Goal: Task Accomplishment & Management: Use online tool/utility

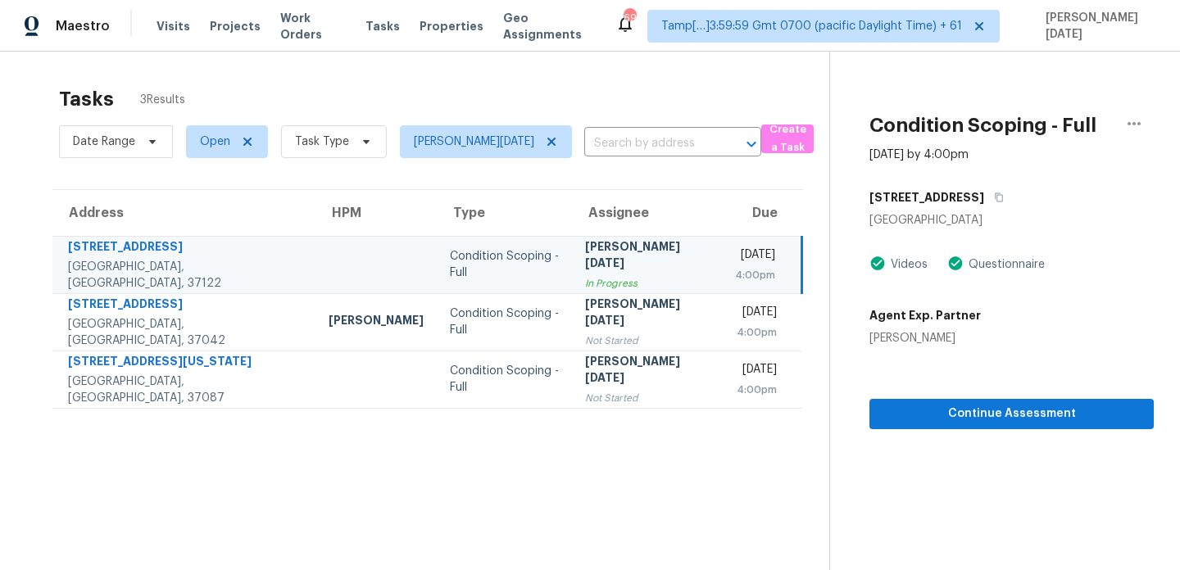
scroll to position [52, 0]
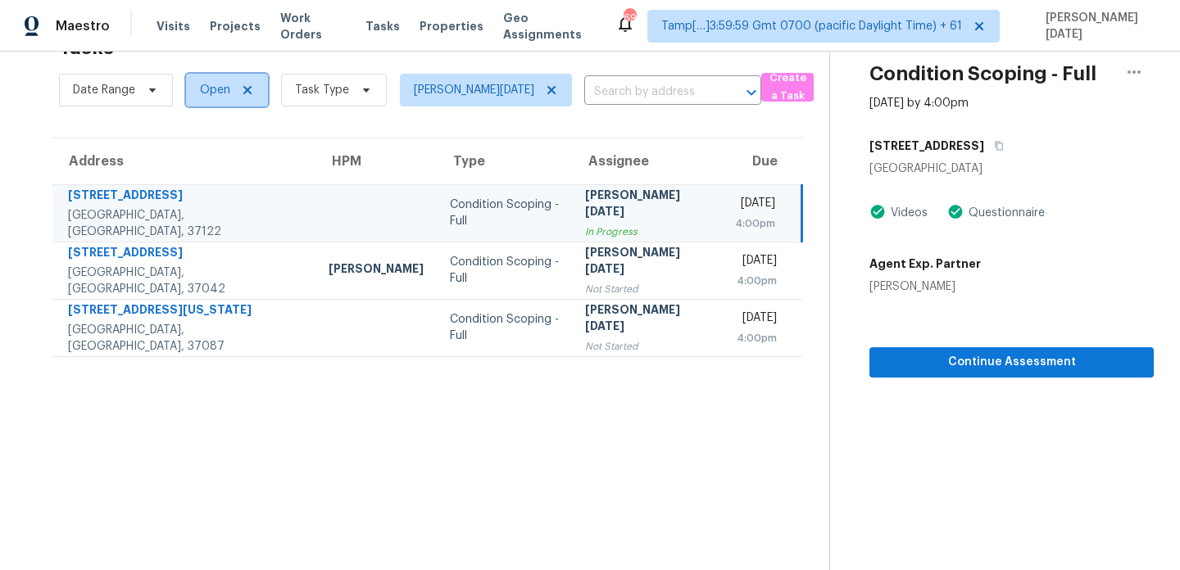
click at [225, 94] on span "Open" at bounding box center [215, 90] width 30 height 16
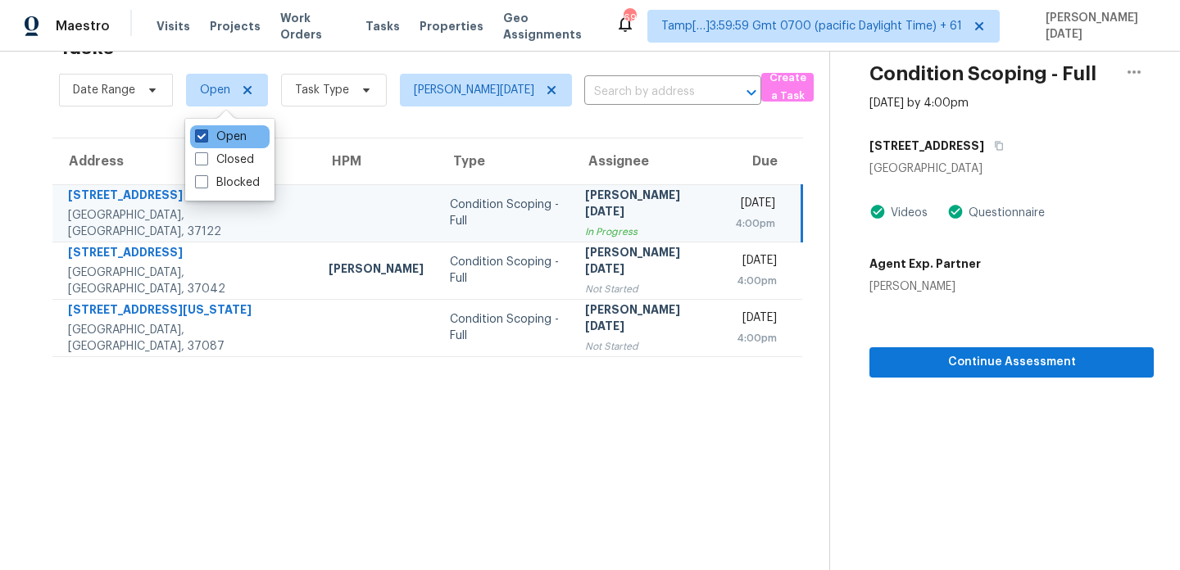
click at [232, 134] on label "Open" at bounding box center [221, 137] width 52 height 16
click at [206, 134] on input "Open" at bounding box center [200, 134] width 11 height 11
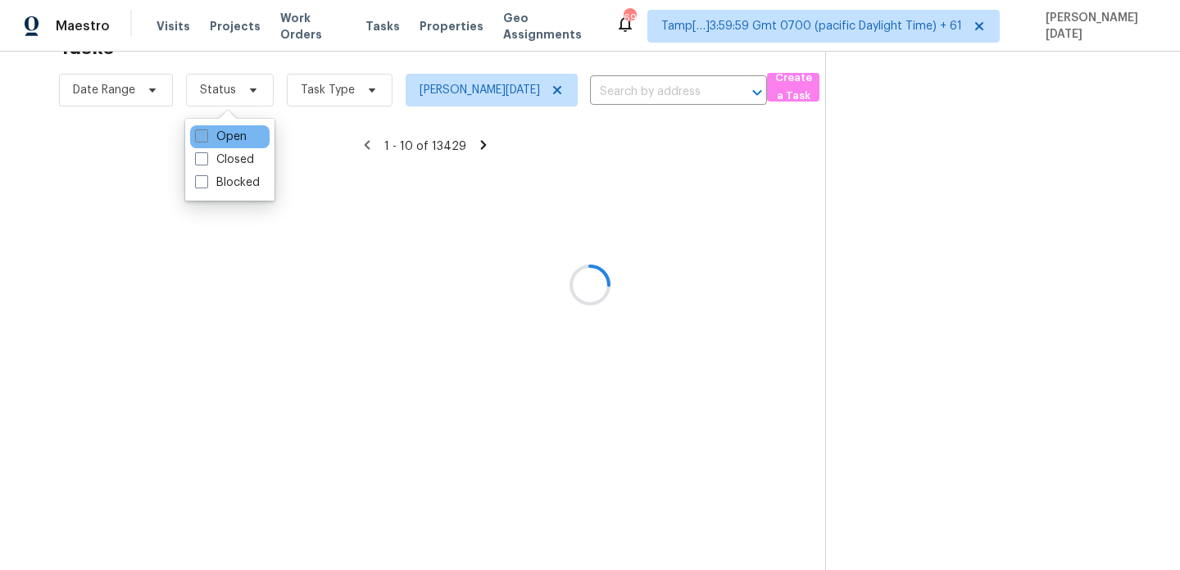
click at [232, 134] on label "Open" at bounding box center [221, 137] width 52 height 16
click at [206, 134] on input "Open" at bounding box center [200, 134] width 11 height 11
checkbox input "true"
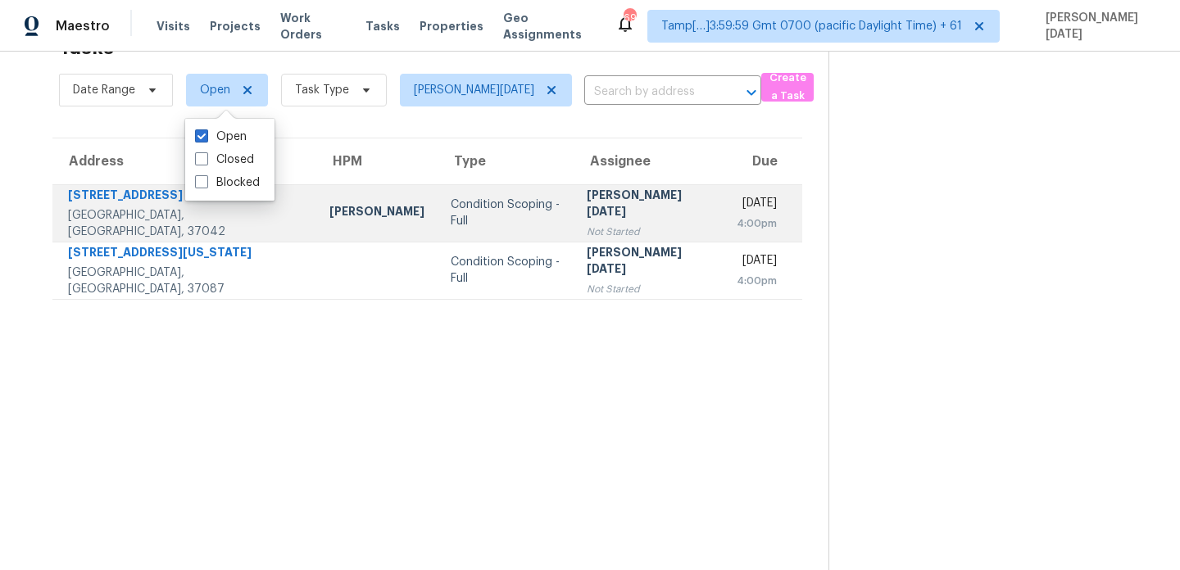
click at [587, 212] on div "[PERSON_NAME][DATE]" at bounding box center [649, 205] width 125 height 37
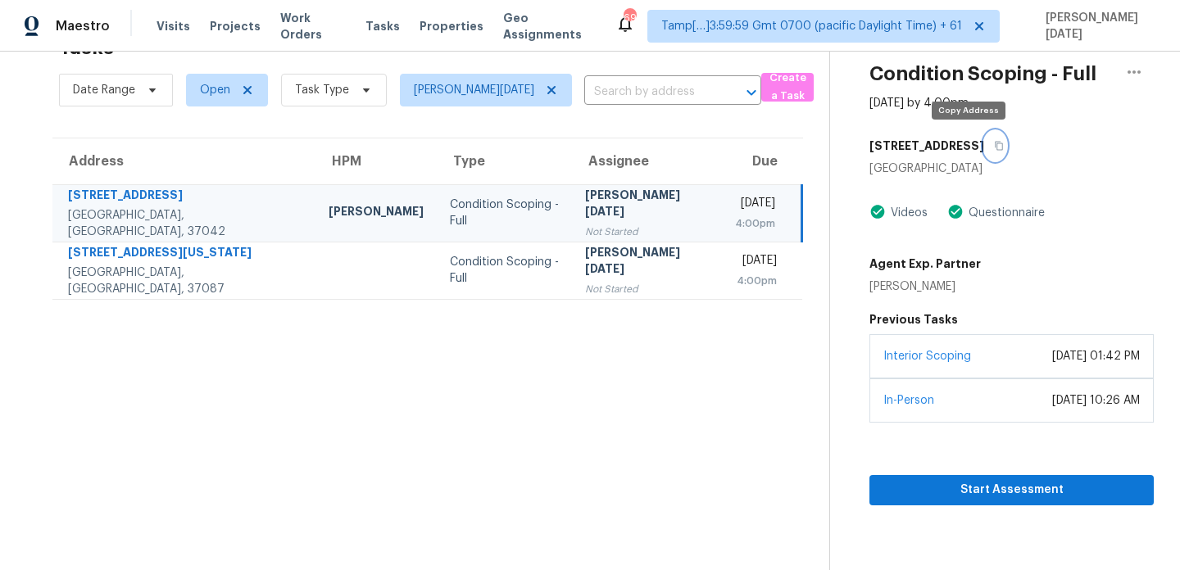
click at [994, 146] on icon "button" at bounding box center [999, 146] width 10 height 10
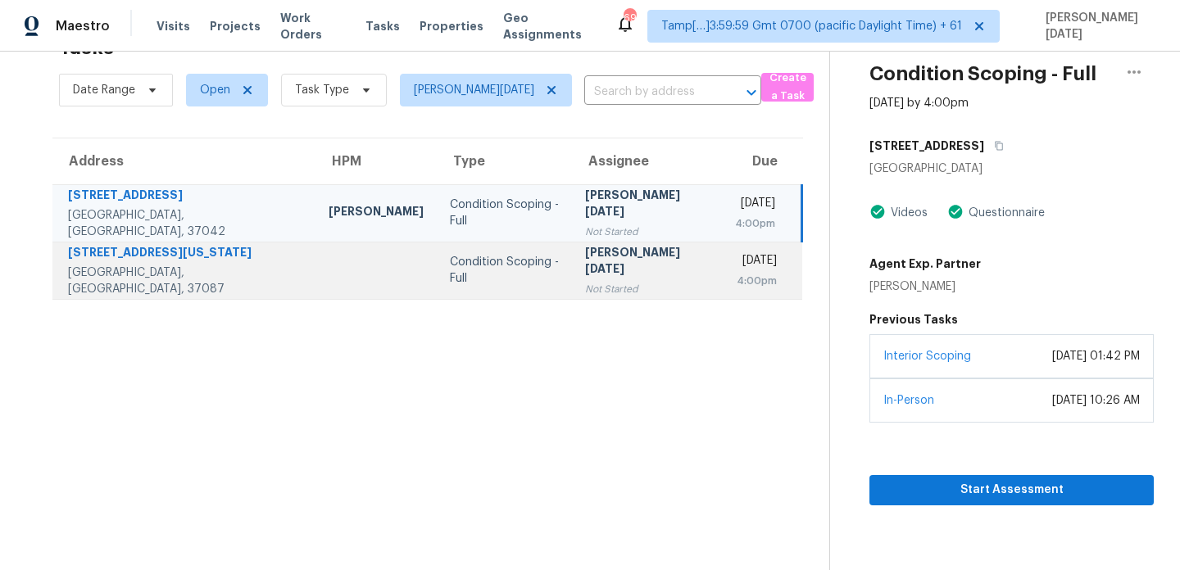
click at [722, 294] on td "[DATE] 4:00pm" at bounding box center [762, 270] width 80 height 57
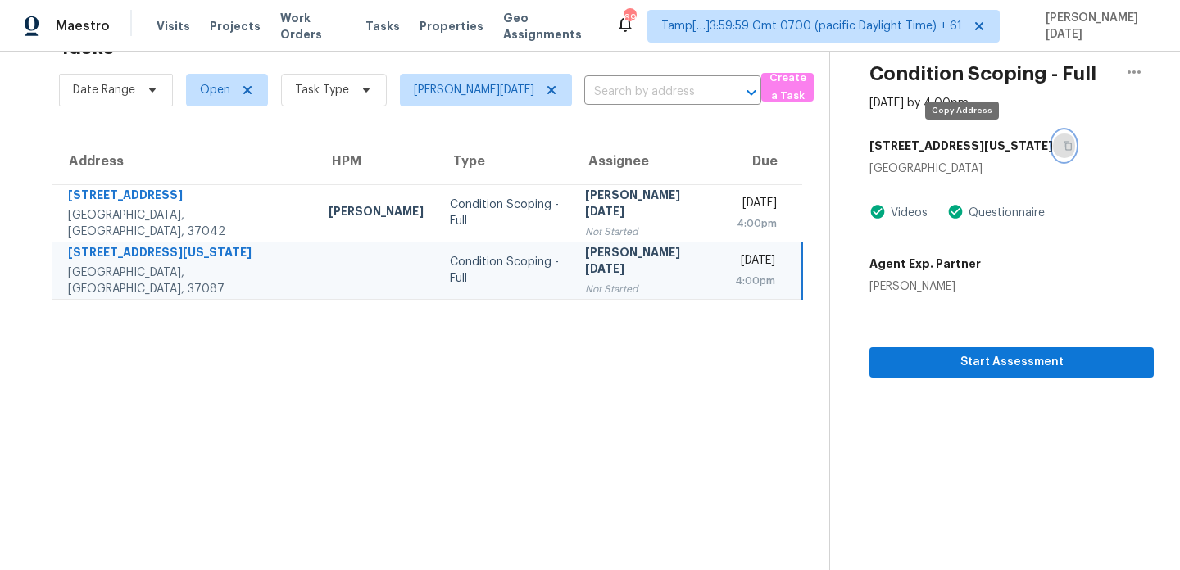
click at [1053, 151] on button "button" at bounding box center [1064, 146] width 22 height 30
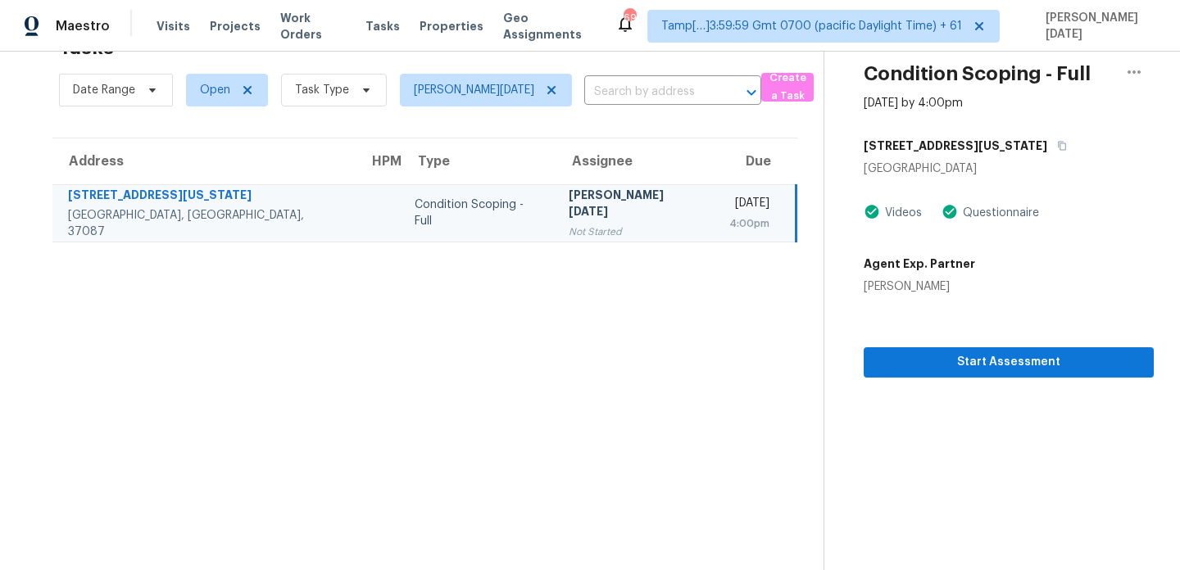
click at [415, 214] on div "Condition Scoping - Full" at bounding box center [479, 213] width 129 height 33
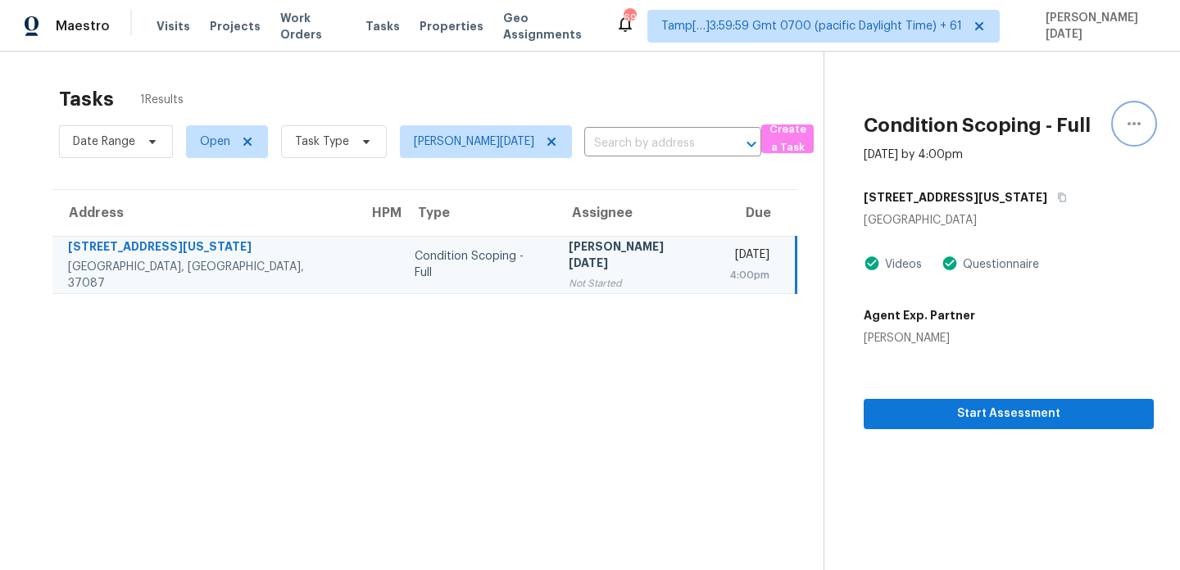
click at [1136, 121] on icon "button" at bounding box center [1134, 124] width 20 height 20
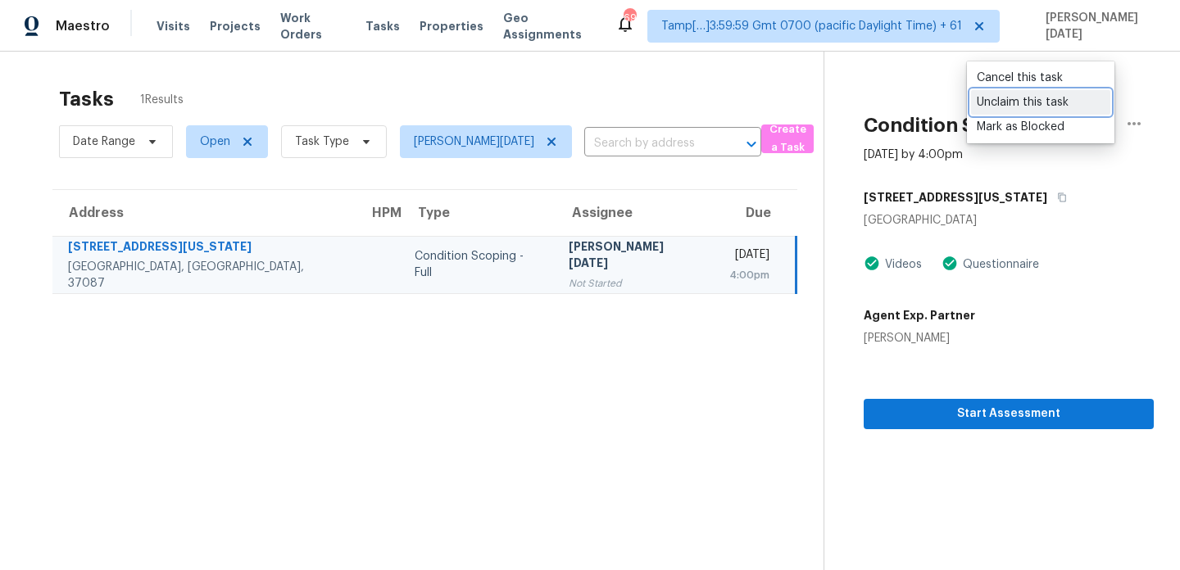
click at [1008, 105] on div "Unclaim this task" at bounding box center [1041, 102] width 128 height 16
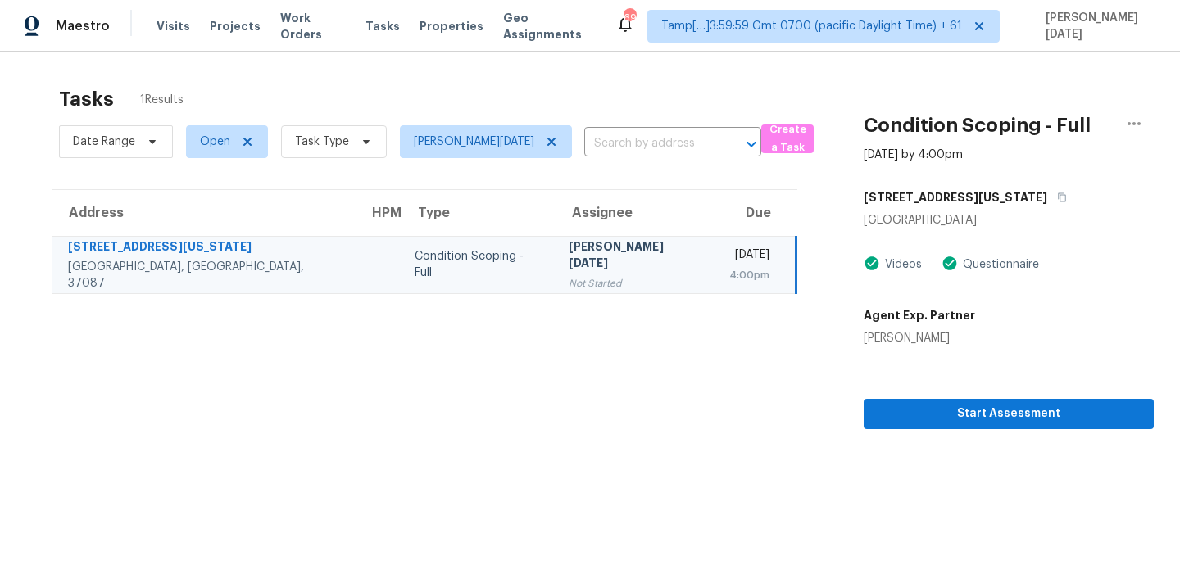
click at [744, 100] on div "Tasks 1 Results" at bounding box center [441, 99] width 765 height 43
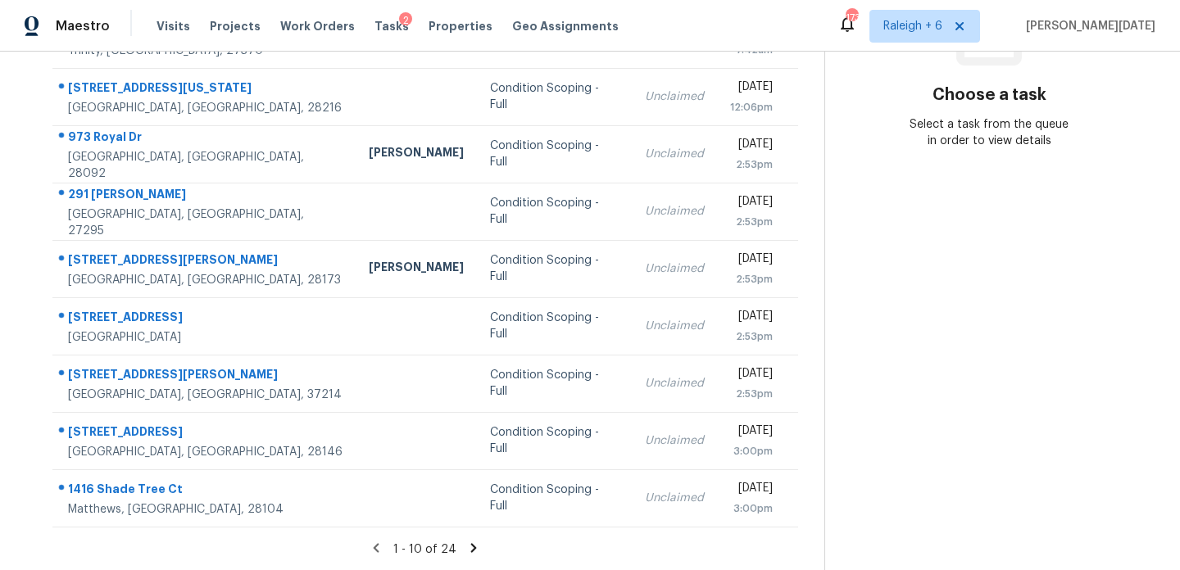
click at [470, 547] on icon at bounding box center [473, 548] width 15 height 15
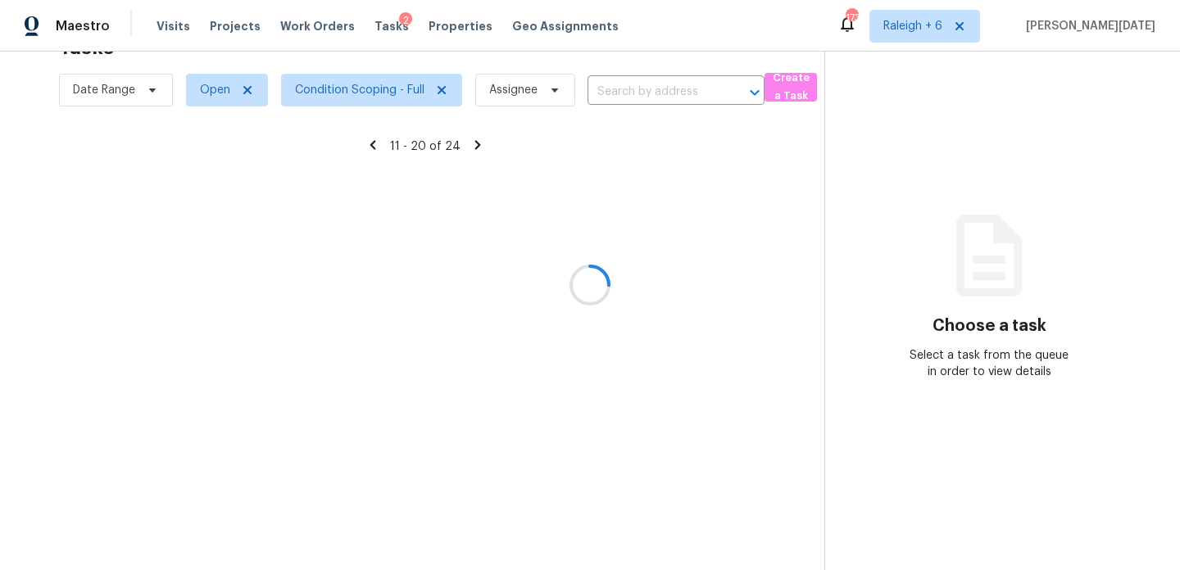
scroll to position [283, 0]
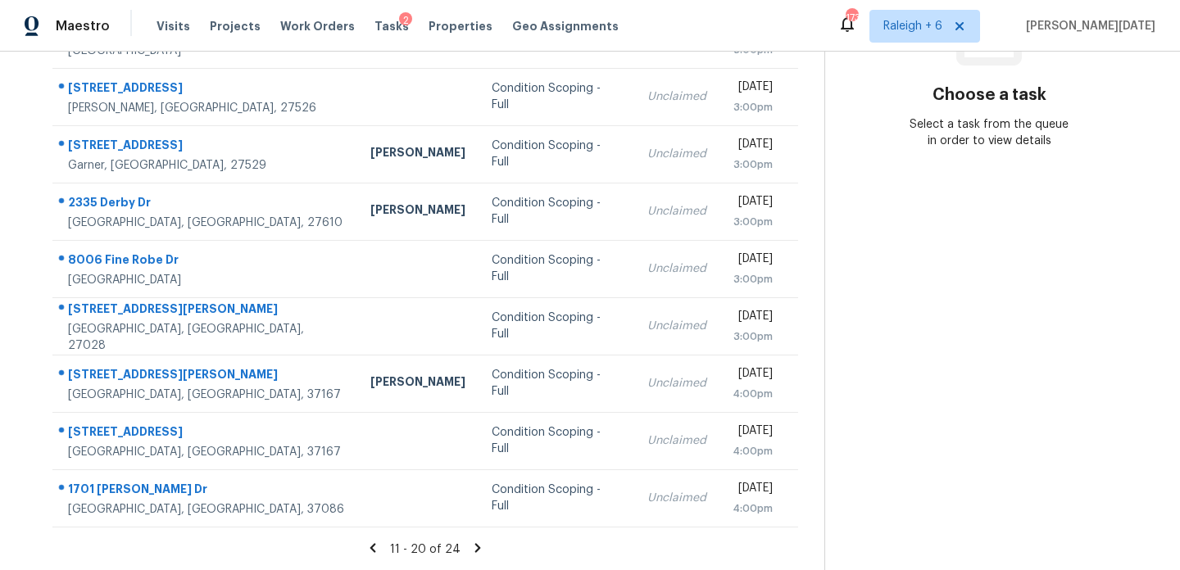
click at [470, 543] on icon at bounding box center [477, 548] width 15 height 15
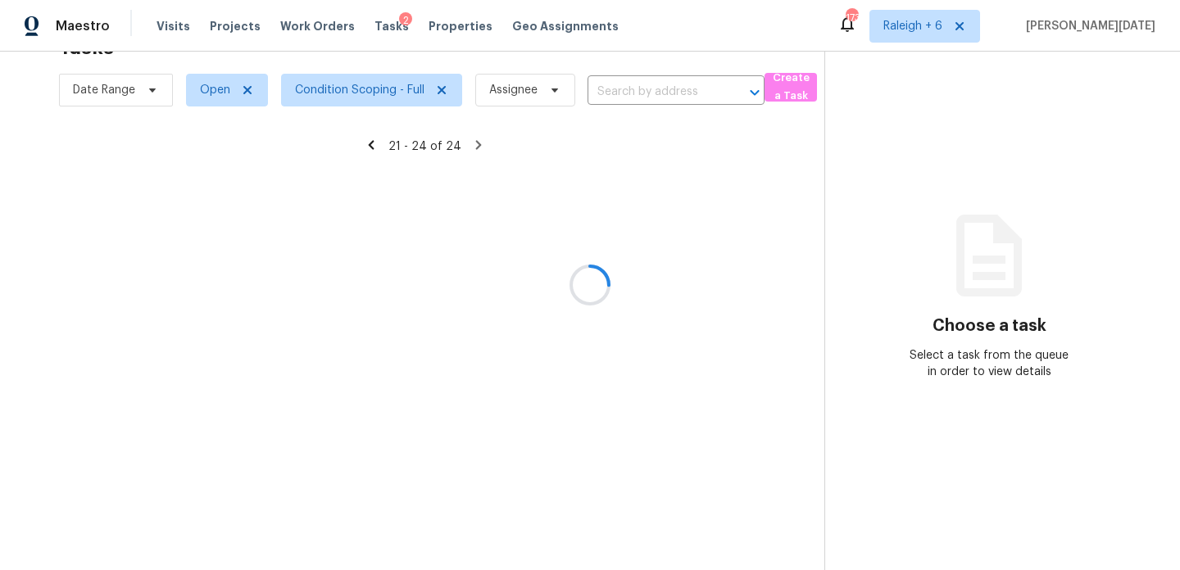
scroll to position [52, 0]
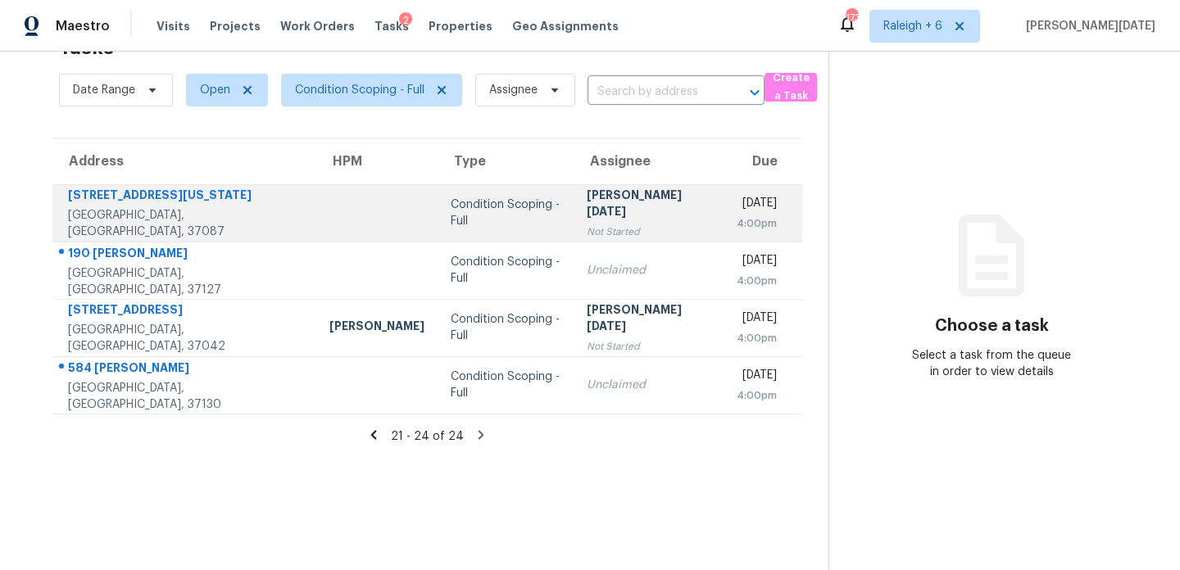
click at [587, 212] on div "[PERSON_NAME][DATE]" at bounding box center [649, 205] width 125 height 37
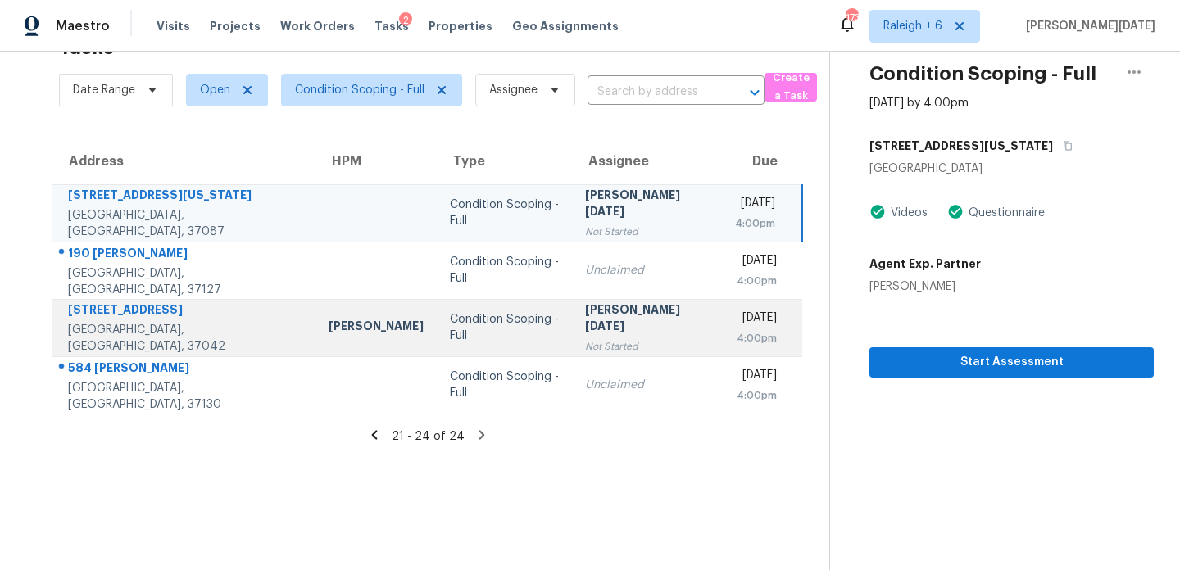
click at [590, 318] on div "[PERSON_NAME][DATE]" at bounding box center [647, 320] width 124 height 37
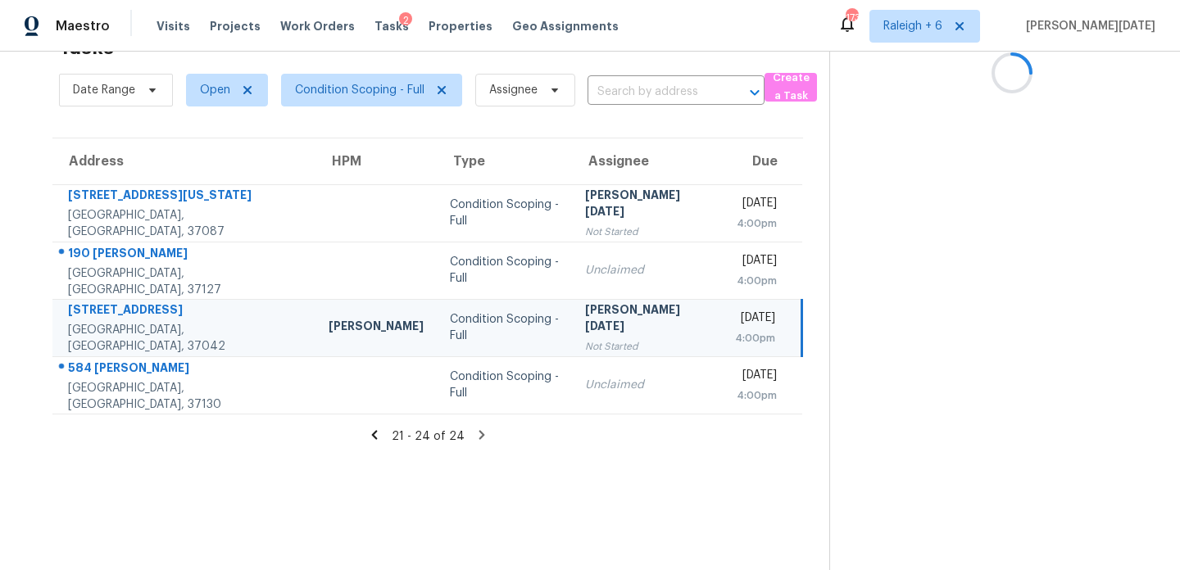
click at [590, 318] on div "[PERSON_NAME][DATE]" at bounding box center [647, 320] width 124 height 37
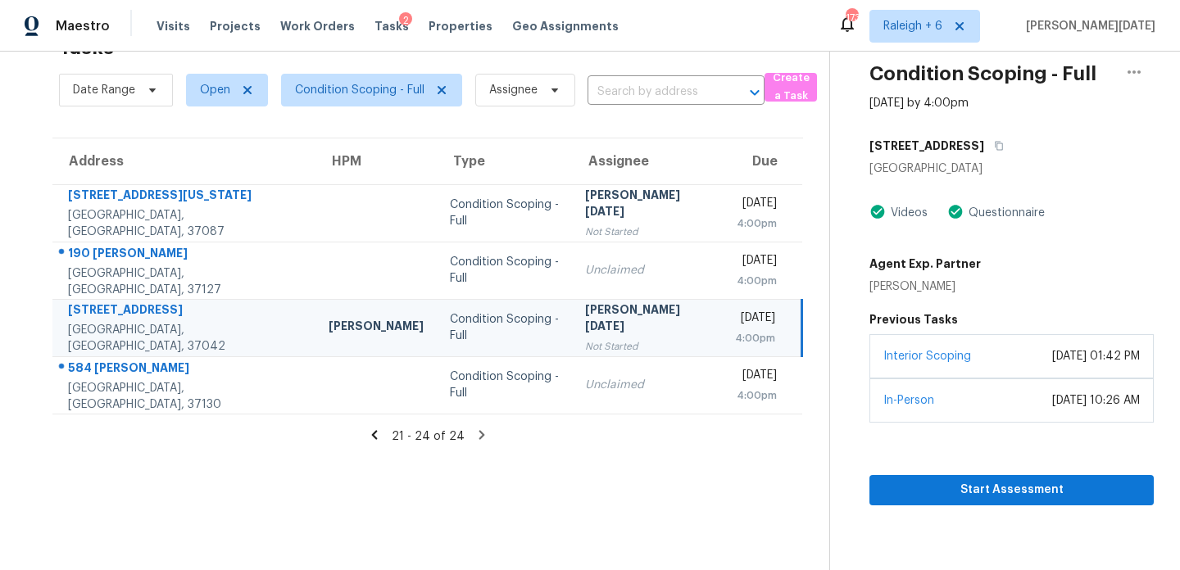
click at [884, 365] on div "Interior Scoping October 24, 2023 at 01:42 PM" at bounding box center [1012, 356] width 284 height 44
click at [915, 497] on span "Start Assessment" at bounding box center [1012, 490] width 258 height 20
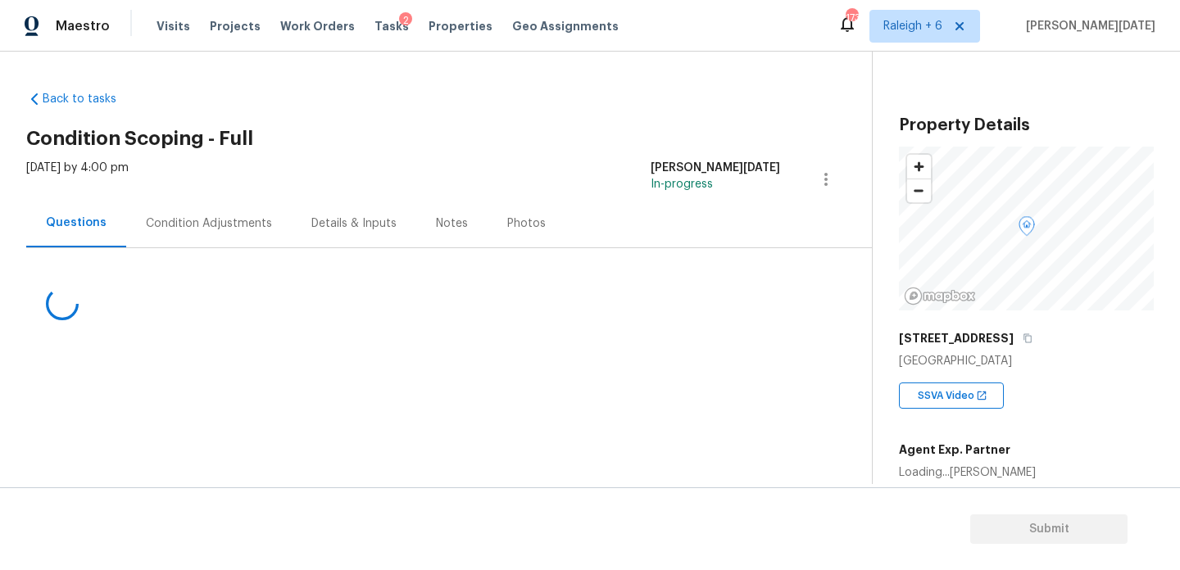
click at [220, 234] on div "Condition Adjustments" at bounding box center [209, 223] width 166 height 48
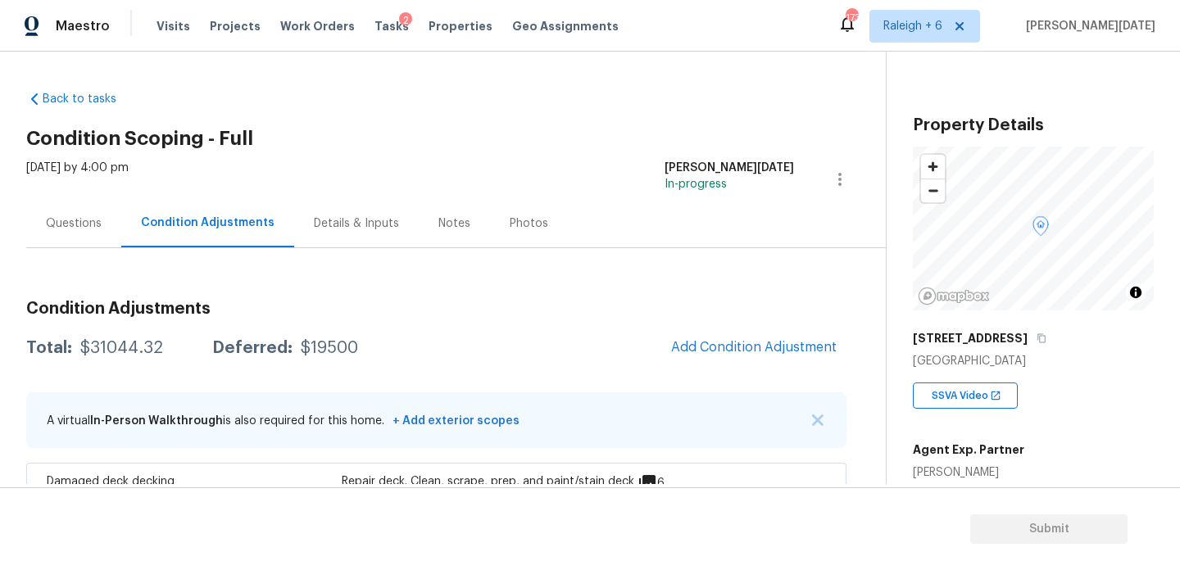
scroll to position [368, 0]
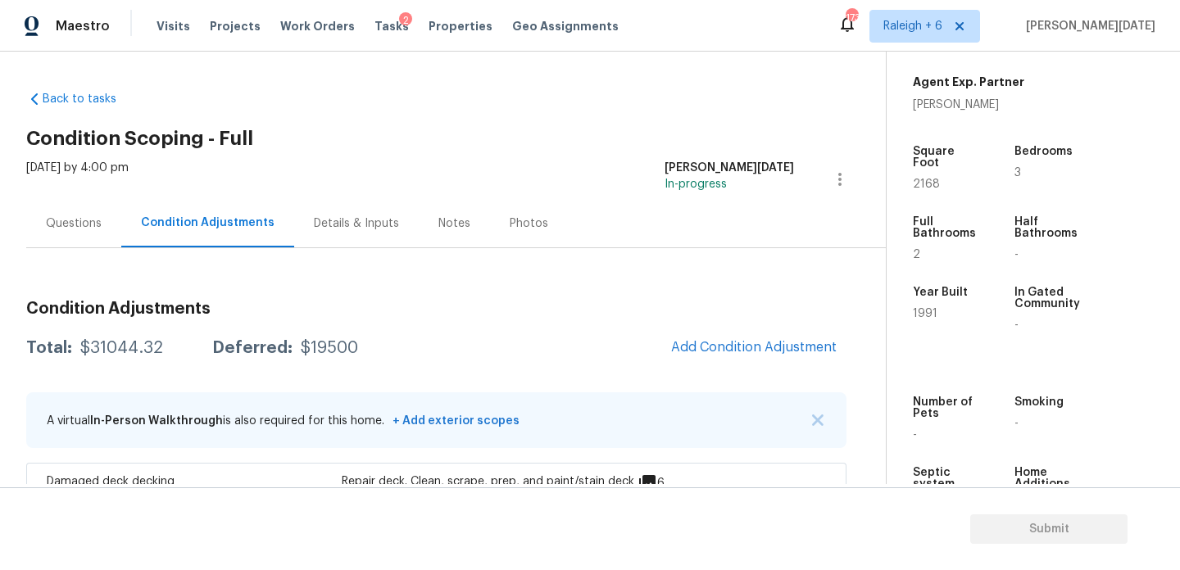
click at [921, 179] on span "2168" at bounding box center [926, 184] width 27 height 11
copy span "2168"
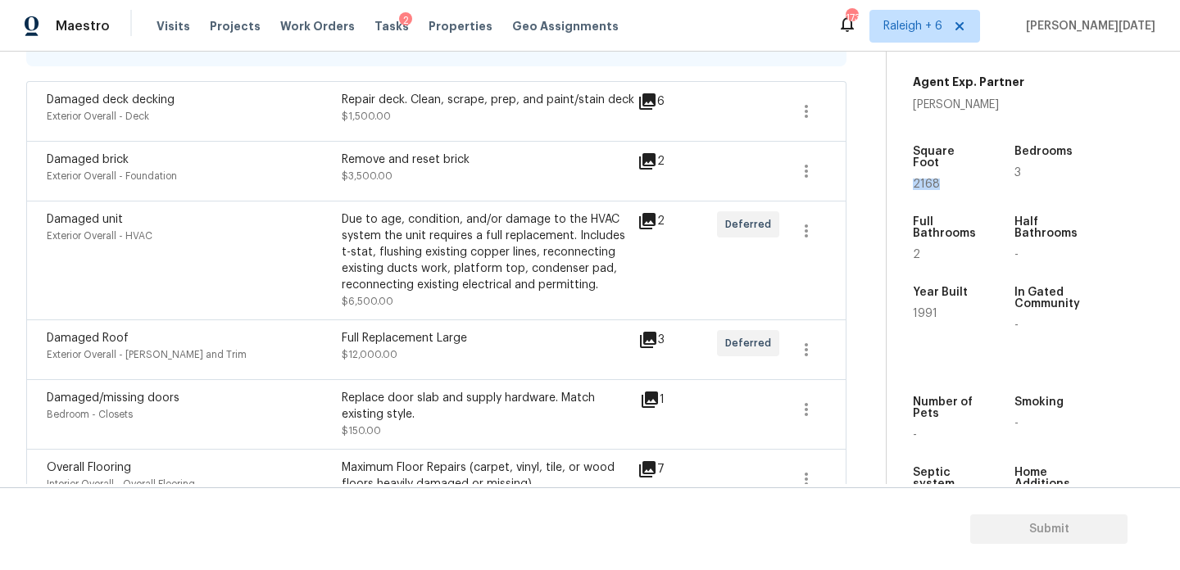
scroll to position [0, 0]
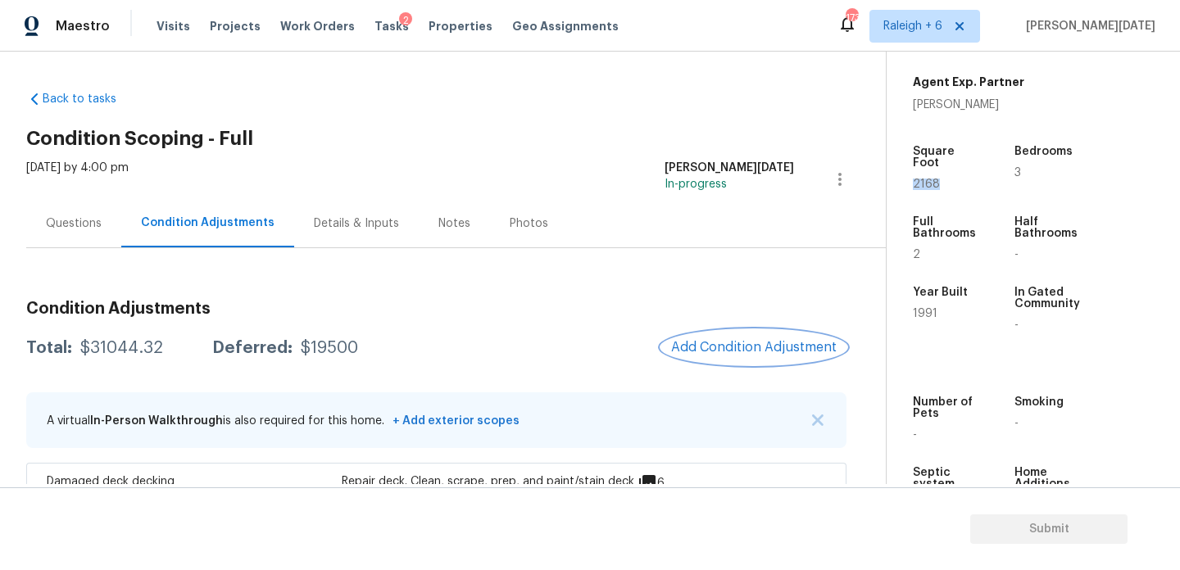
click at [717, 349] on span "Add Condition Adjustment" at bounding box center [754, 347] width 166 height 15
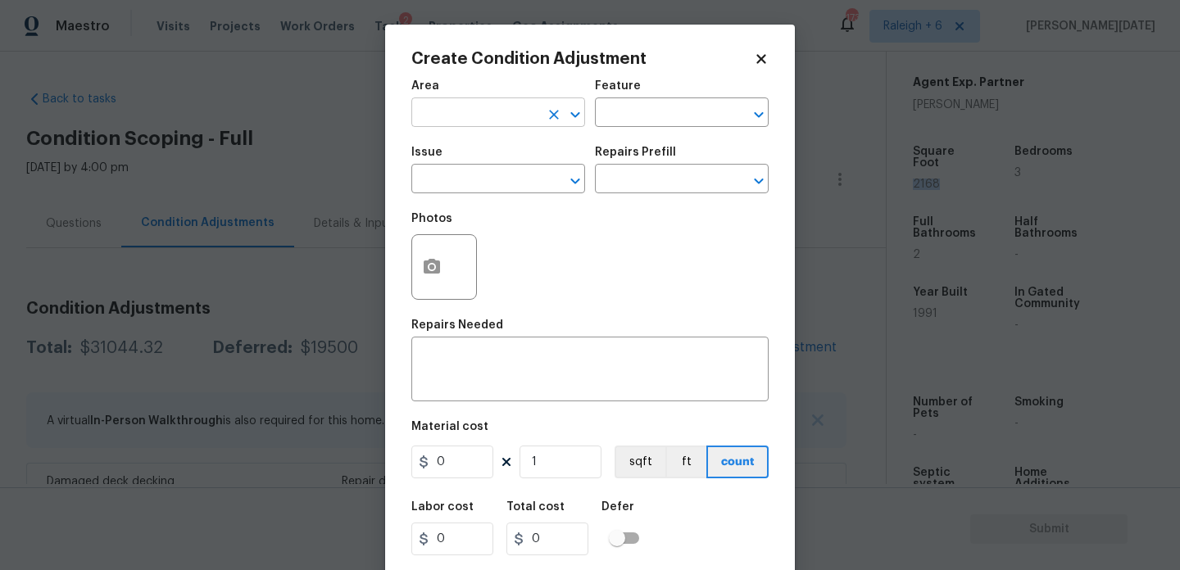
click at [444, 120] on input "text" at bounding box center [475, 114] width 128 height 25
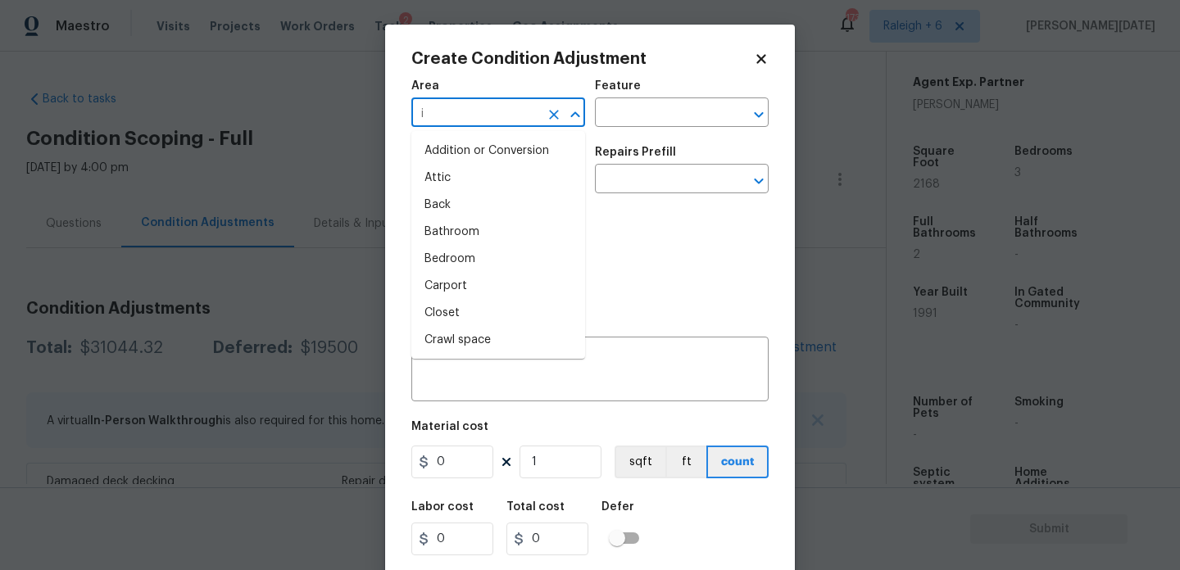
type input "in"
type input "t"
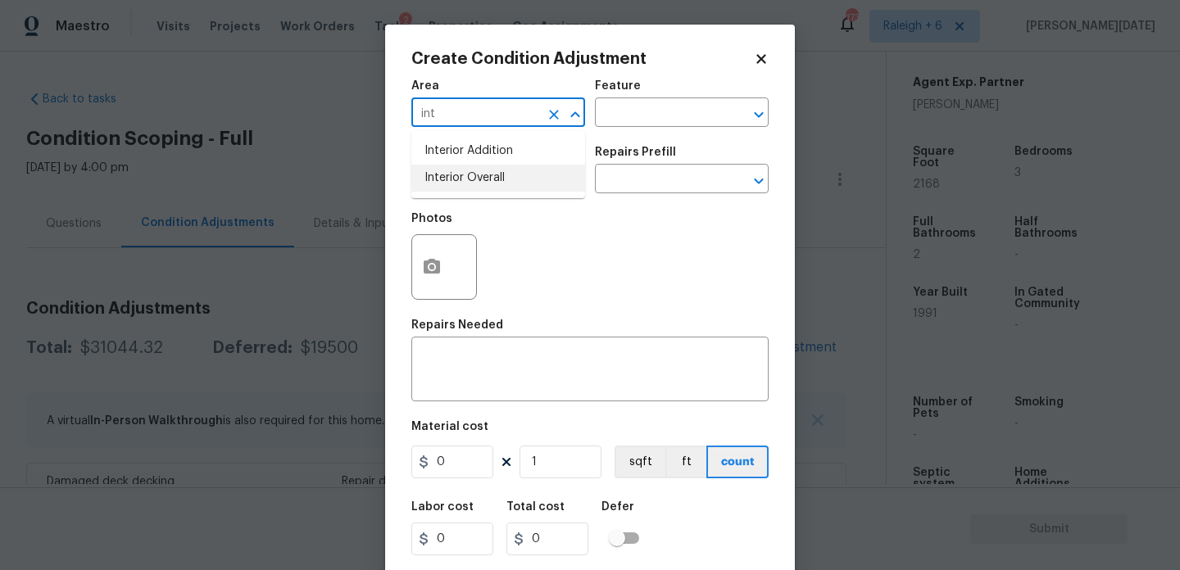
click at [520, 180] on li "Interior Overall" at bounding box center [498, 178] width 174 height 27
type input "Interior Overall"
click at [520, 180] on input "text" at bounding box center [475, 180] width 128 height 25
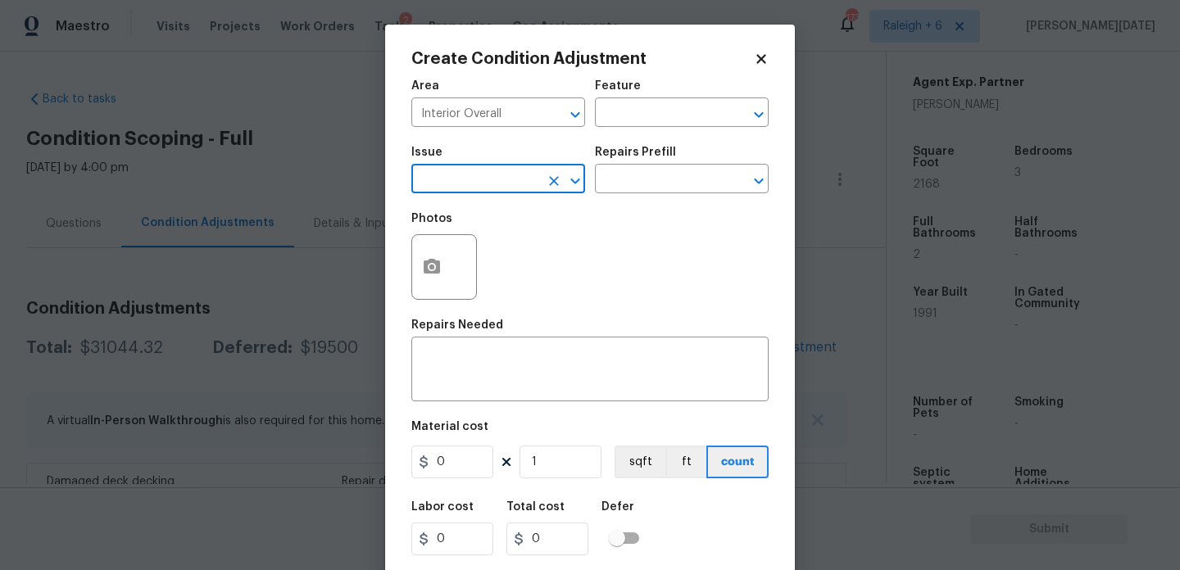
click at [520, 180] on input "text" at bounding box center [475, 180] width 128 height 25
click at [539, 255] on li "ACQ: Paint" at bounding box center [498, 256] width 174 height 27
type input "ACQ: Paint"
click at [670, 178] on input "text" at bounding box center [659, 180] width 128 height 25
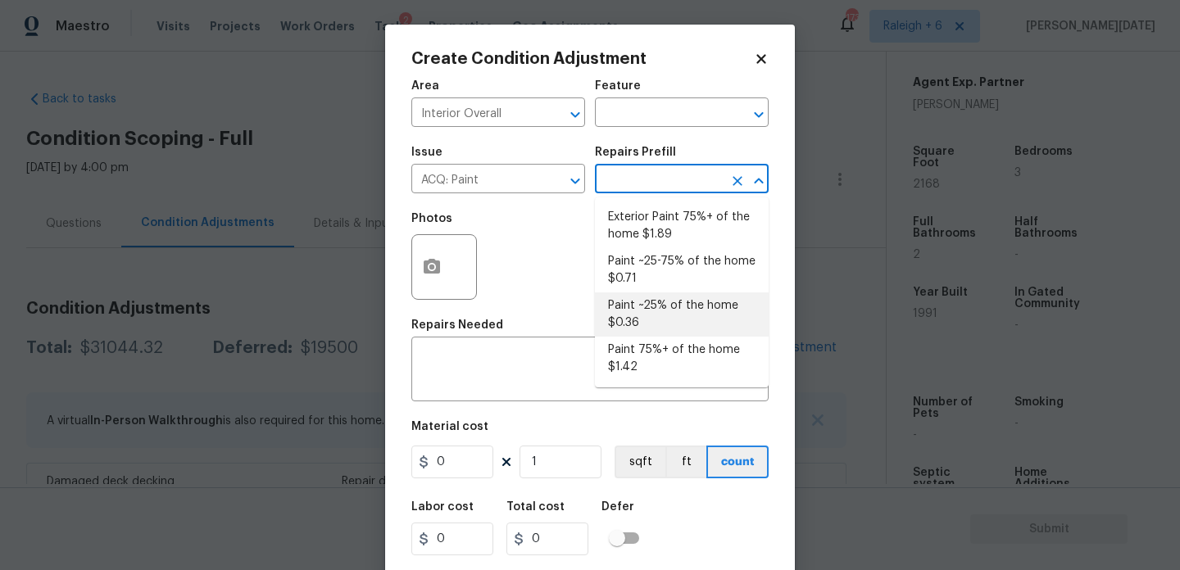
click at [672, 314] on li "Paint ~25% of the home $0.36" at bounding box center [682, 315] width 174 height 44
type input "Acquisition"
type textarea "Acquisition Scope: ~25% of the home needs interior paint"
type input "0.36"
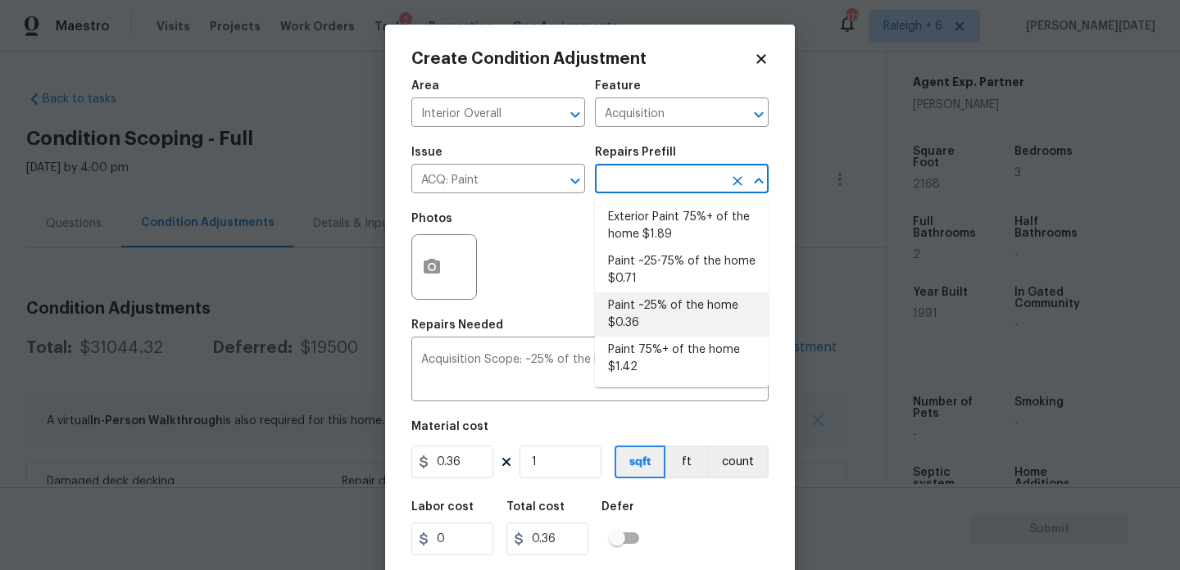
click at [651, 300] on li "Paint ~25% of the home $0.36" at bounding box center [682, 315] width 174 height 44
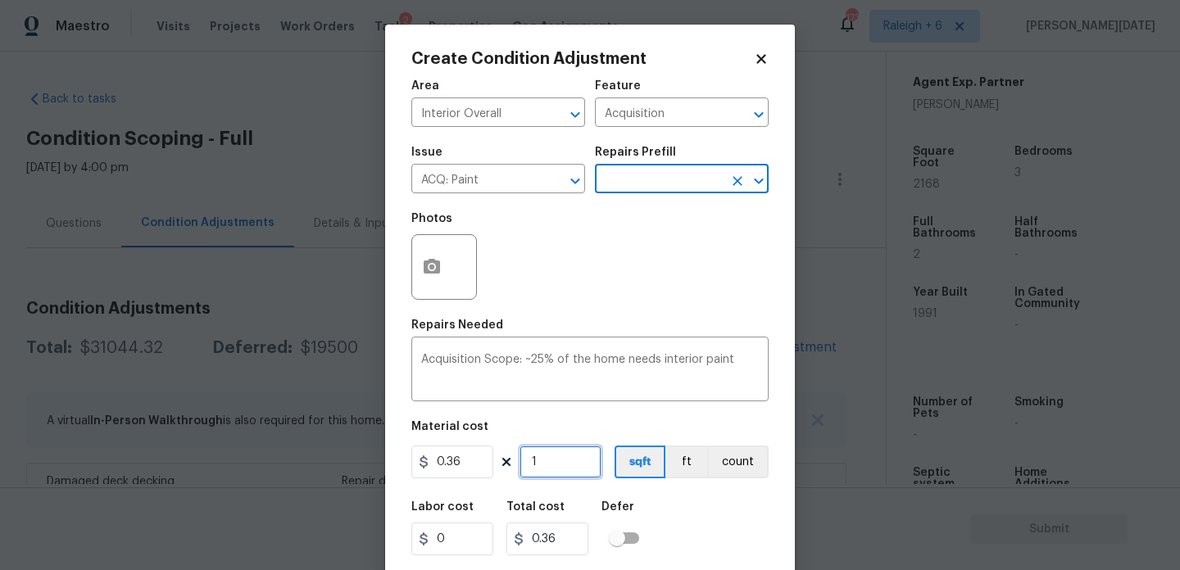
click at [581, 462] on input "1" at bounding box center [561, 462] width 82 height 33
type input "0"
paste input "1576"
type input "1576"
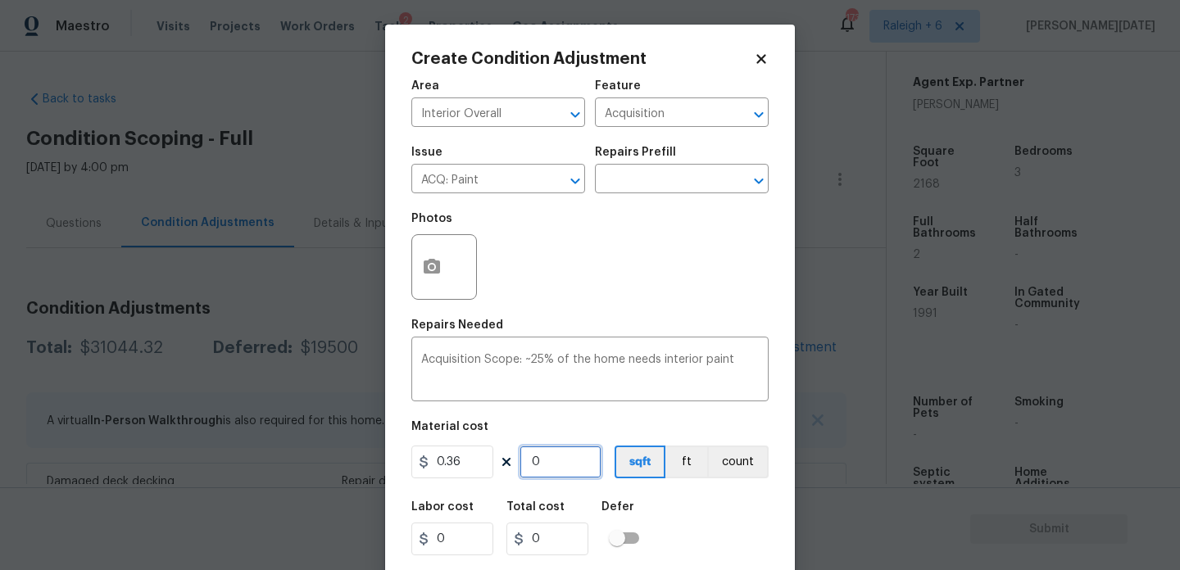
type input "567.36"
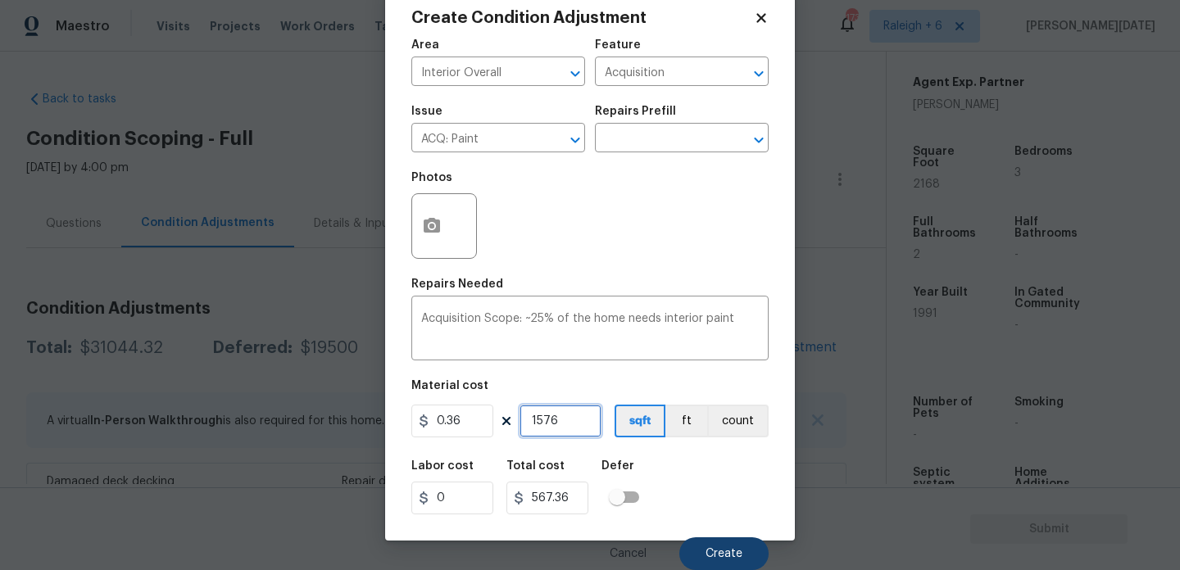
type input "1576"
click at [720, 547] on button "Create" at bounding box center [723, 554] width 89 height 33
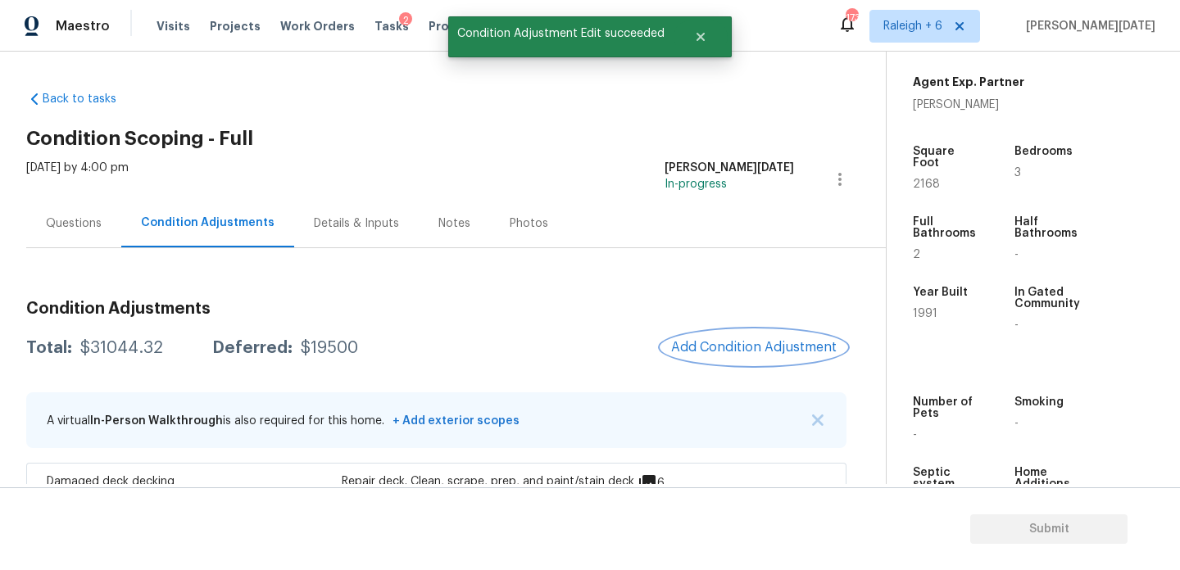
scroll to position [0, 0]
click at [712, 341] on div at bounding box center [590, 285] width 1180 height 570
click at [712, 341] on span "Add Condition Adjustment" at bounding box center [754, 347] width 166 height 15
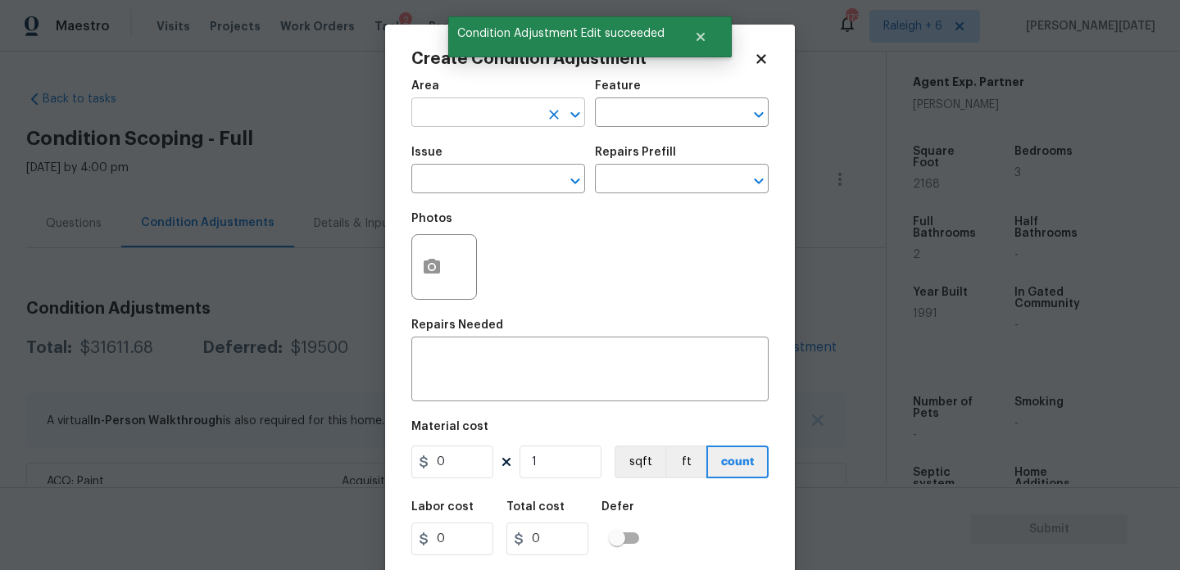
click at [444, 121] on input "text" at bounding box center [475, 114] width 128 height 25
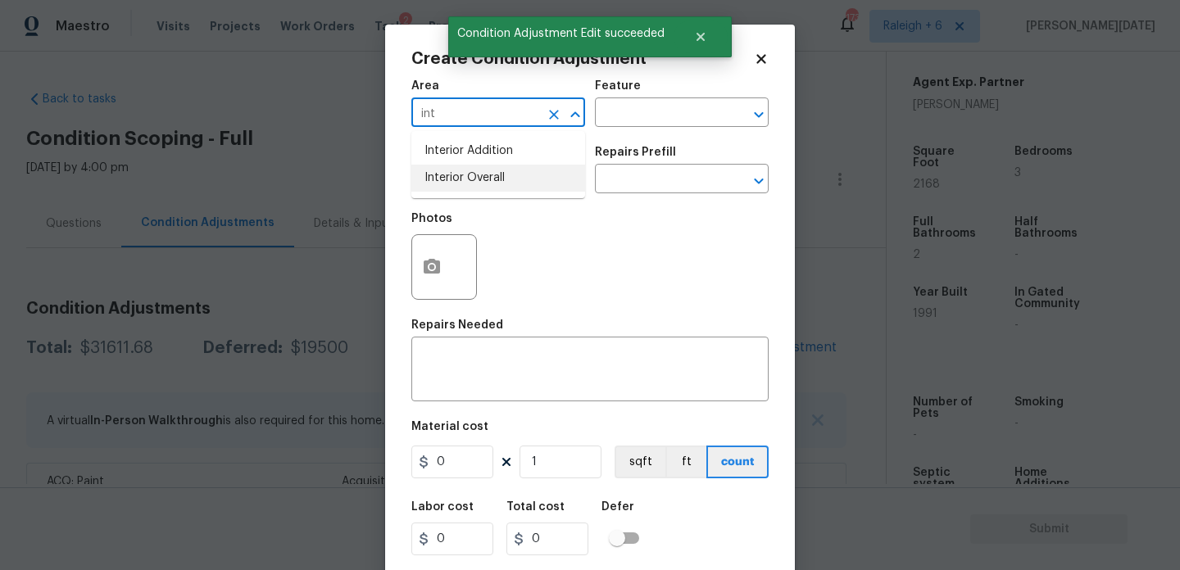
click at [478, 180] on li "Interior Overall" at bounding box center [498, 178] width 174 height 27
type input "Interior Overall"
click at [478, 180] on input "text" at bounding box center [475, 180] width 128 height 25
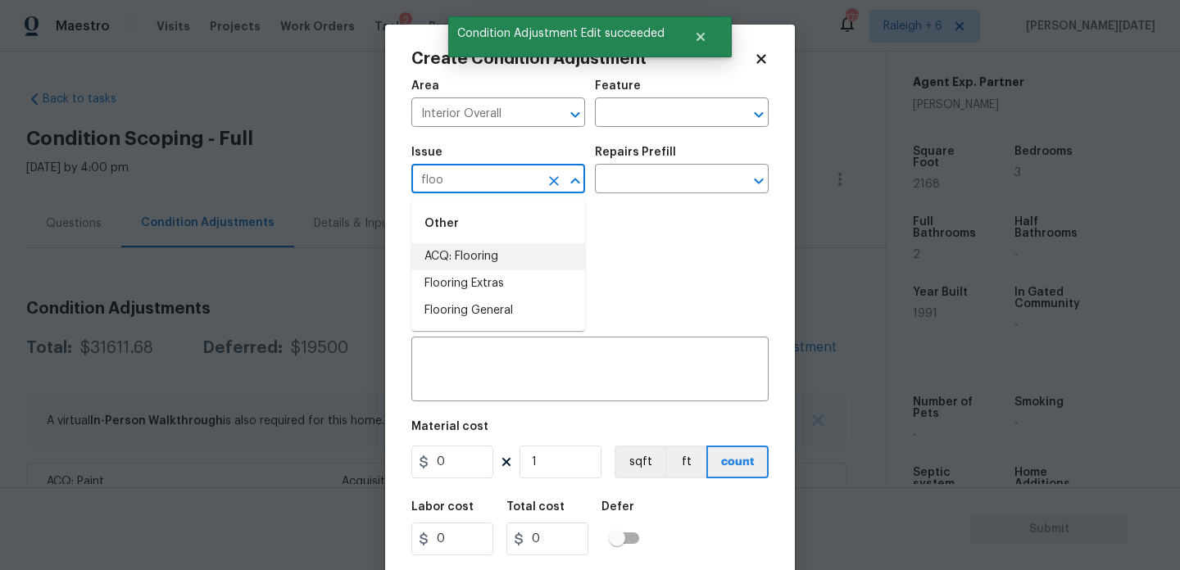
click at [491, 255] on li "ACQ: Flooring" at bounding box center [498, 256] width 174 height 27
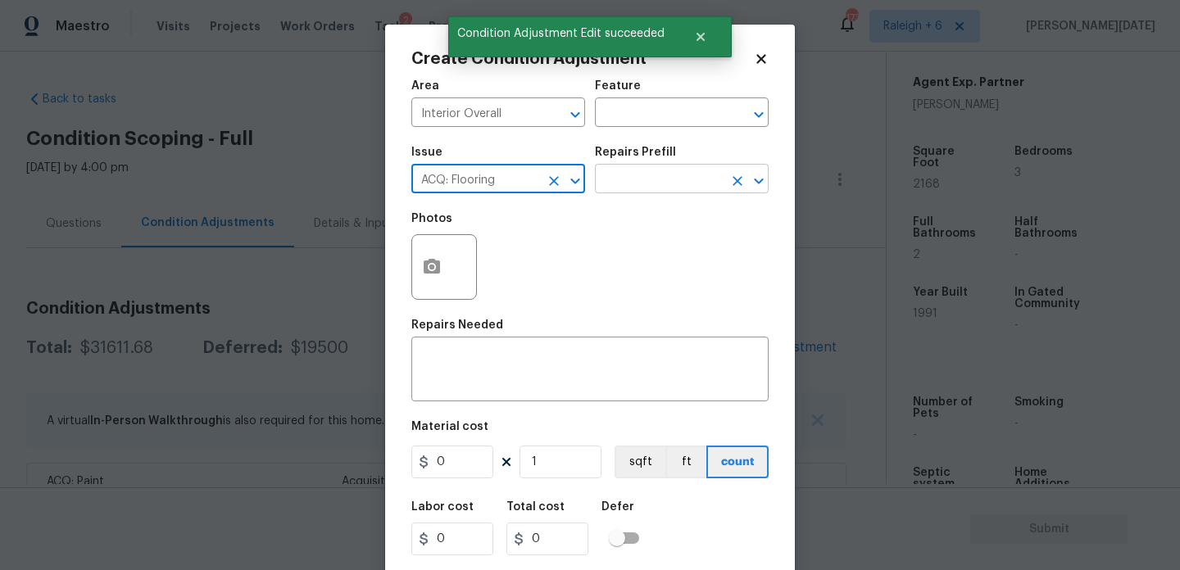
type input "ACQ: Flooring"
click at [652, 174] on input "text" at bounding box center [659, 180] width 128 height 25
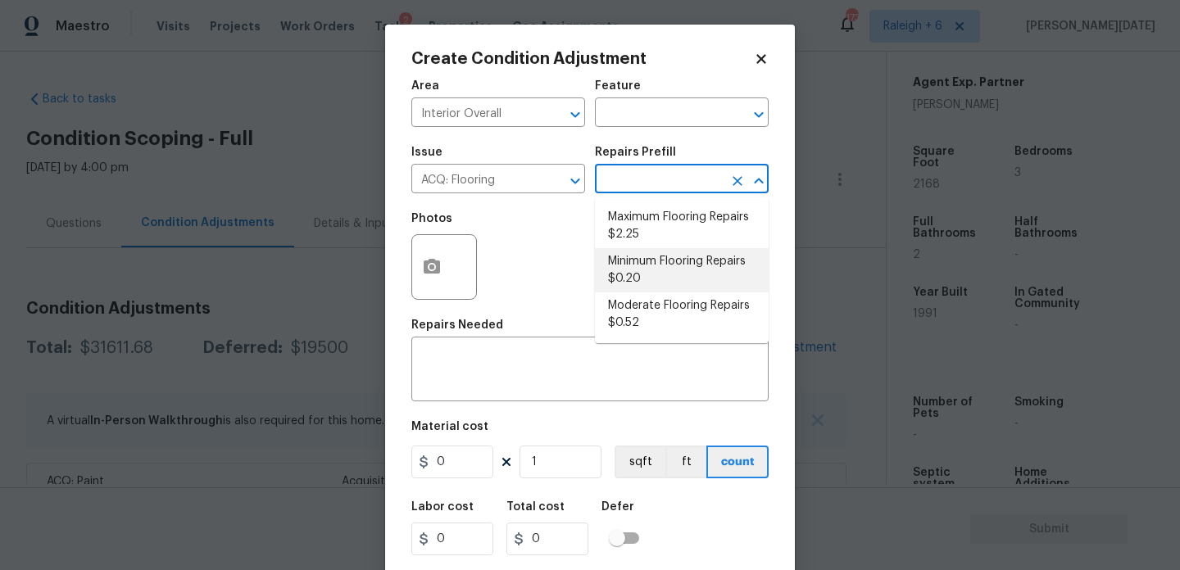
click at [649, 281] on li "Minimum Flooring Repairs $0.20" at bounding box center [682, 270] width 174 height 44
type input "Acquisition"
type textarea "Acquisition Scope: Minimum flooring repairs"
type input "0.2"
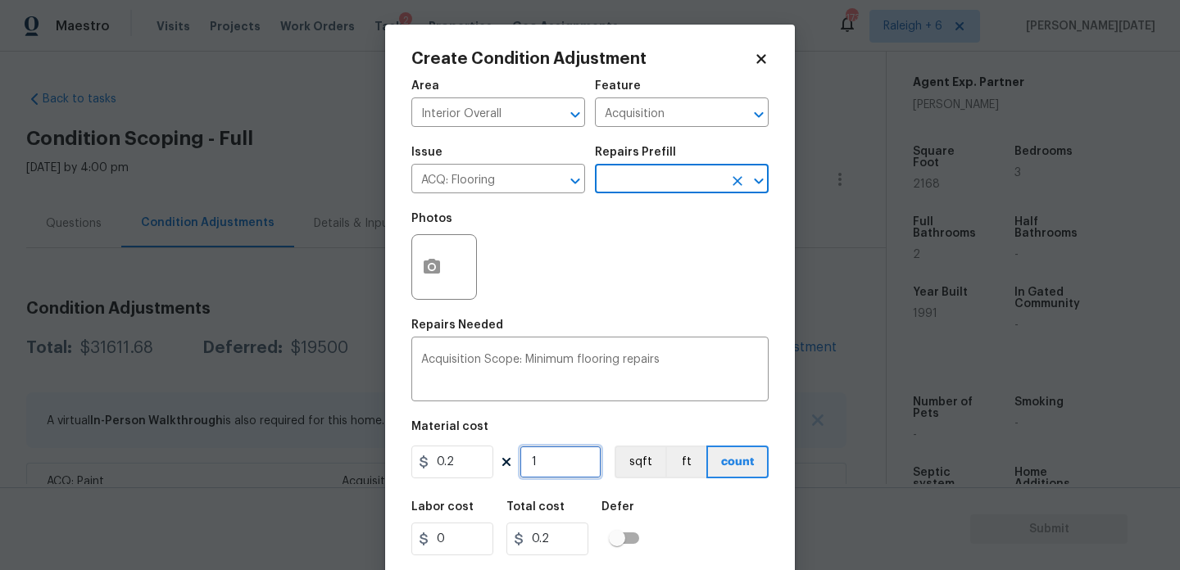
click at [573, 453] on input "1" at bounding box center [561, 462] width 82 height 33
type input "0"
paste input "1576"
type input "1576"
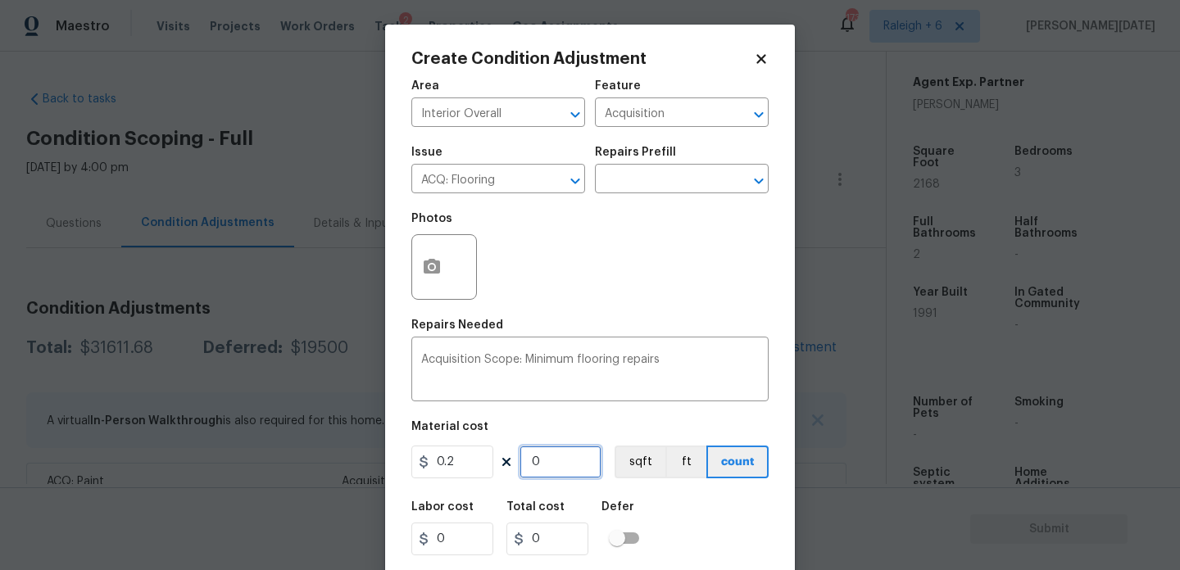
type input "315.2"
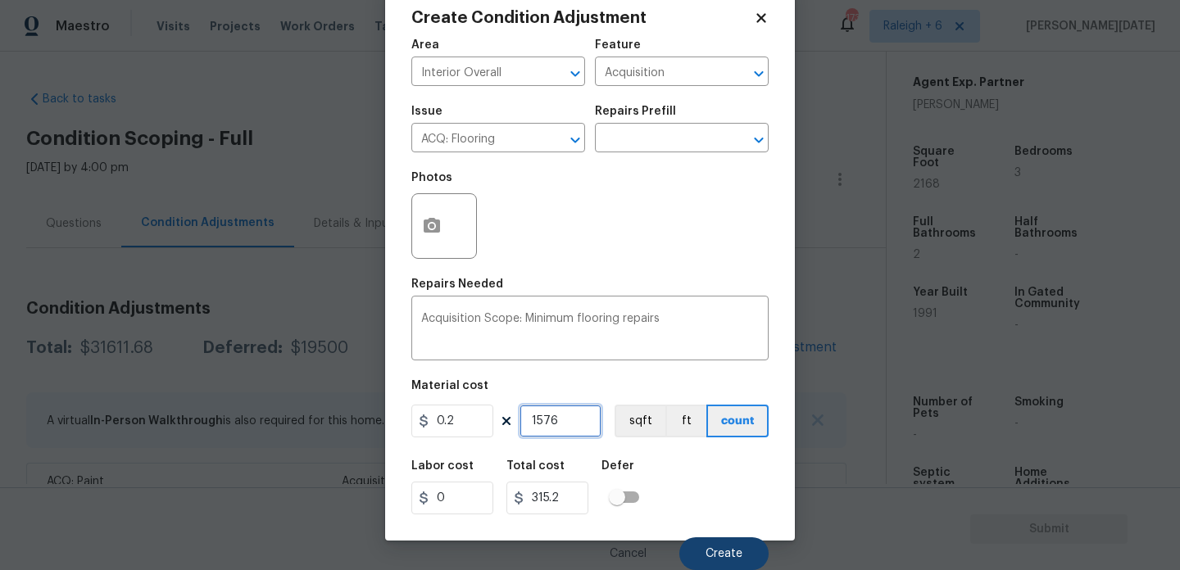
type input "1576"
click at [700, 546] on button "Create" at bounding box center [723, 554] width 89 height 33
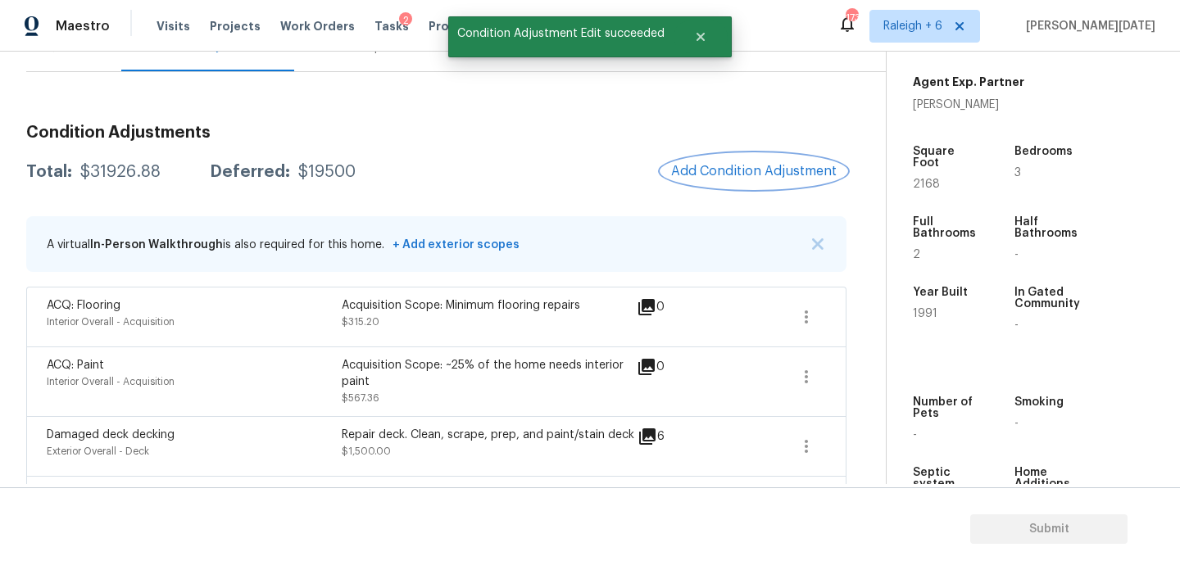
scroll to position [179, 0]
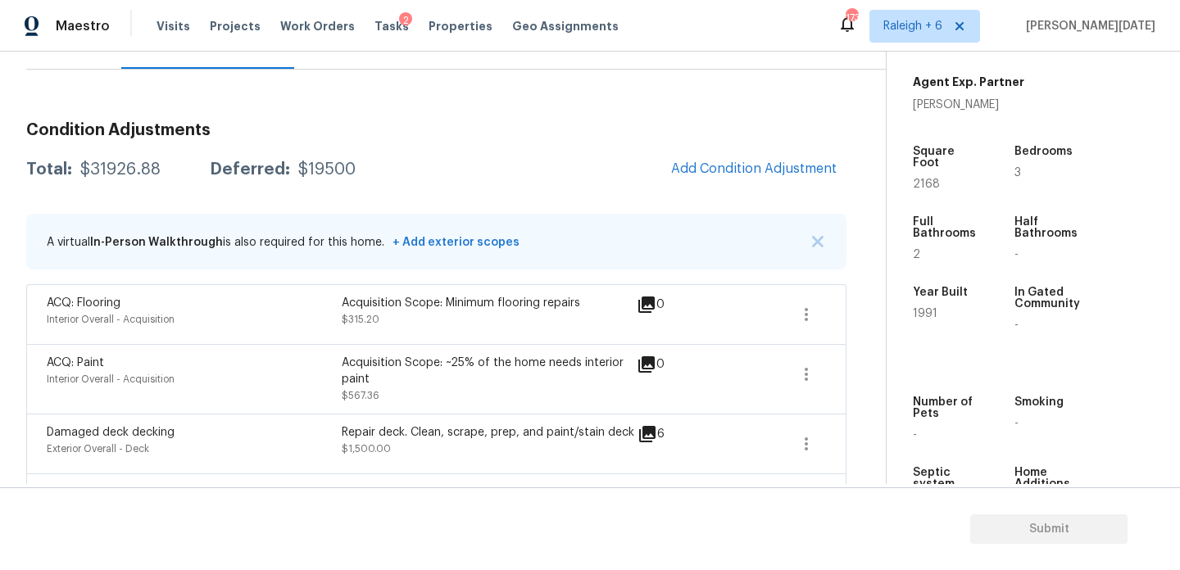
click at [688, 152] on span "Add Condition Adjustment" at bounding box center [753, 170] width 185 height 36
click at [697, 177] on button "Add Condition Adjustment" at bounding box center [753, 169] width 185 height 34
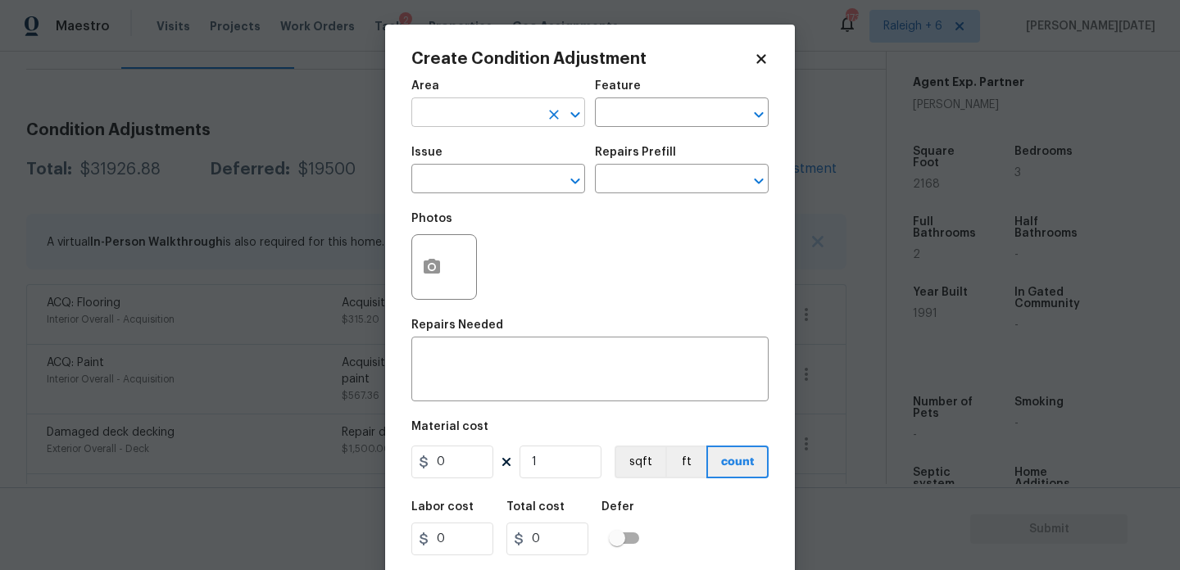
click at [483, 116] on input "text" at bounding box center [475, 114] width 128 height 25
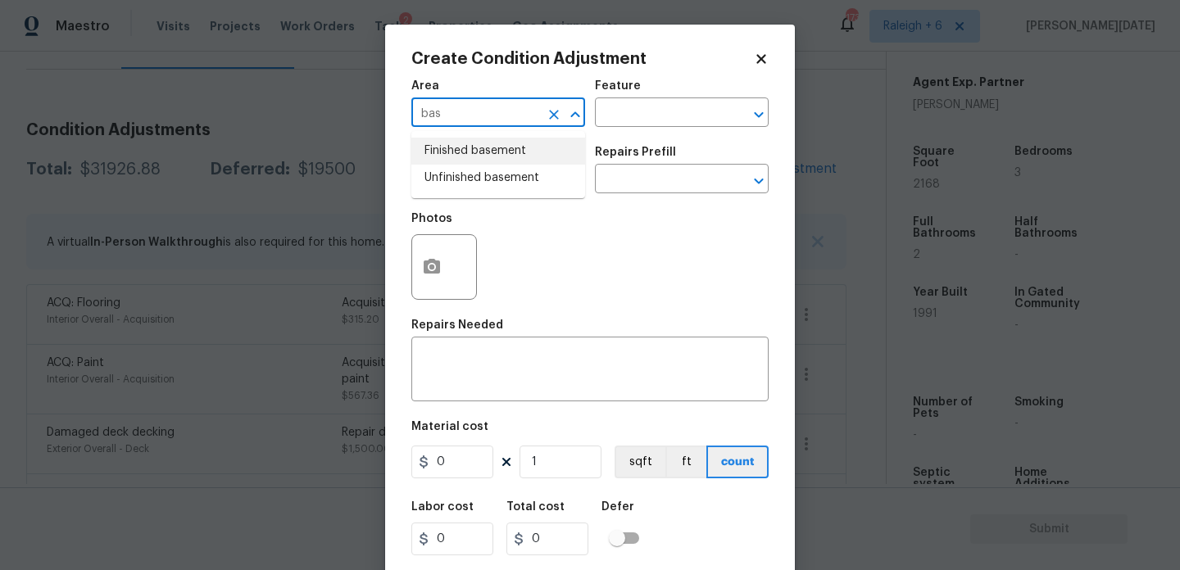
click at [483, 155] on li "Finished basement" at bounding box center [498, 151] width 174 height 27
type input "Finished basement"
click at [479, 193] on input "text" at bounding box center [475, 180] width 128 height 25
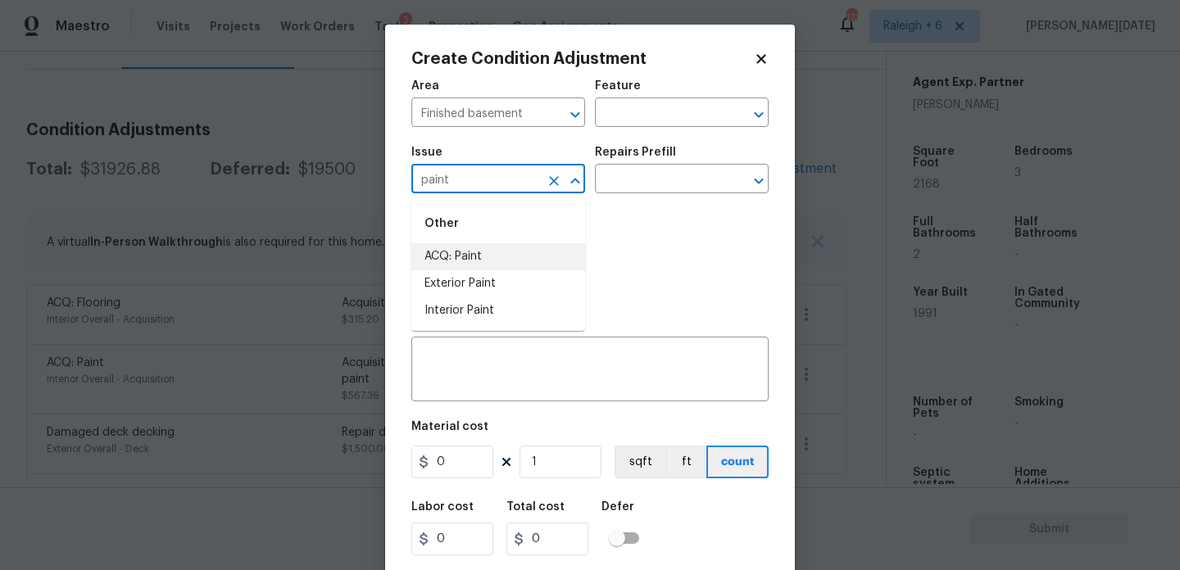
click at [473, 249] on li "ACQ: Paint" at bounding box center [498, 256] width 174 height 27
type input "ACQ: Paint"
click at [639, 180] on input "text" at bounding box center [659, 180] width 128 height 25
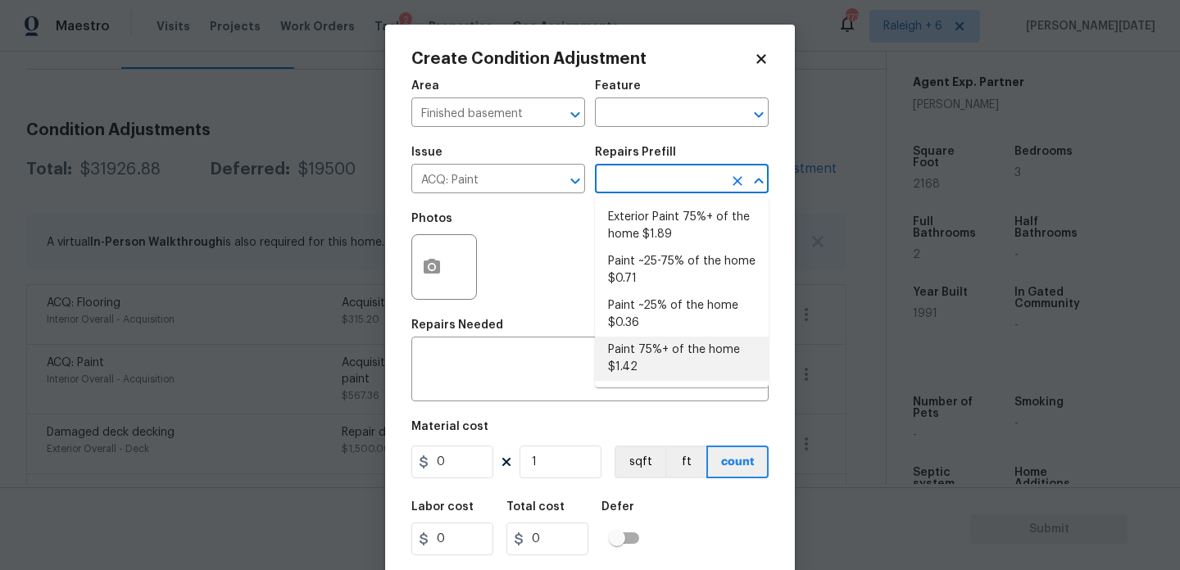
click at [632, 375] on li "Paint 75%+ of the home $1.42" at bounding box center [682, 359] width 174 height 44
type input "Acquisition"
type textarea "Acquisition Scope: 75%+ of the home will likely require interior paint"
type input "1.42"
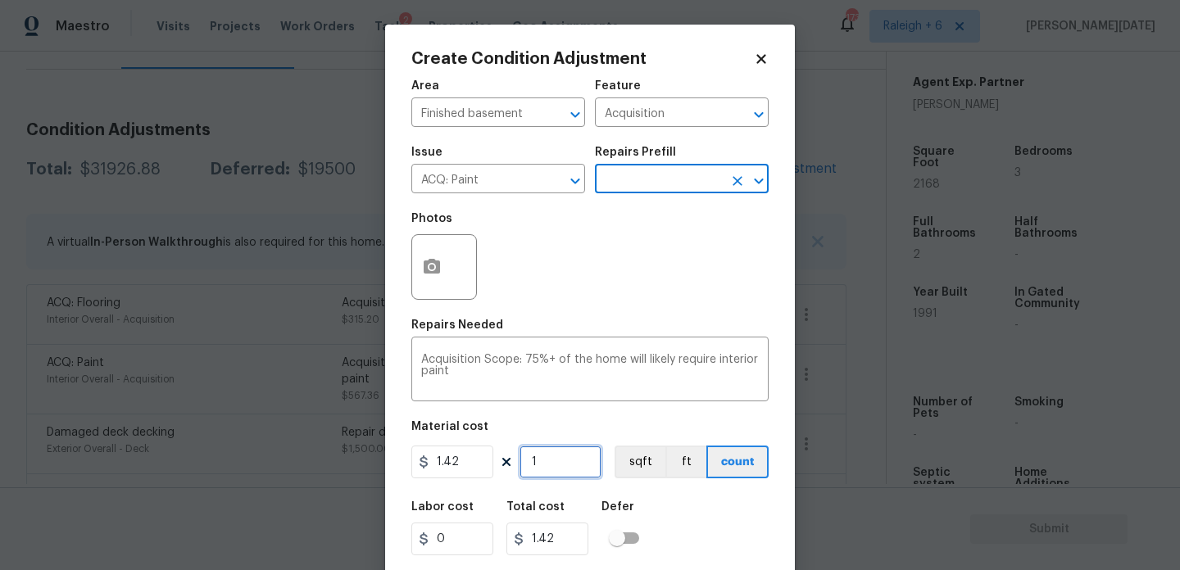
click at [576, 468] on input "1" at bounding box center [561, 462] width 82 height 33
type input "0"
paste input "592"
type input "592"
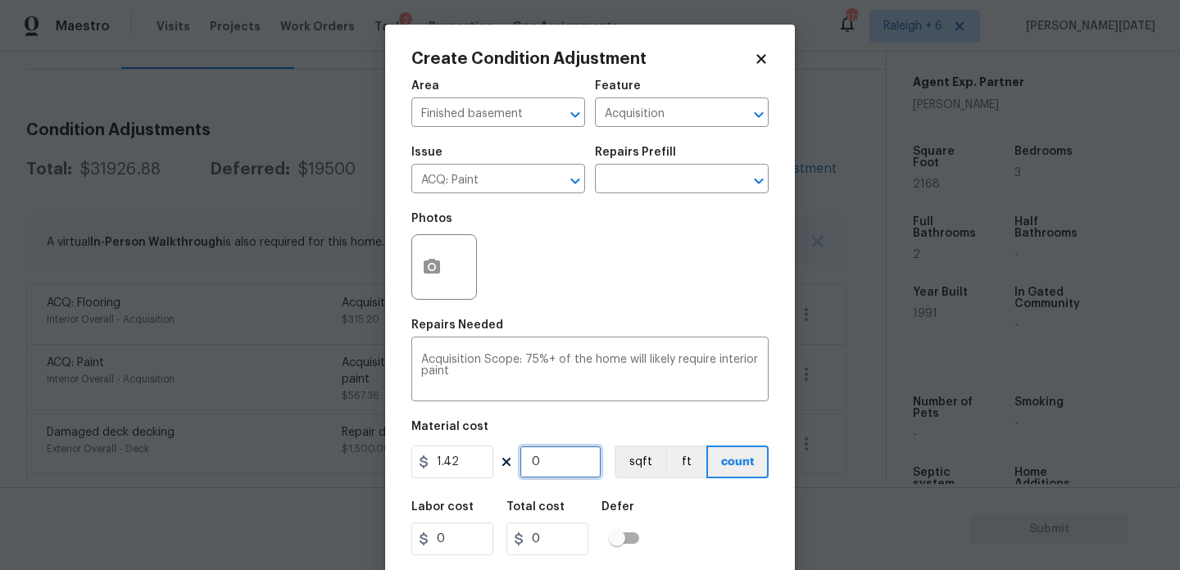
type input "840.64"
type input "592"
click at [424, 276] on icon "button" at bounding box center [432, 267] width 20 height 20
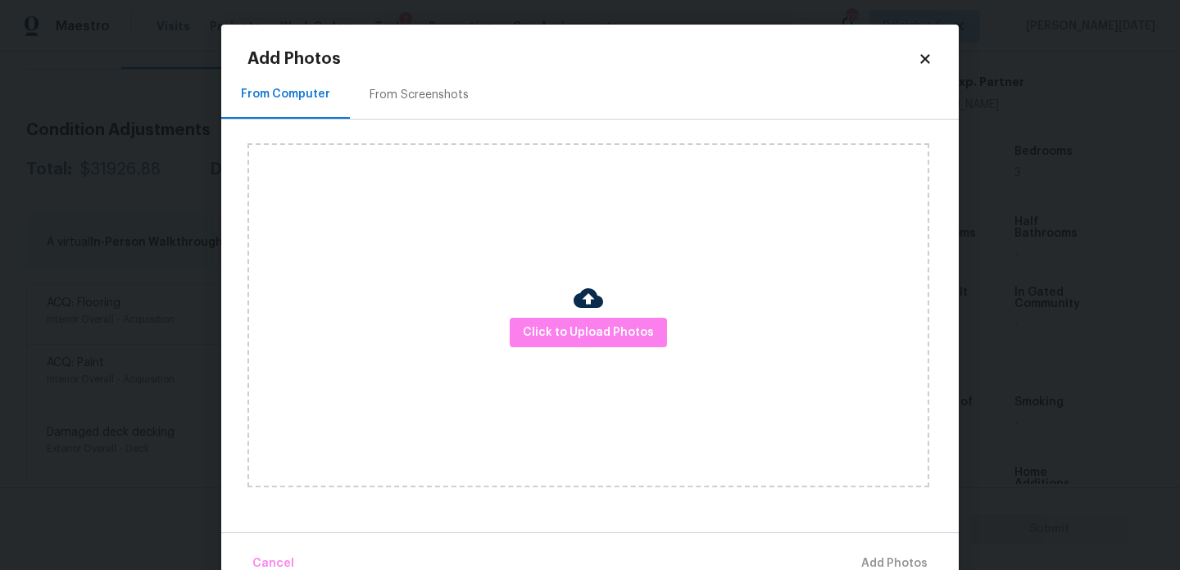
click at [430, 100] on div "From Screenshots" at bounding box center [419, 95] width 99 height 16
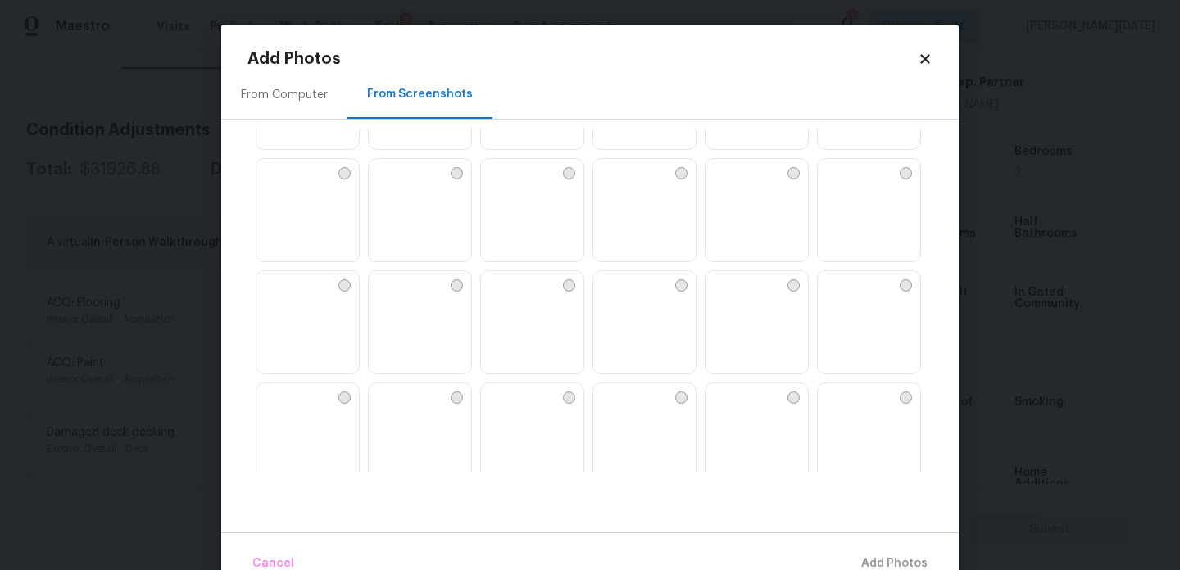
scroll to position [0, 0]
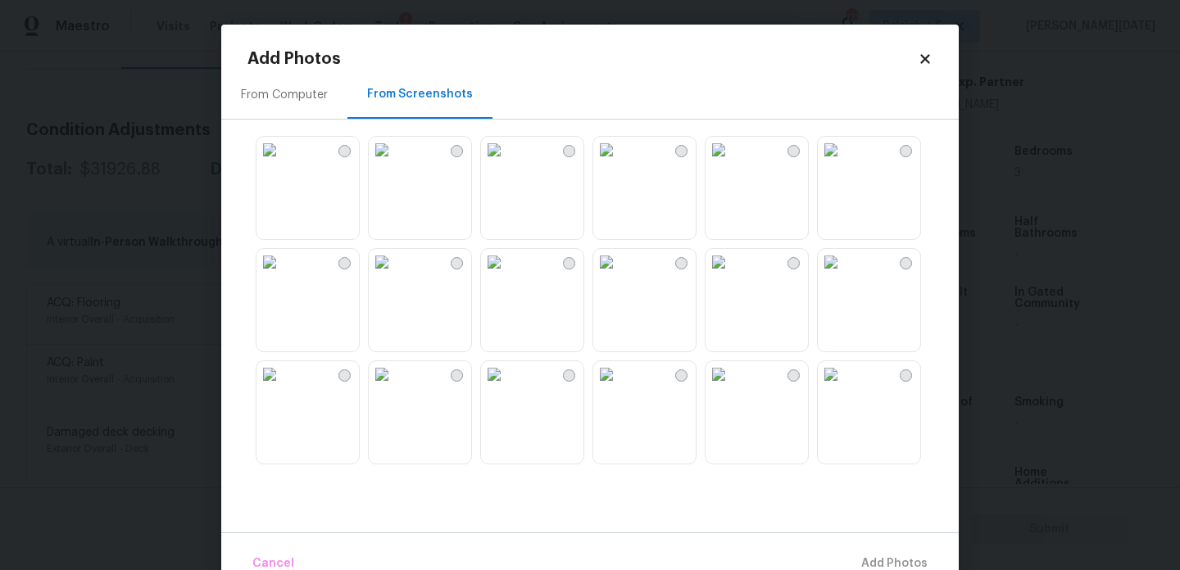
click at [313, 93] on div "From Computer" at bounding box center [284, 95] width 87 height 16
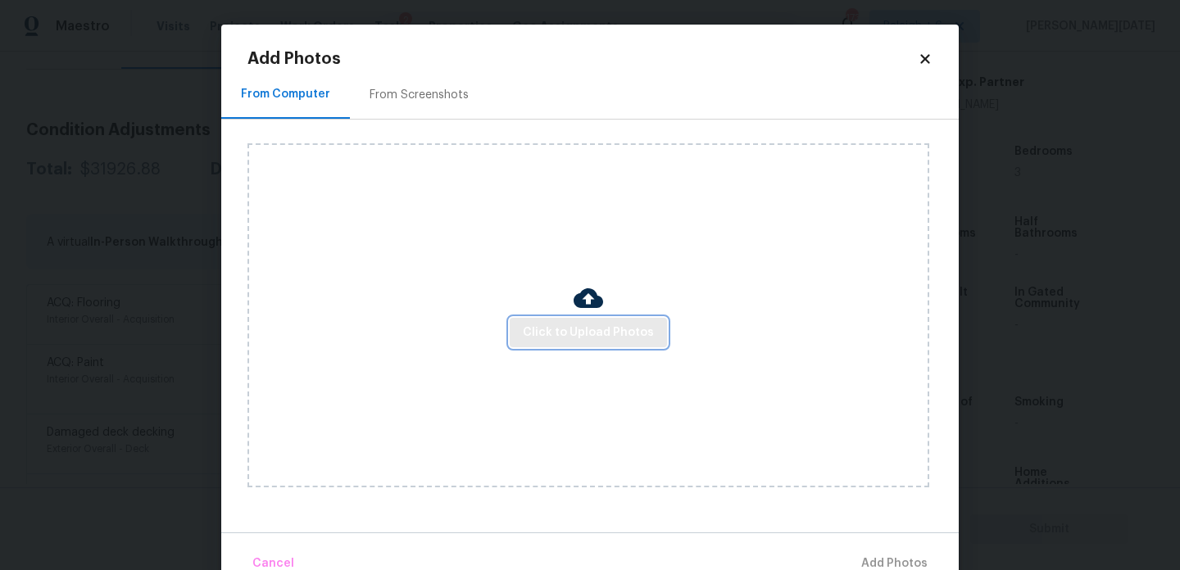
click at [556, 327] on span "Click to Upload Photos" at bounding box center [588, 333] width 131 height 20
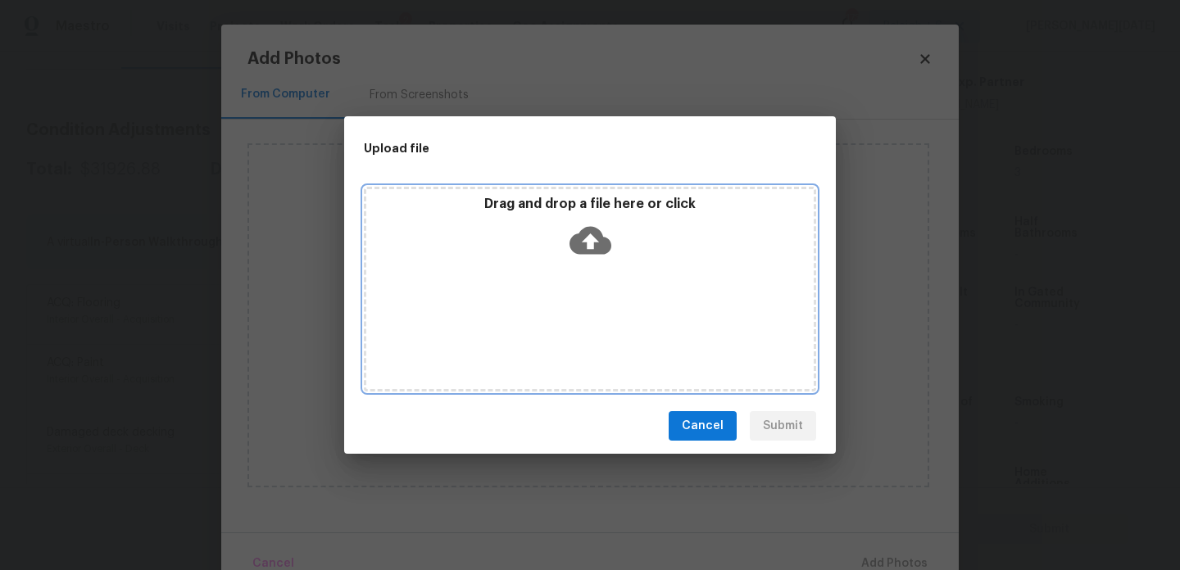
click at [556, 327] on div "Drag and drop a file here or click" at bounding box center [590, 289] width 452 height 205
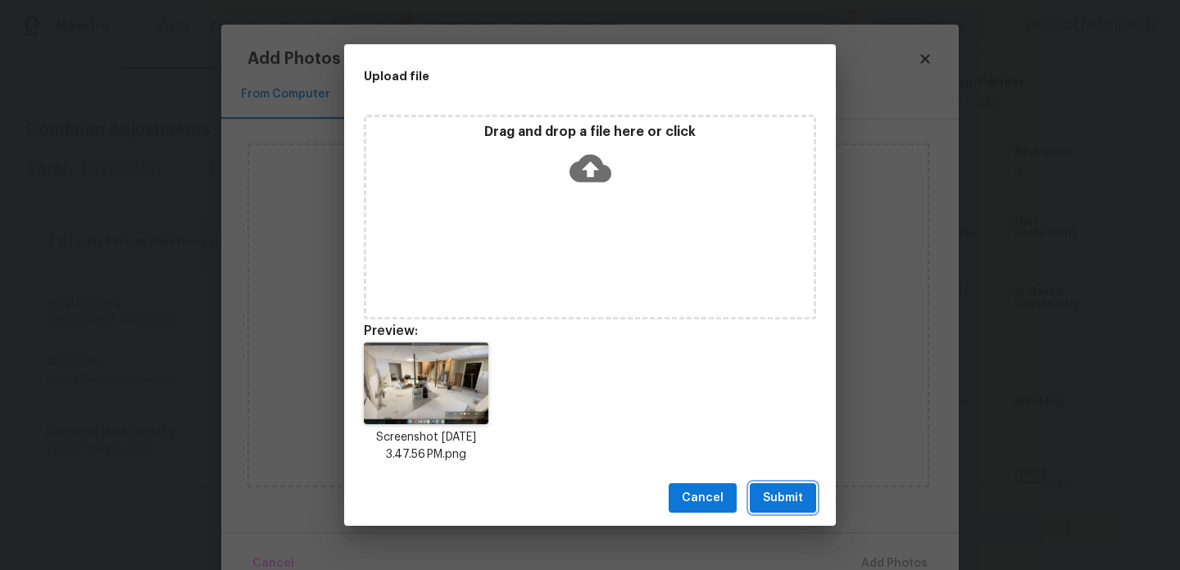
click at [776, 498] on span "Submit" at bounding box center [783, 498] width 40 height 20
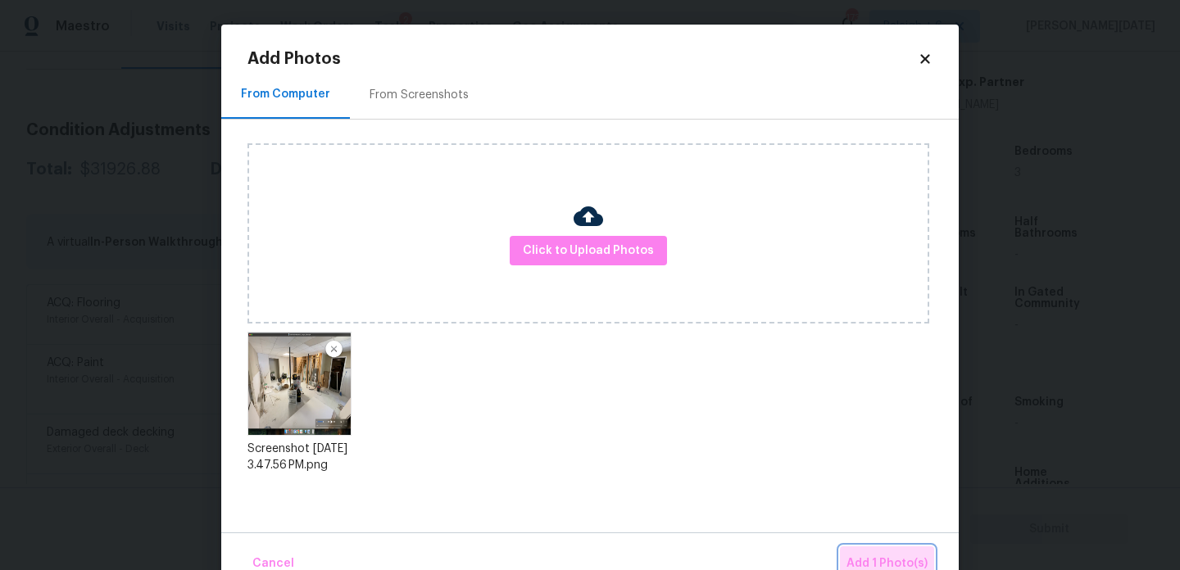
click at [881, 558] on span "Add 1 Photo(s)" at bounding box center [887, 564] width 81 height 20
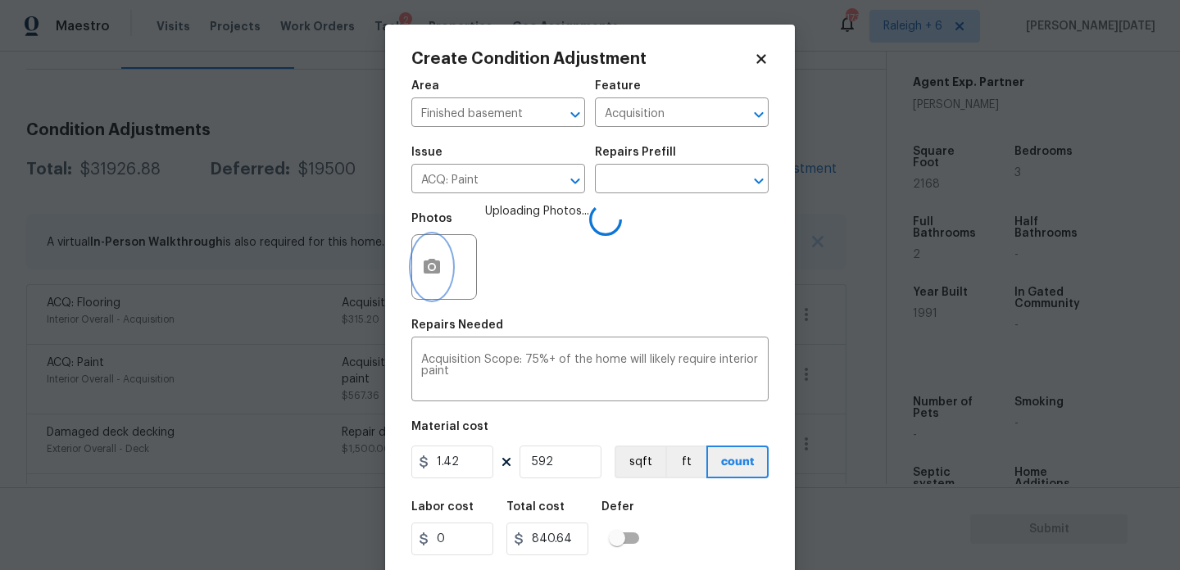
scroll to position [42, 0]
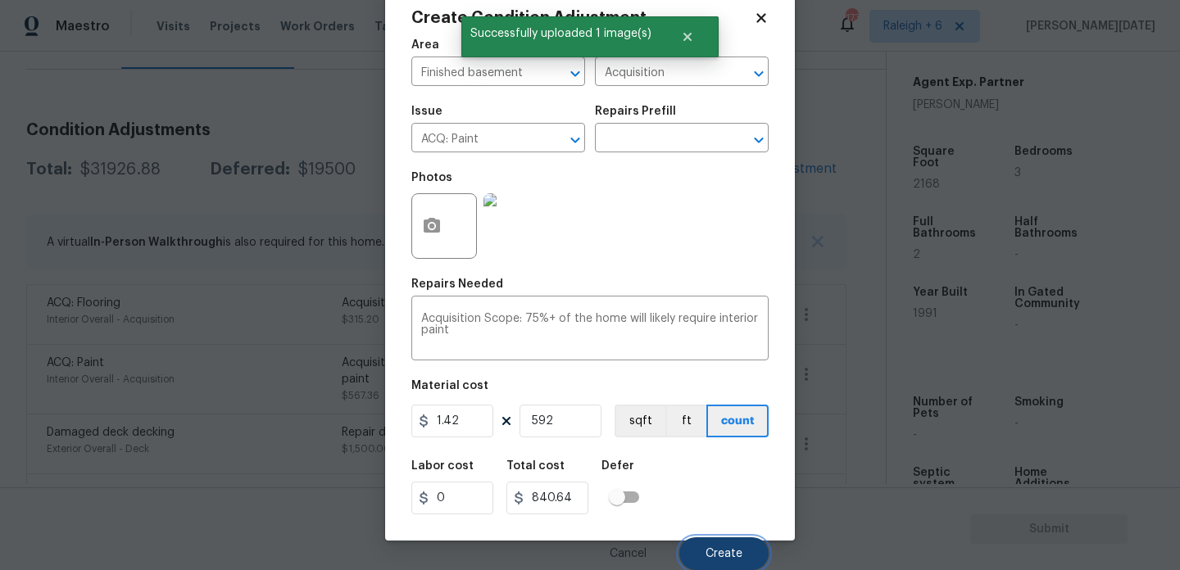
click at [702, 546] on button "Create" at bounding box center [723, 554] width 89 height 33
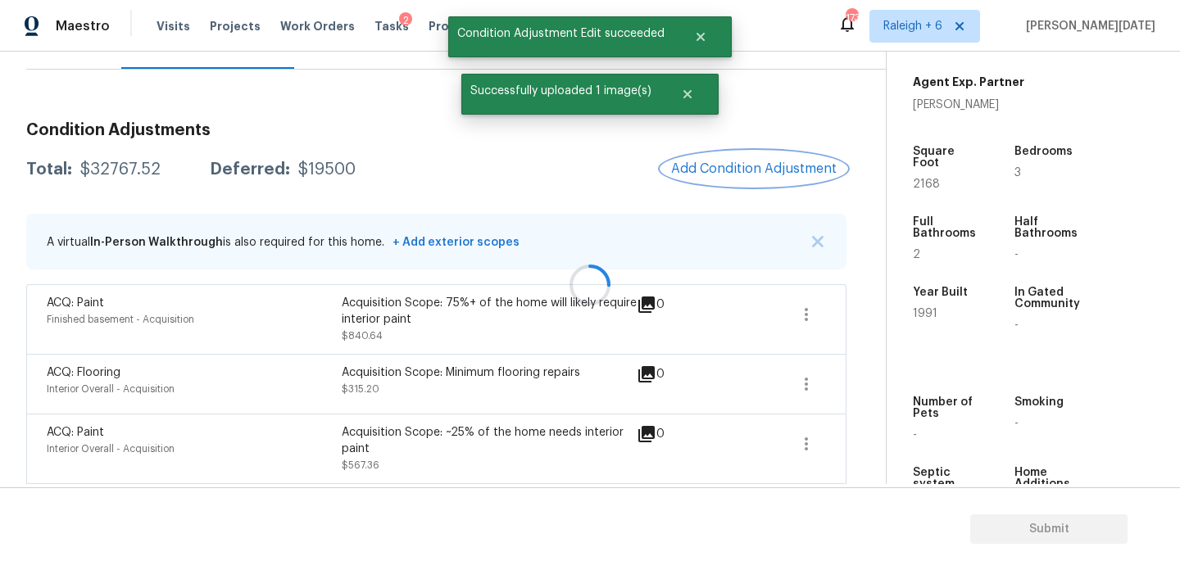
scroll to position [0, 0]
click at [747, 194] on div "Condition Adjustments Total: $32767.52 Deferred: $19500 Add Condition Adjustmen…" at bounding box center [436, 575] width 820 height 933
click at [747, 189] on div "Condition Adjustments Total: $32767.52 Deferred: $19500 Add Condition Adjustmen…" at bounding box center [436, 575] width 820 height 933
click at [741, 175] on span "Add Condition Adjustment" at bounding box center [754, 168] width 166 height 15
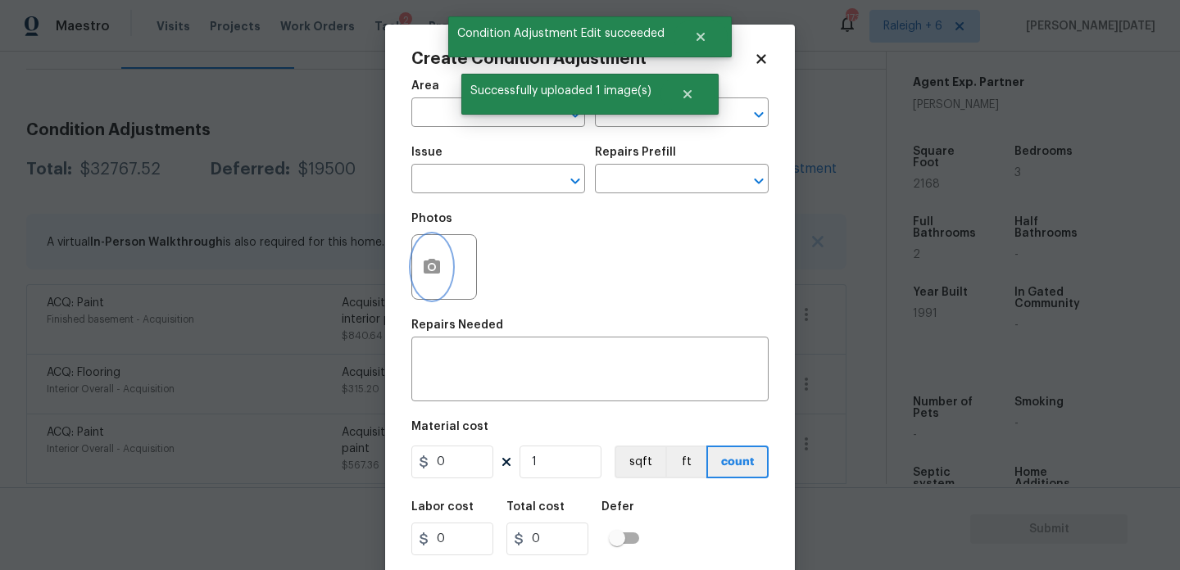
click at [416, 254] on button "button" at bounding box center [431, 267] width 39 height 64
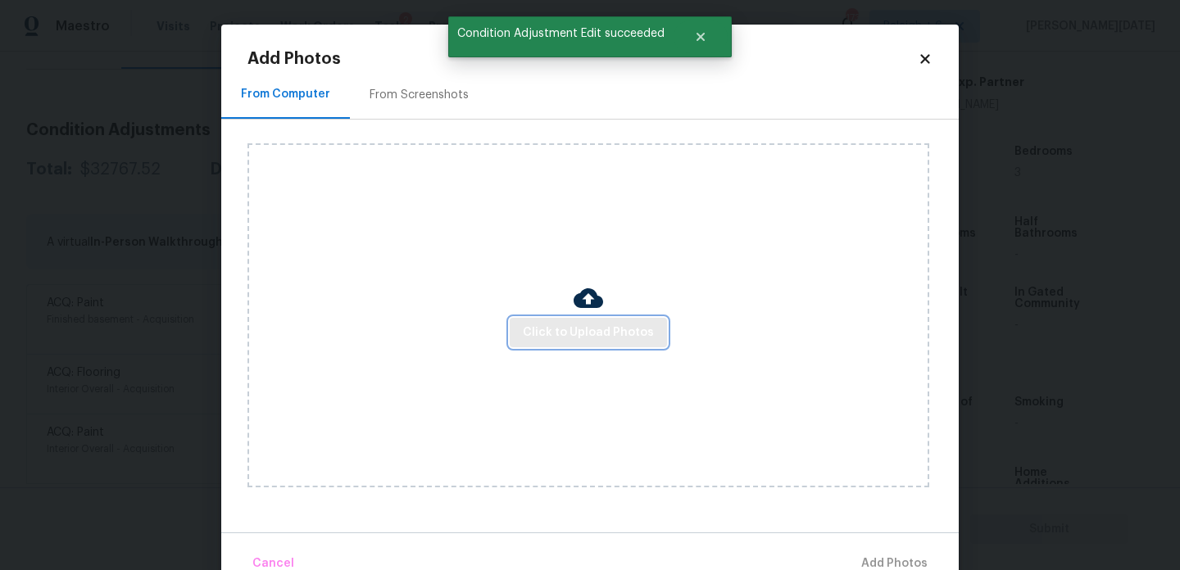
click at [542, 341] on span "Click to Upload Photos" at bounding box center [588, 333] width 131 height 20
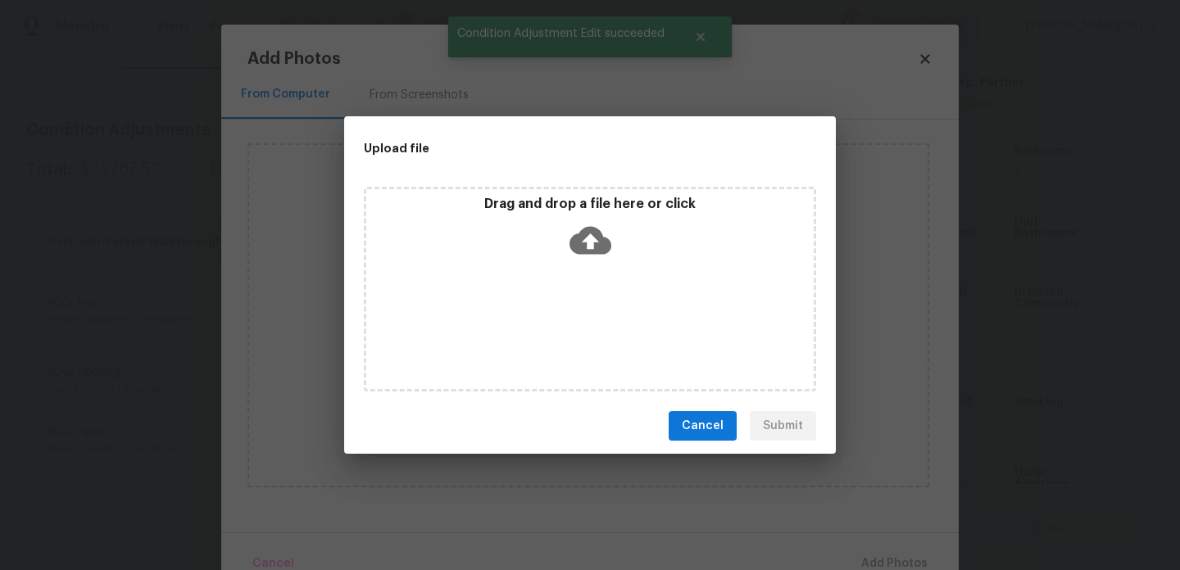
click at [542, 341] on div "Drag and drop a file here or click" at bounding box center [590, 289] width 452 height 205
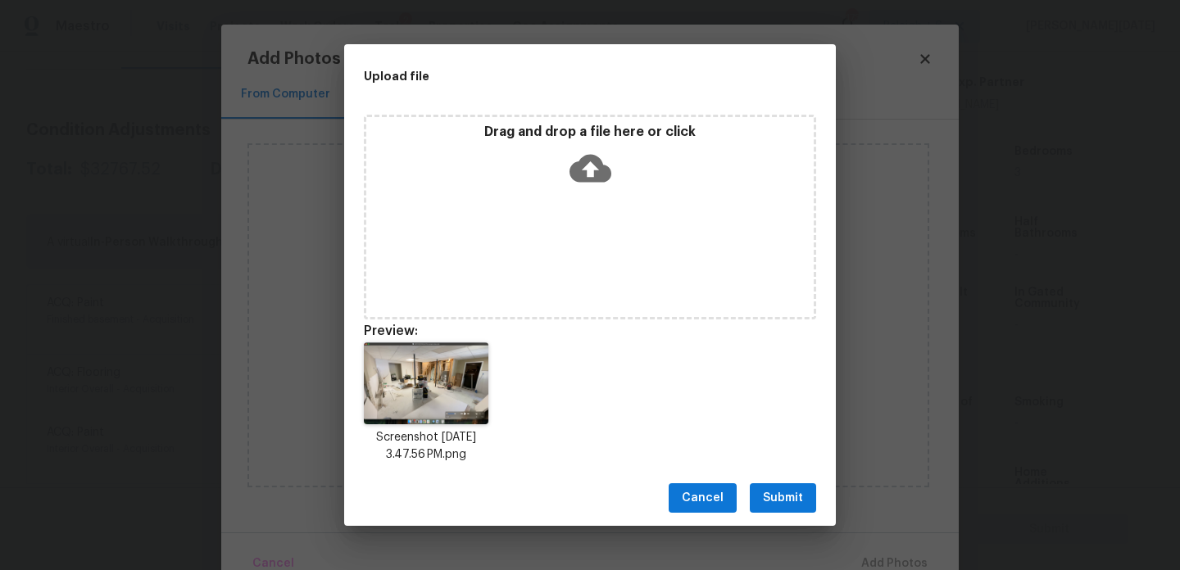
click at [770, 501] on span "Submit" at bounding box center [783, 498] width 40 height 20
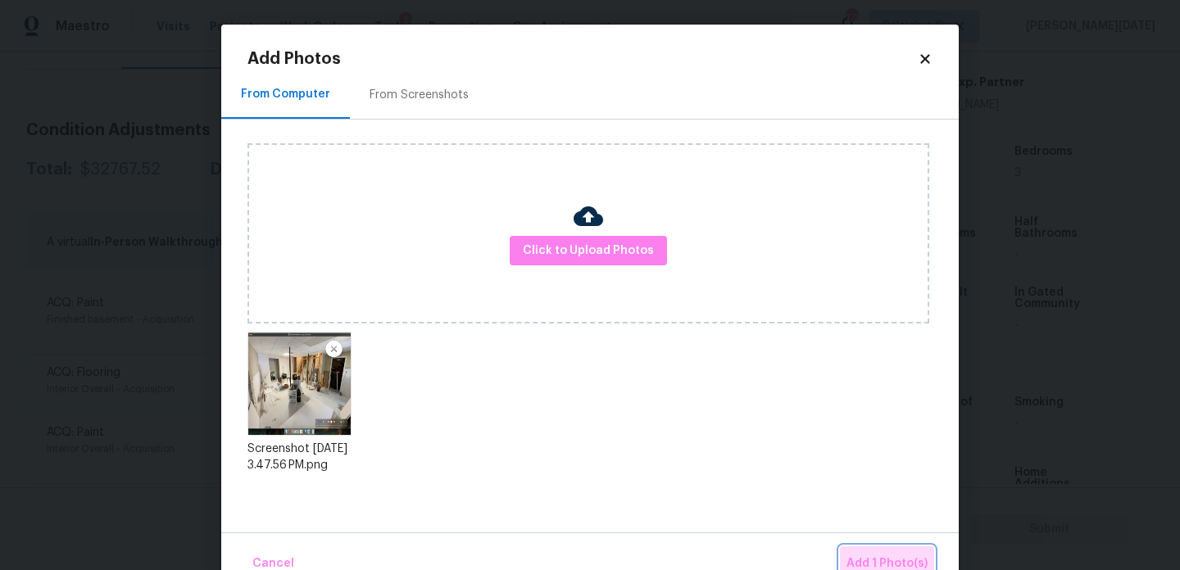
click at [857, 552] on button "Add 1 Photo(s)" at bounding box center [887, 564] width 94 height 35
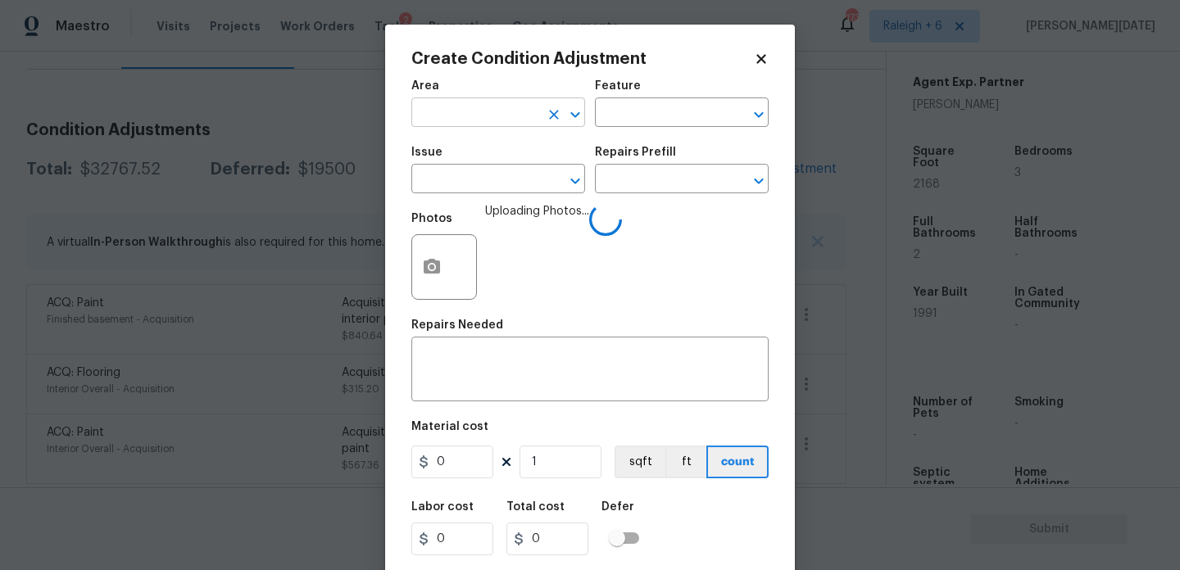
click at [470, 112] on input "text" at bounding box center [475, 114] width 128 height 25
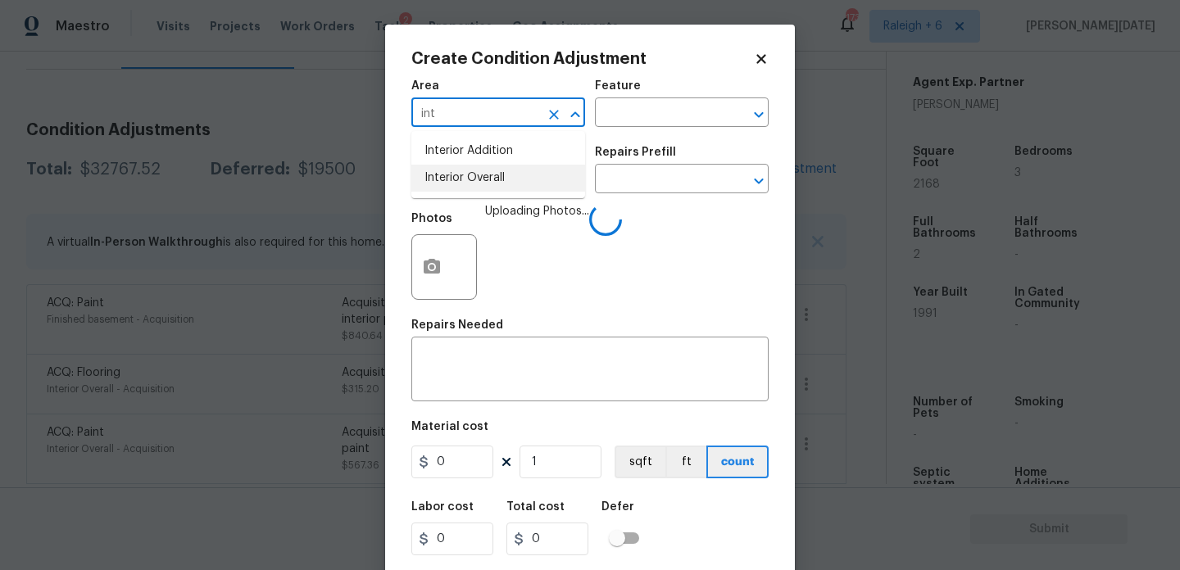
click at [479, 183] on li "Interior Overall" at bounding box center [498, 178] width 174 height 27
type input "Interior Overall"
click at [479, 183] on input "text" at bounding box center [475, 180] width 128 height 25
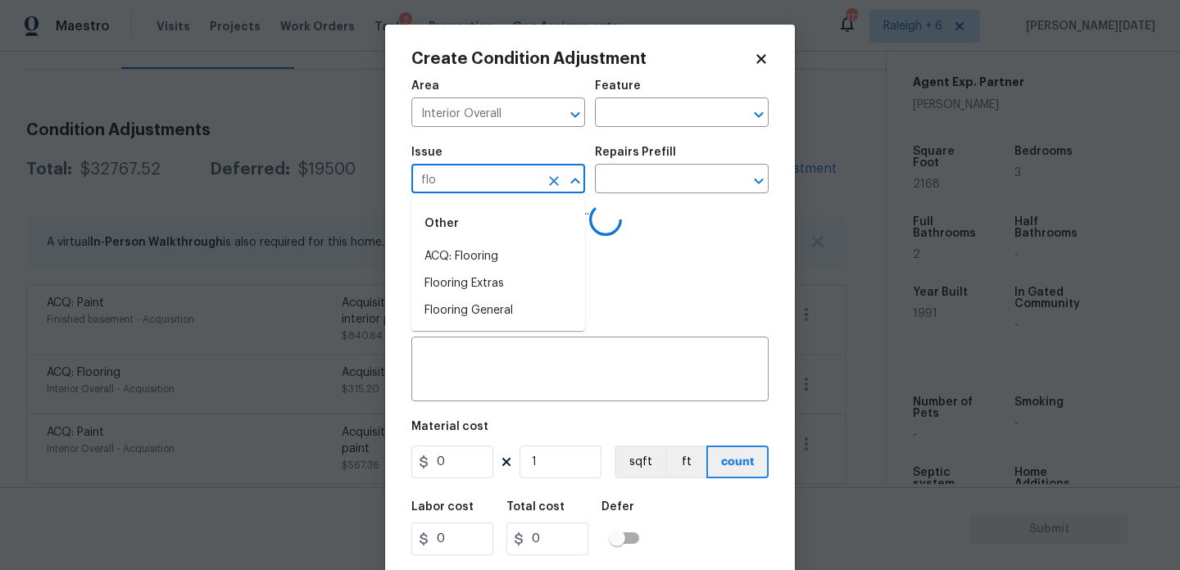
type input "floo"
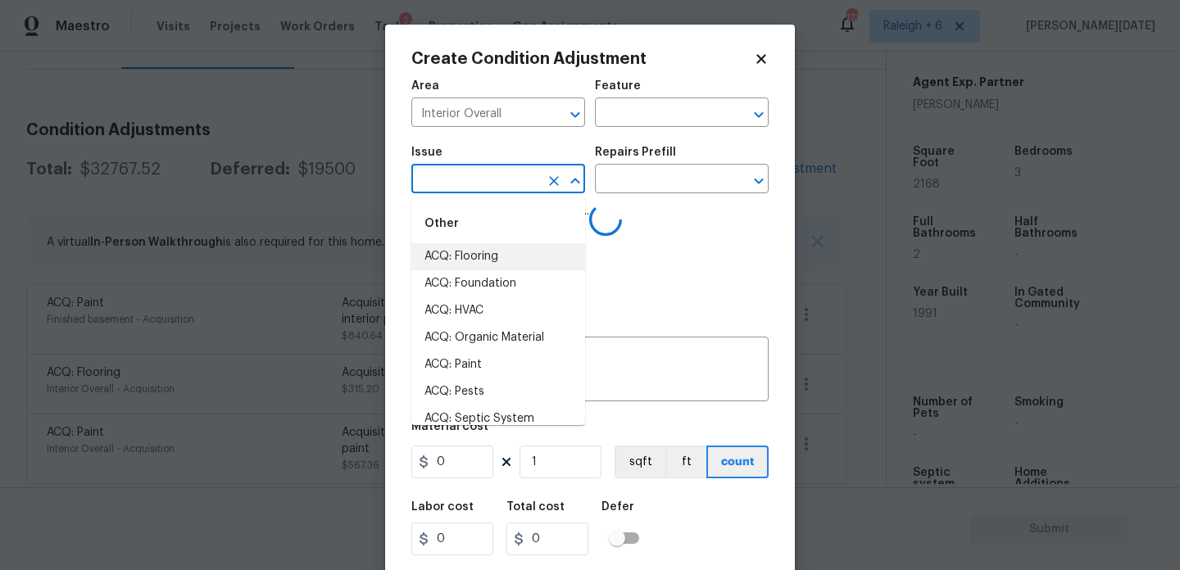
click at [506, 249] on li "ACQ: Flooring" at bounding box center [498, 256] width 174 height 27
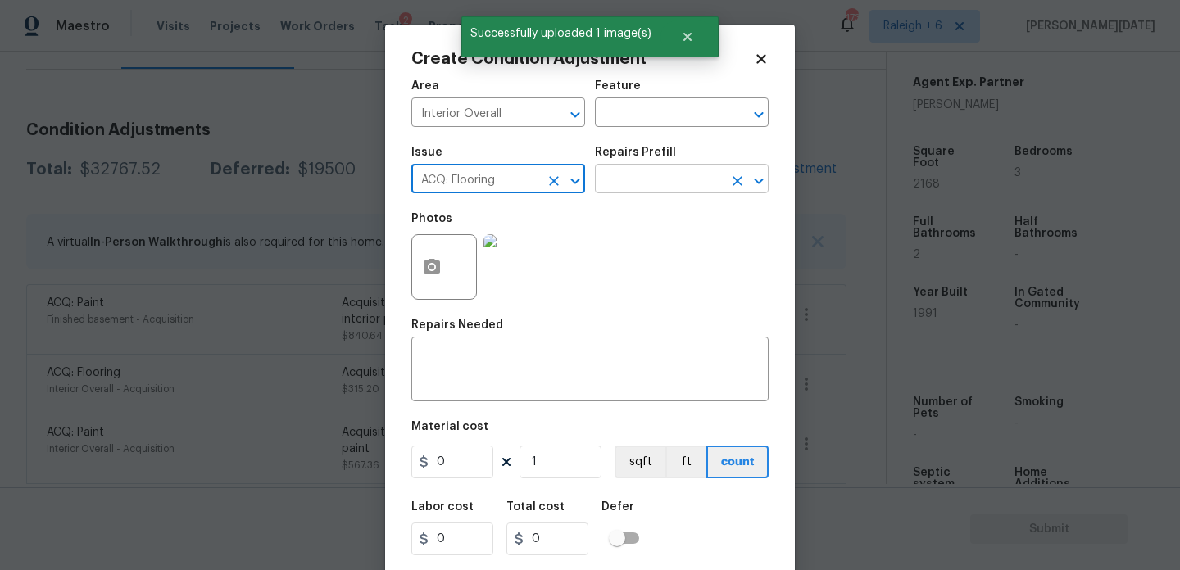
type input "ACQ: Flooring"
click at [611, 187] on input "text" at bounding box center [659, 180] width 128 height 25
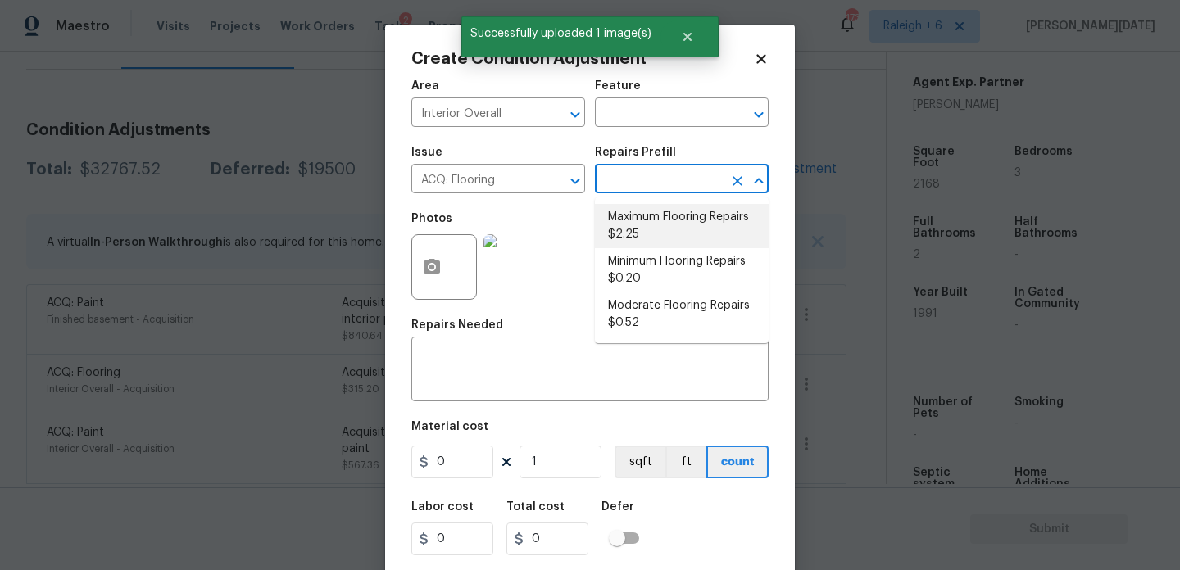
click at [640, 225] on li "Maximum Flooring Repairs $2.25" at bounding box center [682, 226] width 174 height 44
type input "Acquisition"
type textarea "Acquisition Scope: Maximum flooring repairs"
type input "2.25"
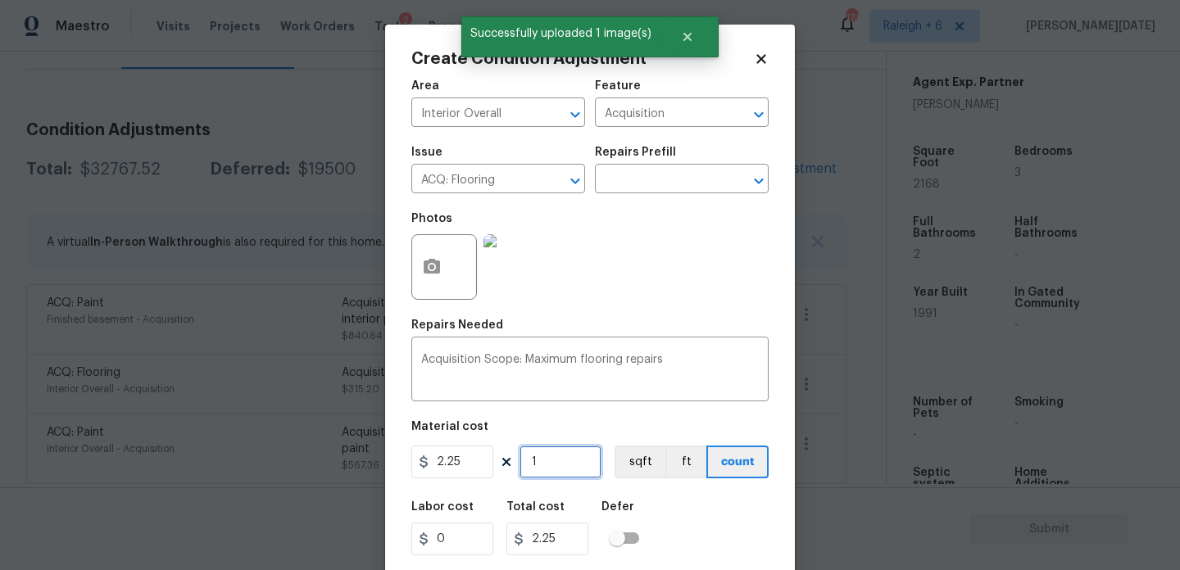
click at [570, 475] on input "1" at bounding box center [561, 462] width 82 height 33
type input "0"
paste input "592"
type input "592"
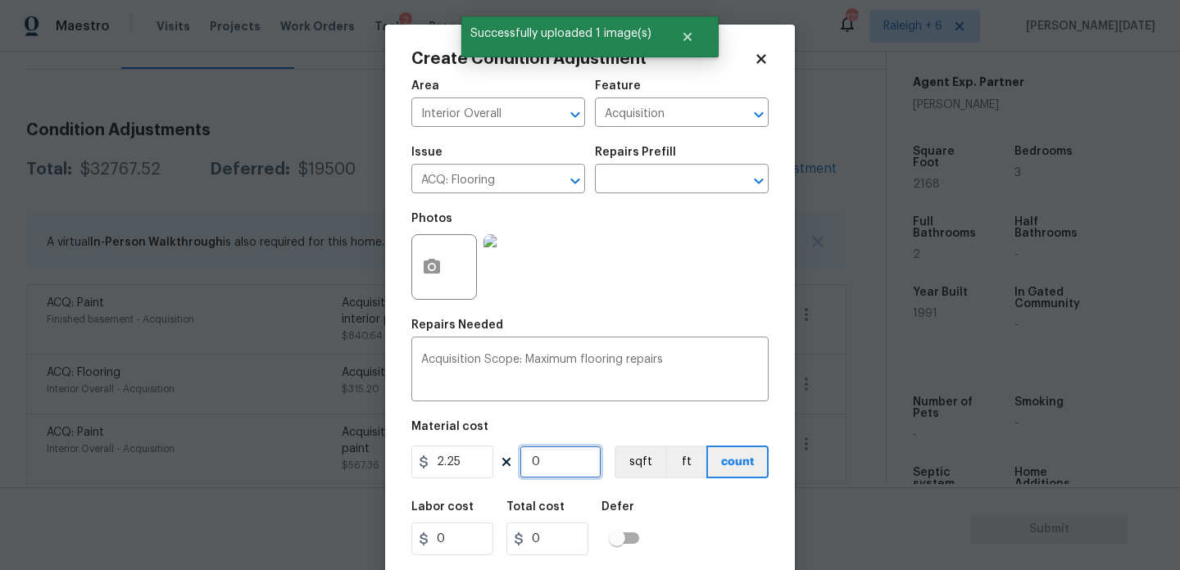
type input "1332"
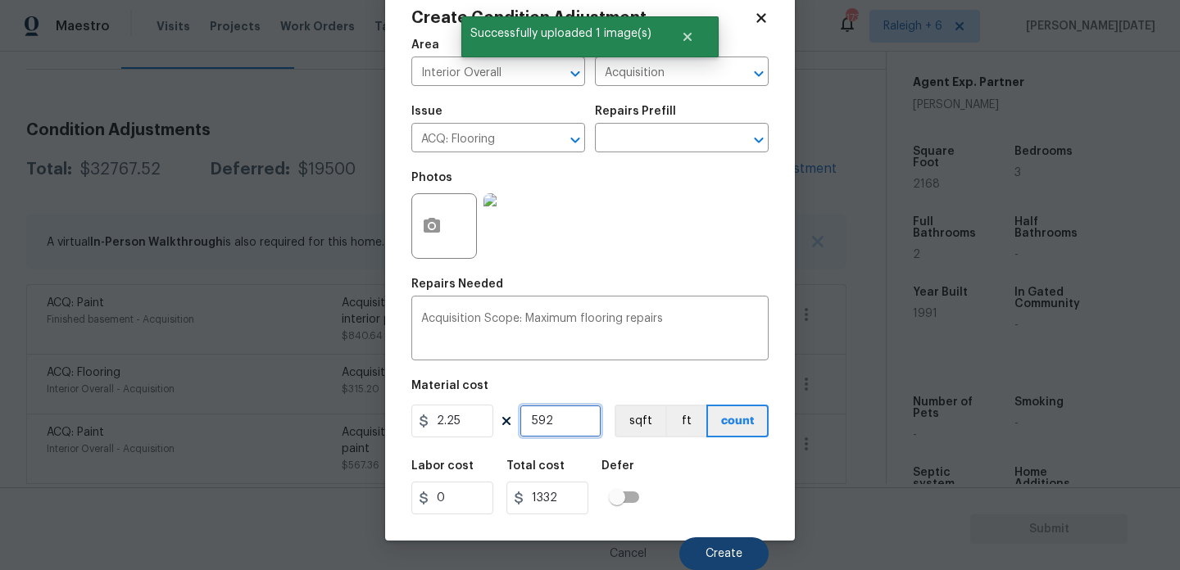
type input "592"
click at [711, 565] on button "Create" at bounding box center [723, 554] width 89 height 33
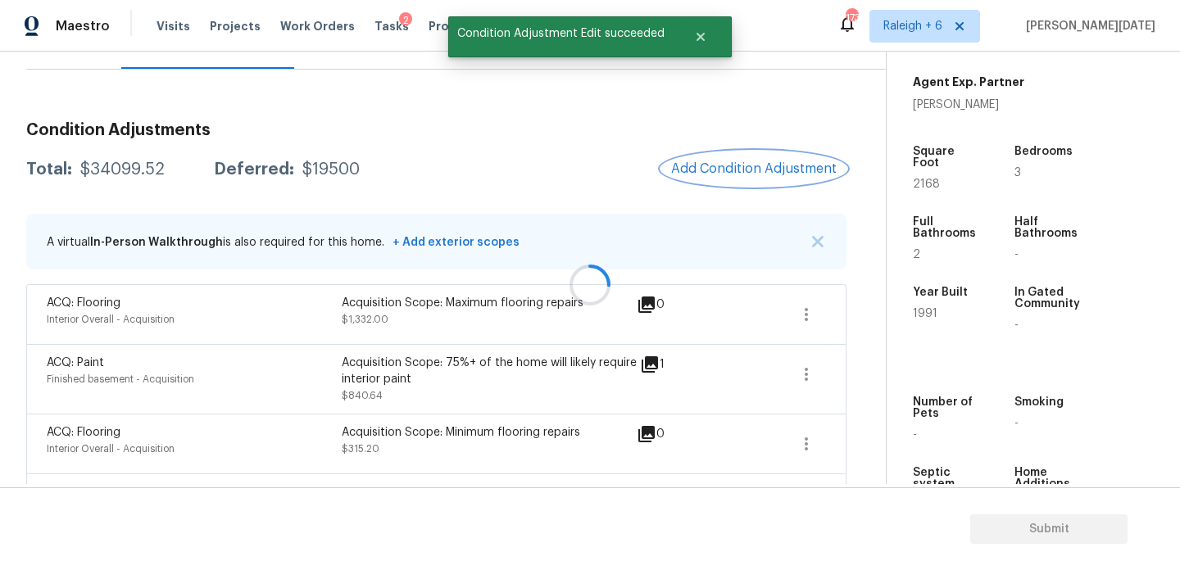
scroll to position [0, 0]
click at [751, 175] on span "Add Condition Adjustment" at bounding box center [754, 168] width 166 height 15
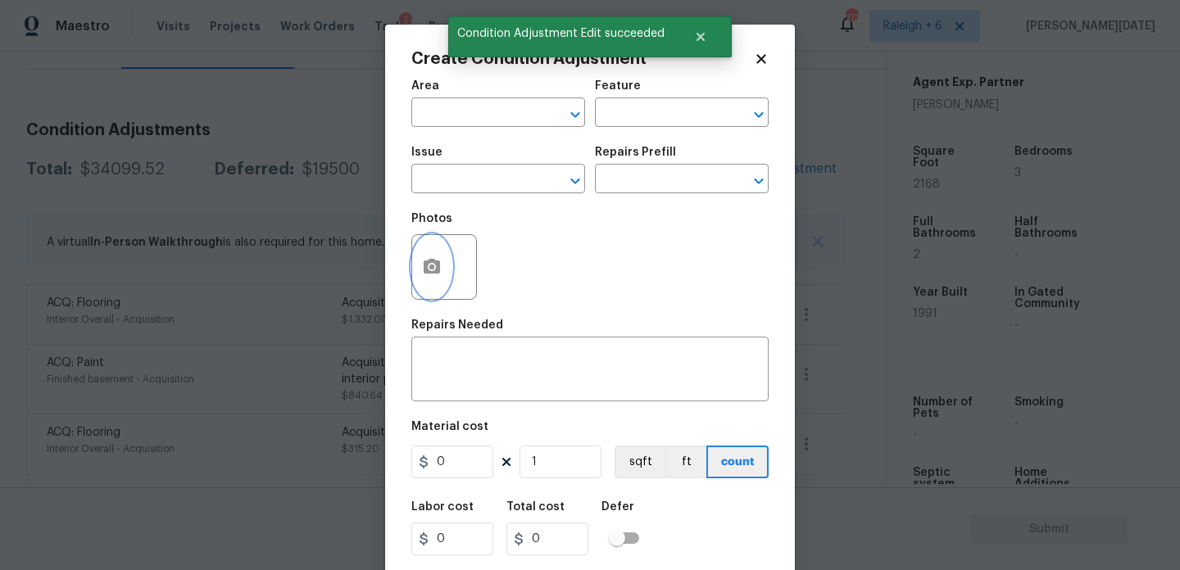
click at [420, 268] on button "button" at bounding box center [431, 267] width 39 height 64
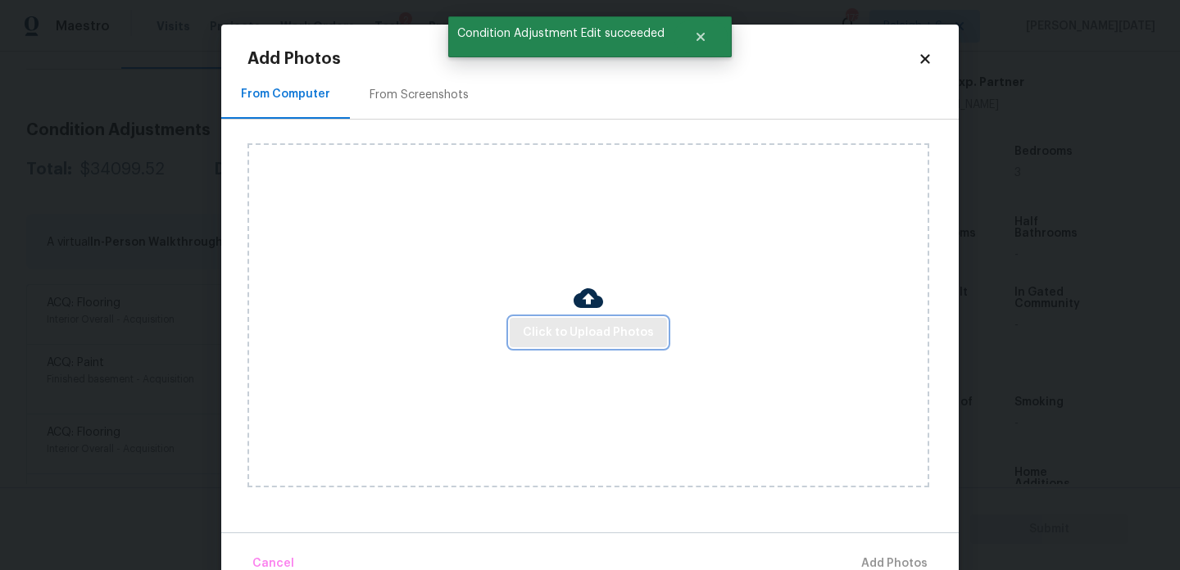
click at [552, 336] on span "Click to Upload Photos" at bounding box center [588, 333] width 131 height 20
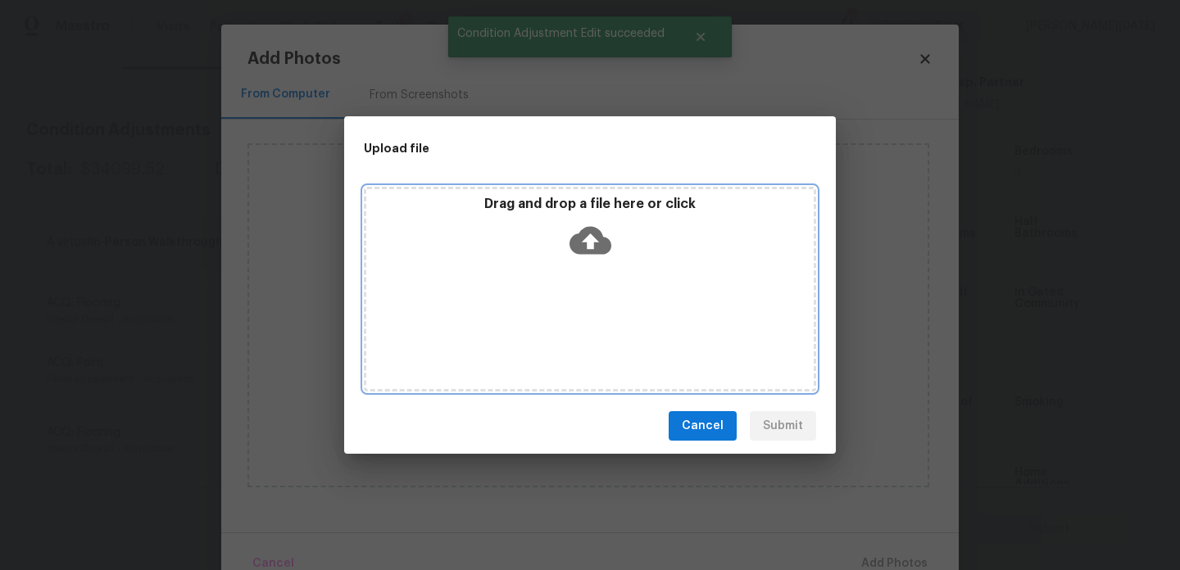
click at [552, 336] on div "Drag and drop a file here or click" at bounding box center [590, 289] width 452 height 205
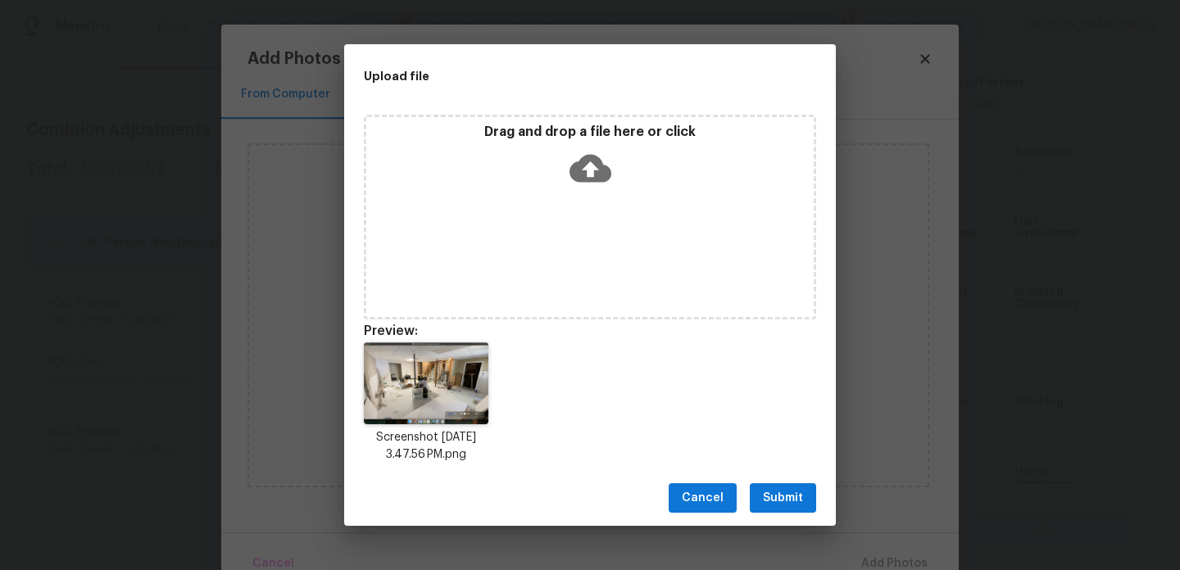
click at [767, 493] on span "Submit" at bounding box center [783, 498] width 40 height 20
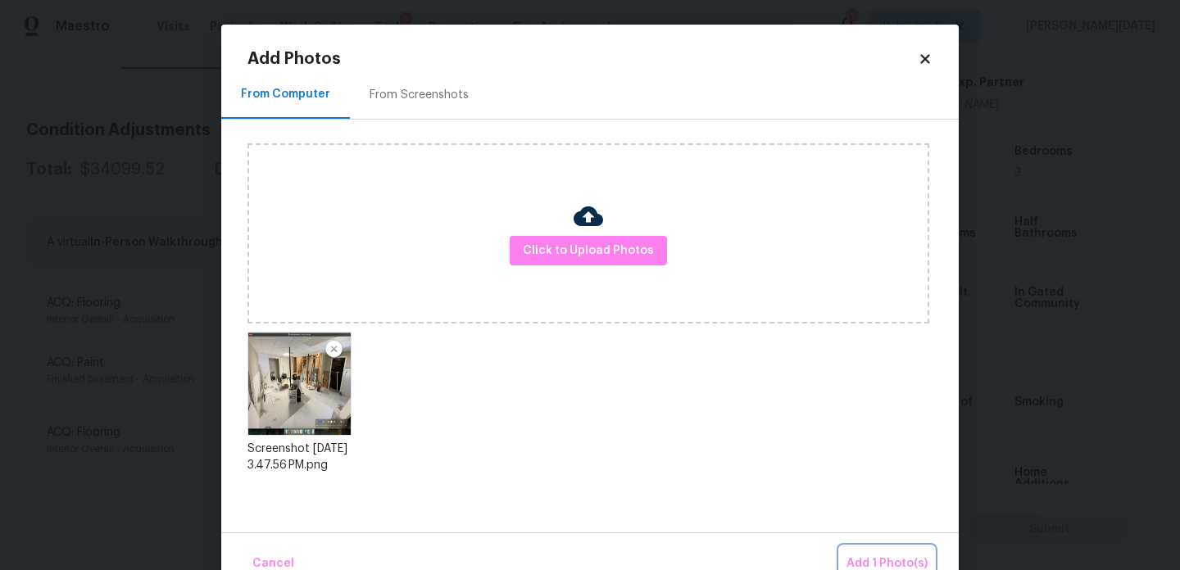
click at [861, 560] on span "Add 1 Photo(s)" at bounding box center [887, 564] width 81 height 20
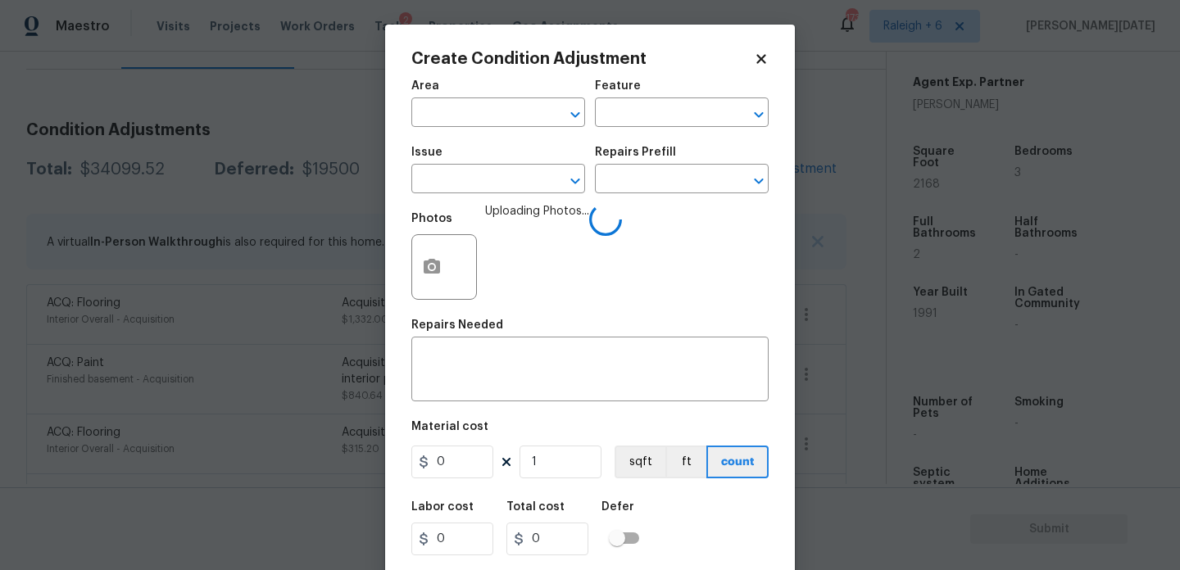
click at [455, 99] on div "Area" at bounding box center [498, 90] width 174 height 21
click at [436, 120] on input "text" at bounding box center [475, 114] width 128 height 25
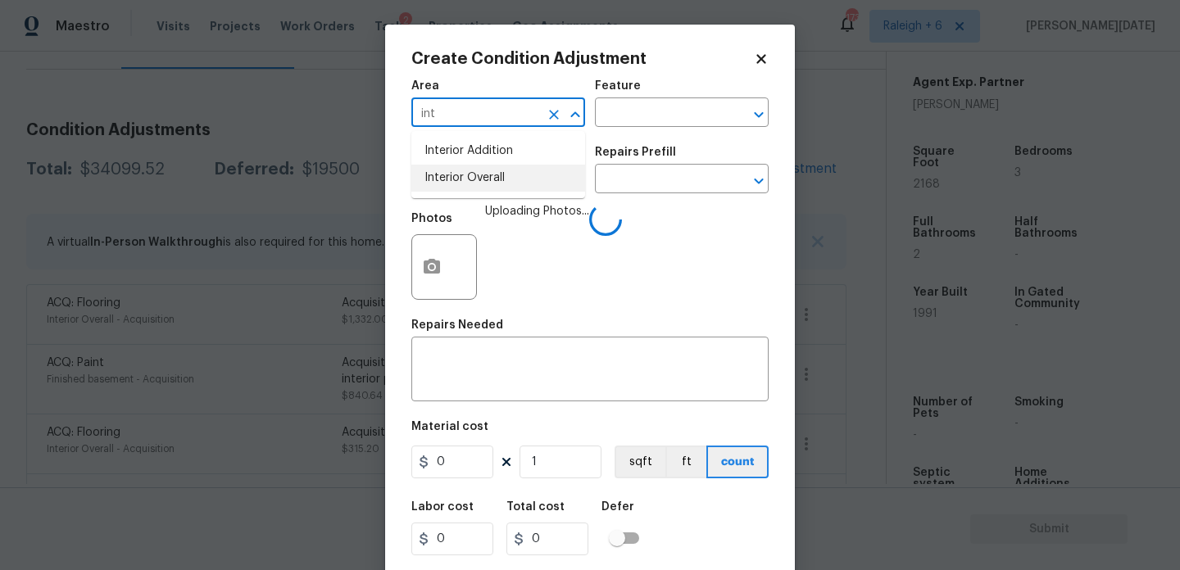
click at [479, 179] on li "Interior Overall" at bounding box center [498, 178] width 174 height 27
type input "Interior Overall"
click at [479, 179] on input "text" at bounding box center [475, 180] width 128 height 25
type input "d"
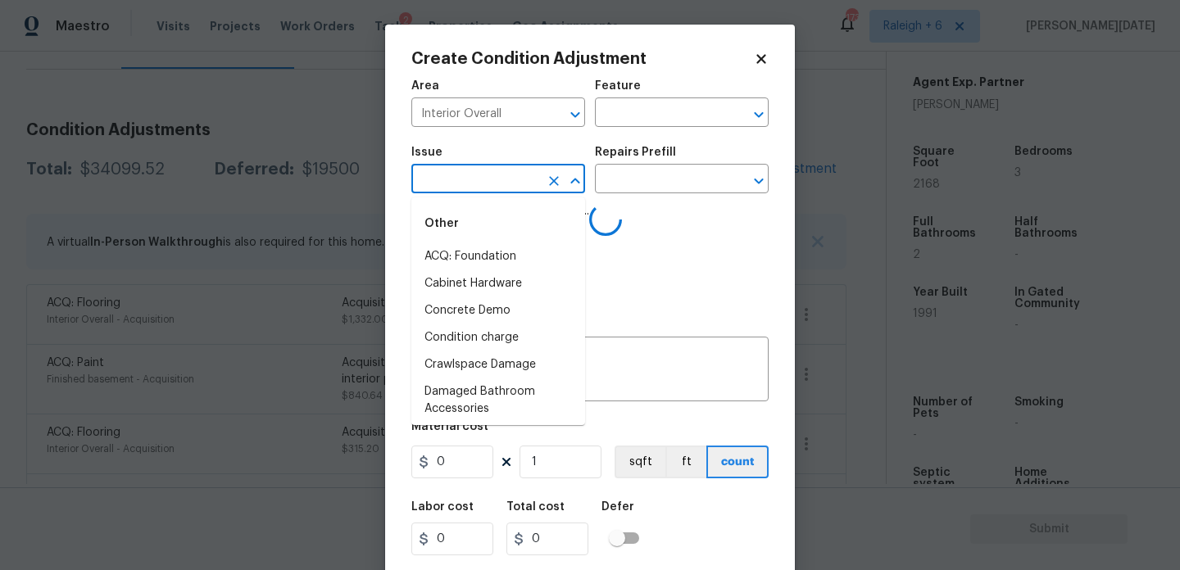
type input "r"
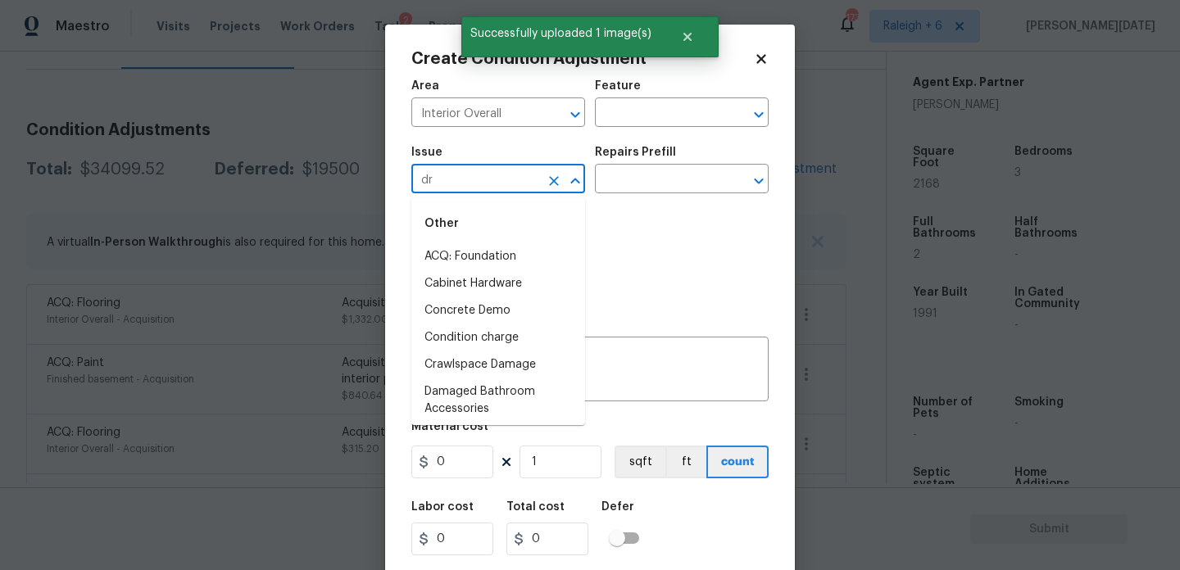
type input "dry"
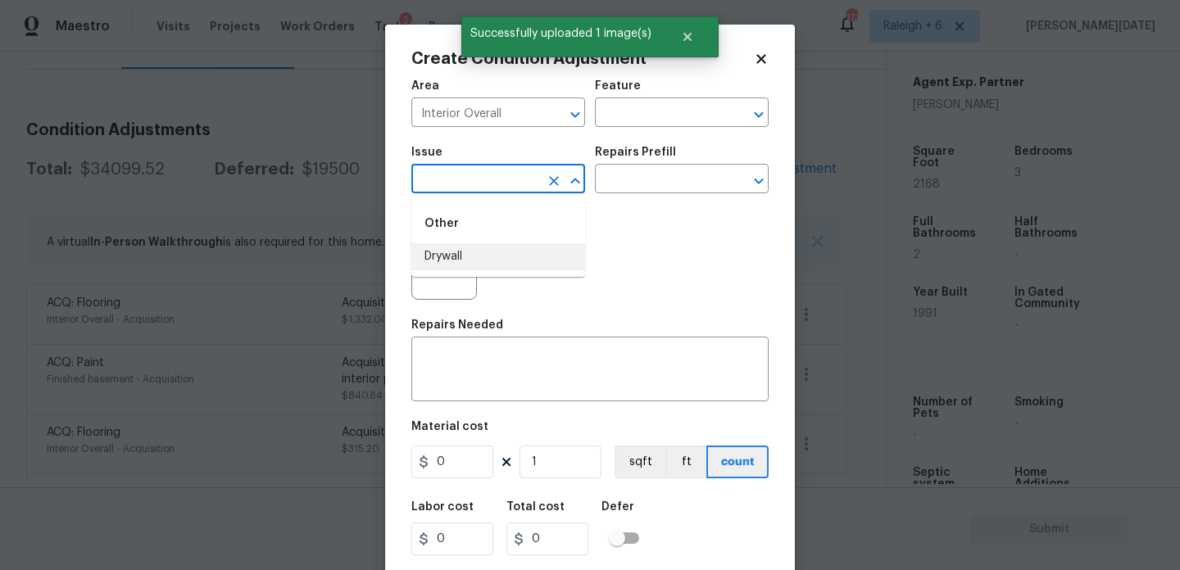
click at [490, 261] on li "Drywall" at bounding box center [498, 256] width 174 height 27
type input "ACQ: Flooring"
click at [556, 186] on icon "Clear" at bounding box center [554, 181] width 16 height 16
click at [479, 258] on li "Drywall" at bounding box center [498, 256] width 174 height 27
type input "Drywall"
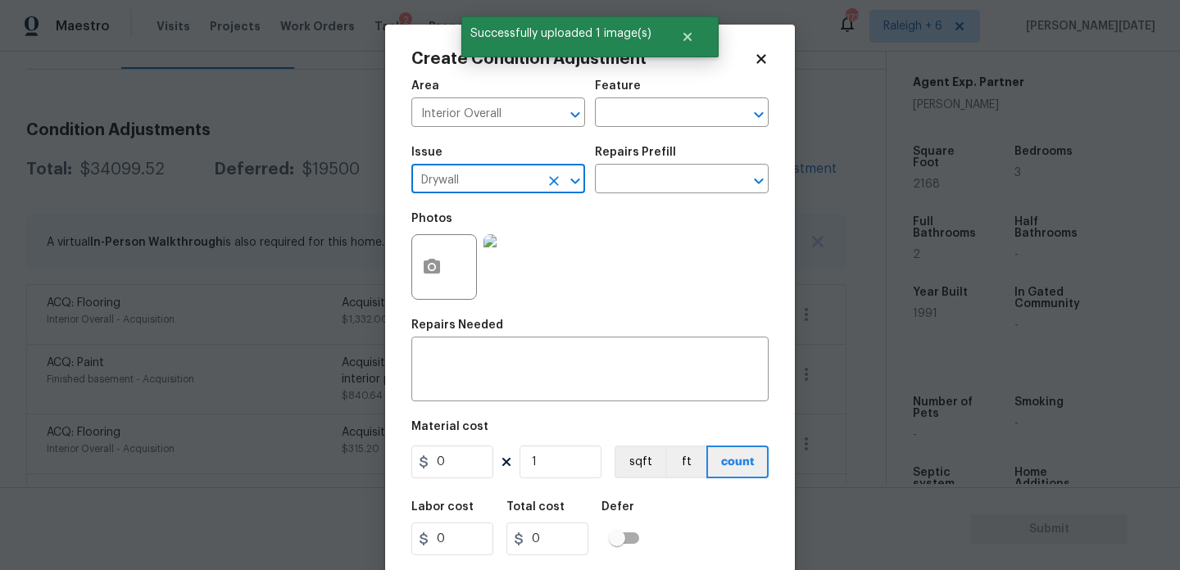
click at [625, 198] on div "Issue Drywall ​ Repairs Prefill ​" at bounding box center [589, 170] width 357 height 66
click at [656, 184] on input "text" at bounding box center [659, 180] width 128 height 25
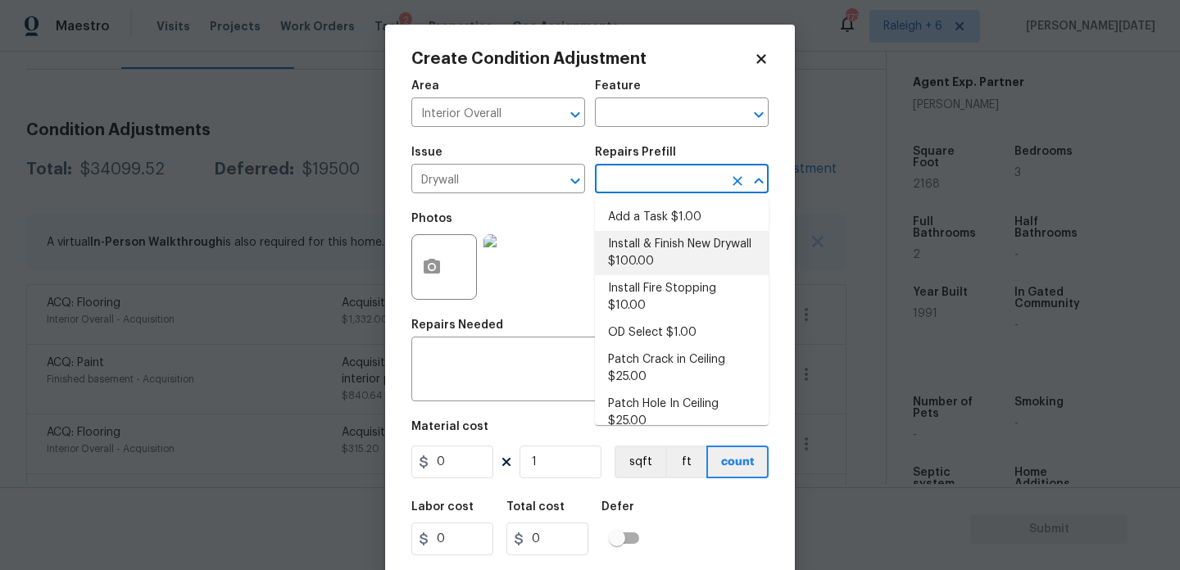
click at [653, 248] on li "Install & Finish New Drywall $100.00" at bounding box center [682, 253] width 174 height 44
type input "Walls and Ceiling"
type textarea "Remove the existing damaged drywall and replace with new. Ensure that the new d…"
type input "100"
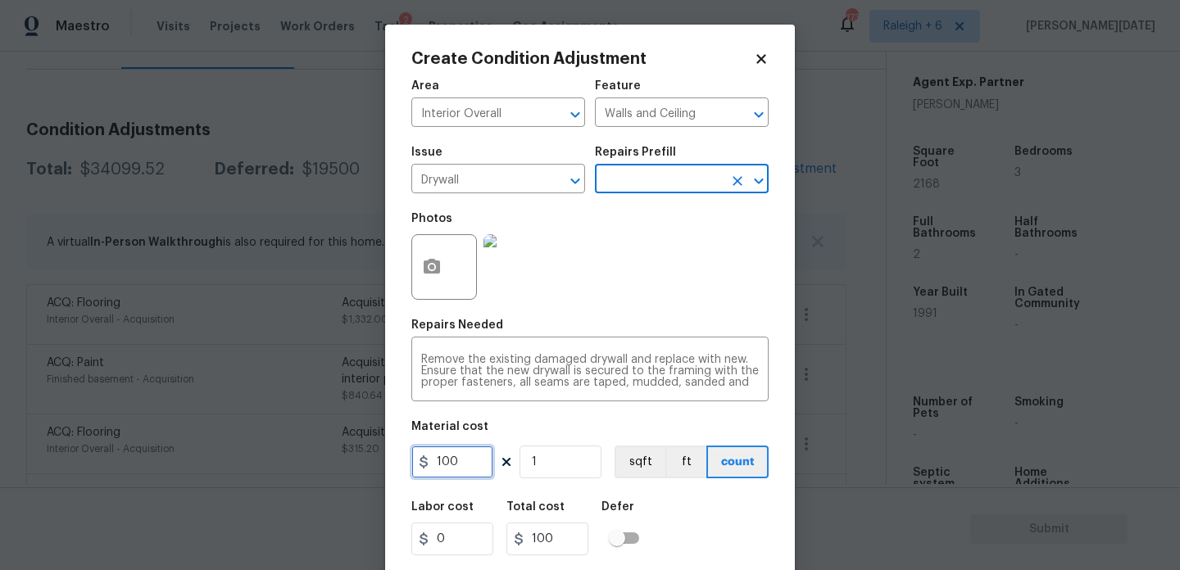
drag, startPoint x: 462, startPoint y: 469, endPoint x: 256, endPoint y: 469, distance: 206.5
click at [256, 469] on div "Create Condition Adjustment Area Interior Overall ​ Feature Walls and Ceiling ​…" at bounding box center [590, 285] width 1180 height 570
type input "1500"
click at [690, 275] on div "Photos" at bounding box center [589, 256] width 357 height 107
type input "1500"
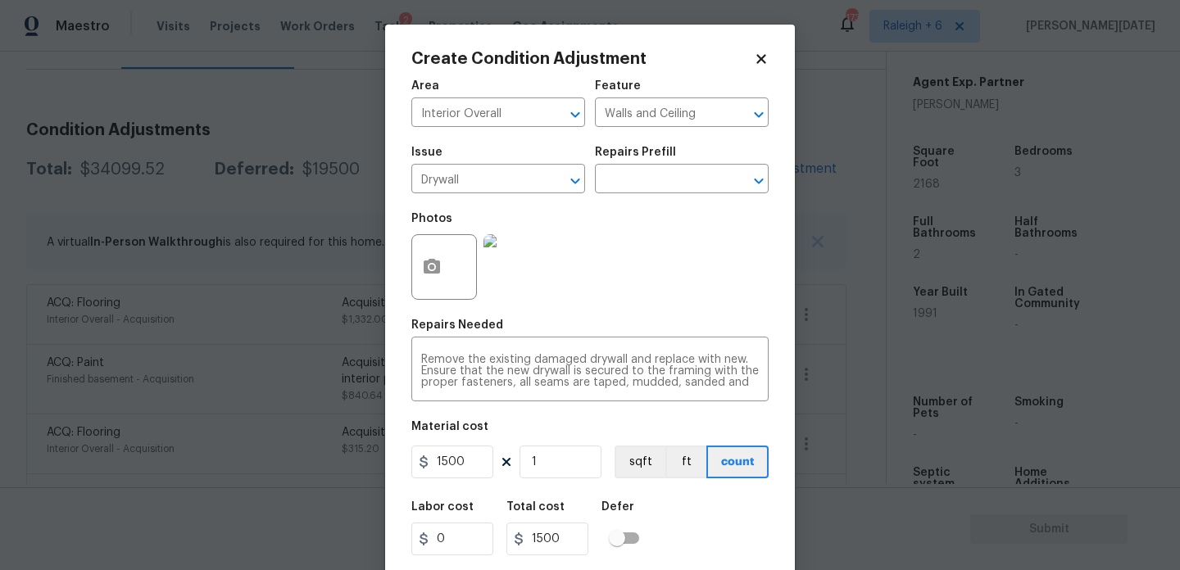
scroll to position [42, 0]
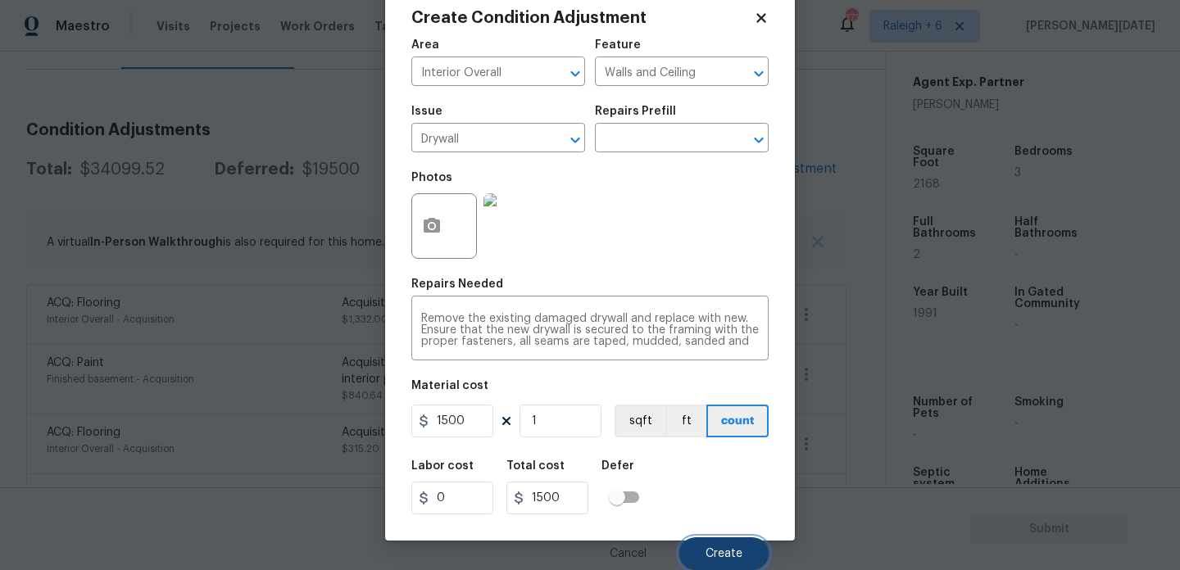
click at [723, 550] on span "Create" at bounding box center [724, 554] width 37 height 12
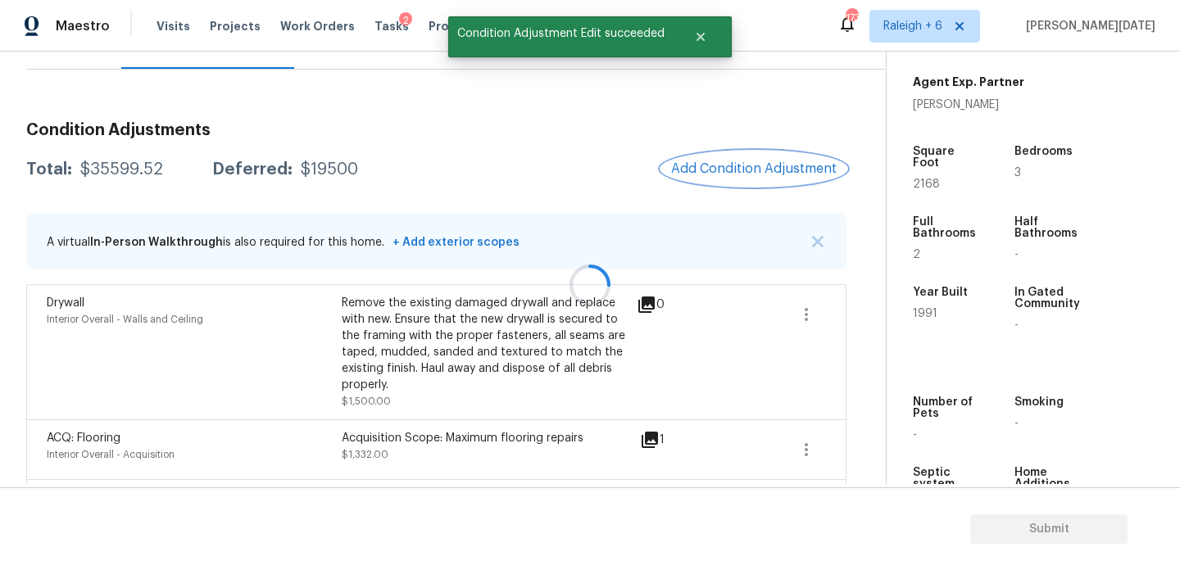
scroll to position [0, 0]
click at [749, 165] on span "Add Condition Adjustment" at bounding box center [754, 168] width 166 height 15
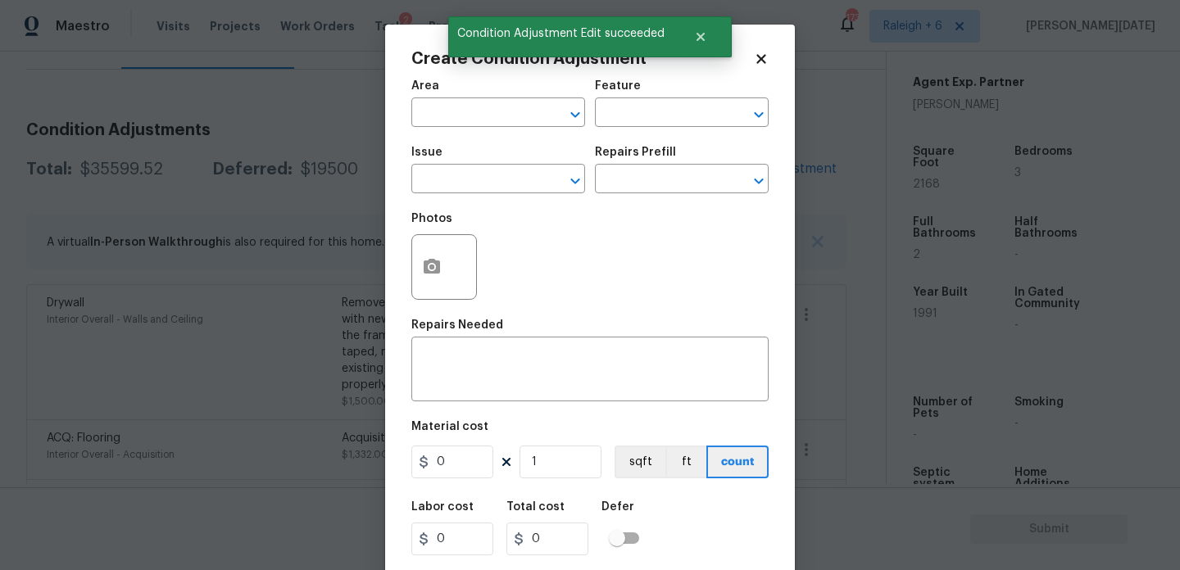
click at [443, 96] on div "Area" at bounding box center [498, 90] width 174 height 21
click at [440, 107] on input "text" at bounding box center [475, 114] width 128 height 25
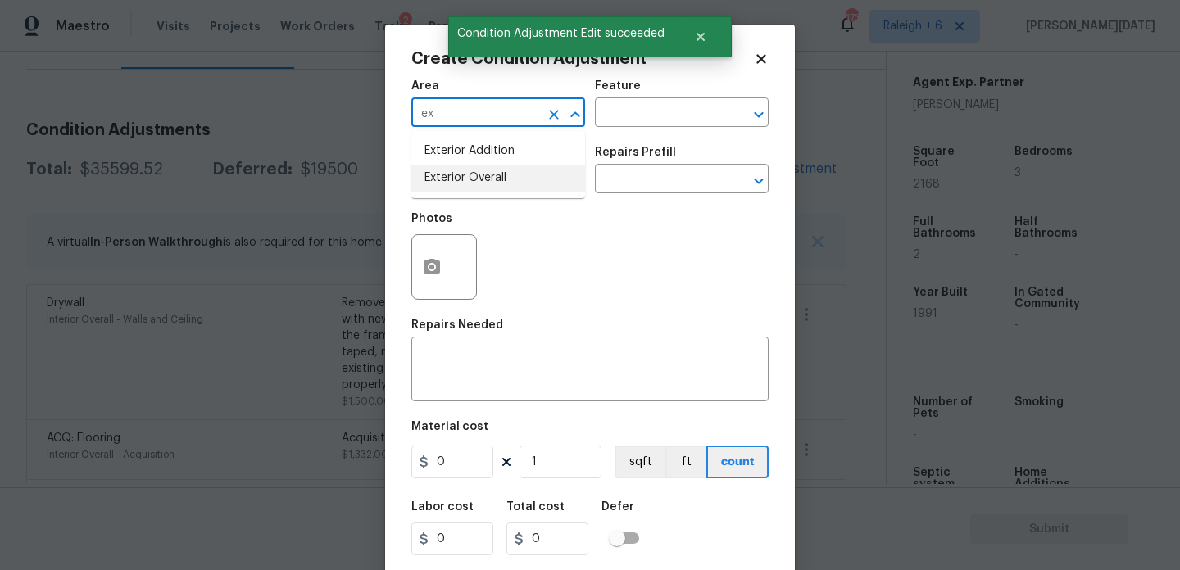
click at [457, 188] on li "Exterior Overall" at bounding box center [498, 178] width 174 height 27
type input "Exterior Overall"
click at [457, 188] on input "text" at bounding box center [475, 180] width 128 height 25
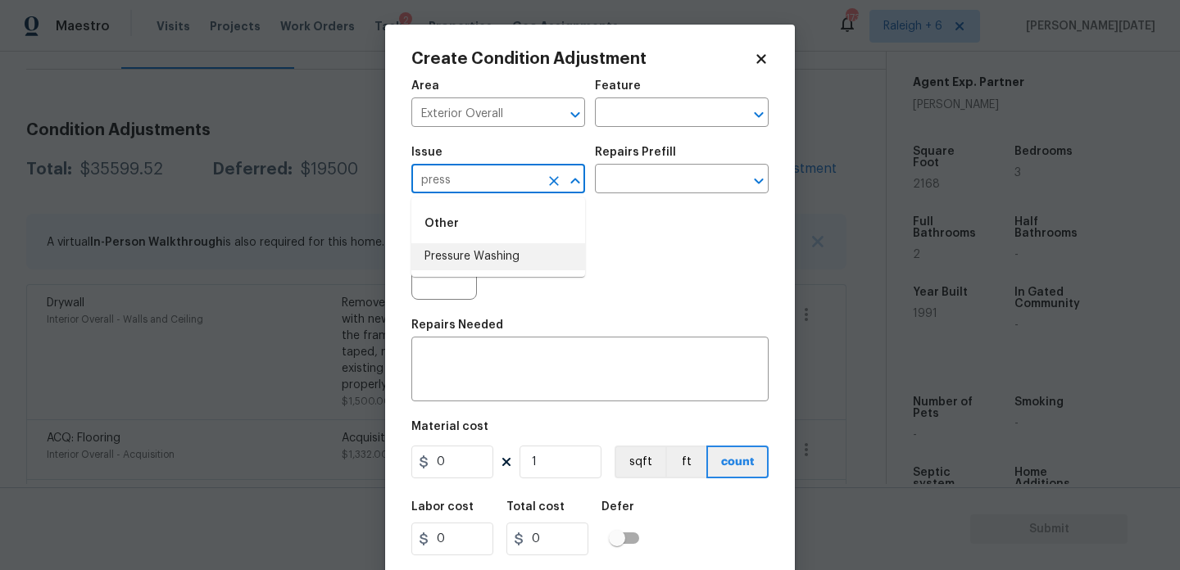
click at [480, 253] on li "Pressure Washing" at bounding box center [498, 256] width 174 height 27
type input "Pressure Washing"
click at [597, 212] on div "Photos" at bounding box center [589, 256] width 357 height 107
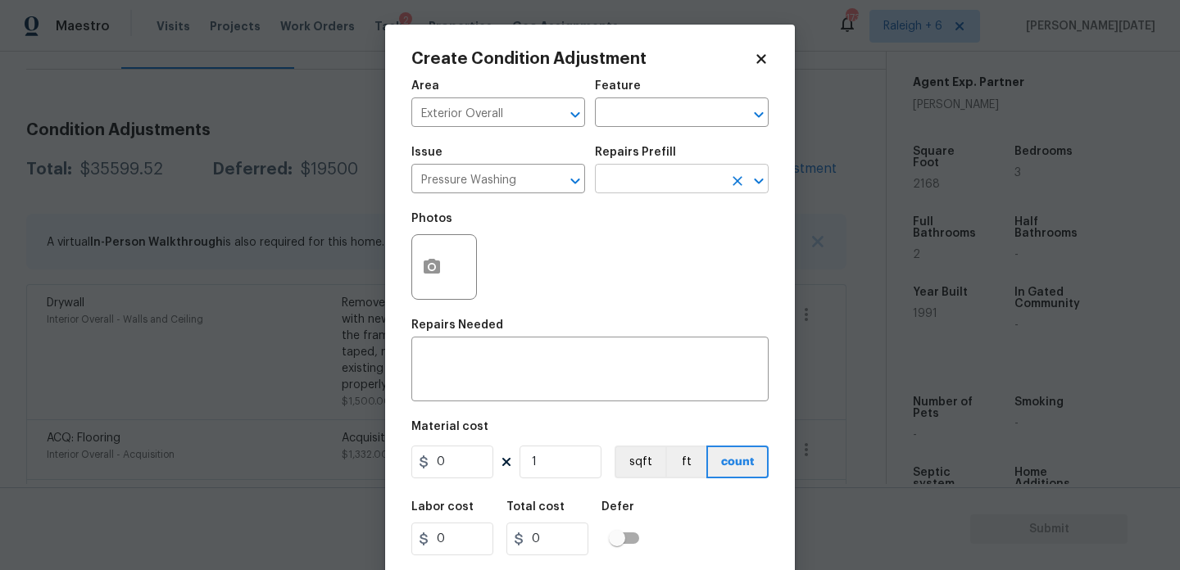
click at [658, 177] on input "text" at bounding box center [659, 180] width 128 height 25
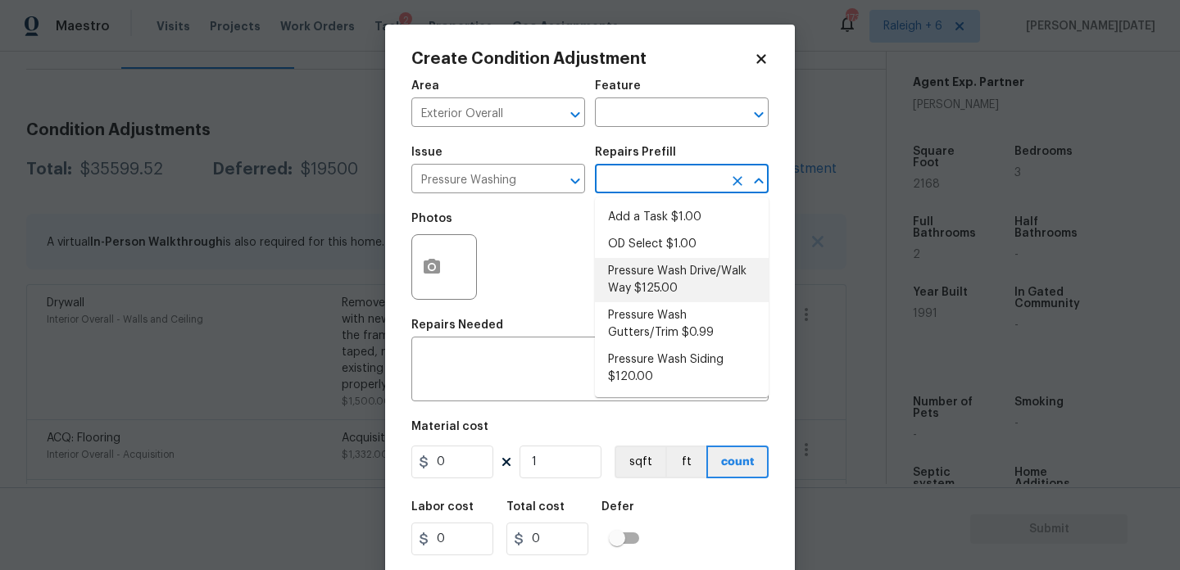
click at [667, 279] on li "Pressure Wash Drive/Walk Way $125.00" at bounding box center [682, 280] width 174 height 44
type input "Siding"
type textarea "Pressure wash the driveways/walkways as directed by the PM. Ensure that all deb…"
type input "125"
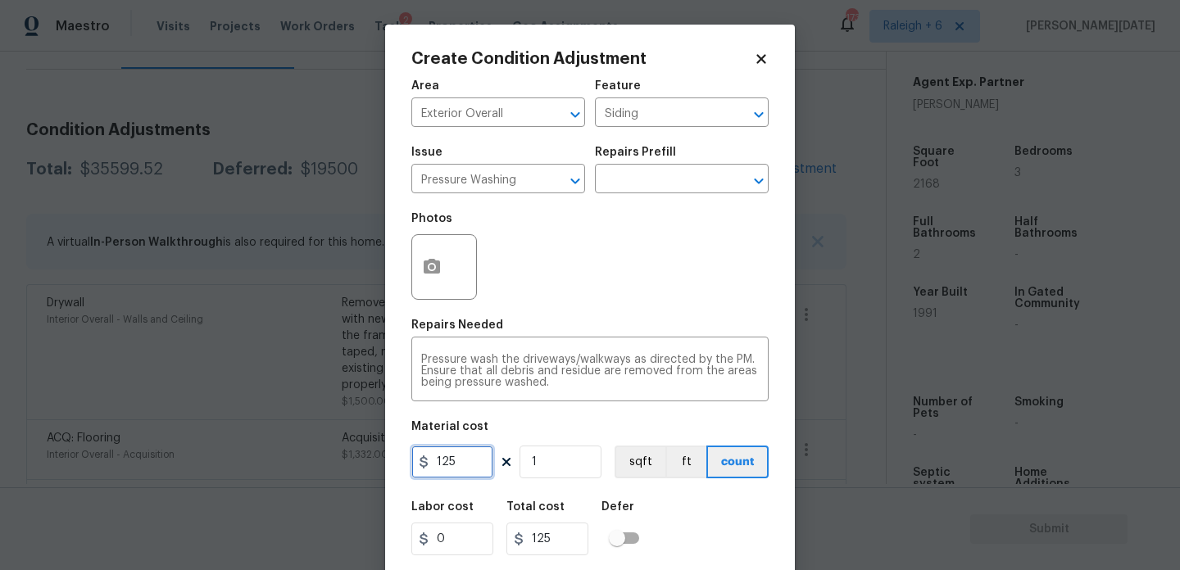
drag, startPoint x: 395, startPoint y: 447, endPoint x: 345, endPoint y: 447, distance: 50.0
click at [345, 447] on div "Create Condition Adjustment Area Exterior Overall ​ Feature Siding ​ Issue Pres…" at bounding box center [590, 285] width 1180 height 570
drag, startPoint x: 475, startPoint y: 464, endPoint x: 316, endPoint y: 459, distance: 158.2
click at [316, 459] on div "Create Condition Adjustment Area Exterior Overall ​ Feature Siding ​ Issue Pres…" at bounding box center [590, 285] width 1180 height 570
type input "200"
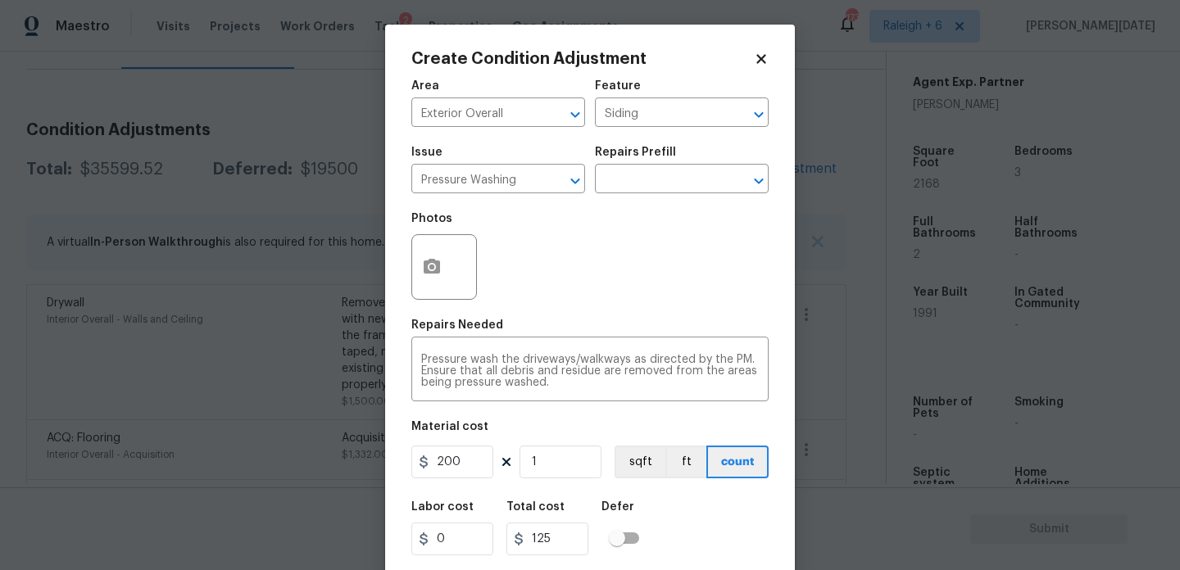
type input "200"
click at [561, 319] on div "Area Exterior Overall ​ Feature Siding ​ Issue Pressure Washing ​ Repairs Prefi…" at bounding box center [589, 340] width 357 height 541
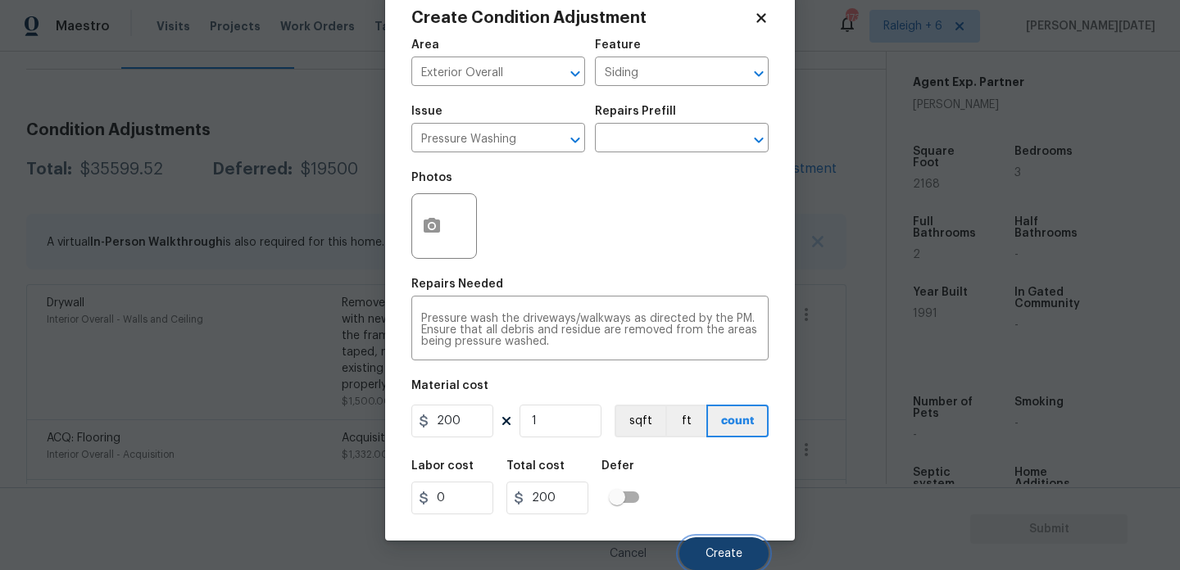
click at [700, 555] on button "Create" at bounding box center [723, 554] width 89 height 33
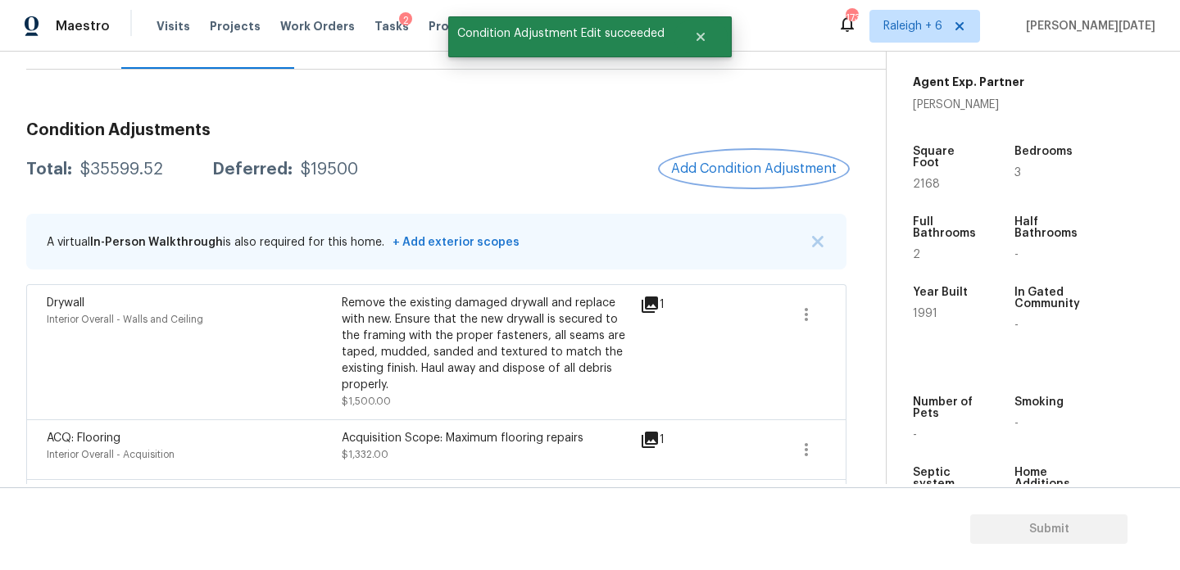
scroll to position [245, 0]
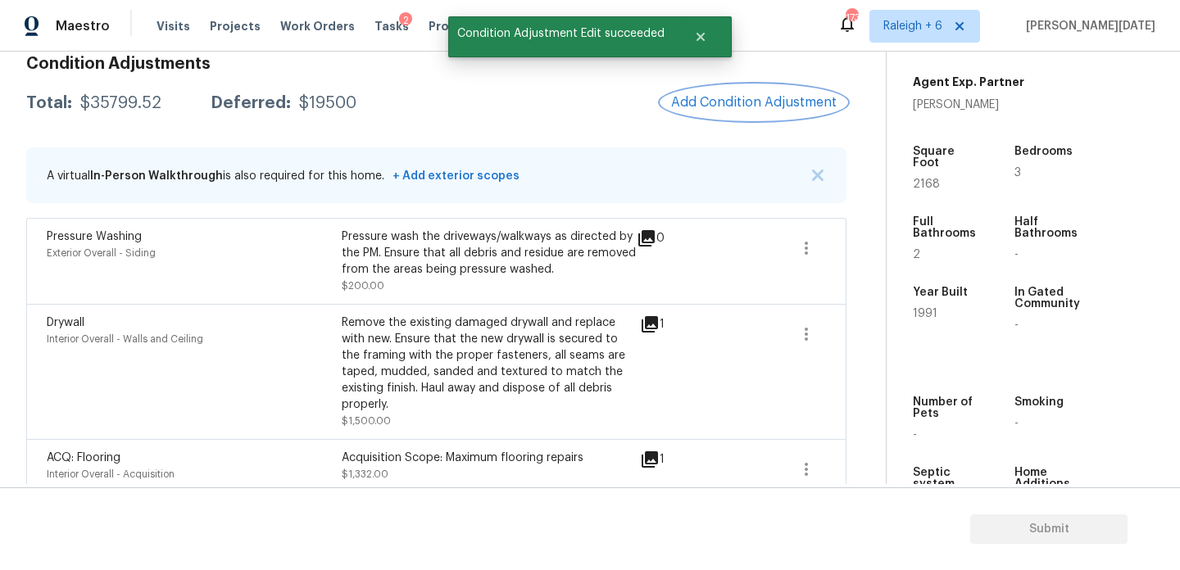
click at [749, 111] on button "Add Condition Adjustment" at bounding box center [753, 102] width 185 height 34
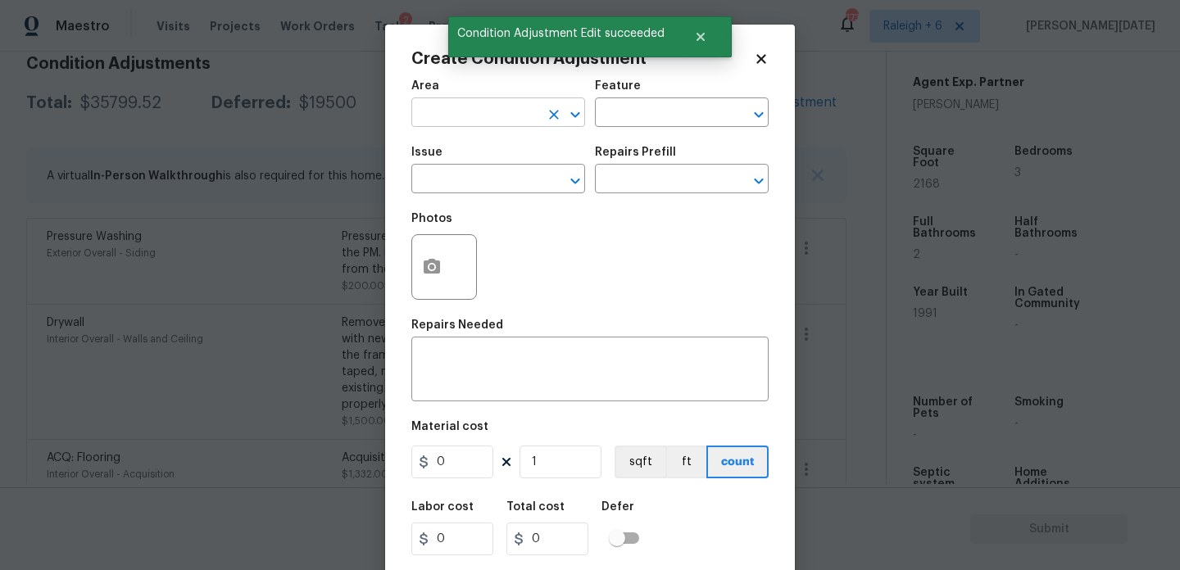
click at [469, 107] on input "text" at bounding box center [475, 114] width 128 height 25
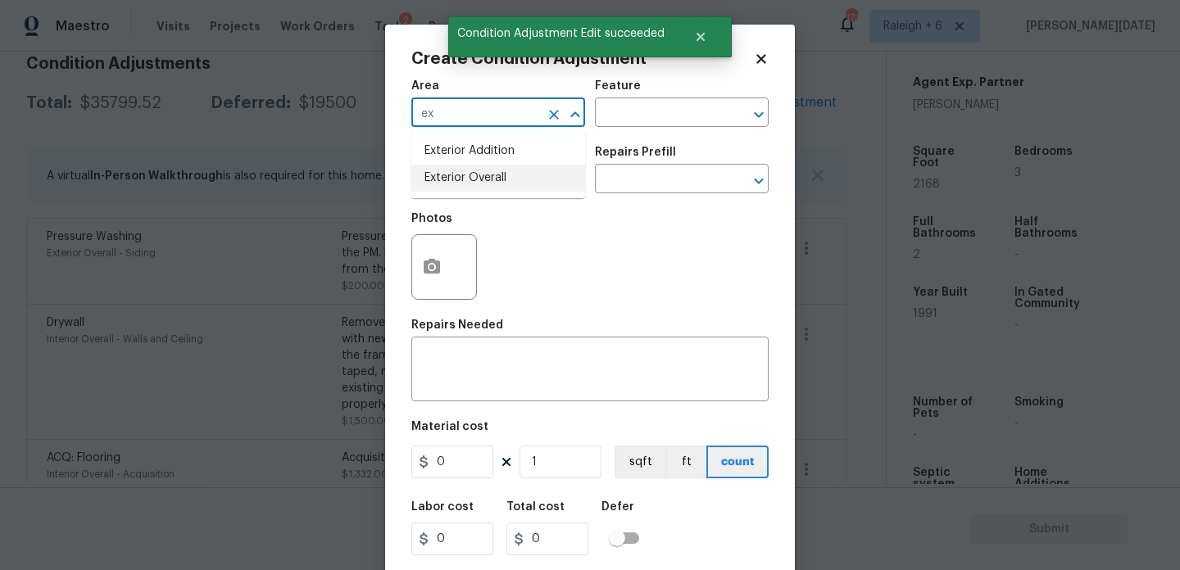
click at [484, 176] on li "Exterior Overall" at bounding box center [498, 178] width 174 height 27
type input "Exterior Overall"
click at [484, 176] on input "text" at bounding box center [475, 180] width 128 height 25
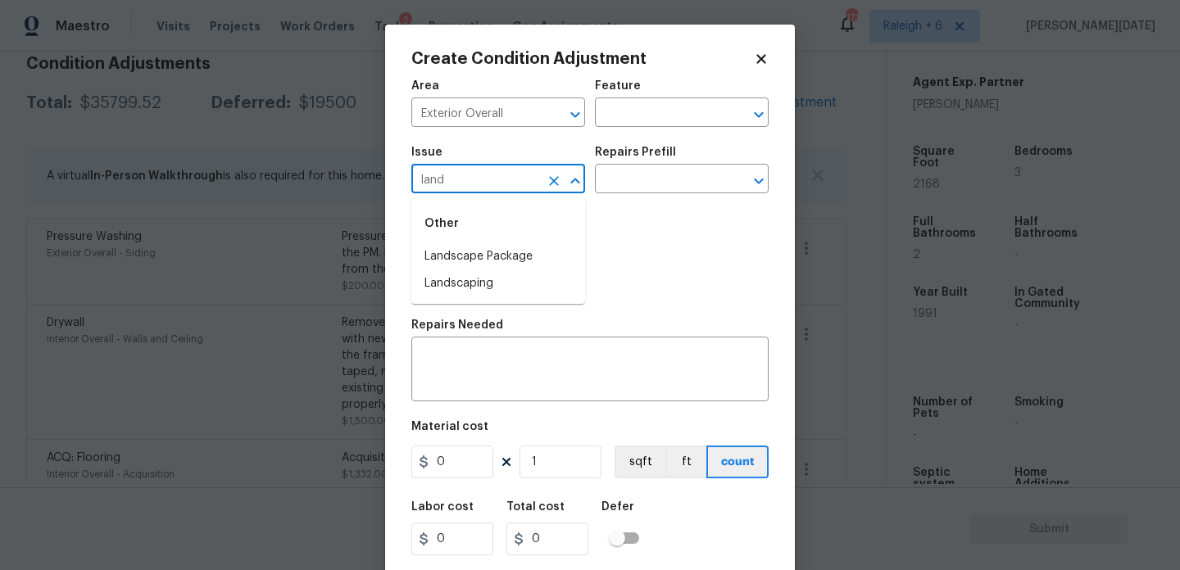
click at [488, 249] on li "Landscape Package" at bounding box center [498, 256] width 174 height 27
type input "Landscape Package"
click at [654, 176] on input "text" at bounding box center [659, 180] width 128 height 25
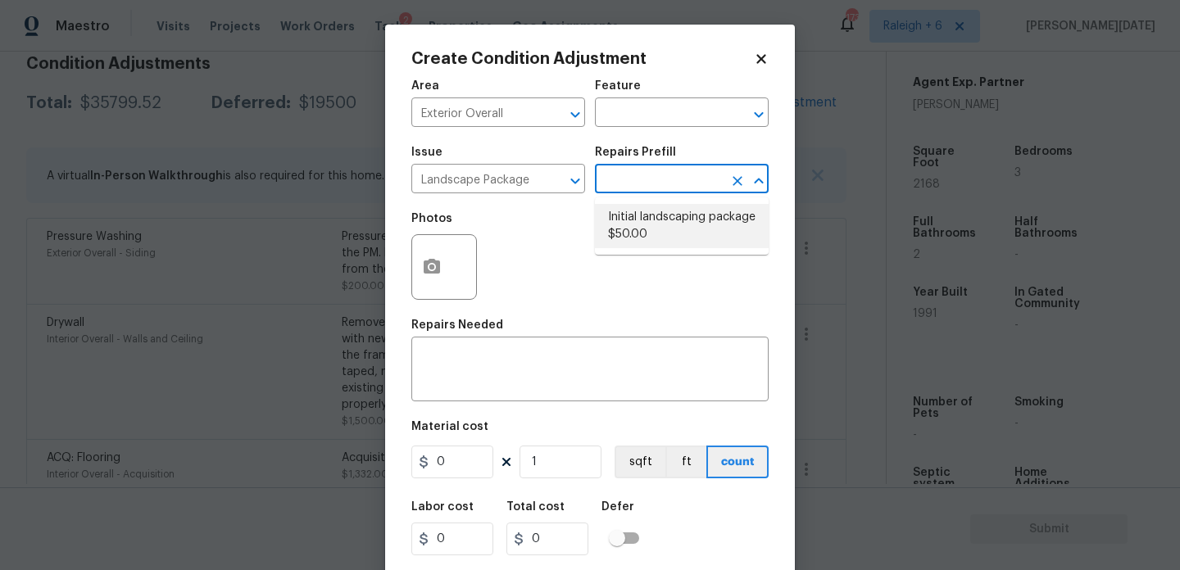
click at [656, 239] on li "Initial landscaping package $50.00" at bounding box center [682, 226] width 174 height 44
type input "Home Readiness Packages"
type textarea "Mowing of grass up to 6" in height. Mow, edge along driveways & sidewalks, trim…"
type input "50"
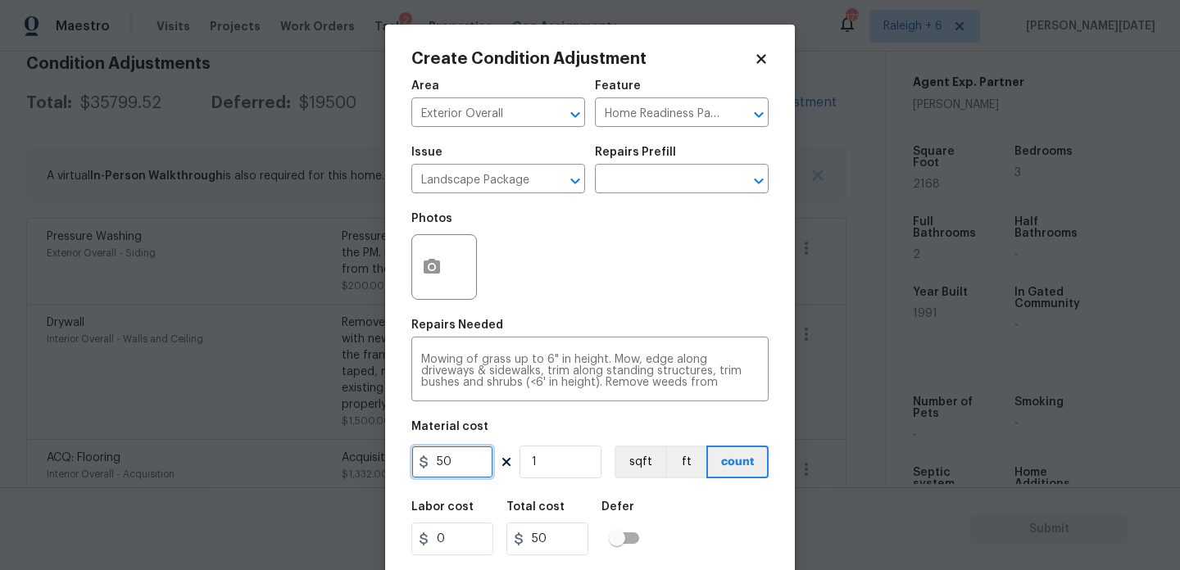
drag, startPoint x: 457, startPoint y: 476, endPoint x: 284, endPoint y: 472, distance: 173.0
click at [284, 472] on div "Create Condition Adjustment Area Exterior Overall ​ Feature Home Readiness Pack…" at bounding box center [590, 285] width 1180 height 570
type input "750"
click at [450, 256] on button "button" at bounding box center [431, 267] width 39 height 64
type input "750"
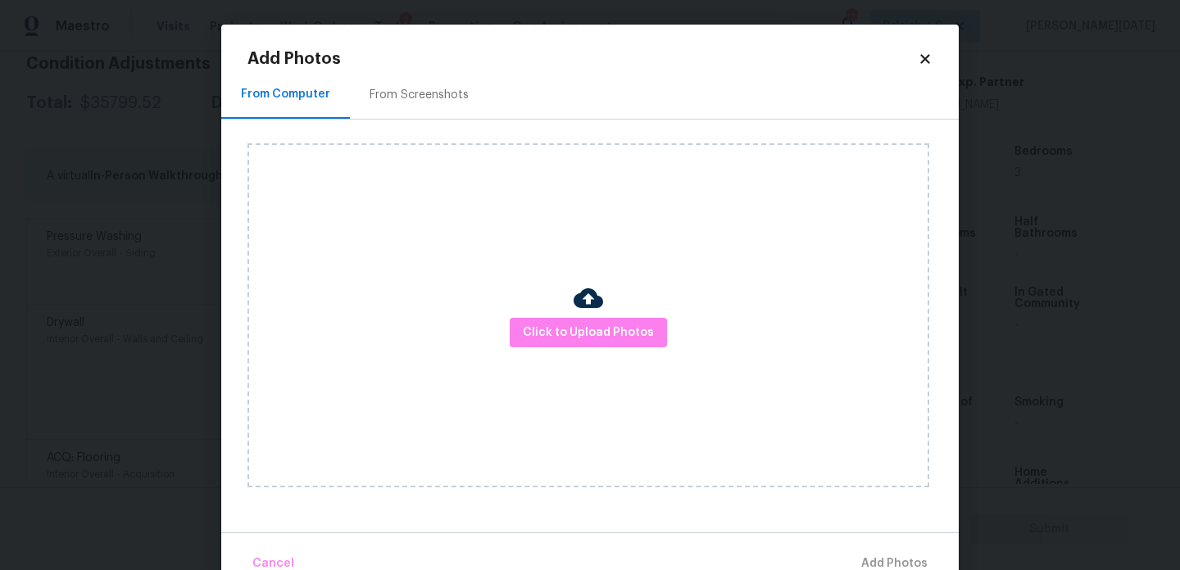
click at [434, 81] on div "From Screenshots" at bounding box center [419, 94] width 139 height 48
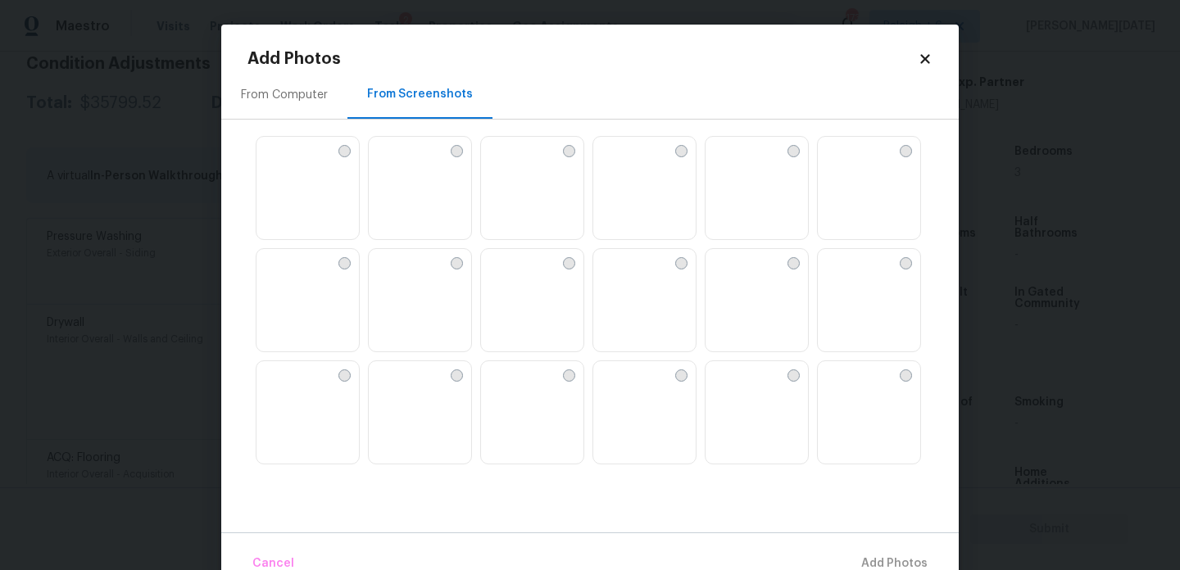
click at [636, 186] on img at bounding box center [644, 189] width 102 height 104
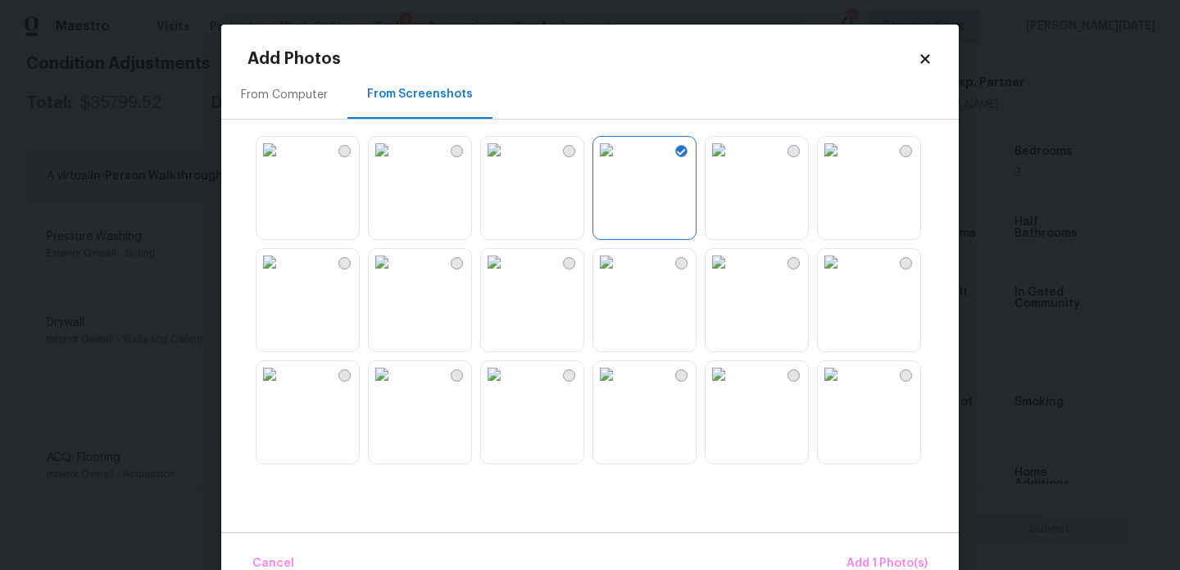
click at [507, 163] on img at bounding box center [494, 150] width 26 height 26
click at [507, 275] on img at bounding box center [494, 262] width 26 height 26
click at [883, 557] on span "Add 3 Photo(s)" at bounding box center [886, 564] width 83 height 20
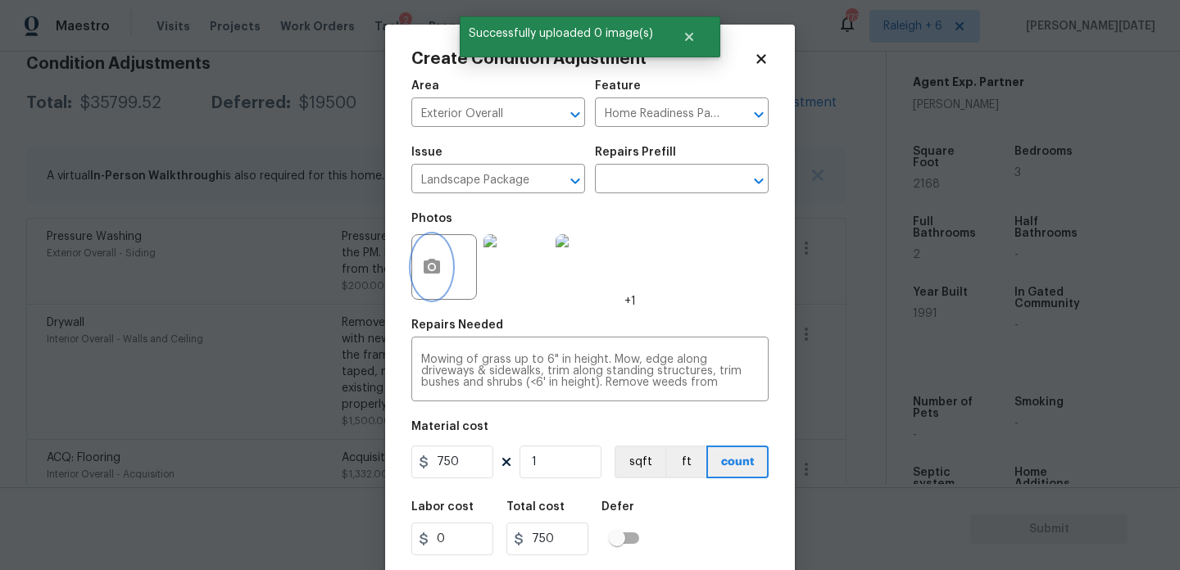
scroll to position [42, 0]
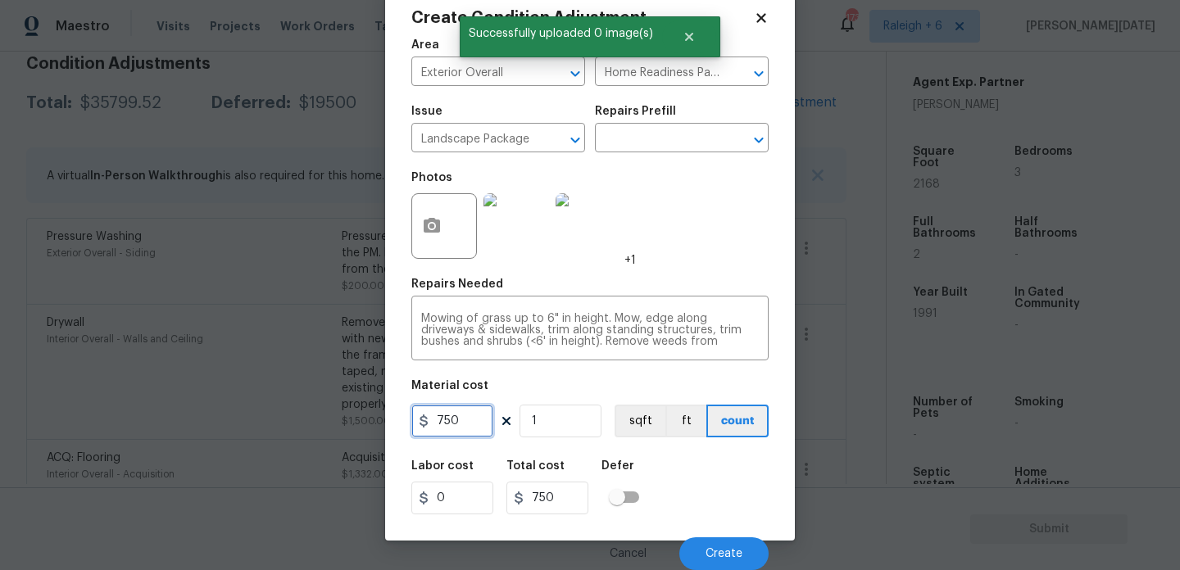
drag, startPoint x: 469, startPoint y: 421, endPoint x: 336, endPoint y: 421, distance: 132.8
click at [336, 421] on div "Create Condition Adjustment Area Exterior Overall ​ Feature Home Readiness Pack…" at bounding box center [590, 285] width 1180 height 570
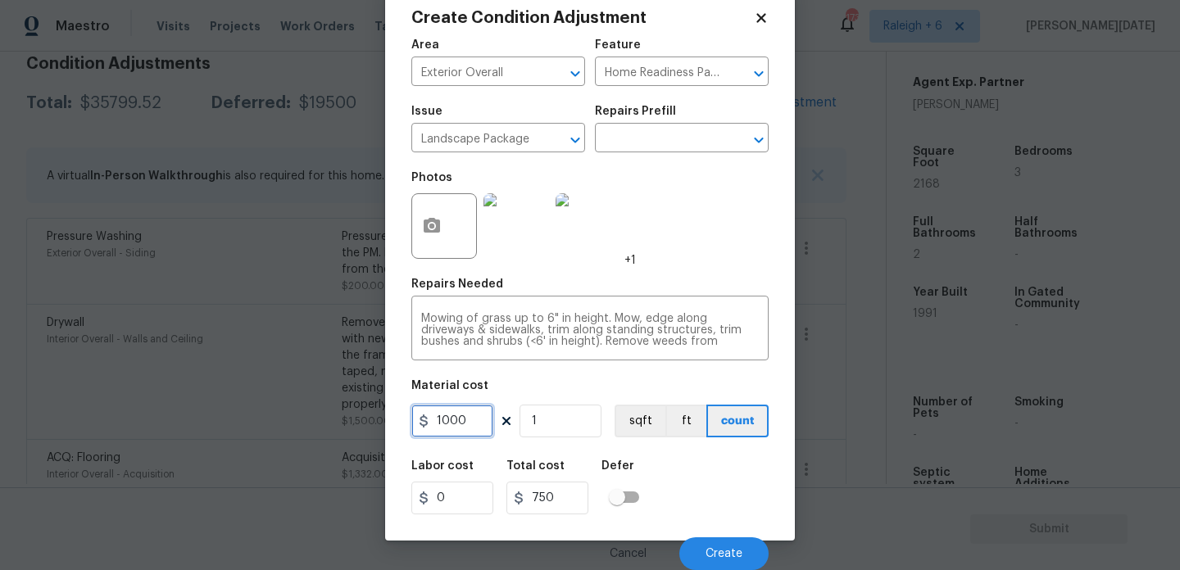
type input "1000"
click at [625, 293] on div "Repairs Needed" at bounding box center [589, 289] width 357 height 21
click at [718, 555] on span "Create" at bounding box center [724, 554] width 37 height 12
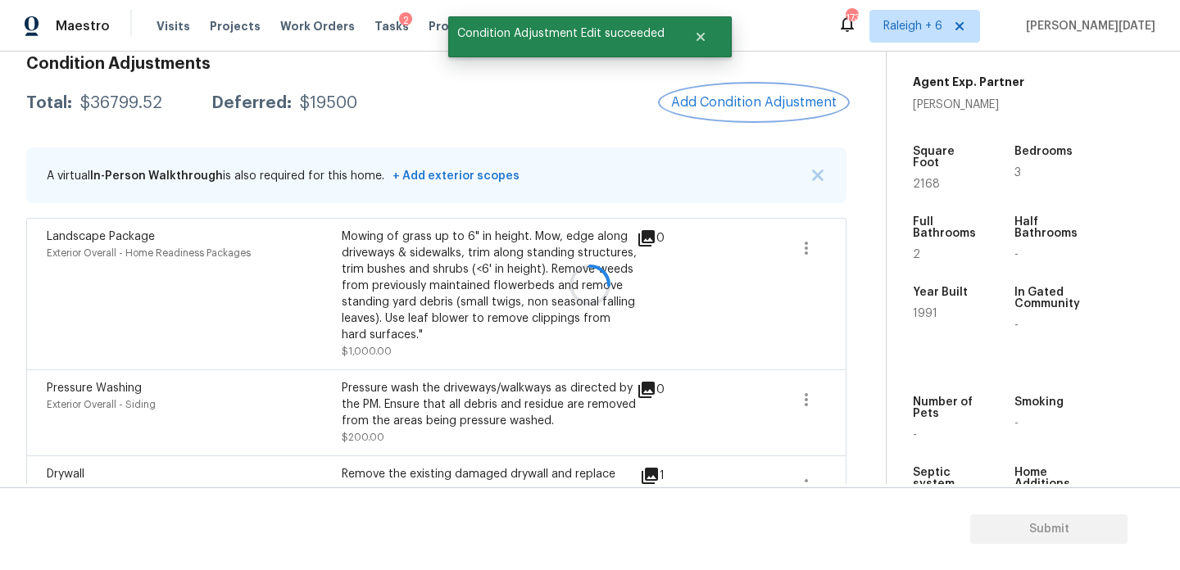
scroll to position [0, 0]
click at [731, 107] on span "Add Condition Adjustment" at bounding box center [754, 102] width 166 height 15
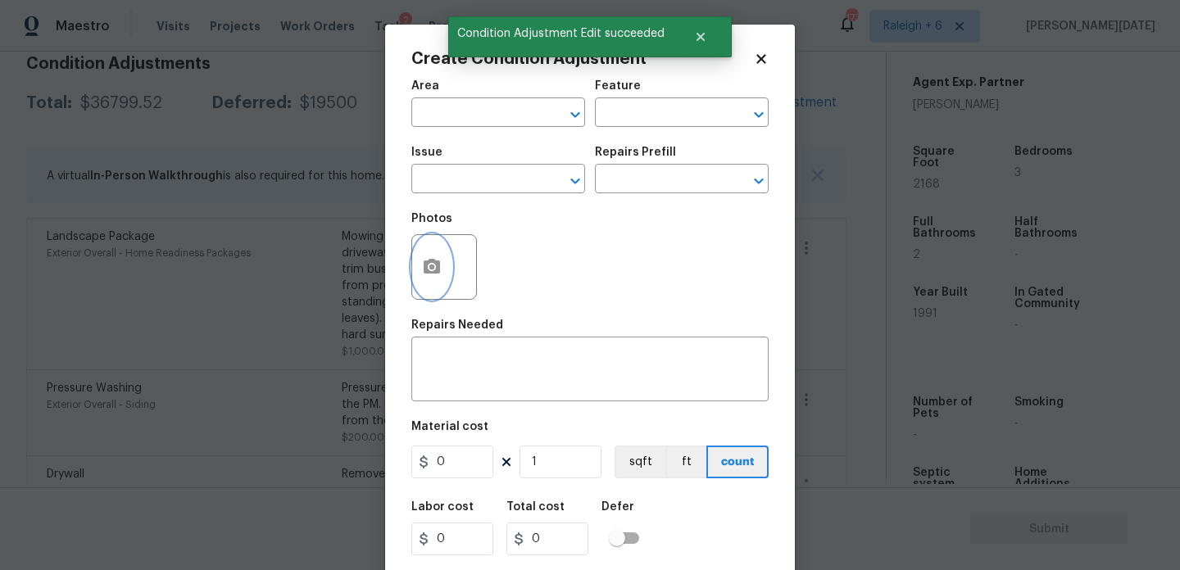
click at [439, 266] on icon "button" at bounding box center [432, 266] width 16 height 15
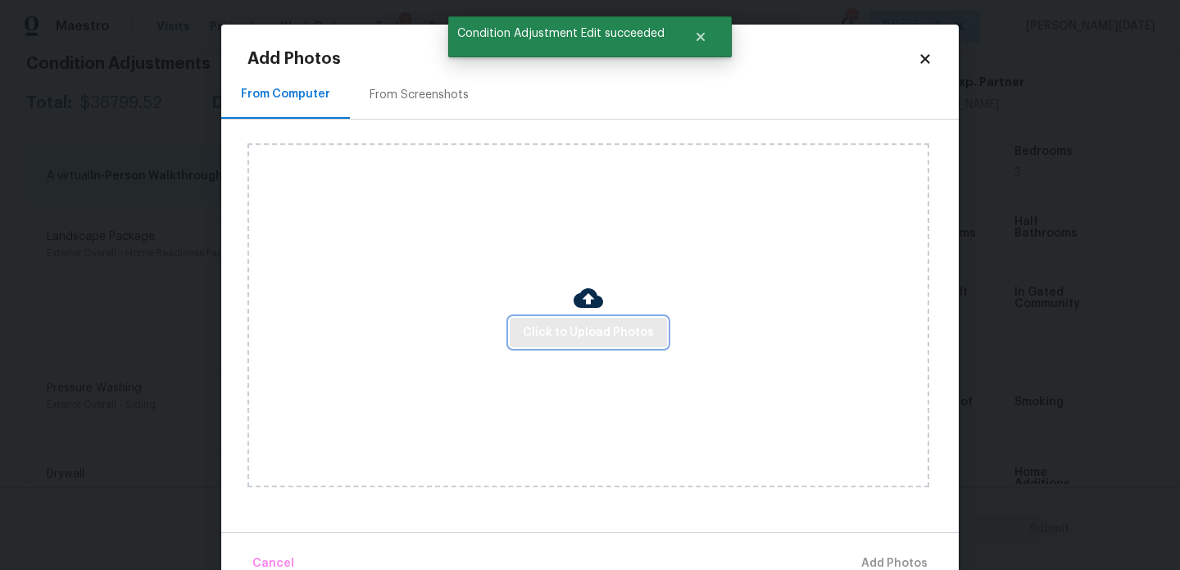
click at [548, 332] on span "Click to Upload Photos" at bounding box center [588, 333] width 131 height 20
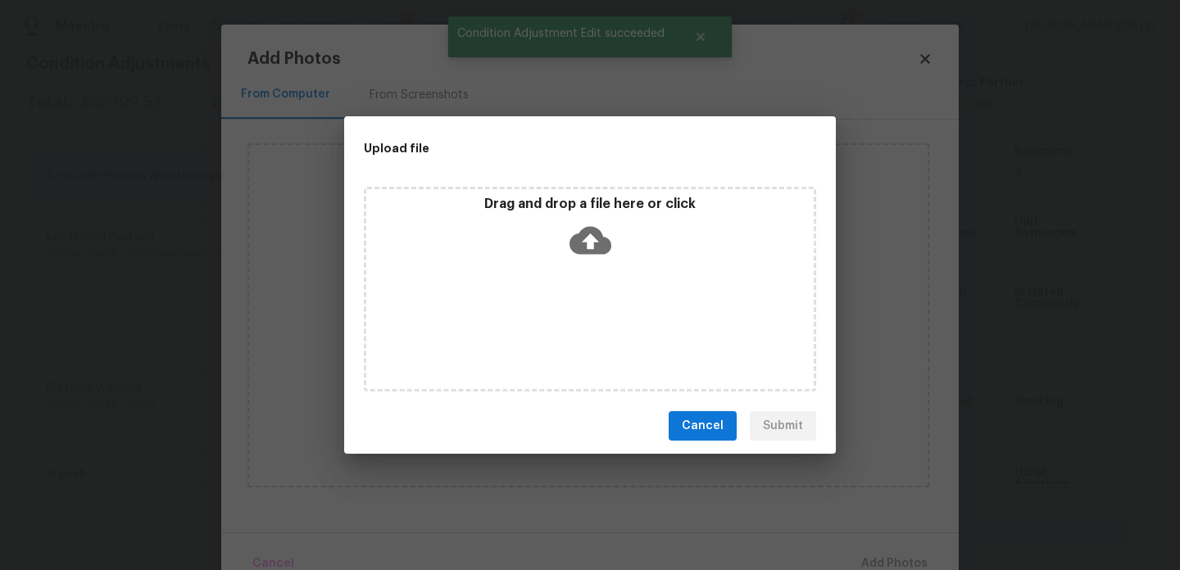
click at [548, 332] on div "Drag and drop a file here or click" at bounding box center [590, 289] width 452 height 205
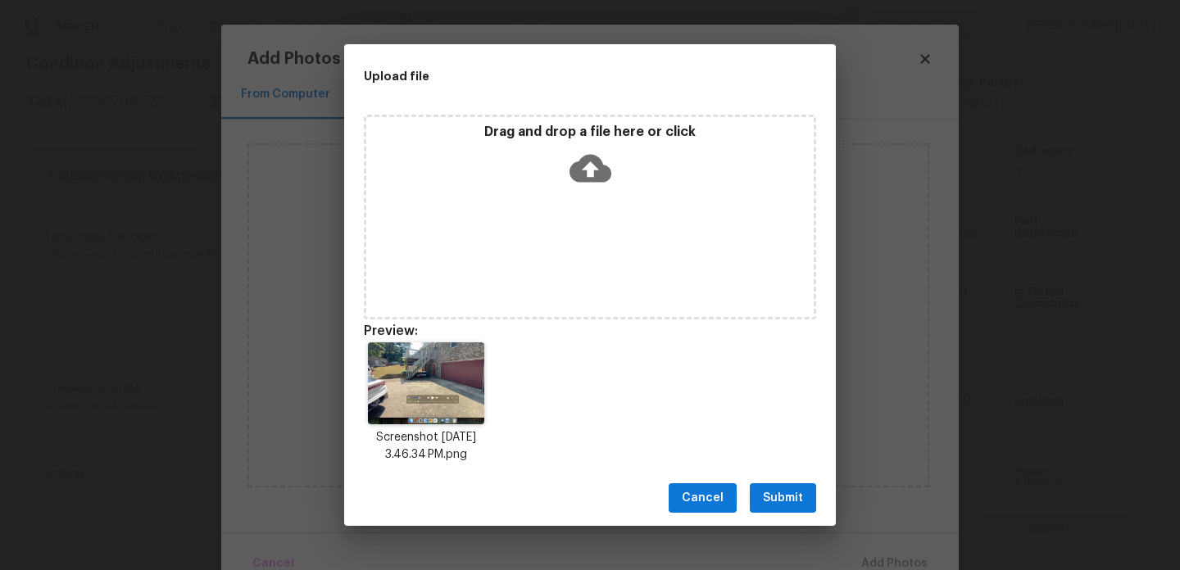
click at [786, 492] on span "Submit" at bounding box center [783, 498] width 40 height 20
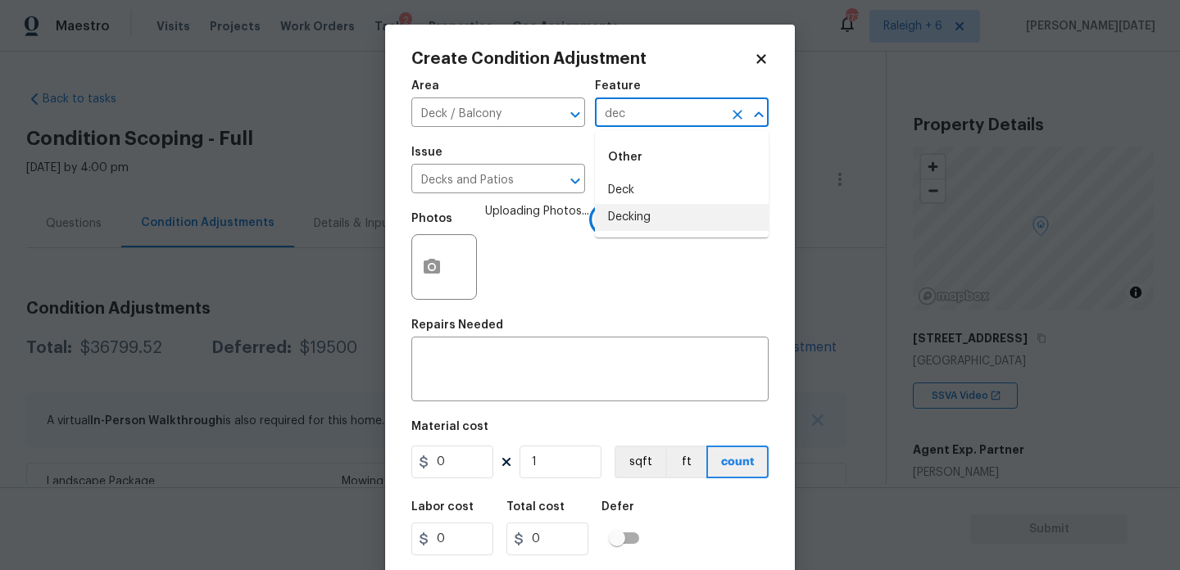
scroll to position [368, 0]
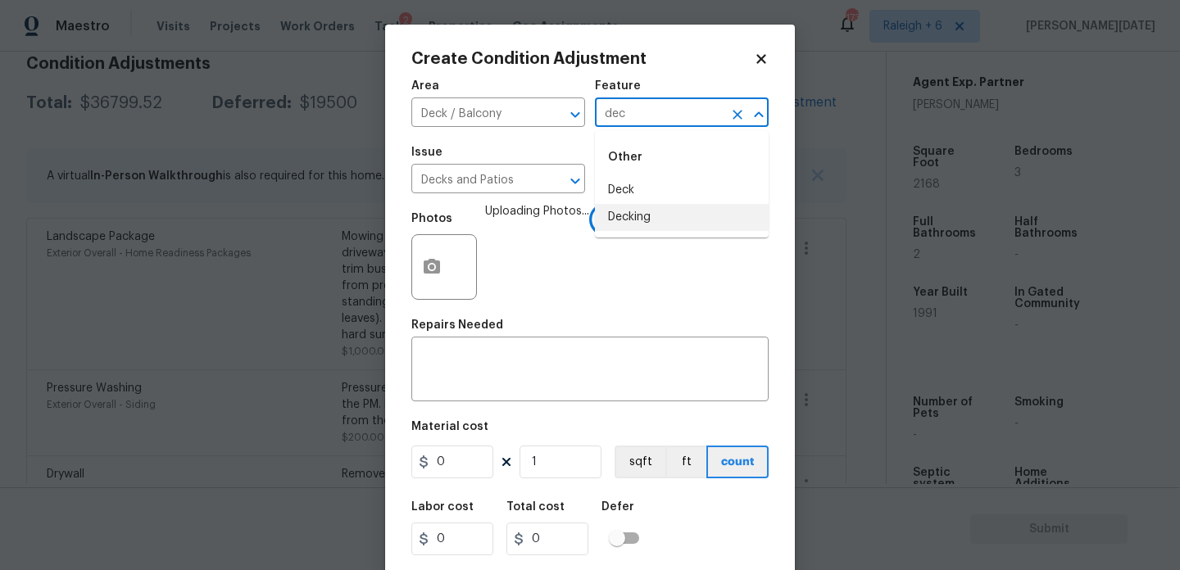
click at [664, 218] on li "Decking" at bounding box center [682, 217] width 174 height 27
type input "Decking"
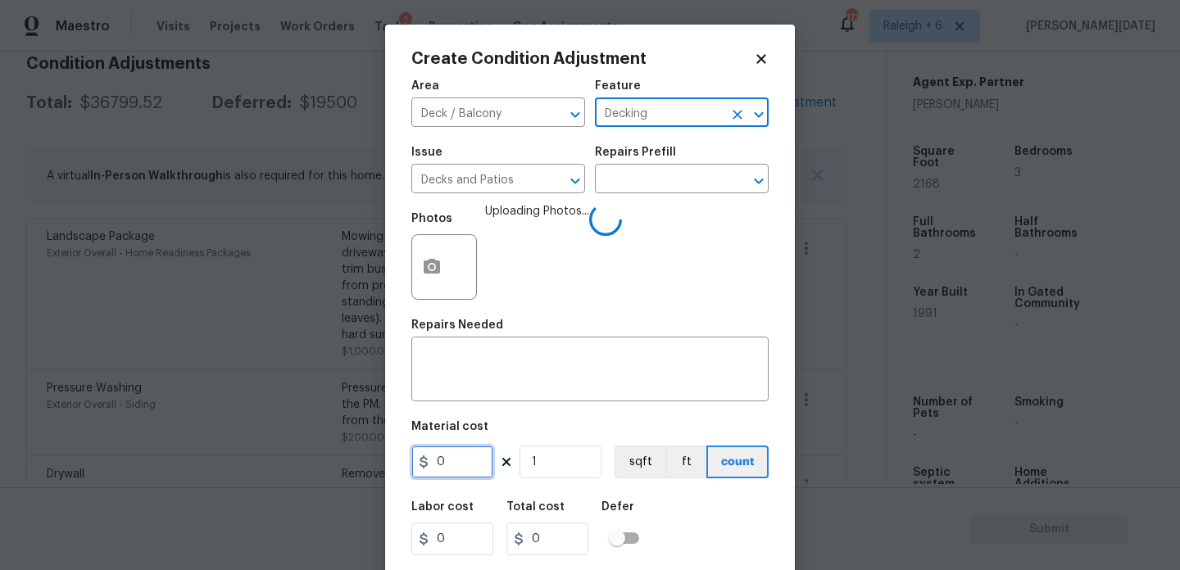
click at [486, 453] on input "0" at bounding box center [452, 462] width 82 height 33
type input "800"
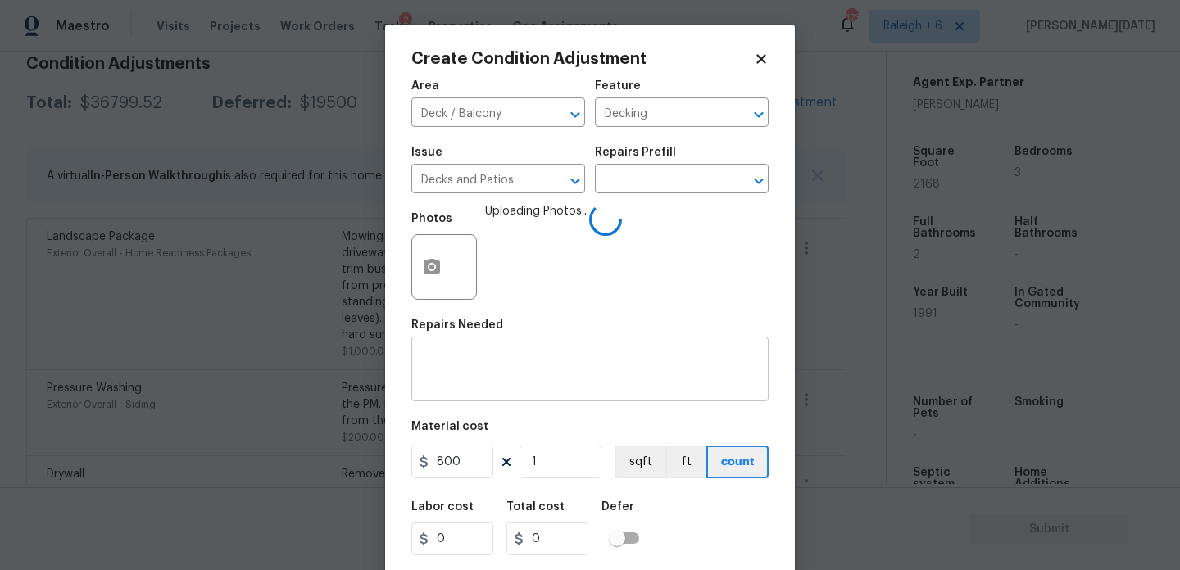
type input "800"
click at [499, 361] on textarea at bounding box center [590, 371] width 338 height 34
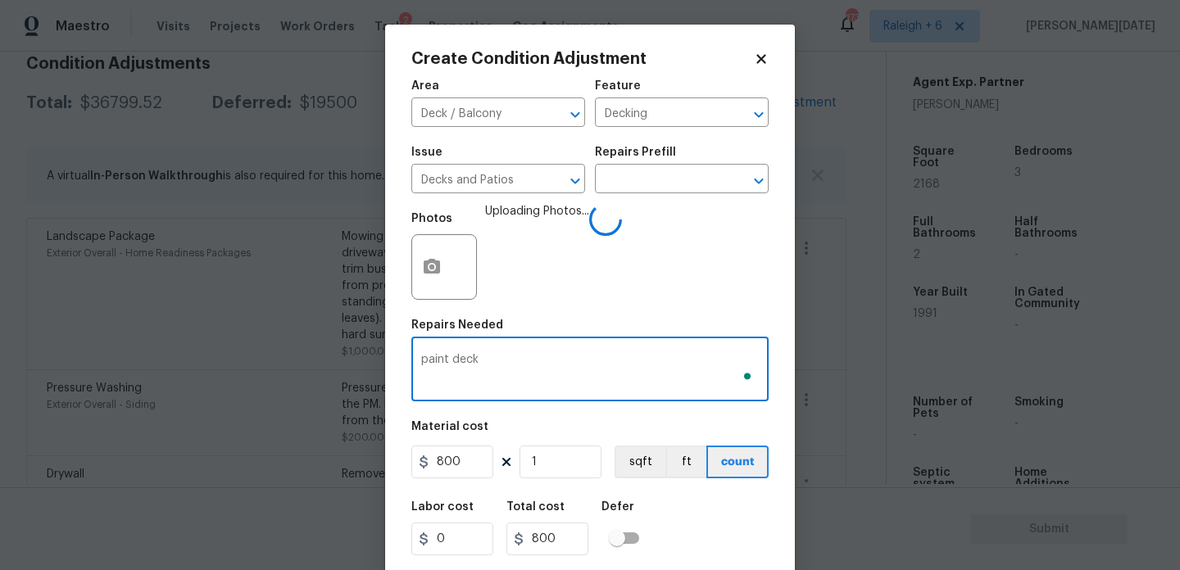
scroll to position [42, 0]
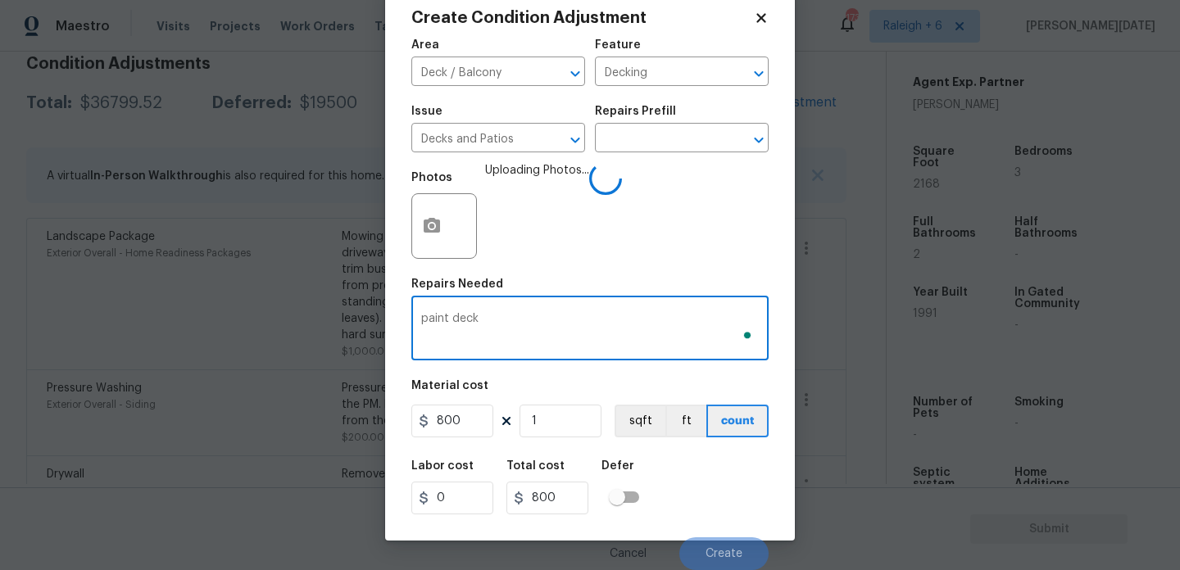
type textarea "paint deck"
click at [738, 515] on div "Labor cost 0 Total cost 800 Defer" at bounding box center [589, 488] width 357 height 74
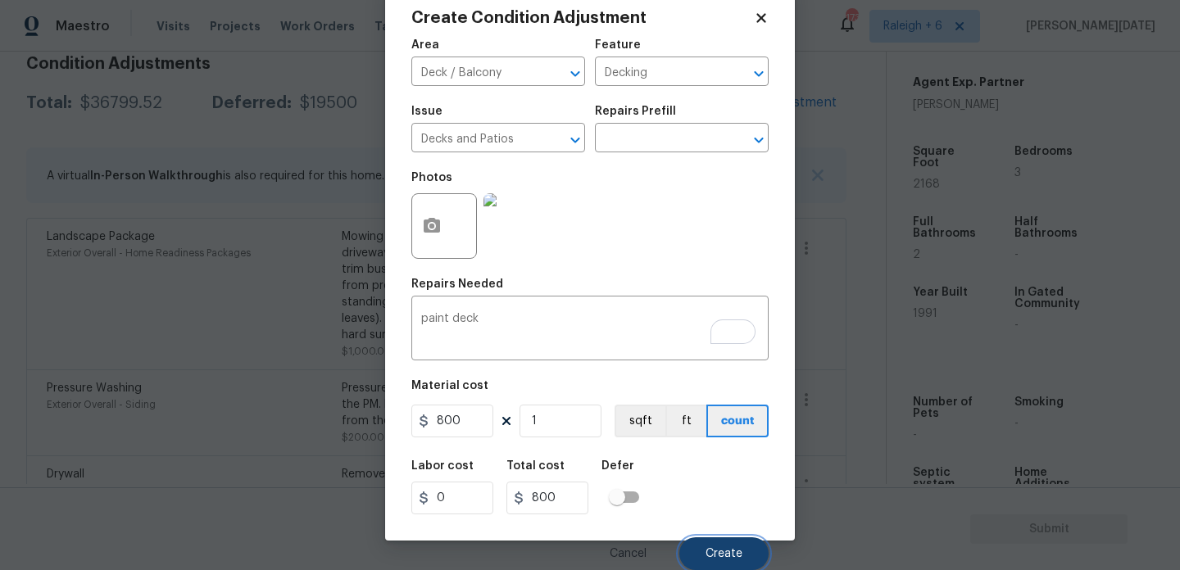
click at [701, 550] on button "Create" at bounding box center [723, 554] width 89 height 33
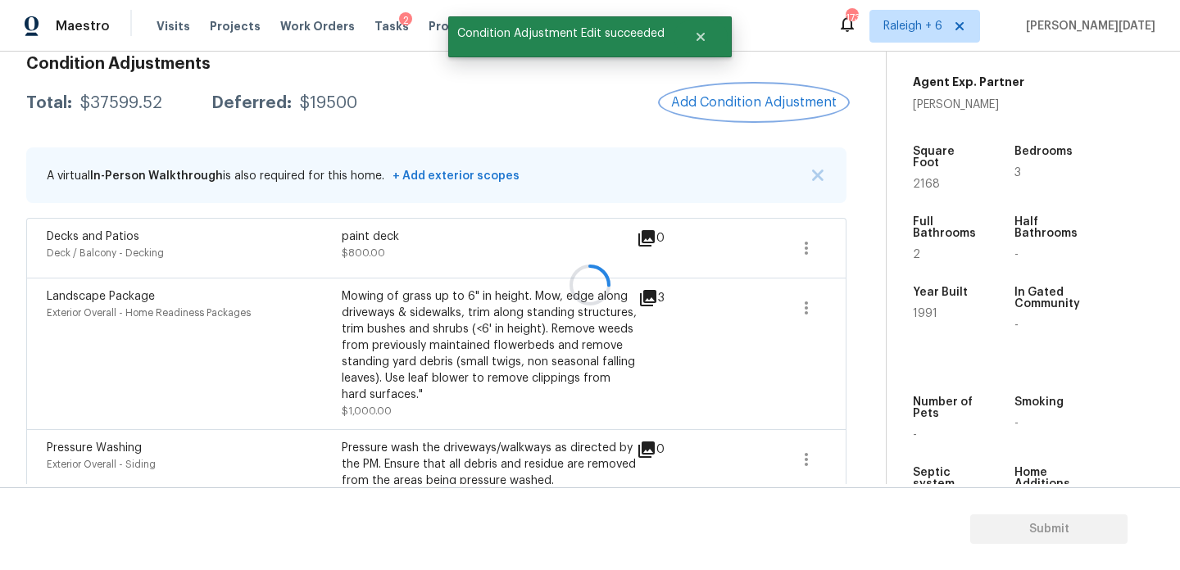
scroll to position [0, 0]
click at [753, 96] on span "Add Condition Adjustment" at bounding box center [754, 102] width 166 height 15
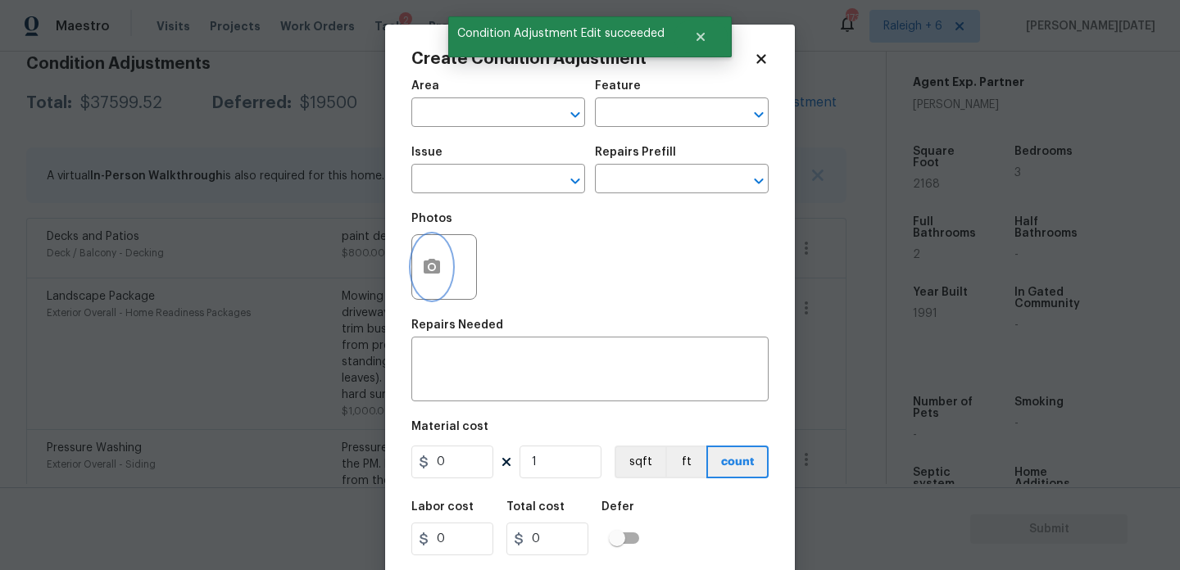
click at [435, 265] on icon "button" at bounding box center [432, 266] width 16 height 15
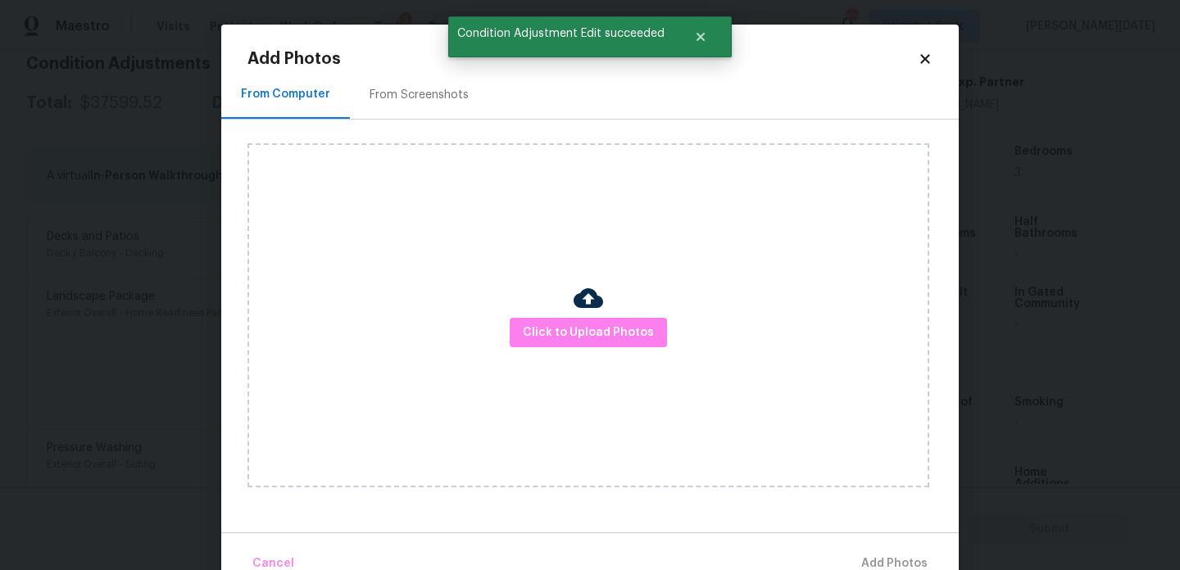
click at [529, 311] on div "Click to Upload Photos" at bounding box center [589, 315] width 682 height 344
click at [535, 314] on div "Click to Upload Photos" at bounding box center [589, 315] width 682 height 344
click at [543, 327] on span "Click to Upload Photos" at bounding box center [588, 333] width 131 height 20
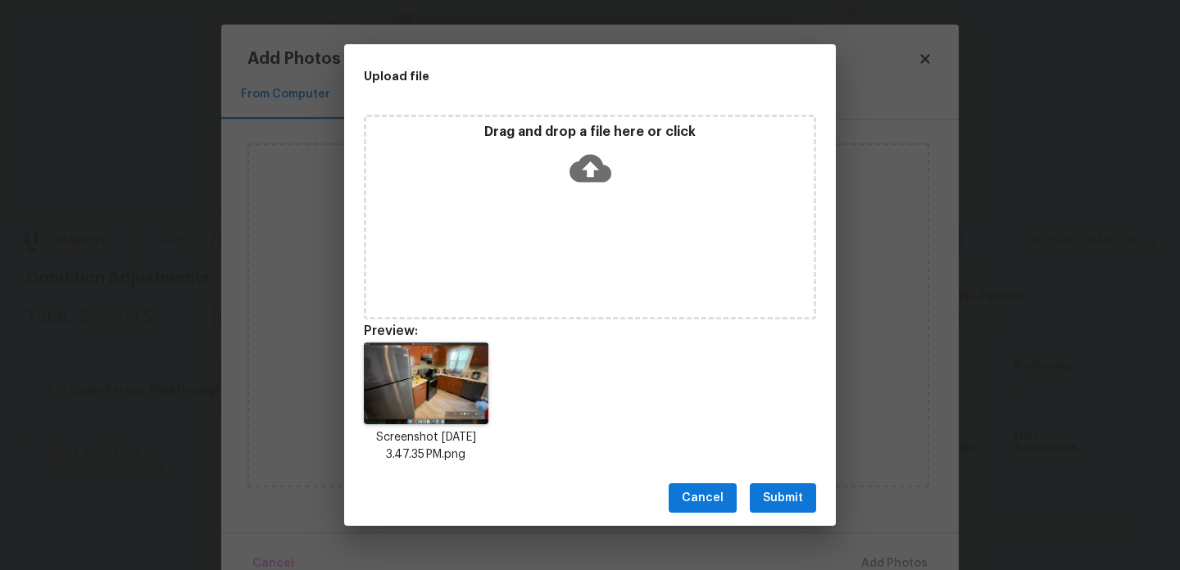
click at [779, 484] on button "Submit" at bounding box center [783, 499] width 66 height 30
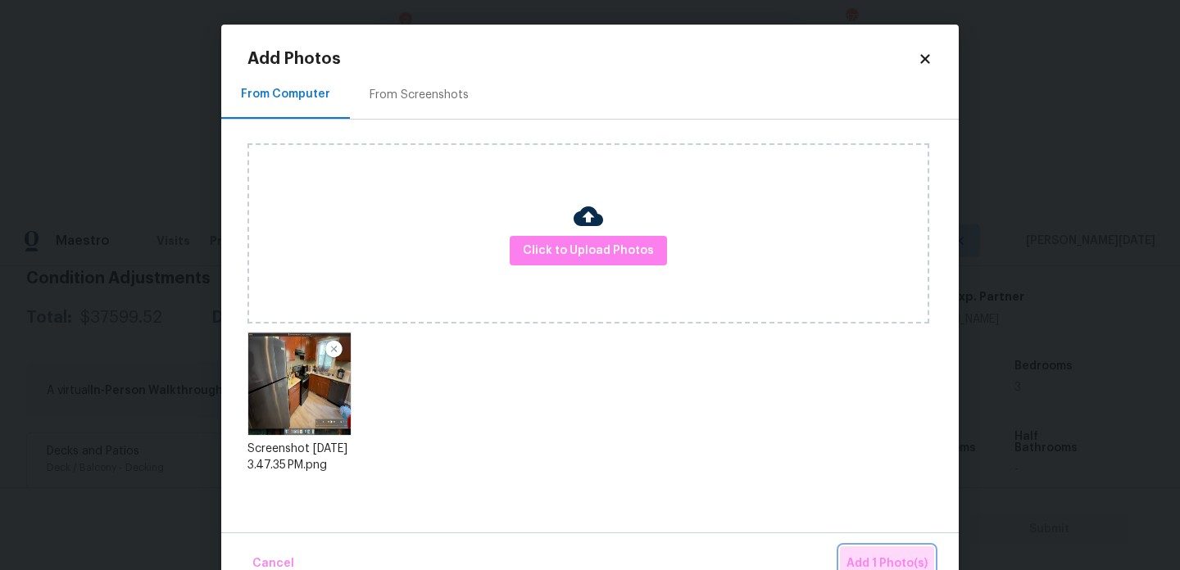
click at [873, 556] on span "Add 1 Photo(s)" at bounding box center [887, 564] width 81 height 20
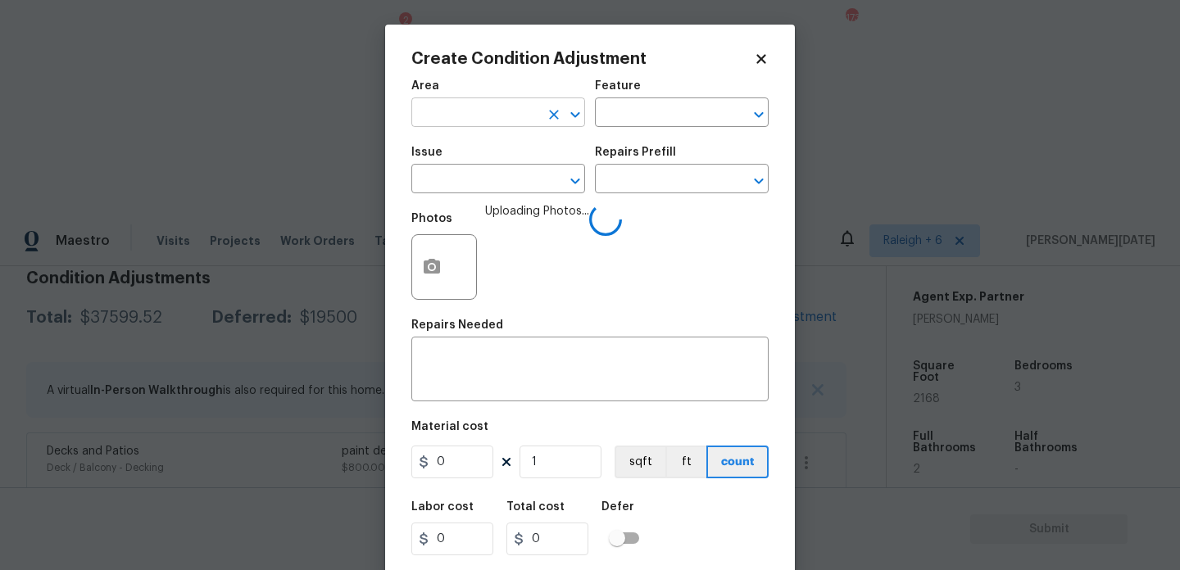
click at [472, 109] on input "text" at bounding box center [475, 114] width 128 height 25
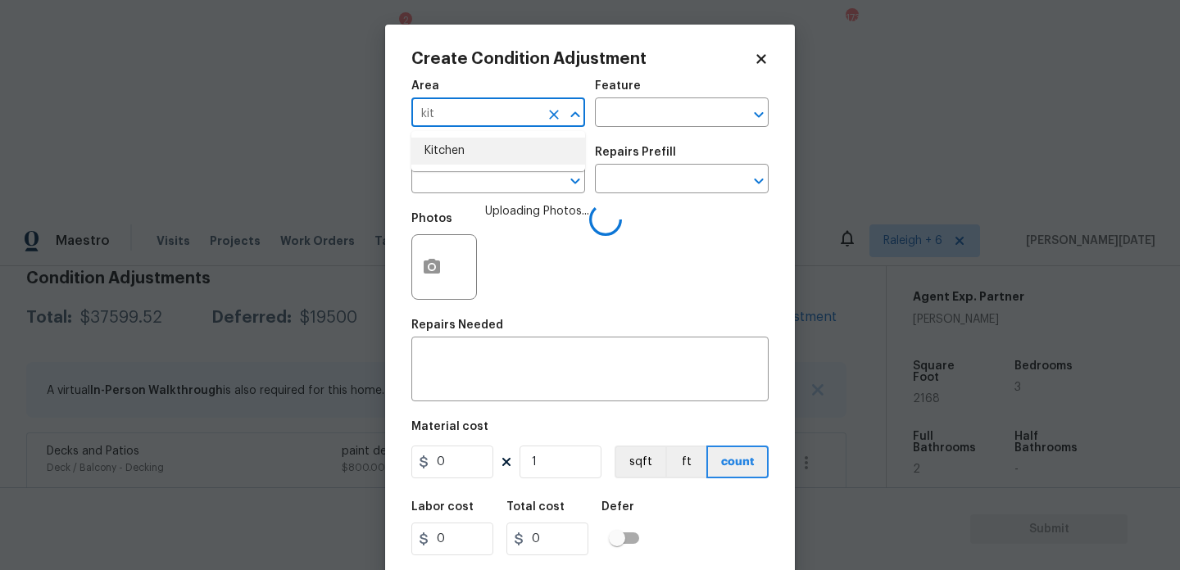
click at [476, 151] on li "Kitchen" at bounding box center [498, 151] width 174 height 27
type input "Kitchen"
click at [476, 179] on input "text" at bounding box center [475, 180] width 128 height 25
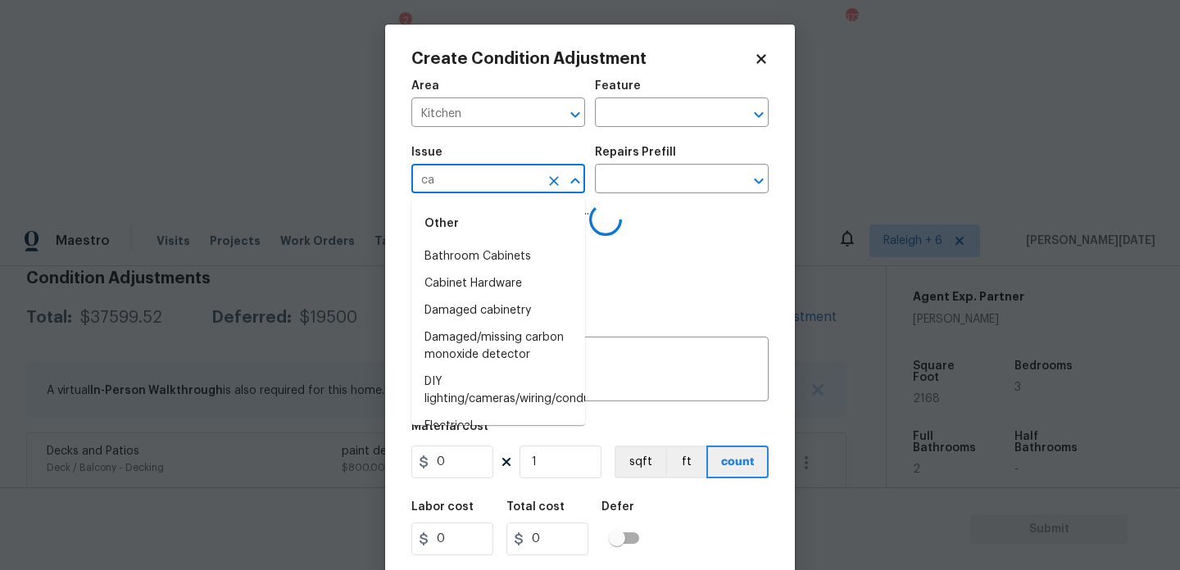
type input "cab"
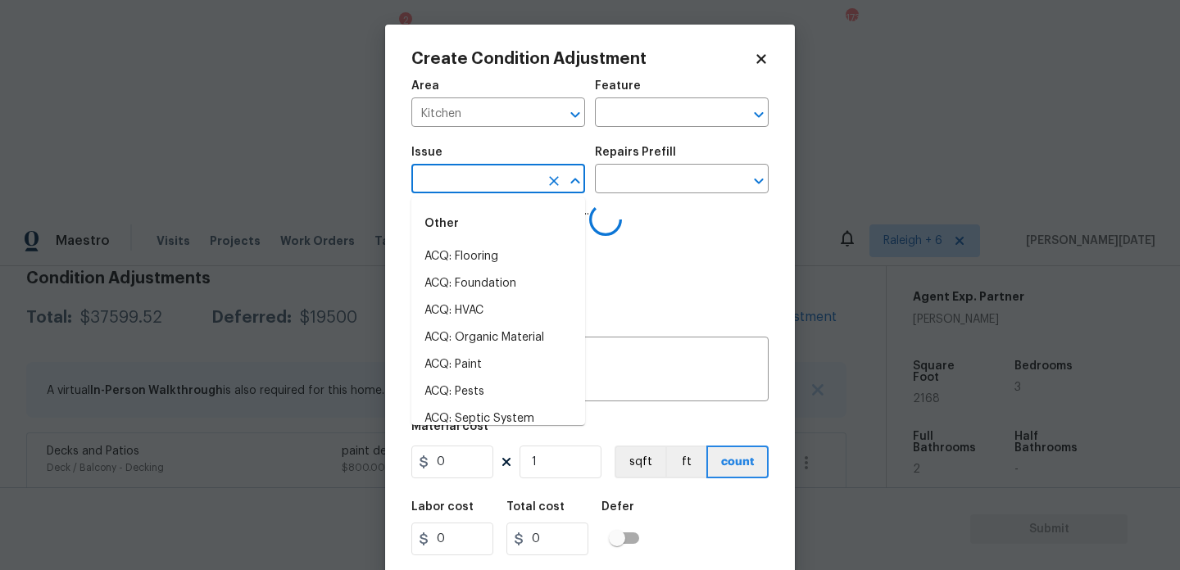
click at [491, 334] on li "ACQ: Organic Material" at bounding box center [498, 338] width 174 height 27
type input "ACQ: Organic Material"
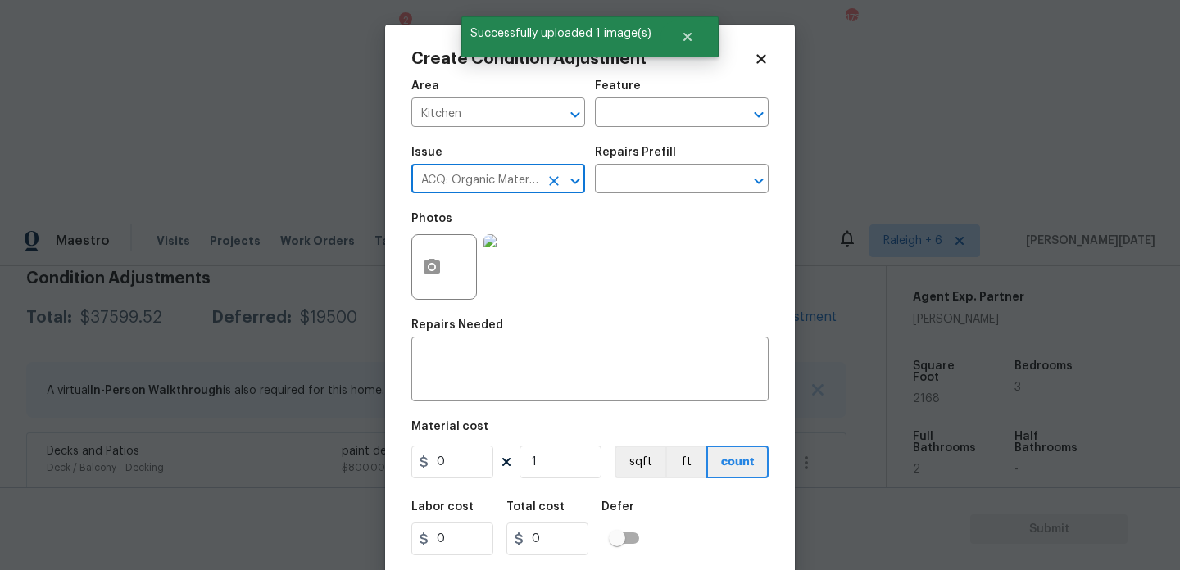
click at [557, 181] on icon "Clear" at bounding box center [554, 181] width 16 height 16
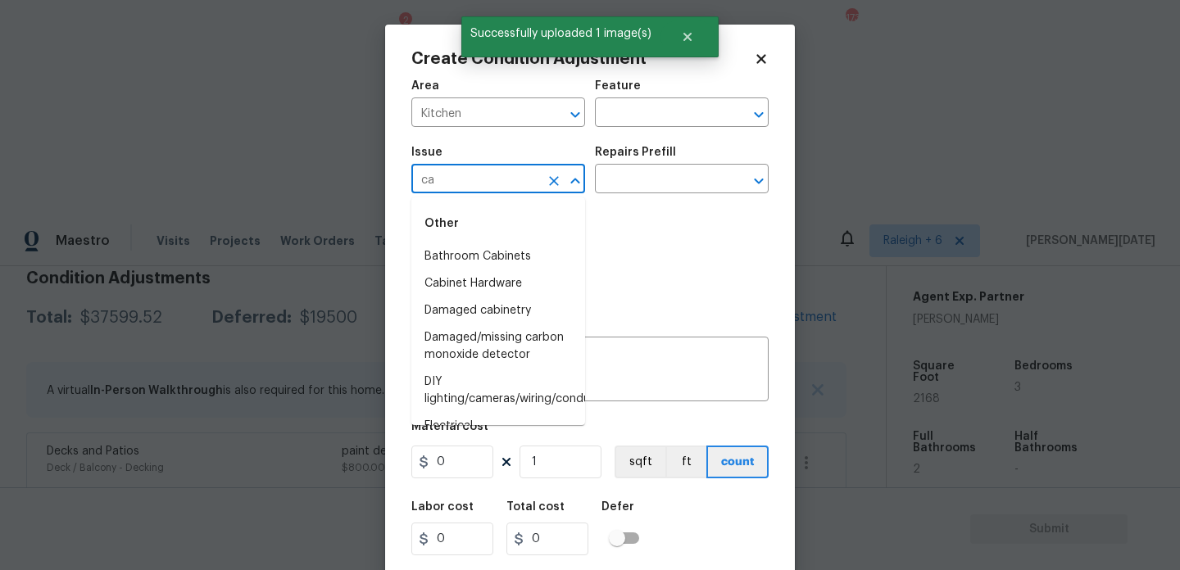
type input "cab"
click at [502, 340] on li "Kitchen Cabinets" at bounding box center [498, 338] width 174 height 27
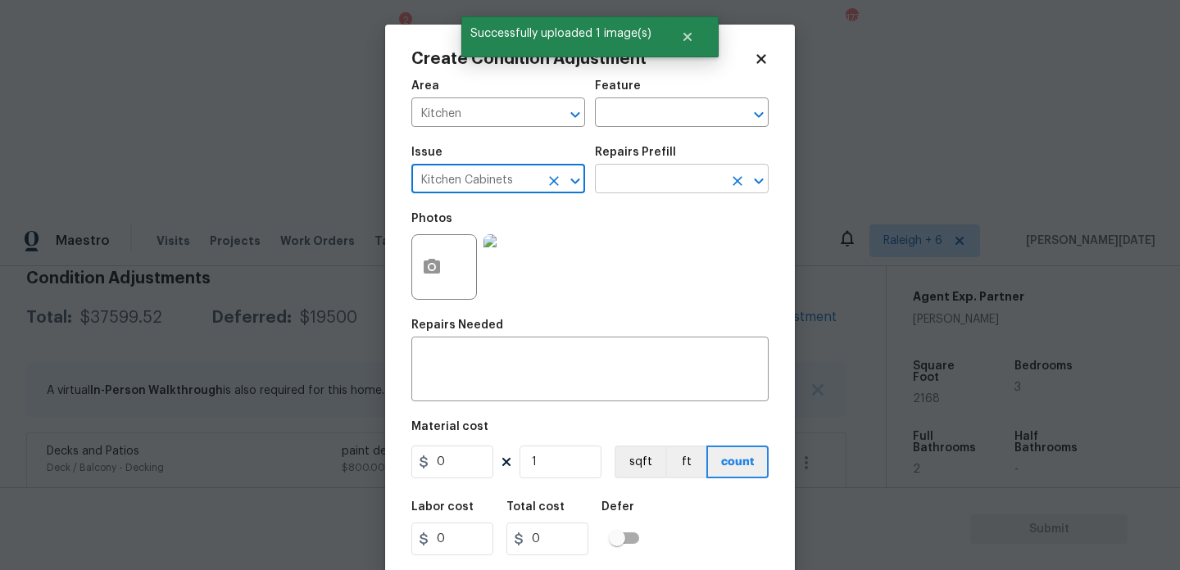
type input "Kitchen Cabinets"
click at [645, 178] on input "text" at bounding box center [659, 180] width 128 height 25
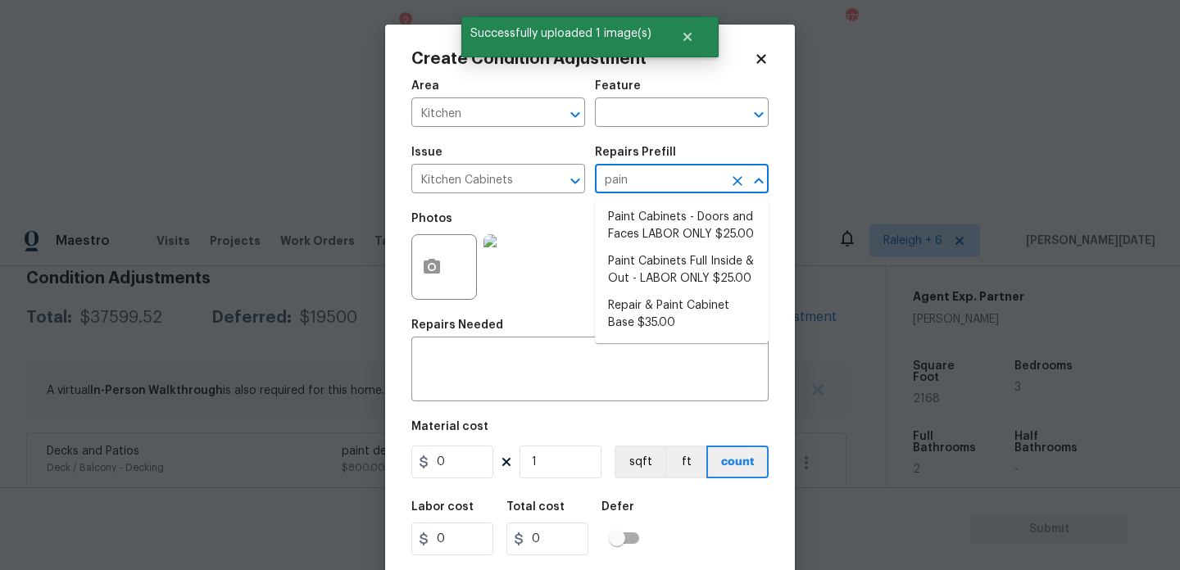
type input "paint"
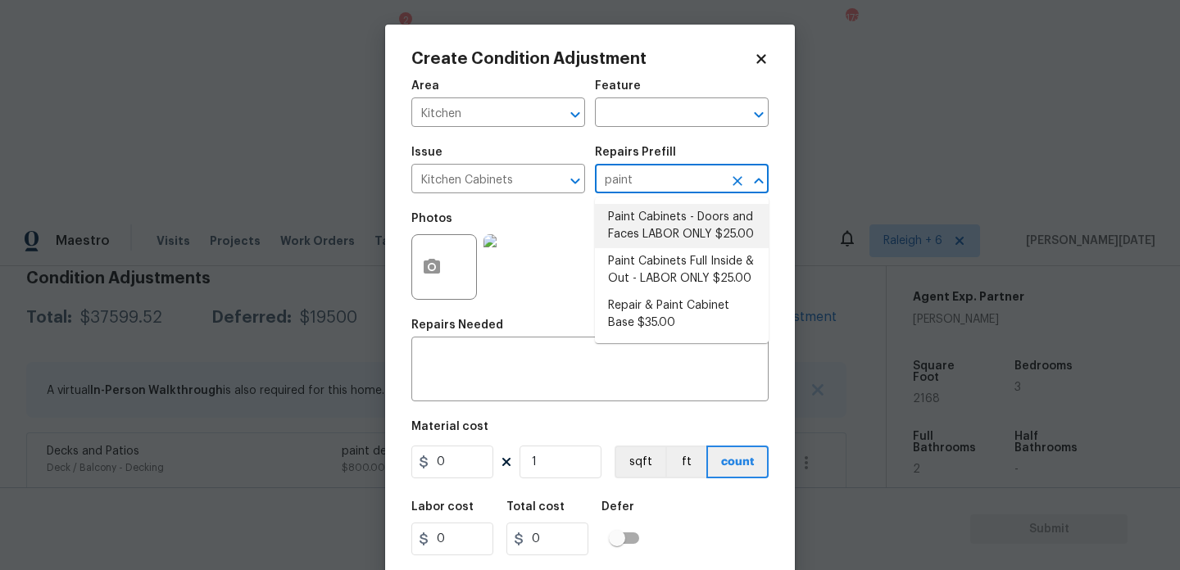
click at [664, 216] on li "Paint Cabinets - Doors and Faces LABOR ONLY $25.00" at bounding box center [682, 226] width 174 height 44
type input "Cabinets"
type textarea "Prep, sand, mask and apply 2 coats of paint to the kitchen cabinet doors and bo…"
type input "25"
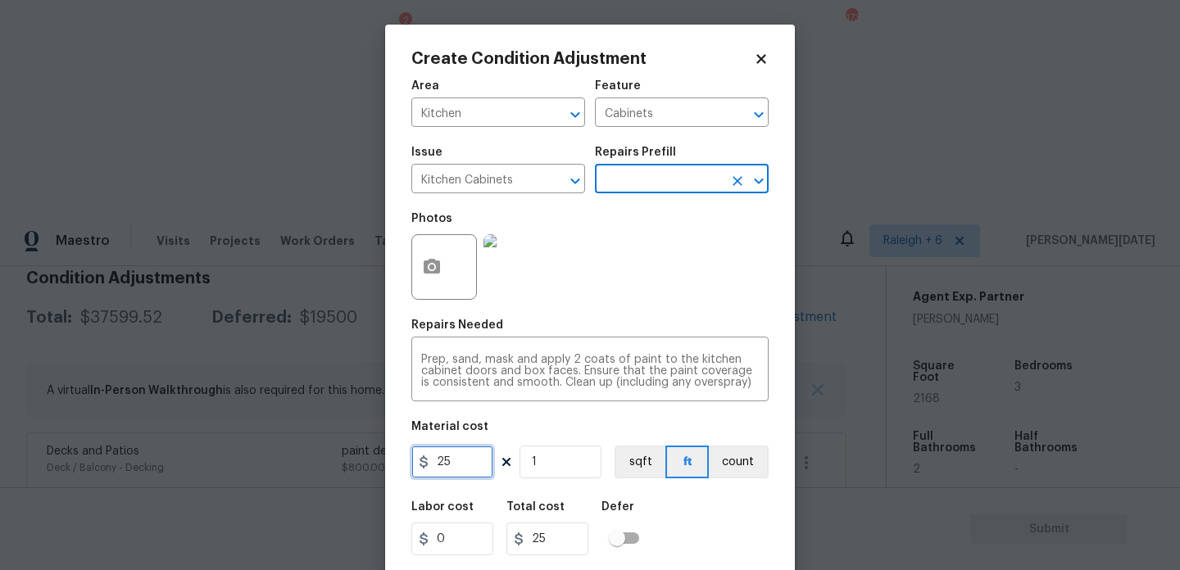
drag, startPoint x: 461, startPoint y: 468, endPoint x: 347, endPoint y: 466, distance: 113.9
click at [347, 466] on div "Create Condition Adjustment Area Kitchen ​ Feature Cabinets ​ Issue Kitchen Cab…" at bounding box center [590, 285] width 1180 height 570
type input "1200"
click at [674, 293] on div "Photos" at bounding box center [589, 256] width 357 height 107
type input "1200"
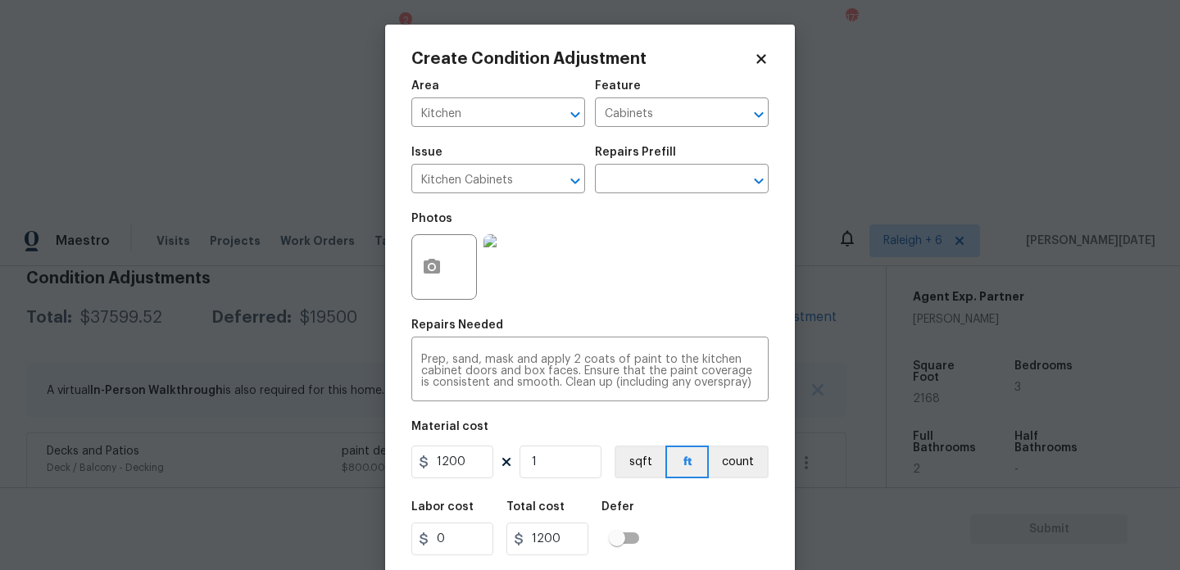
scroll to position [42, 0]
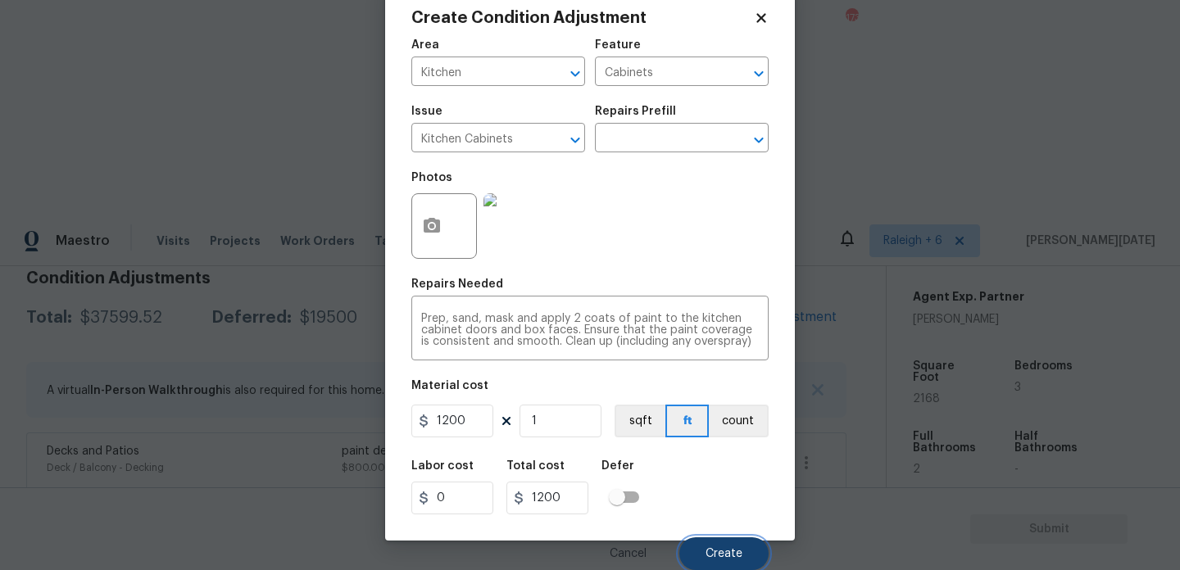
click at [716, 562] on button "Create" at bounding box center [723, 554] width 89 height 33
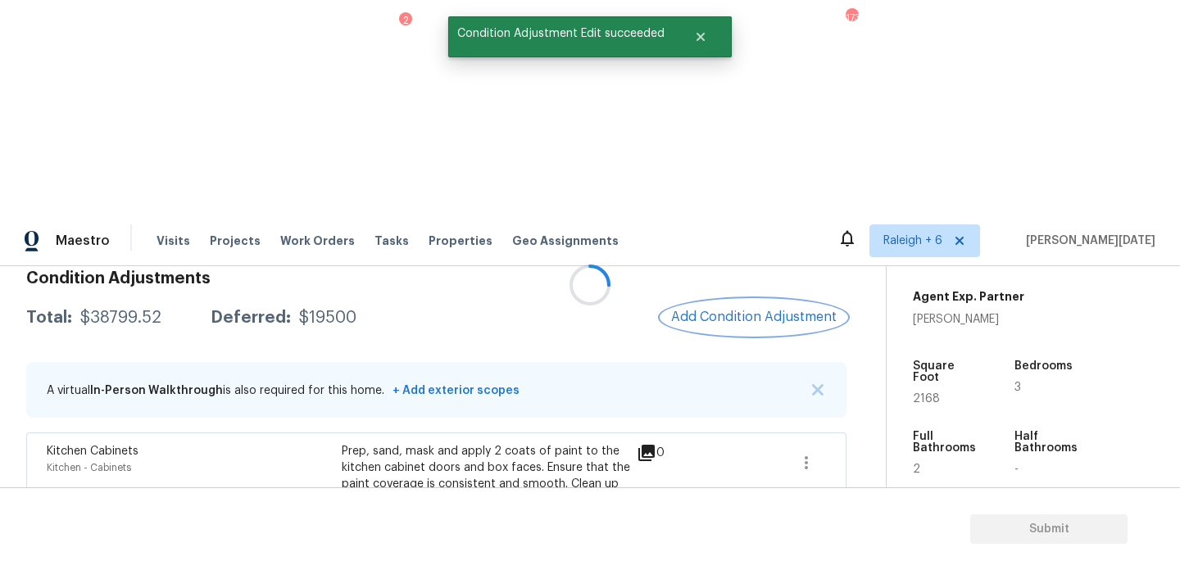
scroll to position [0, 0]
click at [779, 310] on span "Add Condition Adjustment" at bounding box center [754, 317] width 166 height 15
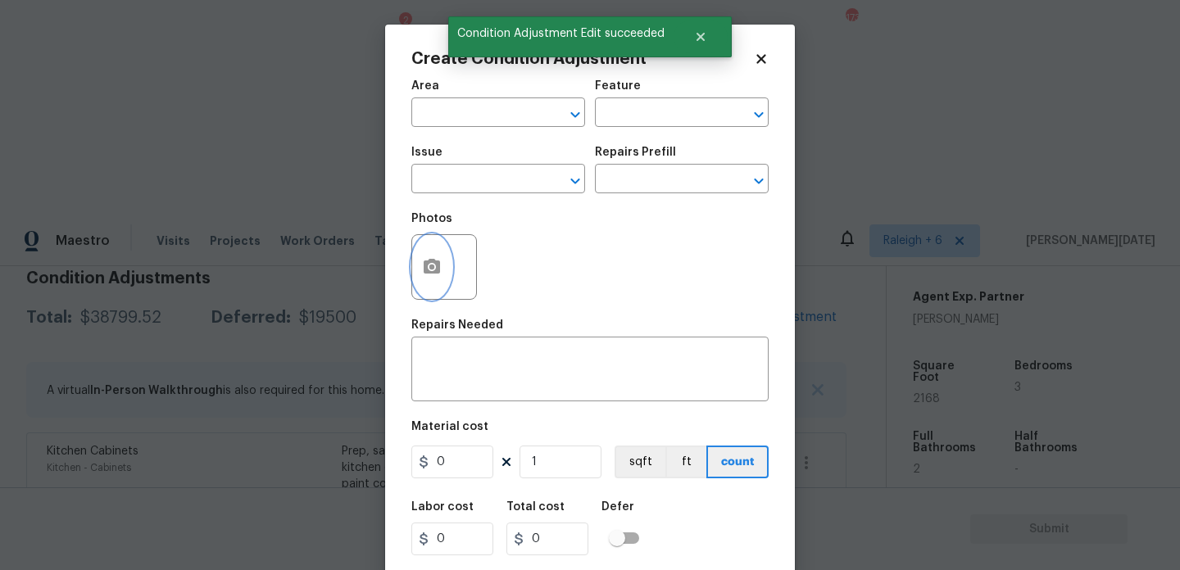
click at [433, 282] on button "button" at bounding box center [431, 267] width 39 height 64
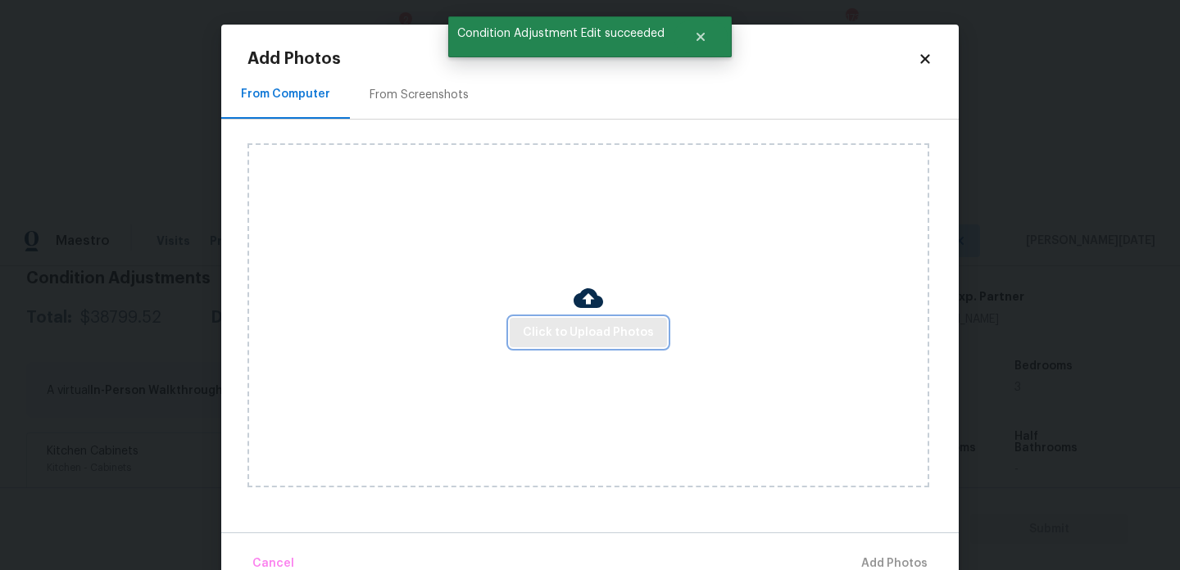
click at [561, 329] on span "Click to Upload Photos" at bounding box center [588, 333] width 131 height 20
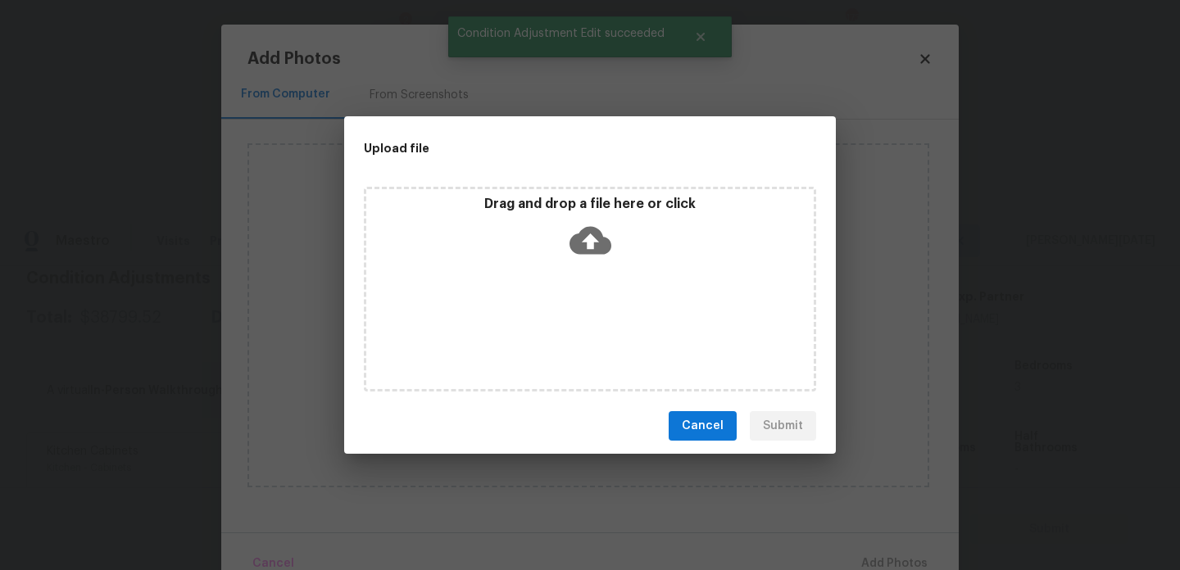
click at [561, 329] on div "Drag and drop a file here or click" at bounding box center [590, 289] width 452 height 205
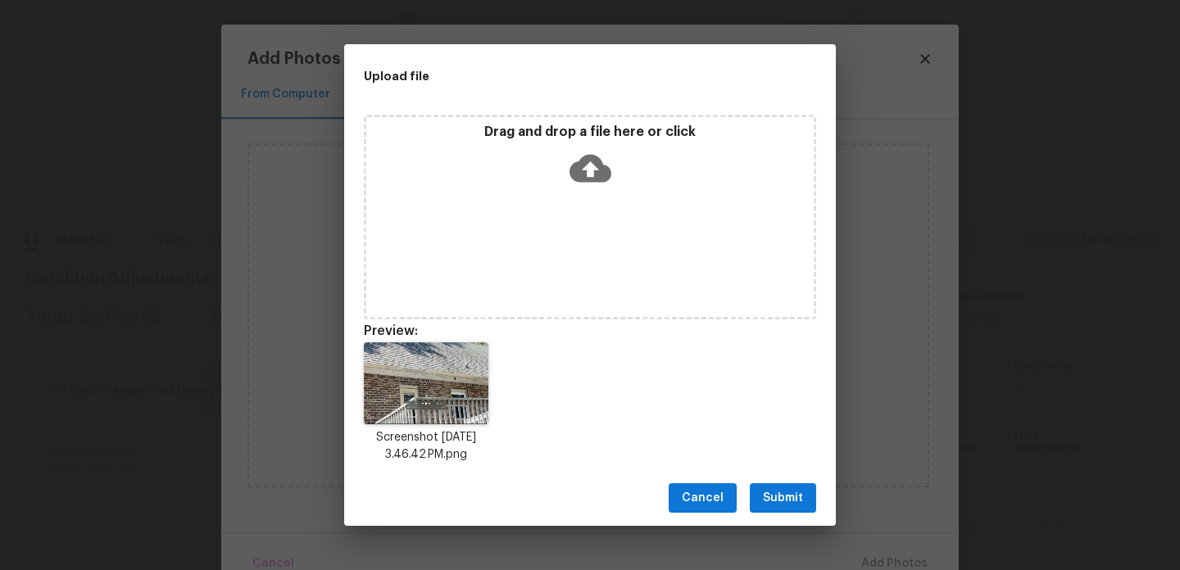
click at [771, 482] on div "Cancel Submit" at bounding box center [590, 498] width 492 height 57
click at [785, 502] on span "Submit" at bounding box center [783, 498] width 40 height 20
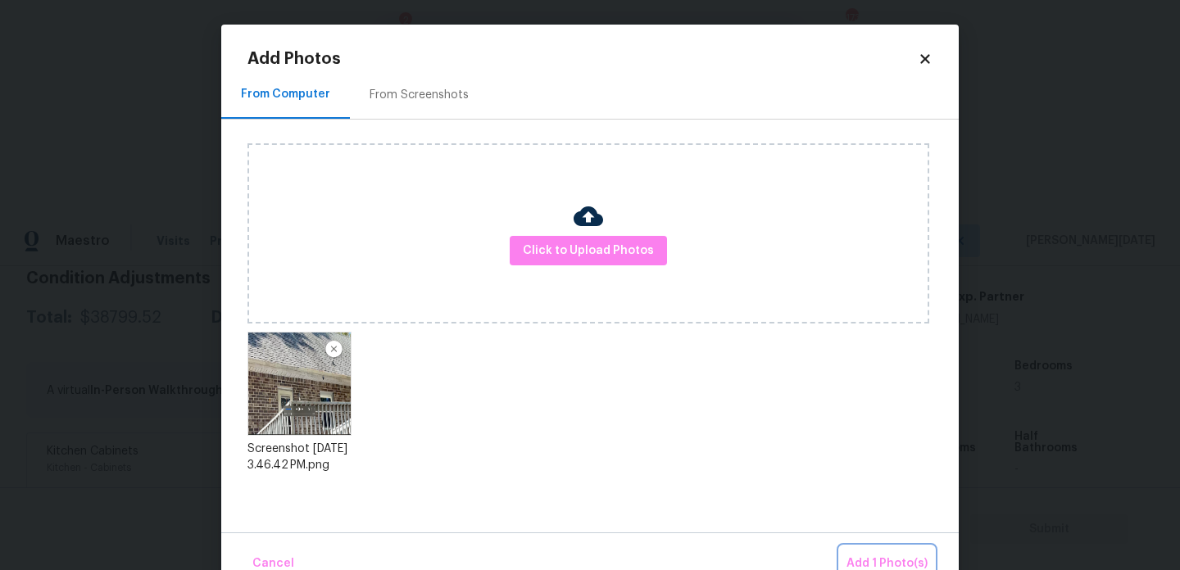
click at [867, 547] on button "Add 1 Photo(s)" at bounding box center [887, 564] width 94 height 35
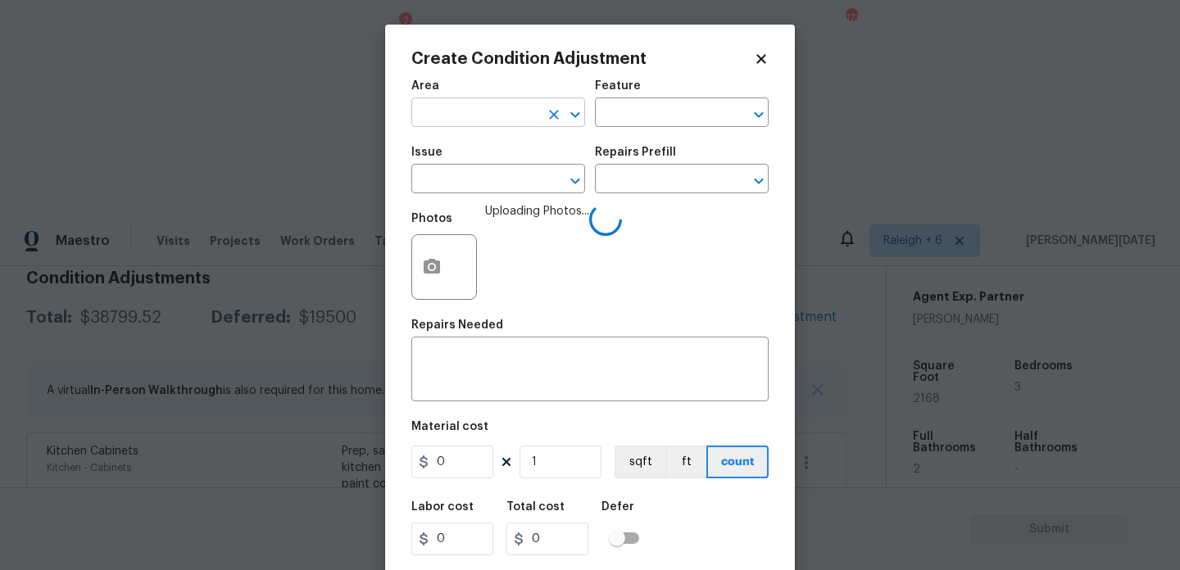
click at [479, 110] on input "text" at bounding box center [475, 114] width 128 height 25
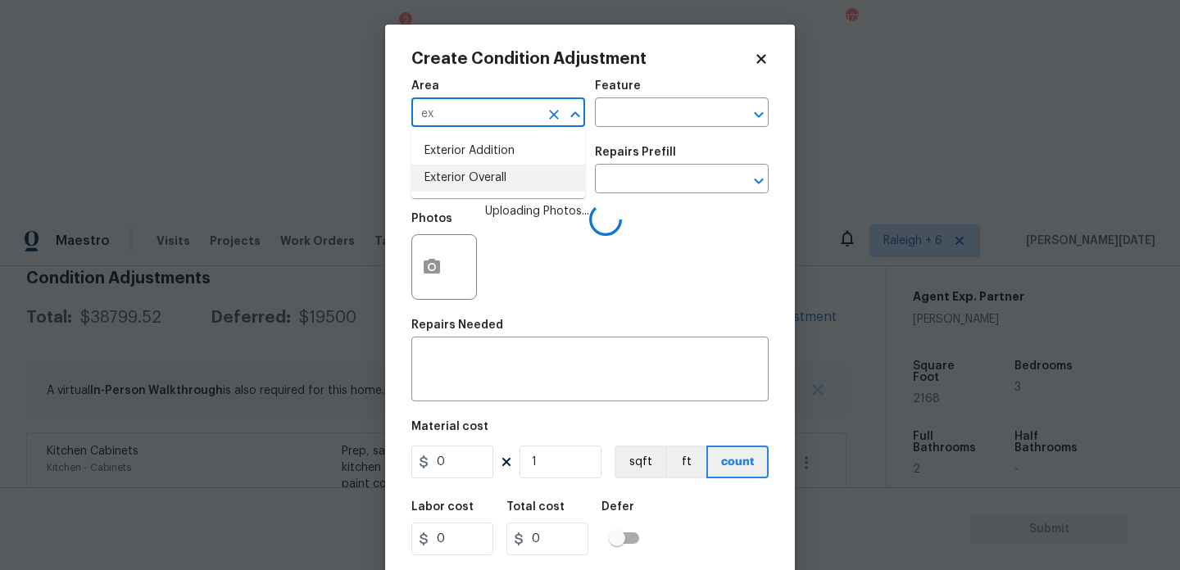
click at [483, 191] on li "Exterior Overall" at bounding box center [498, 178] width 174 height 27
type input "Exterior Overall"
click at [631, 115] on input "text" at bounding box center [659, 114] width 128 height 25
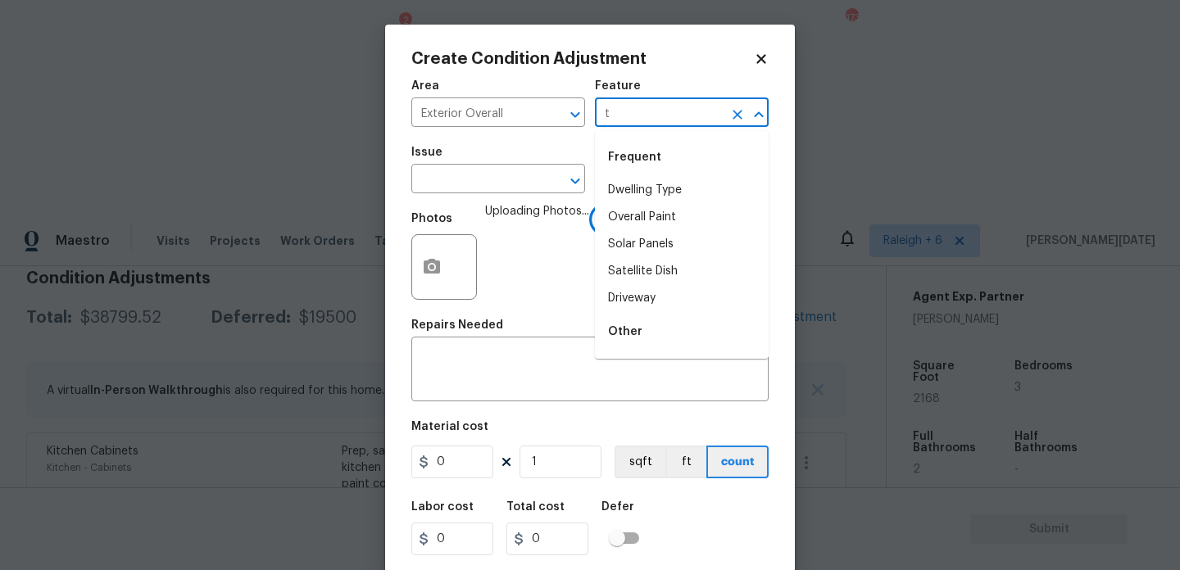
type input "tr"
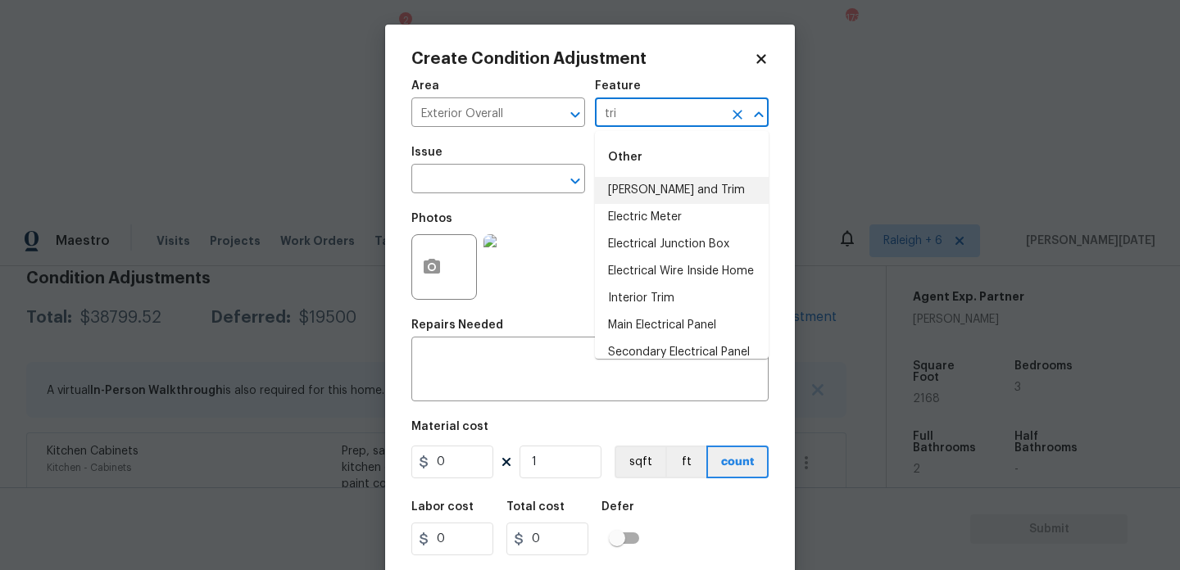
click at [683, 188] on li "Eaves and Trim" at bounding box center [682, 190] width 174 height 27
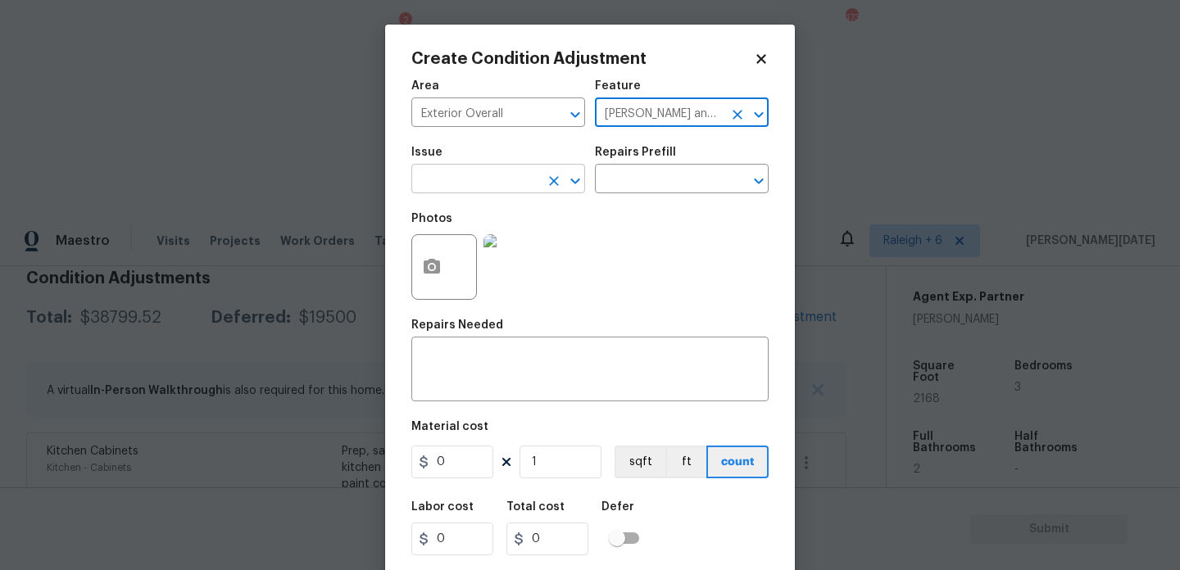
type input "Eaves and Trim"
click at [465, 179] on input "text" at bounding box center [475, 180] width 128 height 25
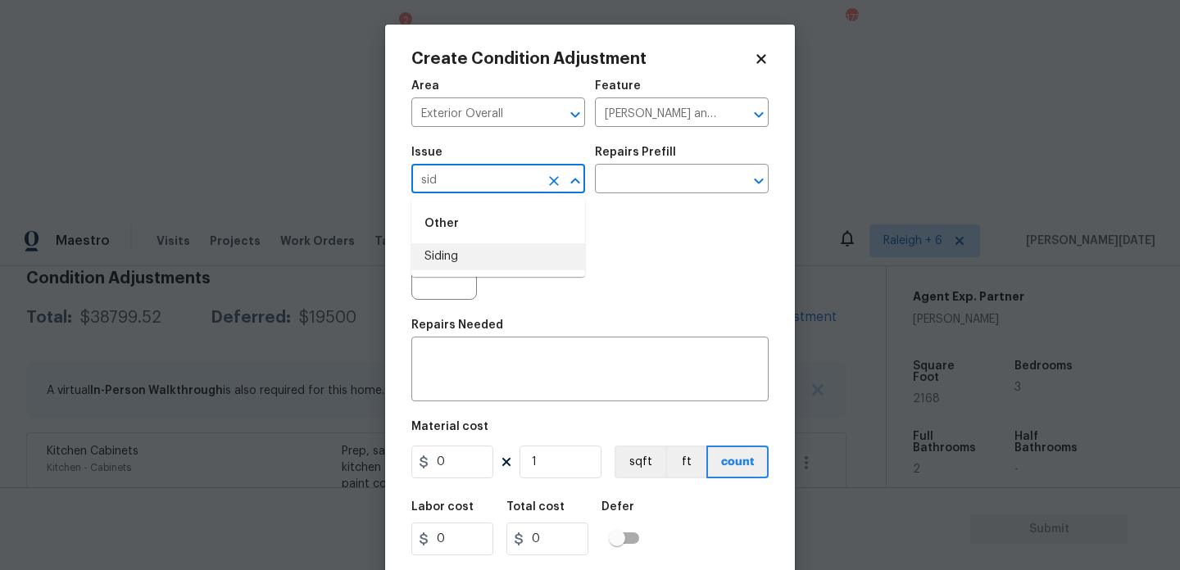
click at [466, 250] on li "Siding" at bounding box center [498, 256] width 174 height 27
type input "Siding"
click at [461, 468] on input "0" at bounding box center [452, 462] width 82 height 33
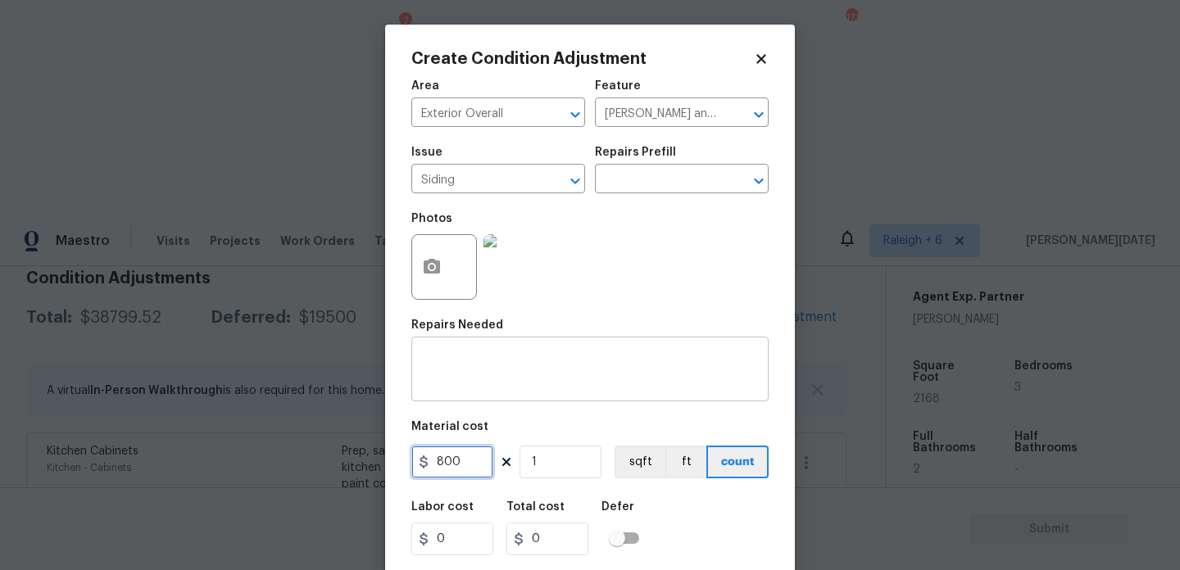
type input "800"
click at [467, 375] on textarea at bounding box center [590, 371] width 338 height 34
type input "800"
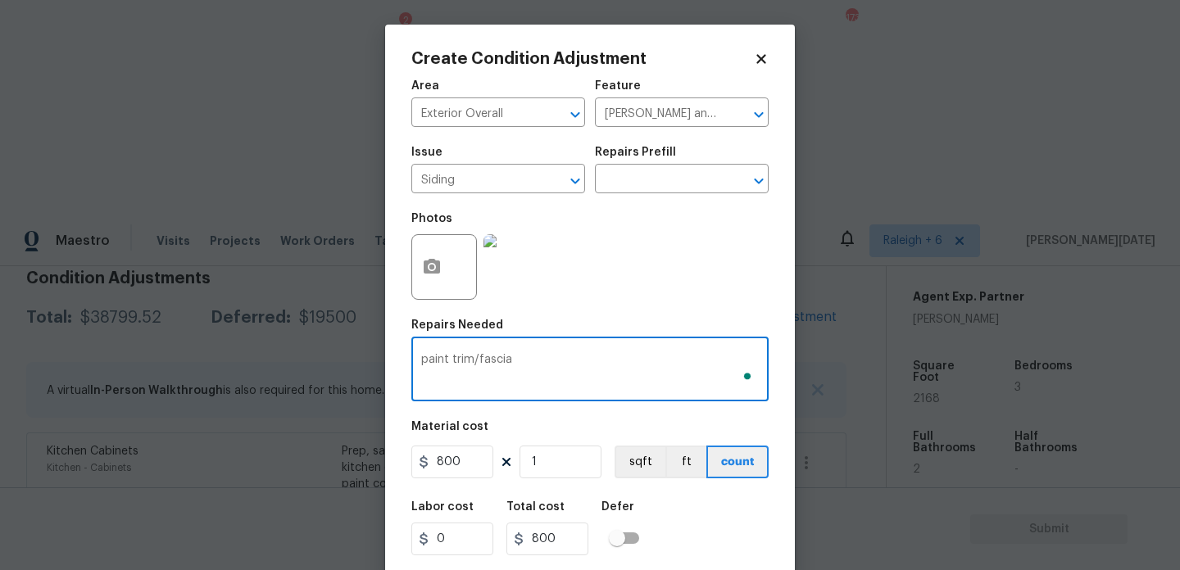
scroll to position [42, 0]
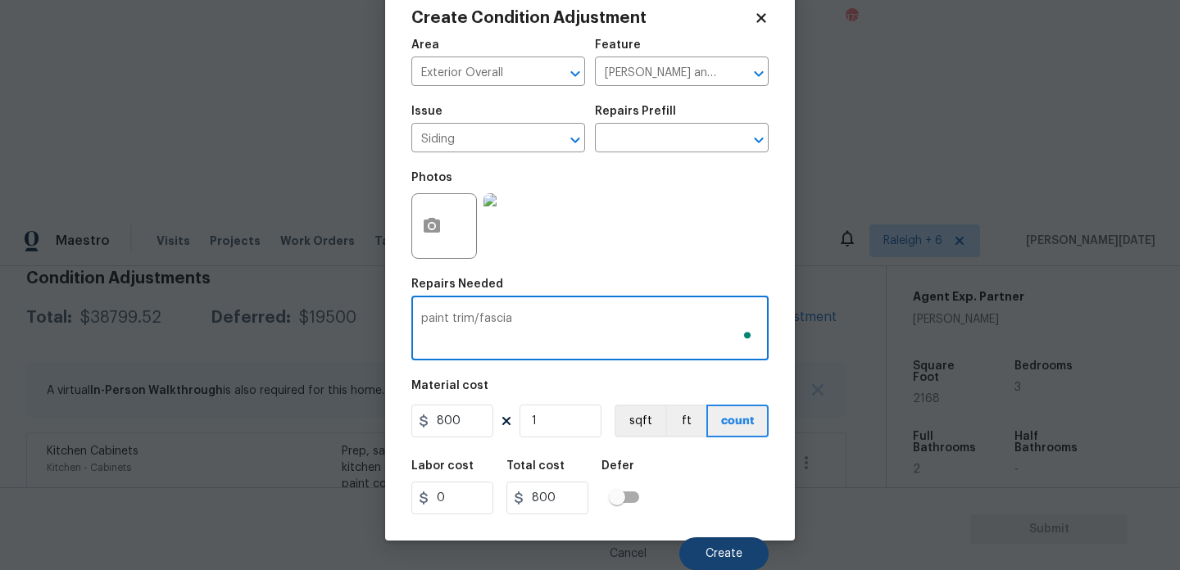
type textarea "paint trim/fascia"
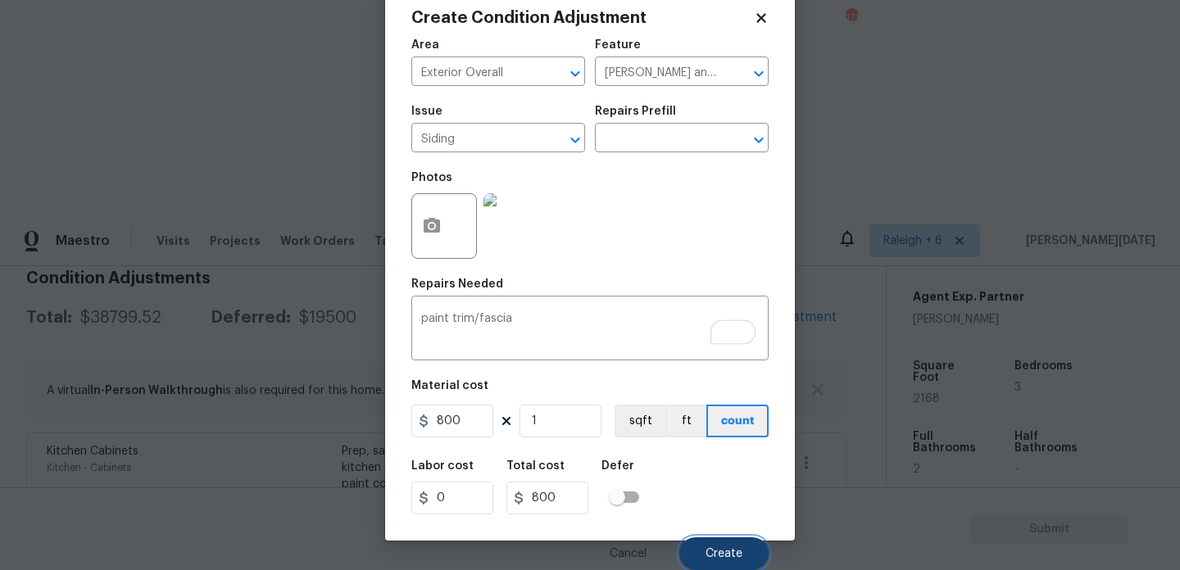
click at [727, 554] on span "Create" at bounding box center [724, 554] width 37 height 12
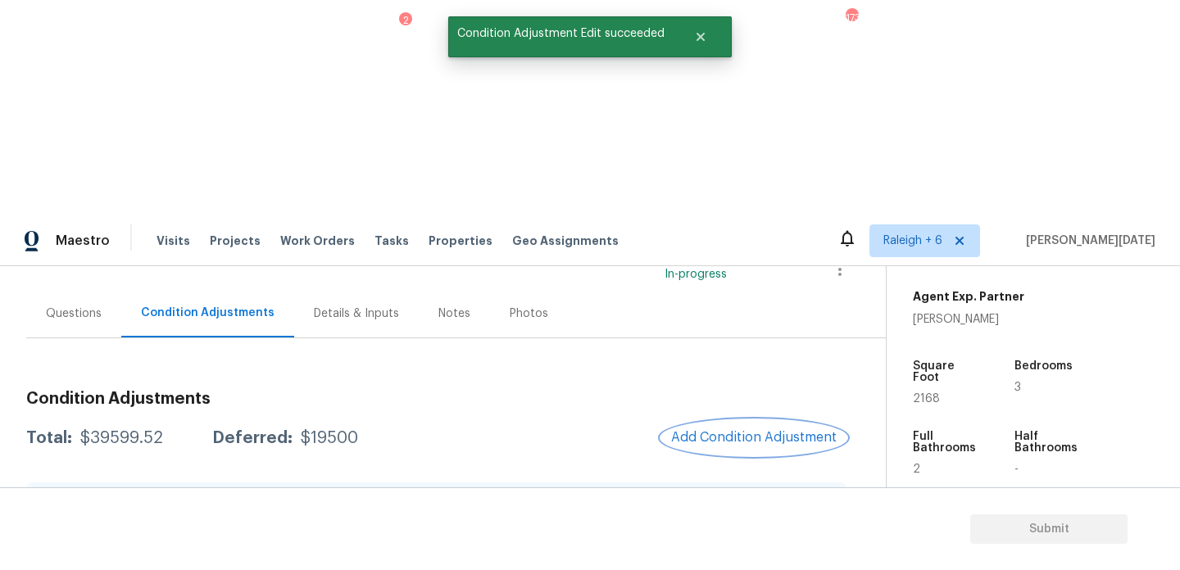
scroll to position [99, 0]
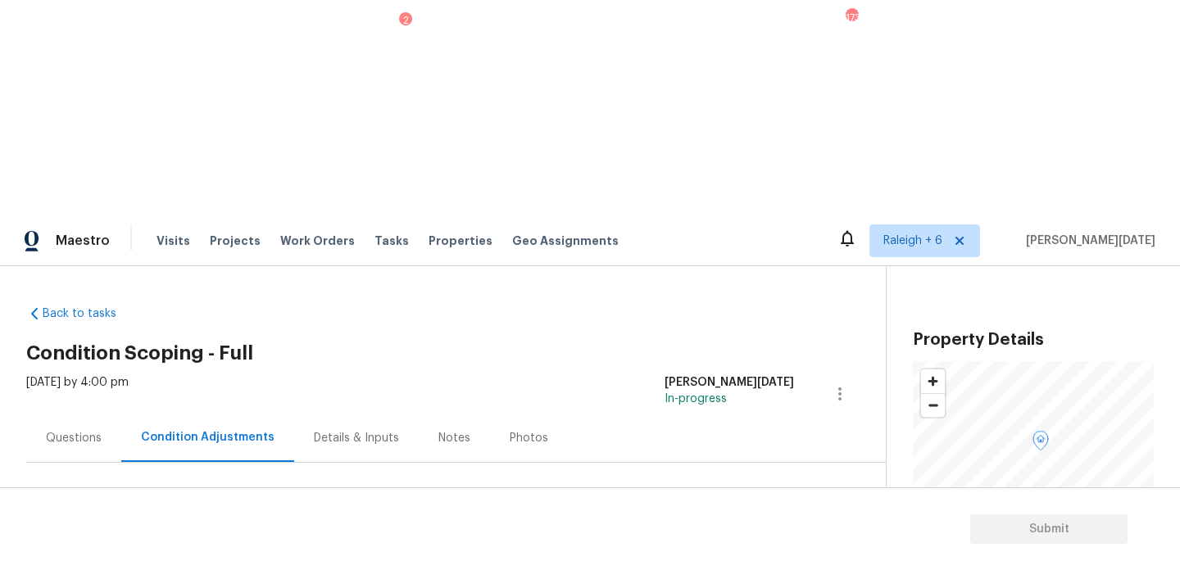
click at [158, 555] on div "$39599.52" at bounding box center [121, 563] width 83 height 16
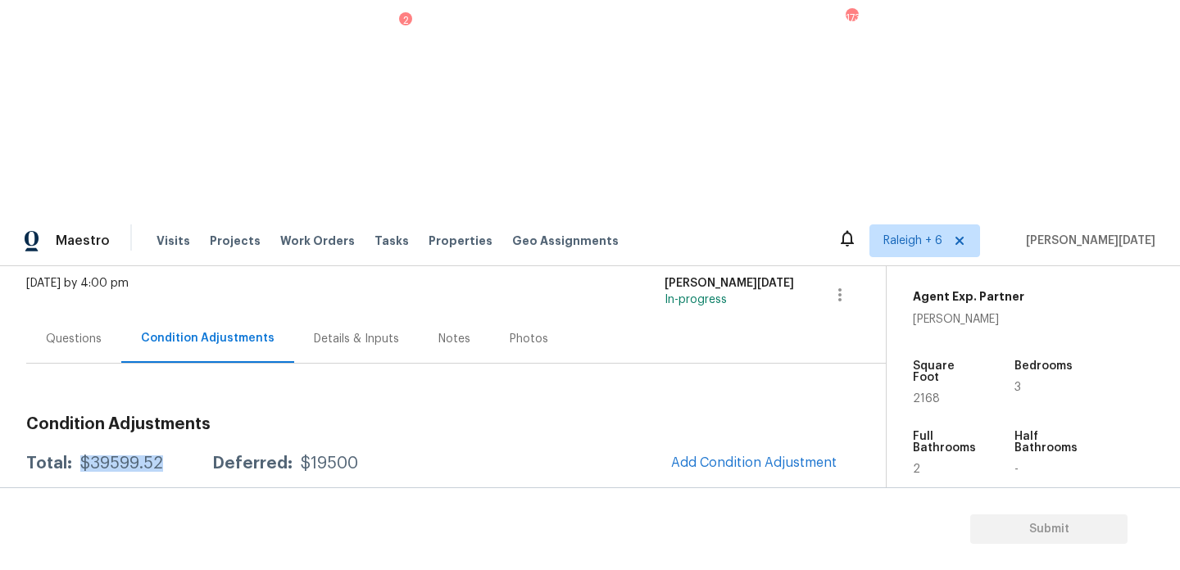
click at [38, 315] on div "Questions" at bounding box center [73, 339] width 95 height 48
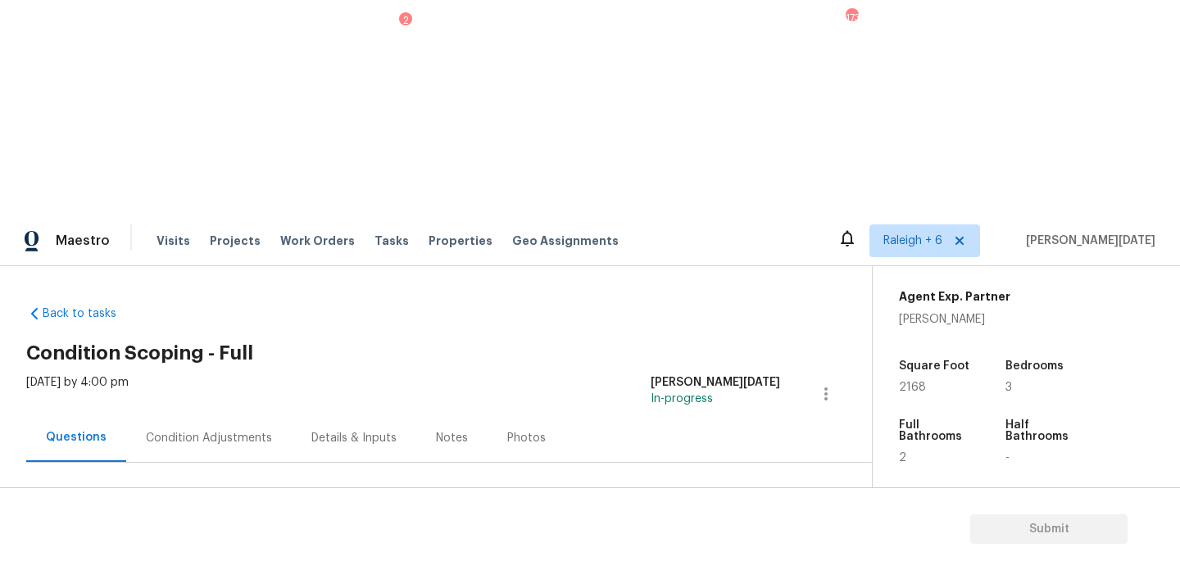
scroll to position [219, 0]
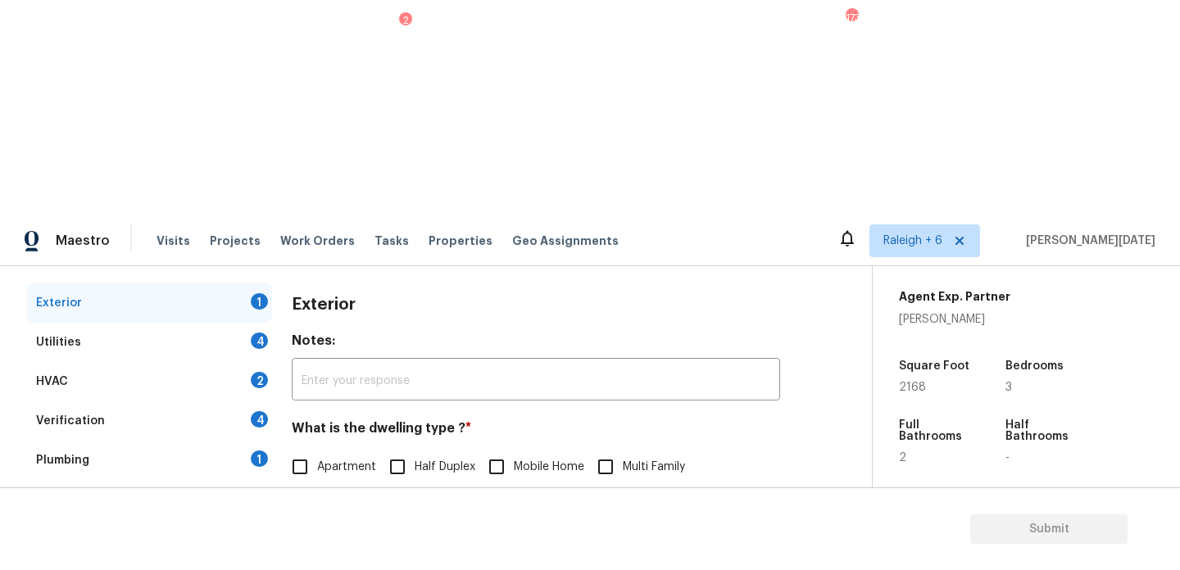
click at [323, 493] on span "Single Family" at bounding box center [352, 501] width 70 height 17
click at [317, 484] on input "Single Family" at bounding box center [300, 501] width 34 height 34
checkbox input "true"
click at [261, 333] on div "4" at bounding box center [259, 341] width 17 height 16
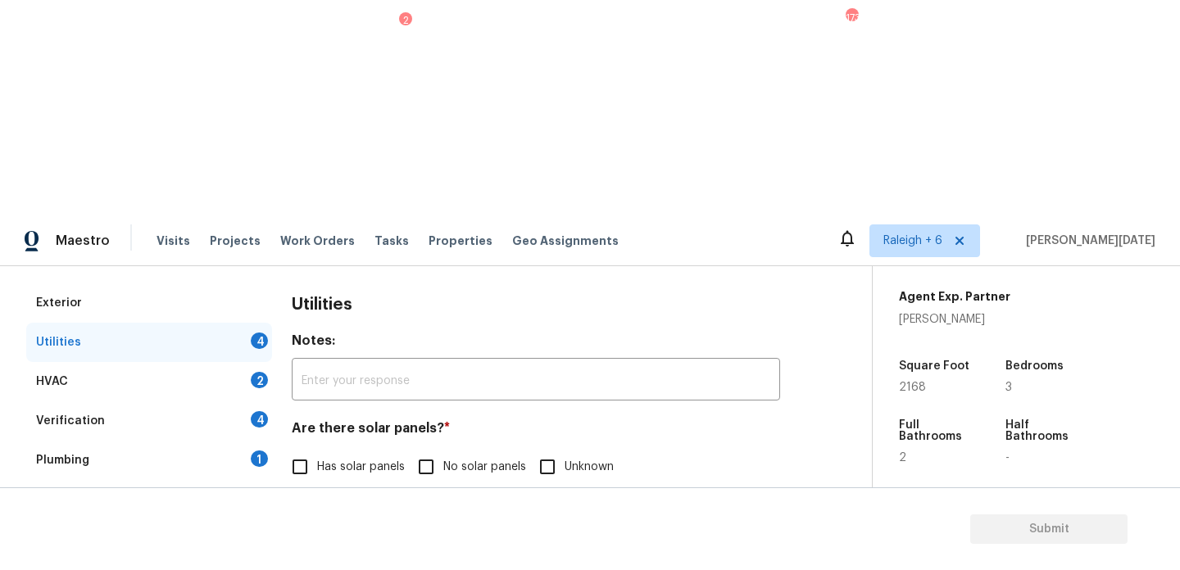
click at [438, 450] on input "No solar panels" at bounding box center [426, 467] width 34 height 34
checkbox input "true"
click at [585, 534] on input "None" at bounding box center [586, 551] width 34 height 34
checkbox input "true"
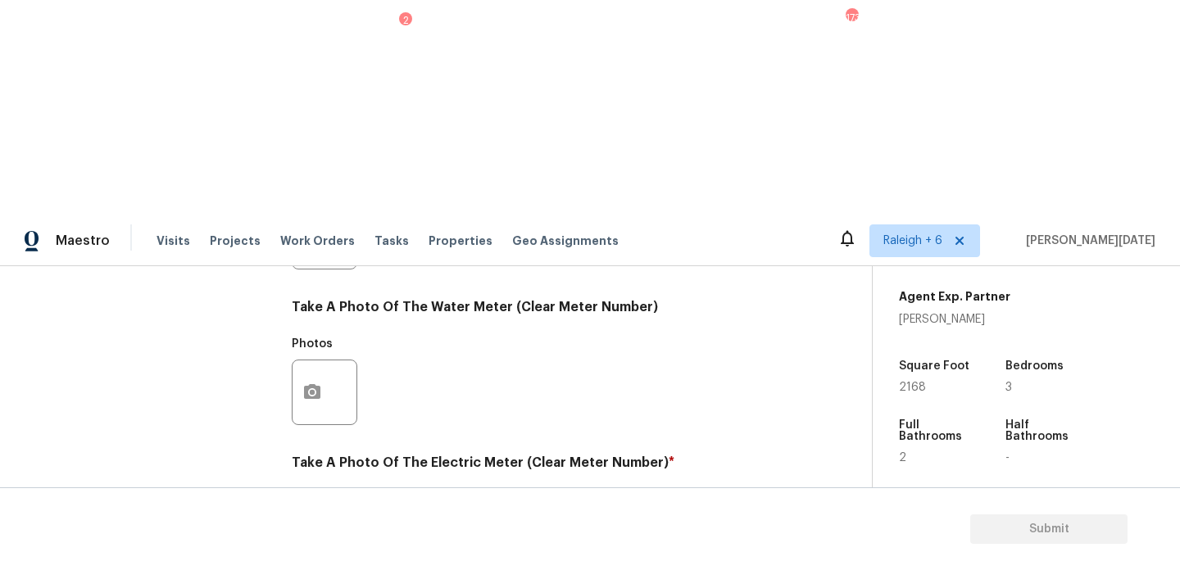
scroll to position [663, 0]
click at [311, 516] on button "button" at bounding box center [312, 548] width 39 height 64
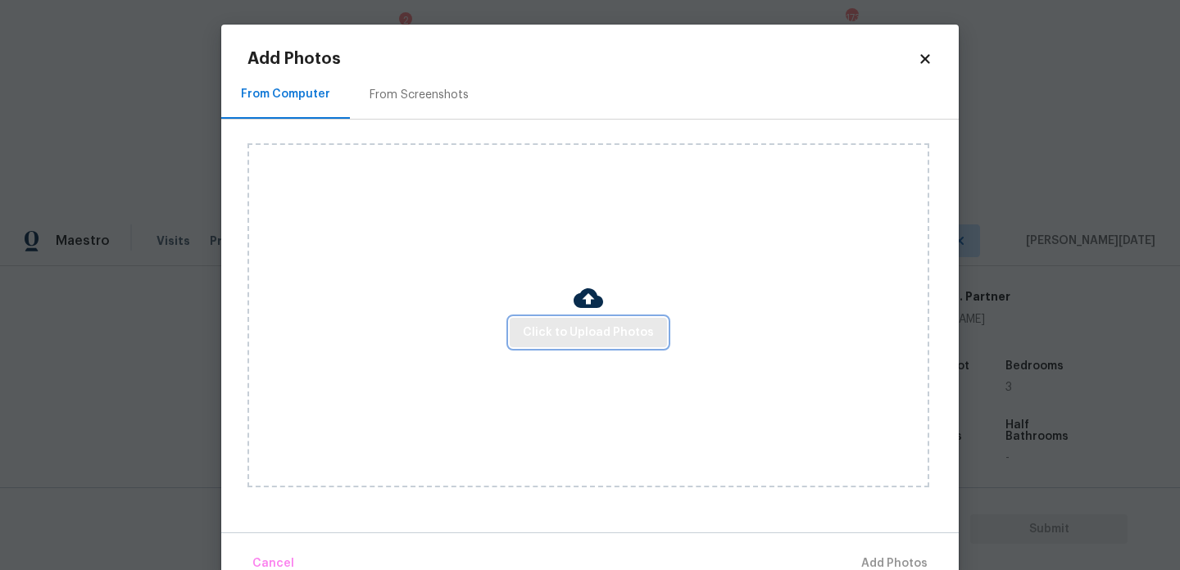
click at [588, 331] on span "Click to Upload Photos" at bounding box center [588, 333] width 131 height 20
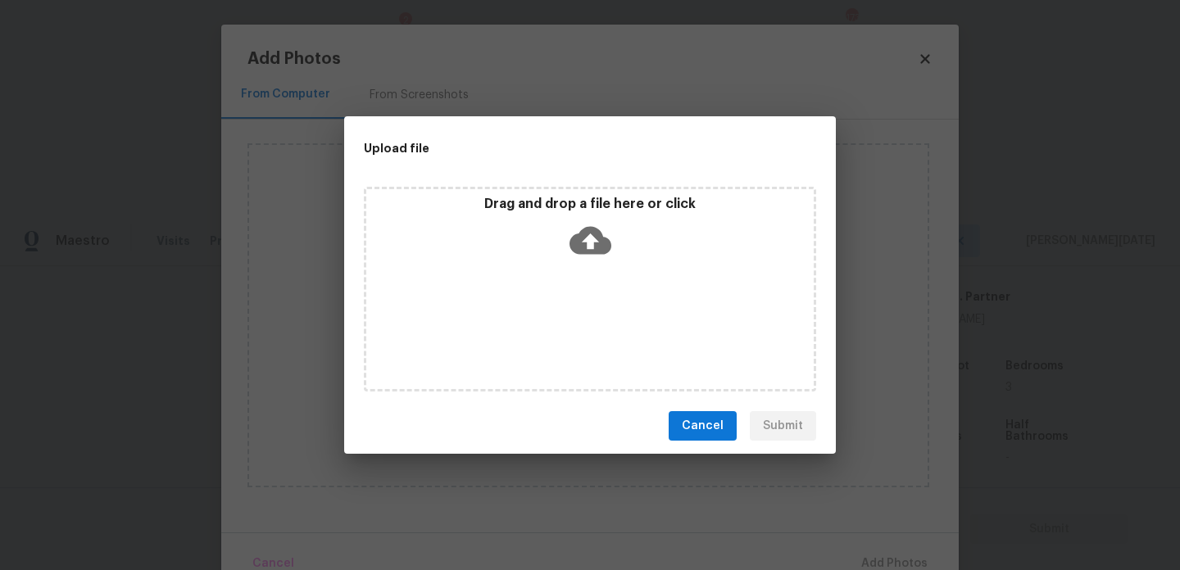
click at [588, 331] on div "Drag and drop a file here or click" at bounding box center [590, 289] width 452 height 205
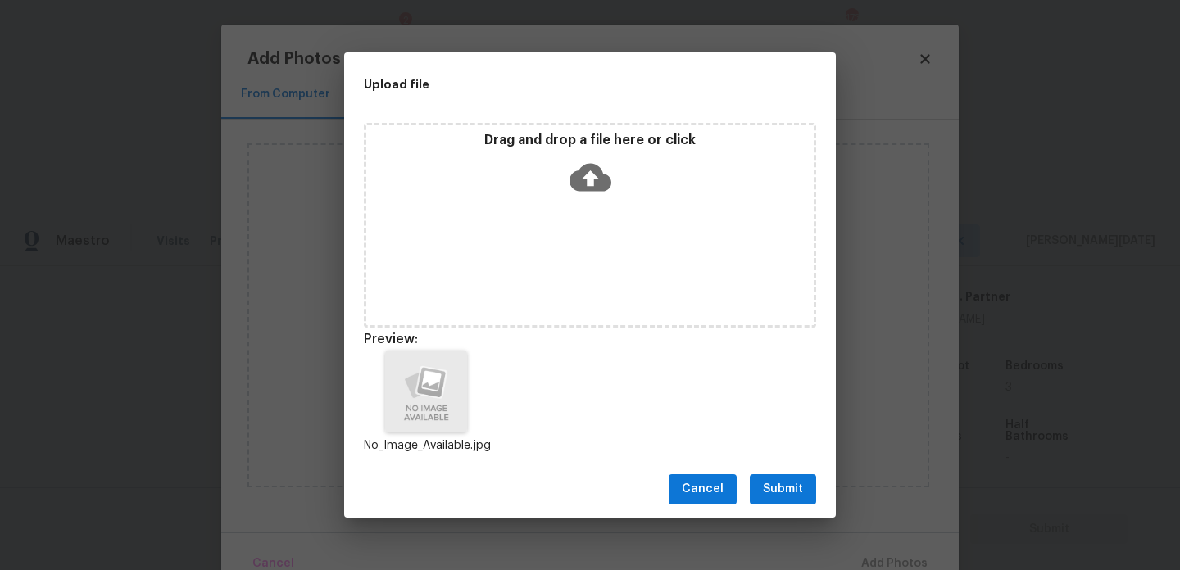
click at [791, 507] on div "Cancel Submit" at bounding box center [590, 489] width 492 height 57
click at [819, 466] on div "Cancel Submit" at bounding box center [590, 489] width 492 height 57
click at [781, 489] on span "Submit" at bounding box center [783, 489] width 40 height 20
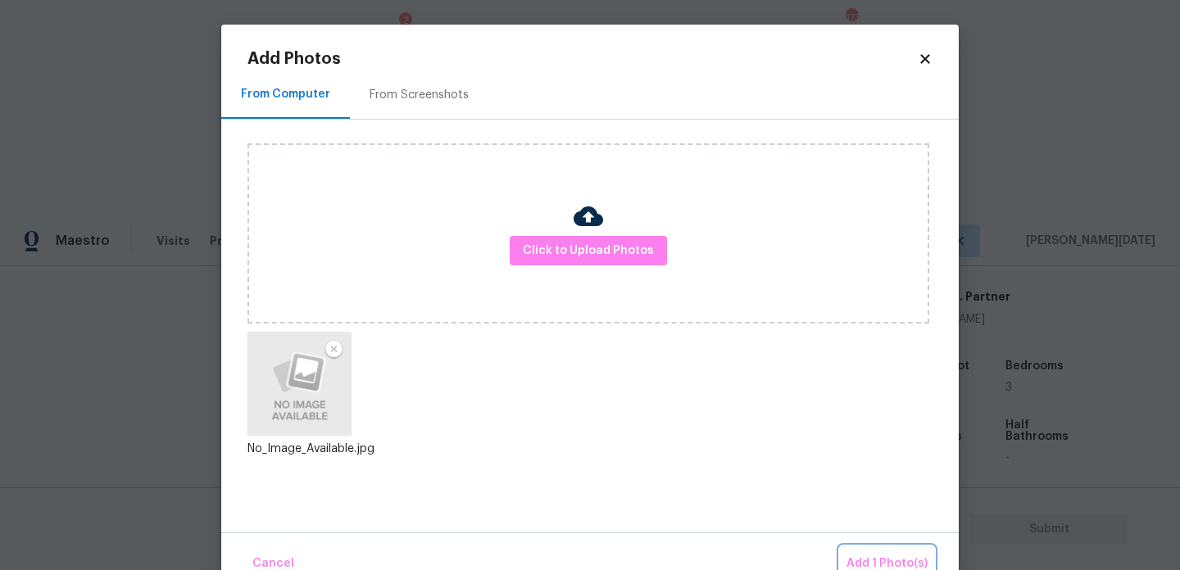
click at [879, 563] on span "Add 1 Photo(s)" at bounding box center [887, 564] width 81 height 20
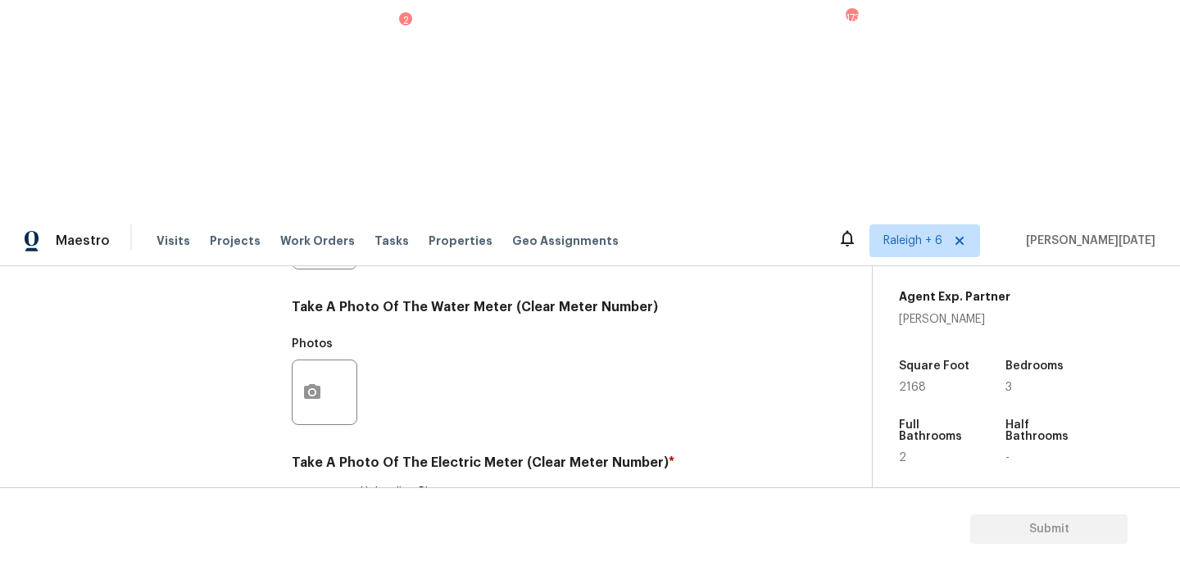
checkbox input "true"
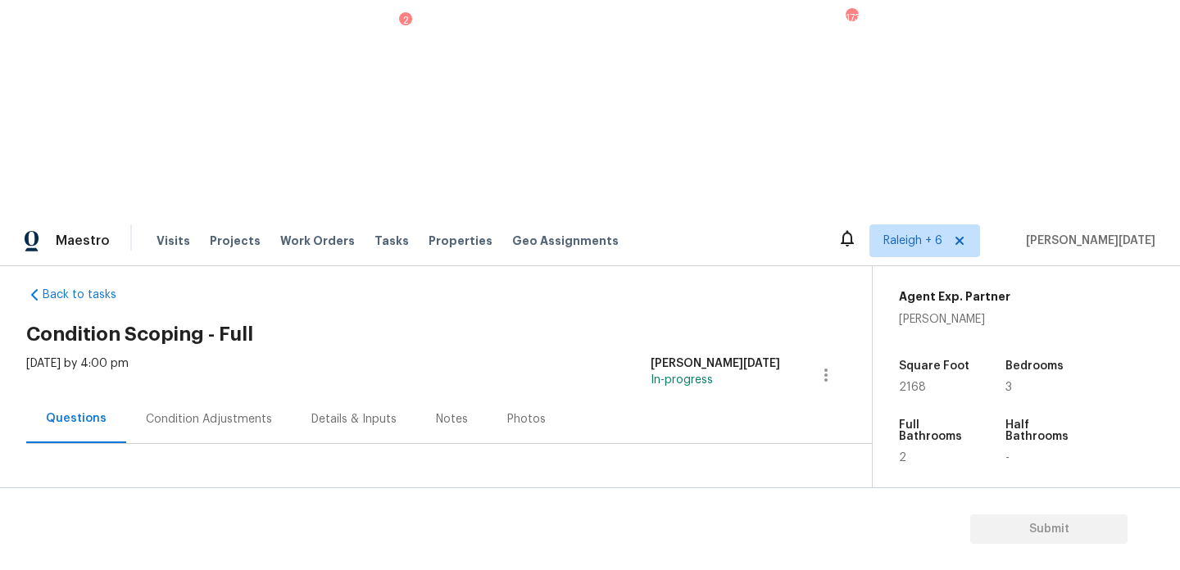
click at [262, 570] on div "2" at bounding box center [259, 580] width 17 height 16
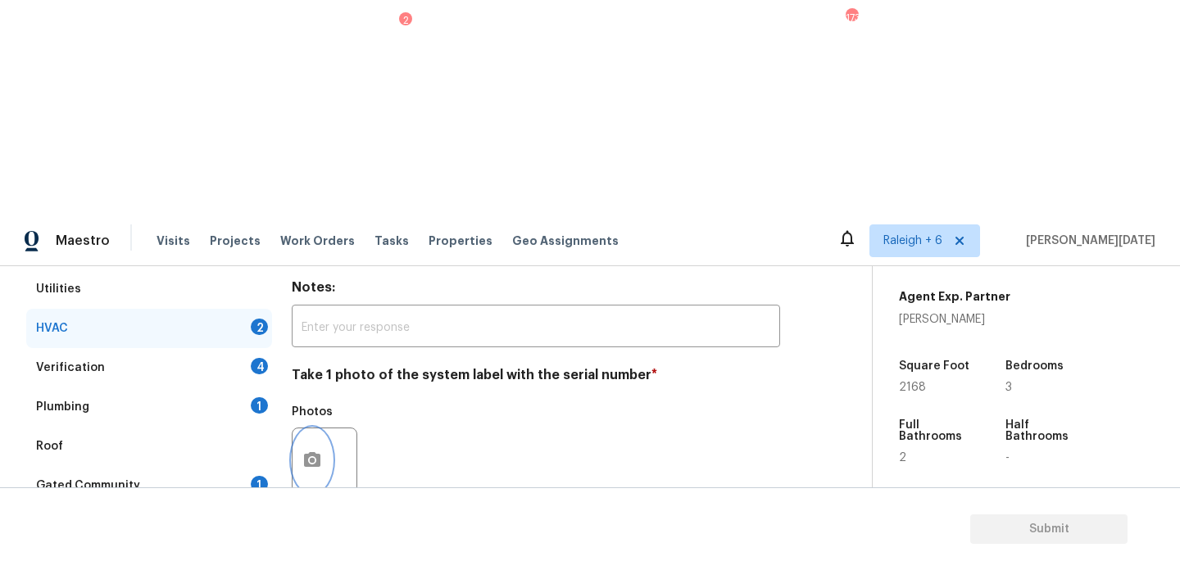
click at [318, 429] on button "button" at bounding box center [312, 461] width 39 height 64
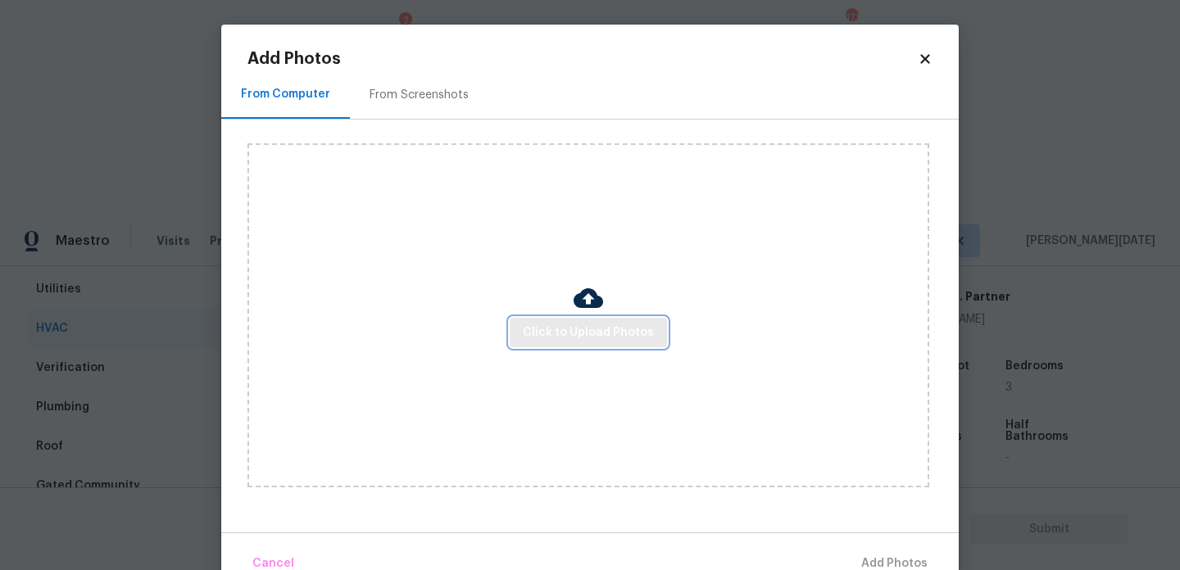
click at [575, 346] on button "Click to Upload Photos" at bounding box center [588, 333] width 157 height 30
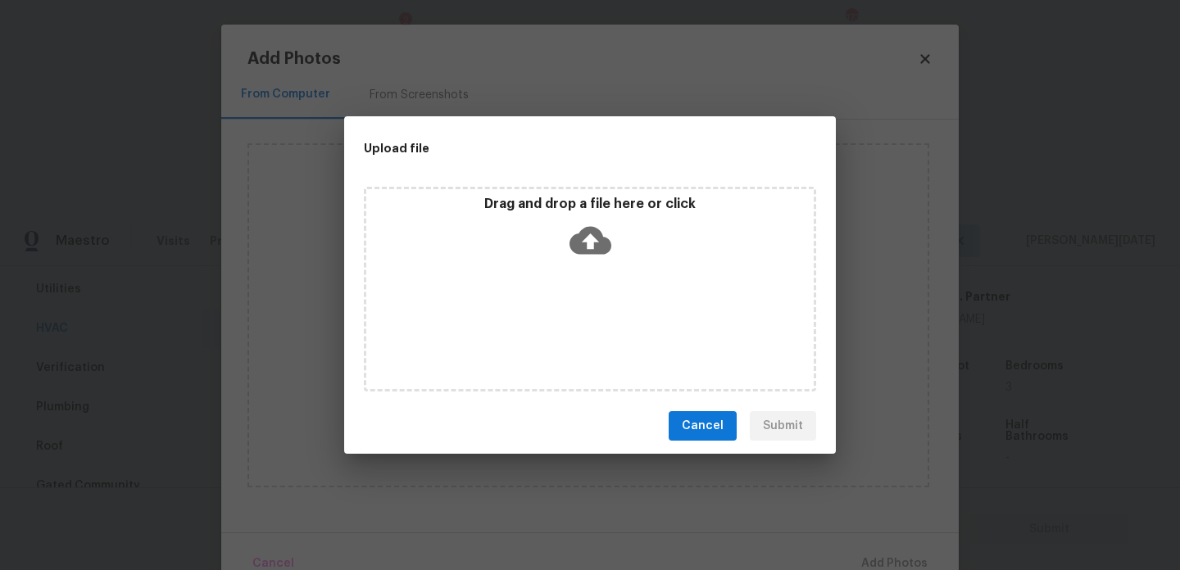
click at [575, 346] on div "Drag and drop a file here or click" at bounding box center [590, 289] width 452 height 205
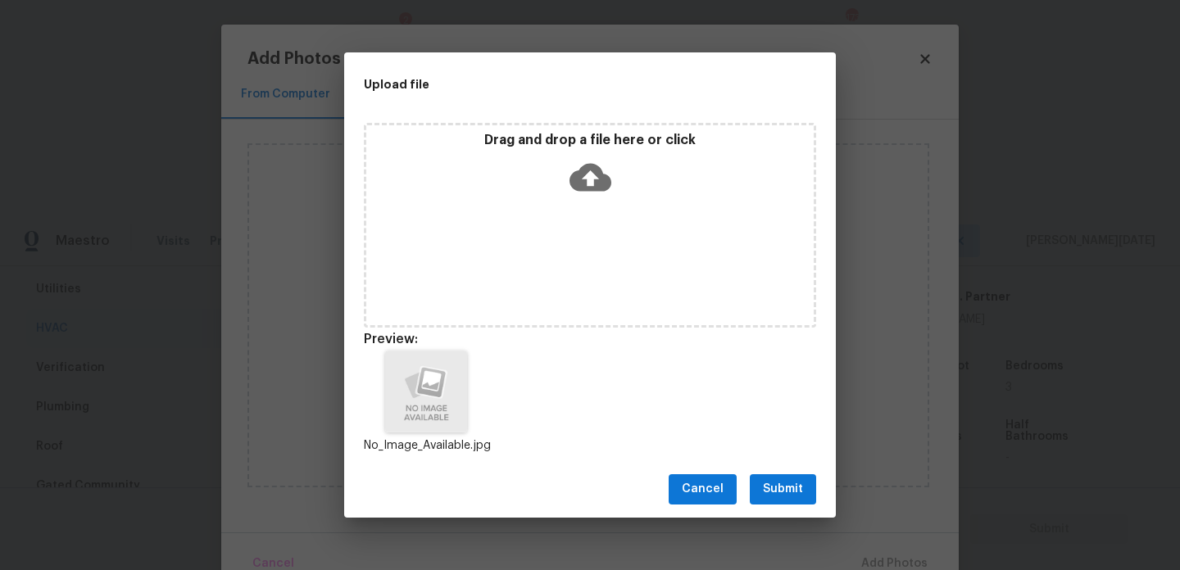
click at [796, 488] on span "Submit" at bounding box center [783, 489] width 40 height 20
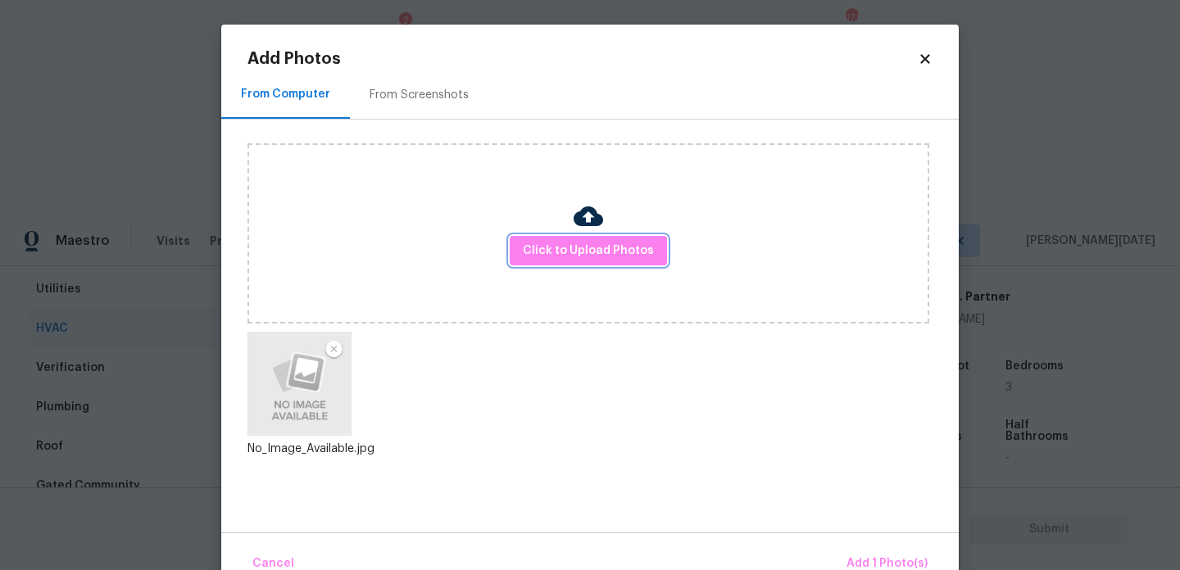
scroll to position [36, 0]
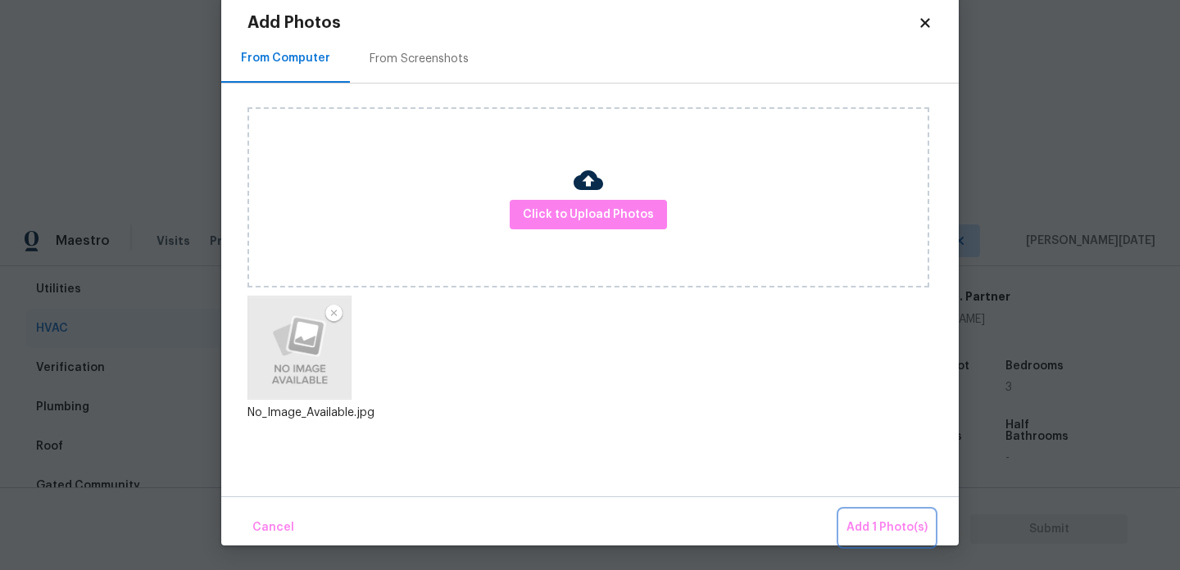
click at [862, 529] on span "Add 1 Photo(s)" at bounding box center [887, 528] width 81 height 20
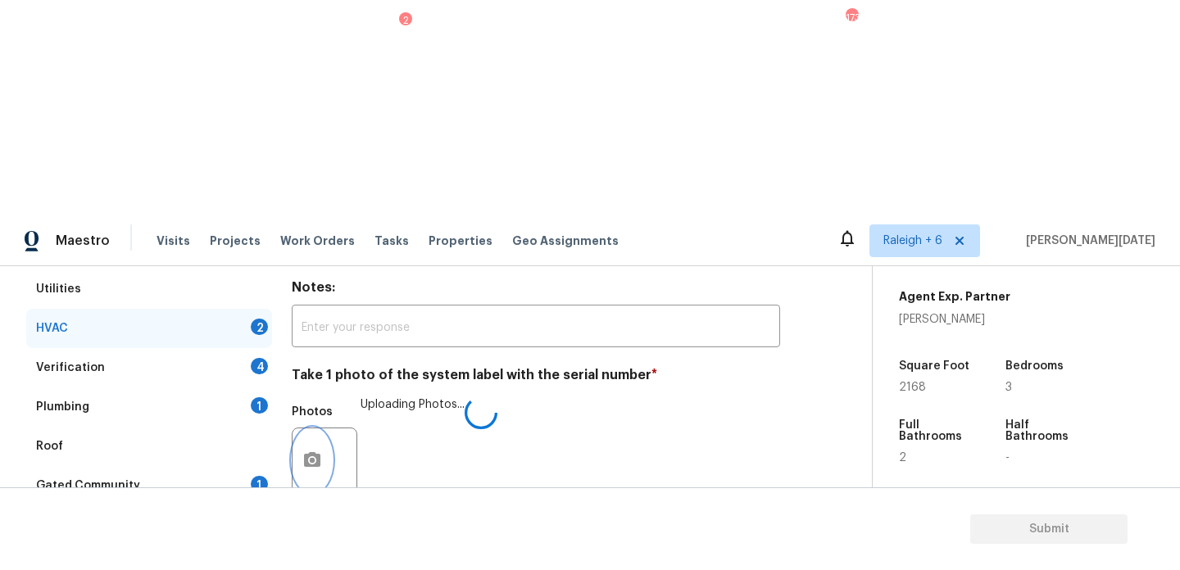
scroll to position [0, 0]
checkbox input "true"
click at [264, 358] on div "4" at bounding box center [259, 366] width 17 height 16
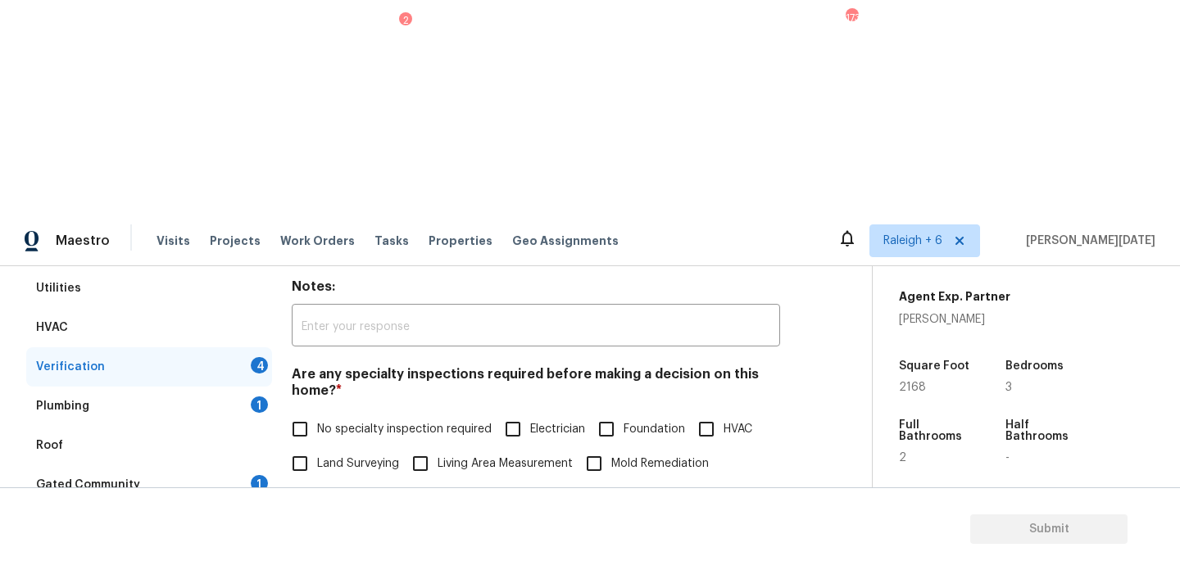
click at [328, 421] on span "No specialty inspection required" at bounding box center [404, 429] width 175 height 17
click at [317, 412] on input "No specialty inspection required" at bounding box center [300, 429] width 34 height 34
checkbox input "true"
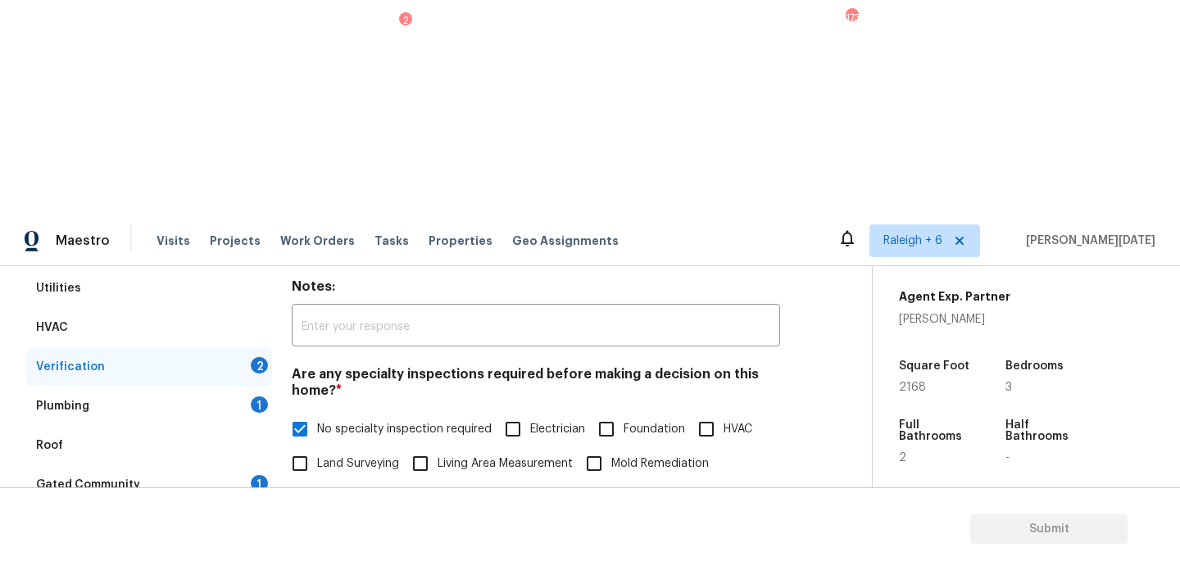
scroll to position [416, 0]
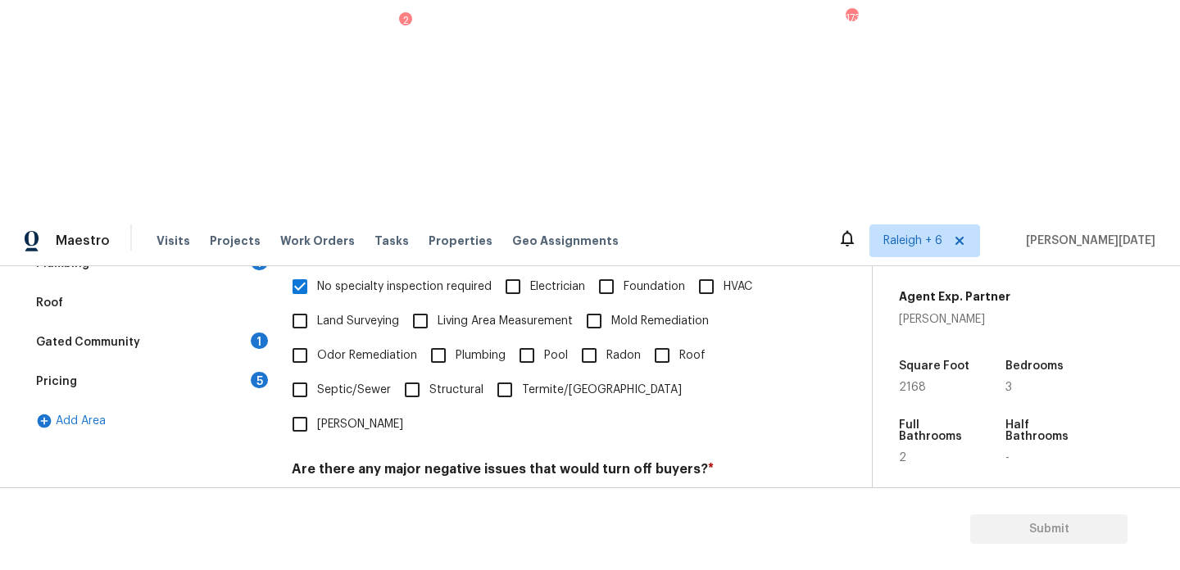
checkbox input "true"
click at [368, 461] on div "Verification Notes: ​ Are any specialty inspections required before making a de…" at bounding box center [536, 408] width 488 height 643
checkbox input "true"
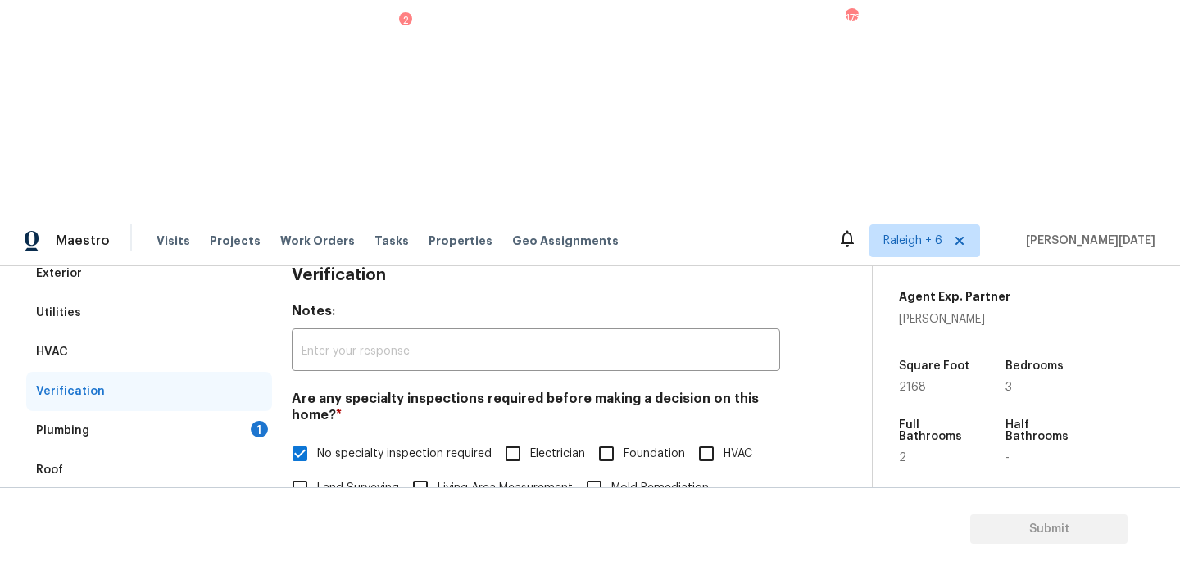
click at [239, 411] on div "Plumbing 1" at bounding box center [149, 430] width 246 height 39
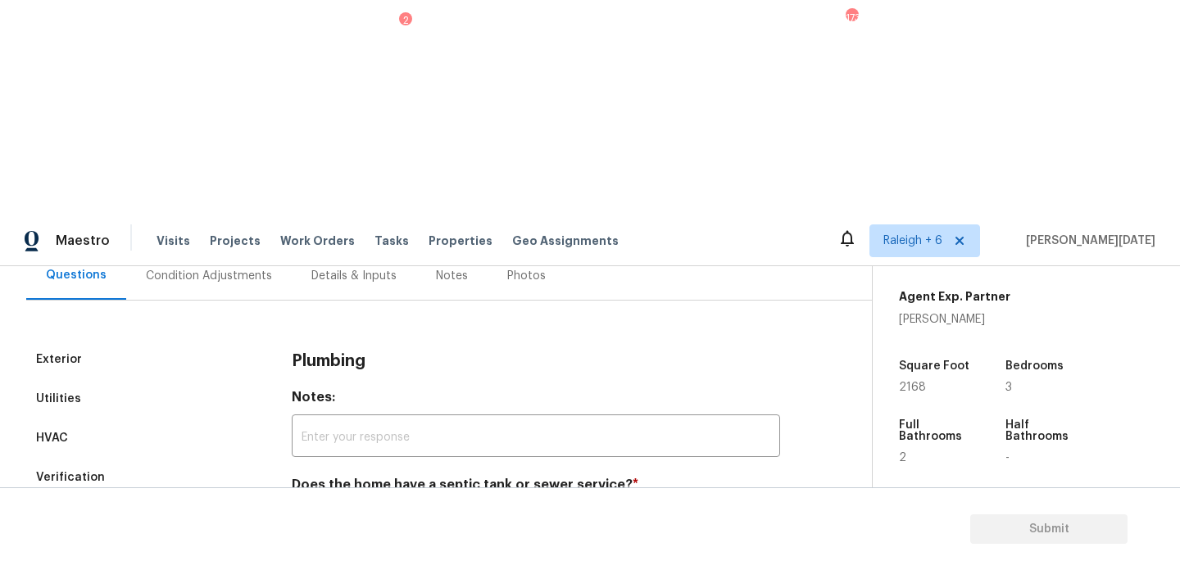
click at [304, 506] on input "Sewer" at bounding box center [300, 523] width 34 height 34
checkbox input "true"
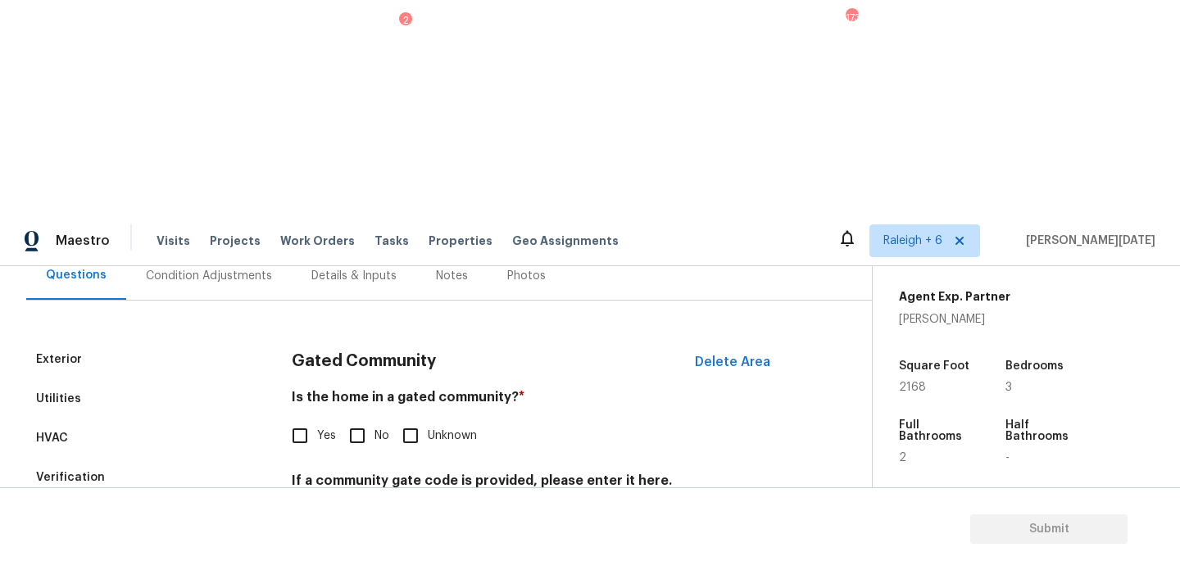
click at [371, 419] on input "No" at bounding box center [357, 436] width 34 height 34
checkbox input "true"
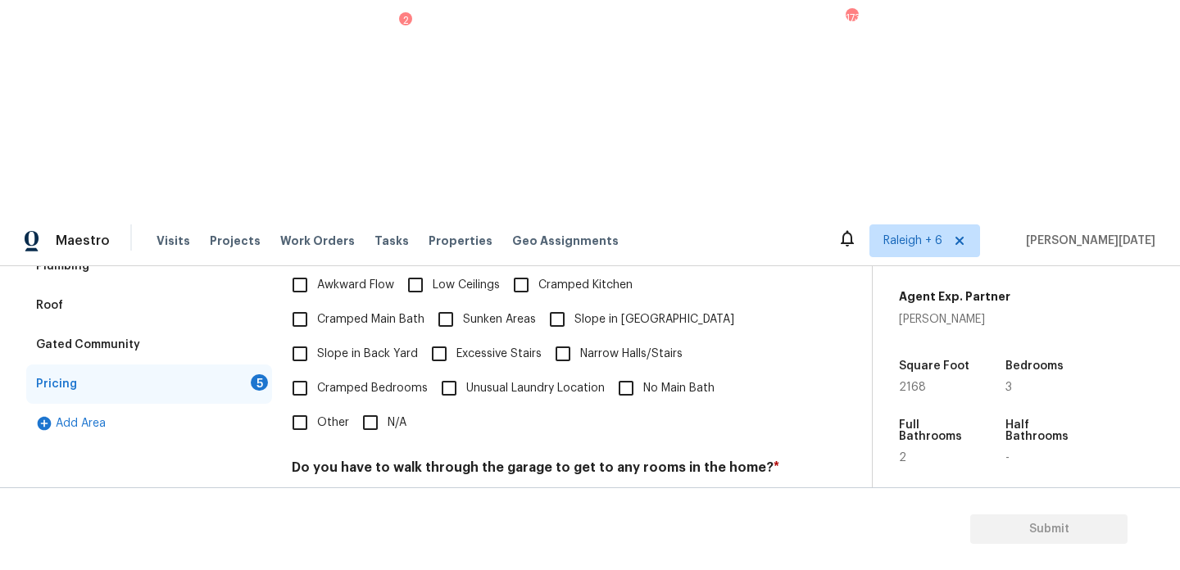
scroll to position [226, 0]
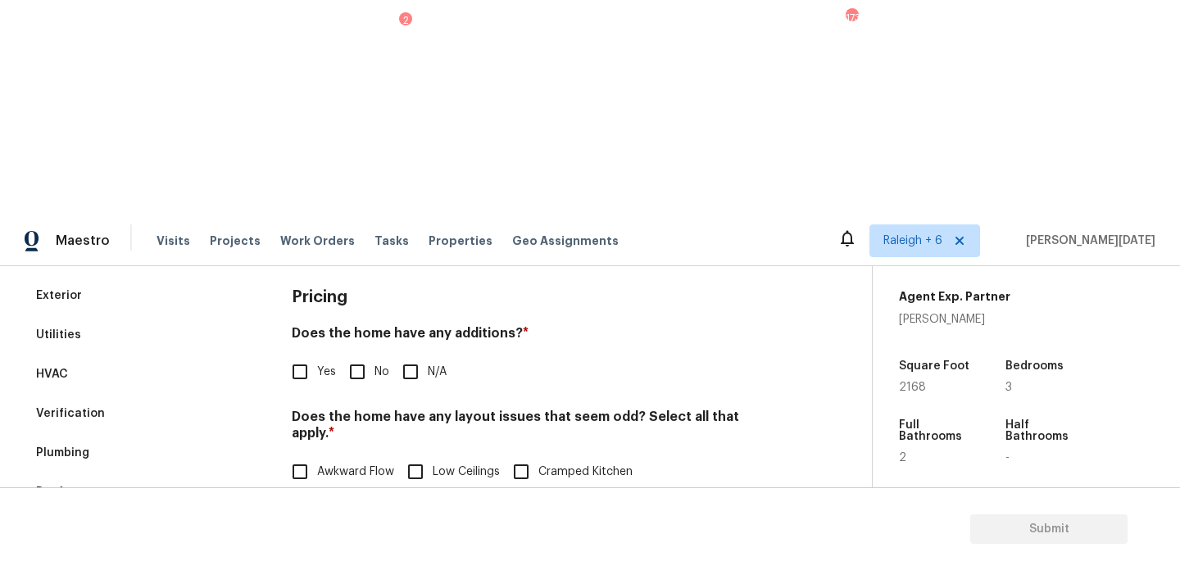
click at [357, 355] on input "No" at bounding box center [357, 372] width 34 height 34
checkbox input "true"
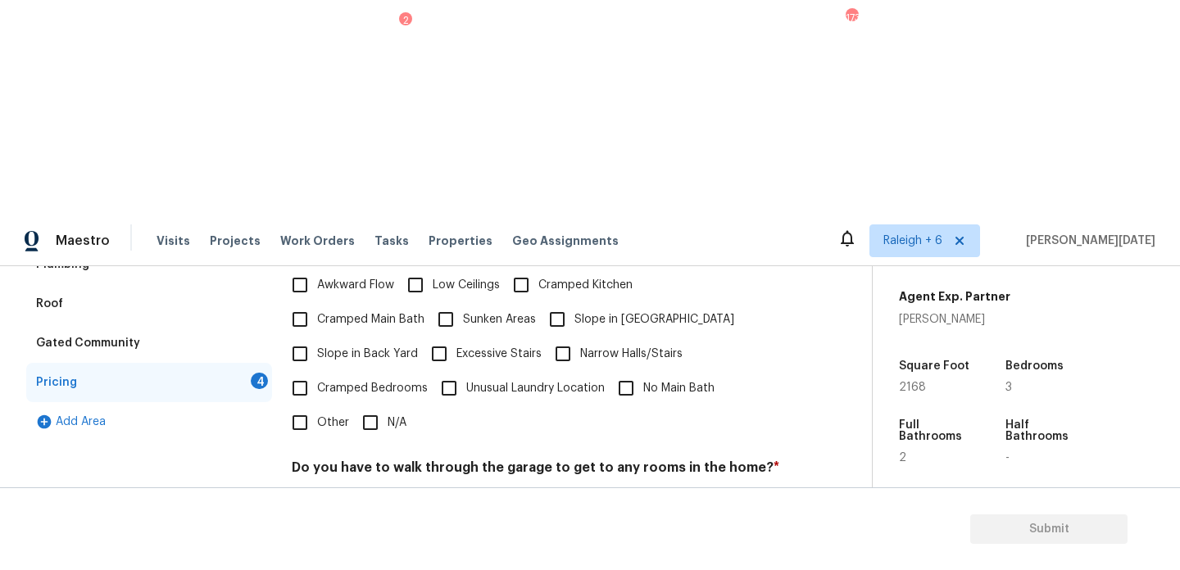
scroll to position [413, 0]
click at [358, 406] on input "N/A" at bounding box center [370, 423] width 34 height 34
checkbox input "true"
click at [355, 491] on input "No" at bounding box center [357, 508] width 34 height 34
checkbox input "true"
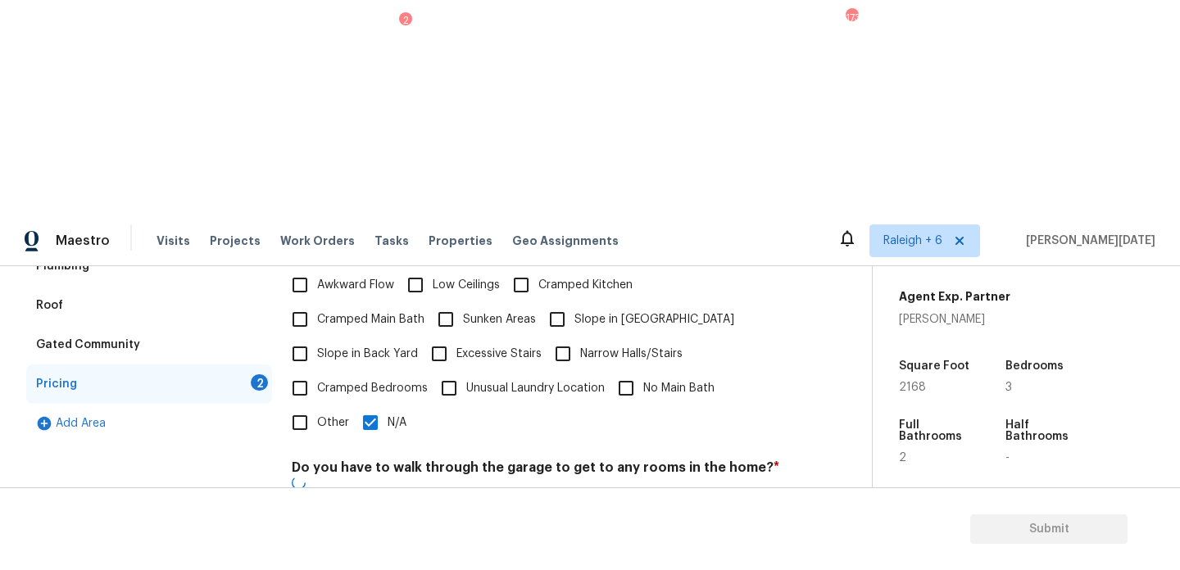
checkbox input "true"
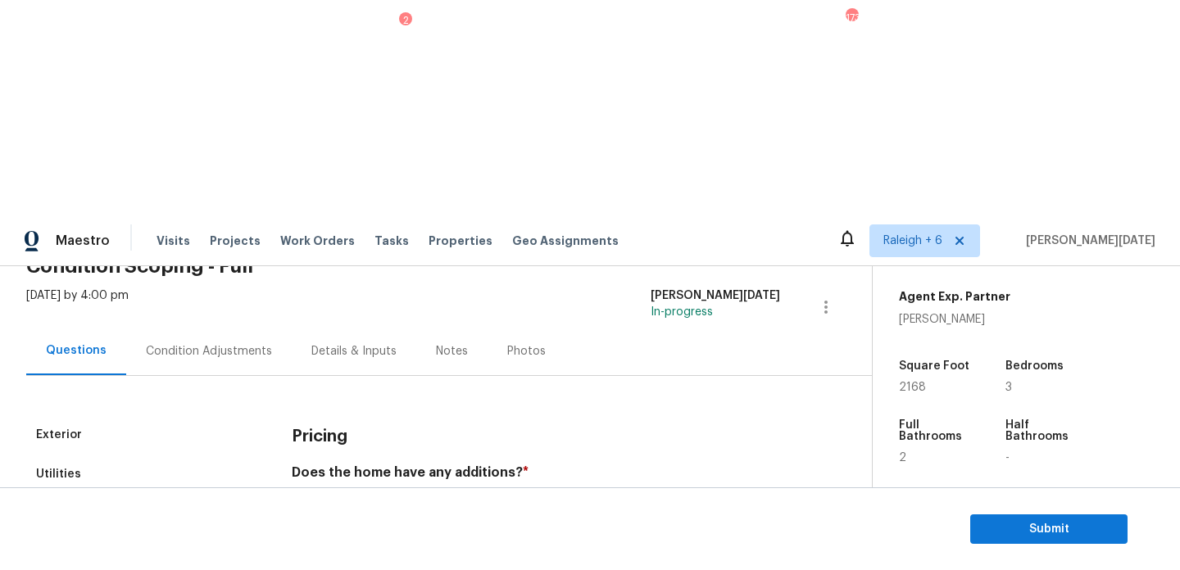
scroll to position [0, 0]
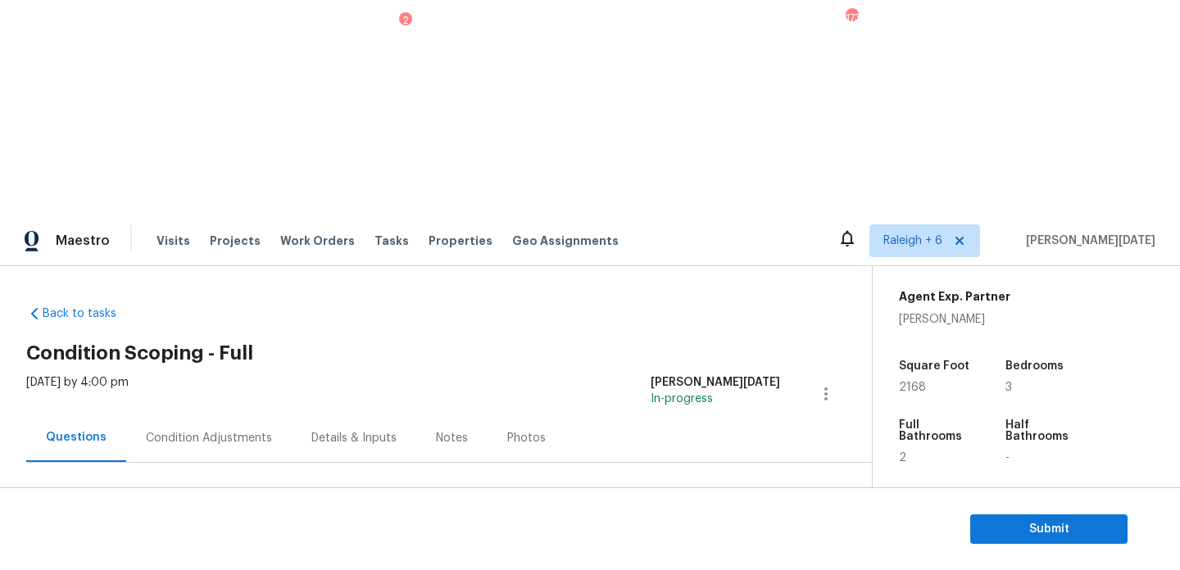
click at [220, 414] on div "Condition Adjustments" at bounding box center [209, 438] width 166 height 48
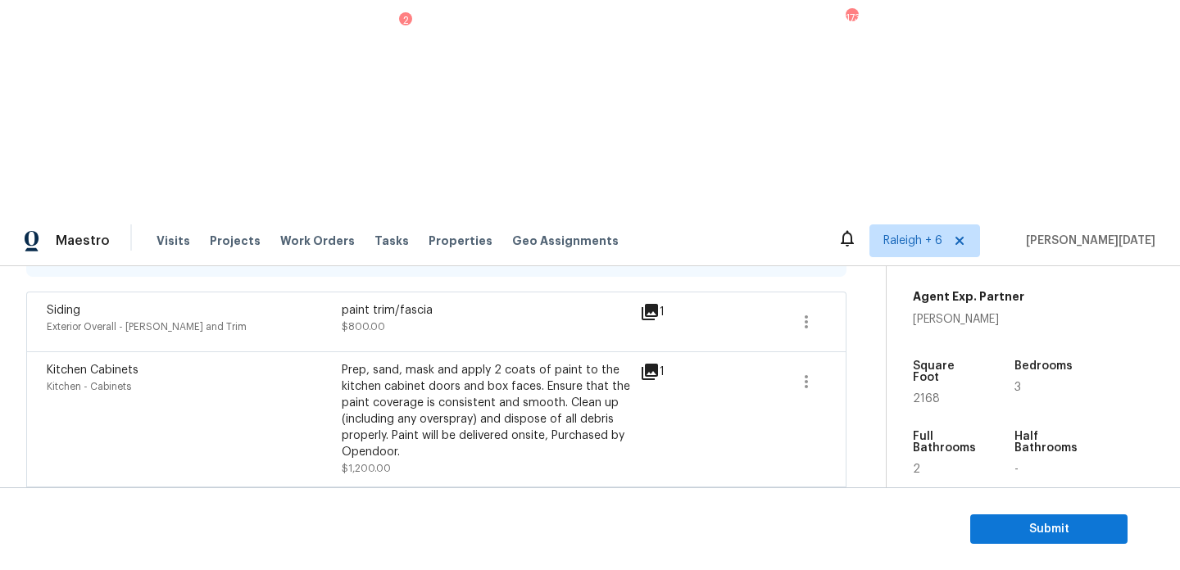
scroll to position [384, 0]
click at [805, 365] on button "button" at bounding box center [806, 384] width 39 height 39
click at [856, 168] on div "Edit" at bounding box center [900, 166] width 128 height 16
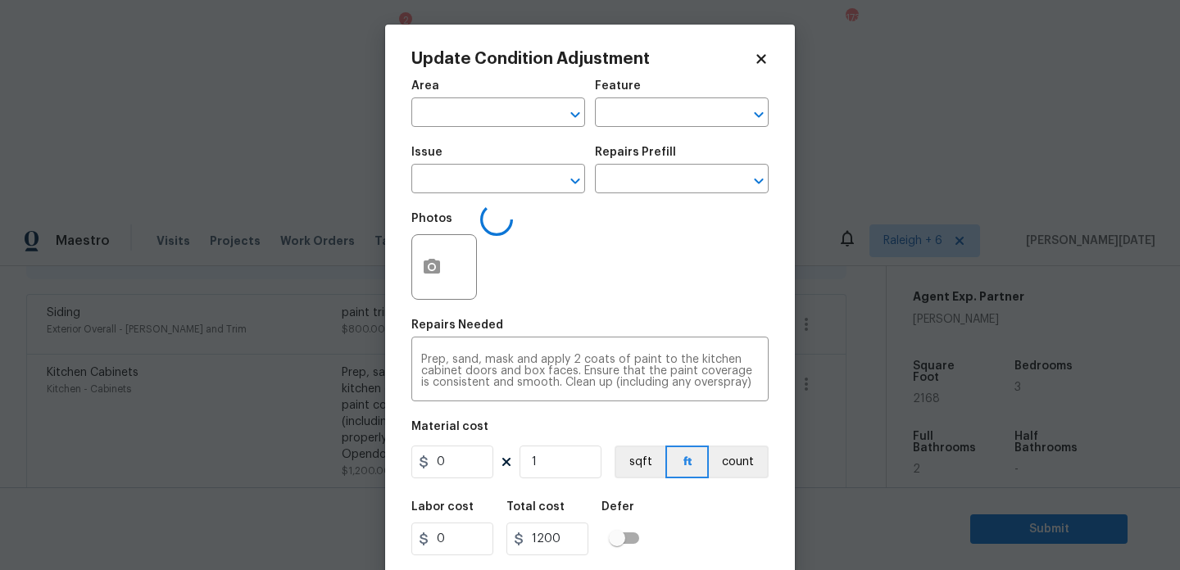
type input "Kitchen"
type input "Cabinets"
type input "Kitchen Cabinets"
drag, startPoint x: 482, startPoint y: 470, endPoint x: 378, endPoint y: 469, distance: 104.1
click at [378, 469] on div "Update Condition Adjustment Area Kitchen ​ Feature Cabinets ​ Issue Kitchen Cab…" at bounding box center [590, 285] width 1180 height 570
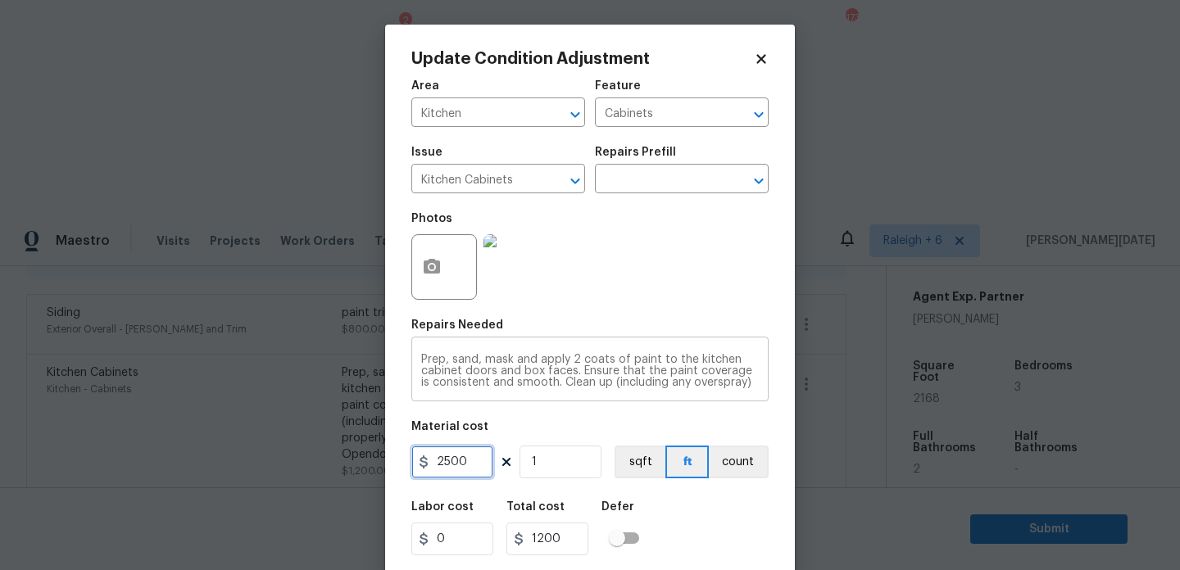
type input "2500"
click at [513, 360] on textarea "Prep, sand, mask and apply 2 coats of paint to the kitchen cabinet doors and bo…" at bounding box center [590, 371] width 338 height 34
type input "2500"
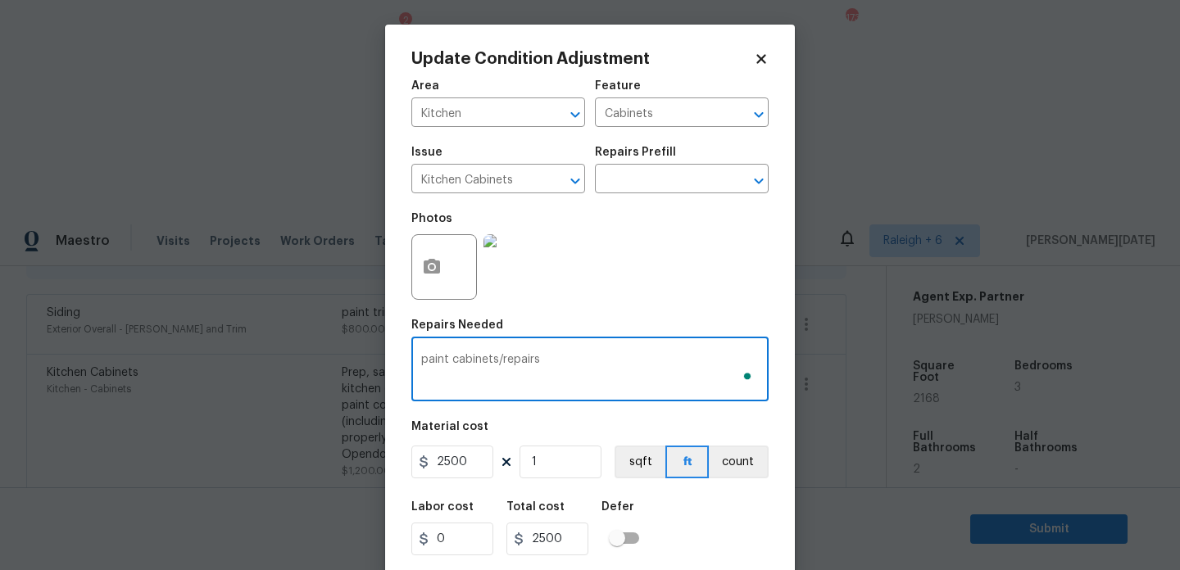
scroll to position [42, 0]
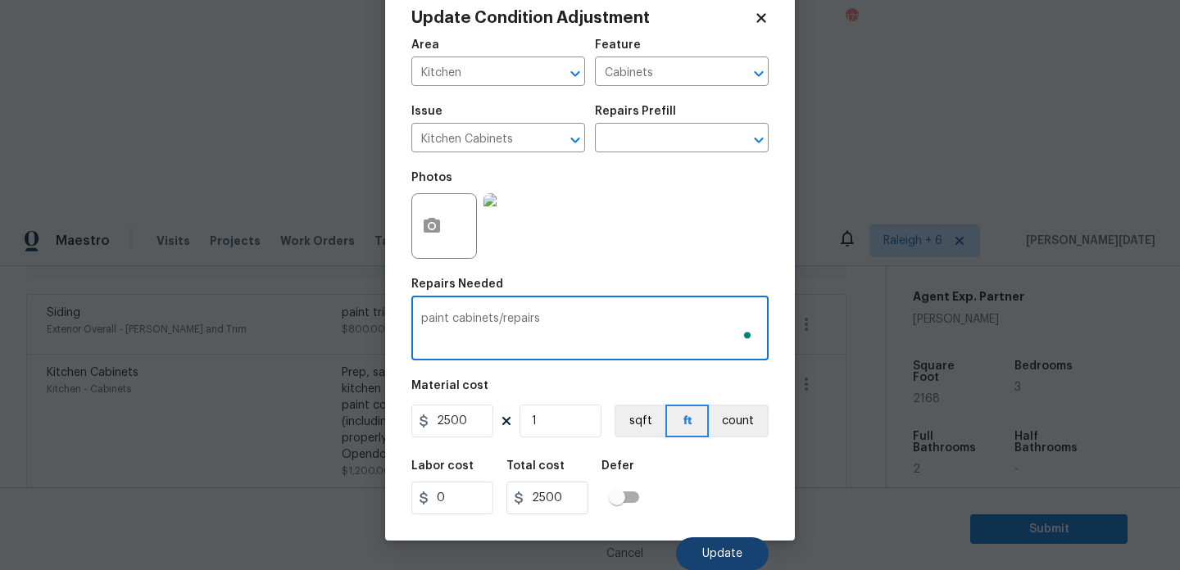
type textarea "paint cabinets/repairs"
click at [736, 543] on button "Update" at bounding box center [722, 554] width 93 height 33
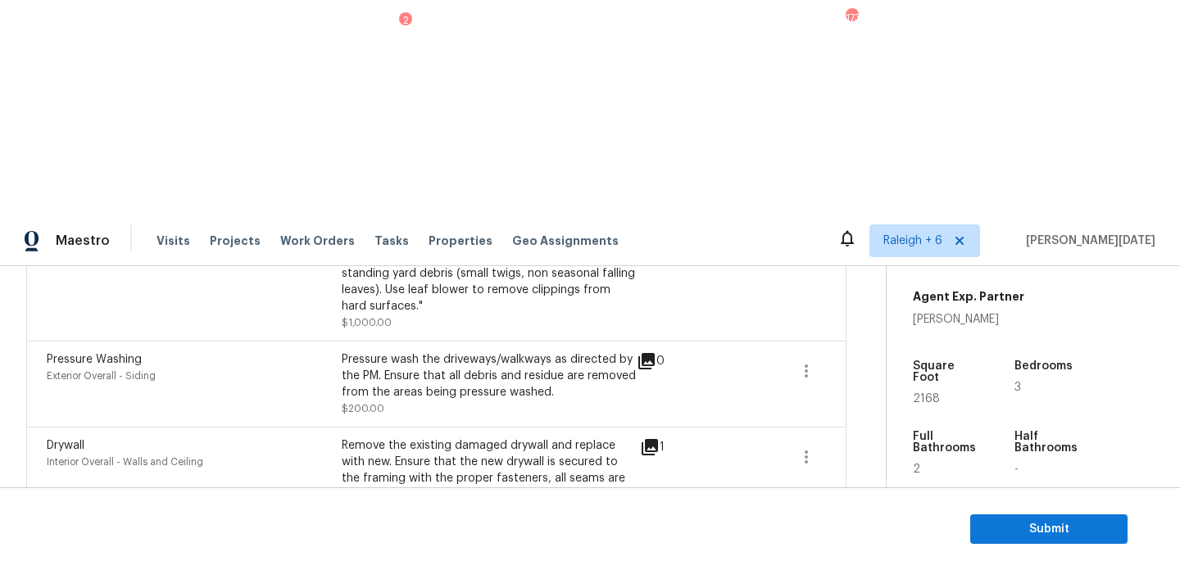
scroll to position [717, 0]
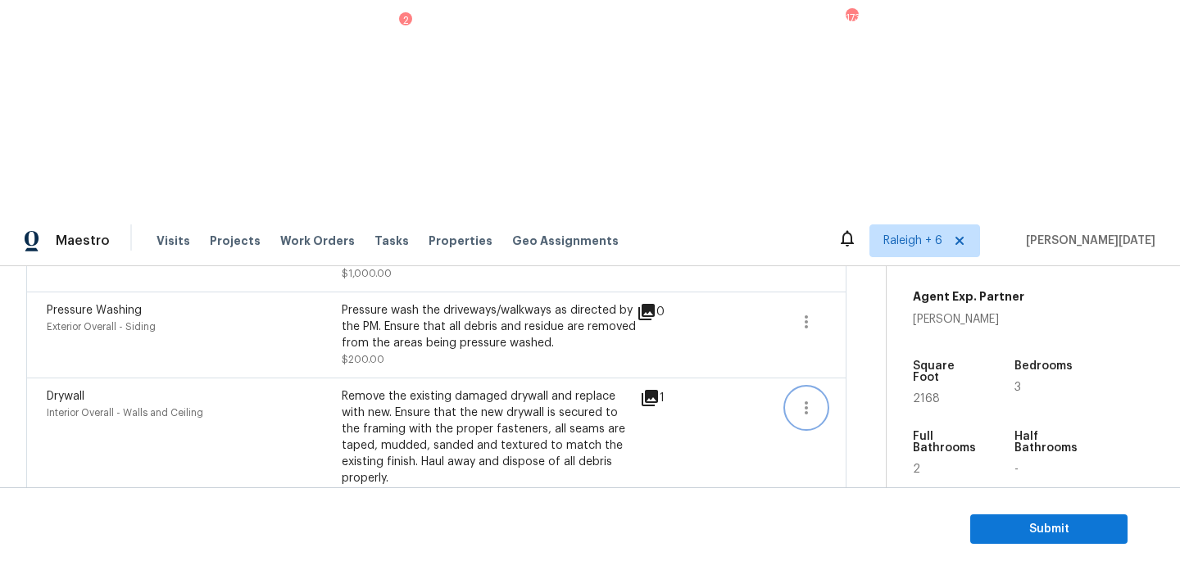
click at [791, 388] on button "button" at bounding box center [806, 407] width 39 height 39
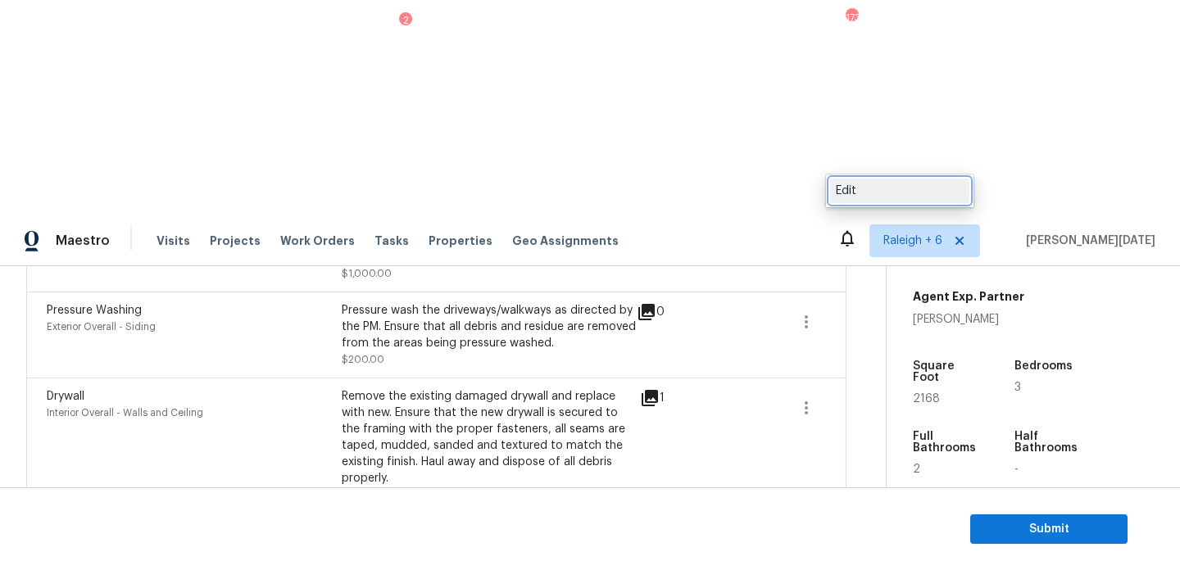
click at [867, 188] on div "Edit" at bounding box center [900, 191] width 128 height 16
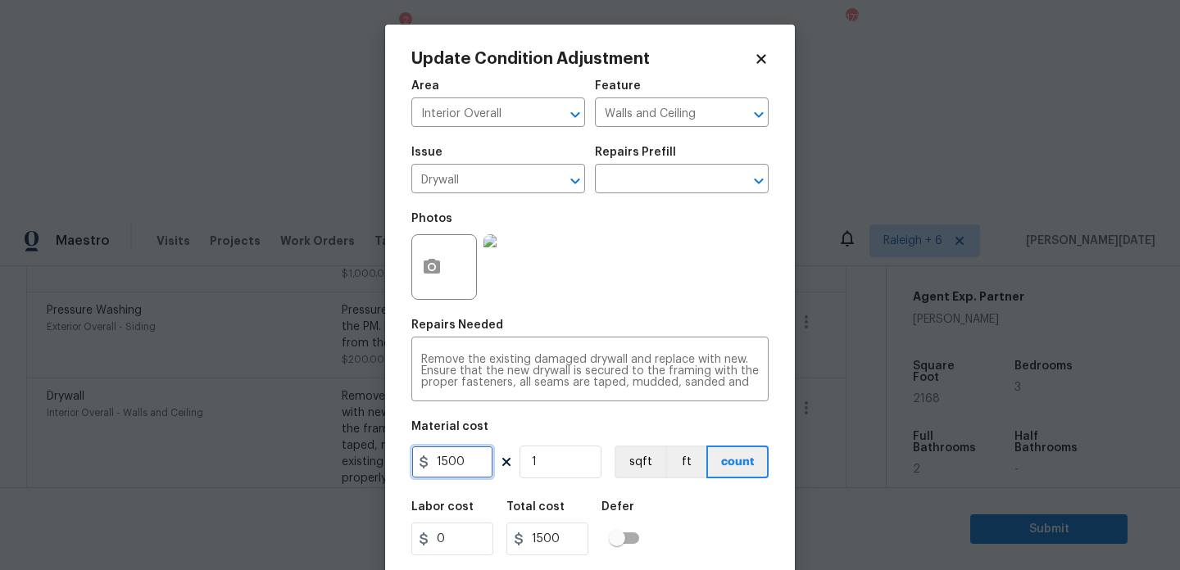
drag, startPoint x: 391, startPoint y: 461, endPoint x: 306, endPoint y: 461, distance: 85.2
click at [306, 461] on div "Update Condition Adjustment Area Interior Overall ​ Feature Walls and Ceiling ​…" at bounding box center [590, 285] width 1180 height 570
type input "2000"
click at [665, 279] on div "Photos" at bounding box center [589, 256] width 357 height 107
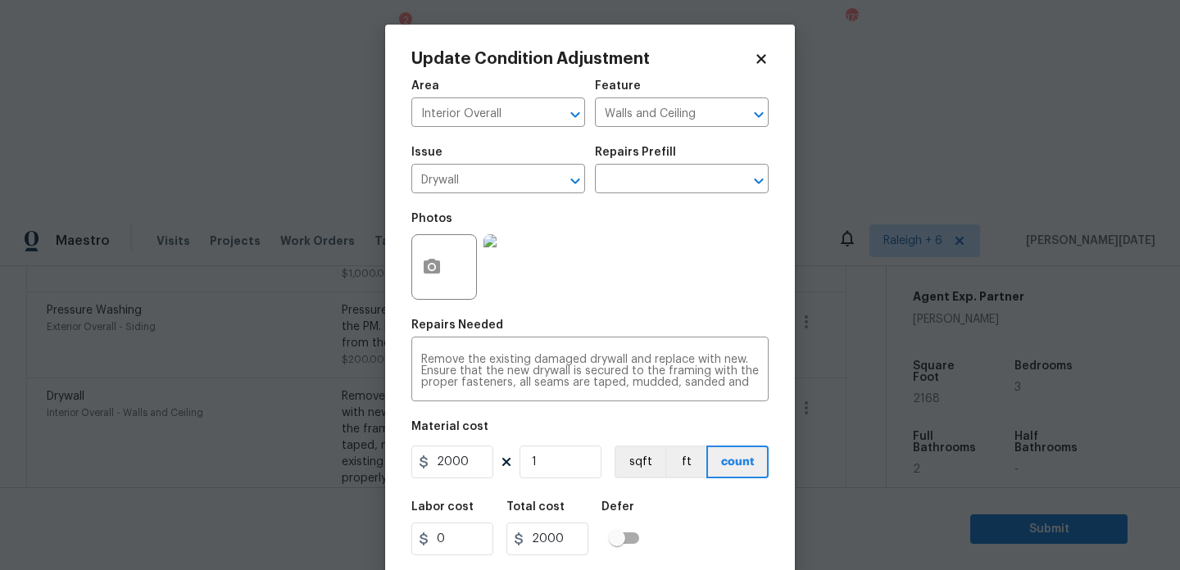
scroll to position [42, 0]
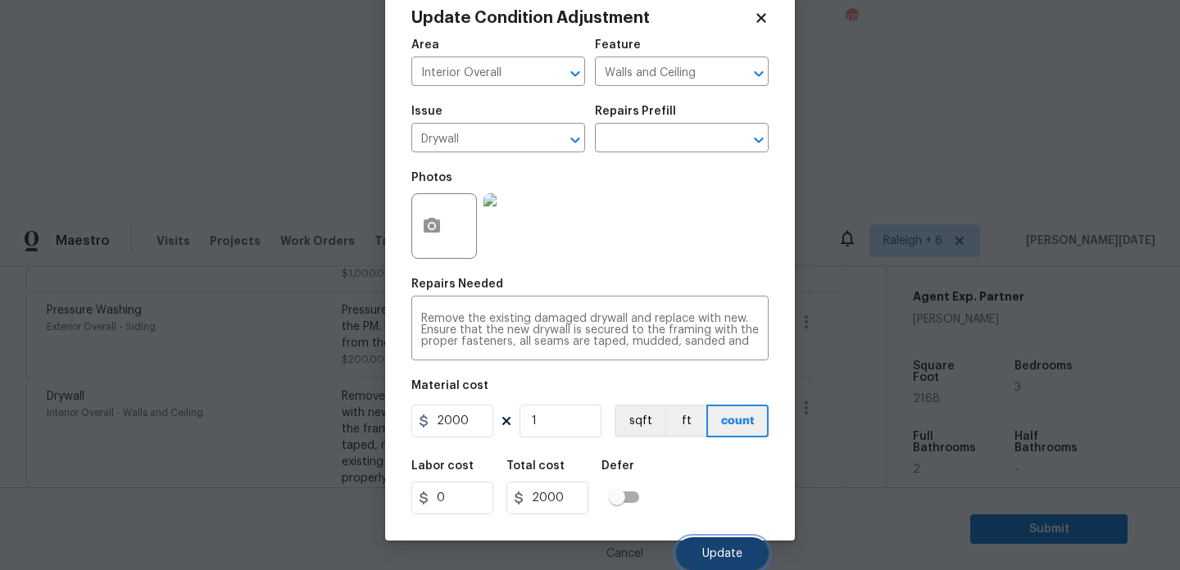
click at [722, 549] on span "Update" at bounding box center [722, 554] width 40 height 12
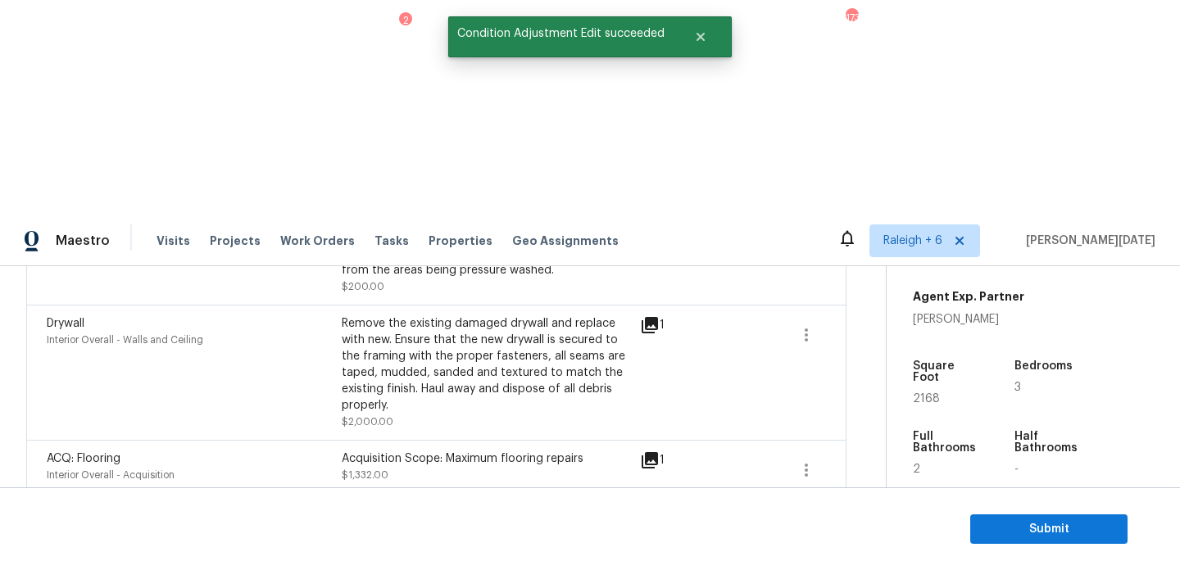
scroll to position [806, 0]
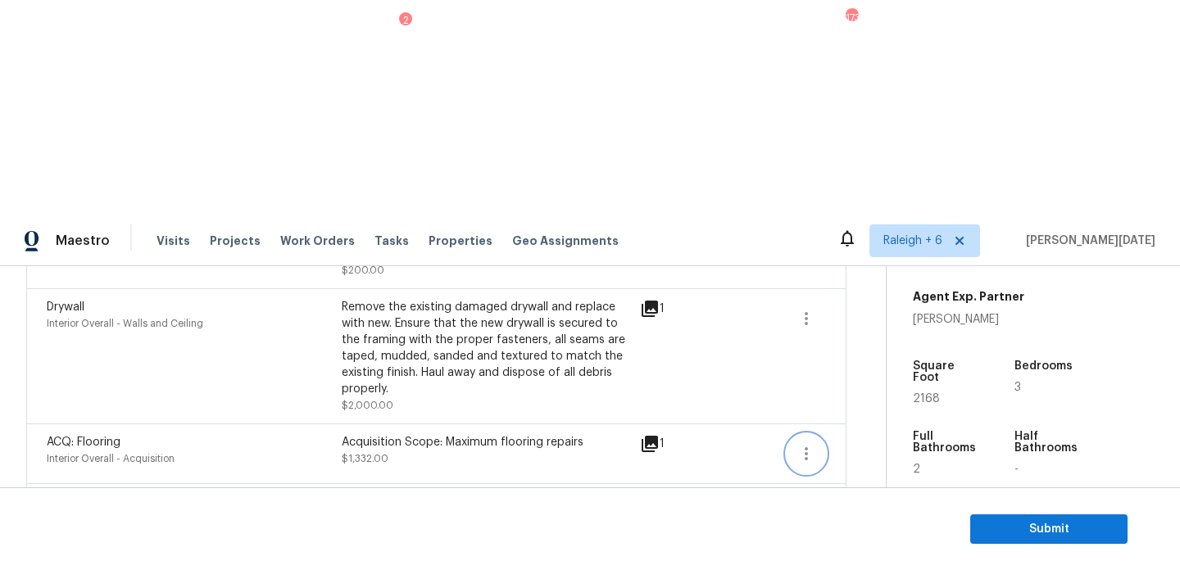
click at [800, 444] on icon "button" at bounding box center [807, 454] width 20 height 20
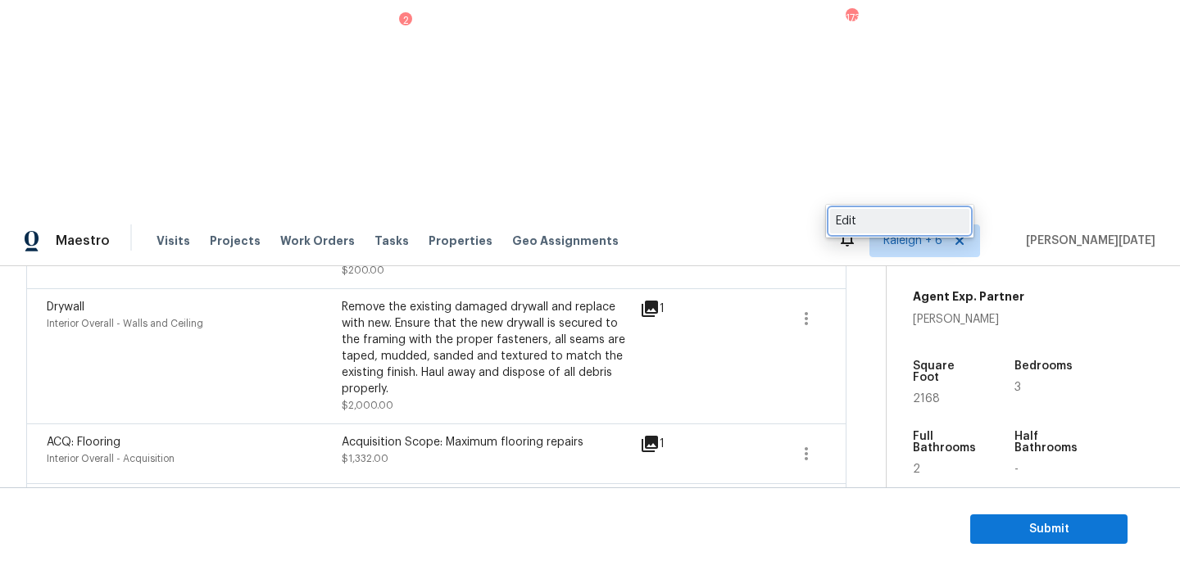
click at [897, 216] on div "Edit" at bounding box center [900, 221] width 128 height 16
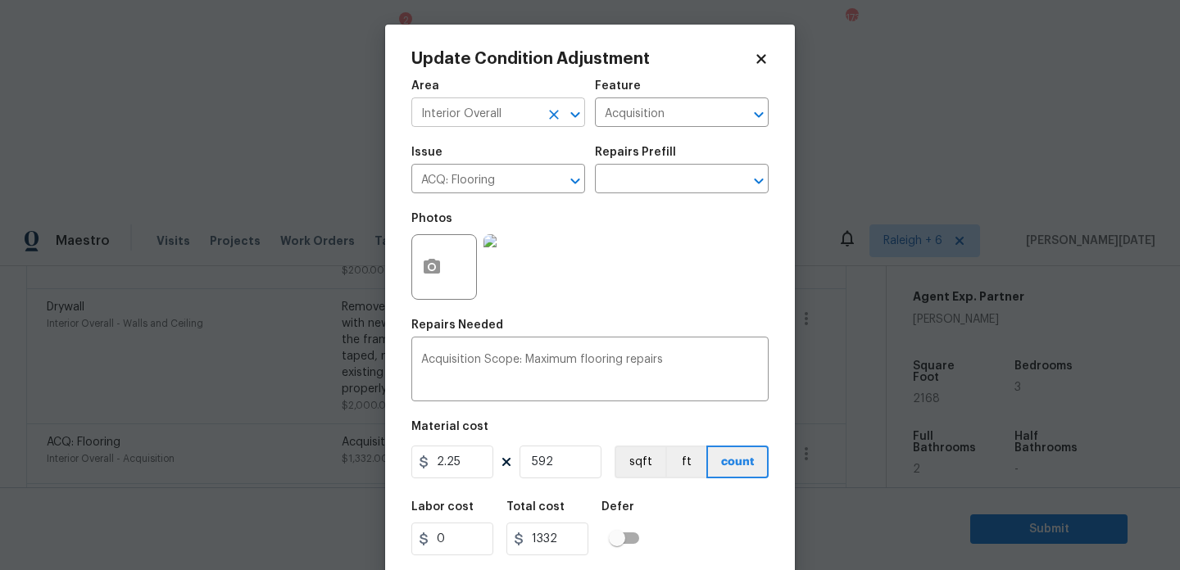
click at [559, 116] on icon "Clear" at bounding box center [554, 115] width 16 height 16
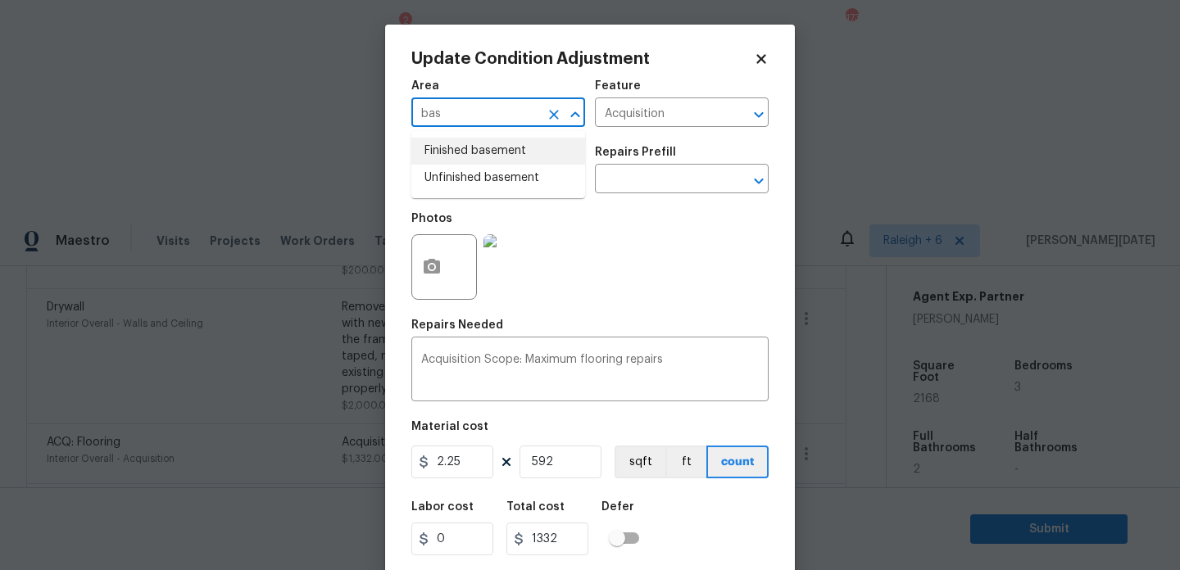
click at [538, 146] on li "Finished basement" at bounding box center [498, 151] width 174 height 27
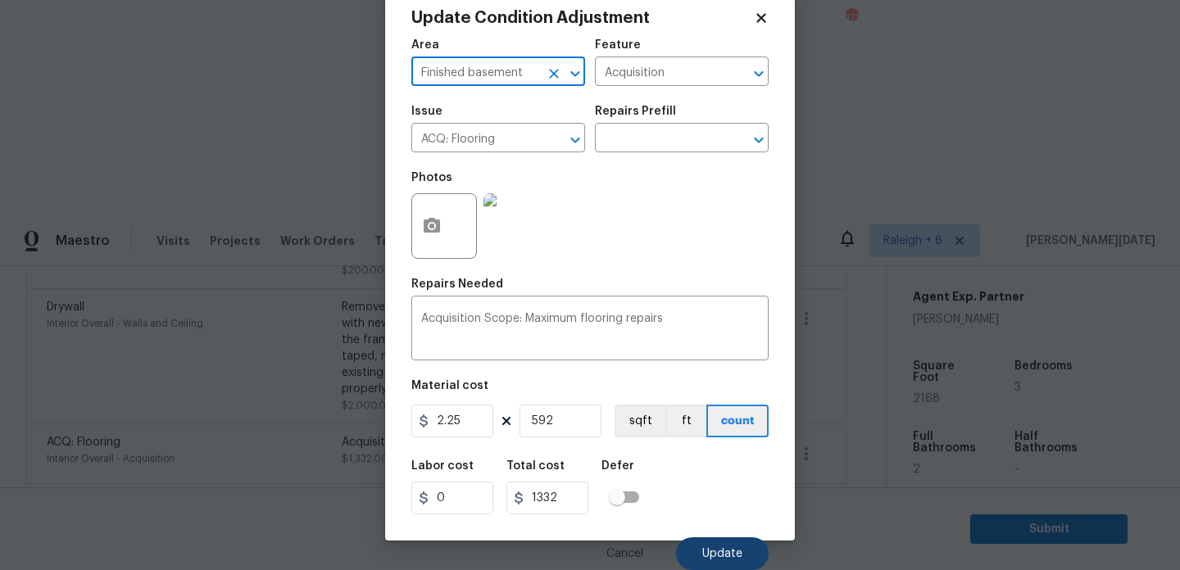
type input "Finished basement"
click at [719, 552] on span "Update" at bounding box center [722, 554] width 40 height 12
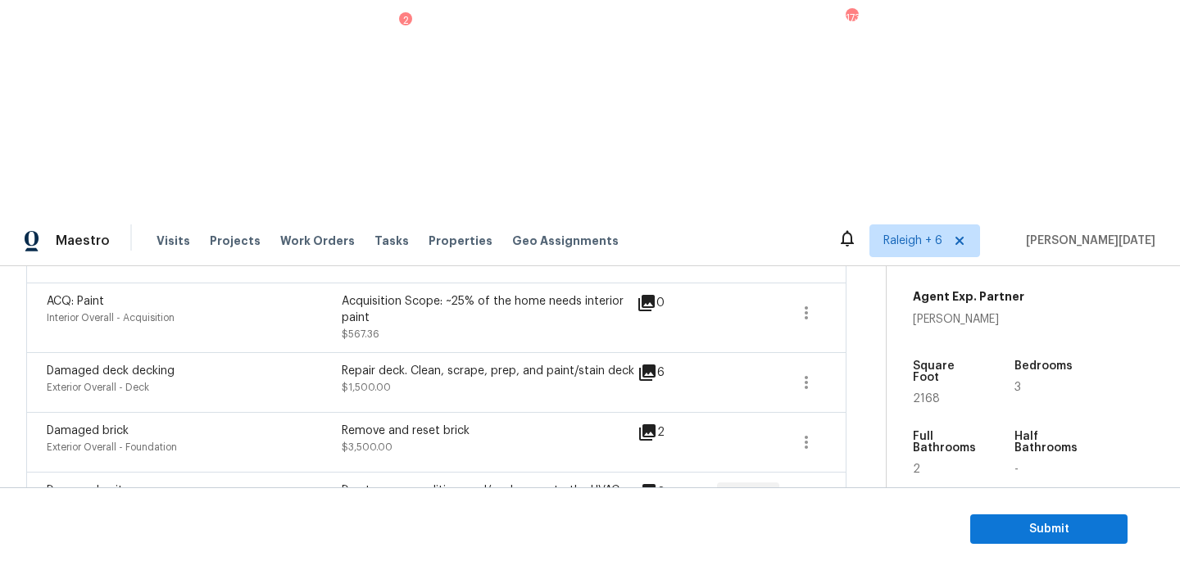
scroll to position [1140, 0]
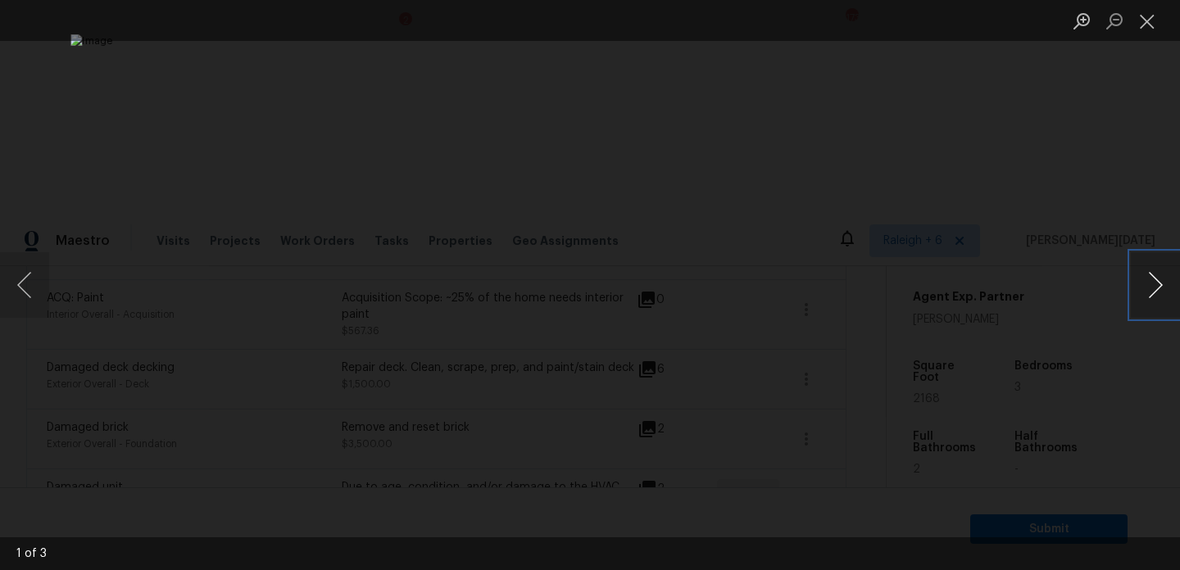
click at [1155, 295] on button "Next image" at bounding box center [1155, 285] width 49 height 66
click at [1148, 23] on button "Close lightbox" at bounding box center [1147, 21] width 33 height 29
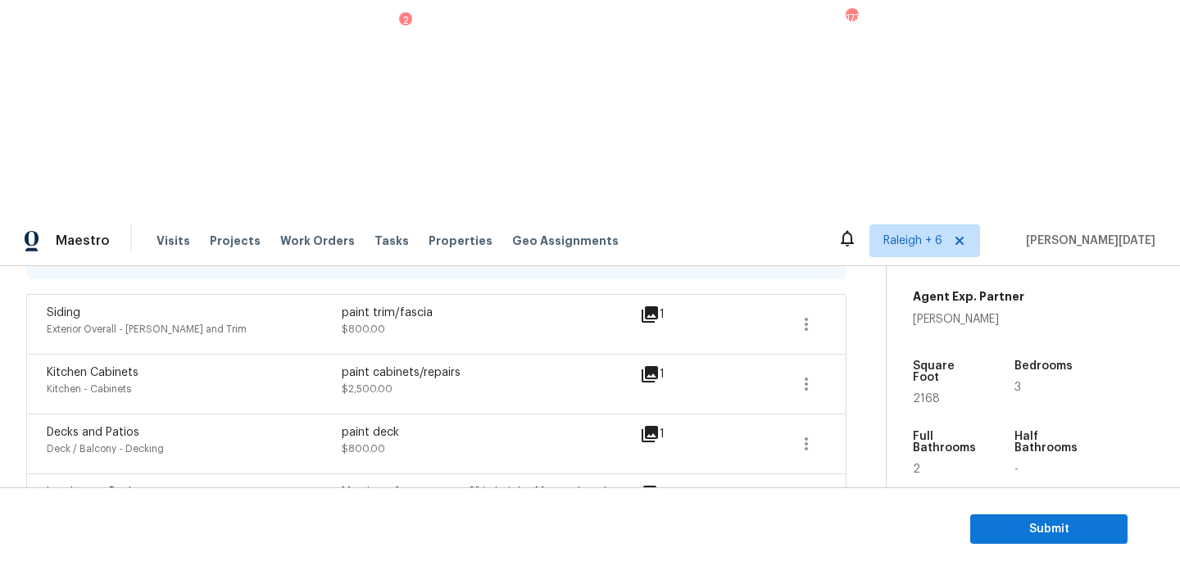
scroll to position [0, 0]
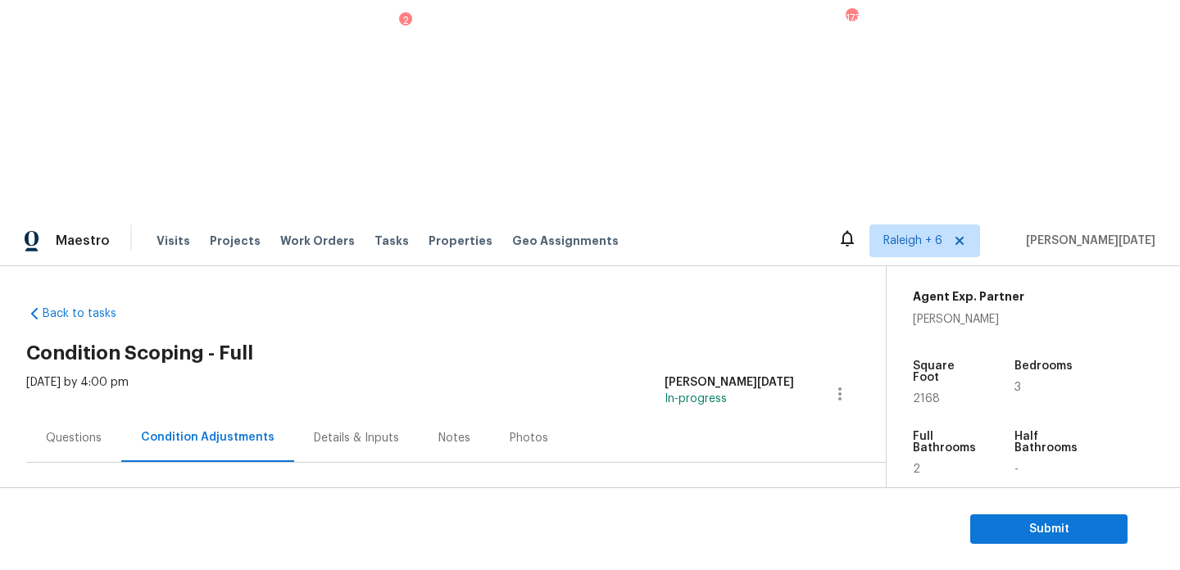
click at [726, 545] on span "Add Condition Adjustment" at bounding box center [753, 563] width 185 height 36
click at [742, 545] on button "Add Condition Adjustment" at bounding box center [753, 562] width 185 height 34
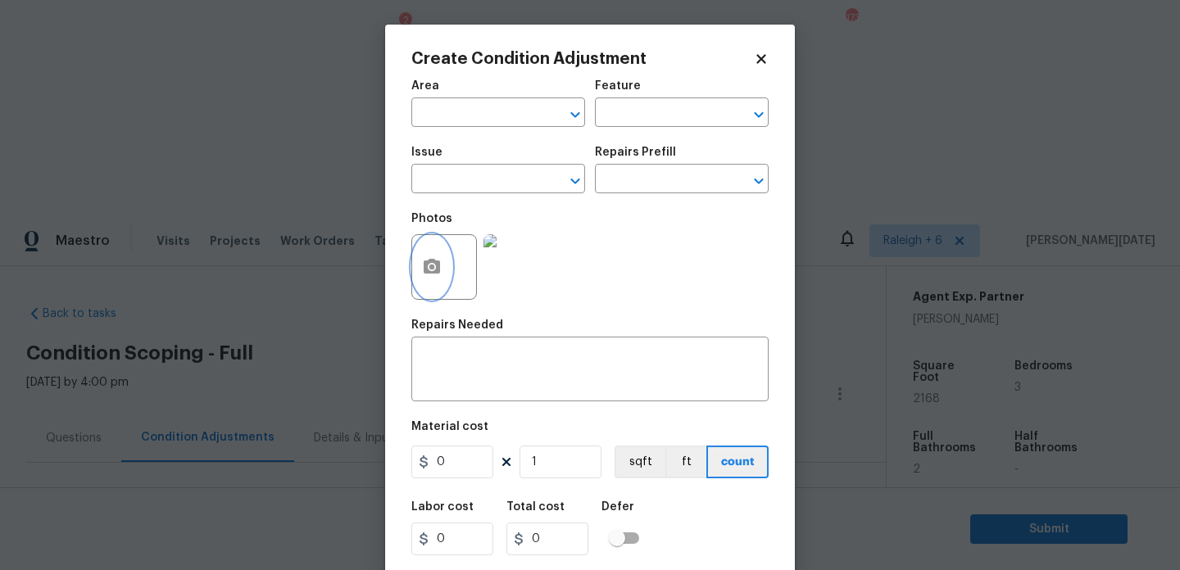
click at [419, 257] on button "button" at bounding box center [431, 267] width 39 height 64
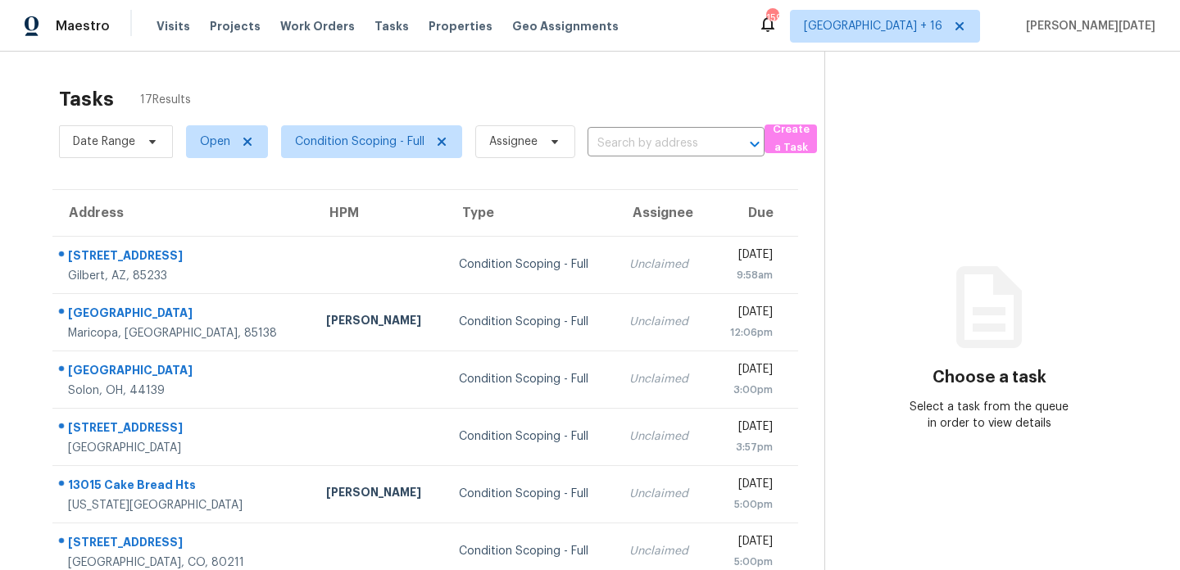
click at [607, 127] on div "Date Range Open Condition Scoping - Full Assignee ​" at bounding box center [412, 141] width 706 height 43
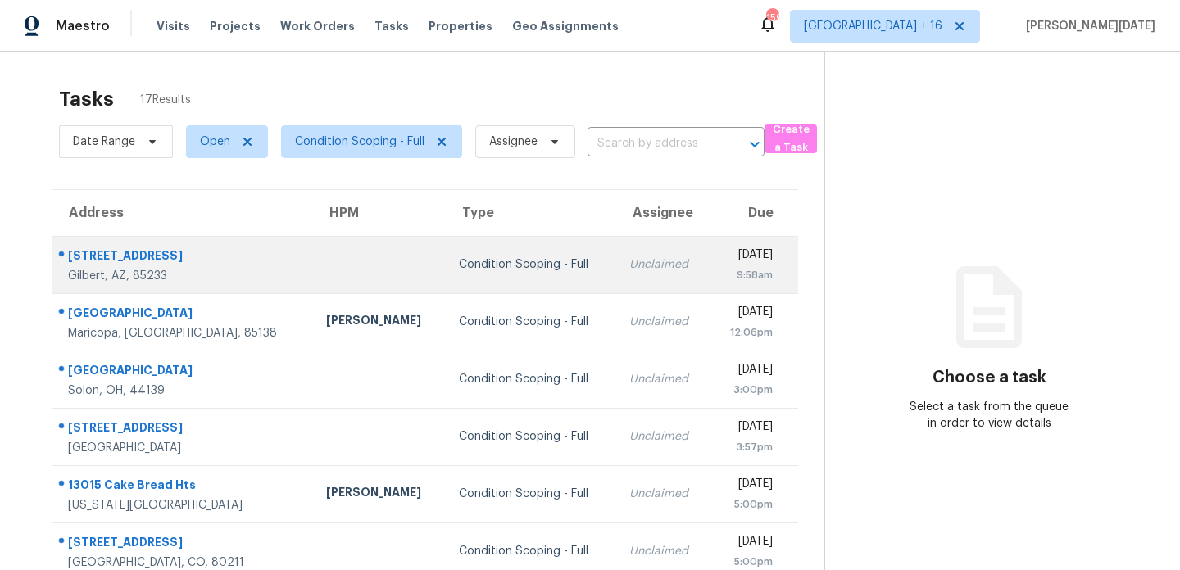
click at [522, 261] on div "Condition Scoping - Full" at bounding box center [531, 265] width 144 height 16
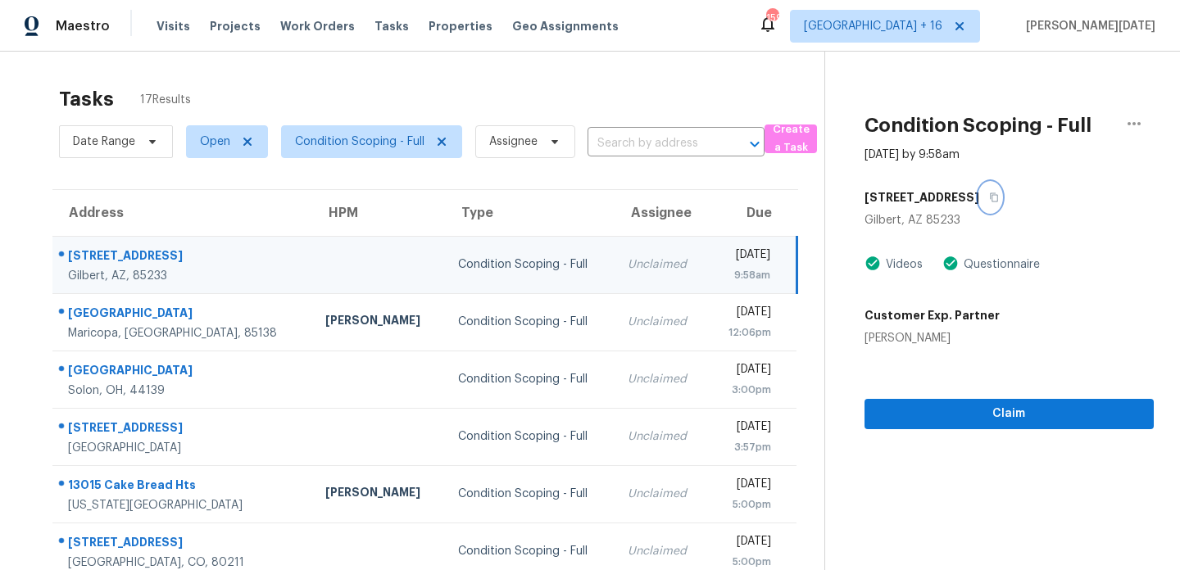
click at [994, 197] on icon "button" at bounding box center [994, 198] width 10 height 10
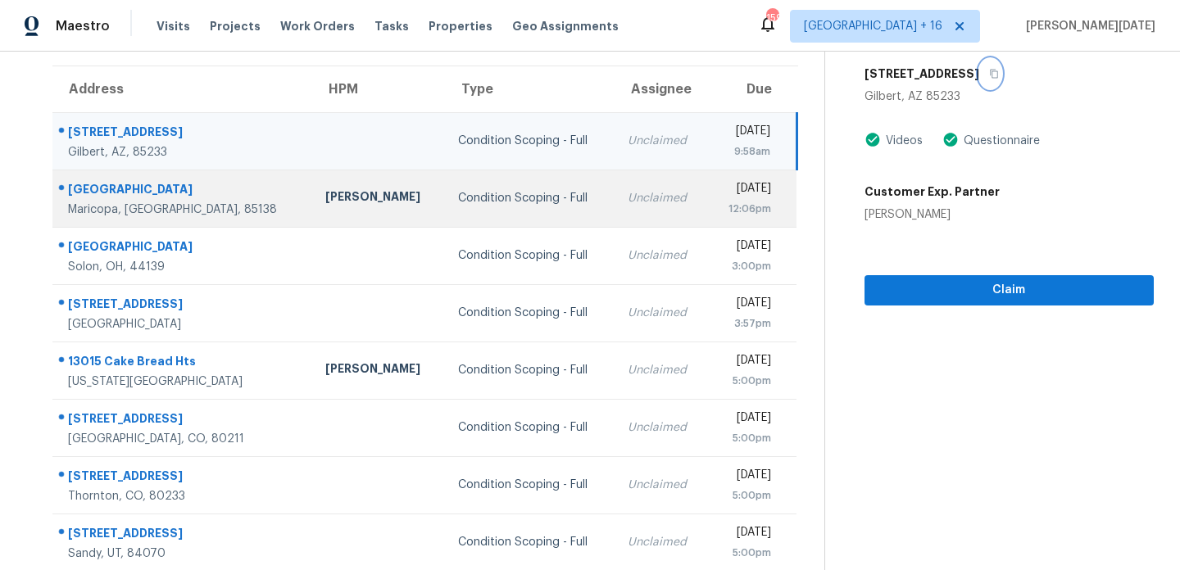
scroll to position [133, 0]
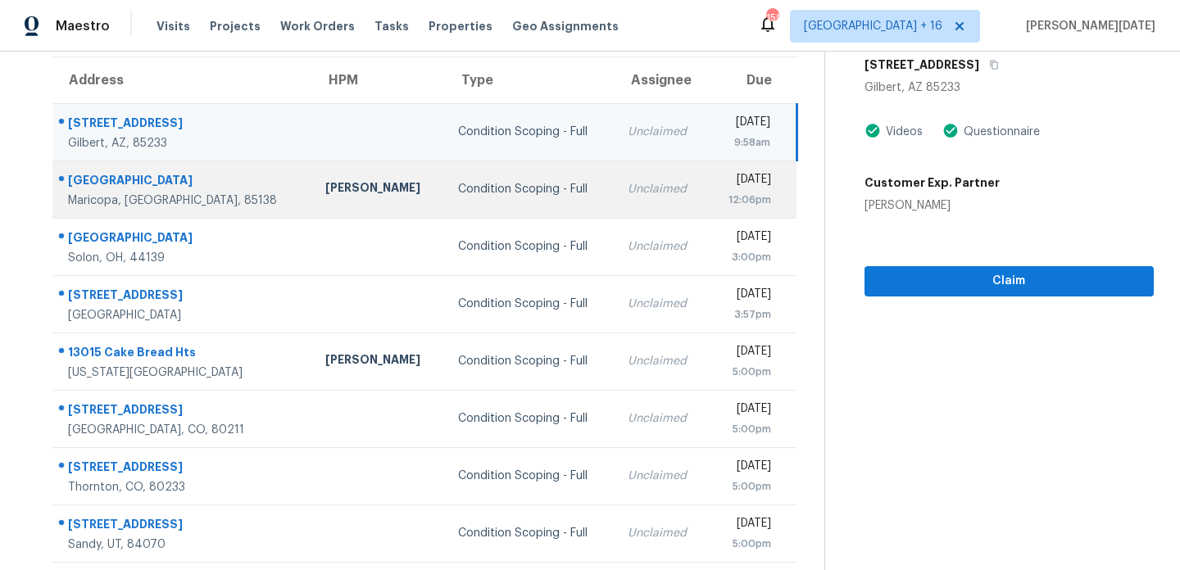
click at [628, 195] on div "Unclaimed" at bounding box center [661, 189] width 67 height 16
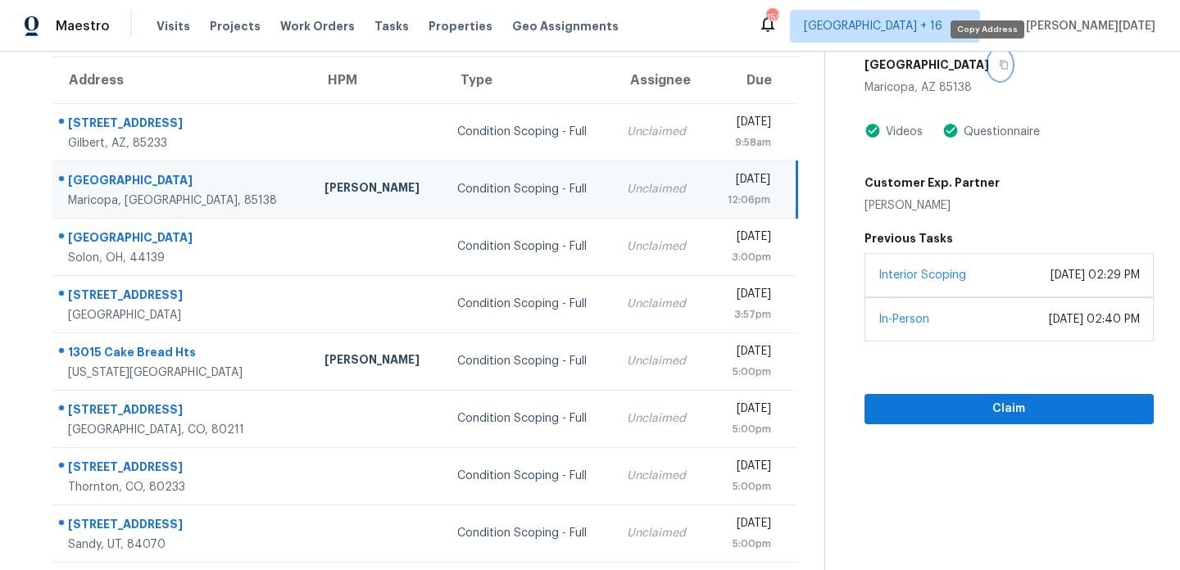
click at [999, 64] on icon "button" at bounding box center [1004, 65] width 10 height 10
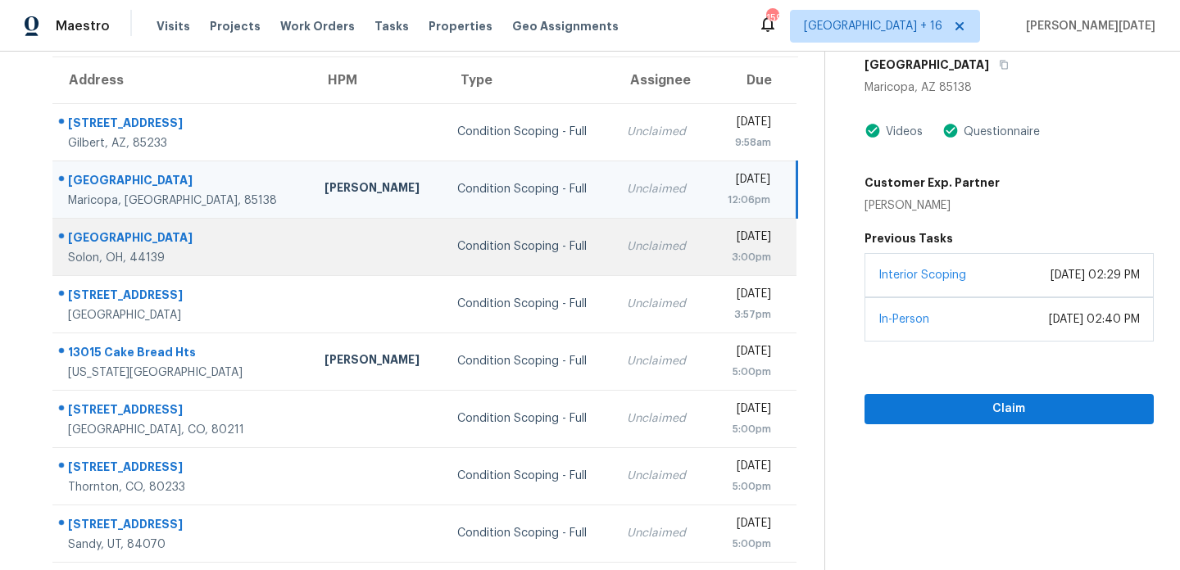
click at [707, 236] on td "[DATE] 3:00pm" at bounding box center [752, 246] width 90 height 57
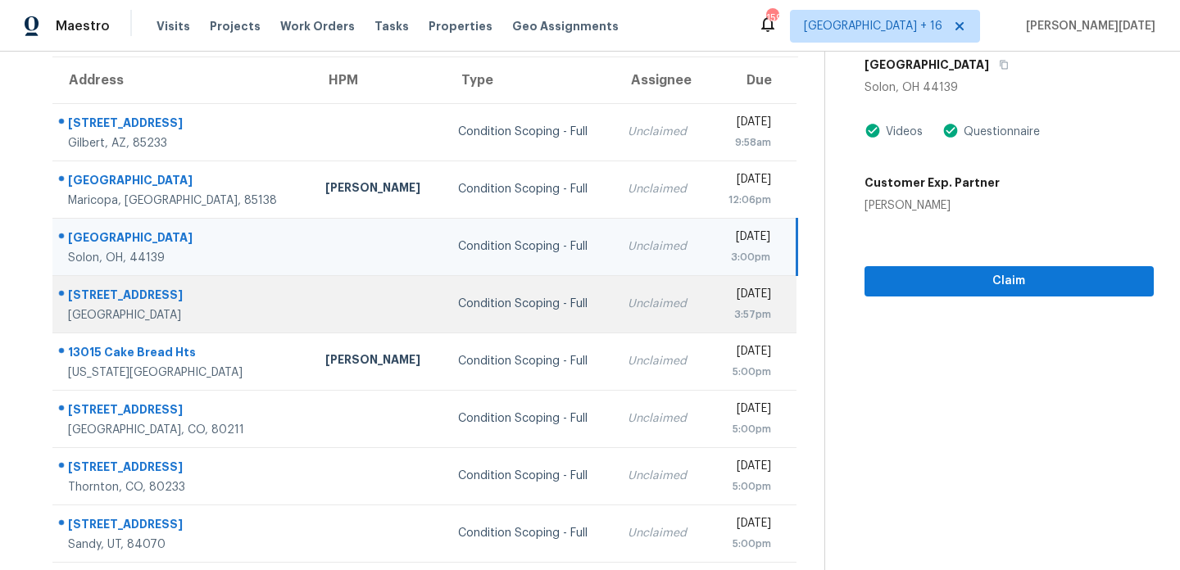
click at [723, 301] on div "[DATE]" at bounding box center [746, 296] width 50 height 20
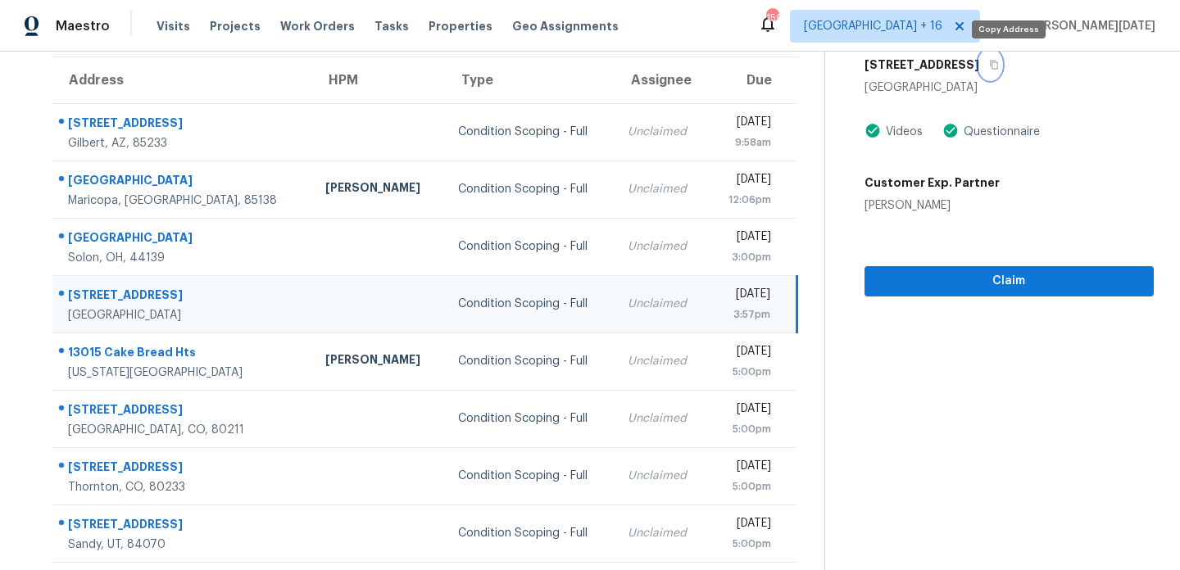
click at [999, 67] on icon "button" at bounding box center [994, 65] width 10 height 10
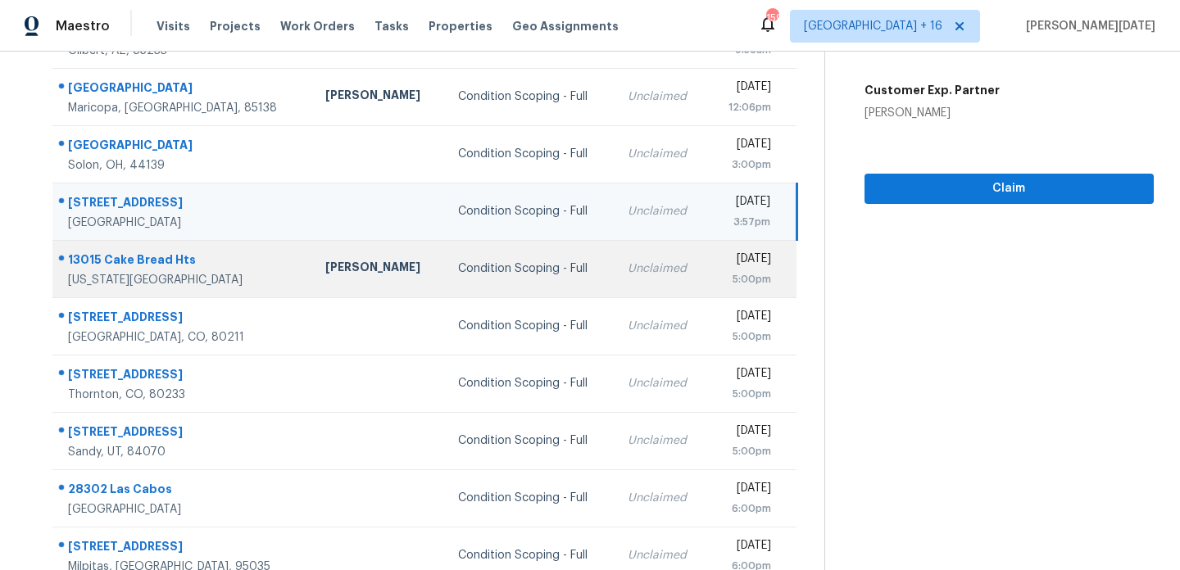
scroll to position [236, 0]
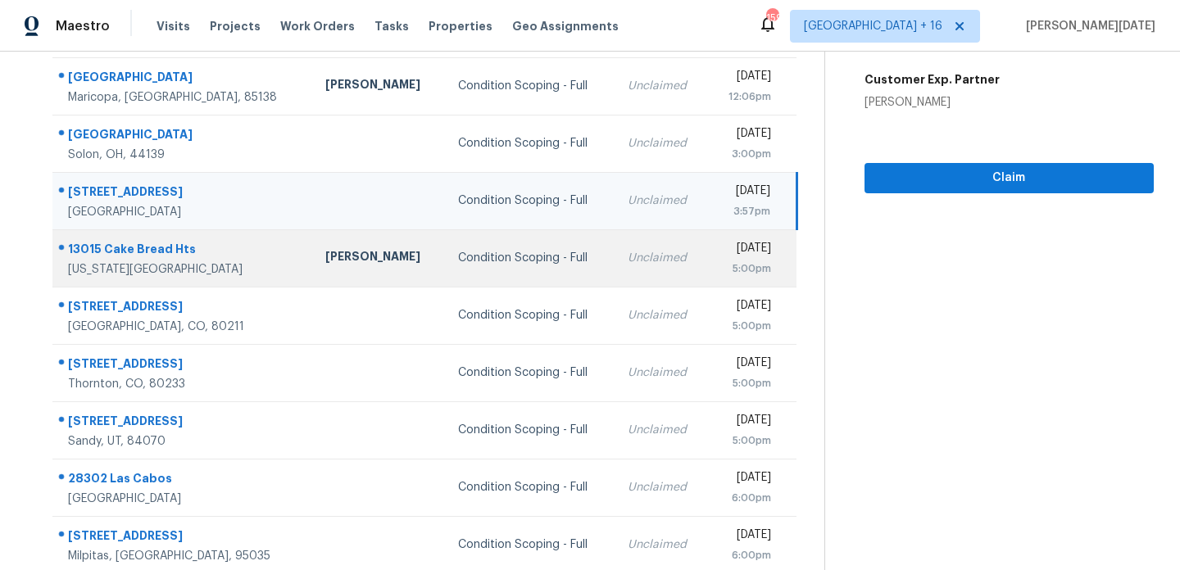
click at [538, 275] on td "Condition Scoping - Full" at bounding box center [530, 257] width 170 height 57
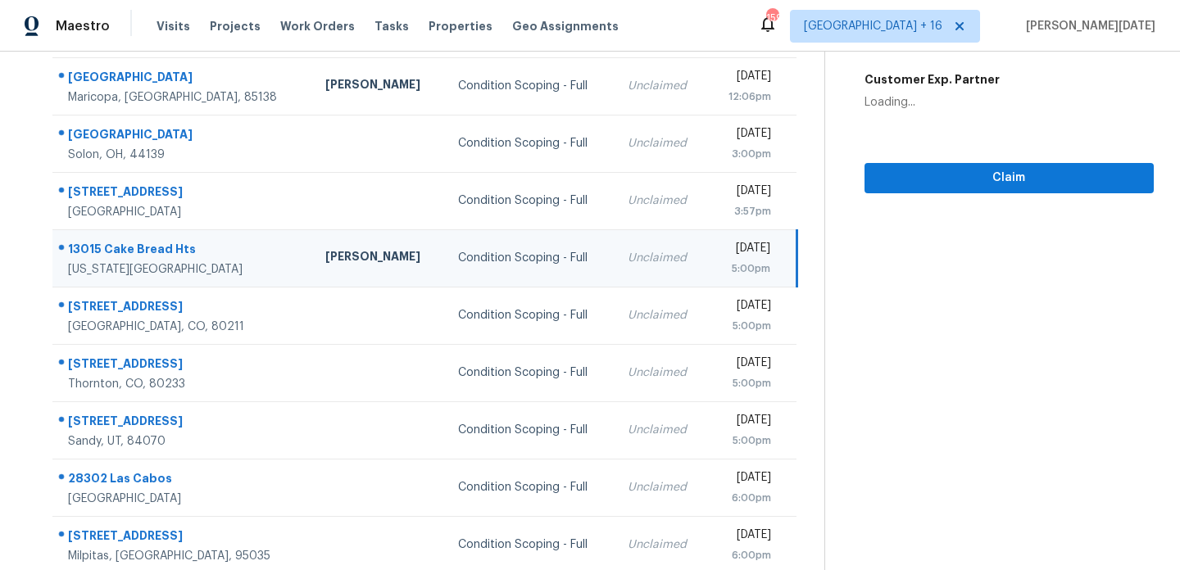
scroll to position [0, 0]
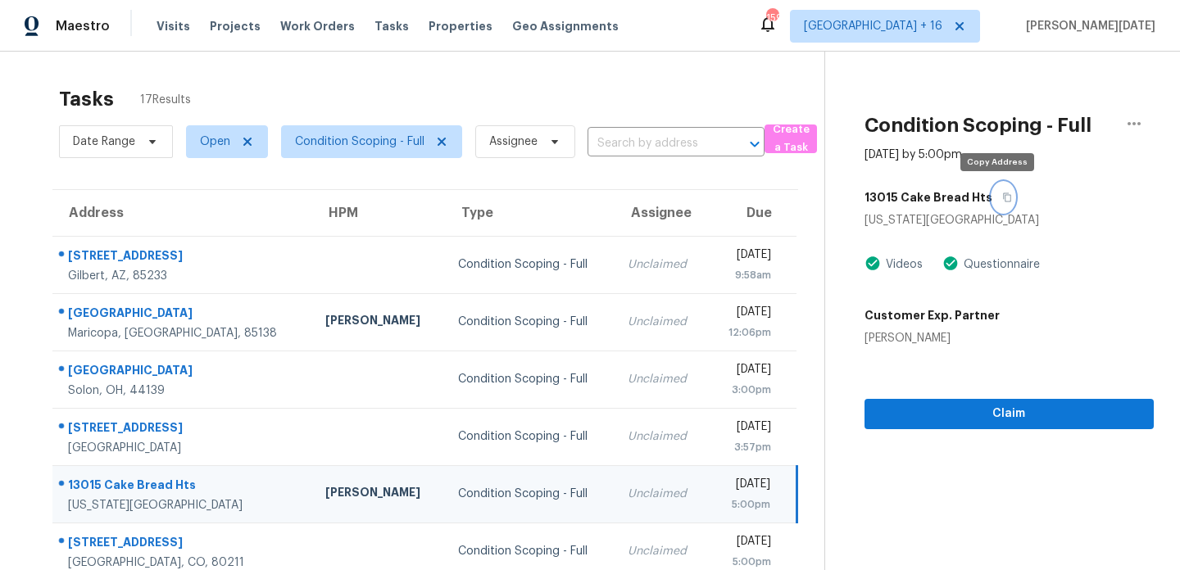
click at [1003, 199] on button "button" at bounding box center [1003, 198] width 22 height 30
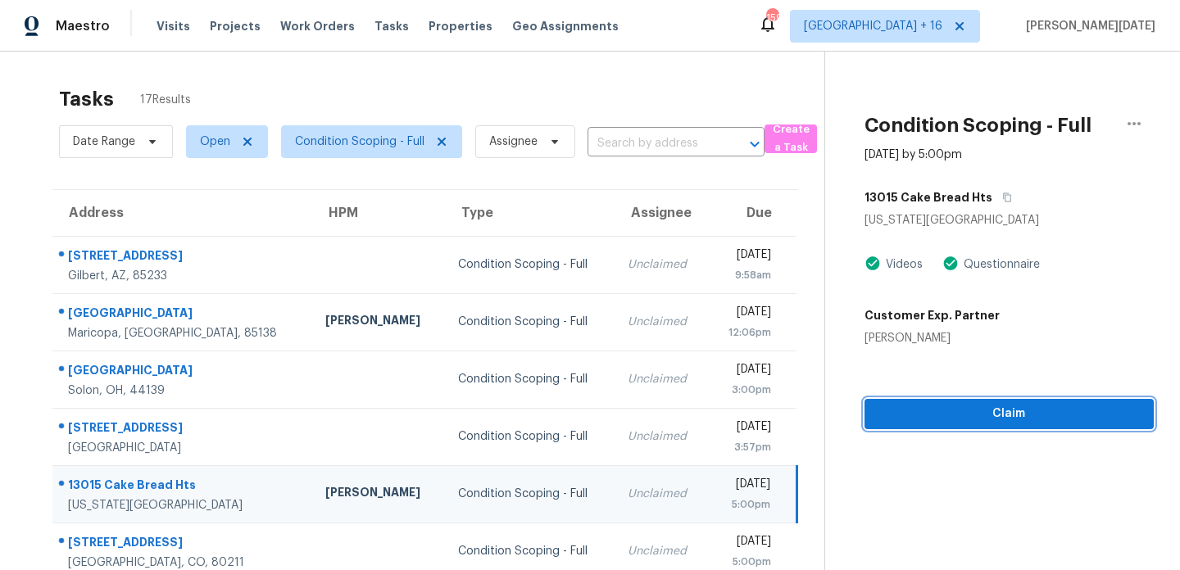
click at [928, 416] on span "Claim" at bounding box center [1009, 414] width 263 height 20
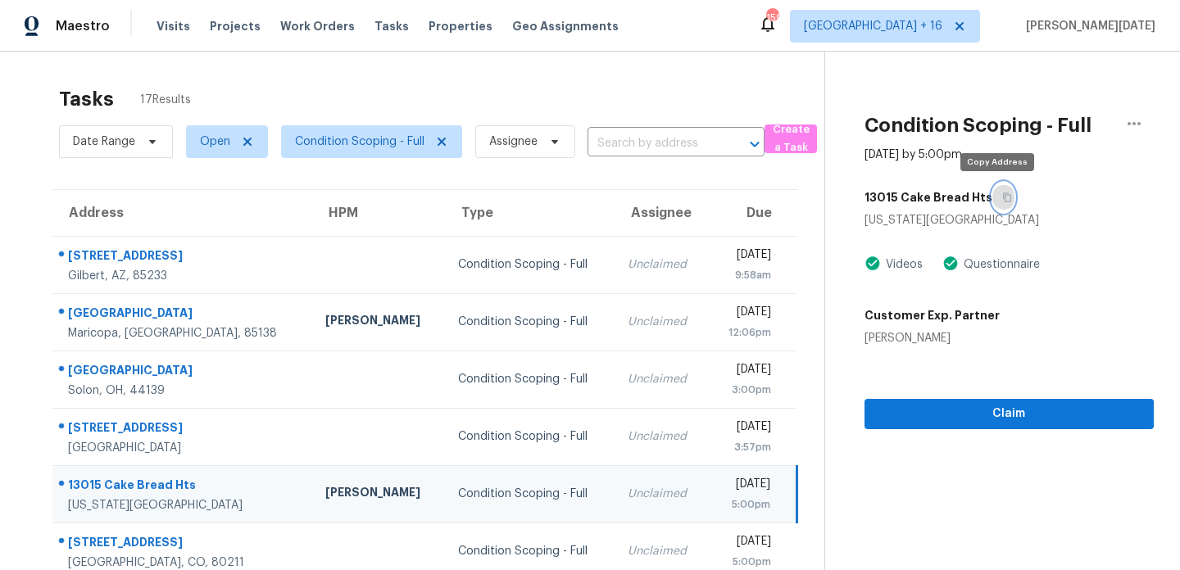
click at [1001, 206] on button "button" at bounding box center [1003, 198] width 22 height 30
click at [1004, 193] on button "button" at bounding box center [1003, 198] width 22 height 30
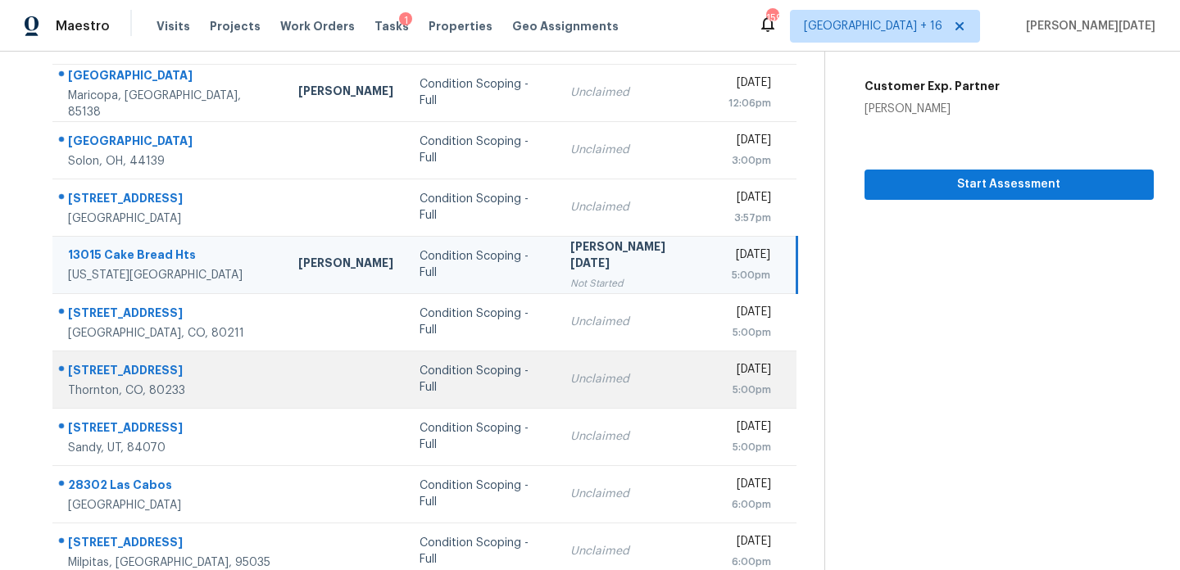
scroll to position [283, 0]
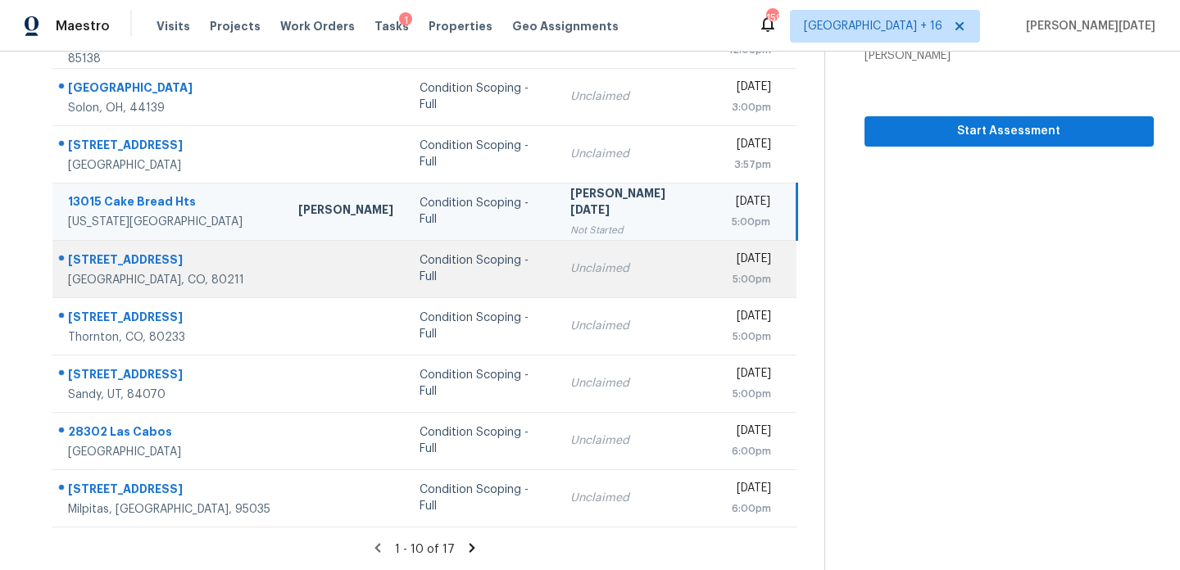
click at [574, 263] on div "Unclaimed" at bounding box center [636, 269] width 132 height 16
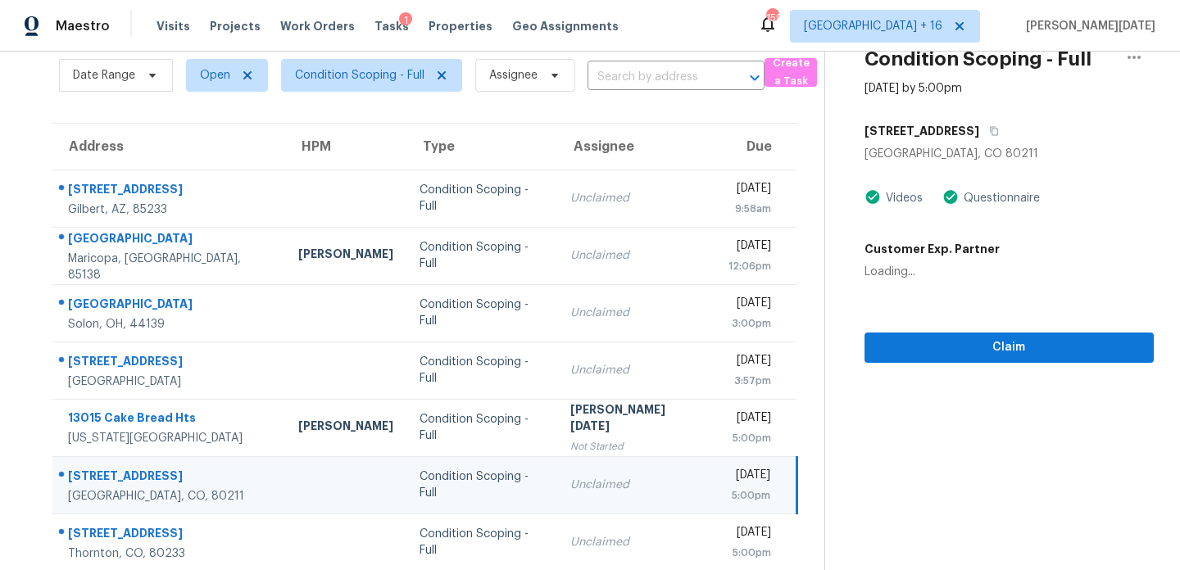
scroll to position [0, 0]
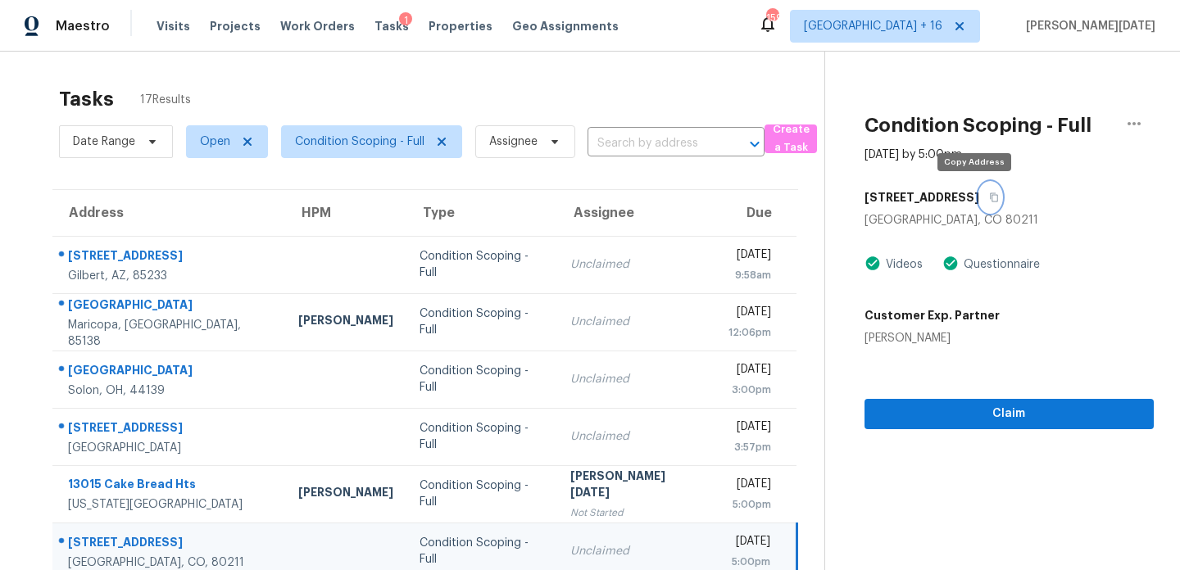
click at [989, 202] on icon "button" at bounding box center [994, 198] width 10 height 10
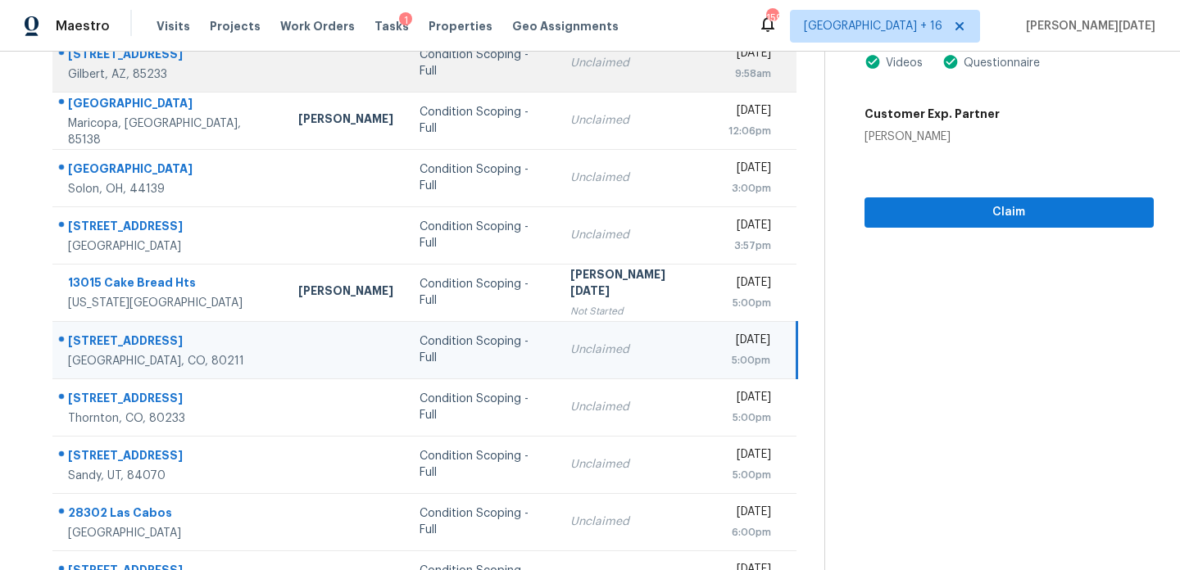
scroll to position [205, 0]
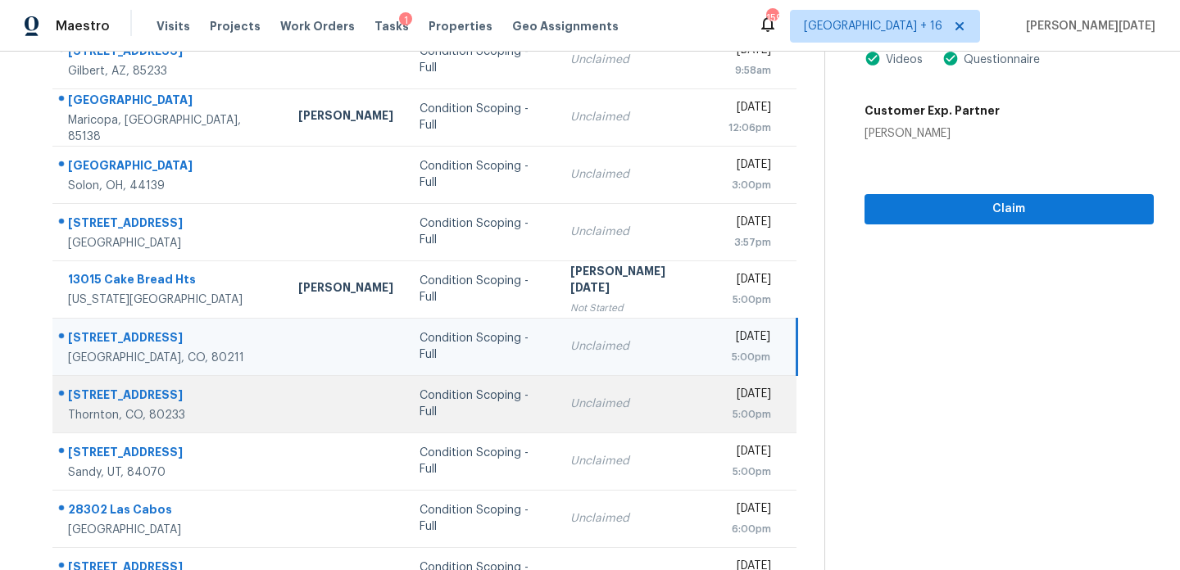
click at [607, 379] on td "Unclaimed" at bounding box center [636, 403] width 158 height 57
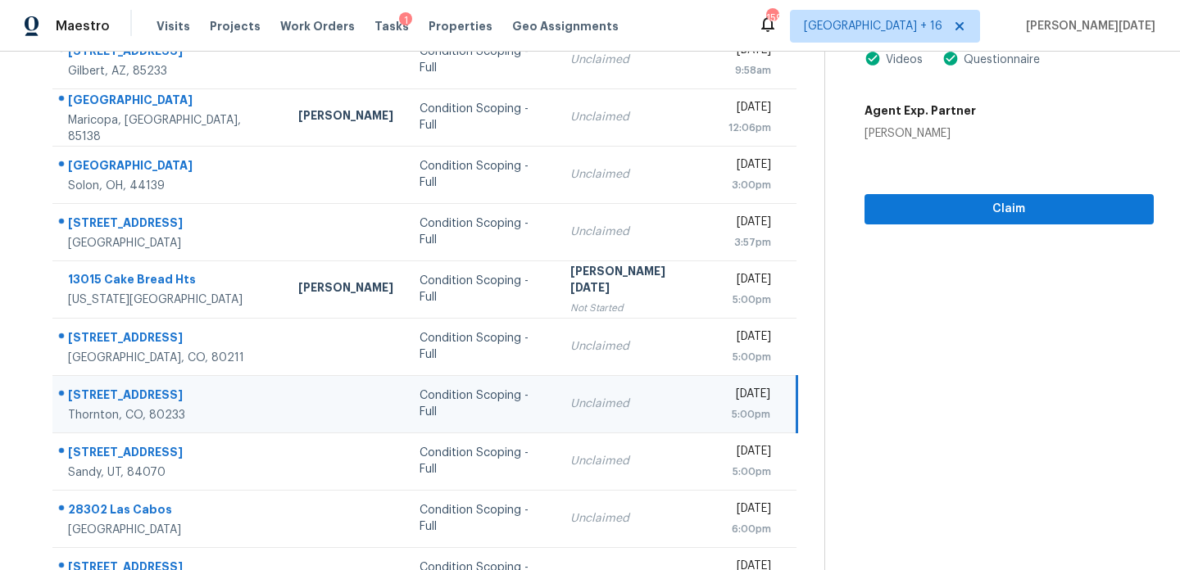
scroll to position [0, 0]
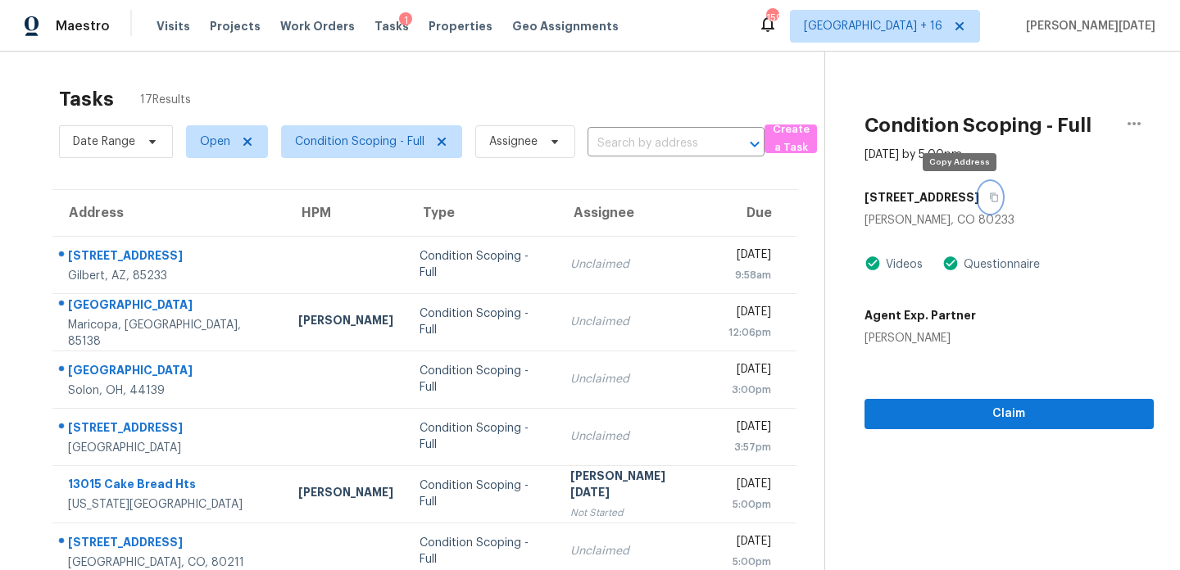
click at [989, 198] on icon "button" at bounding box center [994, 198] width 10 height 10
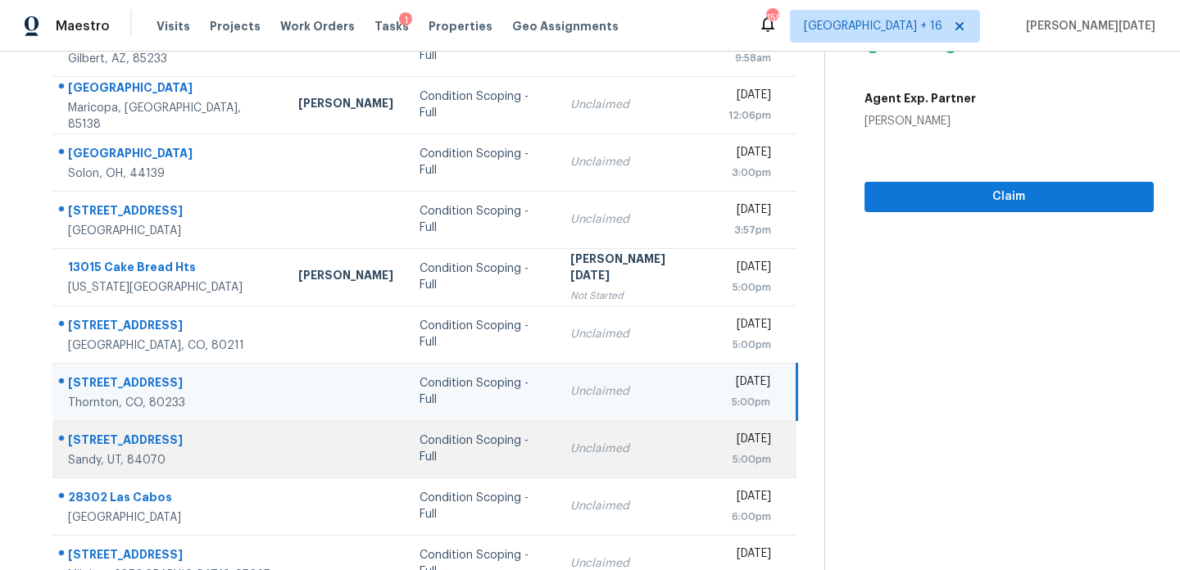
scroll to position [283, 0]
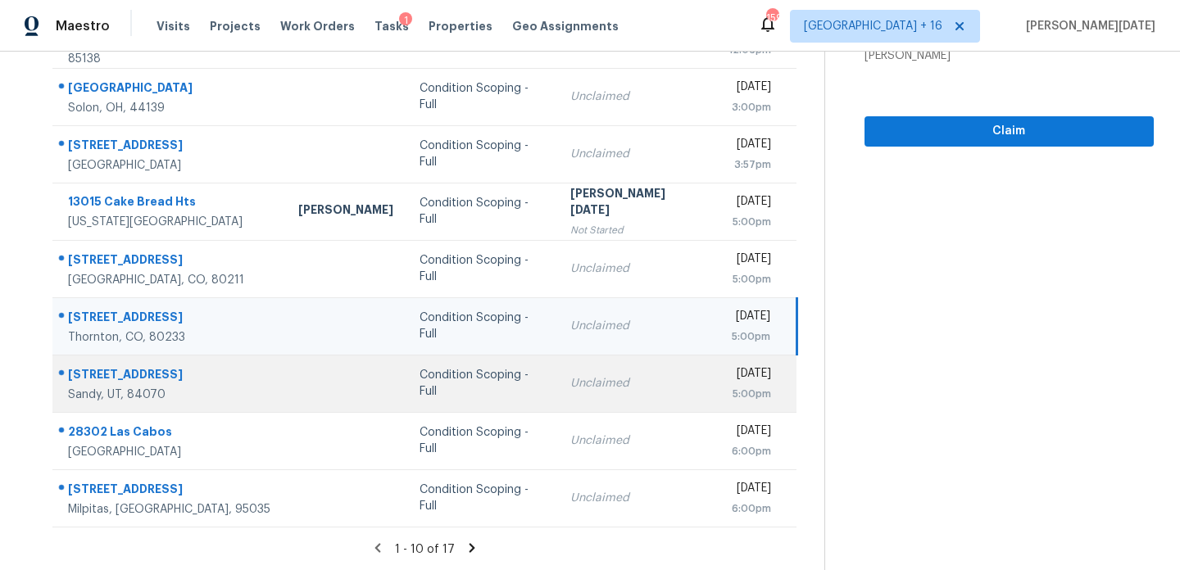
click at [547, 386] on td "Condition Scoping - Full" at bounding box center [481, 383] width 151 height 57
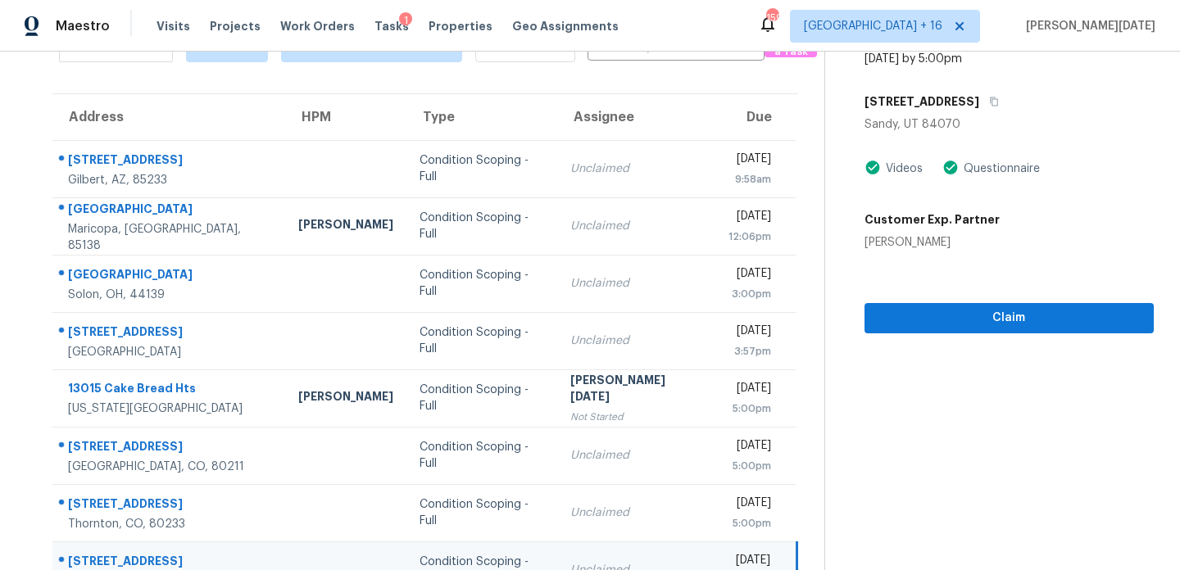
scroll to position [32, 0]
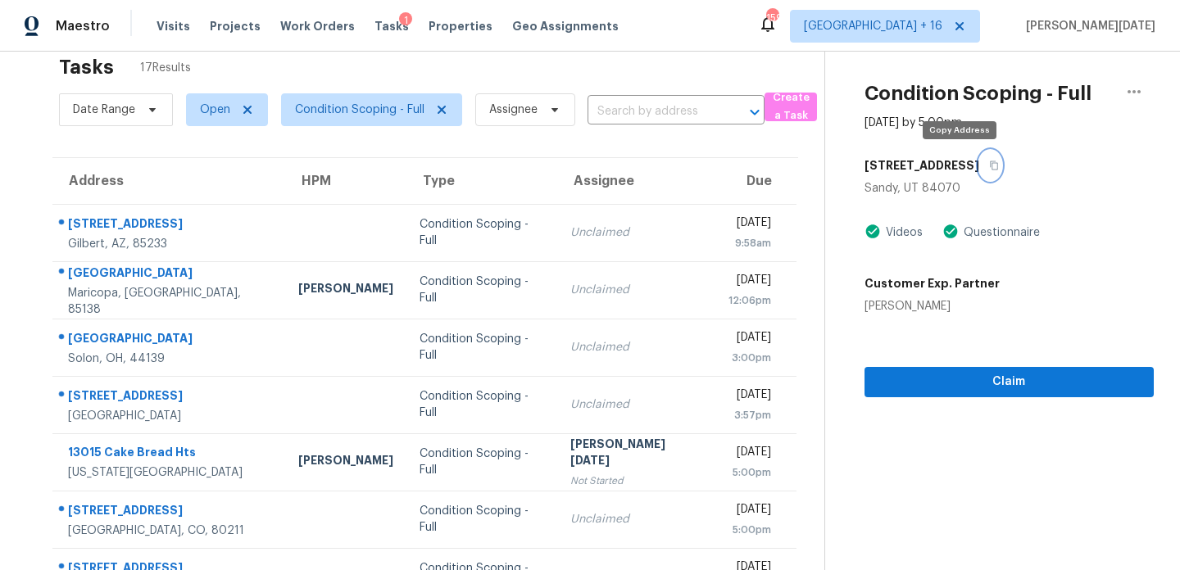
click at [989, 166] on icon "button" at bounding box center [994, 166] width 10 height 10
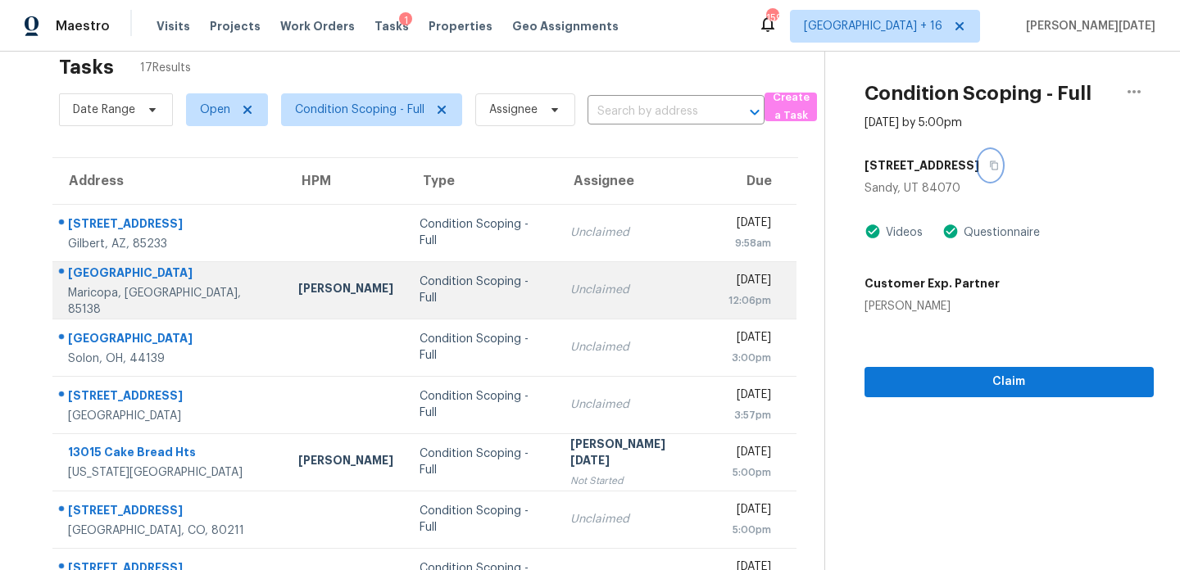
scroll to position [275, 0]
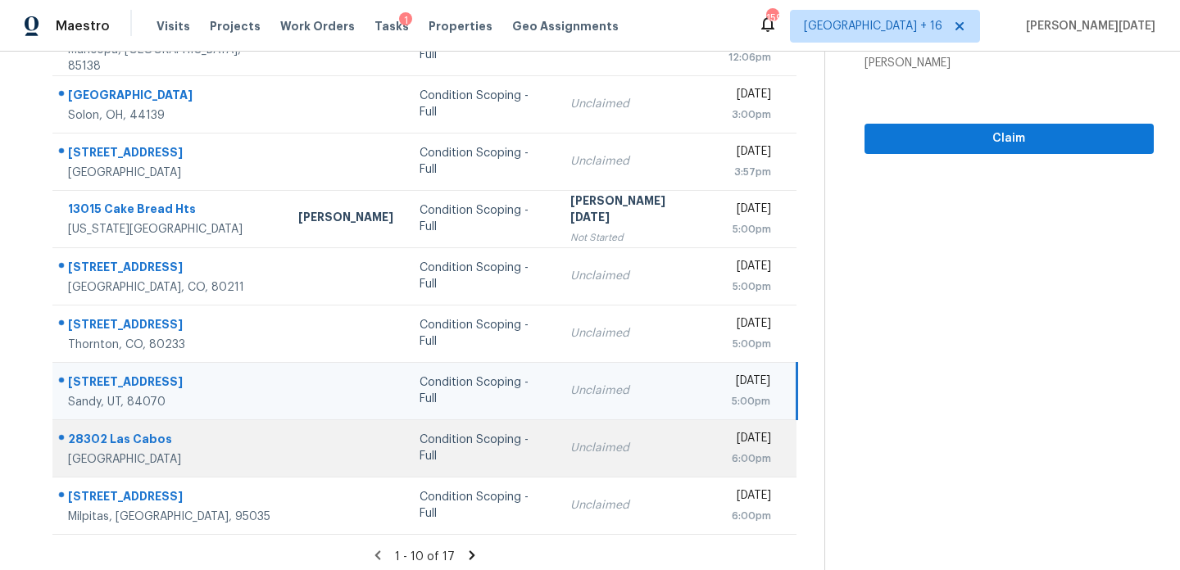
click at [543, 457] on td "Condition Scoping - Full" at bounding box center [481, 448] width 151 height 57
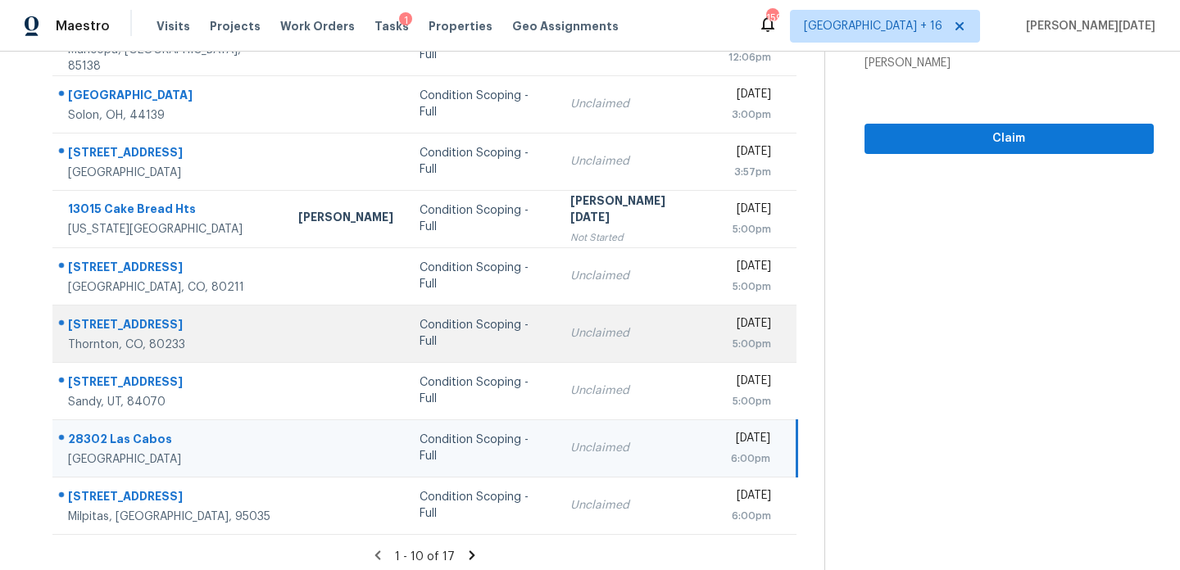
scroll to position [0, 0]
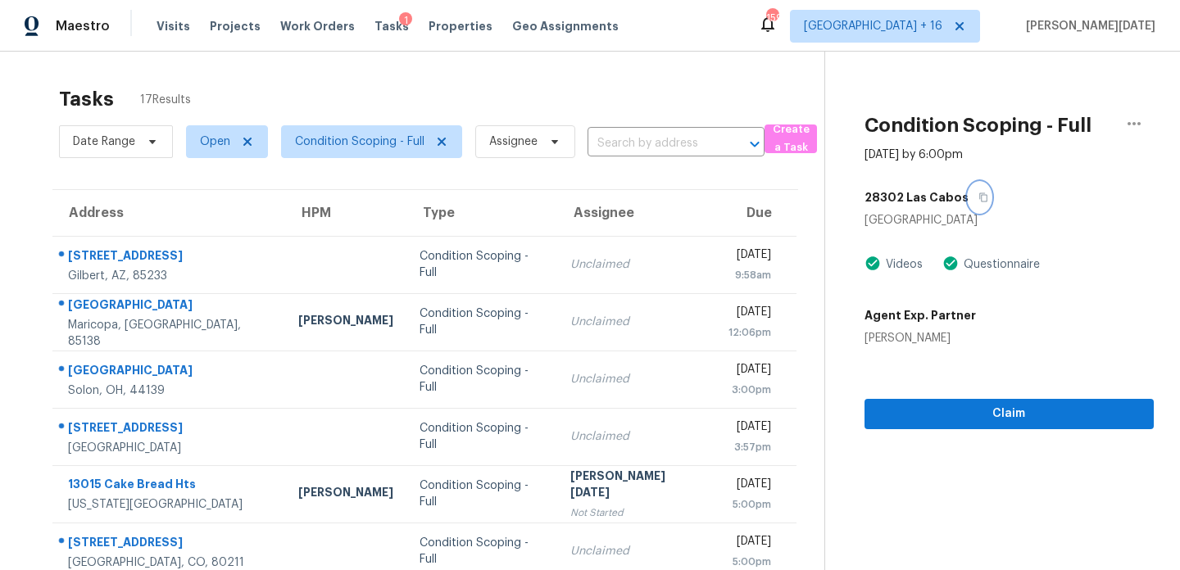
click at [979, 201] on button "button" at bounding box center [980, 198] width 22 height 30
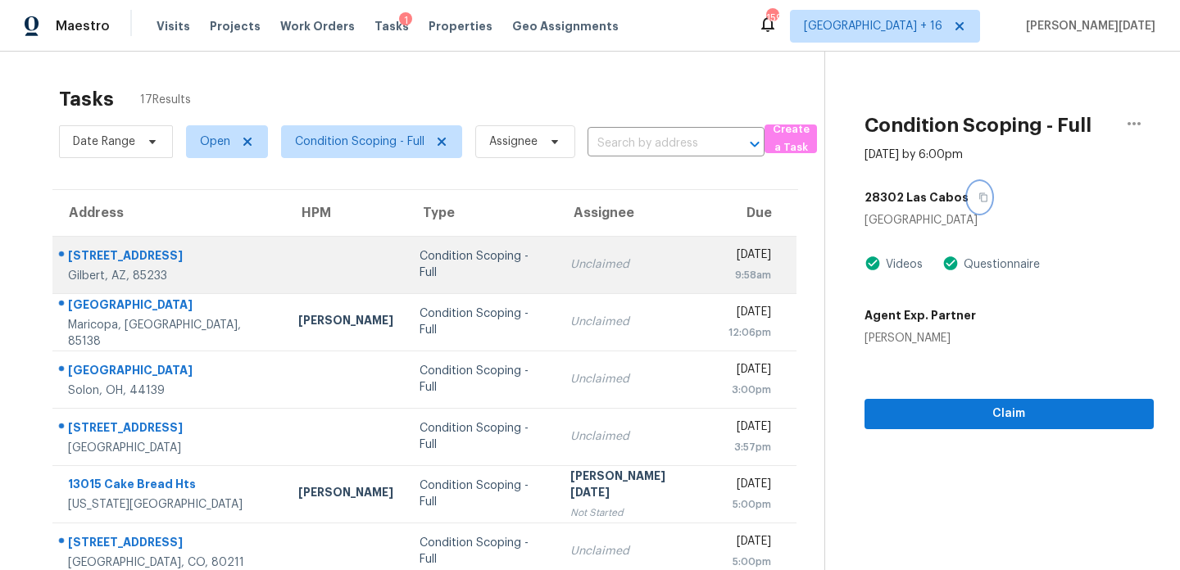
scroll to position [283, 0]
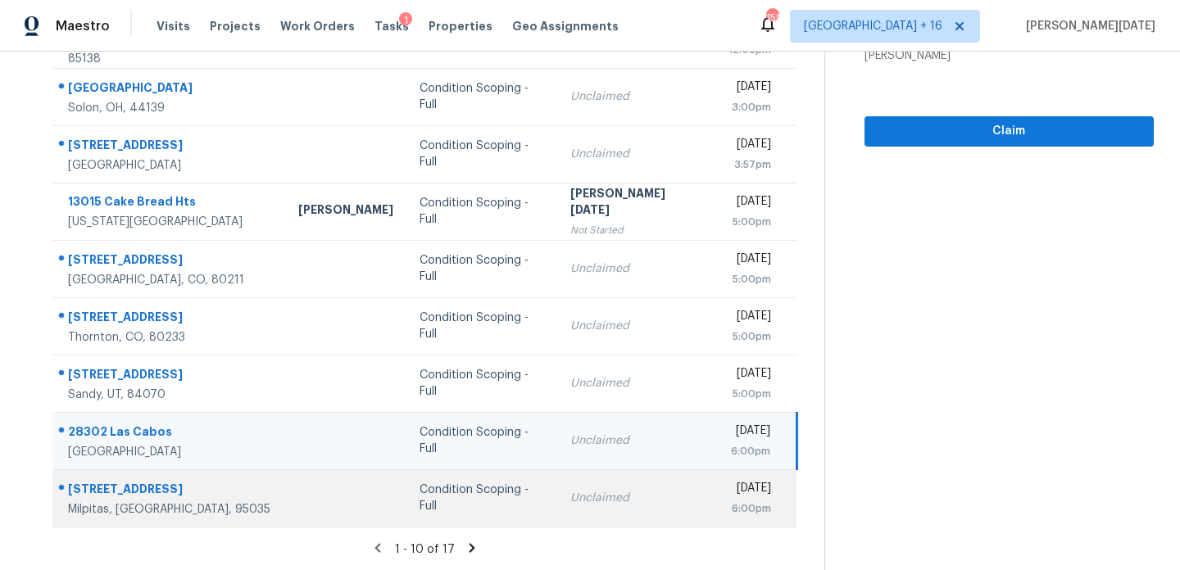
click at [629, 490] on div "Unclaimed" at bounding box center [636, 498] width 132 height 16
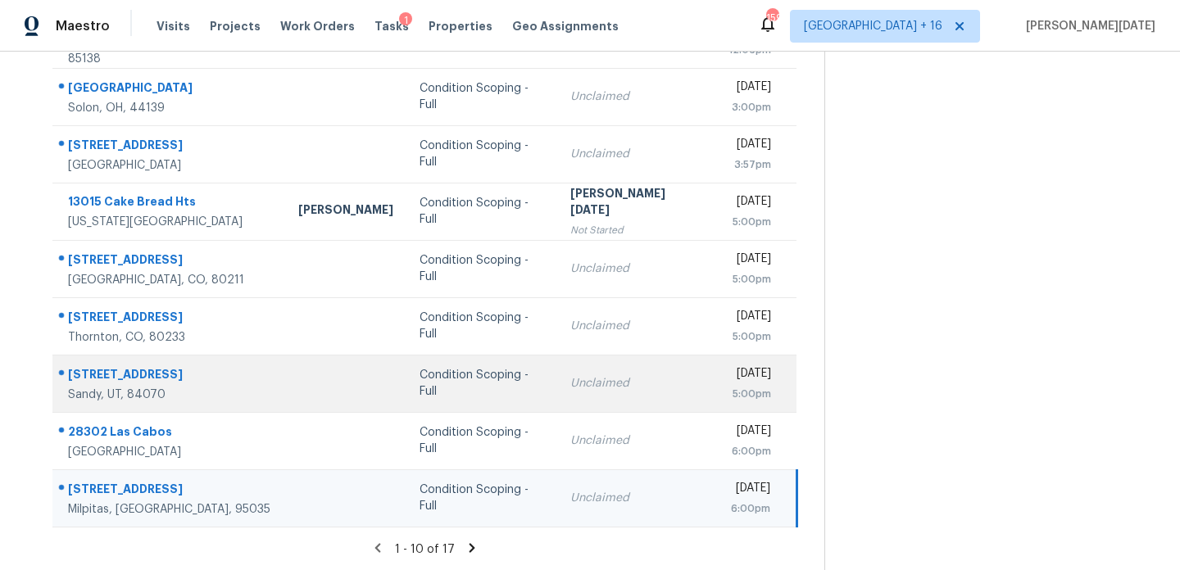
scroll to position [0, 0]
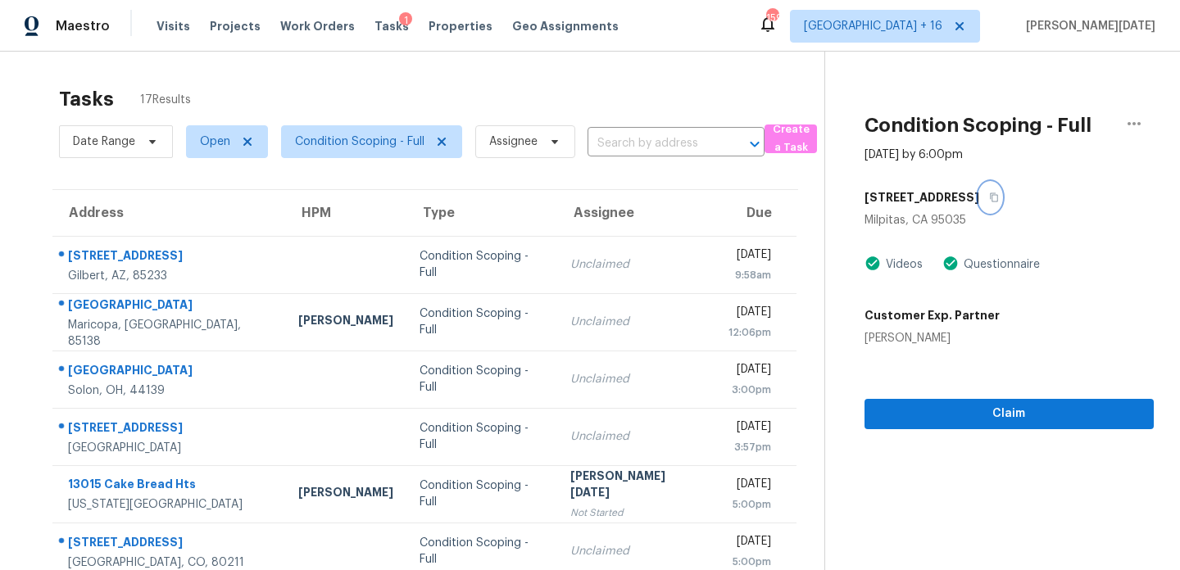
click at [989, 199] on icon "button" at bounding box center [994, 198] width 10 height 10
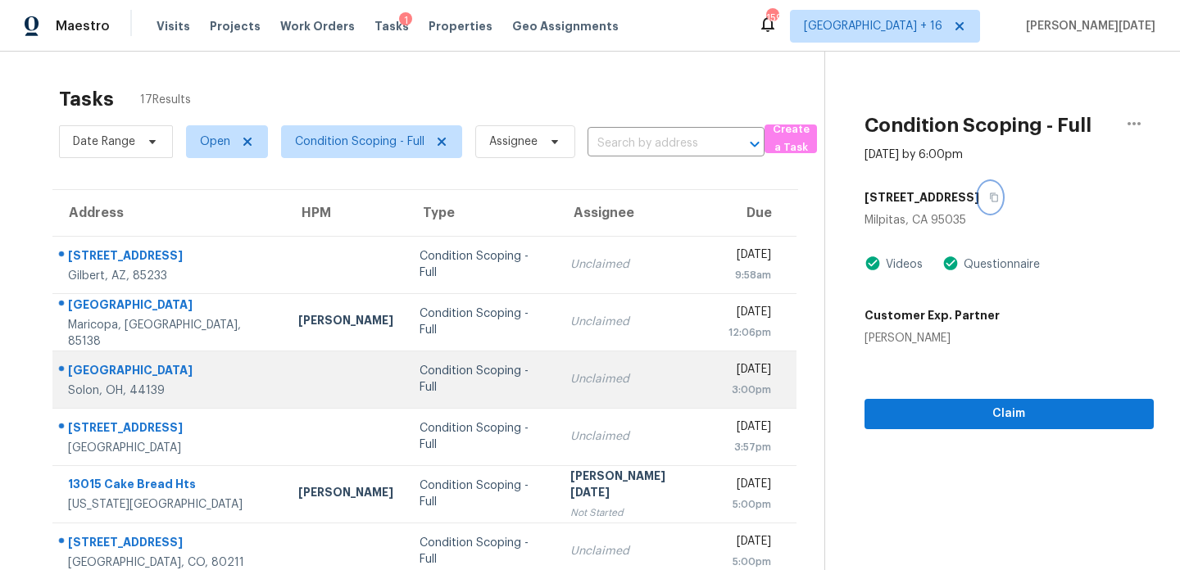
scroll to position [283, 0]
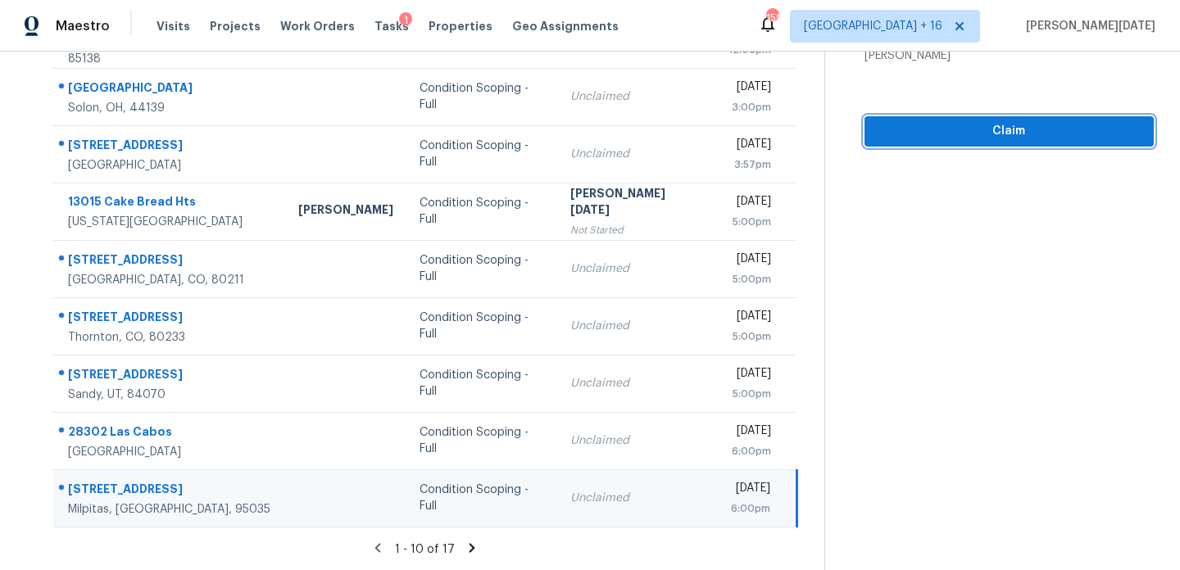
click at [908, 145] on button "Claim" at bounding box center [1009, 131] width 289 height 30
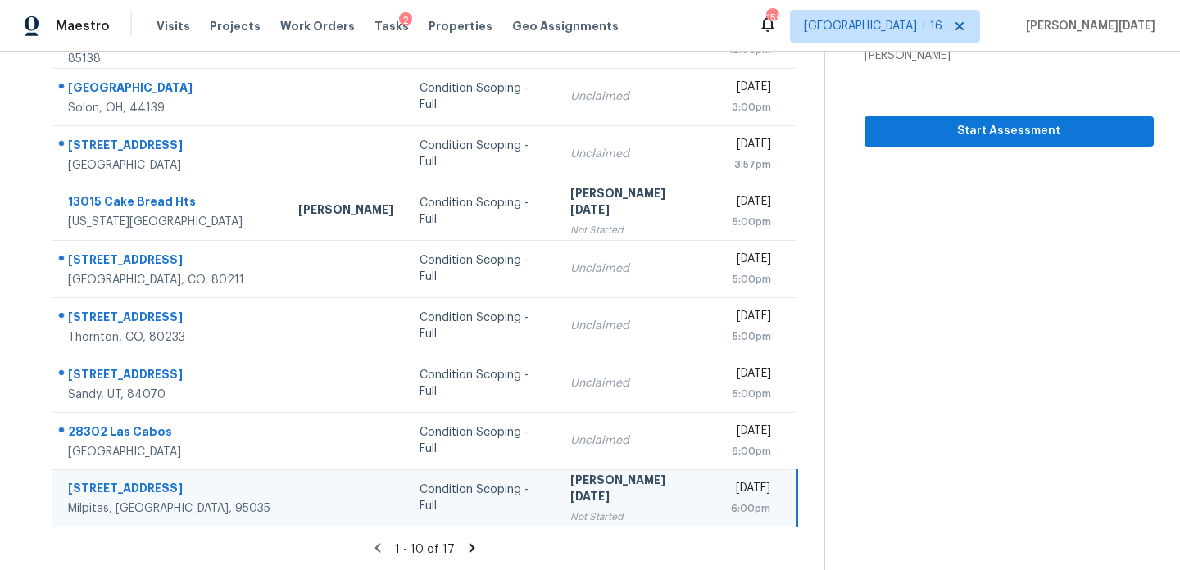
click at [715, 501] on td "[DATE] 6:00pm" at bounding box center [755, 498] width 81 height 57
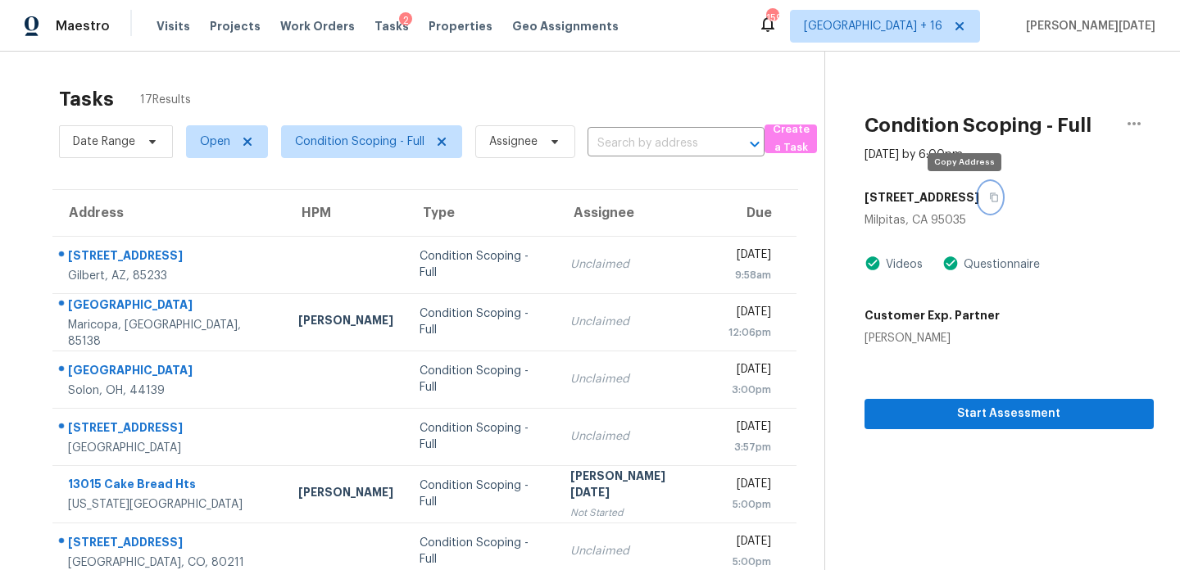
click at [979, 193] on button "button" at bounding box center [990, 198] width 22 height 30
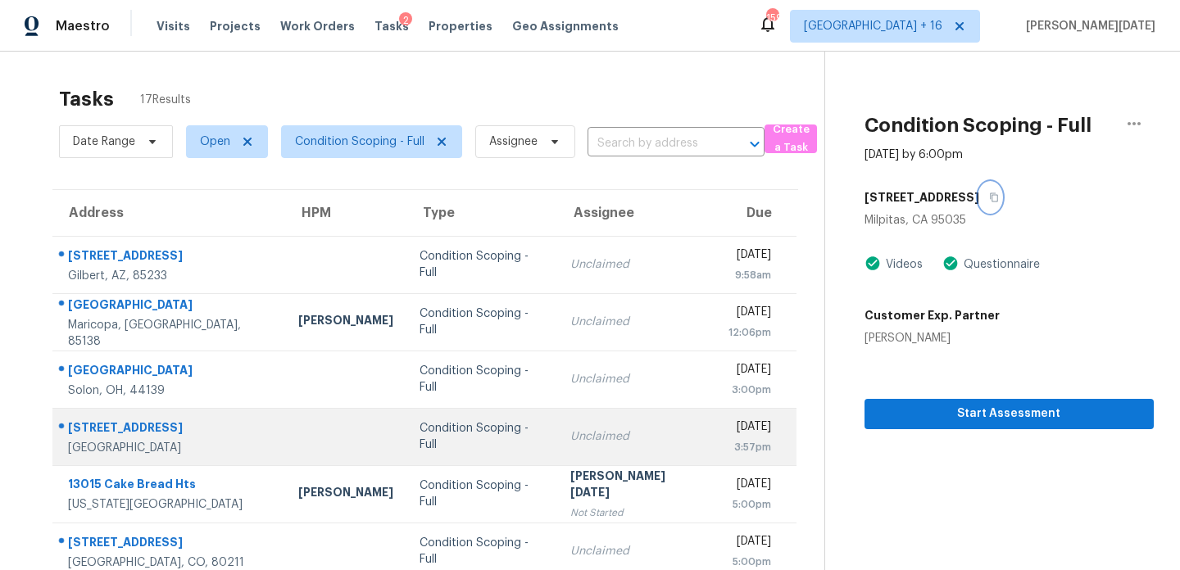
scroll to position [283, 0]
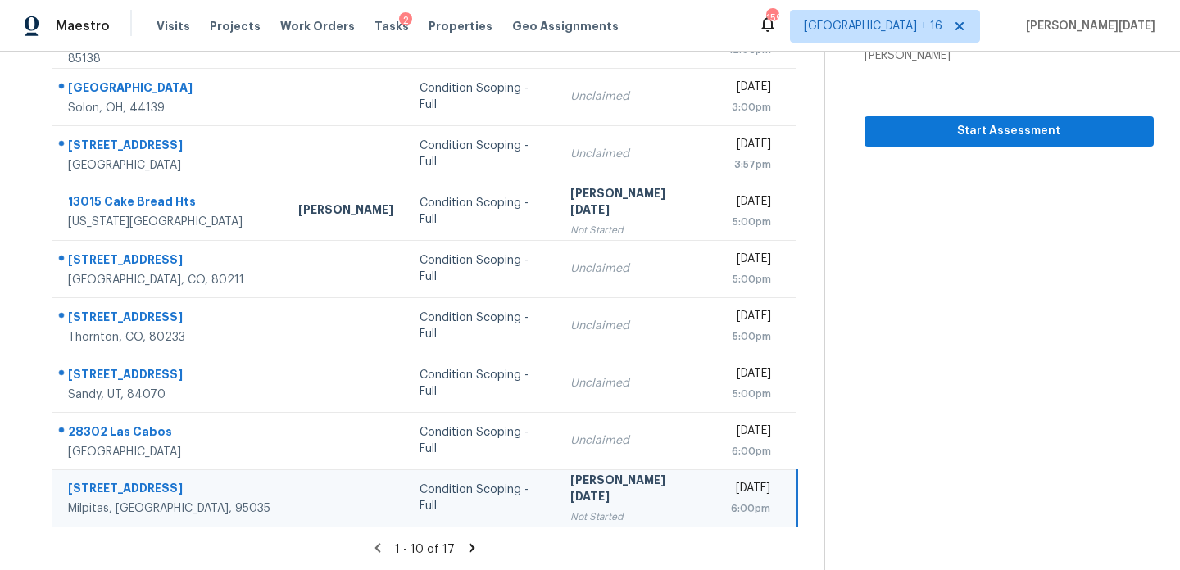
click at [470, 547] on icon at bounding box center [473, 547] width 6 height 9
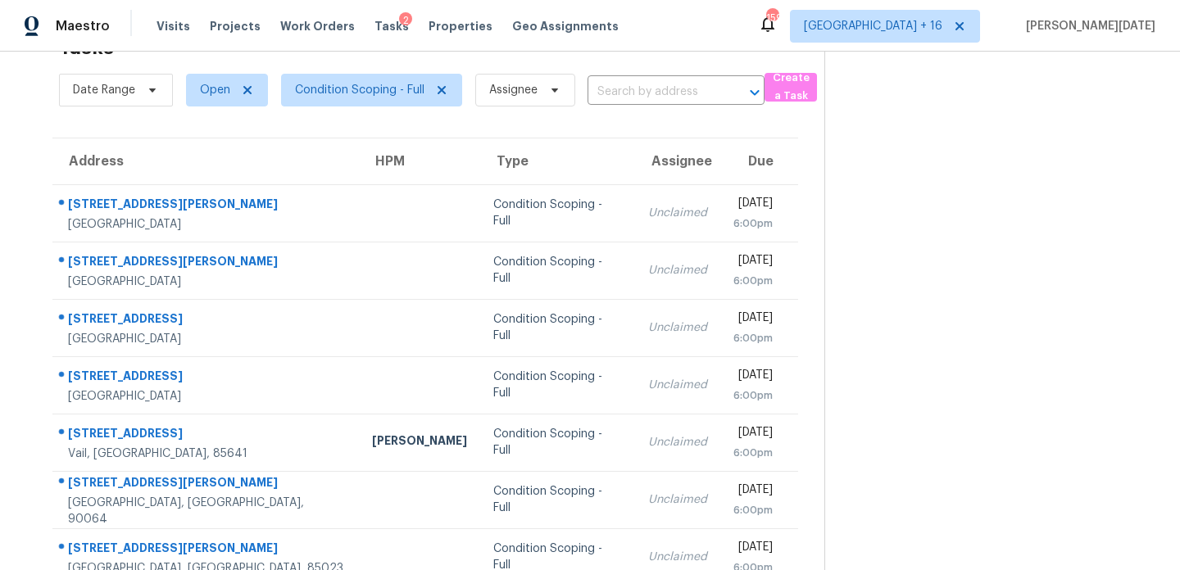
scroll to position [111, 0]
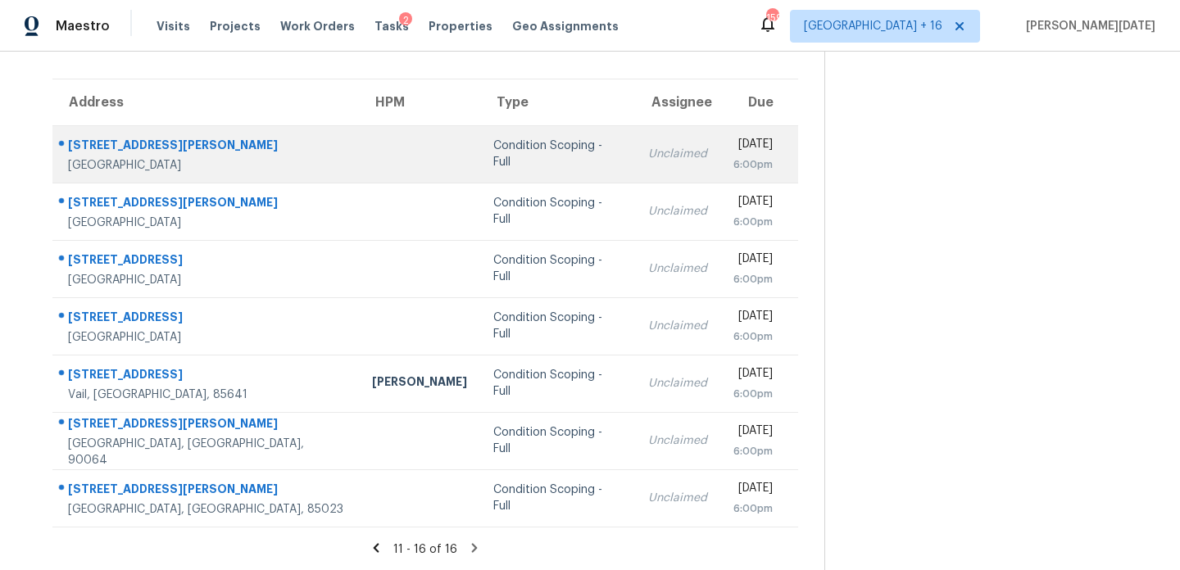
click at [733, 152] on div "[DATE]" at bounding box center [752, 146] width 39 height 20
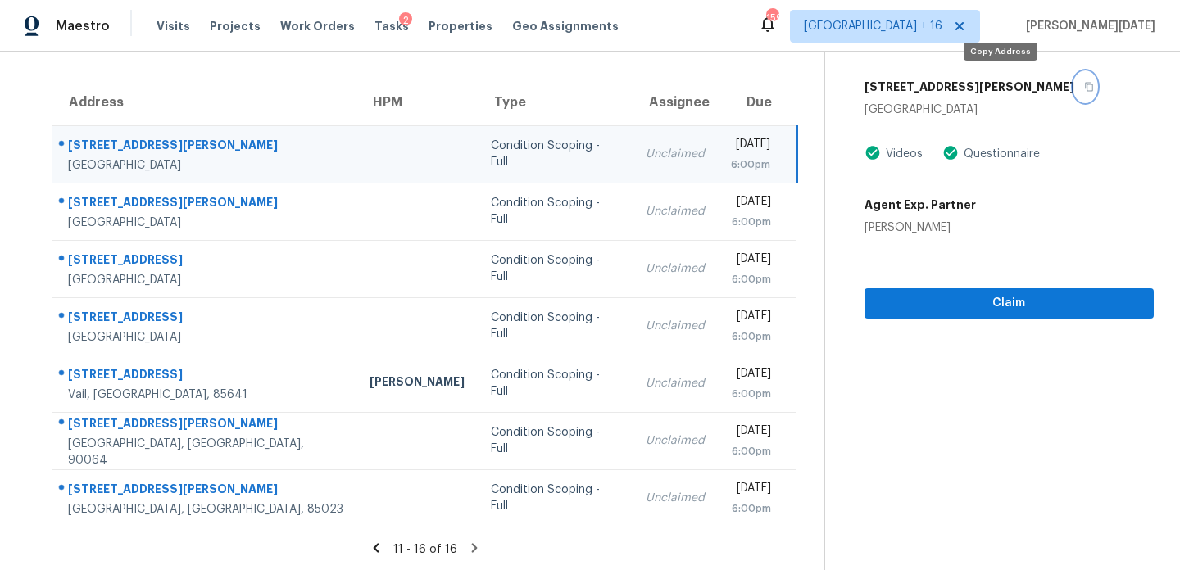
click at [1074, 88] on button "button" at bounding box center [1085, 87] width 22 height 30
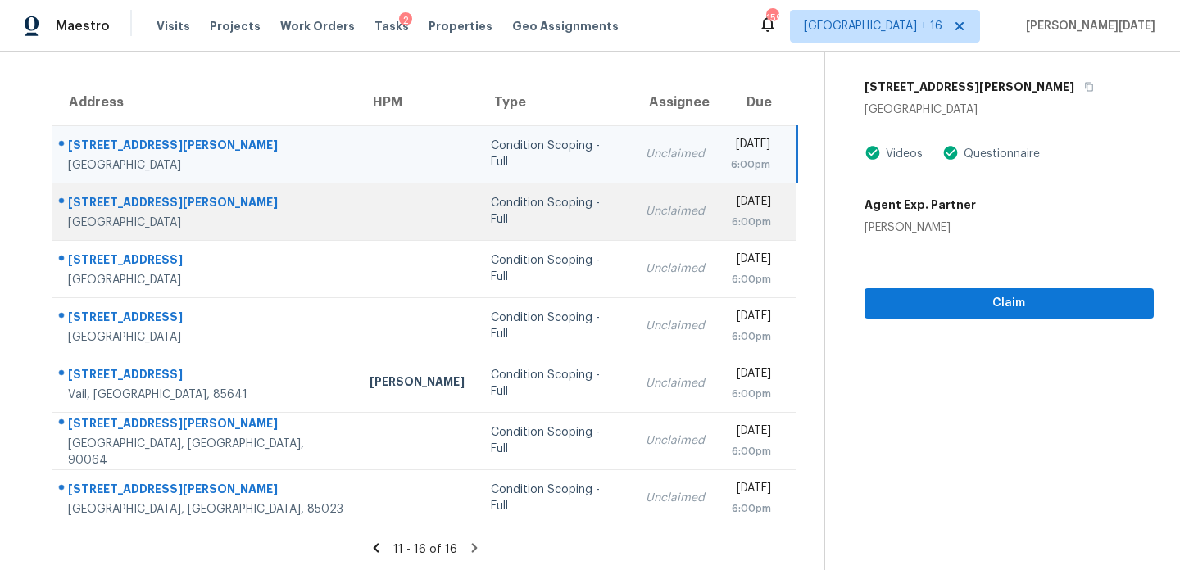
click at [731, 211] on div "[DATE]" at bounding box center [751, 203] width 41 height 20
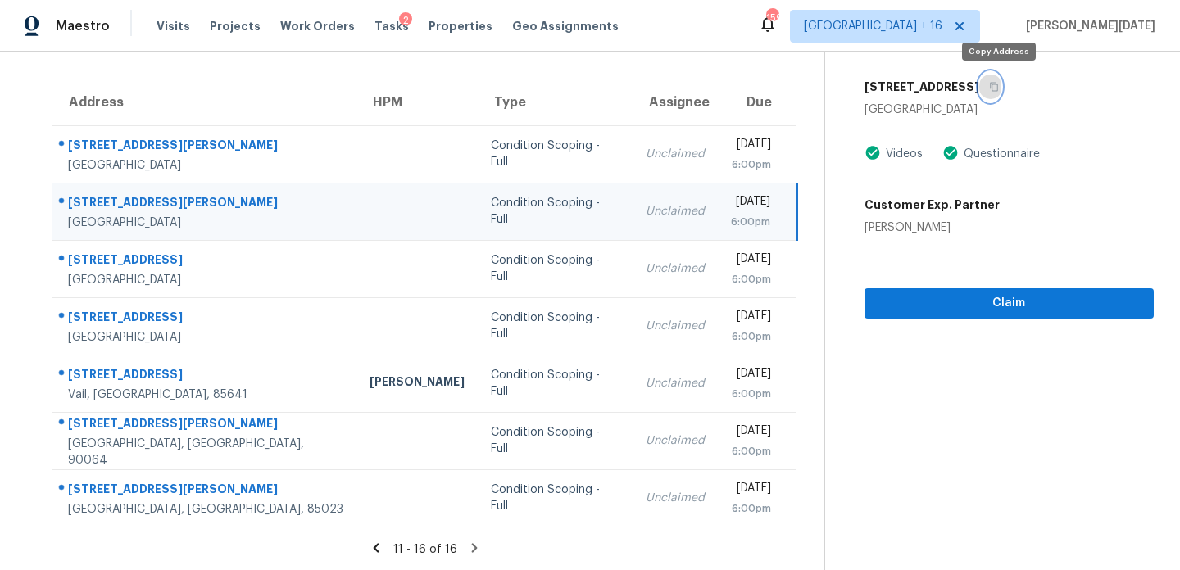
click at [999, 87] on icon "button" at bounding box center [994, 87] width 10 height 10
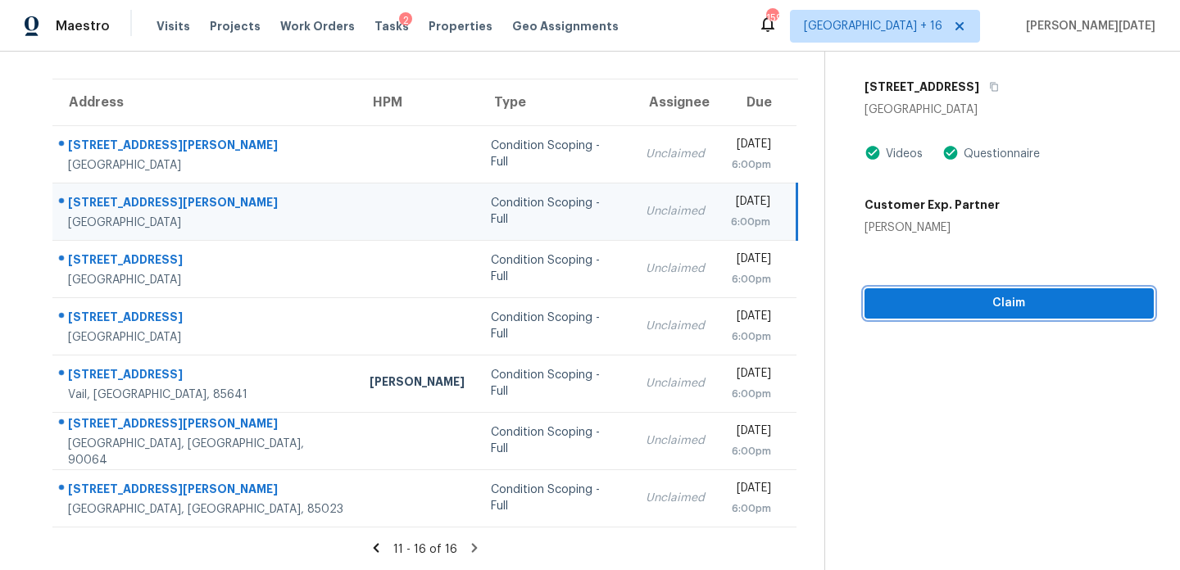
click at [885, 291] on button "Claim" at bounding box center [1009, 303] width 289 height 30
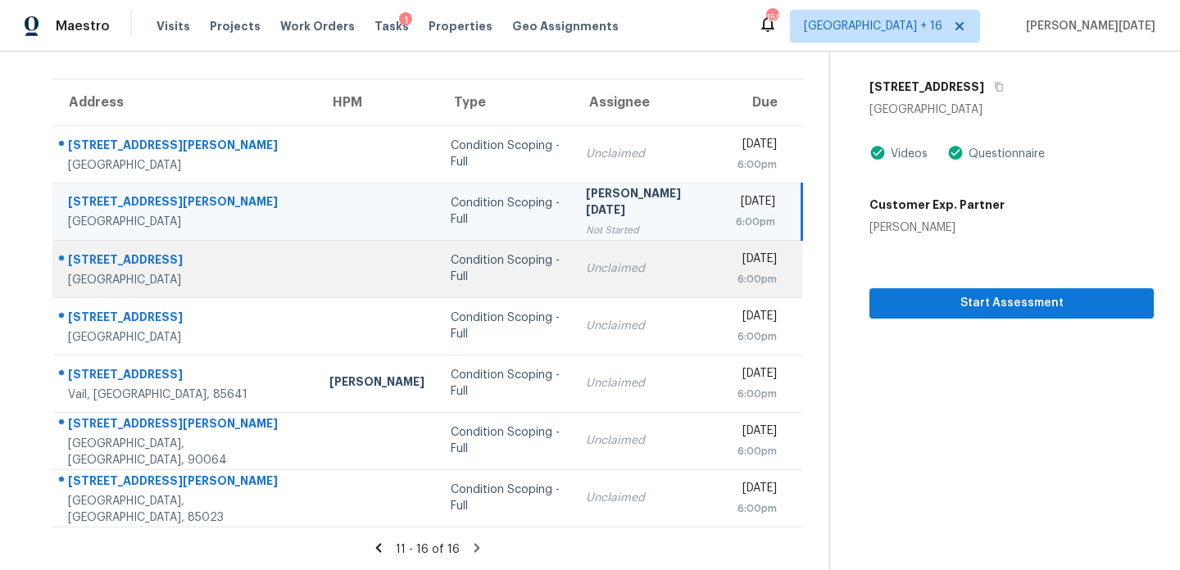
click at [736, 282] on div "6:00pm" at bounding box center [756, 279] width 41 height 16
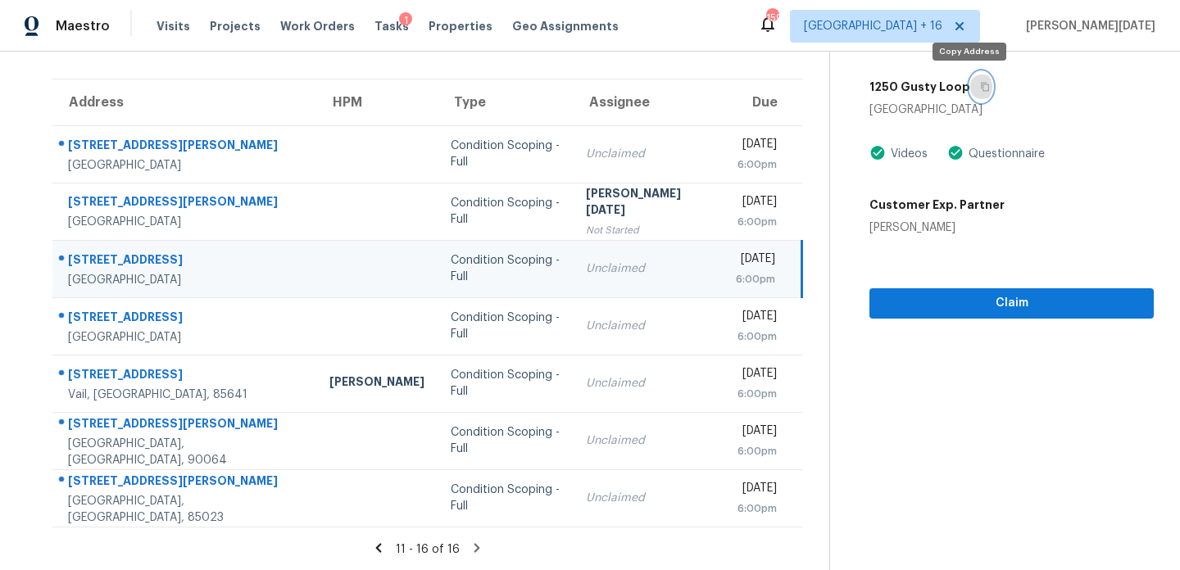
click at [980, 86] on icon "button" at bounding box center [985, 87] width 10 height 10
click at [736, 268] on div "[DATE]" at bounding box center [755, 261] width 39 height 20
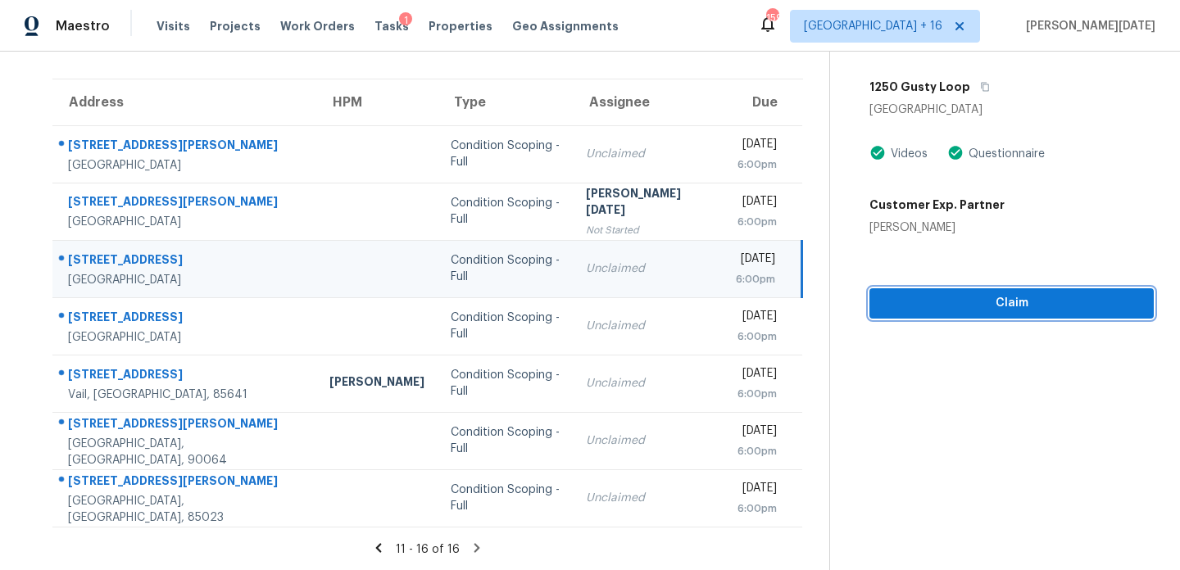
click at [883, 302] on span "Claim" at bounding box center [1012, 303] width 258 height 20
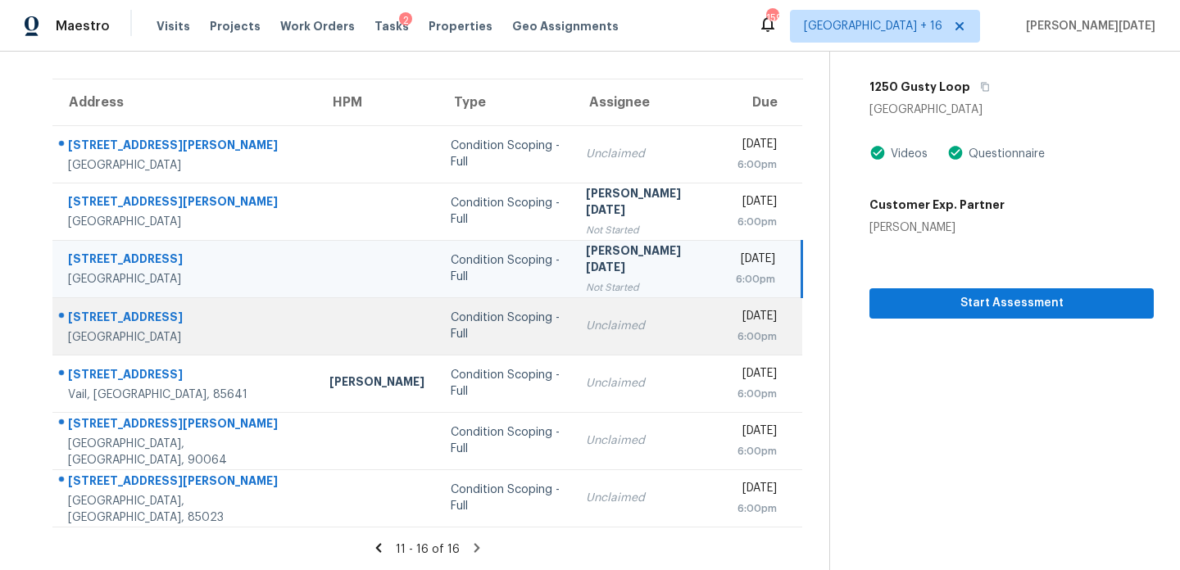
click at [736, 324] on div "[DATE]" at bounding box center [756, 318] width 41 height 20
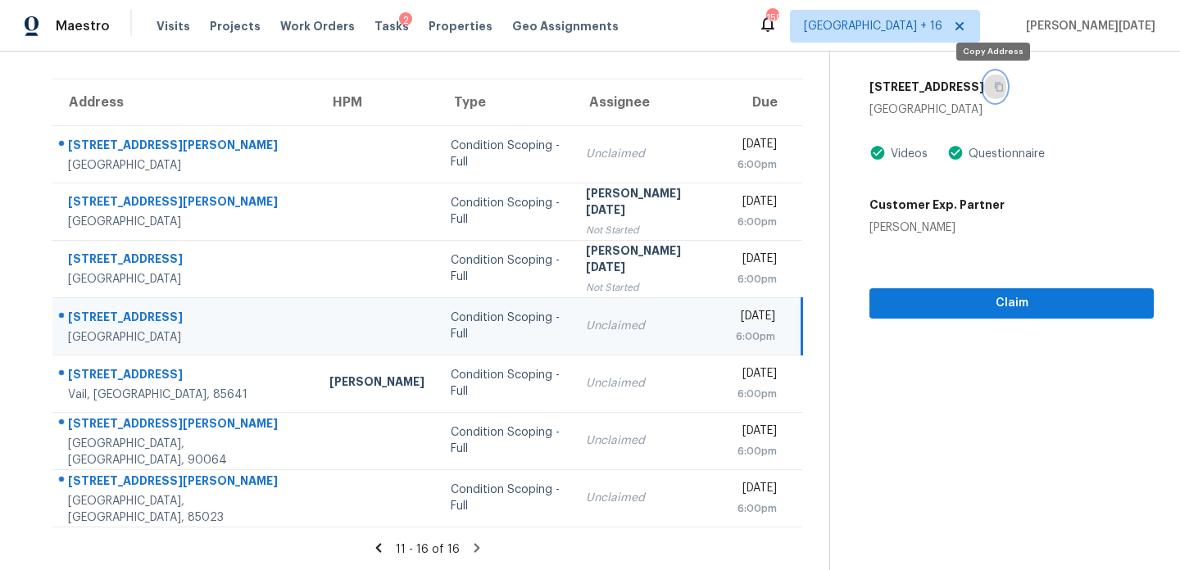
click at [993, 92] on button "button" at bounding box center [995, 87] width 22 height 30
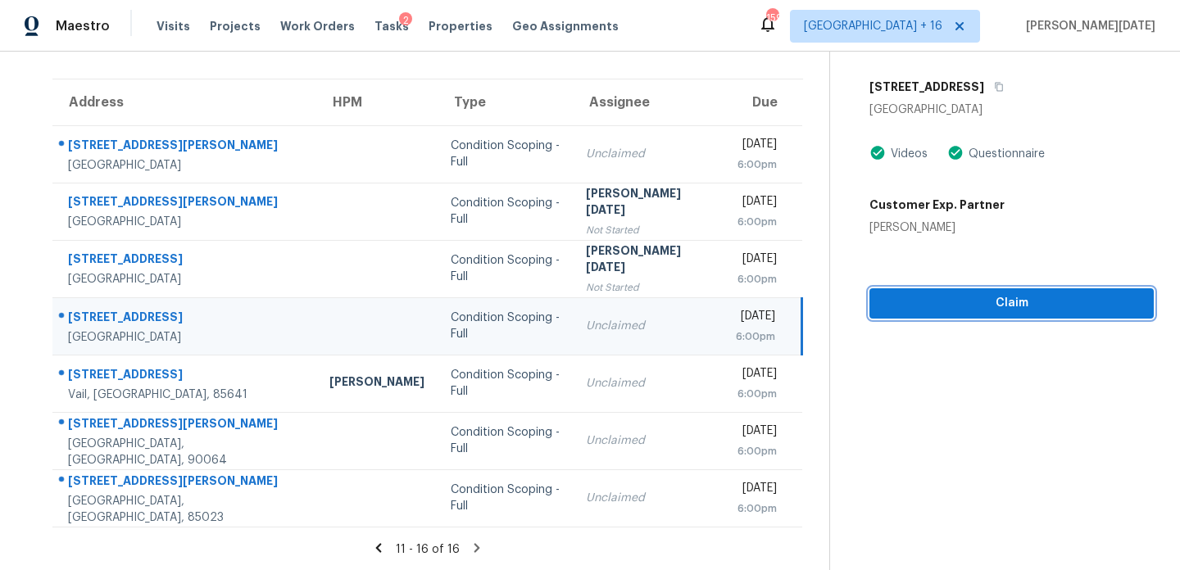
click at [899, 307] on span "Claim" at bounding box center [1012, 303] width 258 height 20
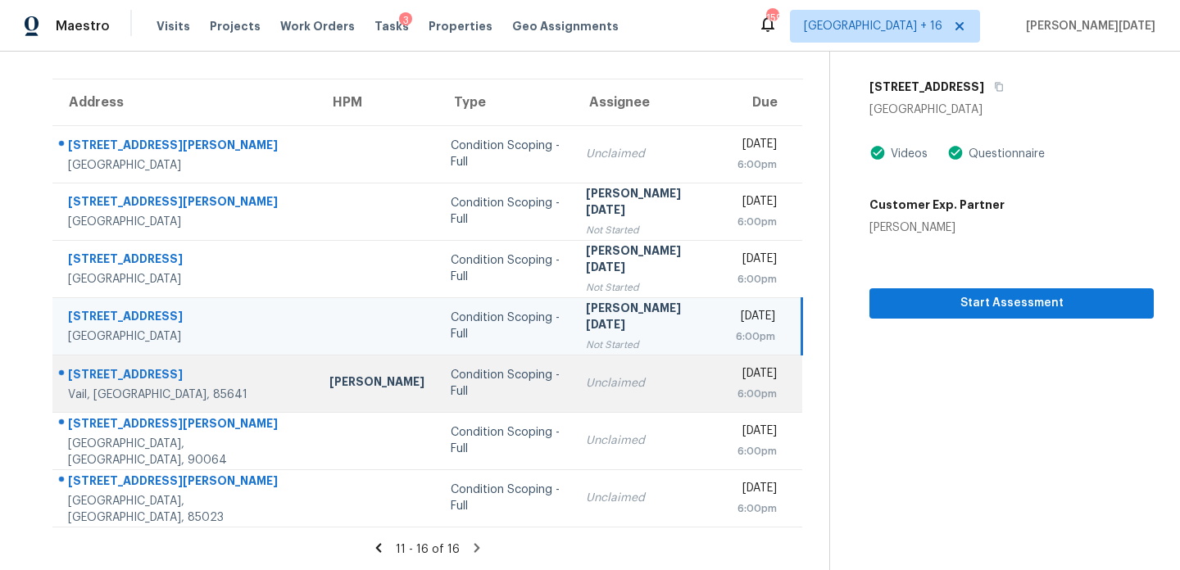
click at [597, 371] on td "Unclaimed" at bounding box center [648, 383] width 150 height 57
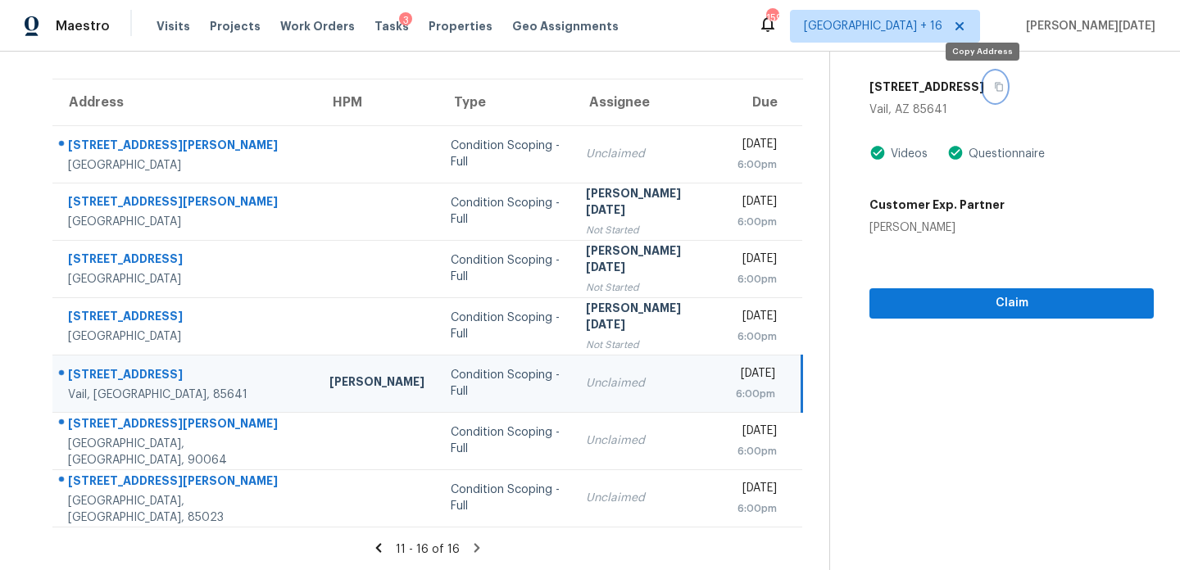
click at [994, 87] on icon "button" at bounding box center [999, 87] width 10 height 10
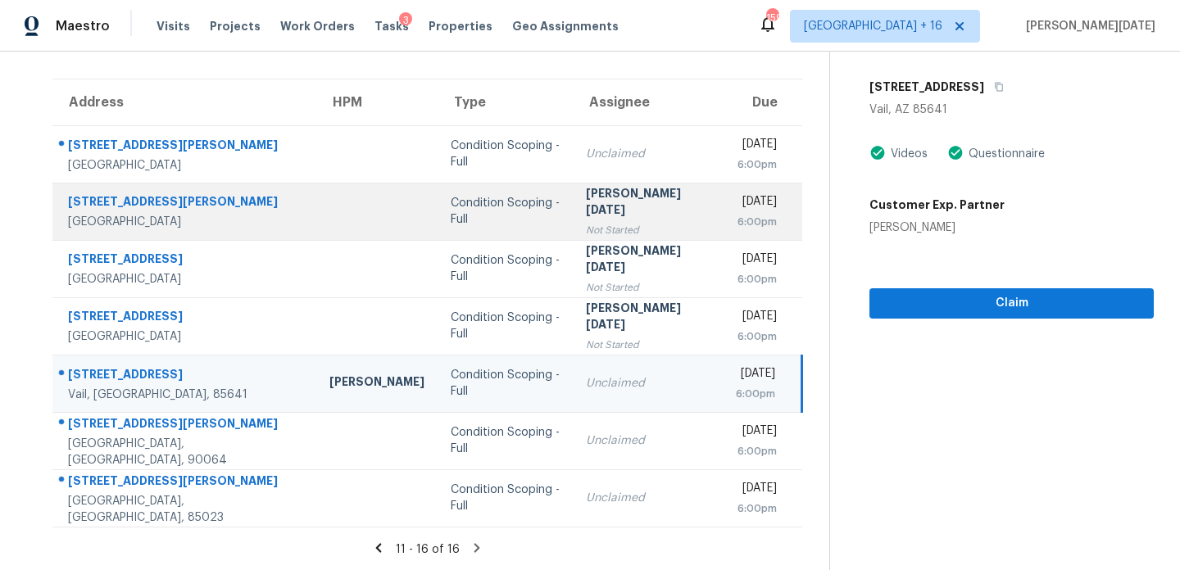
click at [723, 185] on td "[DATE] 6:00pm" at bounding box center [762, 211] width 79 height 57
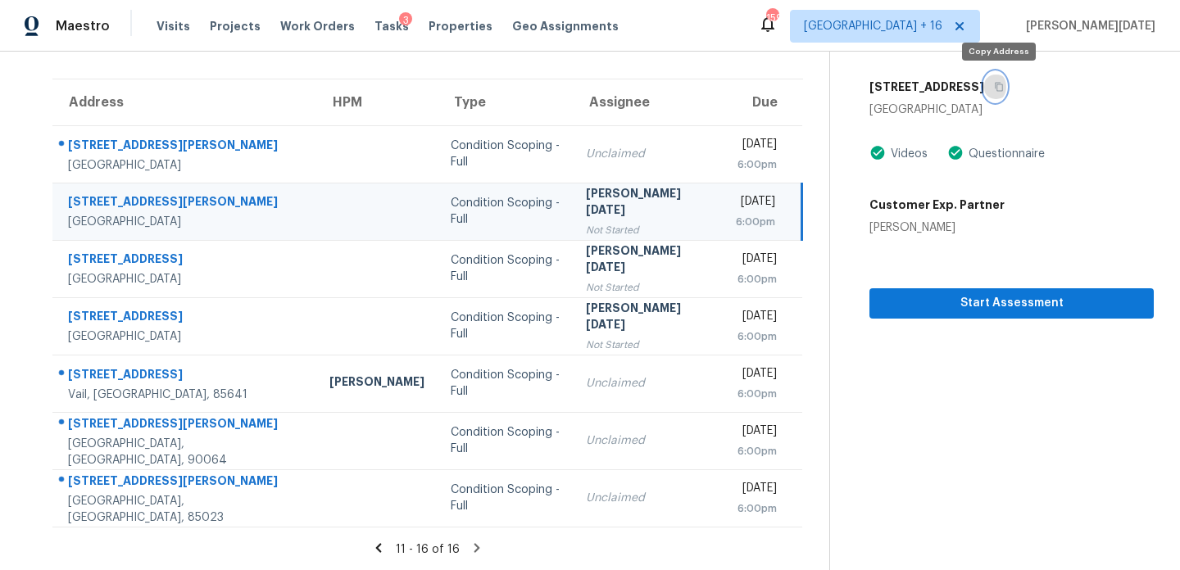
click at [1004, 88] on icon "button" at bounding box center [999, 87] width 10 height 10
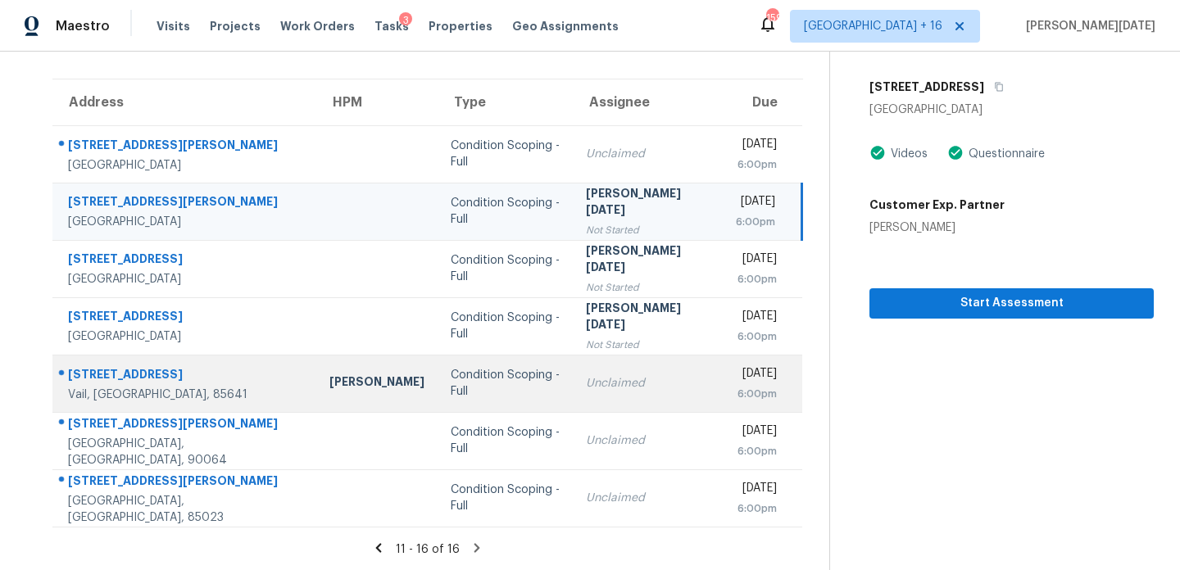
click at [736, 390] on div "6:00pm" at bounding box center [756, 394] width 41 height 16
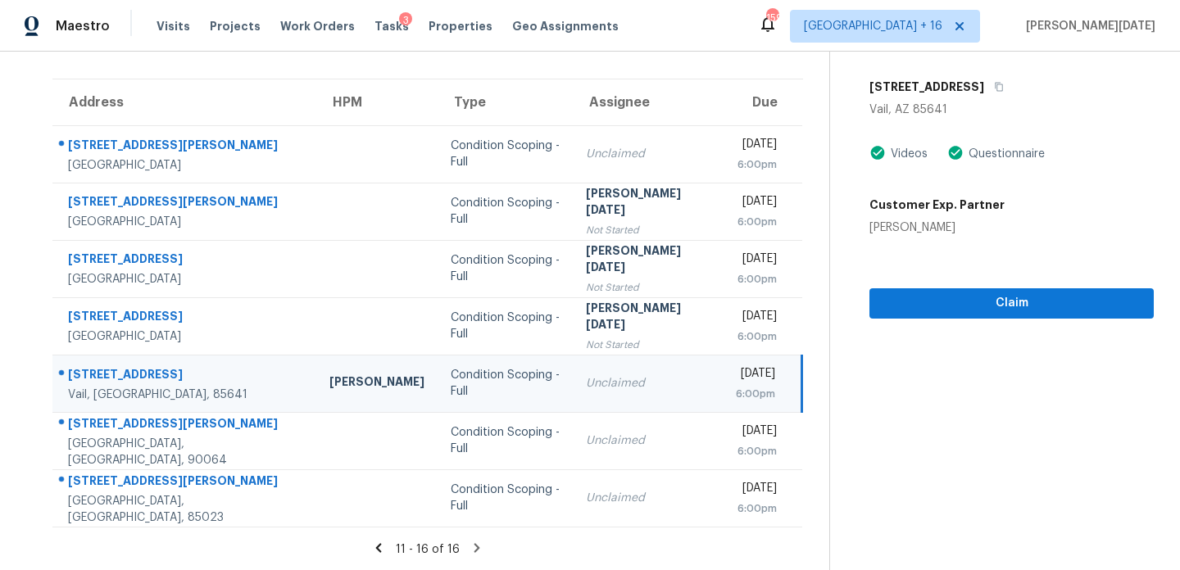
click at [736, 376] on div "[DATE]" at bounding box center [755, 376] width 39 height 20
click at [883, 317] on button "Claim" at bounding box center [1012, 303] width 284 height 30
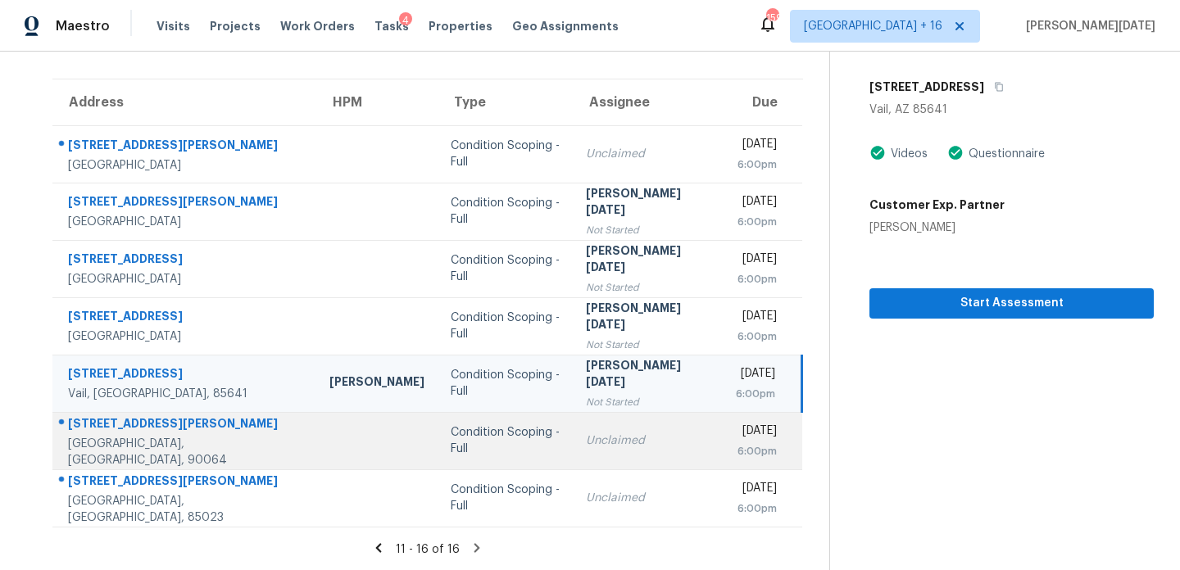
click at [723, 436] on td "[DATE] 6:00pm" at bounding box center [762, 440] width 79 height 57
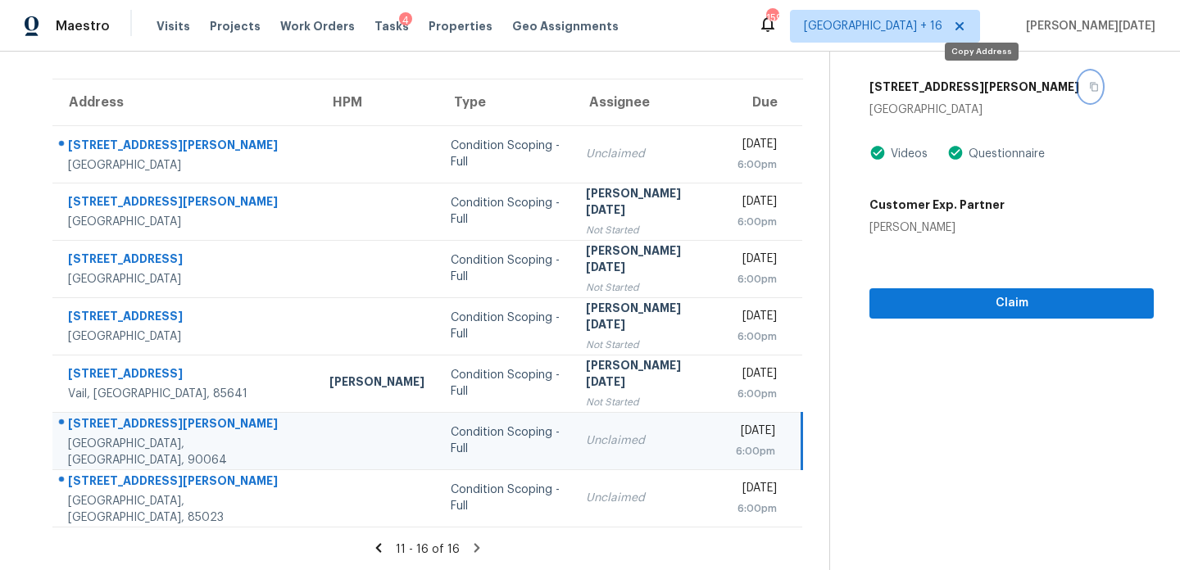
click at [1091, 87] on icon "button" at bounding box center [1095, 87] width 8 height 9
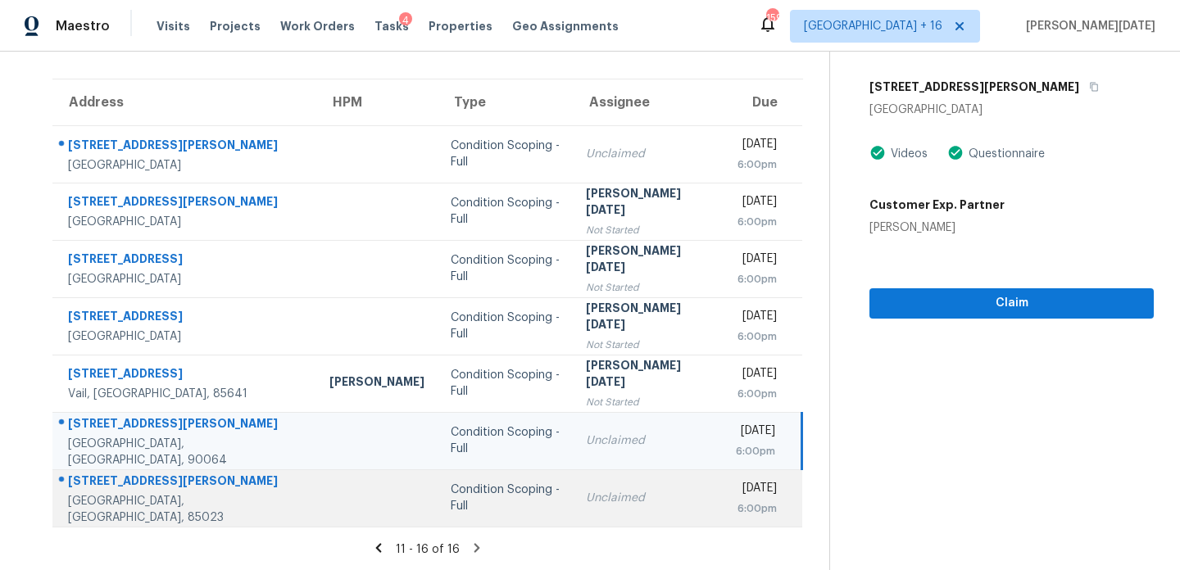
click at [624, 478] on td "Unclaimed" at bounding box center [648, 498] width 150 height 57
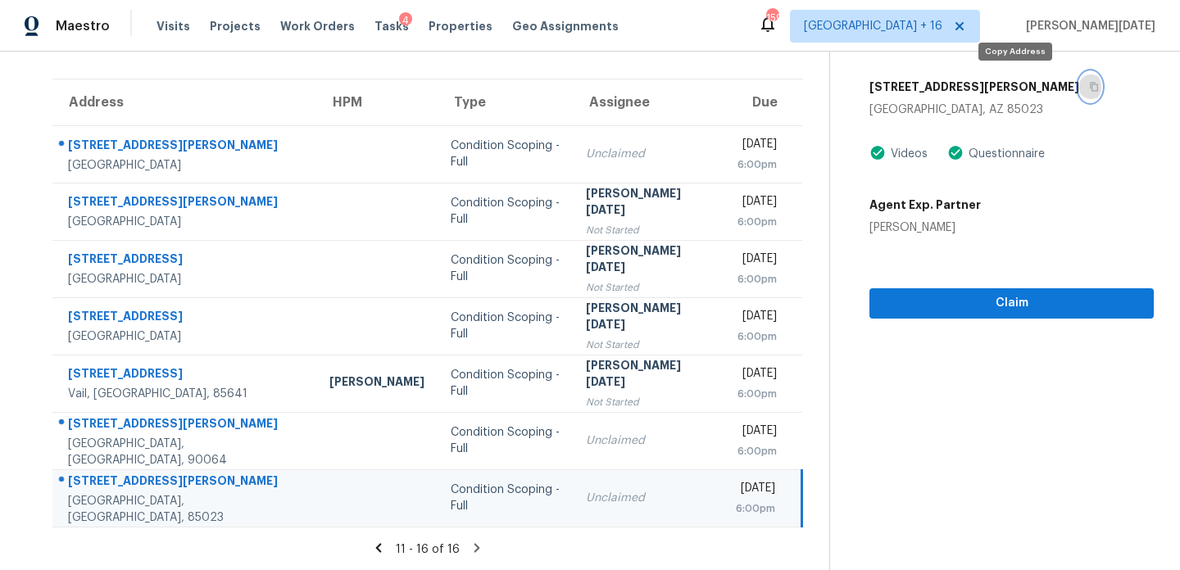
click at [1089, 89] on icon "button" at bounding box center [1094, 87] width 10 height 10
click at [736, 501] on div "6:00pm" at bounding box center [755, 509] width 39 height 16
click at [728, 479] on td "[DATE] 6:00pm" at bounding box center [762, 498] width 79 height 57
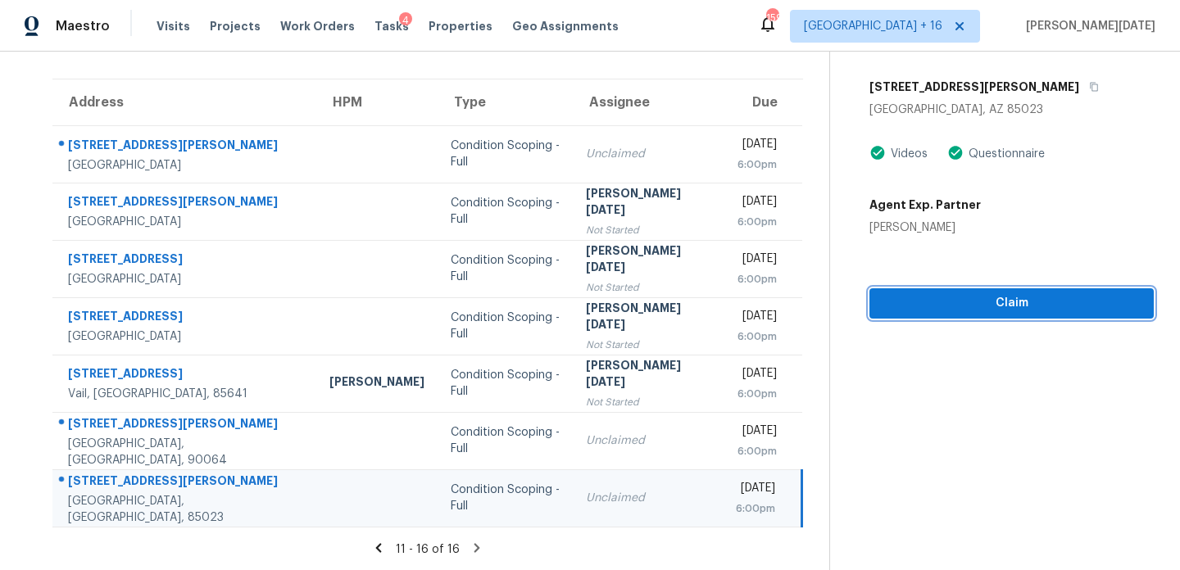
click at [933, 307] on span "Claim" at bounding box center [1012, 303] width 258 height 20
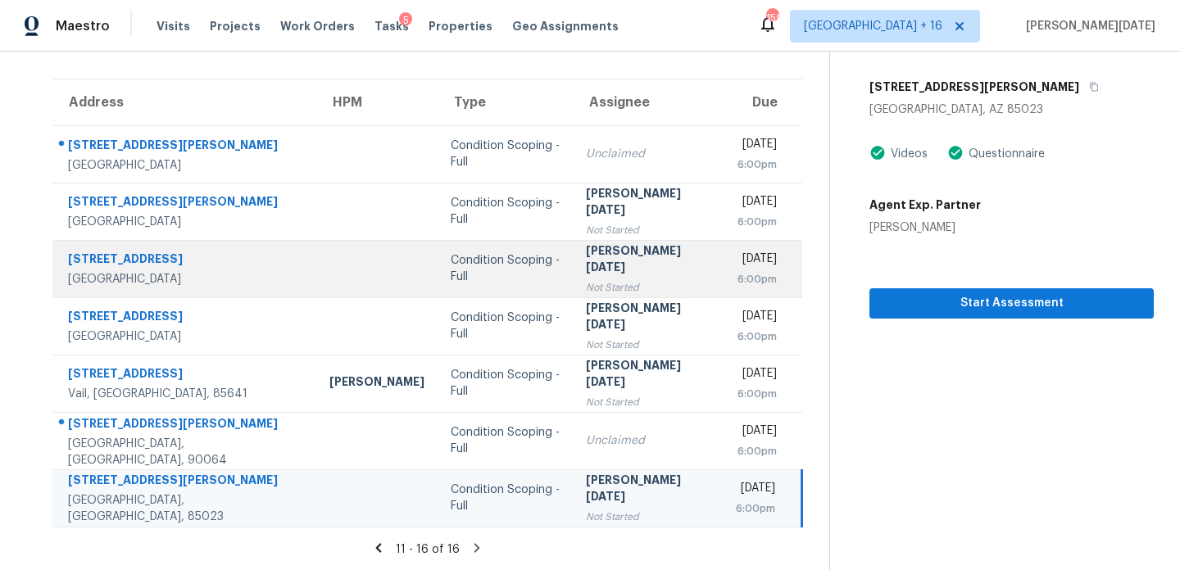
click at [736, 255] on div "[DATE]" at bounding box center [756, 261] width 41 height 20
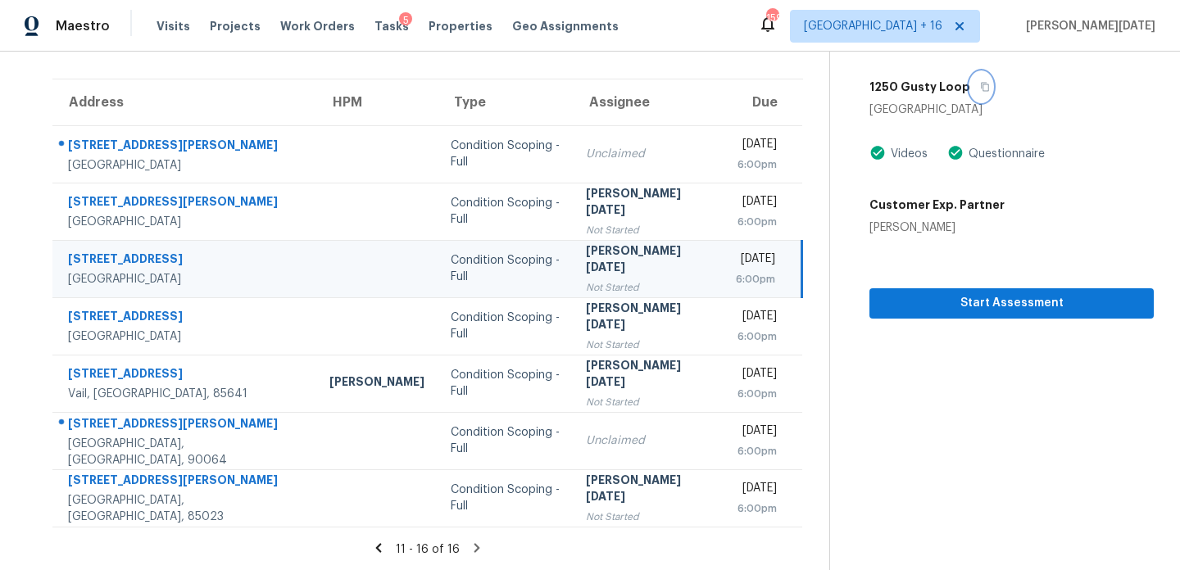
click at [982, 90] on icon "button" at bounding box center [986, 87] width 8 height 9
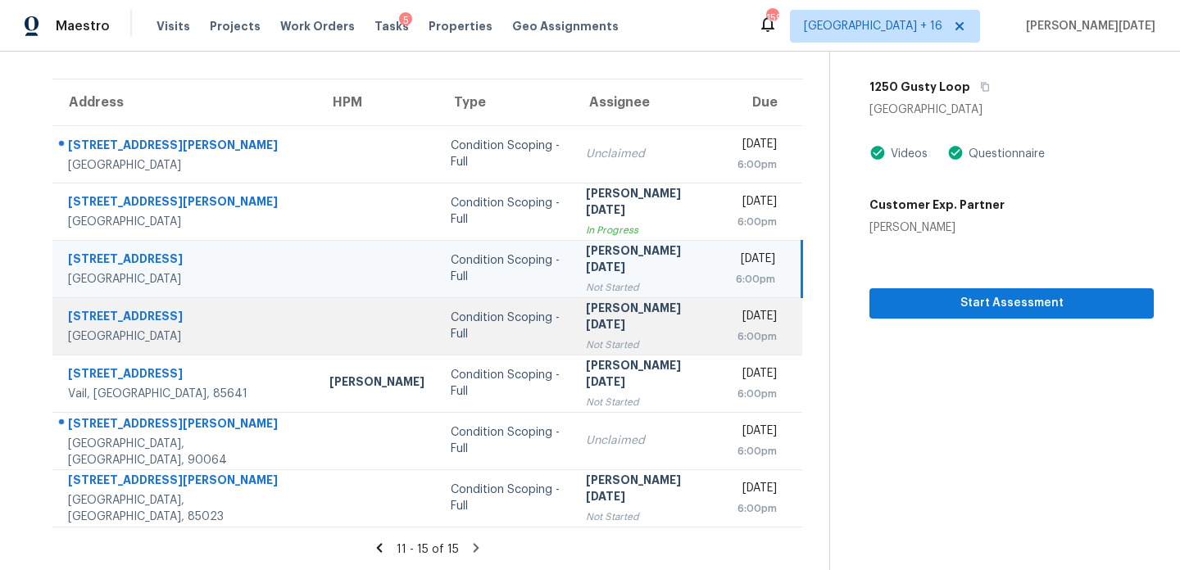
click at [736, 329] on div "6:00pm" at bounding box center [756, 337] width 41 height 16
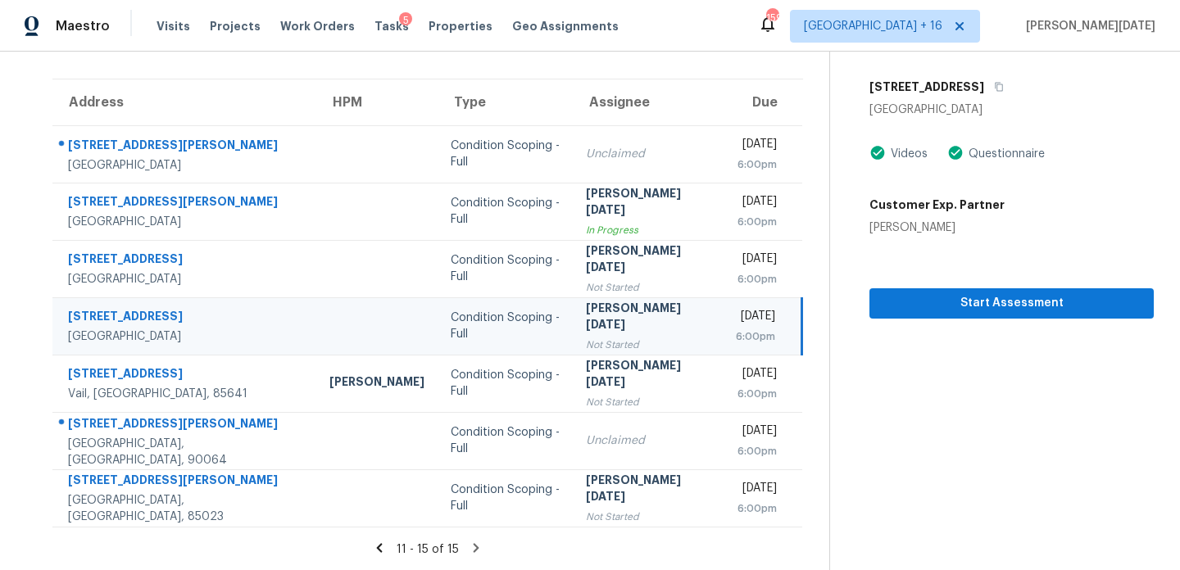
scroll to position [37, 0]
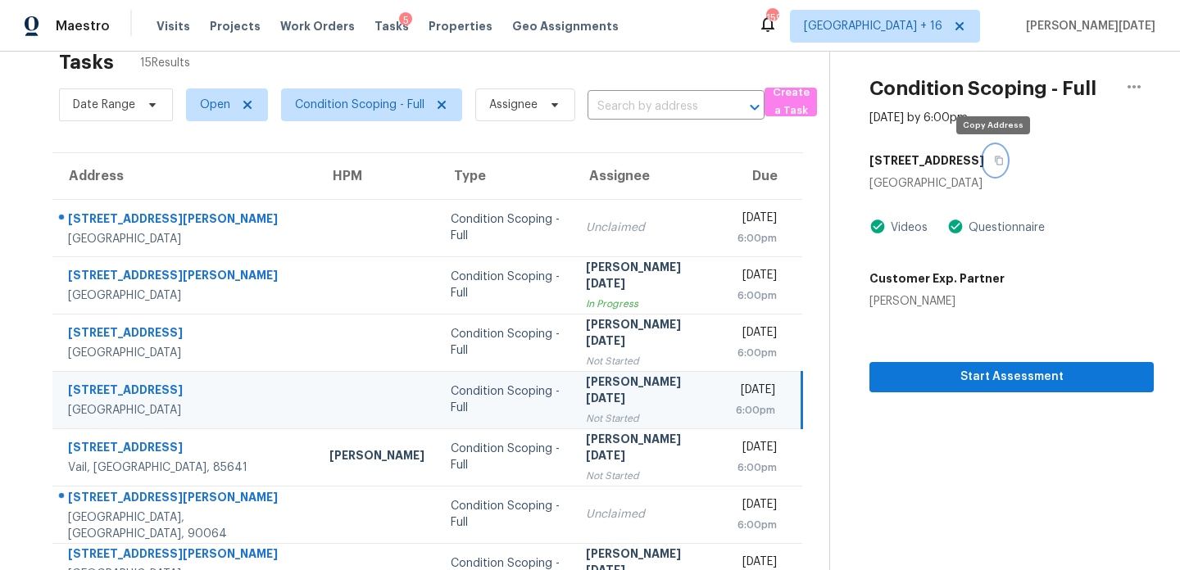
click at [994, 160] on icon "button" at bounding box center [999, 161] width 10 height 10
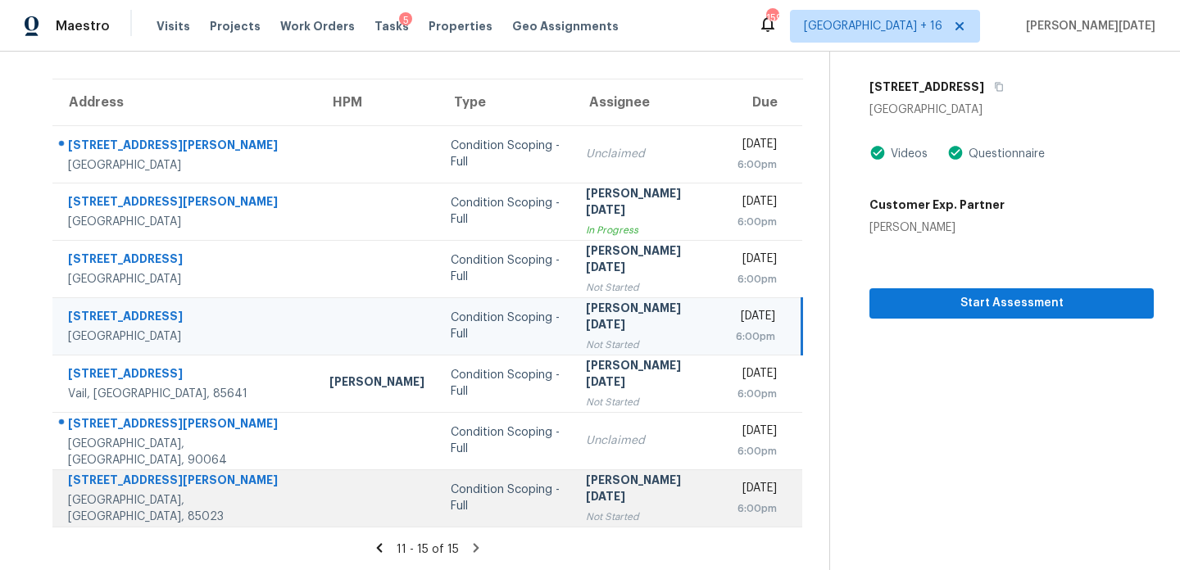
click at [598, 492] on div "[PERSON_NAME][DATE]" at bounding box center [648, 490] width 124 height 37
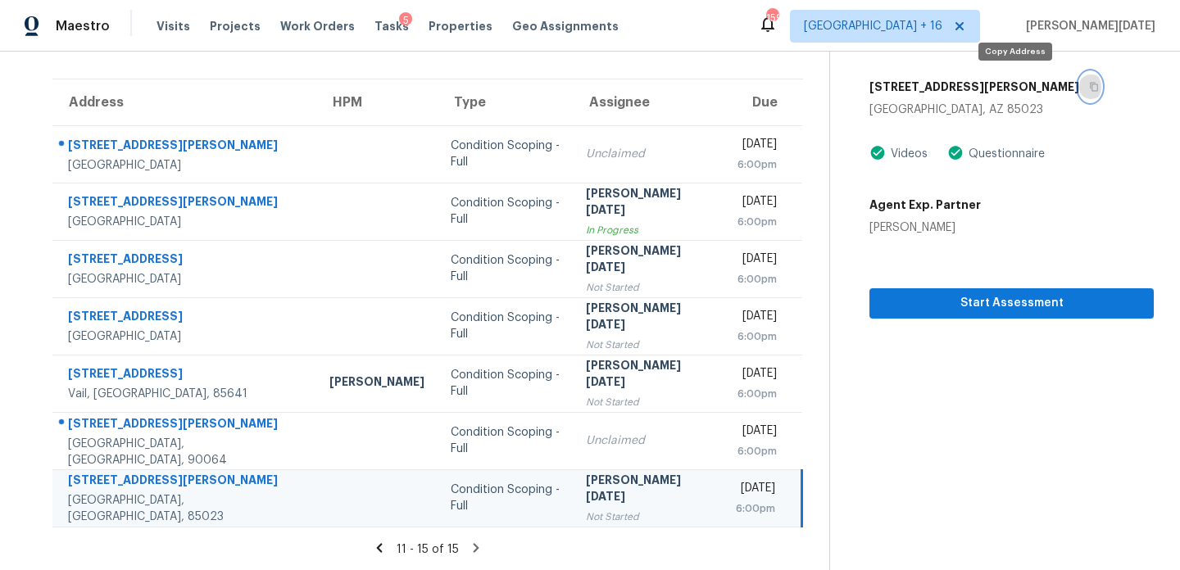
click at [1089, 85] on icon "button" at bounding box center [1094, 87] width 10 height 10
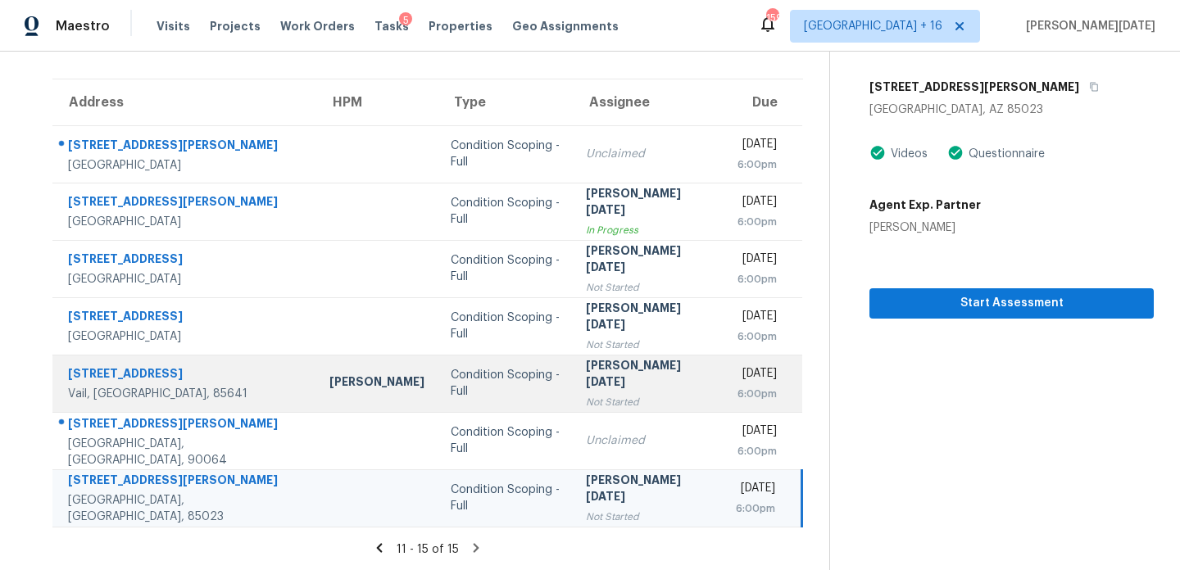
click at [736, 379] on div "[DATE]" at bounding box center [756, 376] width 41 height 20
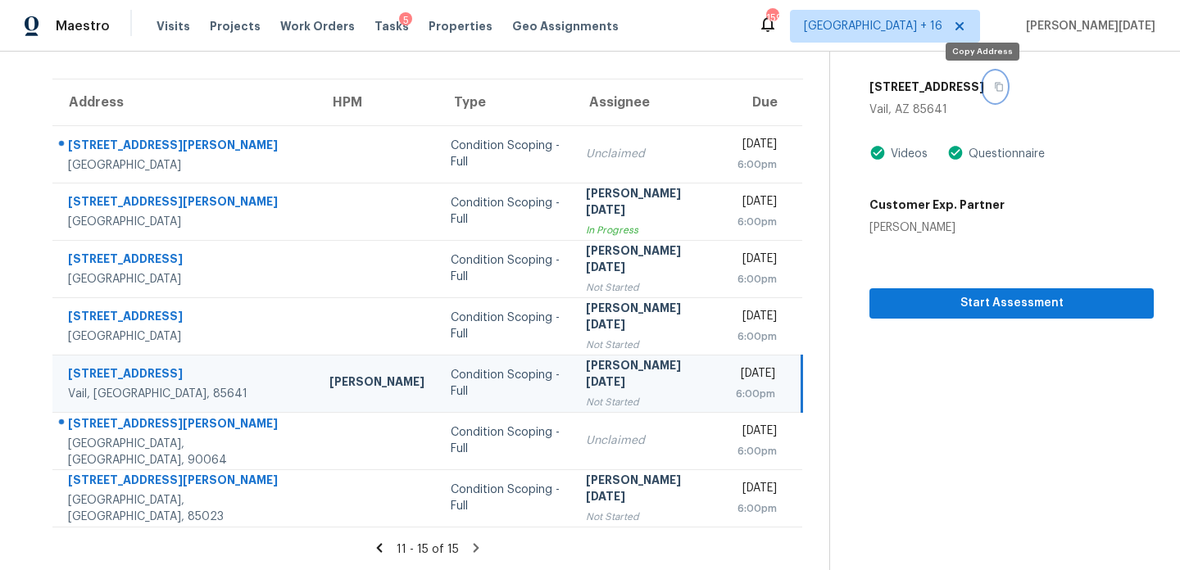
click at [994, 89] on icon "button" at bounding box center [999, 87] width 10 height 10
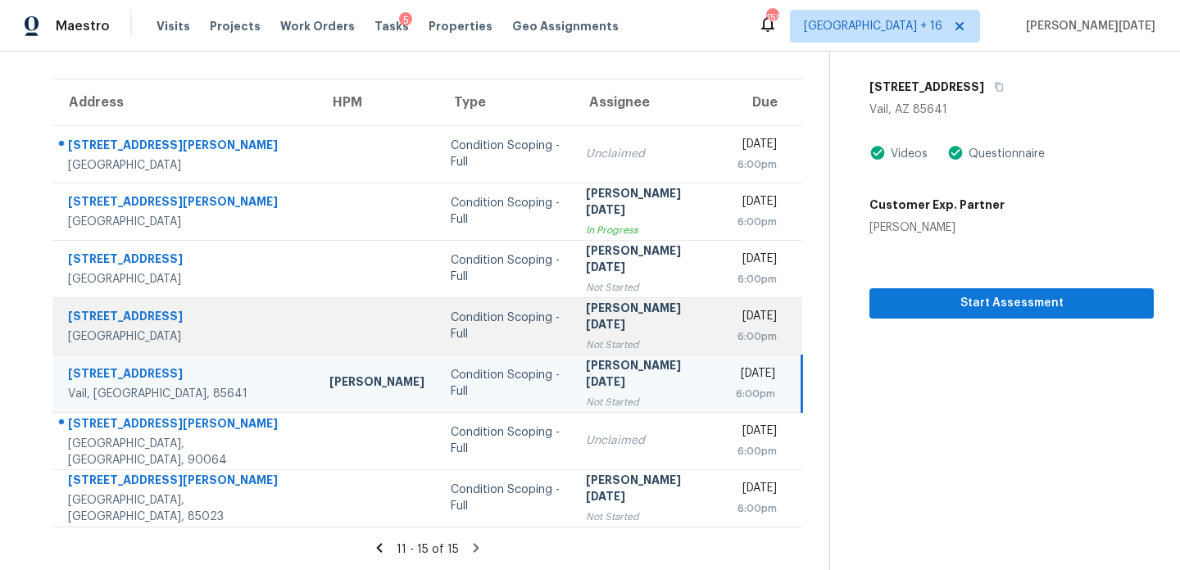
click at [736, 326] on div "[DATE]" at bounding box center [756, 318] width 41 height 20
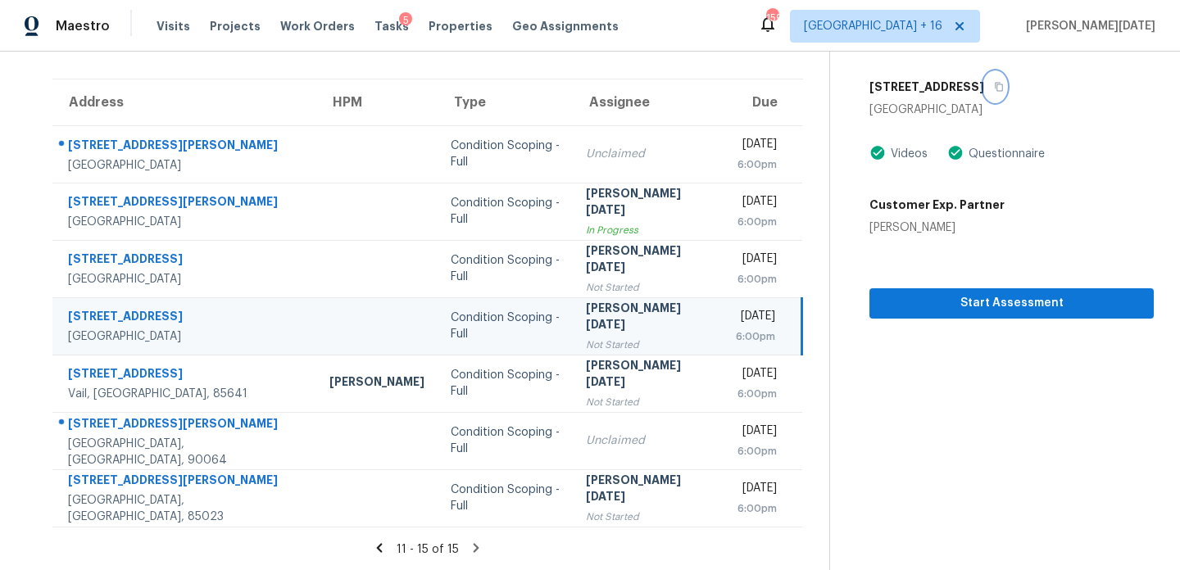
click at [996, 91] on button "button" at bounding box center [995, 87] width 22 height 30
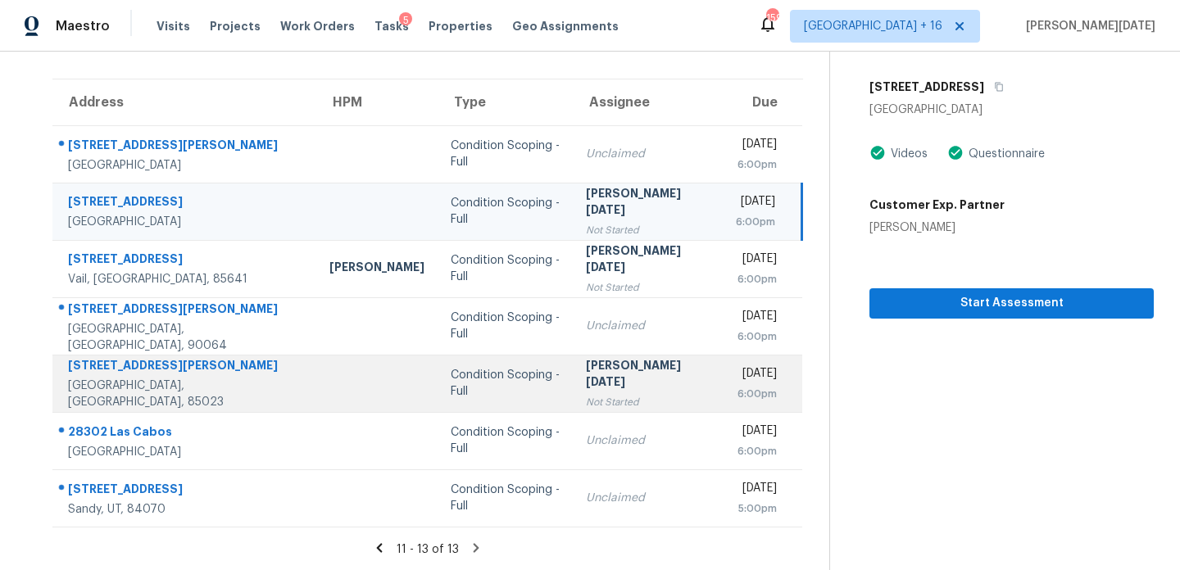
click at [736, 366] on div "[DATE]" at bounding box center [756, 376] width 41 height 20
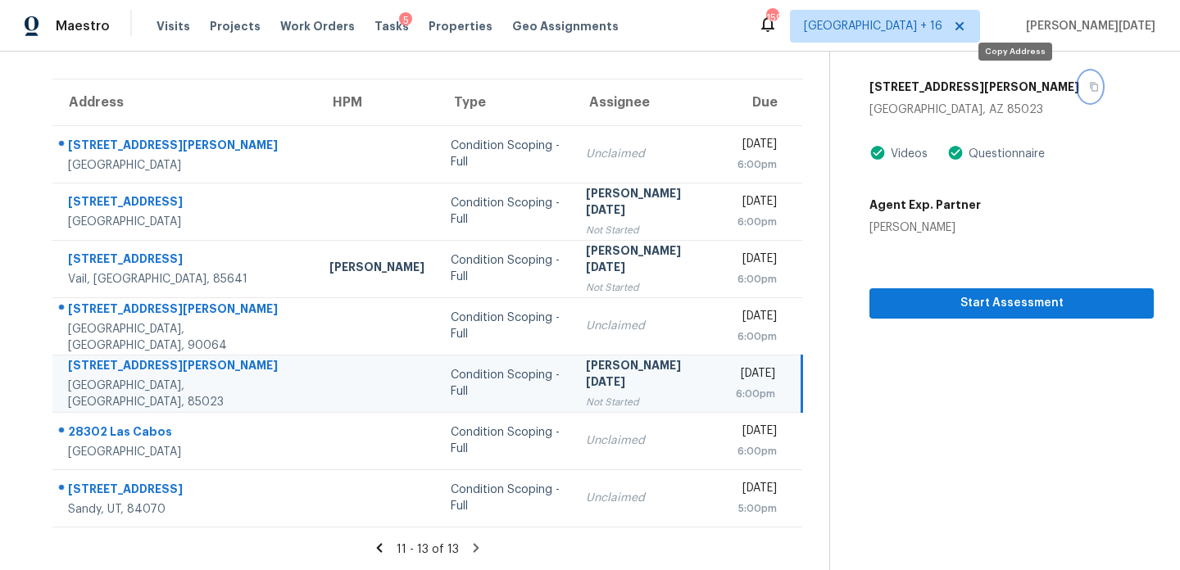
click at [1079, 90] on button "button" at bounding box center [1090, 87] width 22 height 30
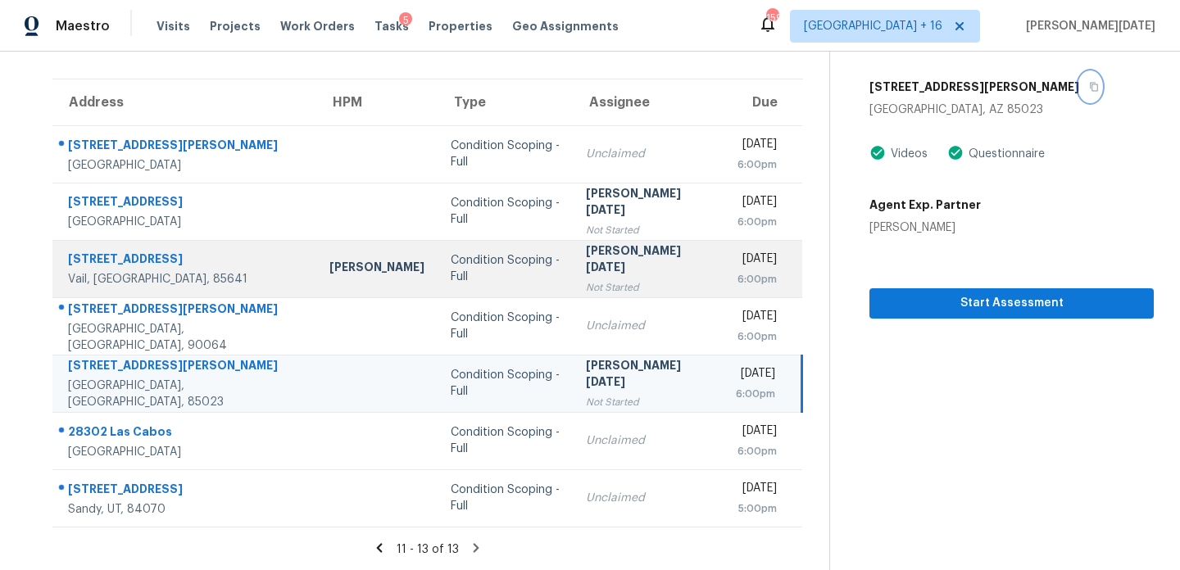
scroll to position [0, 0]
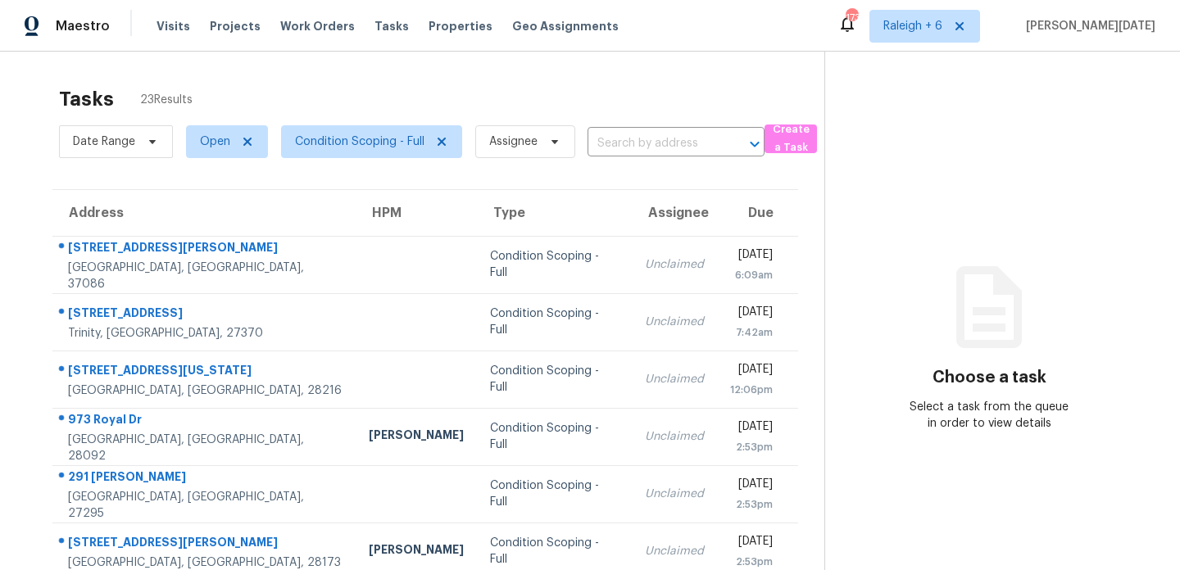
click at [580, 84] on div "Tasks 23 Results" at bounding box center [441, 99] width 765 height 43
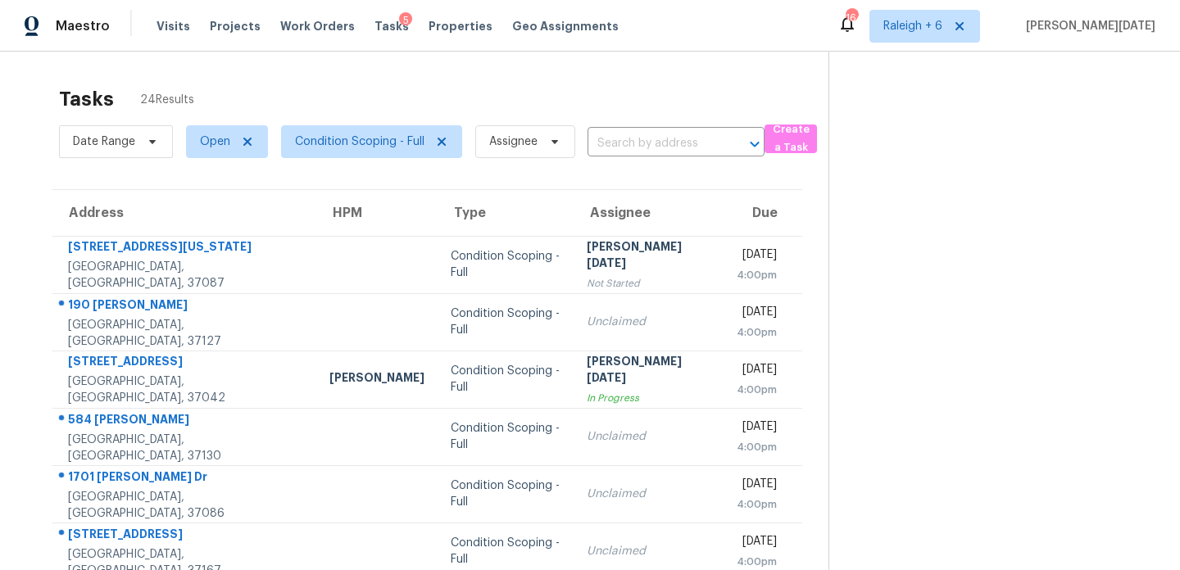
click at [737, 254] on div "[DATE]" at bounding box center [757, 257] width 40 height 20
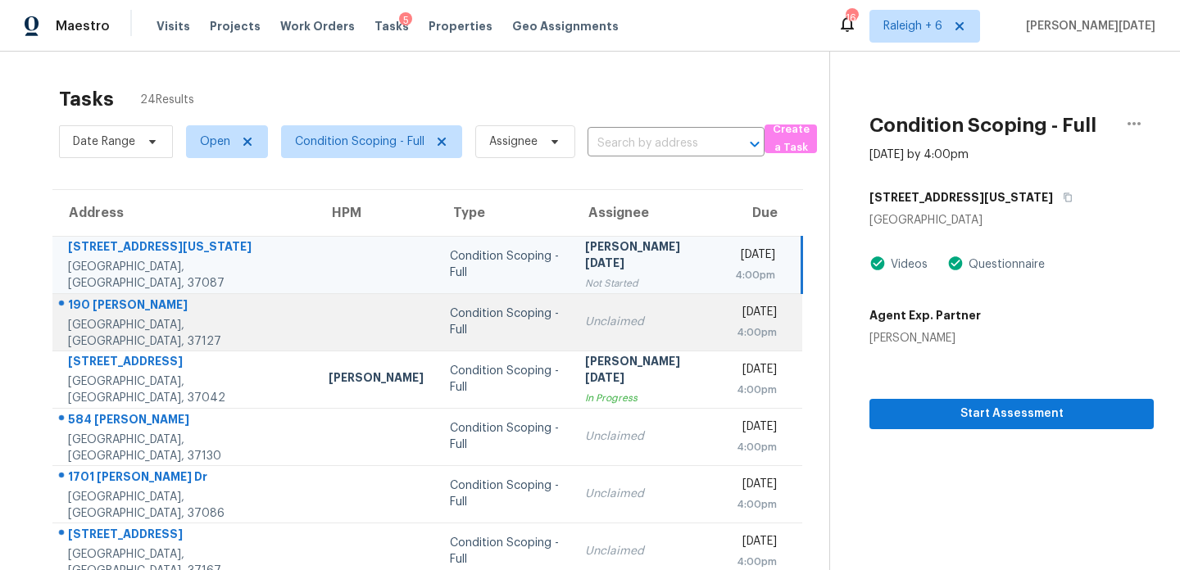
click at [735, 334] on div "4:00pm" at bounding box center [756, 333] width 42 height 16
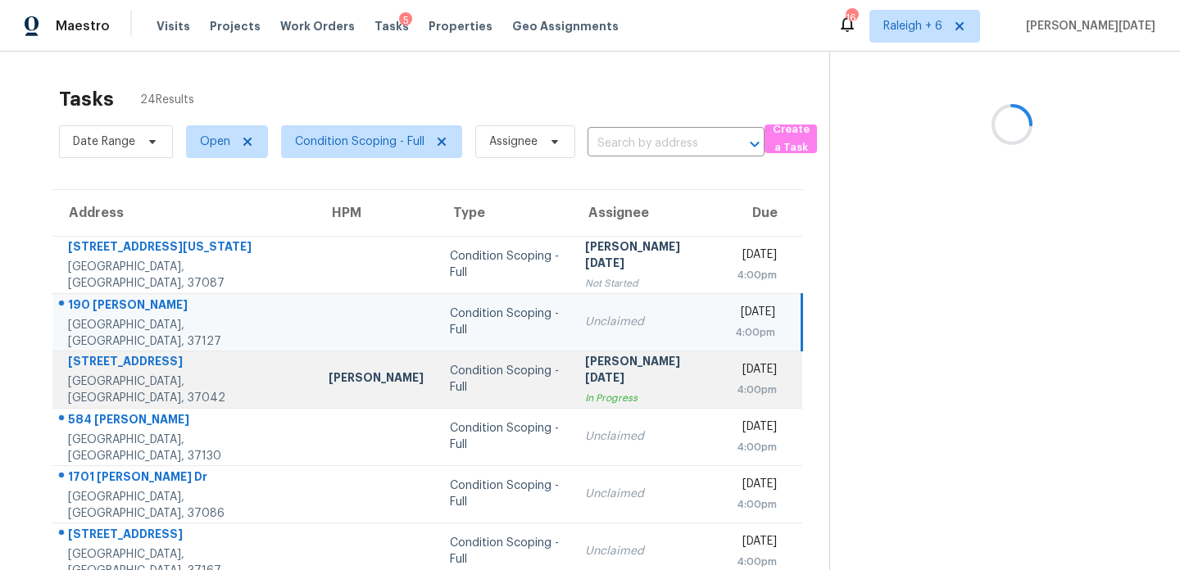
click at [735, 374] on div "[DATE]" at bounding box center [756, 371] width 42 height 20
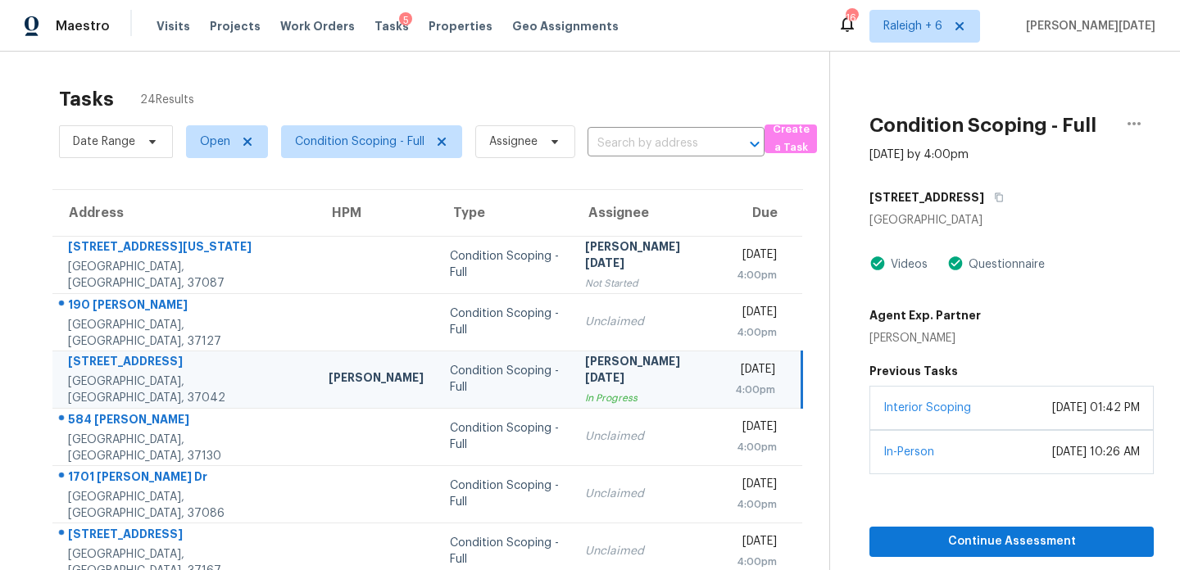
click at [735, 384] on div "4:00pm" at bounding box center [755, 390] width 40 height 16
click at [901, 532] on span "Continue Assessment" at bounding box center [1012, 542] width 258 height 20
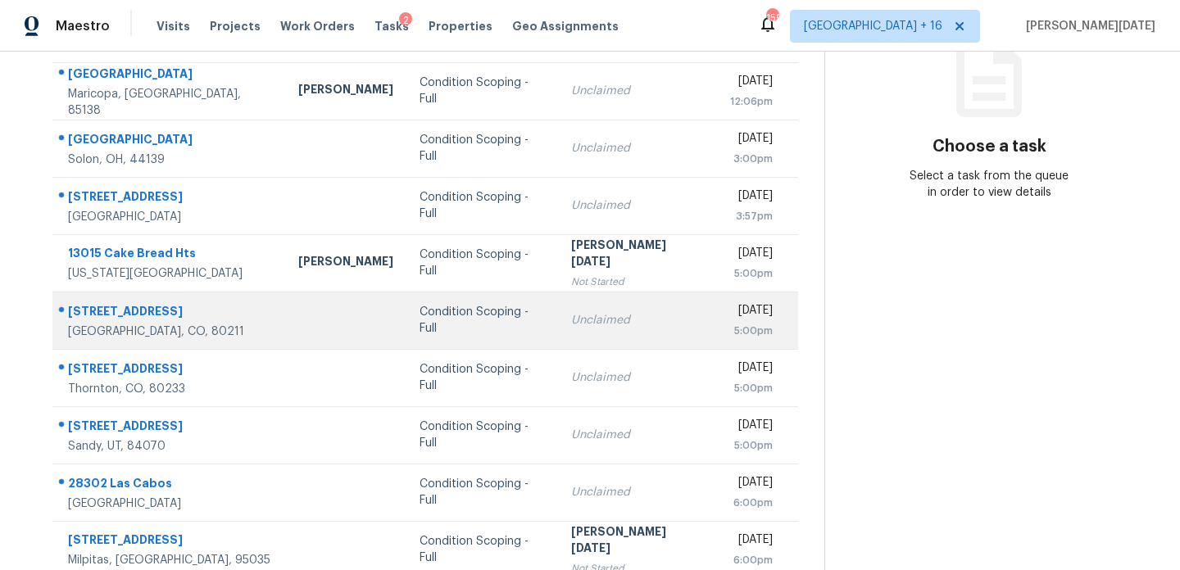
scroll to position [250, 0]
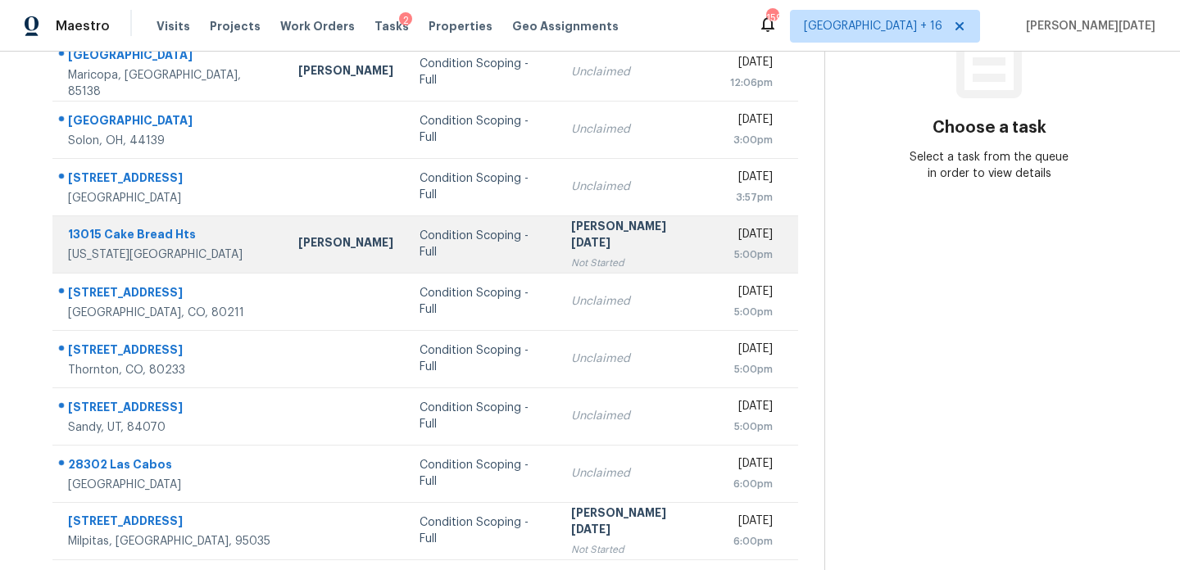
click at [591, 241] on div "[PERSON_NAME][DATE]" at bounding box center [637, 236] width 132 height 37
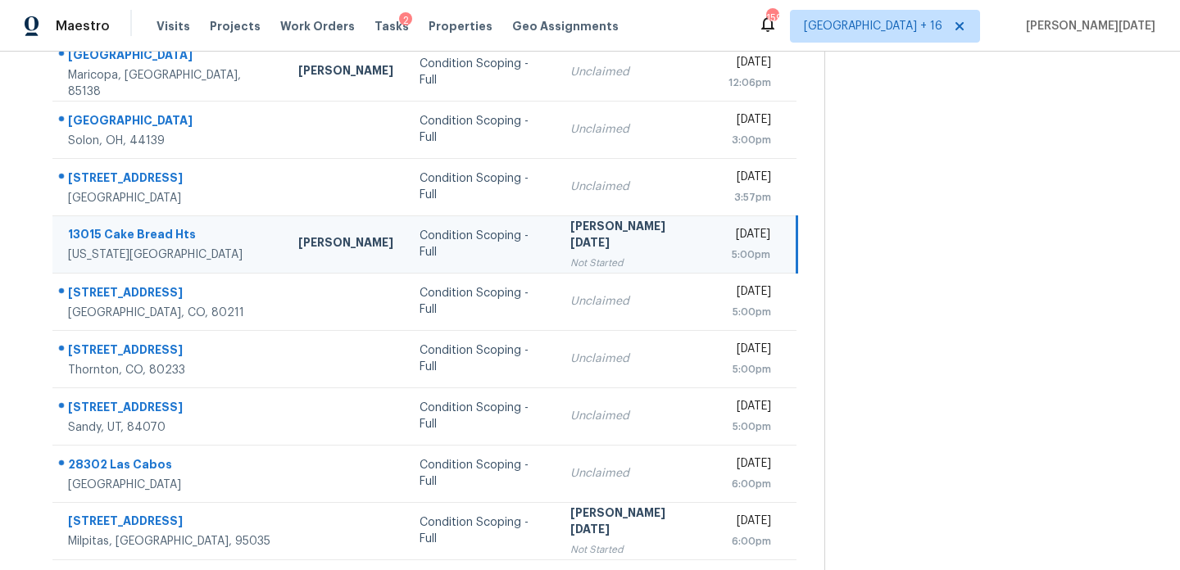
click at [591, 241] on div "[PERSON_NAME][DATE]" at bounding box center [636, 236] width 132 height 37
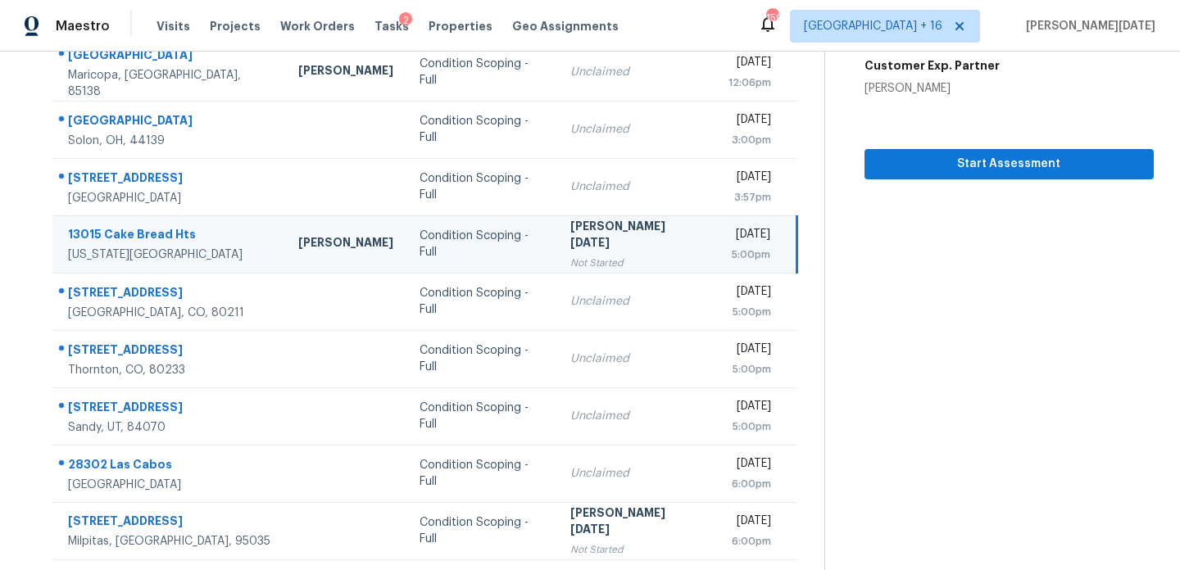
click at [591, 241] on div "[PERSON_NAME][DATE]" at bounding box center [636, 236] width 132 height 37
click at [910, 160] on span "Start Assessment" at bounding box center [1009, 164] width 263 height 20
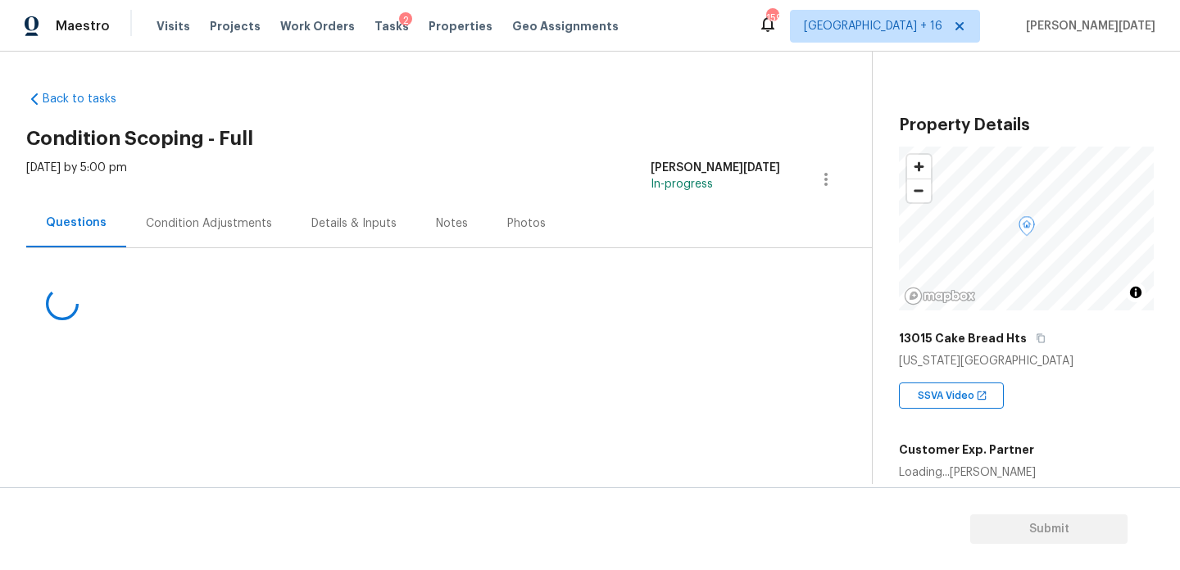
click at [222, 230] on div "Condition Adjustments" at bounding box center [209, 224] width 126 height 16
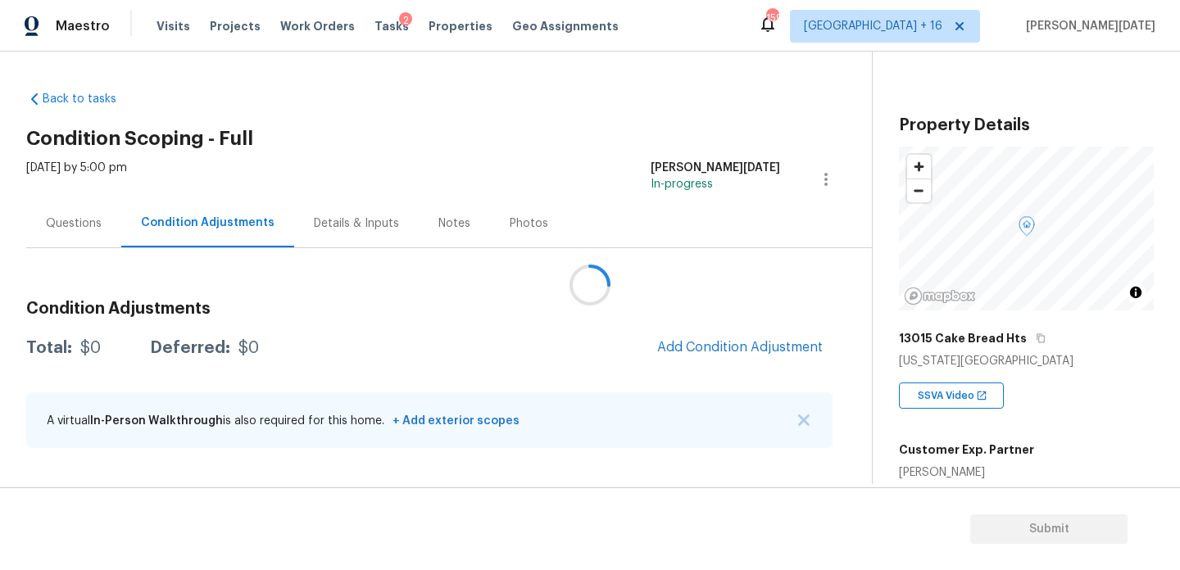
click at [583, 156] on div at bounding box center [590, 285] width 1180 height 570
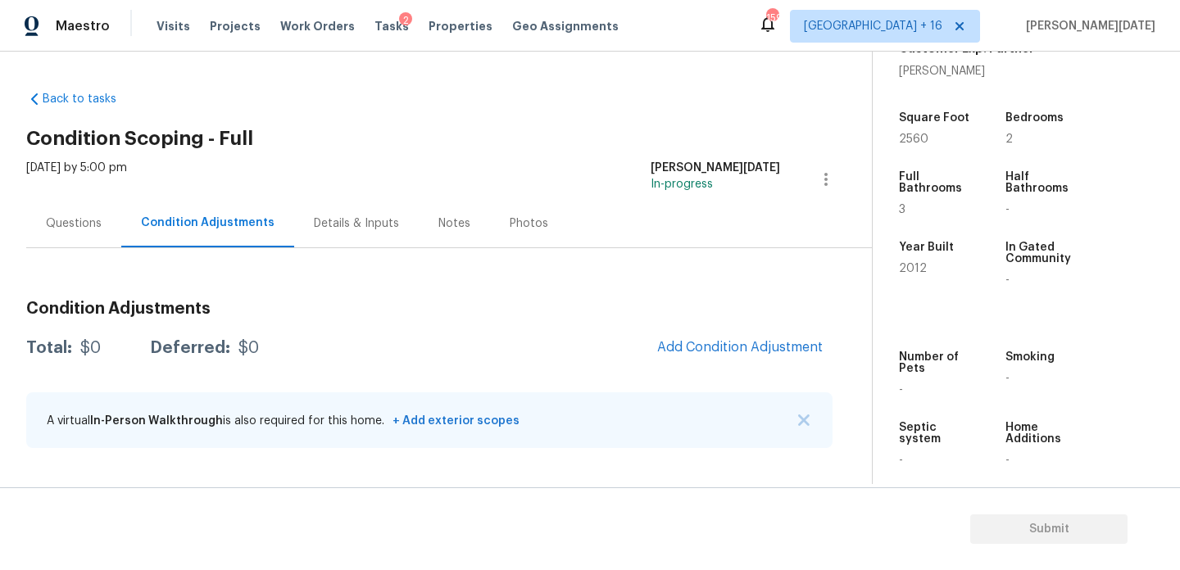
scroll to position [402, 0]
click at [715, 354] on span "Add Condition Adjustment" at bounding box center [740, 347] width 166 height 15
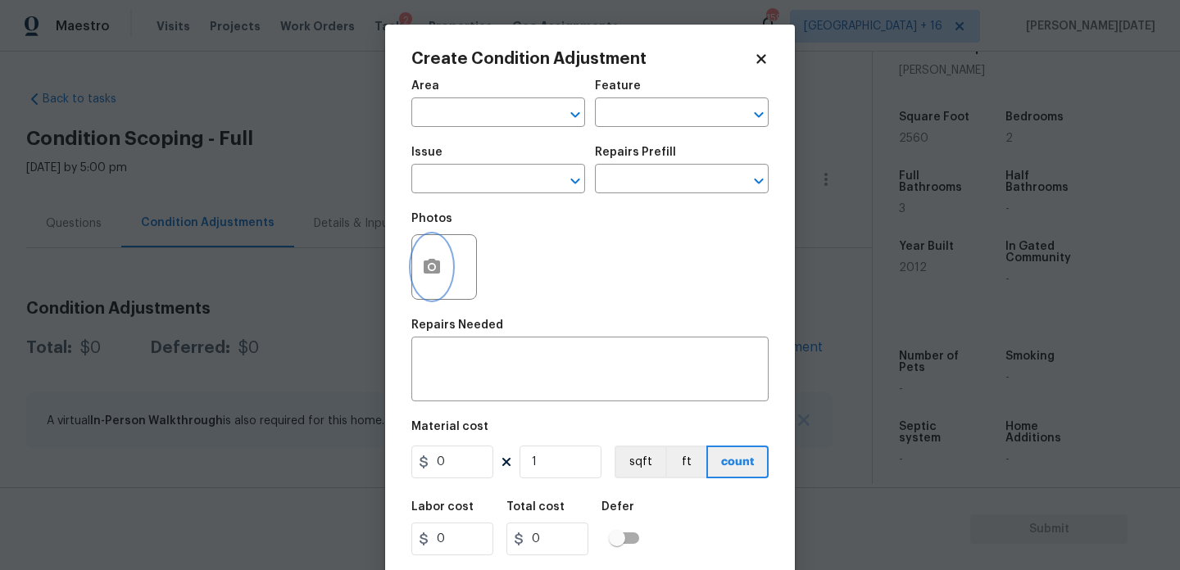
click at [430, 260] on icon "button" at bounding box center [432, 266] width 16 height 15
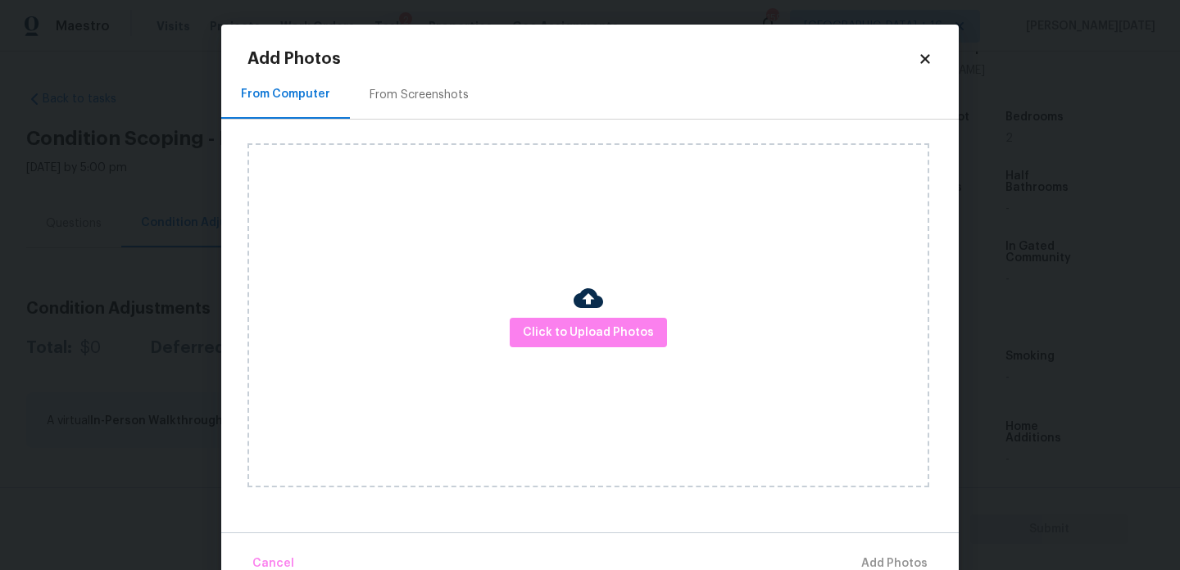
click at [580, 360] on div "Click to Upload Photos" at bounding box center [589, 315] width 682 height 344
click at [607, 332] on span "Click to Upload Photos" at bounding box center [588, 333] width 131 height 20
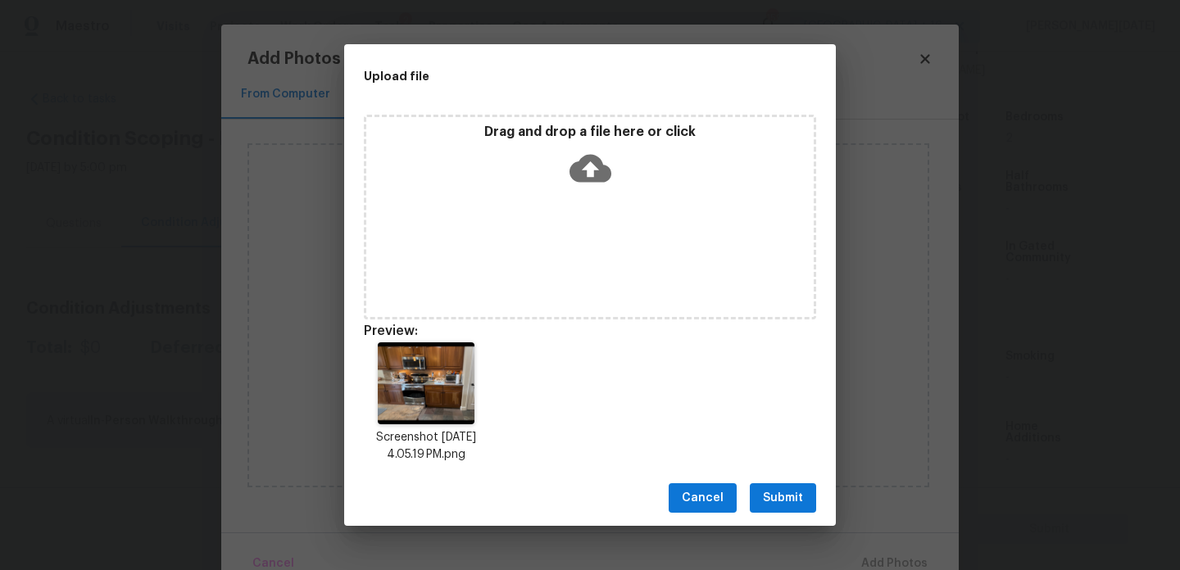
click at [790, 502] on span "Submit" at bounding box center [783, 498] width 40 height 20
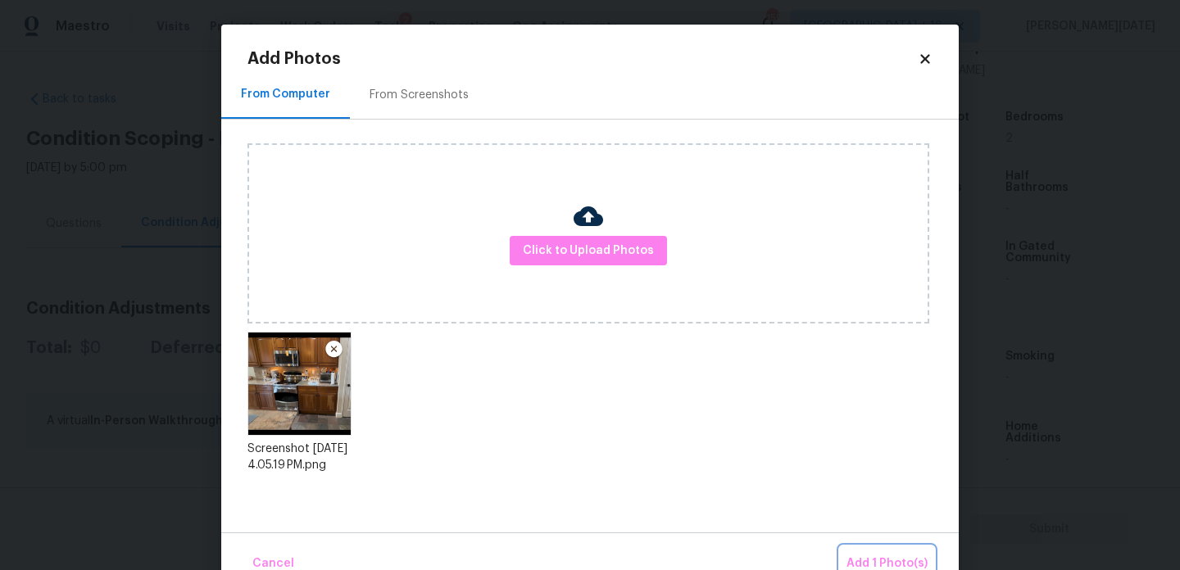
click at [897, 556] on span "Add 1 Photo(s)" at bounding box center [887, 564] width 81 height 20
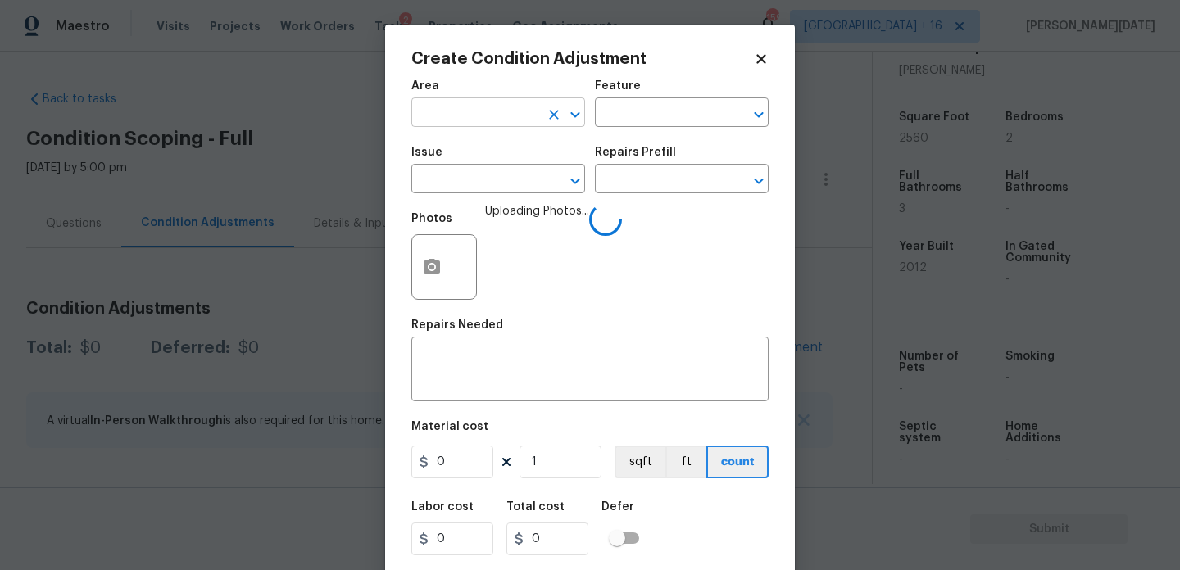
click at [478, 104] on input "text" at bounding box center [475, 114] width 128 height 25
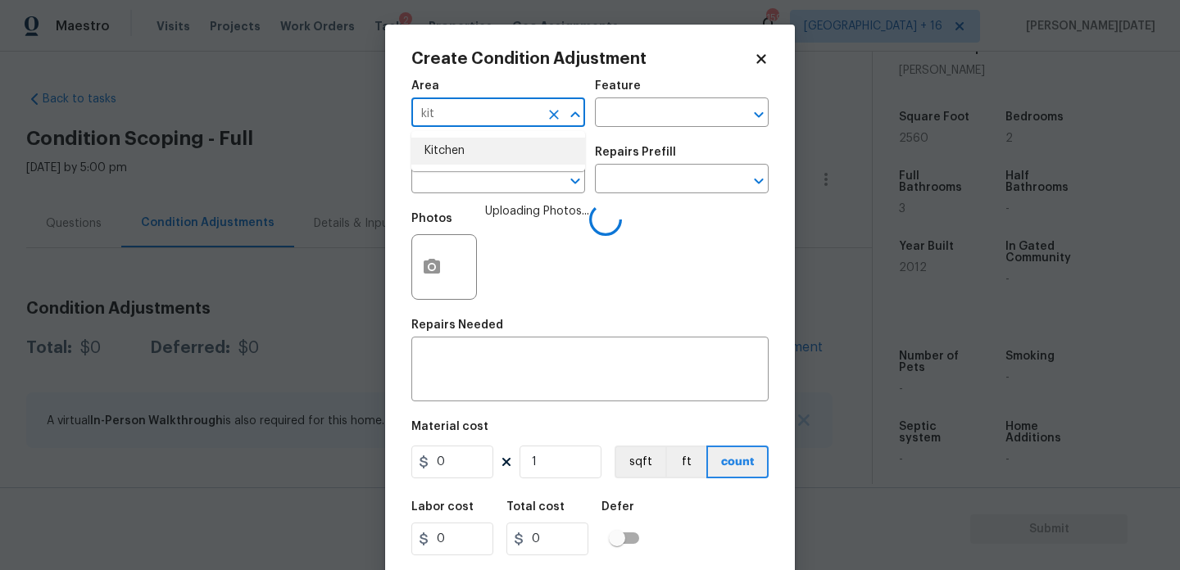
click at [484, 147] on li "Kitchen" at bounding box center [498, 151] width 174 height 27
type input "Kitchen"
click at [482, 190] on input "text" at bounding box center [475, 180] width 128 height 25
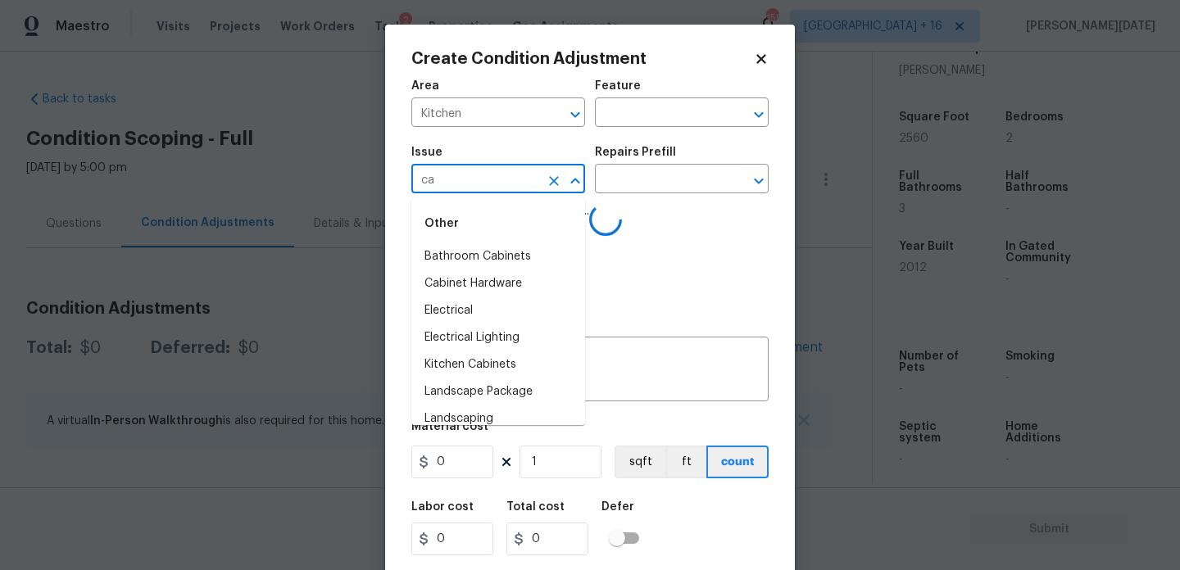
type input "cab"
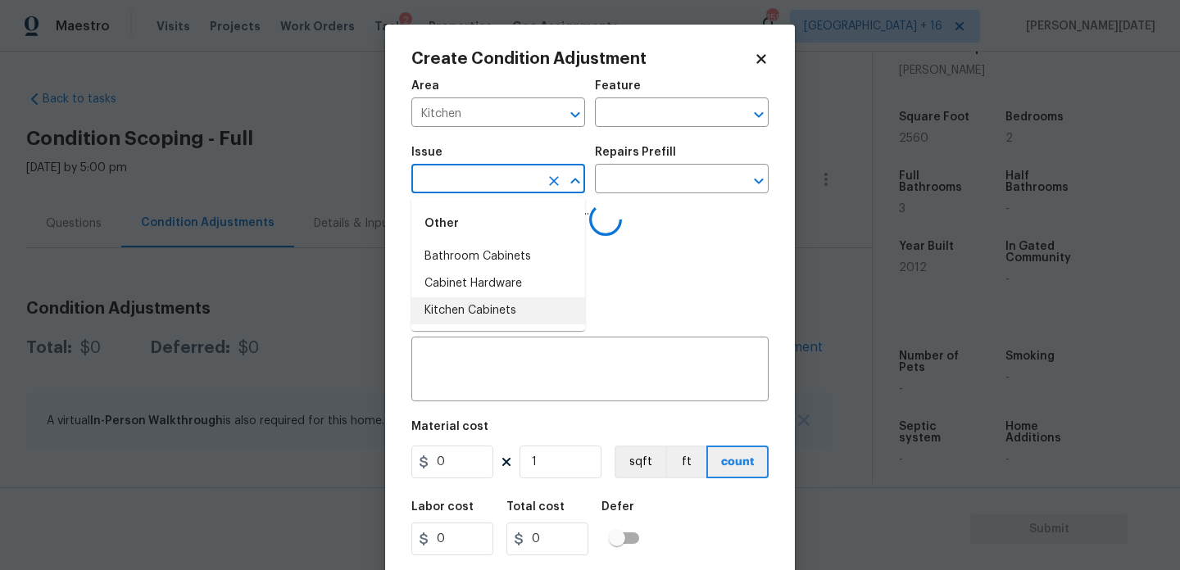
click at [495, 310] on li "Kitchen Cabinets" at bounding box center [498, 310] width 174 height 27
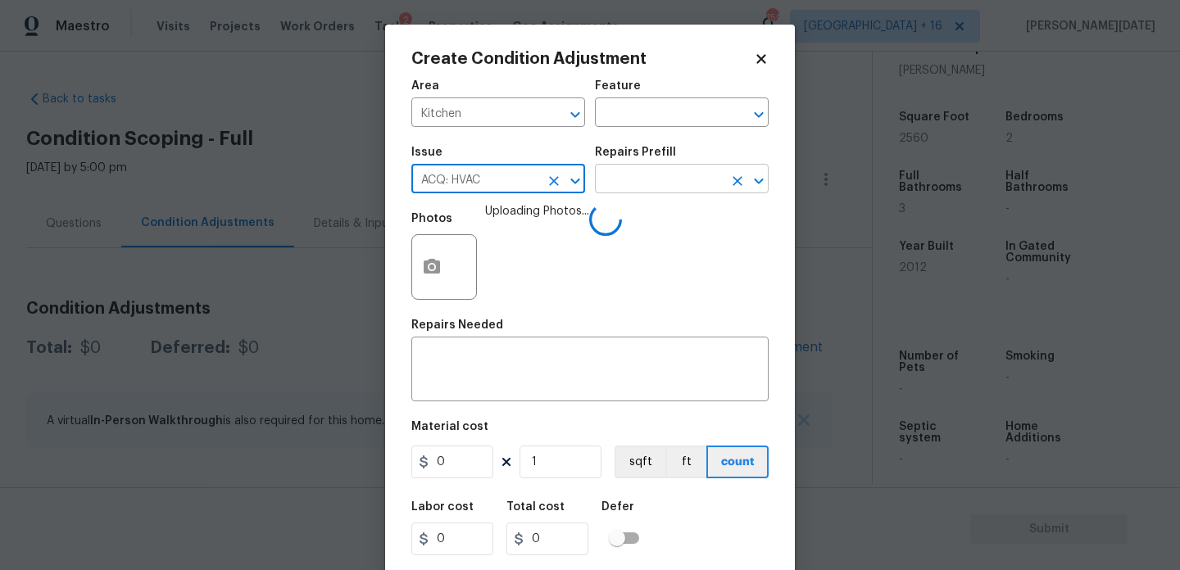
type input "ACQ: HVAC"
click at [611, 184] on input "text" at bounding box center [659, 180] width 128 height 25
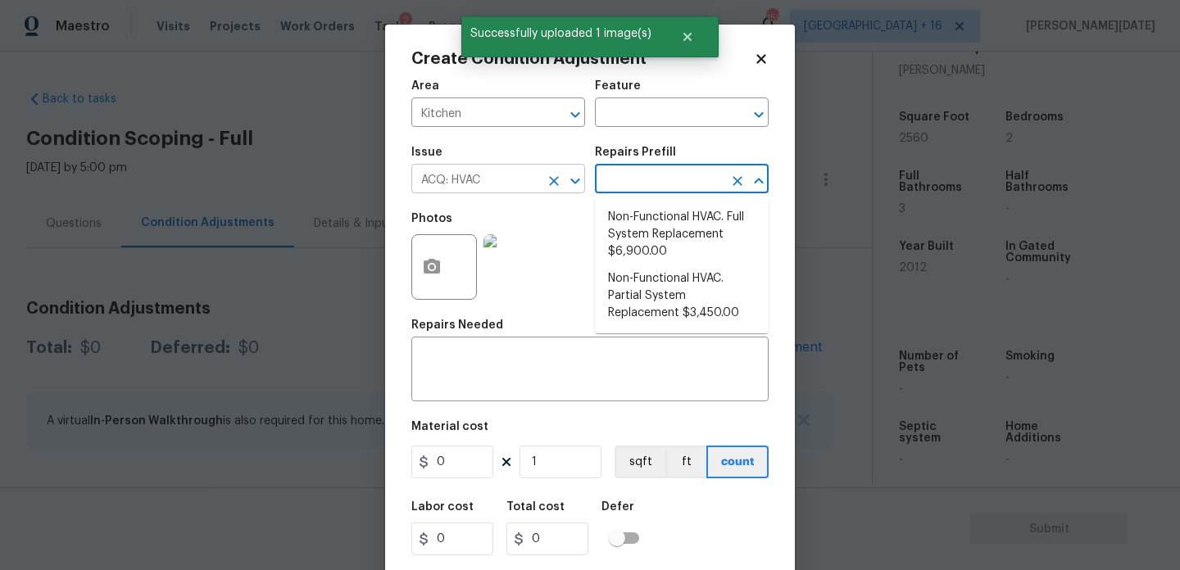
click at [548, 188] on icon "Clear" at bounding box center [554, 181] width 16 height 16
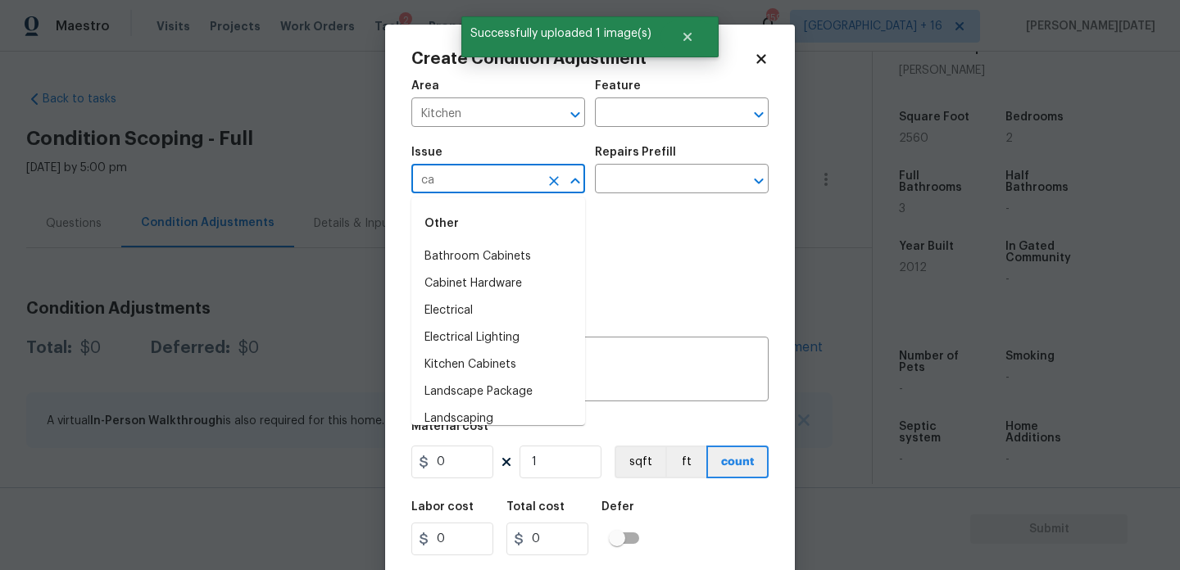
type input "cab"
click at [497, 303] on li "Kitchen Cabinets" at bounding box center [498, 310] width 174 height 27
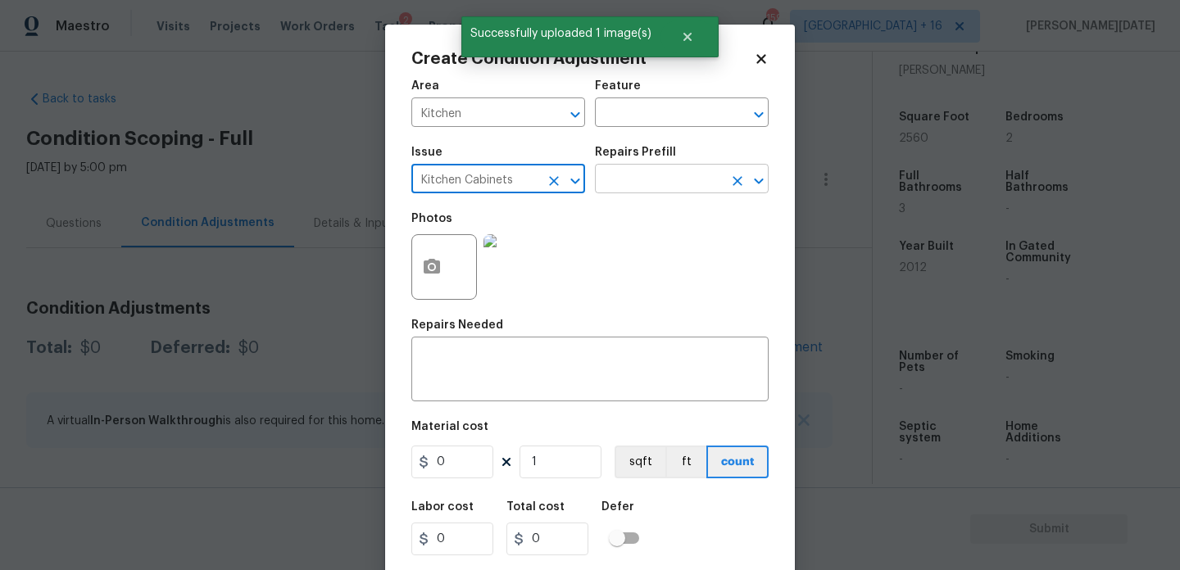
type input "Kitchen Cabinets"
click at [627, 188] on input "text" at bounding box center [659, 180] width 128 height 25
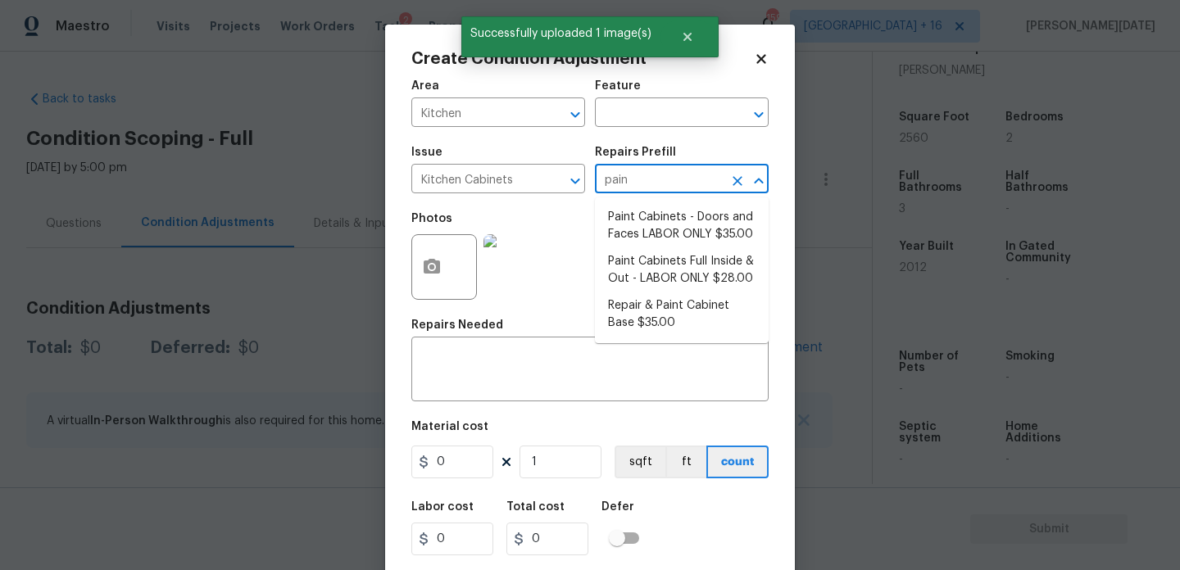
type input "paint"
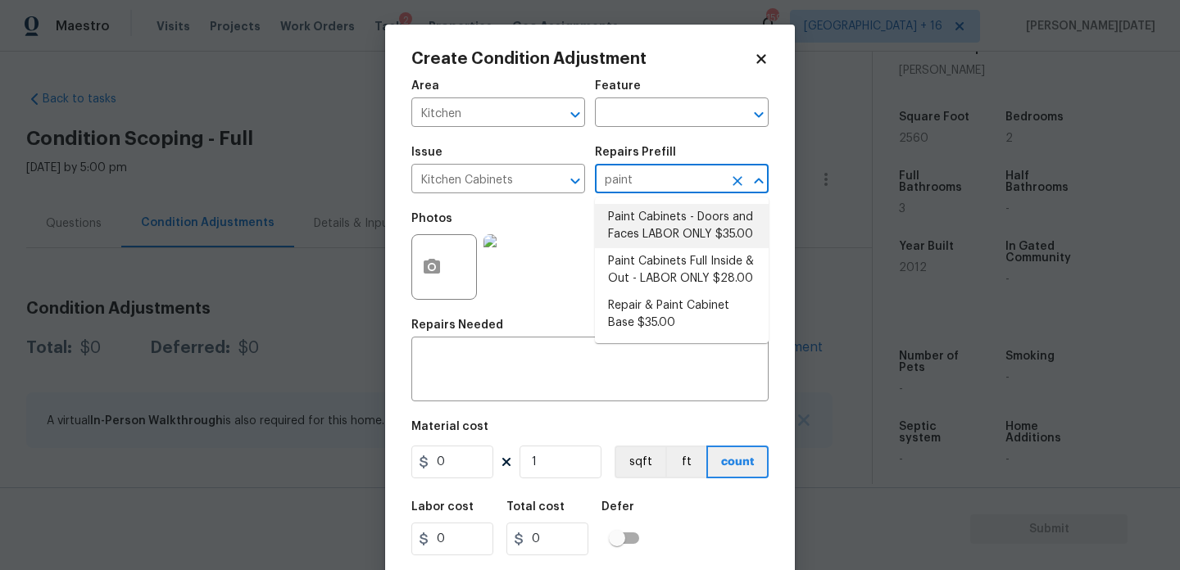
click at [645, 225] on li "Paint Cabinets - Doors and Faces LABOR ONLY $35.00" at bounding box center [682, 226] width 174 height 44
type input "Cabinets"
type textarea "Prep, sand, mask and apply 2 coats of paint to the kitchen cabinet doors and bo…"
type input "35"
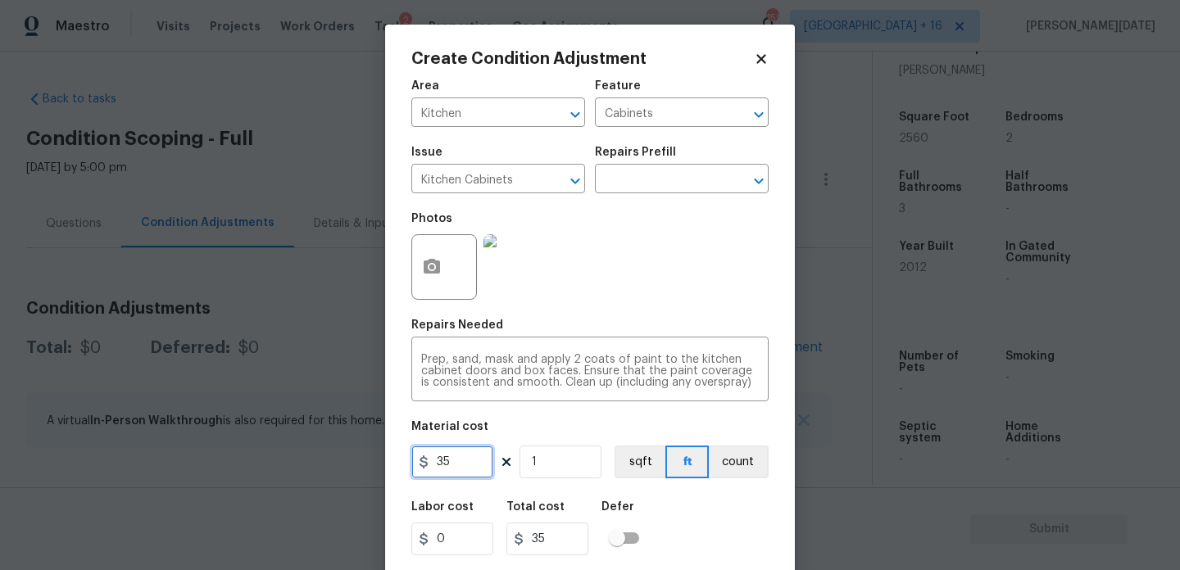
drag, startPoint x: 464, startPoint y: 461, endPoint x: 320, endPoint y: 461, distance: 143.4
click at [320, 461] on div "Create Condition Adjustment Area Kitchen ​ Feature Cabinets ​ Issue Kitchen Cab…" at bounding box center [590, 285] width 1180 height 570
type input "1200"
click at [633, 284] on div "Photos" at bounding box center [589, 256] width 357 height 107
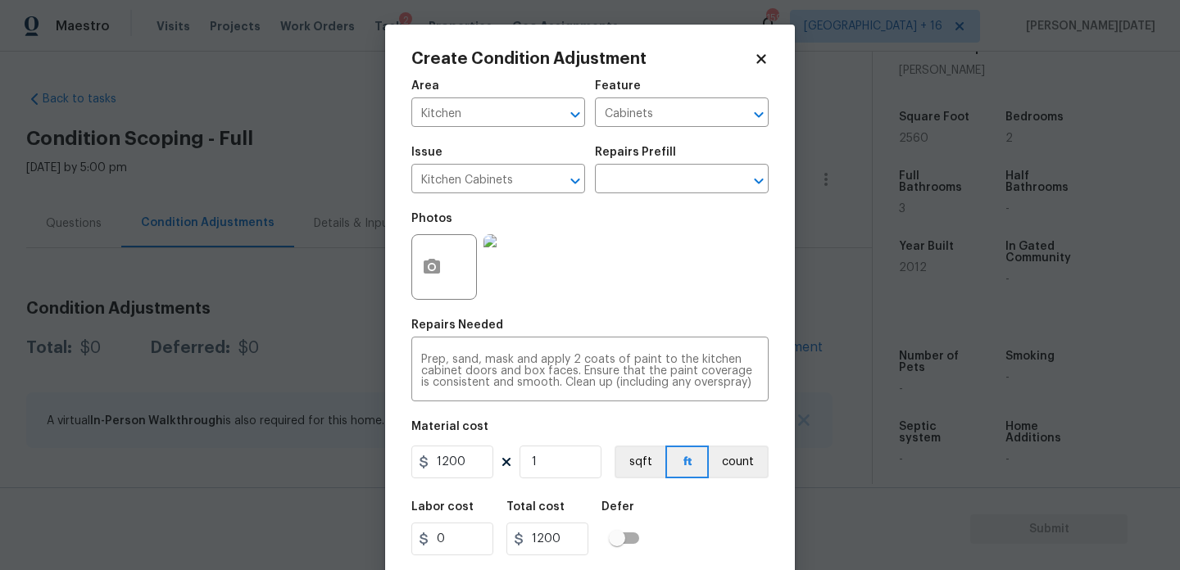
scroll to position [42, 0]
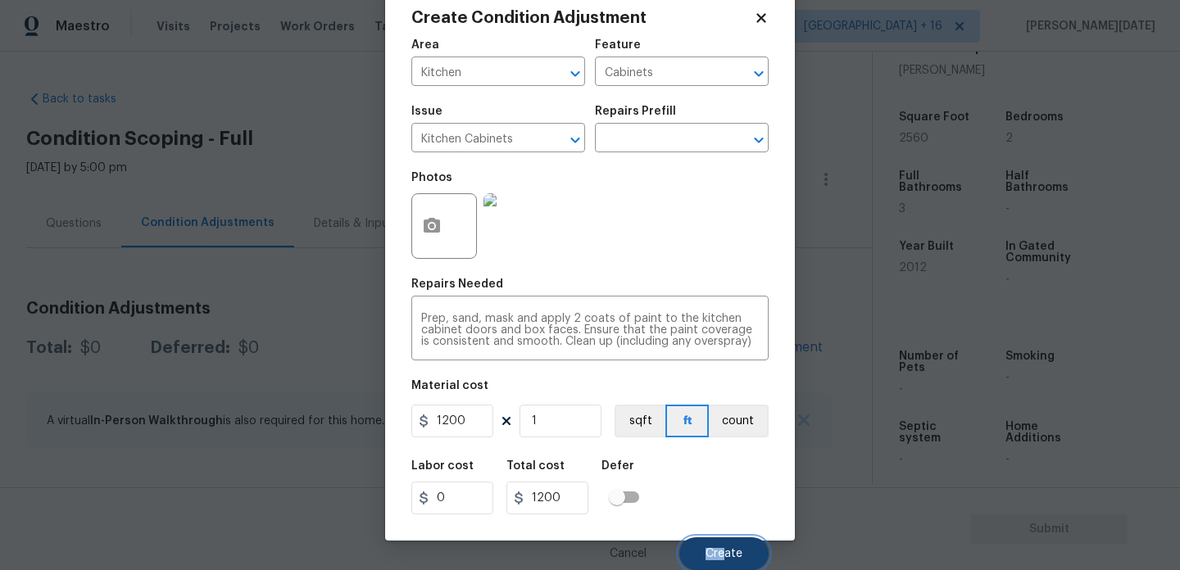
click at [724, 548] on span "Create" at bounding box center [724, 554] width 37 height 12
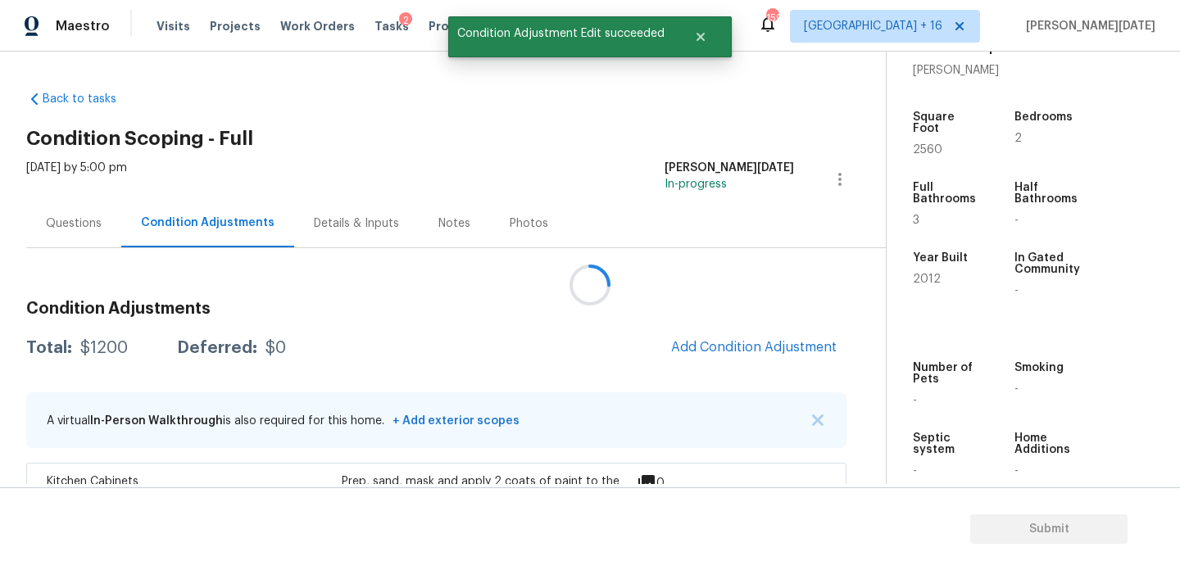
scroll to position [0, 0]
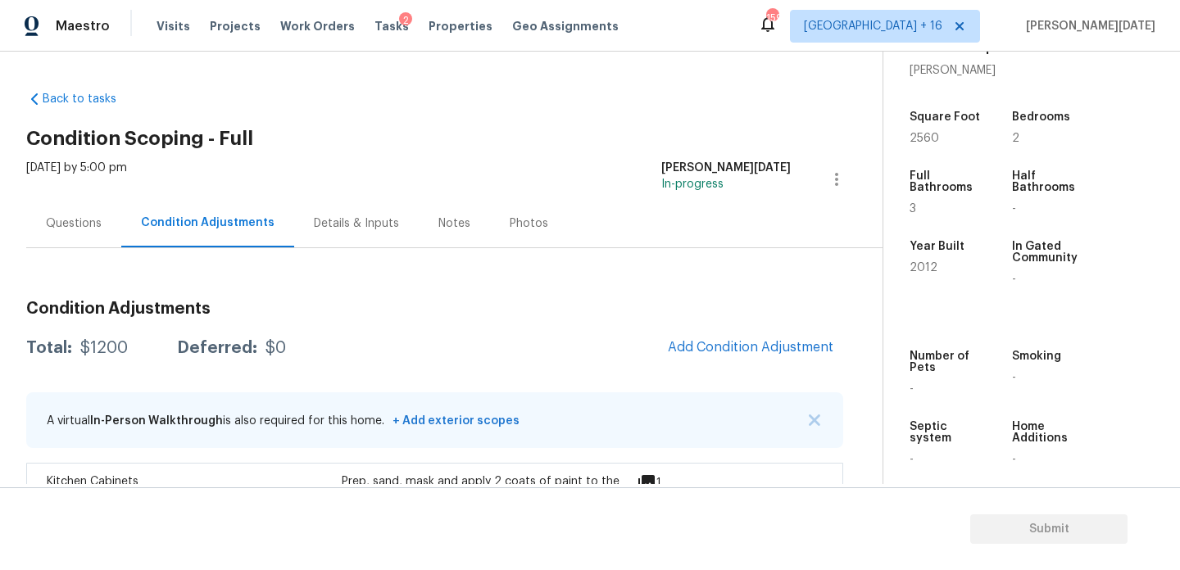
click at [38, 229] on div "Questions" at bounding box center [73, 223] width 95 height 48
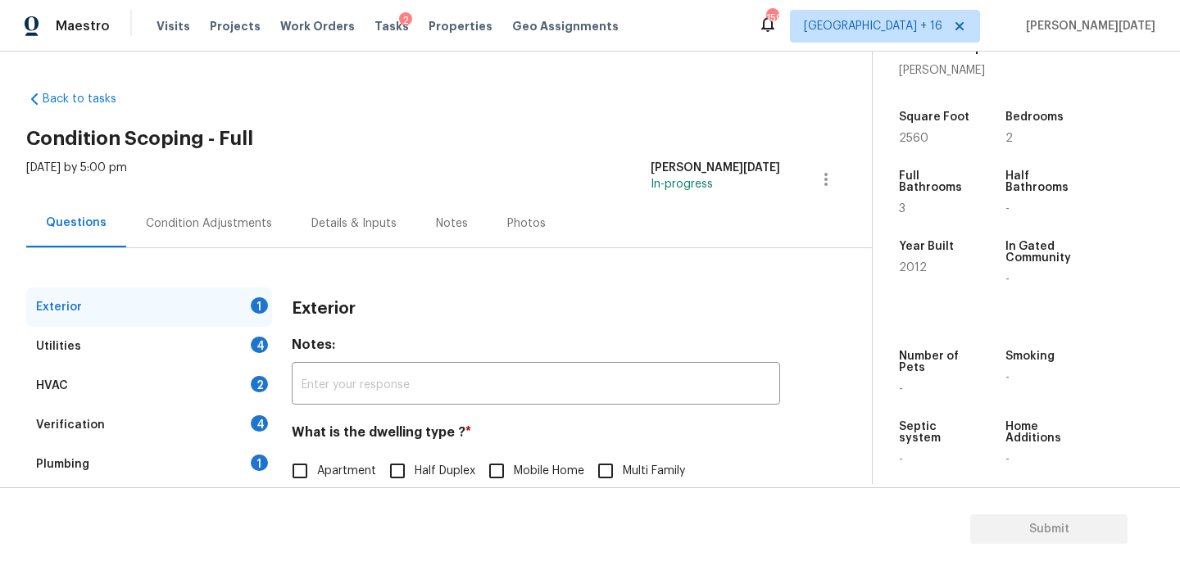
scroll to position [219, 0]
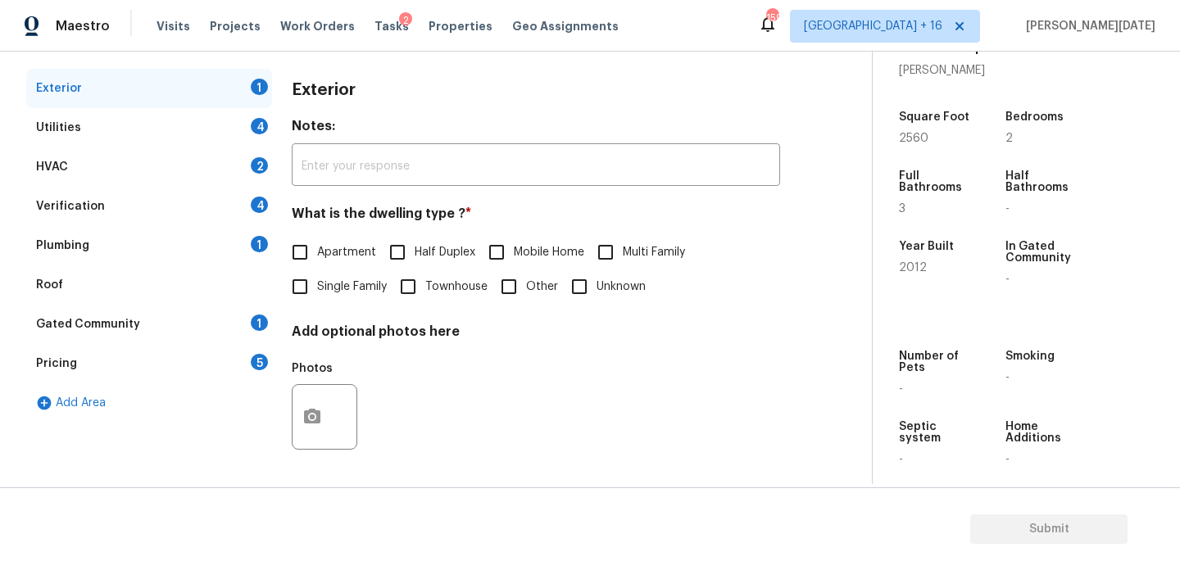
click at [147, 207] on div "Verification 4" at bounding box center [149, 206] width 246 height 39
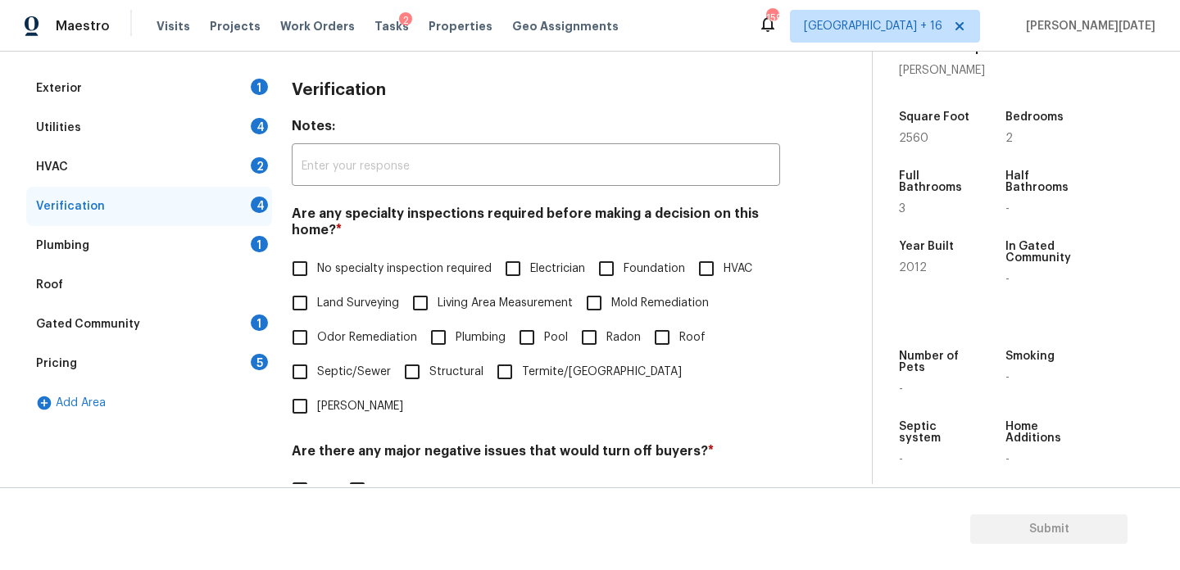
scroll to position [416, 0]
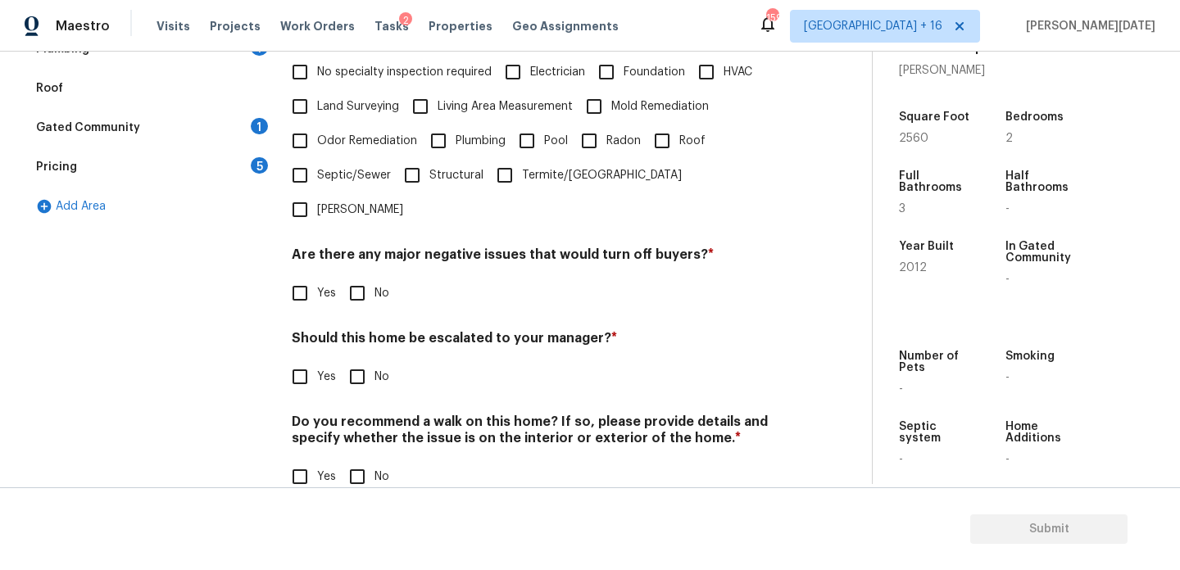
click at [307, 360] on input "Yes" at bounding box center [300, 377] width 34 height 34
checkbox input "true"
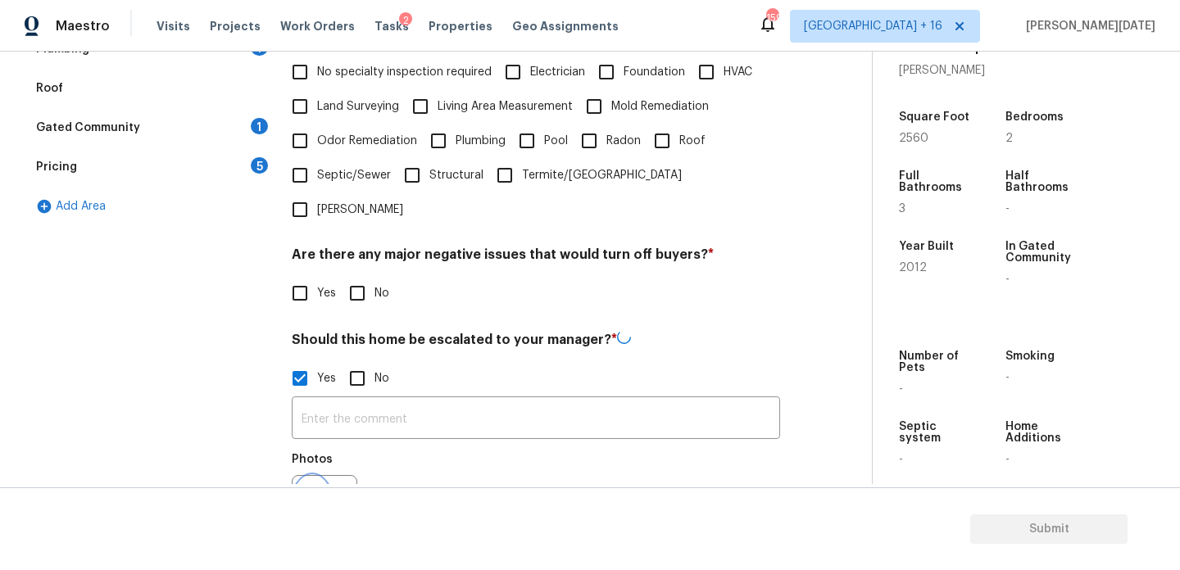
click at [324, 476] on button "button" at bounding box center [312, 508] width 39 height 64
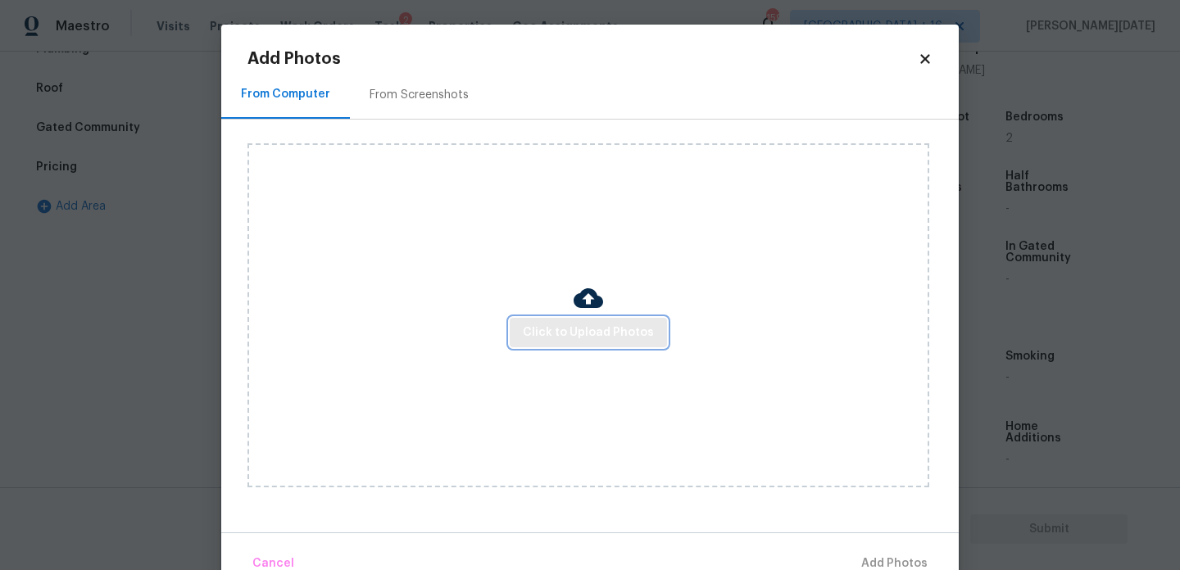
click at [598, 319] on button "Click to Upload Photos" at bounding box center [588, 333] width 157 height 30
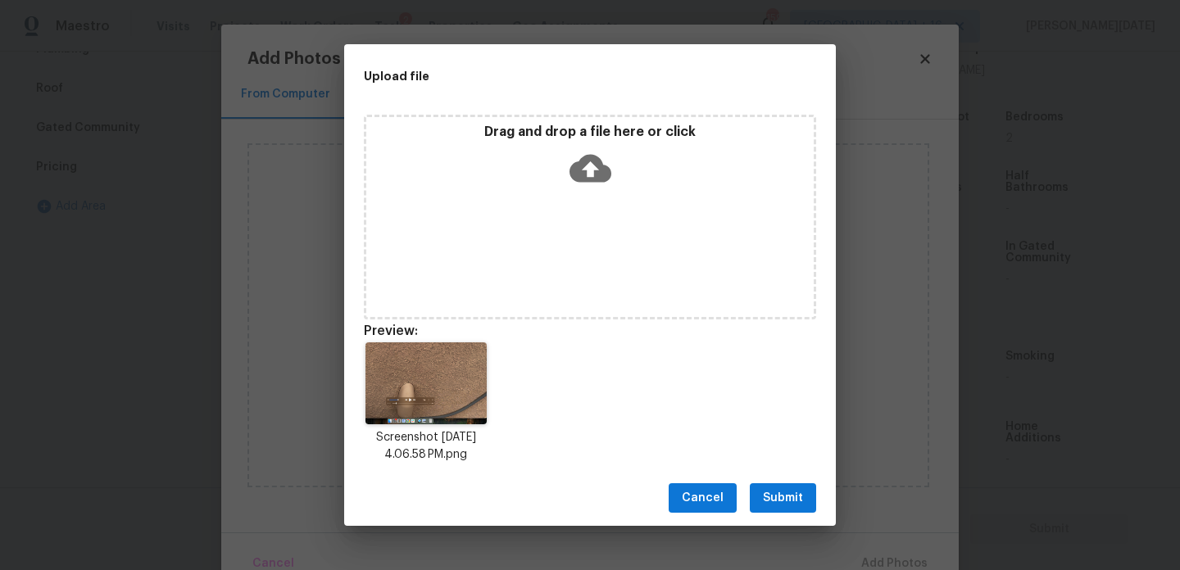
click at [784, 501] on span "Submit" at bounding box center [783, 498] width 40 height 20
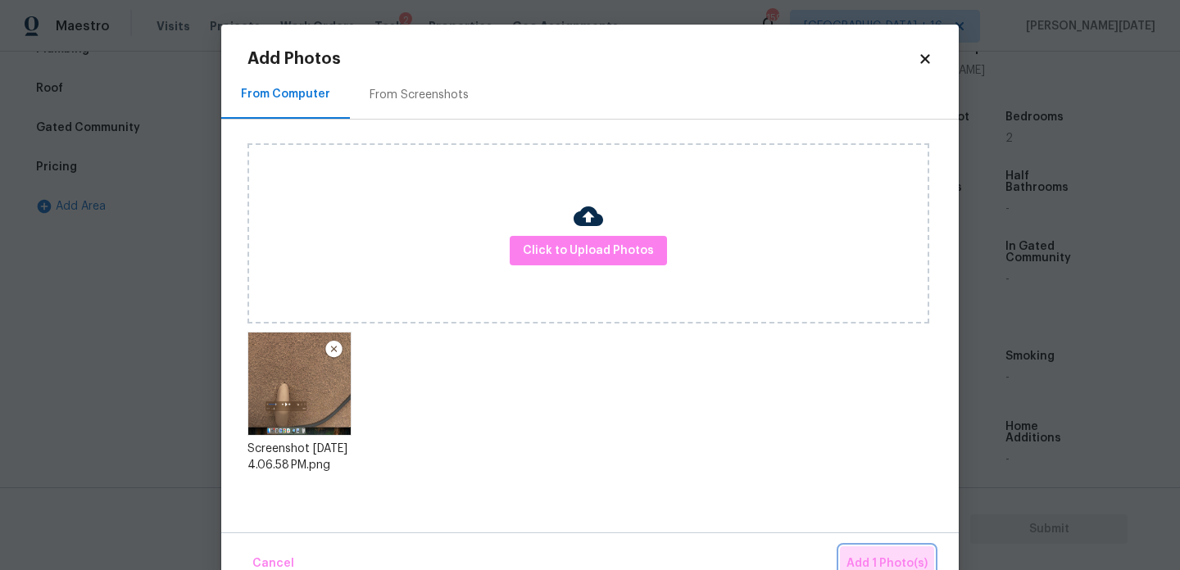
click at [889, 559] on span "Add 1 Photo(s)" at bounding box center [887, 564] width 81 height 20
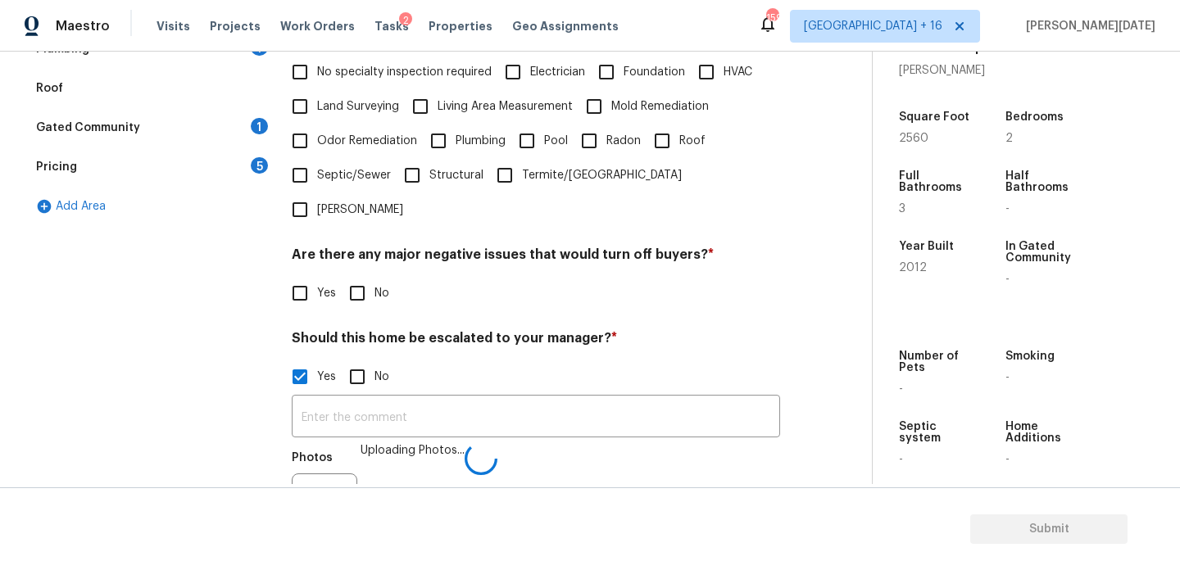
scroll to position [436, 0]
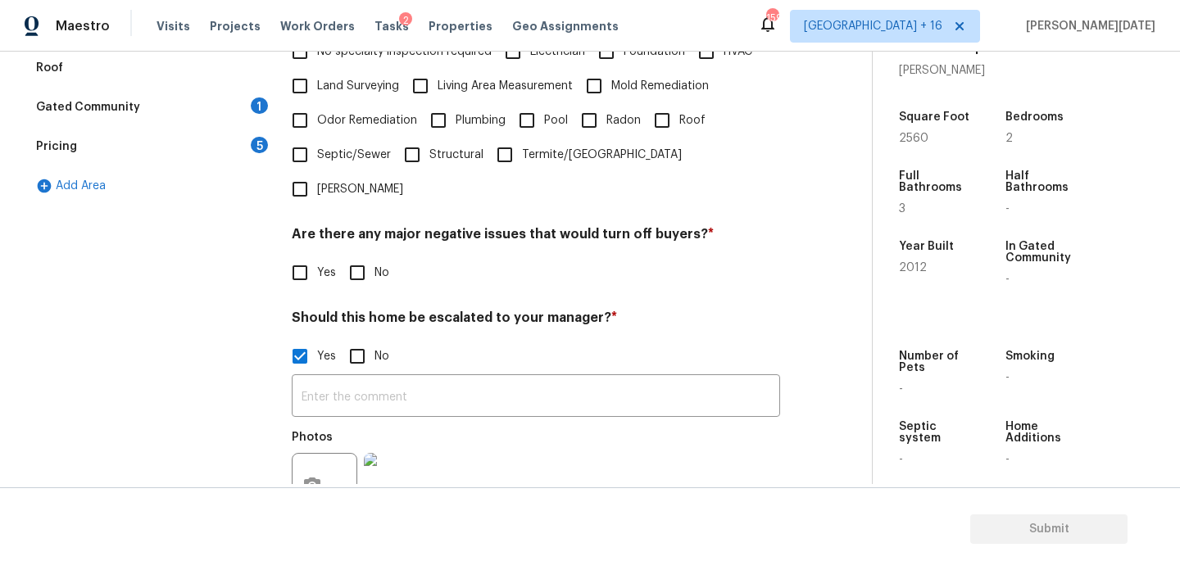
scroll to position [571, 0]
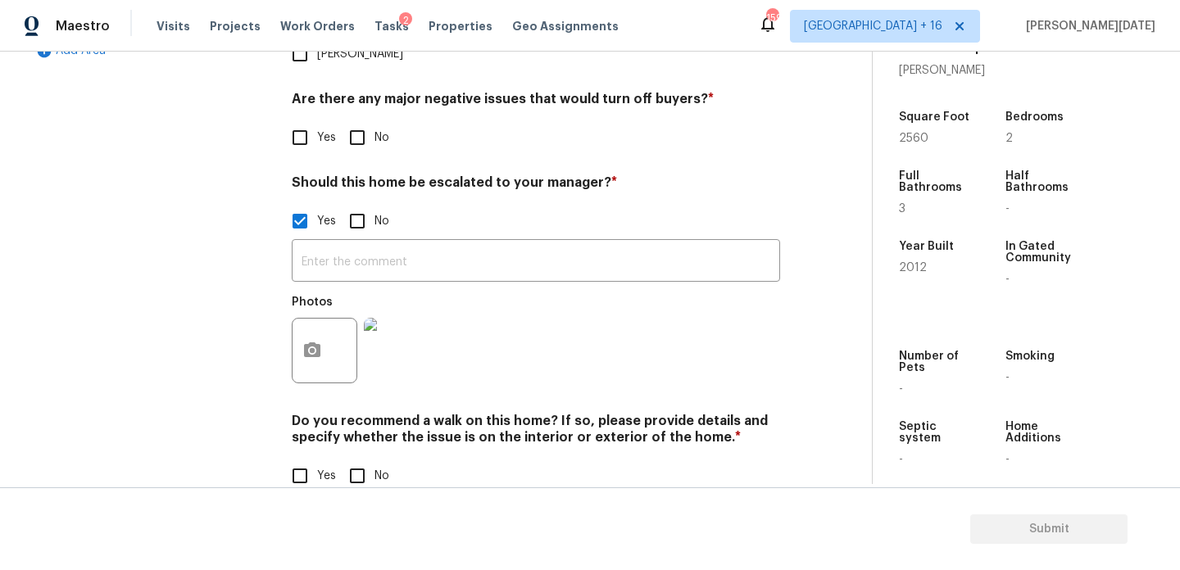
click at [363, 459] on input "No" at bounding box center [357, 476] width 34 height 34
checkbox input "true"
click at [402, 357] on div at bounding box center [397, 350] width 72 height 85
click at [405, 326] on img at bounding box center [397, 351] width 66 height 66
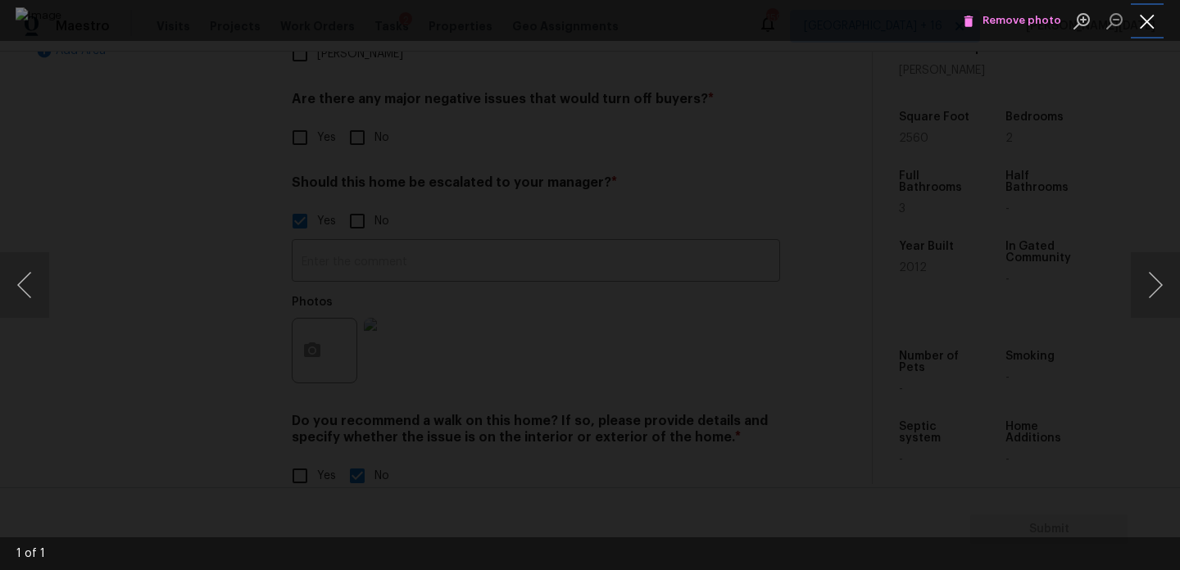
click at [1143, 19] on button "Close lightbox" at bounding box center [1147, 21] width 33 height 29
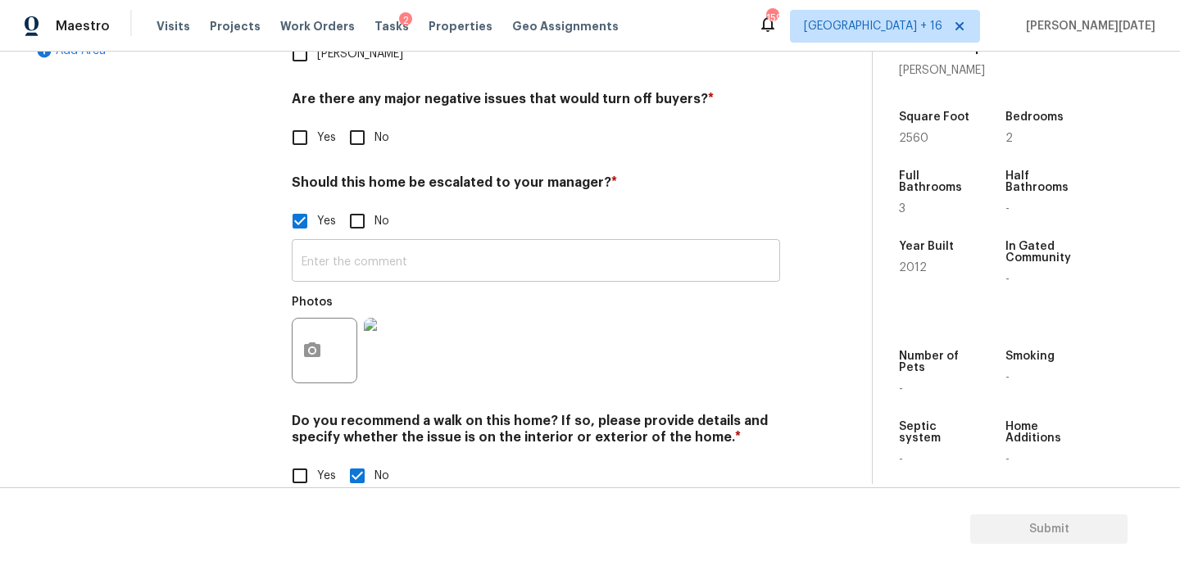
click at [454, 243] on input "text" at bounding box center [536, 262] width 488 height 39
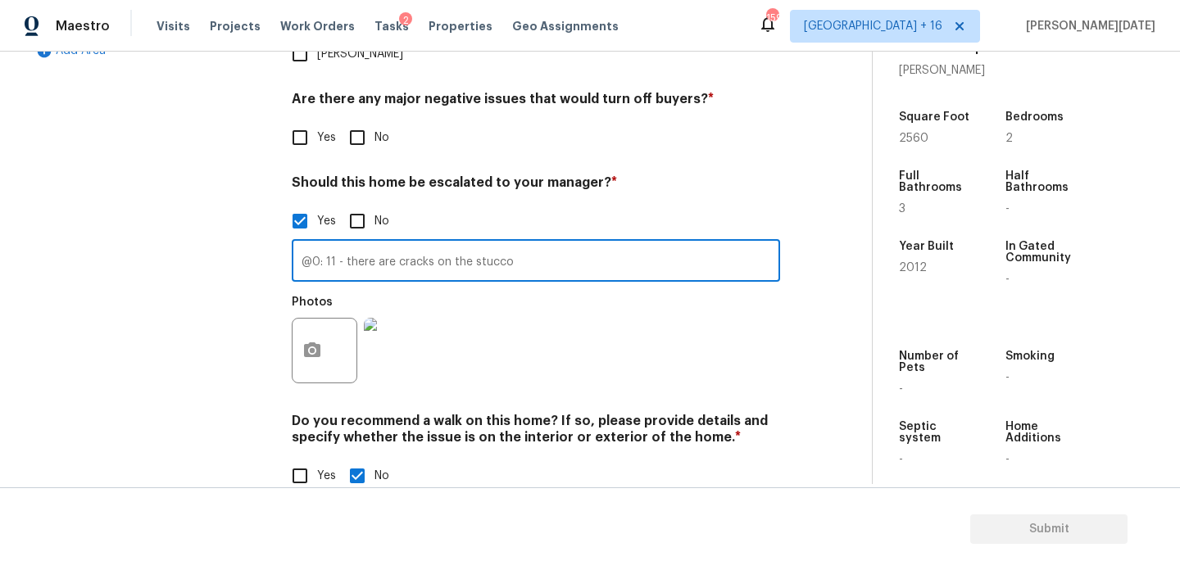
type input "@0: 11 - there are cracks on the stucco"
click at [638, 307] on div "Photos" at bounding box center [536, 340] width 488 height 107
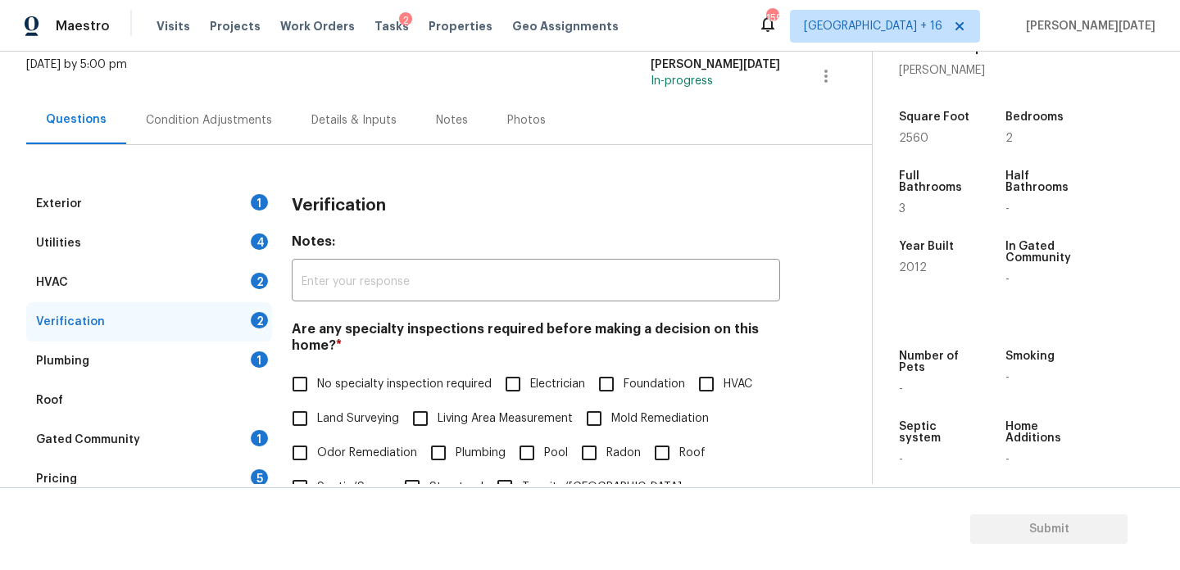
scroll to position [42, 0]
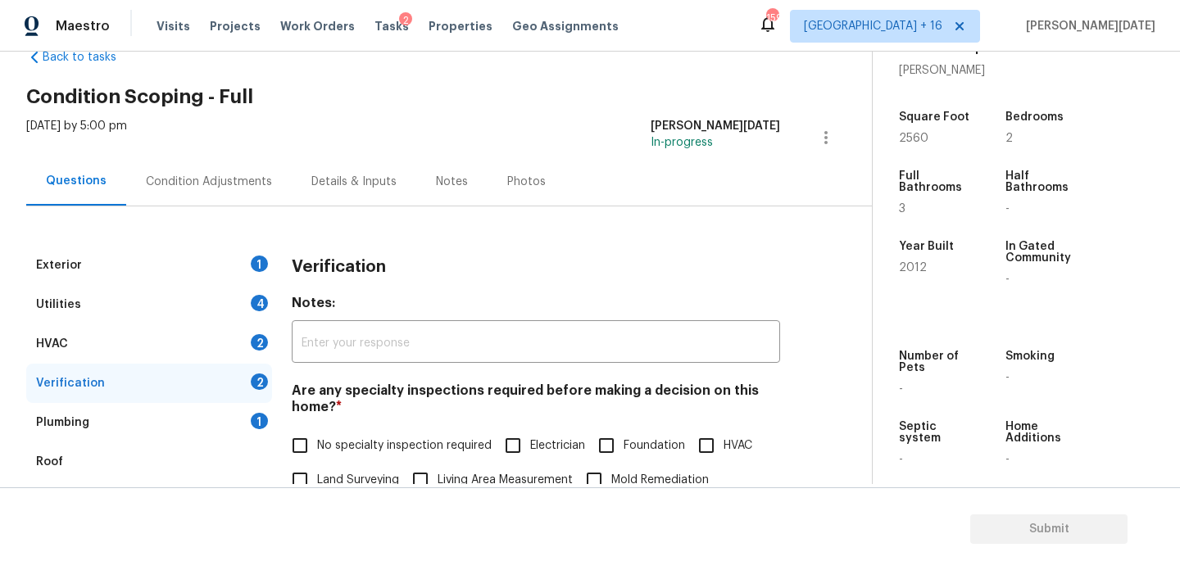
click at [197, 166] on div "Condition Adjustments" at bounding box center [209, 181] width 166 height 48
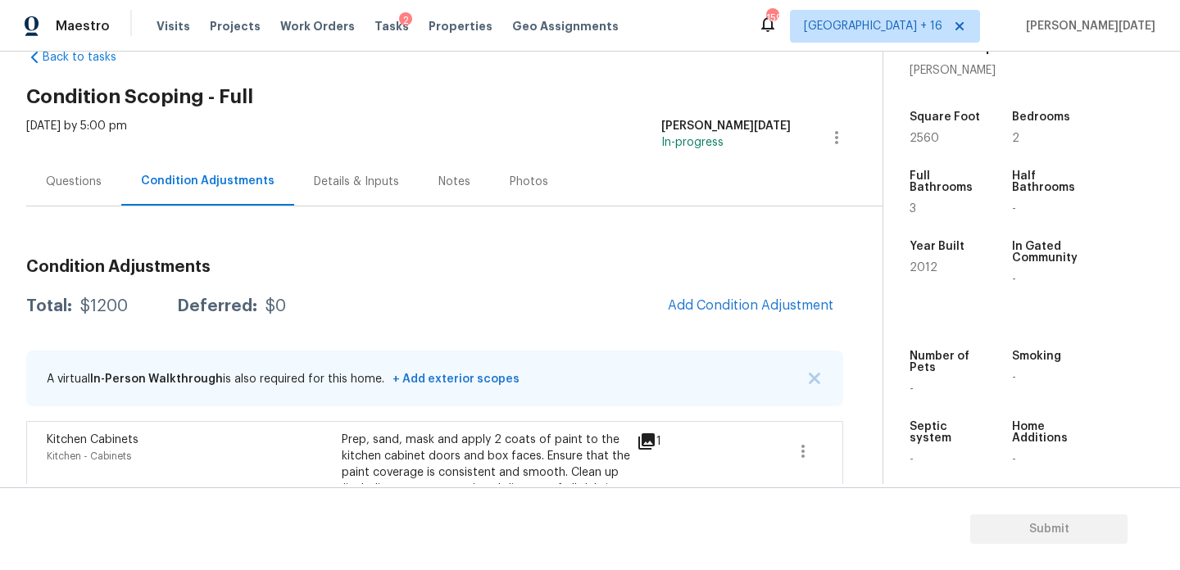
click at [922, 139] on span "2560" at bounding box center [925, 138] width 30 height 11
copy span "2560"
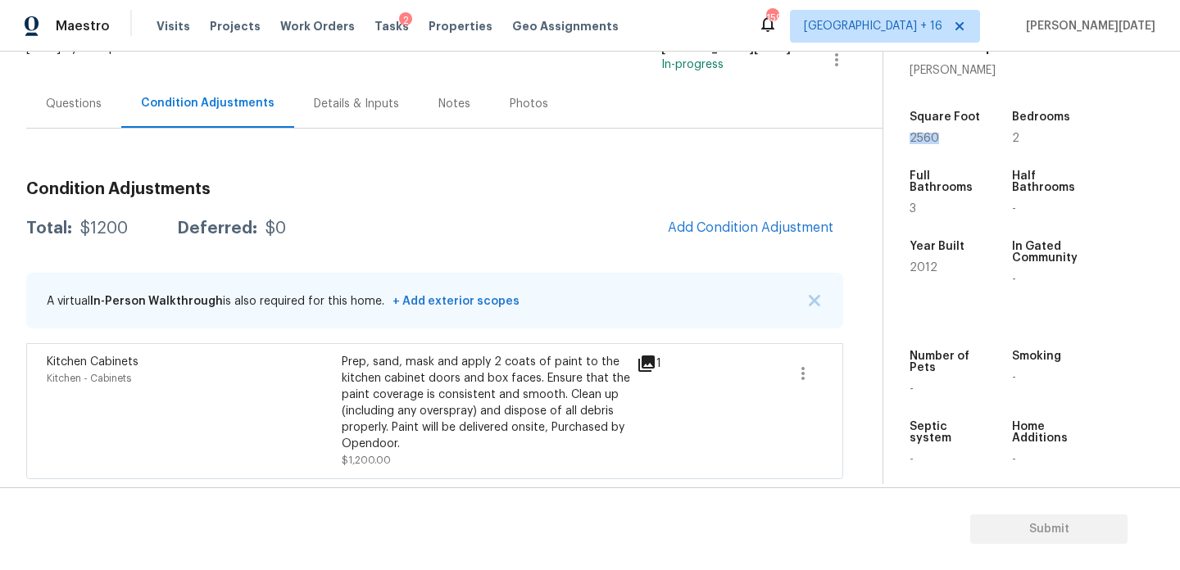
click at [756, 250] on div "Condition Adjustments Total: $1200 Deferred: $0 Add Condition Adjustment A virt…" at bounding box center [434, 323] width 817 height 311
click at [767, 237] on button "Add Condition Adjustment" at bounding box center [750, 228] width 185 height 34
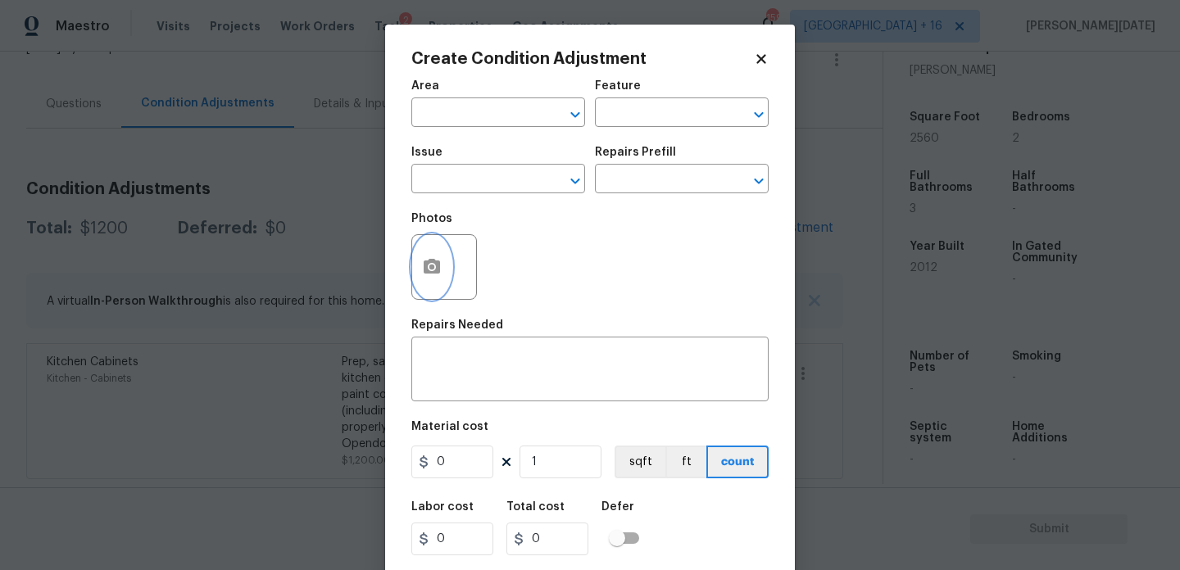
click at [439, 266] on icon "button" at bounding box center [432, 266] width 16 height 15
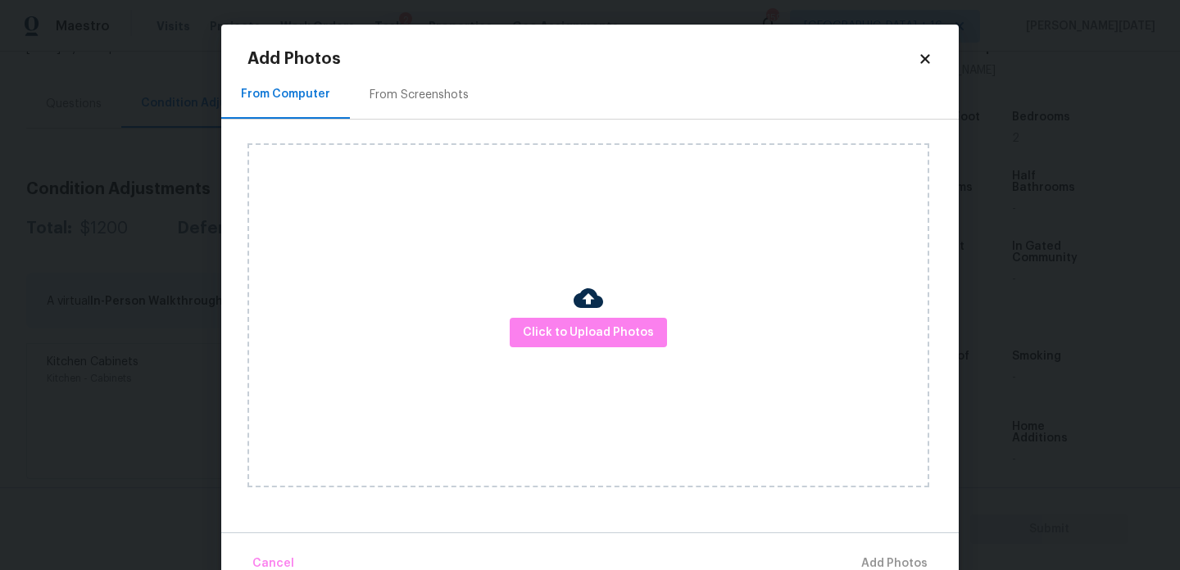
click at [531, 316] on div "Click to Upload Photos" at bounding box center [589, 315] width 682 height 344
click at [546, 330] on span "Click to Upload Photos" at bounding box center [588, 333] width 131 height 20
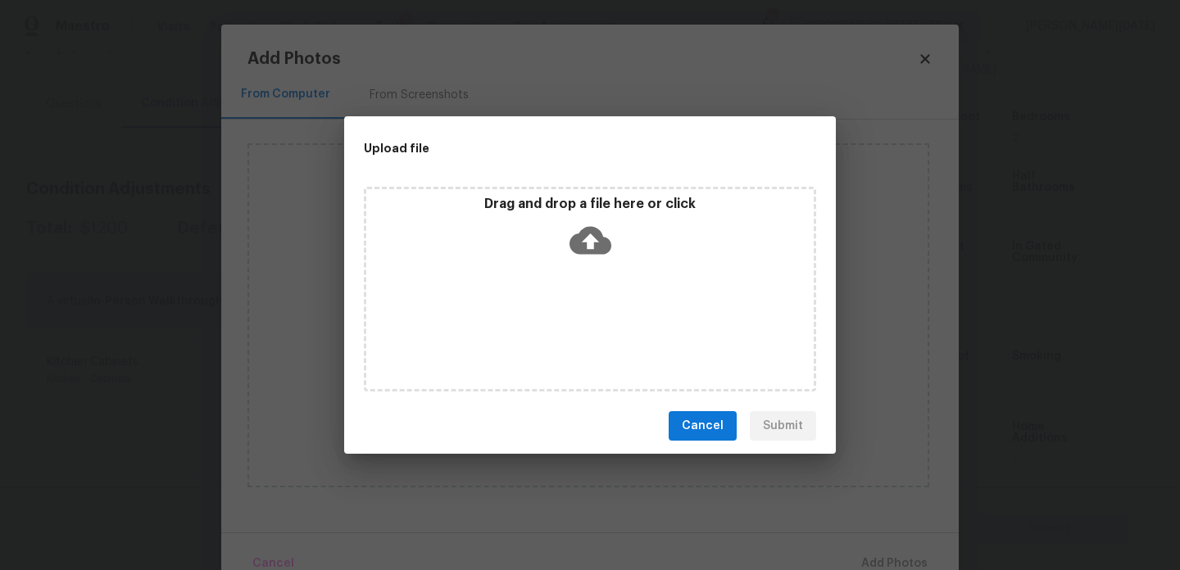
click at [546, 330] on div "Drag and drop a file here or click" at bounding box center [590, 289] width 452 height 205
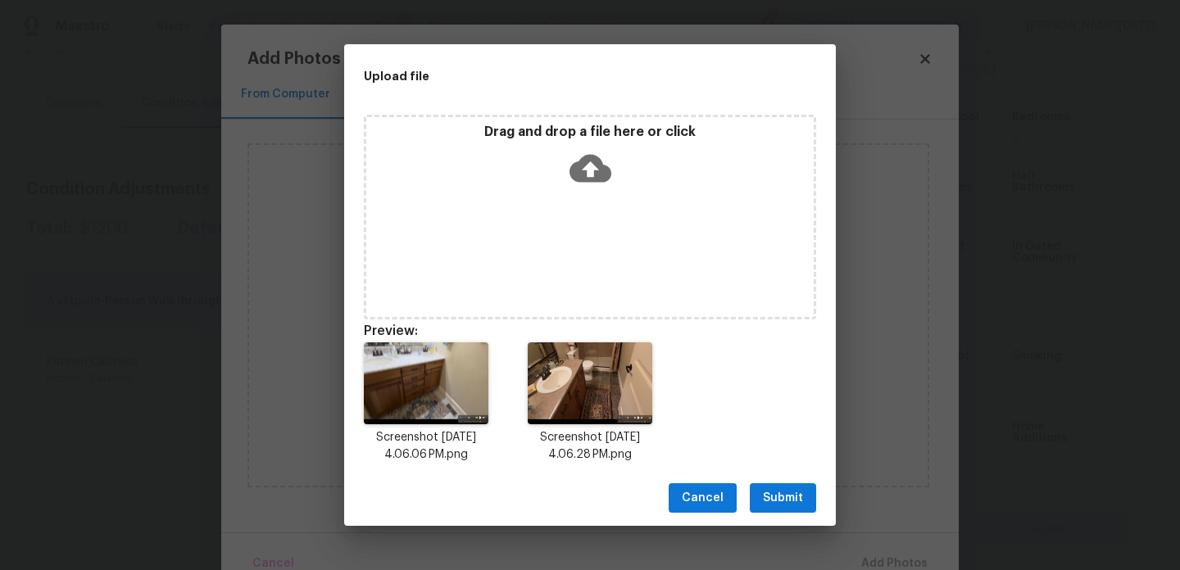
click at [824, 505] on div "Cancel Submit" at bounding box center [590, 498] width 492 height 57
click at [788, 498] on span "Submit" at bounding box center [783, 498] width 40 height 20
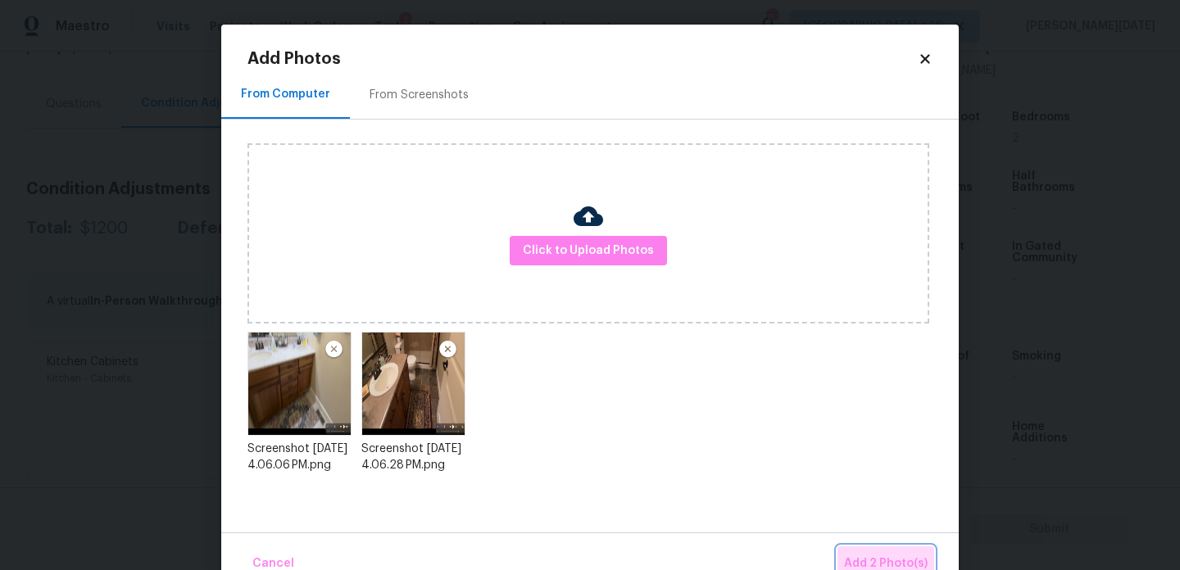
click at [869, 556] on span "Add 2 Photo(s)" at bounding box center [886, 564] width 84 height 20
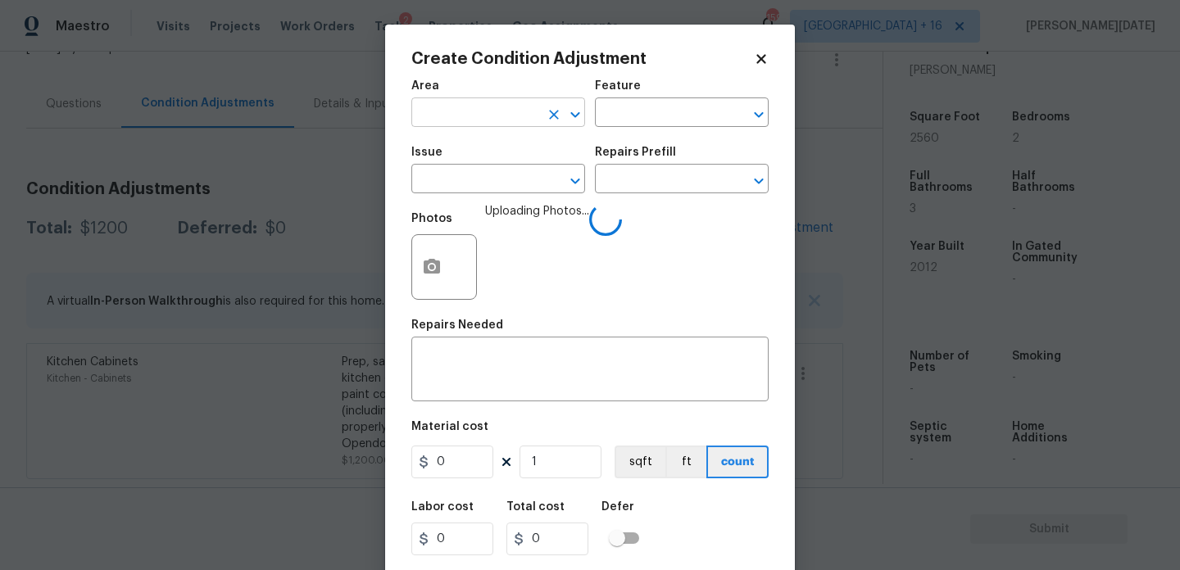
click at [530, 125] on input "text" at bounding box center [475, 114] width 128 height 25
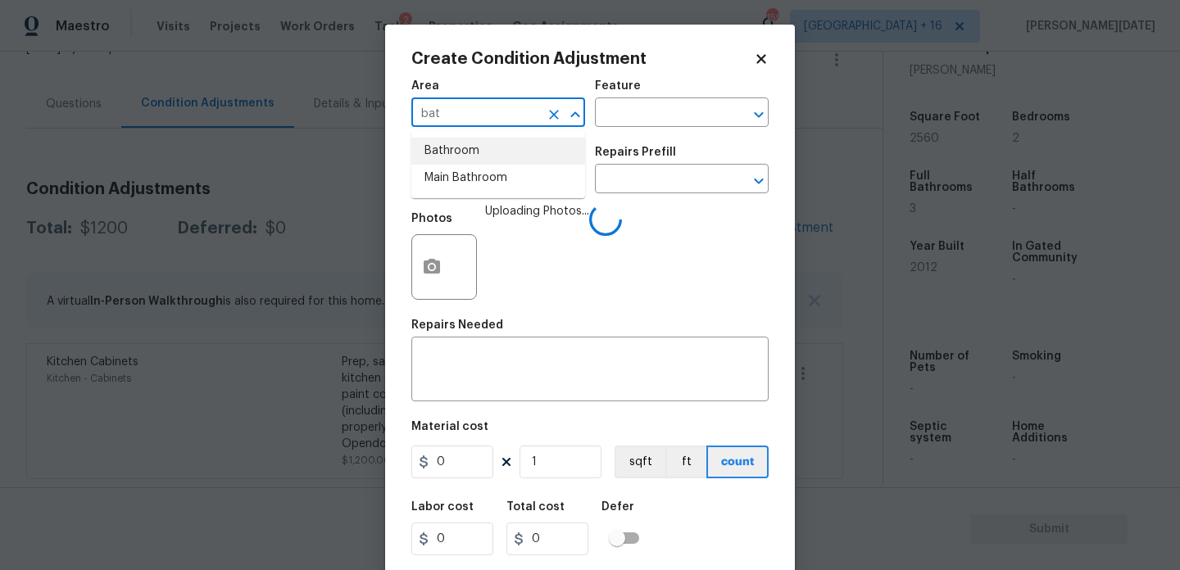
click at [495, 162] on li "Bathroom" at bounding box center [498, 151] width 174 height 27
type input "Bathroom"
click at [491, 179] on input "text" at bounding box center [475, 180] width 128 height 25
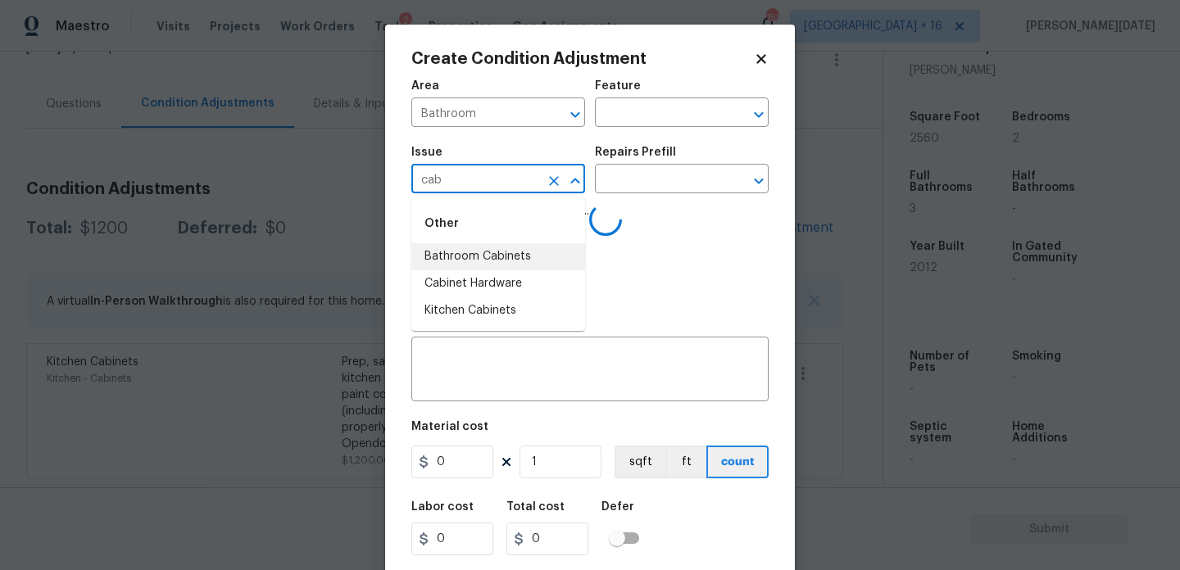
click at [473, 258] on li "Bathroom Cabinets" at bounding box center [498, 256] width 174 height 27
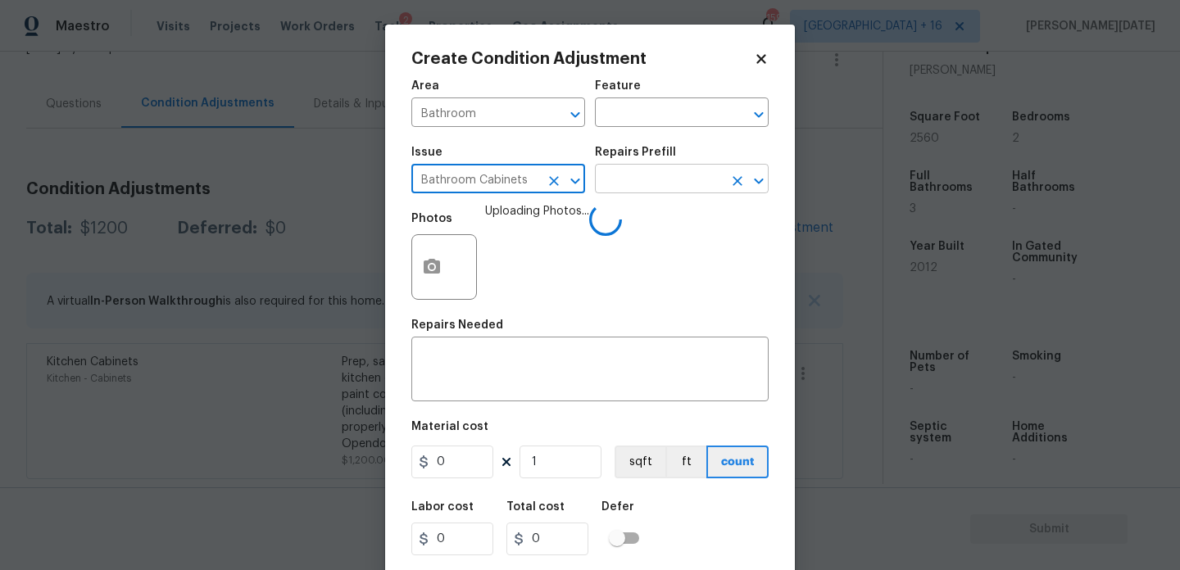
type input "Bathroom Cabinets"
click at [628, 175] on input "text" at bounding box center [659, 180] width 128 height 25
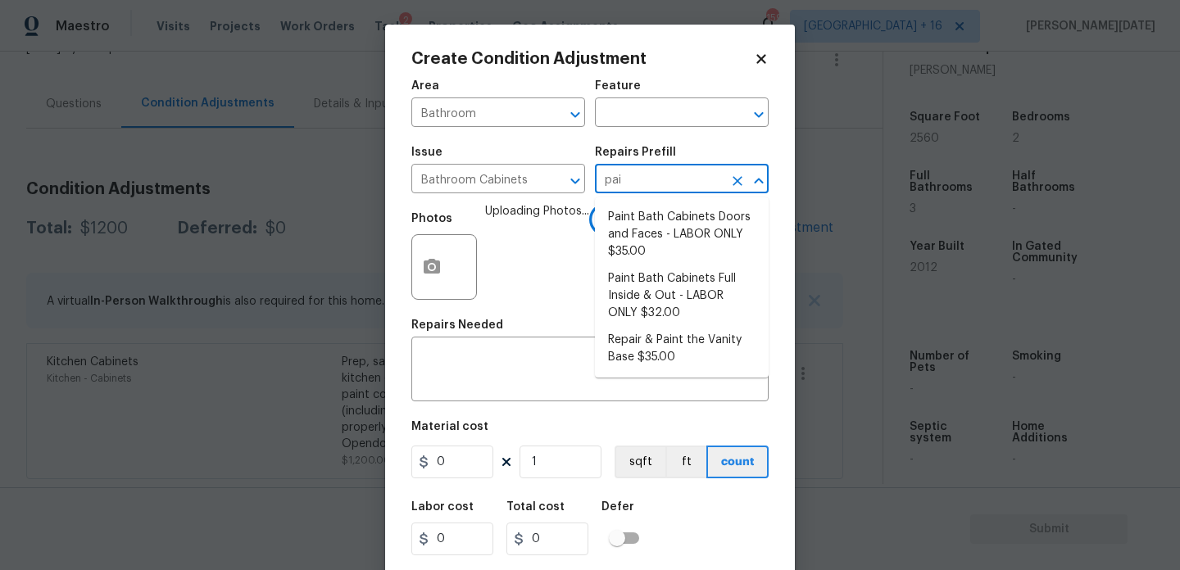
type input "pain"
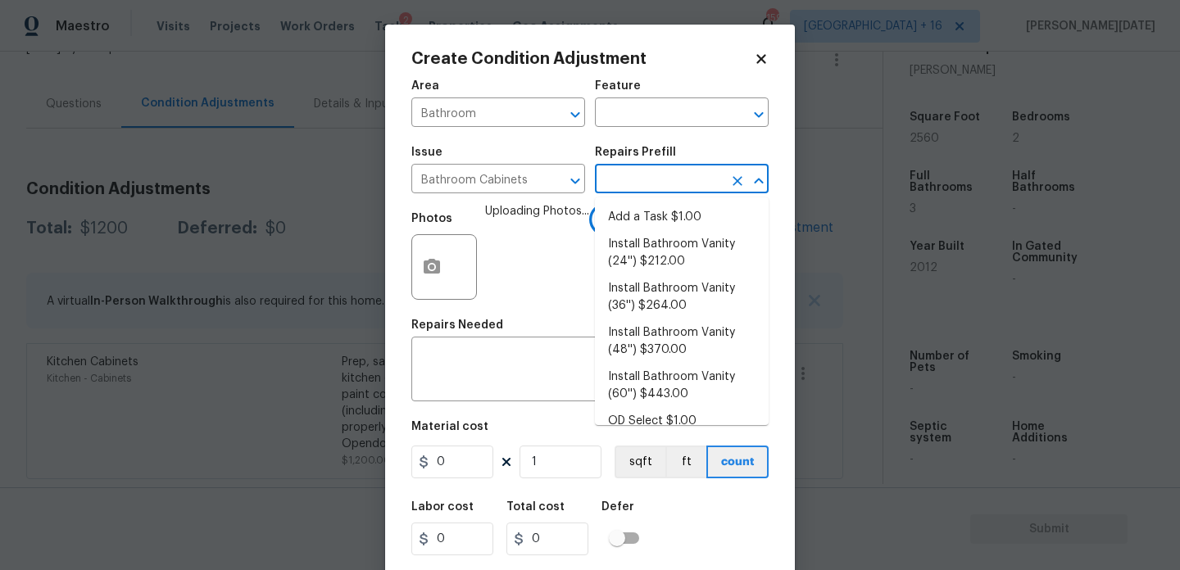
type input "t"
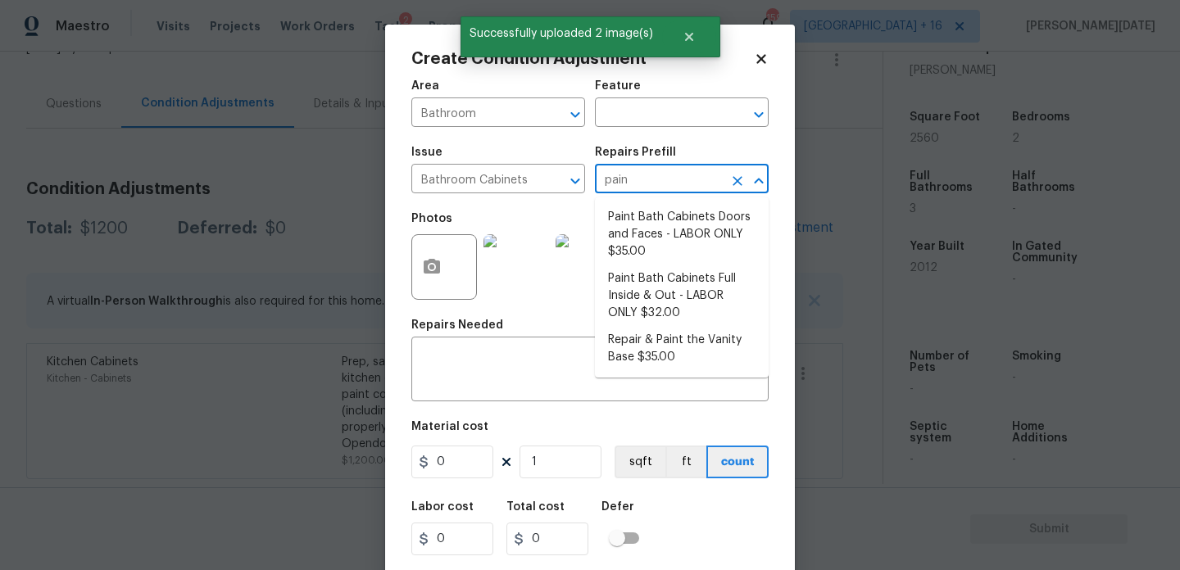
type input "paint"
click at [639, 223] on li "Paint Bath Cabinets Doors and Faces - LABOR ONLY $35.00" at bounding box center [682, 234] width 174 height 61
type input "Cabinets"
type textarea "Prep, sand, mask and apply 2 coats of paint to the bathroom cabinet doors and b…"
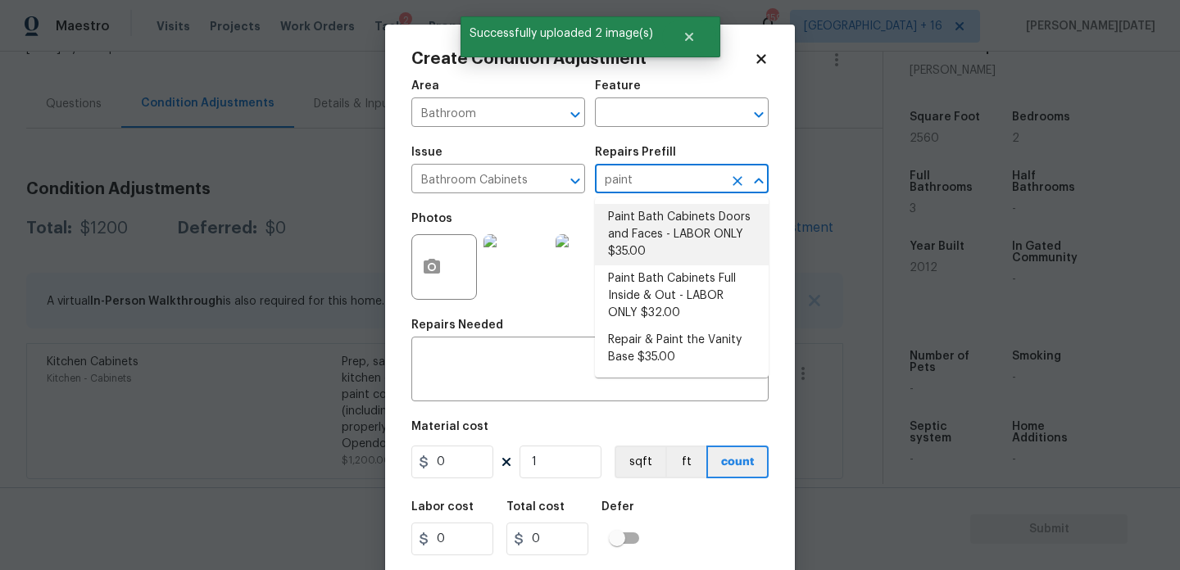
type input "35"
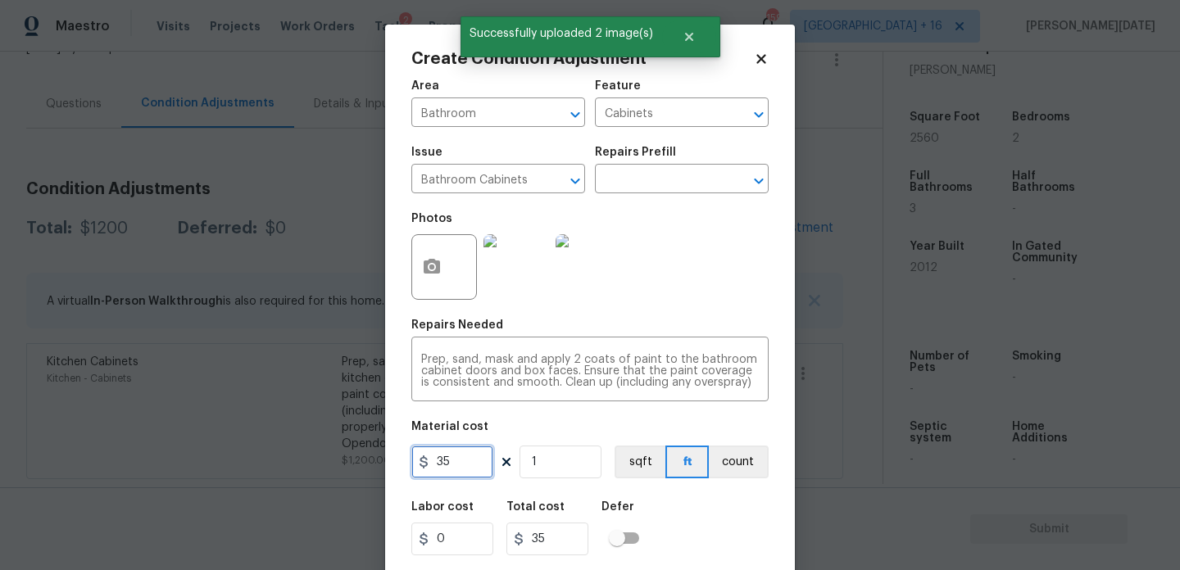
drag, startPoint x: 469, startPoint y: 468, endPoint x: 268, endPoint y: 466, distance: 200.8
click at [268, 466] on div "Create Condition Adjustment Area Bathroom ​ Feature Cabinets ​ Issue Bathroom C…" at bounding box center [590, 285] width 1180 height 570
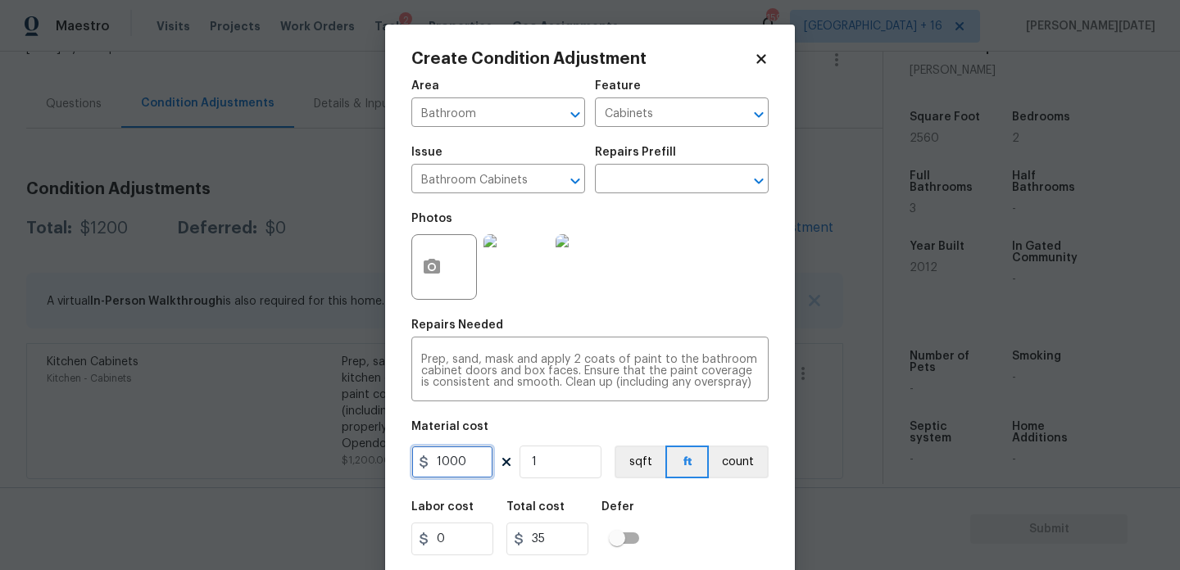
type input "1000"
click at [742, 259] on div "Photos" at bounding box center [589, 256] width 357 height 107
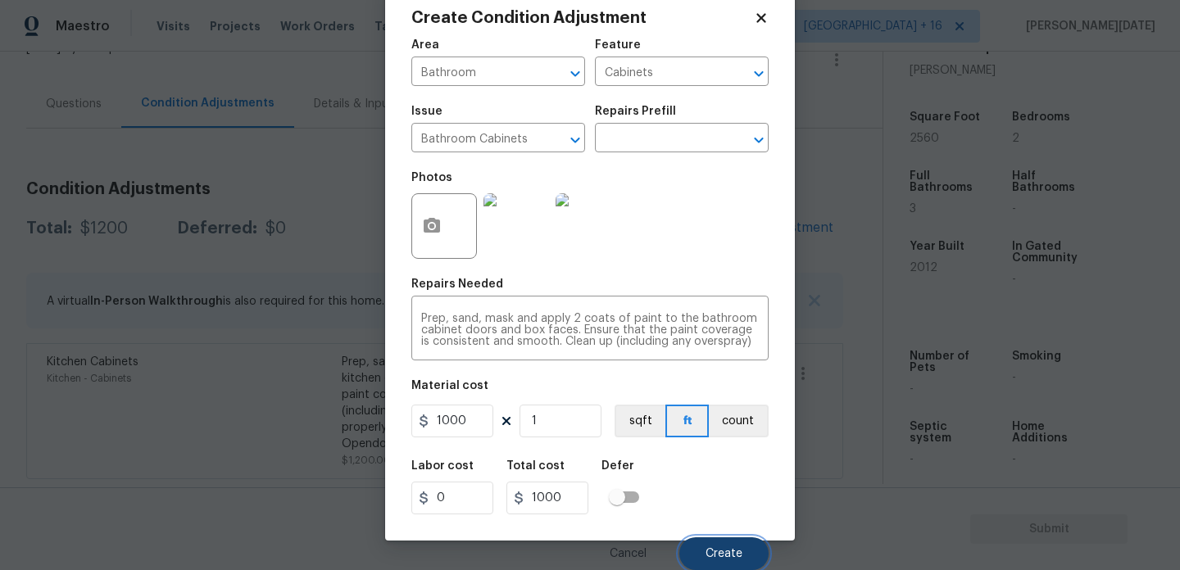
click at [724, 565] on button "Create" at bounding box center [723, 554] width 89 height 33
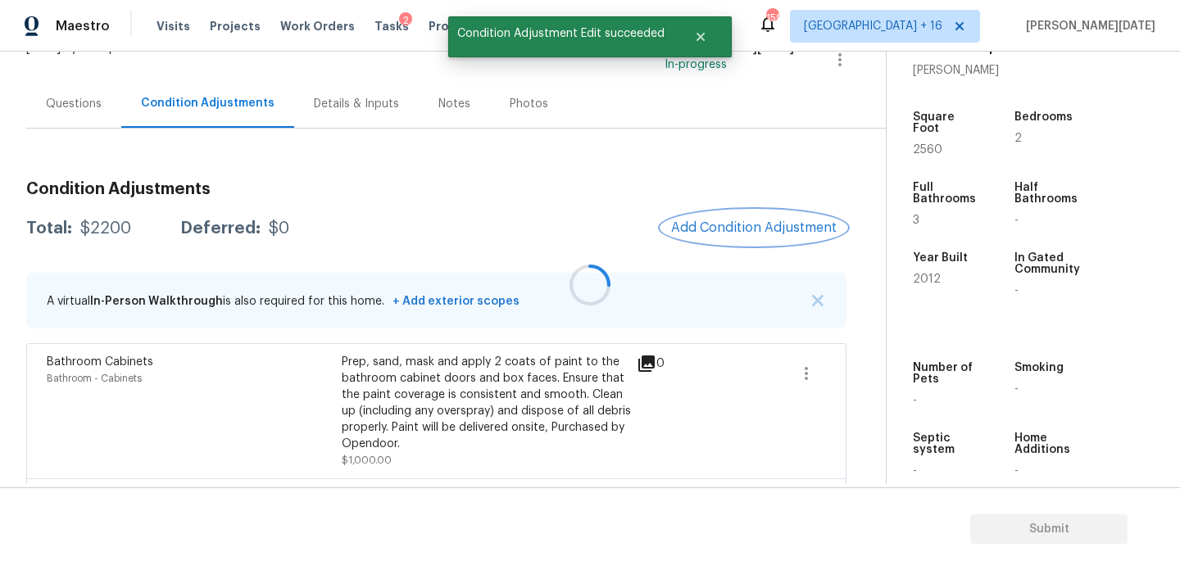
scroll to position [0, 0]
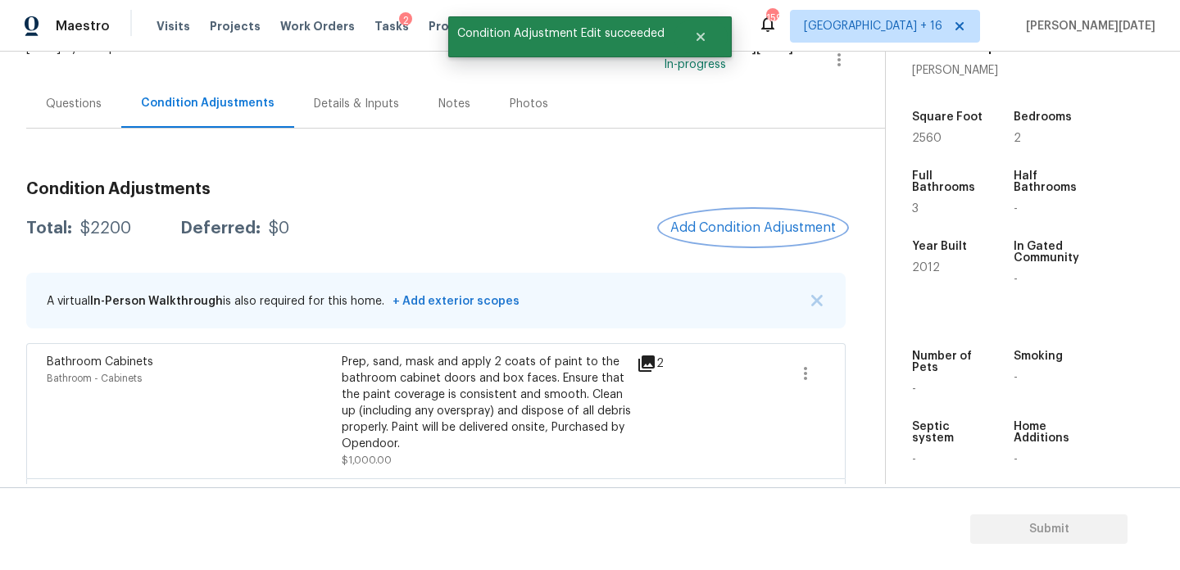
click at [766, 219] on button "Add Condition Adjustment" at bounding box center [753, 228] width 185 height 34
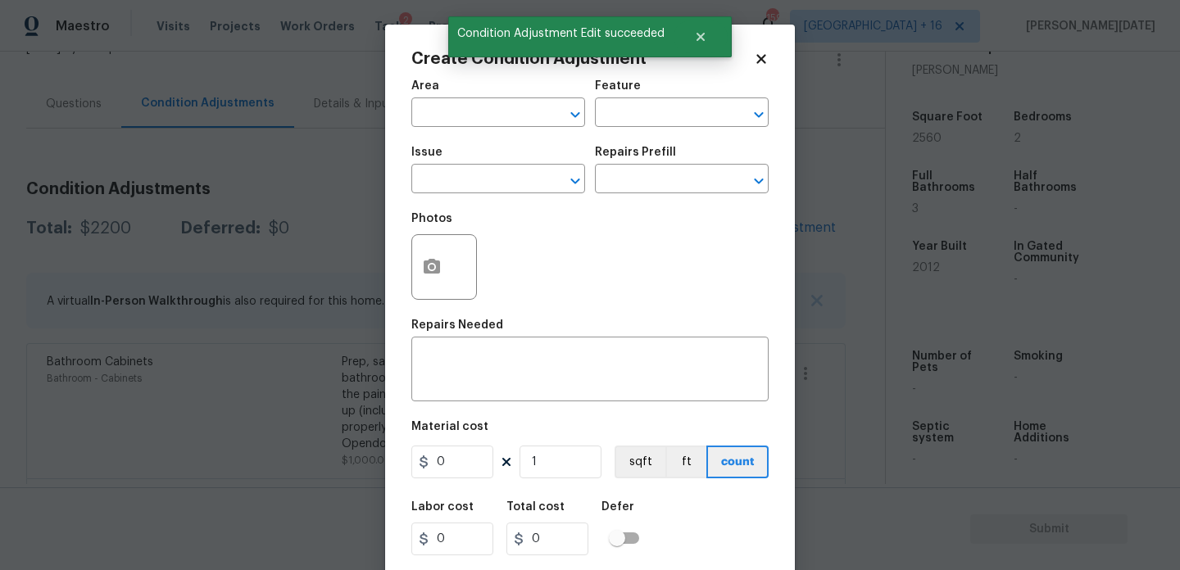
click at [766, 219] on div "Create Condition Adjustment Area ​ Feature ​ Issue ​ Repairs Prefill ​ Photos R…" at bounding box center [590, 303] width 410 height 557
click at [433, 114] on input "text" at bounding box center [475, 114] width 128 height 25
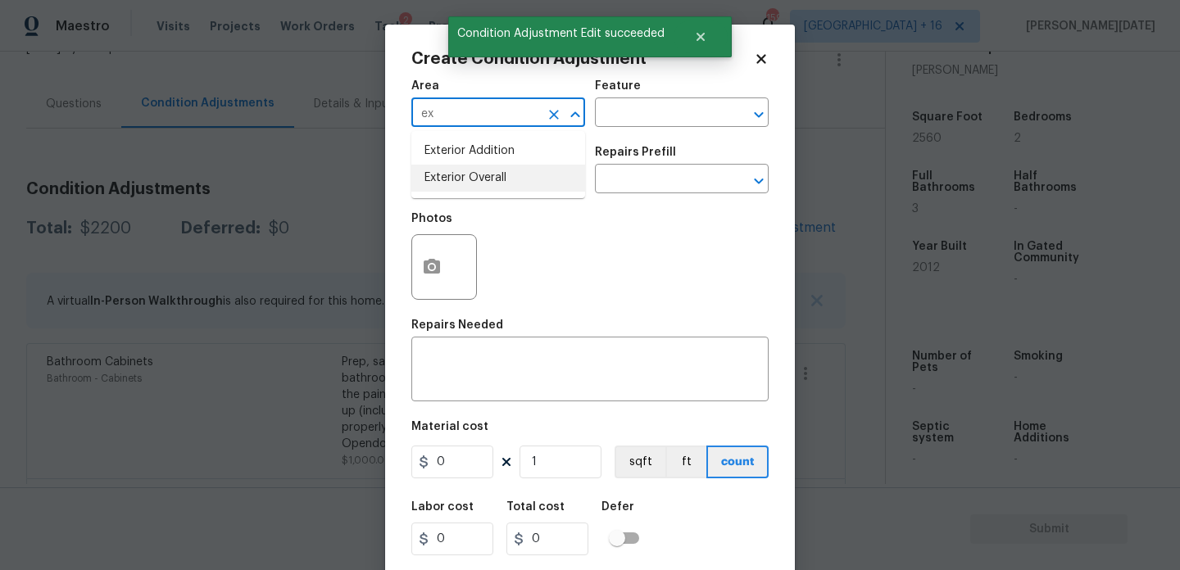
click at [463, 178] on li "Exterior Overall" at bounding box center [498, 178] width 174 height 27
type input "Exterior Overall"
click at [463, 178] on input "text" at bounding box center [475, 180] width 128 height 25
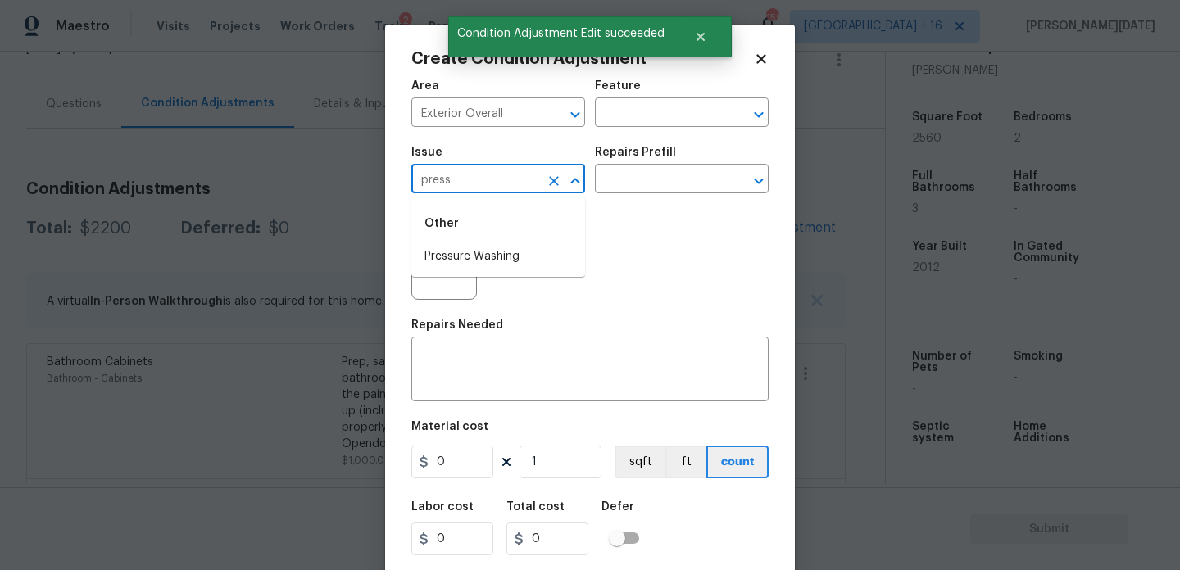
click at [489, 239] on div "Other" at bounding box center [498, 223] width 174 height 39
click at [493, 258] on li "Pressure Washing" at bounding box center [498, 256] width 174 height 27
type input "Pressure Washing"
click at [648, 184] on input "text" at bounding box center [659, 180] width 128 height 25
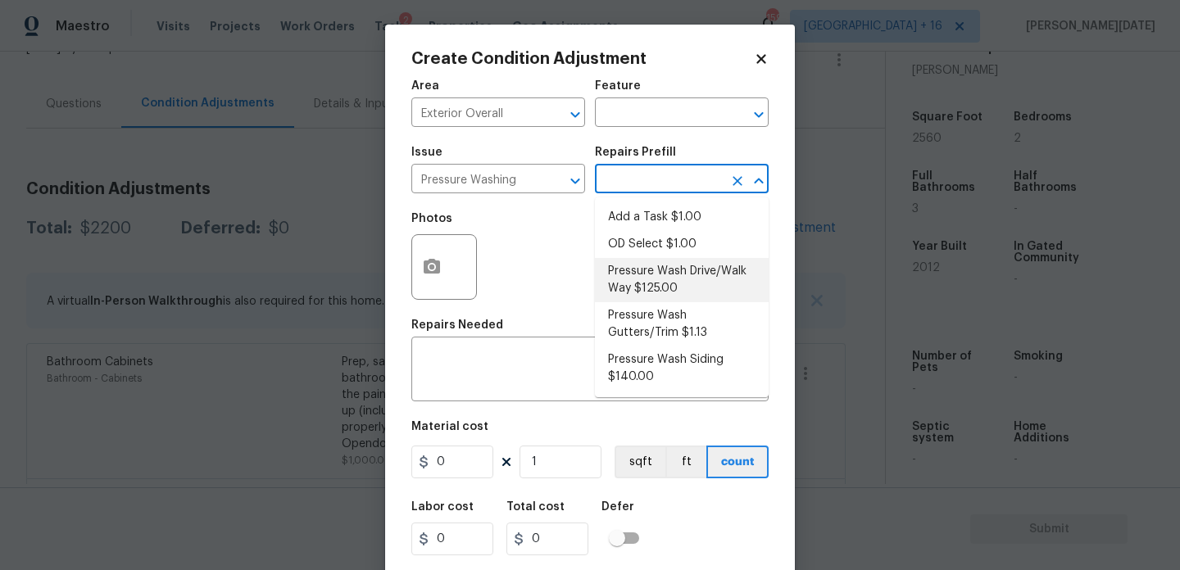
click at [649, 278] on li "Pressure Wash Drive/Walk Way $125.00" at bounding box center [682, 280] width 174 height 44
type input "Siding"
type textarea "Pressure wash the driveways/walkways as directed by the PM. Ensure that all deb…"
type input "125"
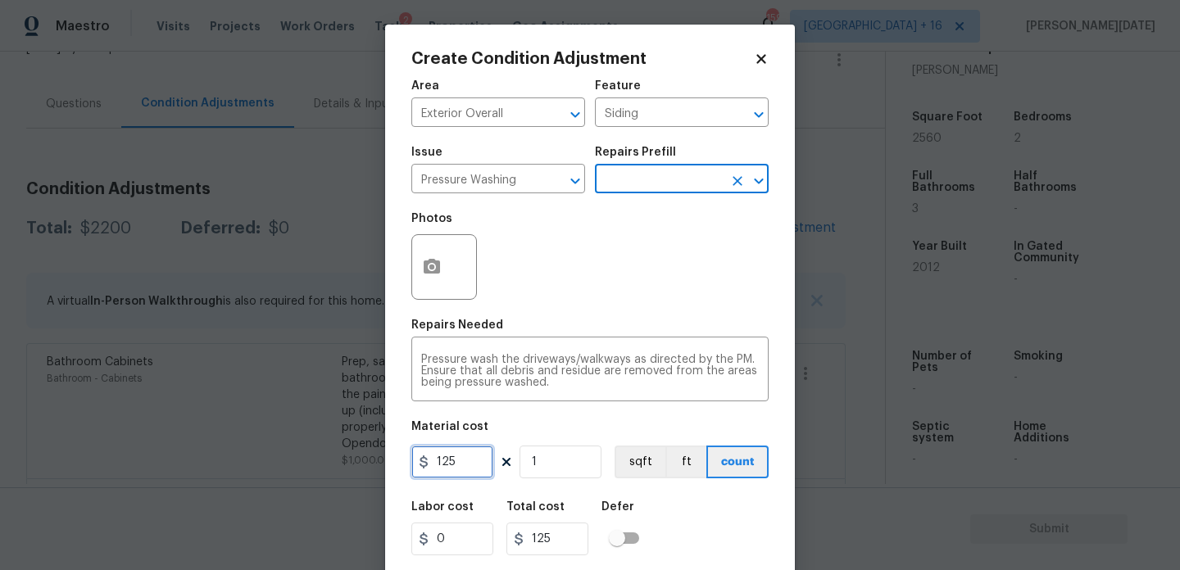
drag, startPoint x: 478, startPoint y: 456, endPoint x: 279, endPoint y: 456, distance: 199.2
click at [279, 456] on div "Create Condition Adjustment Area Exterior Overall ​ Feature Siding ​ Issue Pres…" at bounding box center [590, 285] width 1180 height 570
type input "200"
click at [641, 293] on div "Photos" at bounding box center [589, 256] width 357 height 107
type input "200"
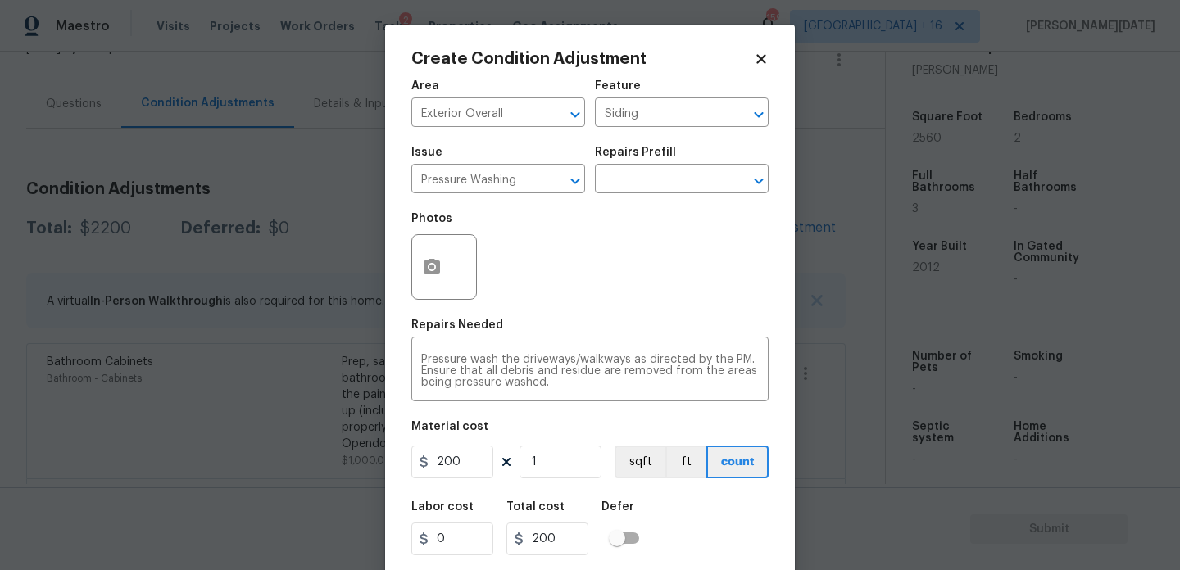
scroll to position [42, 0]
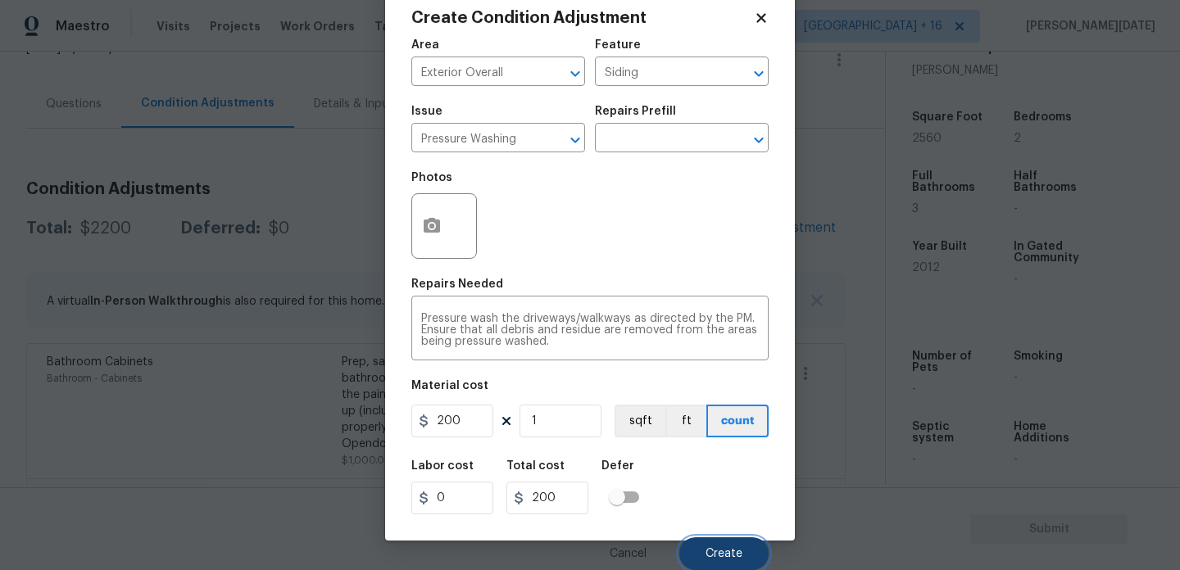
click at [726, 550] on span "Create" at bounding box center [724, 554] width 37 height 12
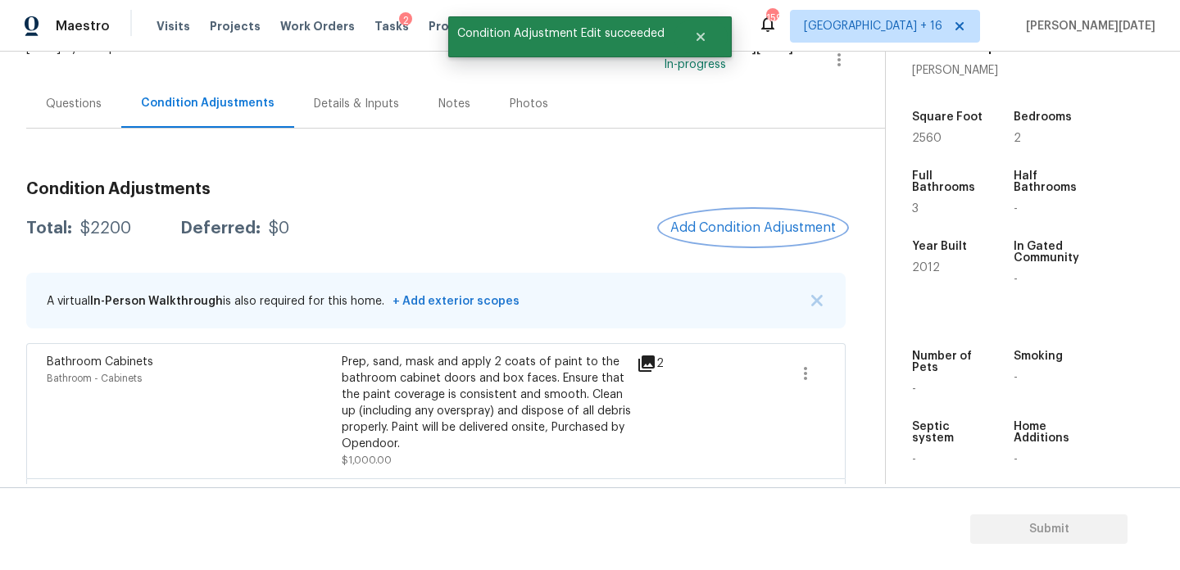
scroll to position [0, 0]
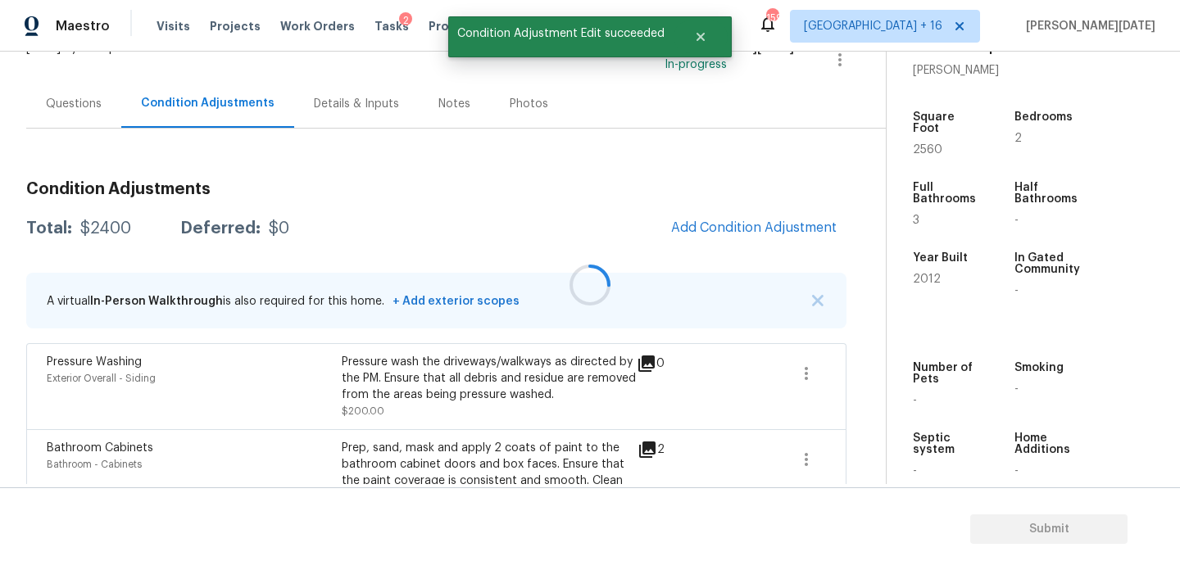
click at [754, 238] on div at bounding box center [590, 285] width 1180 height 570
click at [754, 238] on button "Add Condition Adjustment" at bounding box center [753, 228] width 185 height 34
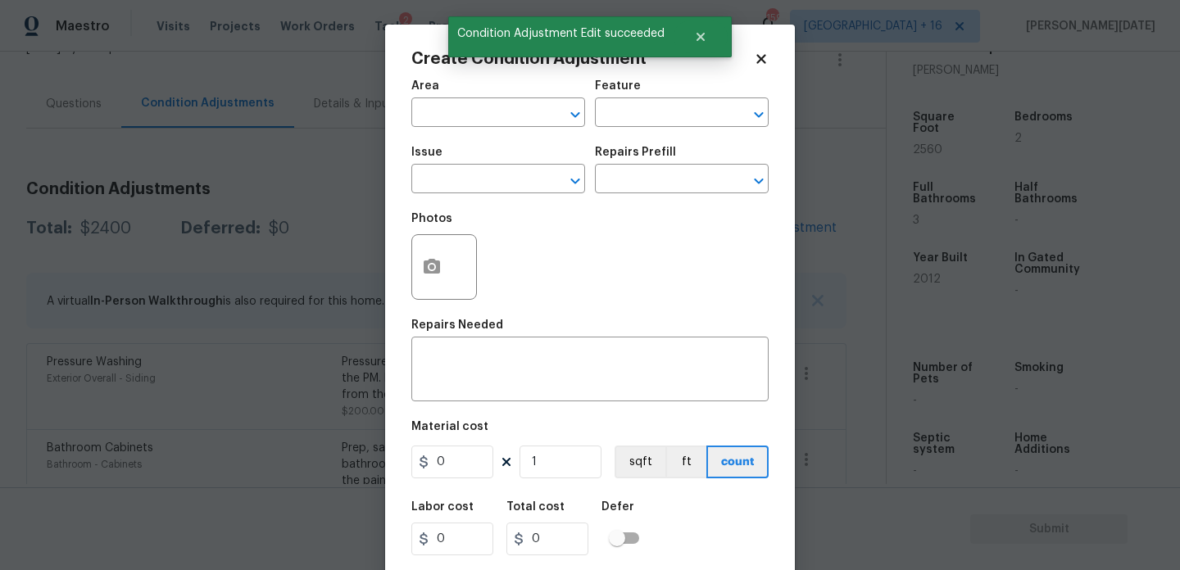
click at [754, 238] on div "Photos" at bounding box center [589, 256] width 357 height 107
click at [440, 120] on input "text" at bounding box center [475, 114] width 128 height 25
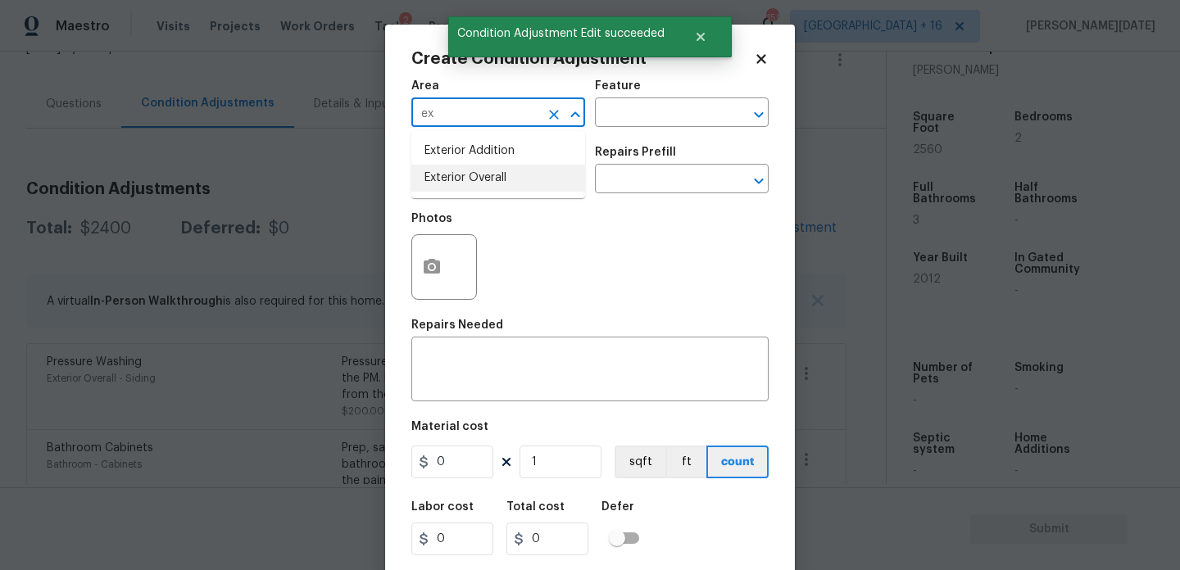
click at [456, 184] on li "Exterior Overall" at bounding box center [498, 178] width 174 height 27
type input "Exterior Overall"
click at [456, 184] on input "text" at bounding box center [475, 180] width 128 height 25
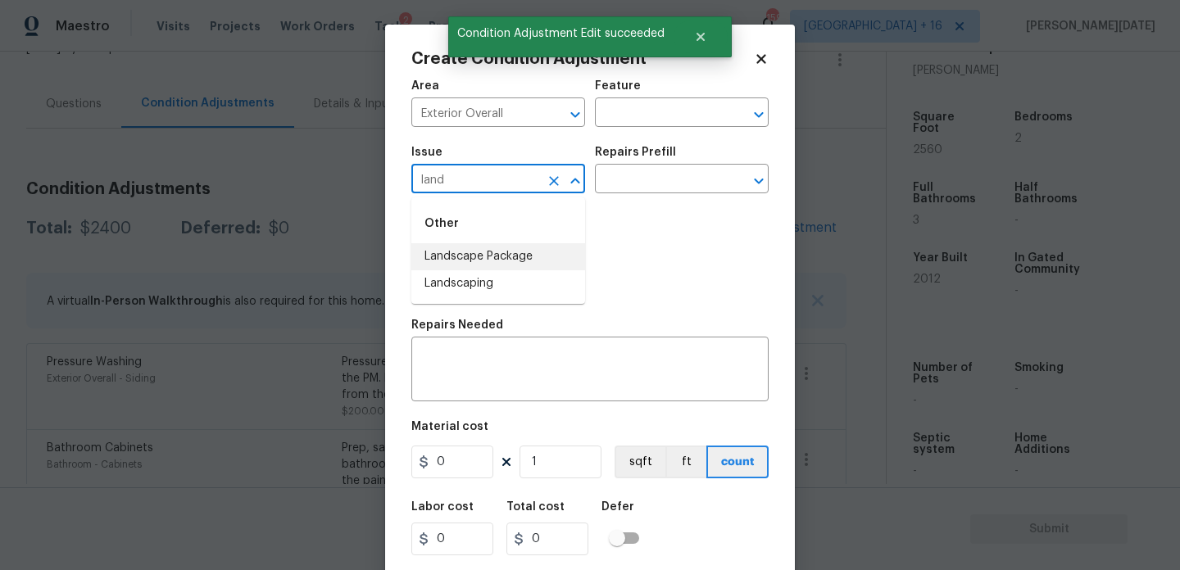
click at [492, 260] on li "Landscape Package" at bounding box center [498, 256] width 174 height 27
type input "Landscape Package"
click at [626, 193] on input "text" at bounding box center [659, 180] width 128 height 25
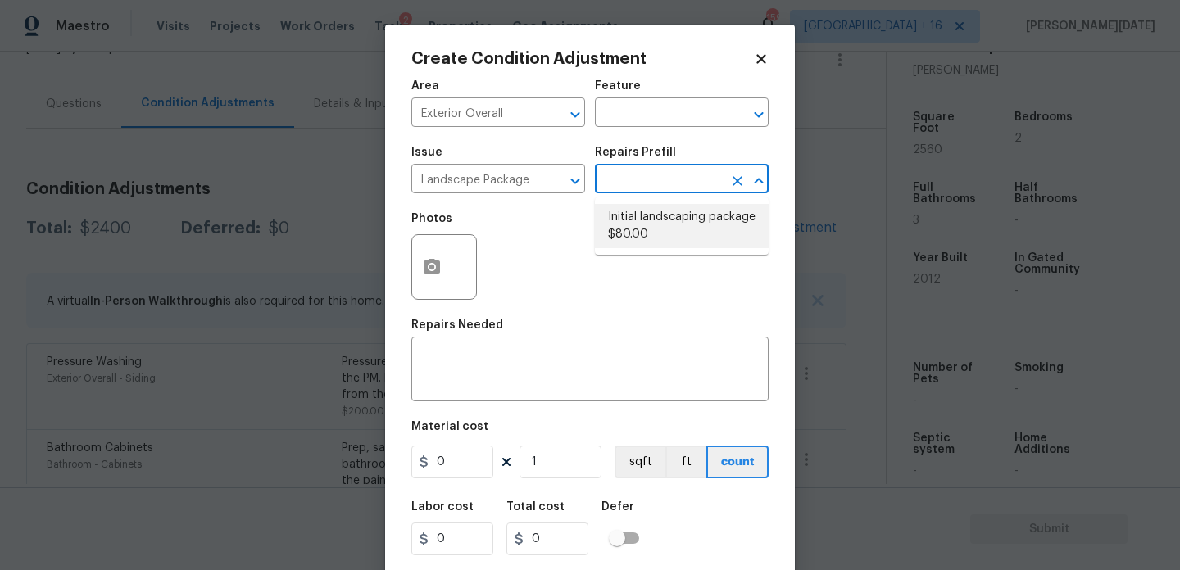
click at [634, 220] on li "Initial landscaping package $80.00" at bounding box center [682, 226] width 174 height 44
type input "Home Readiness Packages"
type textarea "Mowing of grass up to 6" in height. Mow, edge along driveways & sidewalks, trim…"
type input "80"
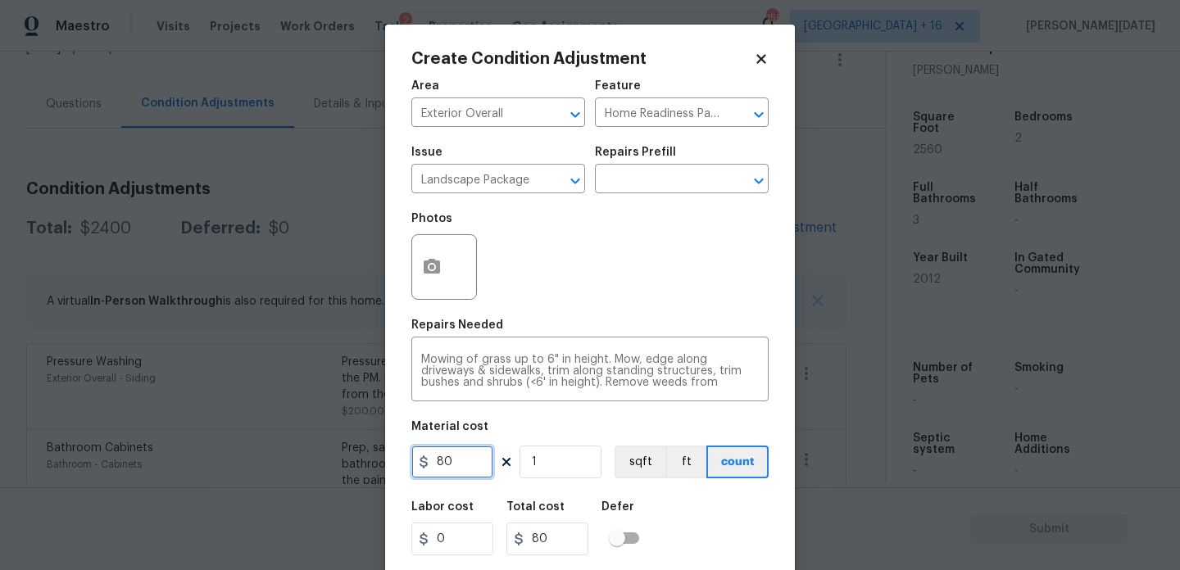
drag, startPoint x: 466, startPoint y: 461, endPoint x: 412, endPoint y: 457, distance: 53.4
click at [415, 461] on input "80" at bounding box center [452, 462] width 82 height 33
type input "300"
click at [803, 265] on body "Maestro Visits Projects Work Orders Tasks 2 Properties Geo Assignments 159 Denv…" at bounding box center [590, 285] width 1180 height 570
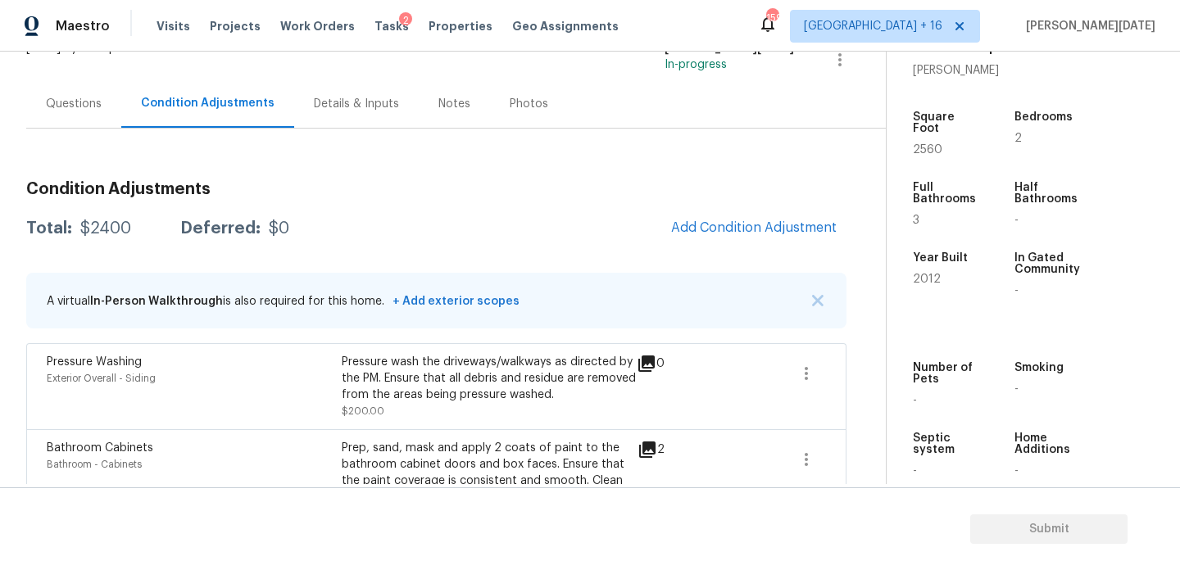
click at [574, 265] on div "Condition Adjustments Total: $2400 Deferred: $0 Add Condition Adjustment A virt…" at bounding box center [436, 434] width 820 height 533
click at [747, 227] on span "Add Condition Adjustment" at bounding box center [754, 227] width 166 height 15
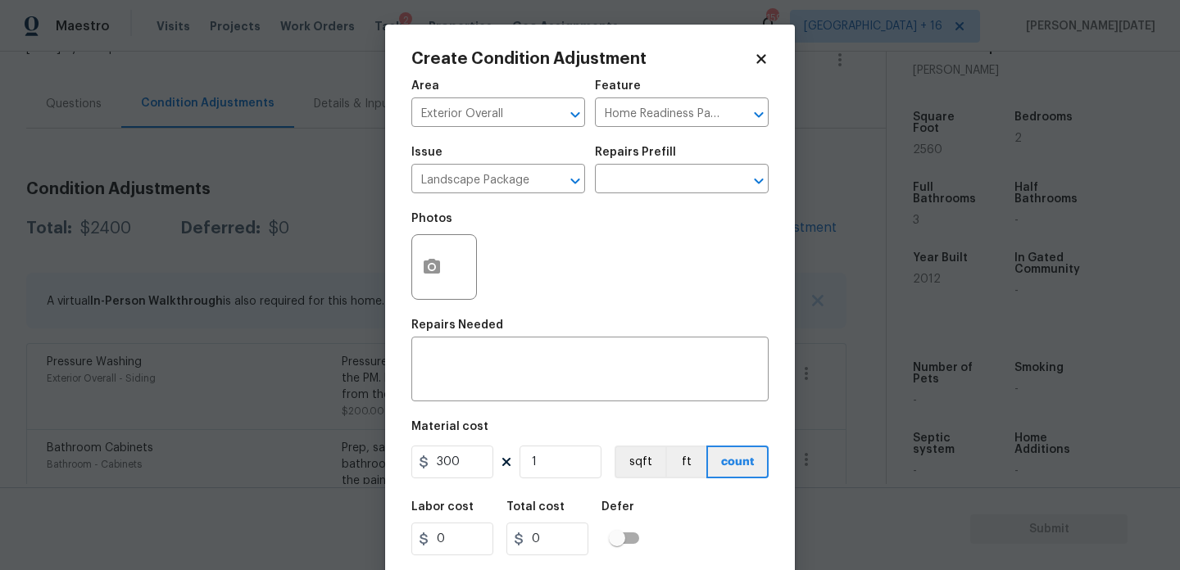
type input "0"
click at [465, 111] on input "text" at bounding box center [475, 114] width 128 height 25
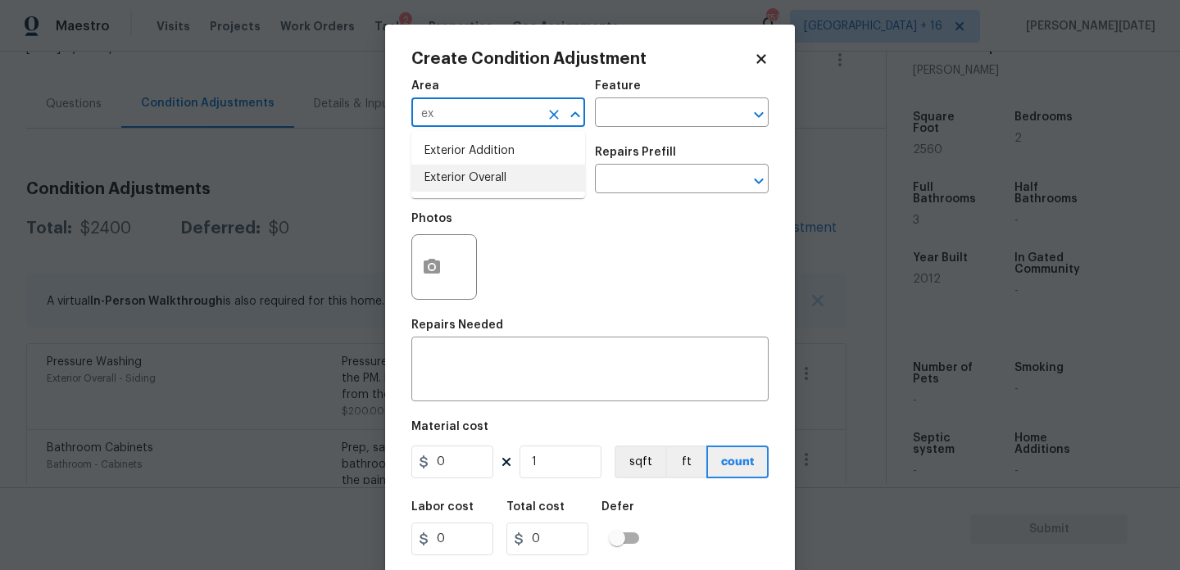
click at [468, 175] on li "Exterior Overall" at bounding box center [498, 178] width 174 height 27
type input "Exterior Overall"
click at [468, 175] on input "text" at bounding box center [475, 180] width 128 height 25
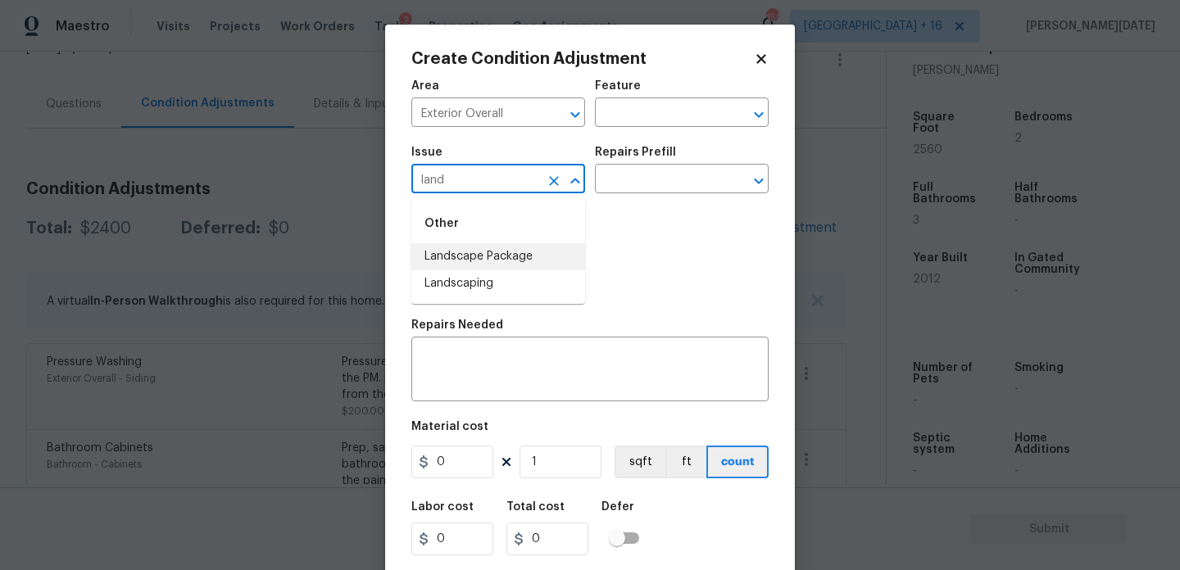
click at [474, 263] on li "Landscape Package" at bounding box center [498, 256] width 174 height 27
type input "Landscape Package"
click at [615, 187] on input "text" at bounding box center [659, 180] width 128 height 25
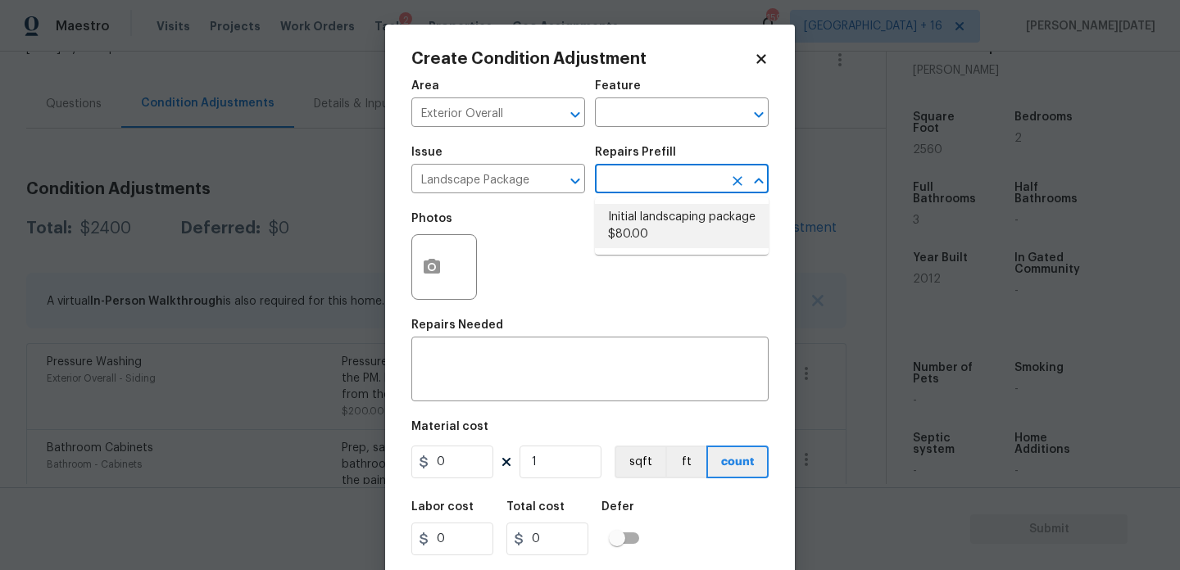
click at [630, 223] on li "Initial landscaping package $80.00" at bounding box center [682, 226] width 174 height 44
type input "Home Readiness Packages"
type textarea "Mowing of grass up to 6" in height. Mow, edge along driveways & sidewalks, trim…"
type input "80"
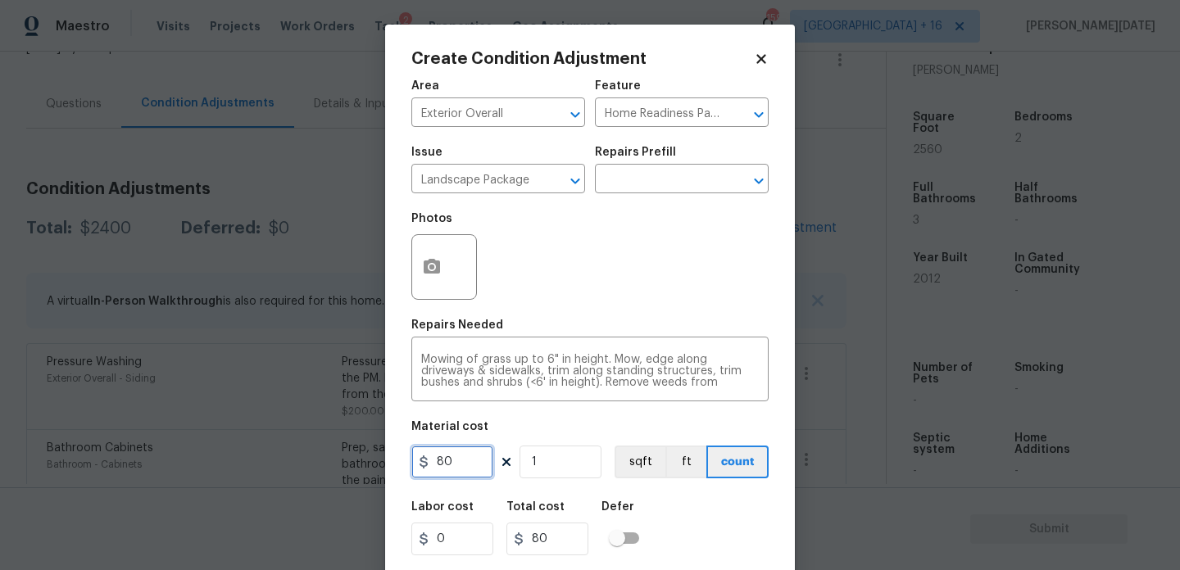
drag, startPoint x: 458, startPoint y: 466, endPoint x: 332, endPoint y: 466, distance: 126.2
click at [332, 466] on div "Create Condition Adjustment Area Exterior Overall ​ Feature Home Readiness Pack…" at bounding box center [590, 285] width 1180 height 570
type input "300"
click at [611, 324] on div "Repairs Needed" at bounding box center [589, 330] width 357 height 21
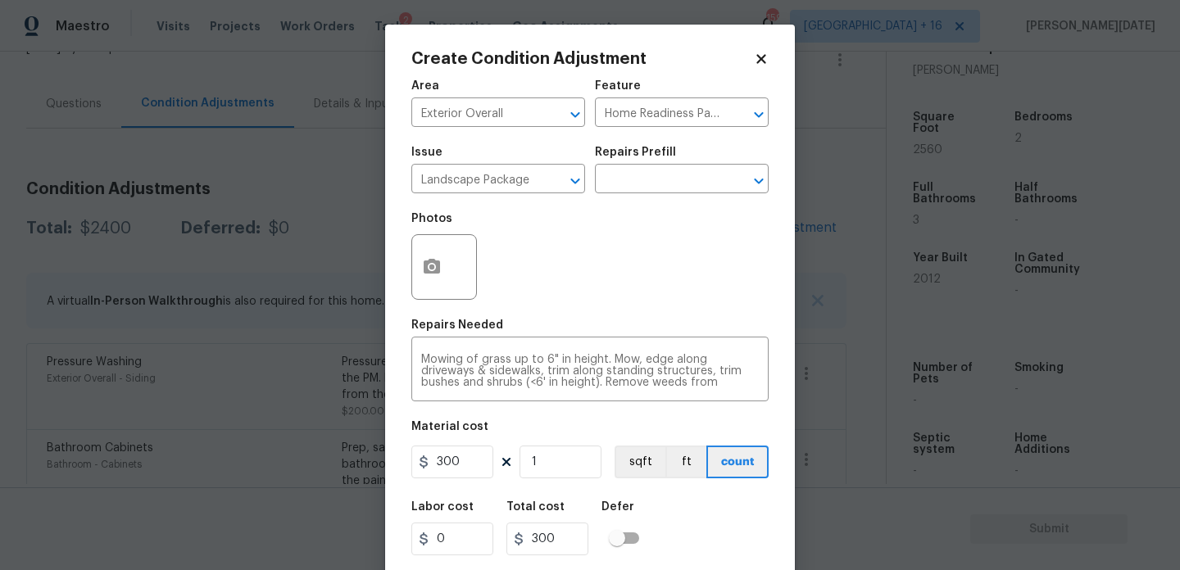
scroll to position [42, 0]
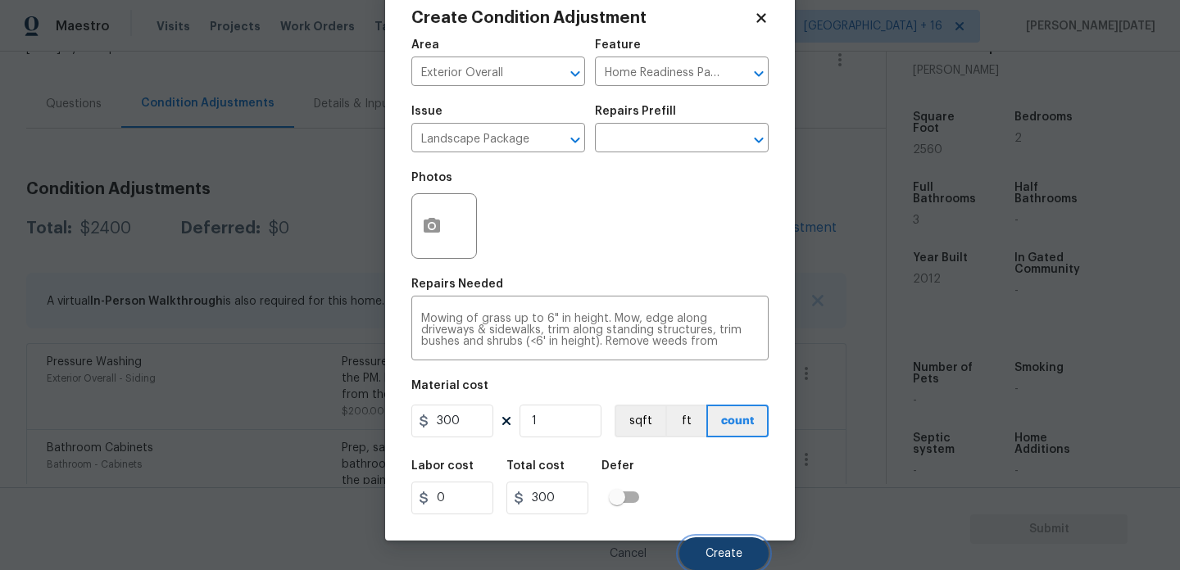
click at [711, 548] on span "Create" at bounding box center [724, 554] width 37 height 12
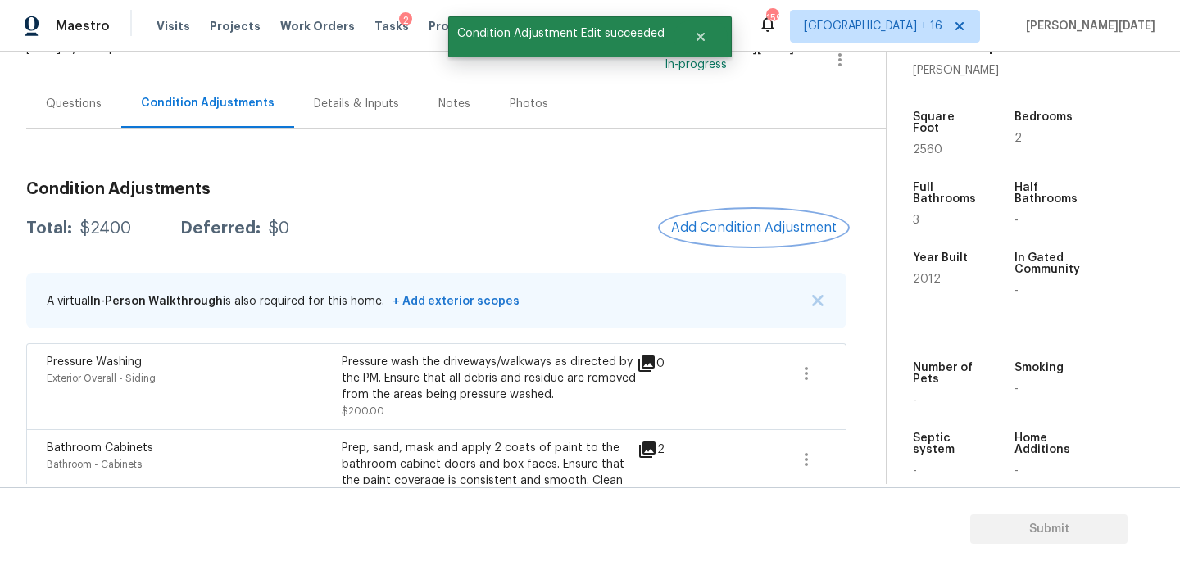
scroll to position [0, 0]
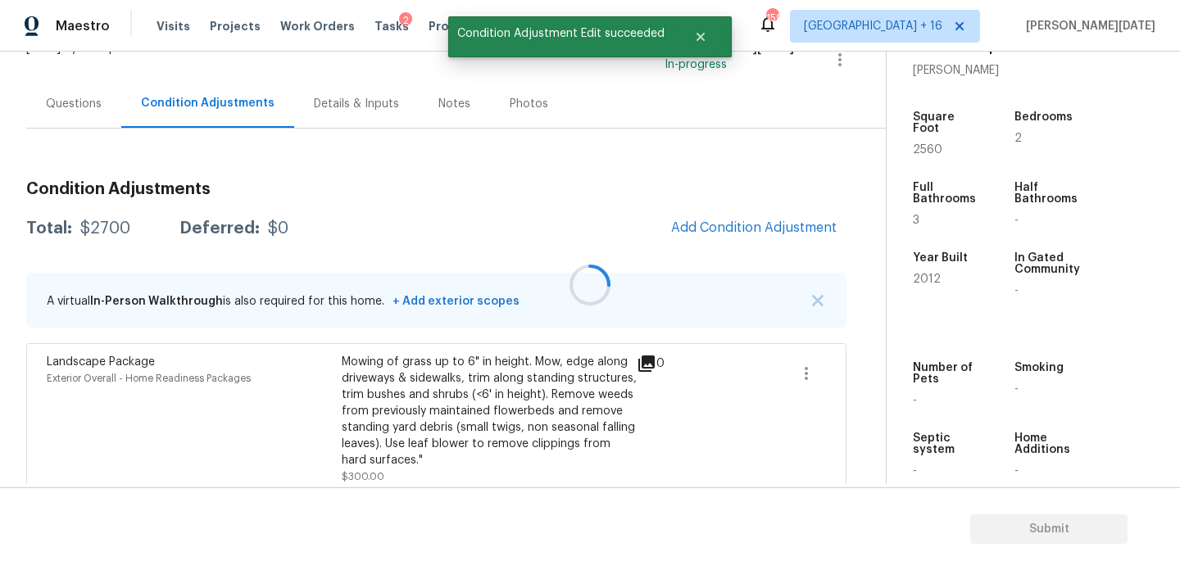
click at [747, 227] on div at bounding box center [590, 285] width 1180 height 570
click at [733, 229] on span "Add Condition Adjustment" at bounding box center [754, 227] width 166 height 15
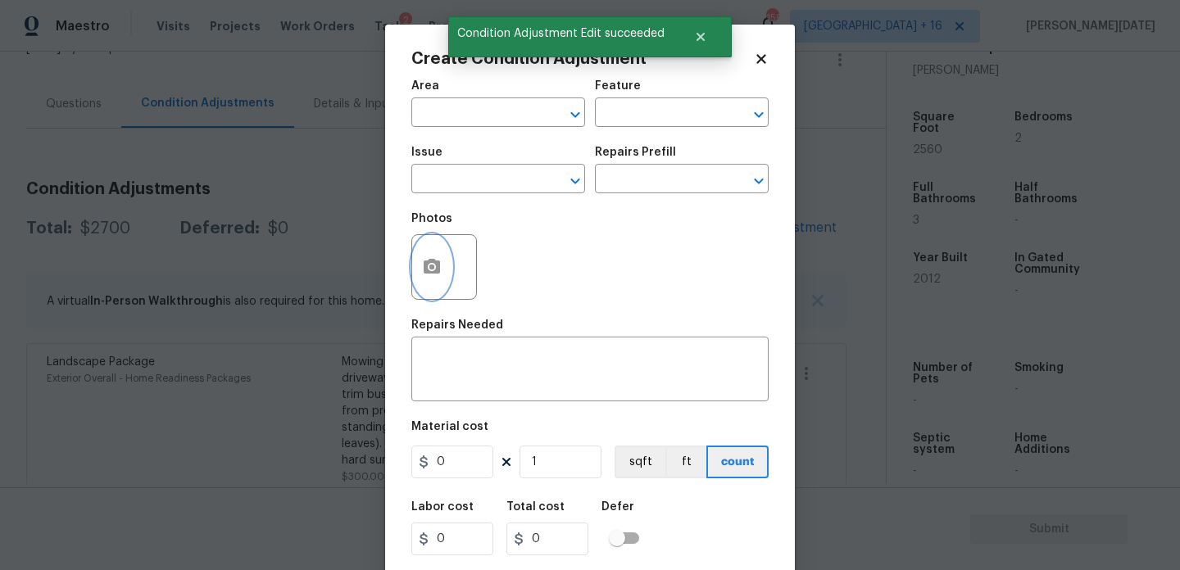
click at [413, 276] on button "button" at bounding box center [431, 267] width 39 height 64
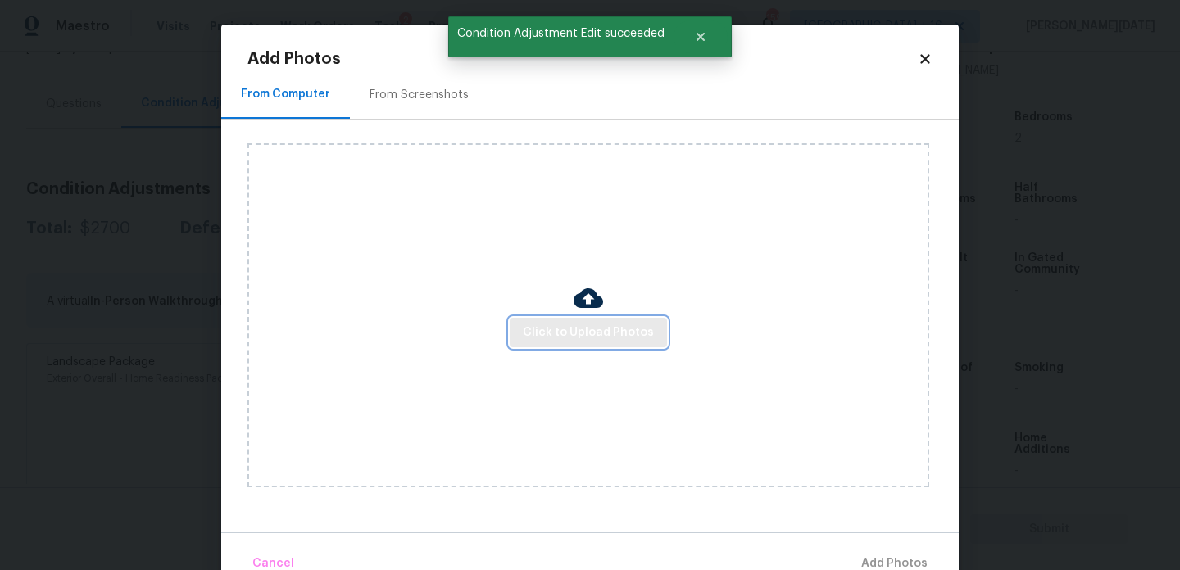
click at [525, 329] on button "Click to Upload Photos" at bounding box center [588, 333] width 157 height 30
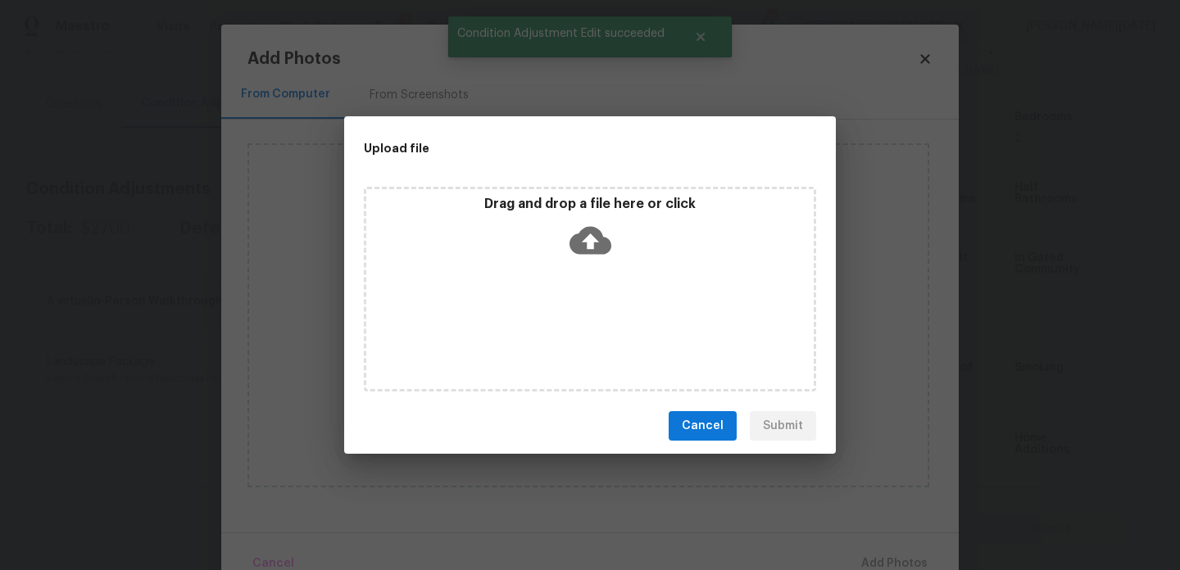
click at [525, 329] on div "Drag and drop a file here or click" at bounding box center [590, 289] width 452 height 205
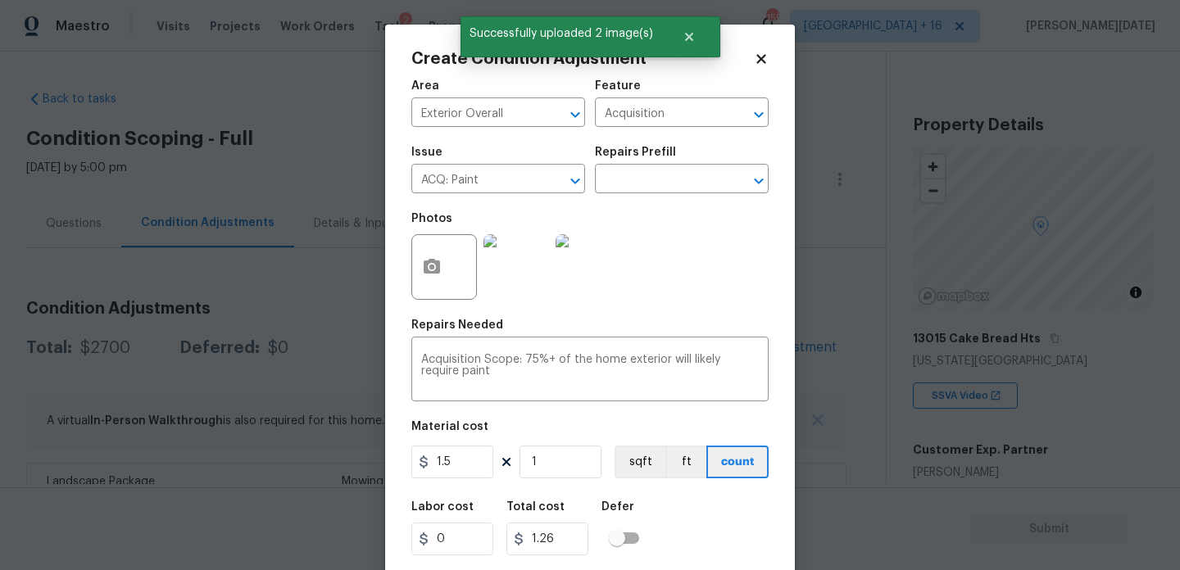
scroll to position [402, 0]
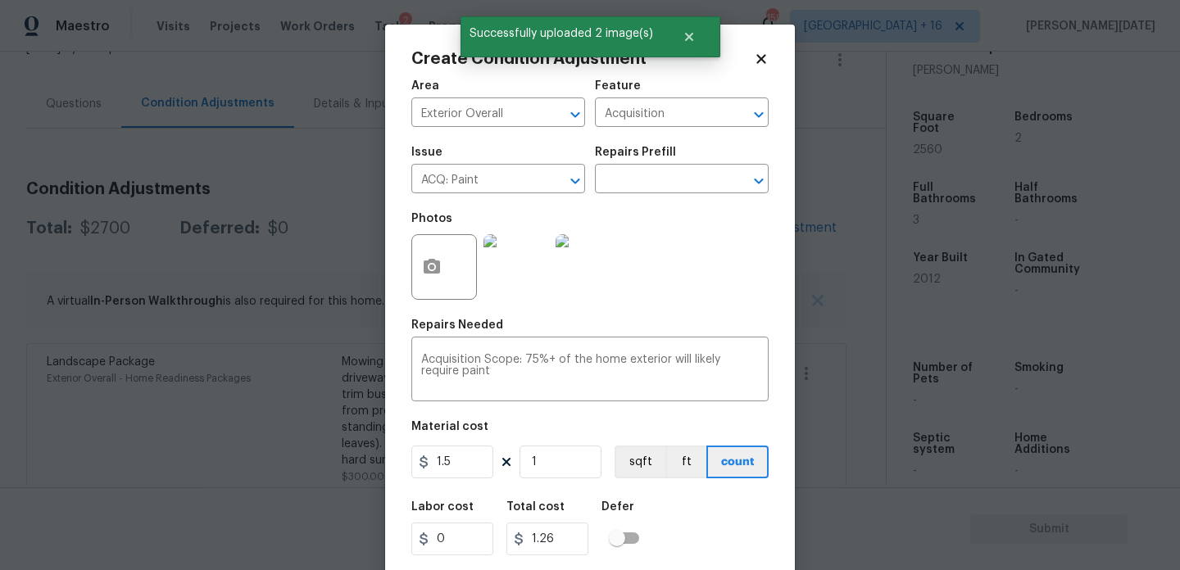
type input "1.5"
click at [578, 471] on input "1" at bounding box center [561, 462] width 82 height 33
type input "0"
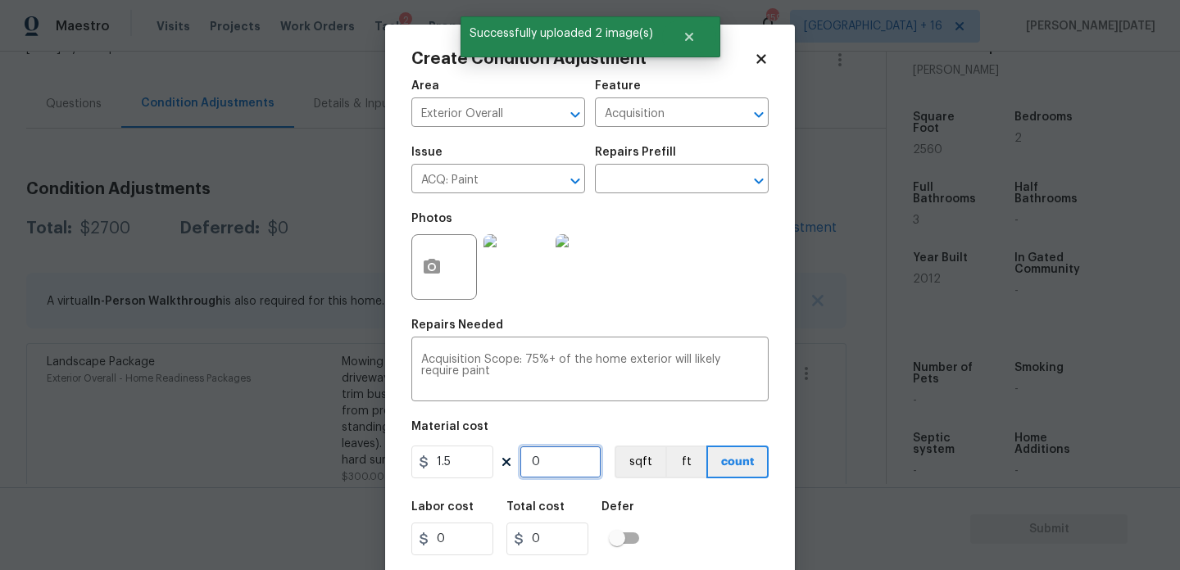
paste input "256"
type input "2560"
type input "3840"
type input "2560"
click at [705, 313] on div "Area Exterior Overall ​ Feature Acquisition ​ Issue ACQ: Paint ​ Repairs Prefil…" at bounding box center [589, 340] width 357 height 541
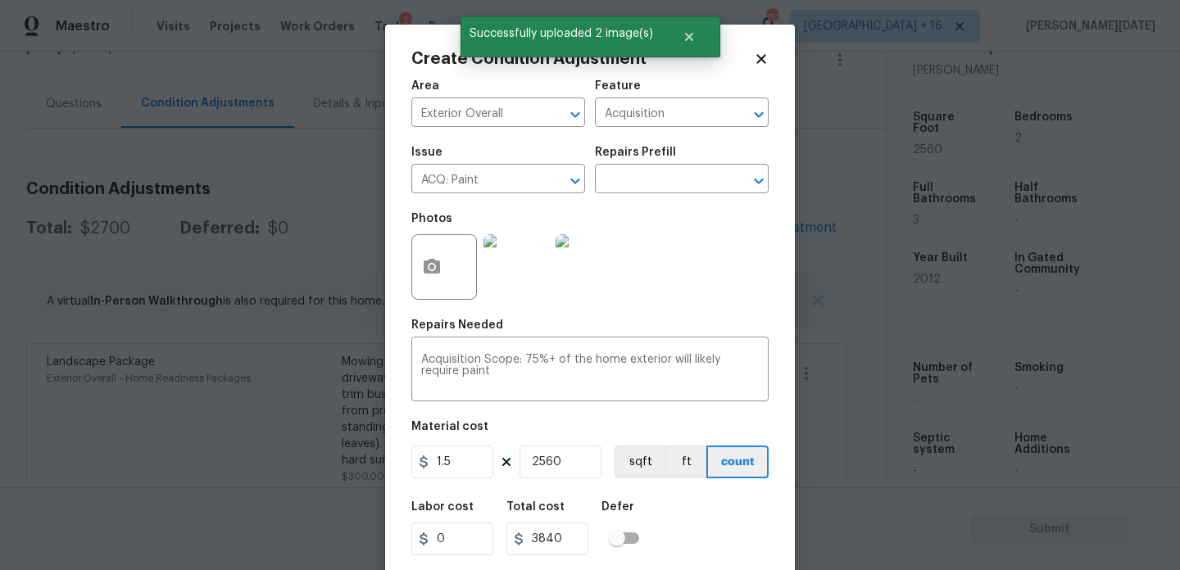
scroll to position [42, 0]
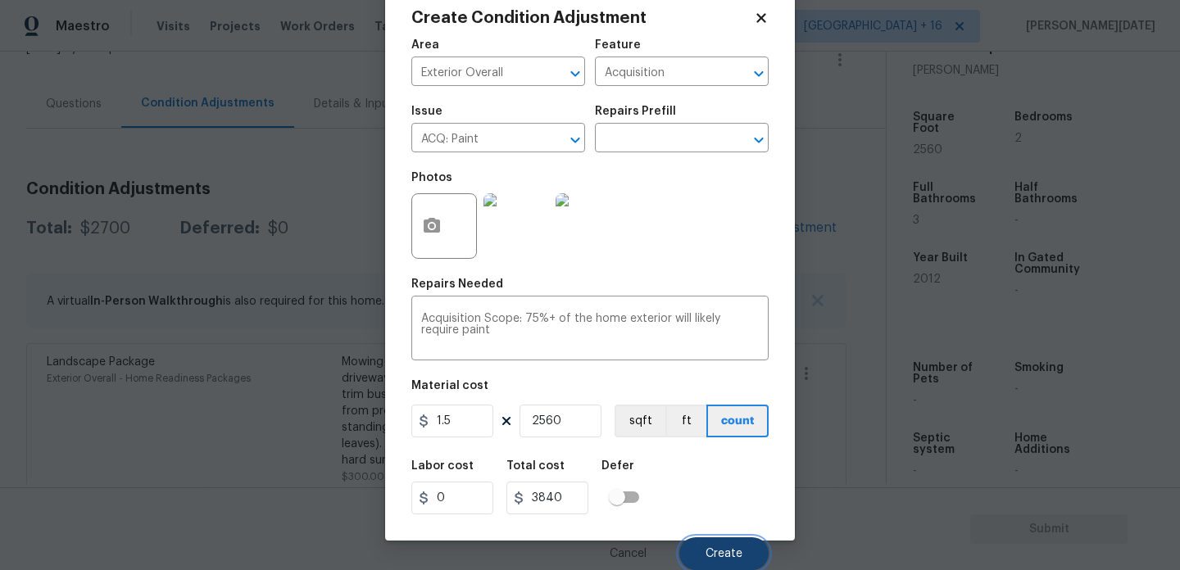
click at [723, 556] on span "Create" at bounding box center [724, 554] width 37 height 12
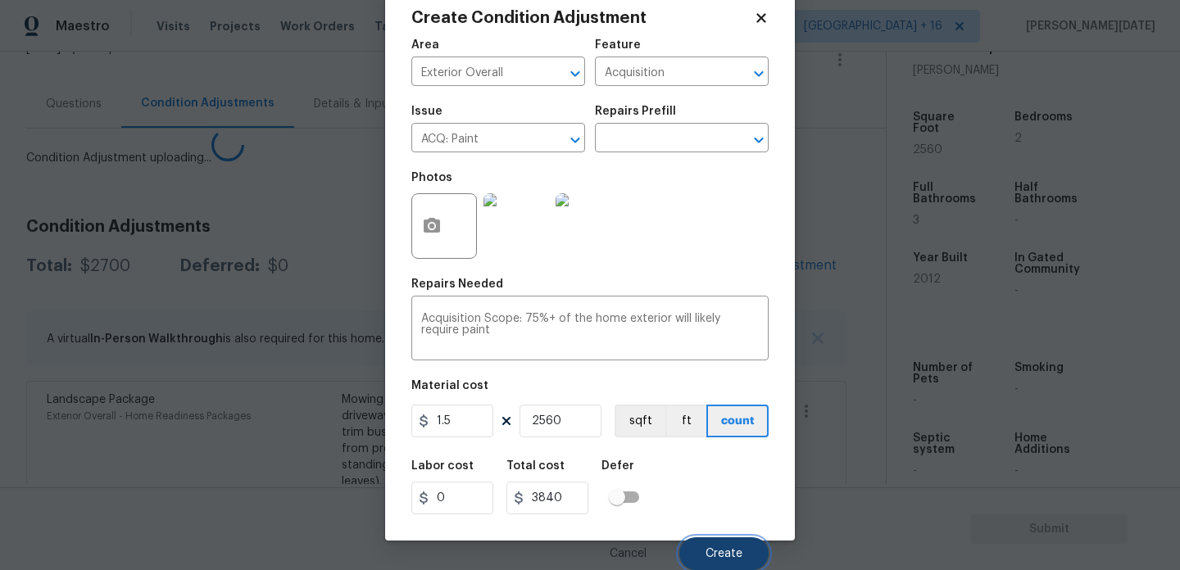
click at [723, 556] on span "Create" at bounding box center [724, 554] width 37 height 12
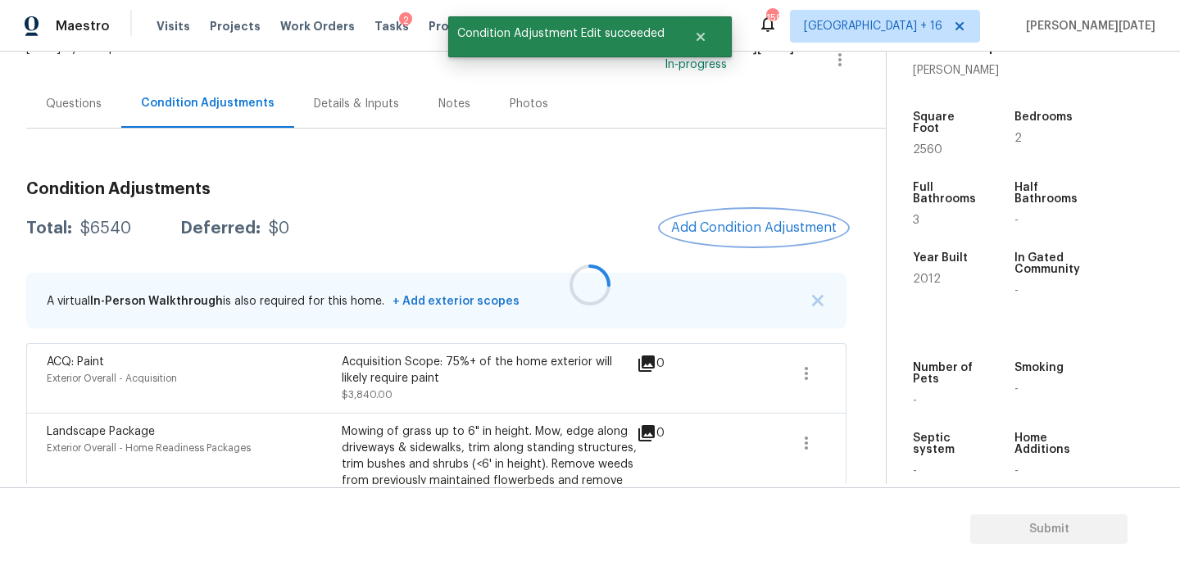
scroll to position [0, 0]
click at [750, 231] on span "Add Condition Adjustment" at bounding box center [754, 227] width 166 height 15
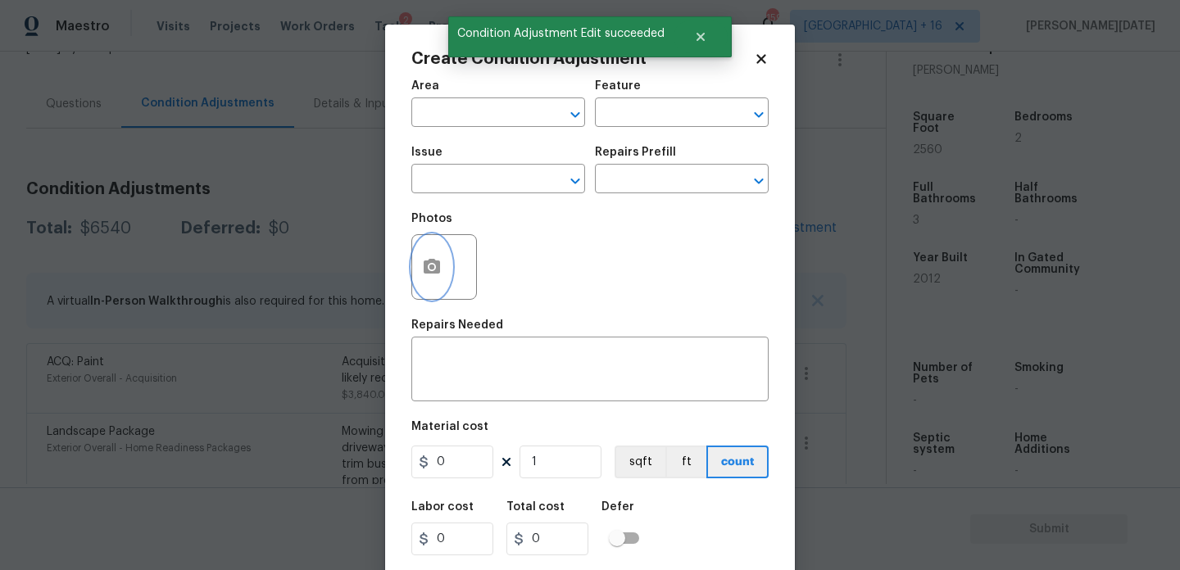
click at [436, 257] on button "button" at bounding box center [431, 267] width 39 height 64
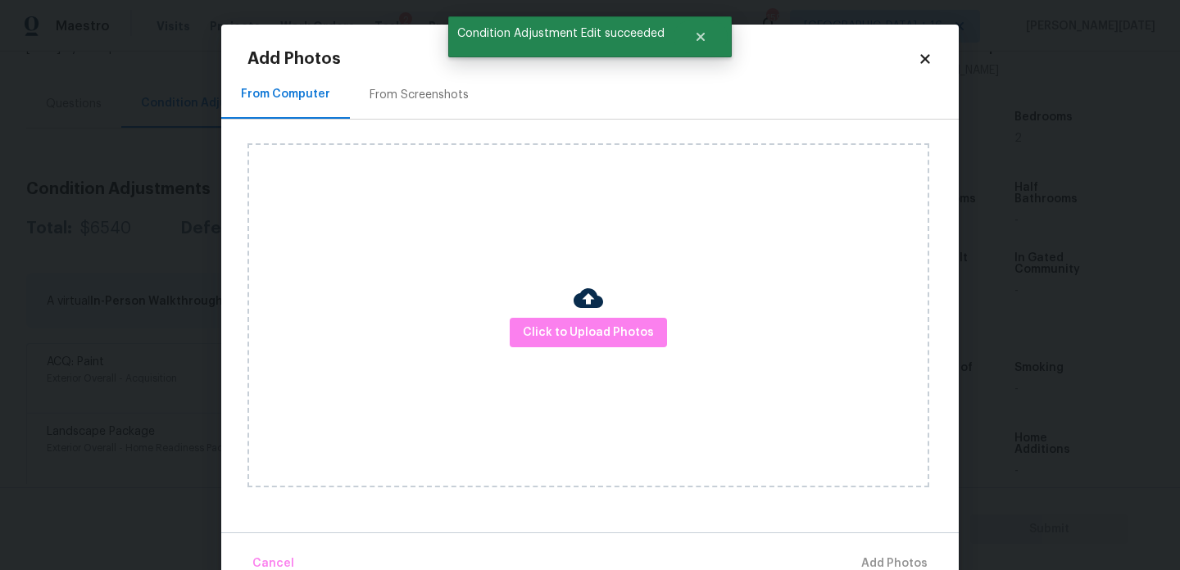
click at [451, 120] on div "Click to Upload Photos" at bounding box center [603, 316] width 711 height 392
click at [437, 88] on div "From Screenshots" at bounding box center [419, 95] width 99 height 16
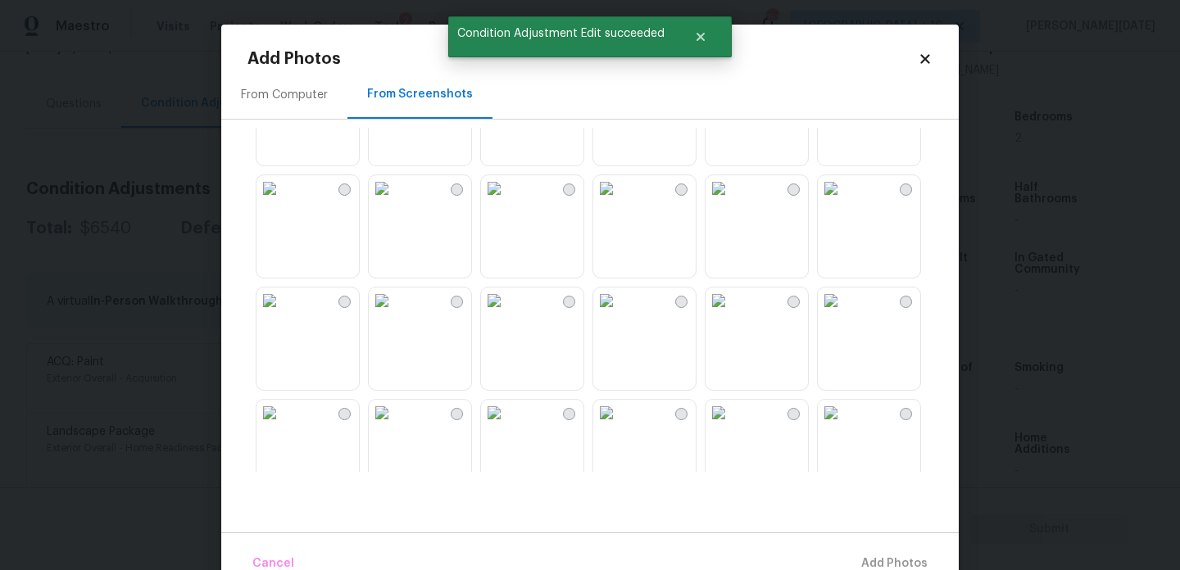
scroll to position [306, 0]
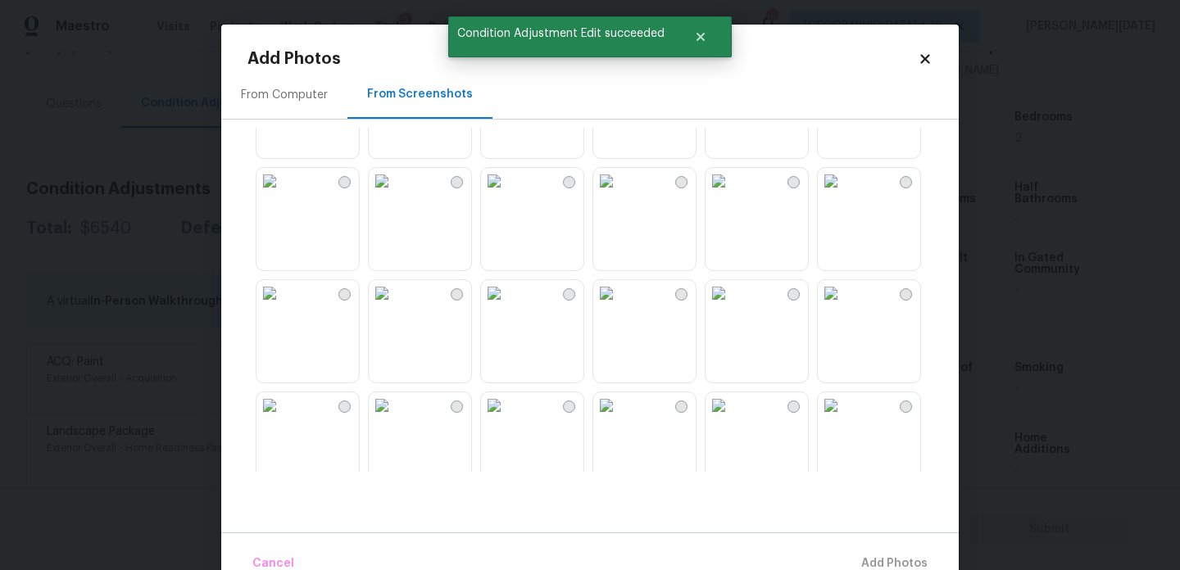
click at [732, 194] on img at bounding box center [719, 181] width 26 height 26
click at [732, 307] on img at bounding box center [719, 293] width 26 height 26
click at [844, 307] on img at bounding box center [831, 293] width 26 height 26
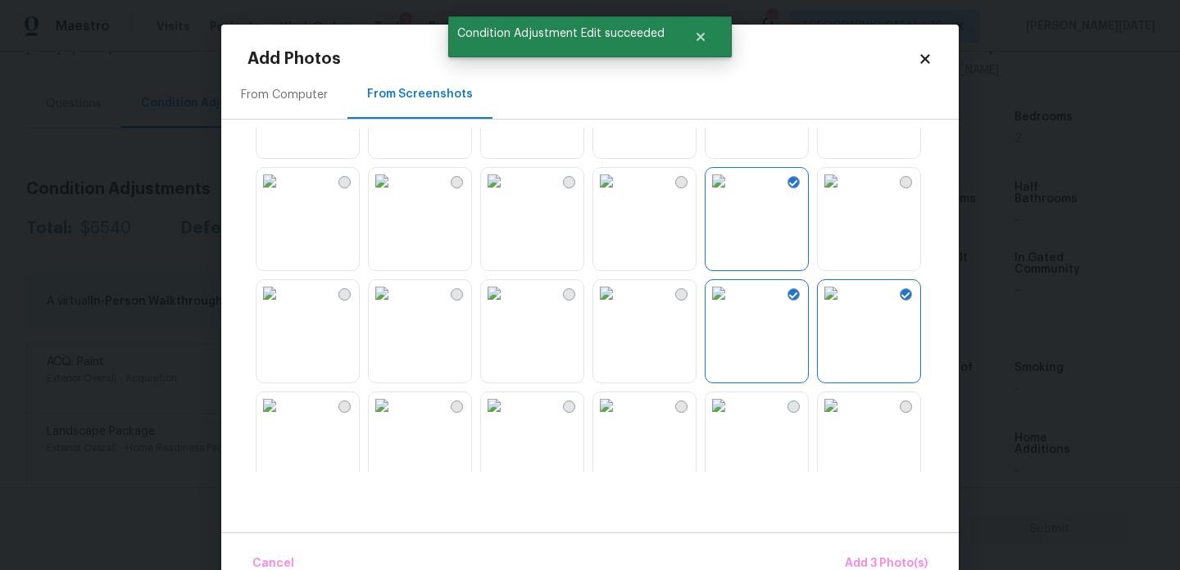
click at [620, 307] on img at bounding box center [606, 293] width 26 height 26
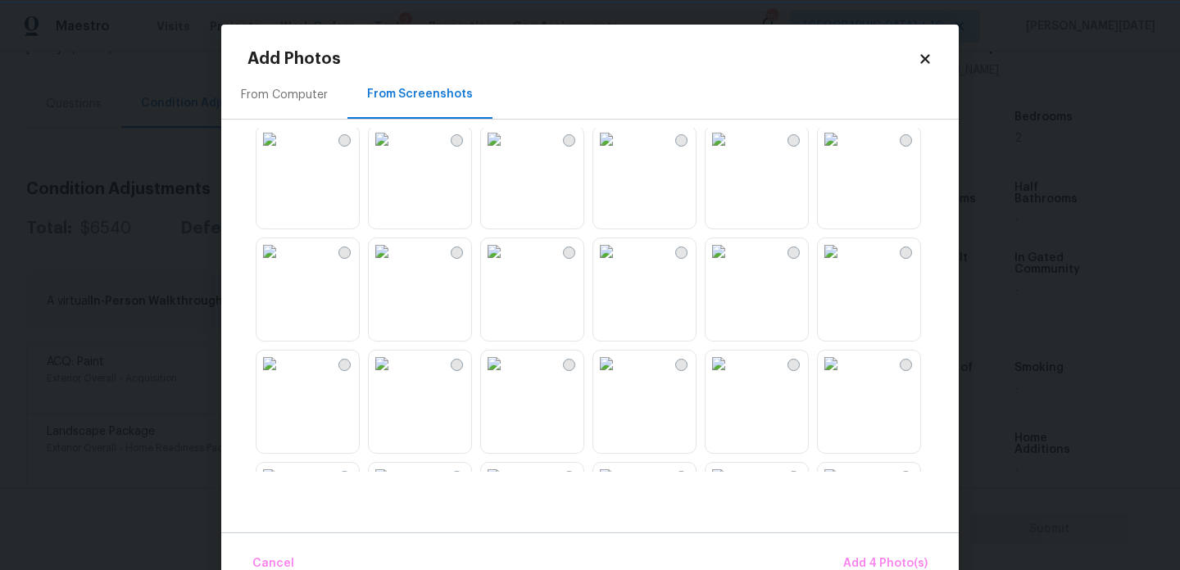
scroll to position [965, 0]
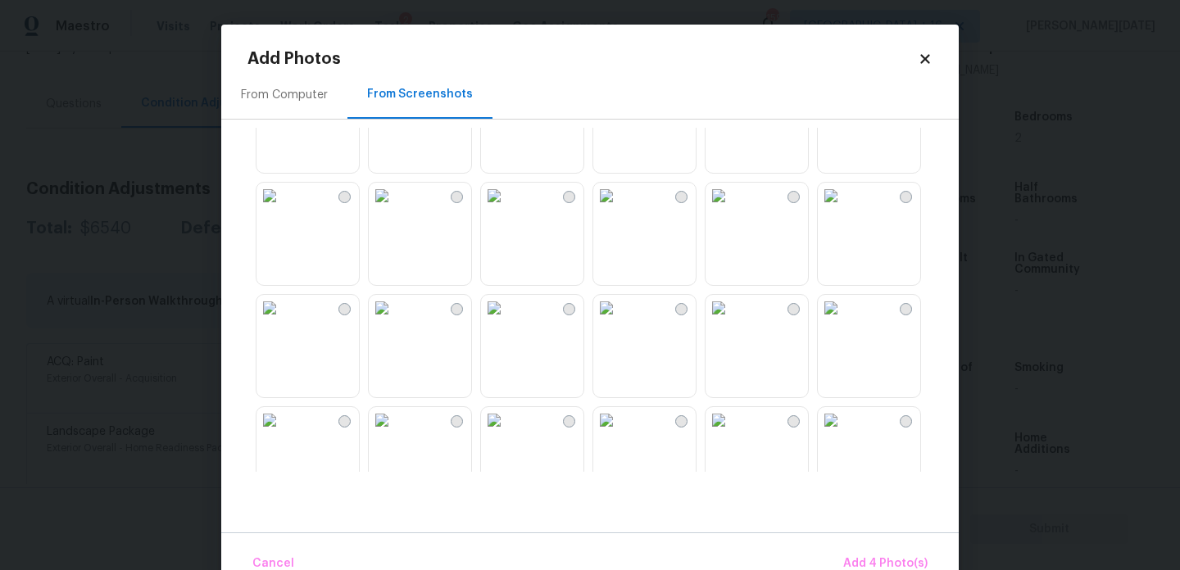
click at [732, 209] on img at bounding box center [719, 196] width 26 height 26
click at [844, 209] on img at bounding box center [831, 196] width 26 height 26
click at [507, 321] on img at bounding box center [494, 308] width 26 height 26
click at [395, 321] on img at bounding box center [382, 308] width 26 height 26
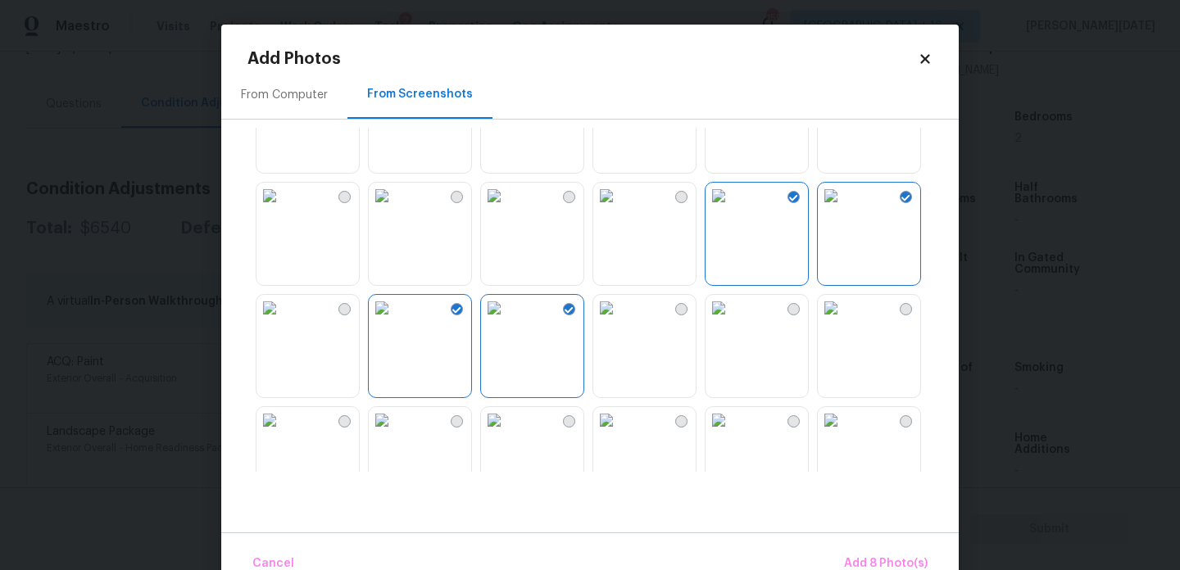
scroll to position [1565, 0]
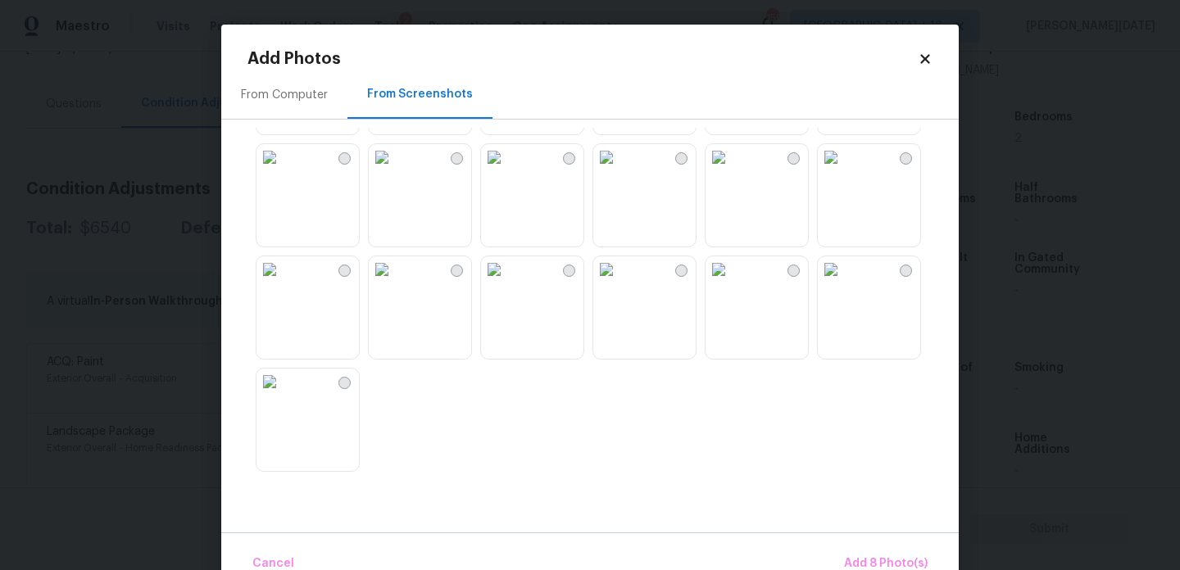
click at [507, 170] on img at bounding box center [494, 157] width 26 height 26
click at [391, 283] on img at bounding box center [382, 270] width 26 height 26
click at [283, 283] on img at bounding box center [270, 270] width 26 height 26
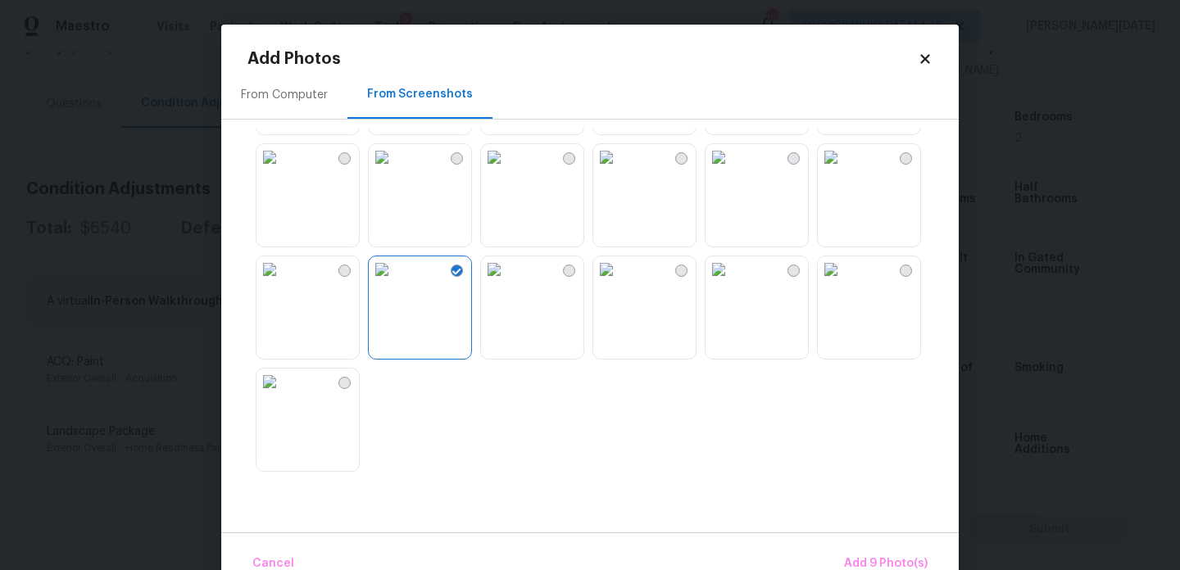
click at [732, 283] on img at bounding box center [719, 270] width 26 height 26
click at [844, 170] on img at bounding box center [831, 157] width 26 height 26
click at [732, 170] on img at bounding box center [719, 157] width 26 height 26
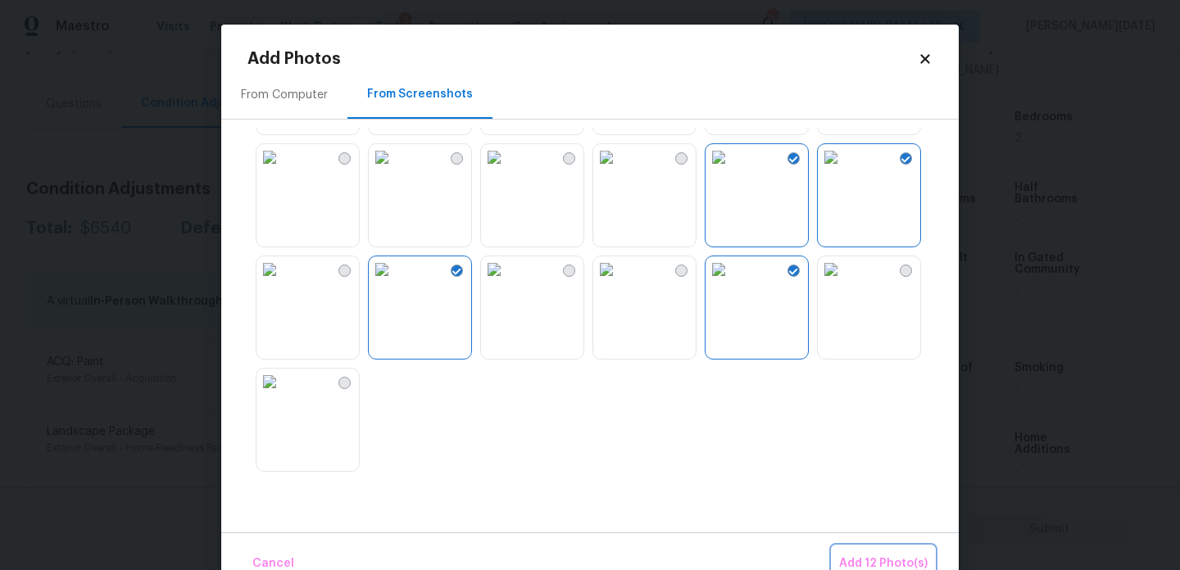
click at [862, 561] on span "Add 12 Photo(s)" at bounding box center [883, 564] width 89 height 20
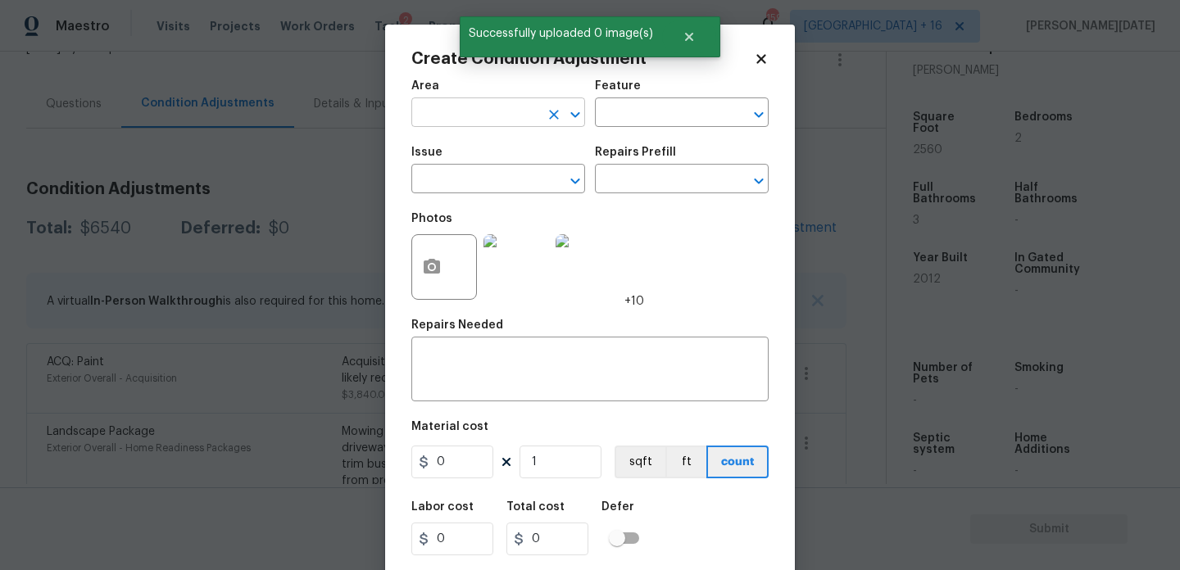
click at [446, 123] on input "text" at bounding box center [475, 114] width 128 height 25
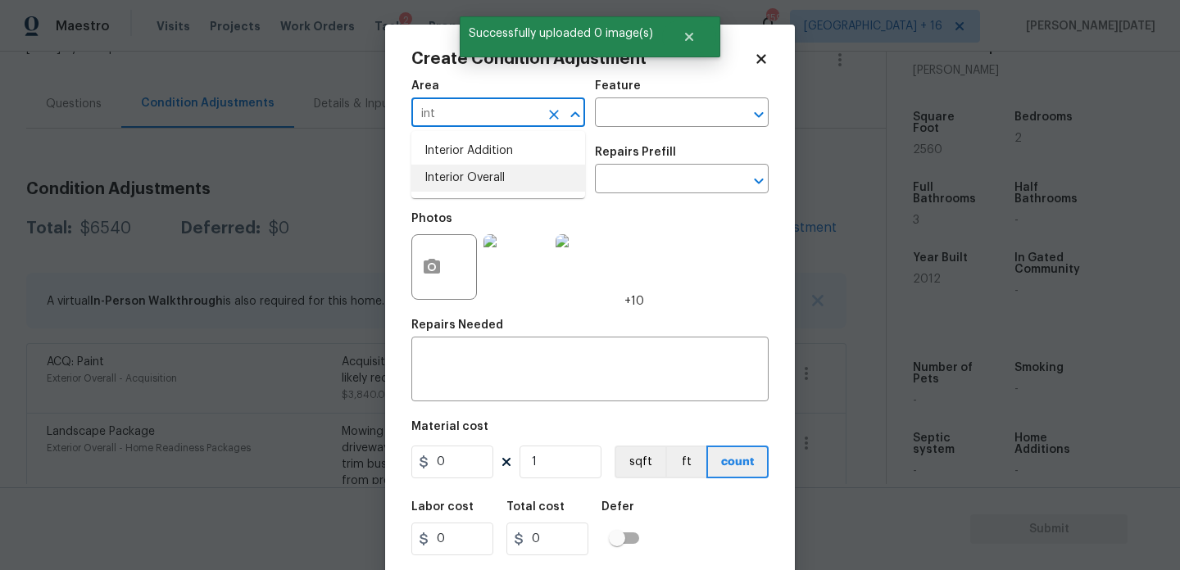
click at [457, 186] on li "Interior Overall" at bounding box center [498, 178] width 174 height 27
type input "Interior Overall"
click at [457, 186] on input "text" at bounding box center [475, 180] width 128 height 25
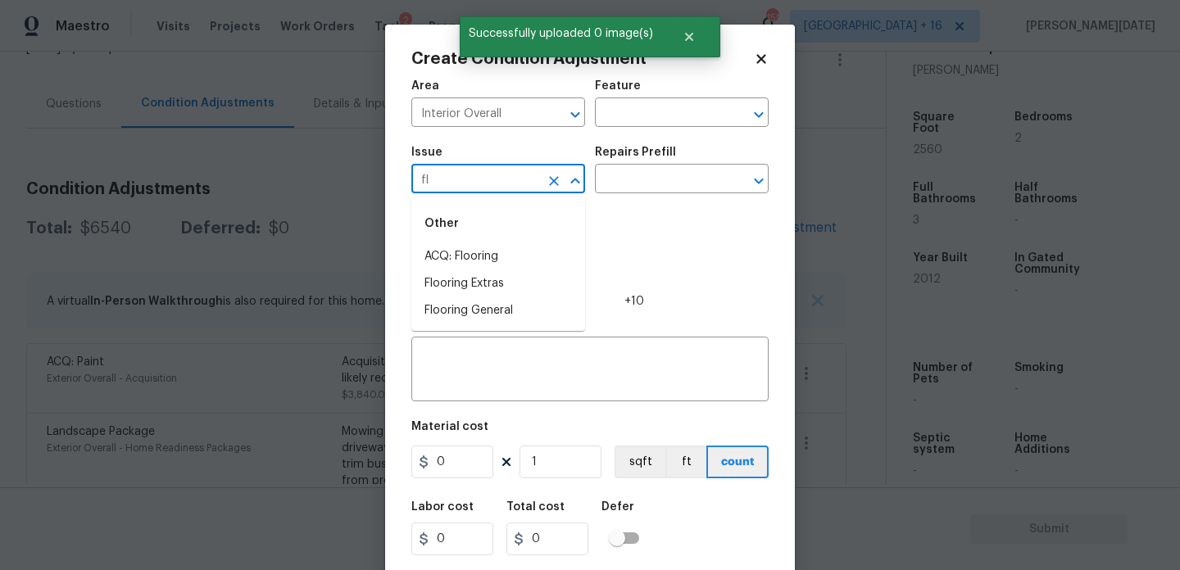
type input "f"
click at [454, 257] on li "ACQ: Paint" at bounding box center [498, 256] width 174 height 27
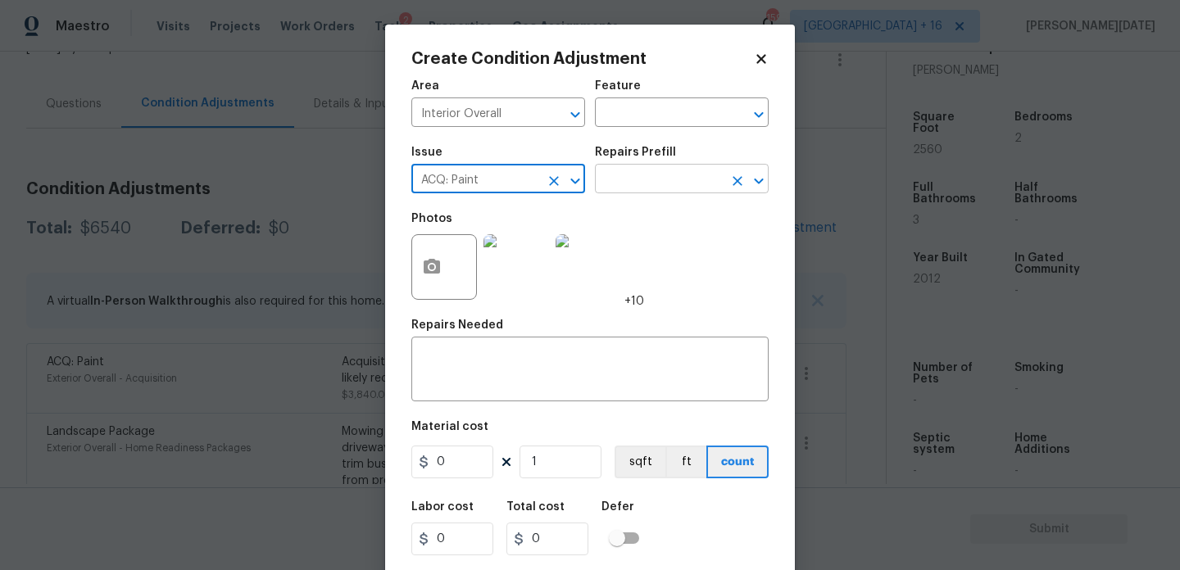
type input "ACQ: Paint"
click at [650, 184] on input "text" at bounding box center [659, 180] width 128 height 25
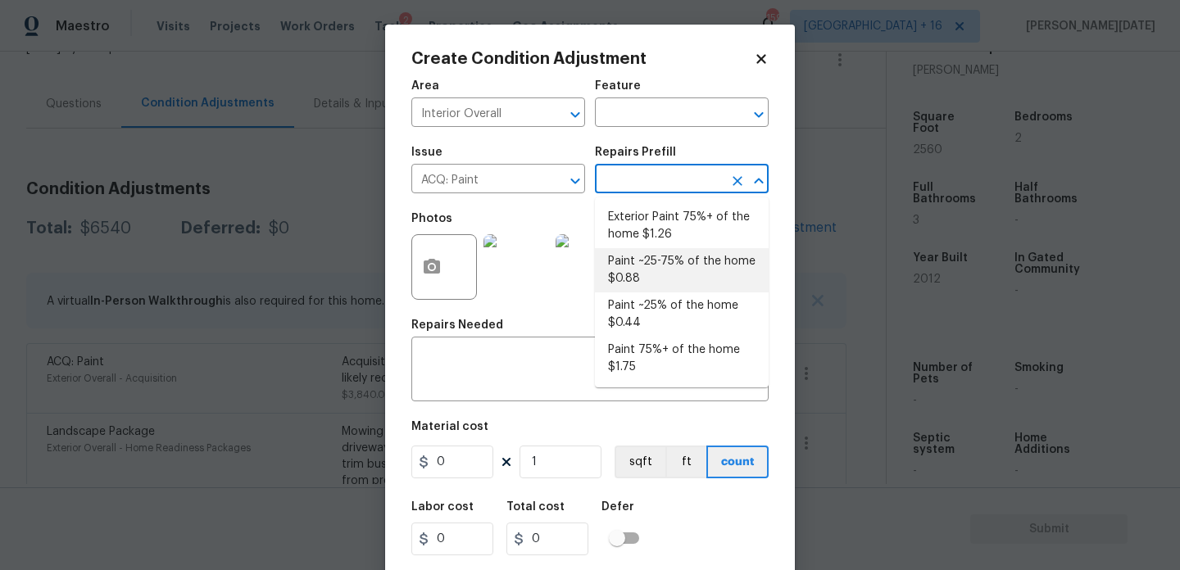
click at [681, 261] on li "Paint ~25-75% of the home $0.88" at bounding box center [682, 270] width 174 height 44
type input "Acquisition"
type textarea "Acquisition Scope: ~25 - 75% of the home needs interior paint"
type input "0.88"
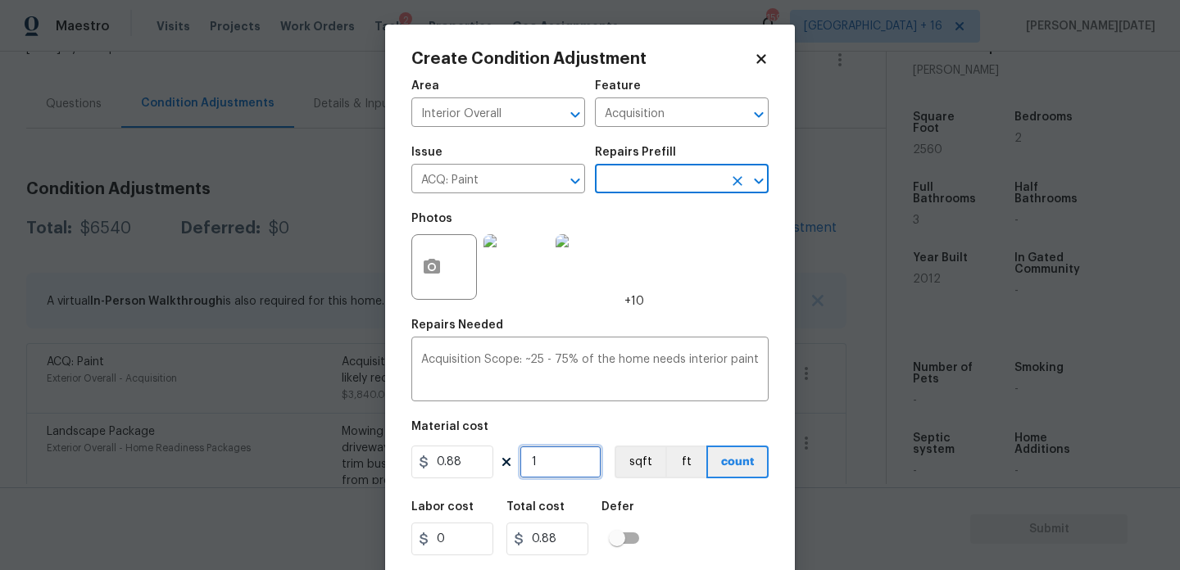
click at [554, 459] on input "1" at bounding box center [561, 462] width 82 height 33
type input "0"
paste input "256"
type input "2560"
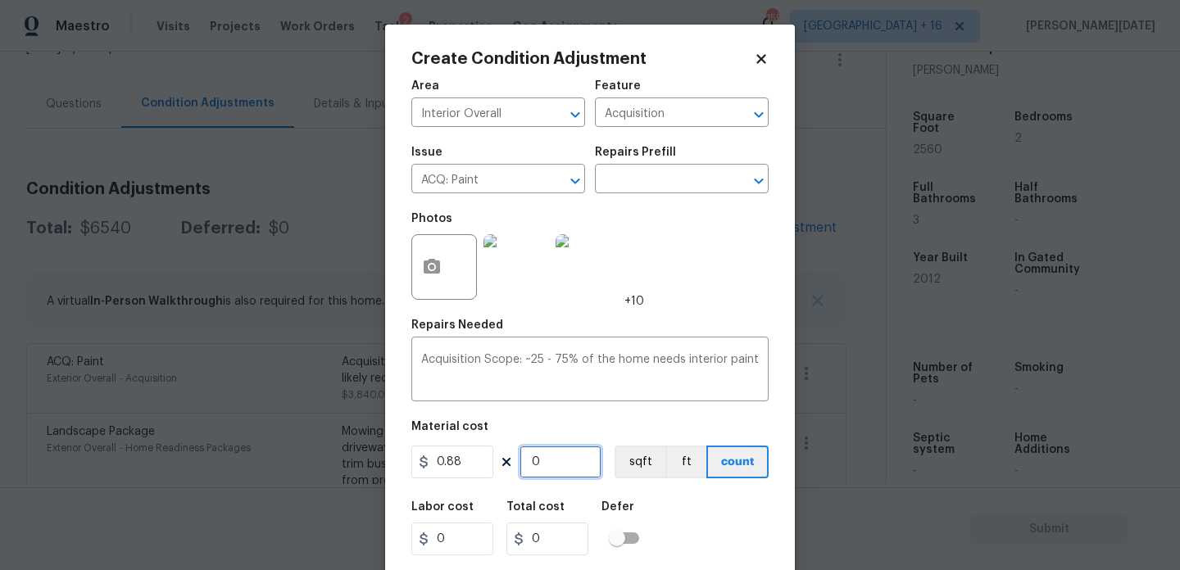
type input "2252.8"
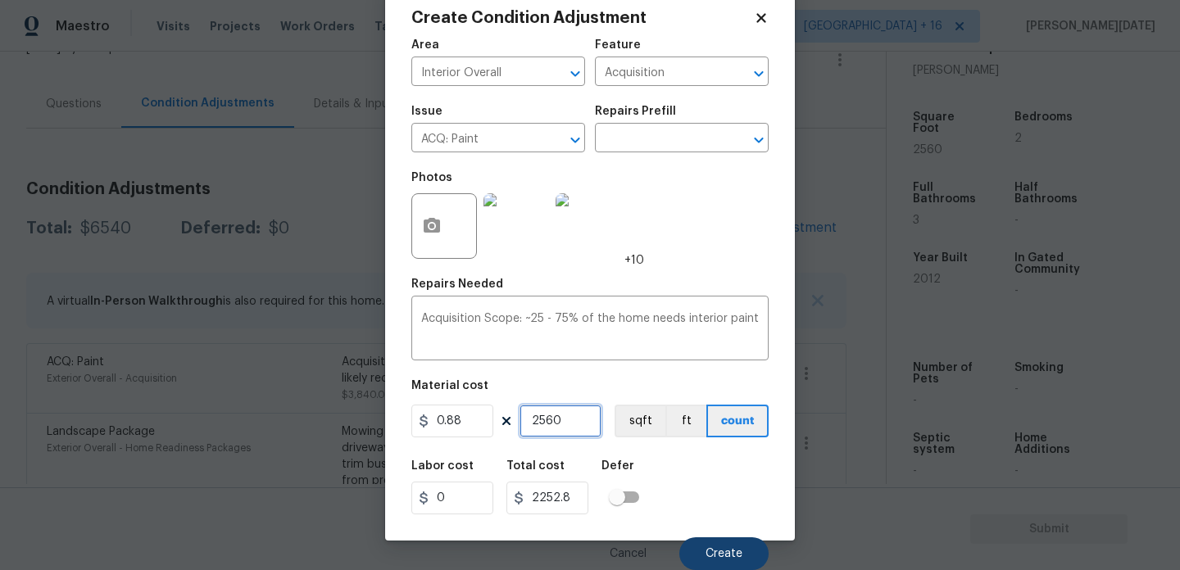
type input "2560"
click at [733, 551] on span "Create" at bounding box center [724, 554] width 37 height 12
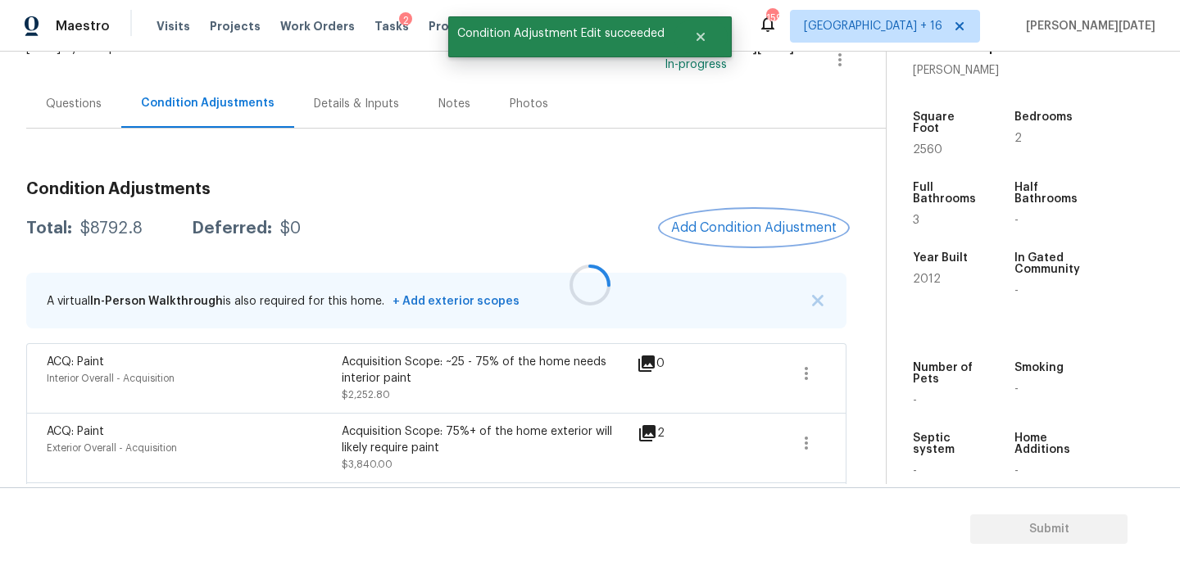
scroll to position [0, 0]
click at [720, 219] on button "Add Condition Adjustment" at bounding box center [753, 228] width 185 height 34
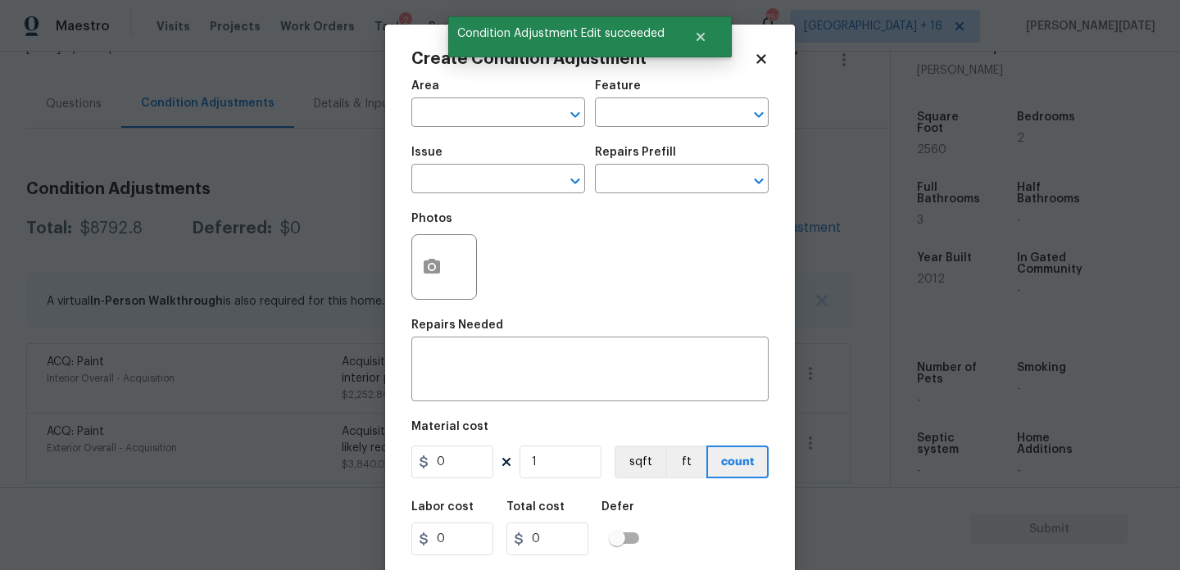
click at [720, 219] on div "Photos" at bounding box center [589, 256] width 357 height 107
click at [440, 275] on icon "button" at bounding box center [432, 267] width 20 height 20
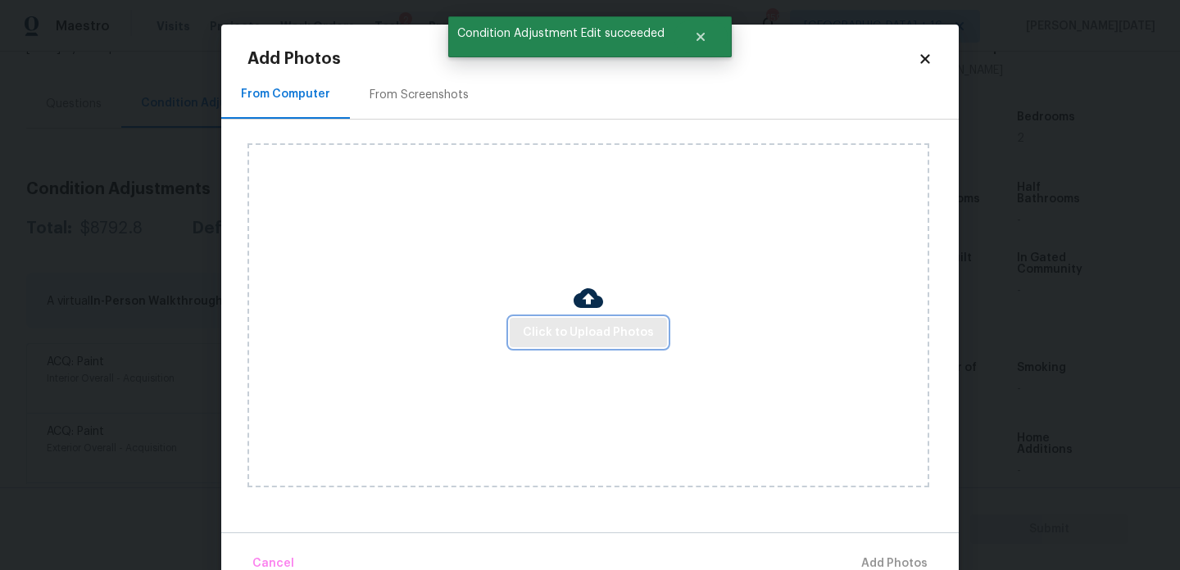
click at [558, 342] on span "Click to Upload Photos" at bounding box center [588, 333] width 131 height 20
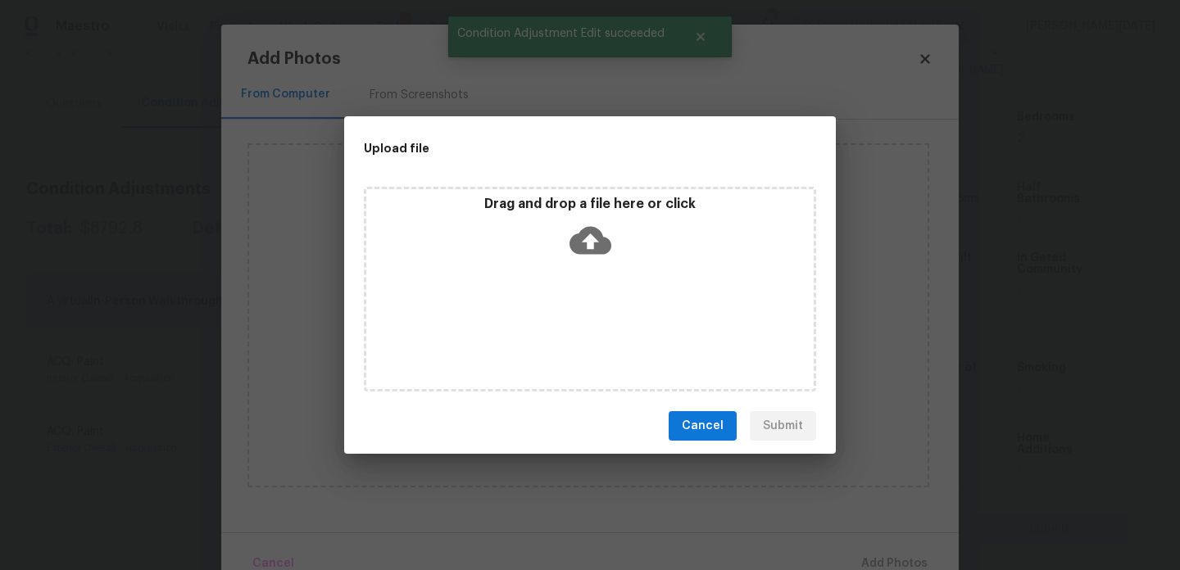
click at [558, 342] on div "Drag and drop a file here or click" at bounding box center [590, 289] width 452 height 205
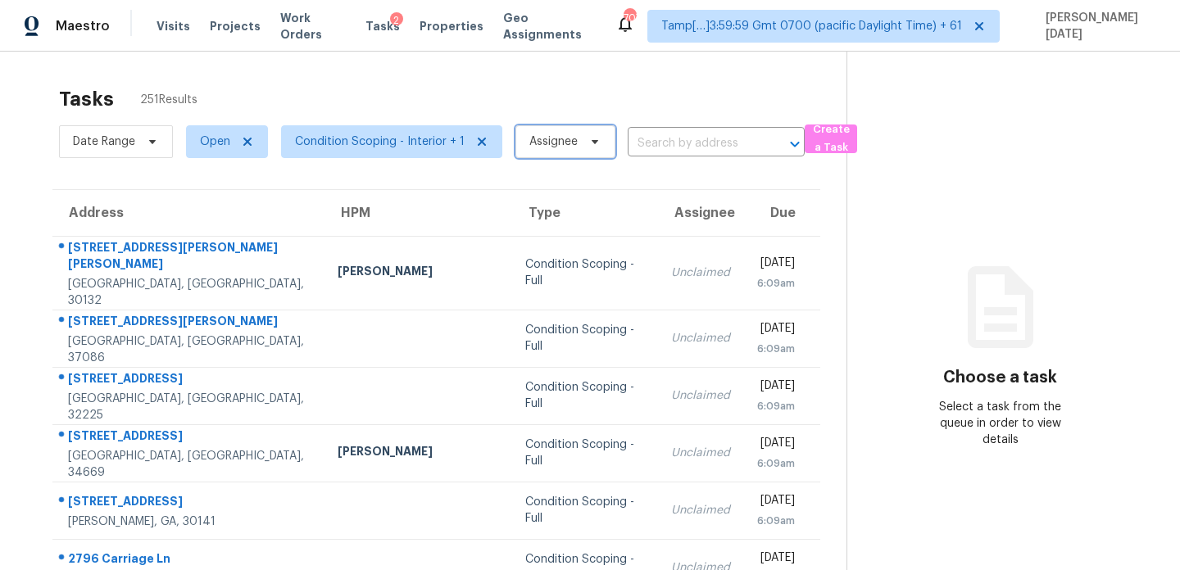
click at [570, 146] on span "Assignee" at bounding box center [553, 142] width 48 height 16
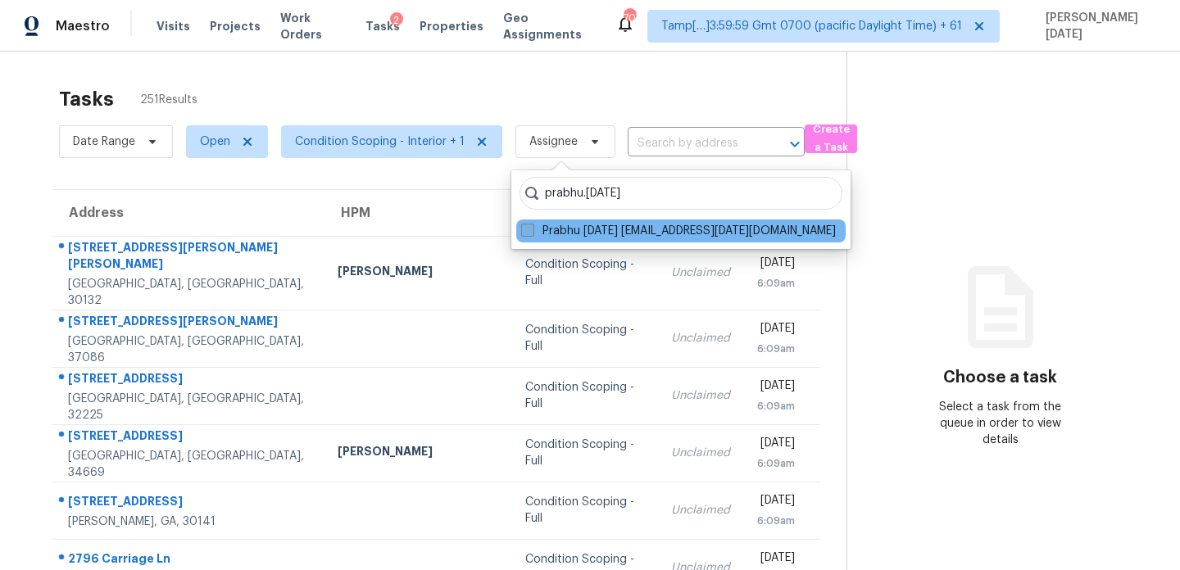
type input "prabhu.raja"
click at [527, 233] on span at bounding box center [527, 230] width 13 height 13
click at [527, 233] on input "Prabhu Raja prabhu.raja@opendoor.com" at bounding box center [526, 228] width 11 height 11
checkbox input "true"
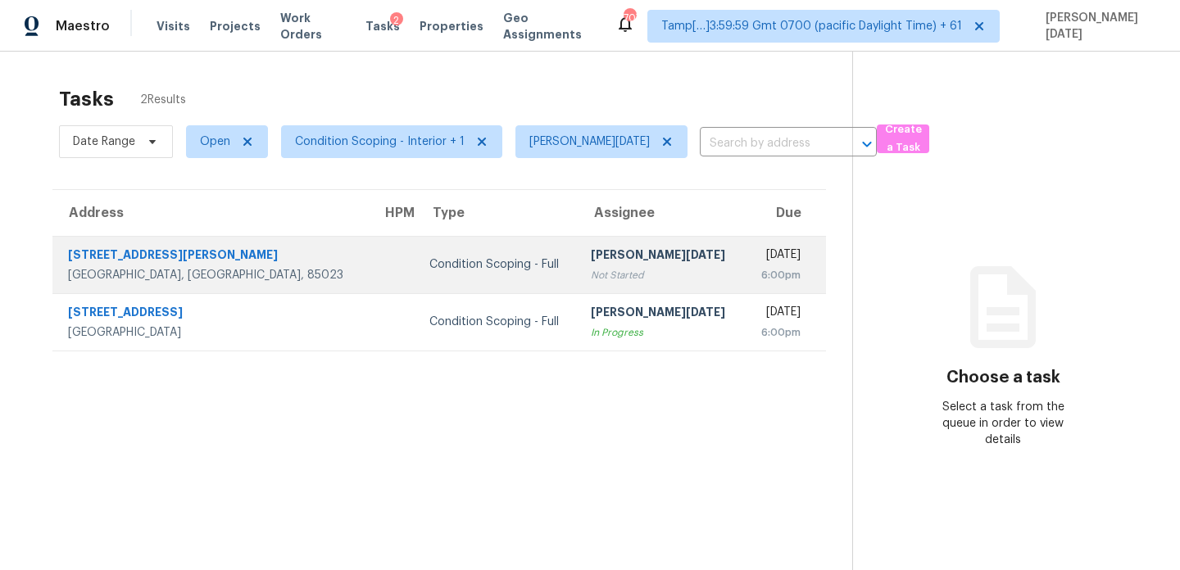
click at [592, 242] on td "Prabhu Raja Not Started" at bounding box center [661, 264] width 167 height 57
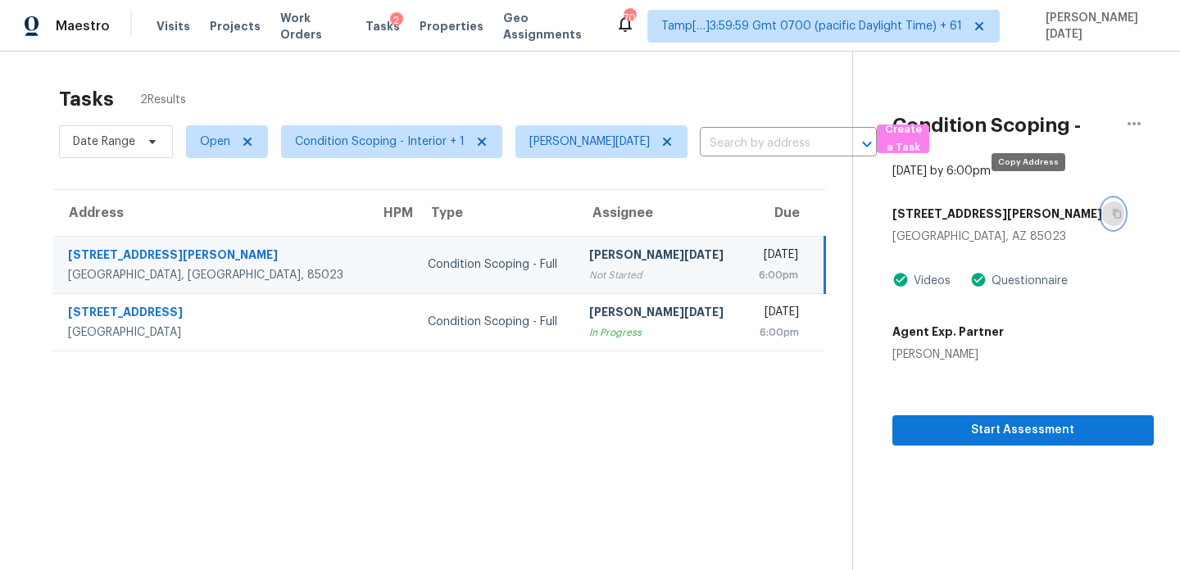
click at [1112, 209] on icon "button" at bounding box center [1117, 214] width 10 height 10
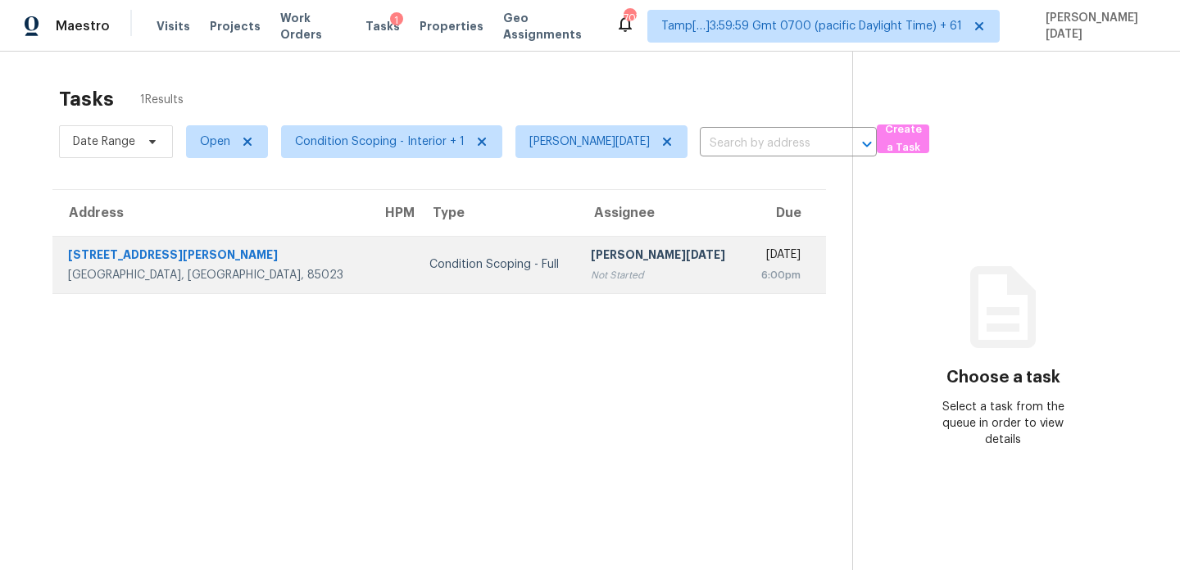
click at [591, 252] on div "[PERSON_NAME][DATE]" at bounding box center [661, 257] width 141 height 20
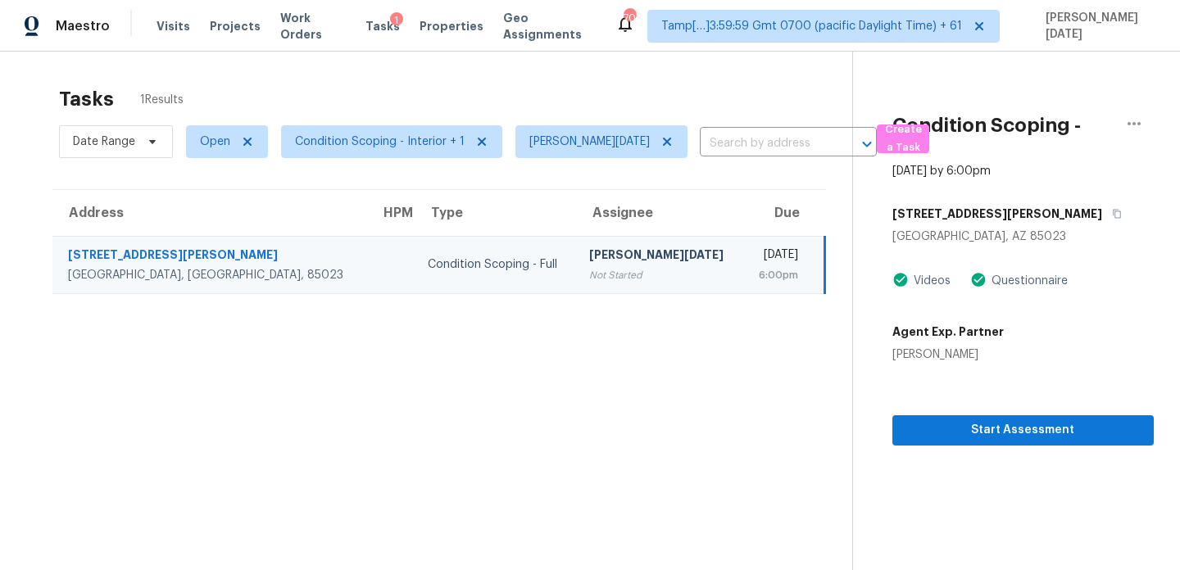
click at [743, 252] on td "[DATE] 6:00pm" at bounding box center [784, 264] width 82 height 57
click at [1019, 420] on span "Start Assessment" at bounding box center [1023, 430] width 235 height 20
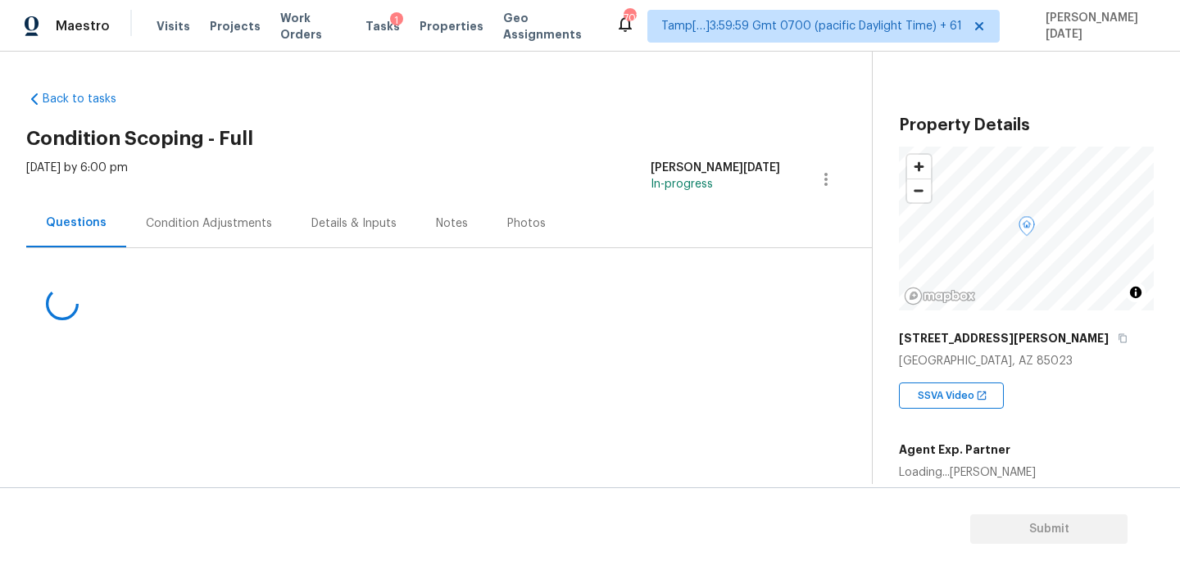
click at [175, 213] on div "Condition Adjustments" at bounding box center [209, 223] width 166 height 48
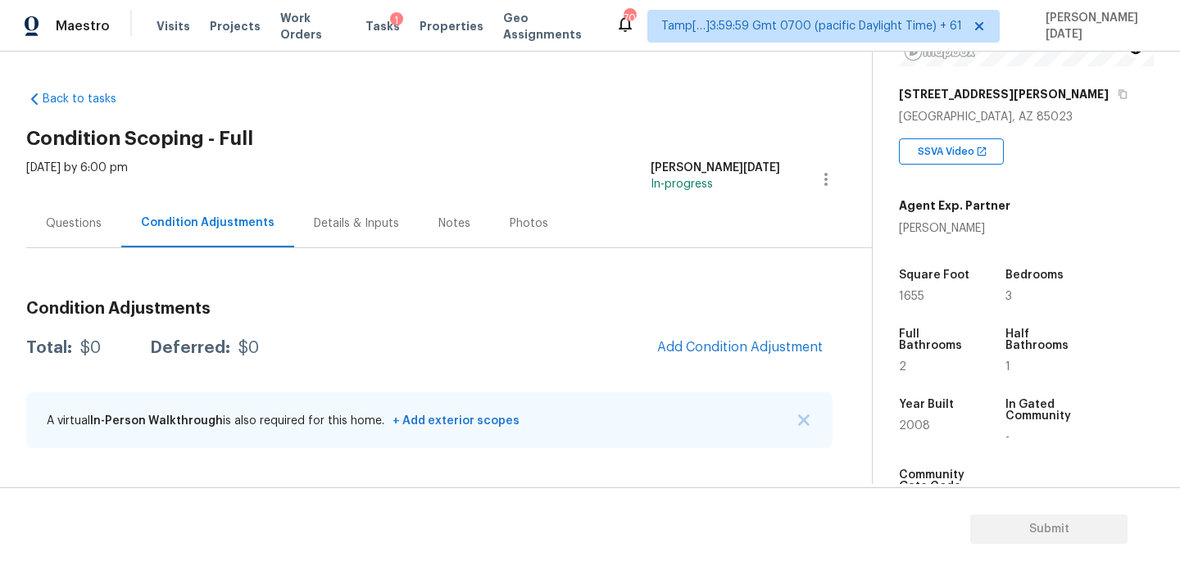
scroll to position [278, 0]
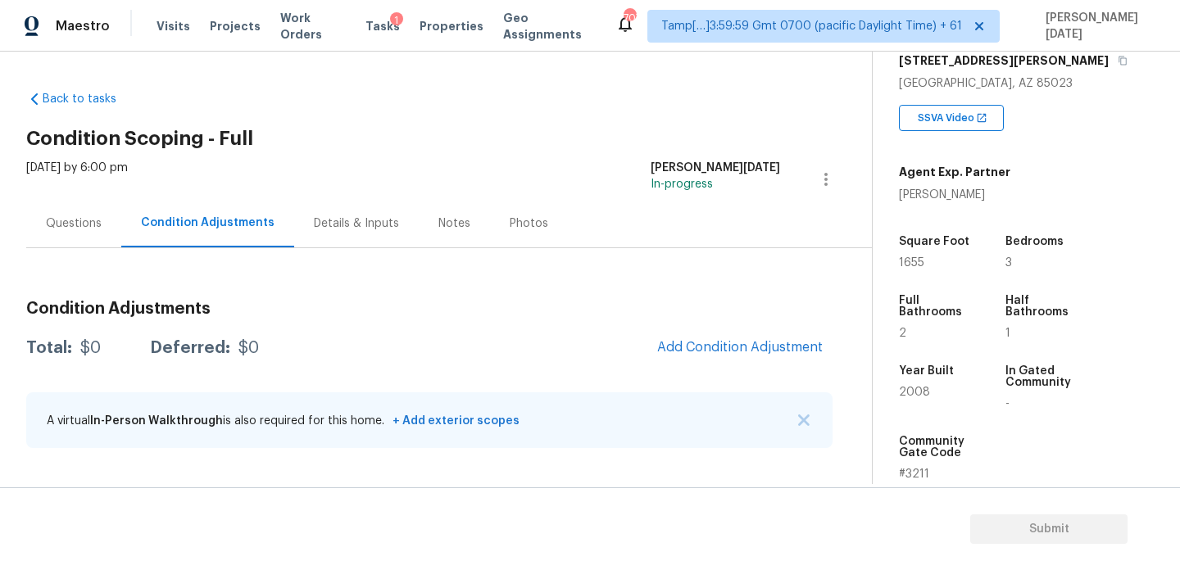
click at [912, 261] on span "1655" at bounding box center [911, 262] width 25 height 11
copy span "1655"
click at [721, 368] on div "Condition Adjustments Total: $0 Deferred: $0 Add Condition Adjustment A virtual…" at bounding box center [429, 375] width 806 height 175
click at [739, 333] on button "Add Condition Adjustment" at bounding box center [739, 347] width 185 height 34
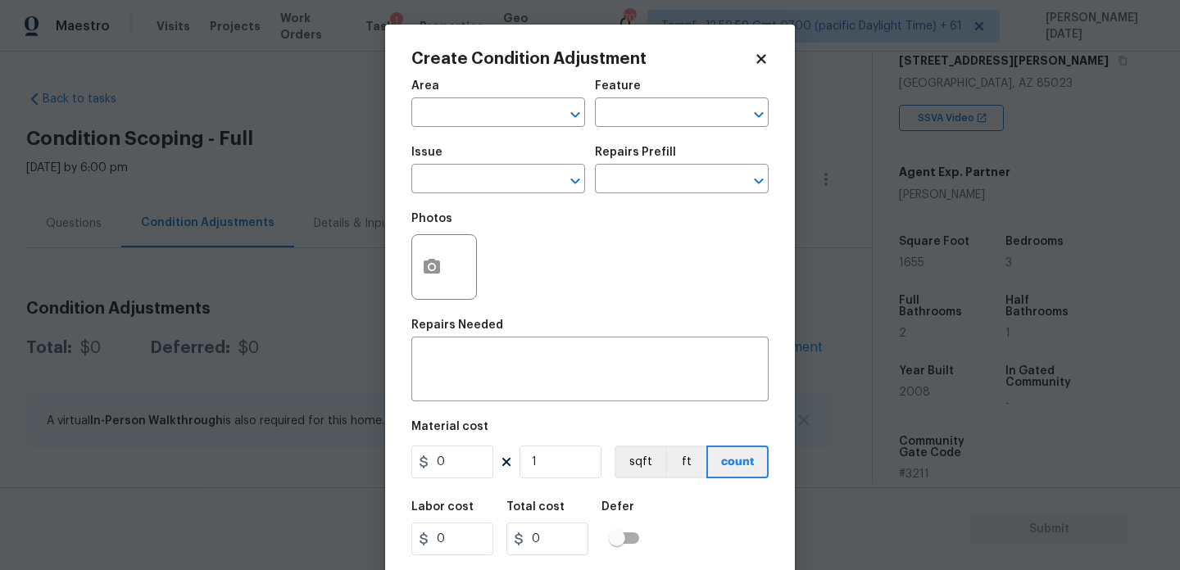
click at [441, 129] on span "Area ​" at bounding box center [498, 103] width 174 height 66
click at [450, 111] on input "text" at bounding box center [475, 114] width 128 height 25
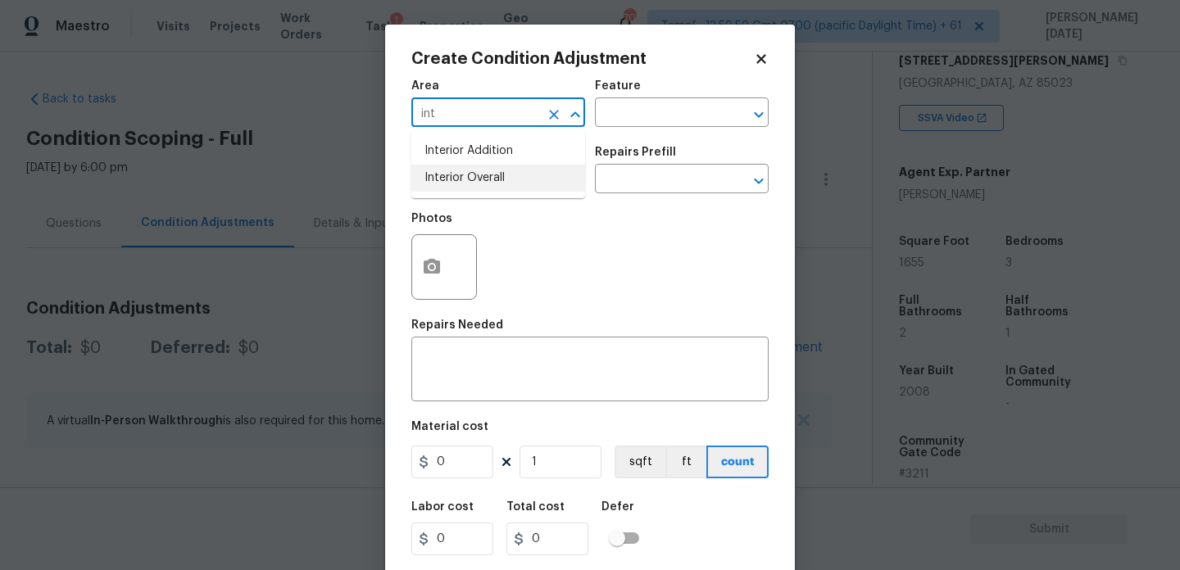
click at [479, 170] on li "Interior Overall" at bounding box center [498, 178] width 174 height 27
type input "Interior Overall"
click at [479, 170] on input "text" at bounding box center [475, 180] width 128 height 25
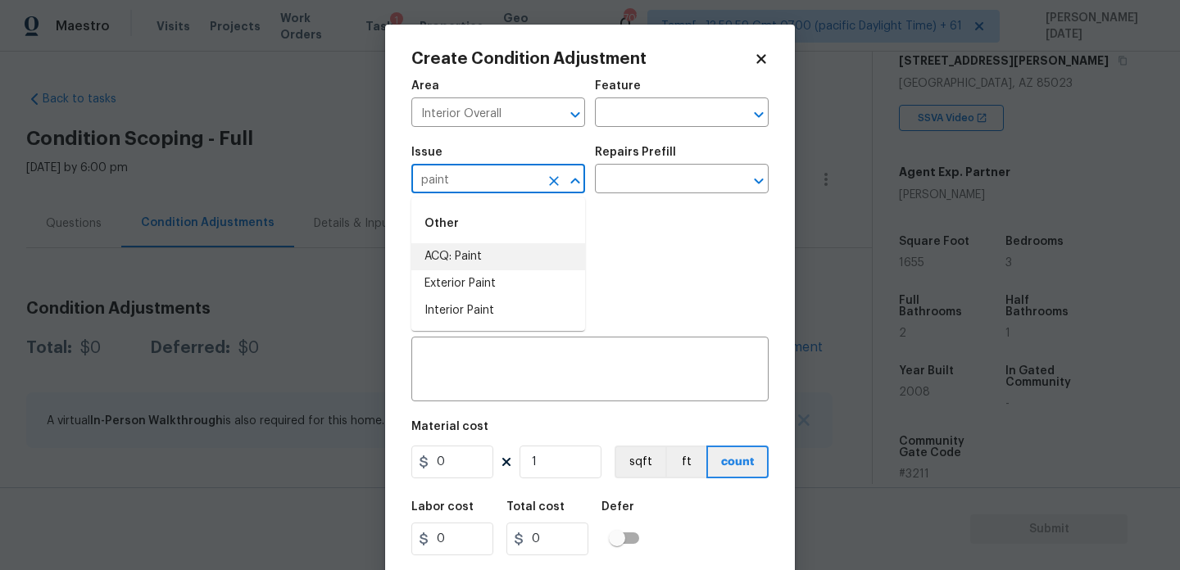
click at [488, 248] on li "ACQ: Paint" at bounding box center [498, 256] width 174 height 27
type input "ACQ: Paint"
click at [677, 193] on input "text" at bounding box center [659, 180] width 128 height 25
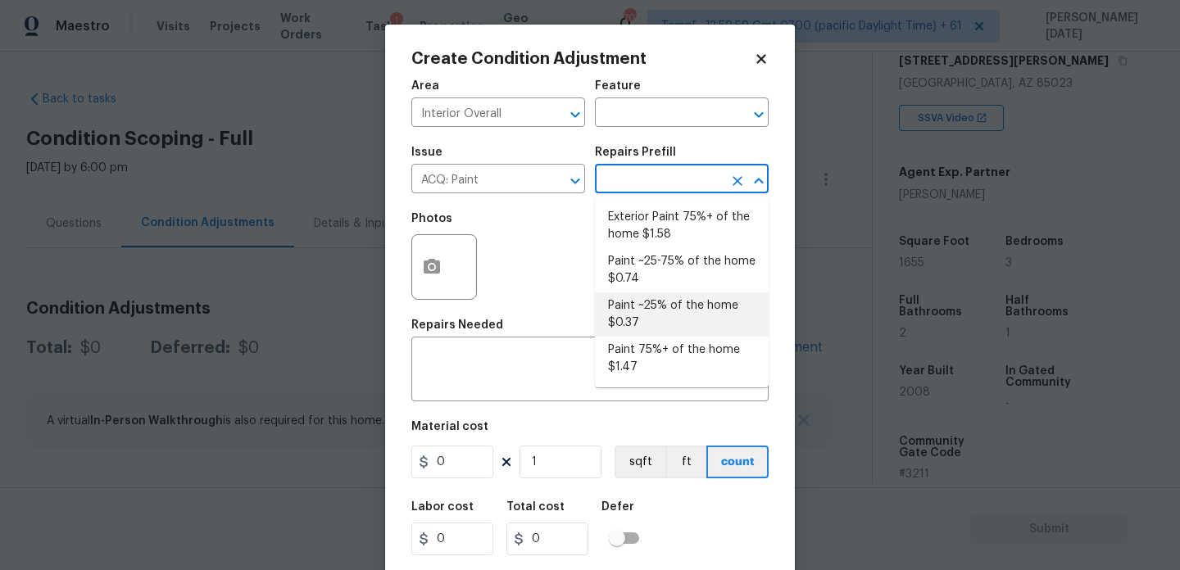
click at [663, 302] on li "Paint ~25% of the home $0.37" at bounding box center [682, 315] width 174 height 44
type input "Acquisition"
type textarea "Acquisition Scope: ~25% of the home needs interior paint"
type input "0.37"
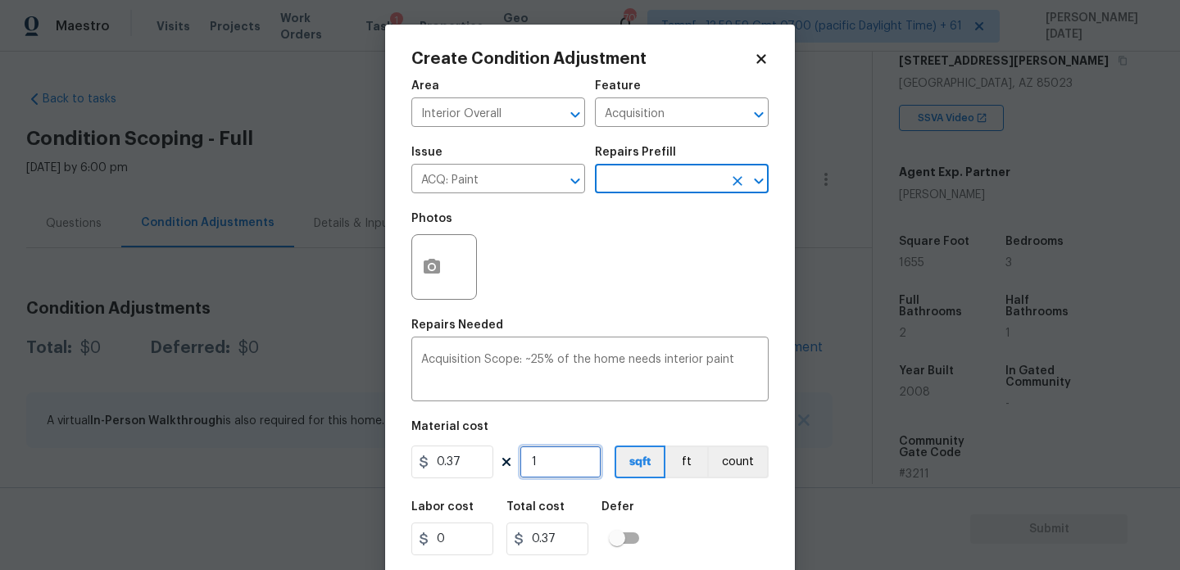
click at [570, 470] on input "1" at bounding box center [561, 462] width 82 height 33
type input "0"
paste input "1655"
type input "1655"
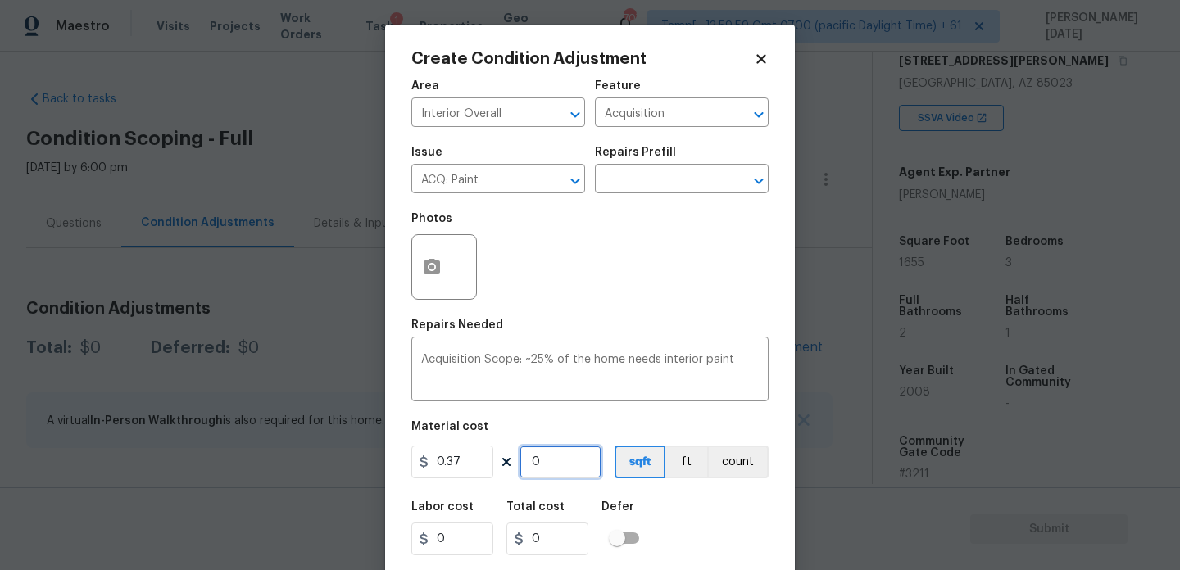
type input "612.35"
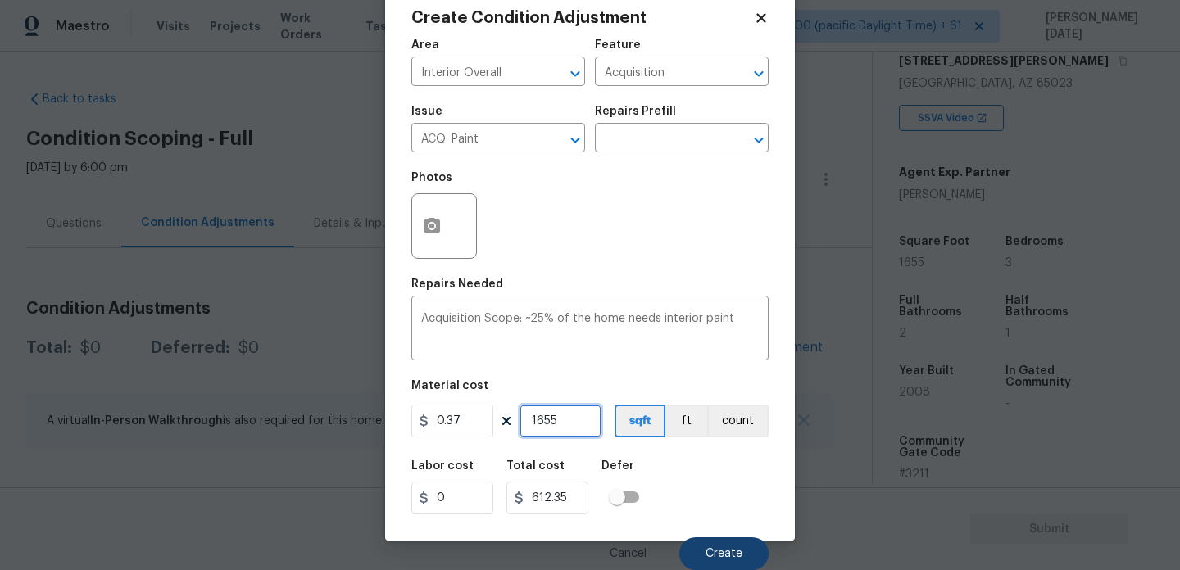
type input "1655"
click at [715, 553] on span "Create" at bounding box center [724, 554] width 37 height 12
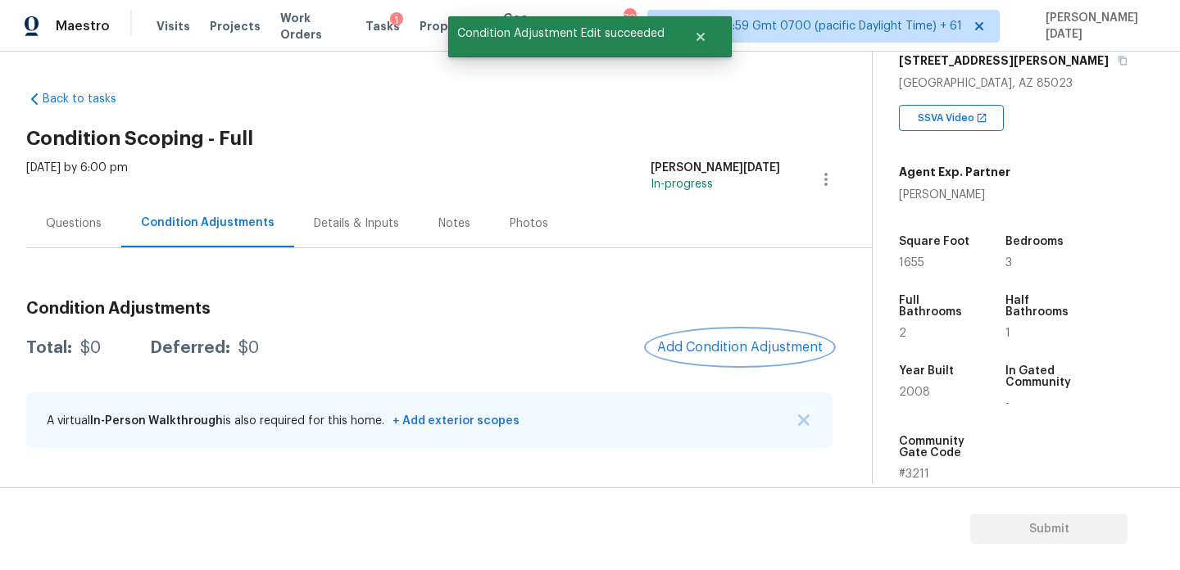
scroll to position [0, 0]
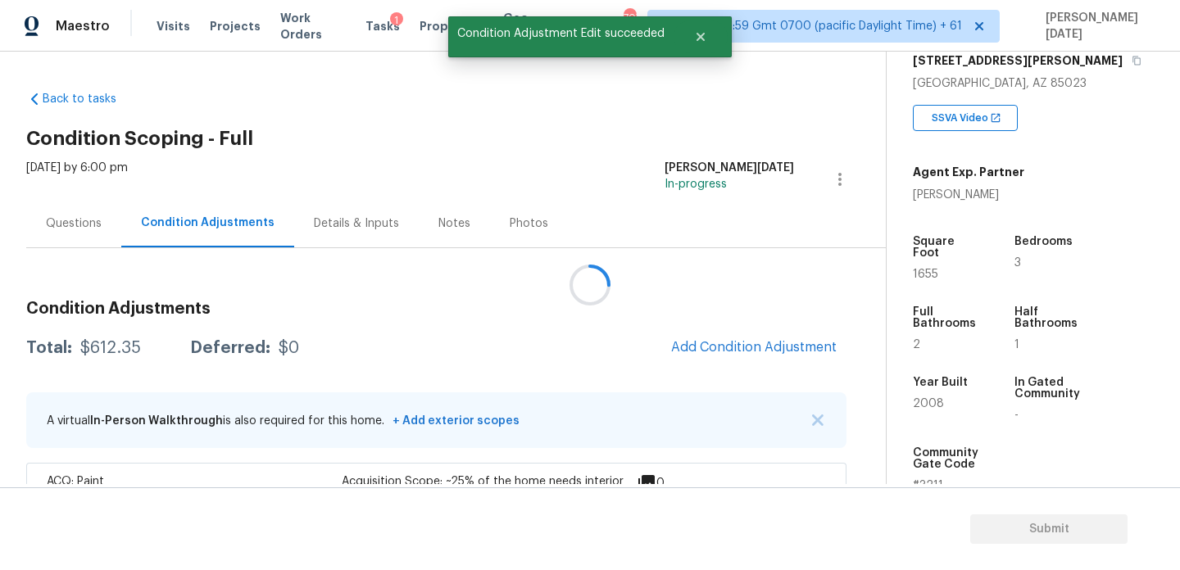
click at [689, 338] on div at bounding box center [590, 285] width 1180 height 570
click at [689, 338] on button "Add Condition Adjustment" at bounding box center [753, 347] width 185 height 34
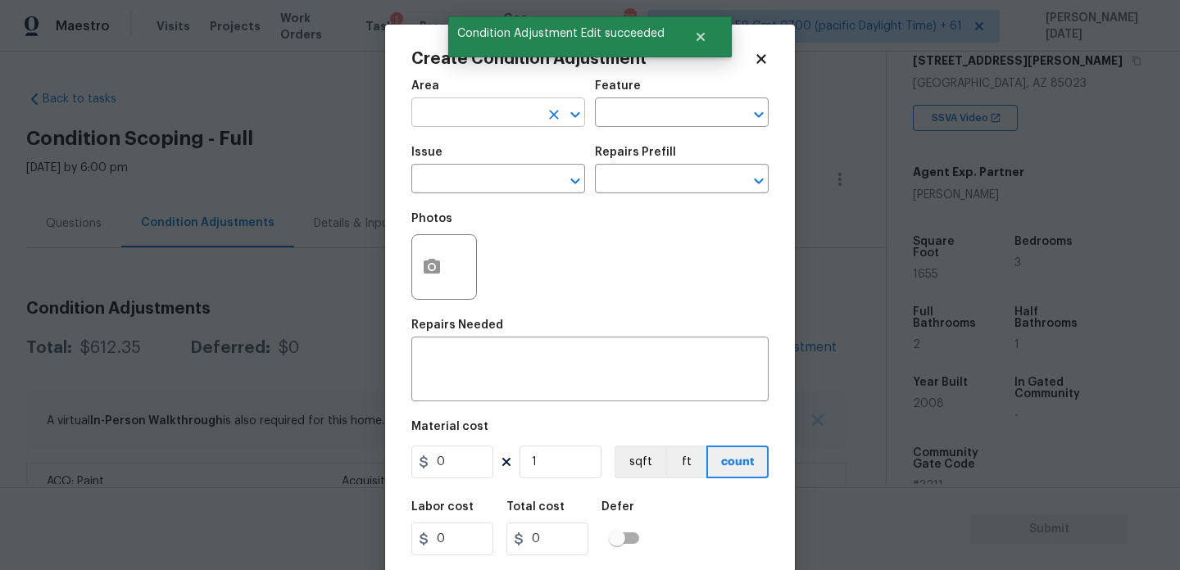
click at [424, 116] on input "text" at bounding box center [475, 114] width 128 height 25
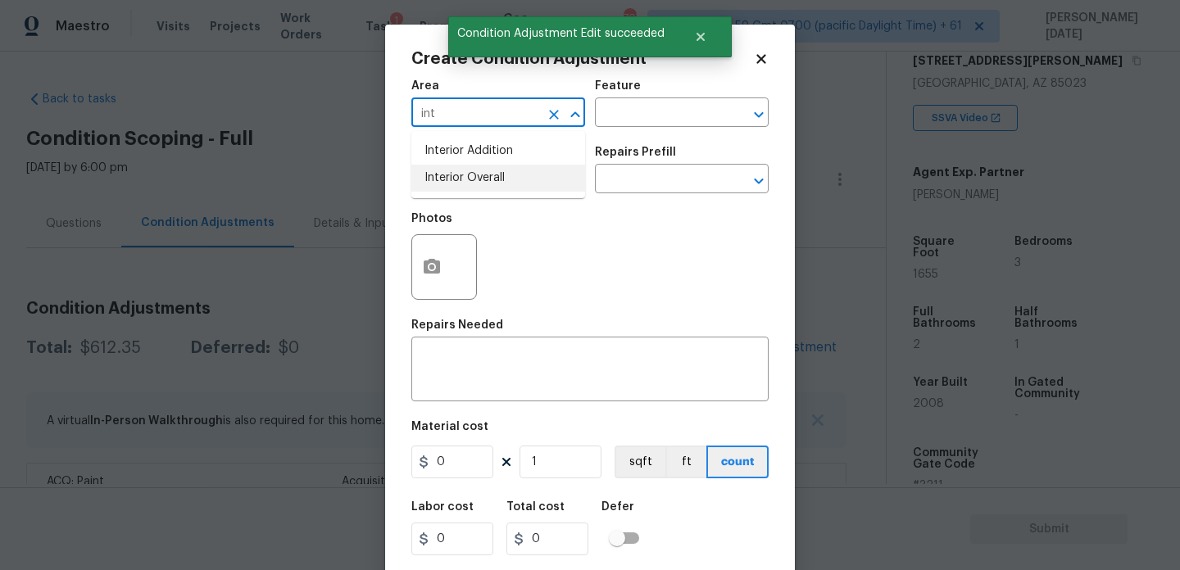
click at [471, 178] on li "Interior Overall" at bounding box center [498, 178] width 174 height 27
type input "Interior Overall"
click at [471, 178] on input "text" at bounding box center [475, 180] width 128 height 25
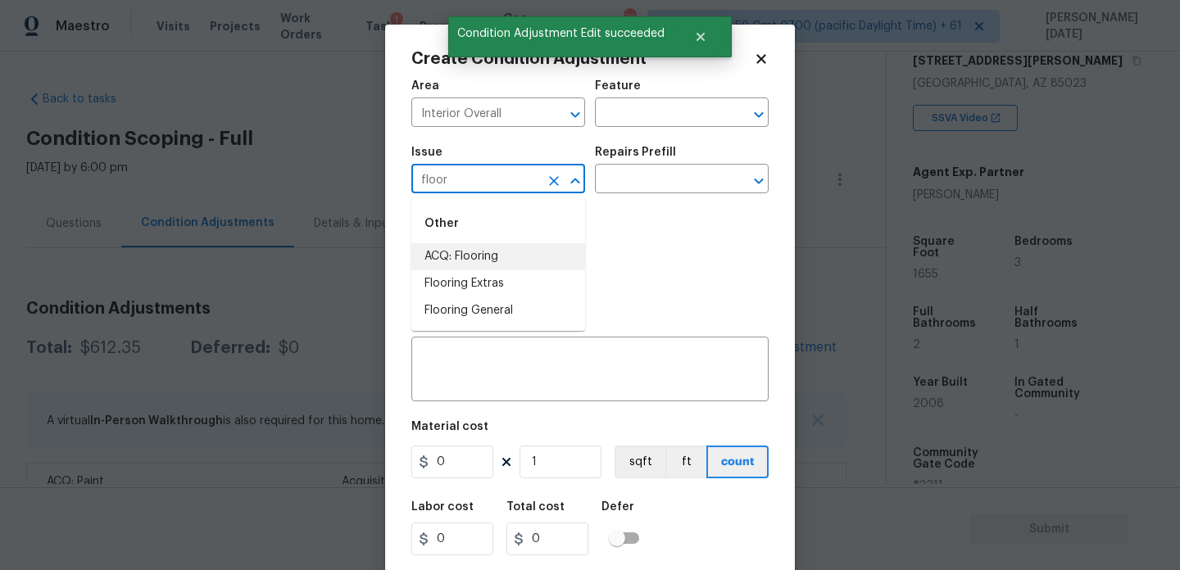
click at [485, 253] on li "ACQ: Flooring" at bounding box center [498, 256] width 174 height 27
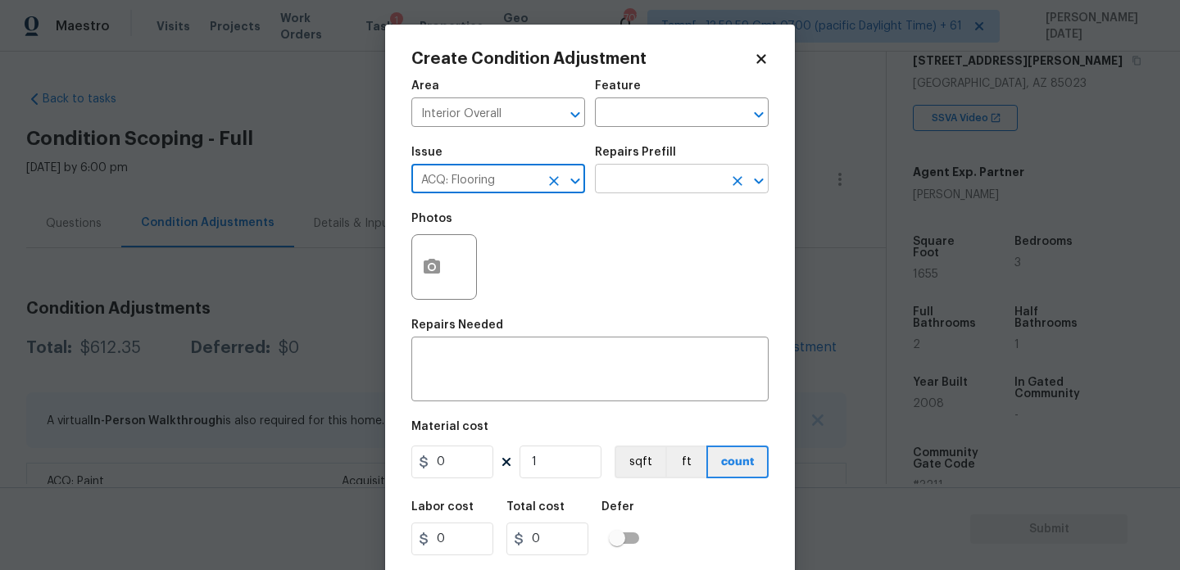
type input "ACQ: Flooring"
click at [656, 191] on input "text" at bounding box center [659, 180] width 128 height 25
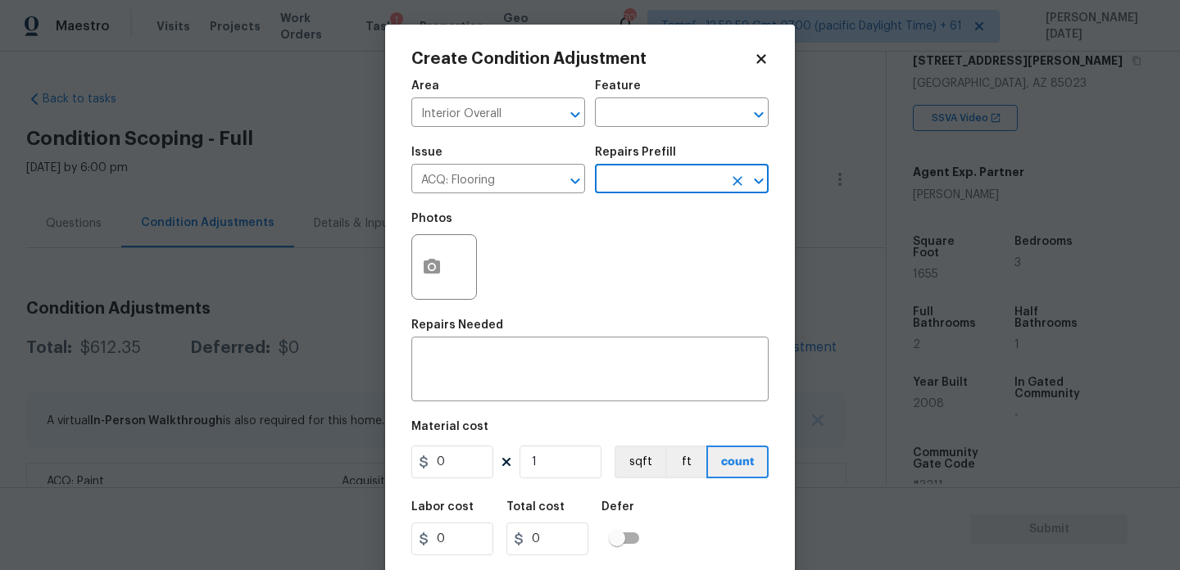
click at [656, 191] on input "text" at bounding box center [659, 180] width 128 height 25
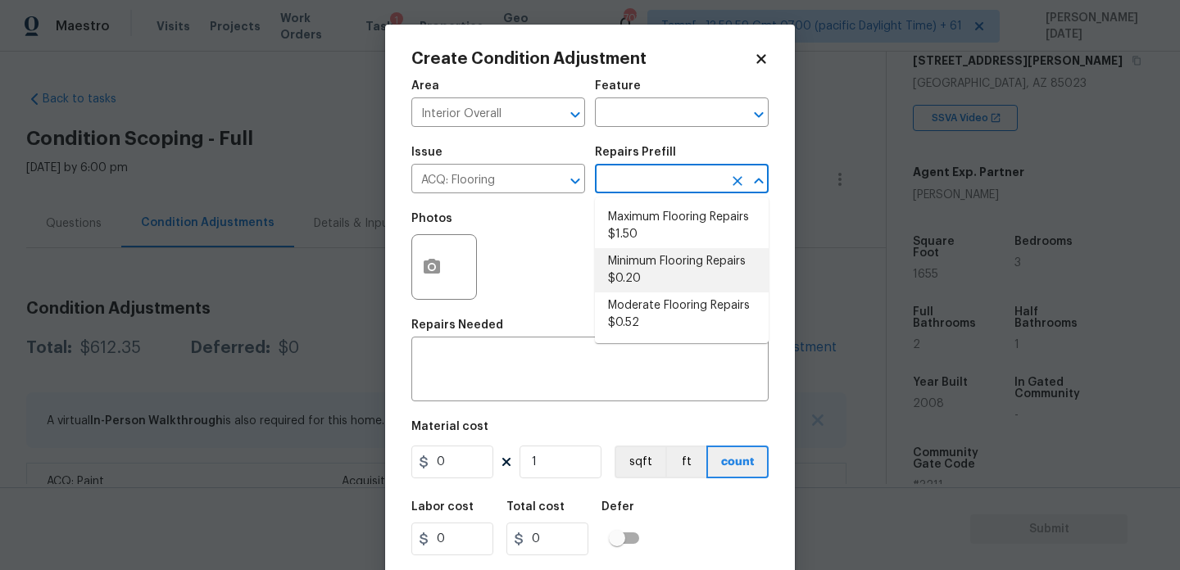
click at [656, 271] on li "Minimum Flooring Repairs $0.20" at bounding box center [682, 270] width 174 height 44
type input "Acquisition"
type textarea "Acquisition Scope: Minimum flooring repairs"
type input "0.2"
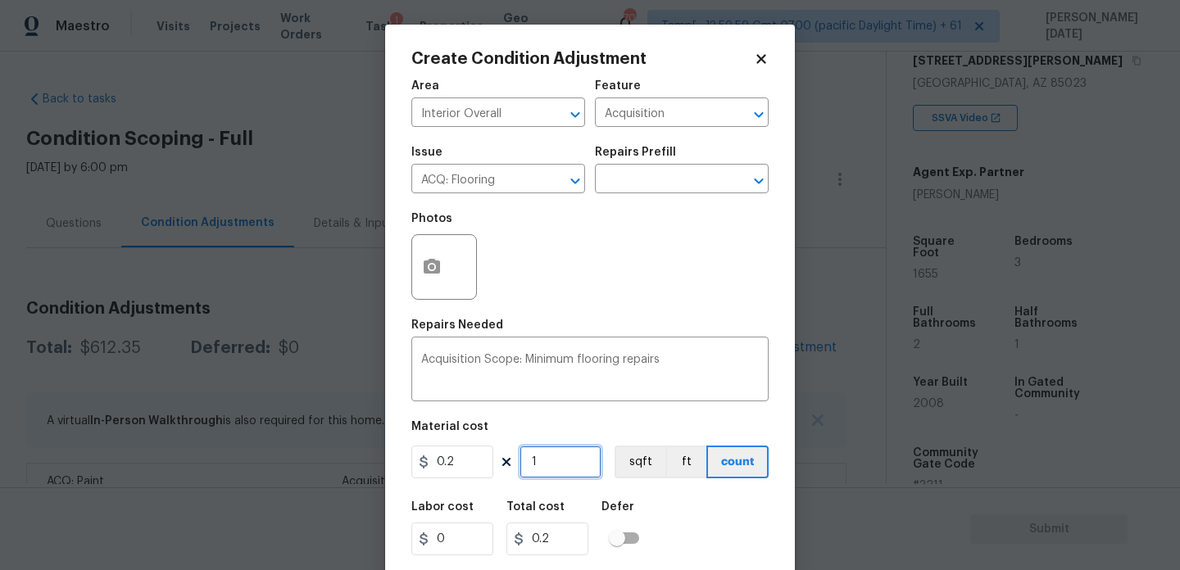
click at [568, 470] on input "1" at bounding box center [561, 462] width 82 height 33
type input "0"
paste input "1655"
type input "1655"
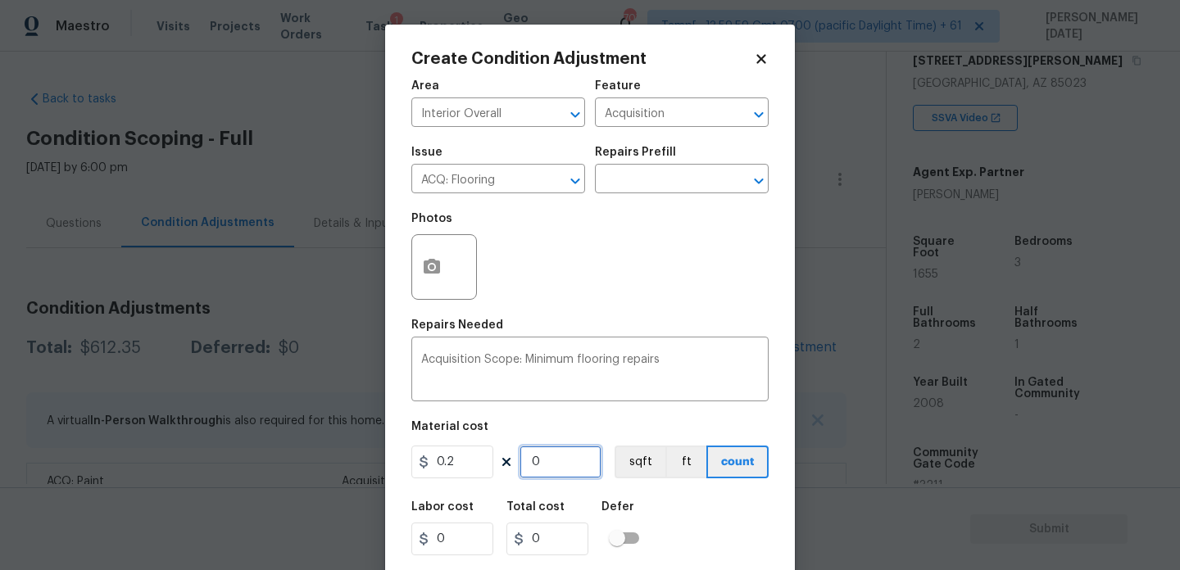
type input "331"
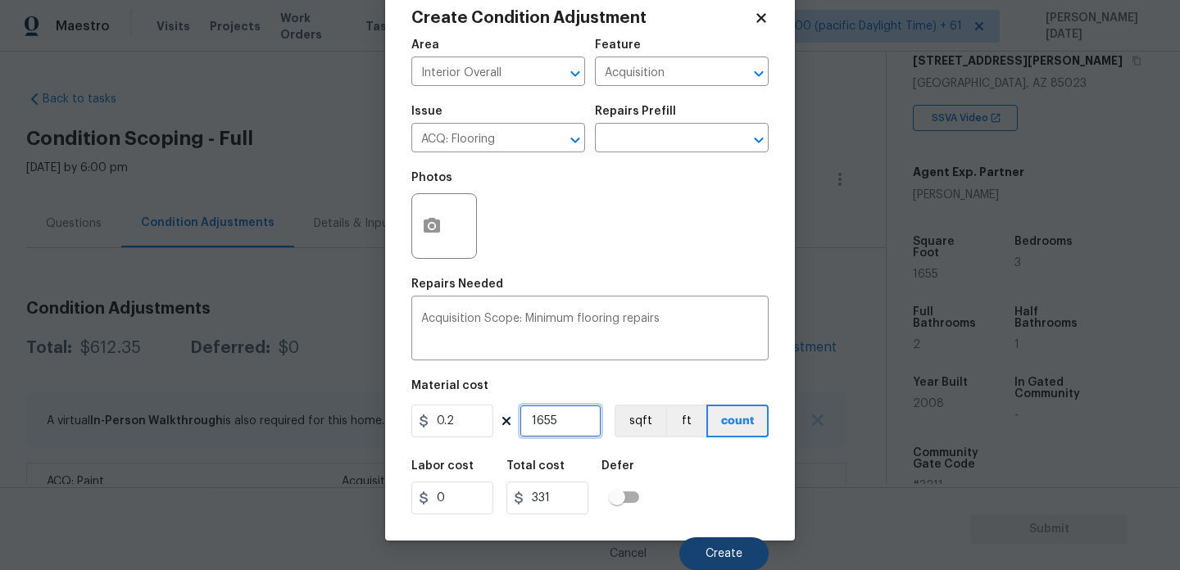
type input "1655"
click at [706, 554] on span "Create" at bounding box center [724, 554] width 37 height 12
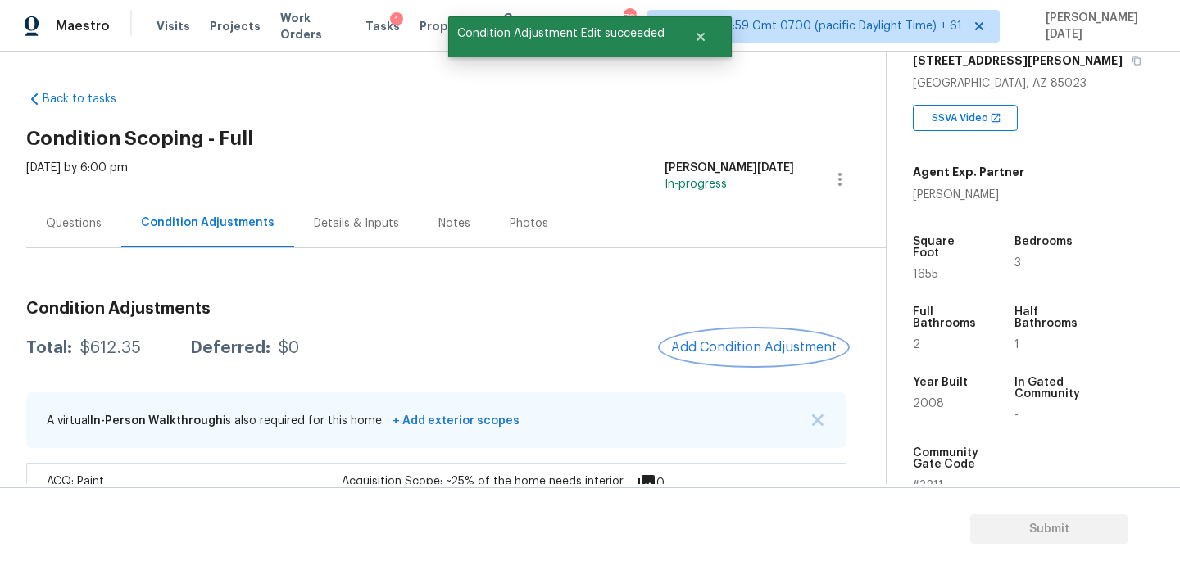
scroll to position [0, 0]
click at [733, 364] on div at bounding box center [590, 285] width 1180 height 570
click at [771, 341] on span "Add Condition Adjustment" at bounding box center [754, 347] width 166 height 15
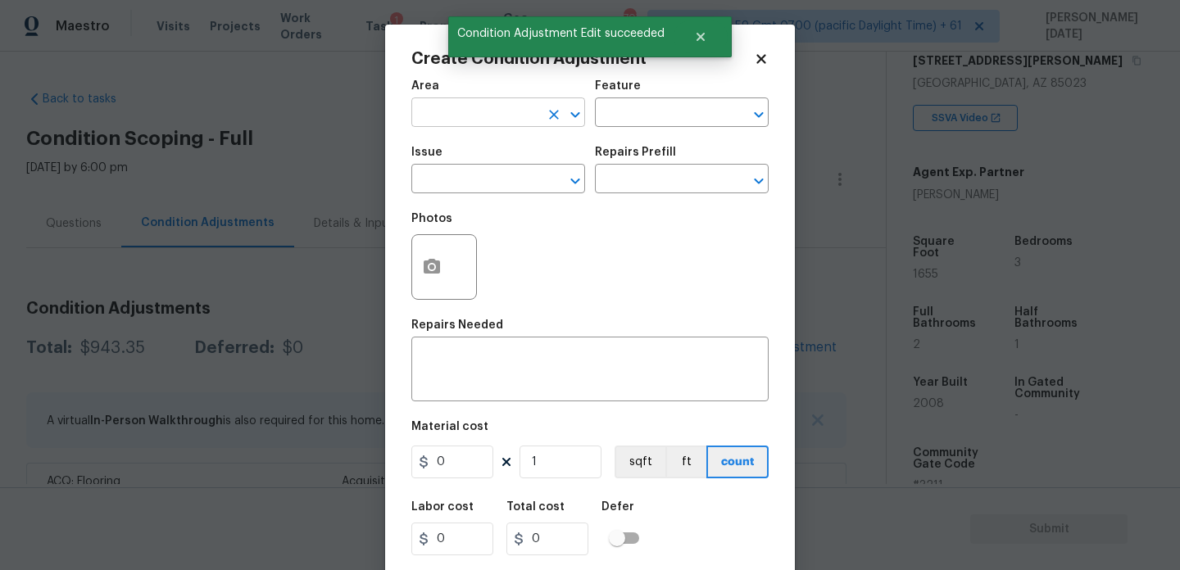
click at [442, 120] on input "text" at bounding box center [475, 114] width 128 height 25
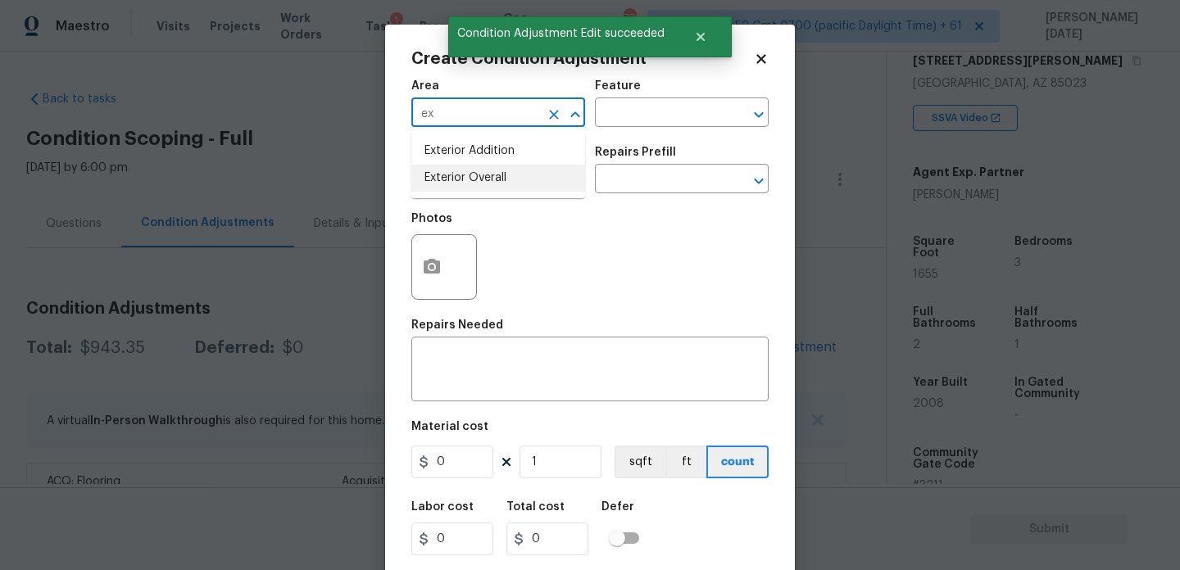
click at [454, 192] on ul "Exterior Addition Exterior Overall" at bounding box center [498, 164] width 174 height 67
click at [471, 184] on li "Exterior Overall" at bounding box center [498, 178] width 174 height 27
type input "Exterior Overall"
click at [471, 184] on input "text" at bounding box center [475, 180] width 128 height 25
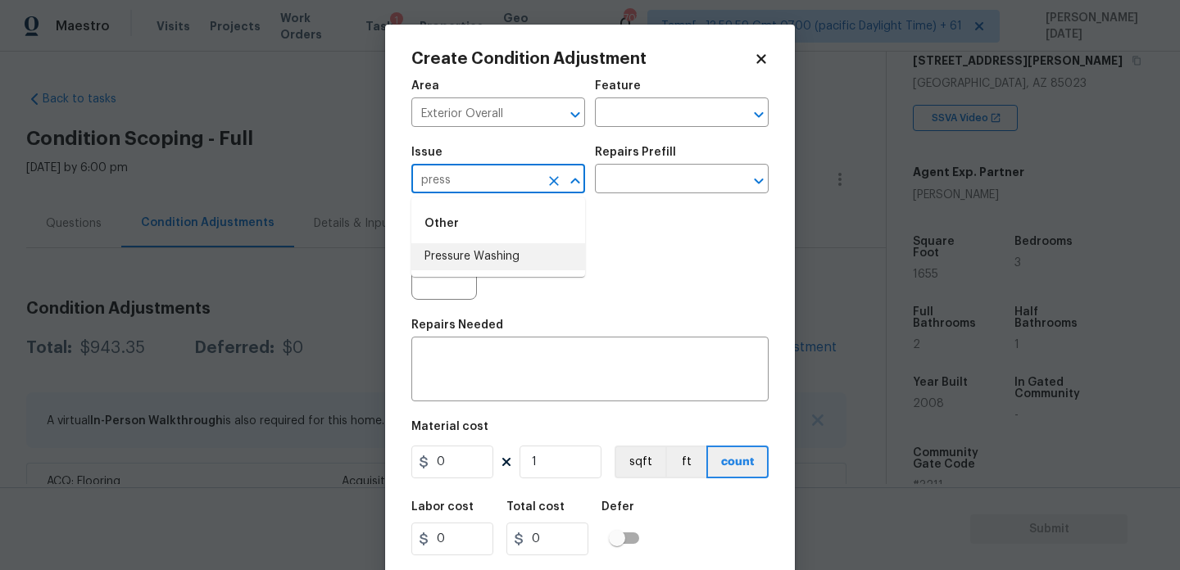
click at [489, 257] on li "Pressure Washing" at bounding box center [498, 256] width 174 height 27
type input "Pressure Washing"
click at [634, 201] on div "Issue Pressure Washing ​ Repairs Prefill ​" at bounding box center [589, 170] width 357 height 66
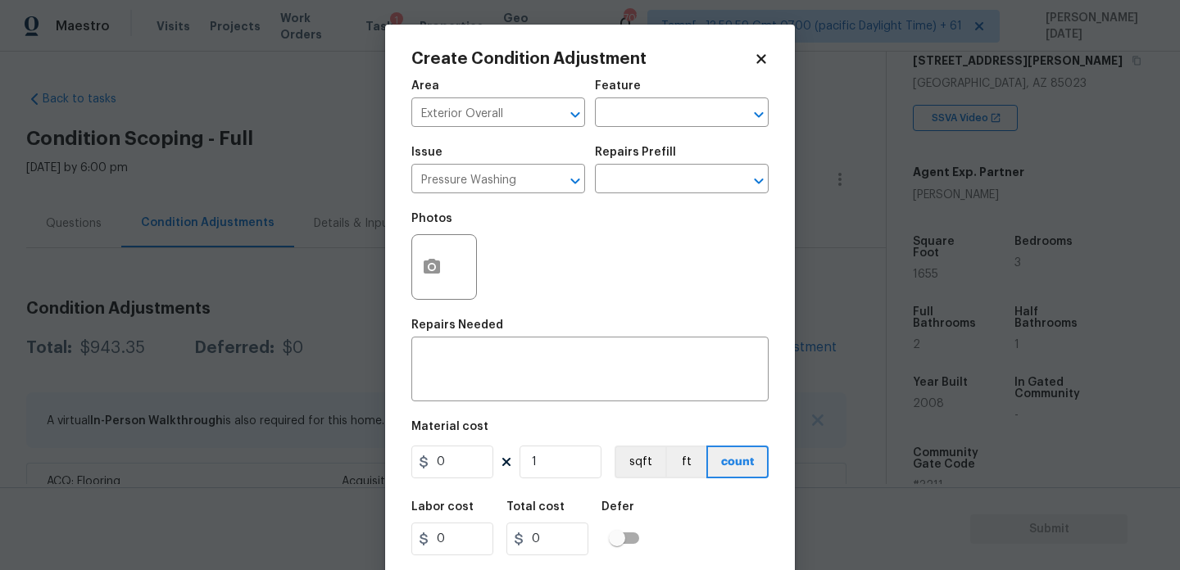
click at [685, 165] on div "Repairs Prefill" at bounding box center [682, 157] width 174 height 21
click at [679, 179] on input "text" at bounding box center [659, 180] width 128 height 25
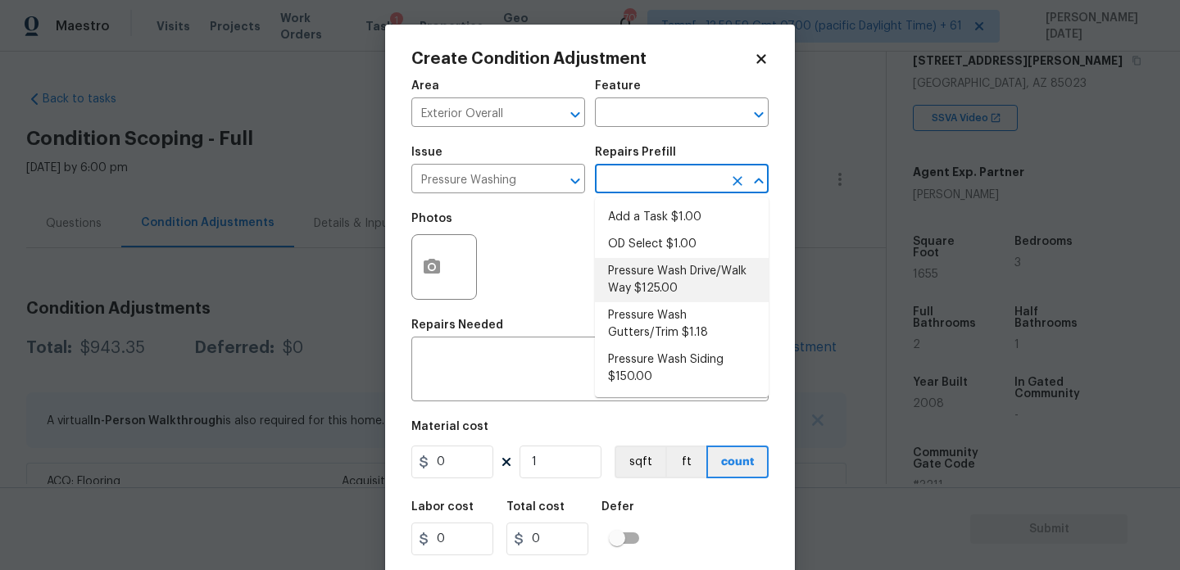
click at [662, 284] on li "Pressure Wash Drive/Walk Way $125.00" at bounding box center [682, 280] width 174 height 44
type input "Siding"
type textarea "Pressure wash the driveways/walkways as directed by the PM. Ensure that all deb…"
type input "125"
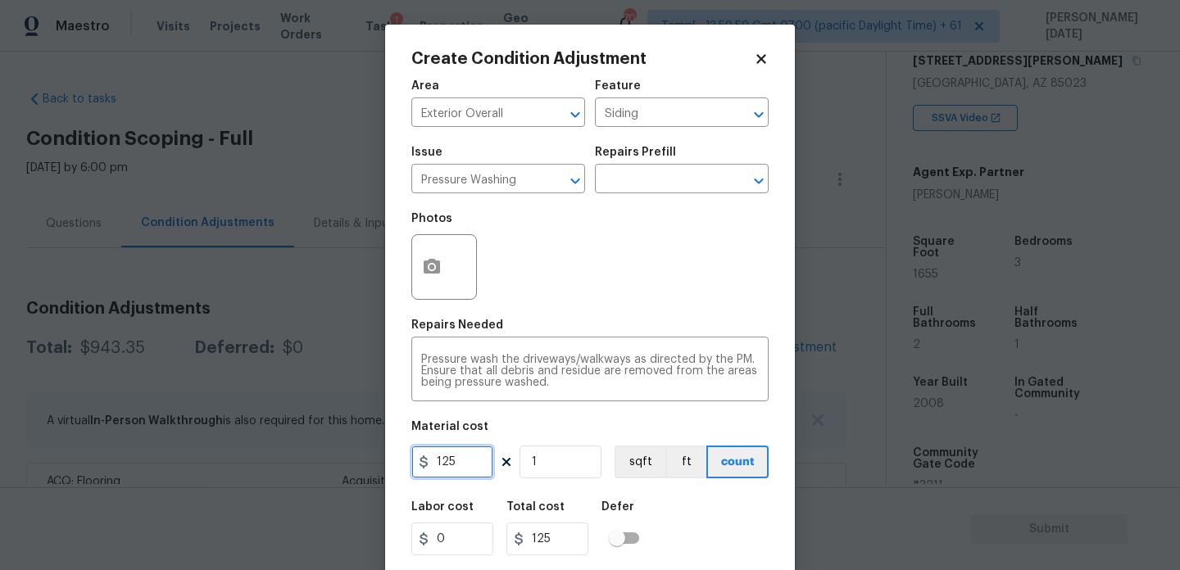
drag, startPoint x: 483, startPoint y: 470, endPoint x: 294, endPoint y: 458, distance: 188.8
click at [294, 458] on div "Create Condition Adjustment Area Exterior Overall ​ Feature Siding ​ Issue Pres…" at bounding box center [590, 285] width 1180 height 570
type input "200"
click at [638, 279] on div "Photos" at bounding box center [589, 256] width 357 height 107
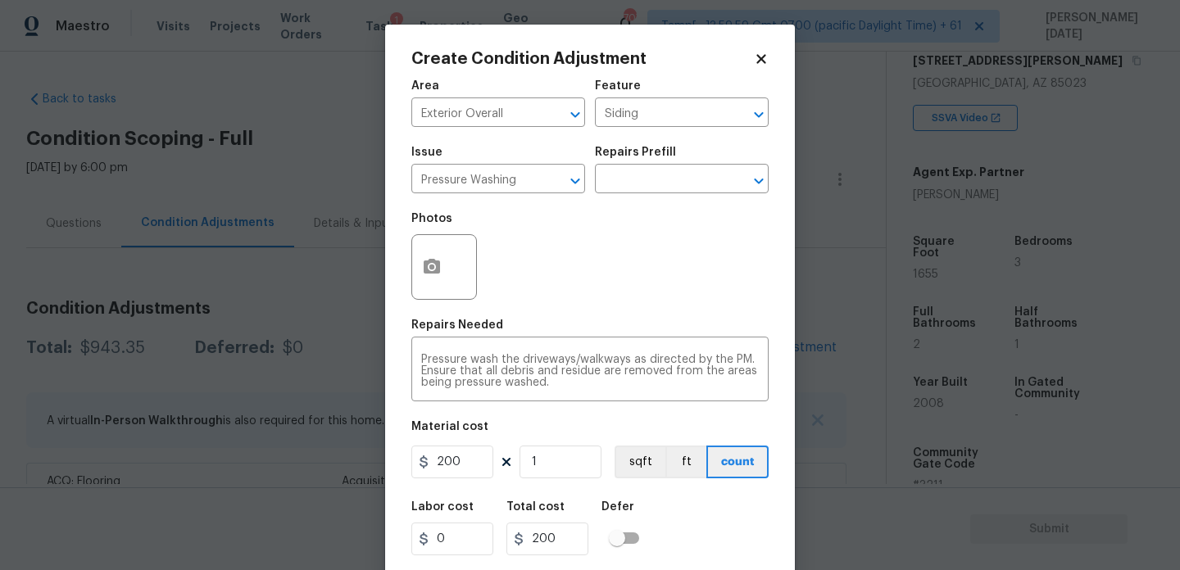
scroll to position [42, 0]
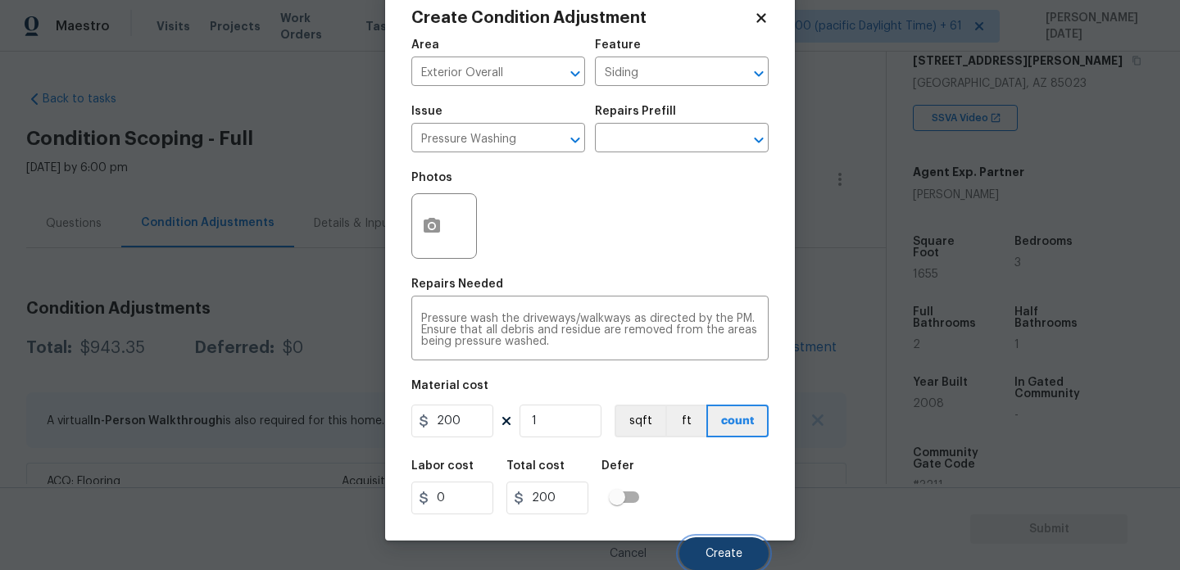
click at [715, 552] on span "Create" at bounding box center [724, 554] width 37 height 12
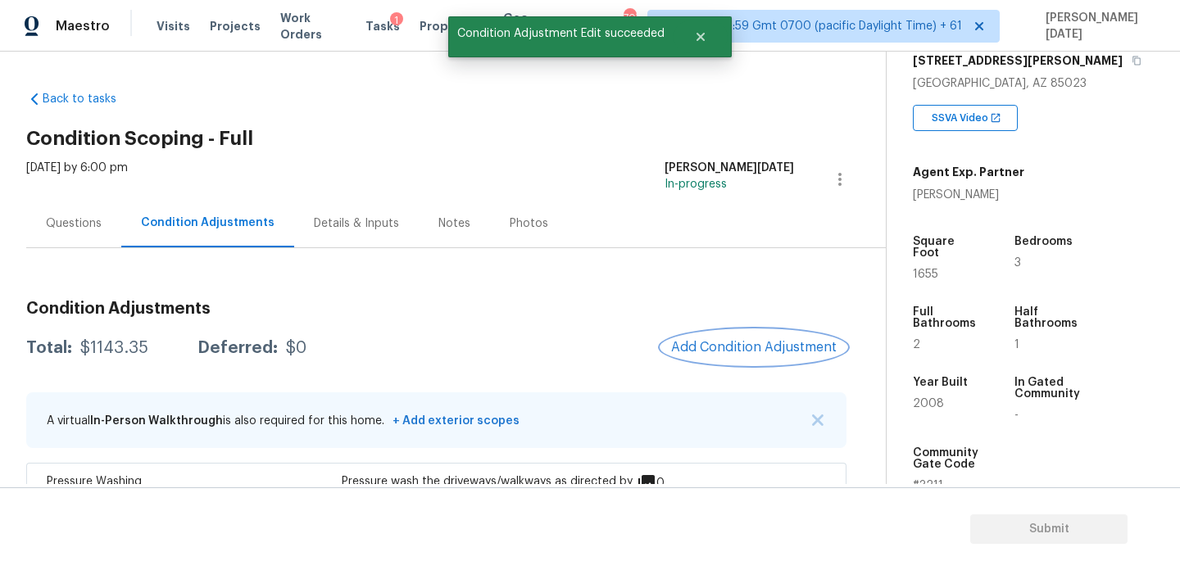
scroll to position [201, 0]
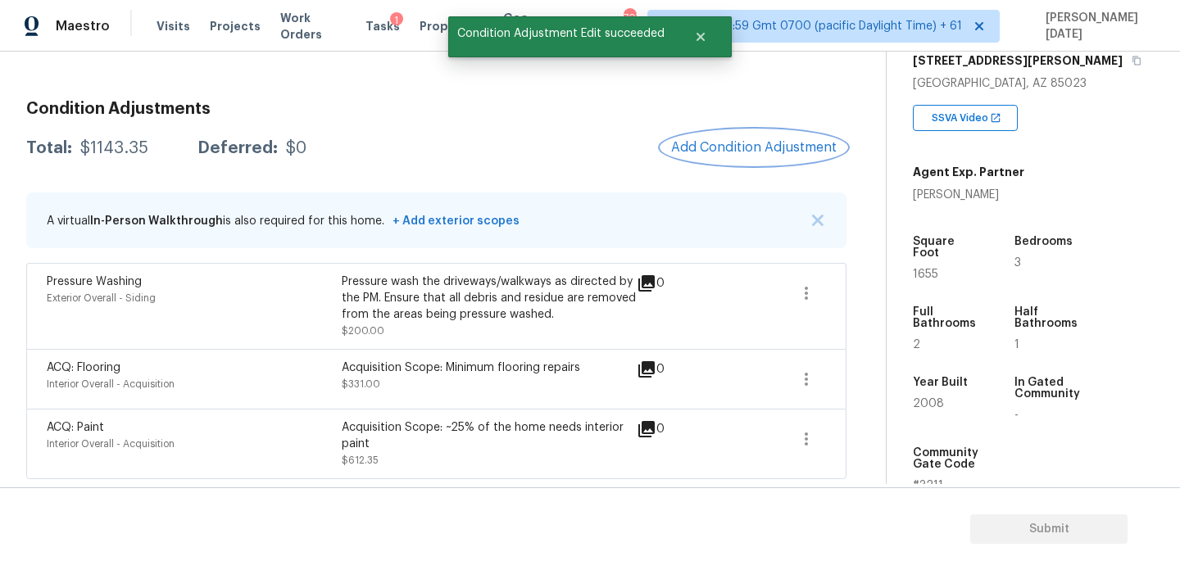
click at [771, 150] on span "Add Condition Adjustment" at bounding box center [754, 147] width 166 height 15
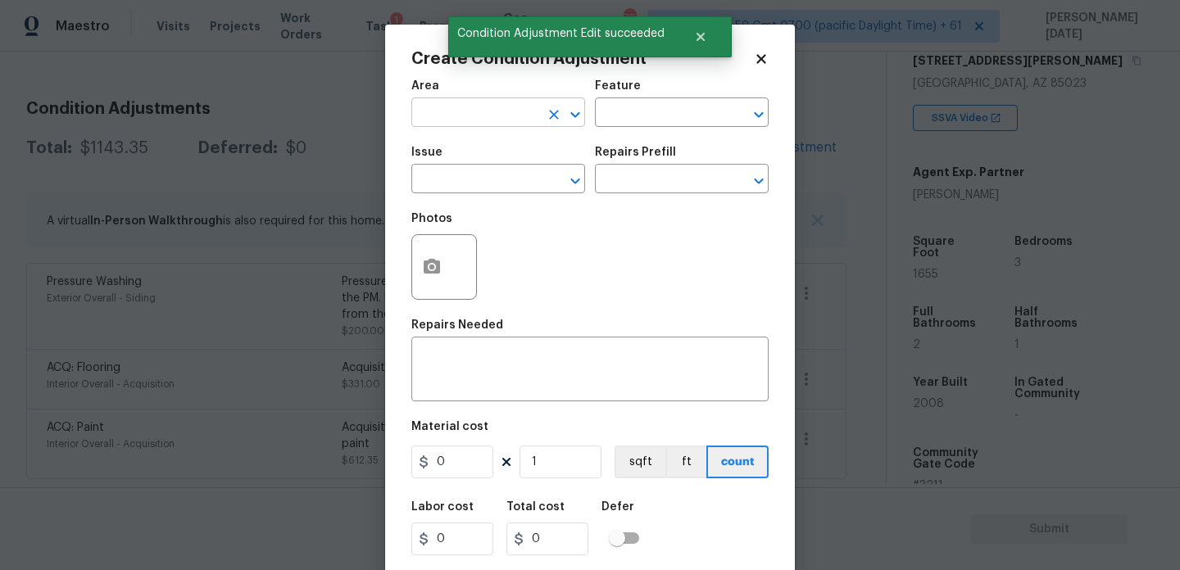
click at [457, 108] on input "text" at bounding box center [475, 114] width 128 height 25
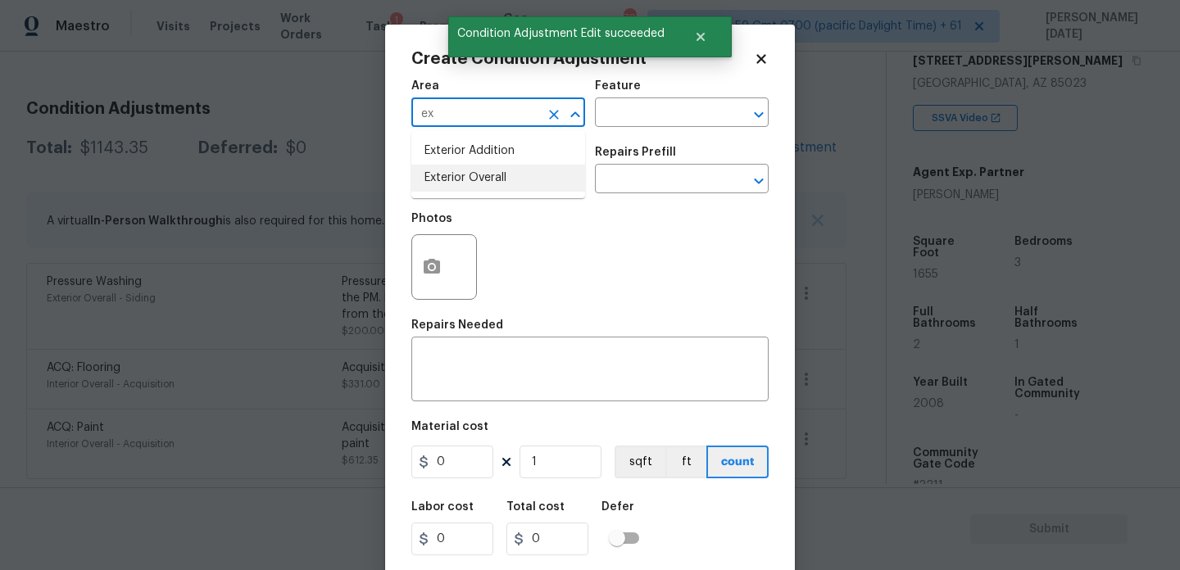
click at [455, 184] on li "Exterior Overall" at bounding box center [498, 178] width 174 height 27
type input "Exterior Overall"
click at [455, 184] on input "text" at bounding box center [475, 180] width 128 height 25
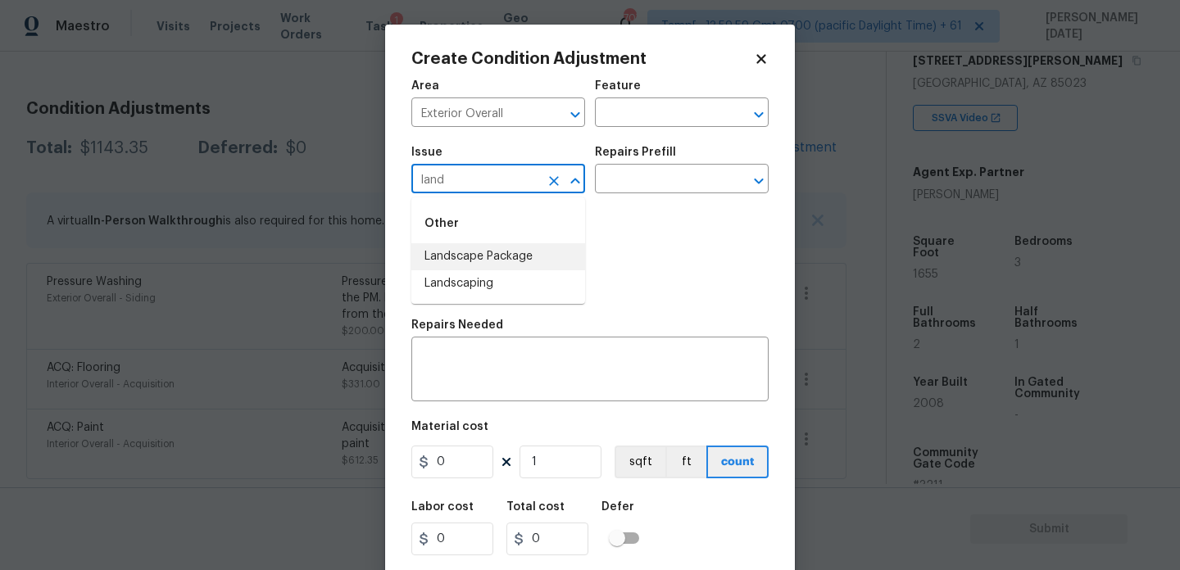
click at [467, 250] on li "Landscape Package" at bounding box center [498, 256] width 174 height 27
type input "Landscape Package"
click at [682, 161] on div "Repairs Prefill" at bounding box center [682, 157] width 174 height 21
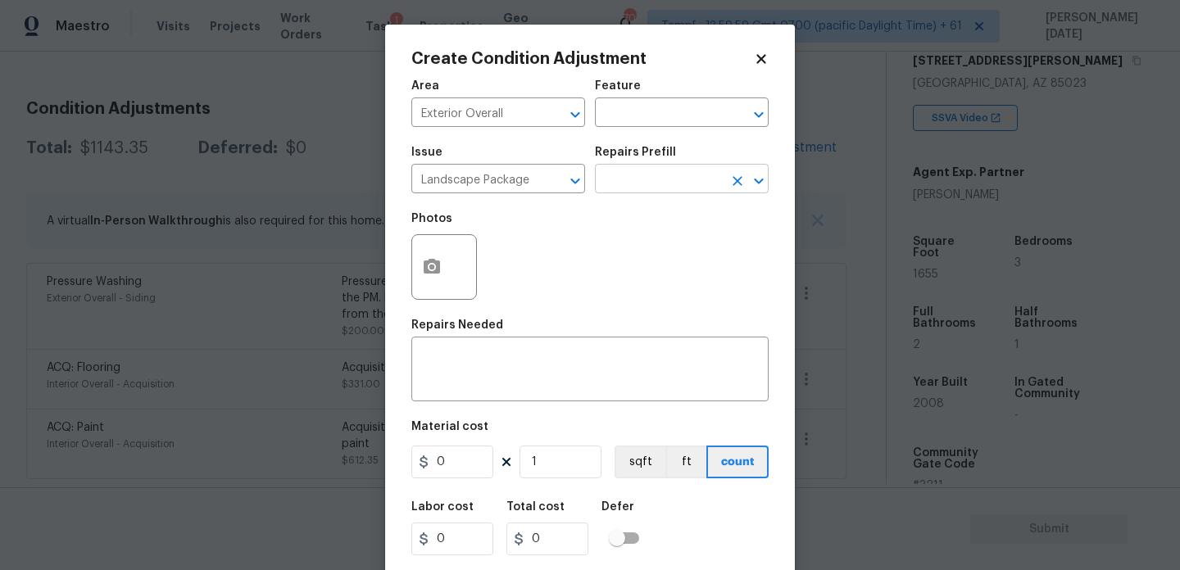
click at [676, 174] on input "text" at bounding box center [659, 180] width 128 height 25
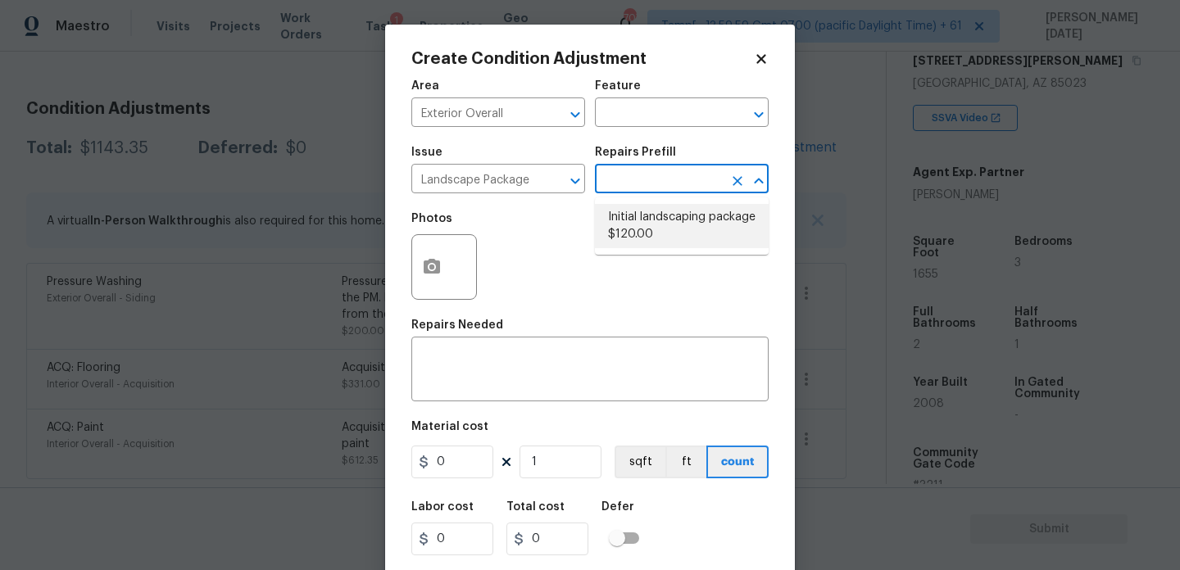
click at [676, 223] on li "Initial landscaping package $120.00" at bounding box center [682, 226] width 174 height 44
type input "Home Readiness Packages"
type textarea "Mowing of grass up to 6" in height. Mow, edge along driveways & sidewalks, trim…"
type input "120"
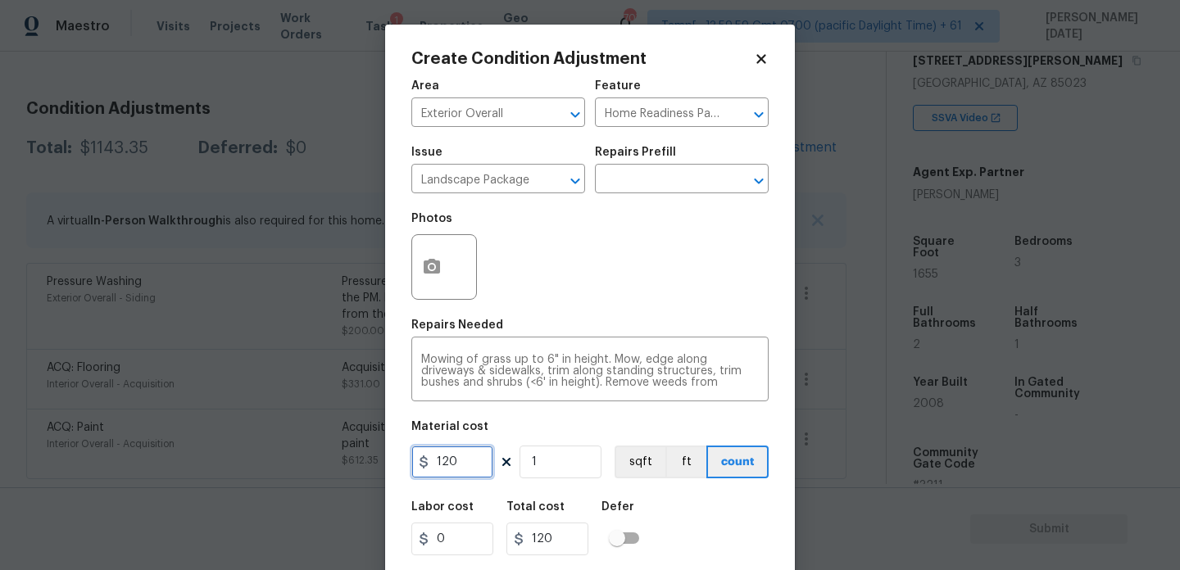
drag, startPoint x: 463, startPoint y: 466, endPoint x: 250, endPoint y: 462, distance: 213.1
click at [250, 462] on div "Create Condition Adjustment Area Exterior Overall ​ Feature Home Readiness Pack…" at bounding box center [590, 285] width 1180 height 570
type input "300"
click at [478, 335] on div "Repairs Needed" at bounding box center [589, 330] width 357 height 21
type input "300"
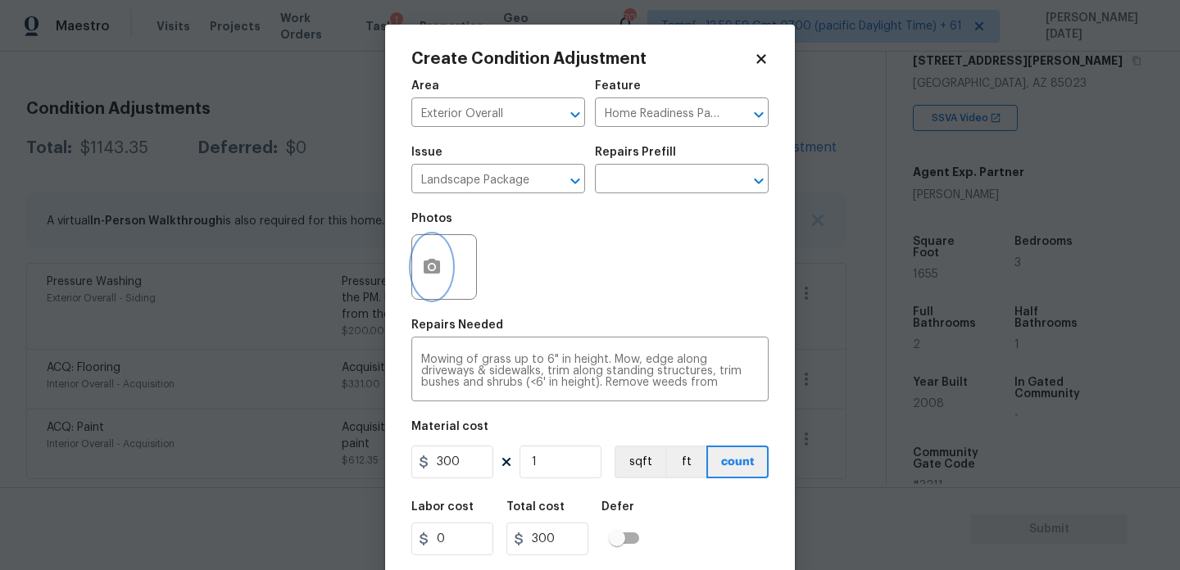
click at [440, 267] on icon "button" at bounding box center [432, 266] width 16 height 15
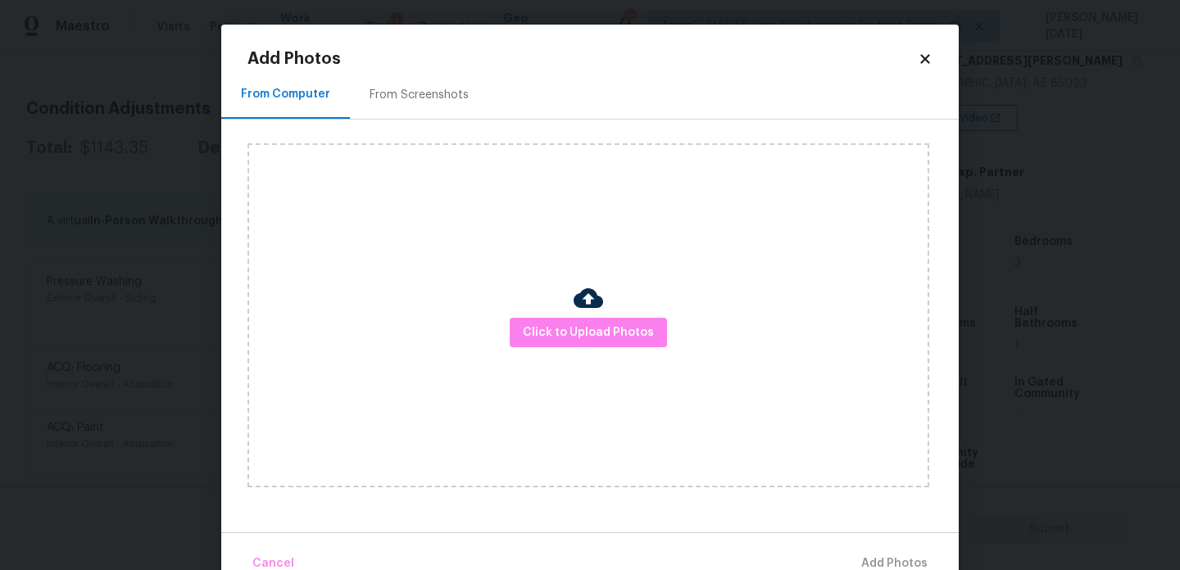
click at [370, 98] on div "From Screenshots" at bounding box center [419, 95] width 99 height 16
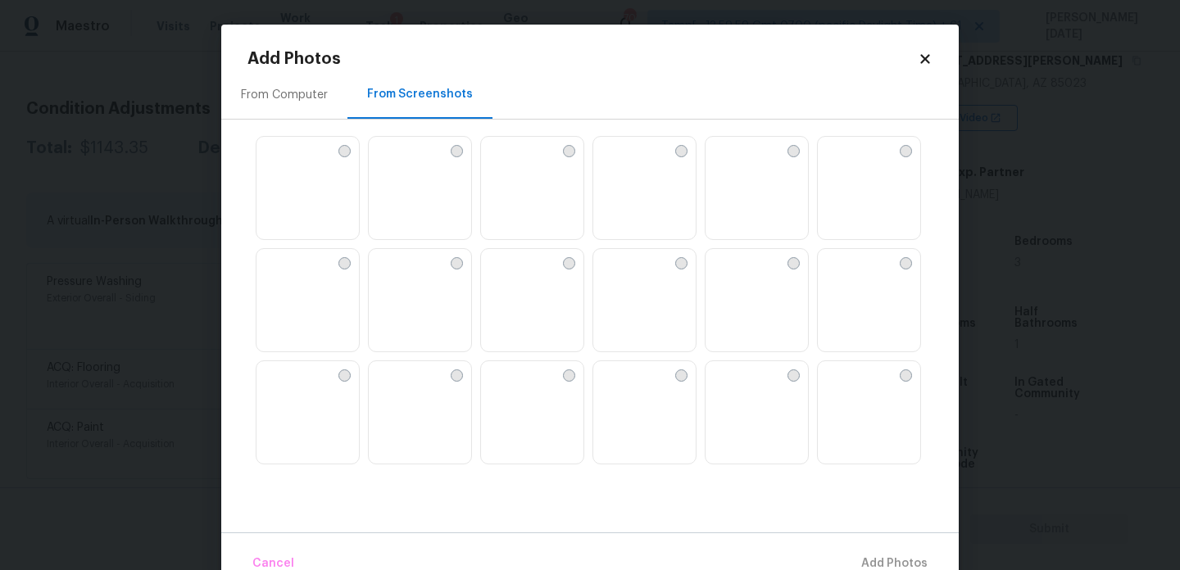
click at [620, 163] on img at bounding box center [606, 150] width 26 height 26
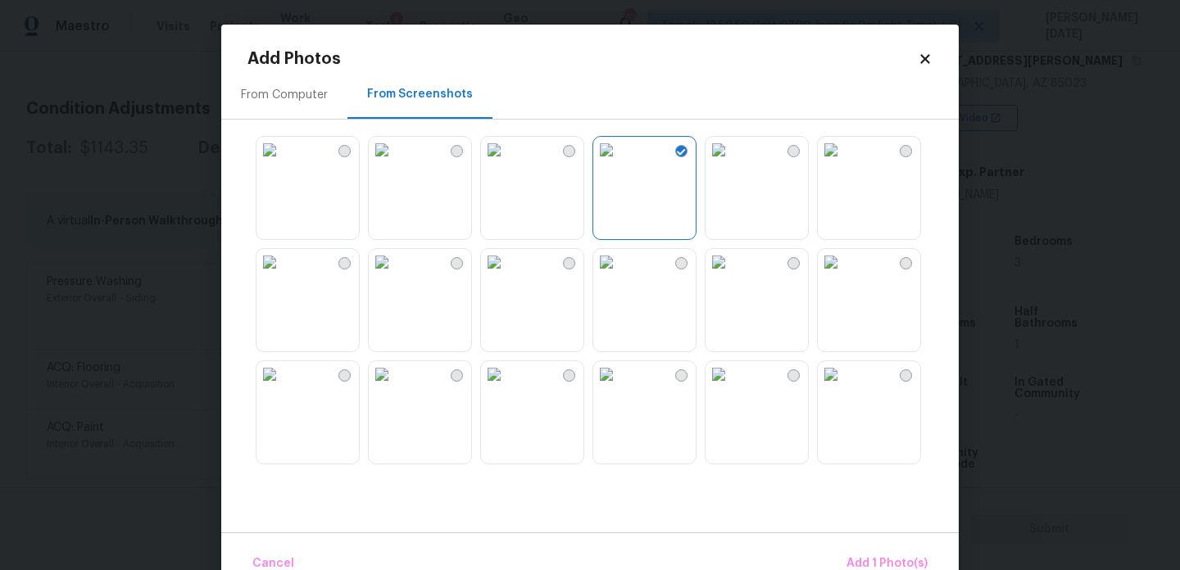
click at [732, 388] on img at bounding box center [719, 374] width 26 height 26
click at [901, 561] on span "Add 2 Photo(s)" at bounding box center [886, 564] width 84 height 20
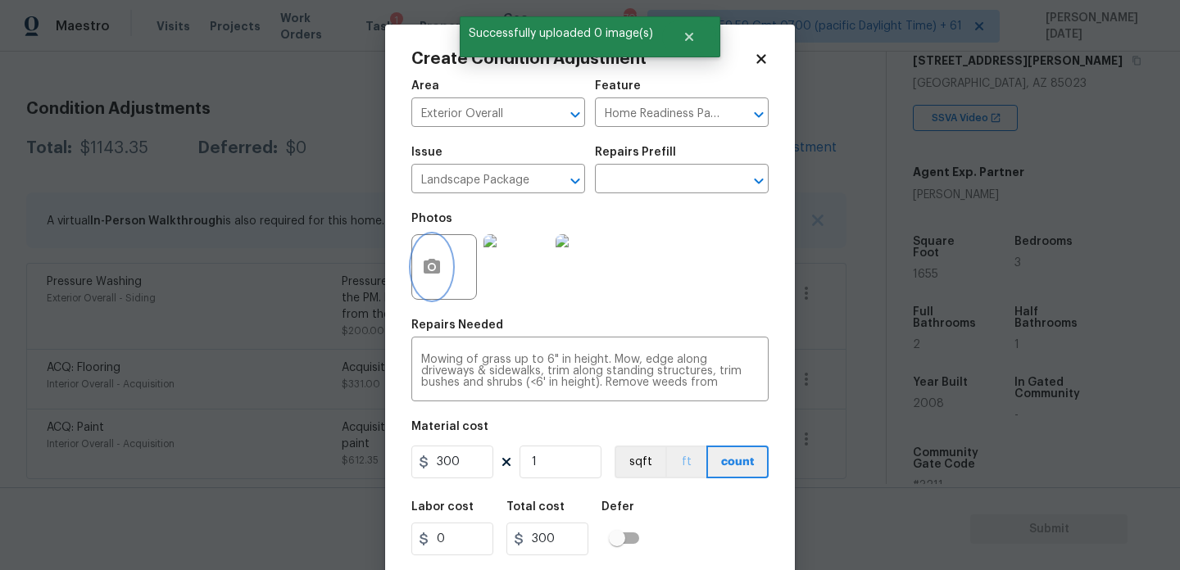
scroll to position [42, 0]
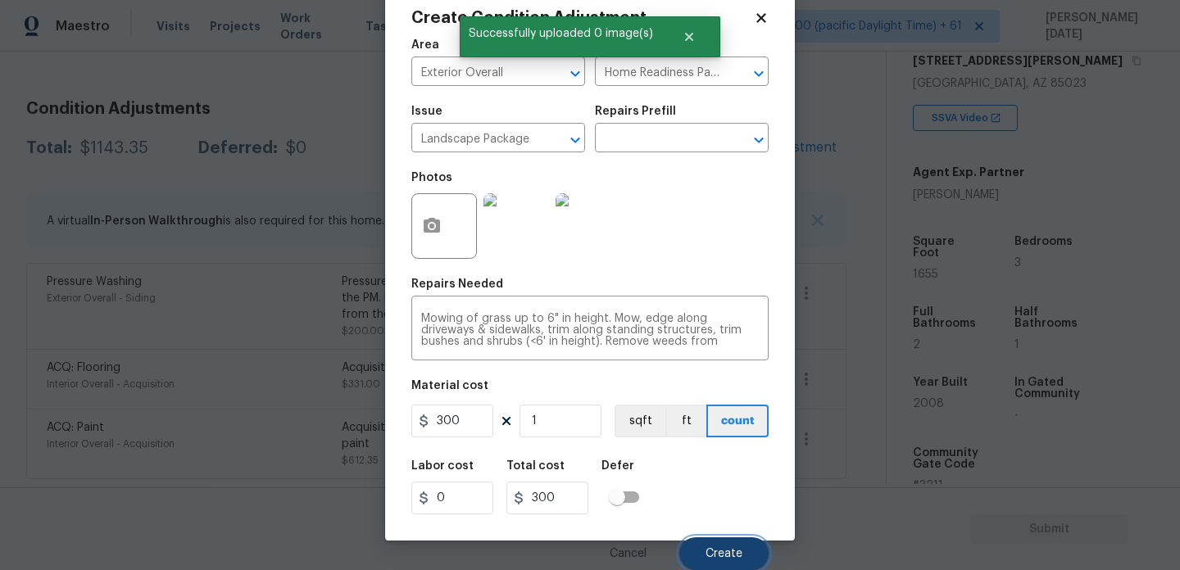
click at [733, 557] on span "Create" at bounding box center [724, 554] width 37 height 12
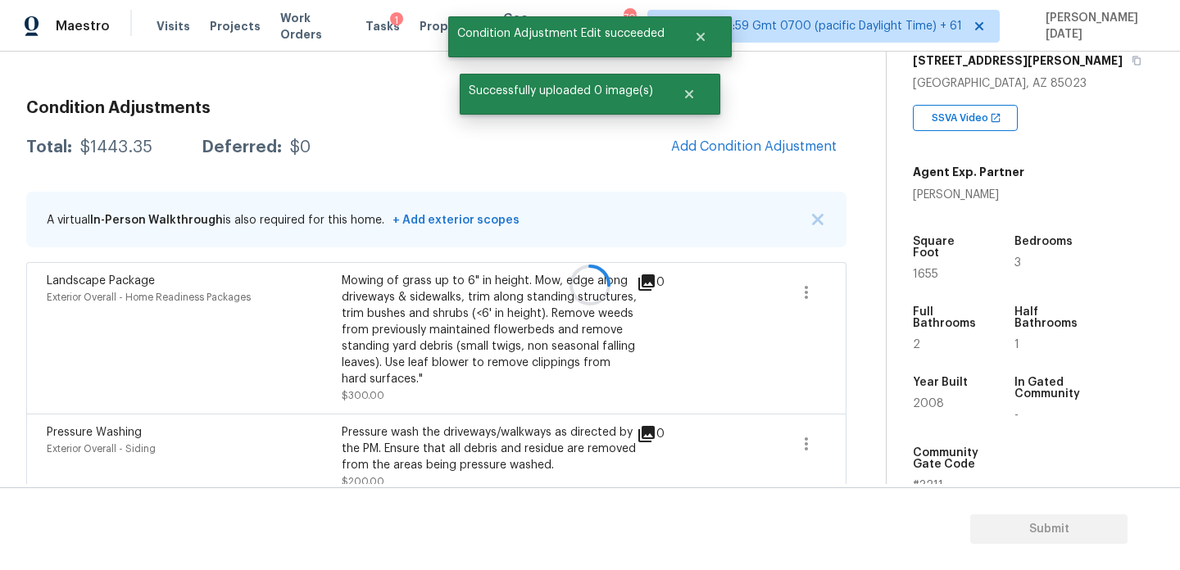
scroll to position [0, 0]
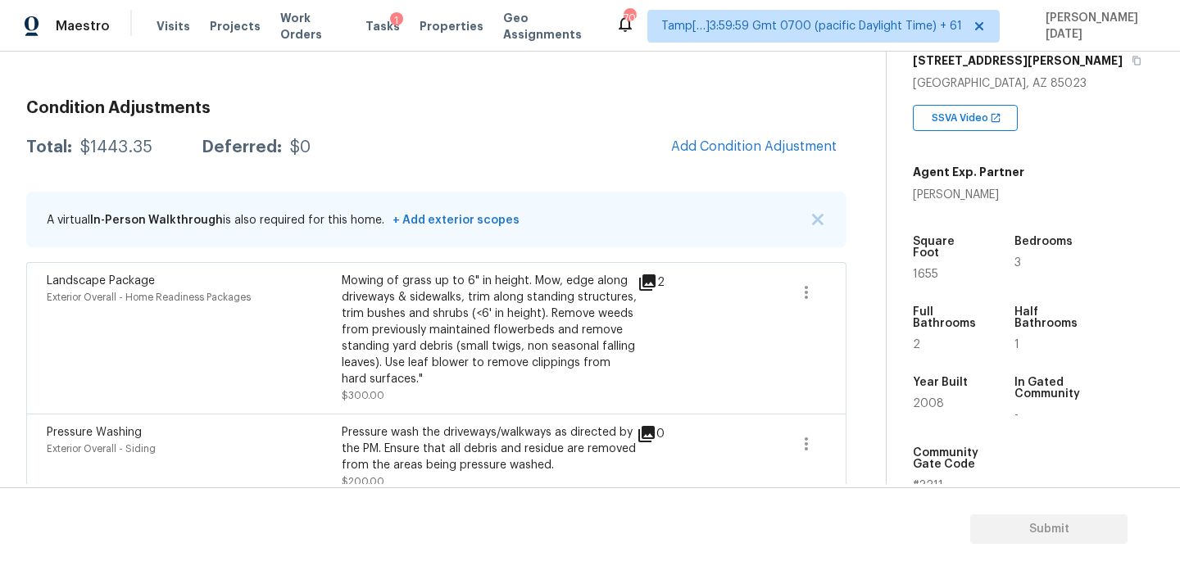
click at [266, 234] on div "A virtual In-Person Walkthrough is also required for this home. + Add exterior …" at bounding box center [283, 219] width 473 height 34
drag, startPoint x: 75, startPoint y: 146, endPoint x: 158, endPoint y: 146, distance: 82.8
click at [158, 146] on div "Total: $1443.35 Deferred: $0" at bounding box center [168, 147] width 284 height 16
copy div "$1443.35"
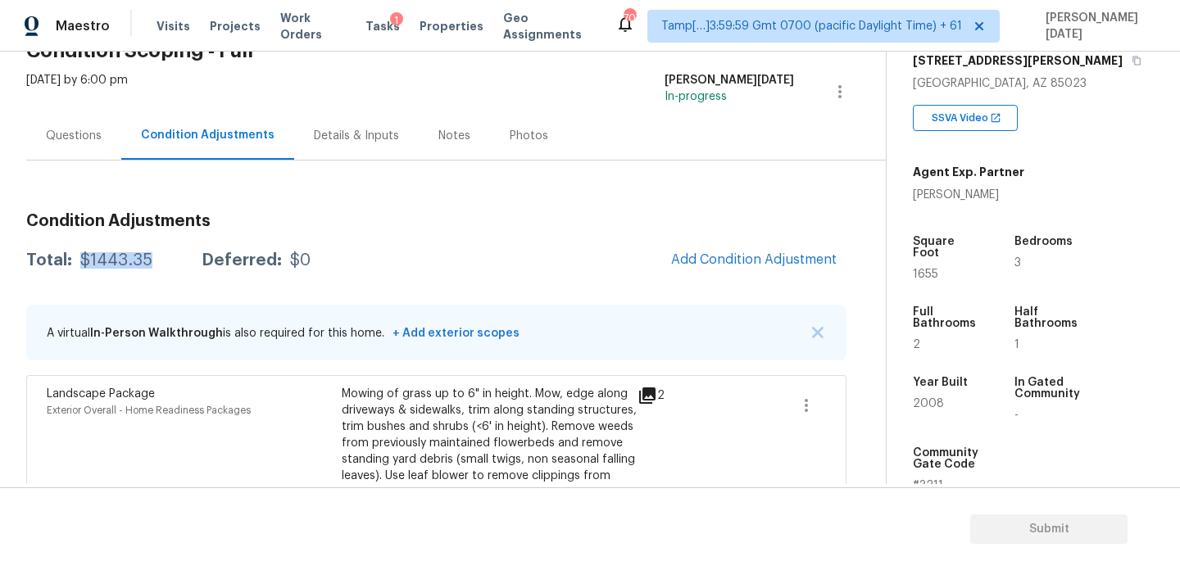
click at [75, 134] on div "Questions" at bounding box center [74, 136] width 56 height 16
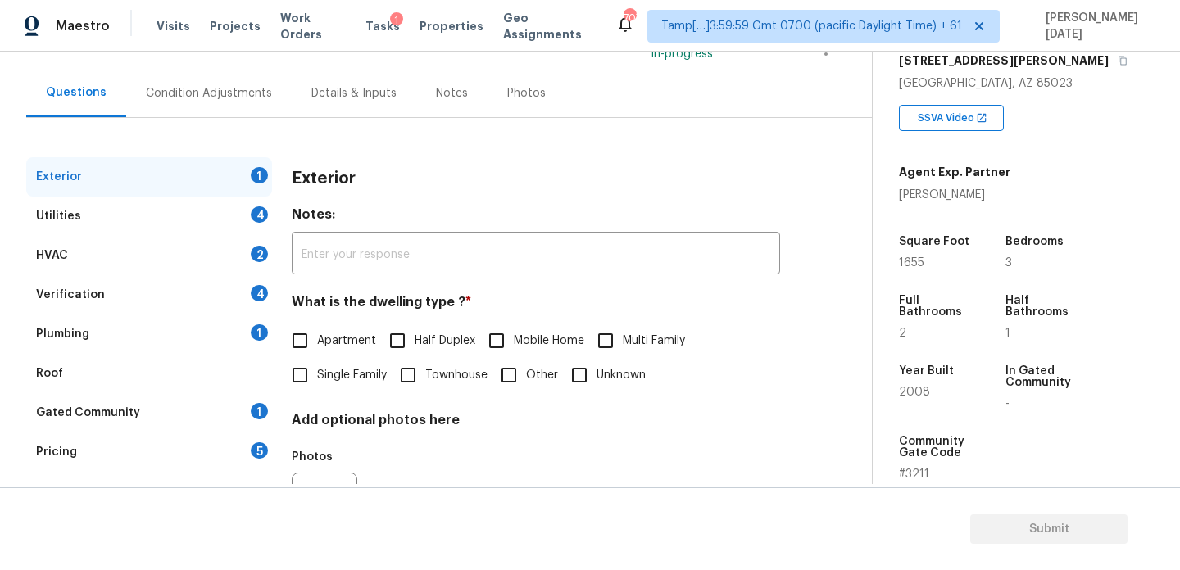
scroll to position [219, 0]
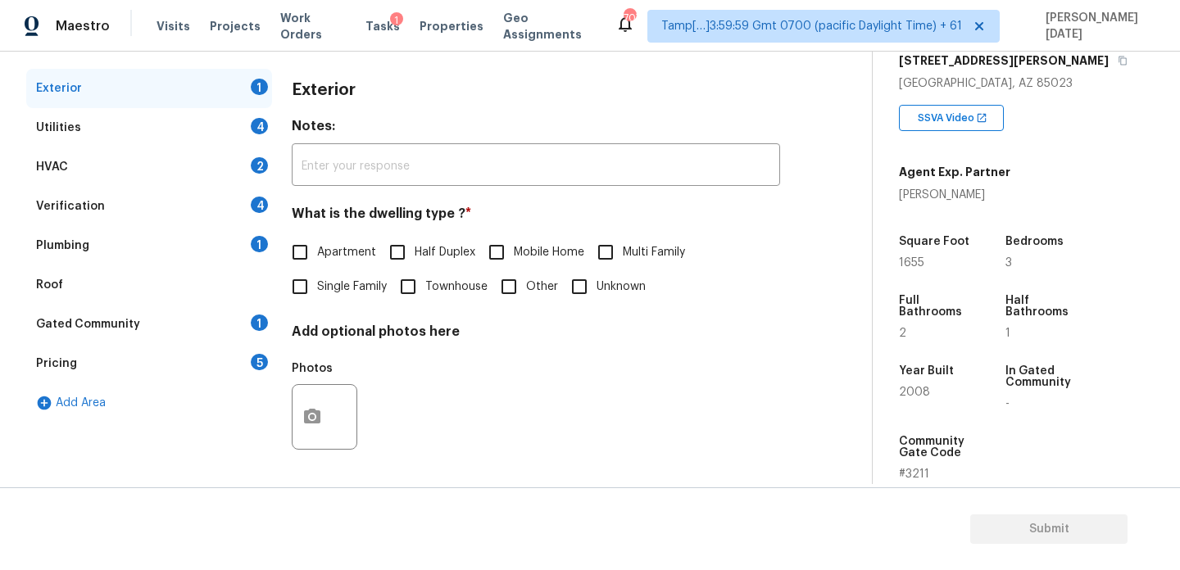
click at [300, 284] on input "Single Family" at bounding box center [300, 287] width 34 height 34
checkbox input "true"
click at [175, 334] on div "Gated Community 1" at bounding box center [149, 324] width 246 height 39
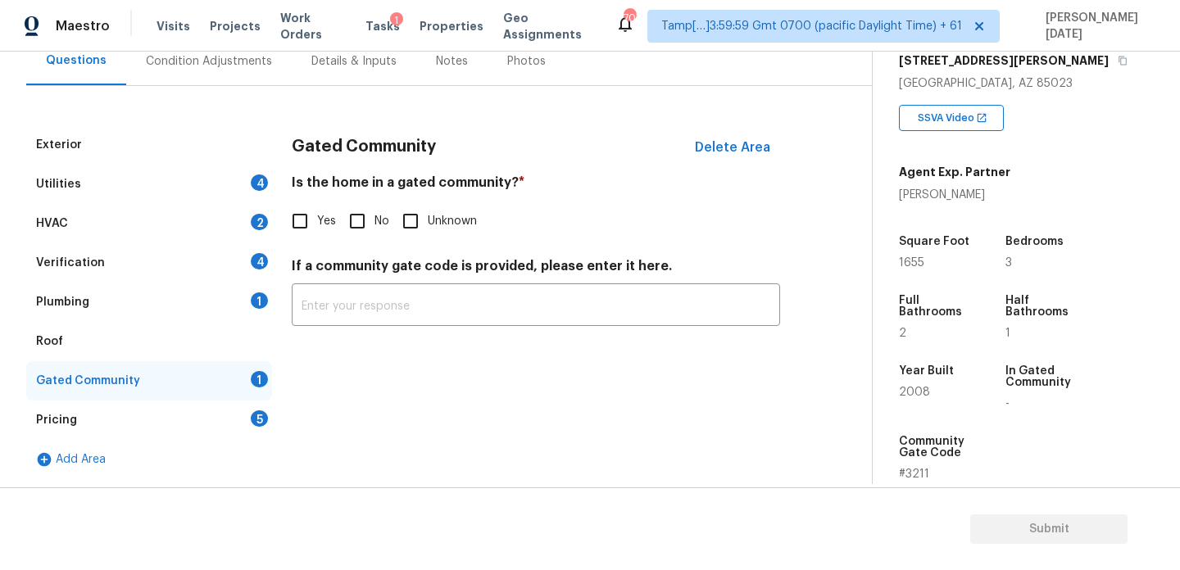
click at [293, 223] on input "Yes" at bounding box center [300, 221] width 34 height 34
checkbox input "true"
click at [321, 297] on input "text" at bounding box center [536, 308] width 488 height 39
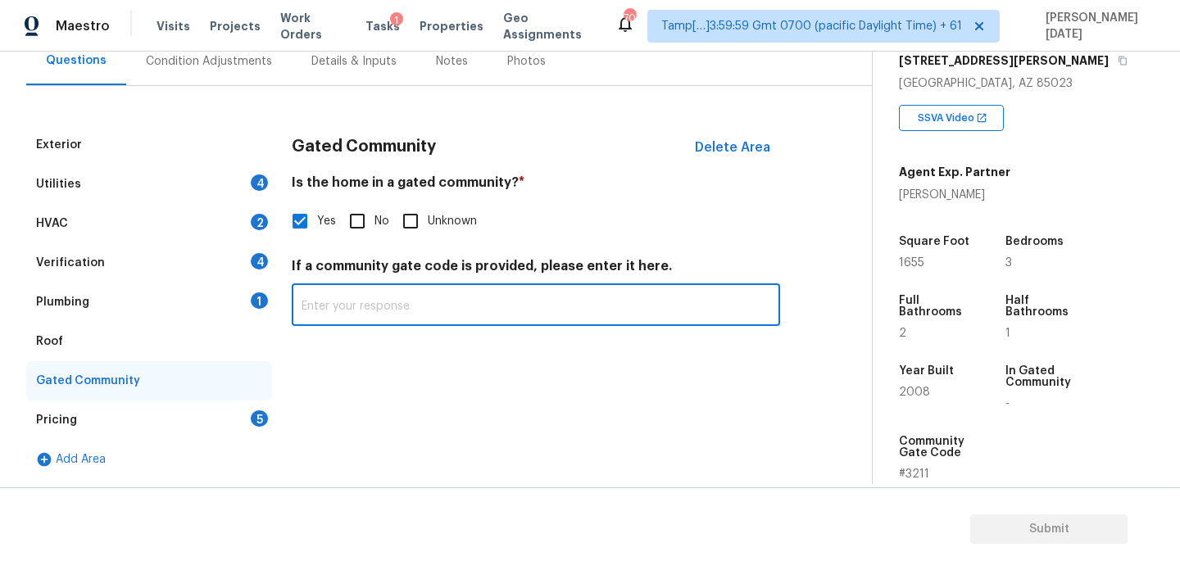
paste input "#3211"
type input "#3211"
click at [266, 186] on div "4" at bounding box center [259, 183] width 17 height 16
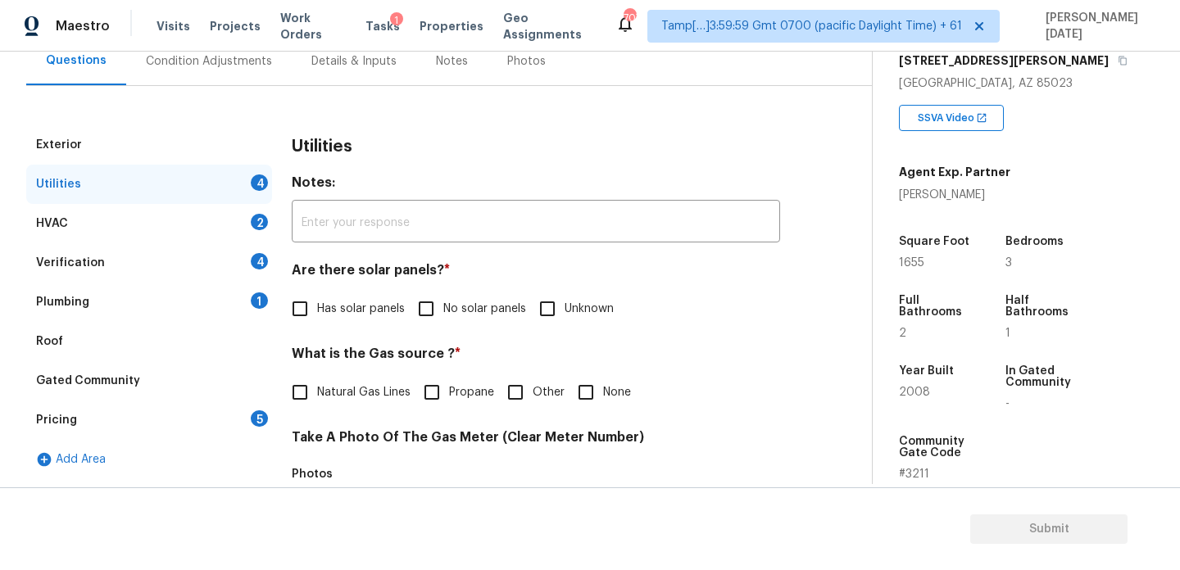
click at [443, 309] on input "No solar panels" at bounding box center [426, 309] width 34 height 34
checkbox input "true"
click at [586, 373] on div "What is the Gas source ? * Natural Gas Lines Propane Other None" at bounding box center [536, 378] width 488 height 64
click at [593, 394] on input "None" at bounding box center [586, 392] width 34 height 34
checkbox input "true"
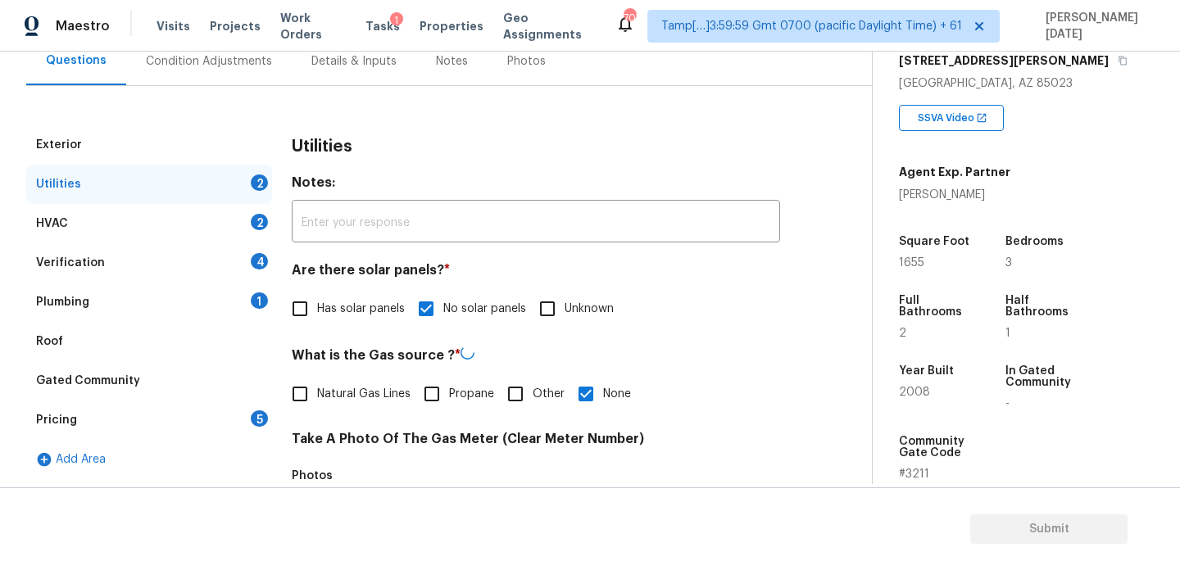
scroll to position [663, 0]
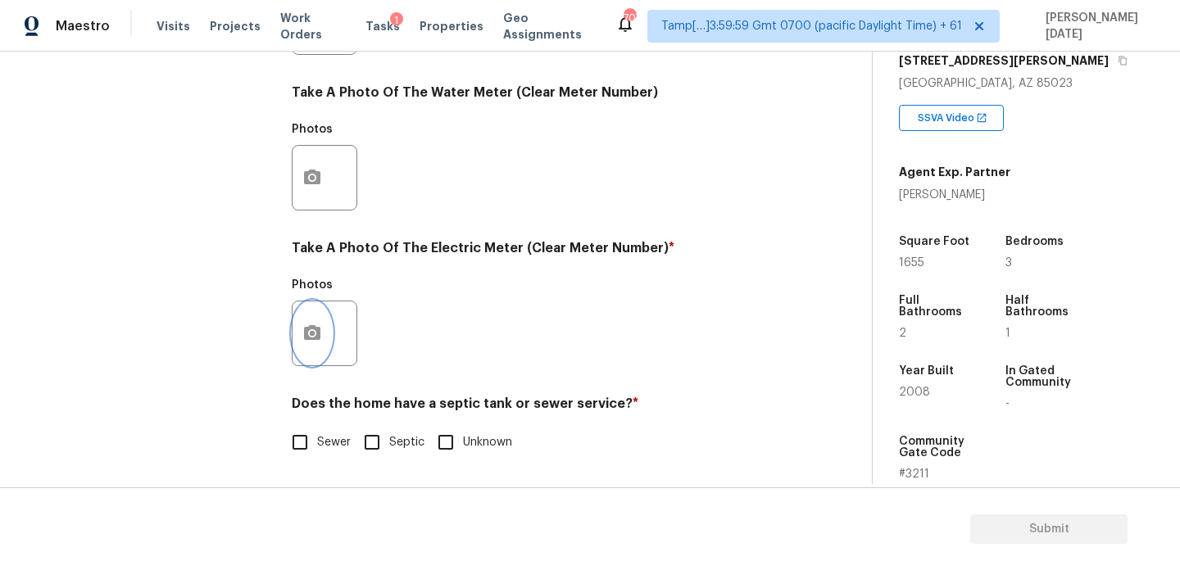
click at [308, 357] on button "button" at bounding box center [312, 334] width 39 height 64
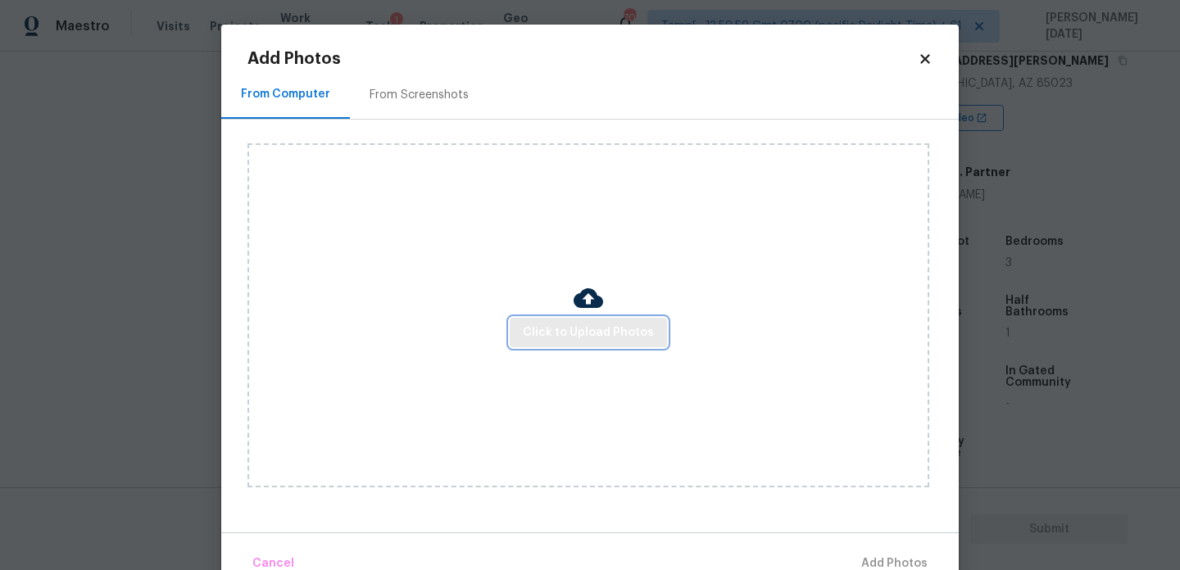
click at [585, 329] on span "Click to Upload Photos" at bounding box center [588, 333] width 131 height 20
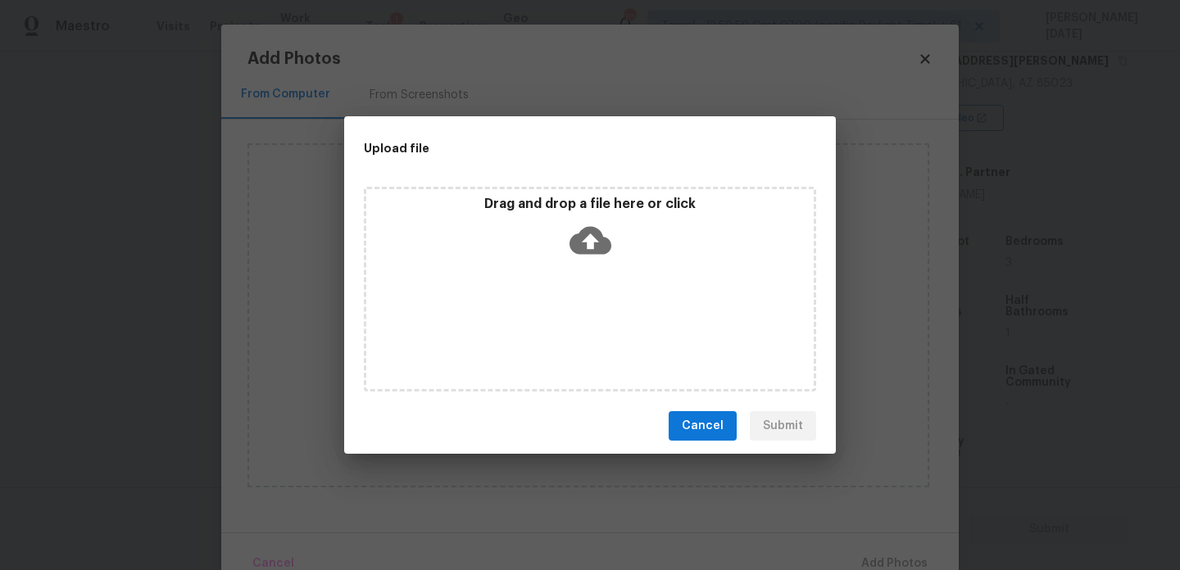
click at [585, 329] on div "Drag and drop a file here or click" at bounding box center [590, 289] width 452 height 205
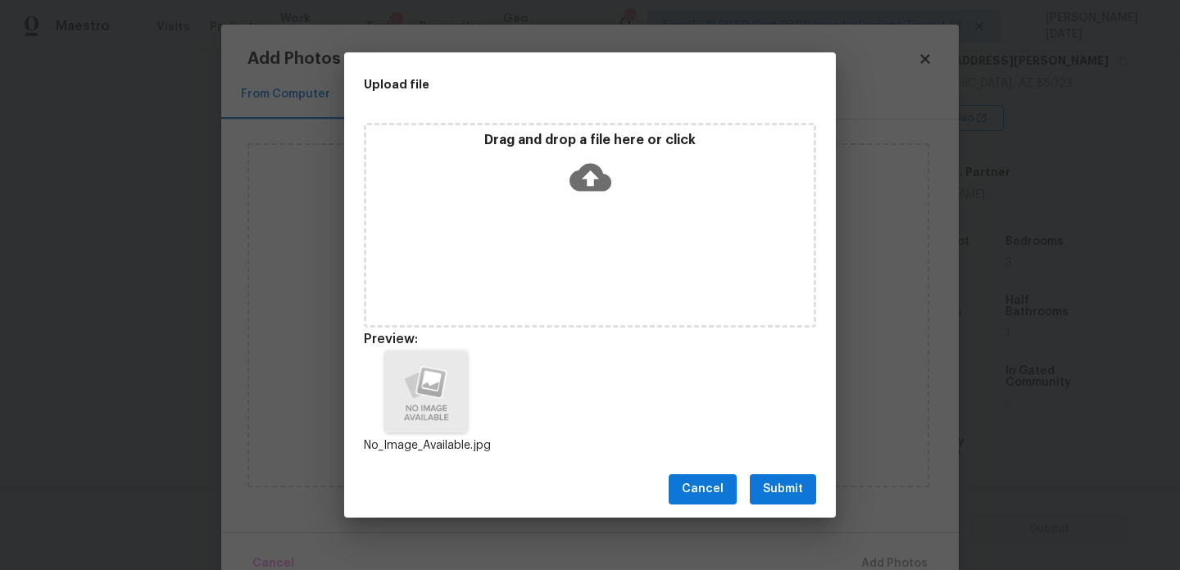
click at [781, 496] on span "Submit" at bounding box center [783, 489] width 40 height 20
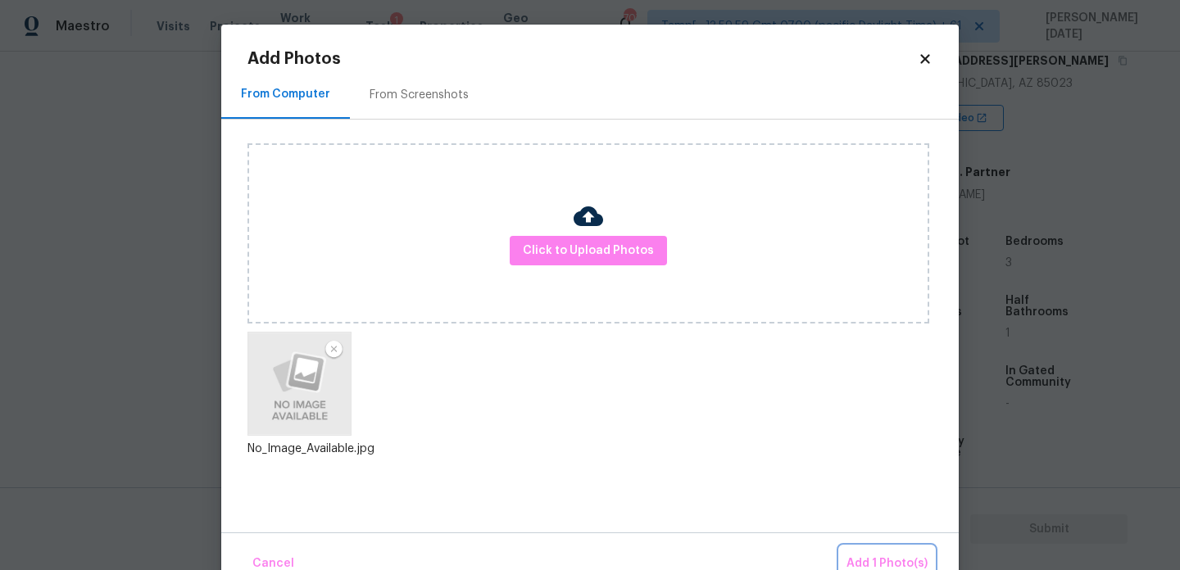
click at [869, 556] on span "Add 1 Photo(s)" at bounding box center [887, 564] width 81 height 20
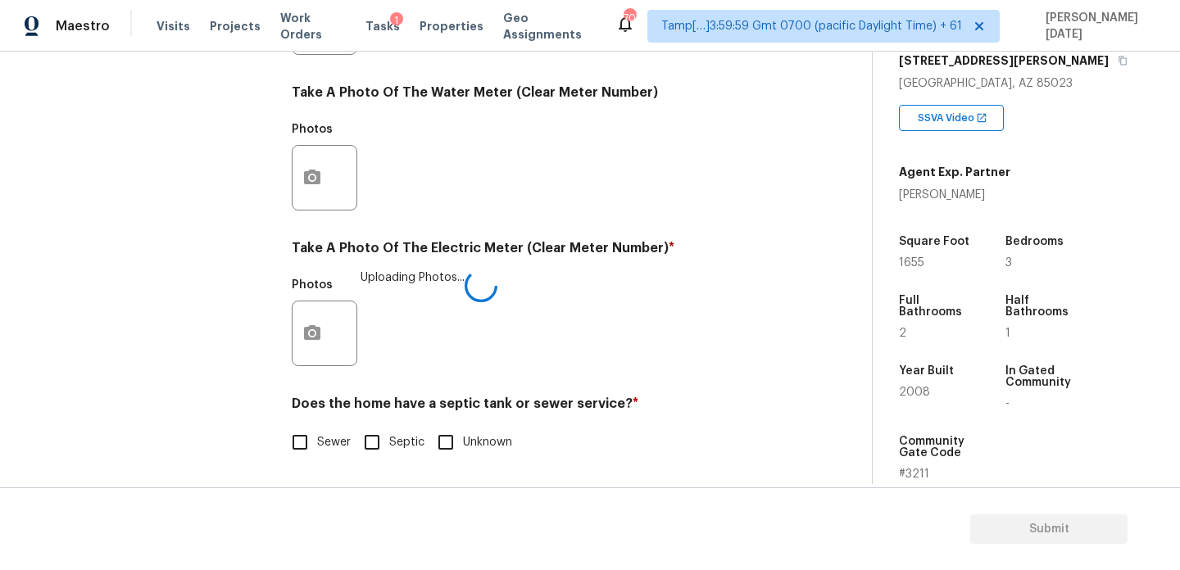
click at [302, 425] on input "Sewer" at bounding box center [300, 442] width 34 height 34
checkbox input "true"
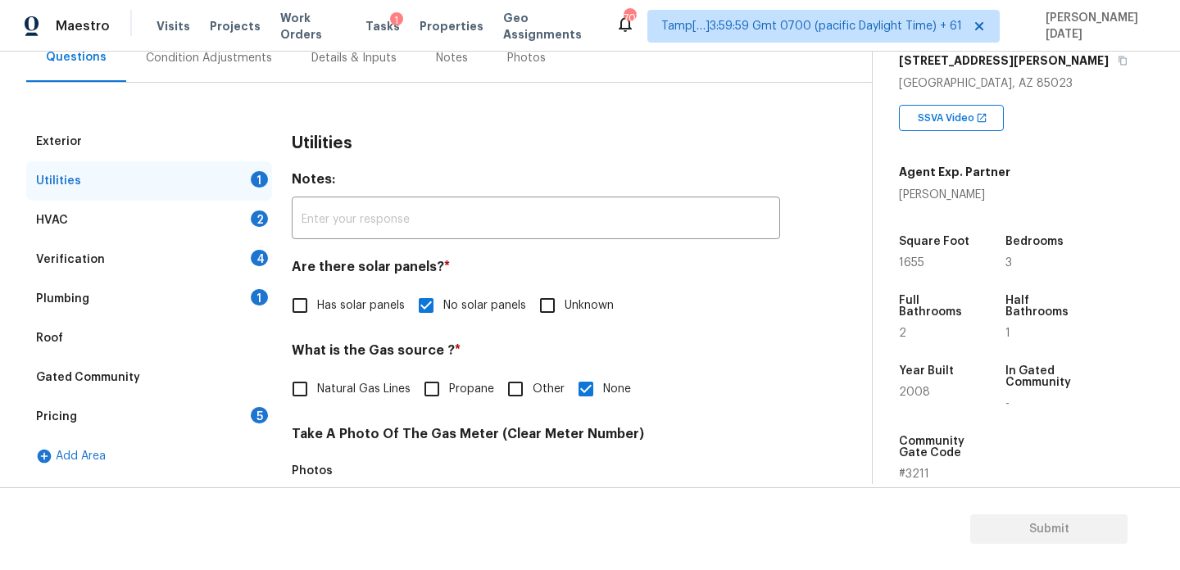
scroll to position [161, 0]
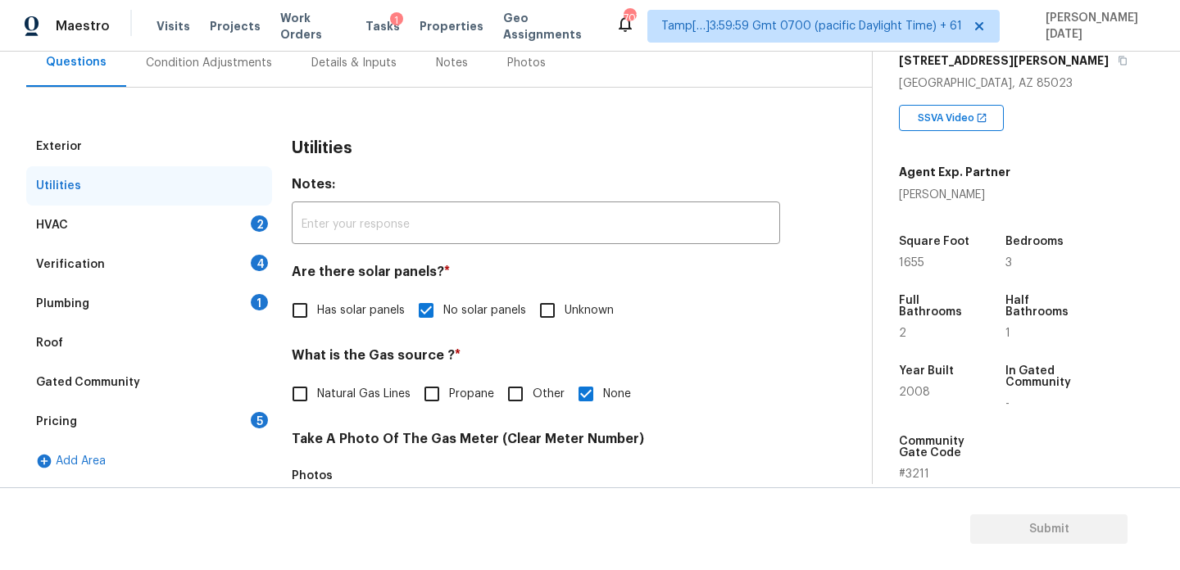
click at [266, 237] on div "HVAC 2" at bounding box center [149, 225] width 246 height 39
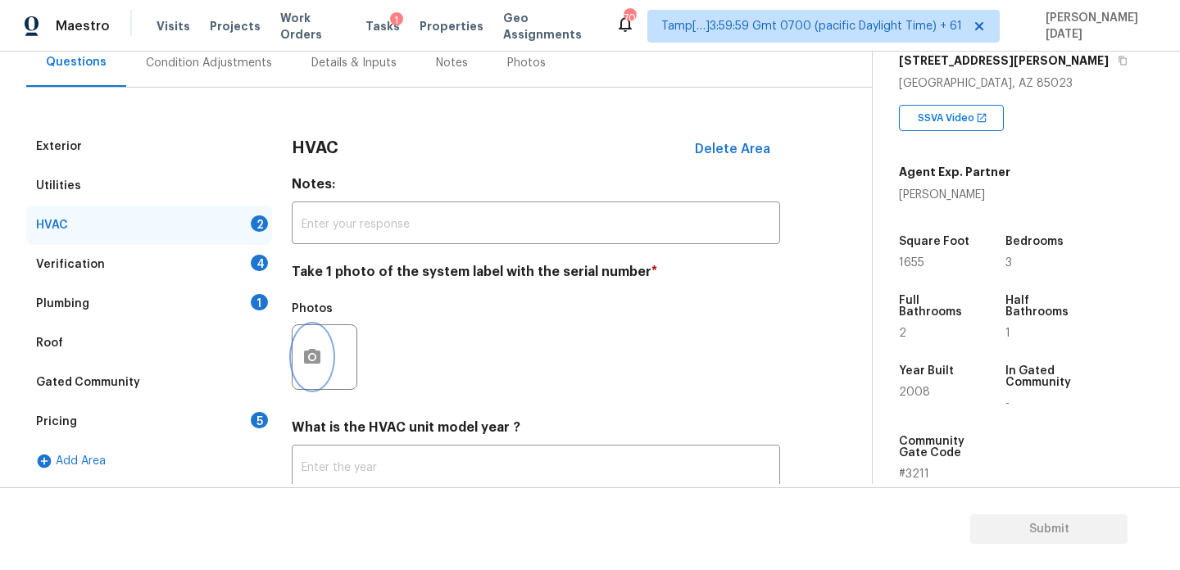
click at [303, 349] on icon "button" at bounding box center [312, 357] width 20 height 20
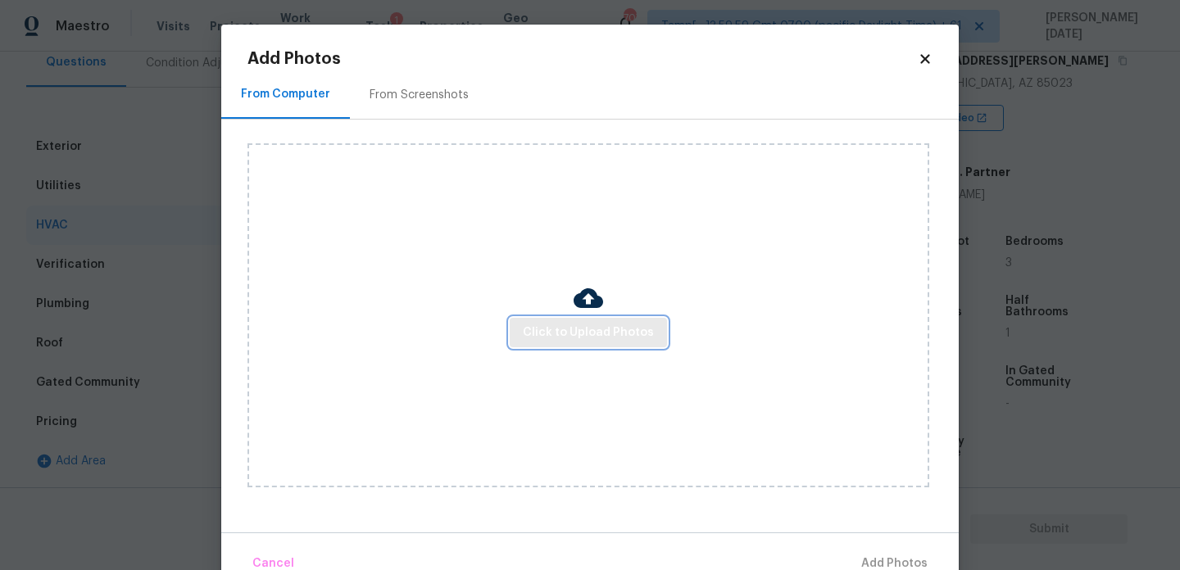
click at [523, 326] on button "Click to Upload Photos" at bounding box center [588, 333] width 157 height 30
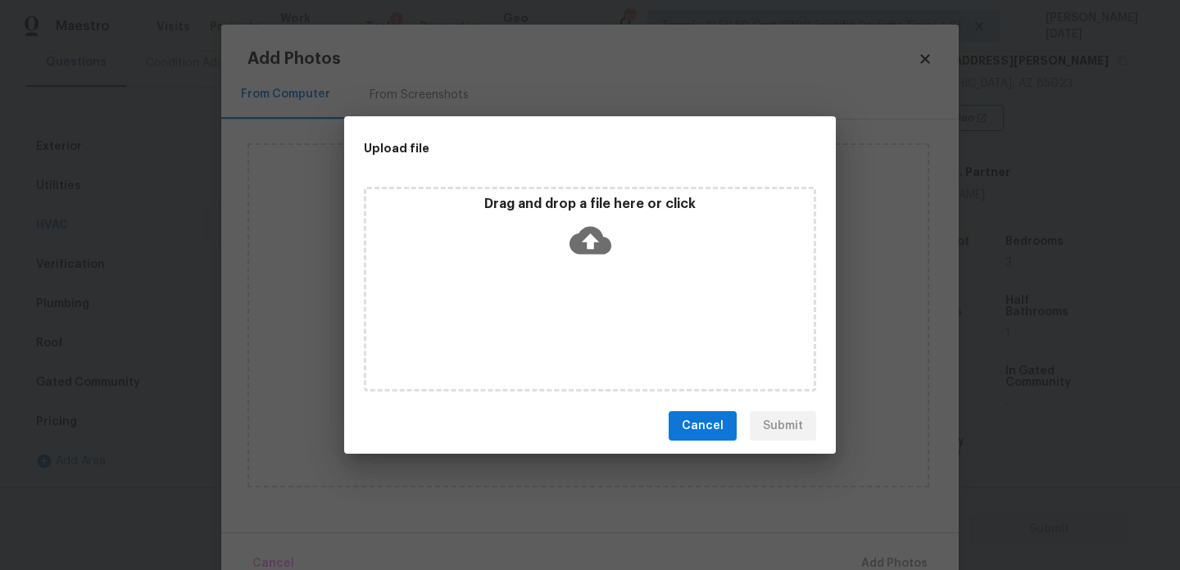
click at [523, 326] on div "Drag and drop a file here or click" at bounding box center [590, 289] width 452 height 205
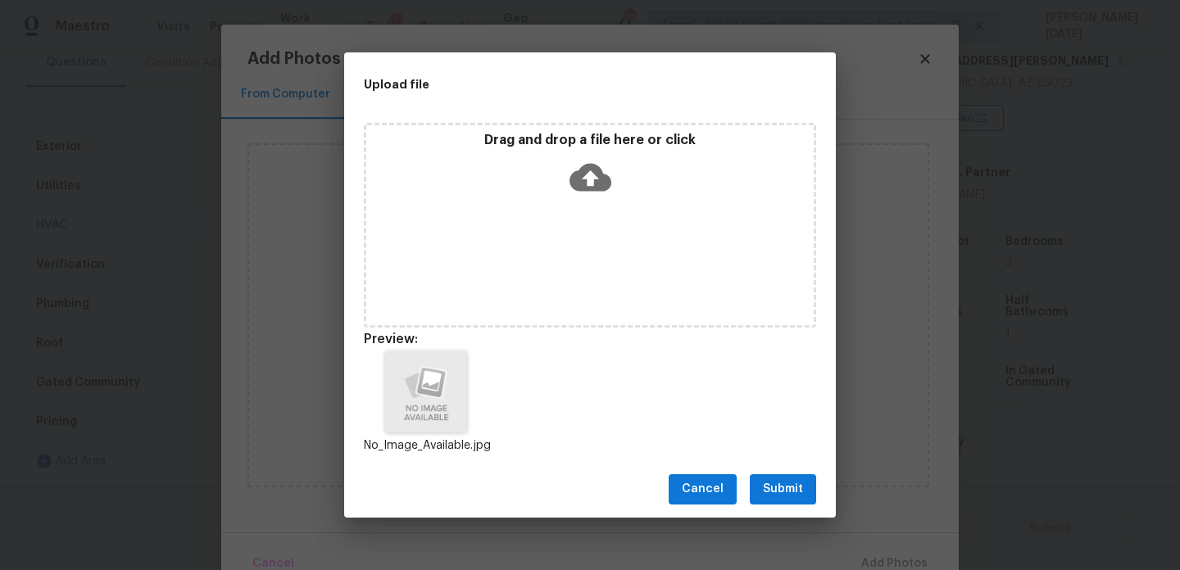
click at [806, 484] on button "Submit" at bounding box center [783, 490] width 66 height 30
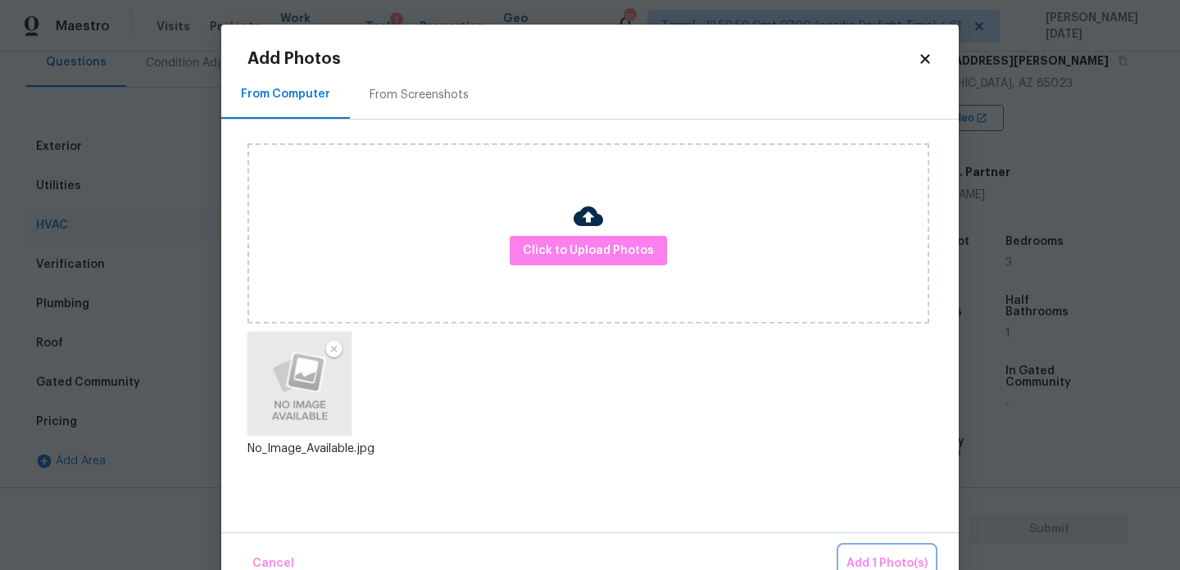
click at [880, 556] on span "Add 1 Photo(s)" at bounding box center [887, 564] width 81 height 20
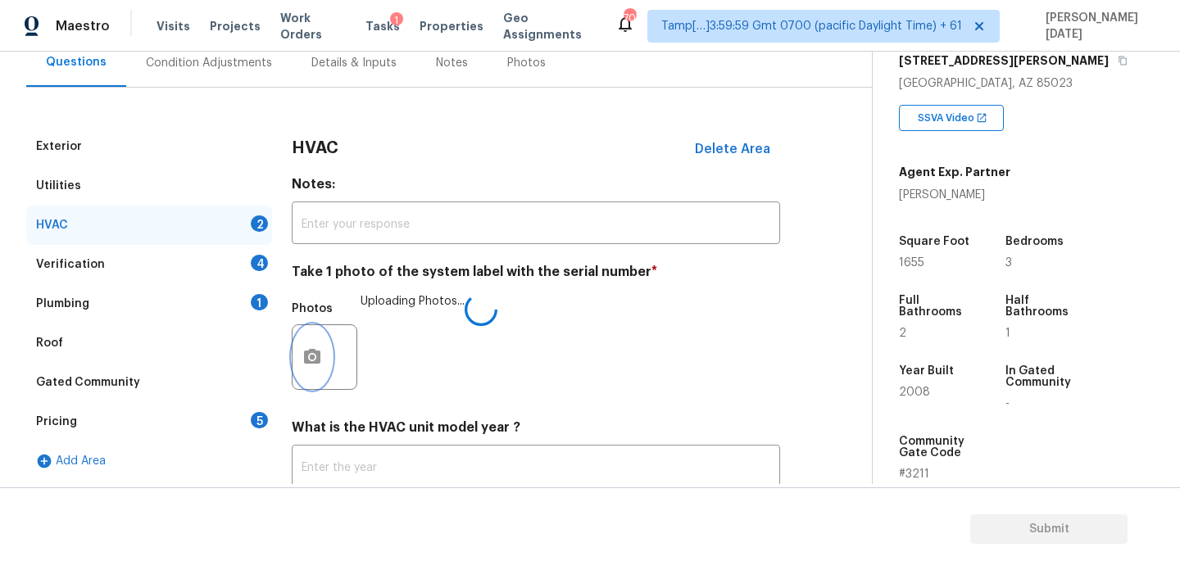
scroll to position [273, 0]
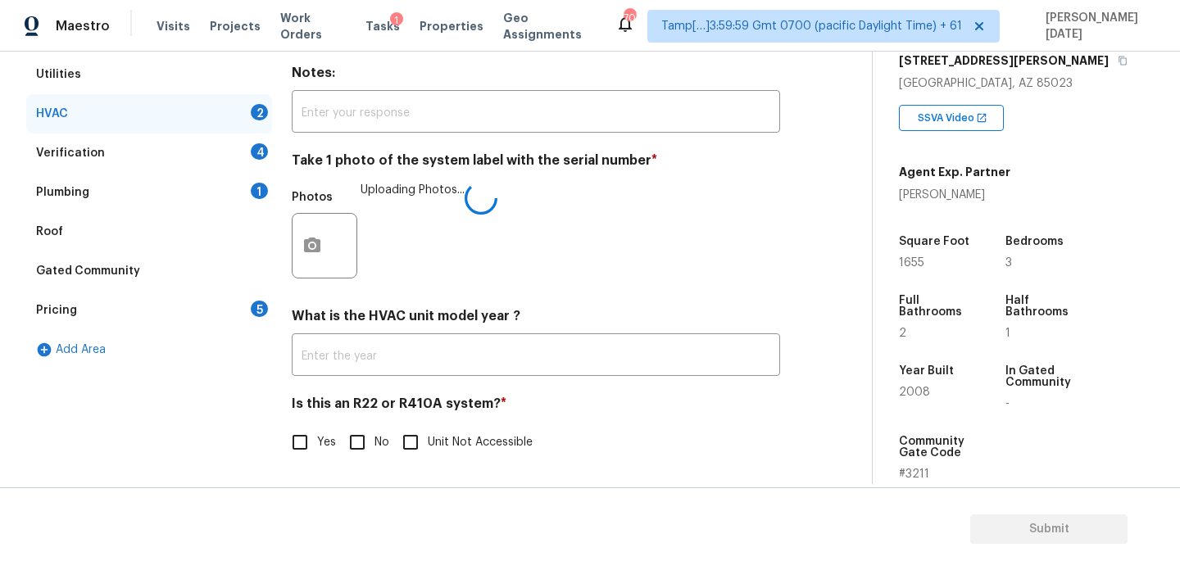
click at [348, 439] on input "No" at bounding box center [357, 442] width 34 height 34
checkbox input "true"
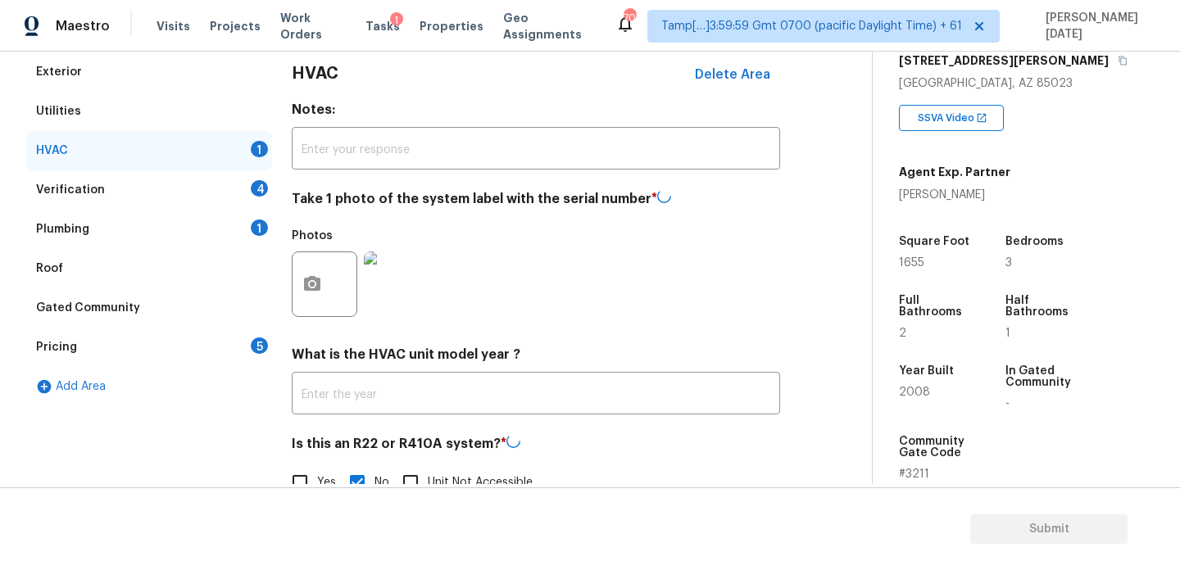
scroll to position [232, 0]
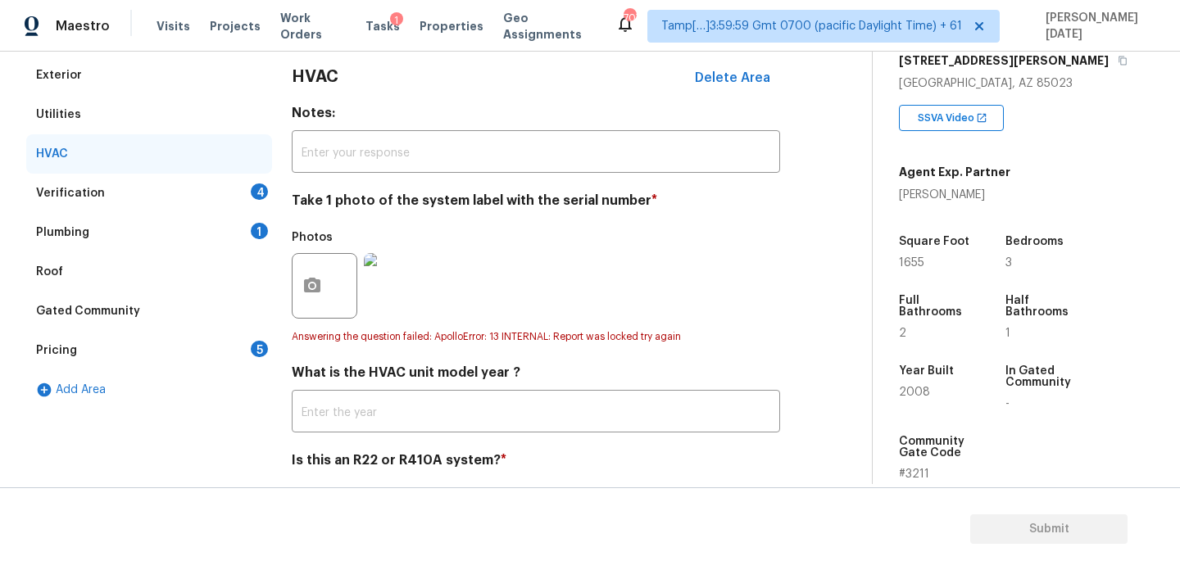
click at [256, 184] on div "4" at bounding box center [259, 192] width 17 height 16
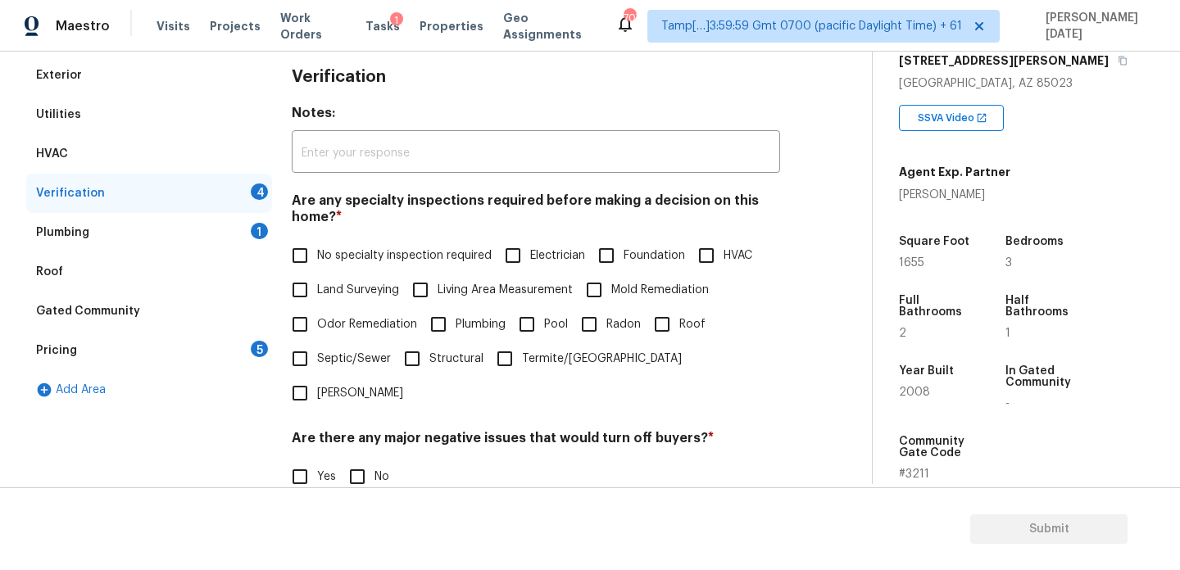
click at [322, 252] on span "No specialty inspection required" at bounding box center [404, 256] width 175 height 17
click at [317, 252] on input "No specialty inspection required" at bounding box center [300, 255] width 34 height 34
checkbox input "true"
click at [359, 460] on input "No" at bounding box center [357, 477] width 34 height 34
checkbox input "true"
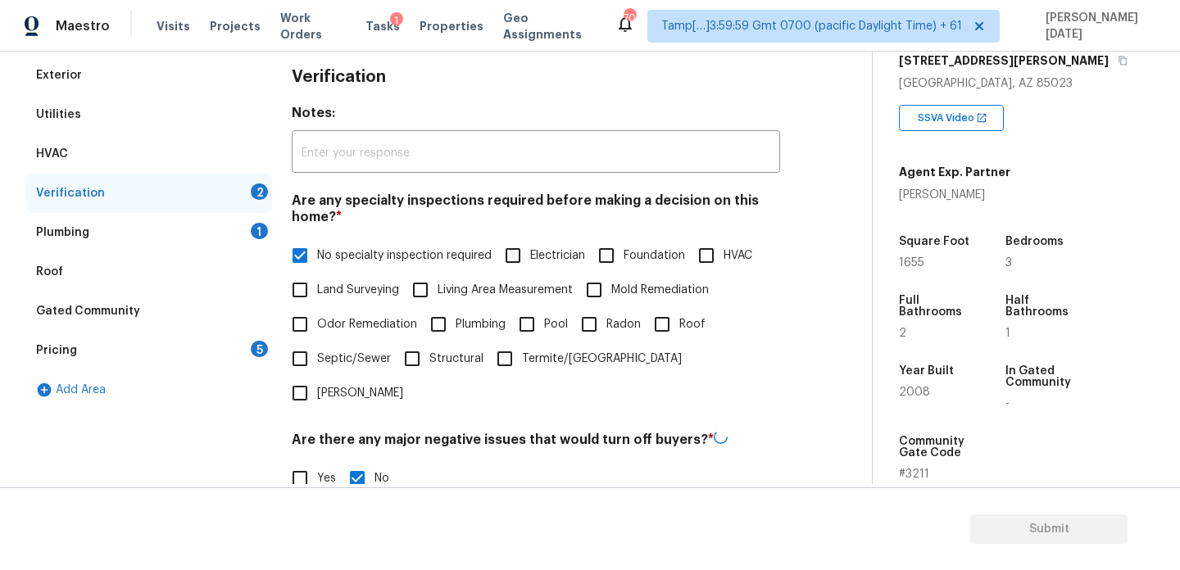
scroll to position [416, 0]
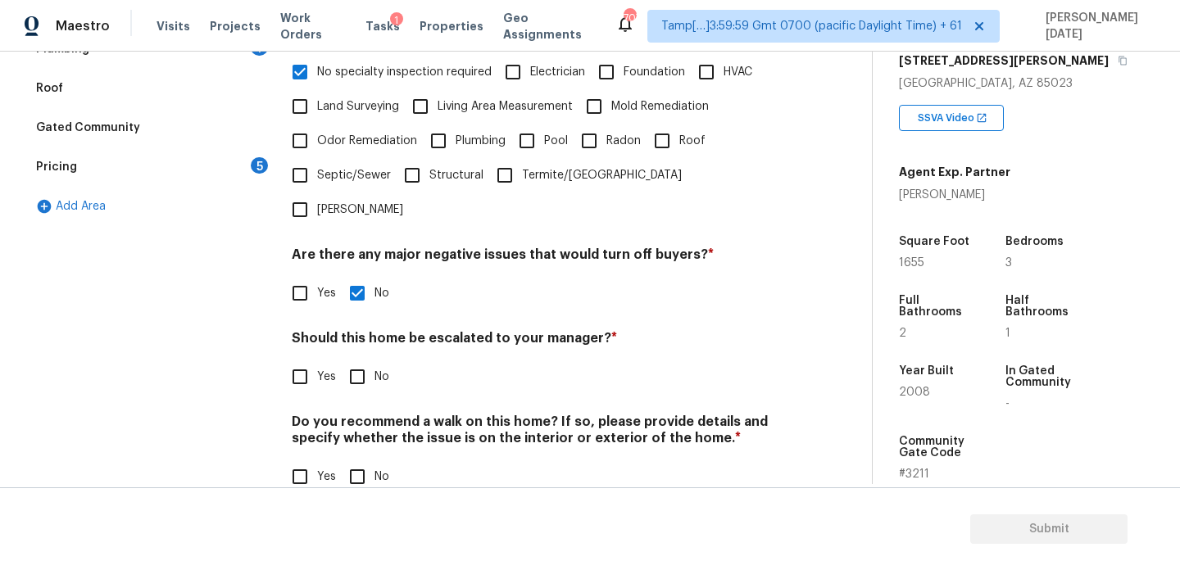
click at [352, 360] on input "No" at bounding box center [357, 377] width 34 height 34
checkbox input "true"
click at [375, 461] on label "No" at bounding box center [364, 478] width 49 height 34
click at [375, 461] on input "No" at bounding box center [357, 478] width 34 height 34
checkbox input "true"
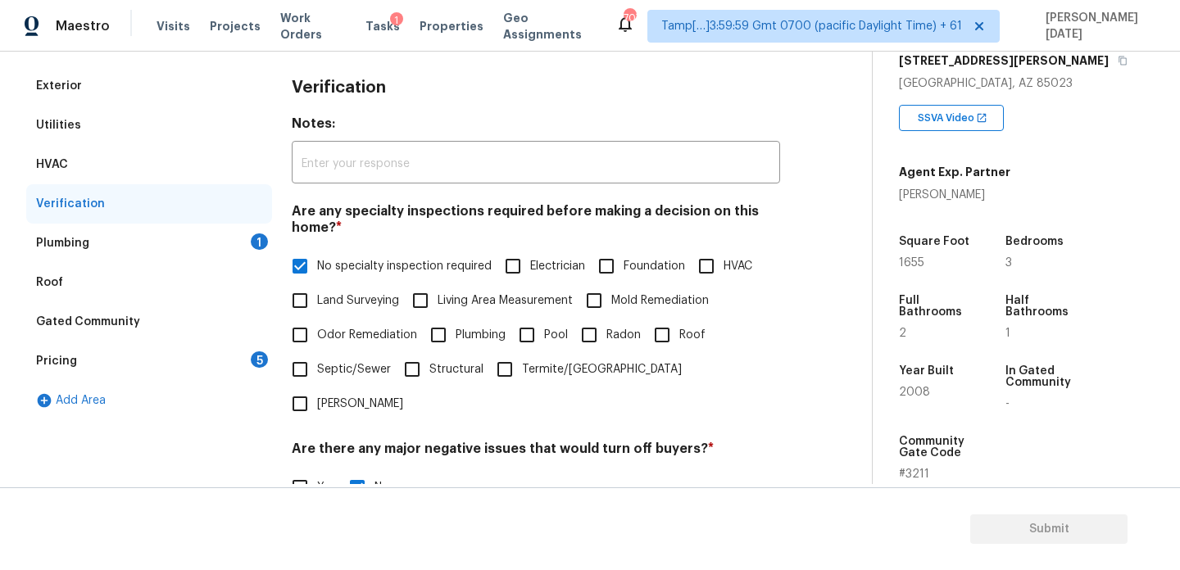
click at [255, 249] on div "Plumbing 1" at bounding box center [149, 243] width 246 height 39
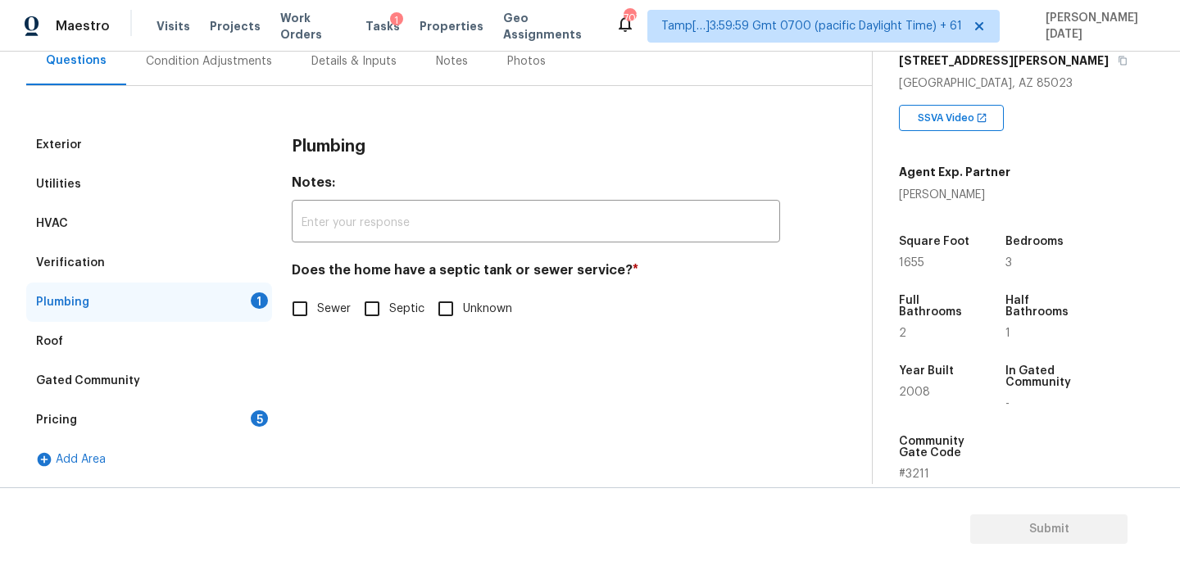
click at [314, 308] on input "Sewer" at bounding box center [300, 309] width 34 height 34
checkbox input "true"
click at [230, 431] on div "Pricing 5" at bounding box center [149, 420] width 246 height 39
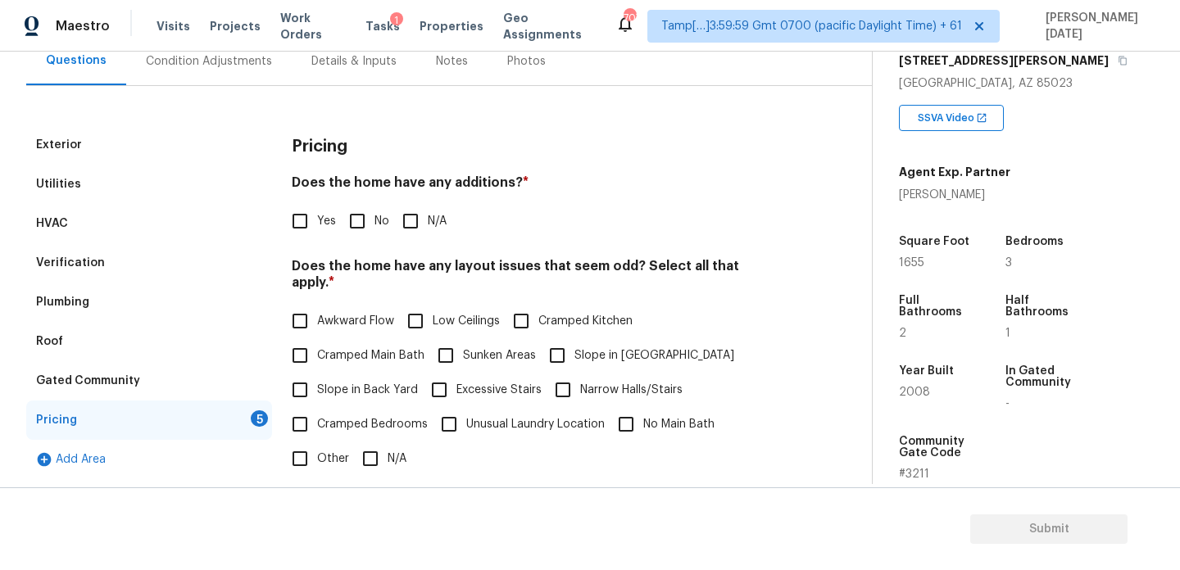
click at [373, 216] on input "No" at bounding box center [357, 221] width 34 height 34
checkbox input "true"
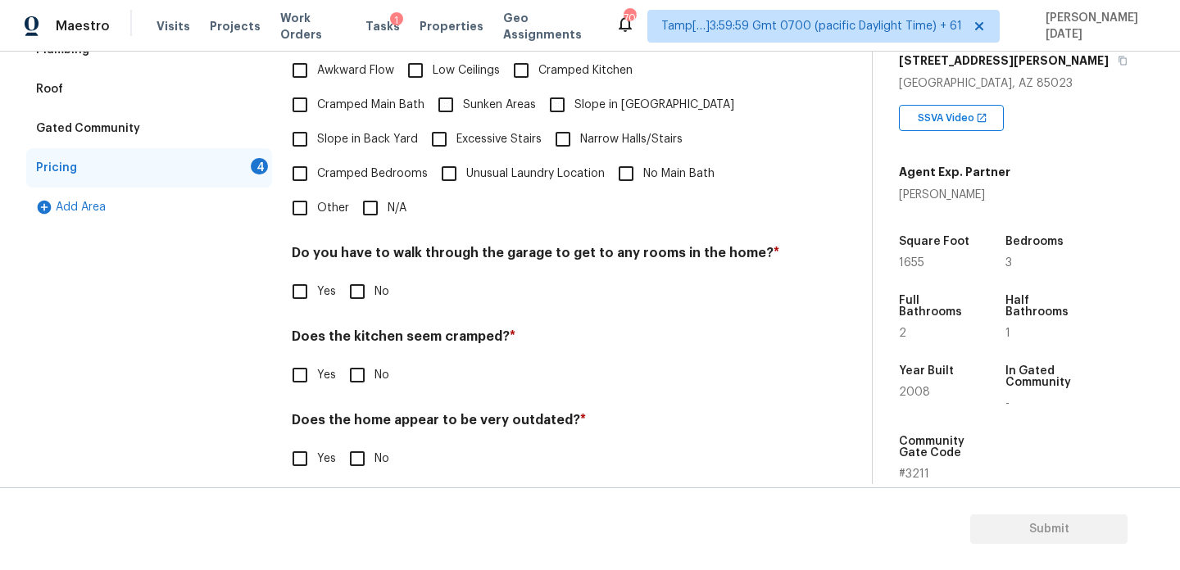
scroll to position [413, 0]
click at [355, 193] on input "N/A" at bounding box center [370, 208] width 34 height 34
checkbox input "true"
click at [357, 303] on div "Pricing Does the home have any additions? * Yes No N/A Does the home have any l…" at bounding box center [536, 186] width 488 height 623
click at [361, 358] on input "No" at bounding box center [357, 375] width 34 height 34
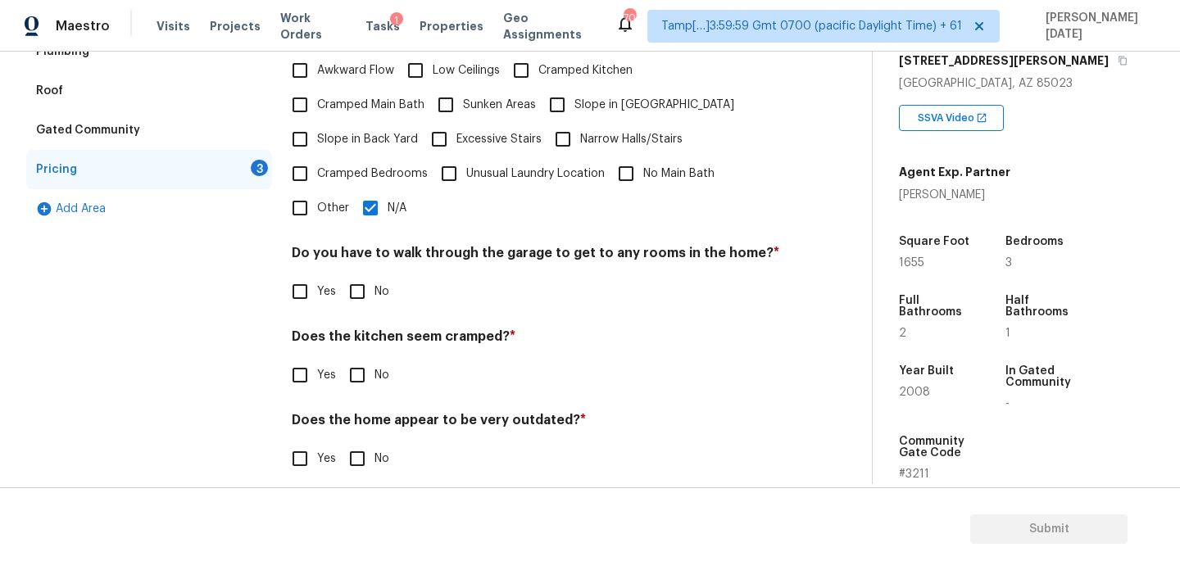
checkbox input "true"
click at [382, 248] on h4 "Do you have to walk through the garage to get to any rooms in the home? *" at bounding box center [536, 256] width 488 height 23
click at [379, 275] on label "No" at bounding box center [364, 292] width 49 height 34
click at [375, 275] on input "No" at bounding box center [357, 292] width 34 height 34
checkbox input "true"
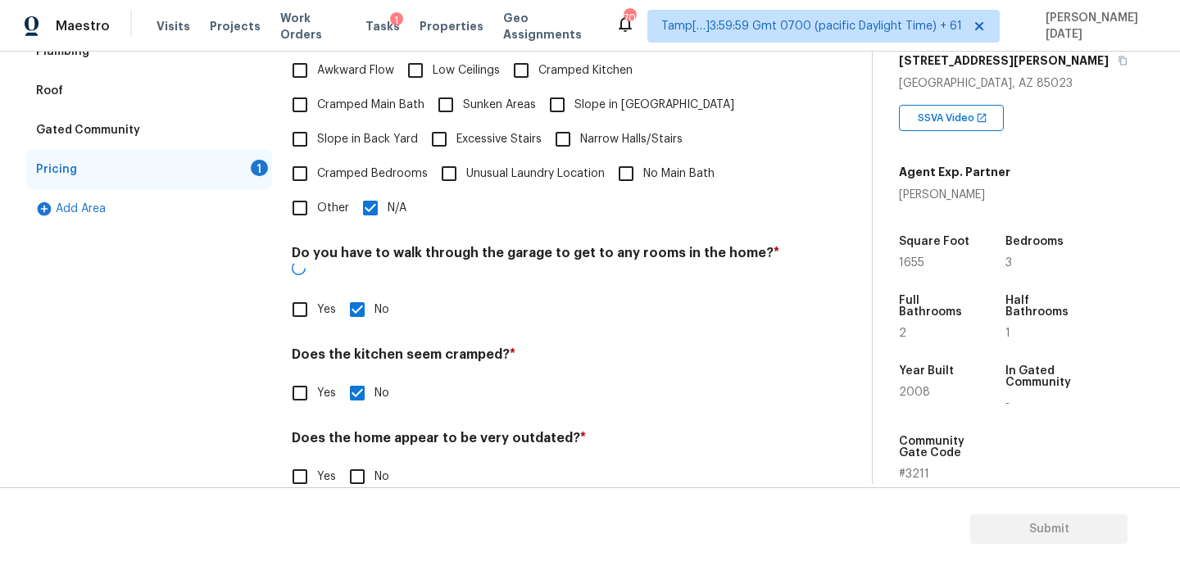
click at [357, 430] on div "Does the home appear to be very outdated? * Yes No" at bounding box center [536, 462] width 488 height 64
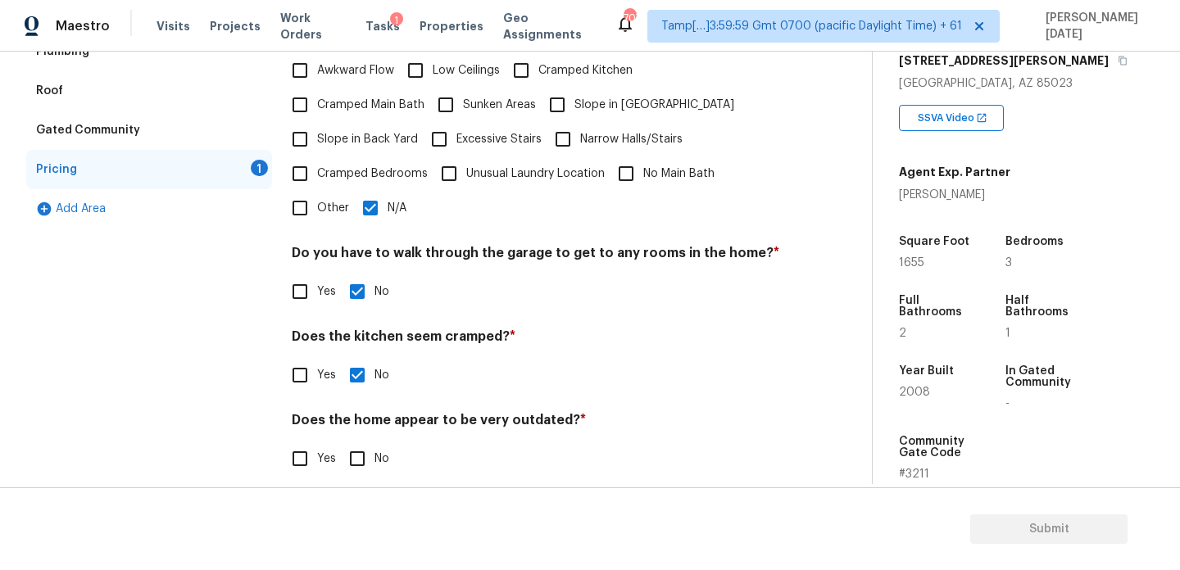
click at [381, 451] on span "No" at bounding box center [382, 459] width 15 height 17
click at [375, 442] on input "No" at bounding box center [357, 459] width 34 height 34
checkbox input "true"
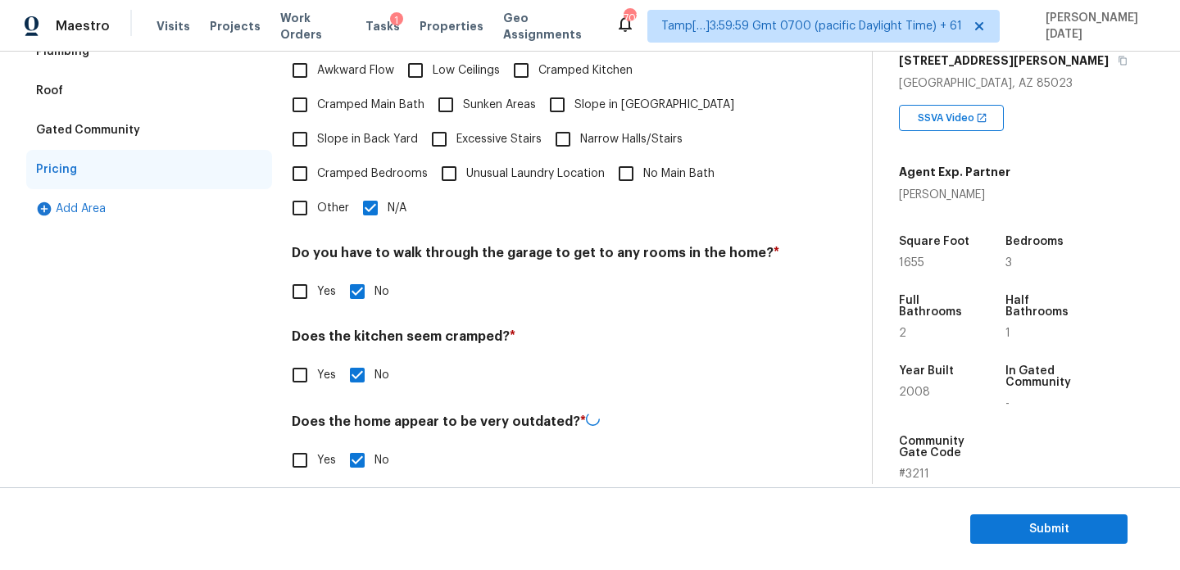
scroll to position [0, 0]
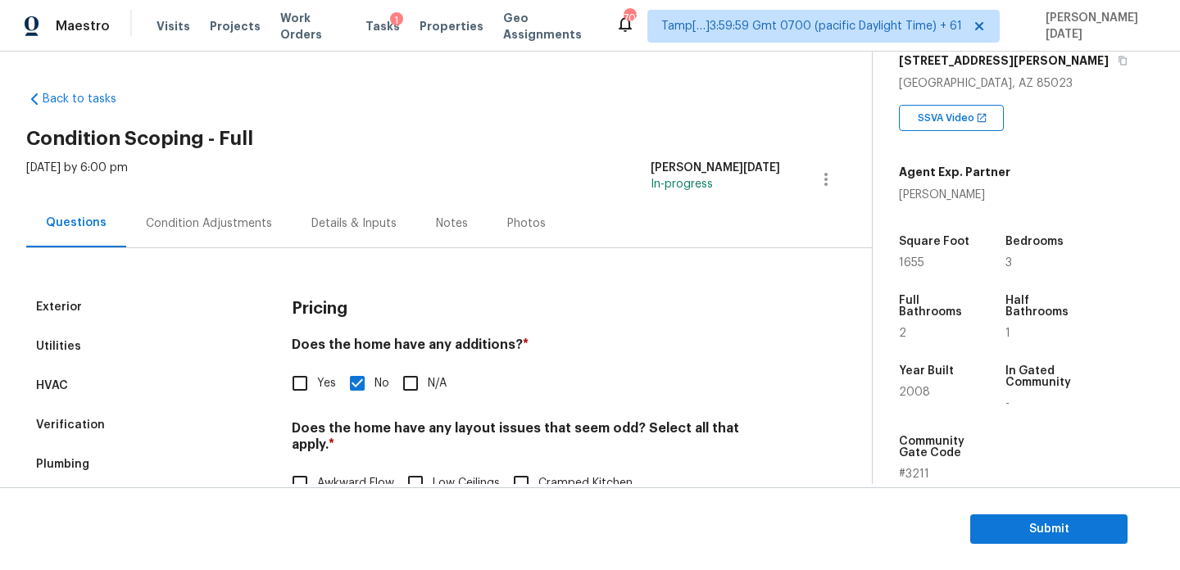
click at [200, 211] on div "Condition Adjustments" at bounding box center [209, 223] width 166 height 48
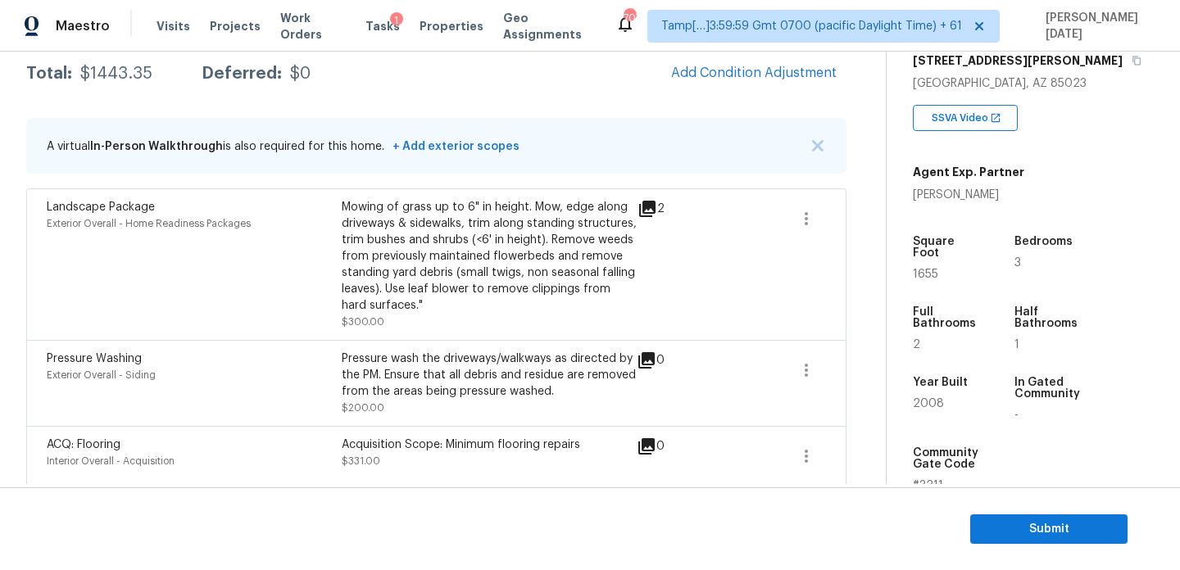
scroll to position [352, 0]
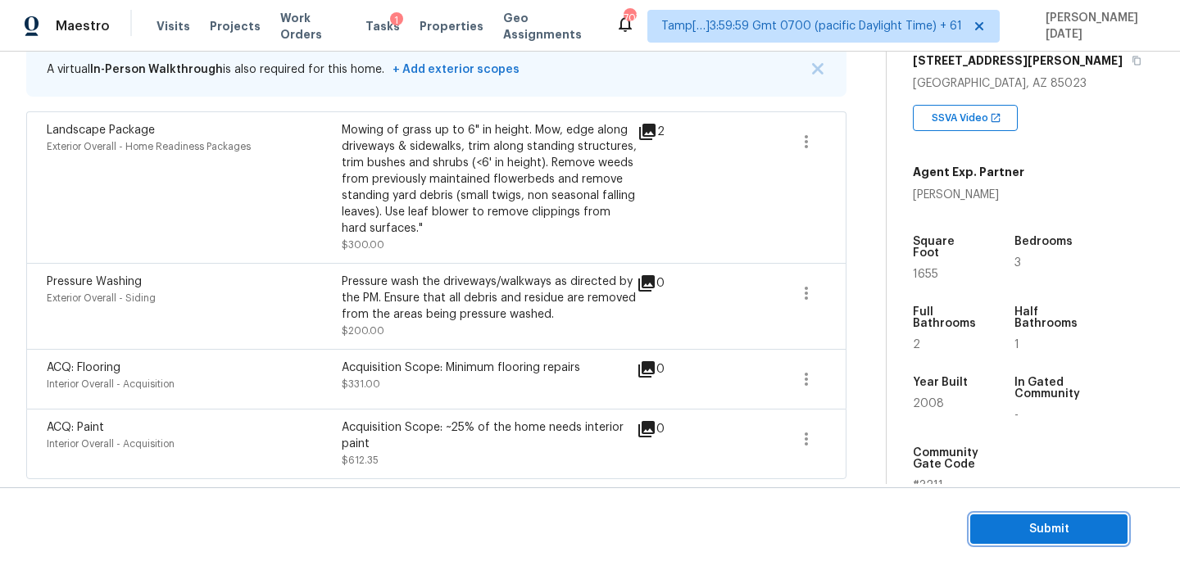
click at [1037, 527] on span "Submit" at bounding box center [1048, 530] width 131 height 20
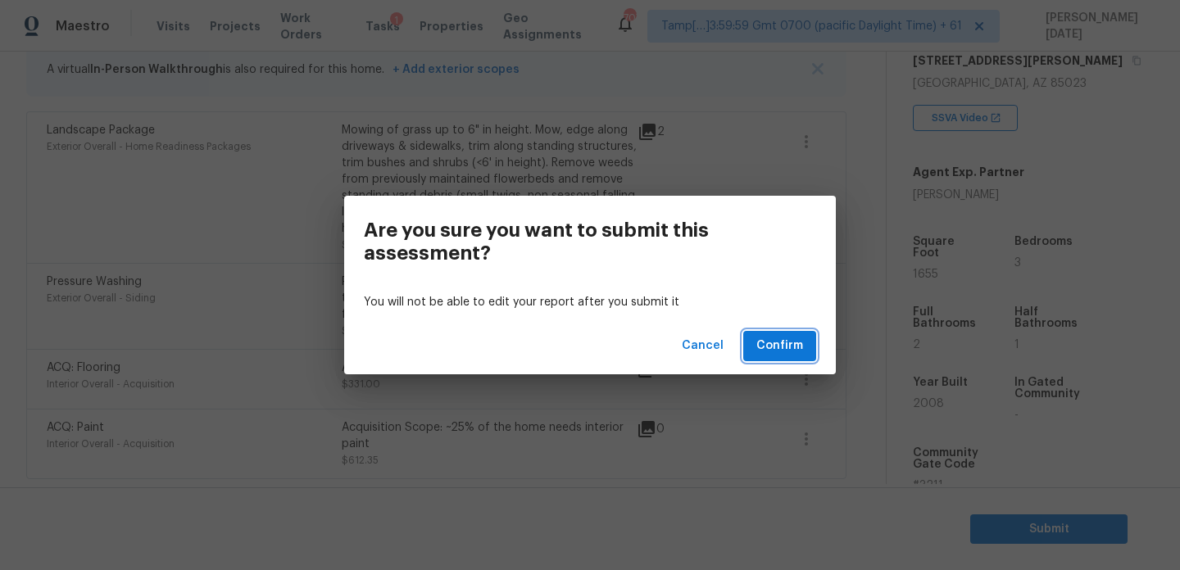
click at [778, 347] on span "Confirm" at bounding box center [779, 346] width 47 height 20
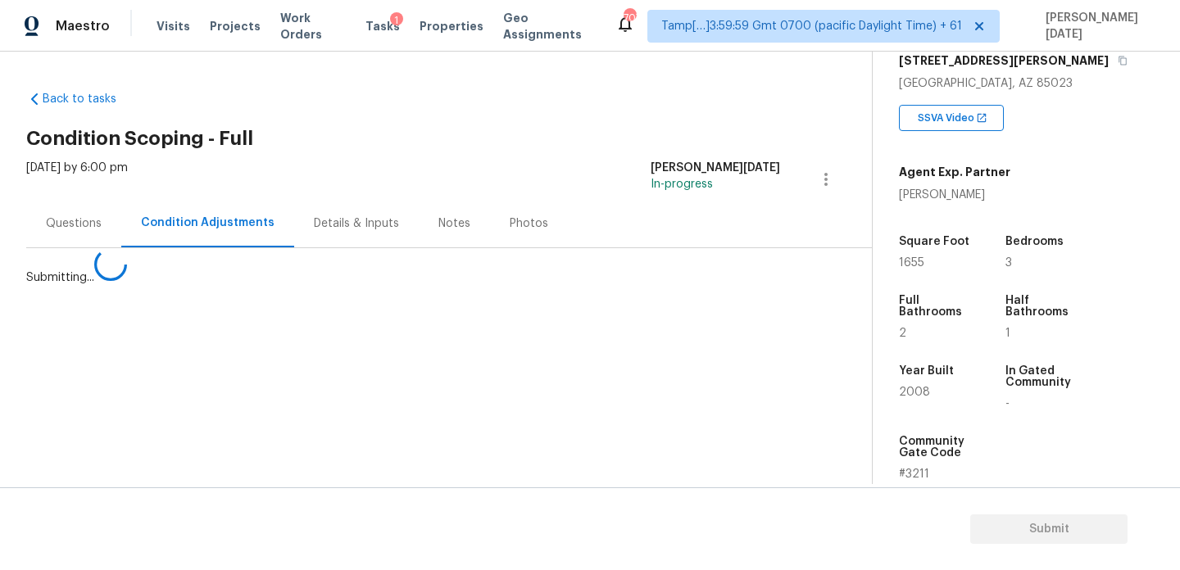
scroll to position [0, 0]
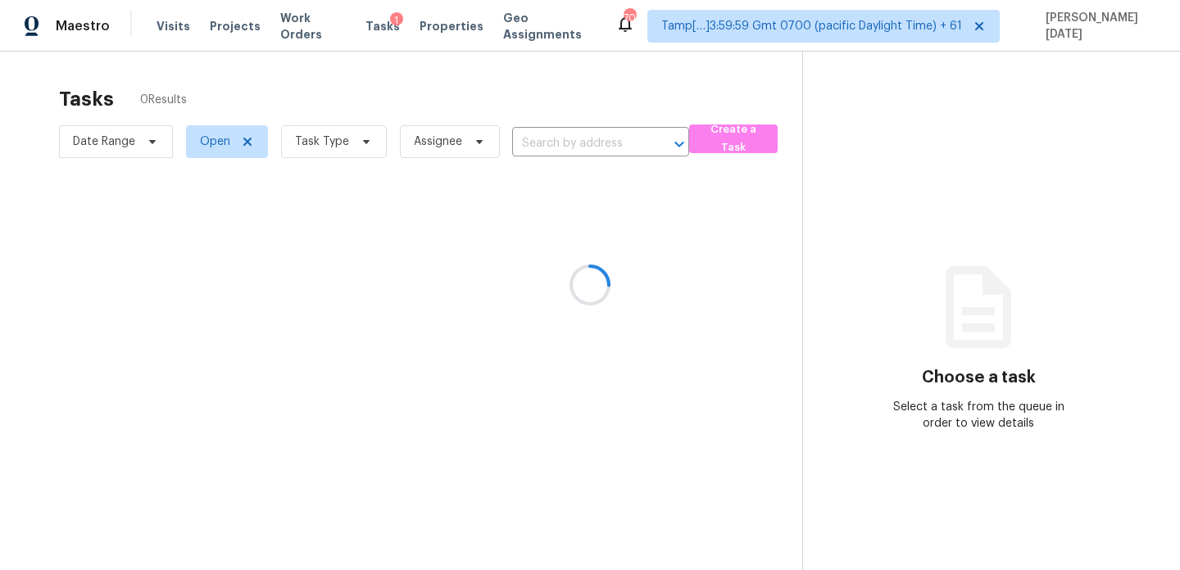
click at [347, 154] on div at bounding box center [590, 285] width 1180 height 570
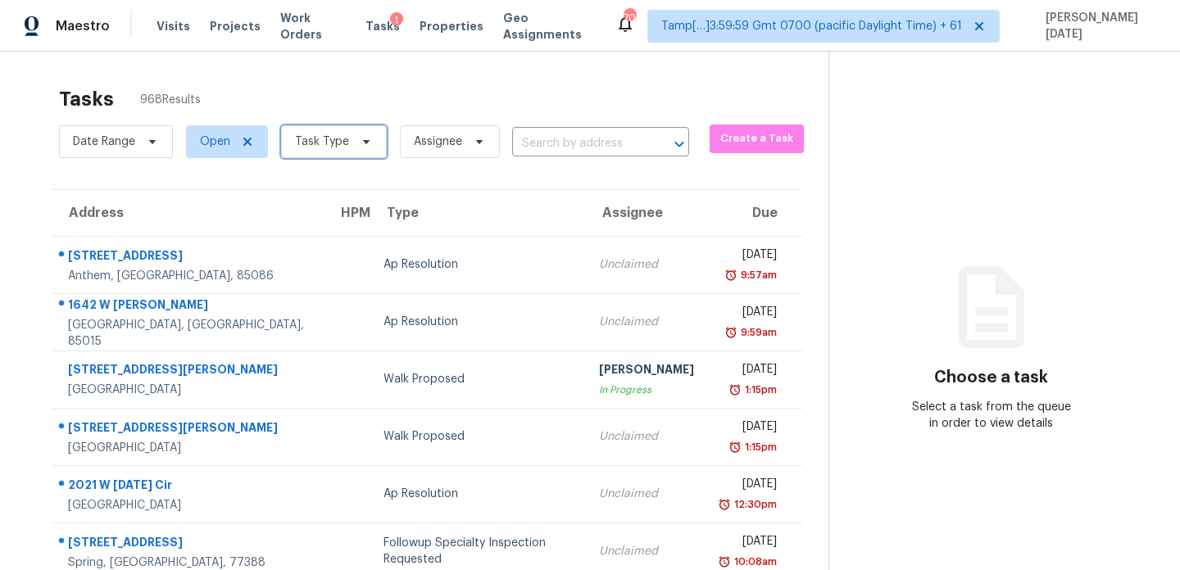
click at [334, 148] on span "Task Type" at bounding box center [322, 142] width 54 height 16
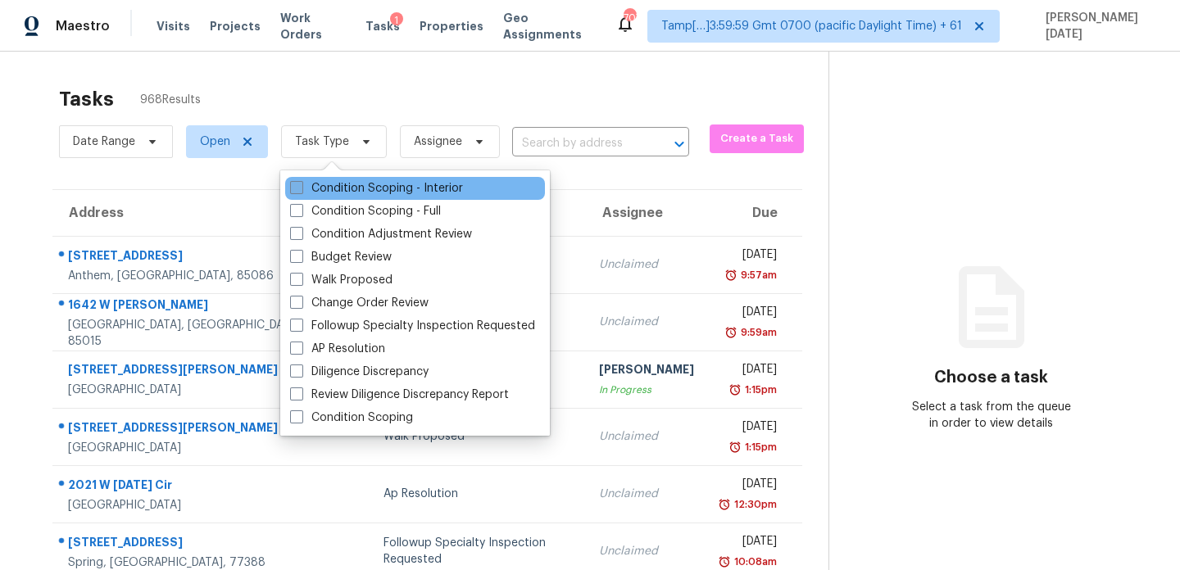
click at [321, 196] on label "Condition Scoping - Interior" at bounding box center [376, 188] width 173 height 16
click at [301, 191] on input "Condition Scoping - Interior" at bounding box center [295, 185] width 11 height 11
checkbox input "true"
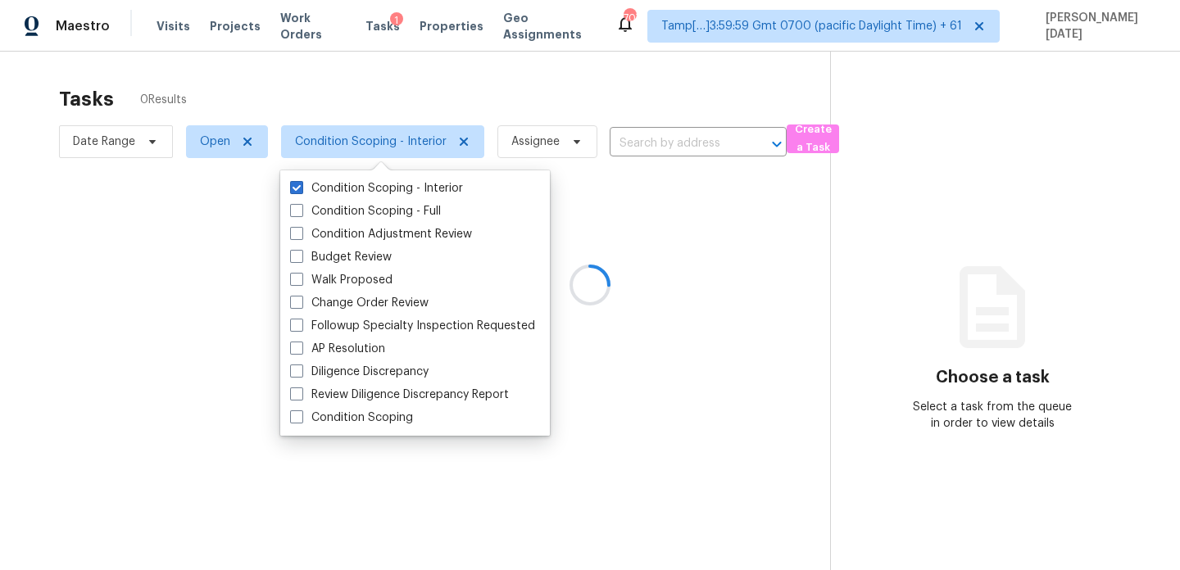
click at [481, 88] on div at bounding box center [590, 285] width 1180 height 570
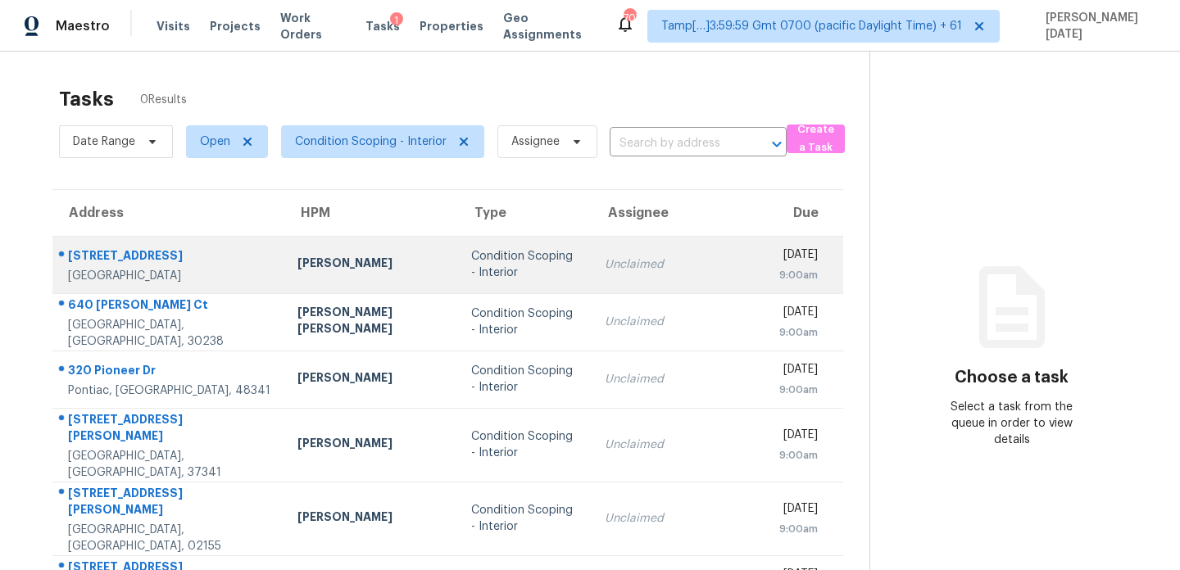
click at [592, 257] on td "Unclaimed" at bounding box center [679, 264] width 175 height 57
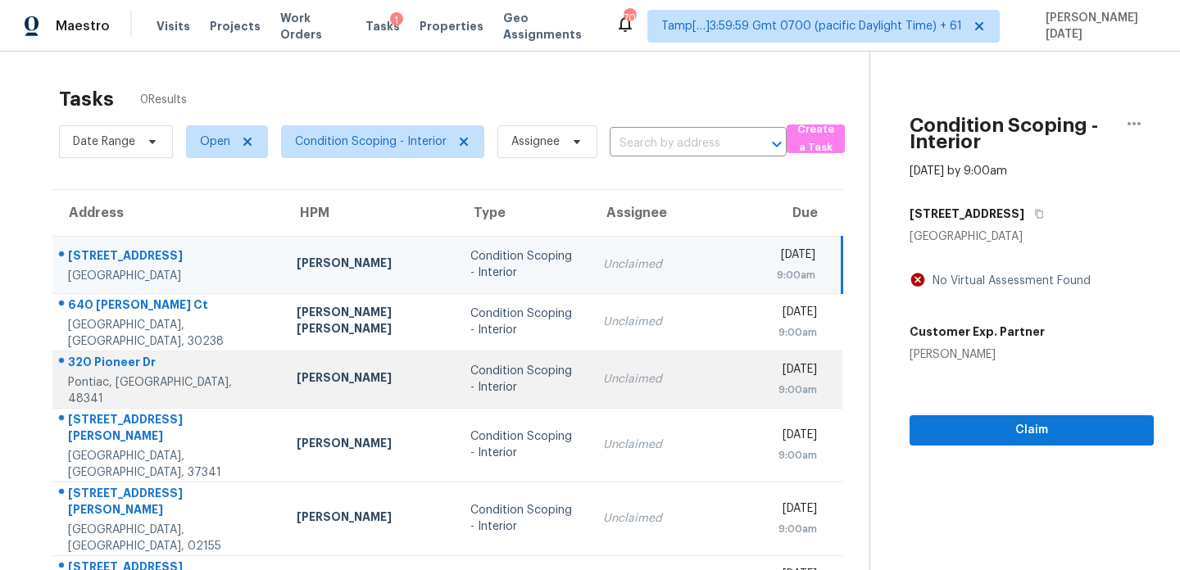
scroll to position [252, 0]
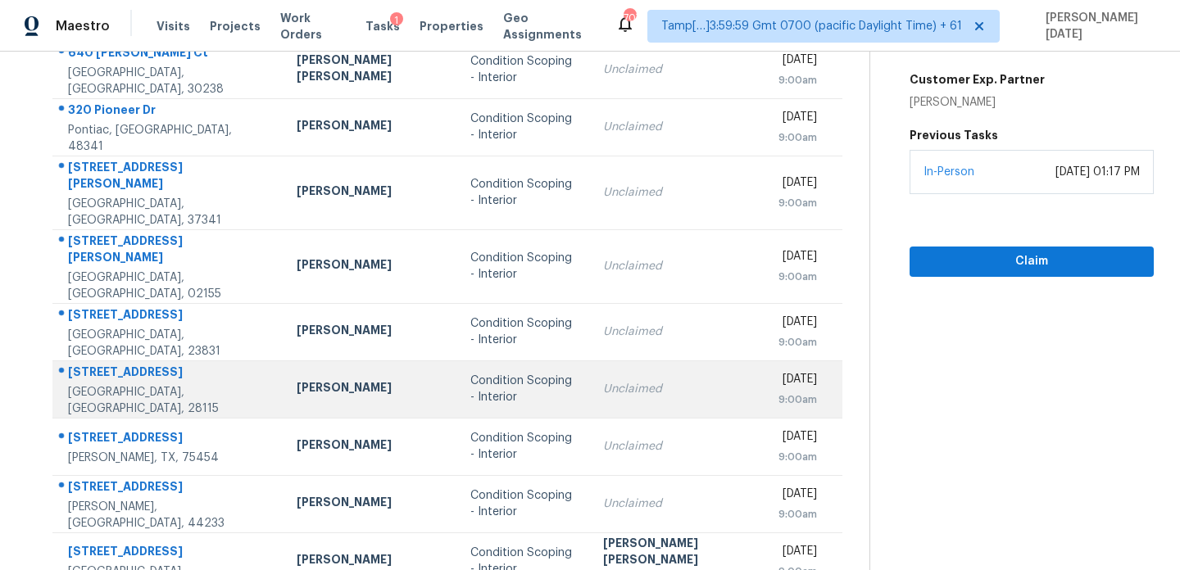
click at [603, 381] on div "Unclaimed" at bounding box center [677, 389] width 148 height 16
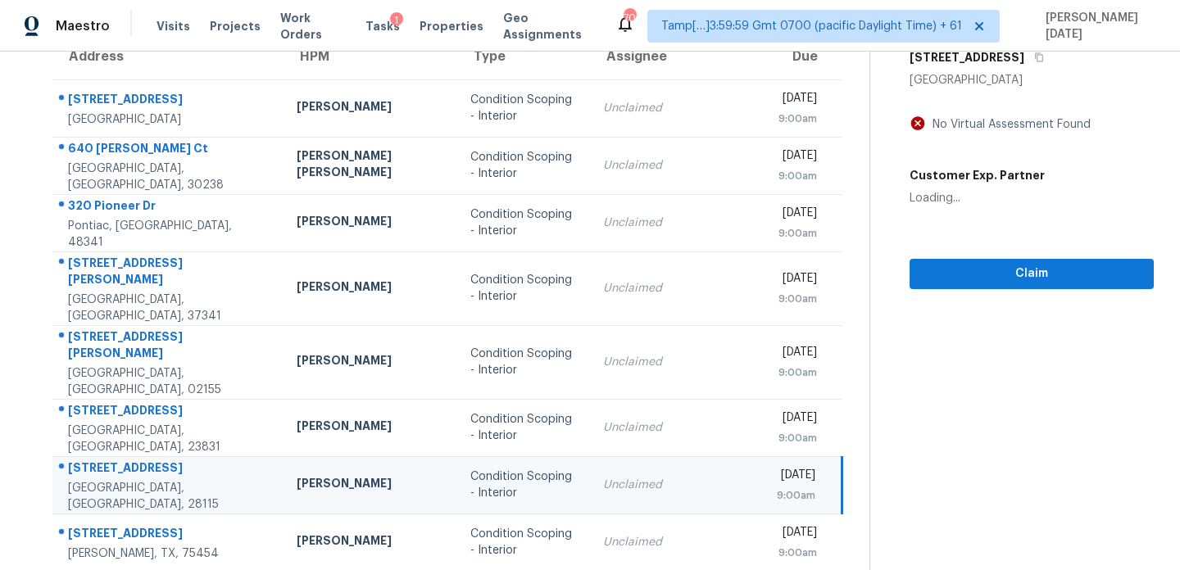
scroll to position [0, 0]
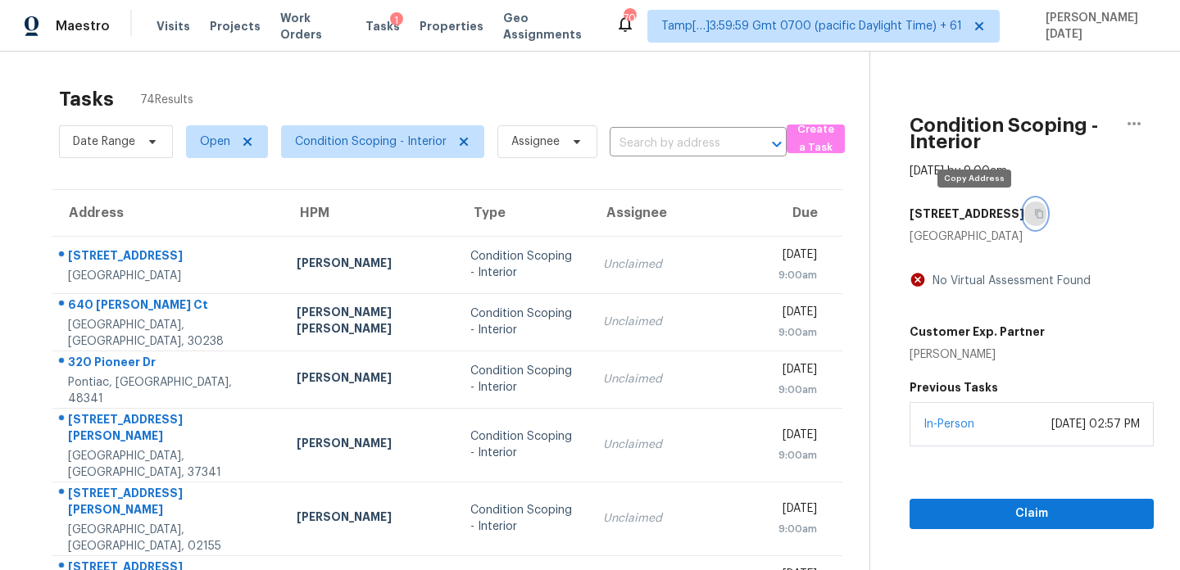
click at [1036, 211] on icon "button" at bounding box center [1040, 214] width 8 height 9
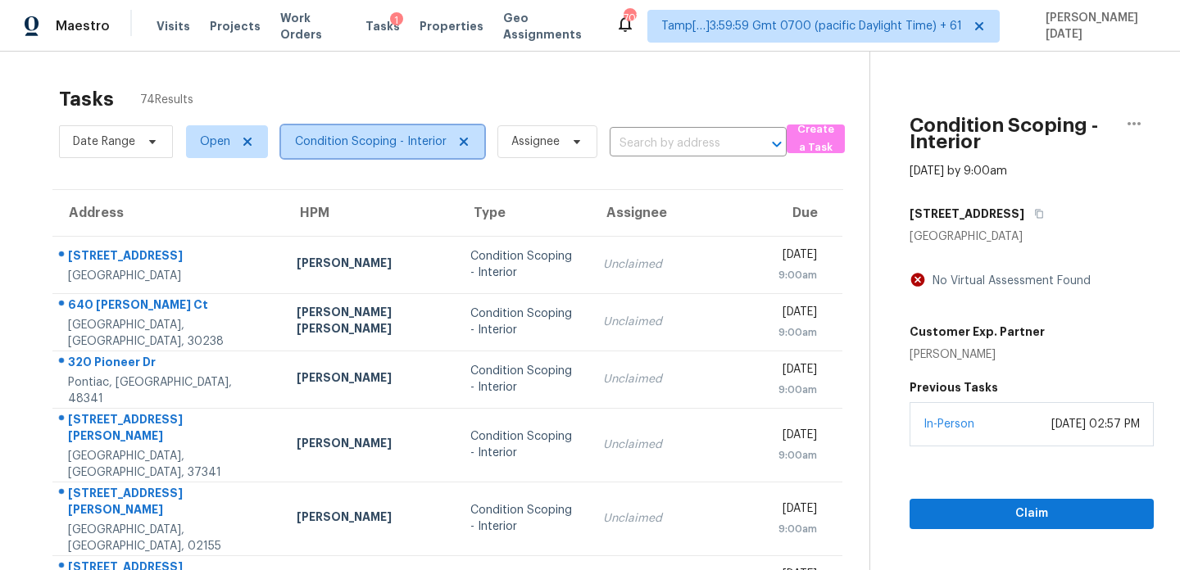
click at [427, 153] on span "Condition Scoping - Interior" at bounding box center [382, 141] width 203 height 33
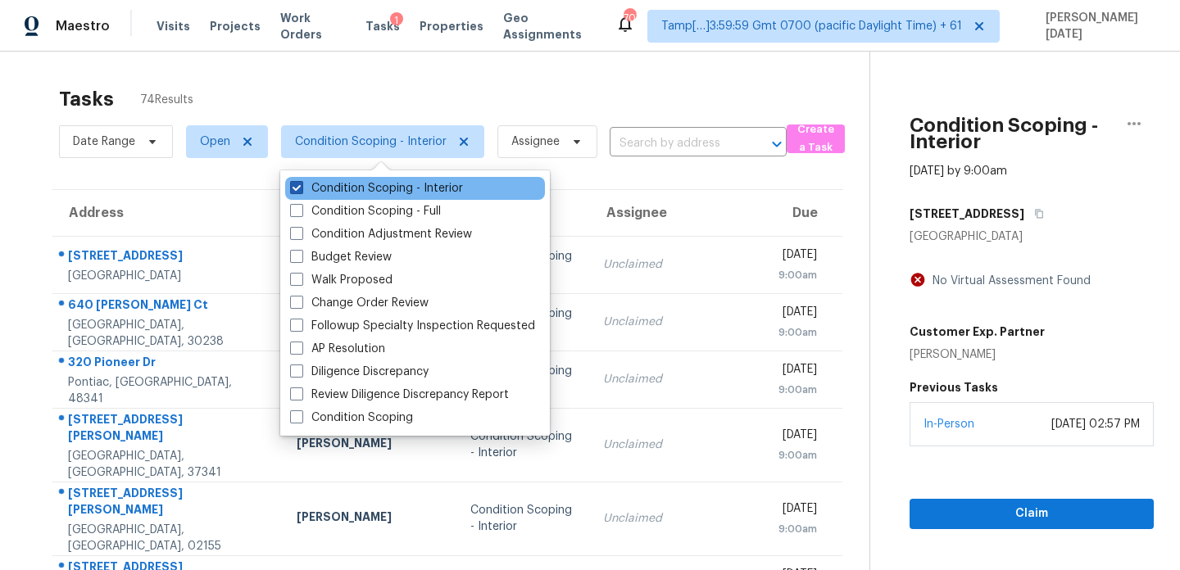
click at [412, 189] on label "Condition Scoping - Interior" at bounding box center [376, 188] width 173 height 16
click at [301, 189] on input "Condition Scoping - Interior" at bounding box center [295, 185] width 11 height 11
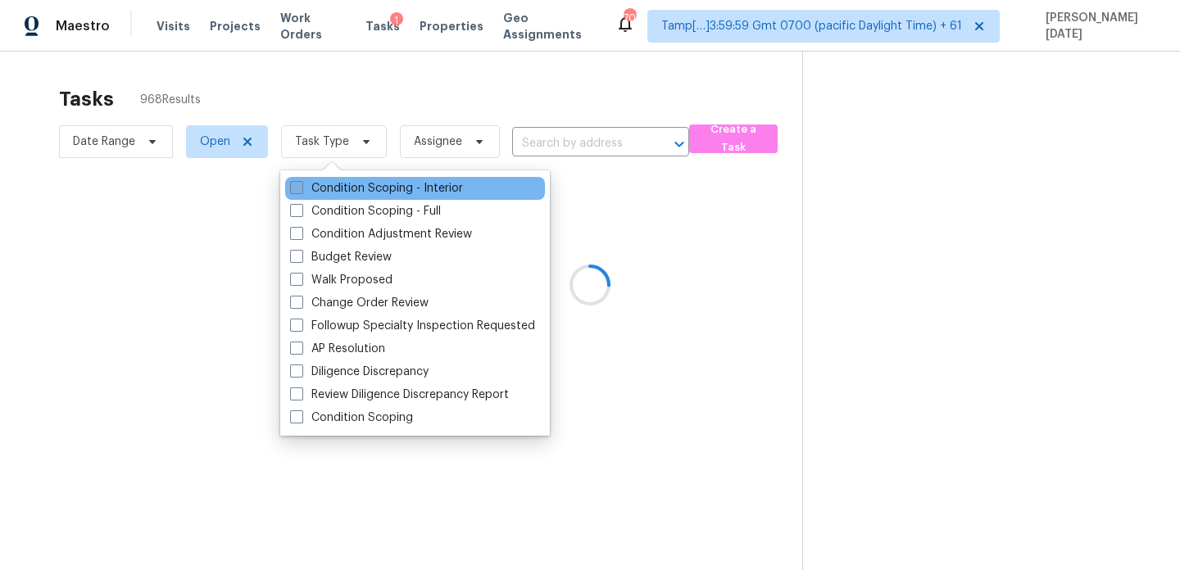
click at [412, 189] on label "Condition Scoping - Interior" at bounding box center [376, 188] width 173 height 16
click at [301, 189] on input "Condition Scoping - Interior" at bounding box center [295, 185] width 11 height 11
checkbox input "true"
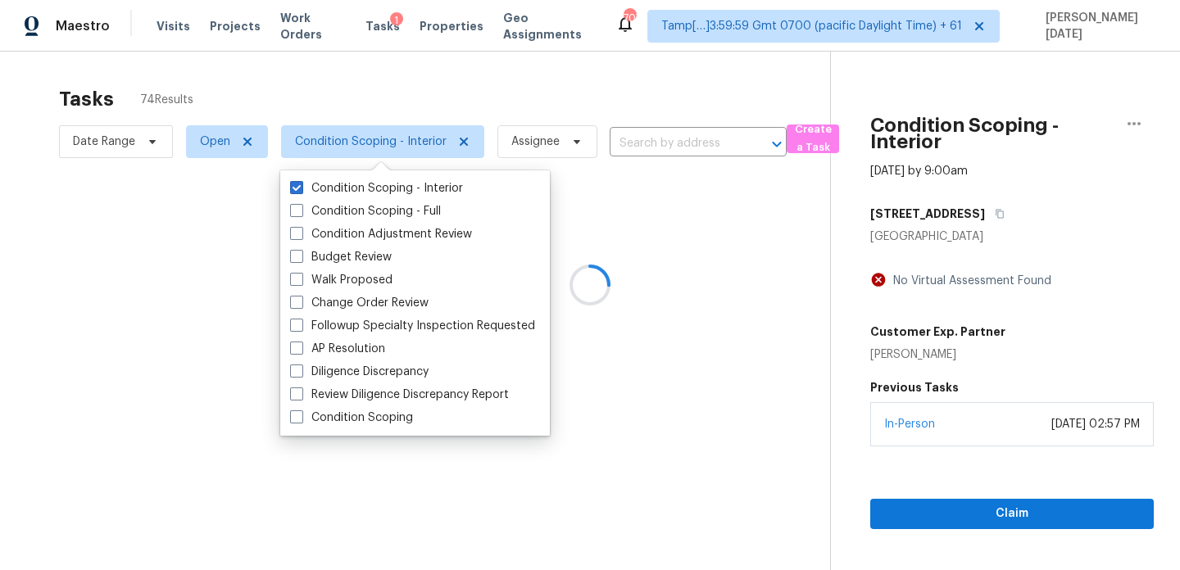
click at [497, 102] on div at bounding box center [590, 285] width 1180 height 570
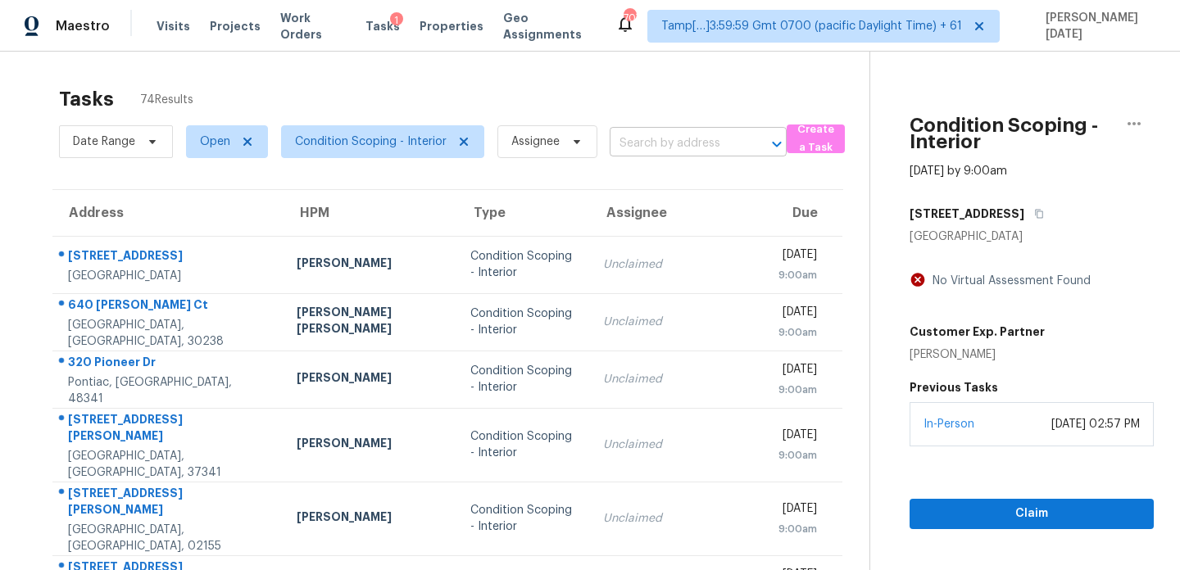
click at [648, 140] on input "text" at bounding box center [675, 143] width 131 height 25
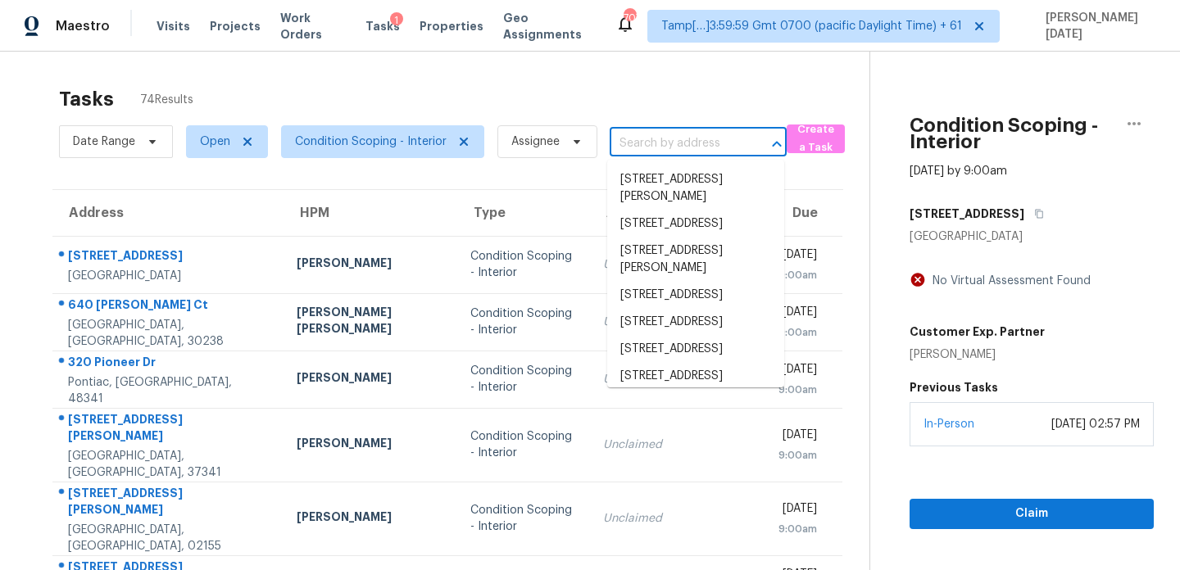
paste input "146 Marakery Rd Unit B, Mooresville, NC 28115"
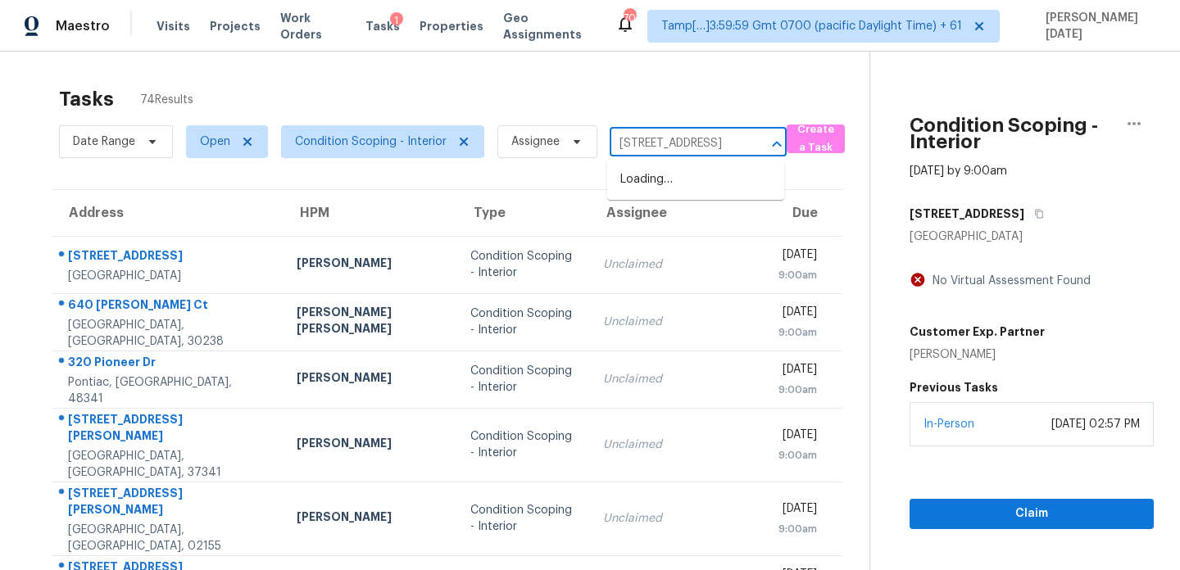
scroll to position [0, 124]
type input "146 Marakery Rd Unit B, Mooresville, NC 28115"
click at [652, 123] on div "Date Range Open Condition Scoping - Interior Assignee ​" at bounding box center [423, 141] width 728 height 43
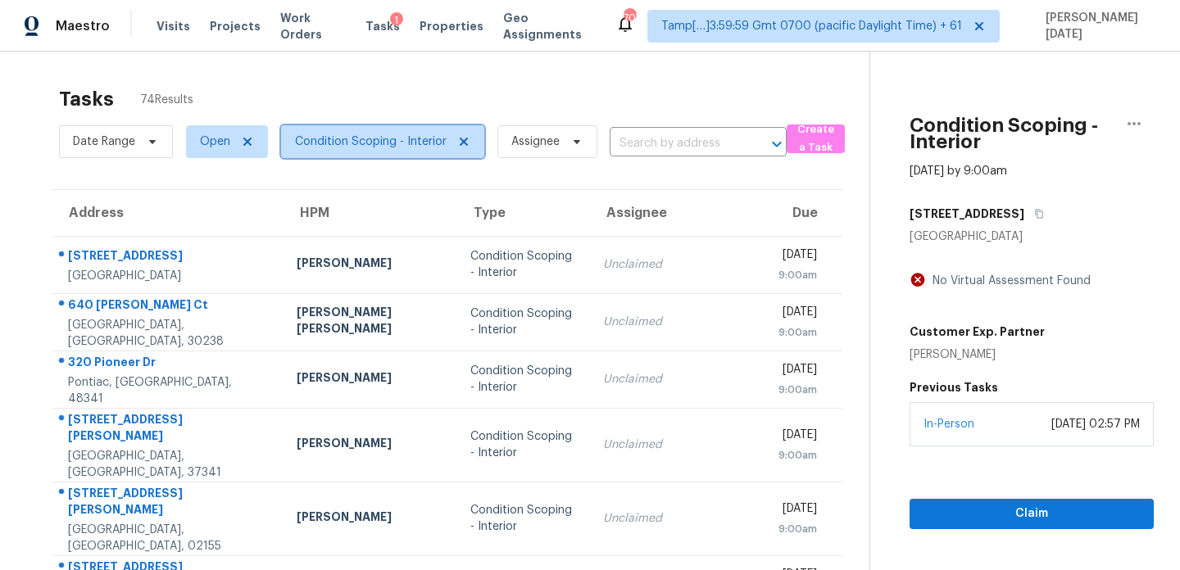
click at [403, 134] on span "Condition Scoping - Interior" at bounding box center [371, 142] width 152 height 16
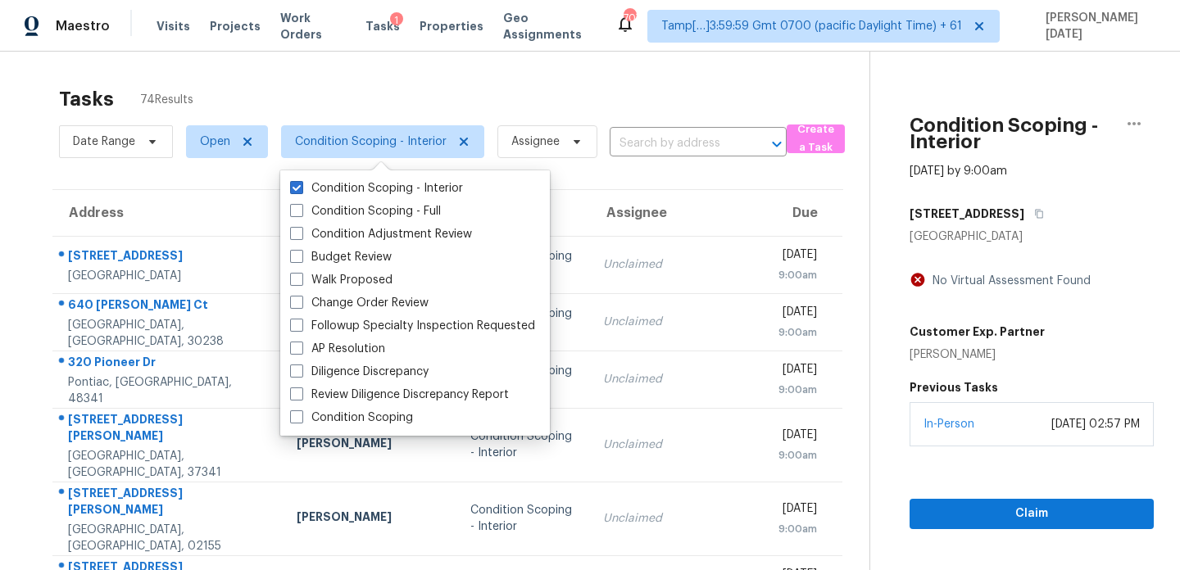
click at [478, 95] on div "Tasks 74 Results" at bounding box center [464, 99] width 811 height 43
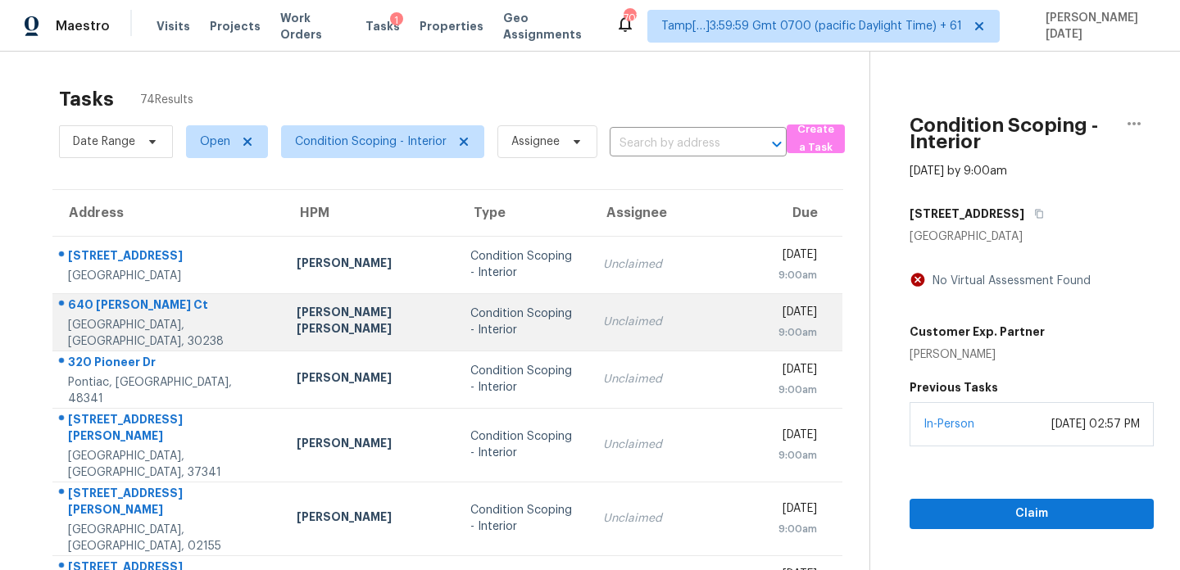
scroll to position [258, 0]
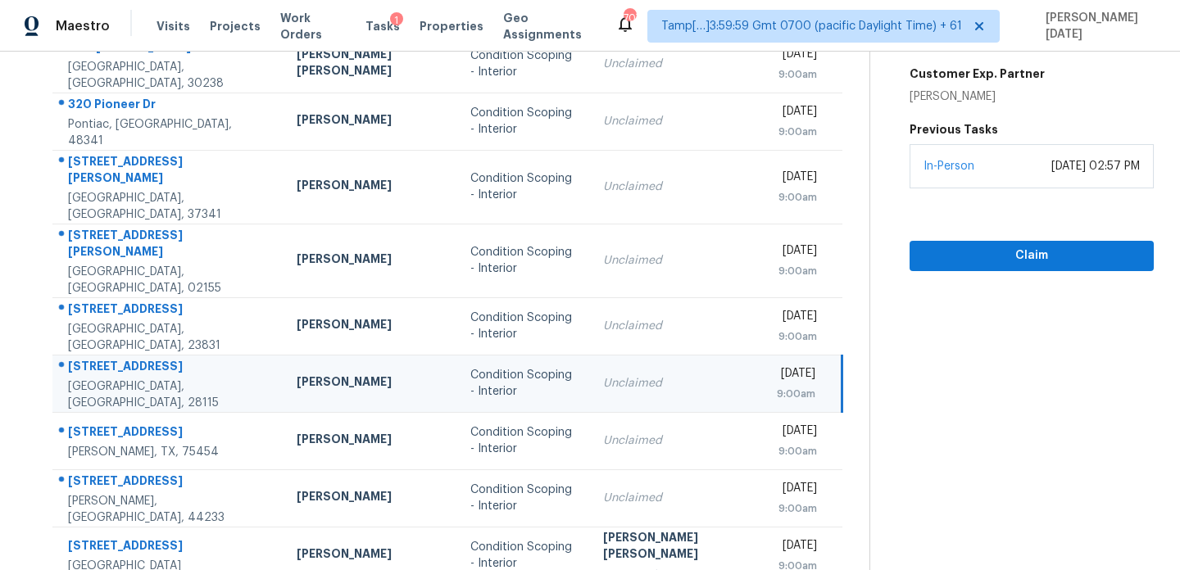
click at [620, 355] on td "Unclaimed" at bounding box center [677, 383] width 174 height 57
click at [644, 355] on td "Unclaimed" at bounding box center [677, 383] width 174 height 57
click at [923, 260] on span "Claim" at bounding box center [1032, 256] width 218 height 20
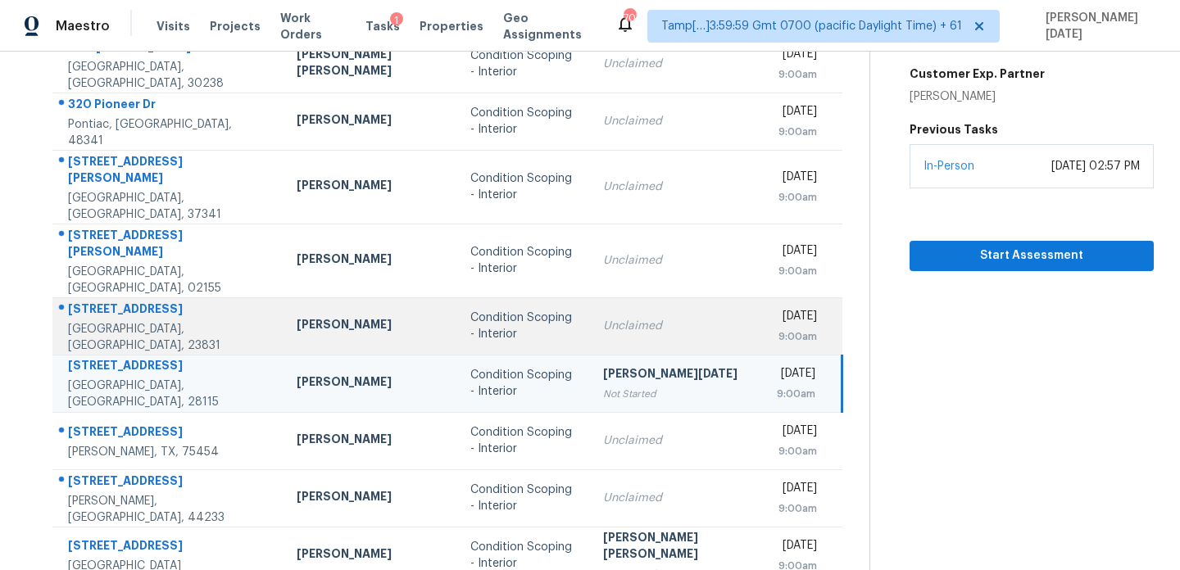
scroll to position [116, 0]
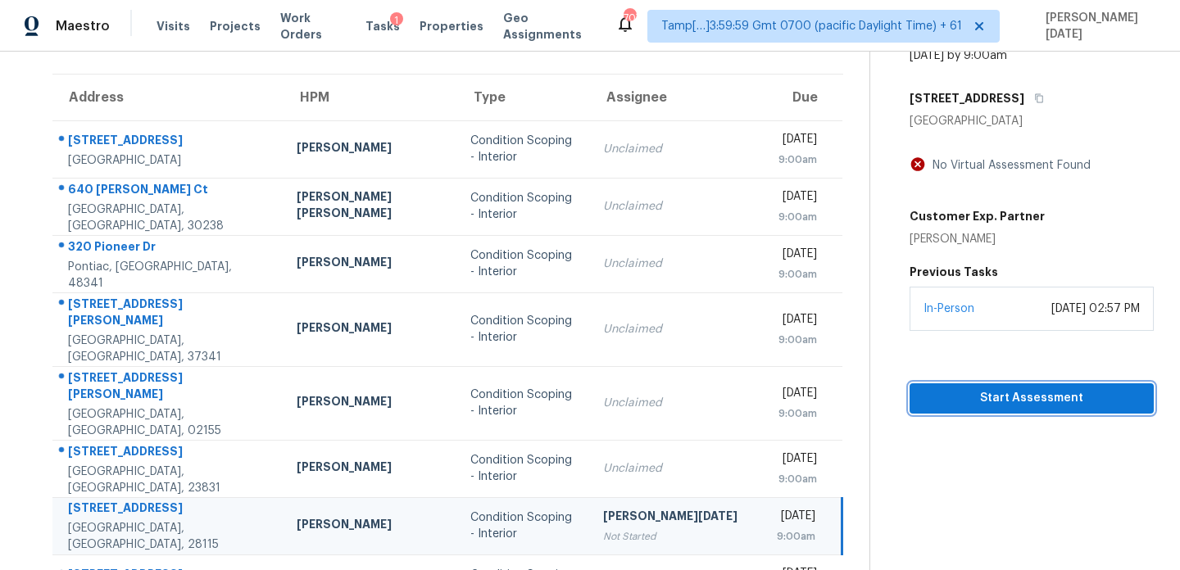
click at [924, 404] on span "Start Assessment" at bounding box center [1032, 398] width 218 height 20
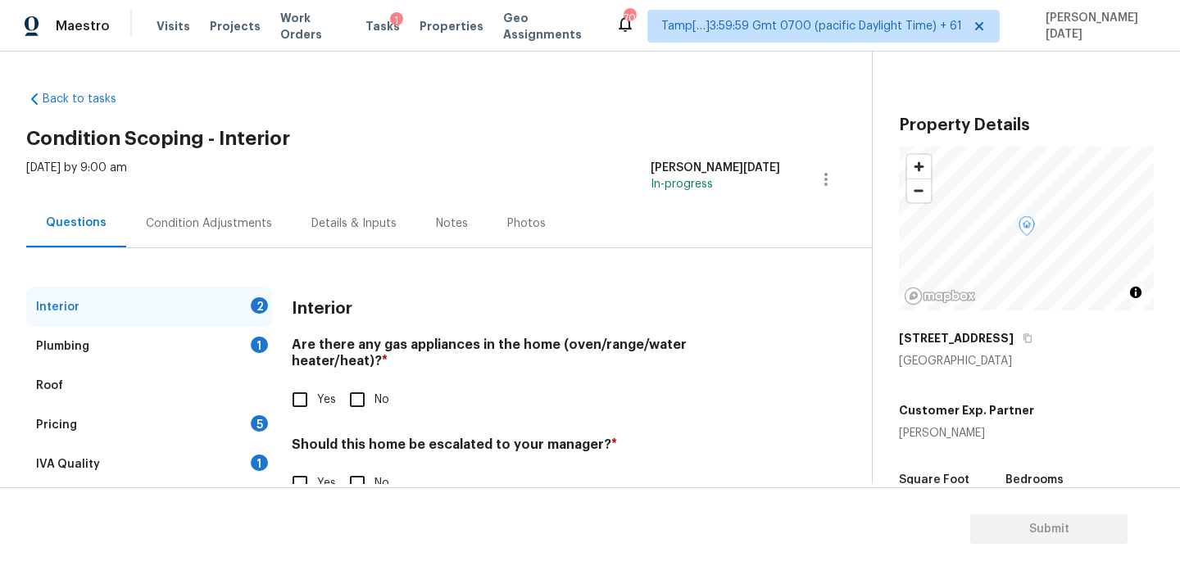
click at [252, 206] on div "Condition Adjustments" at bounding box center [209, 223] width 166 height 48
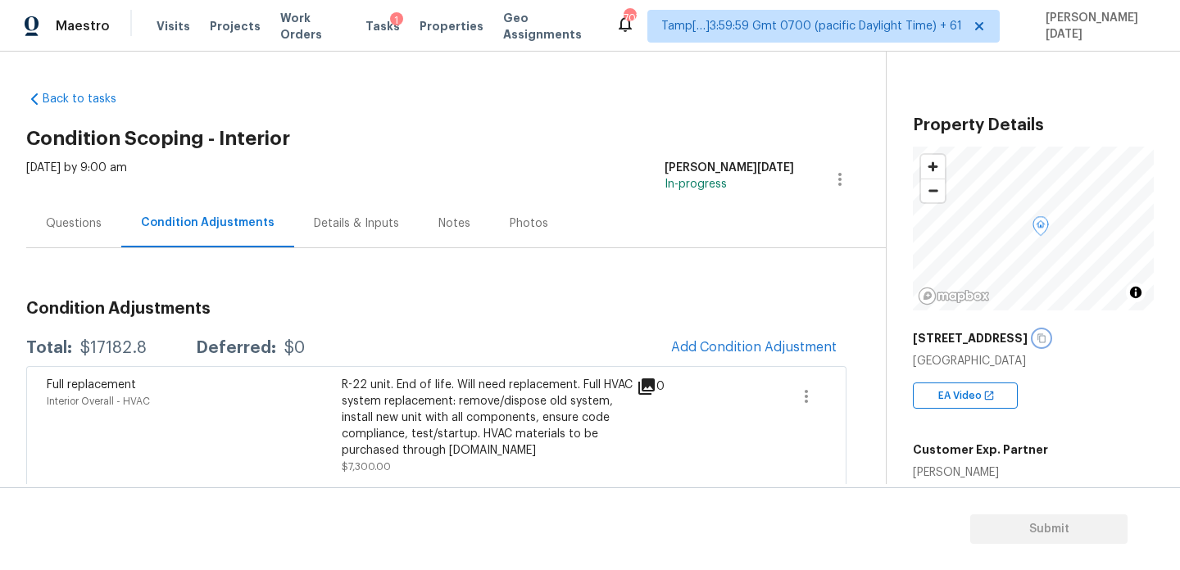
click at [1038, 343] on icon "button" at bounding box center [1042, 338] width 8 height 9
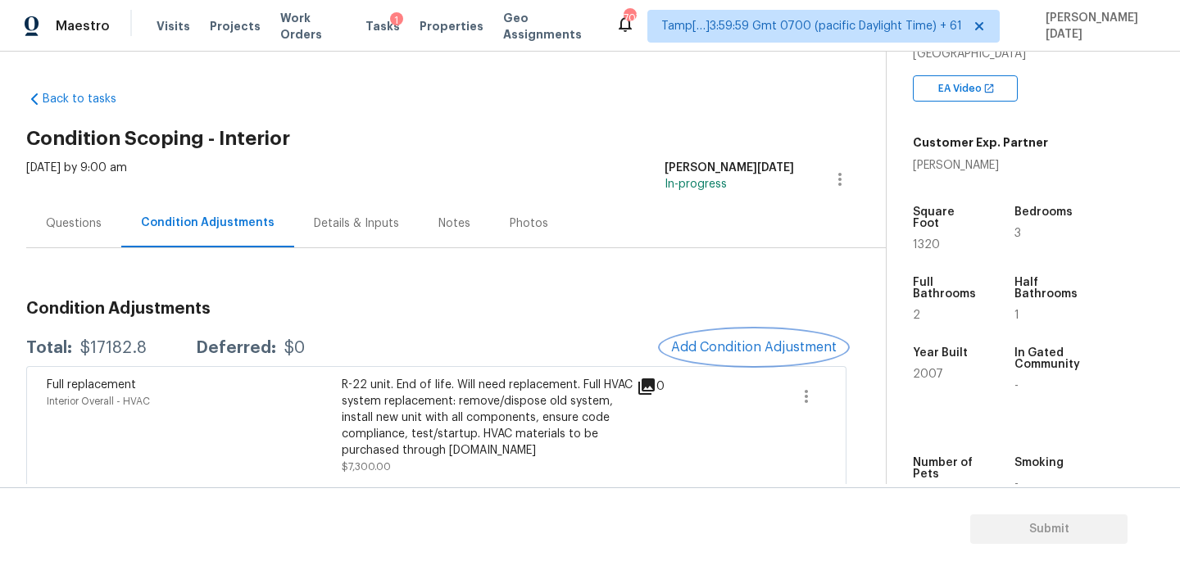
click at [712, 343] on span "Add Condition Adjustment" at bounding box center [754, 347] width 166 height 15
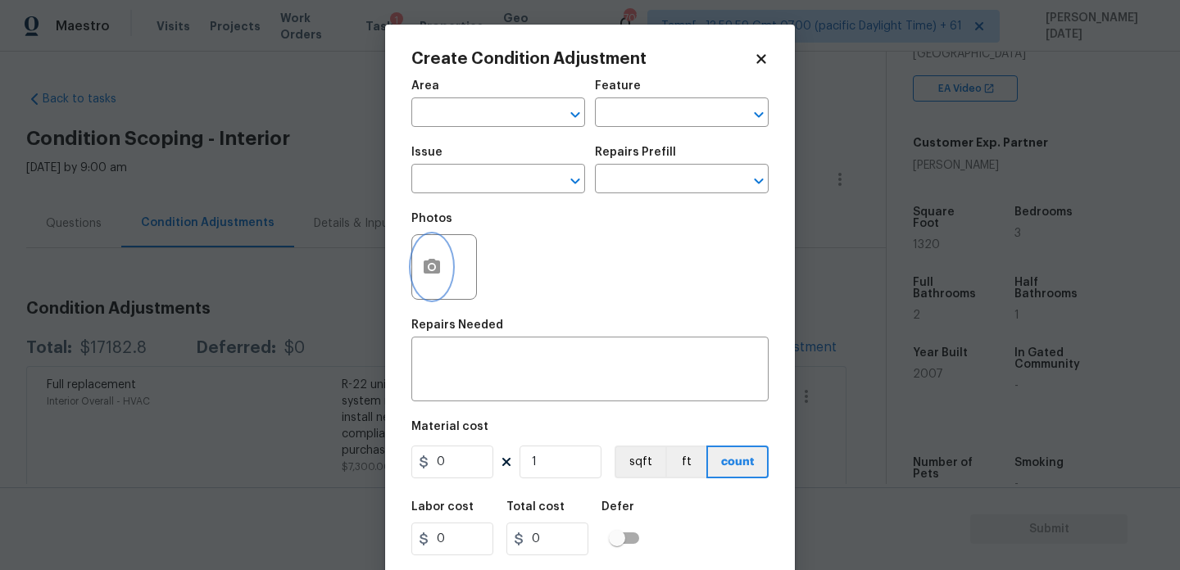
click at [433, 265] on circle "button" at bounding box center [431, 267] width 5 height 5
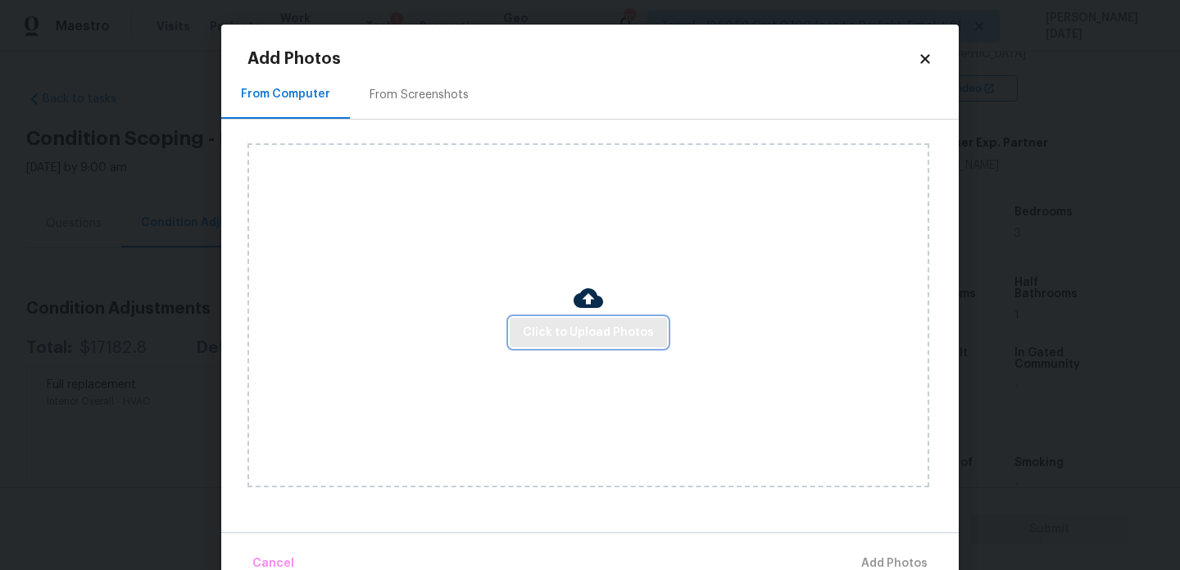
click at [579, 329] on span "Click to Upload Photos" at bounding box center [588, 333] width 131 height 20
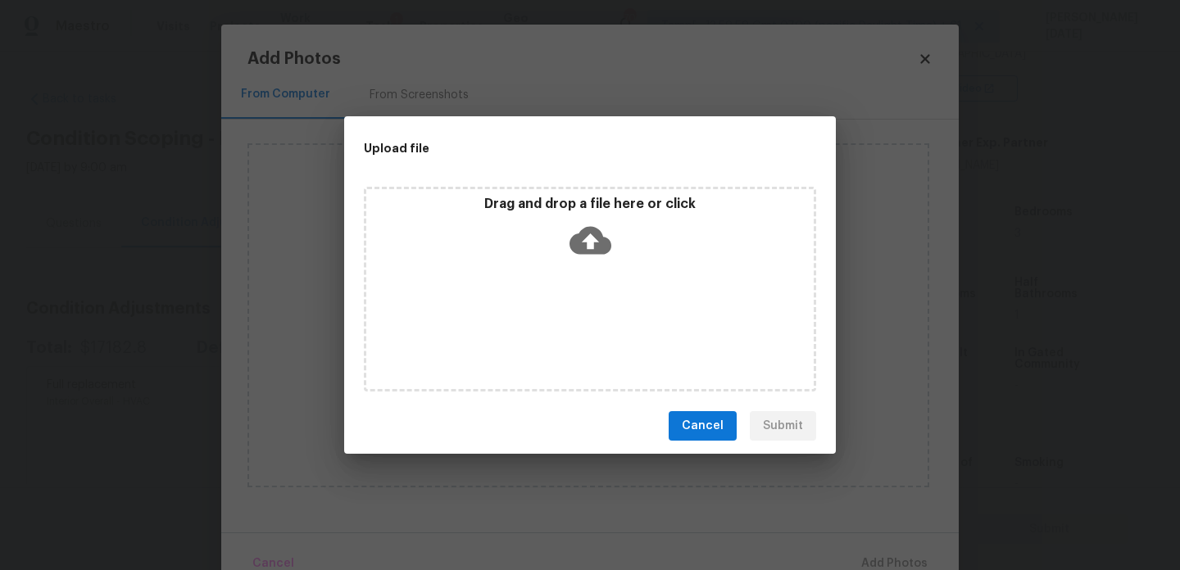
click at [579, 329] on div "Drag and drop a file here or click" at bounding box center [590, 289] width 452 height 205
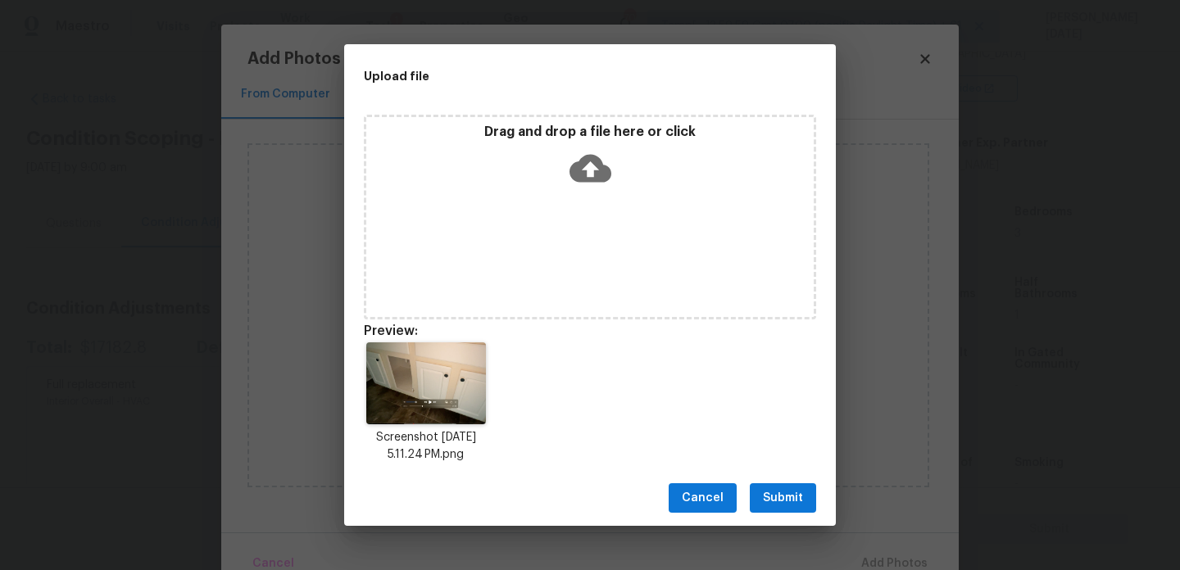
click at [786, 496] on span "Submit" at bounding box center [783, 498] width 40 height 20
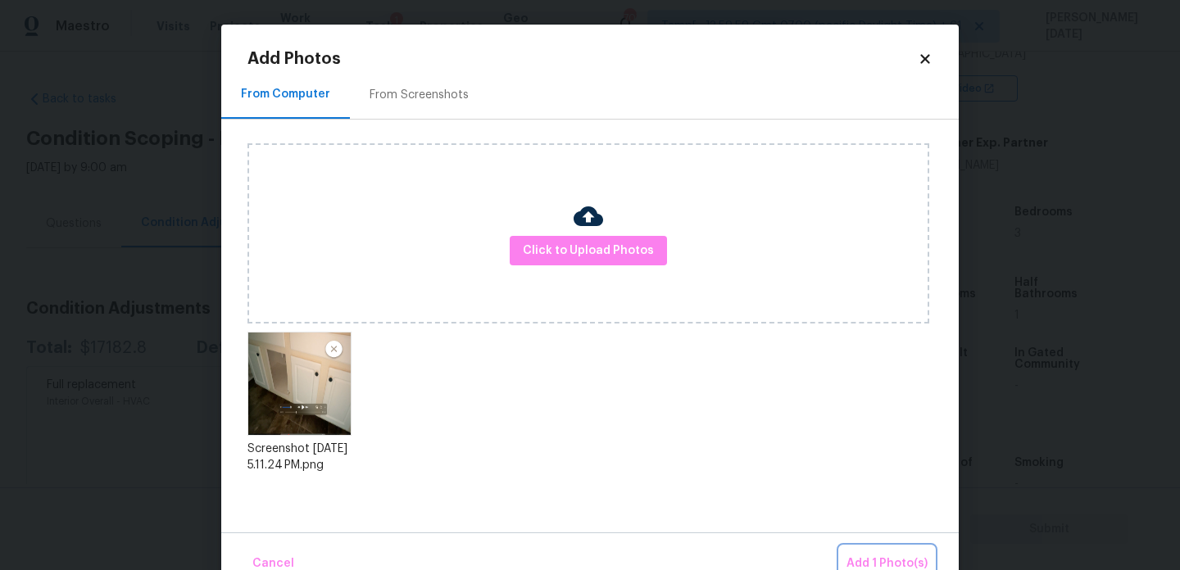
click at [865, 549] on button "Add 1 Photo(s)" at bounding box center [887, 564] width 94 height 35
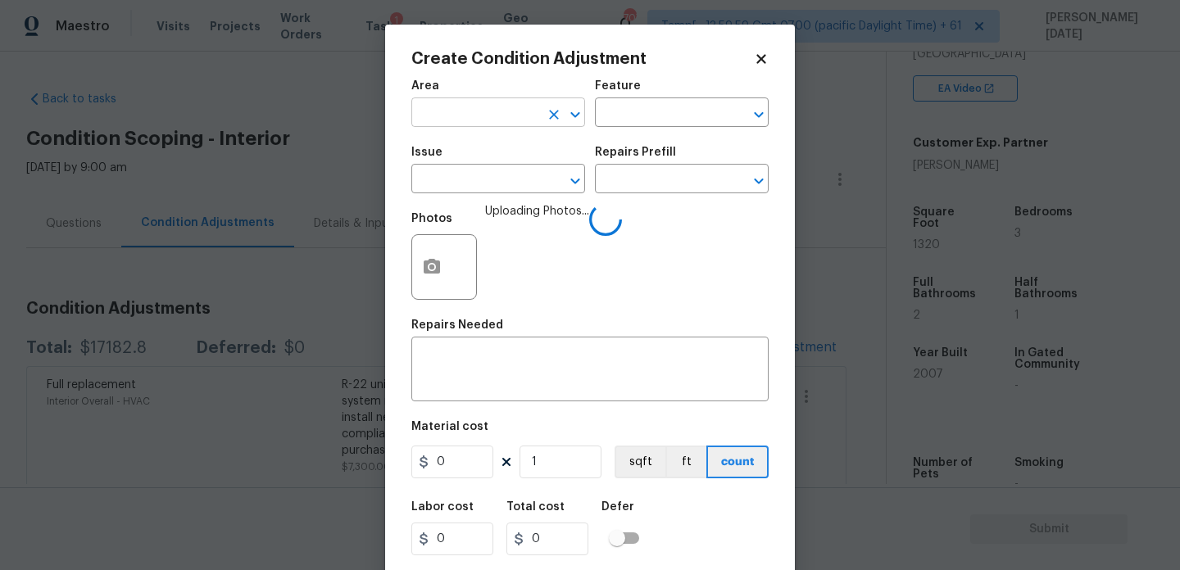
click at [522, 117] on input "text" at bounding box center [475, 114] width 128 height 25
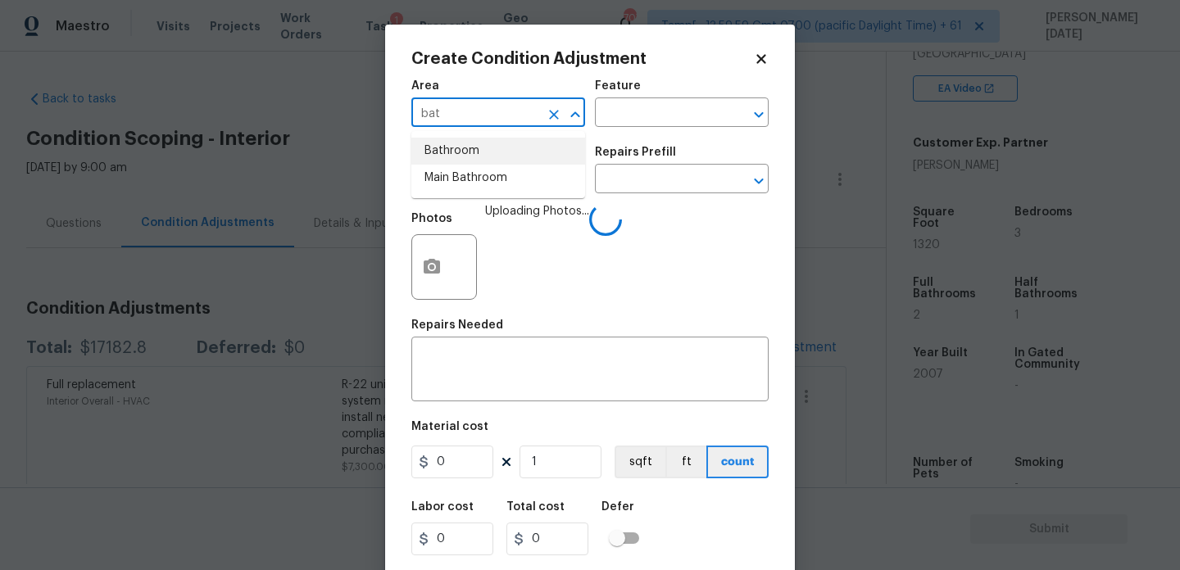
click at [507, 154] on li "Bathroom" at bounding box center [498, 151] width 174 height 27
type input "Bathroom"
click at [506, 184] on input "text" at bounding box center [475, 180] width 128 height 25
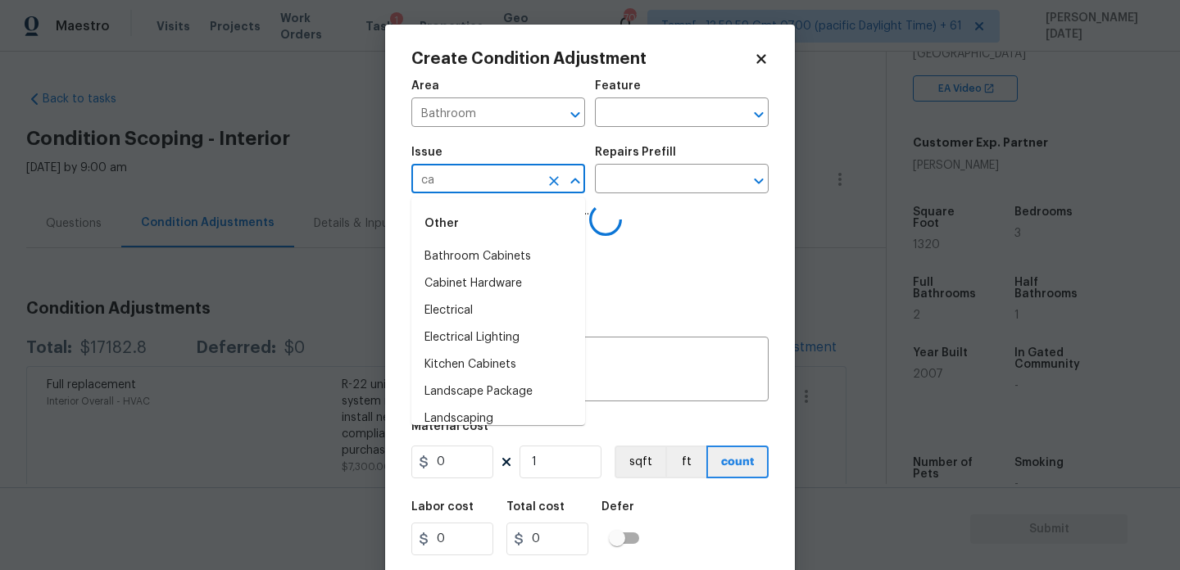
type input "cab"
click at [511, 252] on li "ACQ: Flooring" at bounding box center [498, 256] width 174 height 27
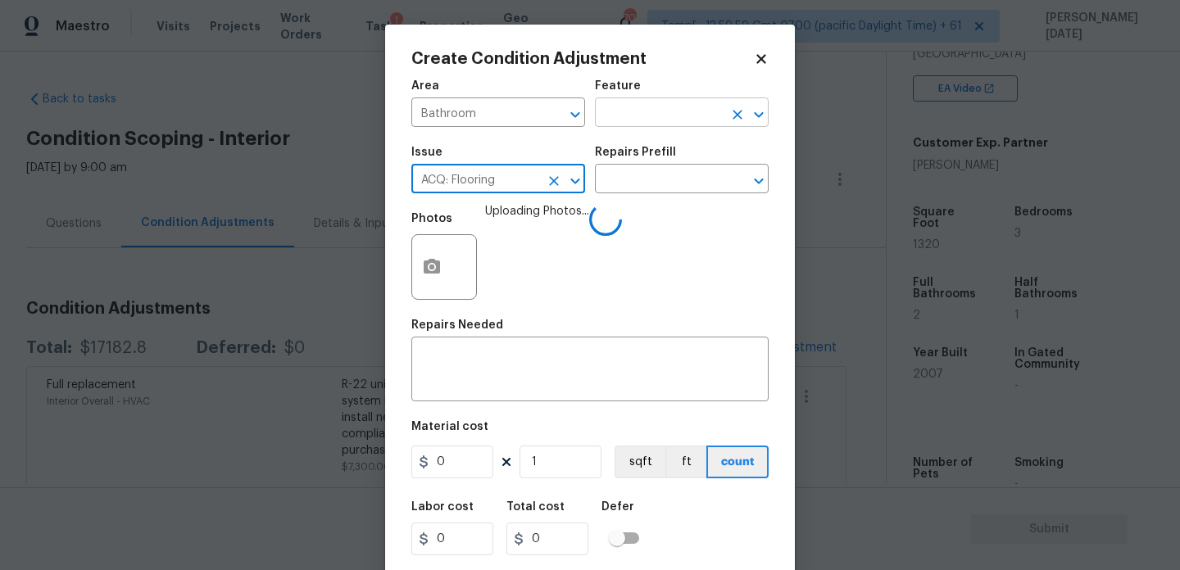
type input "ACQ: Flooring"
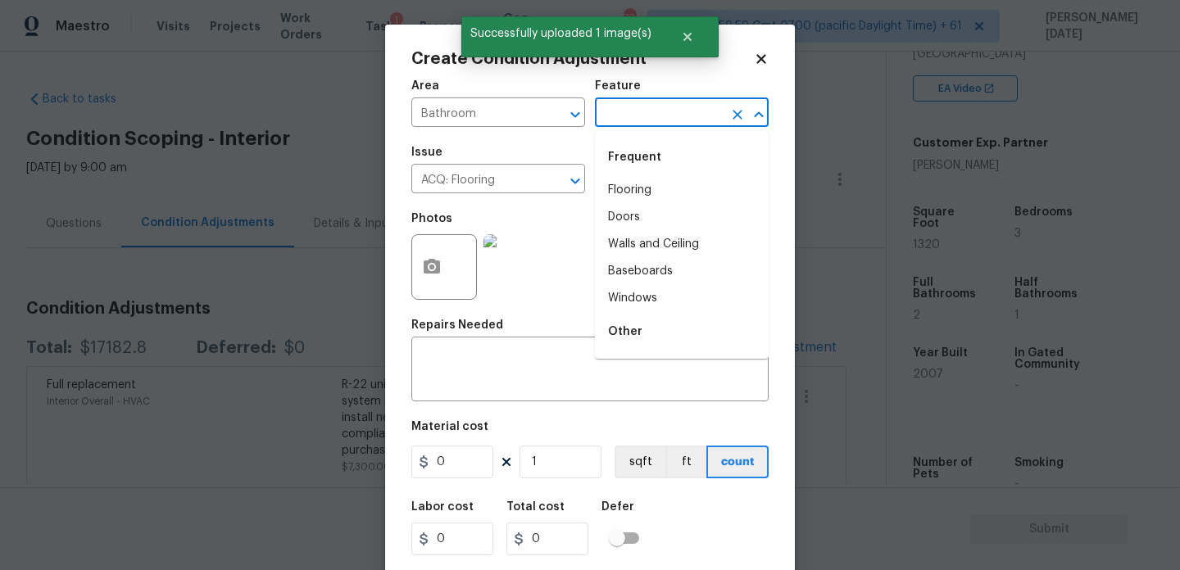
click at [634, 109] on input "text" at bounding box center [659, 114] width 128 height 25
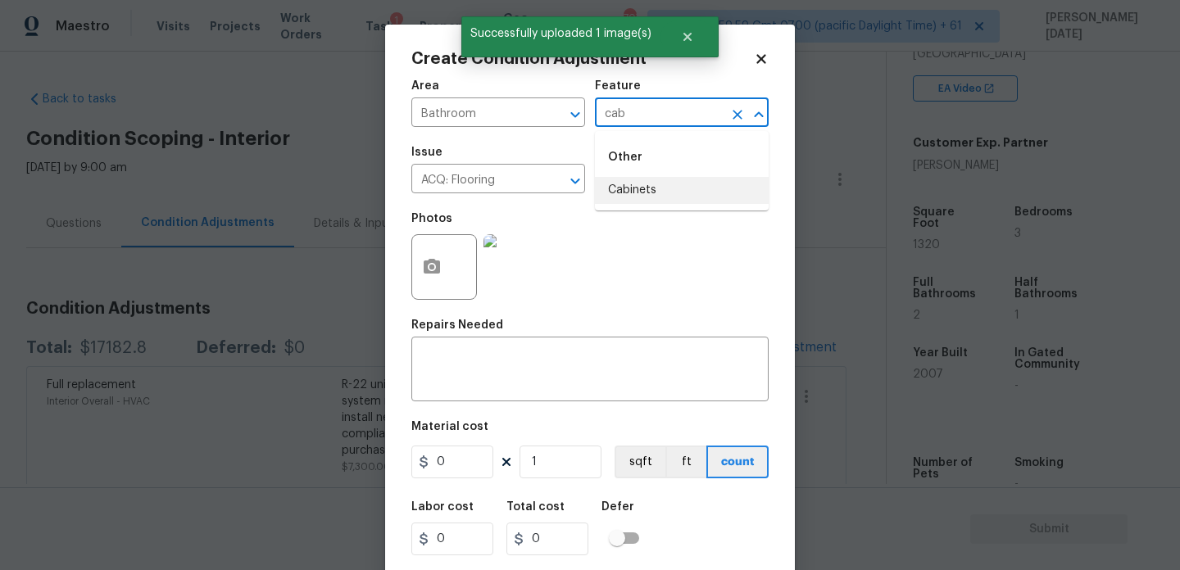
click at [647, 206] on ul "Other Cabinets" at bounding box center [682, 170] width 174 height 79
click at [647, 192] on li "Cabinets" at bounding box center [682, 190] width 174 height 27
click at [555, 184] on icon "Clear" at bounding box center [554, 181] width 16 height 16
type input "Cabinets"
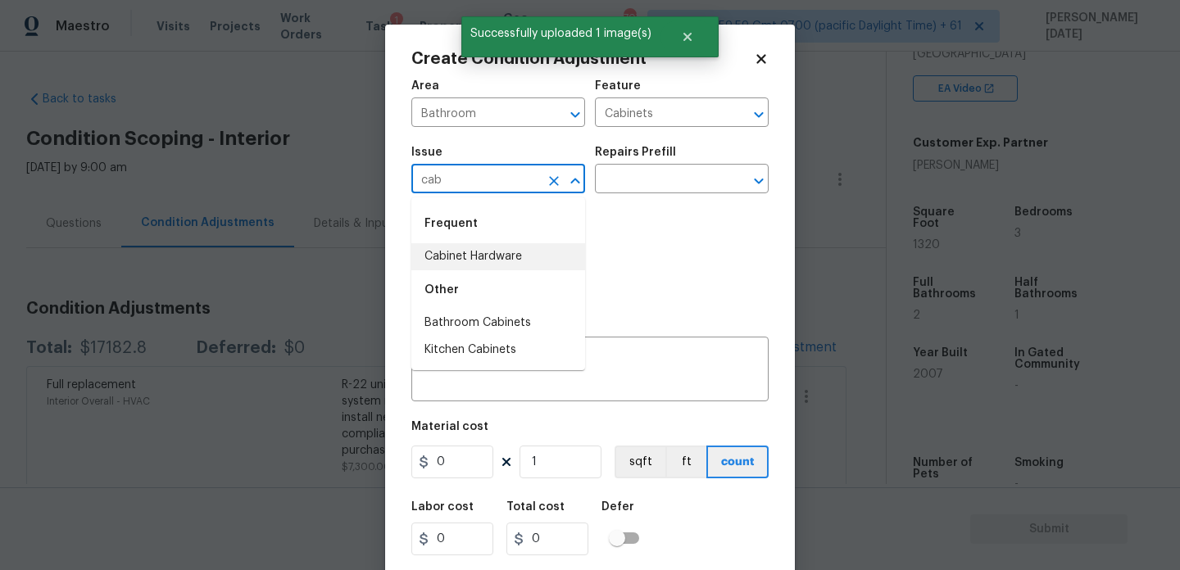
click at [523, 252] on li "Cabinet Hardware" at bounding box center [498, 256] width 174 height 27
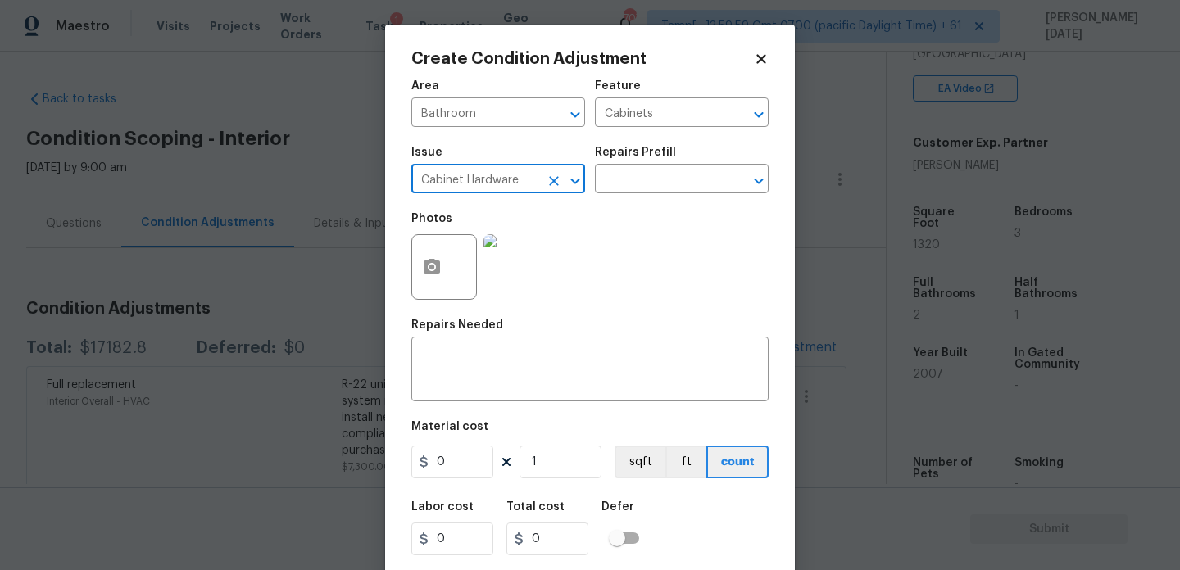
type input "Cabinet Hardware"
click at [472, 463] on input "0" at bounding box center [452, 462] width 82 height 33
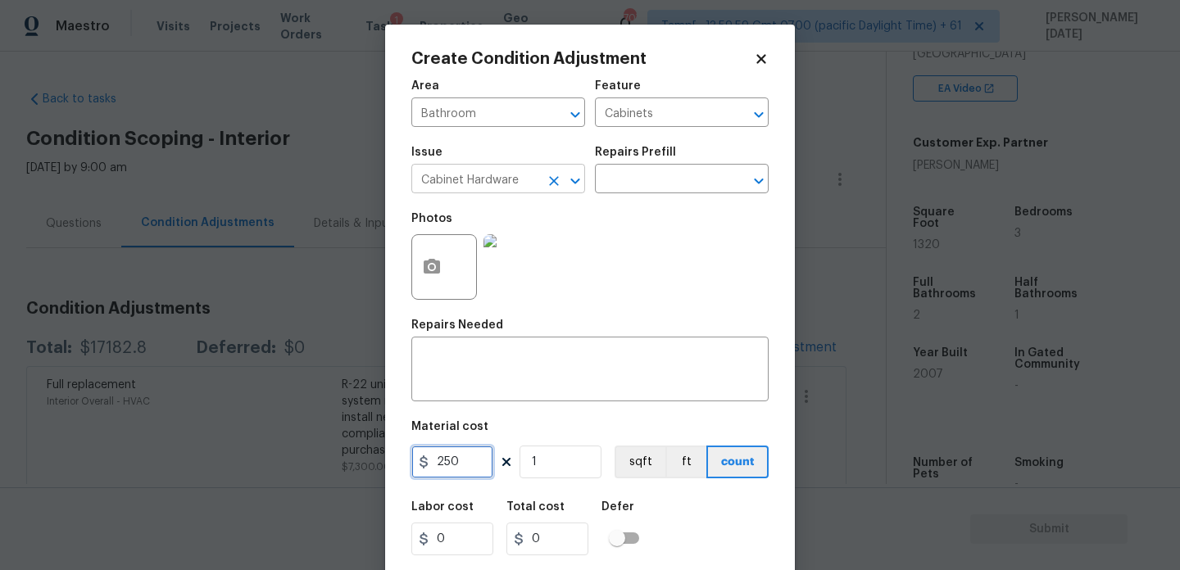
click at [553, 186] on icon "Clear" at bounding box center [554, 181] width 16 height 16
type input "250"
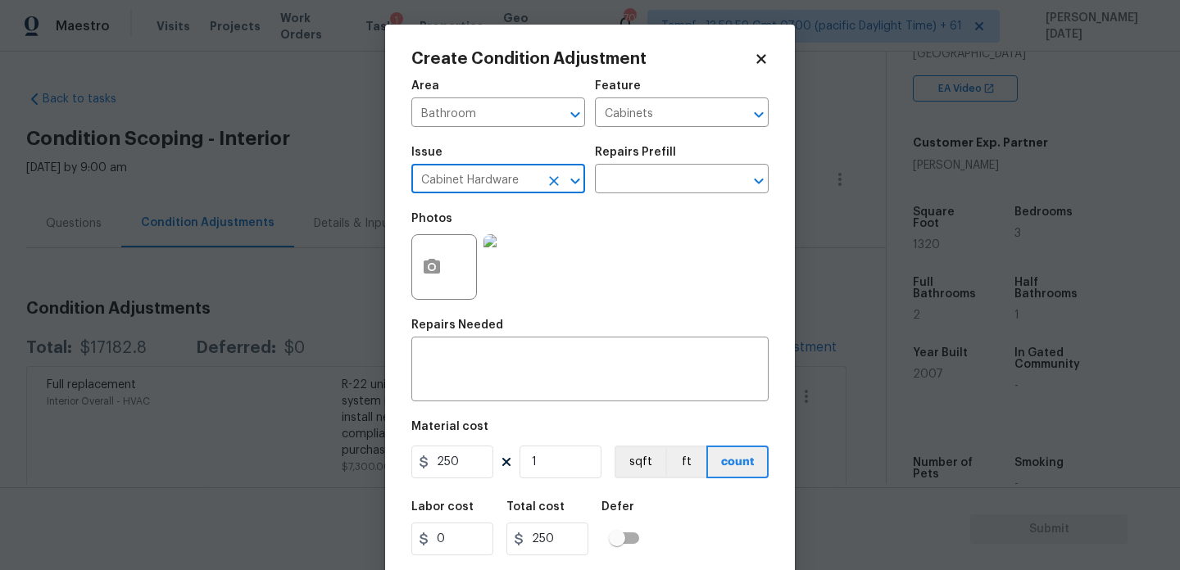
type input "Cabinet Hardware"
type input "250"
type input "Cabinet Hardwarecab"
click at [544, 185] on button "Clear" at bounding box center [554, 181] width 23 height 23
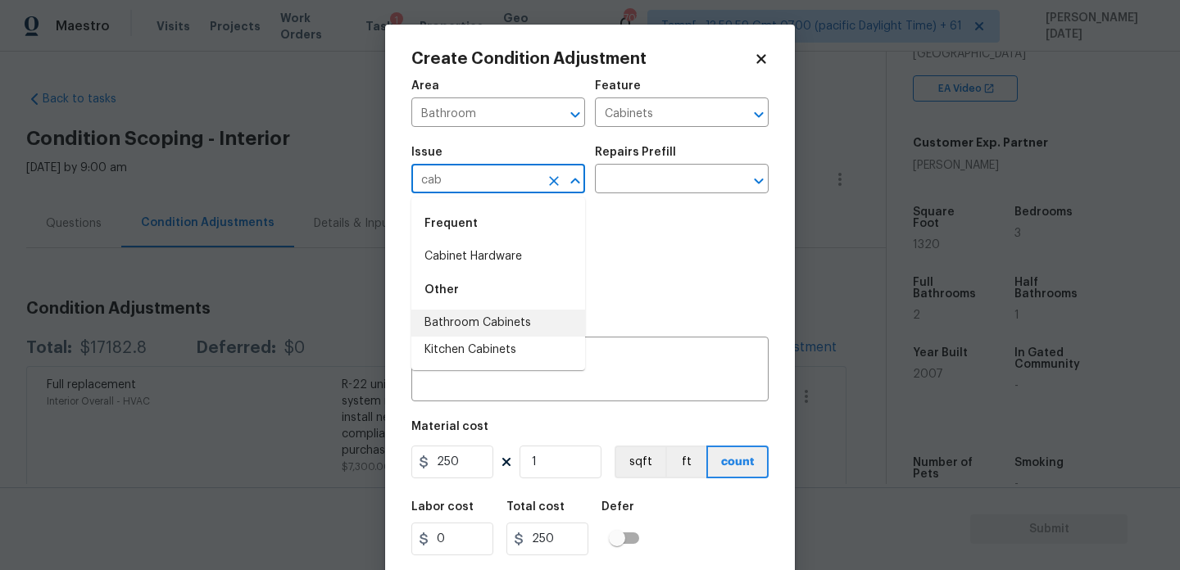
click at [514, 329] on li "Bathroom Cabinets" at bounding box center [498, 323] width 174 height 27
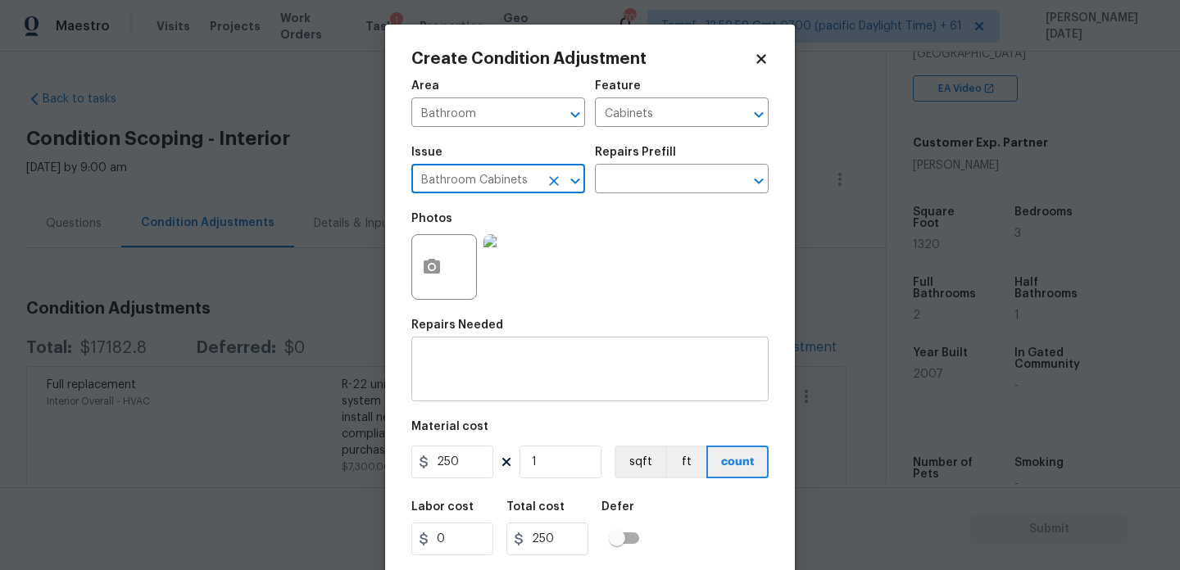
type input "Bathroom Cabinets"
click at [503, 376] on textarea at bounding box center [590, 371] width 338 height 34
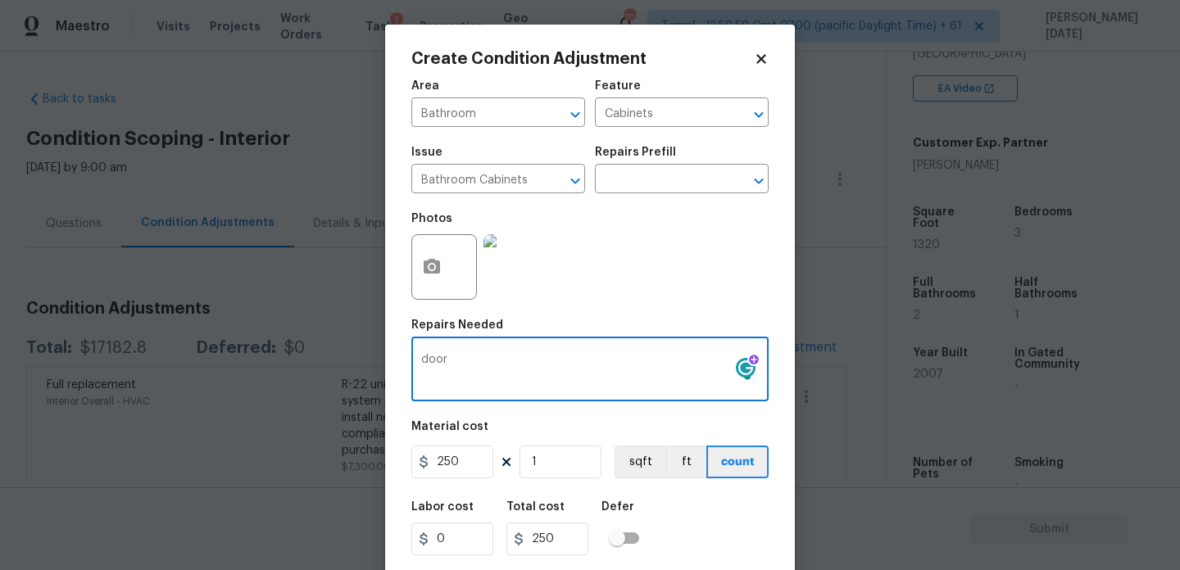
scroll to position [42, 0]
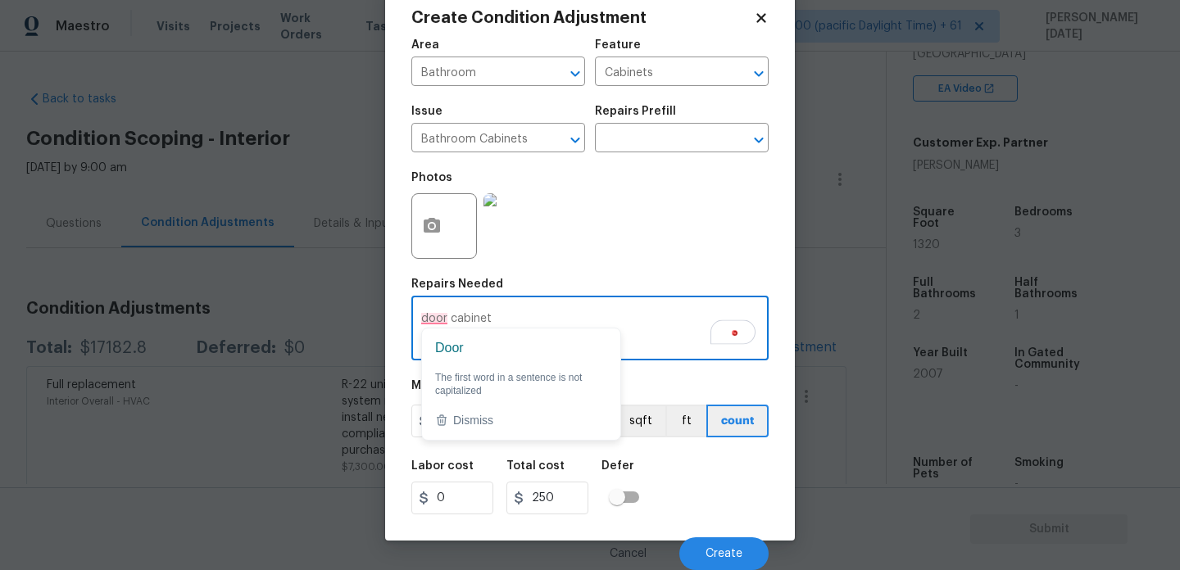
drag, startPoint x: 447, startPoint y: 321, endPoint x: 416, endPoint y: 321, distance: 31.1
click at [416, 321] on div "door cabinet door cabinet x ​" at bounding box center [589, 330] width 357 height 61
click at [520, 313] on textarea "cabinet" at bounding box center [590, 330] width 338 height 34
click at [483, 320] on textarea "cabinet" at bounding box center [590, 330] width 338 height 34
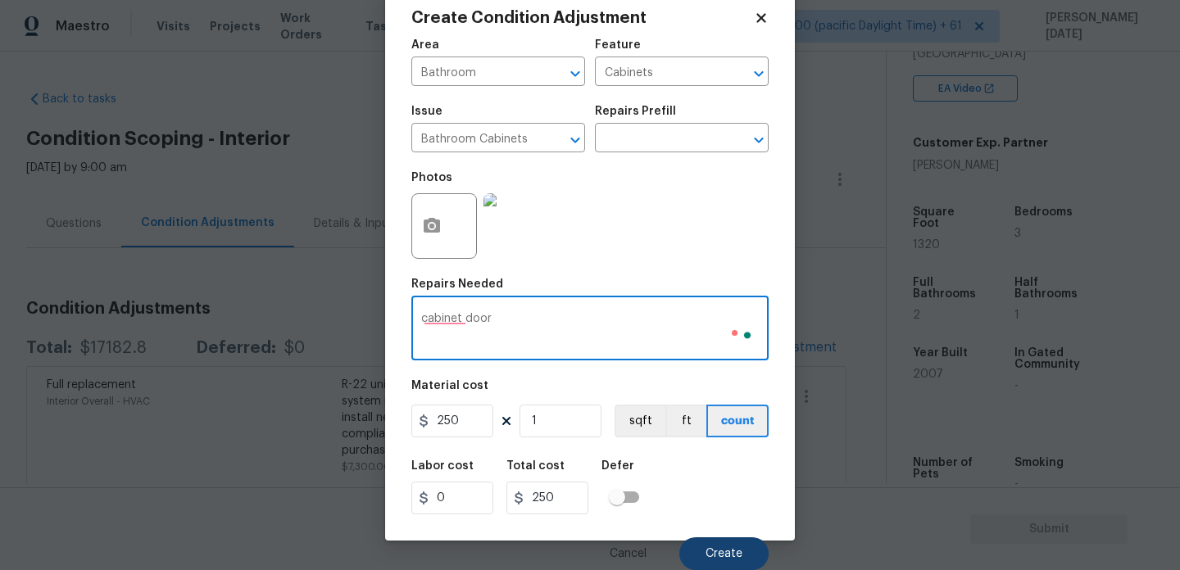
type textarea "cabinet door"
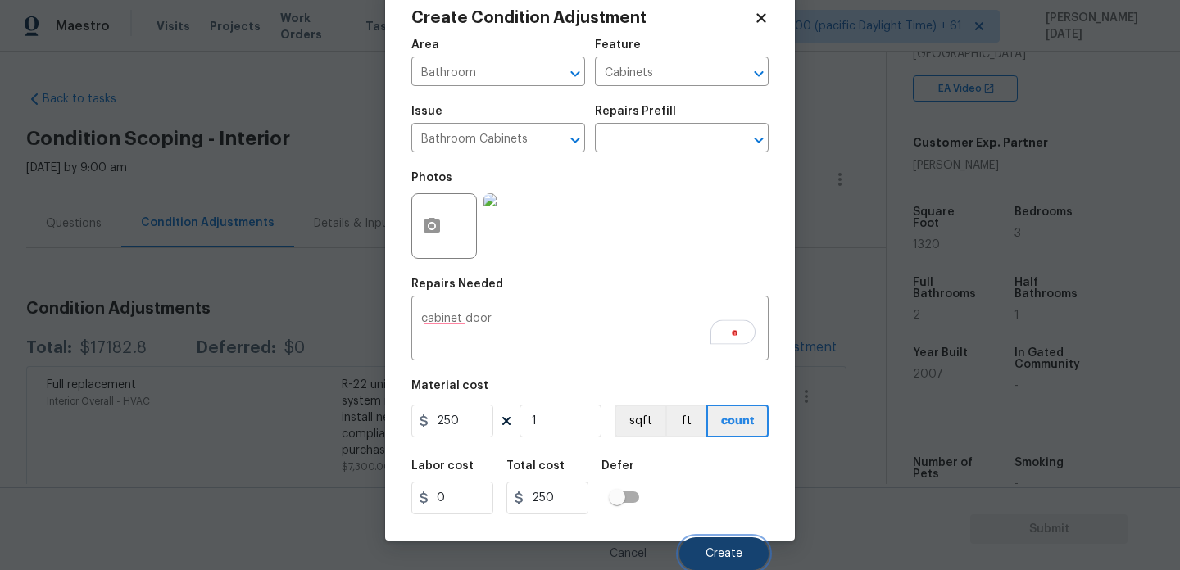
click at [698, 541] on button "Create" at bounding box center [723, 554] width 89 height 33
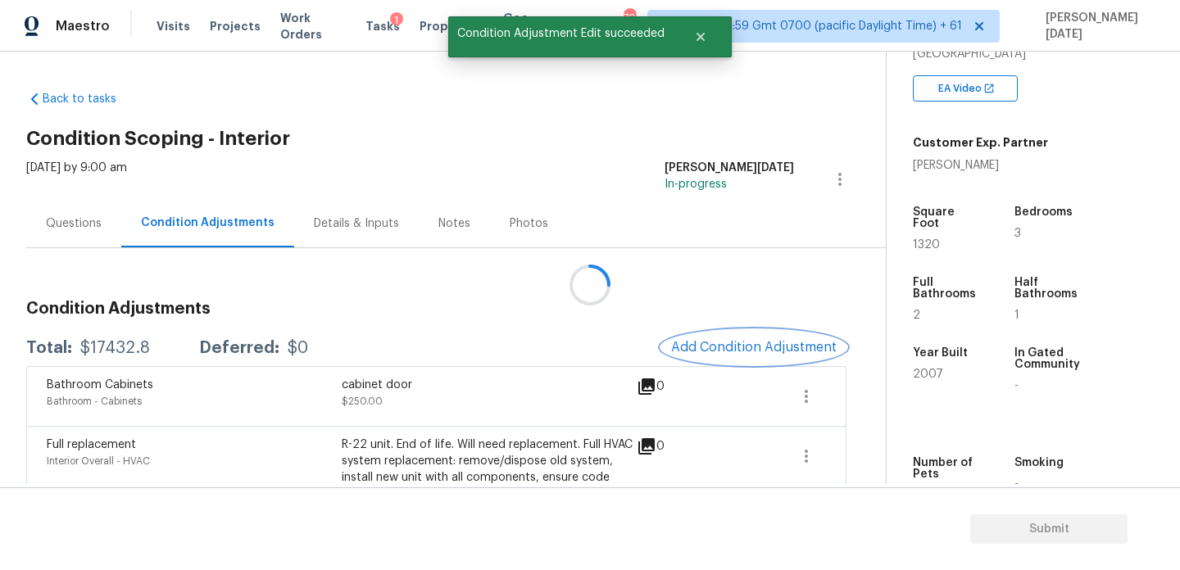
scroll to position [0, 0]
click at [756, 334] on button "Add Condition Adjustment" at bounding box center [753, 347] width 185 height 34
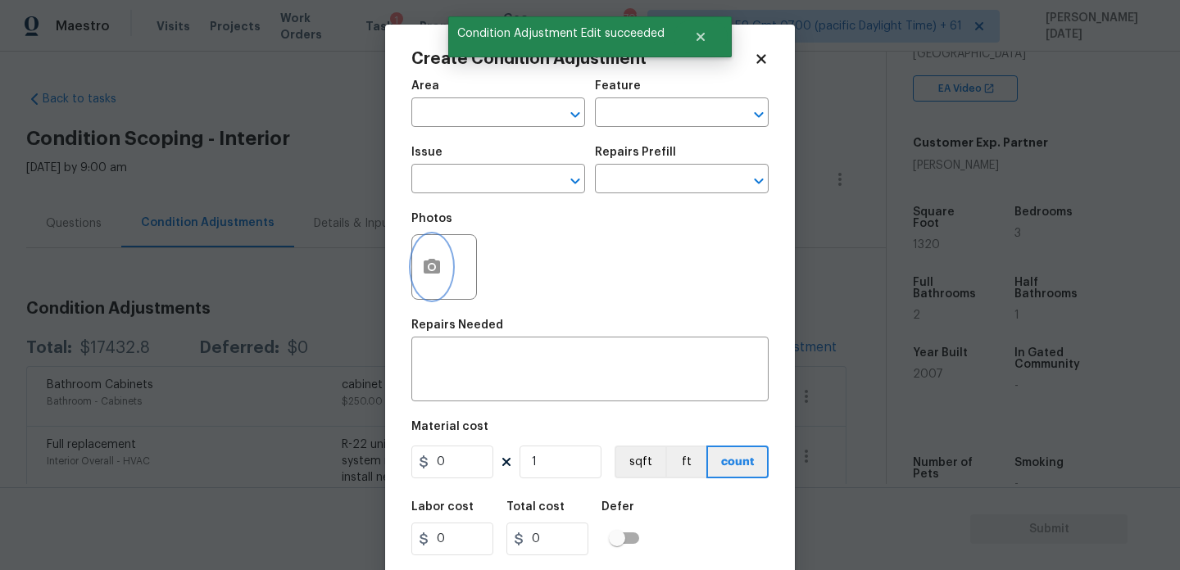
click at [418, 278] on button "button" at bounding box center [431, 267] width 39 height 64
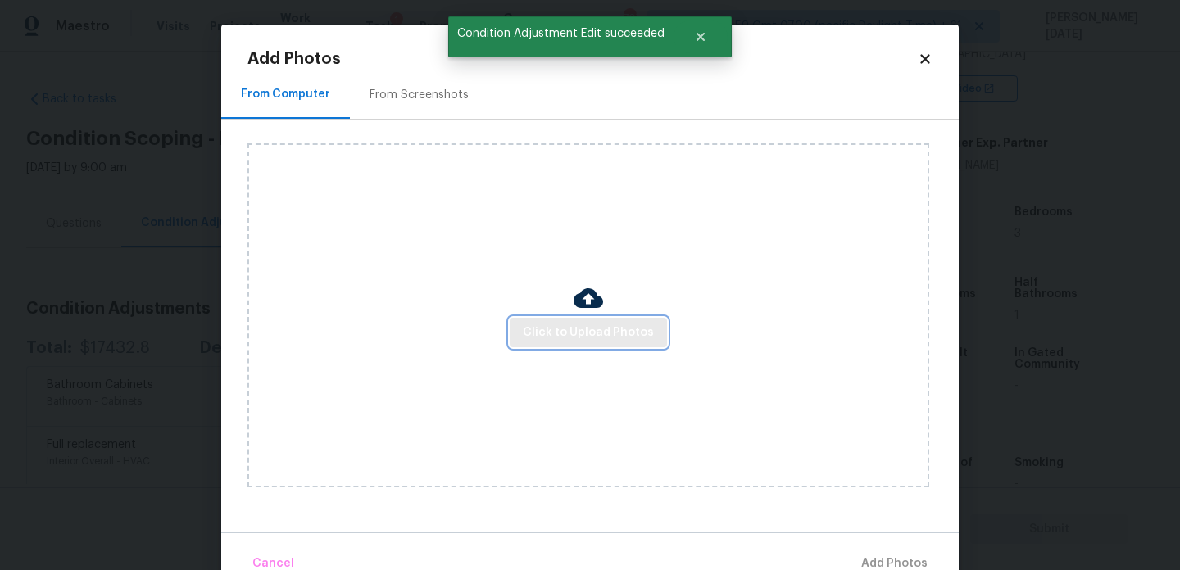
click at [552, 329] on span "Click to Upload Photos" at bounding box center [588, 333] width 131 height 20
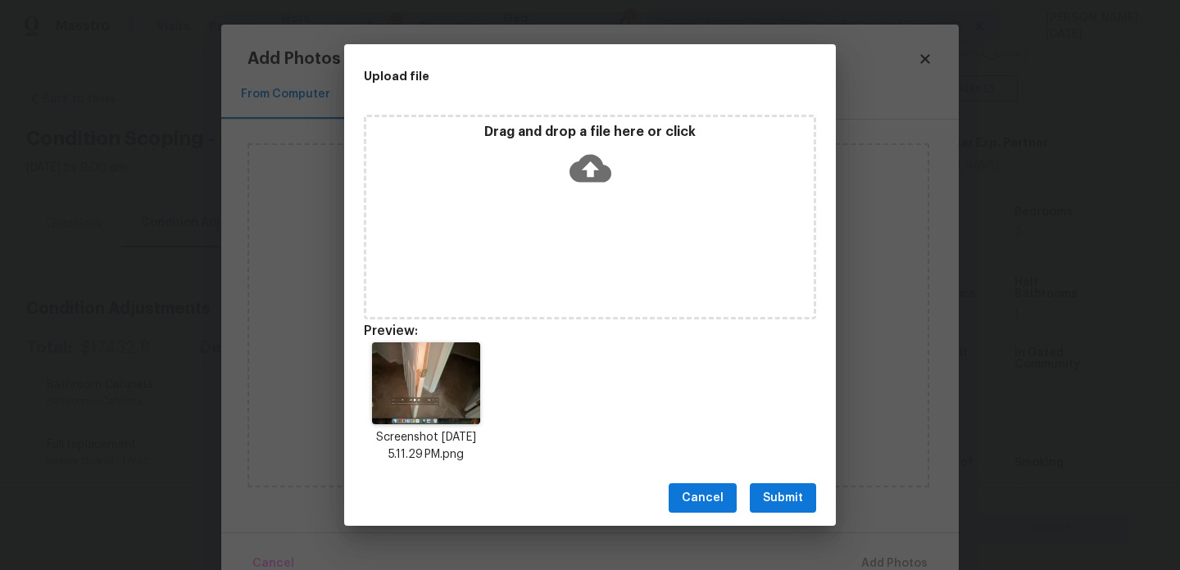
click at [770, 460] on div "Screenshot 2025-09-14 at 5.11.29 PM.png" at bounding box center [590, 403] width 492 height 161
click at [788, 482] on div "Cancel Submit" at bounding box center [590, 498] width 492 height 57
click at [788, 504] on span "Submit" at bounding box center [783, 498] width 40 height 20
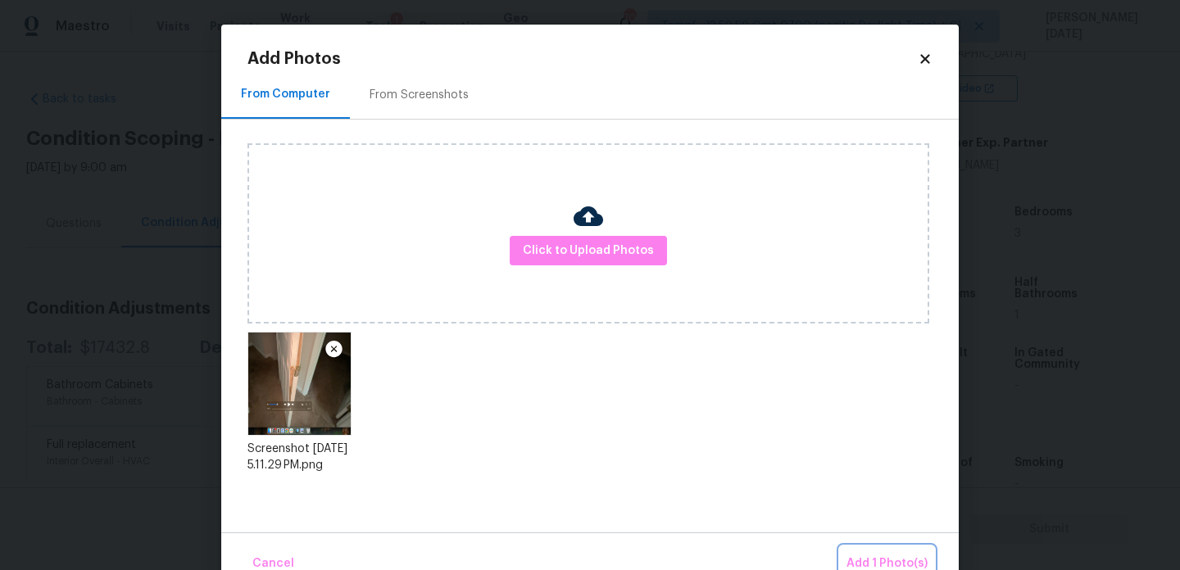
click at [869, 564] on span "Add 1 Photo(s)" at bounding box center [887, 564] width 81 height 20
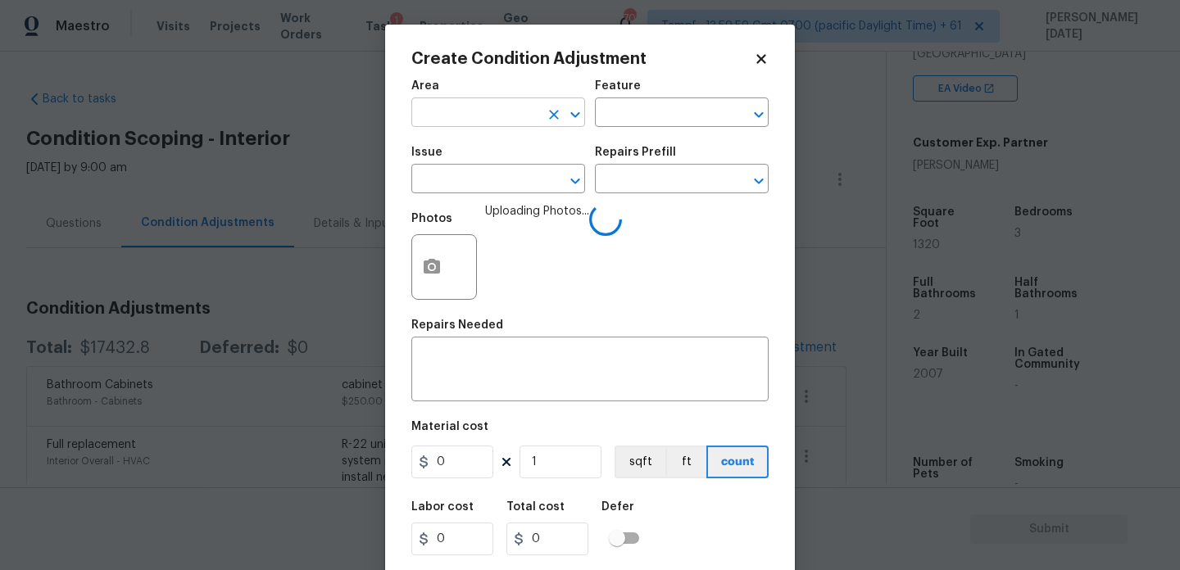
click at [461, 111] on input "text" at bounding box center [475, 114] width 128 height 25
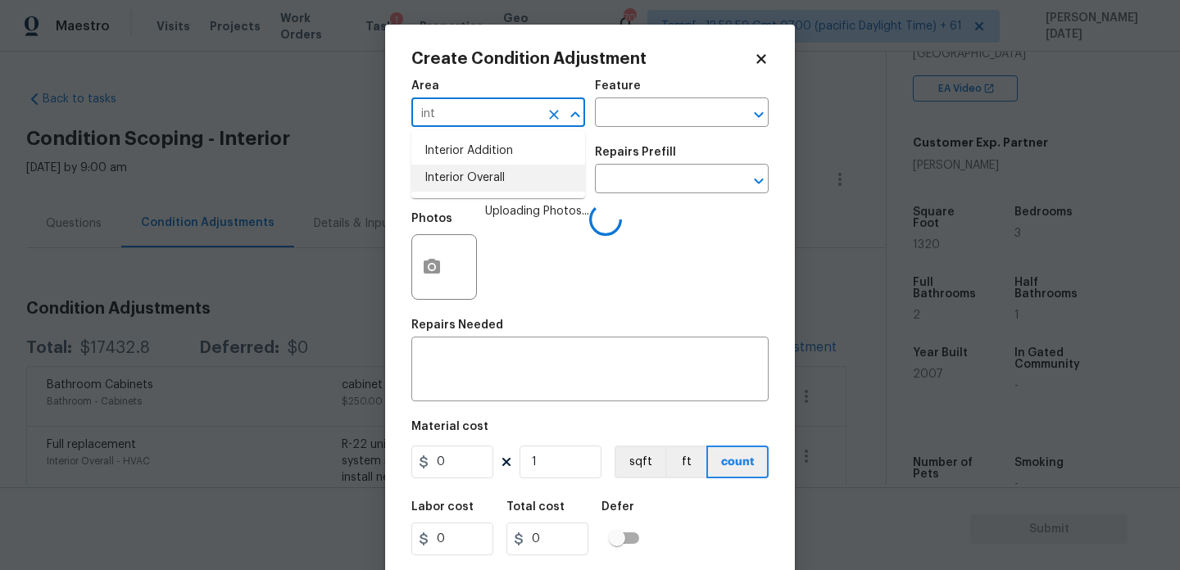
click at [473, 188] on li "Interior Overall" at bounding box center [498, 178] width 174 height 27
type input "Interior Overall"
click at [473, 188] on input "text" at bounding box center [475, 180] width 128 height 25
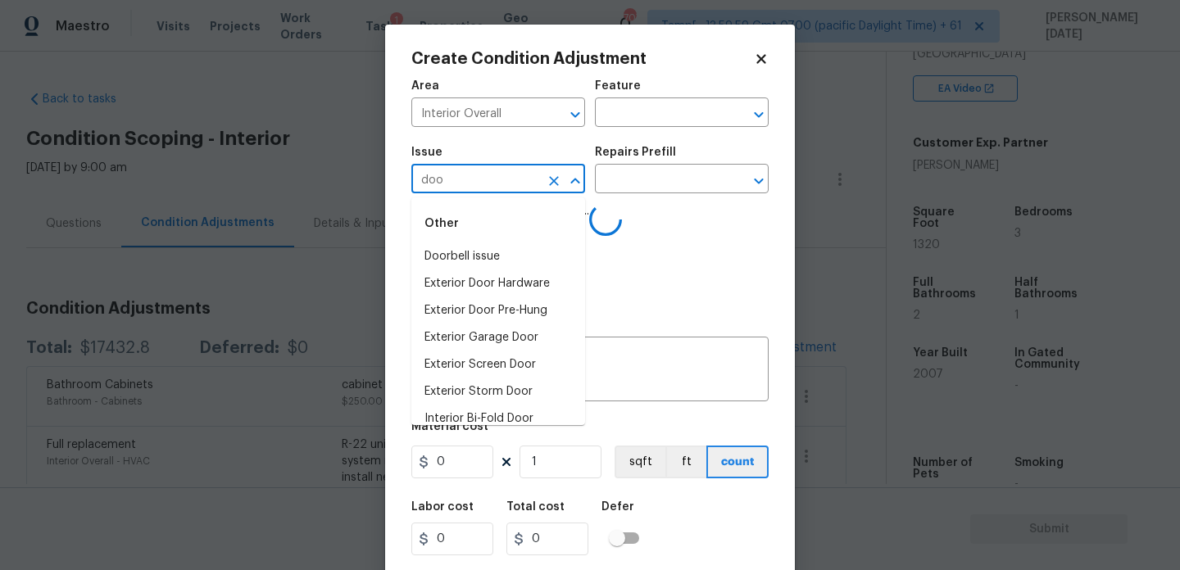
type input "door"
click at [488, 355] on li "ACQ: Paint" at bounding box center [498, 365] width 174 height 27
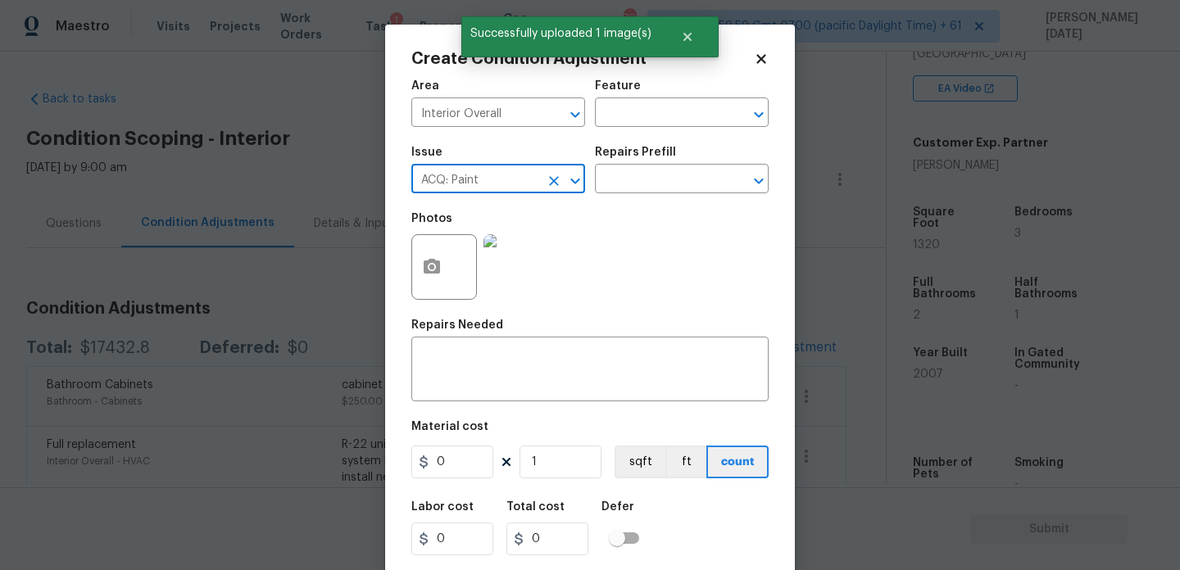
click at [543, 191] on div at bounding box center [564, 181] width 43 height 23
type input "ACQ: Paintdoo"
click at [553, 180] on icon "Clear" at bounding box center [554, 181] width 10 height 10
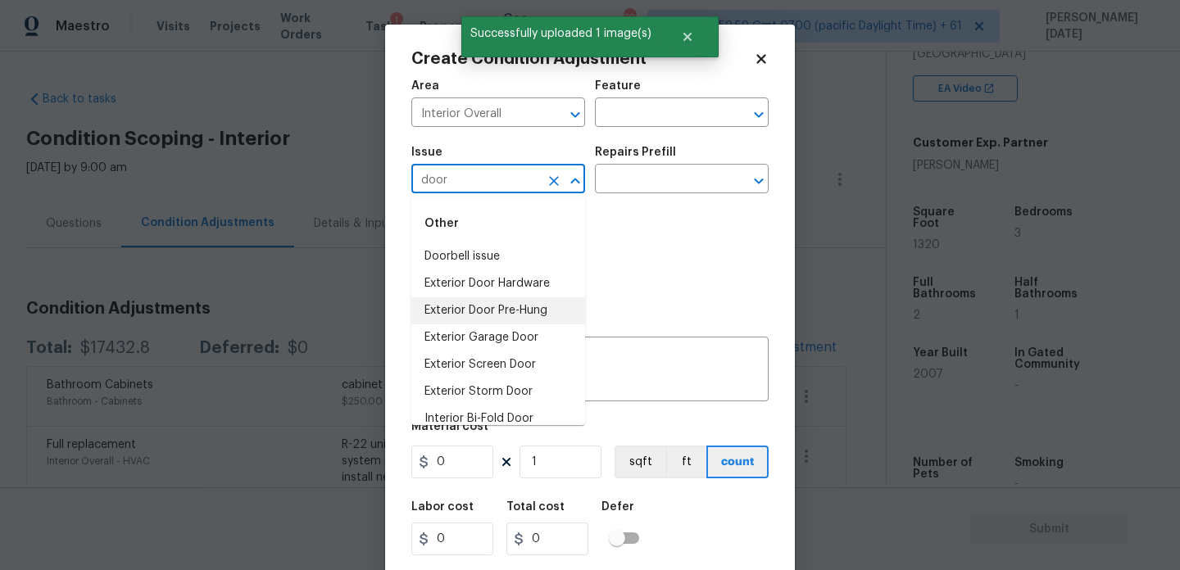
scroll to position [121, 0]
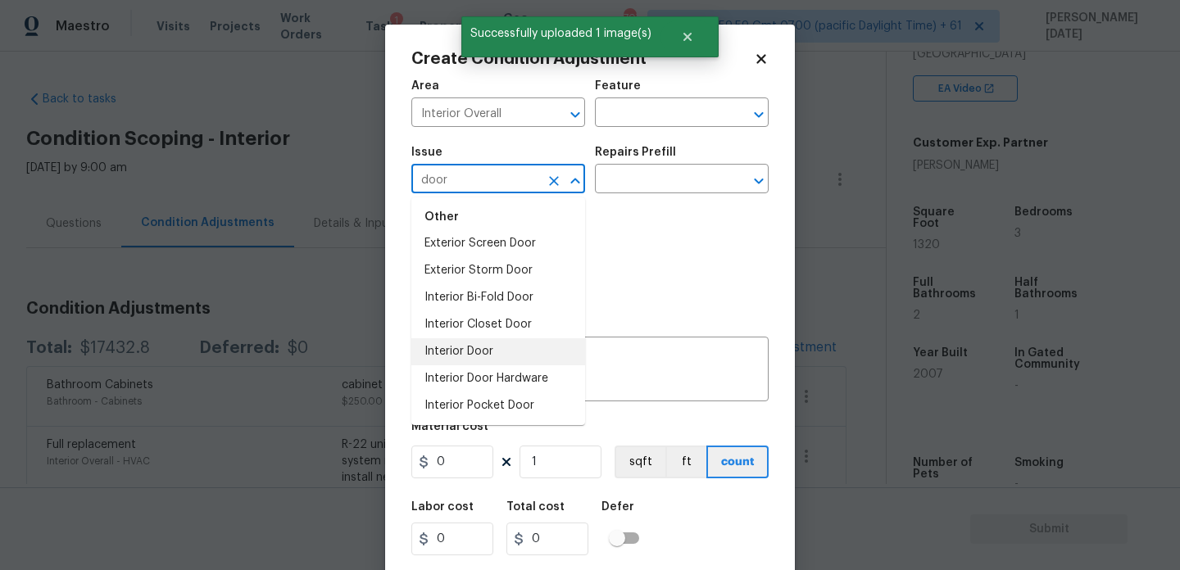
click at [471, 357] on li "Interior Door" at bounding box center [498, 351] width 174 height 27
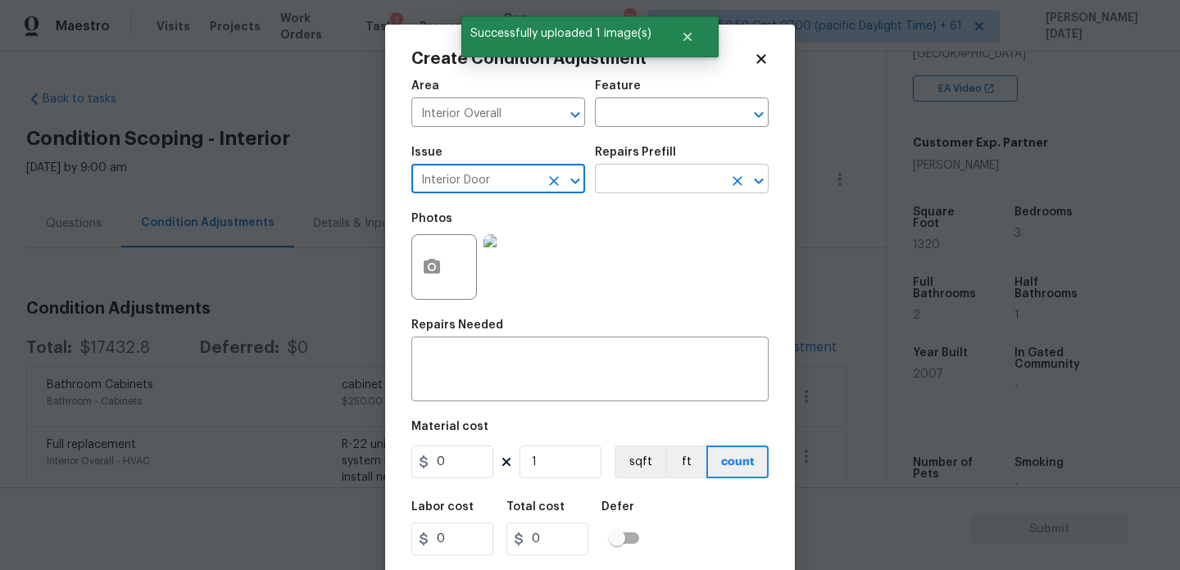
type input "Interior Door"
click at [658, 172] on input "text" at bounding box center [659, 180] width 128 height 25
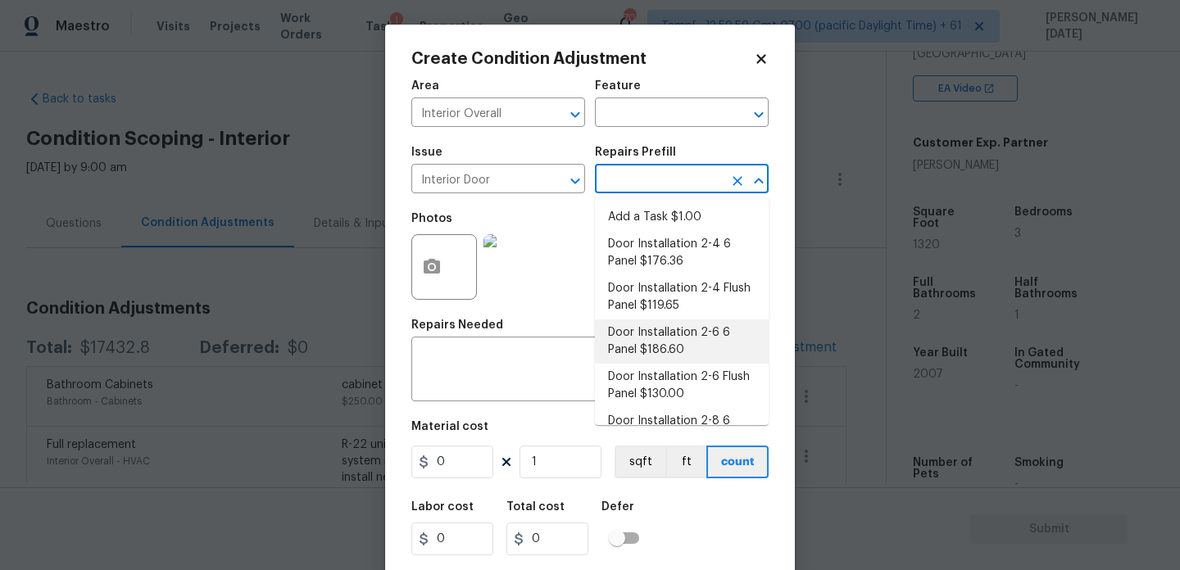
scroll to position [158, 0]
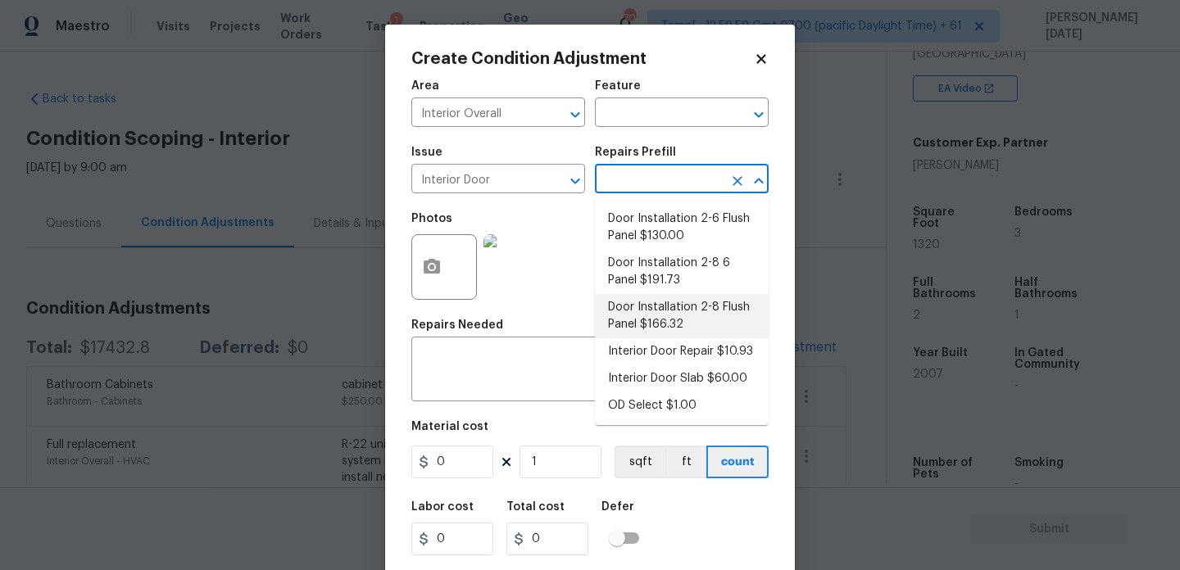
click at [706, 315] on li "Door Installation 2-8 Flush Panel $166.32" at bounding box center [682, 316] width 174 height 44
type input "Interior Door"
type textarea "Remove the existing door (if present). Install a new pre-hung 2-8 flush panel i…"
type input "166.32"
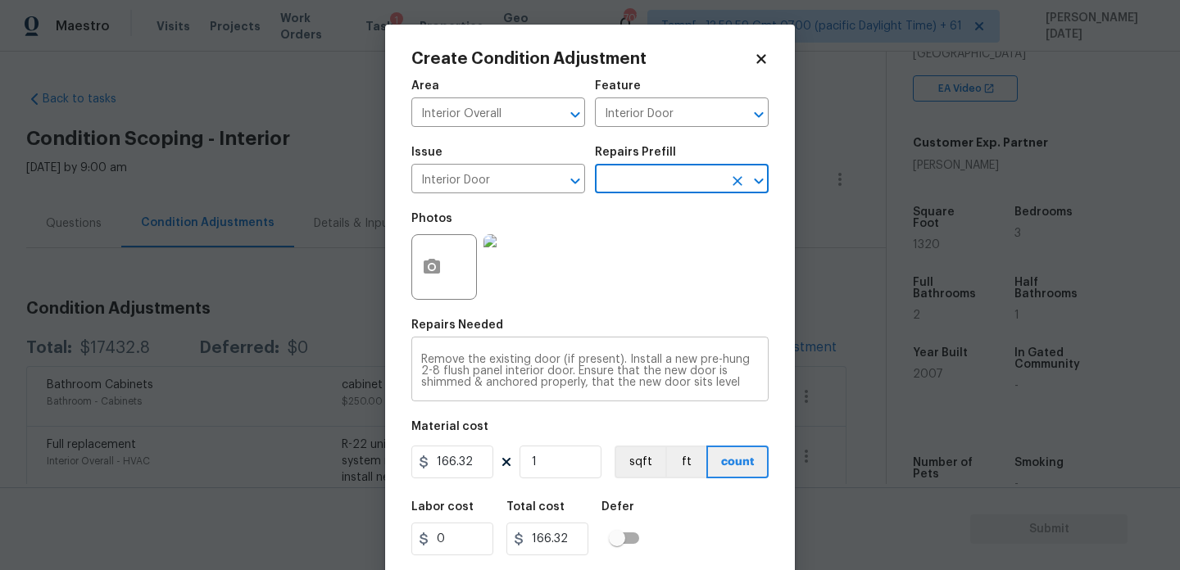
scroll to position [42, 0]
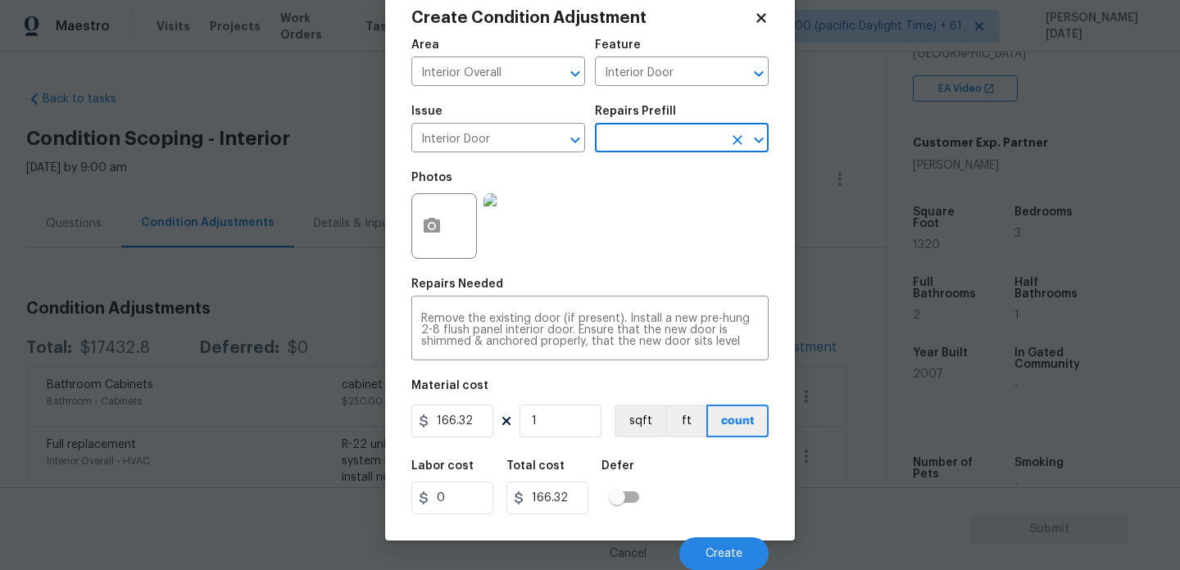
click at [670, 138] on input "text" at bounding box center [659, 139] width 128 height 25
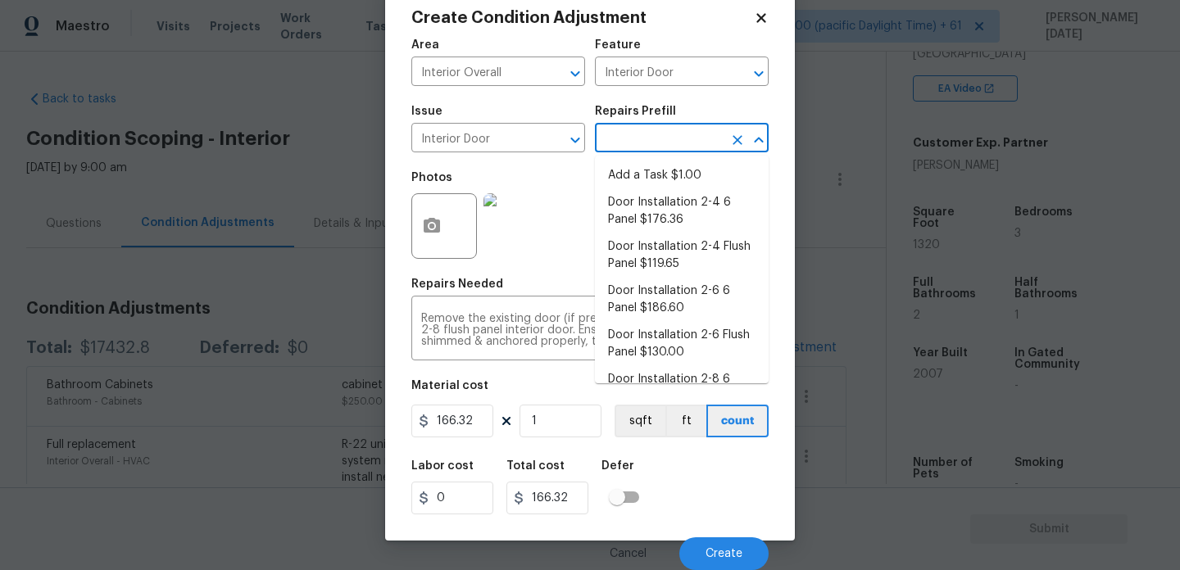
scroll to position [71, 0]
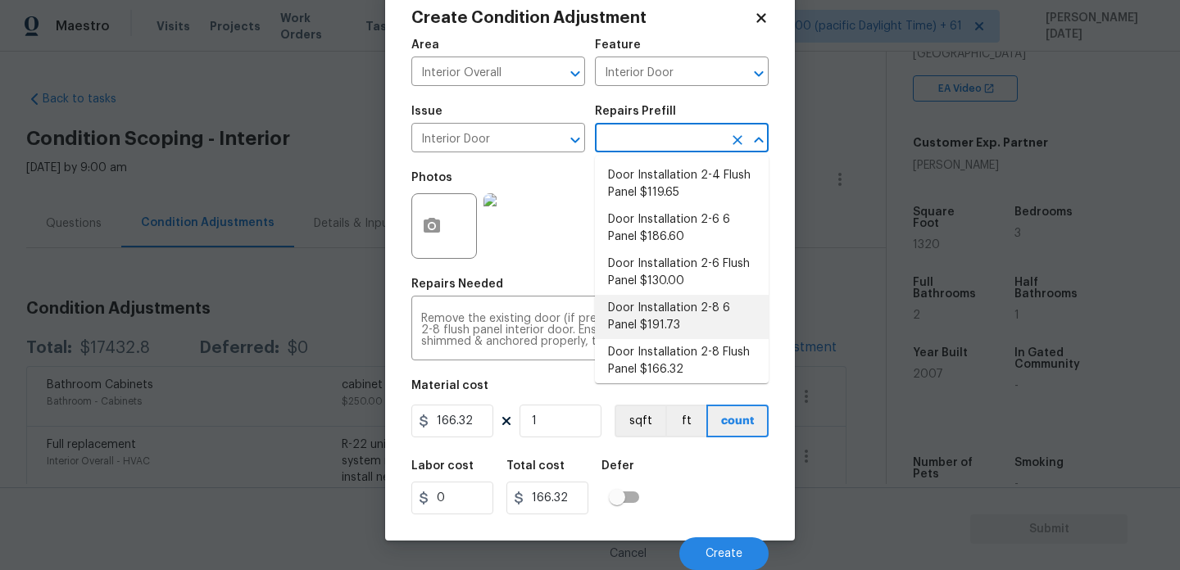
click at [679, 312] on li "Door Installation 2-8 6 Panel $191.73" at bounding box center [682, 317] width 174 height 44
type textarea "Remove the existing door (if present). Install a new pre-hung 2-8 6 panel inter…"
type input "191.73"
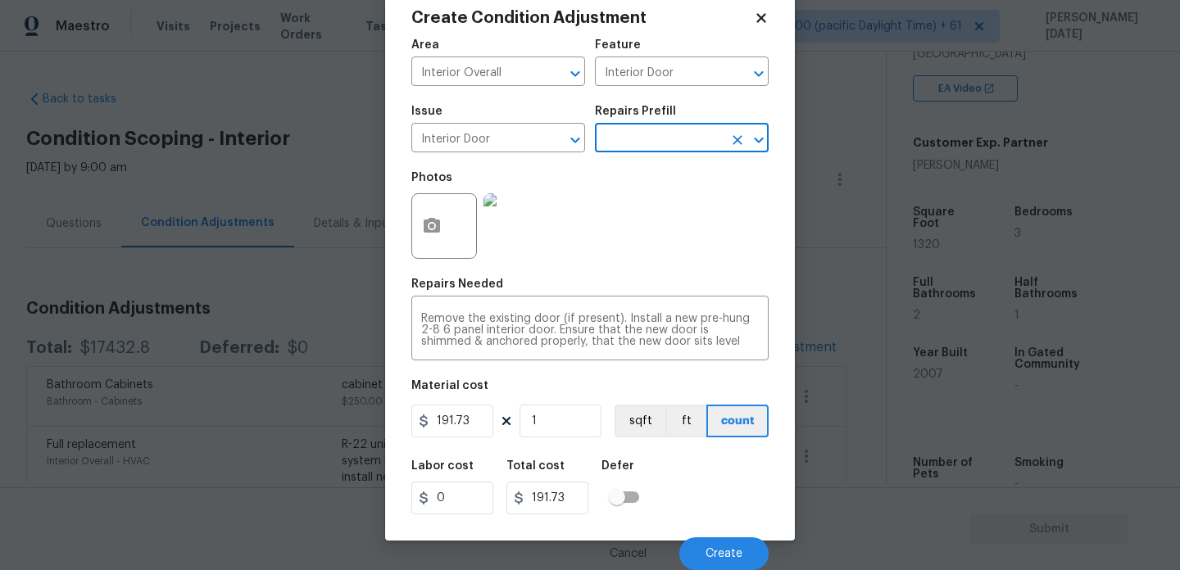
scroll to position [23, 0]
click at [709, 541] on button "Create" at bounding box center [723, 554] width 89 height 33
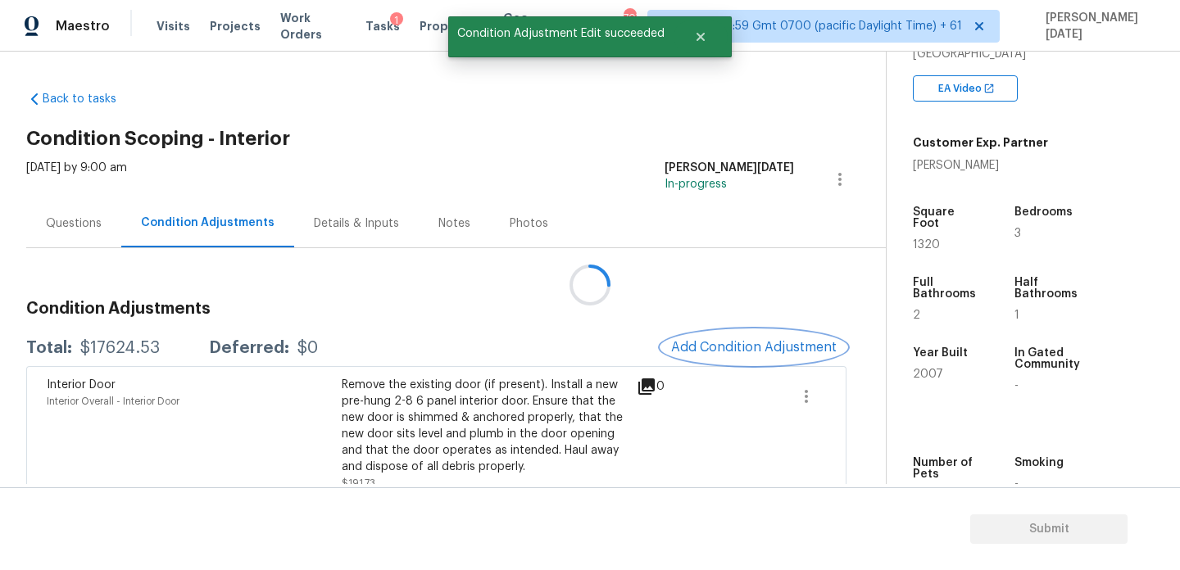
scroll to position [0, 0]
drag, startPoint x: 78, startPoint y: 348, endPoint x: 164, endPoint y: 348, distance: 86.1
click at [164, 348] on div "Total: $17624.53 Deferred: $0" at bounding box center [172, 348] width 292 height 16
copy div "$17624.53"
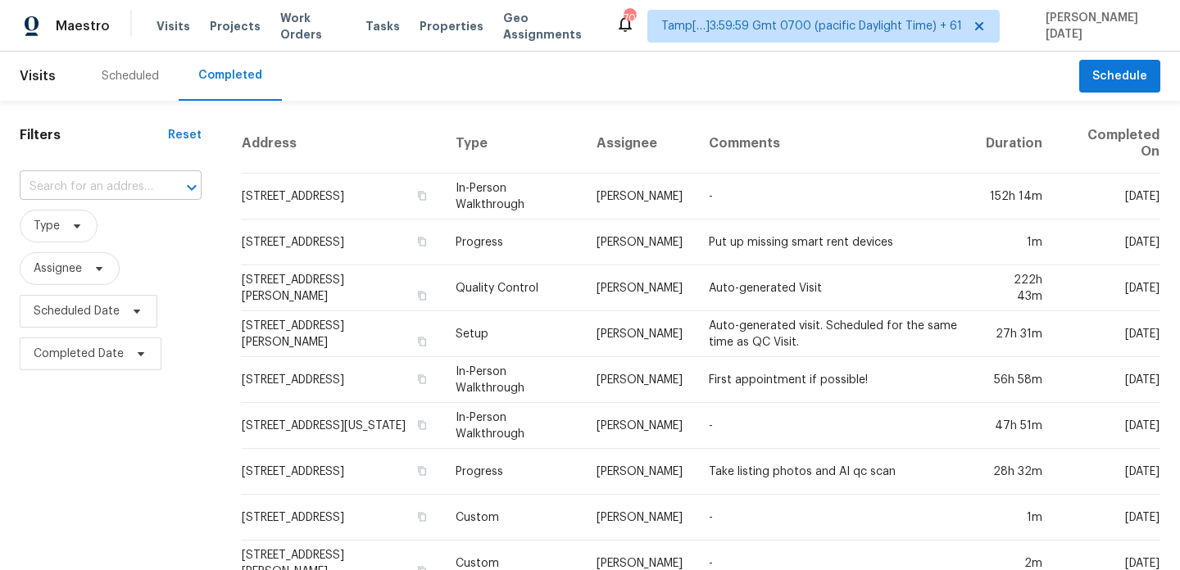
click at [159, 180] on div at bounding box center [180, 187] width 43 height 23
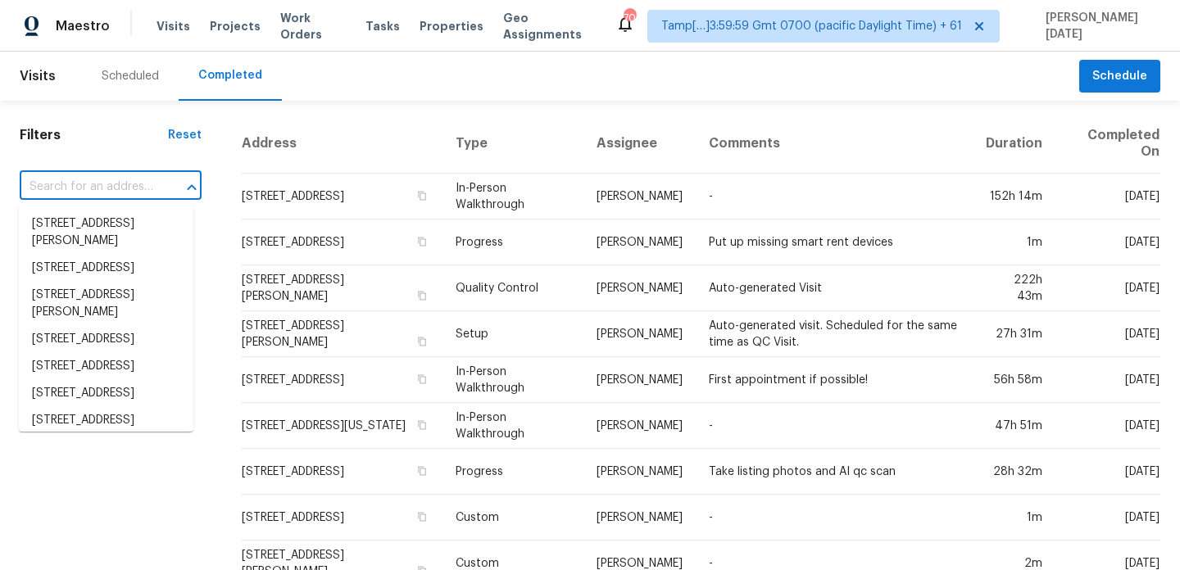
paste input "[STREET_ADDRESS]"
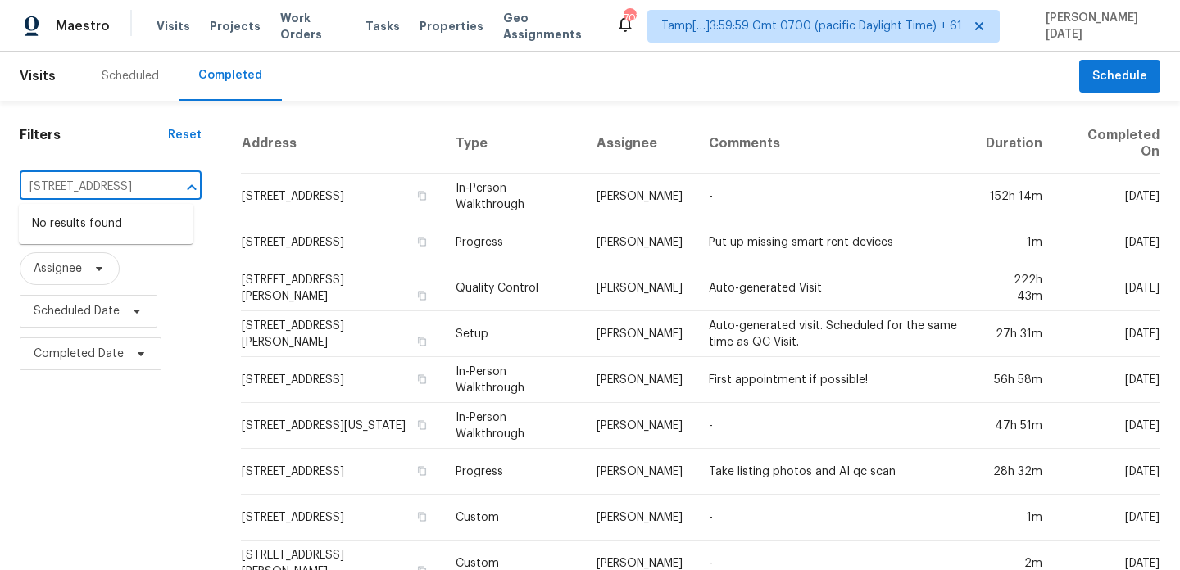
scroll to position [0, 120]
type input "[STREET_ADDRESS]"
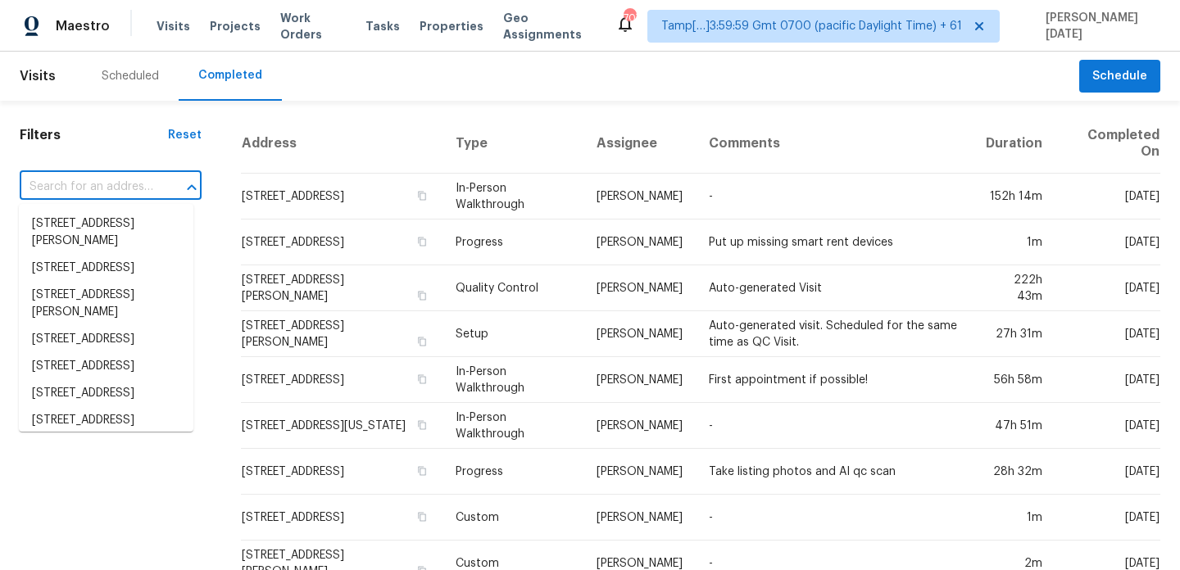
scroll to position [0, 0]
click at [111, 184] on input "text" at bounding box center [88, 187] width 136 height 25
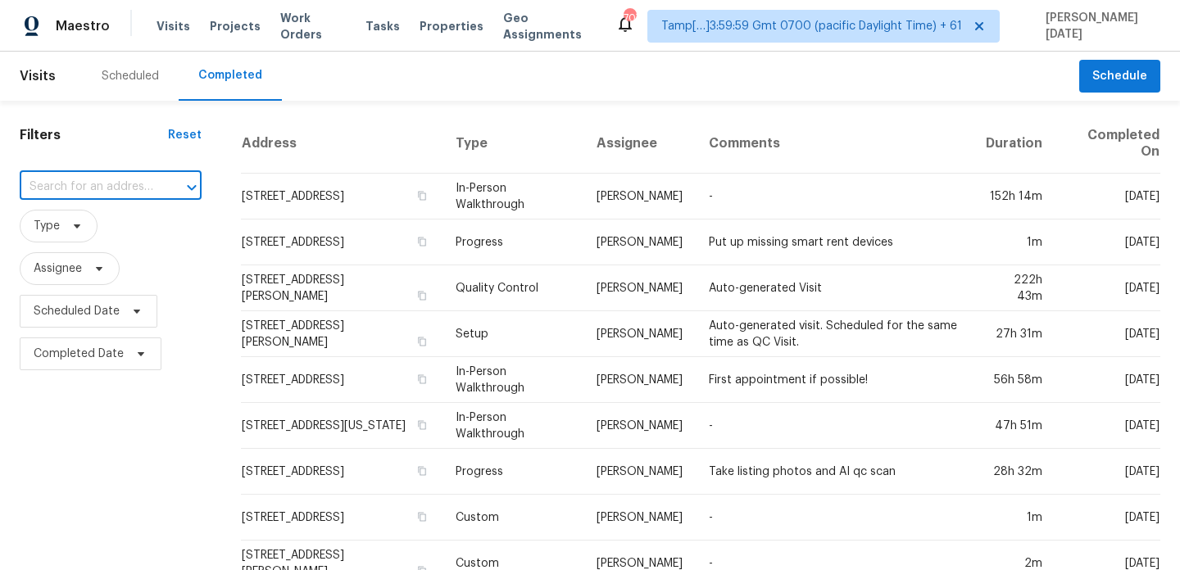
paste input "[STREET_ADDRESS]"
type input "[STREET_ADDRESS]"
click at [130, 265] on li "[STREET_ADDRESS]" at bounding box center [106, 251] width 175 height 27
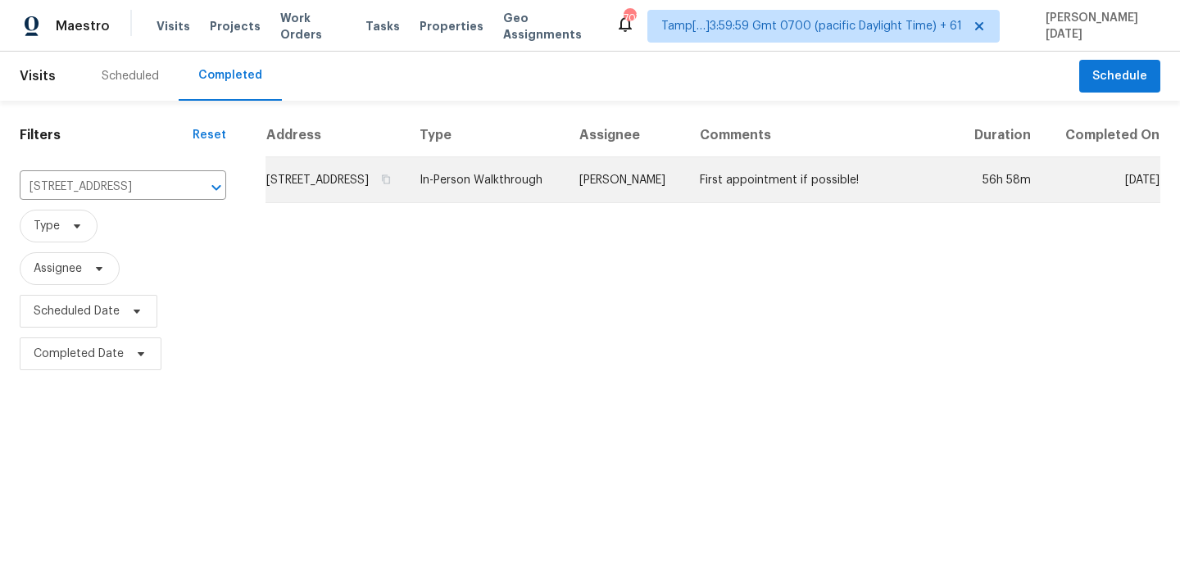
click at [551, 203] on td "In-Person Walkthrough" at bounding box center [486, 180] width 160 height 46
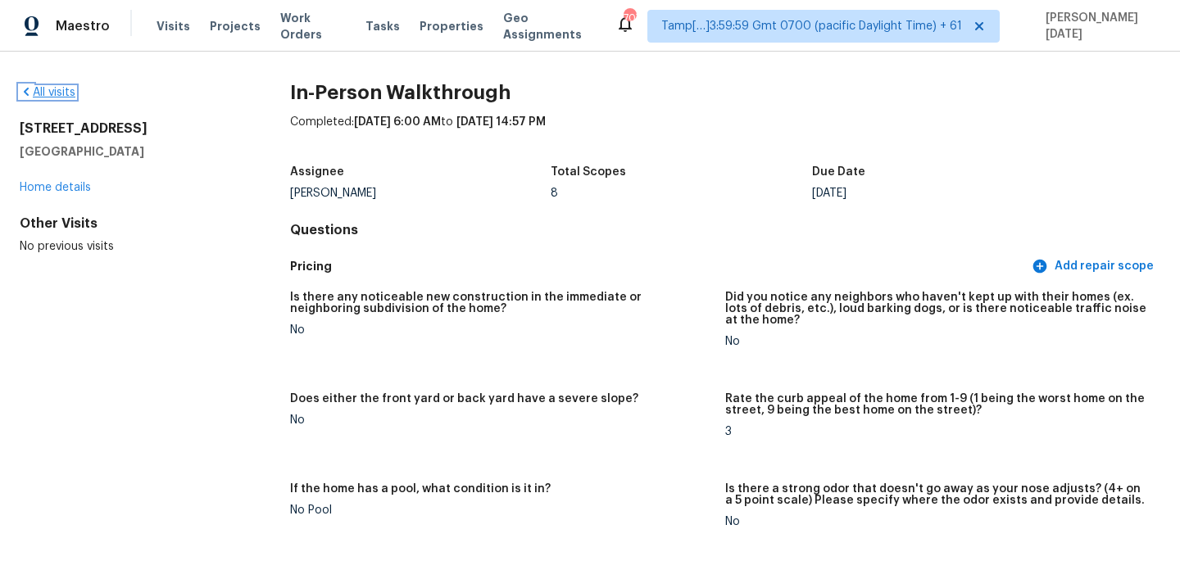
click at [37, 93] on link "All visits" at bounding box center [48, 92] width 56 height 11
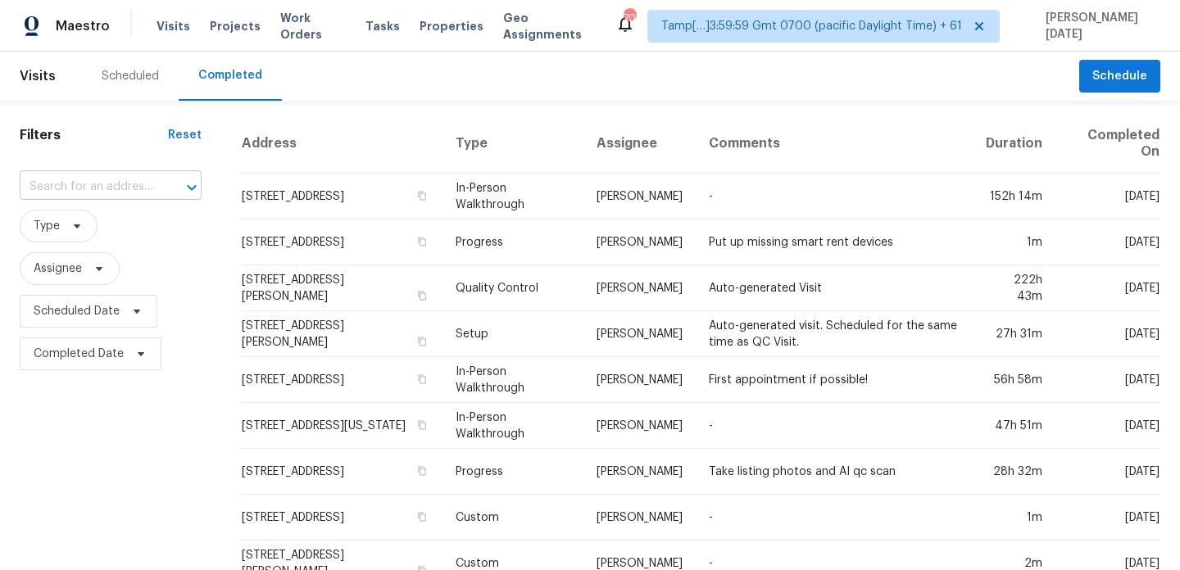
click at [125, 185] on input "text" at bounding box center [88, 187] width 136 height 25
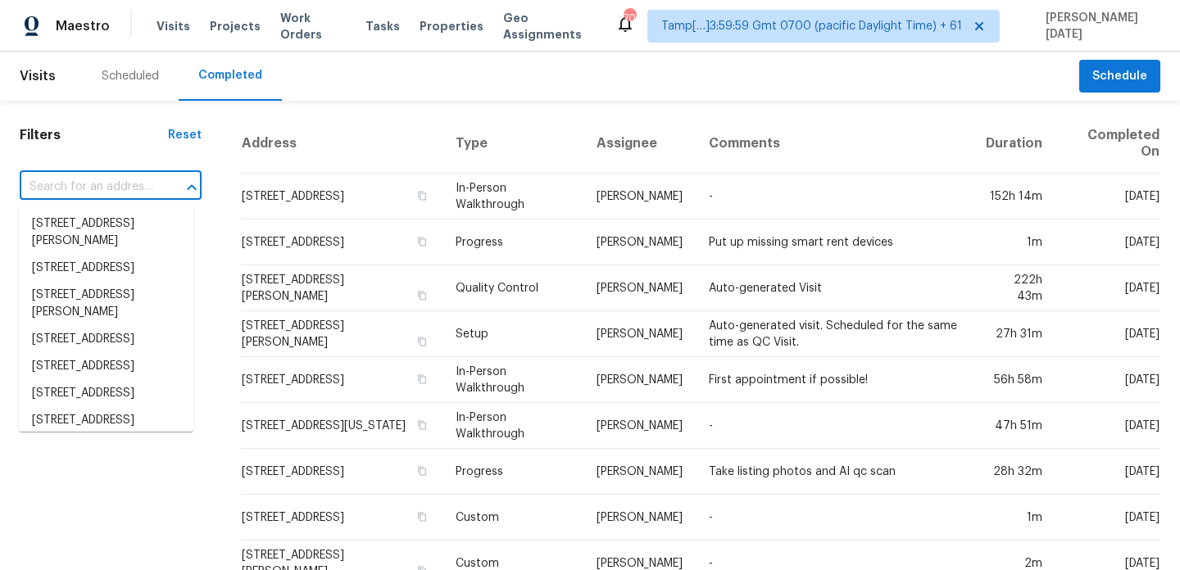
paste input "[STREET_ADDRESS]"
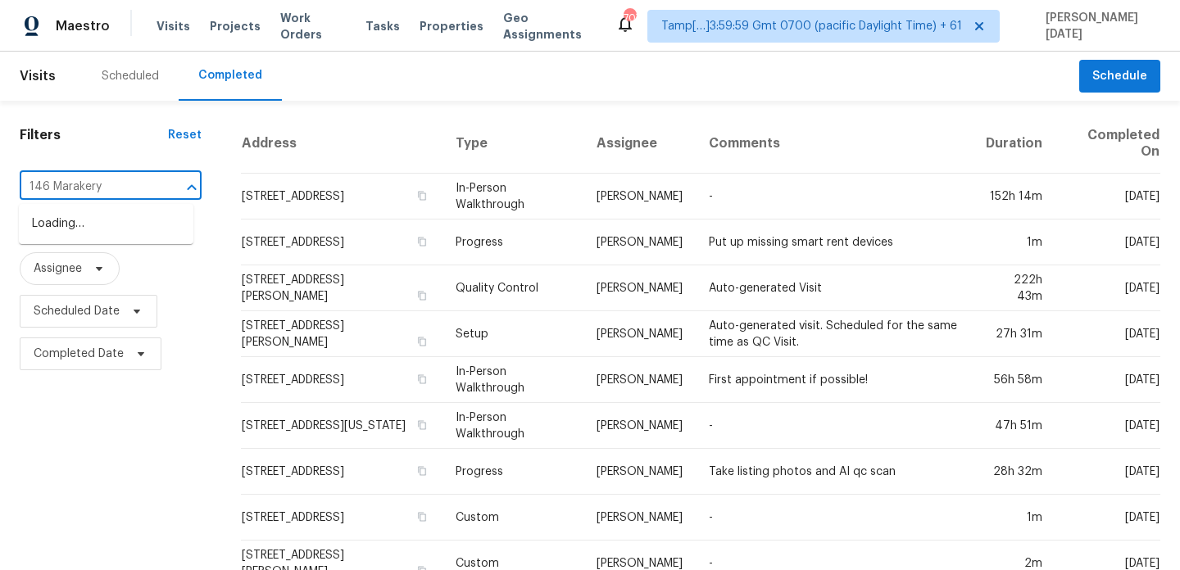
type input "146 Marakery"
click at [132, 265] on li "[STREET_ADDRESS]" at bounding box center [106, 251] width 175 height 27
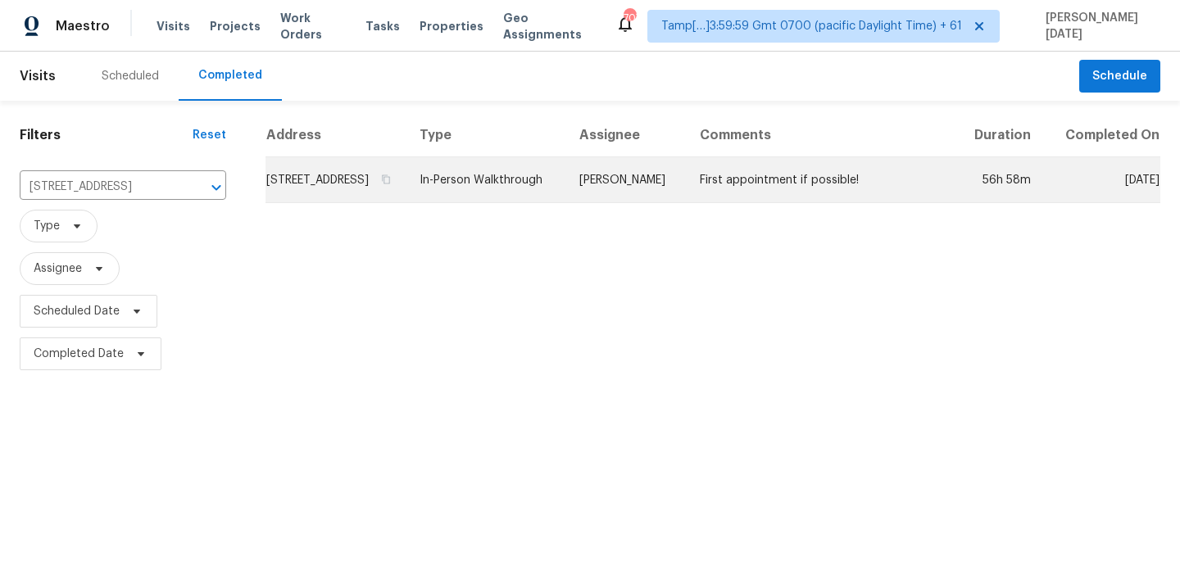
click at [514, 203] on td "In-Person Walkthrough" at bounding box center [486, 180] width 160 height 46
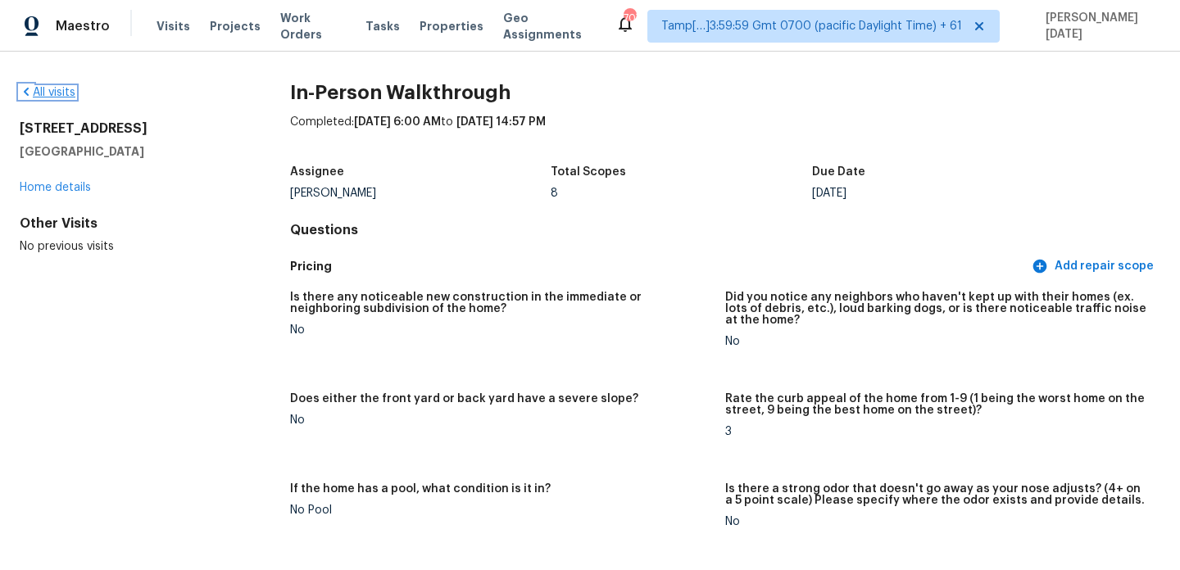
click at [56, 94] on link "All visits" at bounding box center [48, 92] width 56 height 11
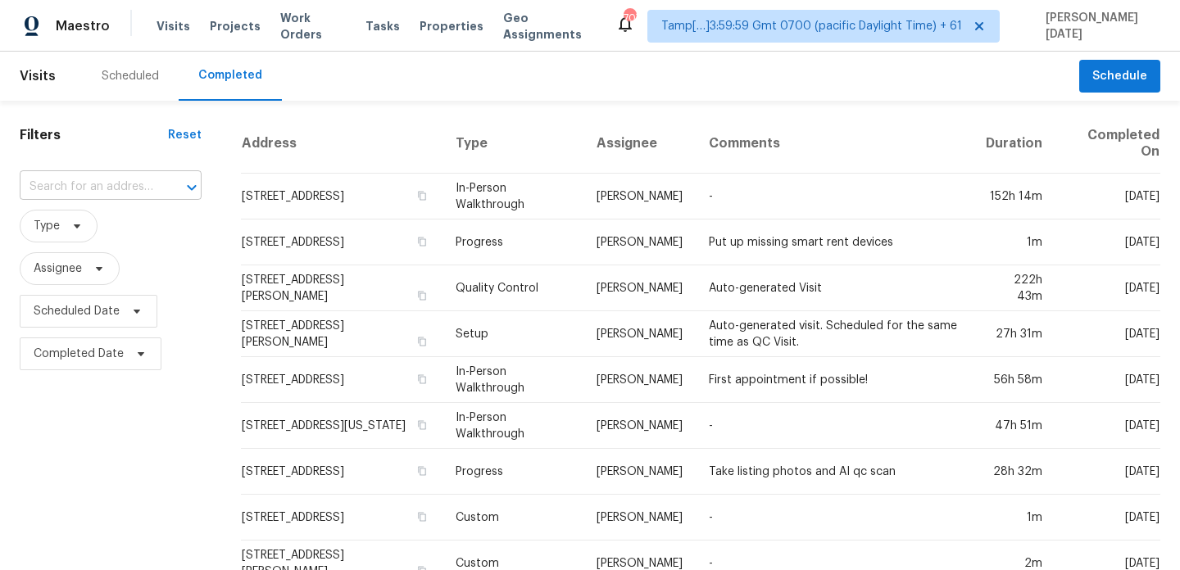
click at [98, 187] on input "text" at bounding box center [88, 187] width 136 height 25
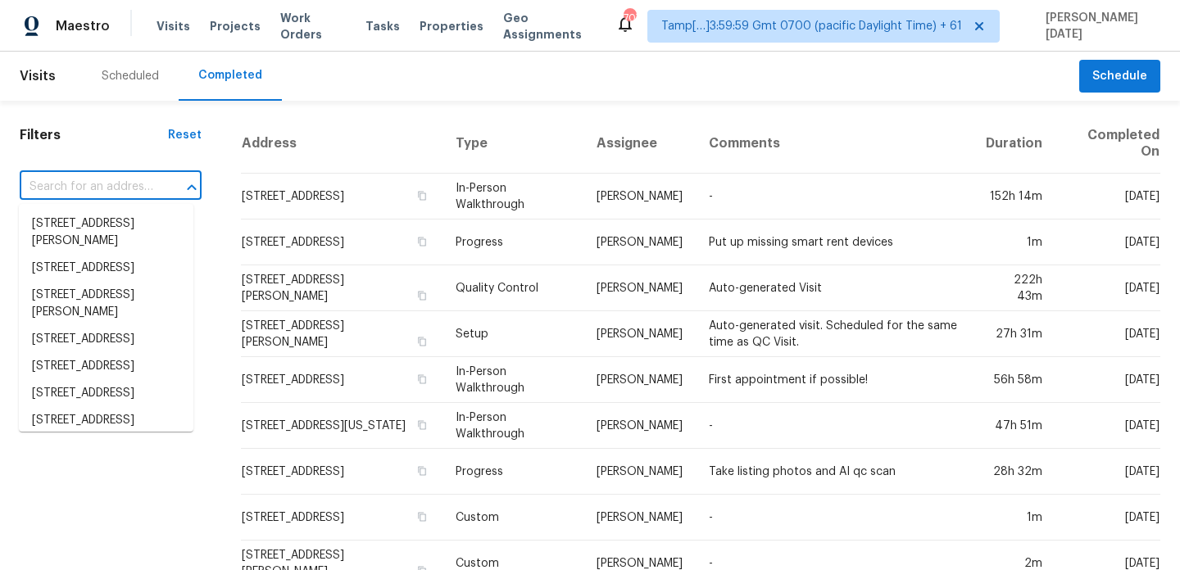
paste input "[STREET_ADDRESS][PERSON_NAME]"
type input "[STREET_ADDRESS][PERSON_NAME]"
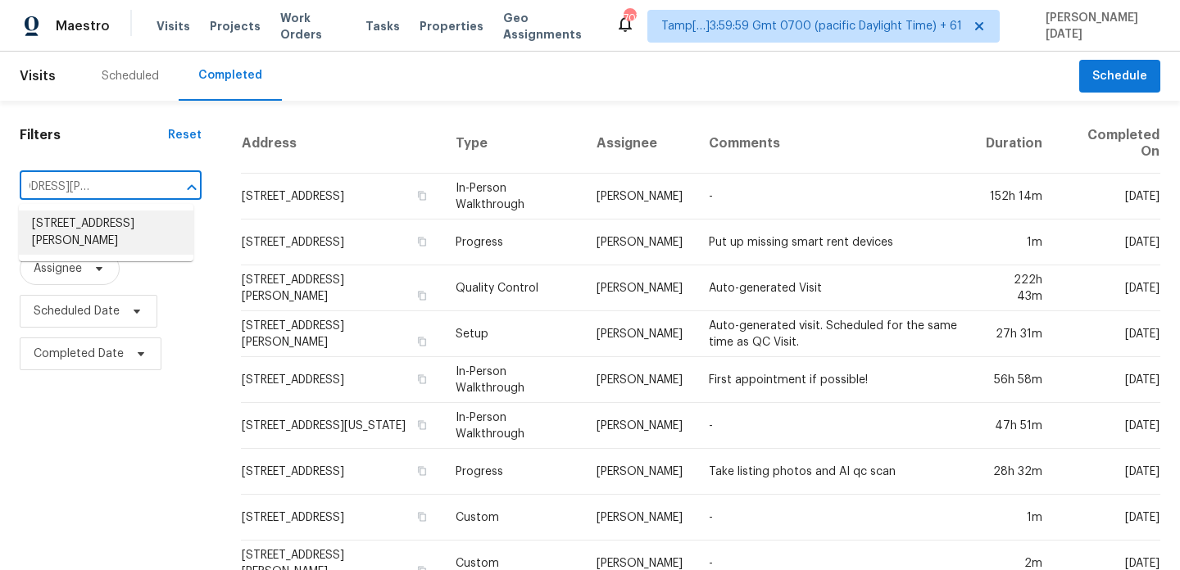
click at [112, 234] on li "[STREET_ADDRESS][PERSON_NAME]" at bounding box center [106, 233] width 175 height 44
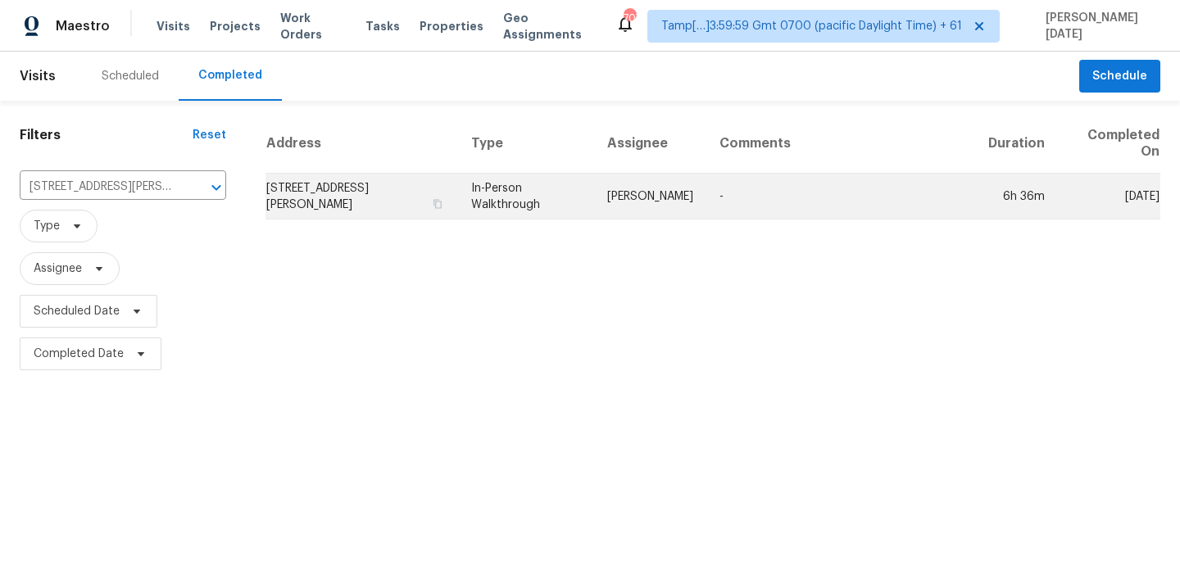
click at [618, 200] on td "[PERSON_NAME]" at bounding box center [650, 197] width 112 height 46
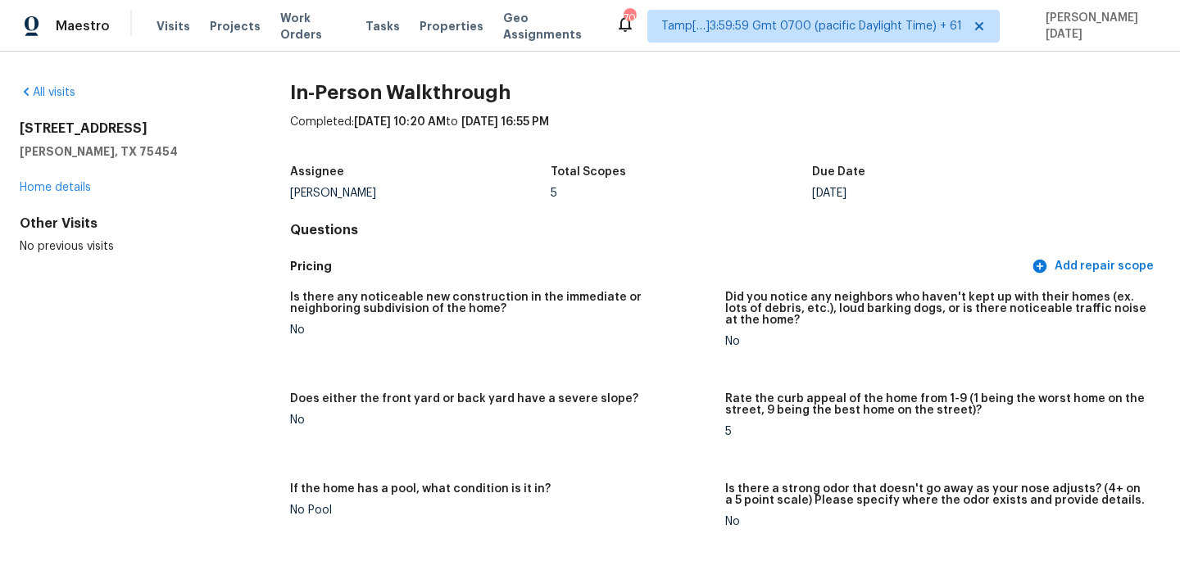
click at [44, 85] on div "All visits" at bounding box center [129, 92] width 218 height 16
click at [44, 87] on link "All visits" at bounding box center [48, 92] width 56 height 11
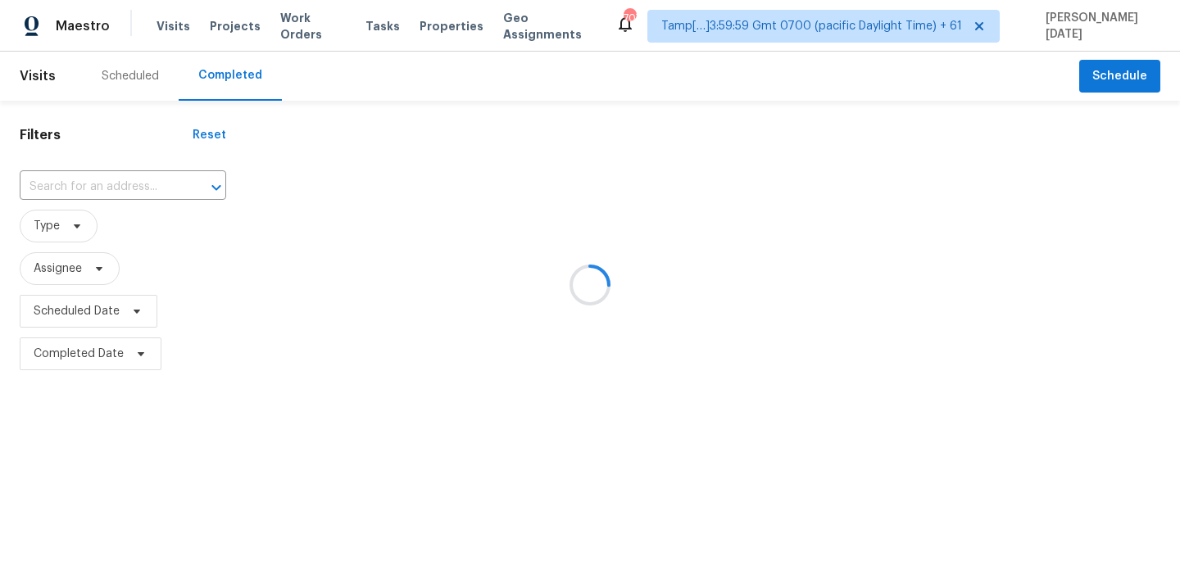
click at [44, 87] on div at bounding box center [590, 285] width 1180 height 570
click at [124, 184] on div at bounding box center [590, 285] width 1180 height 570
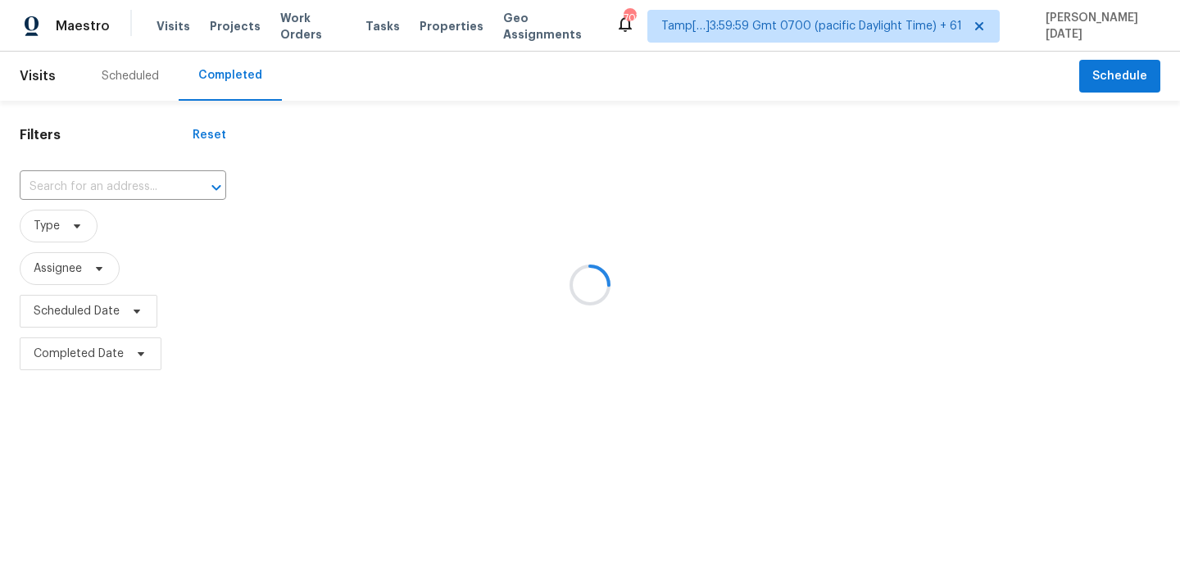
click at [124, 184] on div at bounding box center [590, 285] width 1180 height 570
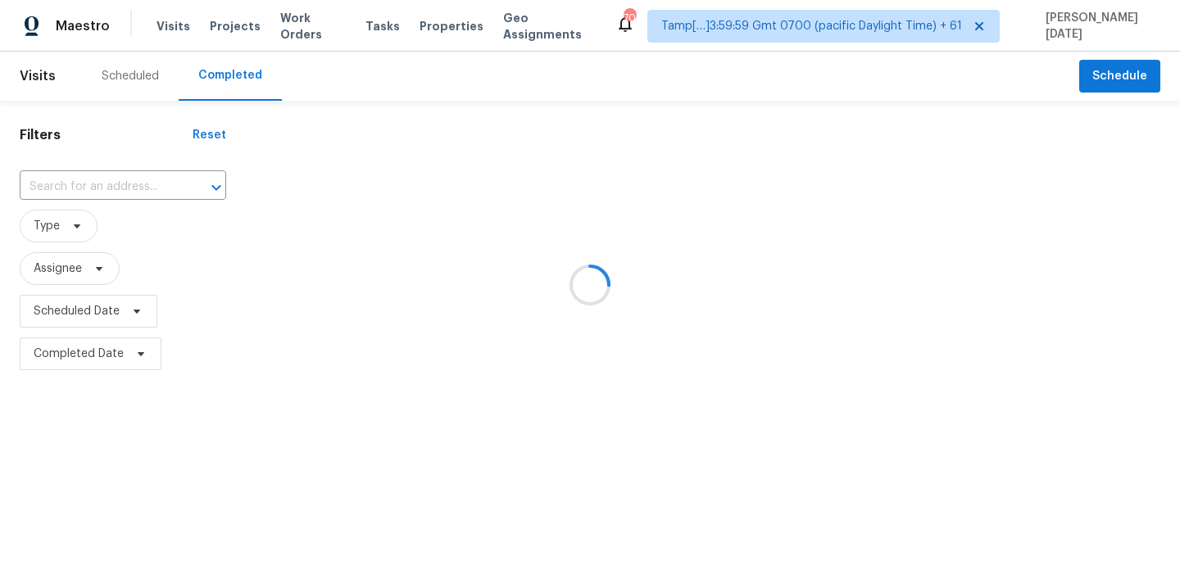
click at [124, 184] on div at bounding box center [590, 285] width 1180 height 570
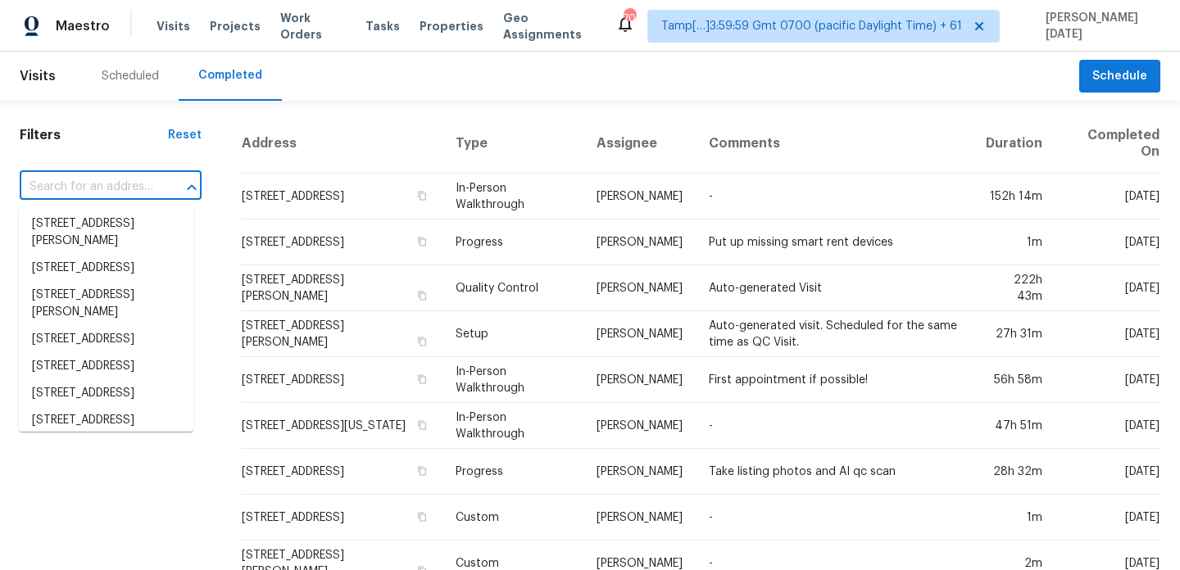
click at [124, 184] on input "text" at bounding box center [88, 187] width 136 height 25
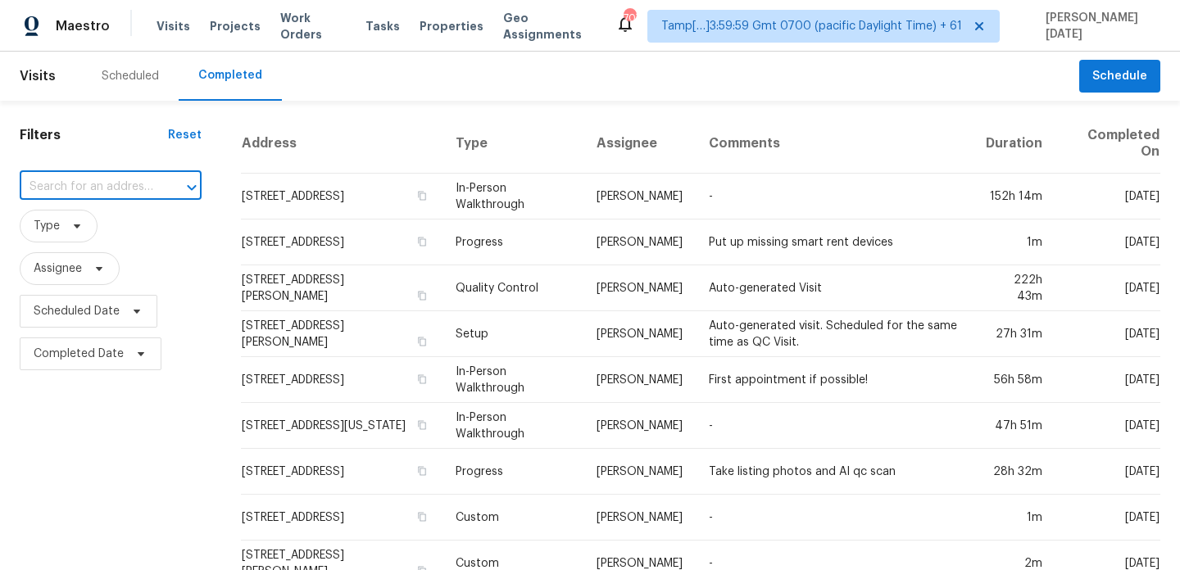
click at [124, 184] on input "text" at bounding box center [88, 187] width 136 height 25
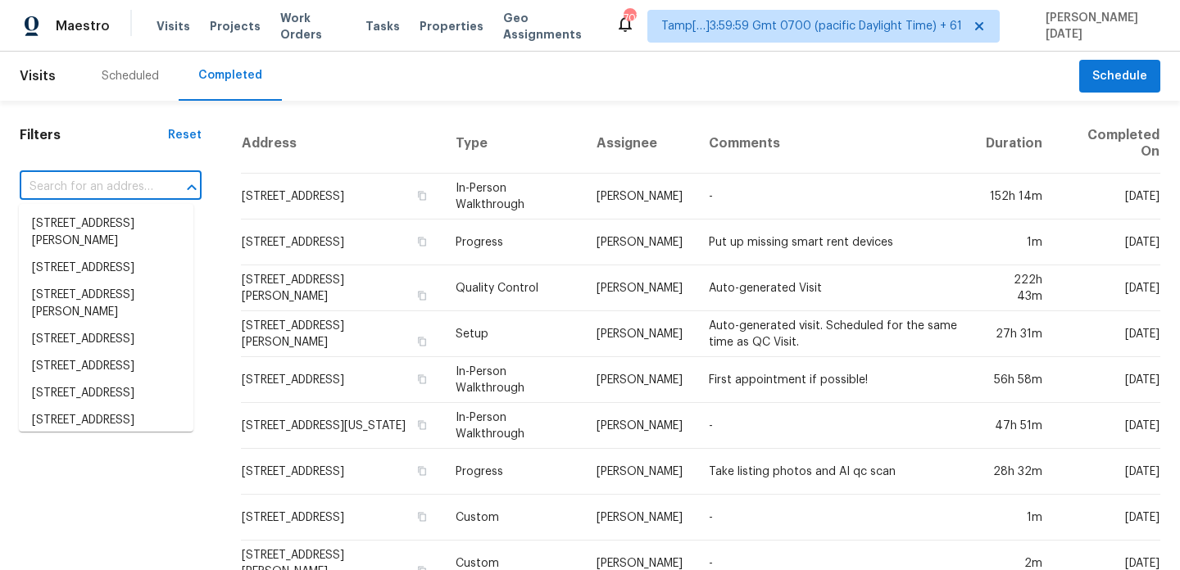
paste input "[STREET_ADDRESS]"
type input "[STREET_ADDRESS]"
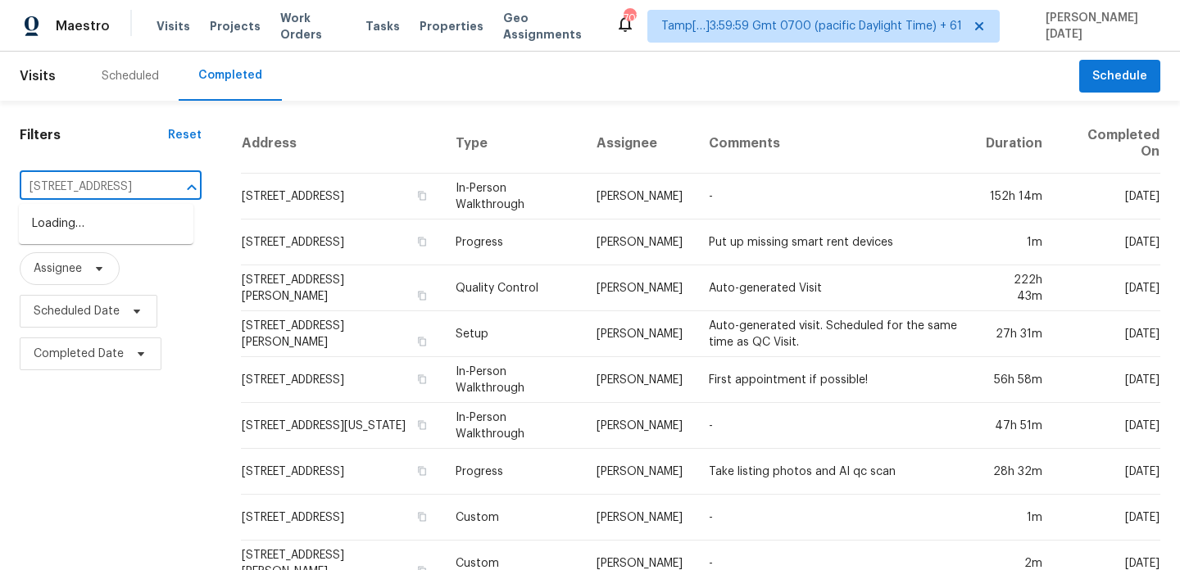
scroll to position [0, 75]
click at [114, 234] on li "[STREET_ADDRESS]" at bounding box center [106, 224] width 175 height 27
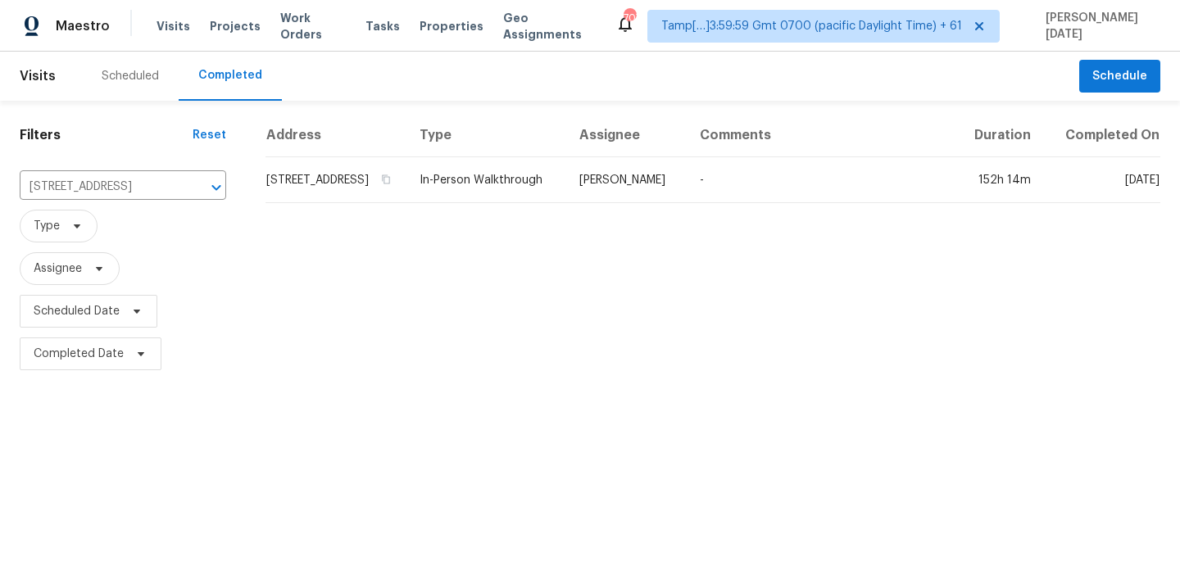
click at [566, 202] on td "In-Person Walkthrough" at bounding box center [486, 180] width 160 height 46
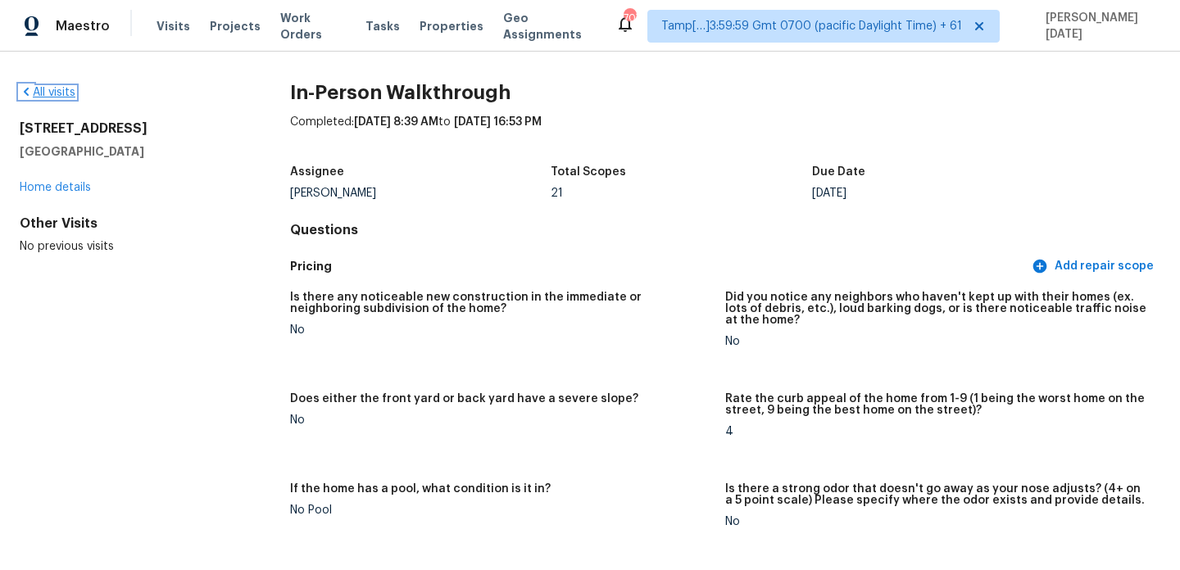
click at [47, 90] on link "All visits" at bounding box center [48, 92] width 56 height 11
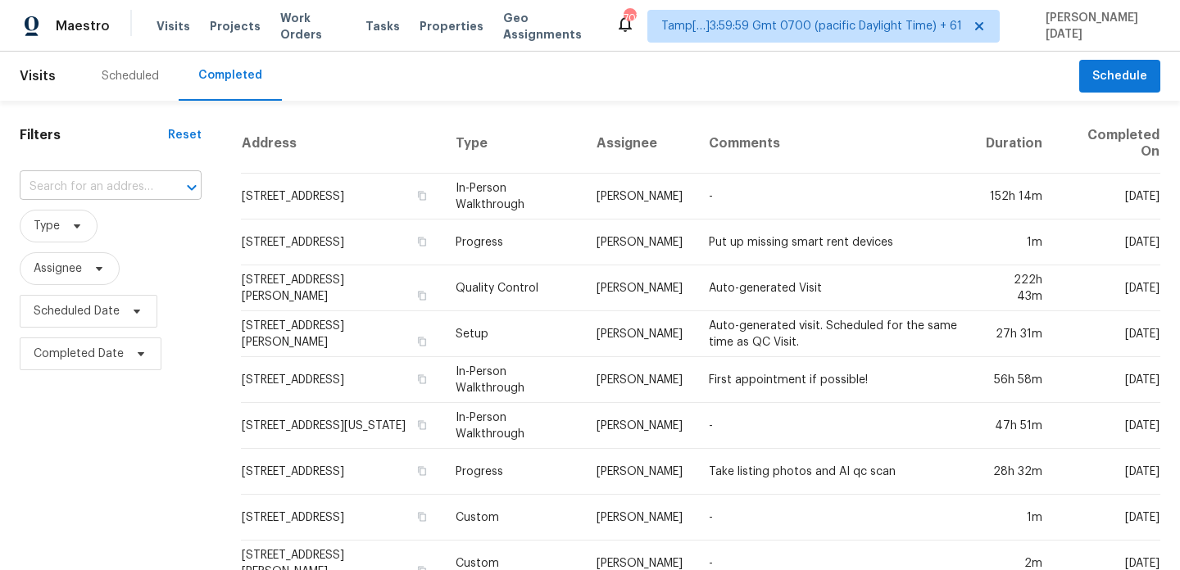
click at [114, 177] on input "text" at bounding box center [88, 187] width 136 height 25
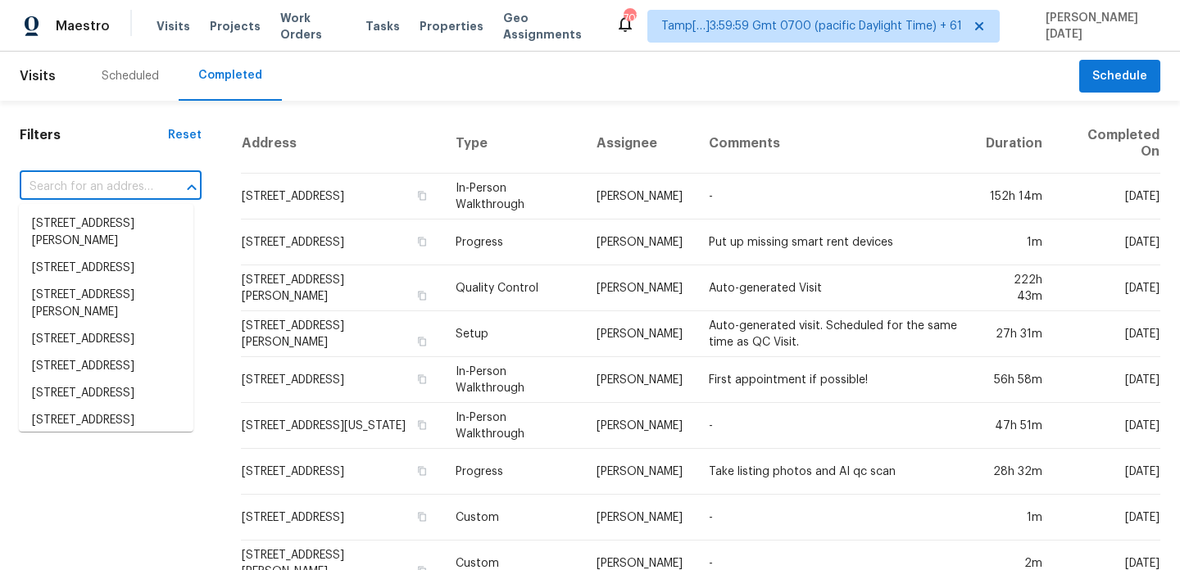
paste input "1986 Camperdown Way, San Jose, CA 95121"
type input "1986 Camperdown Way, San Jose, CA 95121"
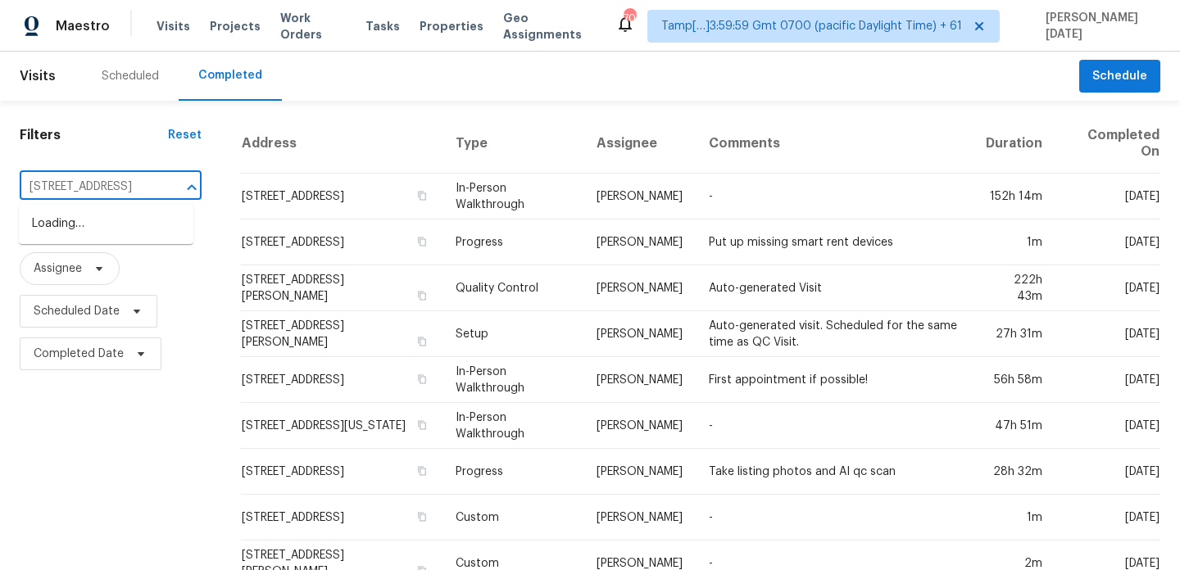
scroll to position [0, 115]
click at [119, 235] on li "1986 Camperdown Way, San Jose, CA 95121" at bounding box center [106, 224] width 175 height 27
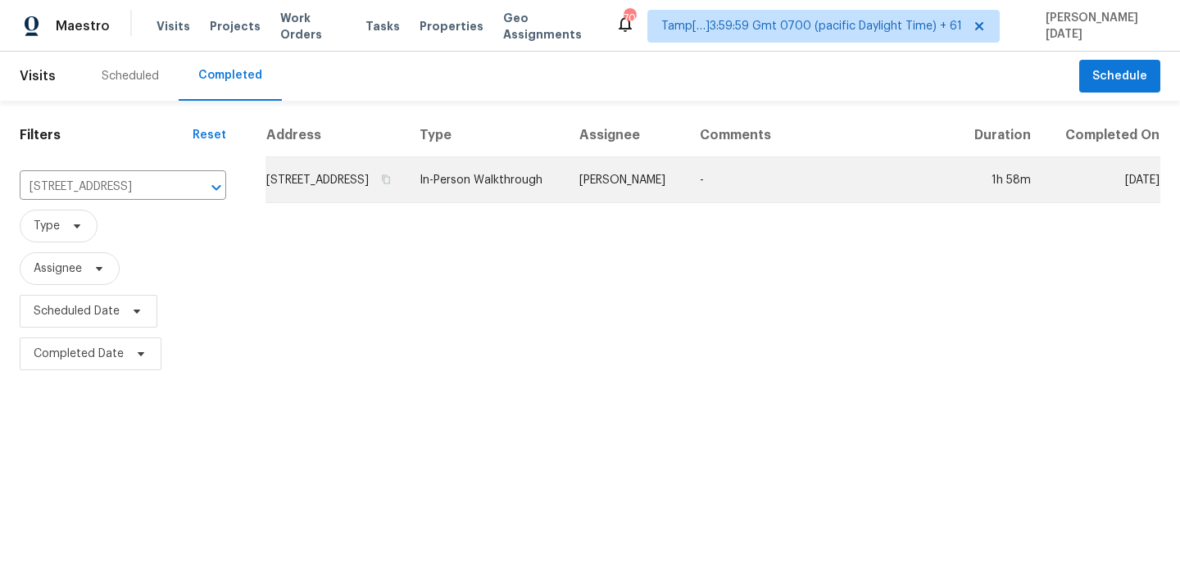
click at [566, 203] on td "In-Person Walkthrough" at bounding box center [486, 180] width 160 height 46
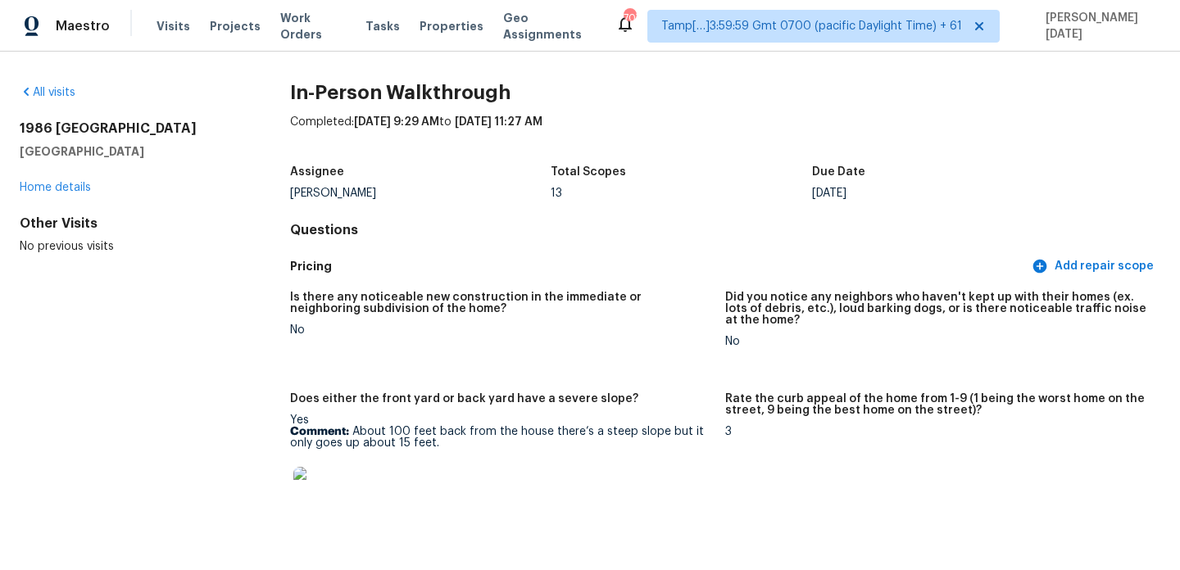
click at [48, 102] on div "All visits 1986 Camperdown Way San Jose, CA 95121 Home details Other Visits No …" at bounding box center [129, 169] width 218 height 170
click at [48, 84] on div "All visits" at bounding box center [129, 92] width 218 height 16
click at [48, 89] on link "All visits" at bounding box center [48, 92] width 56 height 11
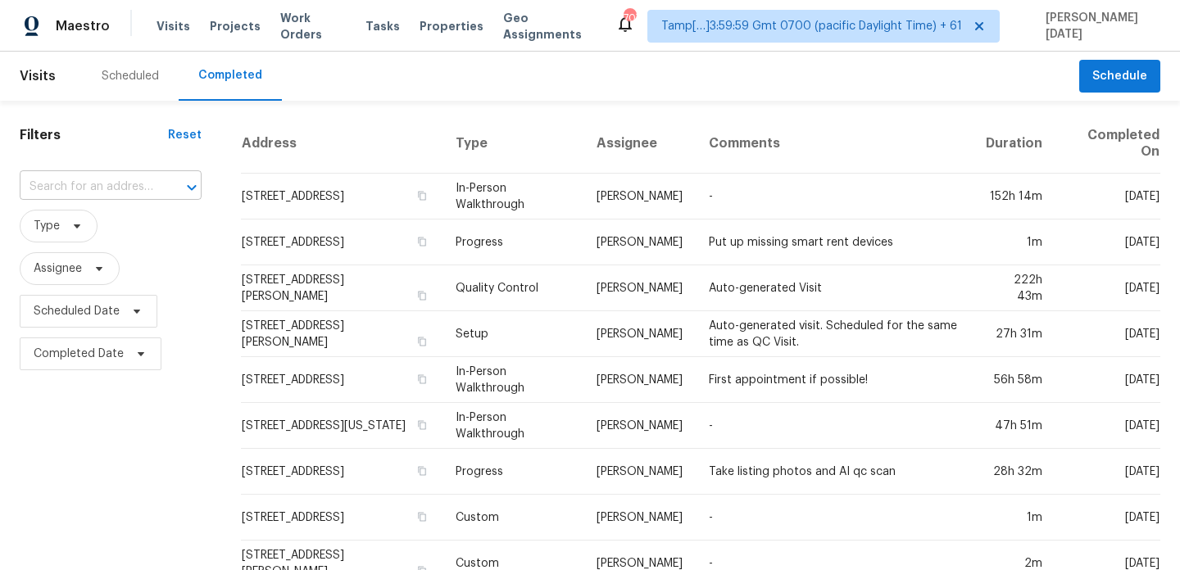
click at [121, 184] on input "text" at bounding box center [88, 187] width 136 height 25
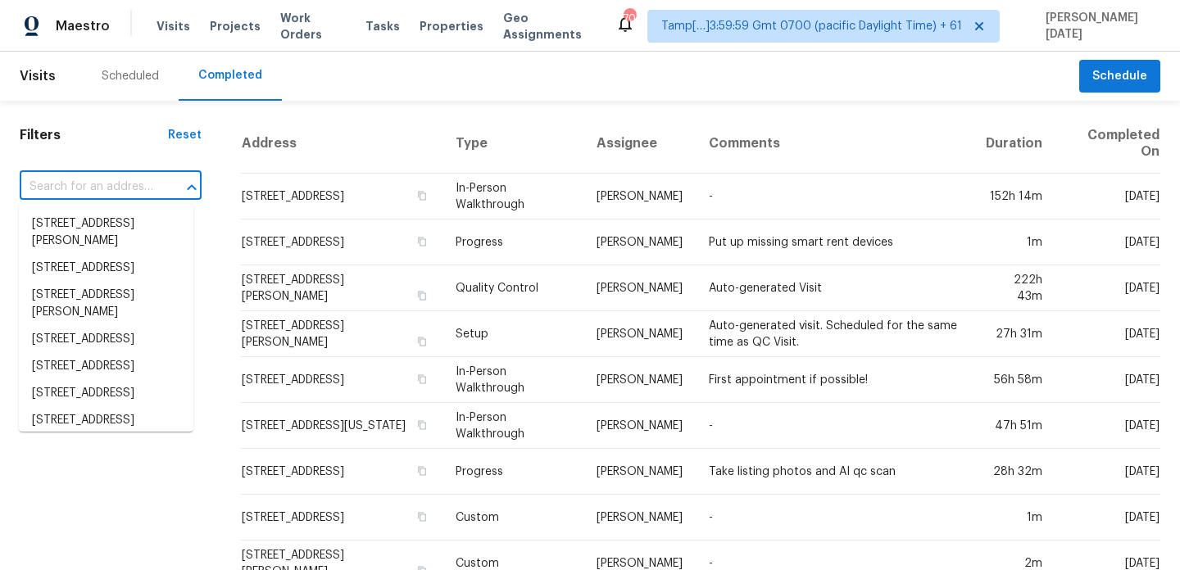
paste input "2715 Sydney Overlook Ln, Charlotte, NC 28269"
type input "2715 Sydney Overlook Ln, Charlotte, NC 28269"
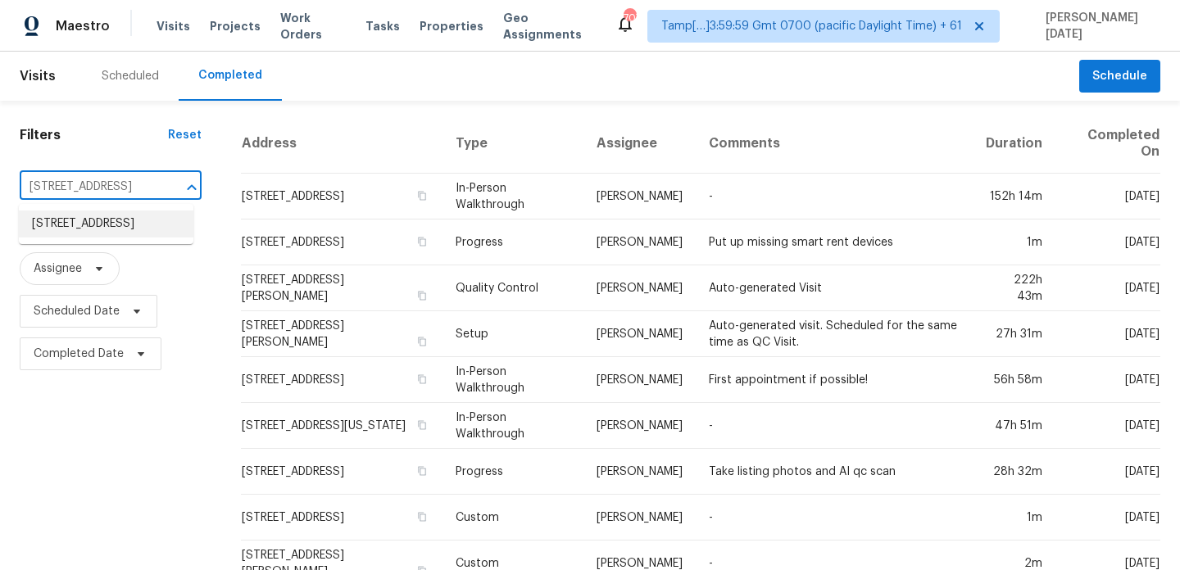
click at [120, 238] on li "2715 Sydney Overlook Ln, Charlotte, NC 28269" at bounding box center [106, 224] width 175 height 27
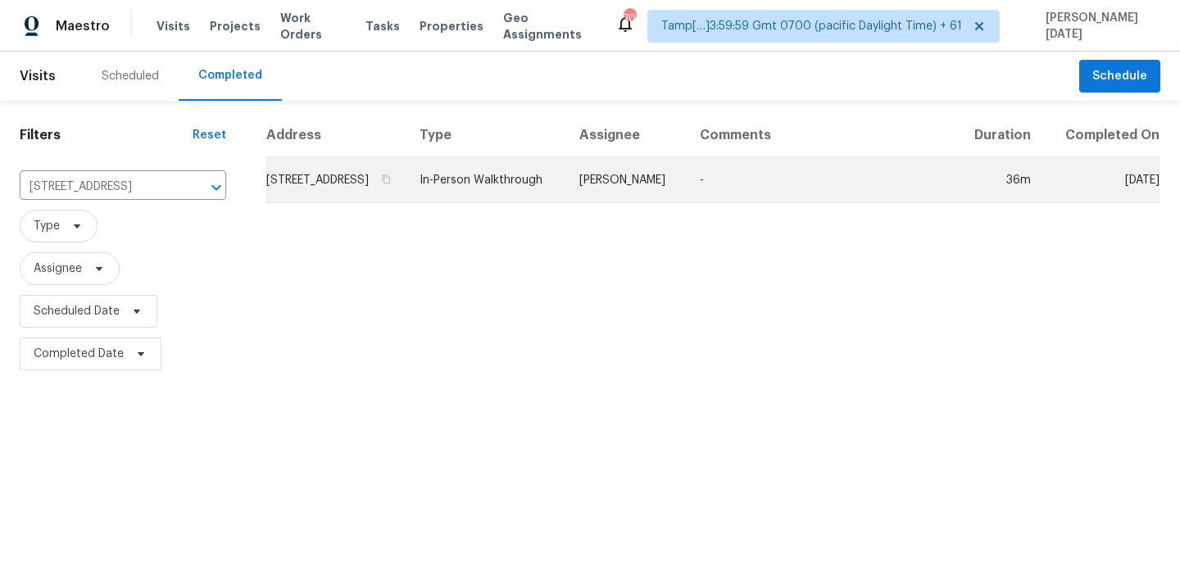
click at [687, 193] on td "[PERSON_NAME]" at bounding box center [626, 180] width 120 height 46
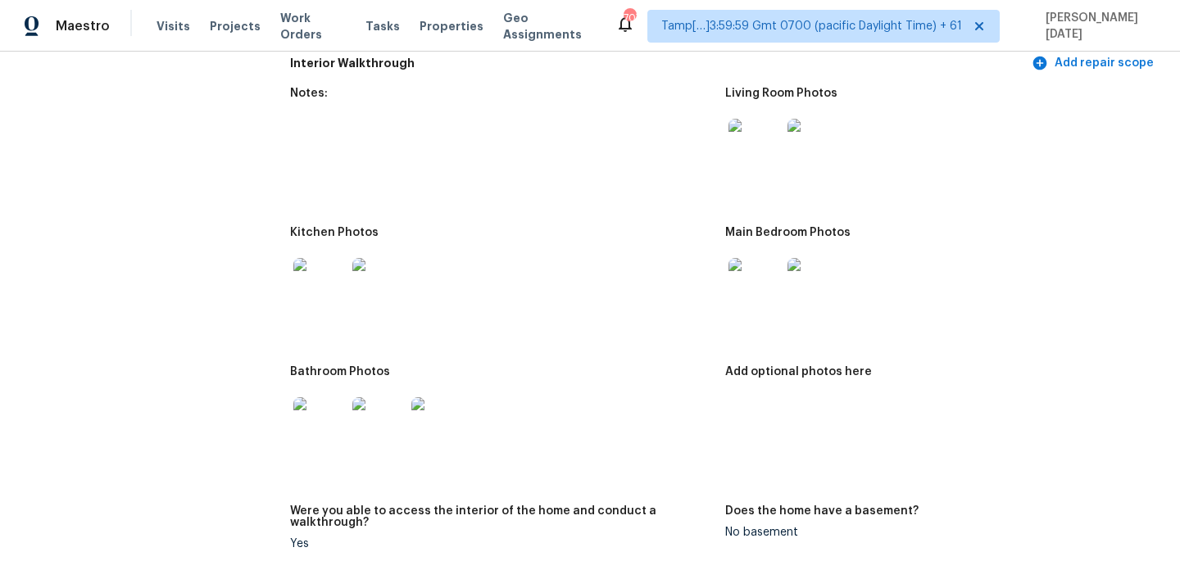
scroll to position [1815, 0]
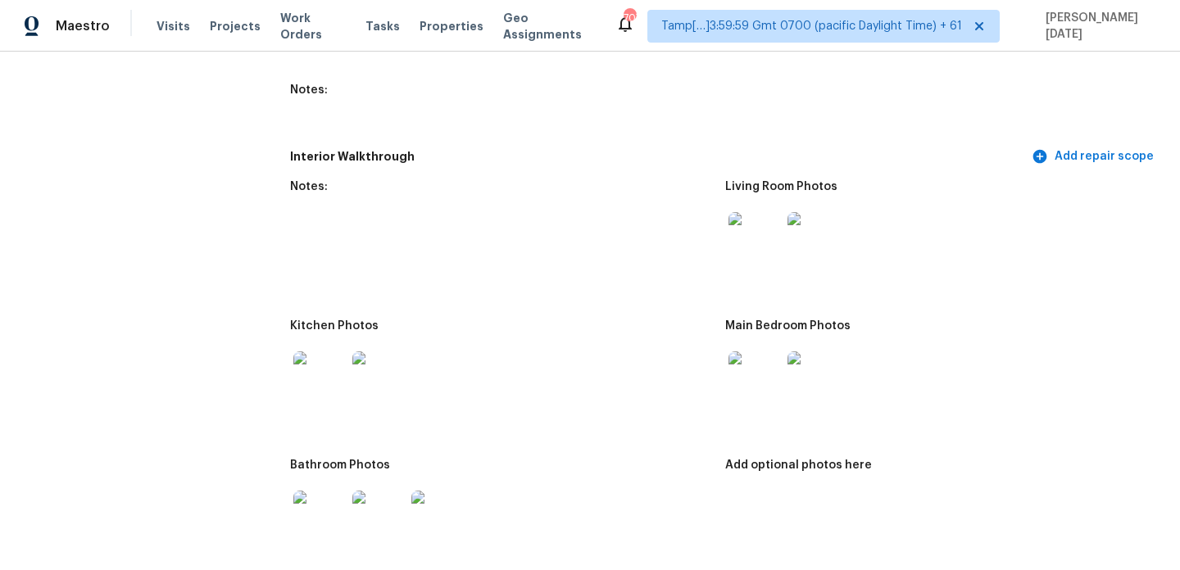
click at [748, 226] on img at bounding box center [755, 238] width 52 height 52
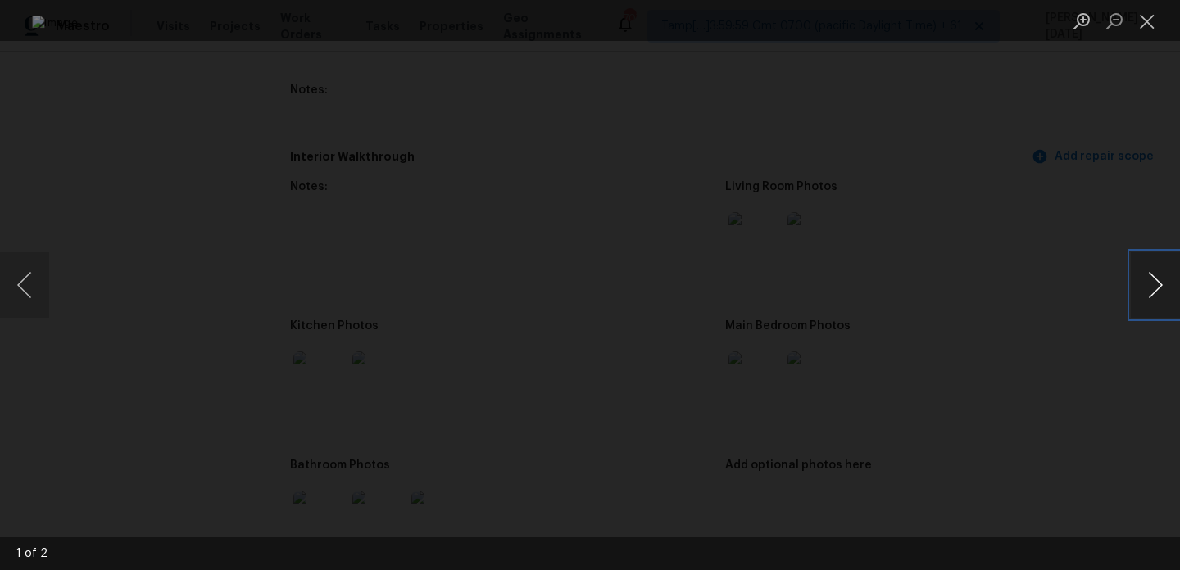
click at [1147, 283] on button "Next image" at bounding box center [1155, 285] width 49 height 66
click at [1147, 21] on button "Close lightbox" at bounding box center [1147, 21] width 33 height 29
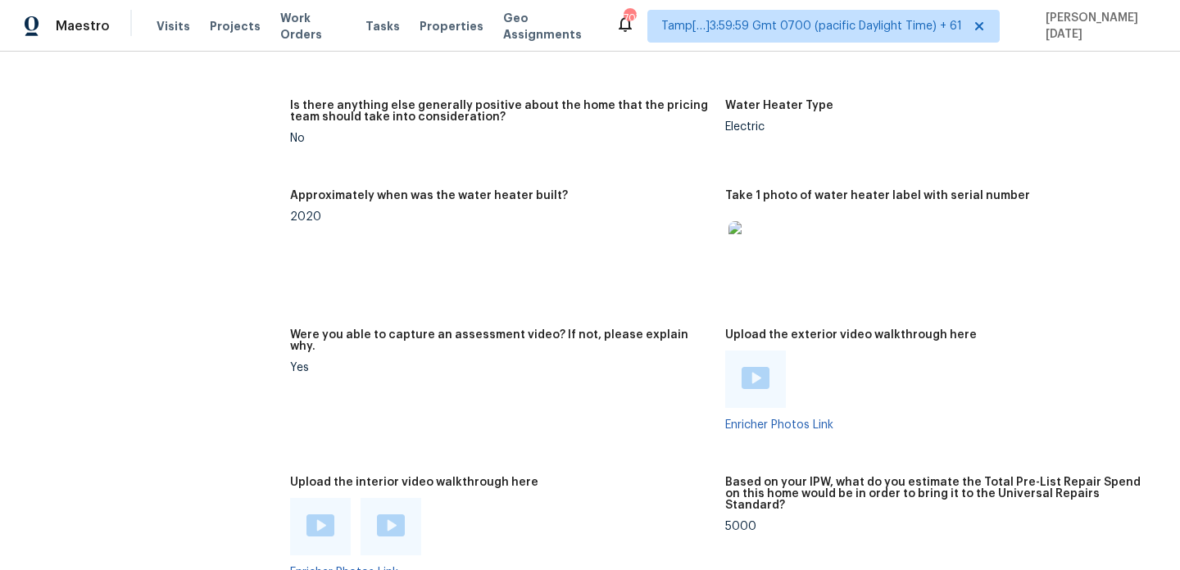
scroll to position [2964, 0]
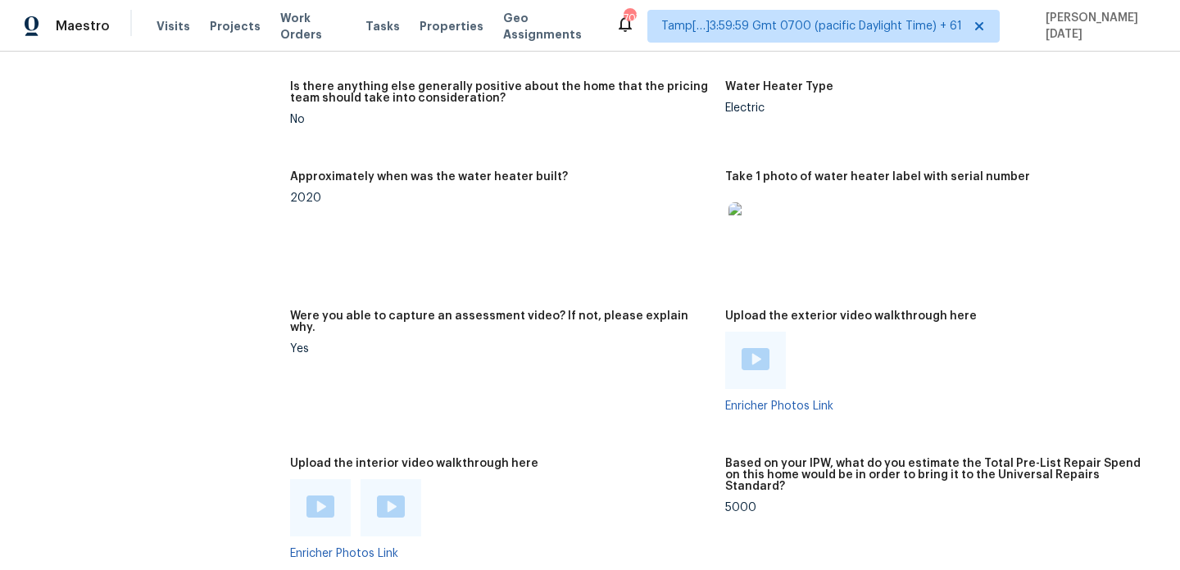
click at [319, 479] on div at bounding box center [320, 507] width 61 height 57
click at [319, 496] on img at bounding box center [321, 507] width 28 height 22
click at [391, 496] on img at bounding box center [391, 507] width 28 height 22
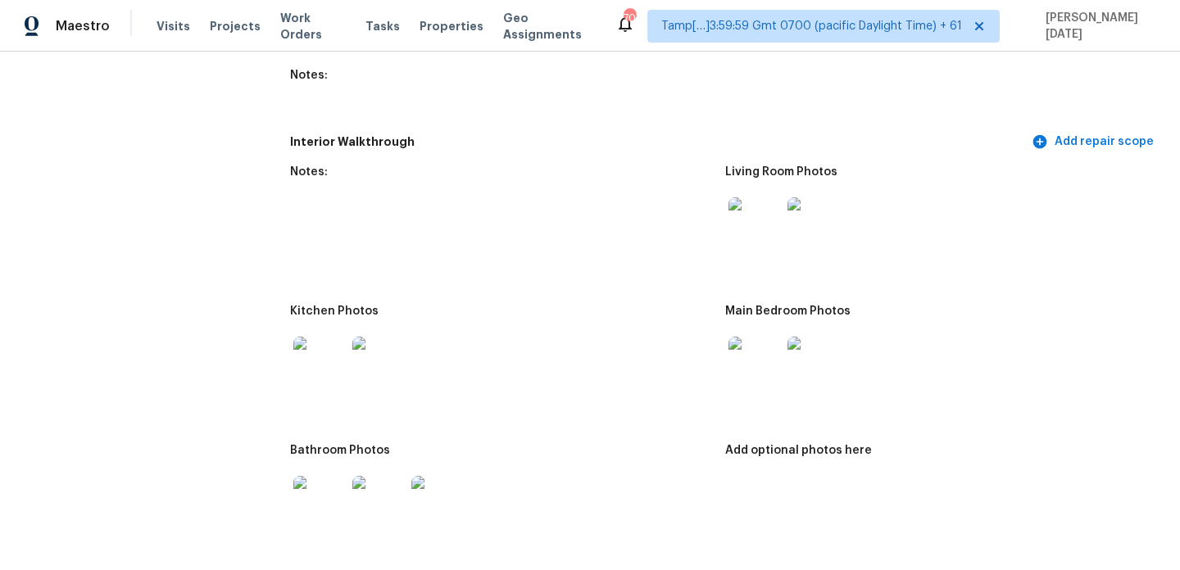
scroll to position [1854, 0]
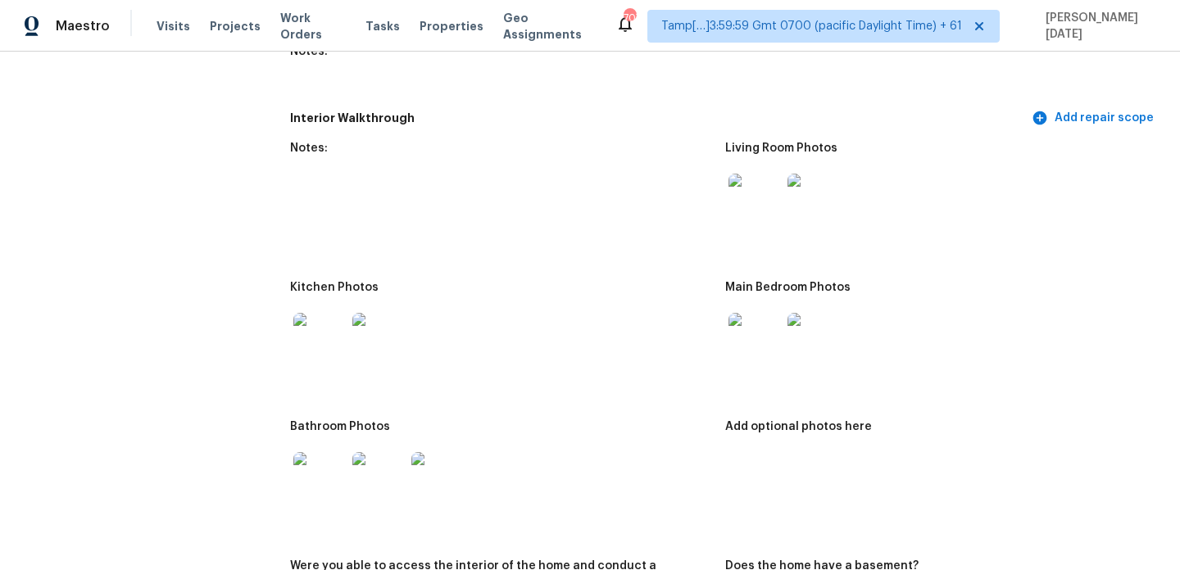
click at [766, 327] on img at bounding box center [755, 339] width 52 height 52
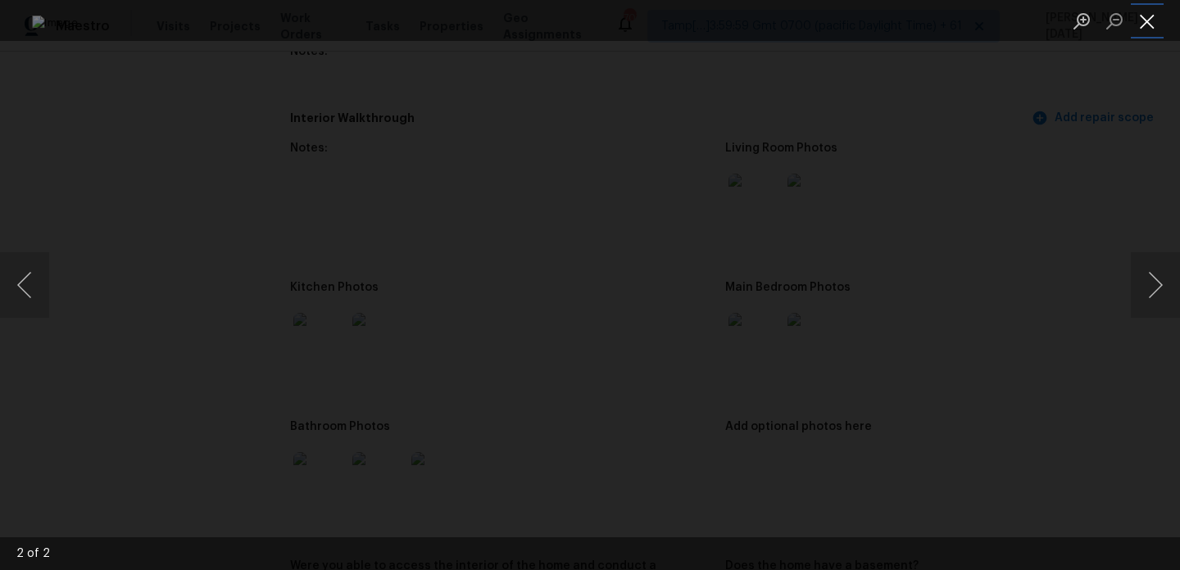
click at [1142, 17] on button "Close lightbox" at bounding box center [1147, 21] width 33 height 29
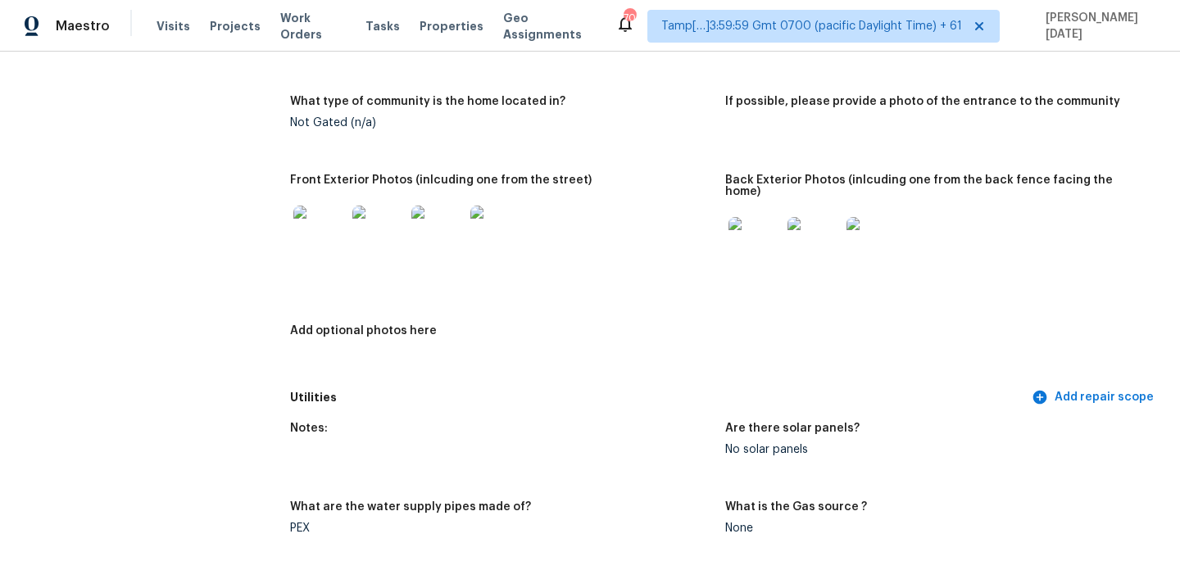
scroll to position [0, 0]
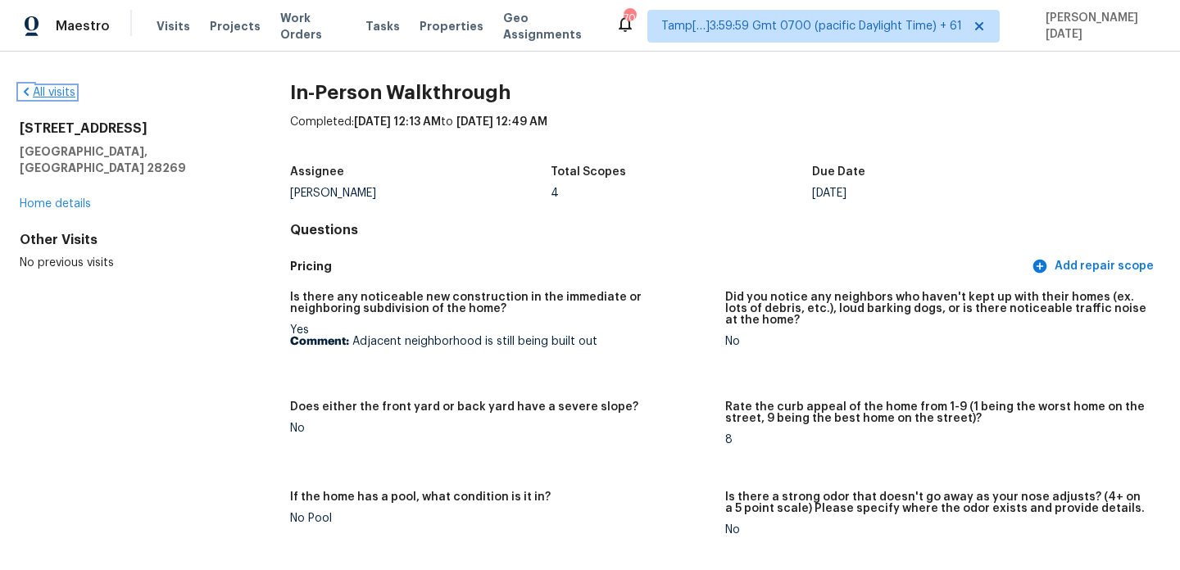
click at [59, 93] on link "All visits" at bounding box center [48, 92] width 56 height 11
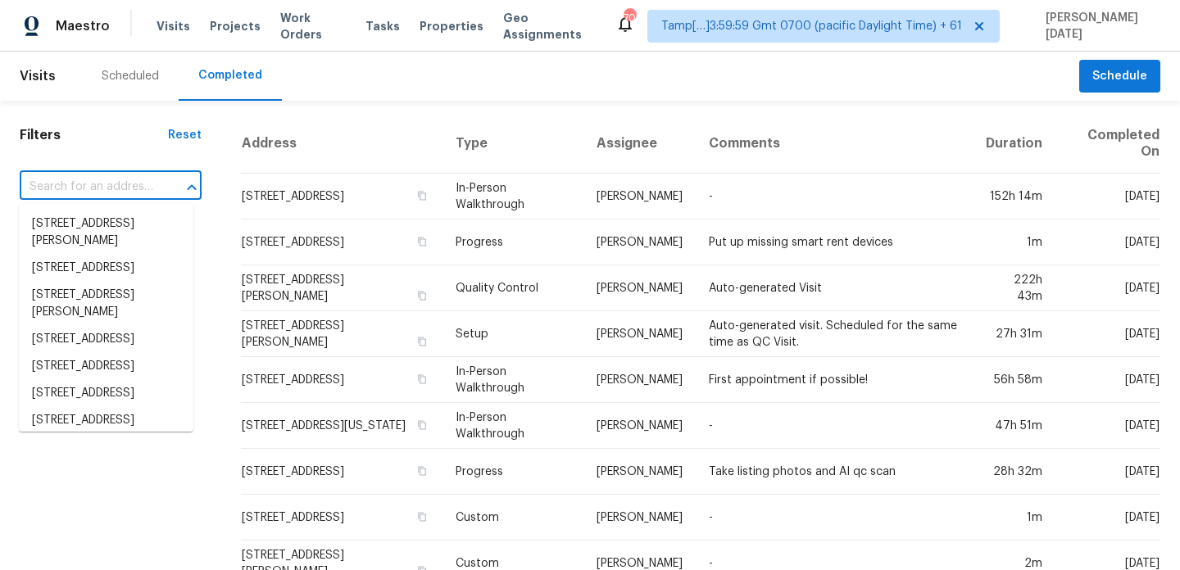
click at [106, 193] on input "text" at bounding box center [88, 187] width 136 height 25
paste input "1231 Softwind Dr, Indianapolis, IN 46260"
type input "1231 Softwind Dr, Indianapolis, IN 46260"
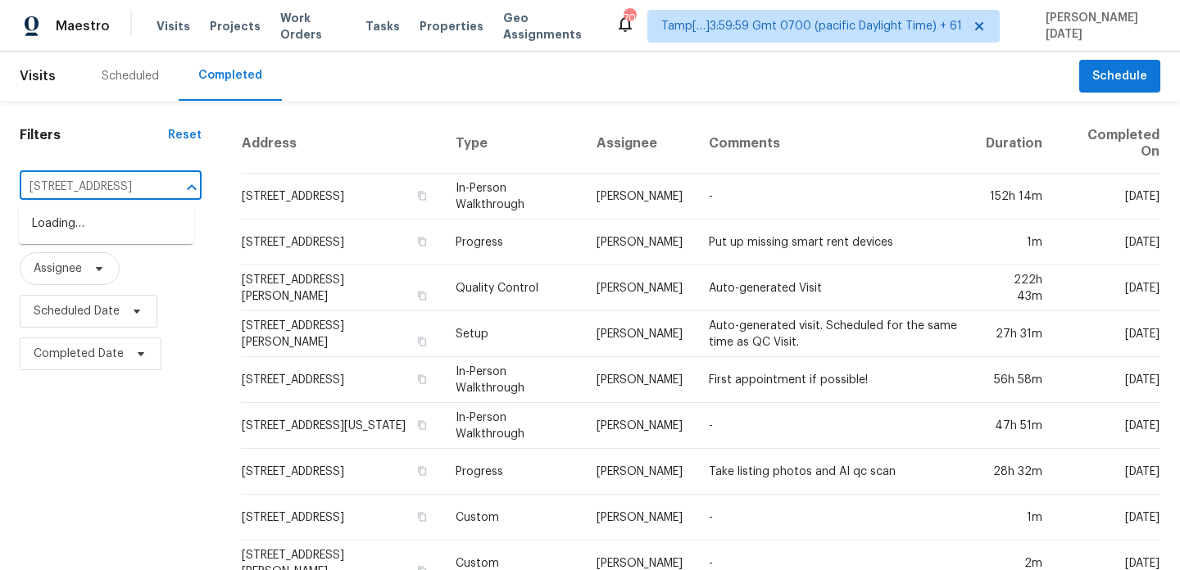
scroll to position [0, 97]
click at [117, 237] on li "1231 Softwind Dr, Indianapolis, IN 46260" at bounding box center [106, 224] width 175 height 27
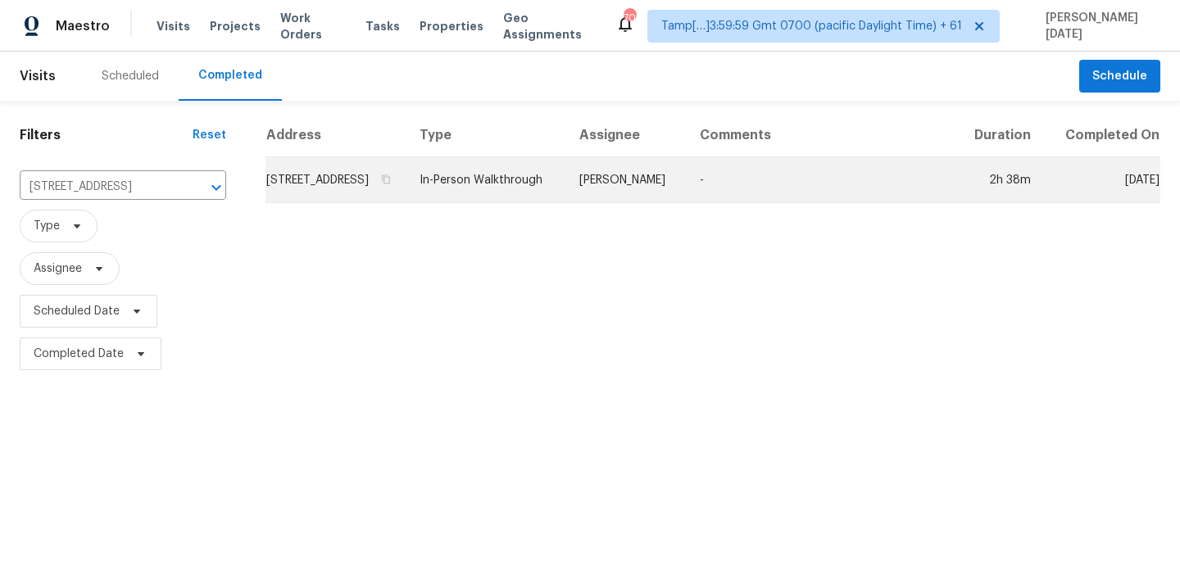
click at [556, 193] on td "In-Person Walkthrough" at bounding box center [486, 180] width 160 height 46
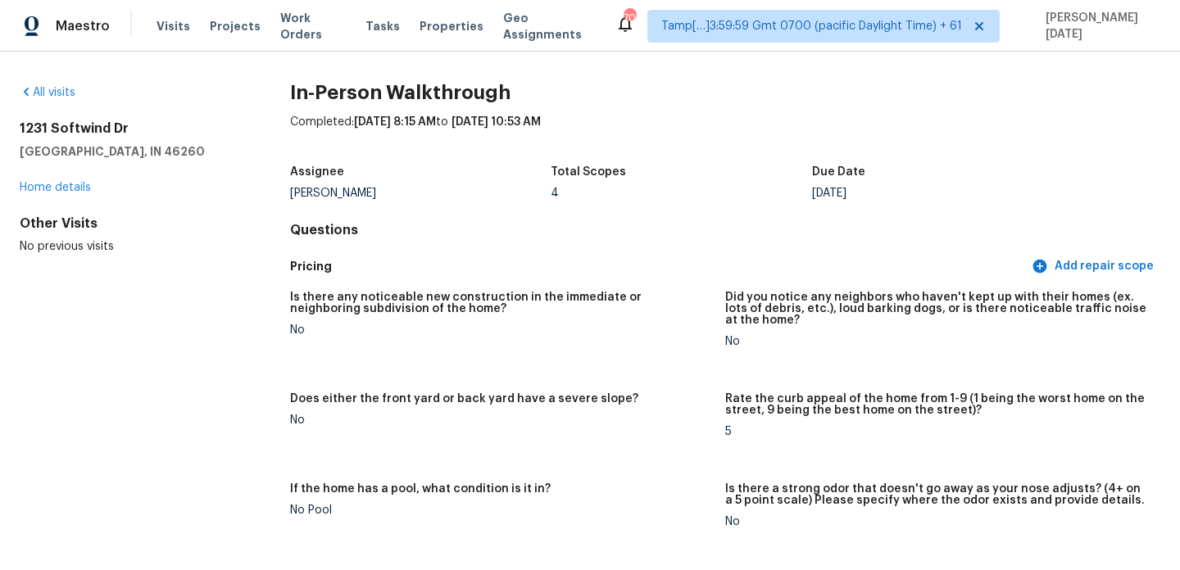
click at [44, 101] on div "All visits 1231 Softwind Dr Indianapolis, IN 46260 Home details Other Visits No…" at bounding box center [129, 169] width 218 height 170
click at [54, 90] on link "All visits" at bounding box center [48, 92] width 56 height 11
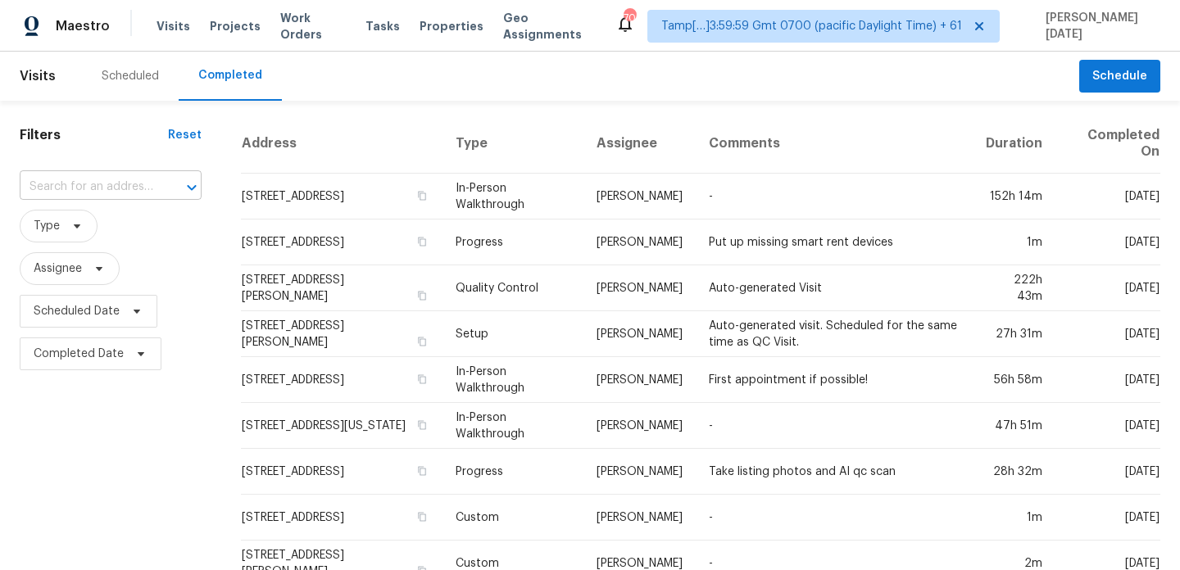
click at [116, 189] on input "text" at bounding box center [88, 187] width 136 height 25
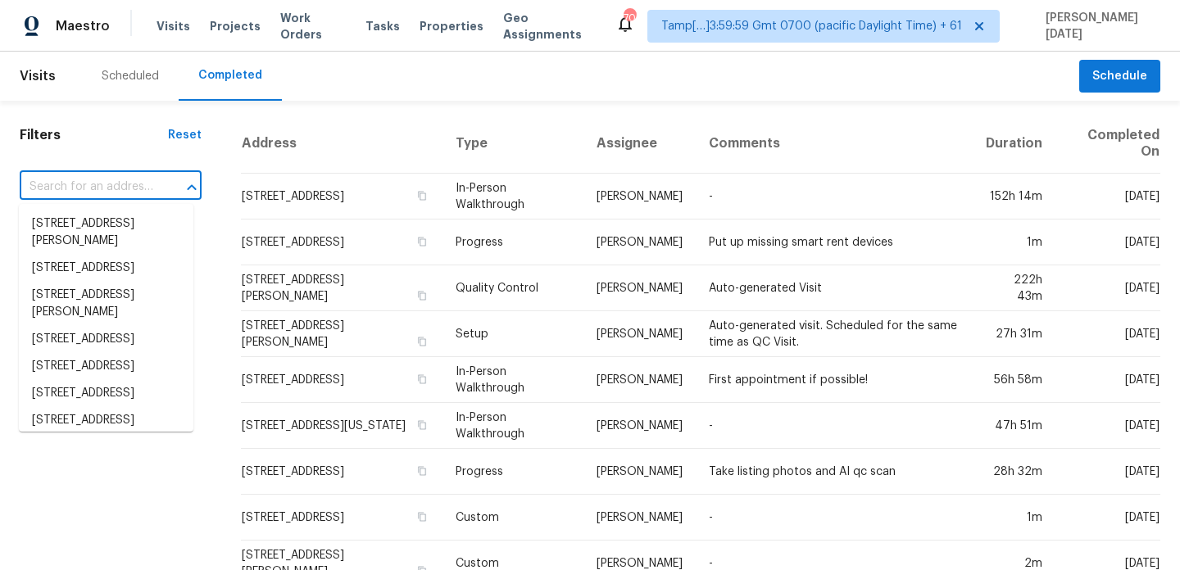
paste input "3146 Jackson Smt, Converse, TX 78109"
type input "3146 Jackson Smt, Converse, TX 78109"
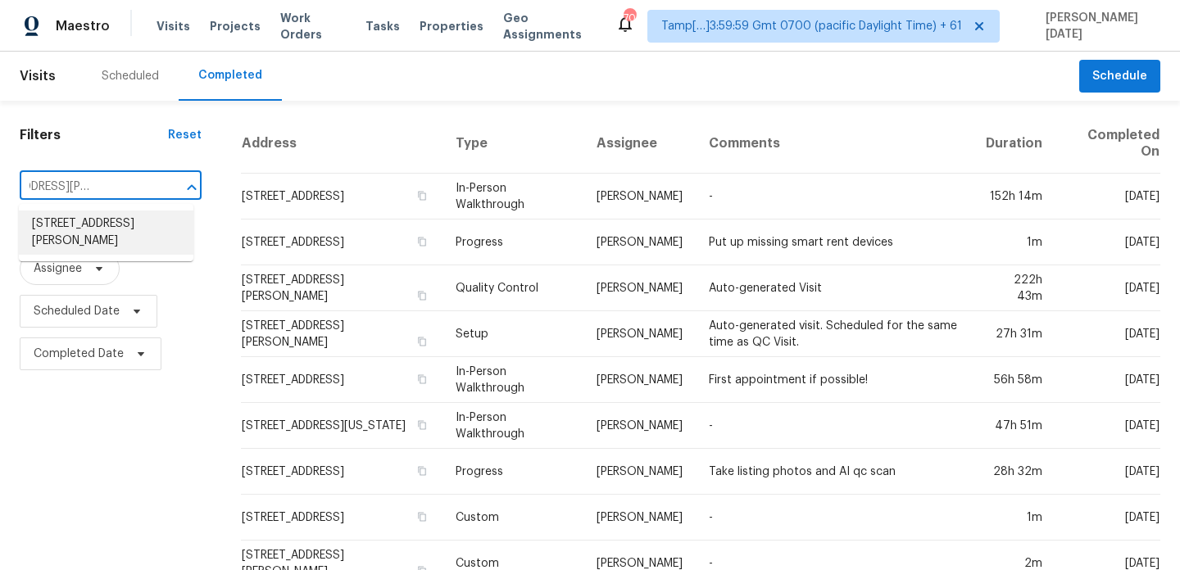
click at [111, 232] on li "3146 Jackson Smt, Converse, TX 78109" at bounding box center [106, 233] width 175 height 44
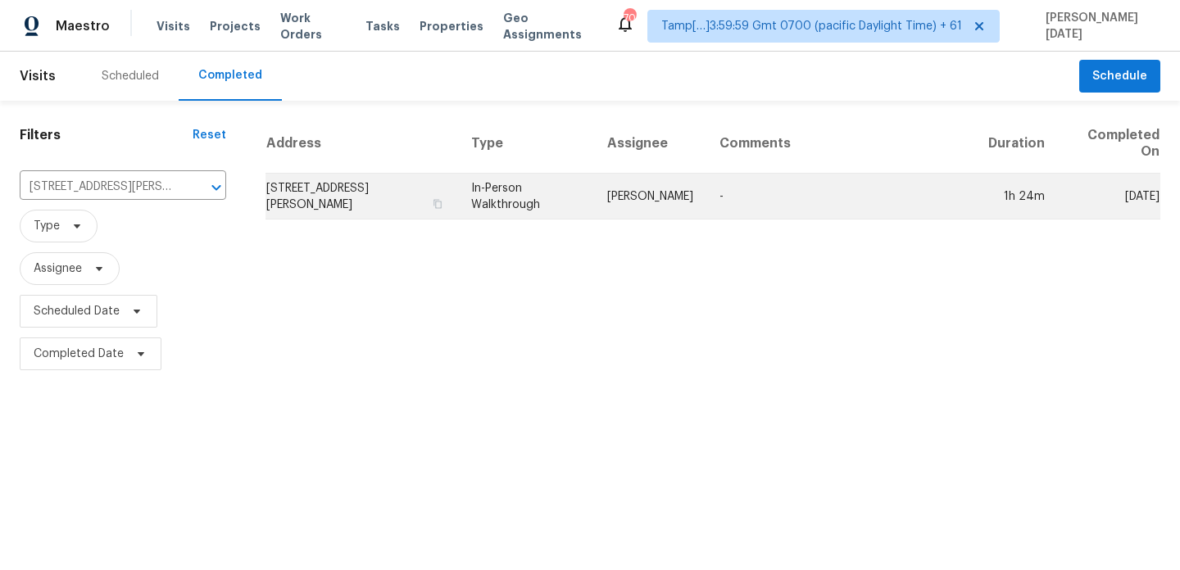
click at [634, 198] on td "[PERSON_NAME]" at bounding box center [650, 197] width 112 height 46
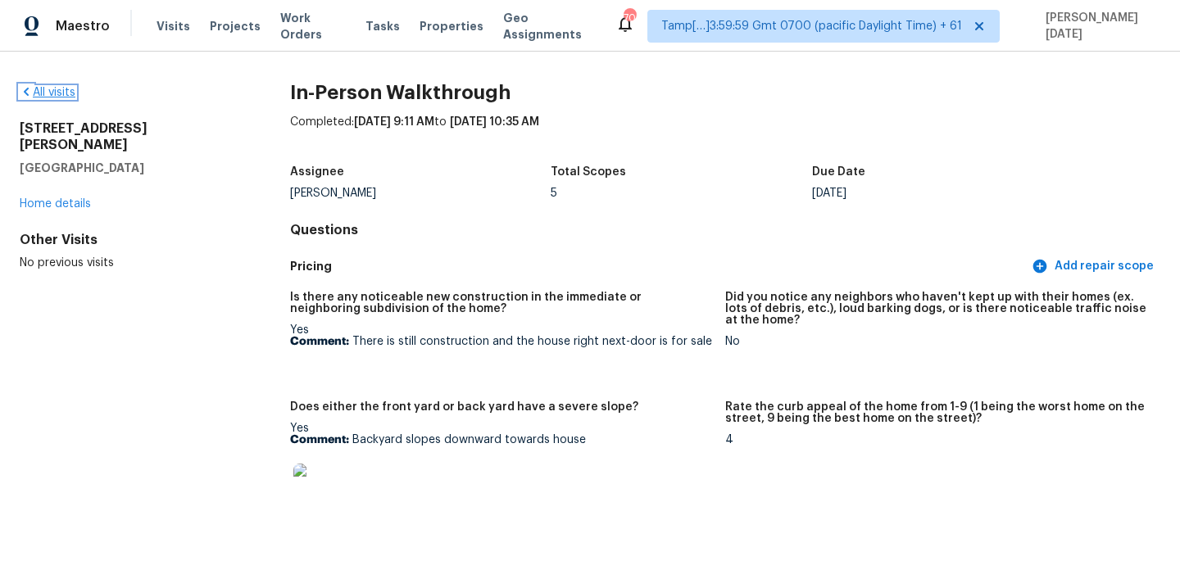
click at [46, 98] on link "All visits" at bounding box center [48, 92] width 56 height 11
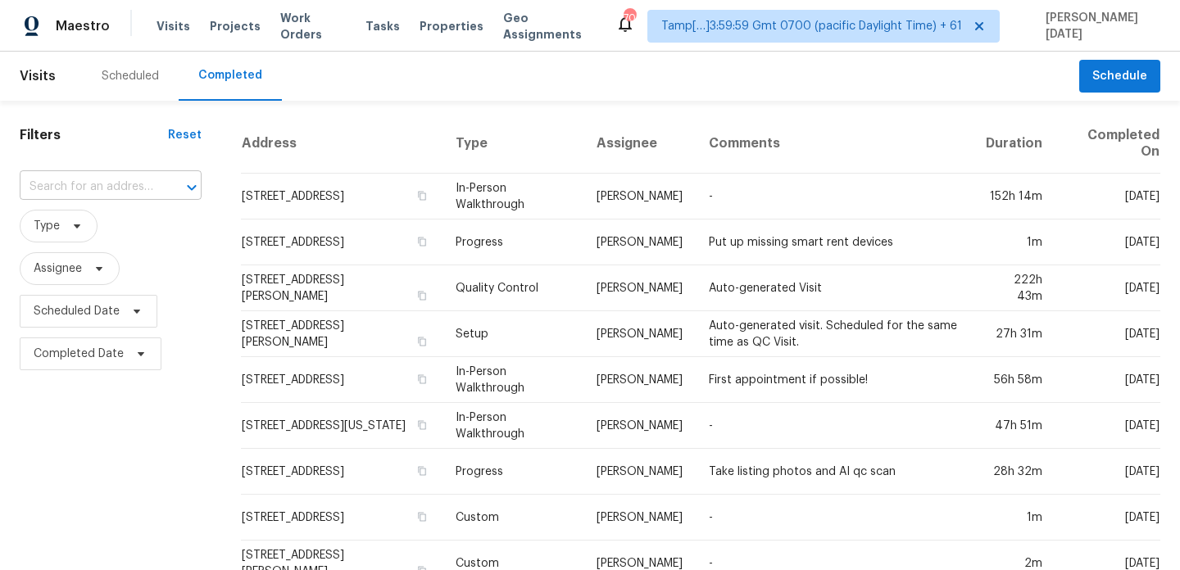
click at [159, 176] on div at bounding box center [180, 187] width 43 height 23
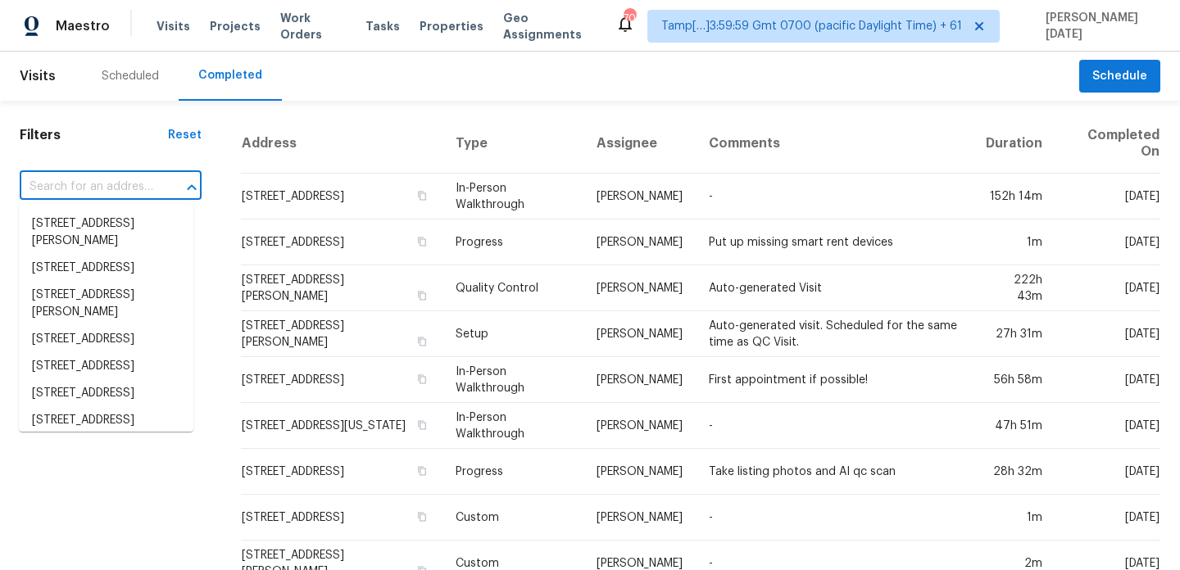
paste input "7802 N 32nd Ave, Phoenix, AZ 85051"
type input "7802 N 32nd Ave, Phoenix, AZ 85051"
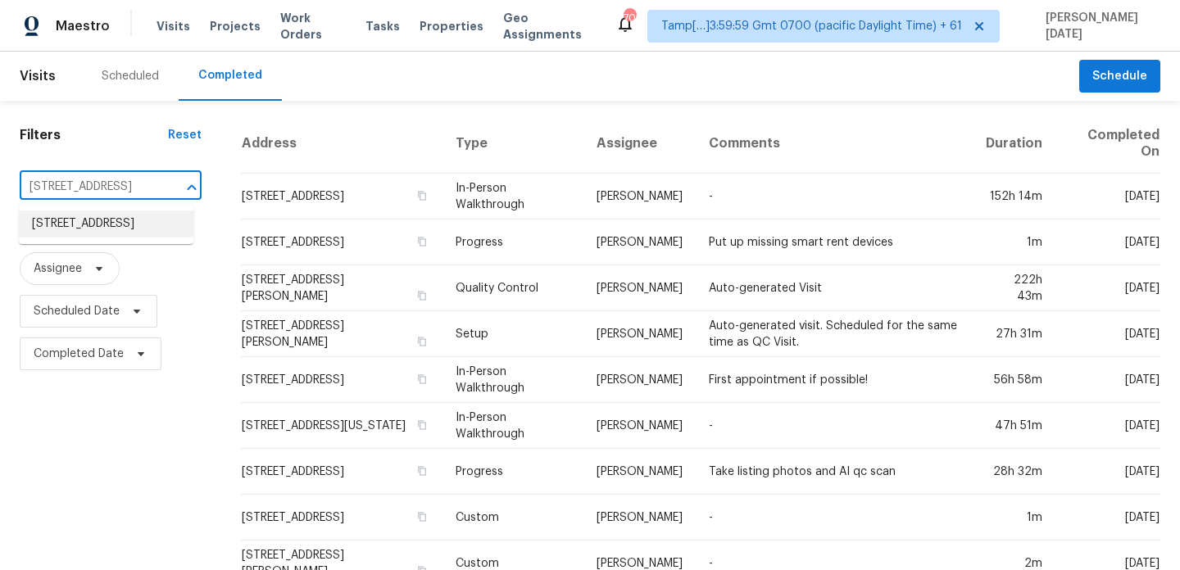
click at [127, 234] on li "7802 N 32nd Ave, Phoenix, AZ 85051" at bounding box center [106, 224] width 175 height 27
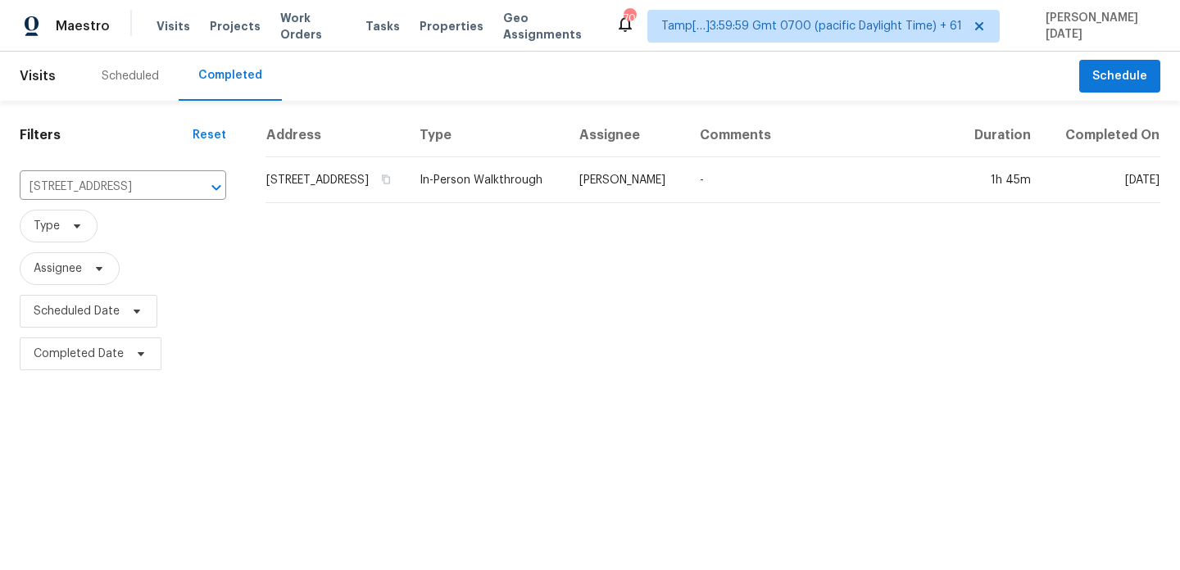
click at [521, 190] on td "In-Person Walkthrough" at bounding box center [486, 180] width 160 height 46
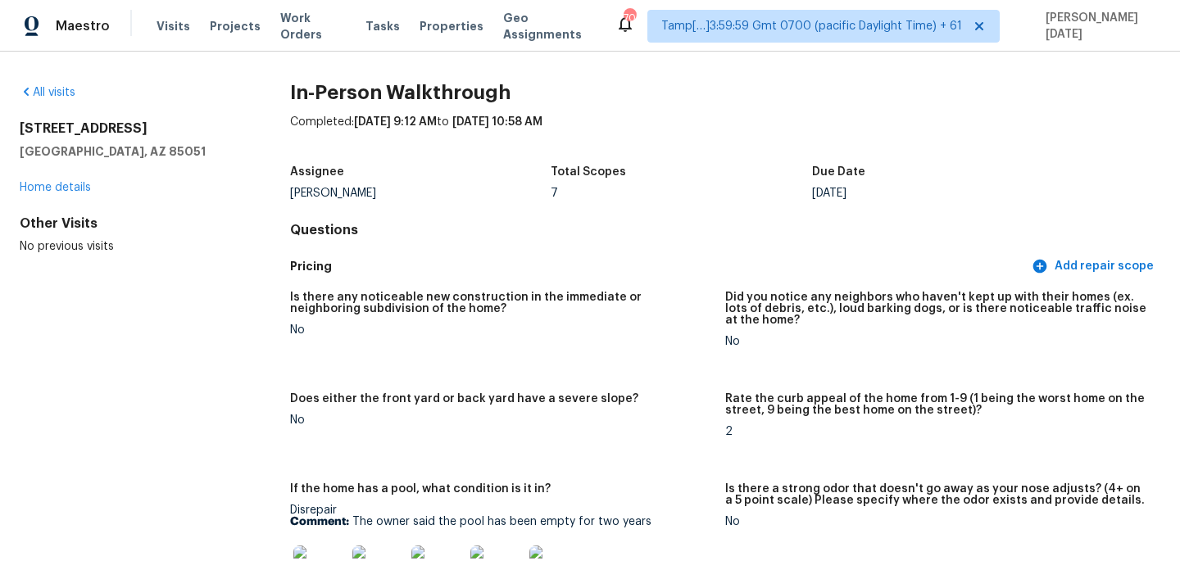
click at [59, 101] on div "All visits 7802 N 32nd Ave Phoenix, AZ 85051 Home details Other Visits No previ…" at bounding box center [129, 169] width 218 height 170
click at [63, 89] on link "All visits" at bounding box center [48, 92] width 56 height 11
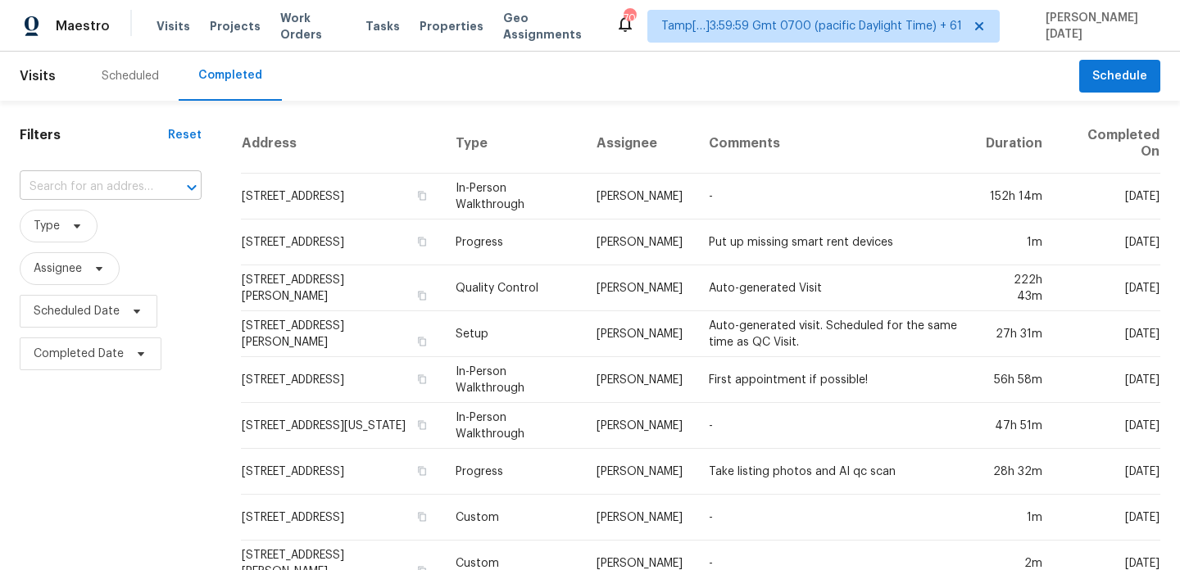
click at [110, 178] on input "text" at bounding box center [88, 187] width 136 height 25
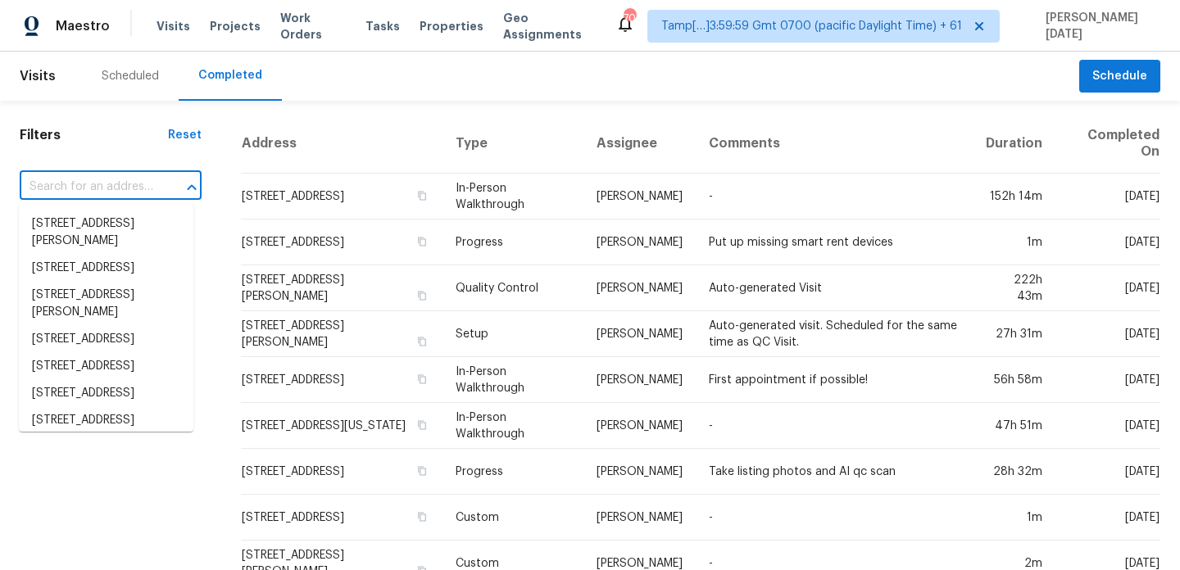
paste input "16 Lodge Way, Travelers Rest, SC 29690"
type input "16 Lodge Way, Travelers Rest, SC 29690"
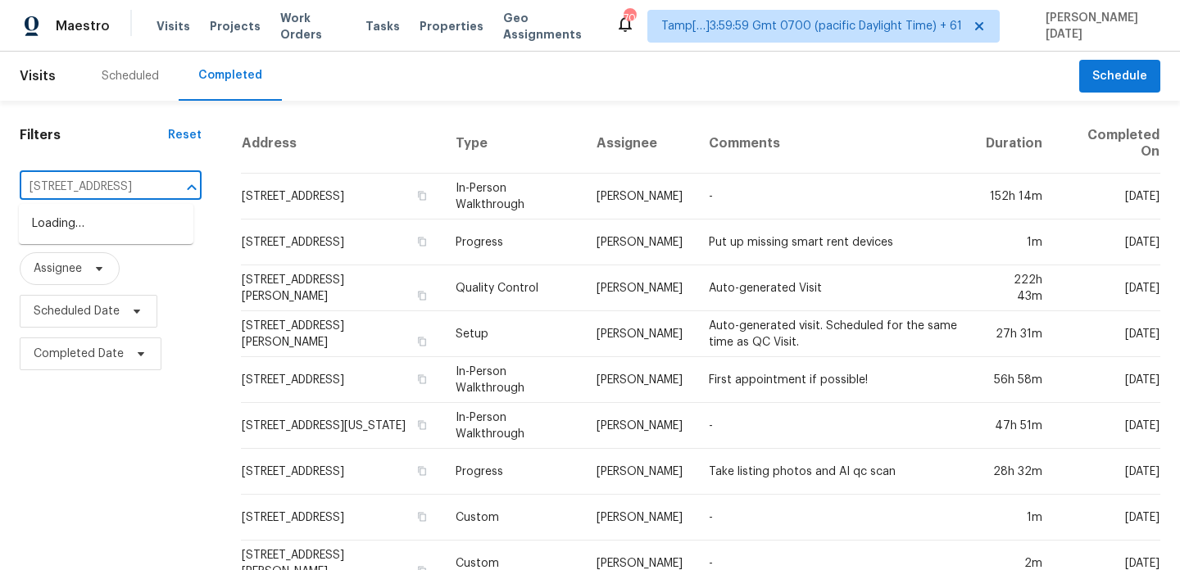
scroll to position [0, 94]
click at [115, 237] on li "16 Lodge Way, Travelers Rest, SC 29690" at bounding box center [106, 224] width 175 height 27
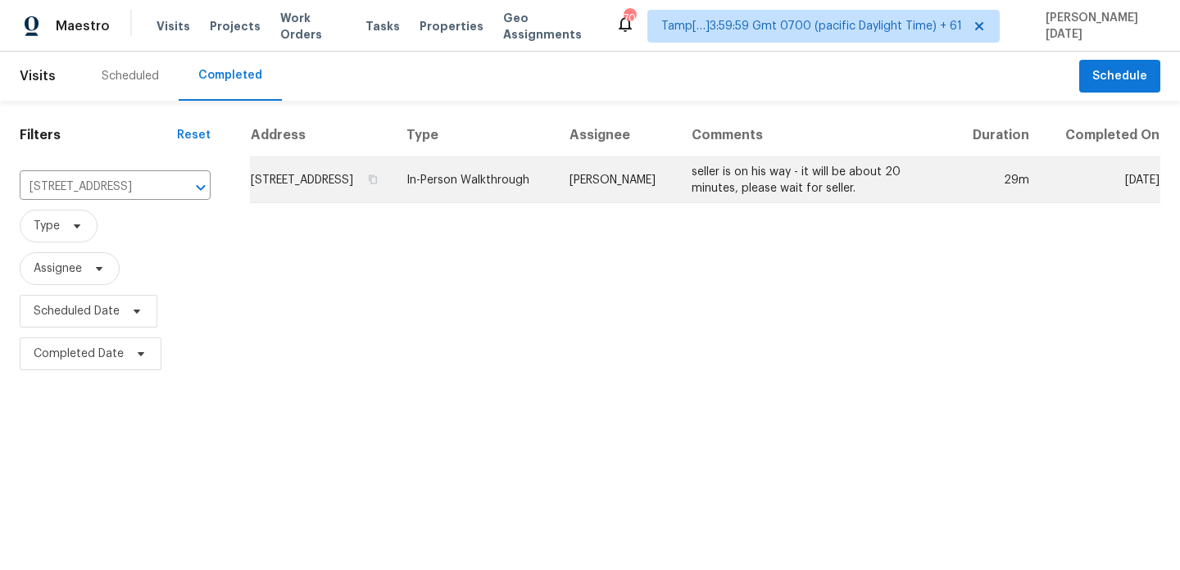
click at [596, 198] on td "[PERSON_NAME]" at bounding box center [617, 180] width 123 height 46
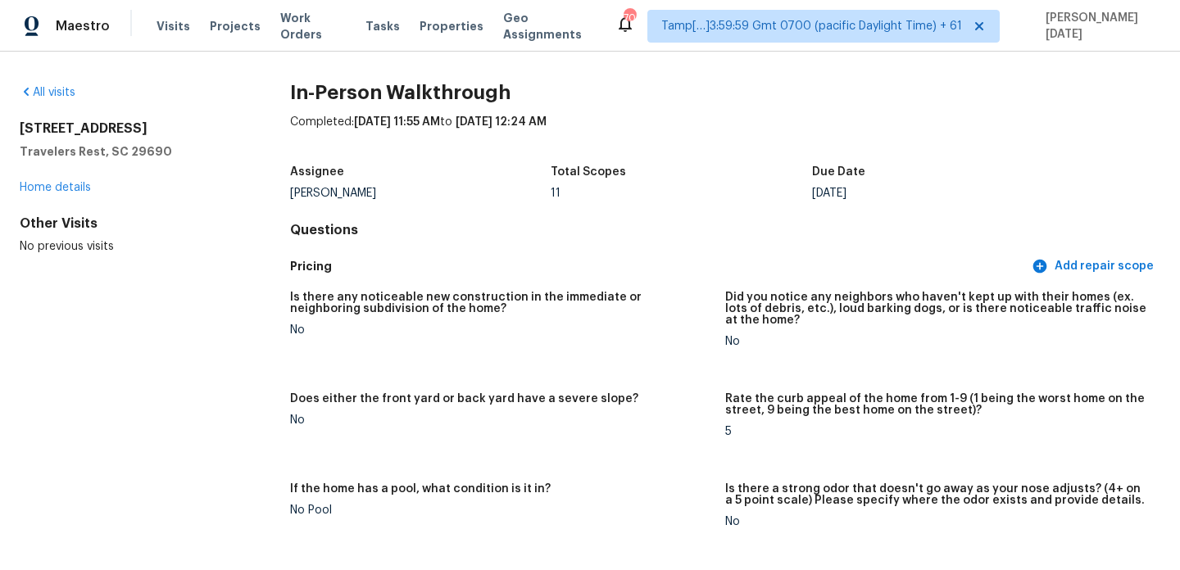
click at [48, 76] on div "All visits 16 Lodge Way Travelers Rest, SC 29690 Home details Other Visits No p…" at bounding box center [590, 311] width 1180 height 519
click at [49, 98] on div "All visits" at bounding box center [129, 92] width 218 height 16
click at [61, 91] on link "All visits" at bounding box center [48, 92] width 56 height 11
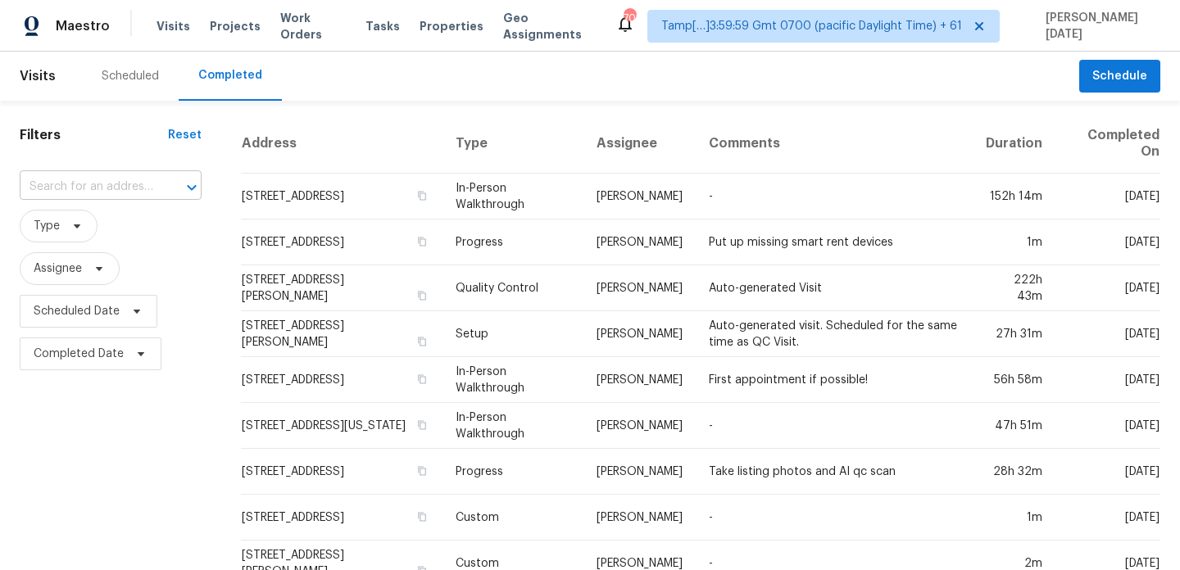
click at [133, 193] on input "text" at bounding box center [88, 187] width 136 height 25
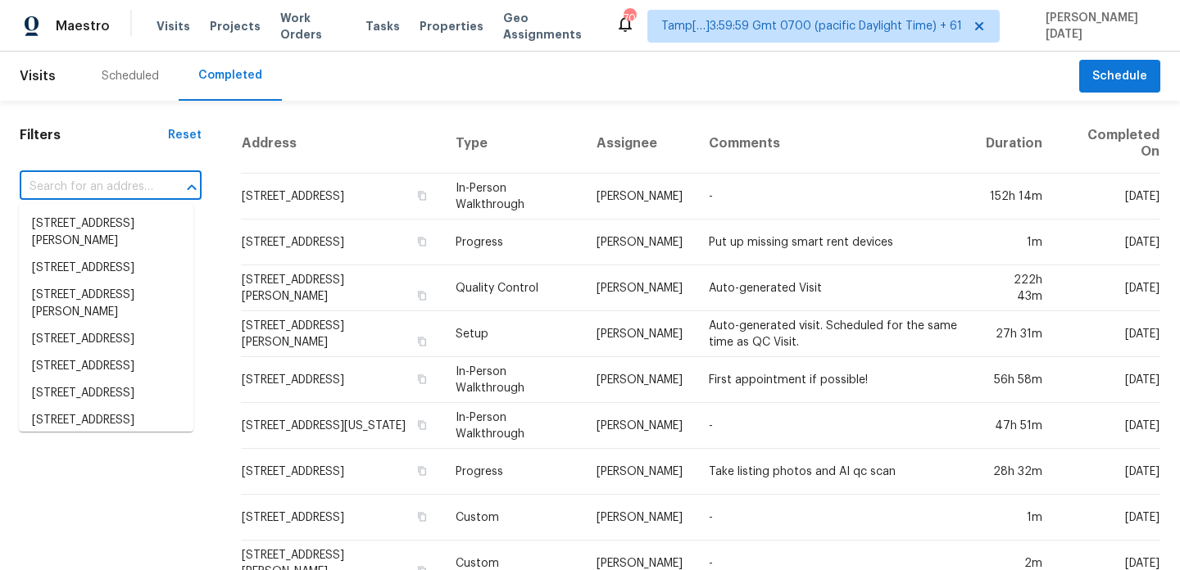
paste input "3298 Drummond Dr, Stone Mountain, GA 30087"
type input "3298 Drummond Dr, Stone Mountain, GA 30087"
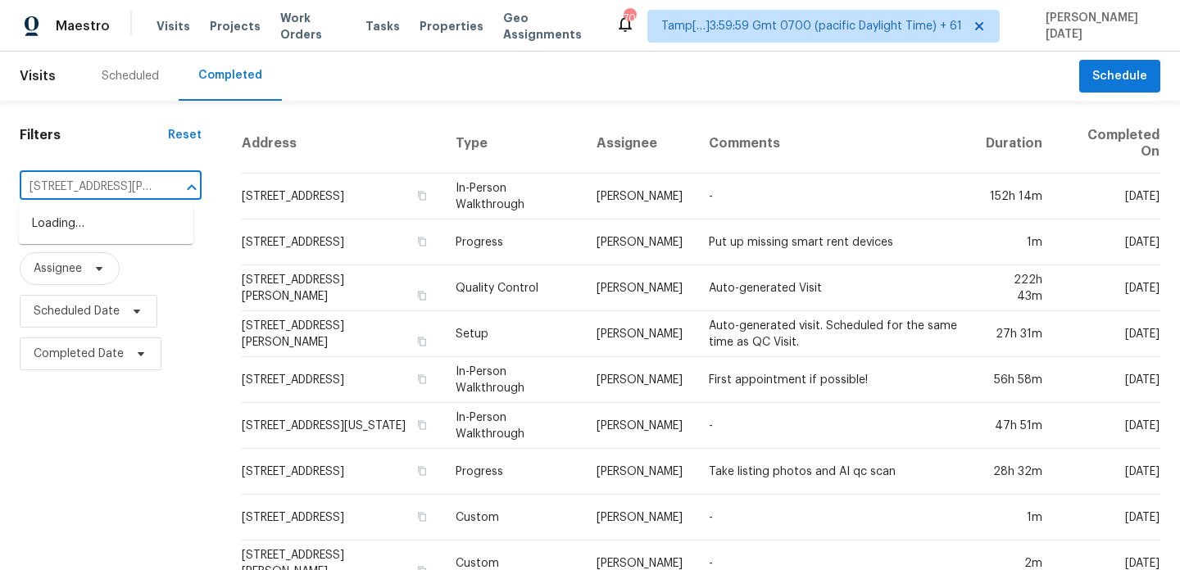
scroll to position [0, 139]
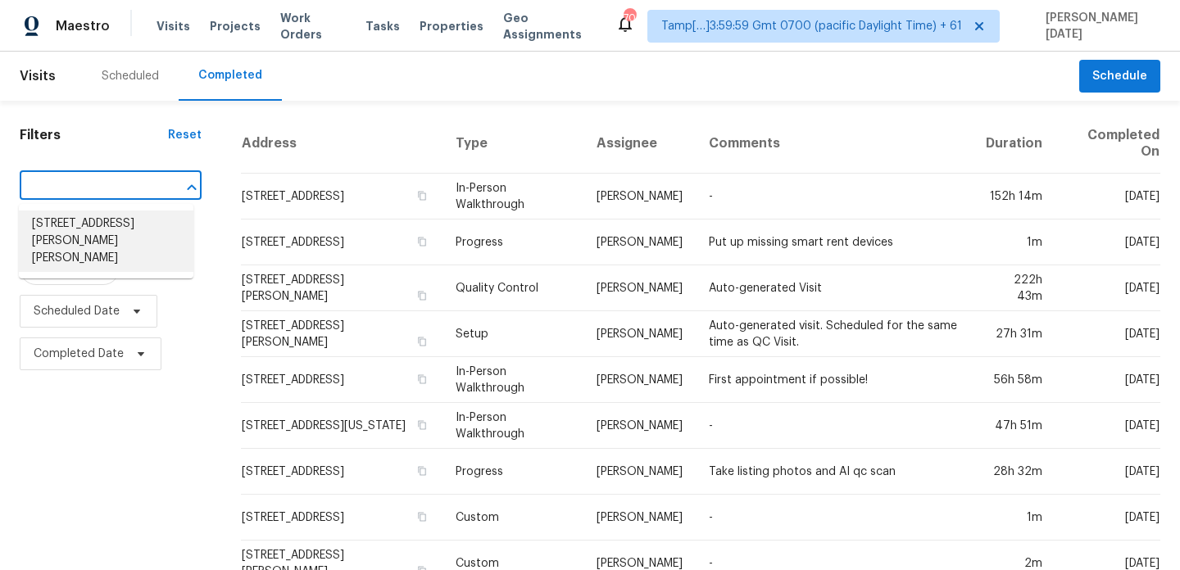
click at [120, 239] on li "3298 Drummond Dr, Stone Mountain, GA 30087" at bounding box center [106, 241] width 175 height 61
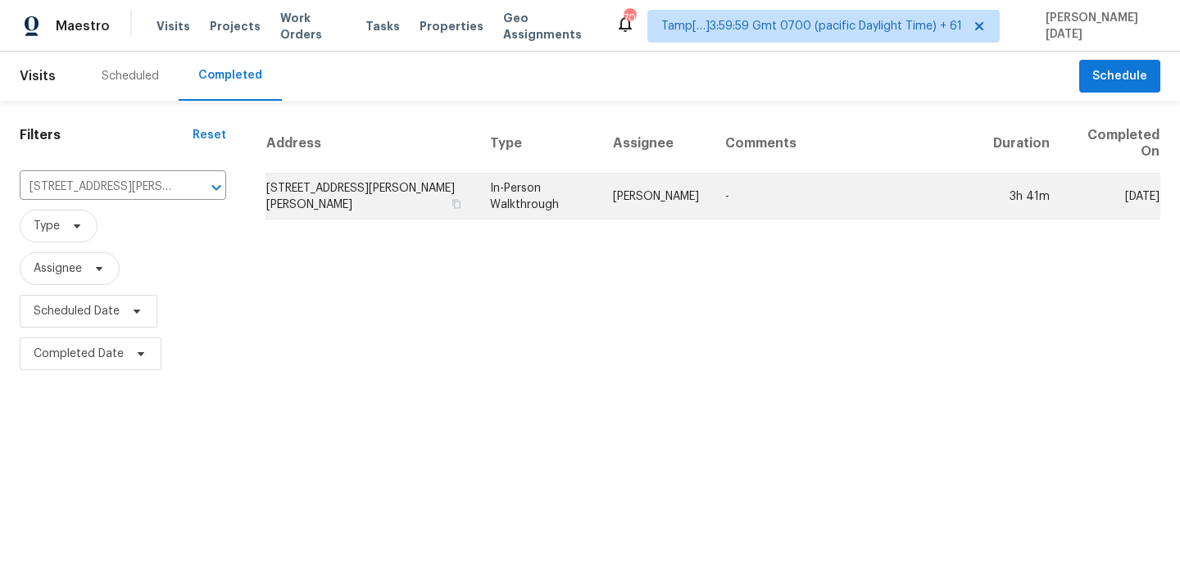
click at [600, 184] on td "In-Person Walkthrough" at bounding box center [538, 197] width 123 height 46
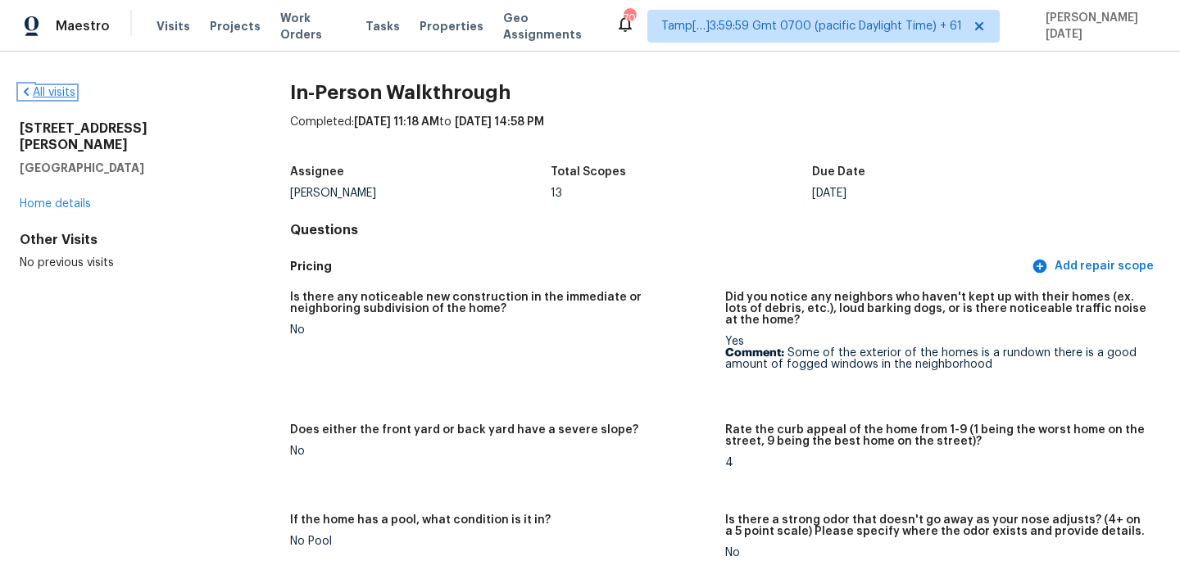
click at [39, 87] on link "All visits" at bounding box center [48, 92] width 56 height 11
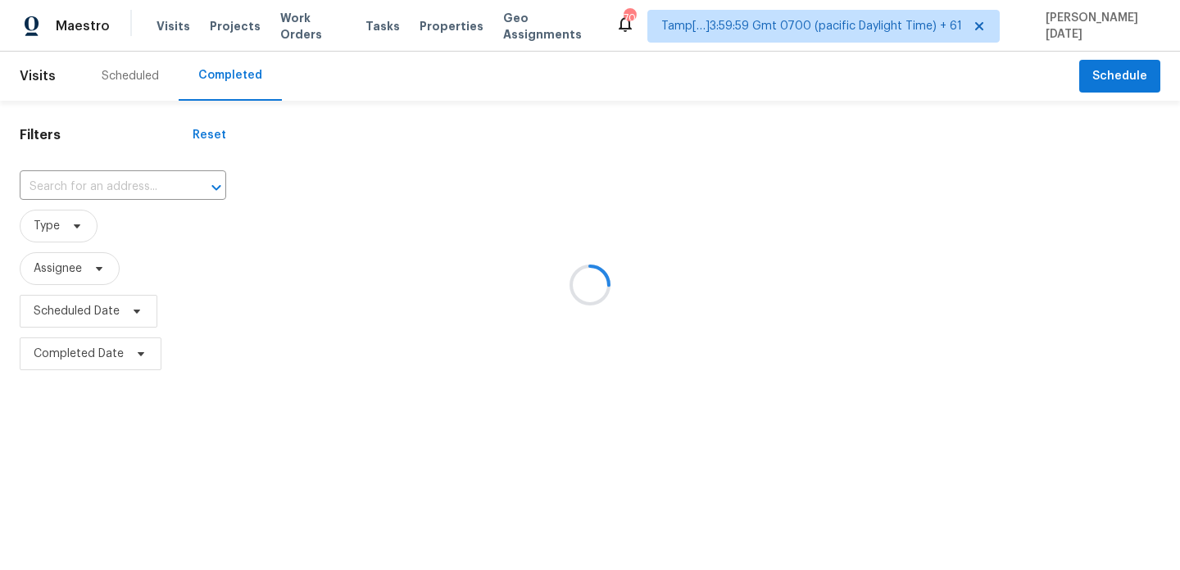
click at [125, 186] on div at bounding box center [590, 285] width 1180 height 570
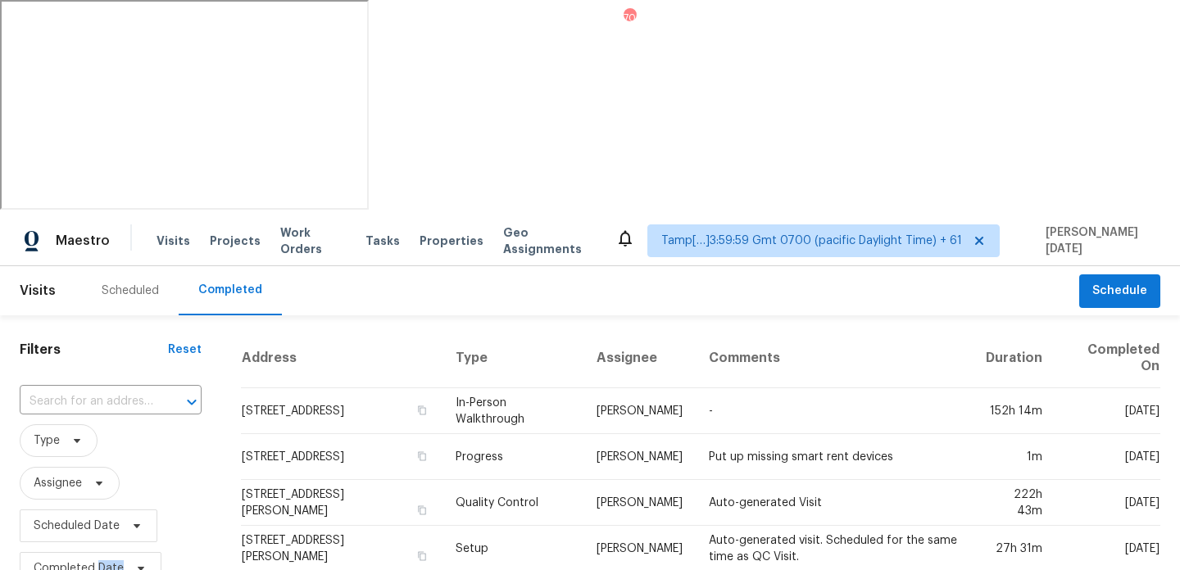
click at [125, 389] on input "text" at bounding box center [88, 401] width 136 height 25
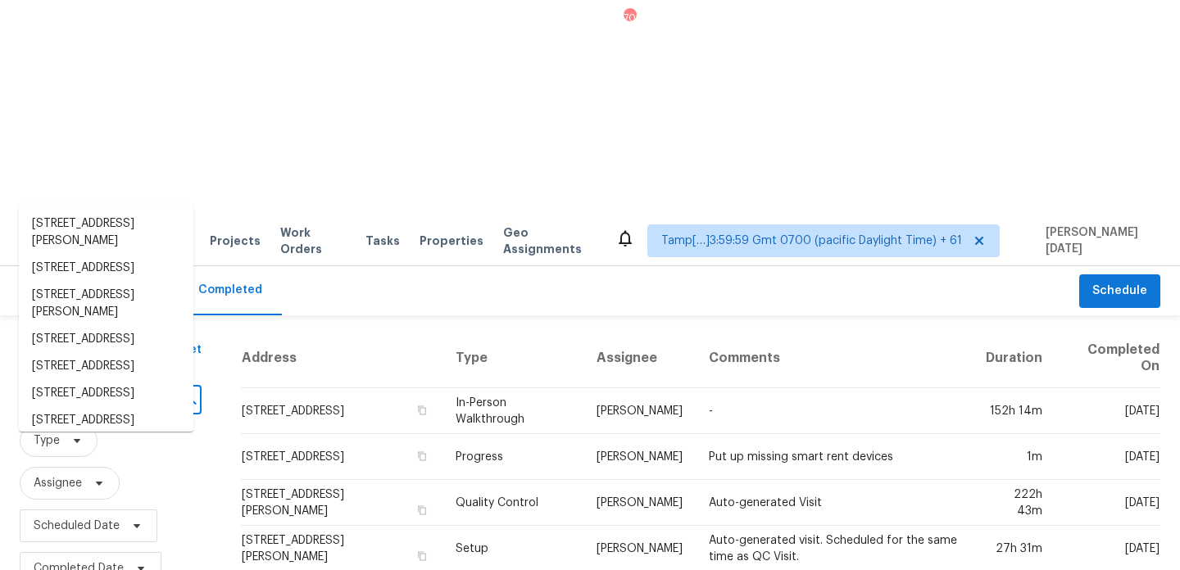
paste input "8160 Bridle Path Way, Las Vegas, NV 89145"
type input "8160 Bridle Path Way, Las Vegas, NV 89145"
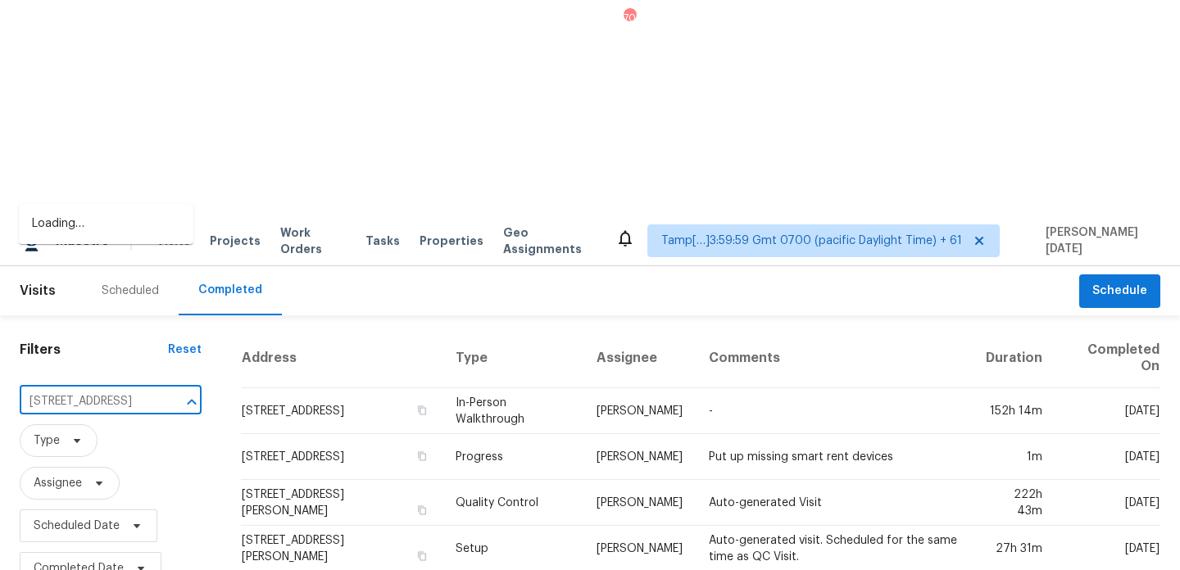
scroll to position [0, 109]
click at [121, 233] on li "8160 Bridle Path Way, Las Vegas, NV 89145" at bounding box center [106, 224] width 175 height 27
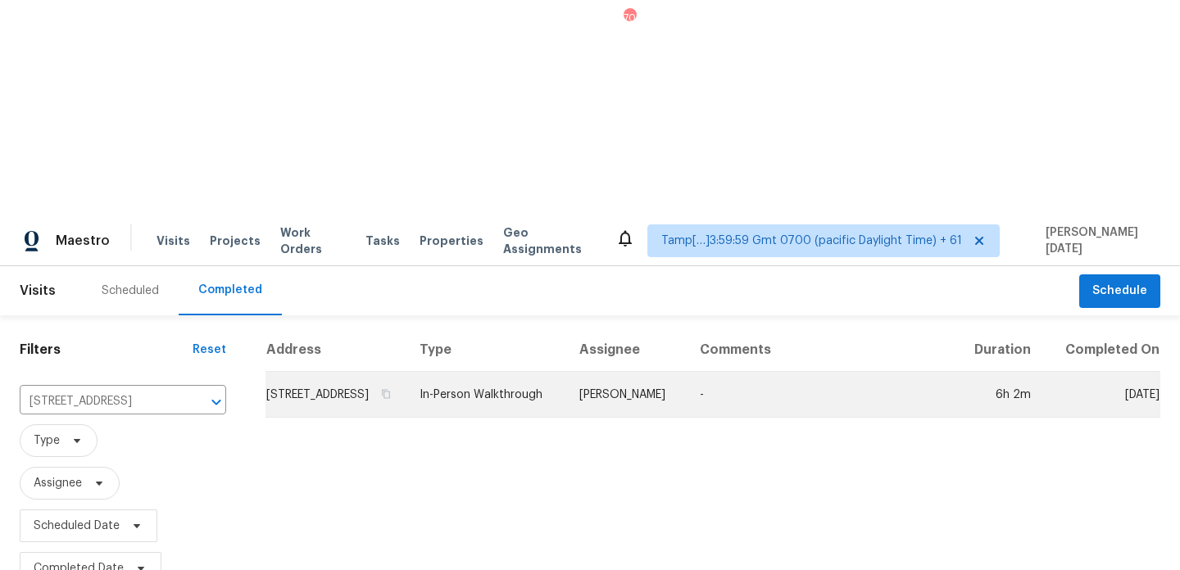
click at [566, 372] on td "In-Person Walkthrough" at bounding box center [486, 395] width 160 height 46
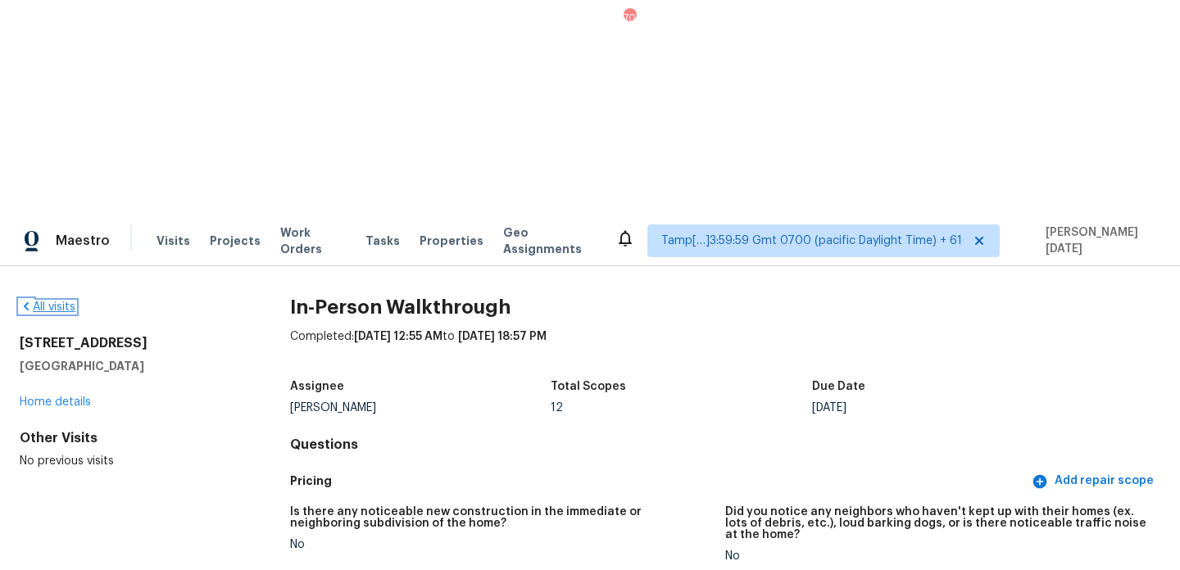
click at [57, 302] on link "All visits" at bounding box center [48, 307] width 56 height 11
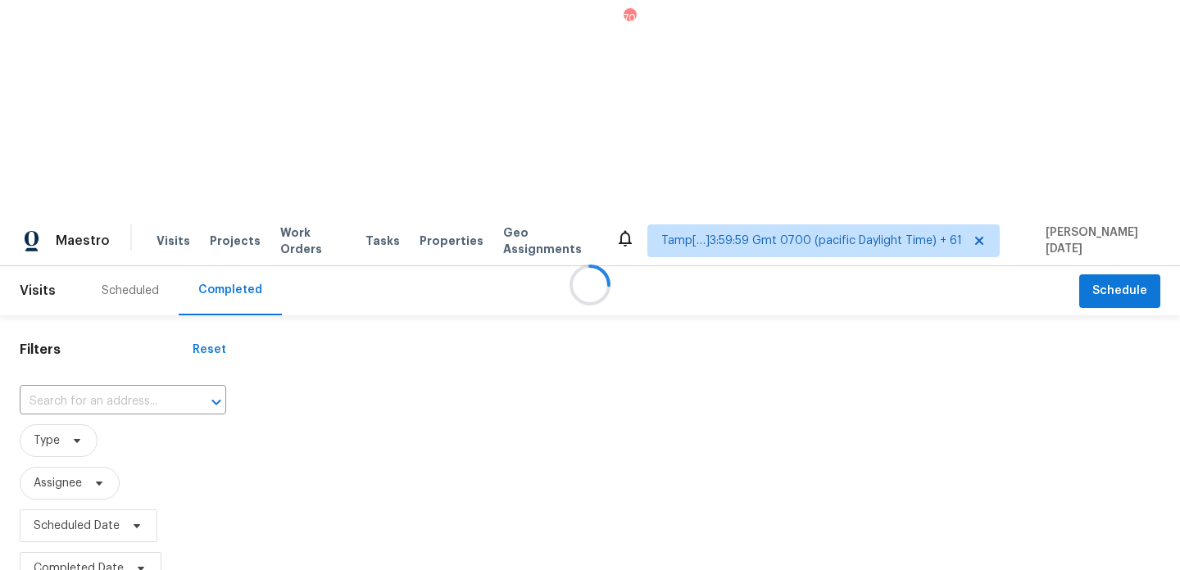
click at [122, 187] on div at bounding box center [590, 285] width 1180 height 570
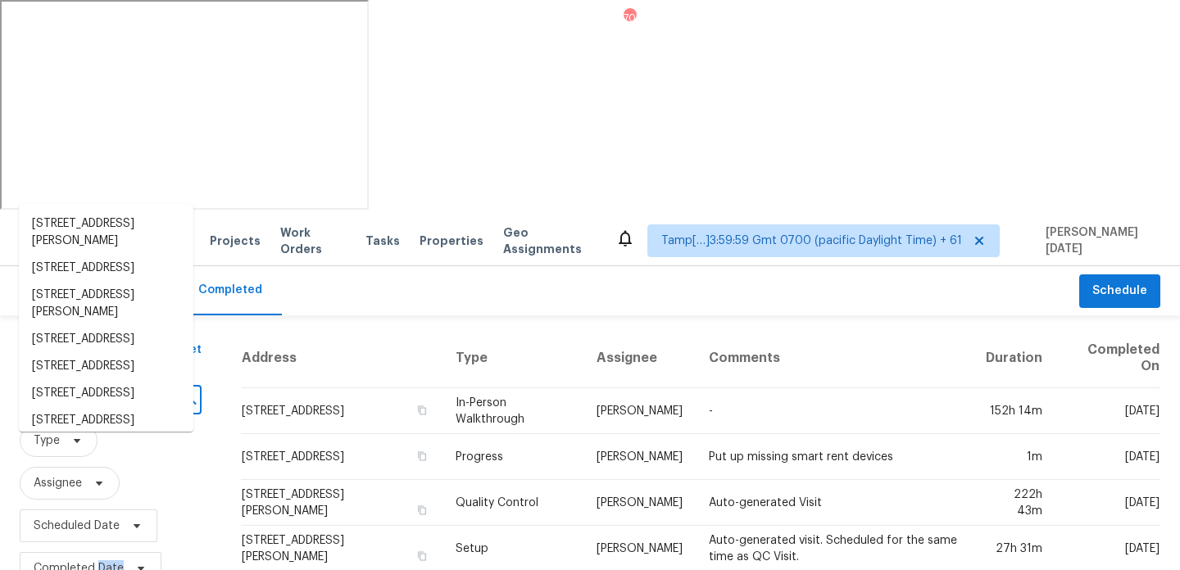
click at [64, 389] on input "text" at bounding box center [88, 401] width 136 height 25
paste input "9225 Sahabi Rd, Kernersville, NC 27284"
type input "9225 Sahabi Rd, Kernersville, NC 27284"
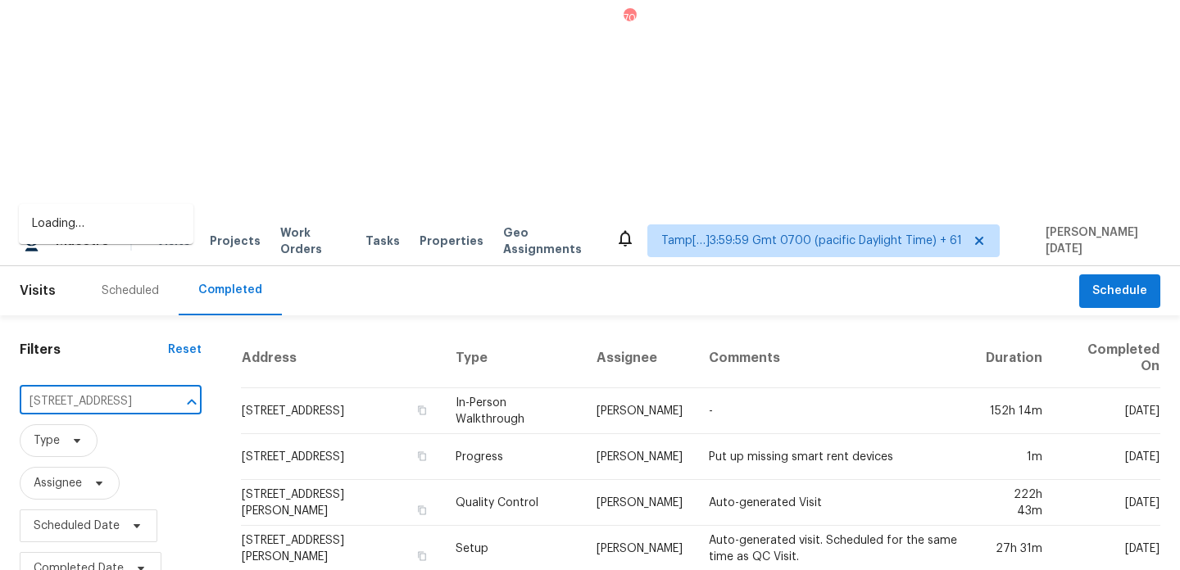
scroll to position [0, 91]
click at [88, 225] on li "9225 Sahabi Rd, Kernersville, NC 27284" at bounding box center [106, 224] width 175 height 27
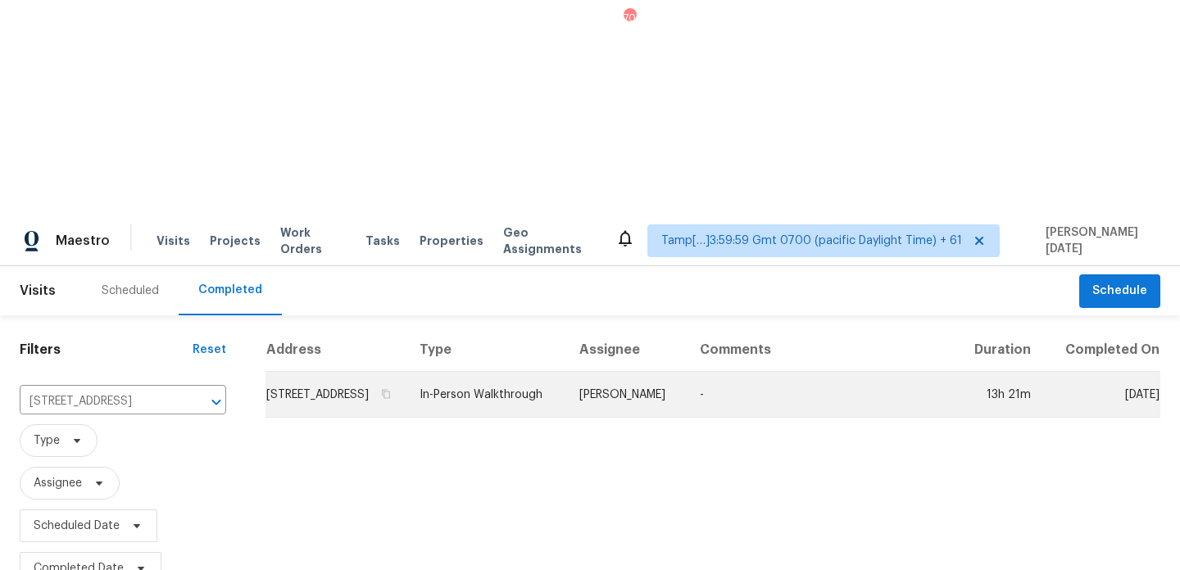
click at [566, 372] on td "In-Person Walkthrough" at bounding box center [486, 395] width 160 height 46
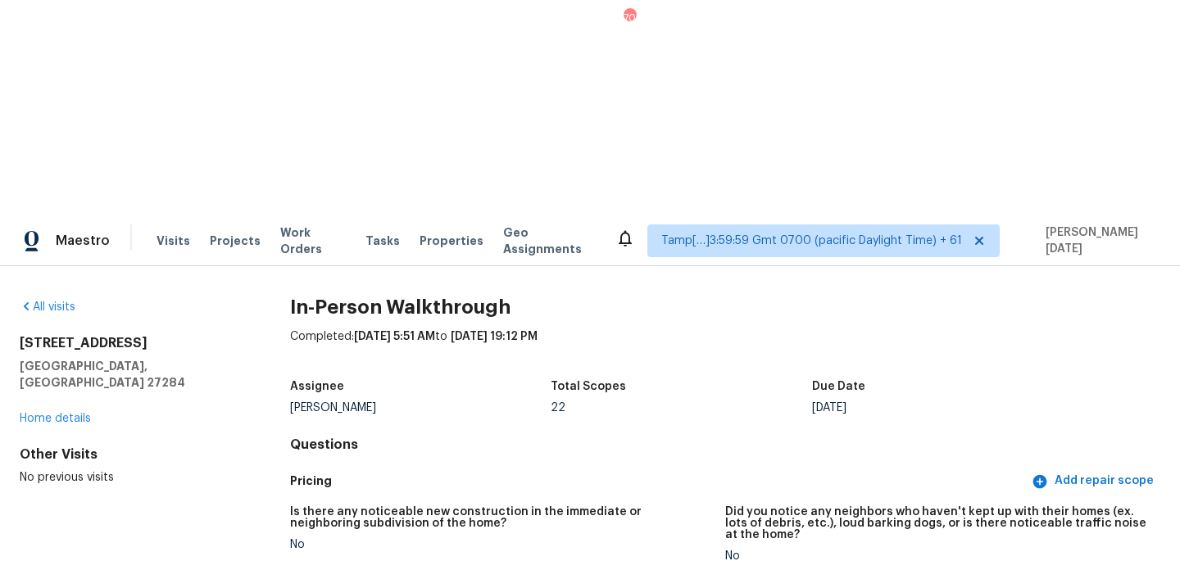
click at [43, 299] on div "All visits" at bounding box center [129, 307] width 218 height 16
click at [49, 299] on div "All visits" at bounding box center [129, 307] width 218 height 16
click at [59, 302] on link "All visits" at bounding box center [48, 307] width 56 height 11
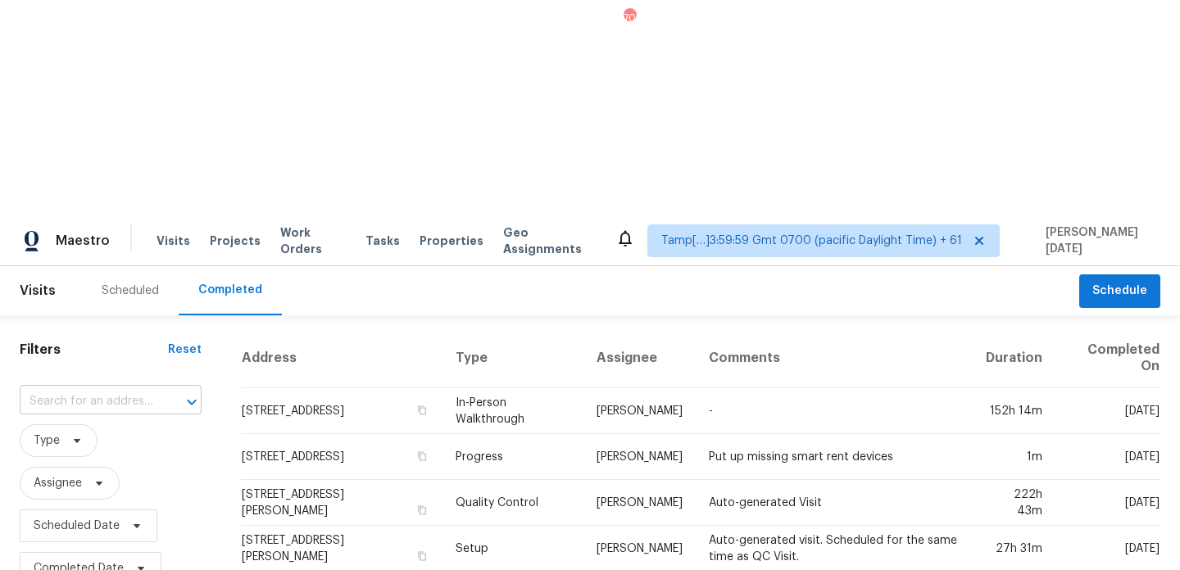
click at [125, 389] on input "text" at bounding box center [88, 401] width 136 height 25
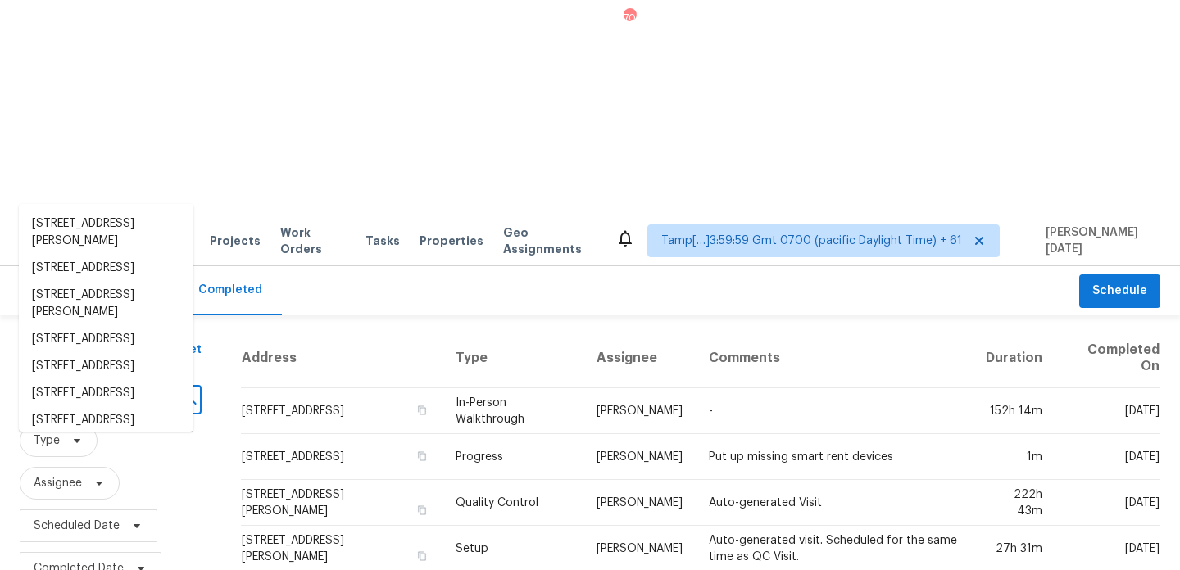
paste input "3316 Barcon Way, Sacramento, CA 95838"
type input "3316 Barcon Way, Sacramento, CA 95838"
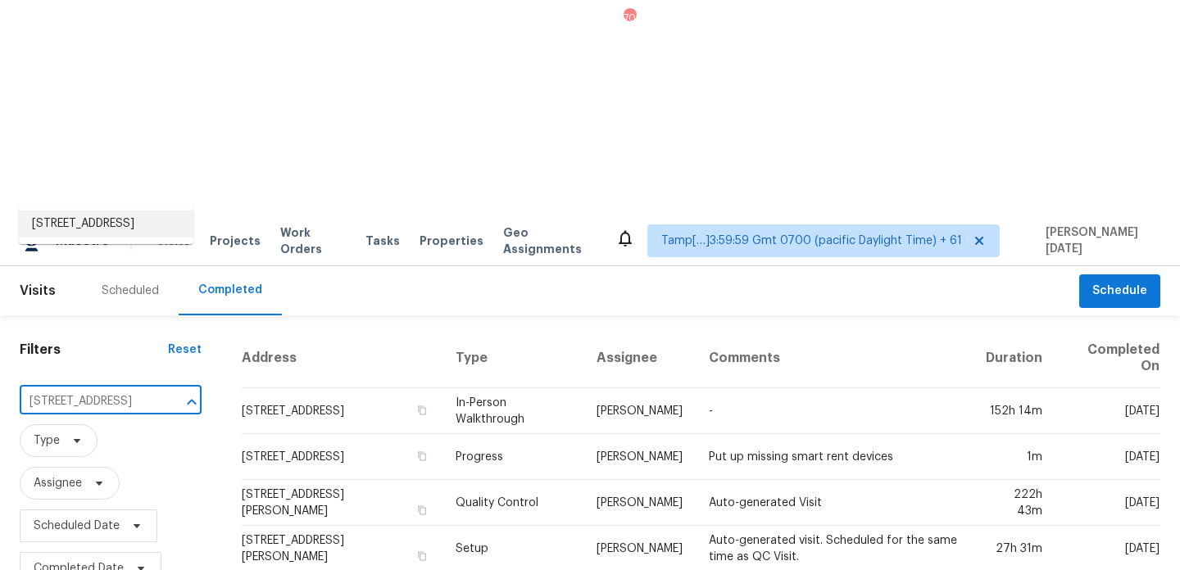
click at [125, 228] on li "3316 Barcon Way, Sacramento, CA 95838" at bounding box center [106, 224] width 175 height 27
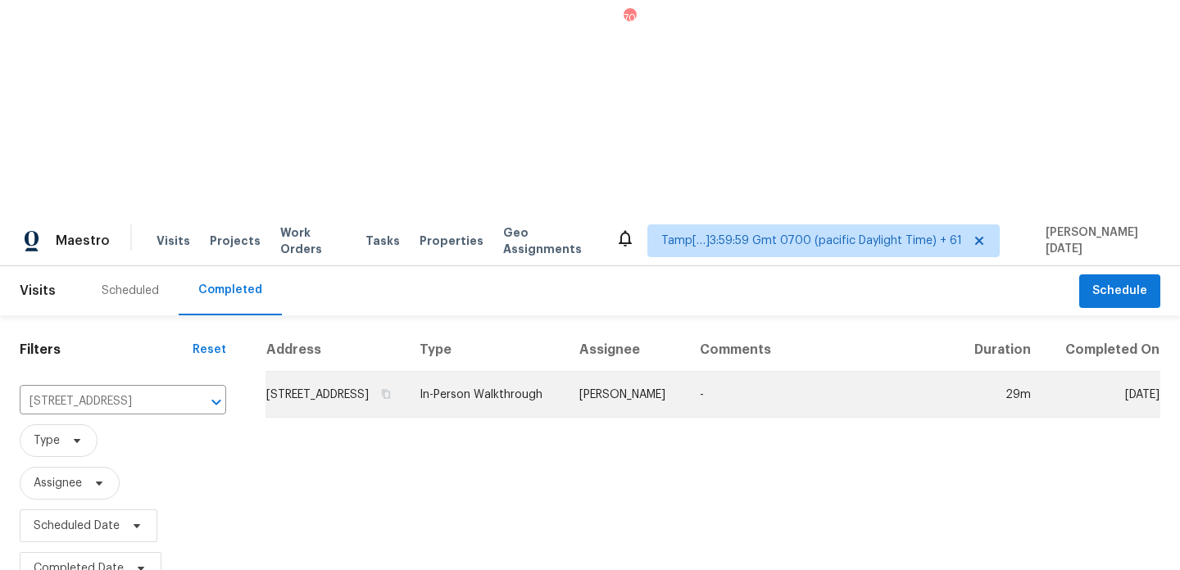
click at [566, 372] on td "In-Person Walkthrough" at bounding box center [486, 395] width 160 height 46
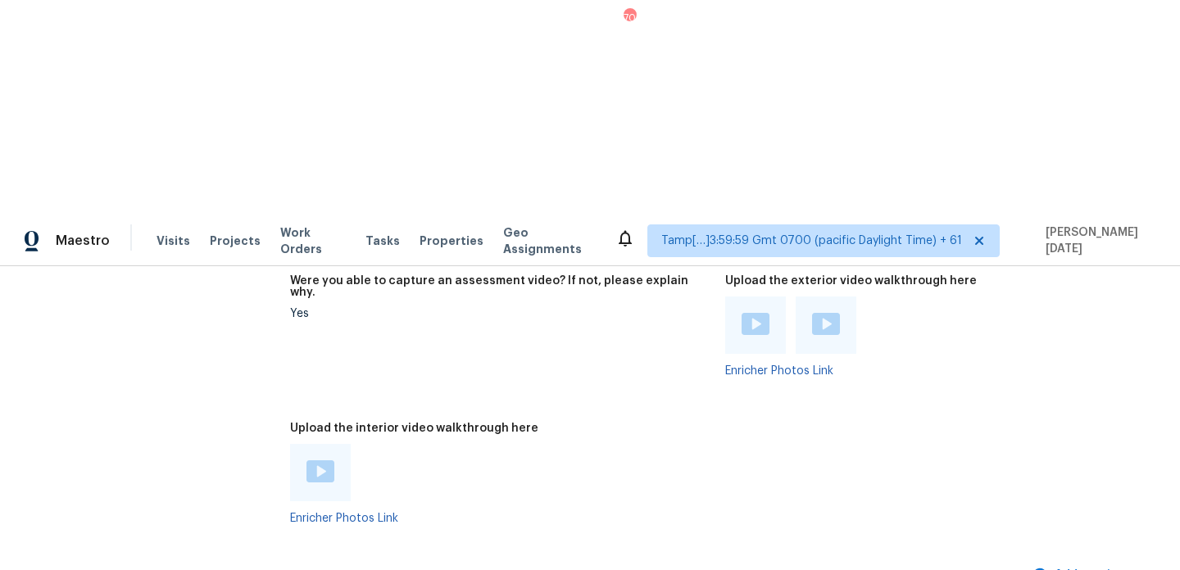
scroll to position [3814, 0]
click at [315, 463] on img at bounding box center [321, 474] width 28 height 22
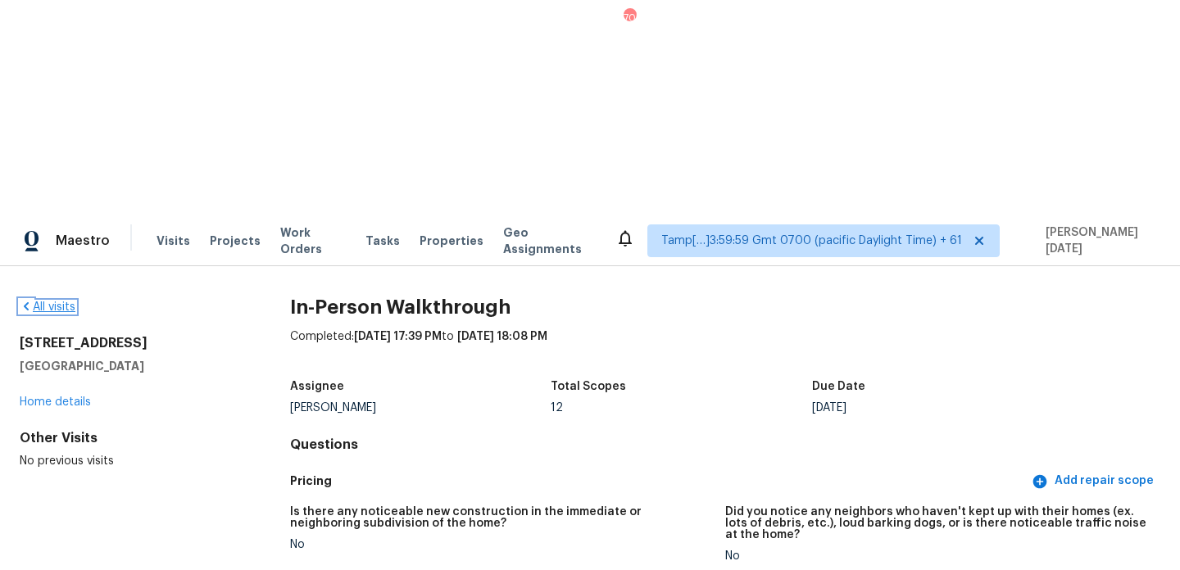
click at [46, 302] on link "All visits" at bounding box center [48, 307] width 56 height 11
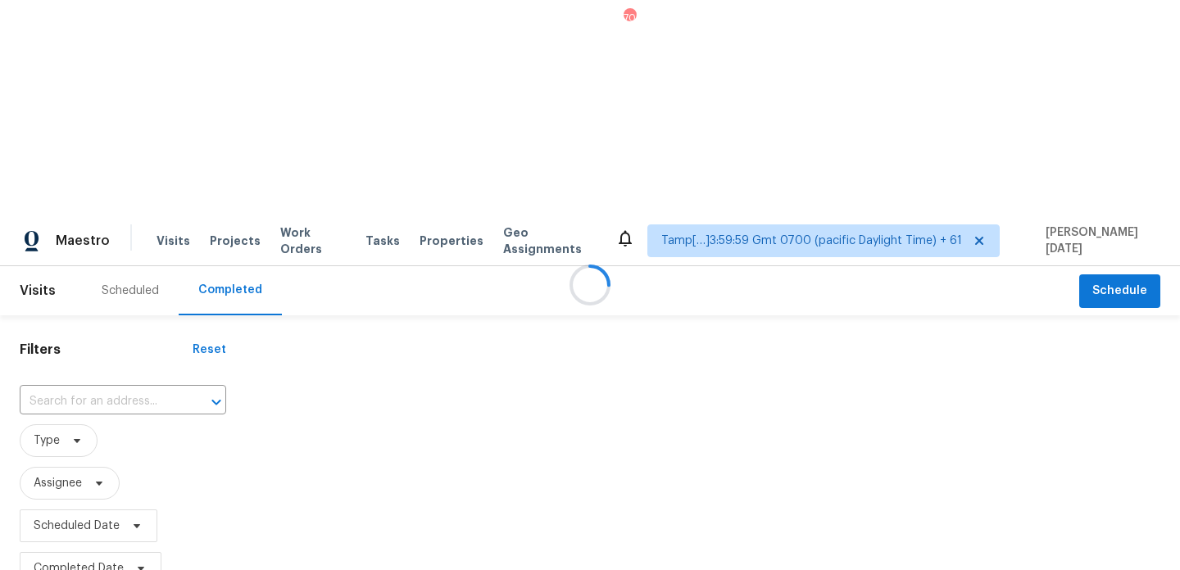
click at [80, 177] on div at bounding box center [590, 285] width 1180 height 570
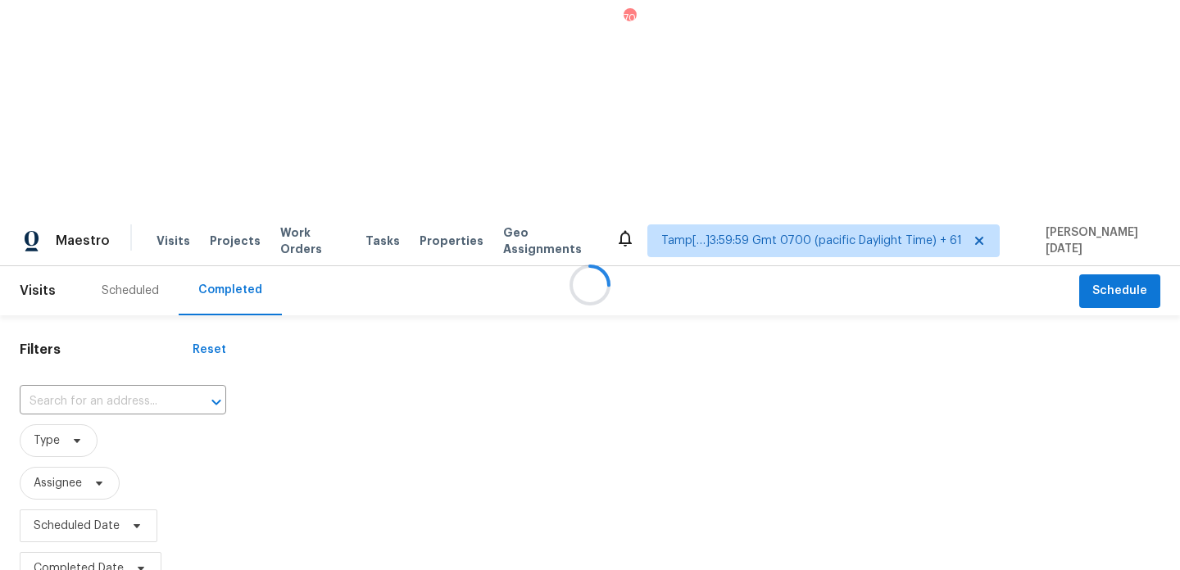
click at [80, 177] on div at bounding box center [590, 285] width 1180 height 570
click at [80, 389] on input "text" at bounding box center [100, 401] width 161 height 25
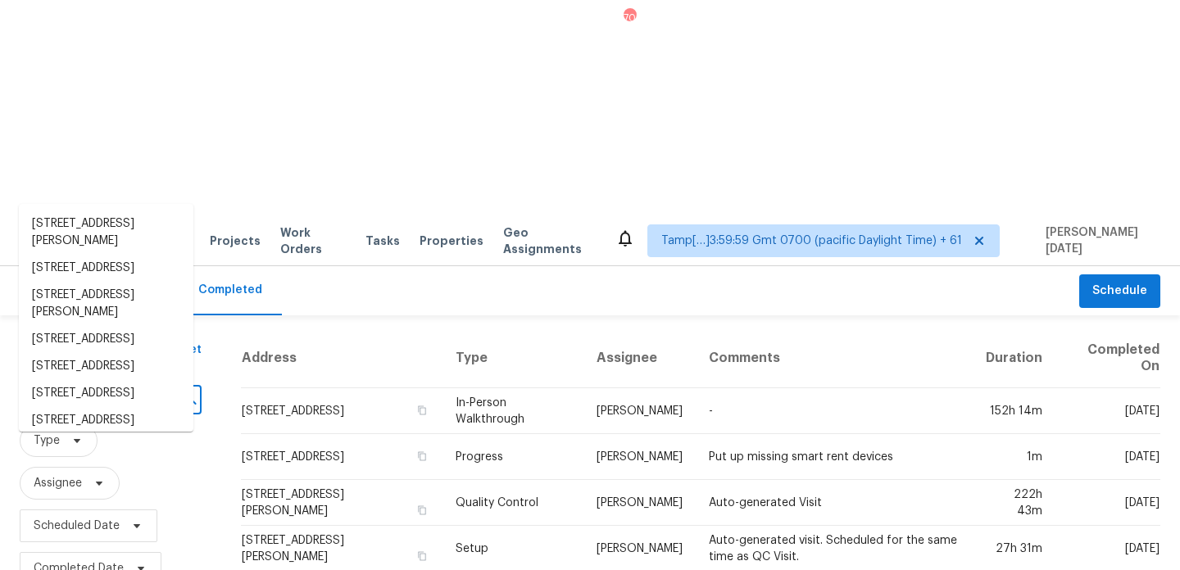
click at [80, 389] on input "text" at bounding box center [88, 401] width 136 height 25
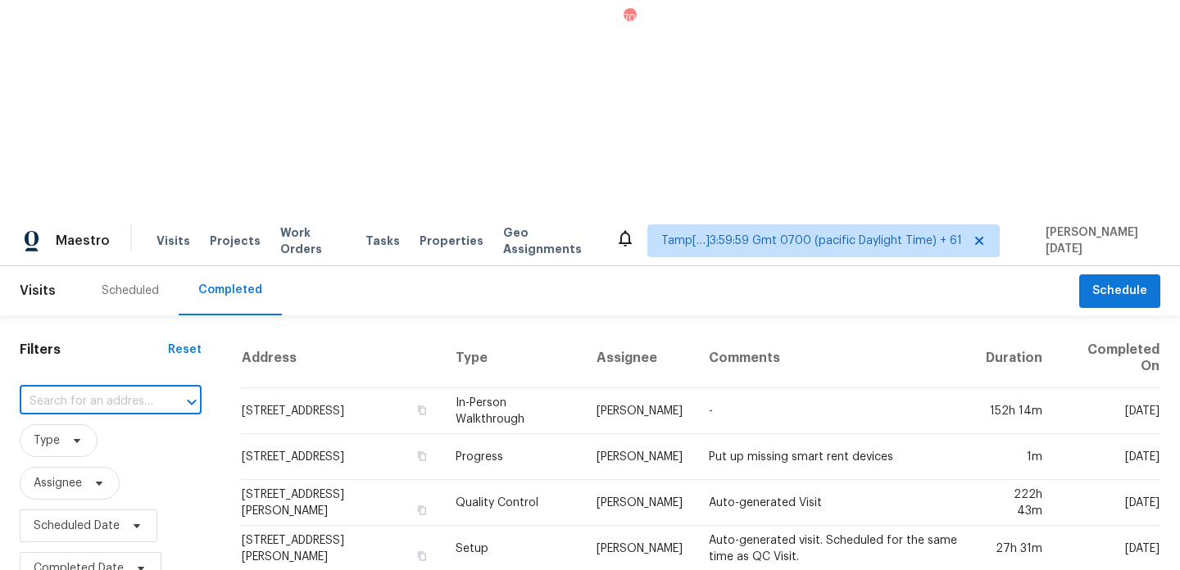
click at [80, 389] on input "text" at bounding box center [88, 401] width 136 height 25
paste input "7336 Pebblestone Dr Apt F, Charlotte, NC 28212"
type input "7336 Pebbleston"
click at [89, 238] on li "7336 Pebblestone Dr Apt F, Charlotte, NC 28212" at bounding box center [106, 224] width 175 height 27
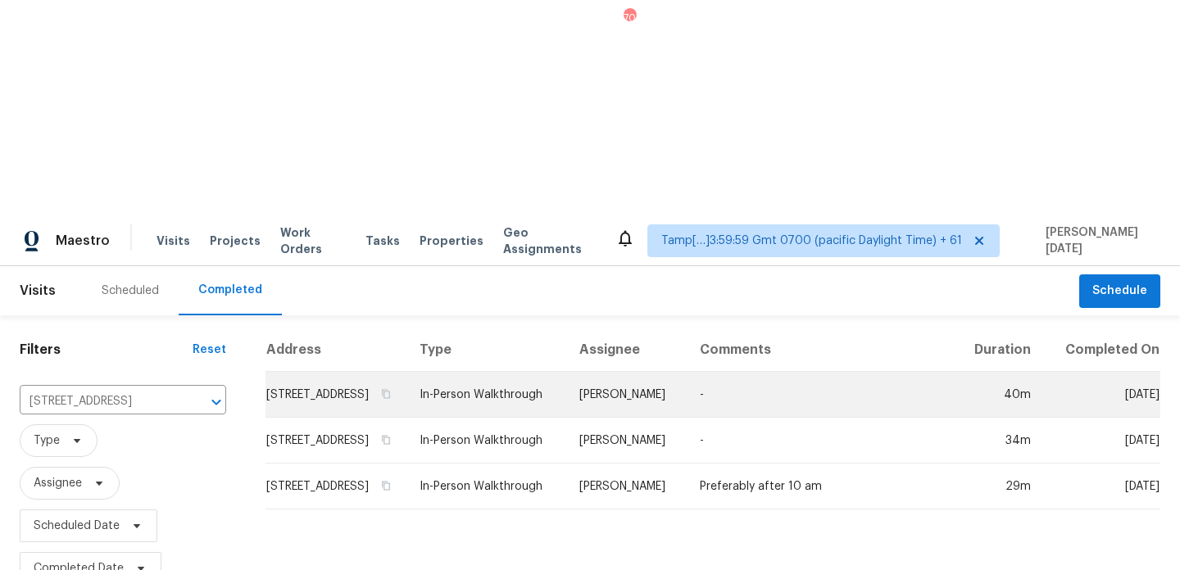
click at [546, 372] on td "In-Person Walkthrough" at bounding box center [486, 395] width 160 height 46
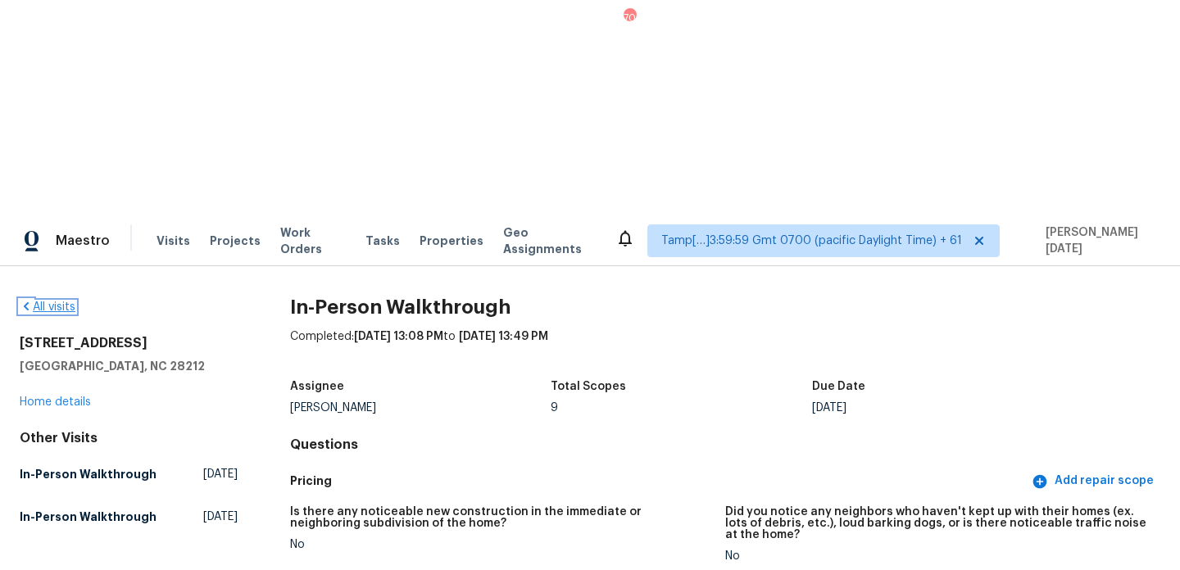
click at [54, 302] on link "All visits" at bounding box center [48, 307] width 56 height 11
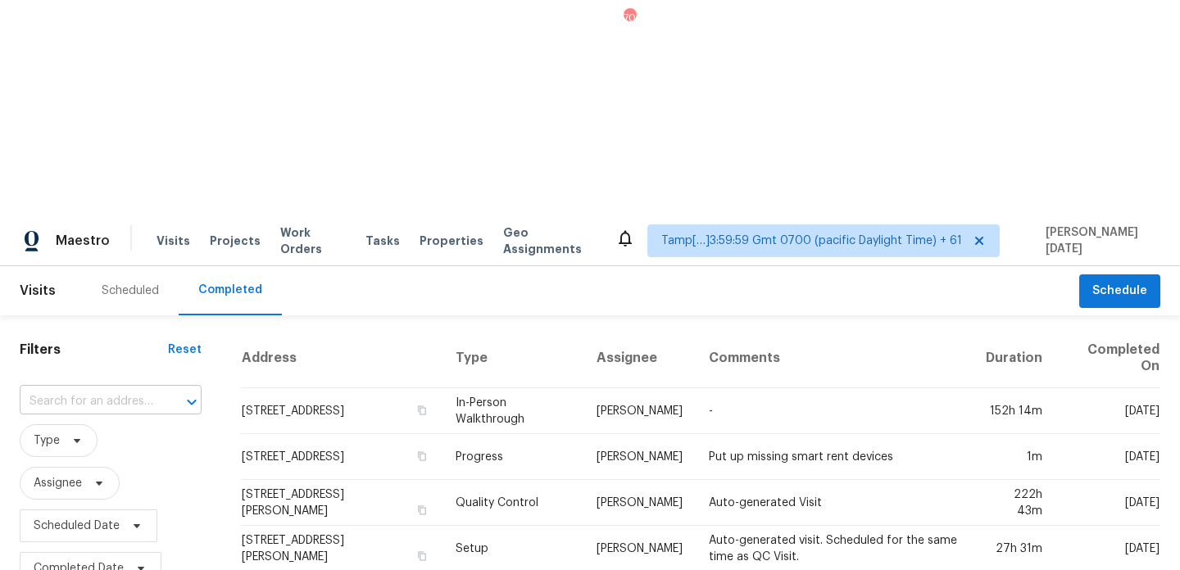
click at [146, 389] on input "text" at bounding box center [88, 401] width 136 height 25
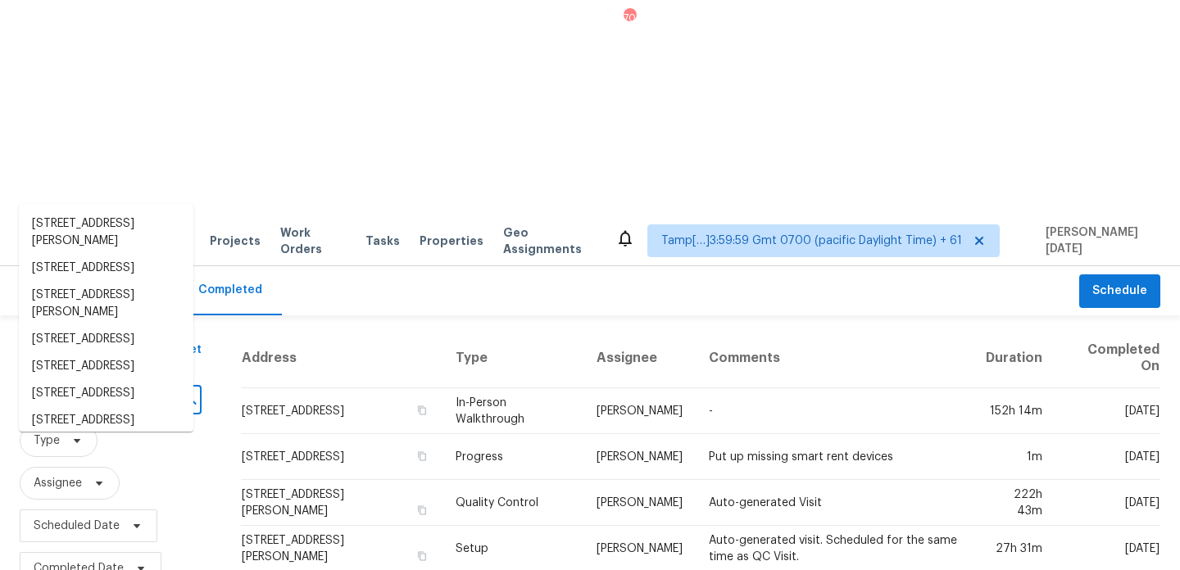
paste input "3561 Grade Rd, Rockford, TN 37853"
type input "3561 Grade Rd, Rockford, TN 37853"
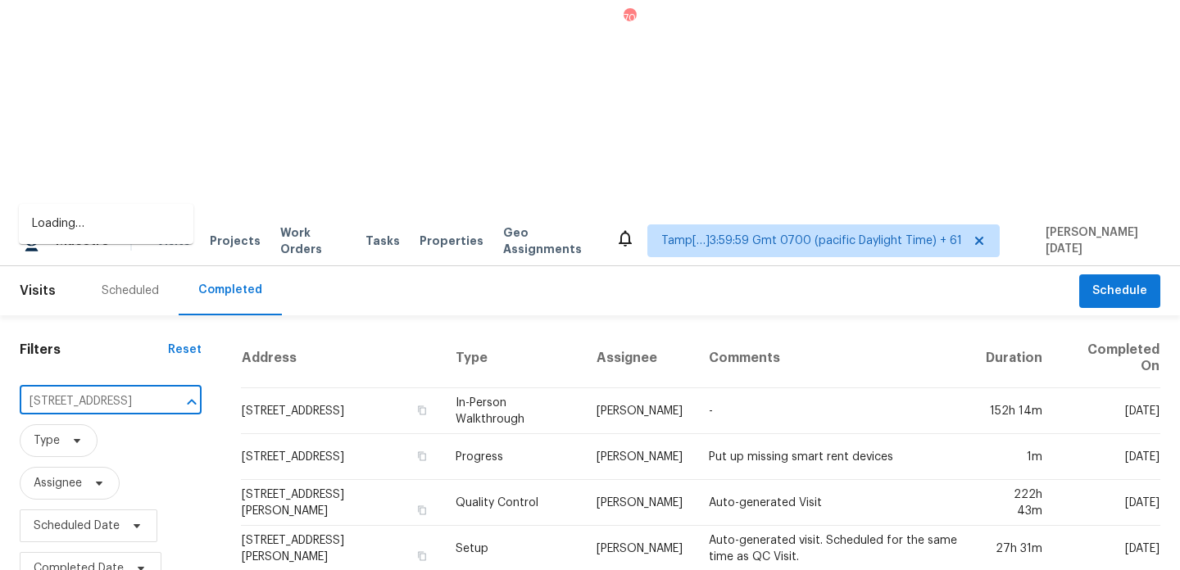
scroll to position [0, 71]
click at [117, 238] on li "3561 Grade Rd, Rockford, TN 37853" at bounding box center [106, 224] width 175 height 27
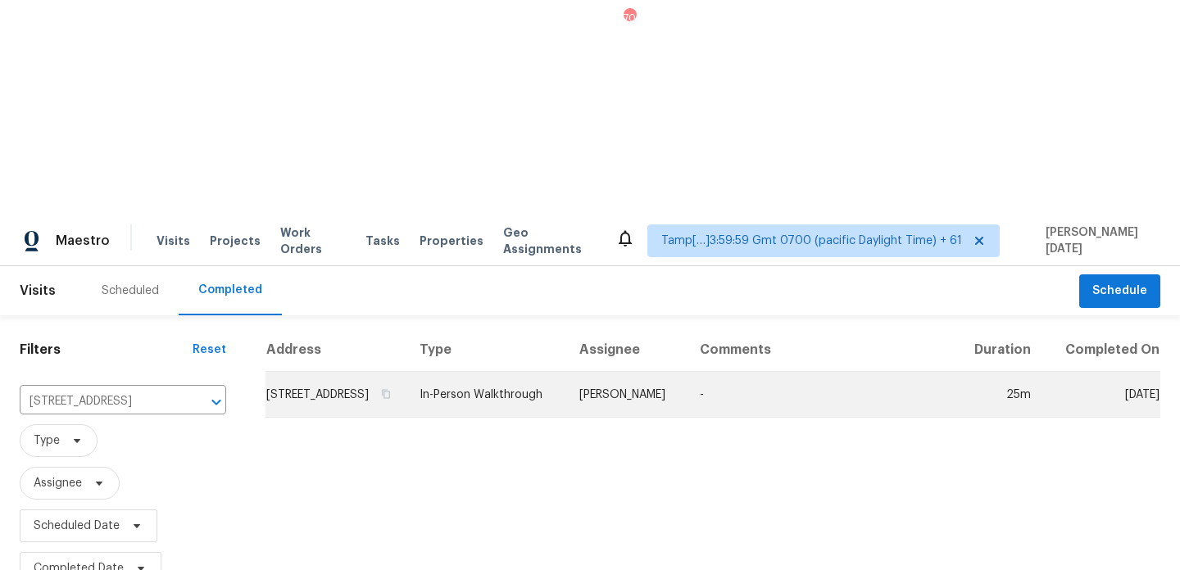
click at [566, 372] on td "In-Person Walkthrough" at bounding box center [486, 395] width 160 height 46
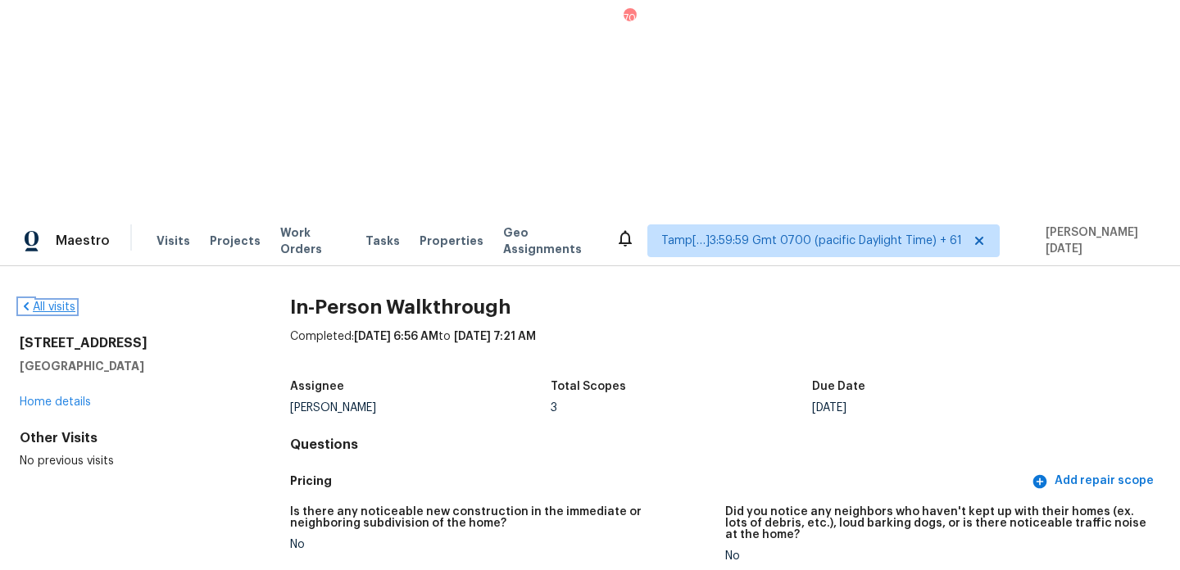
click at [52, 302] on link "All visits" at bounding box center [48, 307] width 56 height 11
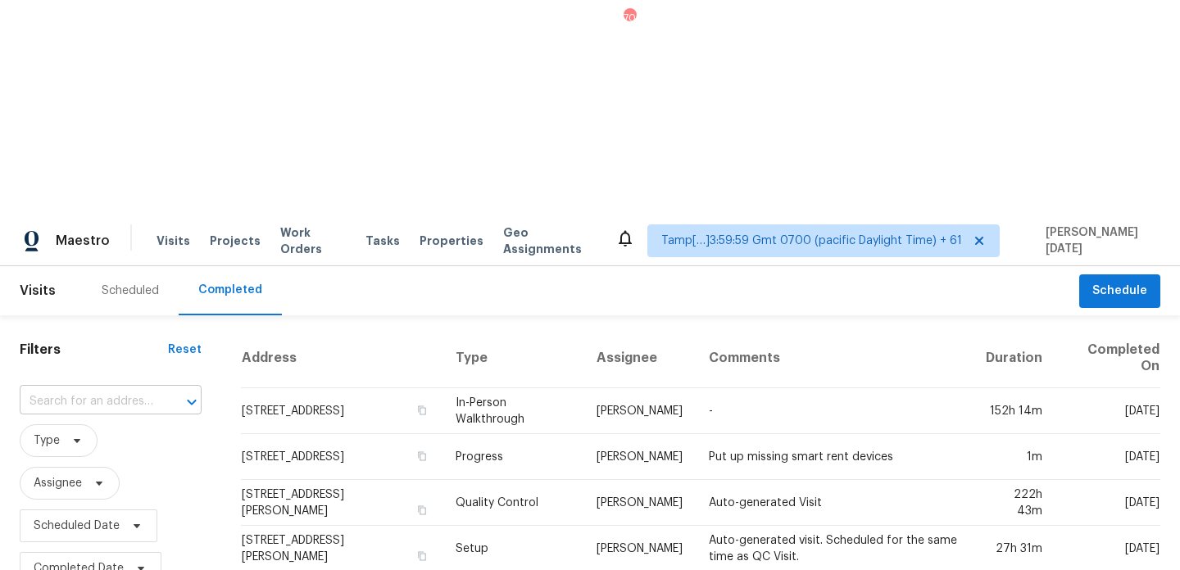
click at [128, 389] on input "text" at bounding box center [88, 401] width 136 height 25
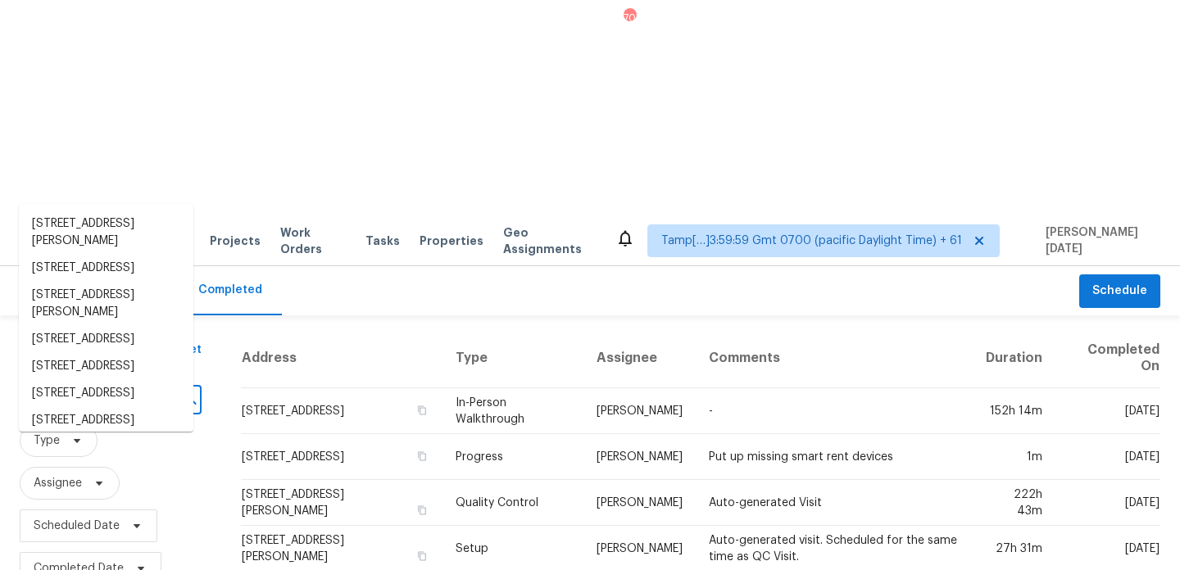
paste input "606 Washington St, Liberty, TX 77575"
type input "606 Washington St, Liberty, TX 77575"
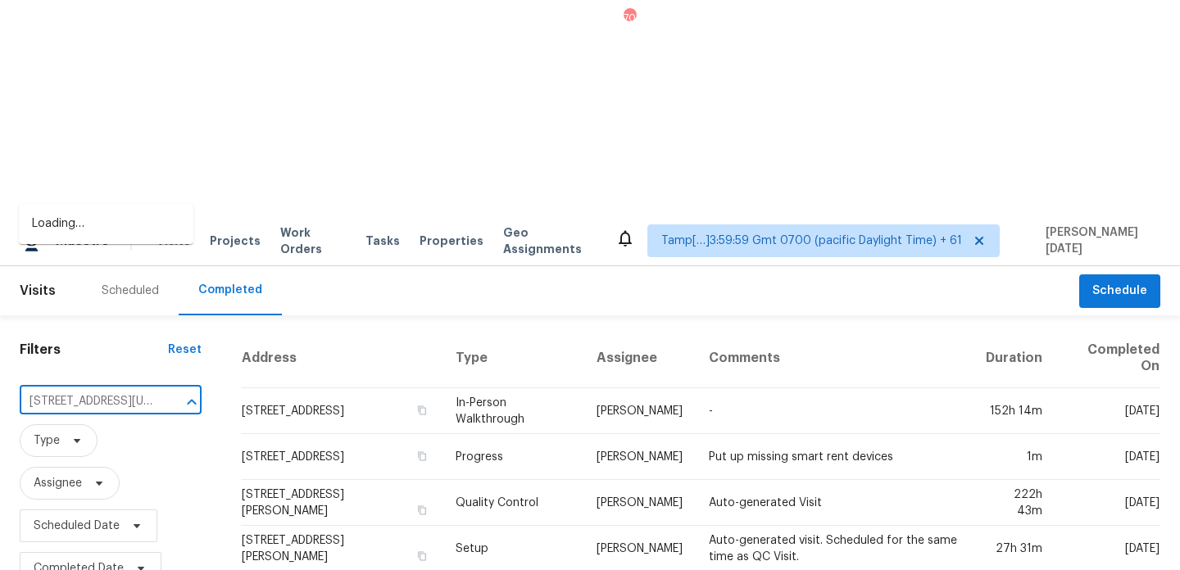
scroll to position [0, 81]
click at [132, 215] on li "606 Washington St, Liberty, TX 77575" at bounding box center [106, 233] width 175 height 44
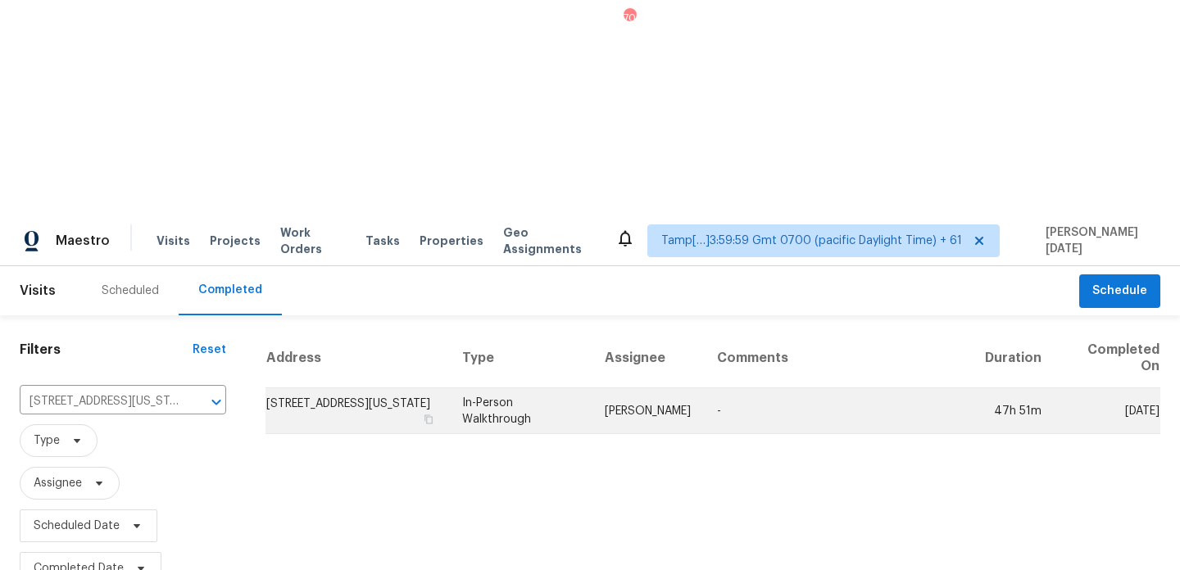
click at [633, 388] on td "Andy Taylor" at bounding box center [648, 411] width 112 height 46
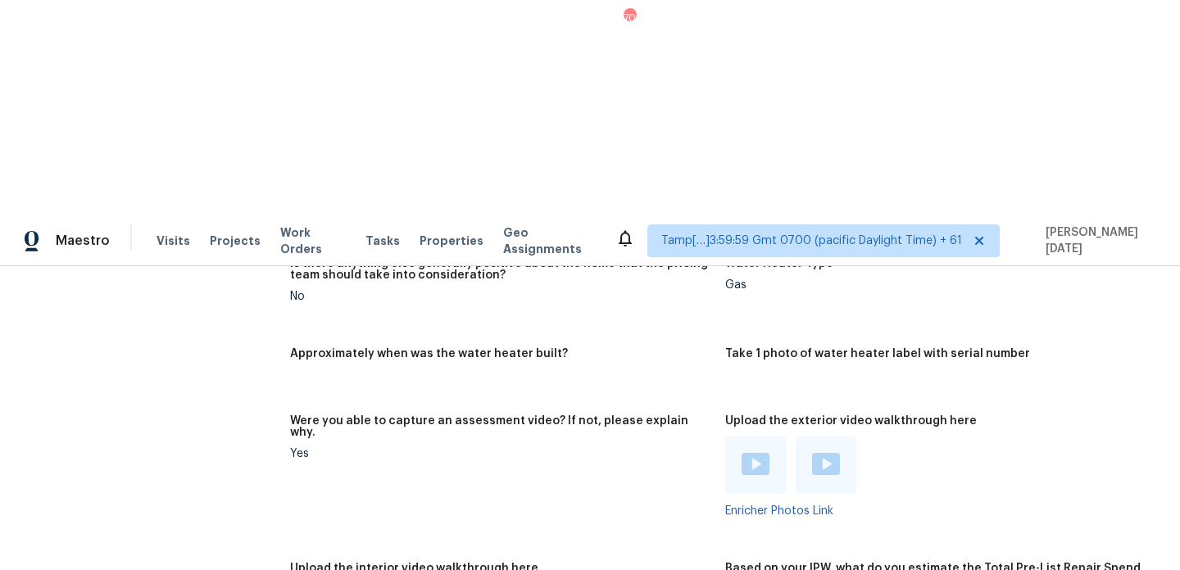
scroll to position [2915, 0]
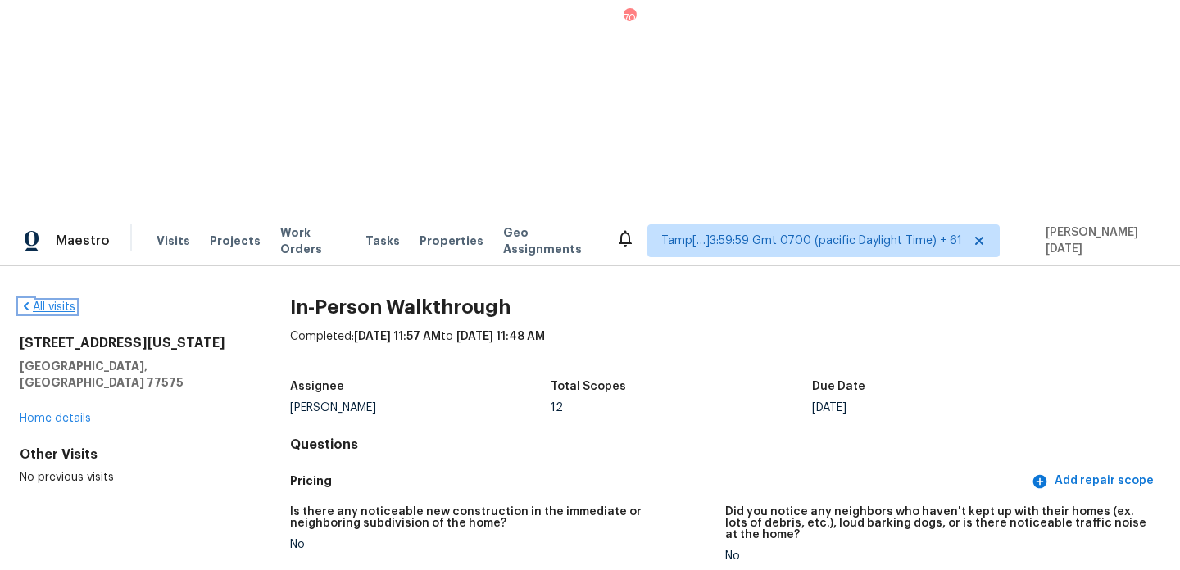
click at [53, 302] on link "All visits" at bounding box center [48, 307] width 56 height 11
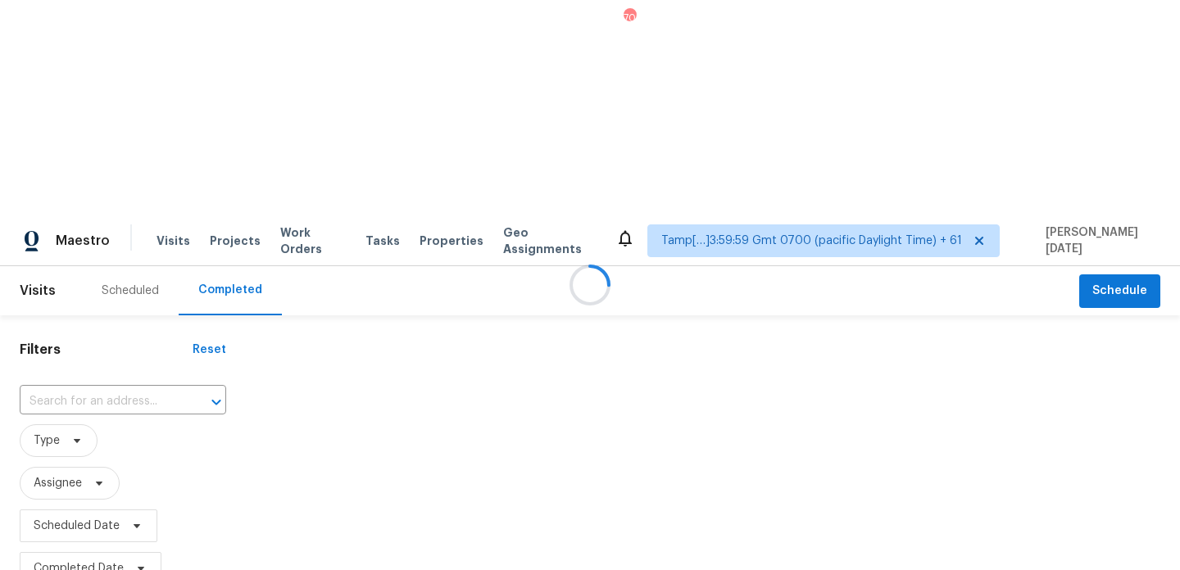
click at [111, 193] on div at bounding box center [590, 285] width 1180 height 570
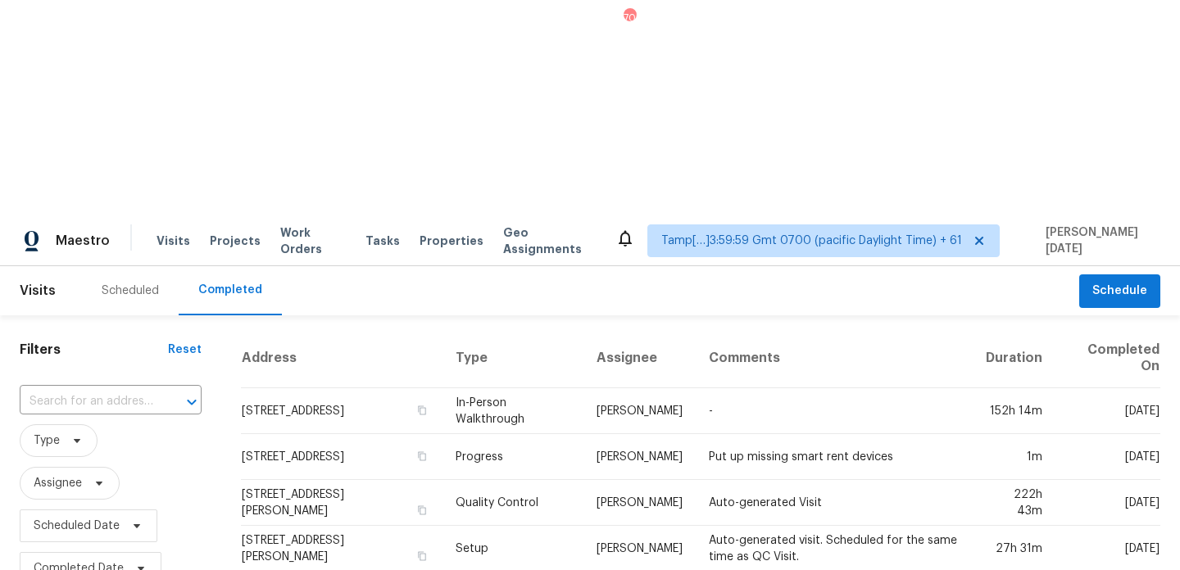
click at [111, 389] on input "text" at bounding box center [88, 401] width 136 height 25
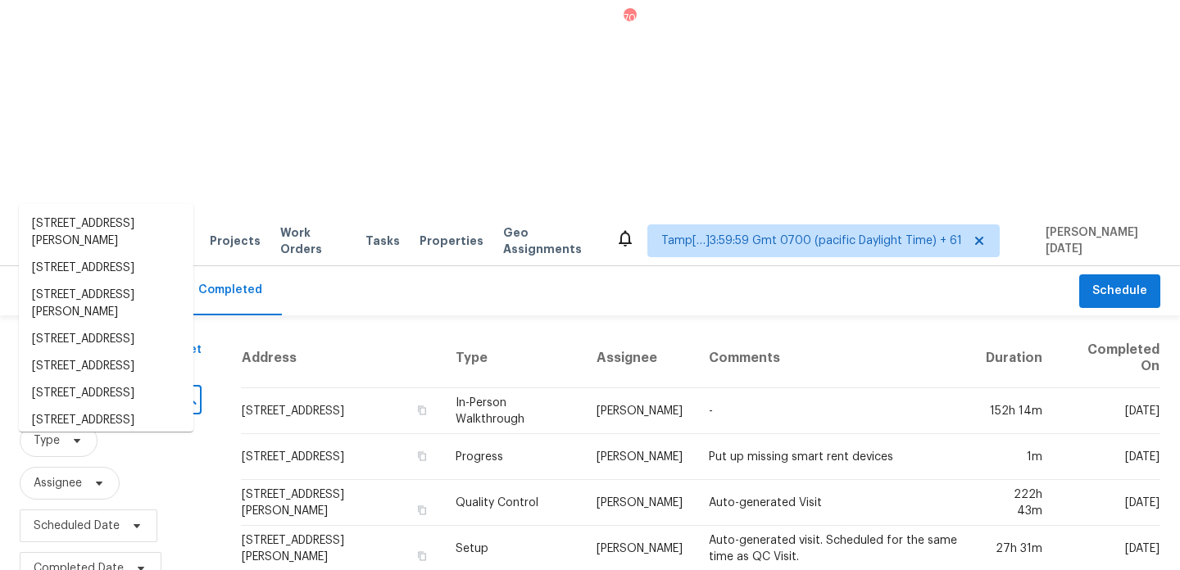
click at [111, 389] on input "text" at bounding box center [88, 401] width 136 height 25
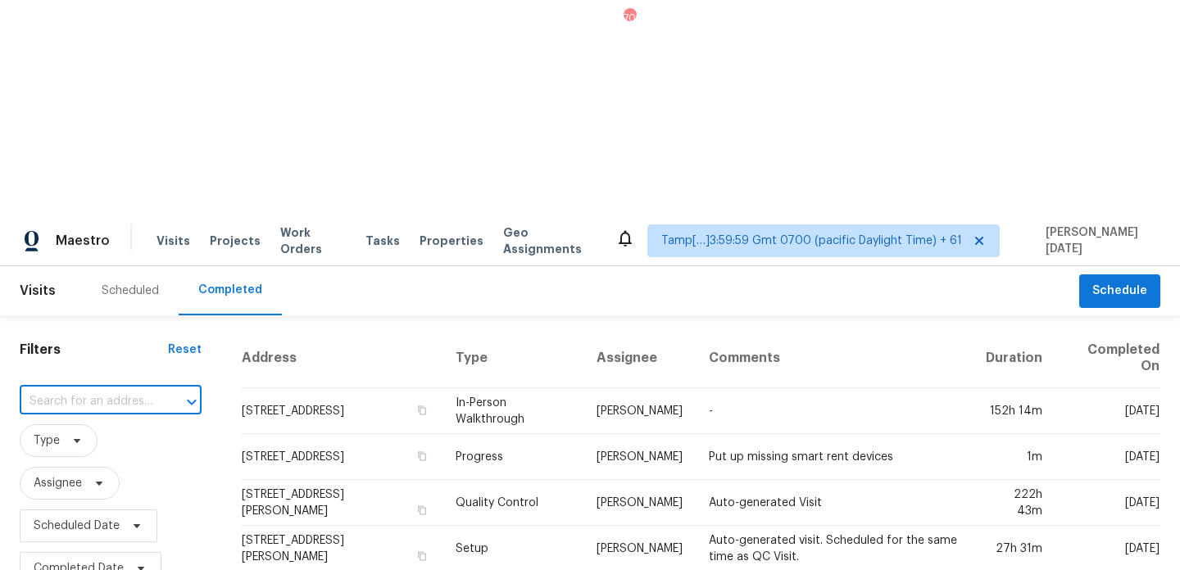
paste input "1986 Camperdown Way, San Jose, CA 95121"
type input "1986 Camperdown Way, San Jose, CA 95121"
click at [109, 235] on li "1986 Camperdown Way, San Jose, CA 95121" at bounding box center [106, 224] width 175 height 27
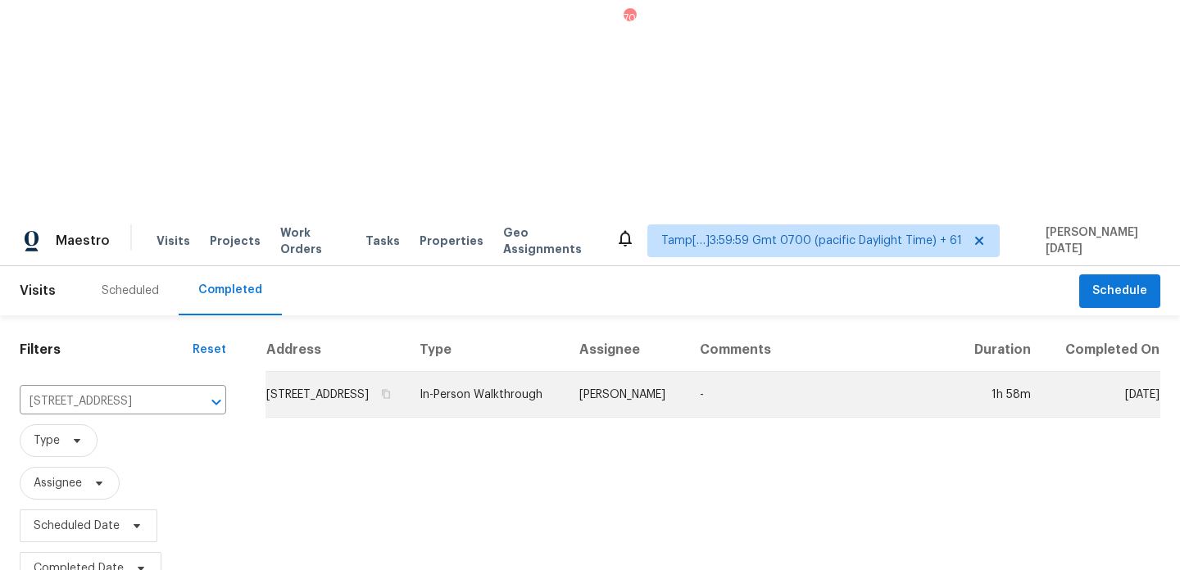
click at [400, 372] on td "1986 Camperdown Way, San Jose, CA 95121" at bounding box center [336, 395] width 141 height 46
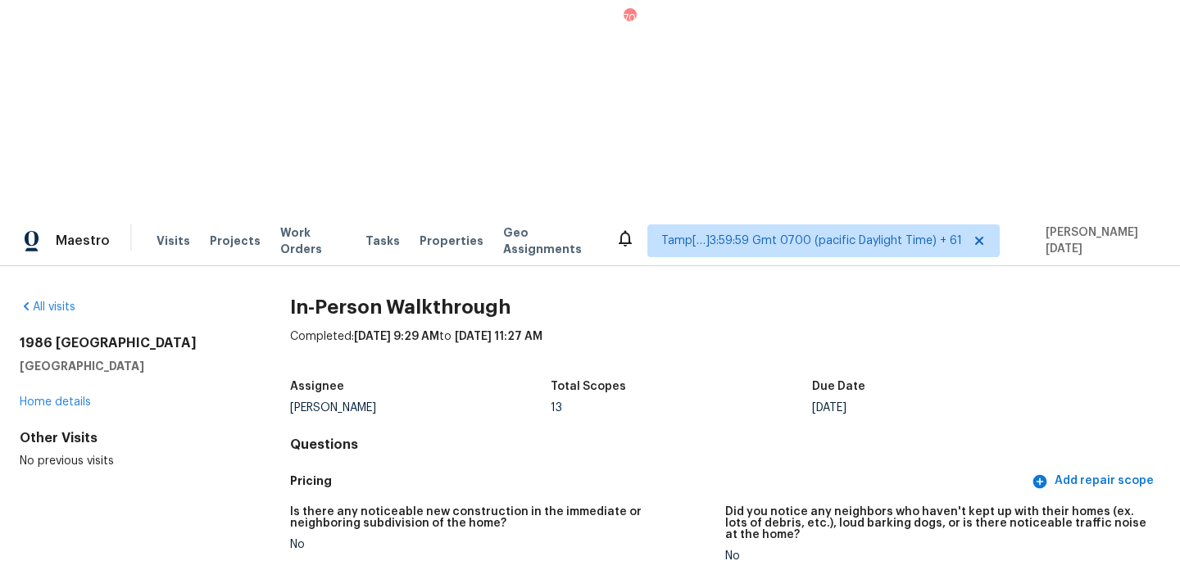
click at [55, 299] on div "All visits" at bounding box center [129, 307] width 218 height 16
click at [62, 302] on link "All visits" at bounding box center [48, 307] width 56 height 11
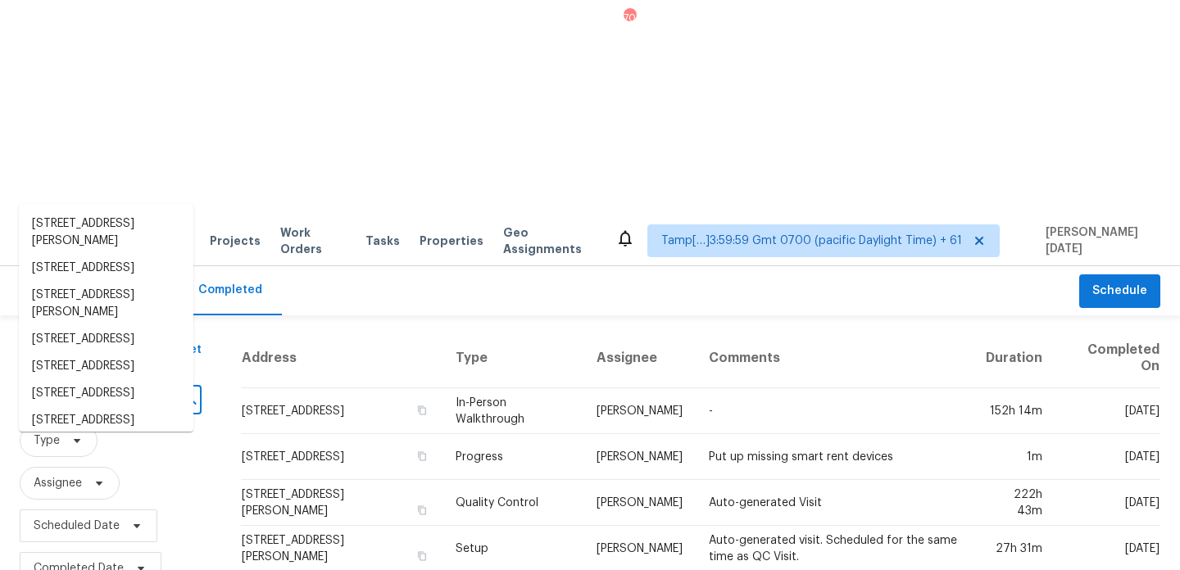
click at [146, 389] on input "text" at bounding box center [88, 401] width 136 height 25
paste input "11427 Meadow Joy Dr, Houston, TX 77089"
type input "11427 Meadow Joy Dr, Houston, TX 77089"
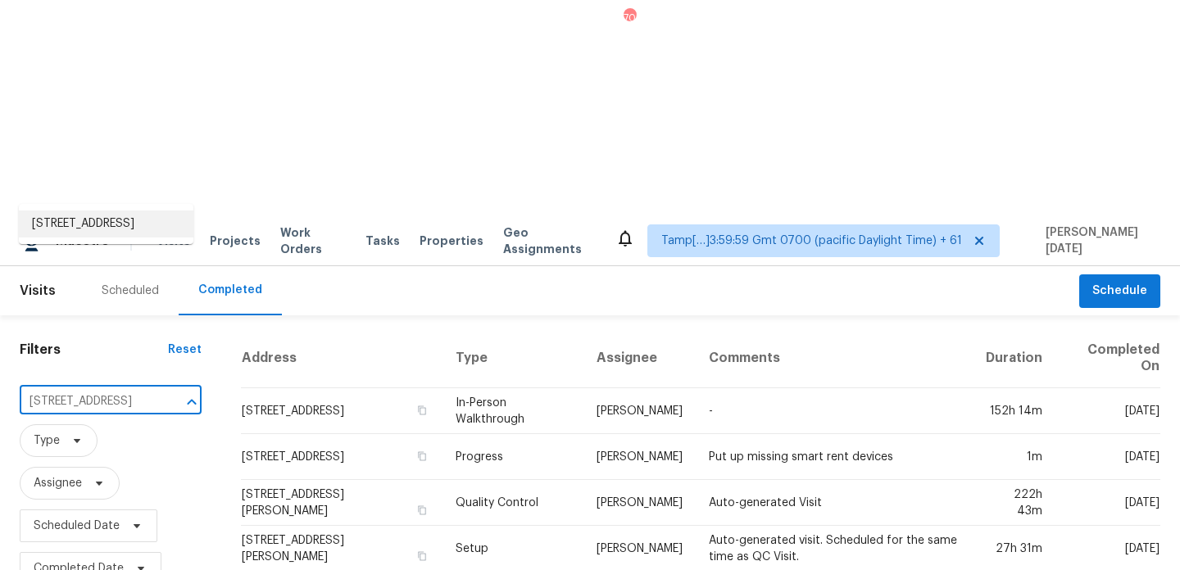
click at [136, 237] on li "11427 Meadow Joy Dr, Houston, TX 77089" at bounding box center [106, 224] width 175 height 27
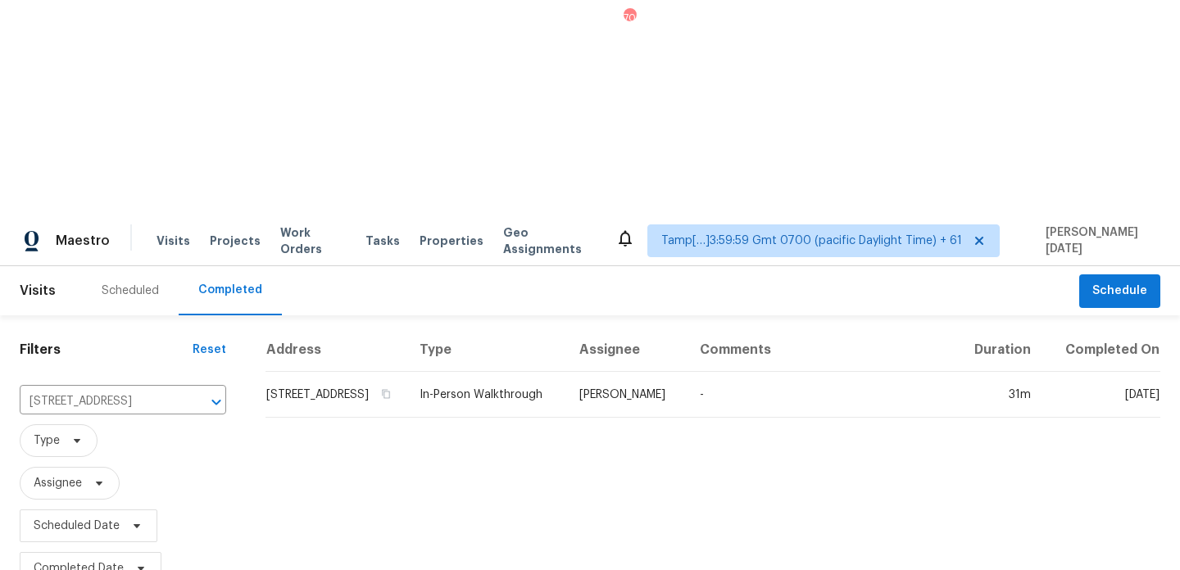
click at [636, 372] on td "Navid Ranjbar" at bounding box center [626, 395] width 120 height 46
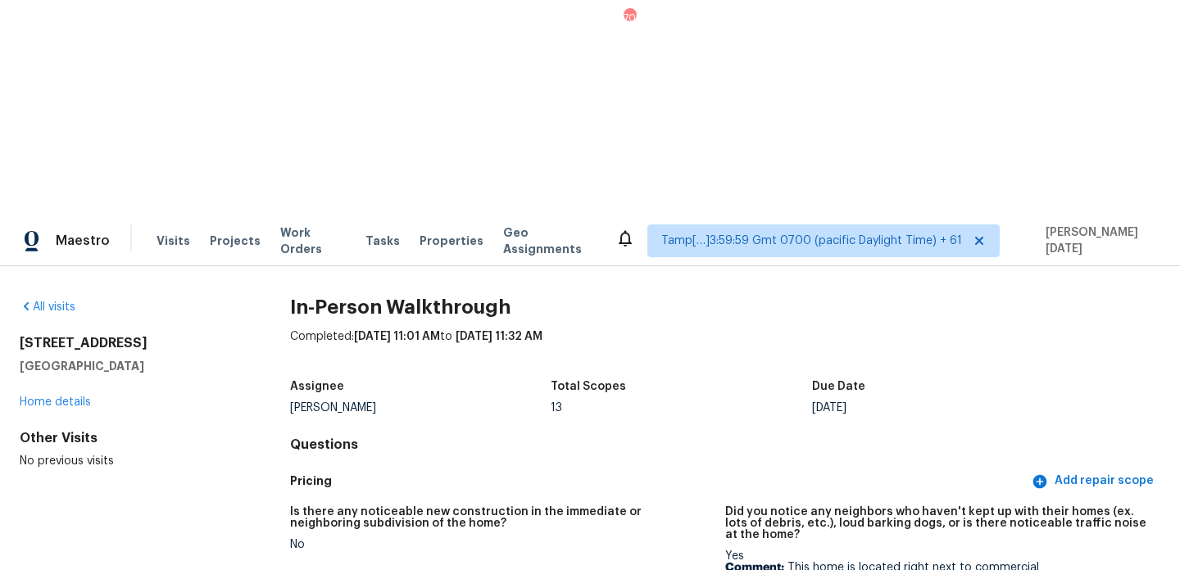
click at [61, 299] on div "All visits" at bounding box center [129, 307] width 218 height 16
click at [63, 302] on link "All visits" at bounding box center [48, 307] width 56 height 11
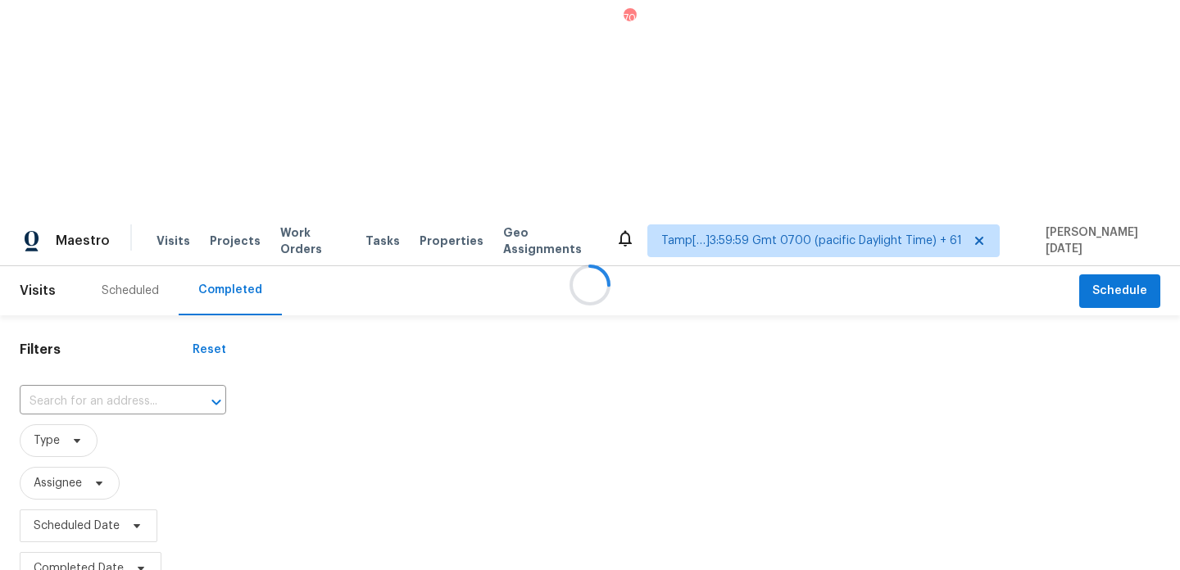
click at [63, 96] on div at bounding box center [590, 285] width 1180 height 570
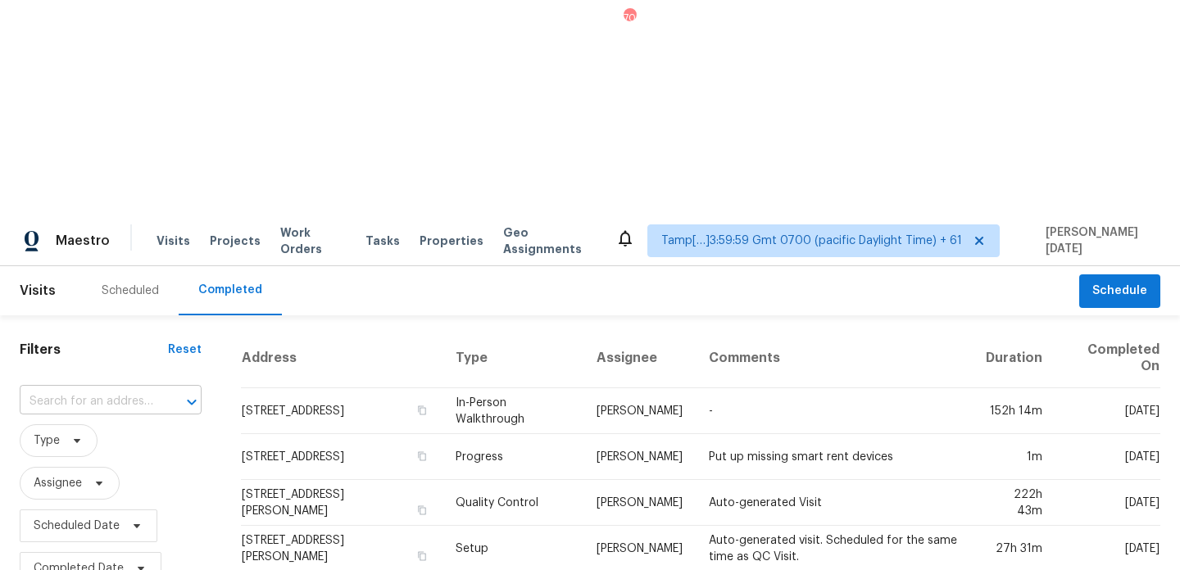
click at [109, 389] on input "text" at bounding box center [88, 401] width 136 height 25
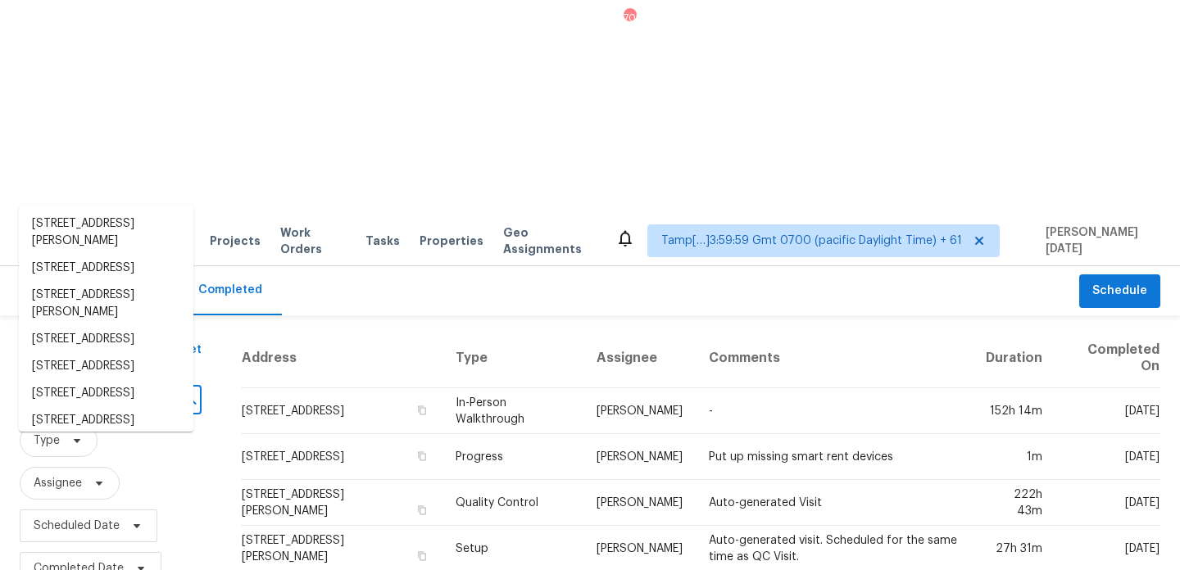
paste input "9171 Fir Dr, Thornton, CO 80229"
type input "9171 Fir Dr, Thornton, CO 80229"
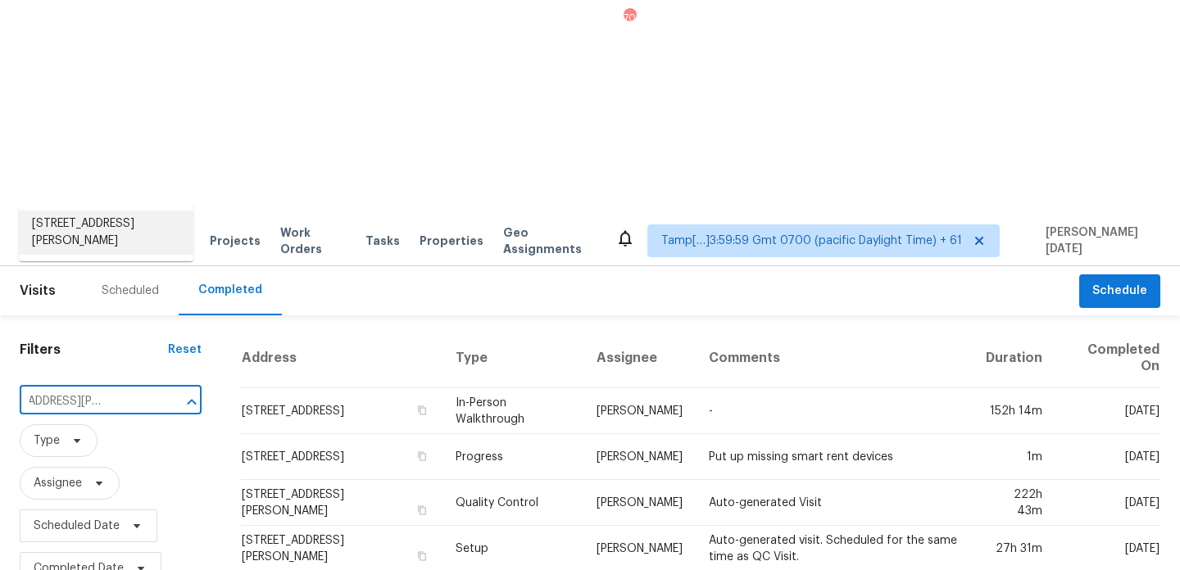
click at [108, 233] on li "9171 Fir Dr, Thornton, CO 80229" at bounding box center [106, 233] width 175 height 44
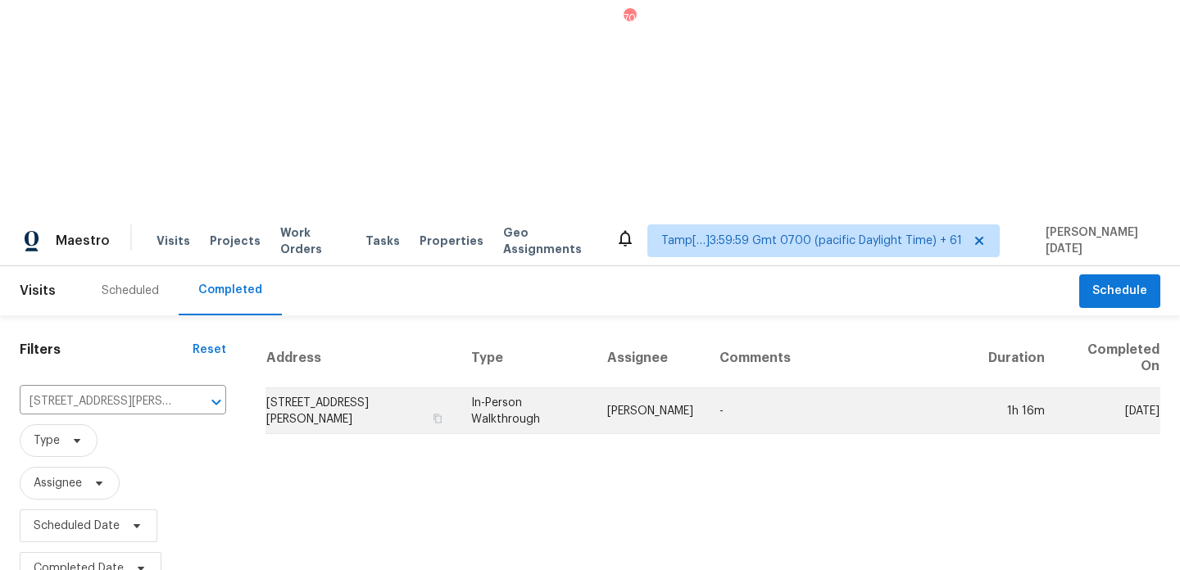
click at [483, 388] on td "In-Person Walkthrough" at bounding box center [526, 411] width 136 height 46
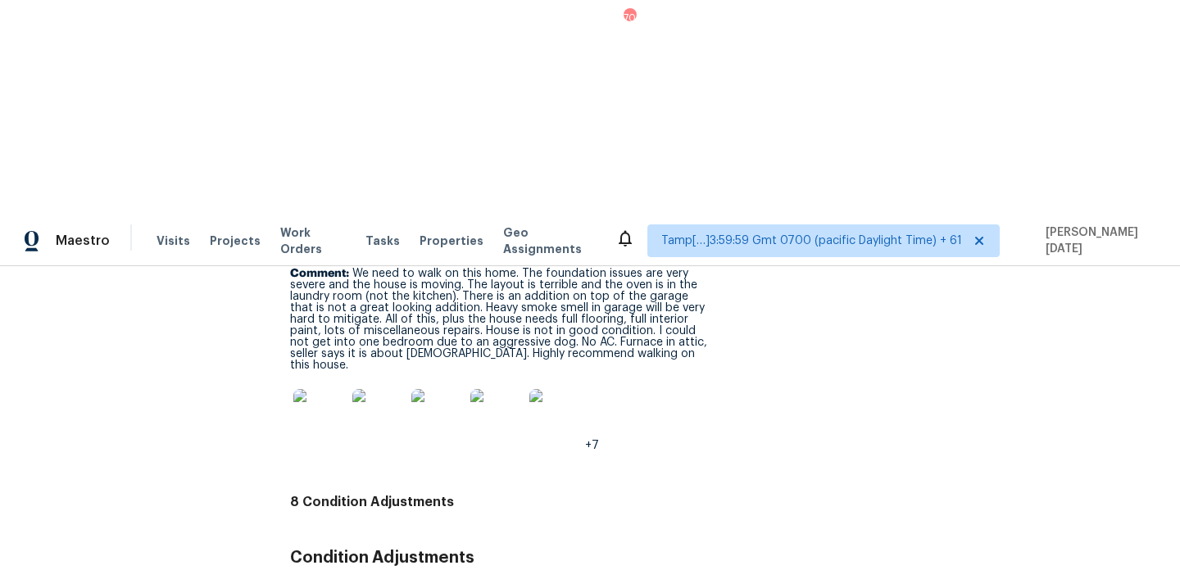
scroll to position [4186, 0]
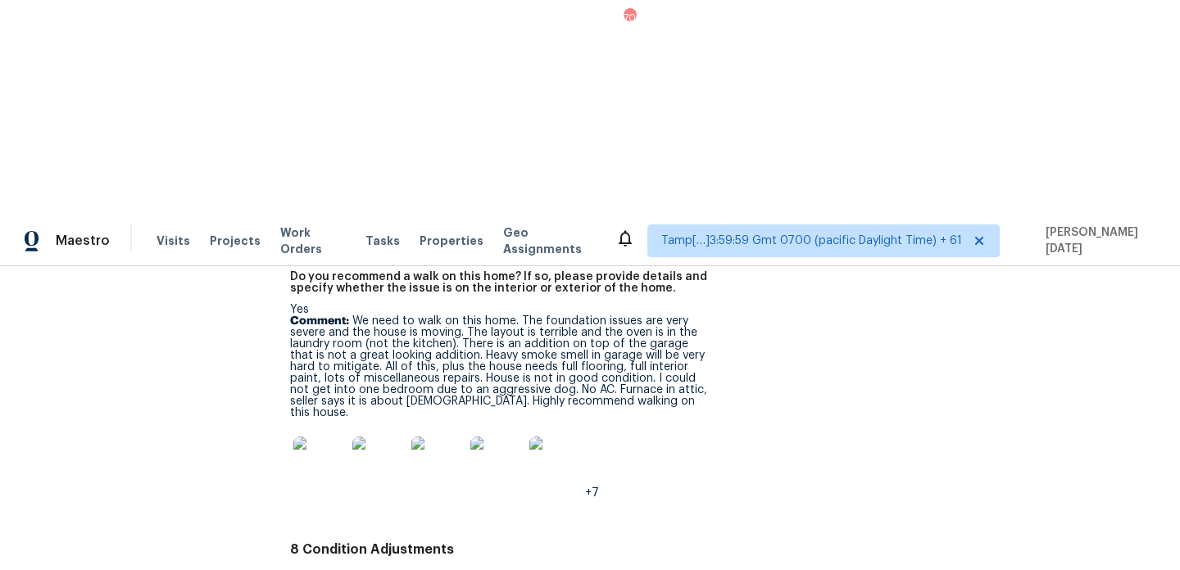
click at [329, 437] on img at bounding box center [319, 463] width 52 height 52
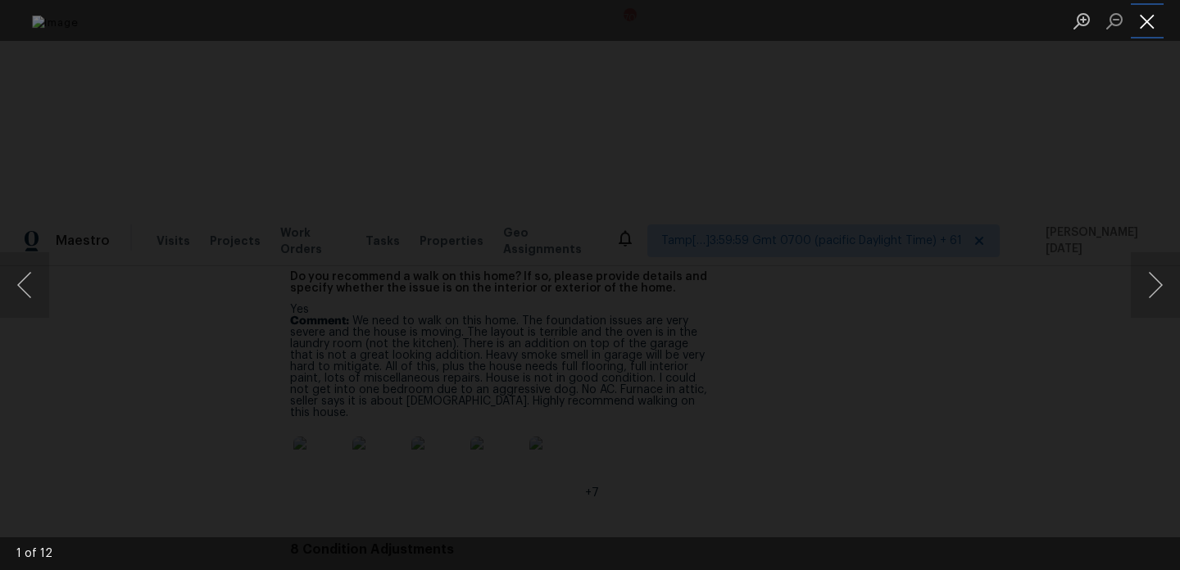
click at [1155, 20] on button "Close lightbox" at bounding box center [1147, 21] width 33 height 29
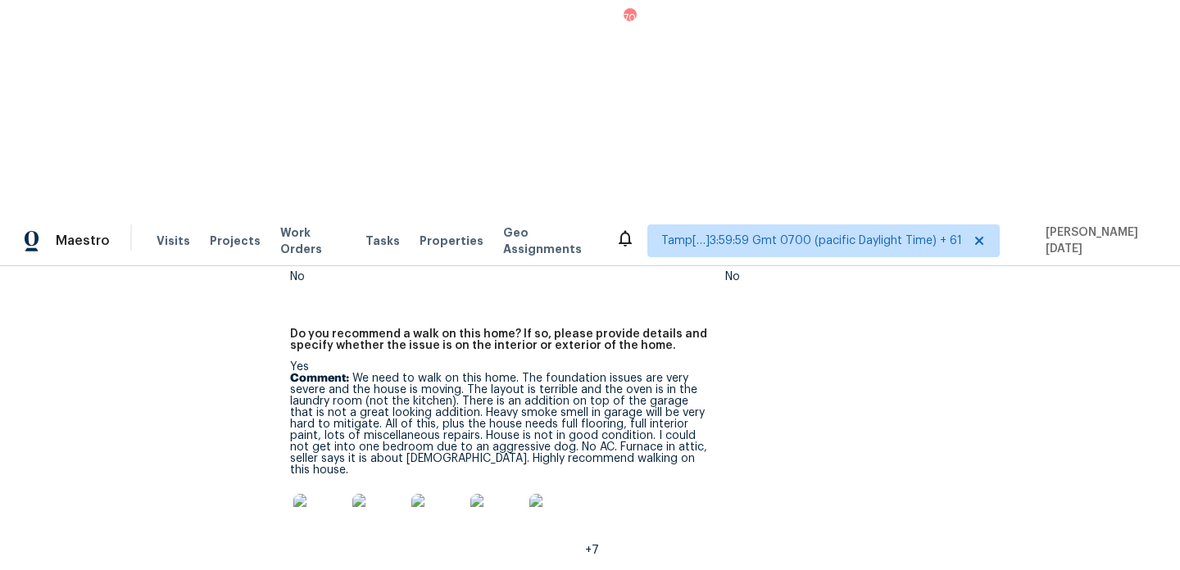
scroll to position [4118, 0]
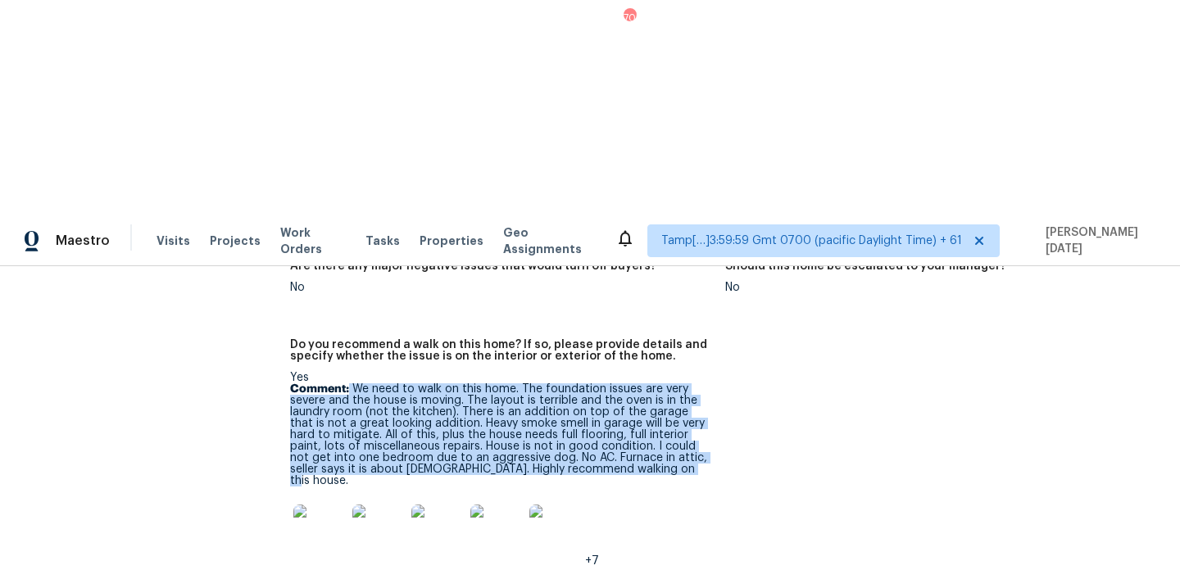
drag, startPoint x: 350, startPoint y: 149, endPoint x: 618, endPoint y: 230, distance: 280.0
click at [618, 384] on p "Comment: We need to walk on this home. The foundation issues are very severe an…" at bounding box center [501, 435] width 422 height 103
copy p "We need to walk on this home. The foundation issues are very severe and the hou…"
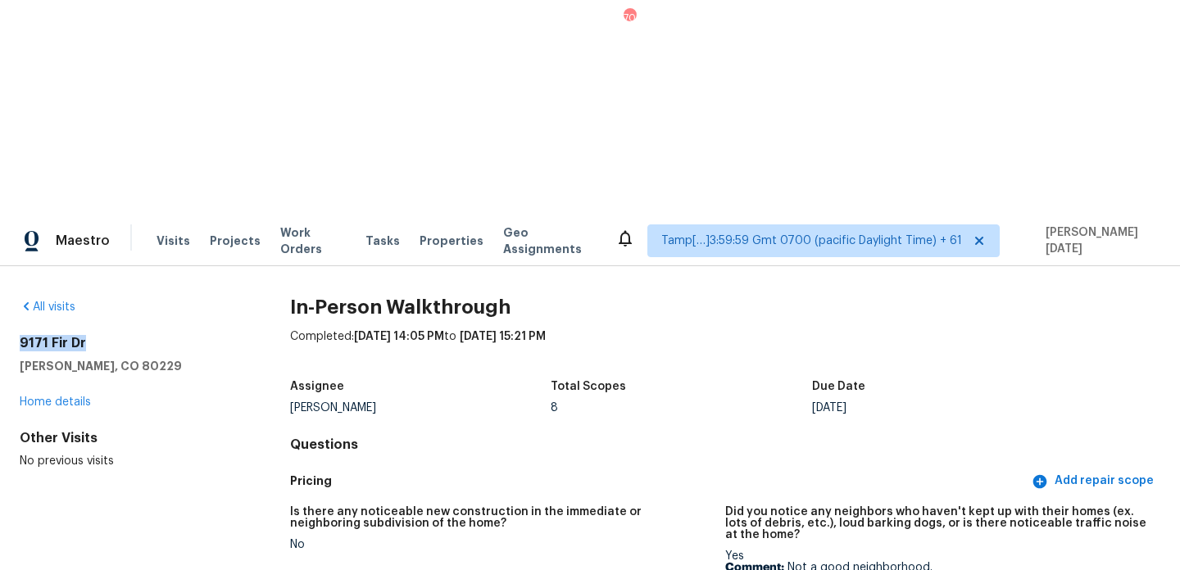
drag, startPoint x: 20, startPoint y: 127, endPoint x: 92, endPoint y: 127, distance: 72.1
click at [92, 335] on h2 "9171 Fir Dr" at bounding box center [129, 343] width 218 height 16
copy h2 "9171 Fir Dr"
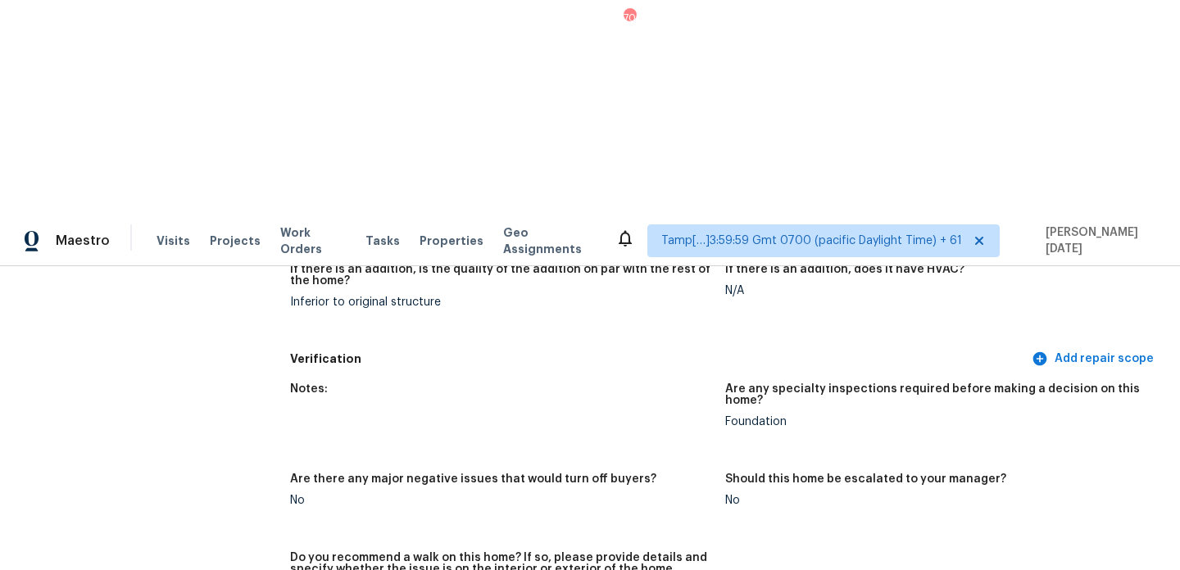
scroll to position [3904, 0]
drag, startPoint x: 352, startPoint y: 365, endPoint x: 630, endPoint y: 441, distance: 288.1
copy p "We need to walk on this home. The foundation issues are very severe and the hou…"
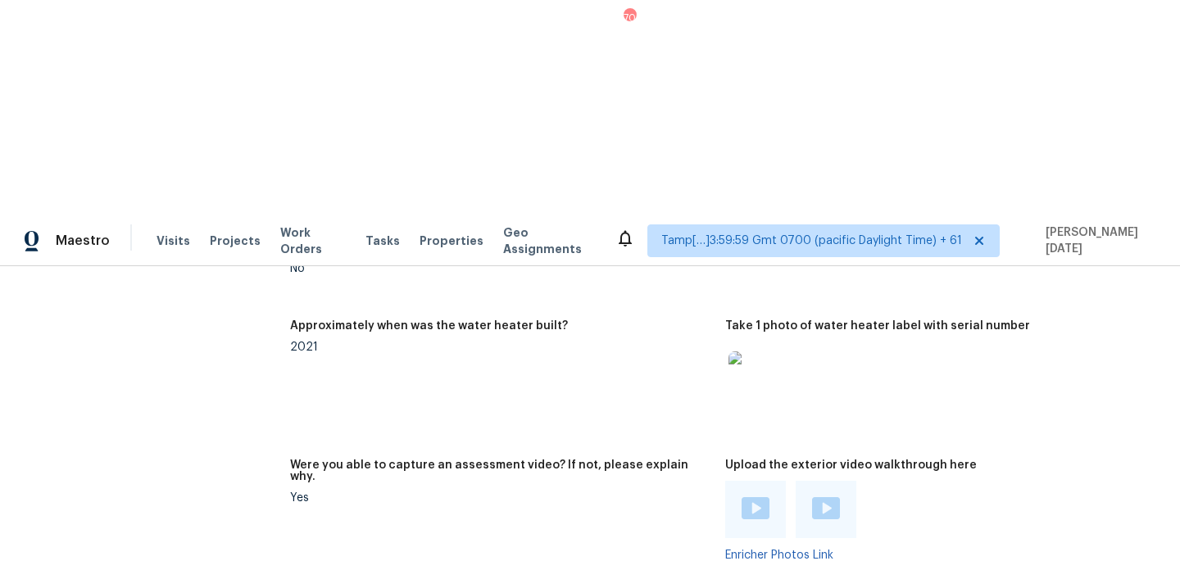
scroll to position [3245, 0]
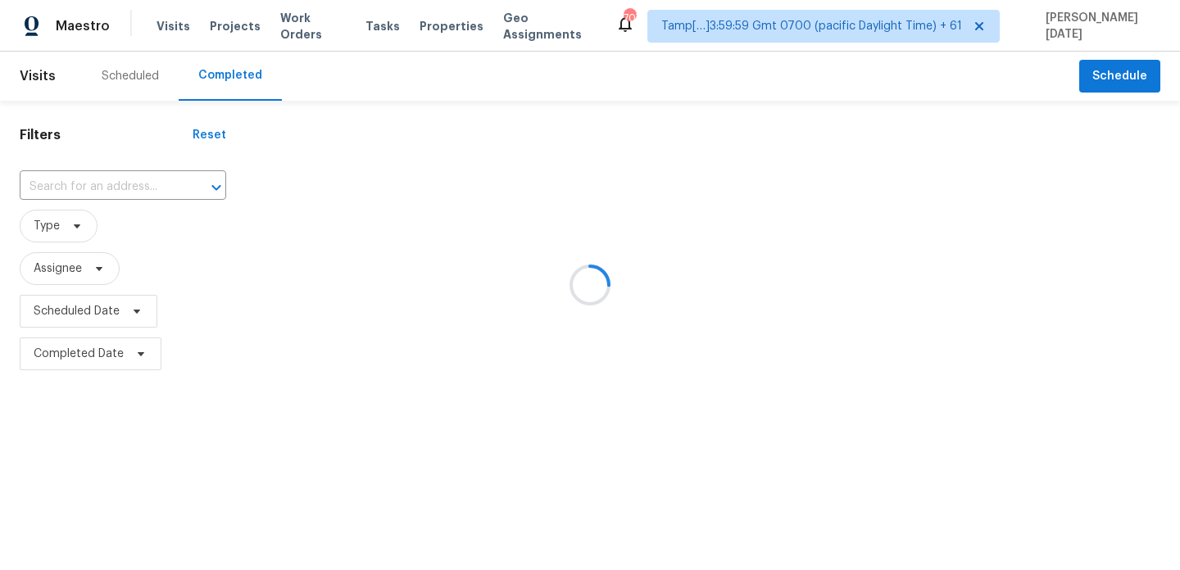
click at [86, 183] on div at bounding box center [590, 285] width 1180 height 570
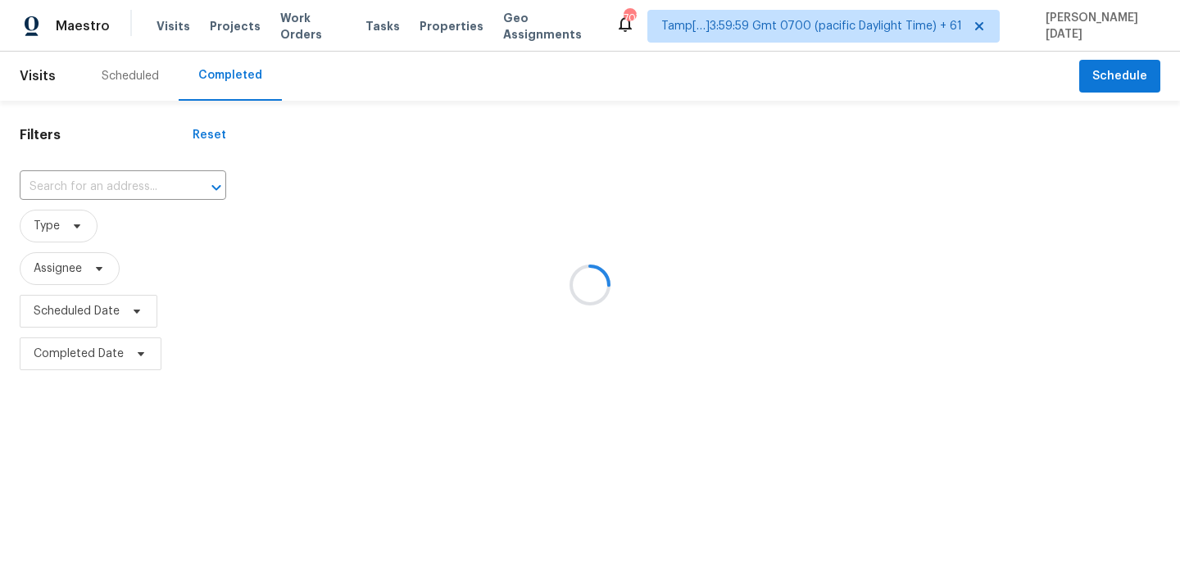
click at [86, 183] on div at bounding box center [590, 285] width 1180 height 570
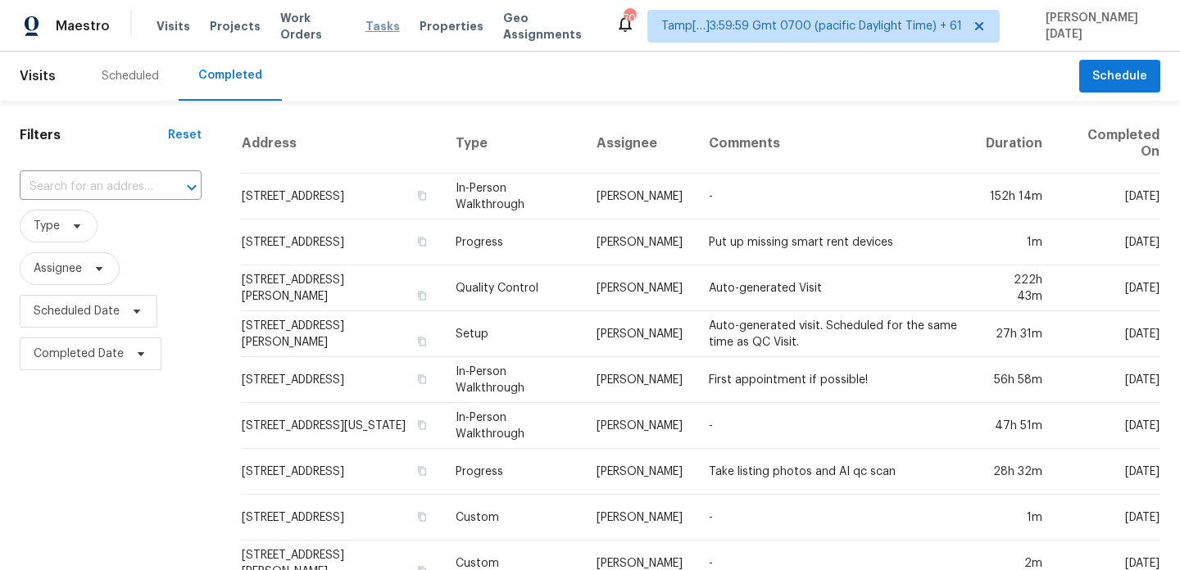
click at [372, 27] on span "Tasks" at bounding box center [383, 25] width 34 height 11
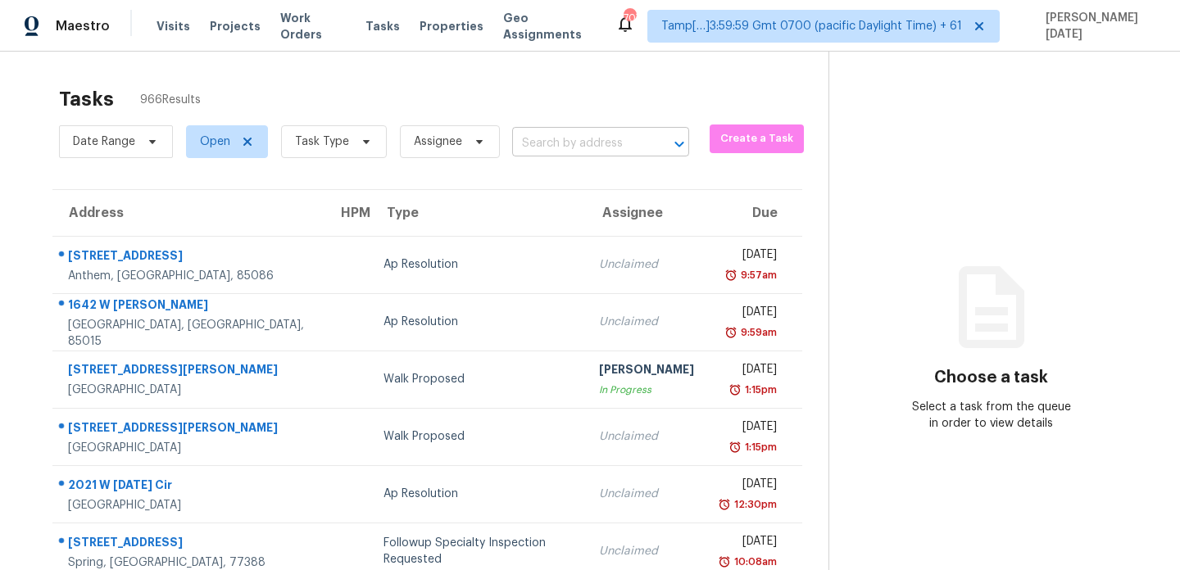
click at [546, 137] on input "text" at bounding box center [577, 143] width 131 height 25
click at [335, 148] on span "Task Type" at bounding box center [322, 142] width 54 height 16
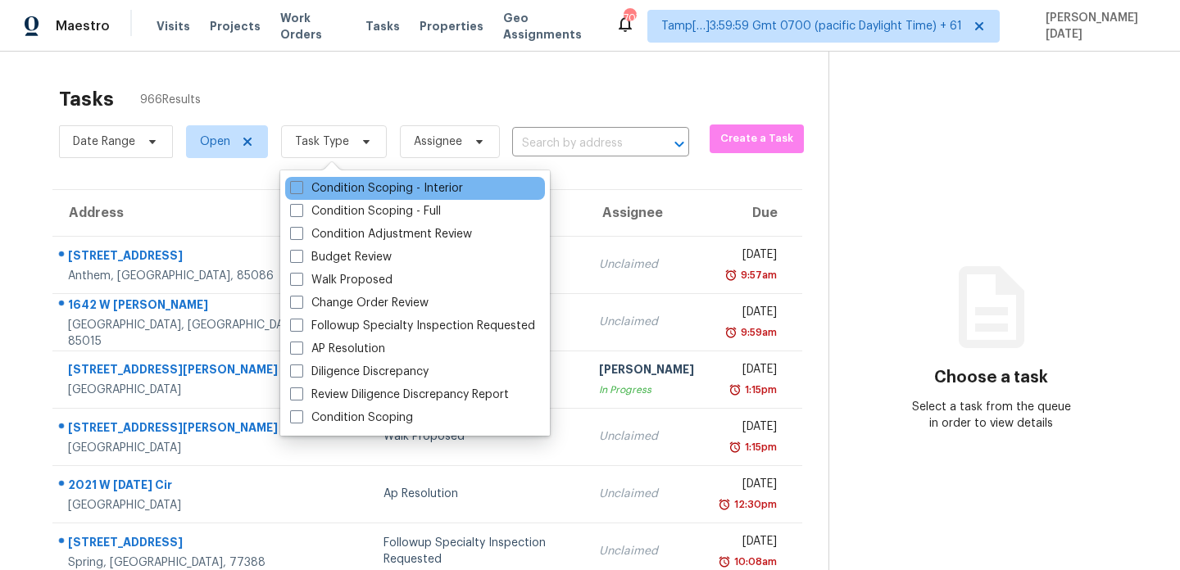
click at [325, 197] on div "Condition Scoping - Interior" at bounding box center [415, 188] width 260 height 23
click at [342, 192] on label "Condition Scoping - Interior" at bounding box center [376, 188] width 173 height 16
click at [301, 191] on input "Condition Scoping - Interior" at bounding box center [295, 185] width 11 height 11
checkbox input "true"
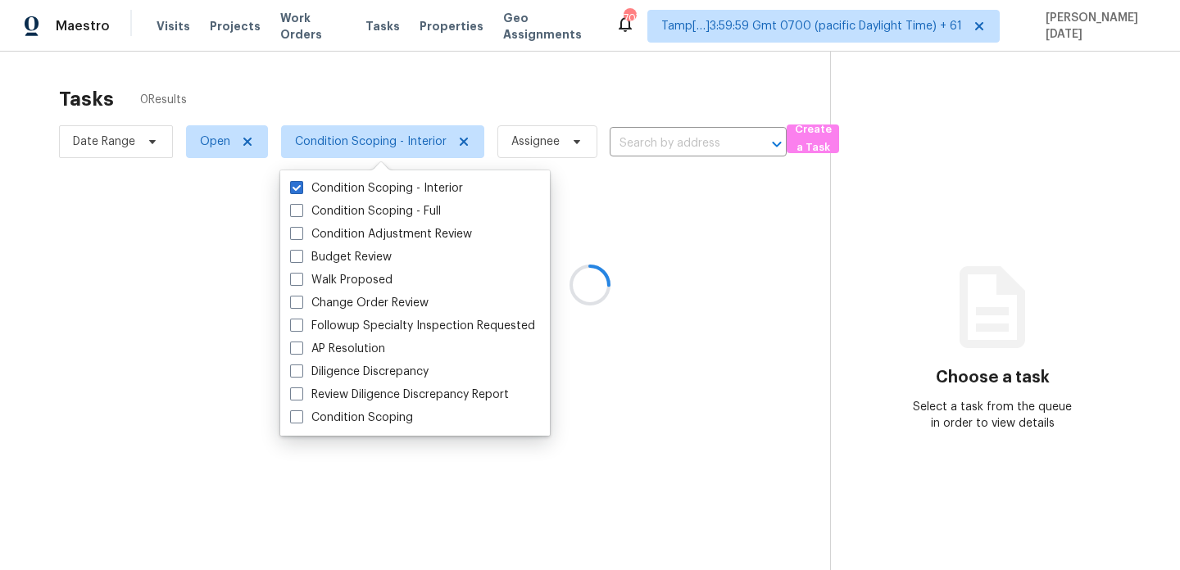
click at [510, 84] on div at bounding box center [590, 285] width 1180 height 570
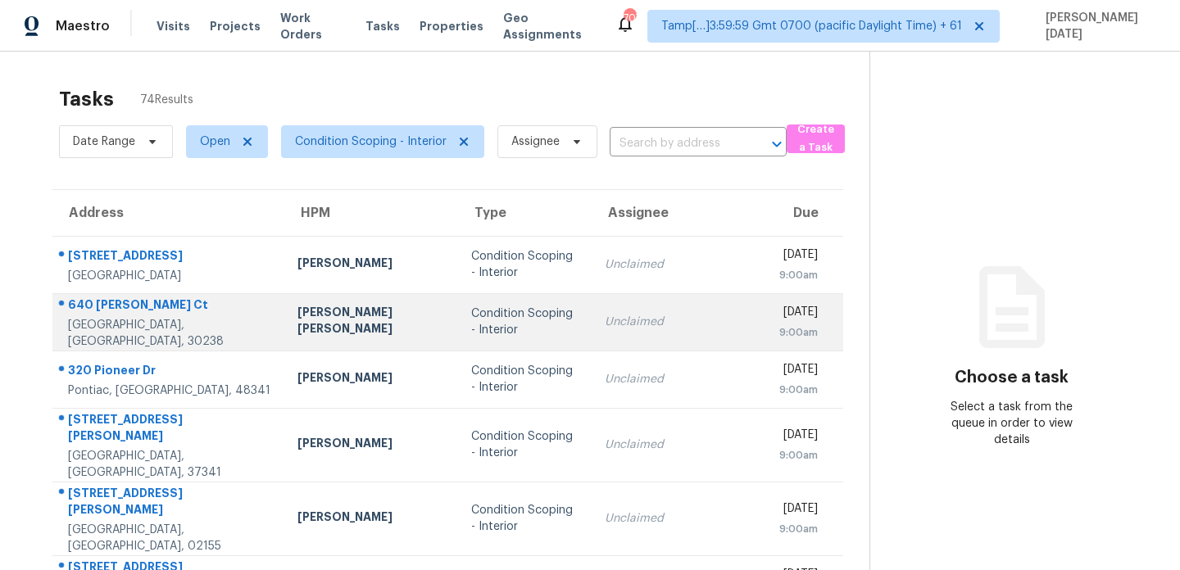
scroll to position [283, 0]
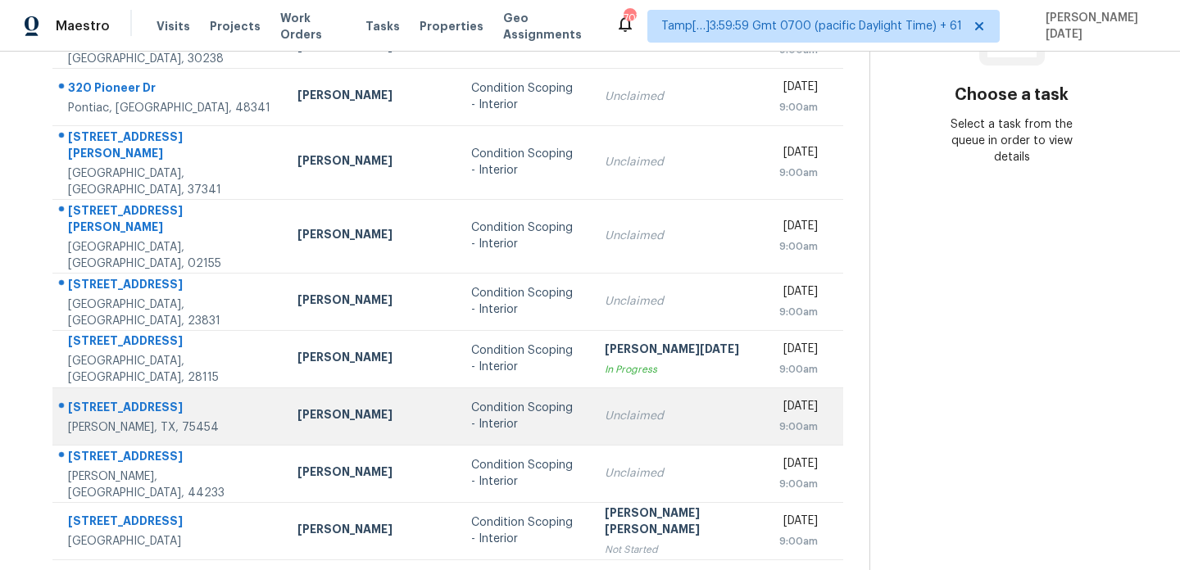
click at [493, 388] on td "Condition Scoping - Interior" at bounding box center [524, 416] width 133 height 57
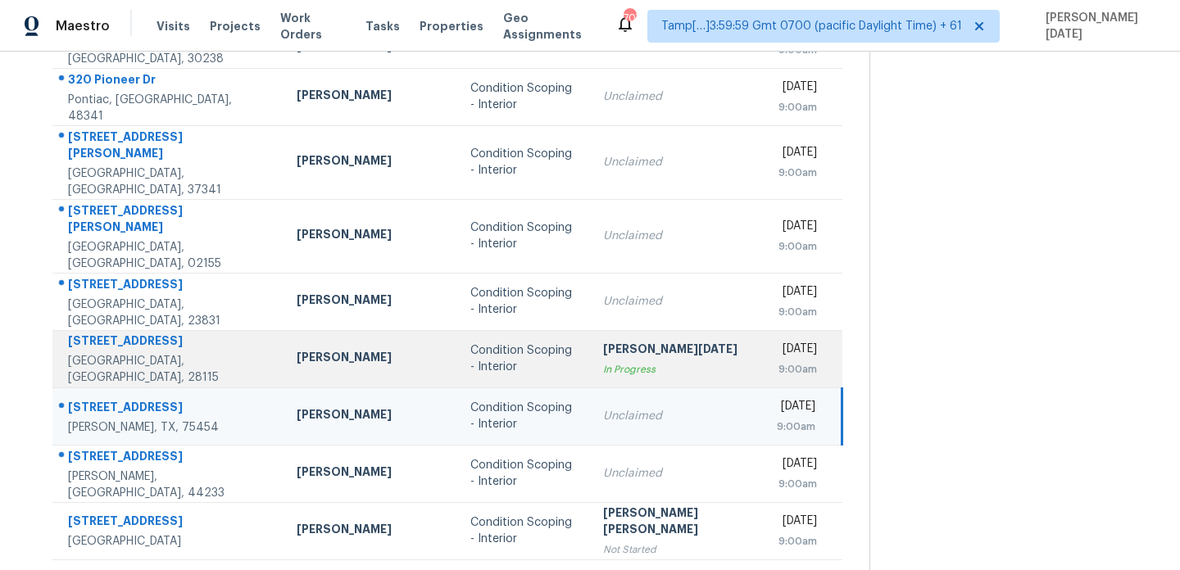
scroll to position [0, 0]
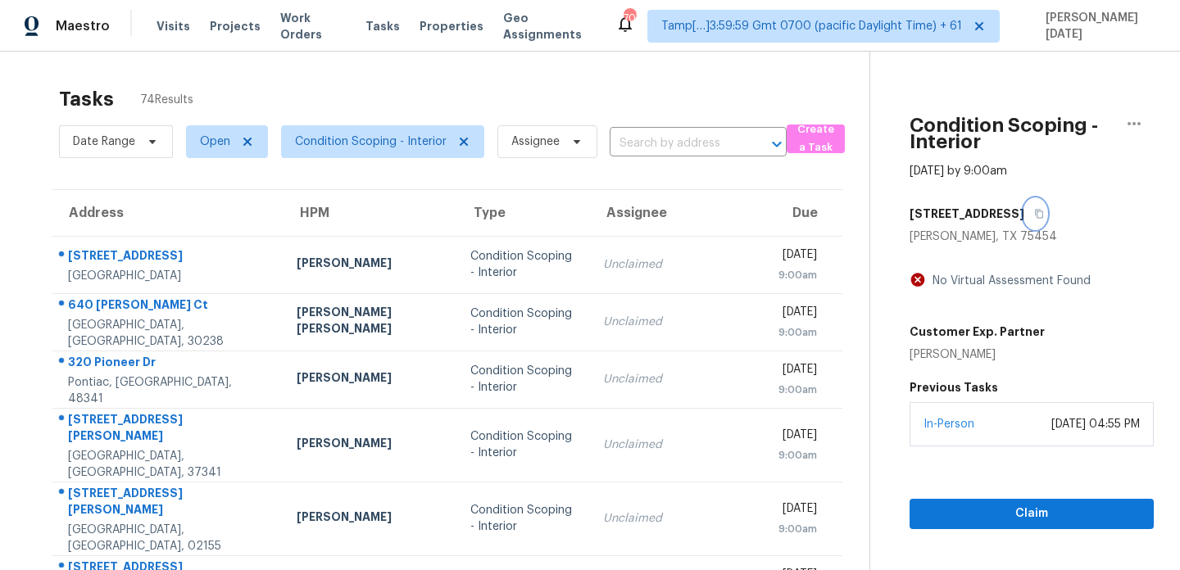
click at [1024, 219] on button "button" at bounding box center [1035, 214] width 22 height 30
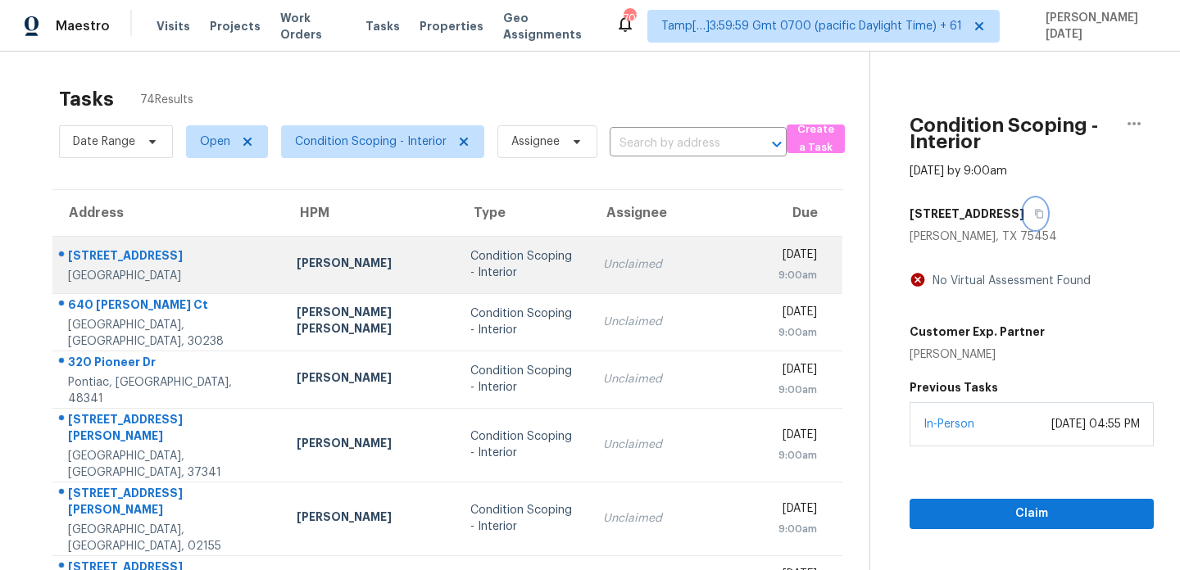
scroll to position [283, 0]
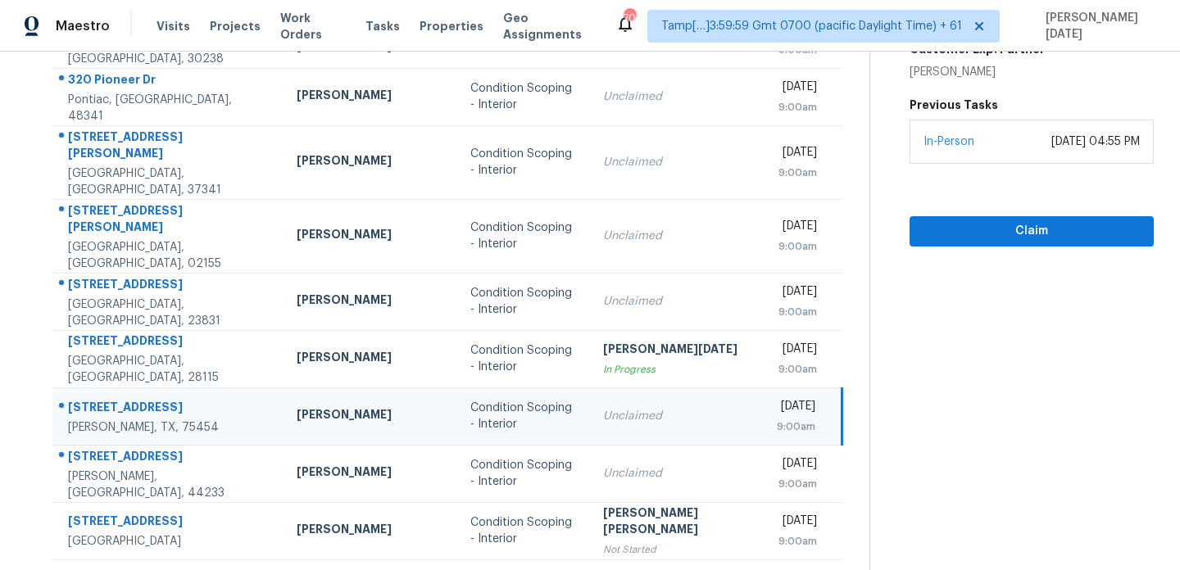
click at [489, 570] on icon at bounding box center [496, 581] width 15 height 15
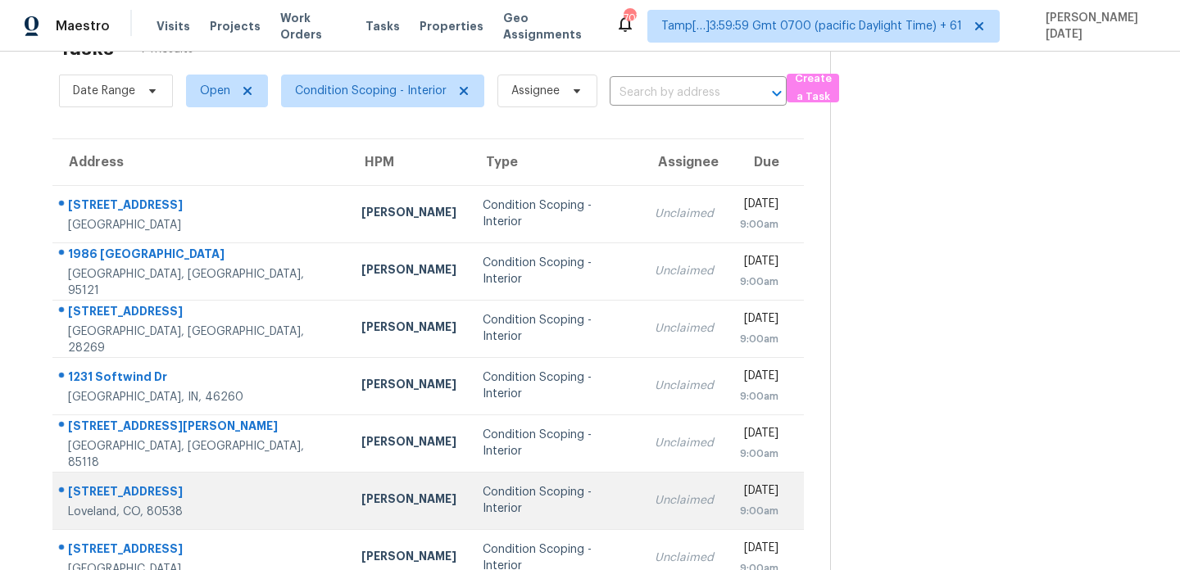
scroll to position [14, 0]
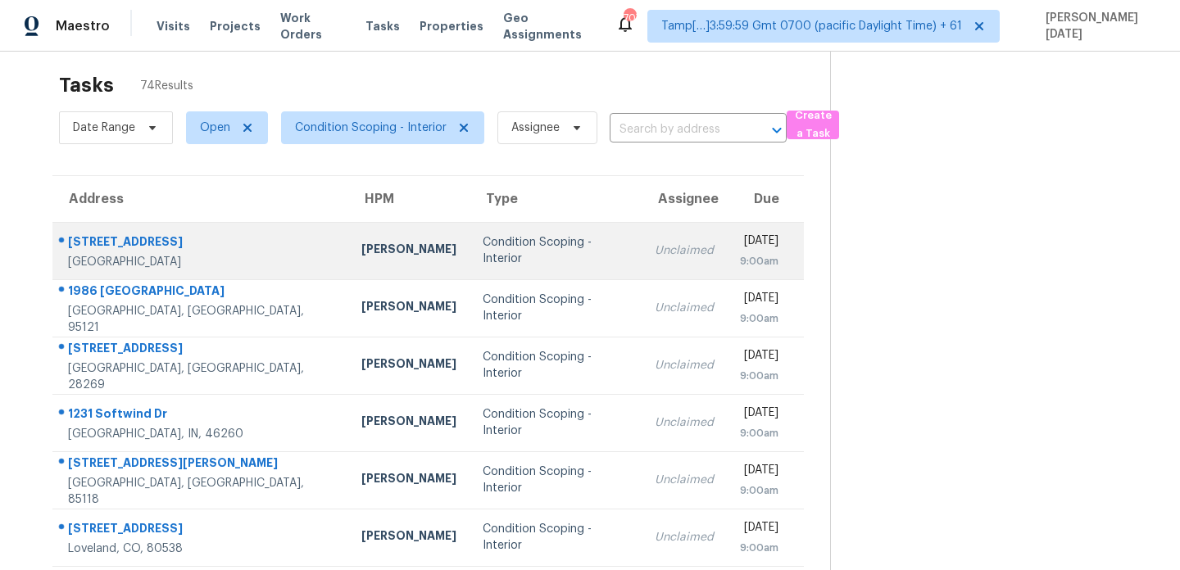
click at [483, 249] on div "Condition Scoping - Interior" at bounding box center [556, 250] width 146 height 33
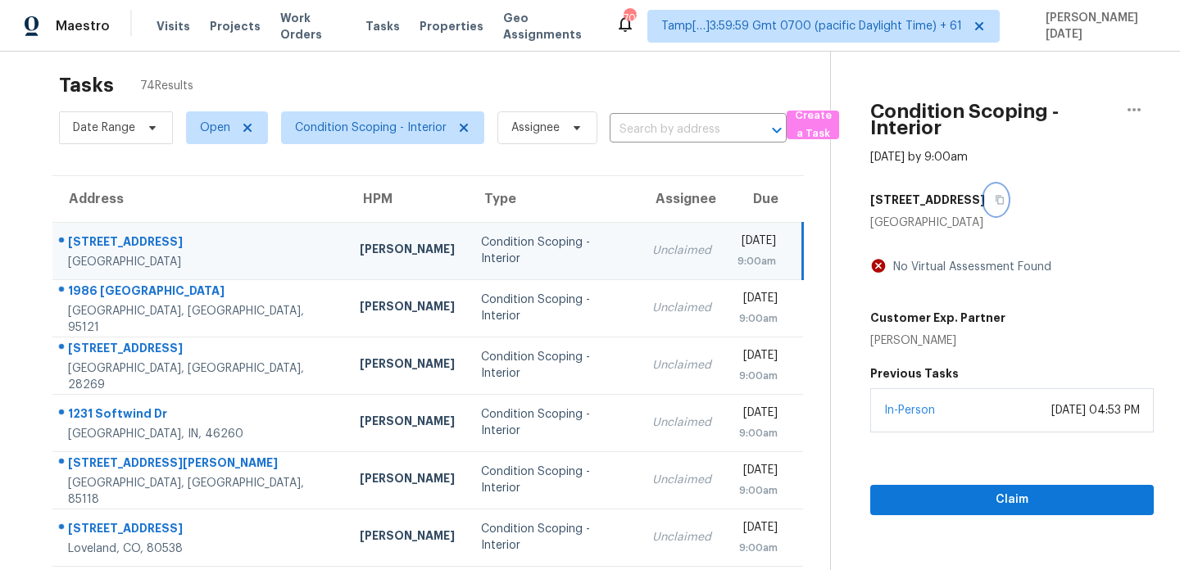
click at [995, 198] on icon "button" at bounding box center [1000, 200] width 10 height 10
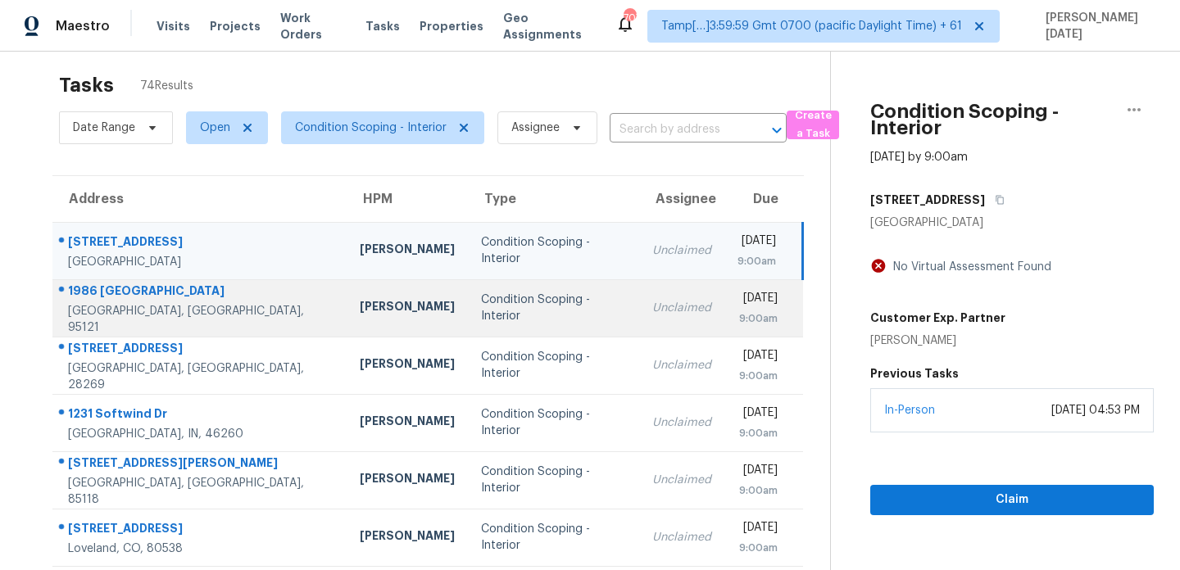
click at [468, 288] on td "Condition Scoping - Interior" at bounding box center [553, 307] width 171 height 57
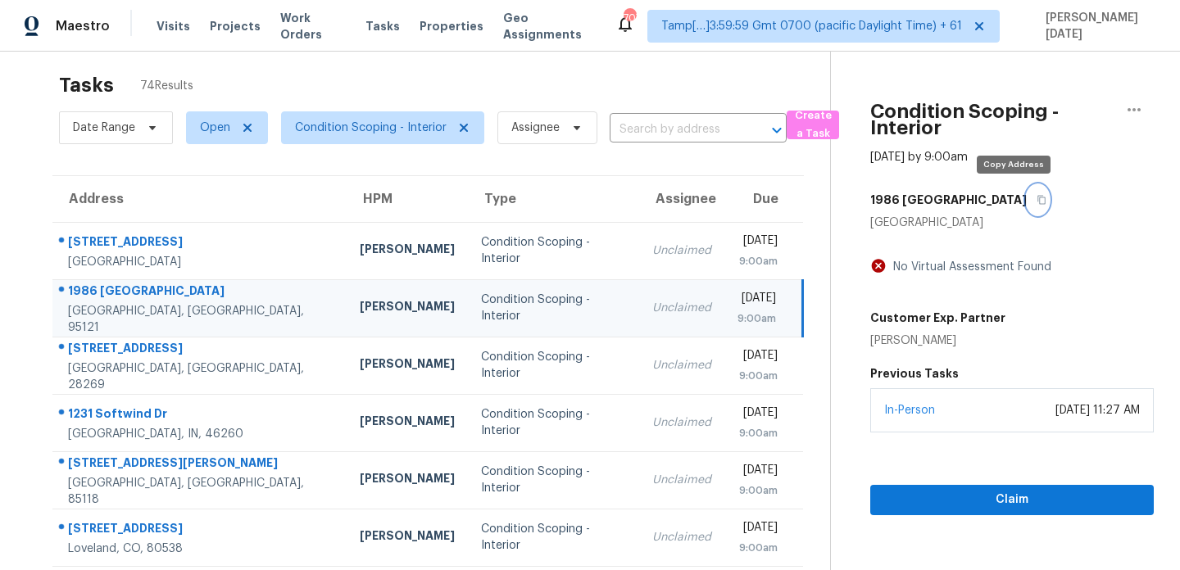
click at [1037, 201] on icon "button" at bounding box center [1042, 200] width 10 height 10
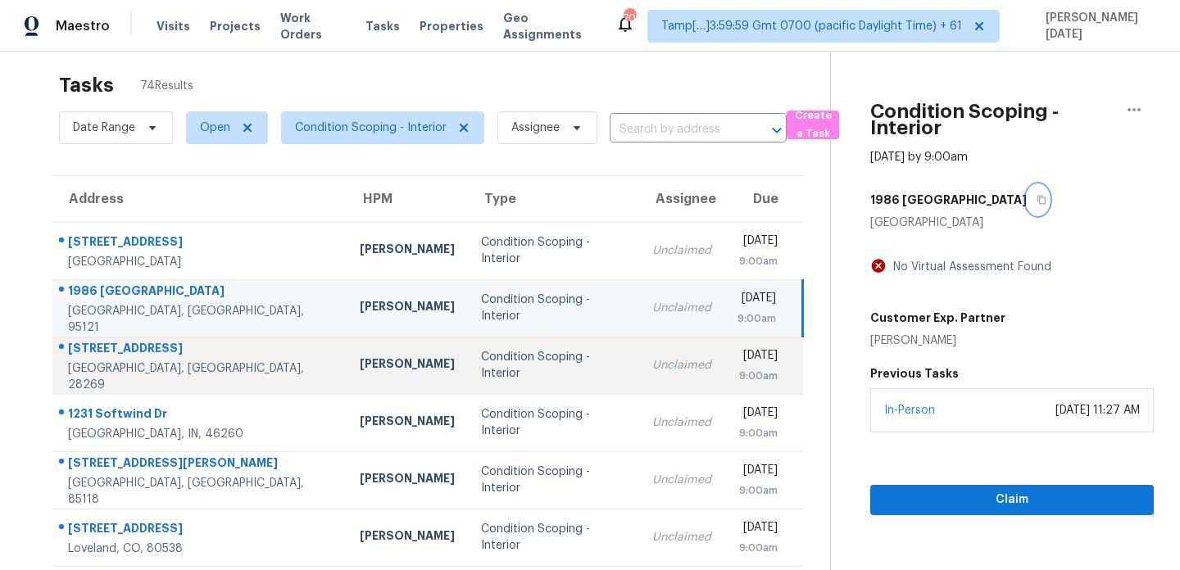
scroll to position [141, 0]
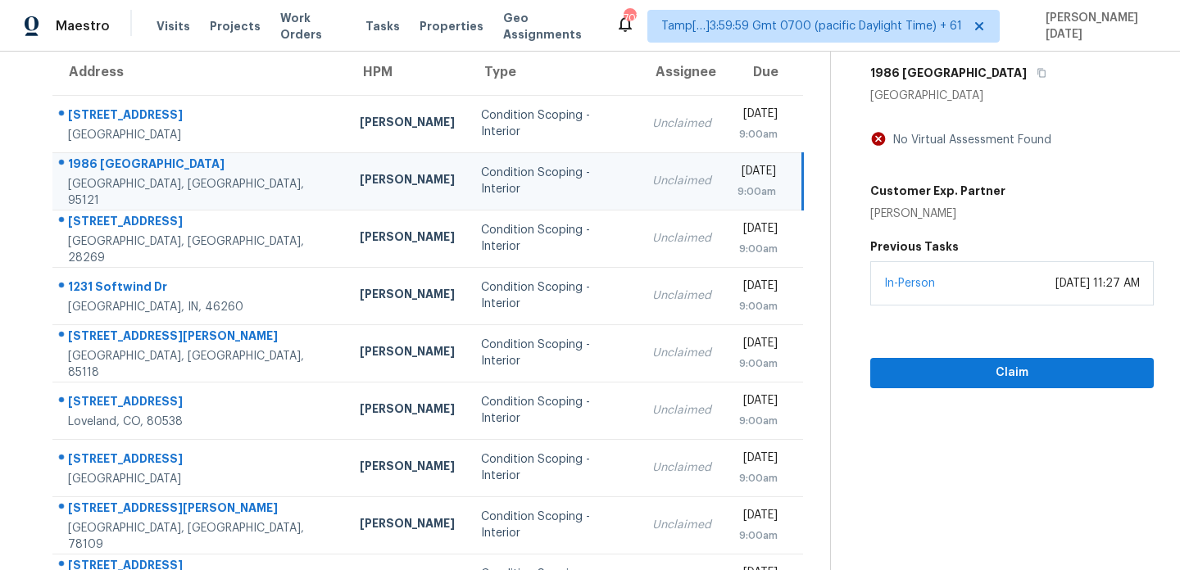
click at [492, 208] on td "Condition Scoping - Interior" at bounding box center [553, 180] width 171 height 57
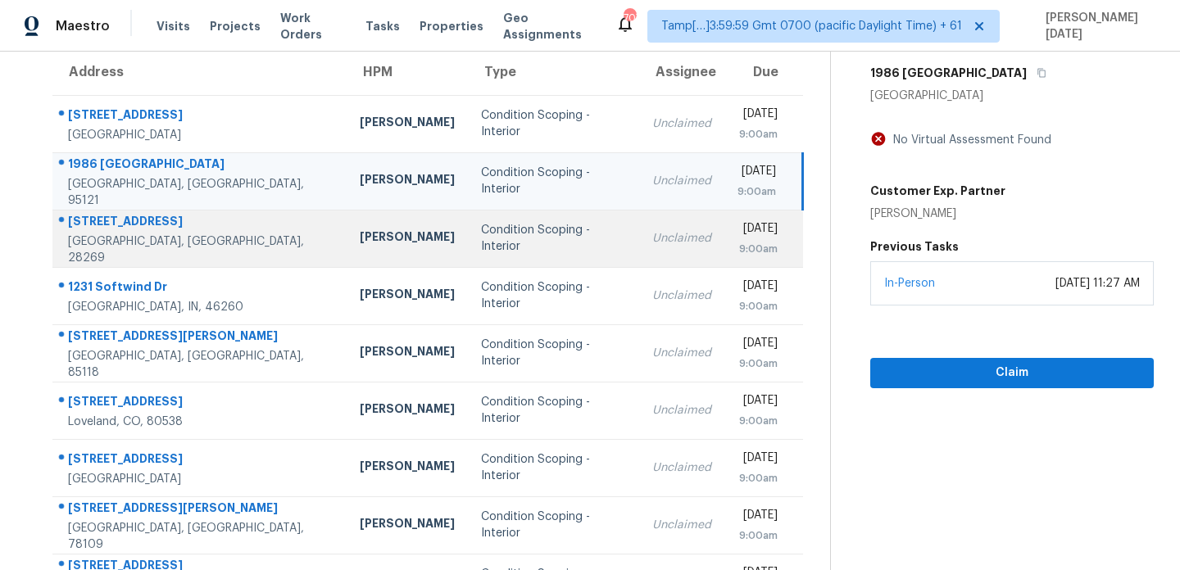
click at [542, 230] on td "Condition Scoping - Interior" at bounding box center [553, 238] width 171 height 57
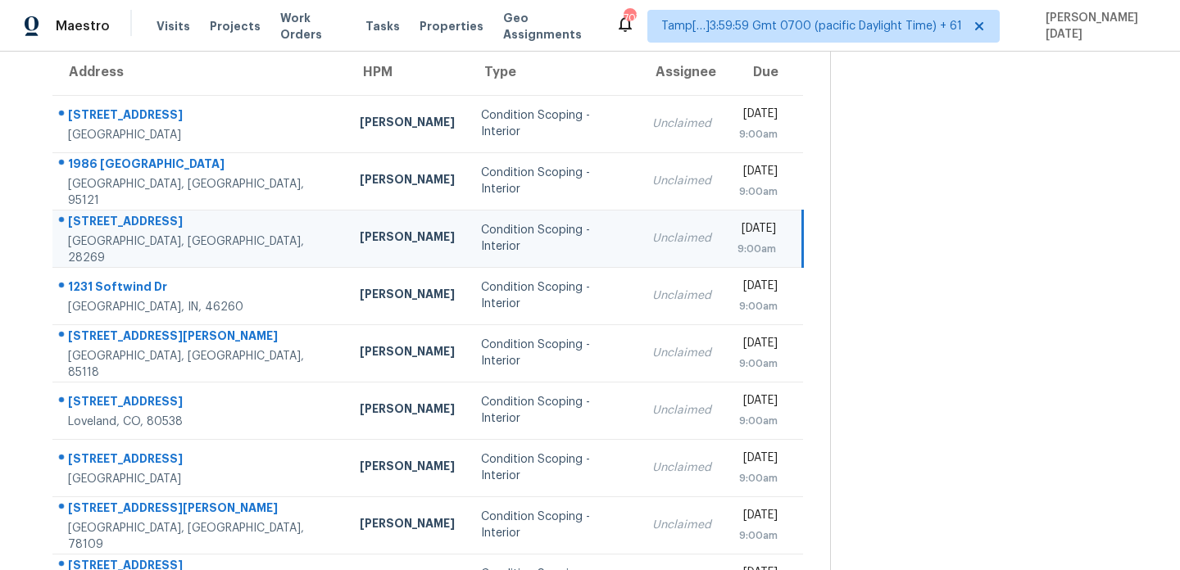
scroll to position [0, 0]
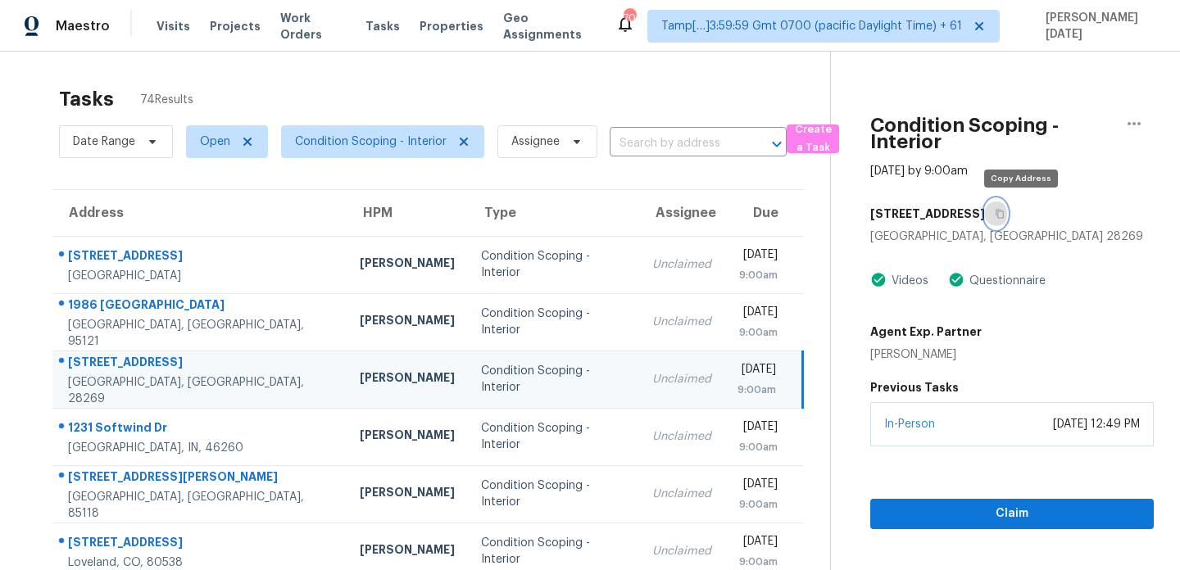
click at [1007, 223] on button "button" at bounding box center [996, 214] width 22 height 30
click at [1007, 220] on button "button" at bounding box center [996, 214] width 22 height 30
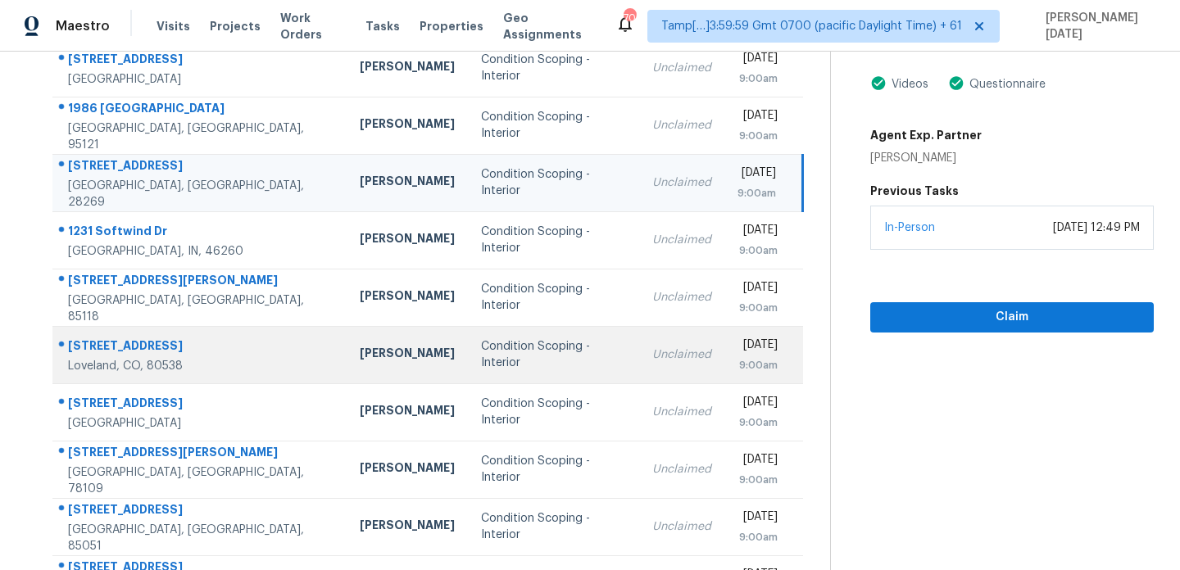
scroll to position [181, 0]
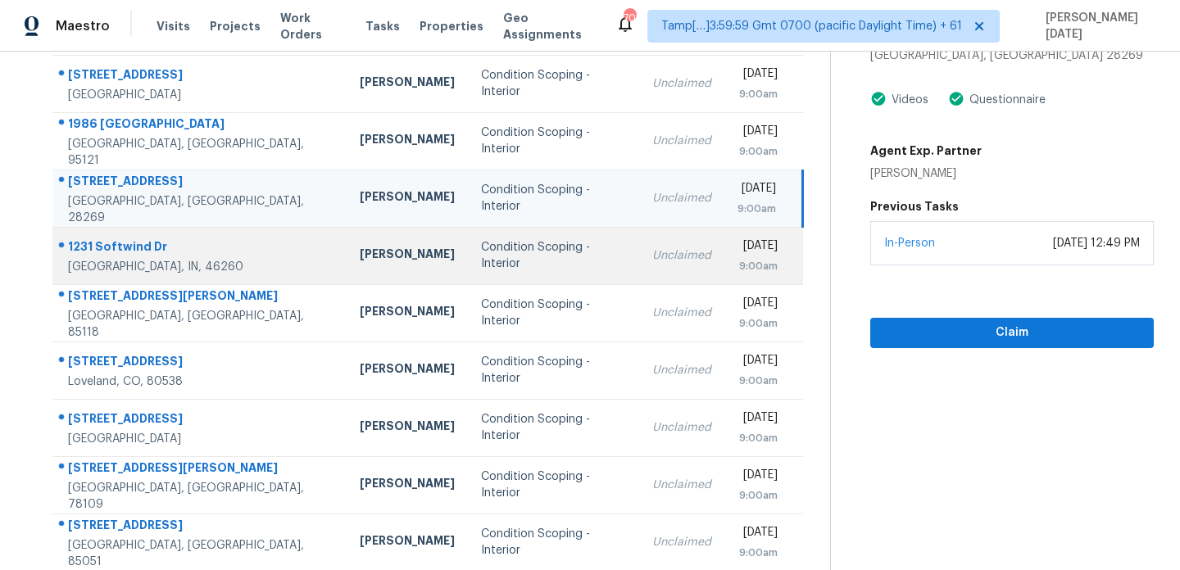
click at [484, 255] on div "Condition Scoping - Interior" at bounding box center [553, 255] width 145 height 33
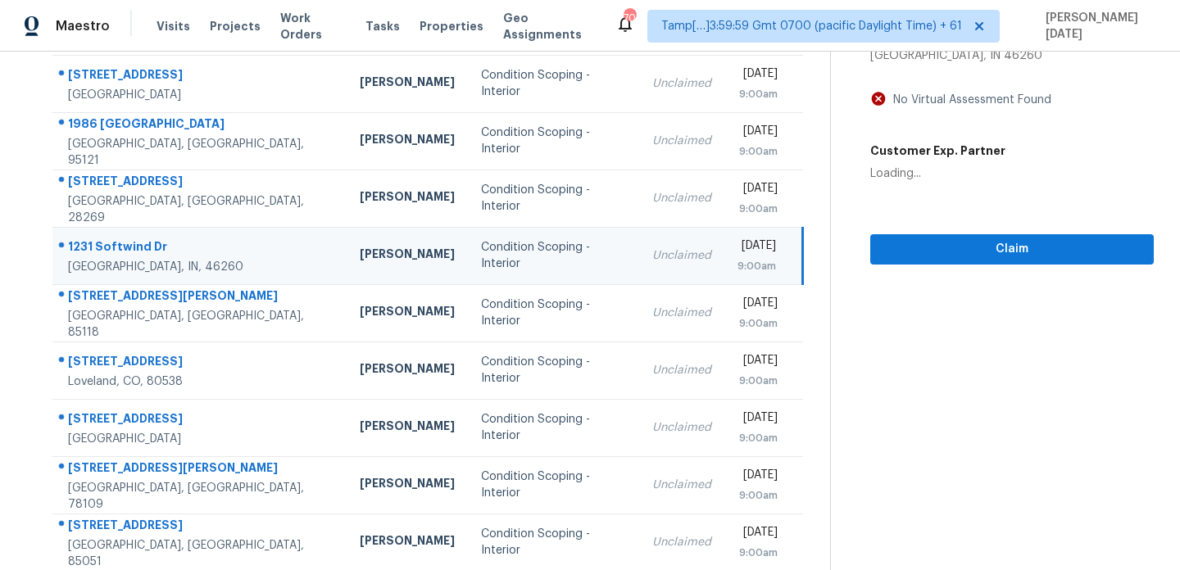
scroll to position [0, 0]
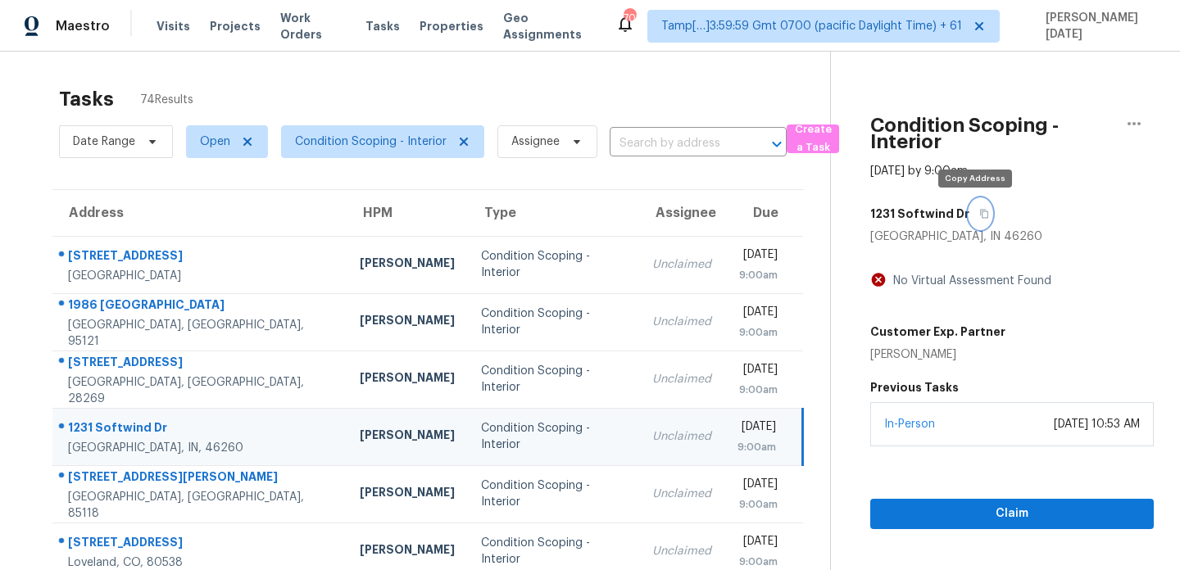
click at [979, 216] on icon "button" at bounding box center [984, 214] width 10 height 10
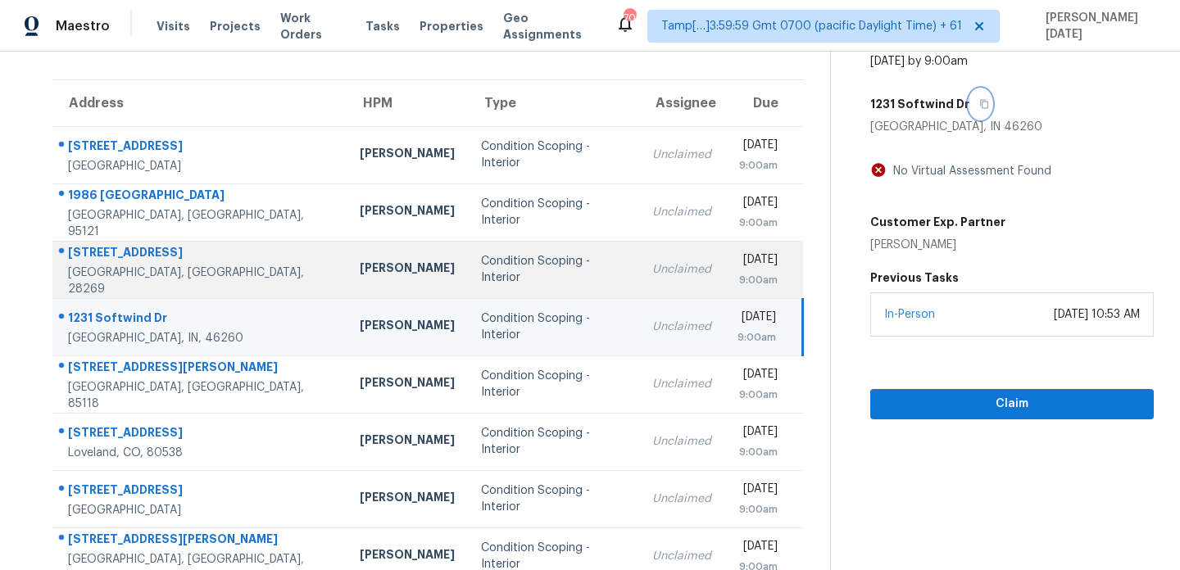
scroll to position [111, 0]
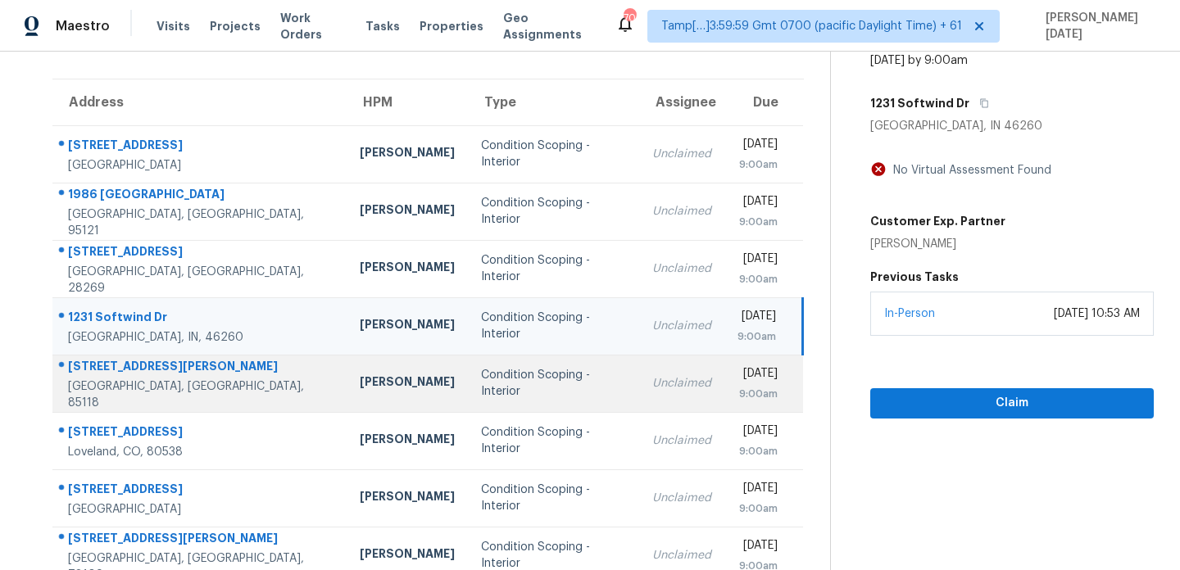
click at [481, 377] on div "Condition Scoping - Interior" at bounding box center [553, 383] width 145 height 33
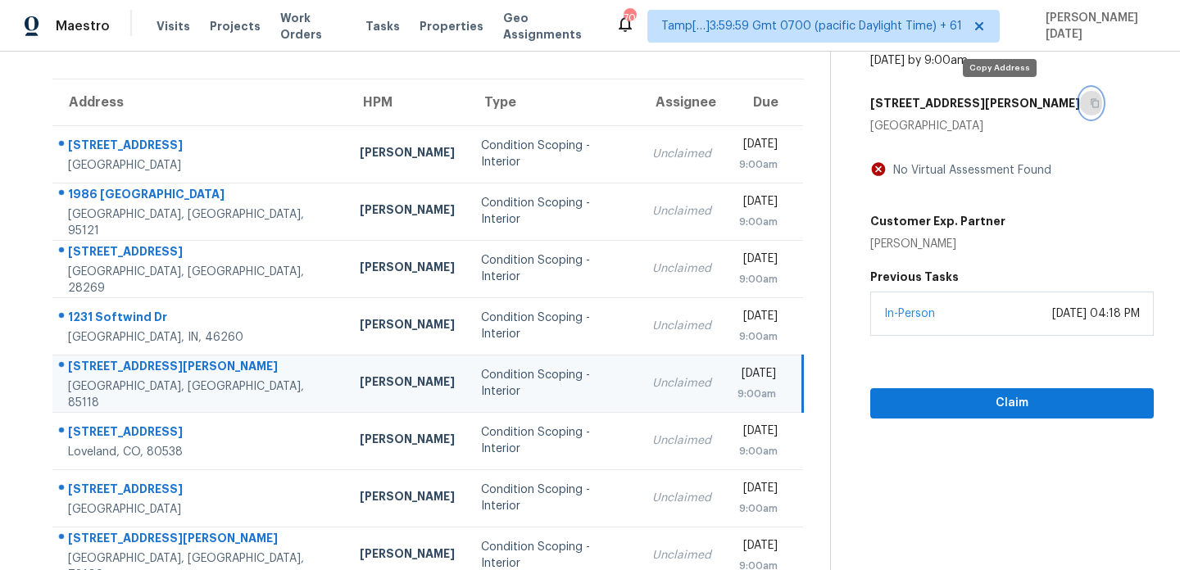
click at [1091, 101] on icon "button" at bounding box center [1095, 103] width 8 height 9
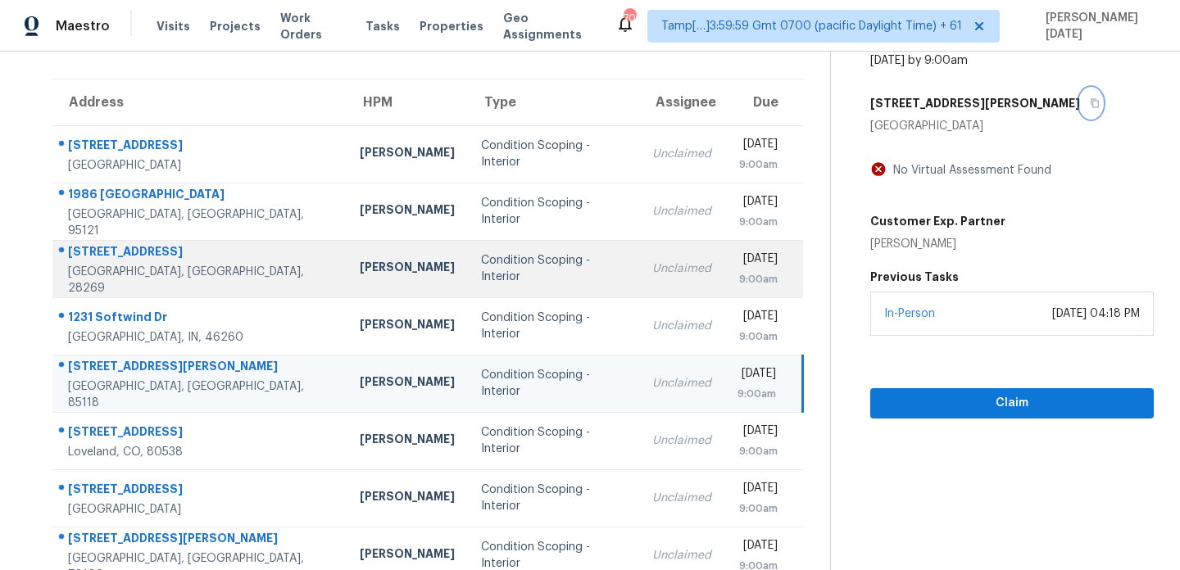
scroll to position [283, 0]
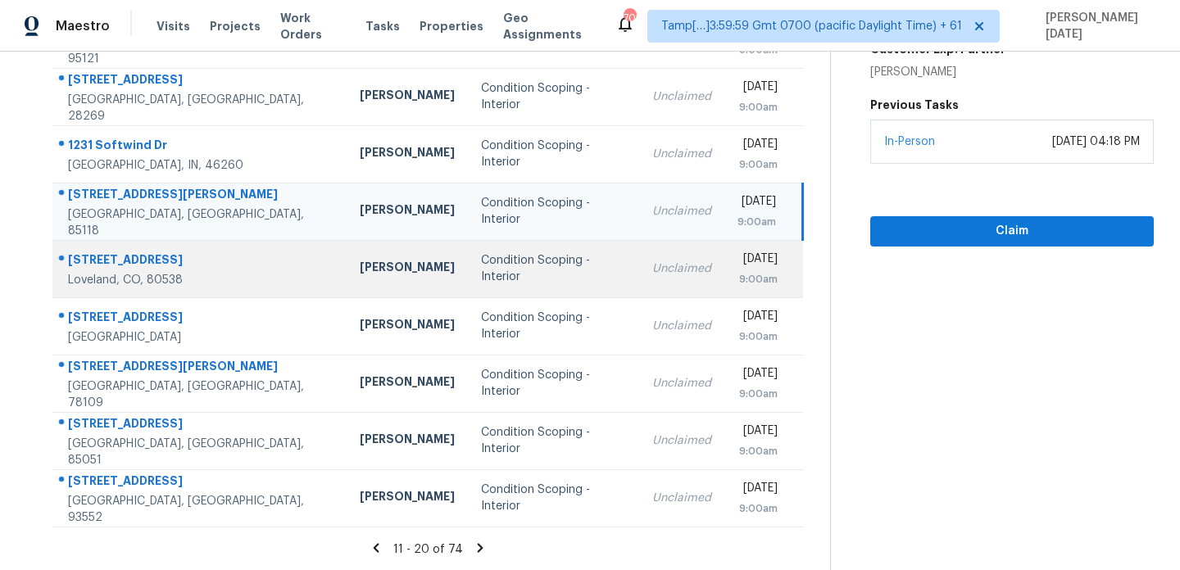
click at [481, 266] on div "Condition Scoping - Interior" at bounding box center [553, 268] width 145 height 33
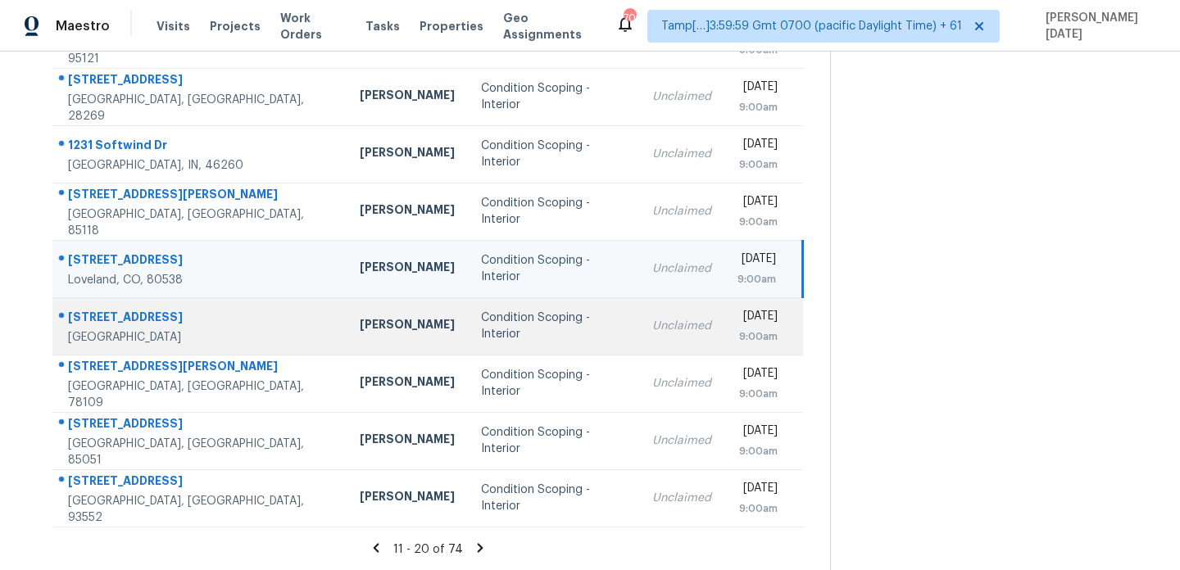
click at [481, 318] on div "Condition Scoping - Interior" at bounding box center [553, 326] width 145 height 33
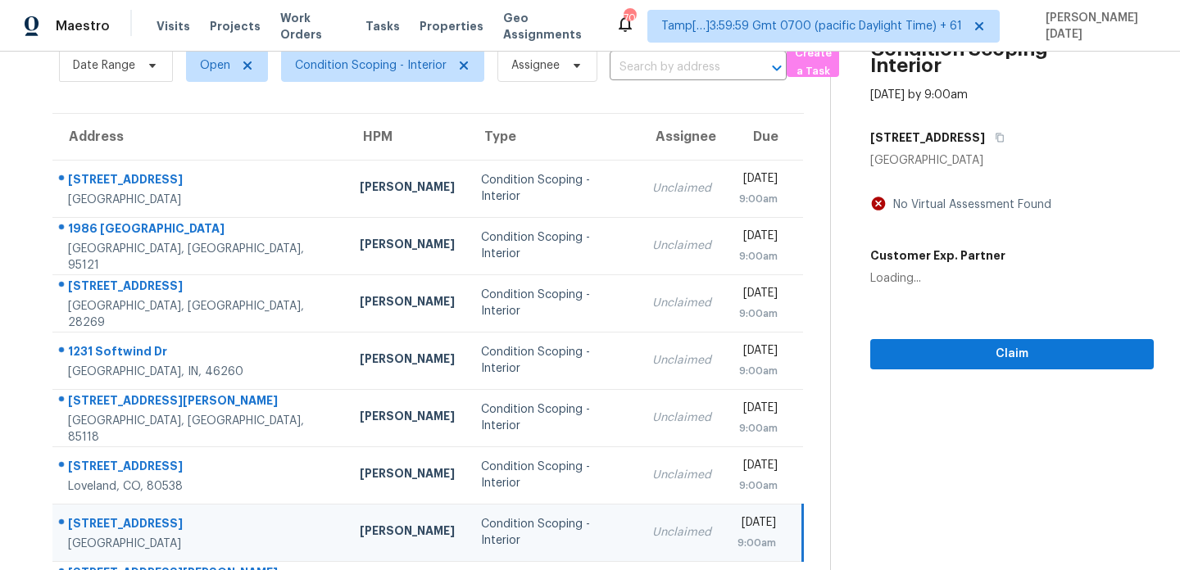
scroll to position [0, 0]
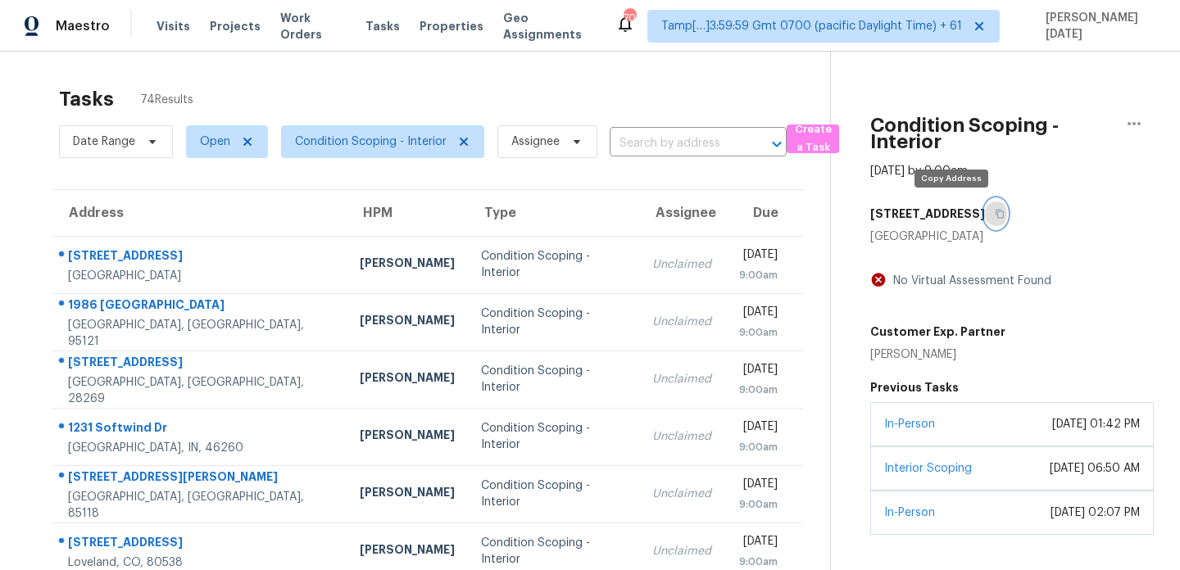
click at [995, 214] on icon "button" at bounding box center [1000, 214] width 10 height 10
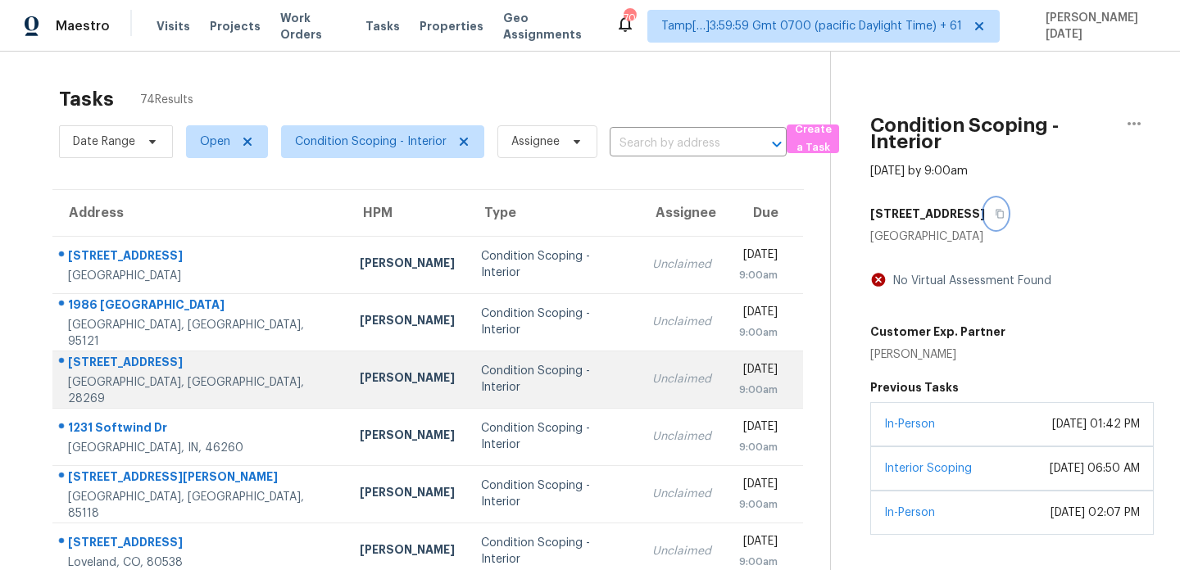
scroll to position [283, 0]
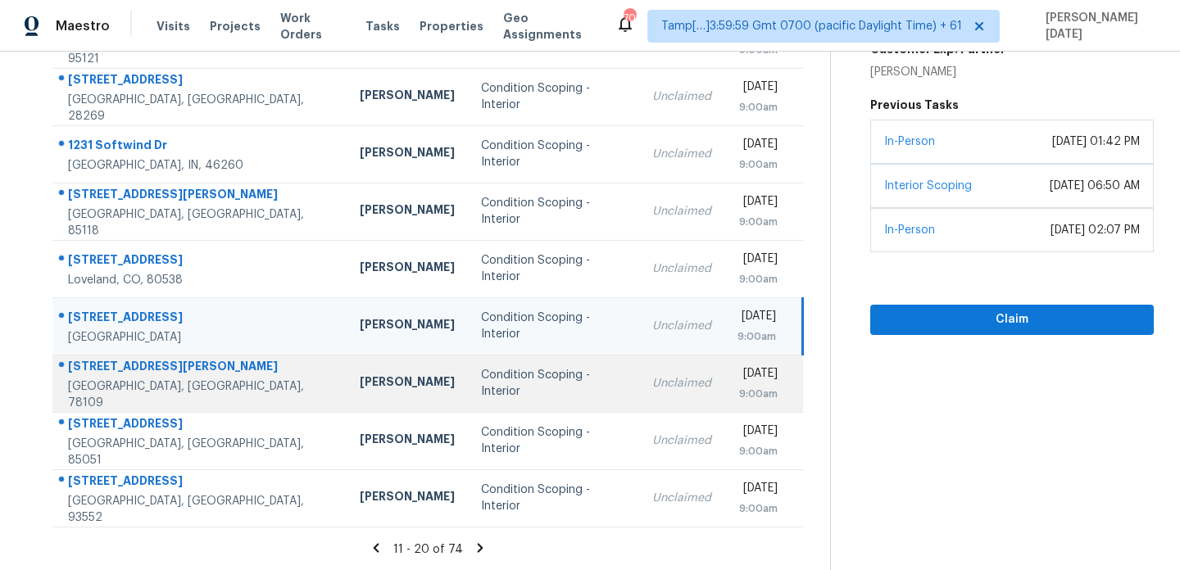
click at [468, 393] on td "Condition Scoping - Interior" at bounding box center [553, 383] width 171 height 57
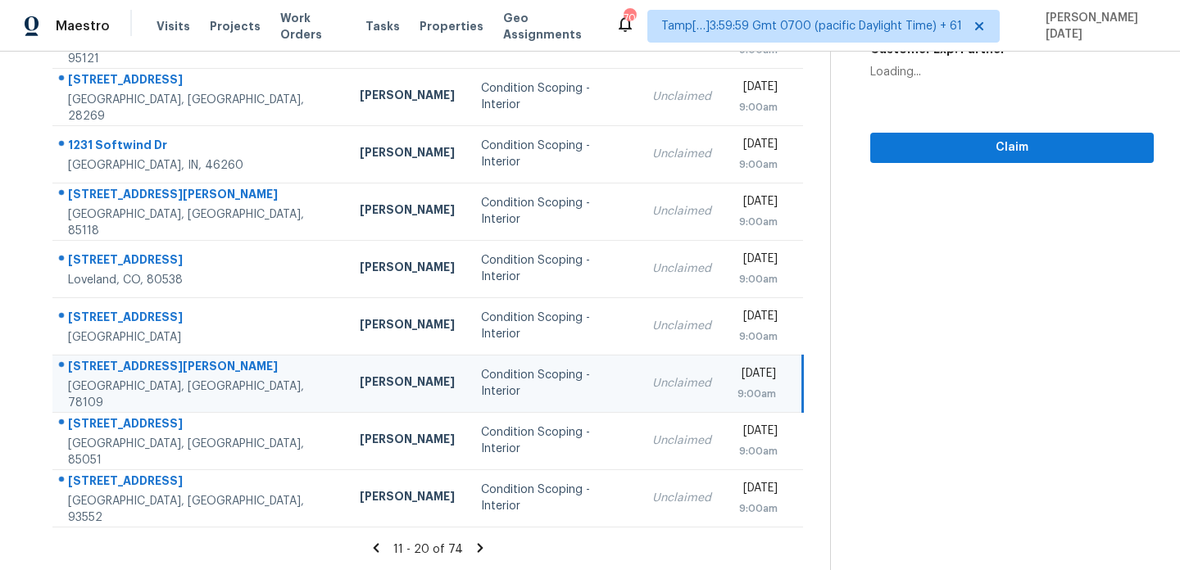
scroll to position [0, 0]
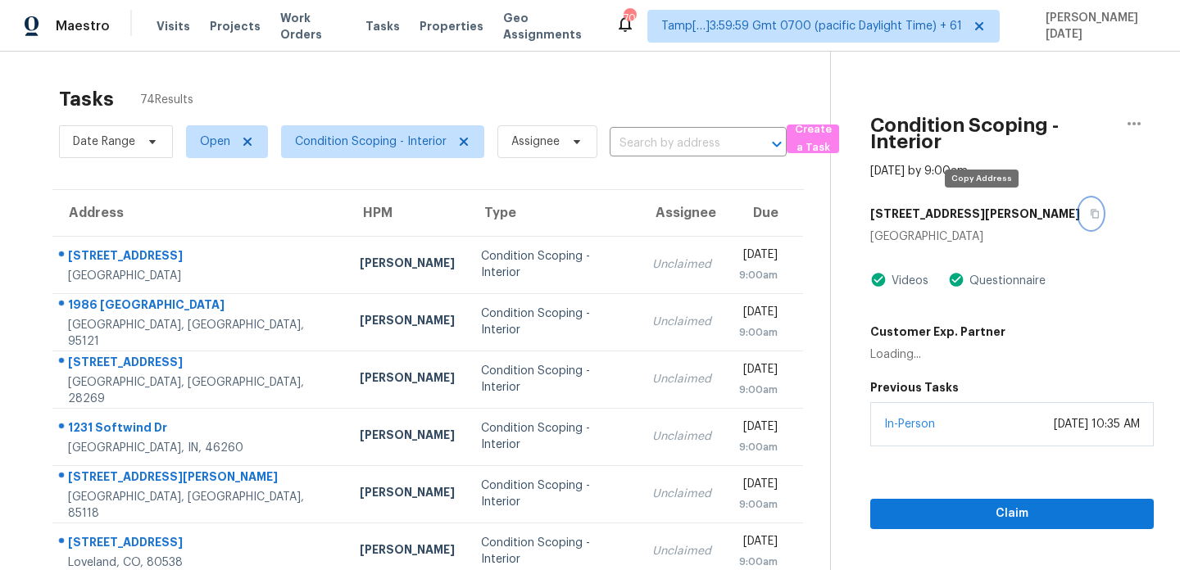
click at [1091, 215] on icon "button" at bounding box center [1095, 214] width 8 height 9
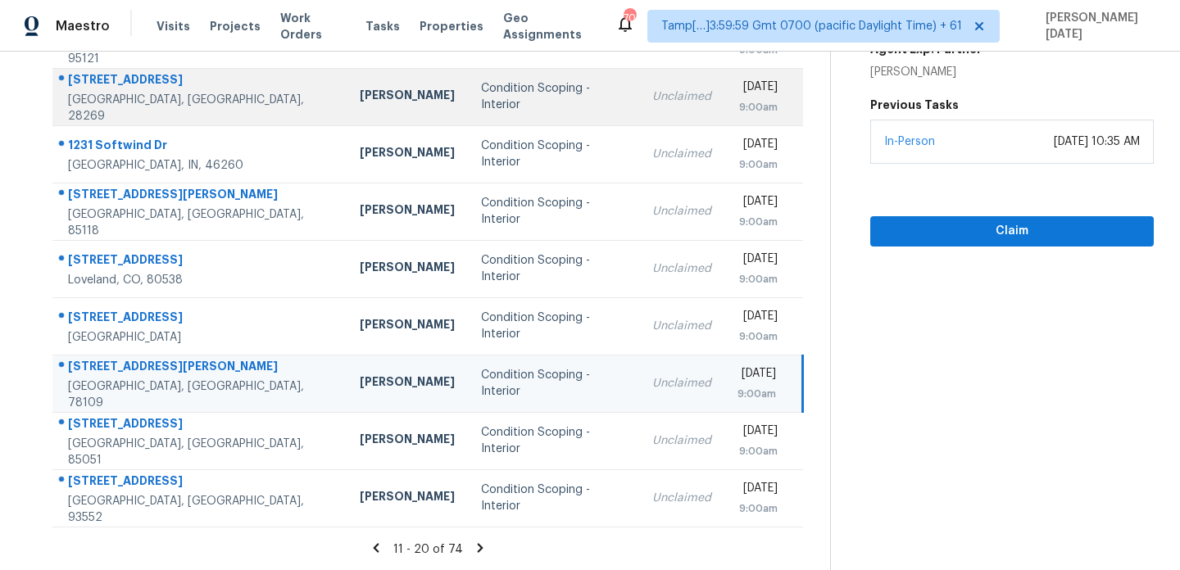
scroll to position [283, 0]
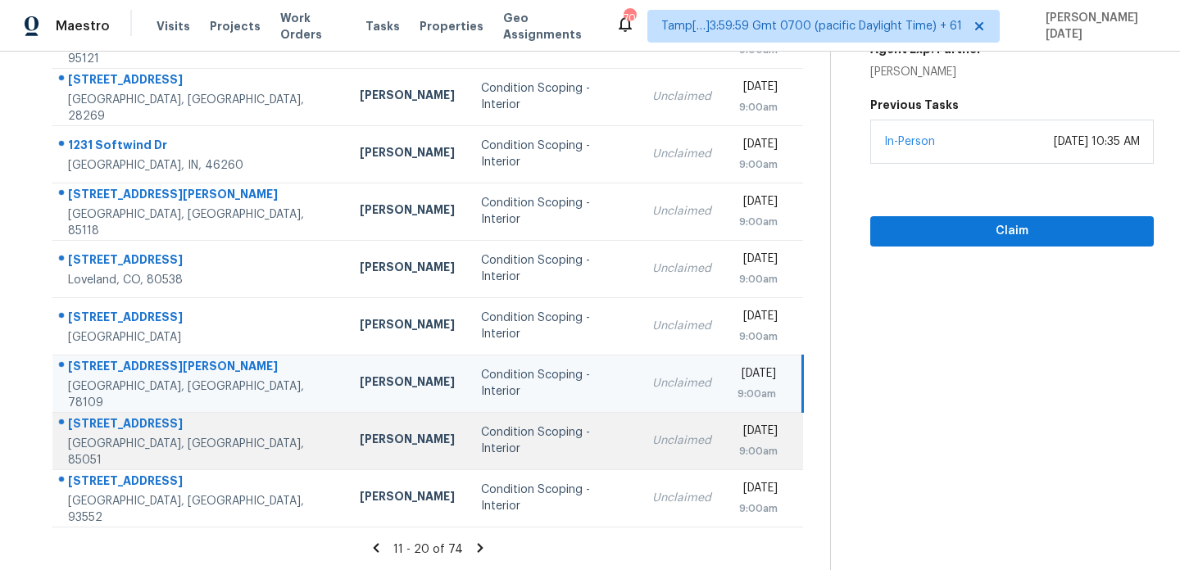
click at [481, 443] on div "Condition Scoping - Interior" at bounding box center [553, 441] width 145 height 33
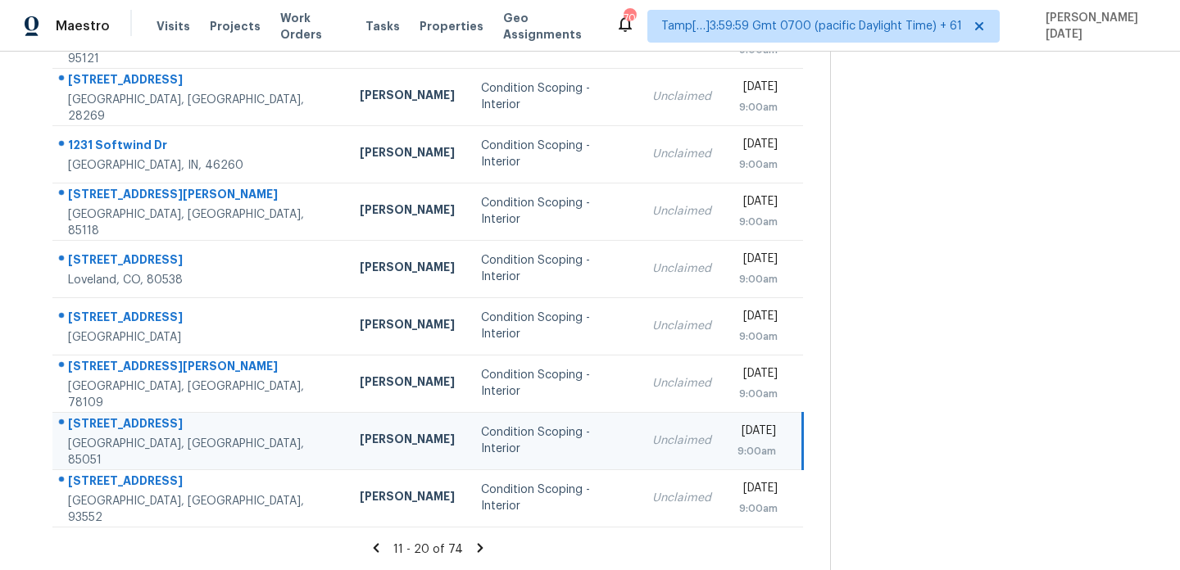
scroll to position [0, 0]
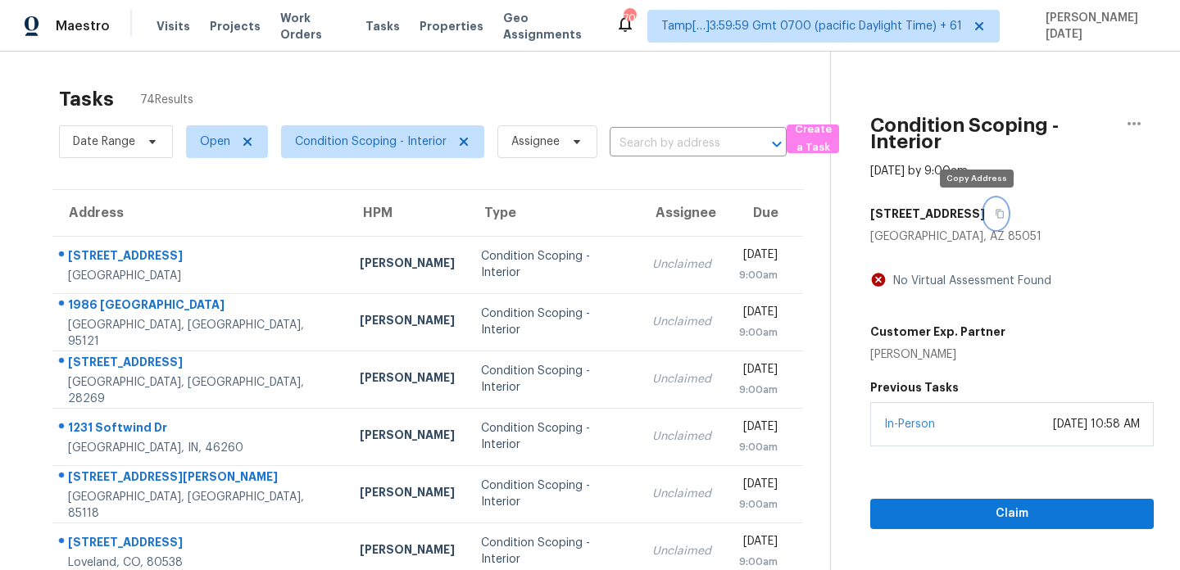
click at [995, 216] on icon "button" at bounding box center [1000, 214] width 10 height 10
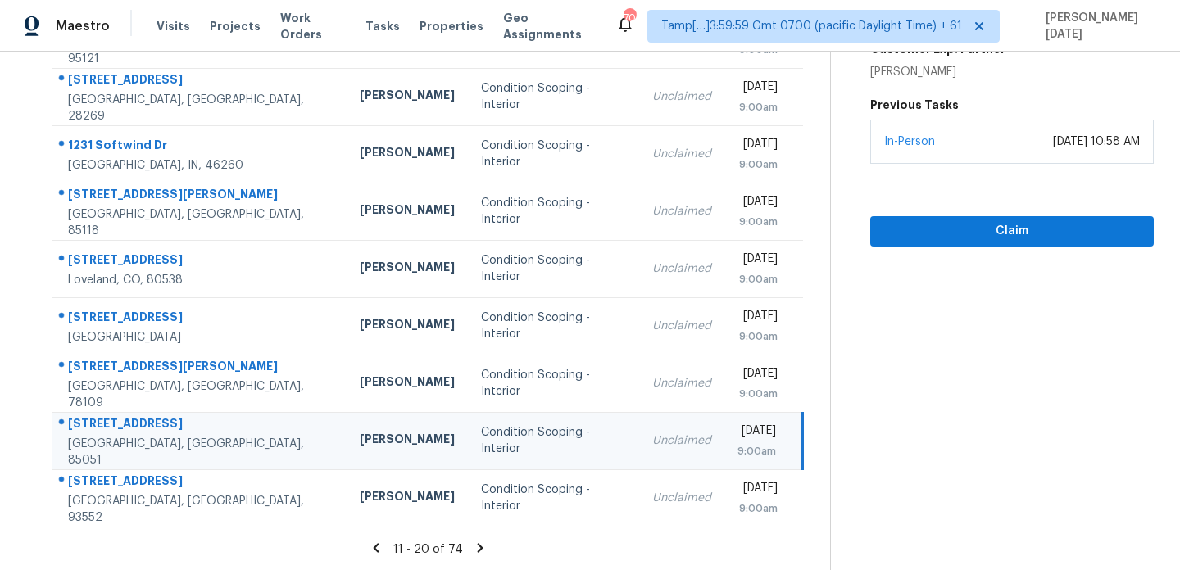
click at [478, 546] on icon at bounding box center [481, 547] width 6 height 9
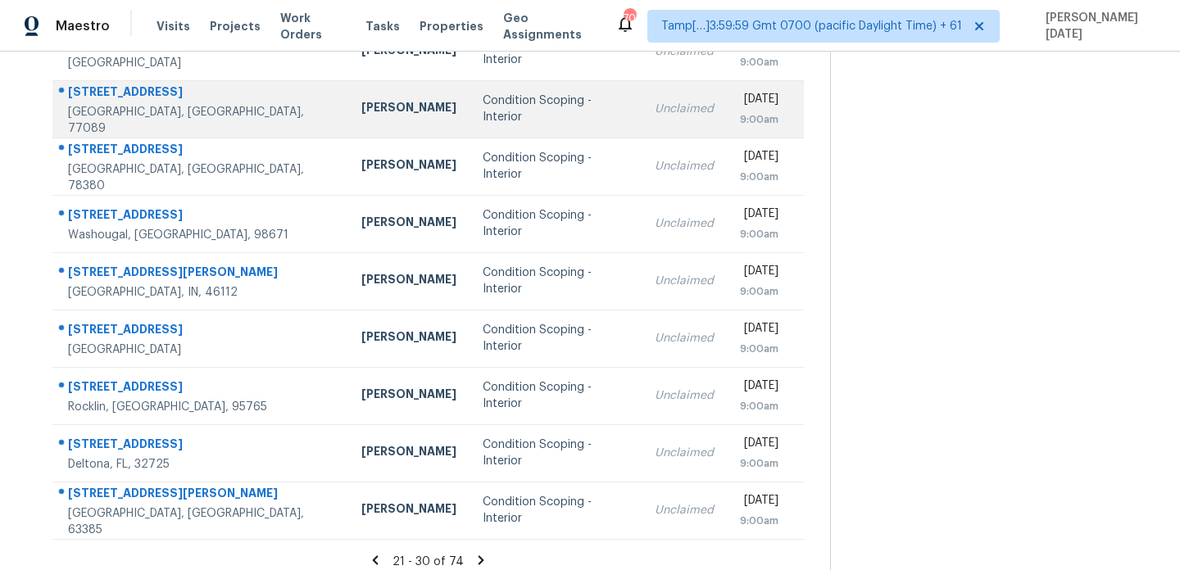
scroll to position [283, 0]
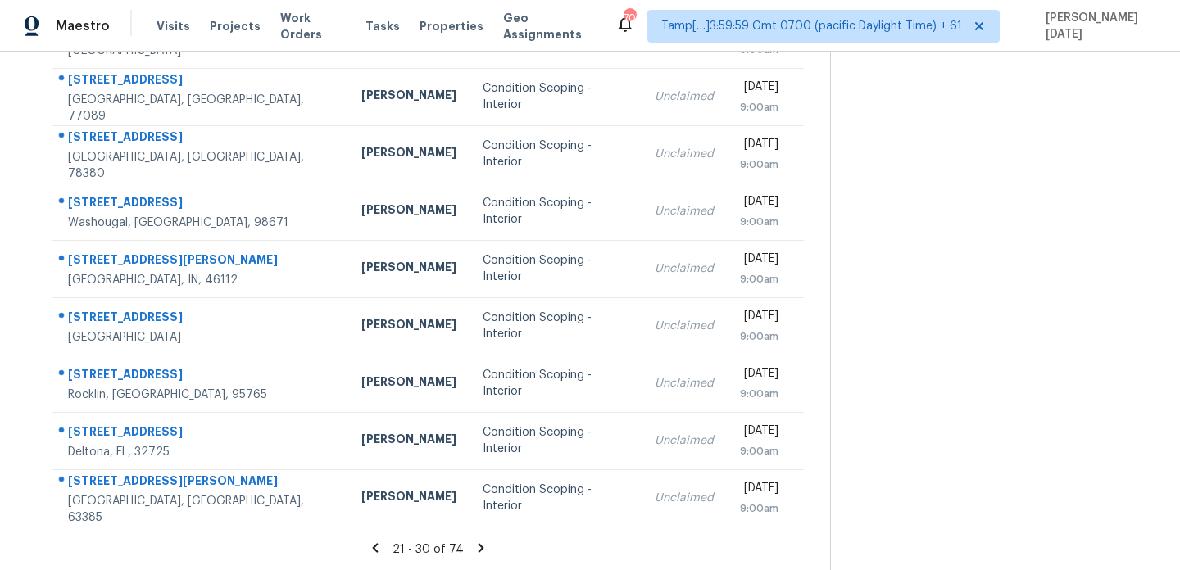
click at [474, 544] on icon at bounding box center [481, 548] width 15 height 15
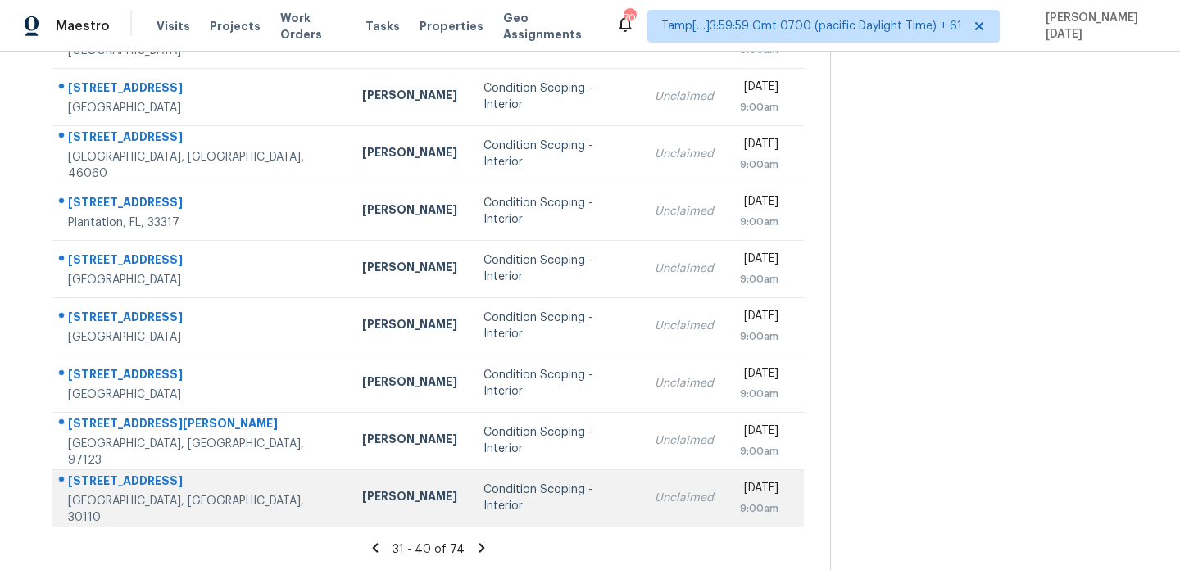
click at [484, 486] on div "Condition Scoping - Interior" at bounding box center [556, 498] width 145 height 33
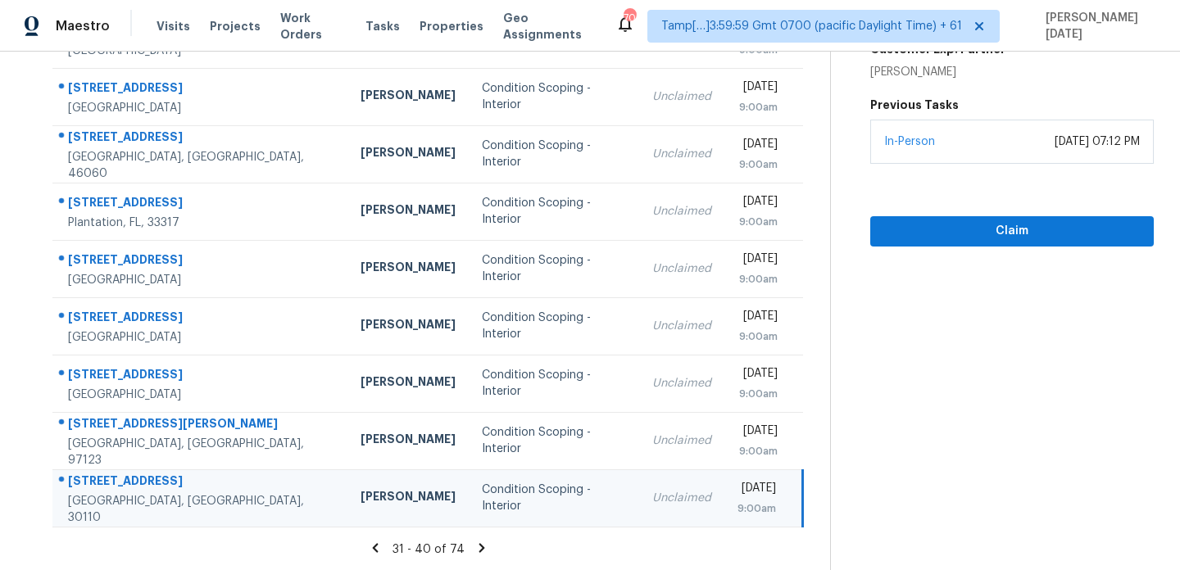
click at [479, 550] on icon at bounding box center [482, 547] width 6 height 9
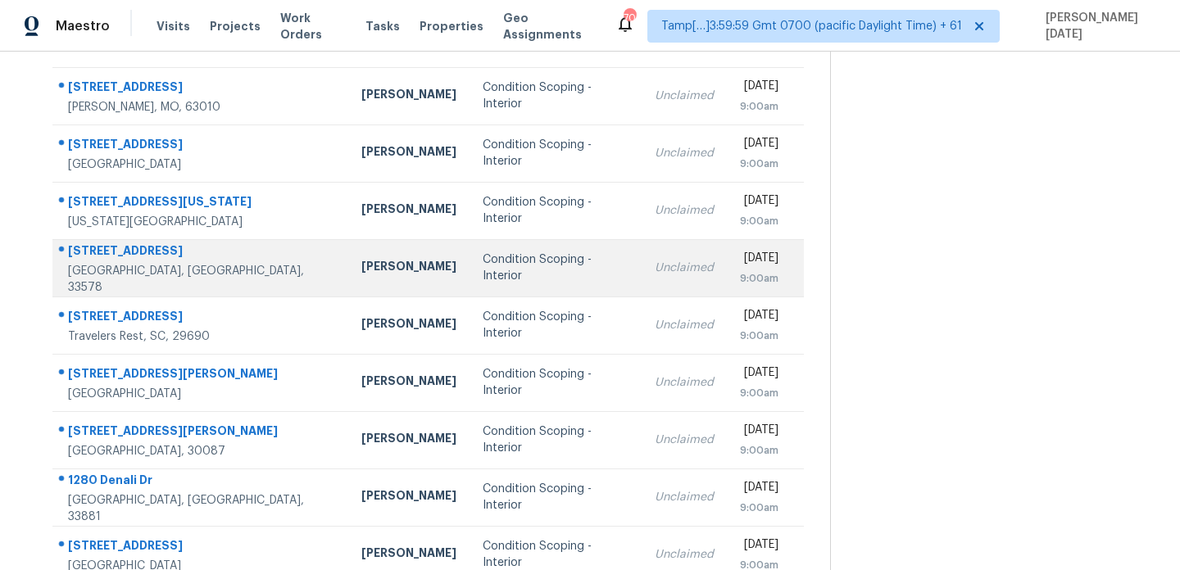
scroll to position [170, 0]
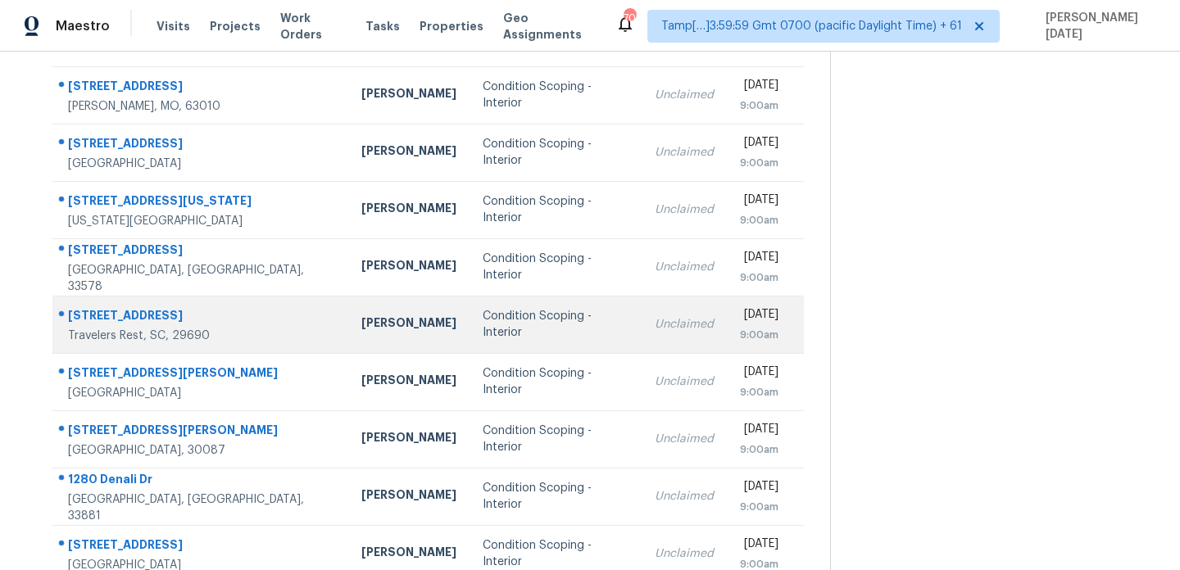
click at [483, 324] on div "Condition Scoping - Interior" at bounding box center [556, 324] width 147 height 33
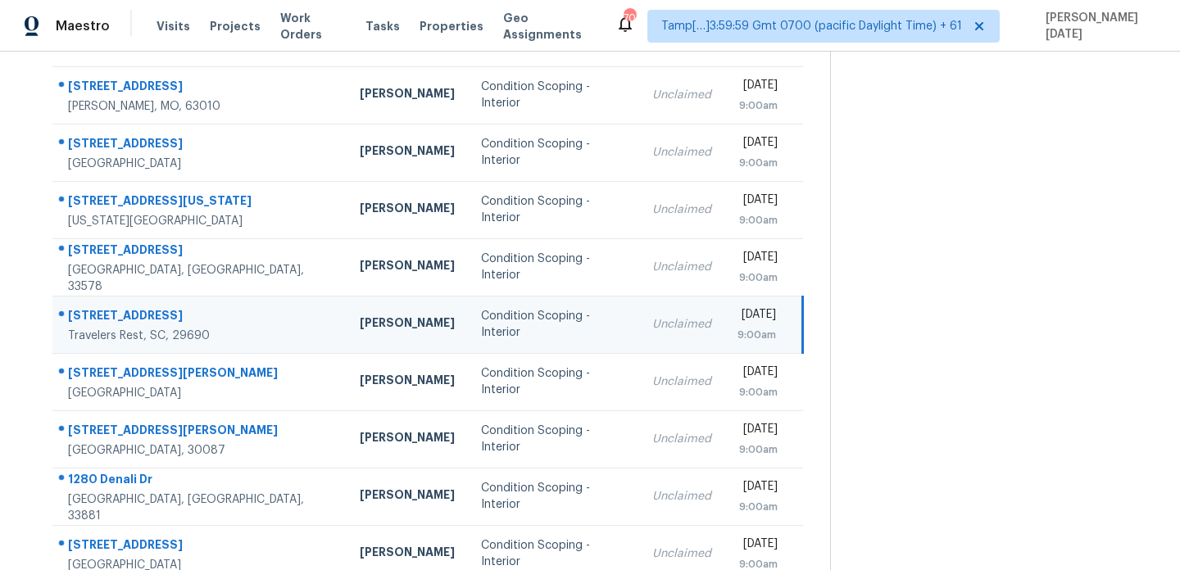
scroll to position [0, 0]
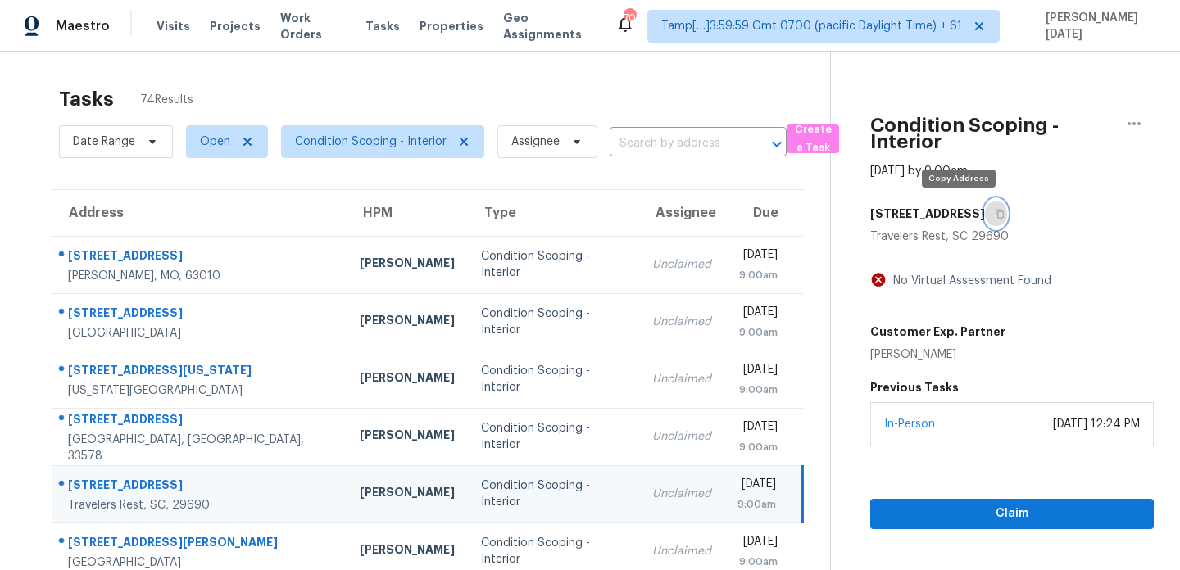
click at [995, 216] on icon "button" at bounding box center [1000, 214] width 10 height 10
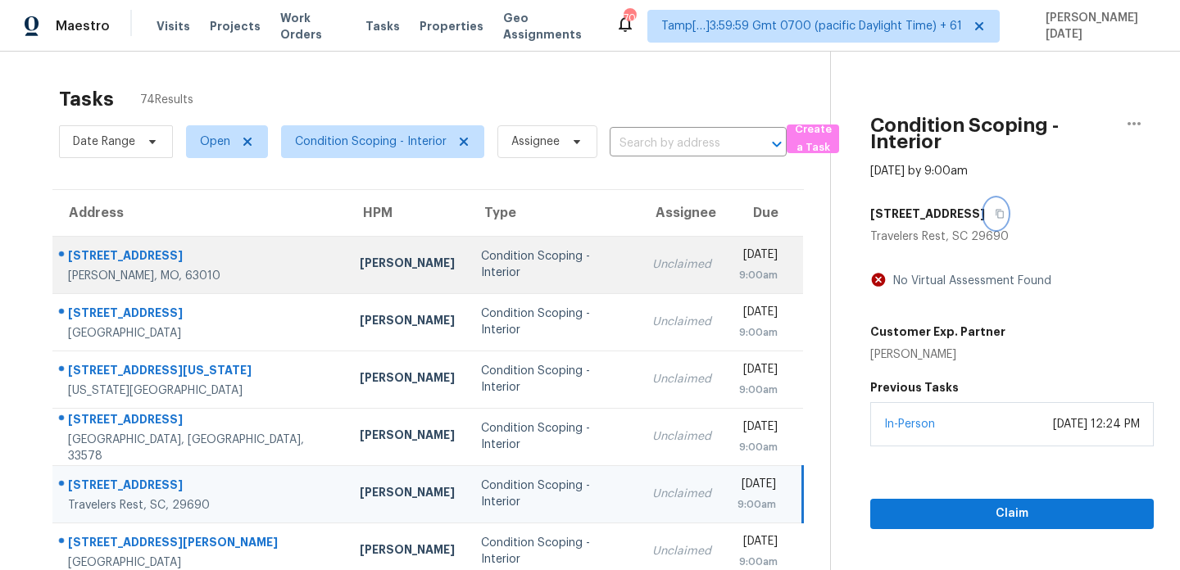
scroll to position [283, 0]
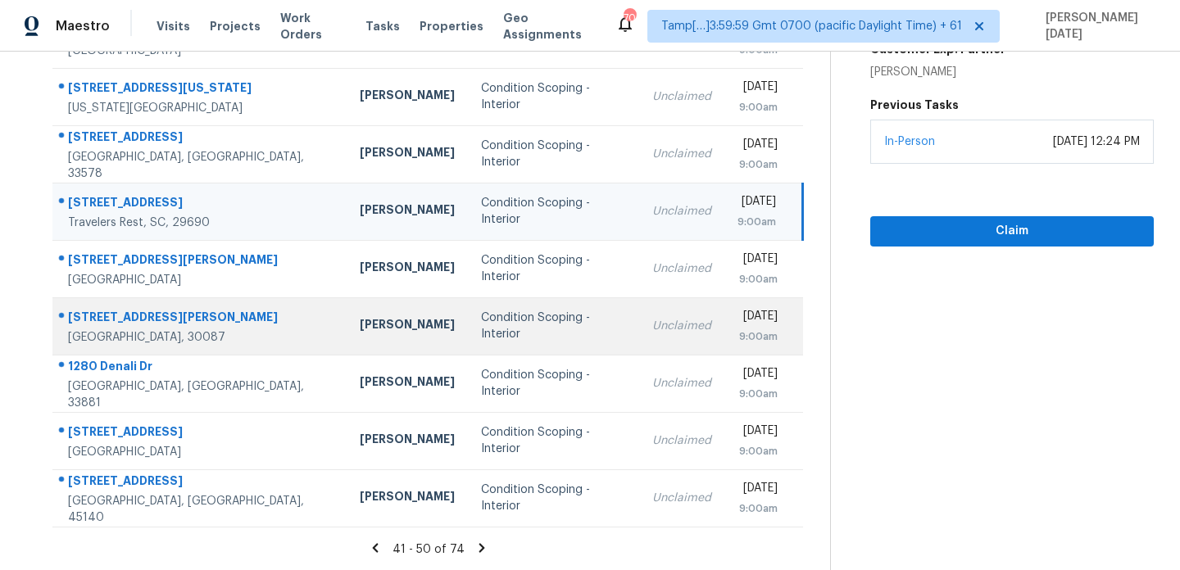
click at [523, 317] on div "Condition Scoping - Interior" at bounding box center [553, 326] width 145 height 33
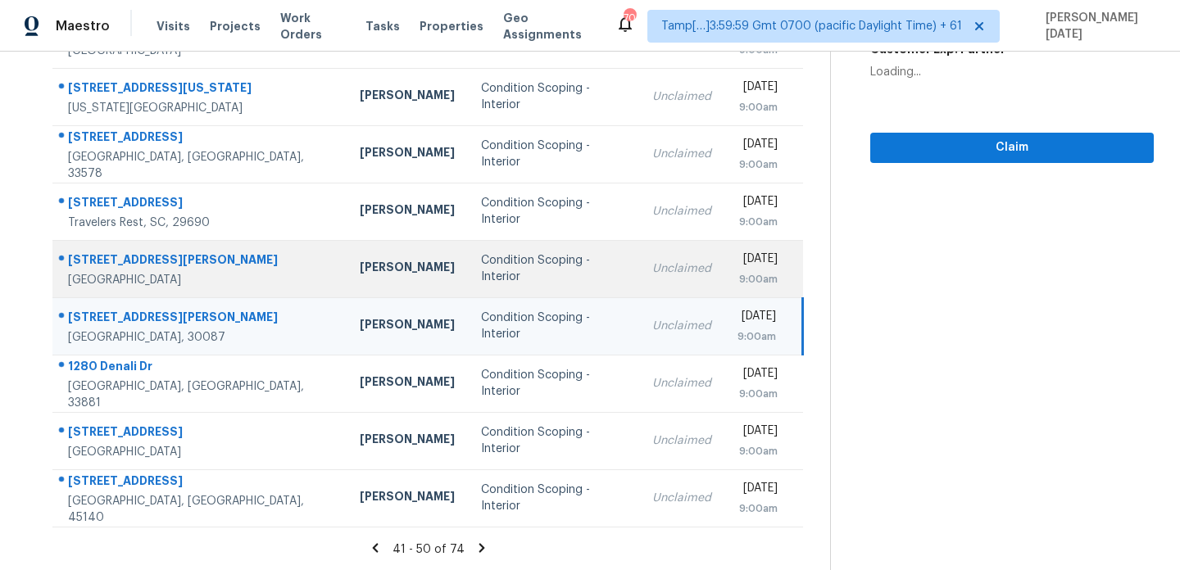
scroll to position [0, 0]
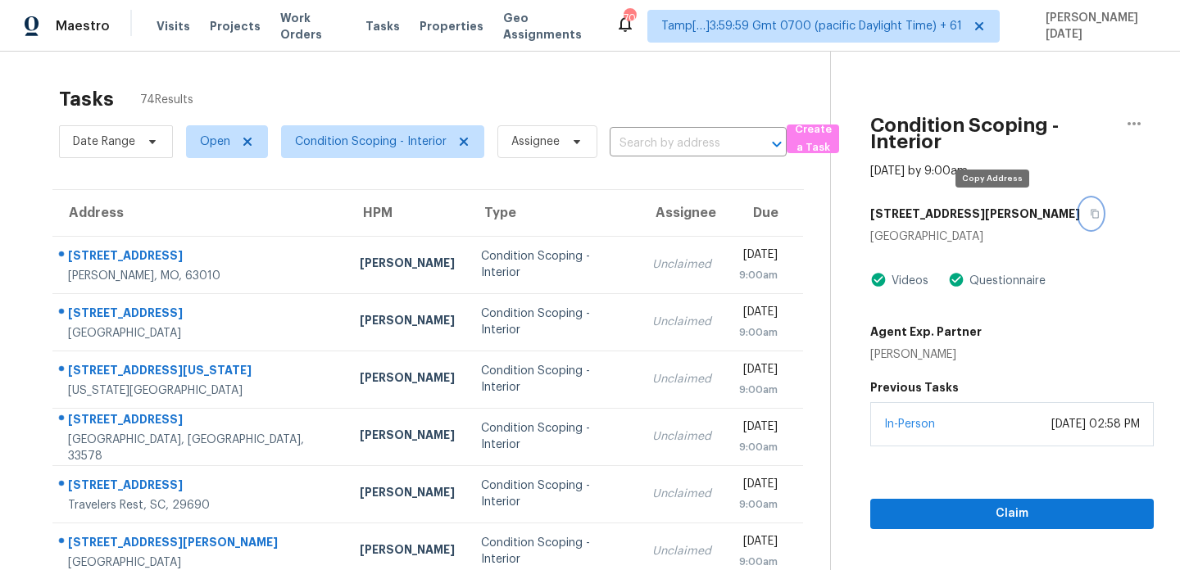
click at [1090, 216] on icon "button" at bounding box center [1095, 214] width 10 height 10
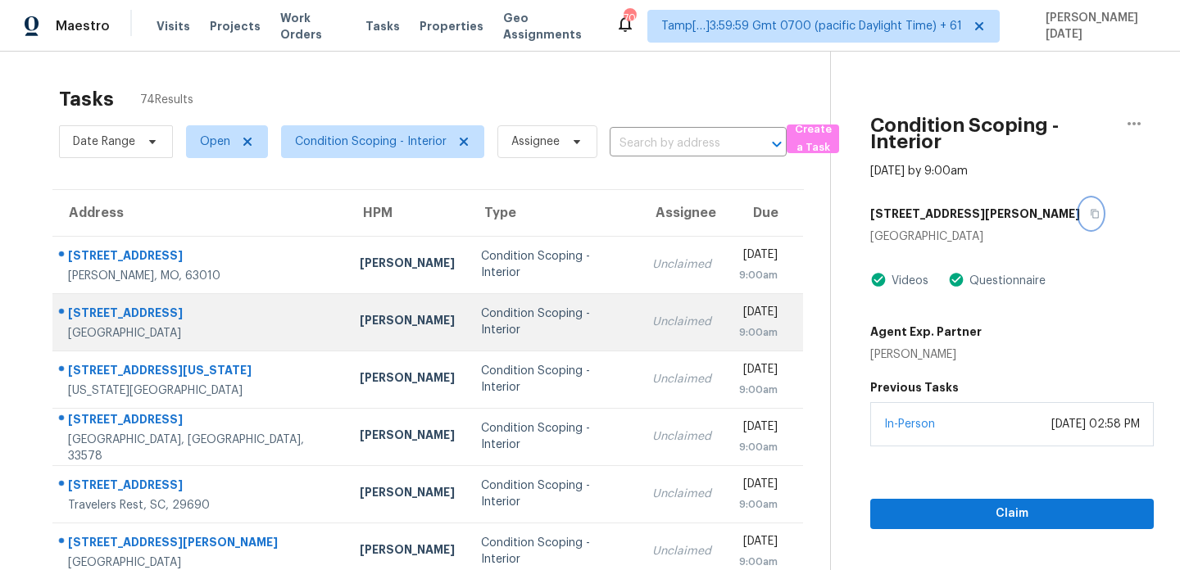
scroll to position [283, 0]
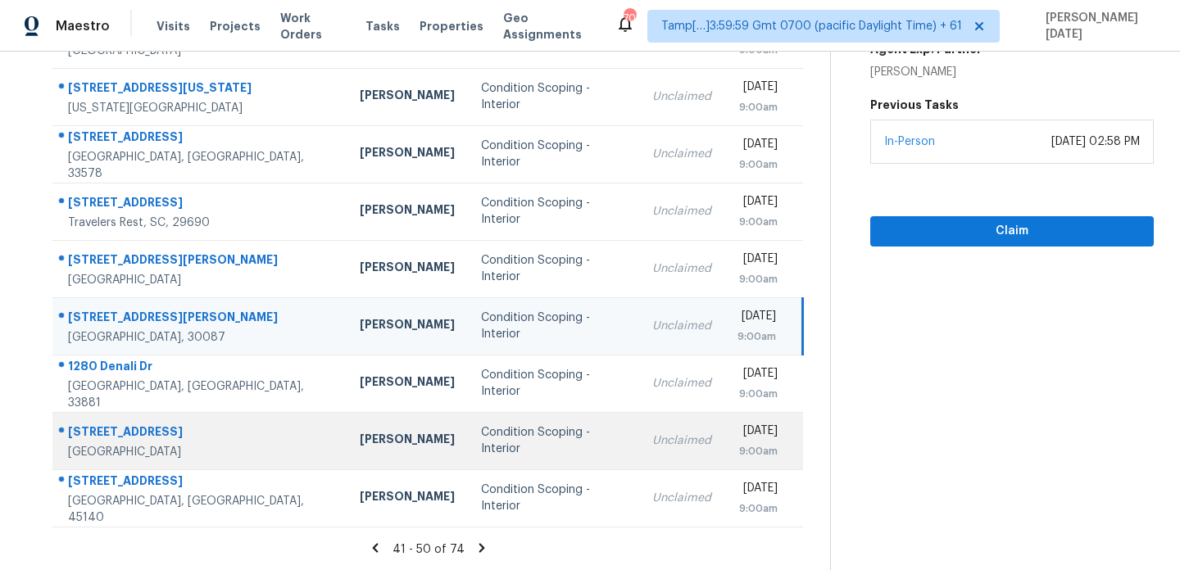
click at [503, 435] on div "Condition Scoping - Interior" at bounding box center [553, 441] width 145 height 33
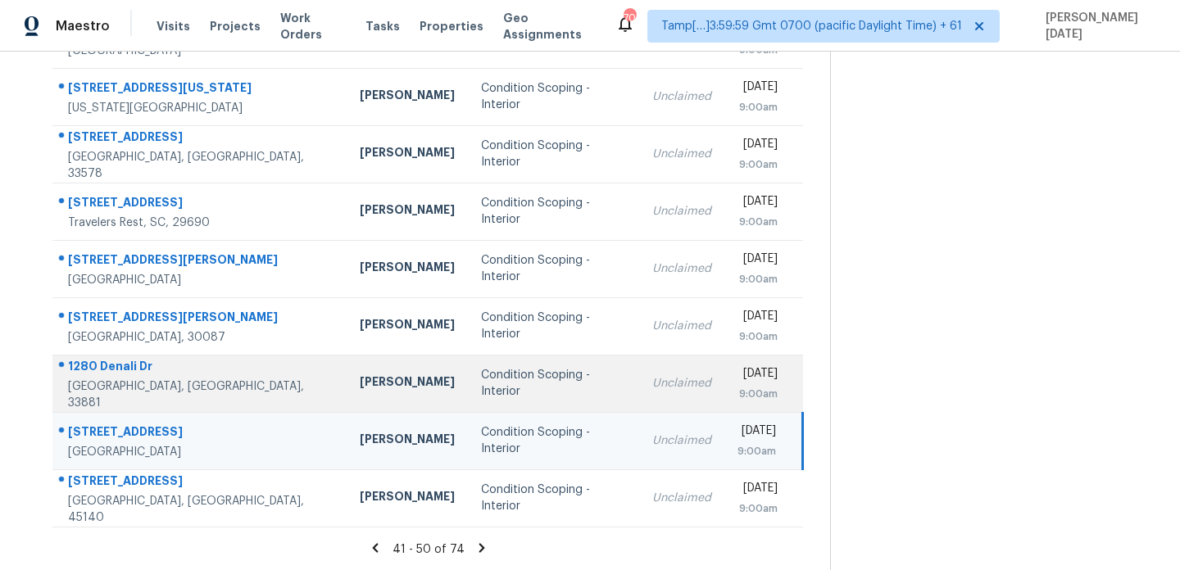
scroll to position [0, 0]
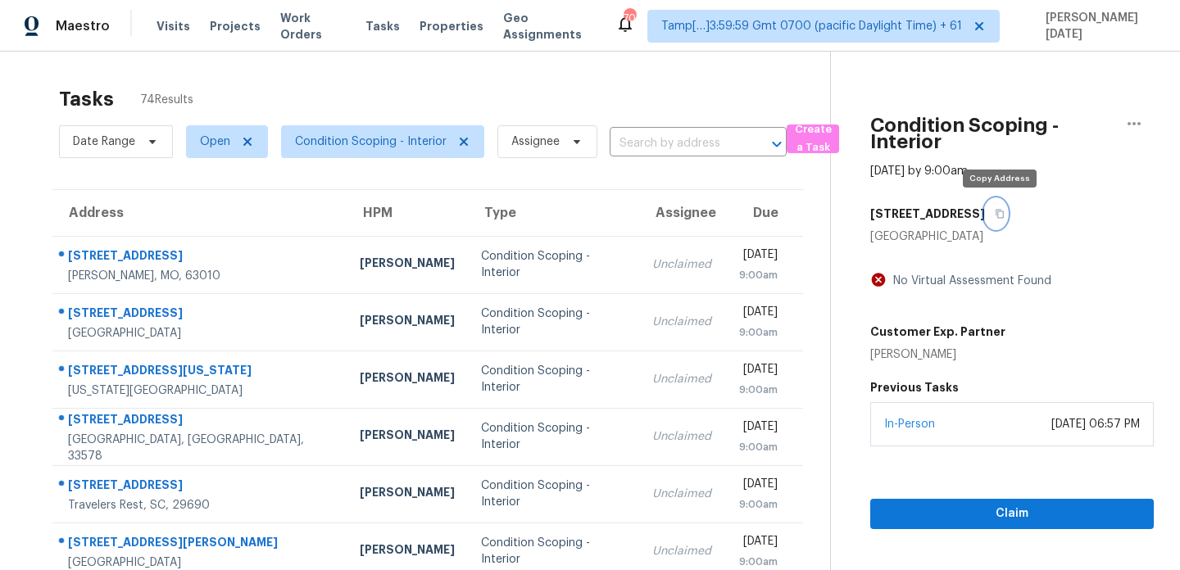
click at [1001, 216] on icon "button" at bounding box center [1000, 214] width 10 height 10
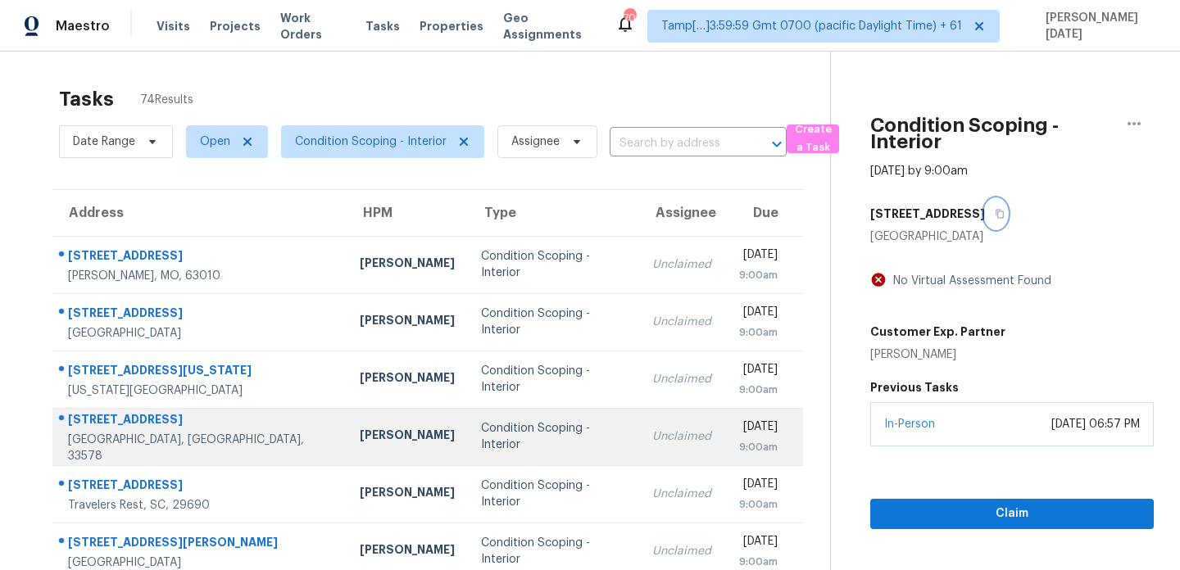
scroll to position [283, 0]
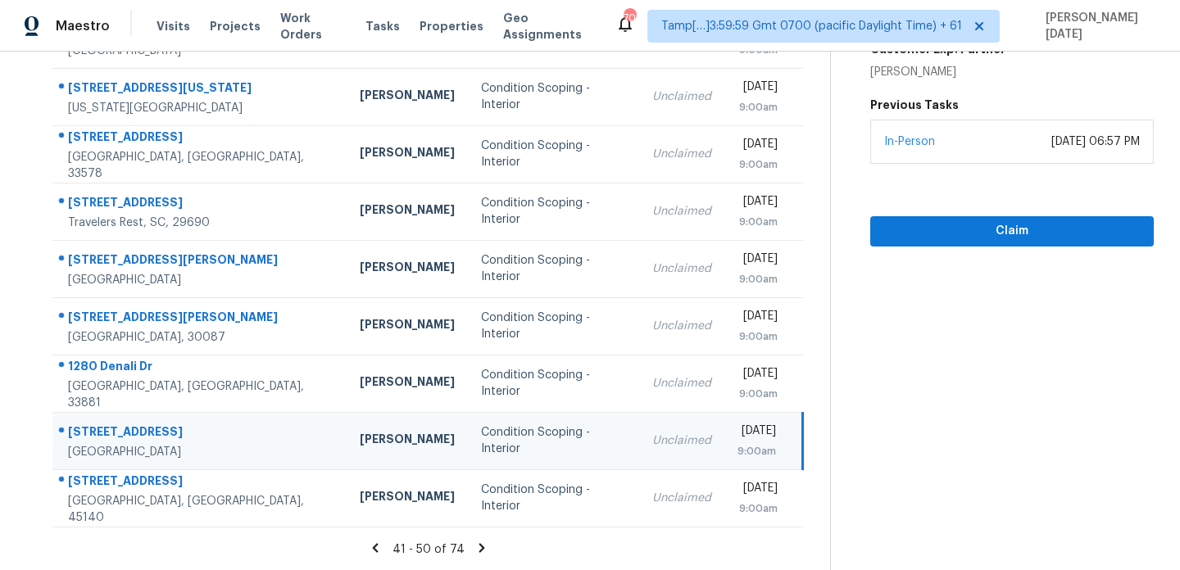
click at [479, 548] on icon at bounding box center [482, 547] width 6 height 9
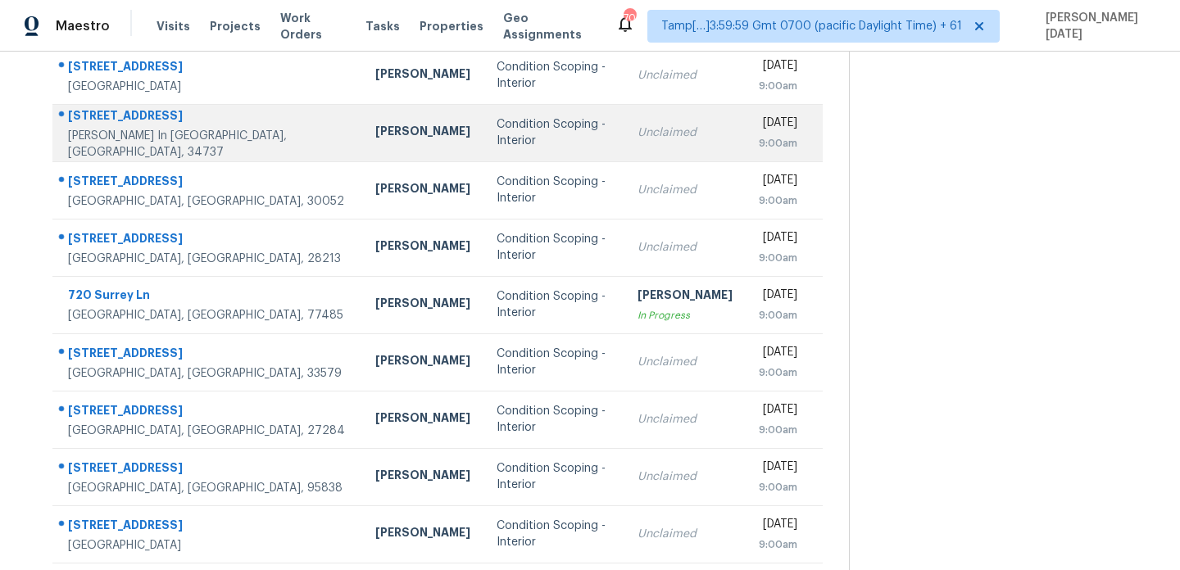
scroll to position [250, 0]
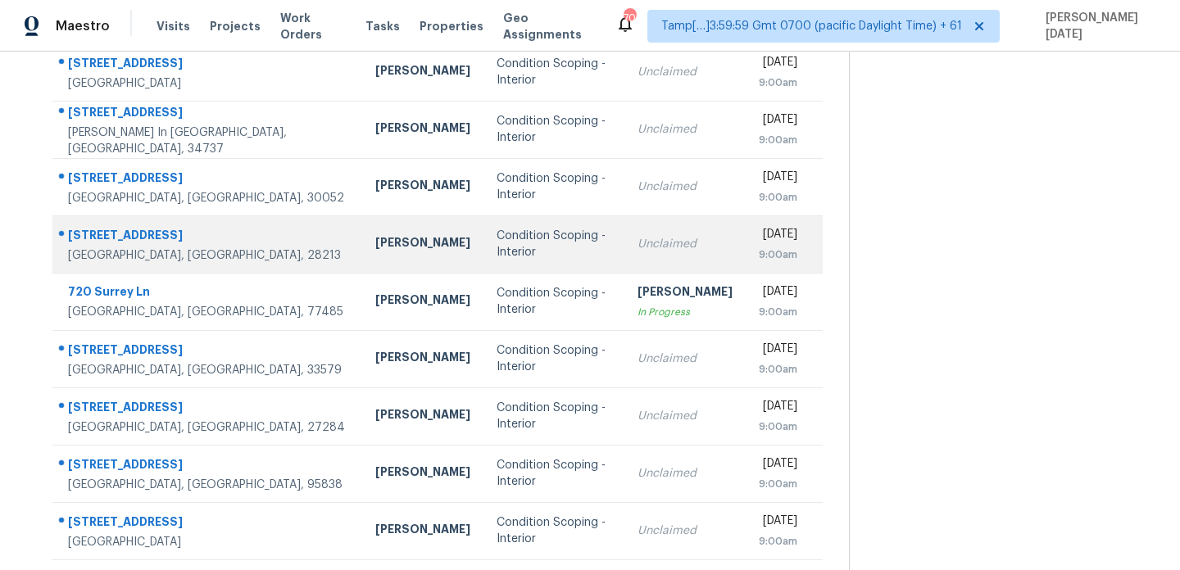
click at [522, 216] on td "Condition Scoping - Interior" at bounding box center [554, 244] width 141 height 57
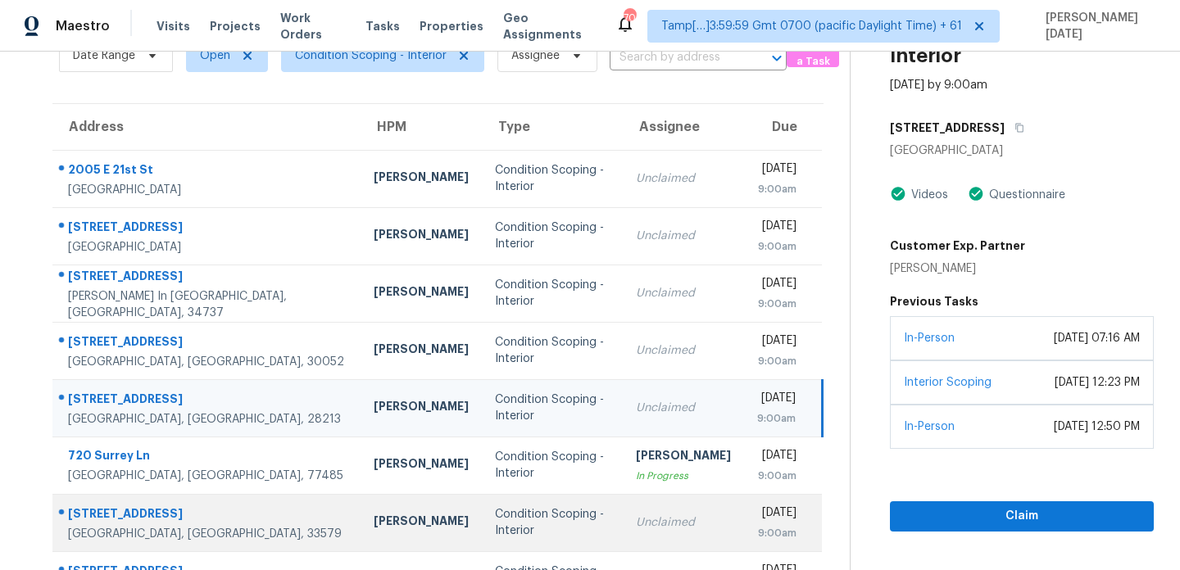
scroll to position [283, 0]
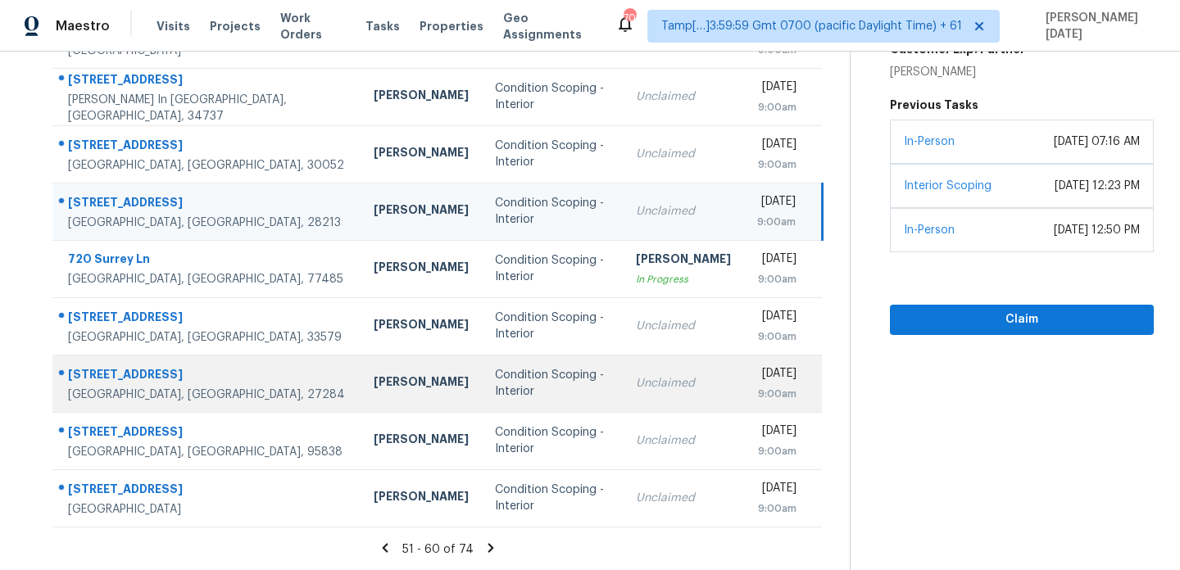
click at [482, 405] on td "Condition Scoping - Interior" at bounding box center [552, 383] width 141 height 57
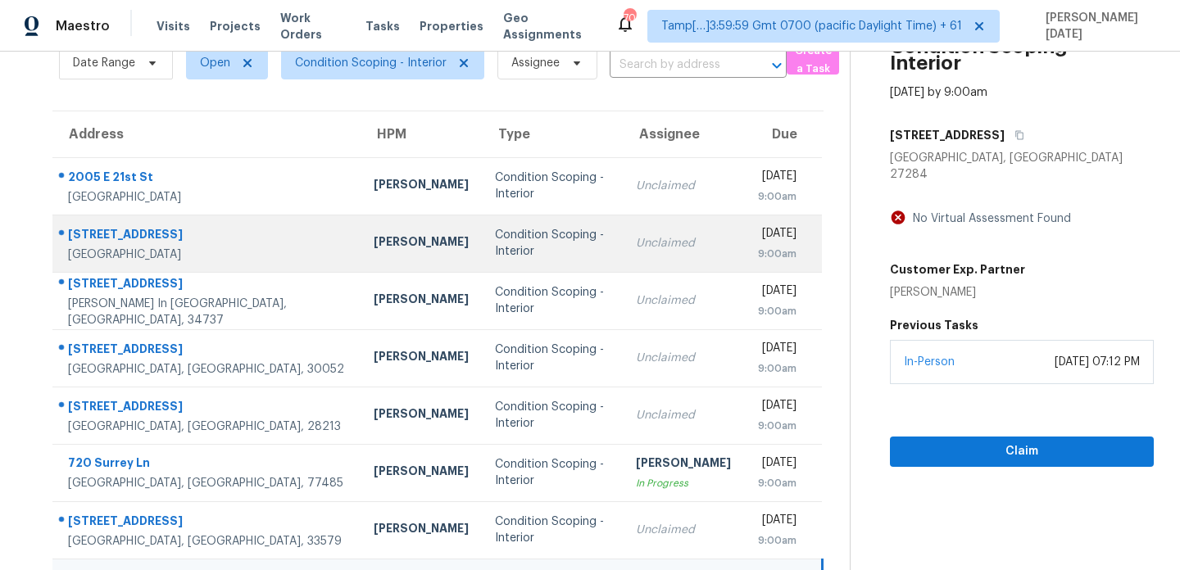
scroll to position [0, 0]
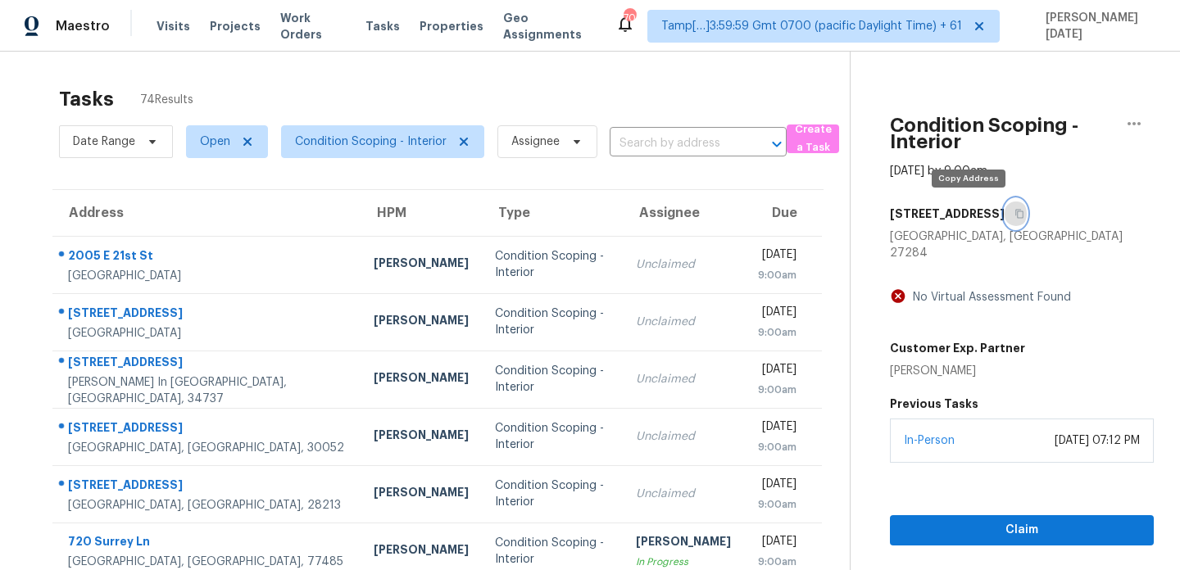
click at [1015, 213] on icon "button" at bounding box center [1020, 214] width 10 height 10
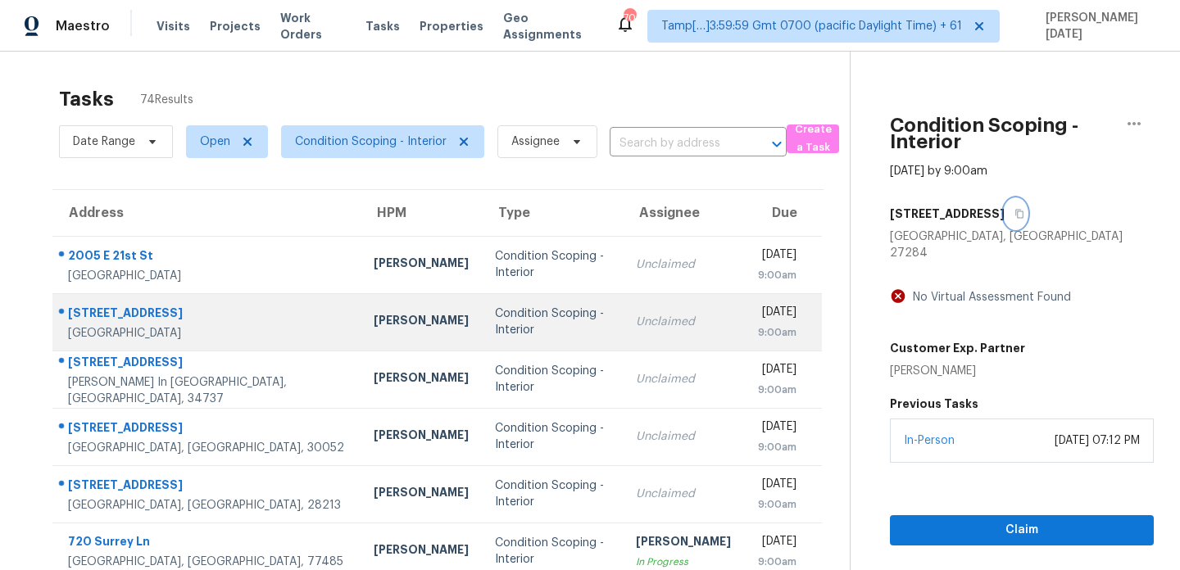
scroll to position [283, 0]
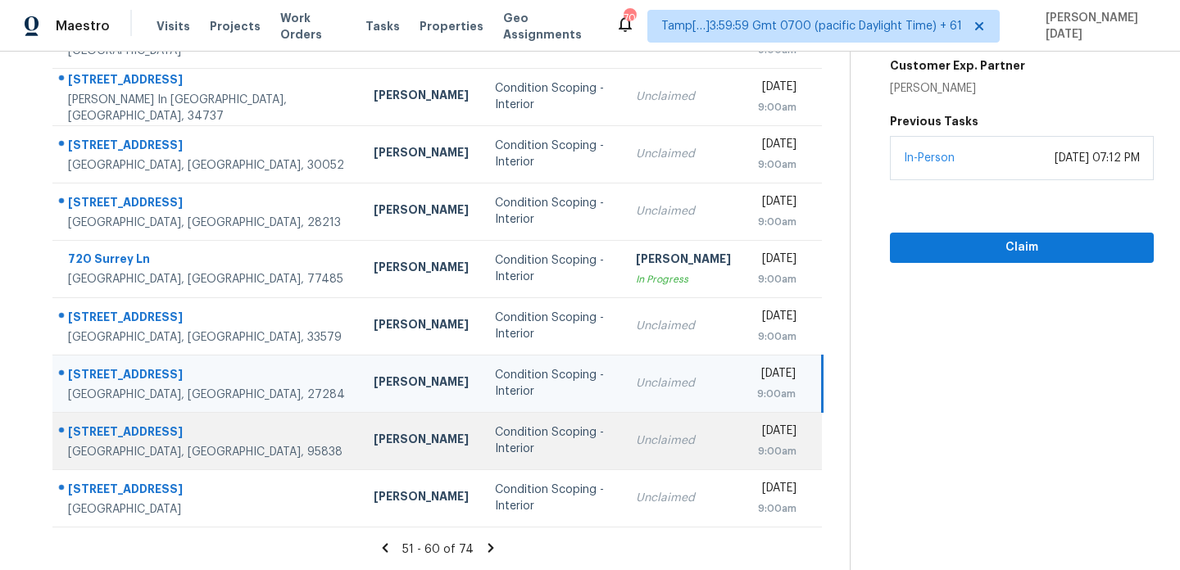
click at [546, 430] on td "Condition Scoping - Interior" at bounding box center [552, 440] width 141 height 57
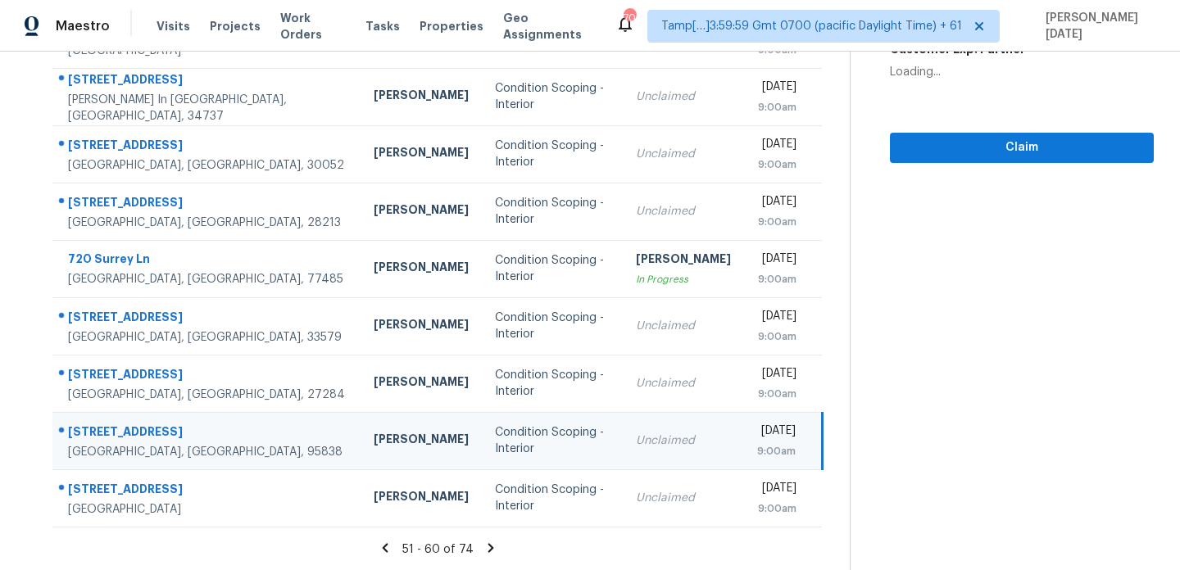
scroll to position [0, 0]
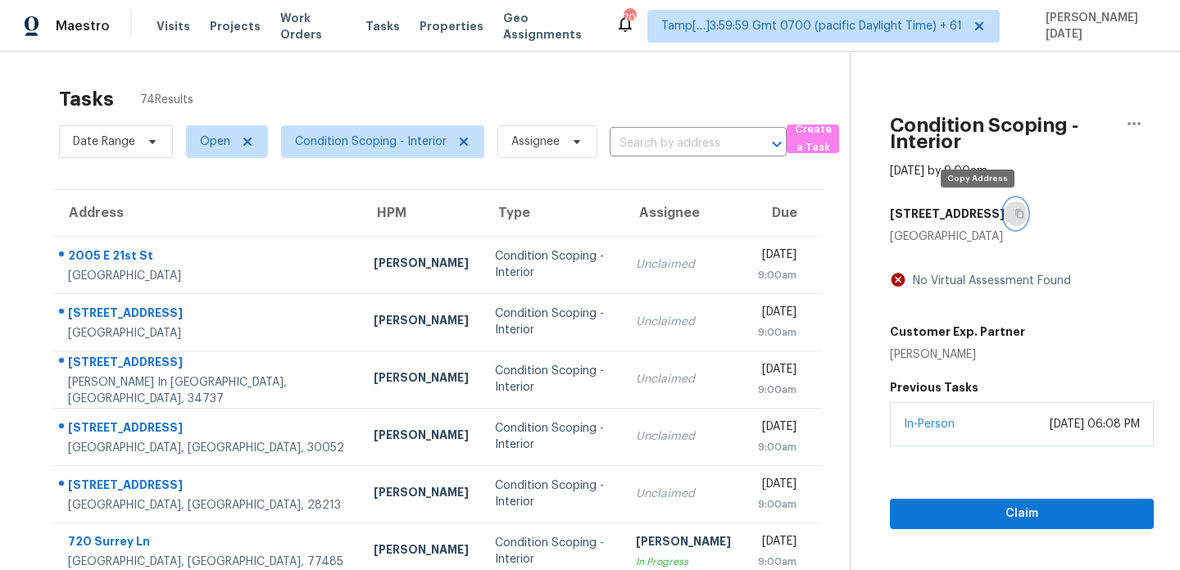
click at [1015, 218] on icon "button" at bounding box center [1020, 214] width 10 height 10
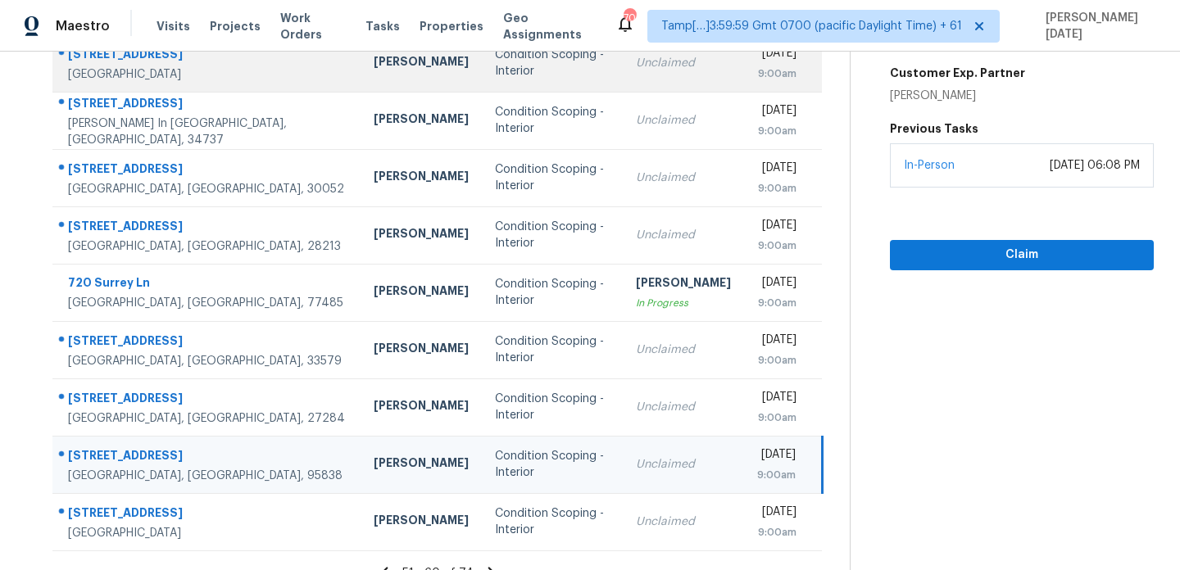
scroll to position [283, 0]
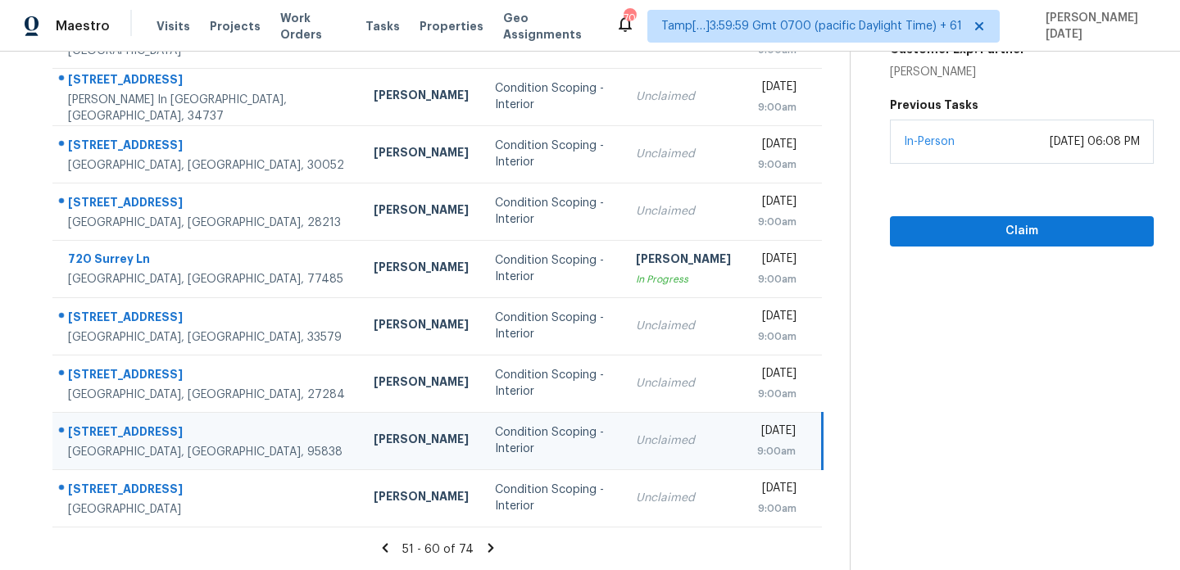
click at [484, 548] on icon at bounding box center [491, 548] width 15 height 15
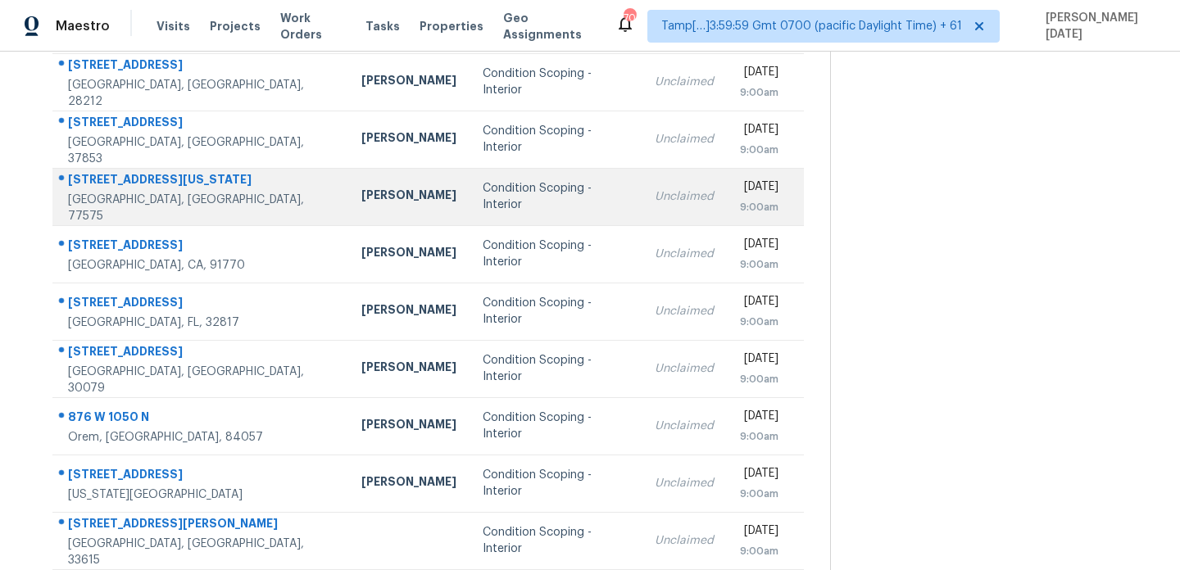
scroll to position [114, 0]
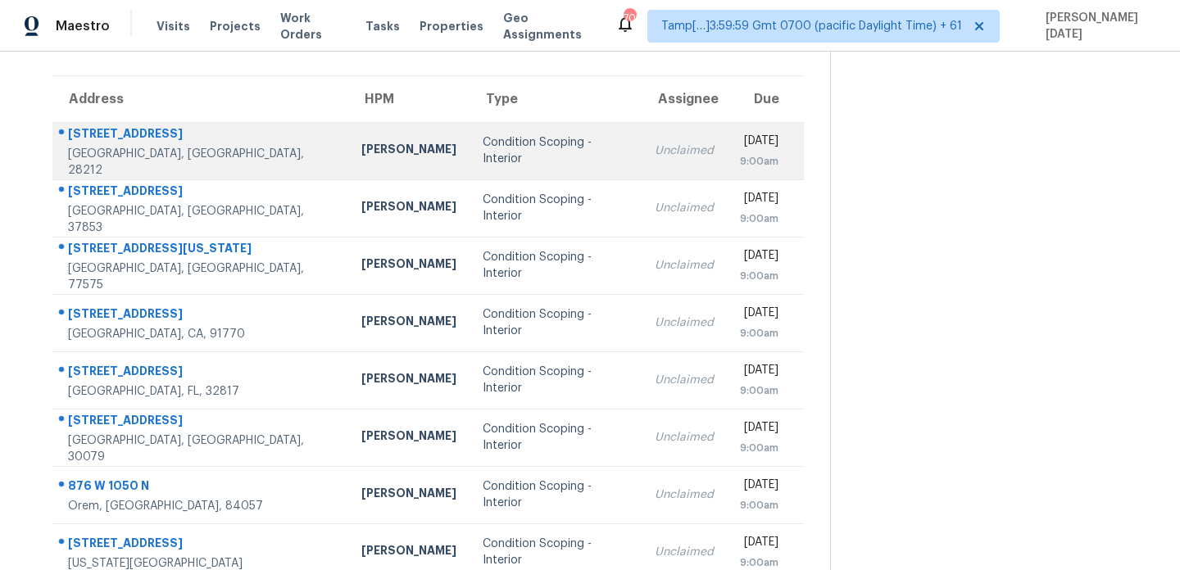
click at [486, 148] on div "Condition Scoping - Interior" at bounding box center [556, 150] width 146 height 33
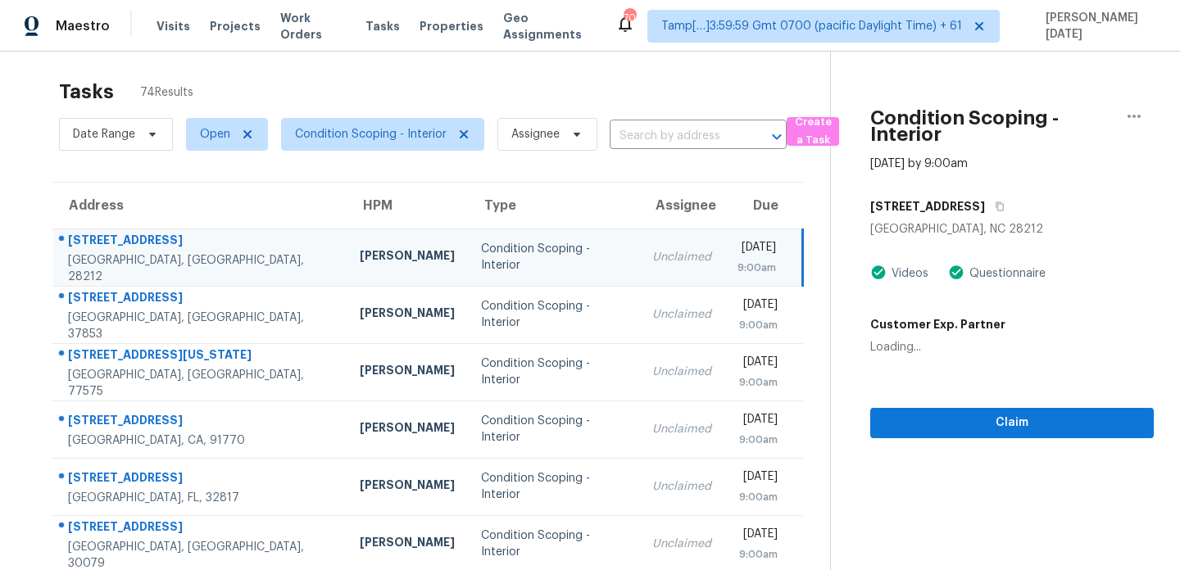
scroll to position [0, 0]
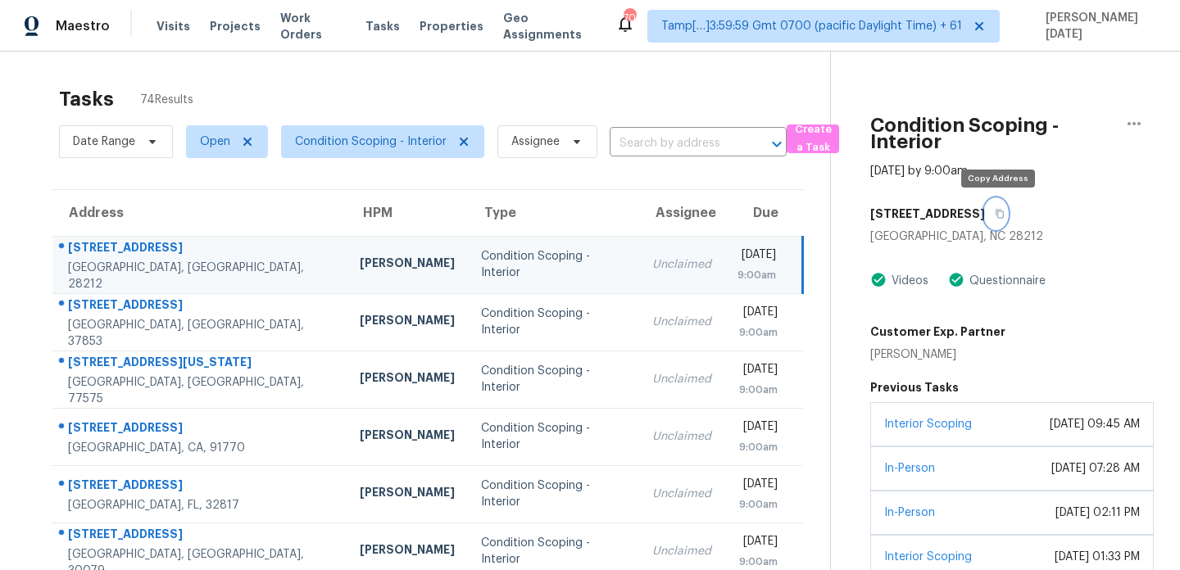
click at [1001, 211] on icon "button" at bounding box center [1000, 214] width 10 height 10
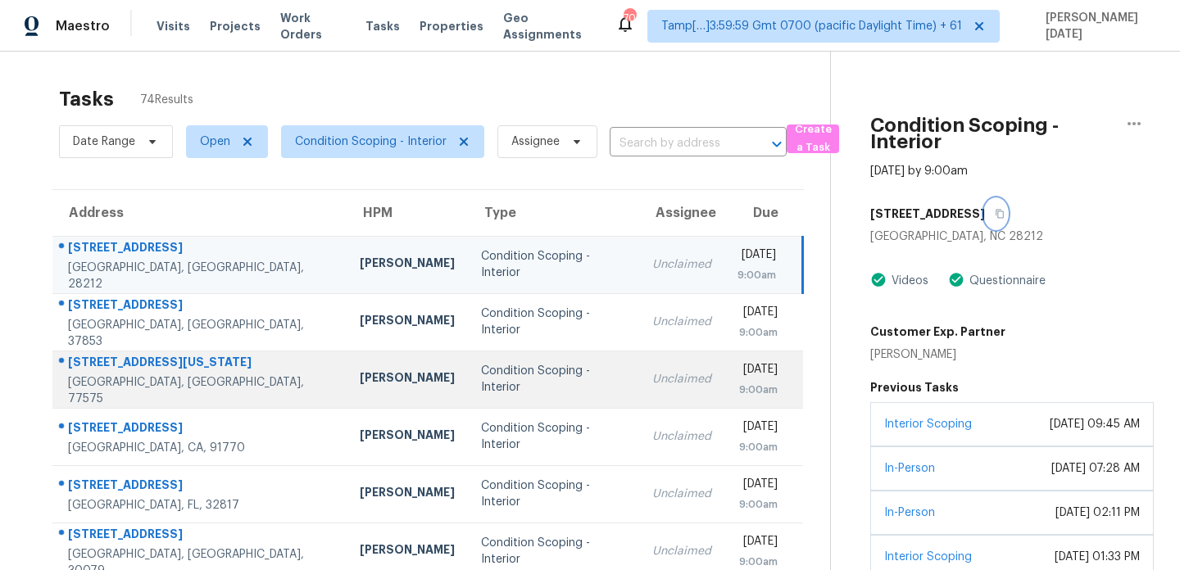
scroll to position [132, 0]
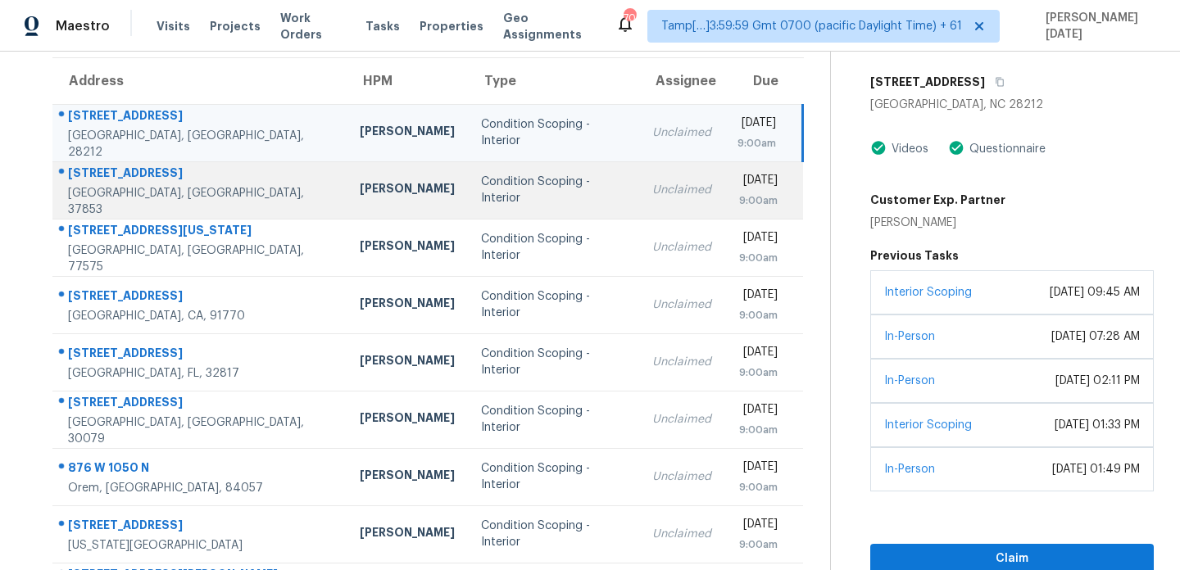
click at [497, 187] on div "Condition Scoping - Interior" at bounding box center [553, 190] width 145 height 33
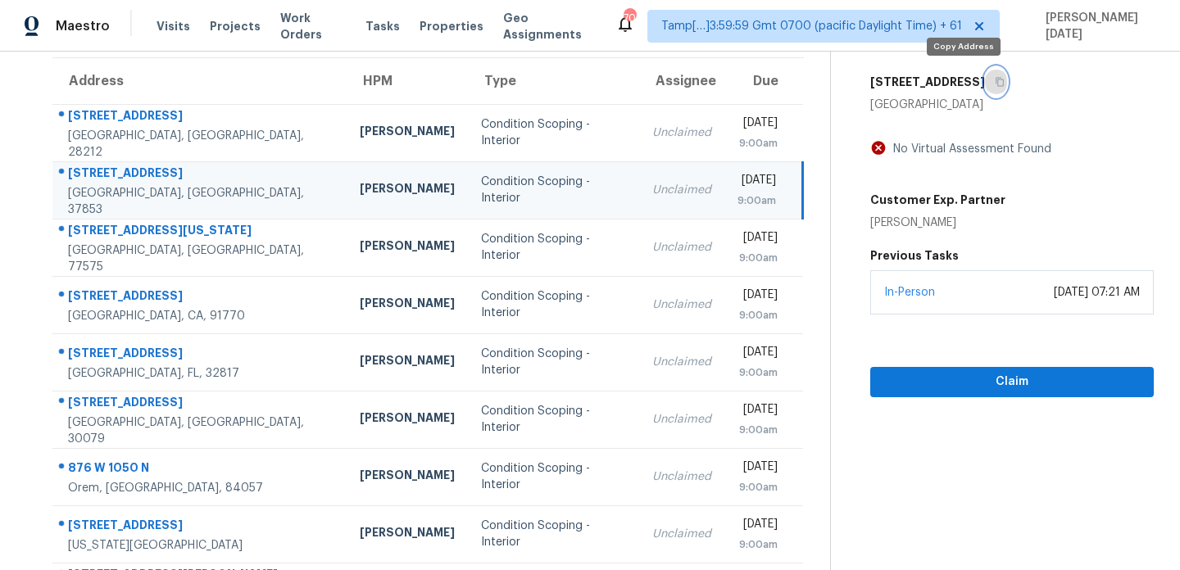
click at [996, 79] on icon "button" at bounding box center [1000, 82] width 8 height 9
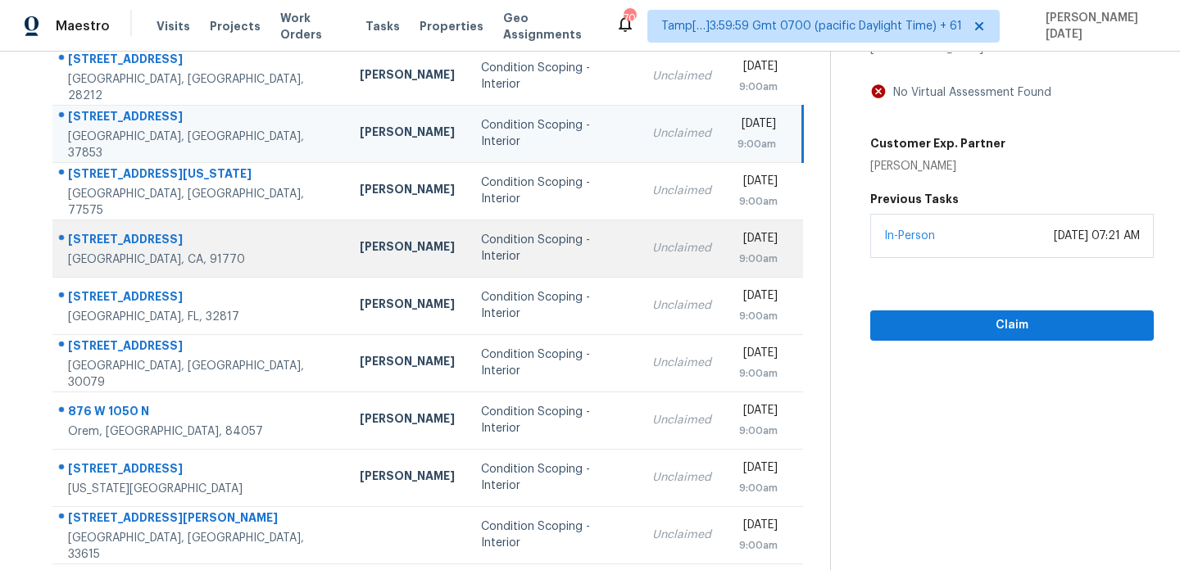
scroll to position [189, 0]
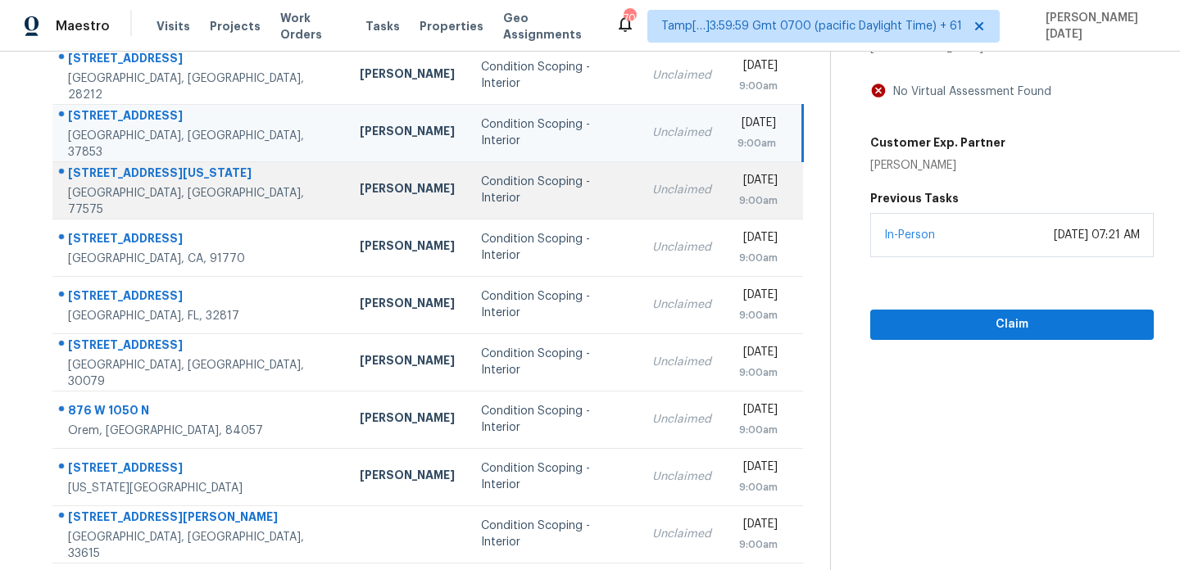
click at [529, 193] on div "Condition Scoping - Interior" at bounding box center [553, 190] width 145 height 33
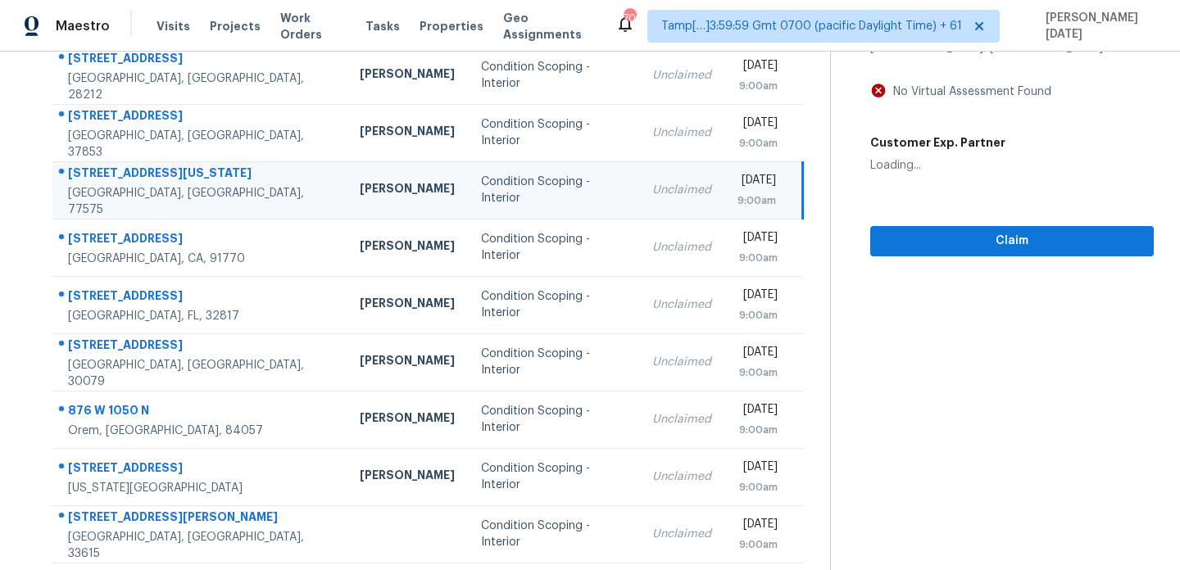
scroll to position [0, 0]
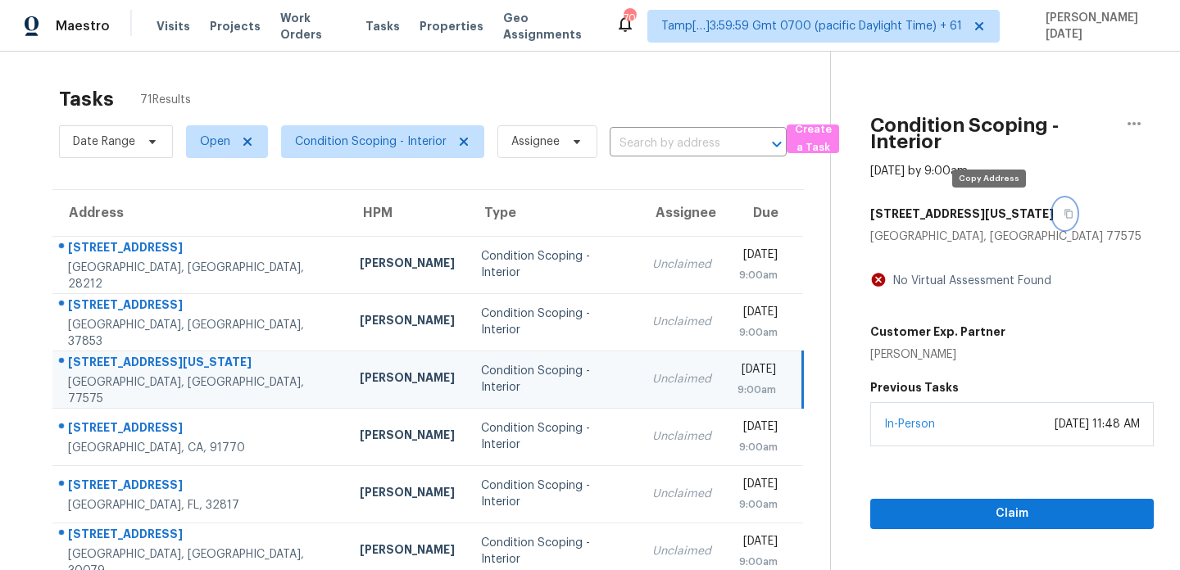
click at [1054, 220] on button "button" at bounding box center [1065, 214] width 22 height 30
click at [1065, 216] on icon "button" at bounding box center [1069, 214] width 8 height 9
click at [356, 131] on span "Condition Scoping - Interior" at bounding box center [382, 141] width 203 height 33
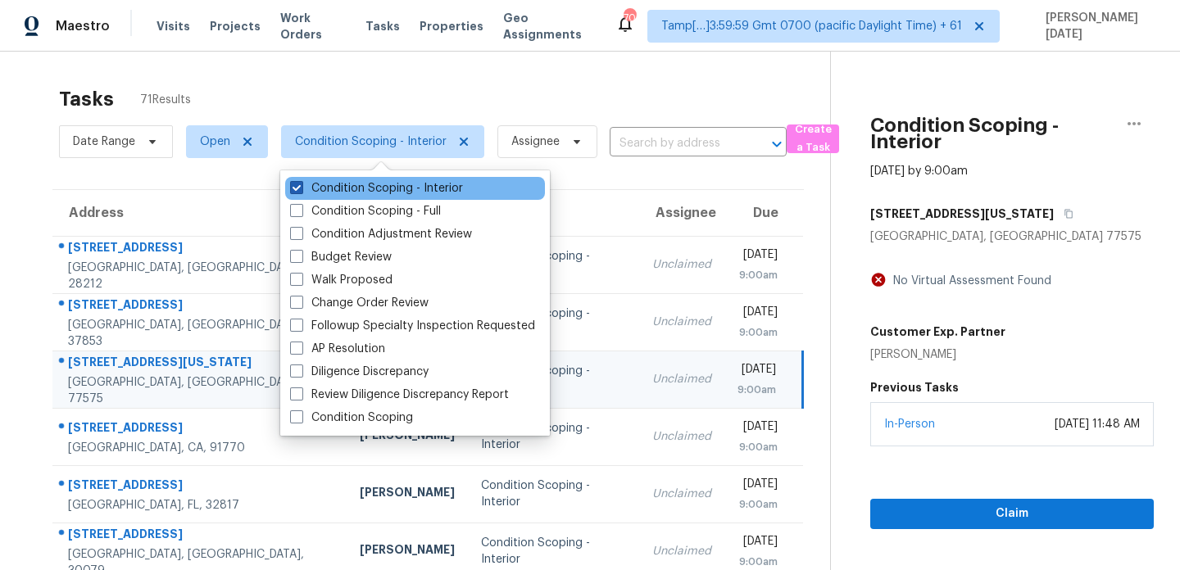
click at [347, 182] on label "Condition Scoping - Interior" at bounding box center [376, 188] width 173 height 16
click at [301, 182] on input "Condition Scoping - Interior" at bounding box center [295, 185] width 11 height 11
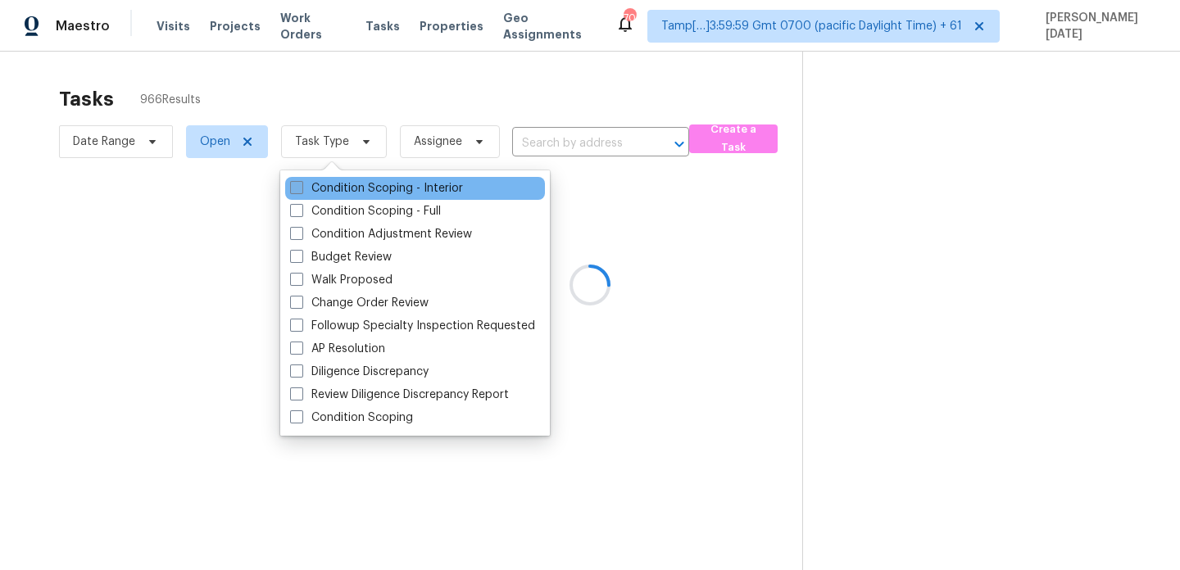
click at [347, 182] on label "Condition Scoping - Interior" at bounding box center [376, 188] width 173 height 16
click at [301, 182] on input "Condition Scoping - Interior" at bounding box center [295, 185] width 11 height 11
checkbox input "true"
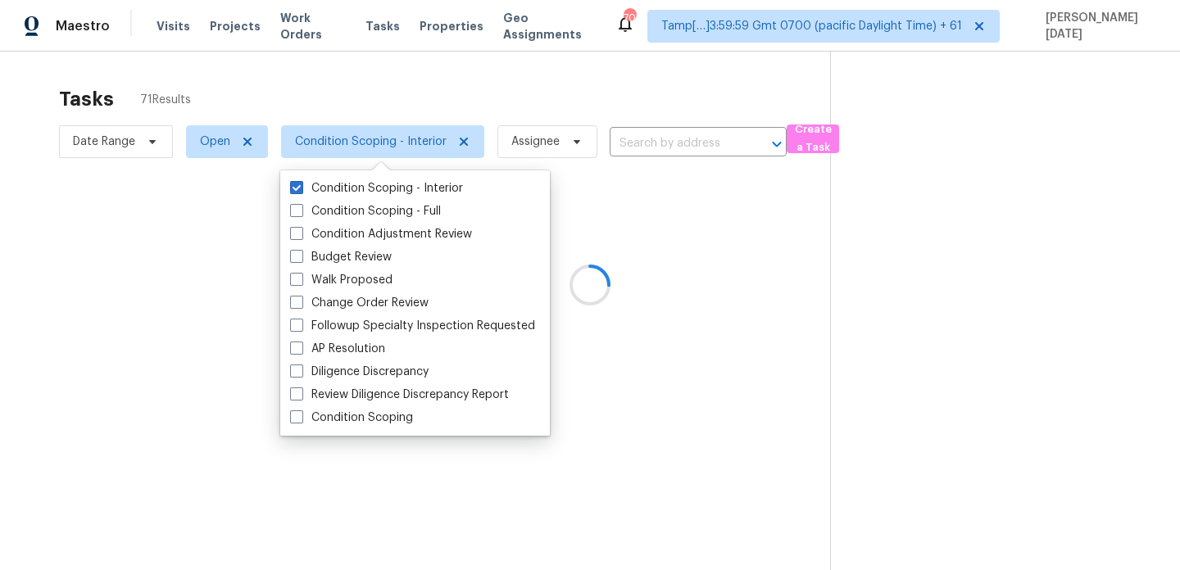
click at [426, 96] on div at bounding box center [590, 285] width 1180 height 570
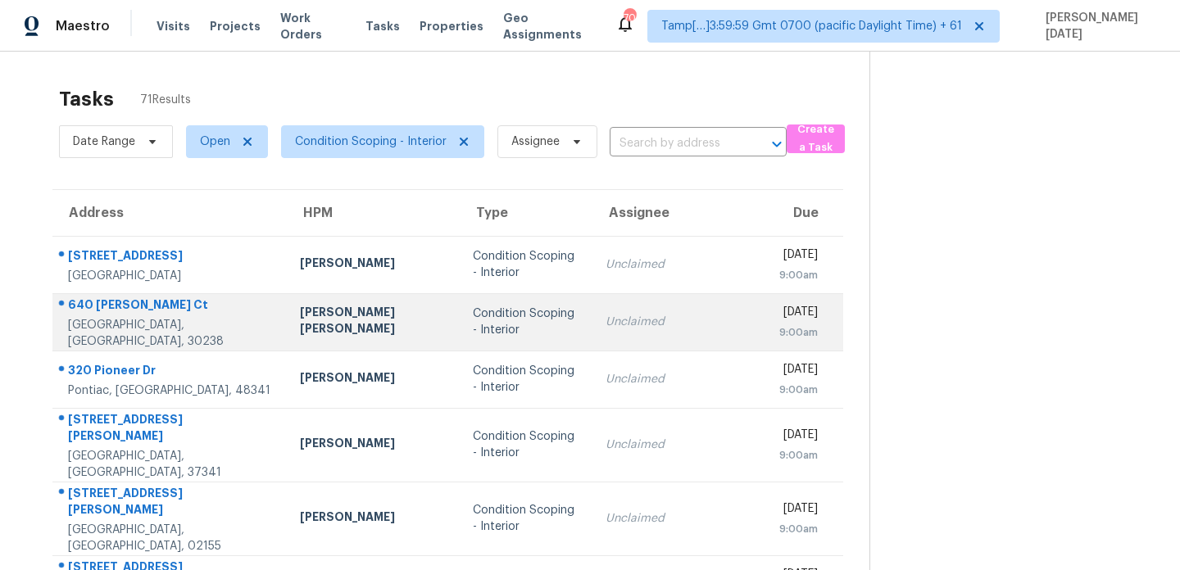
scroll to position [283, 0]
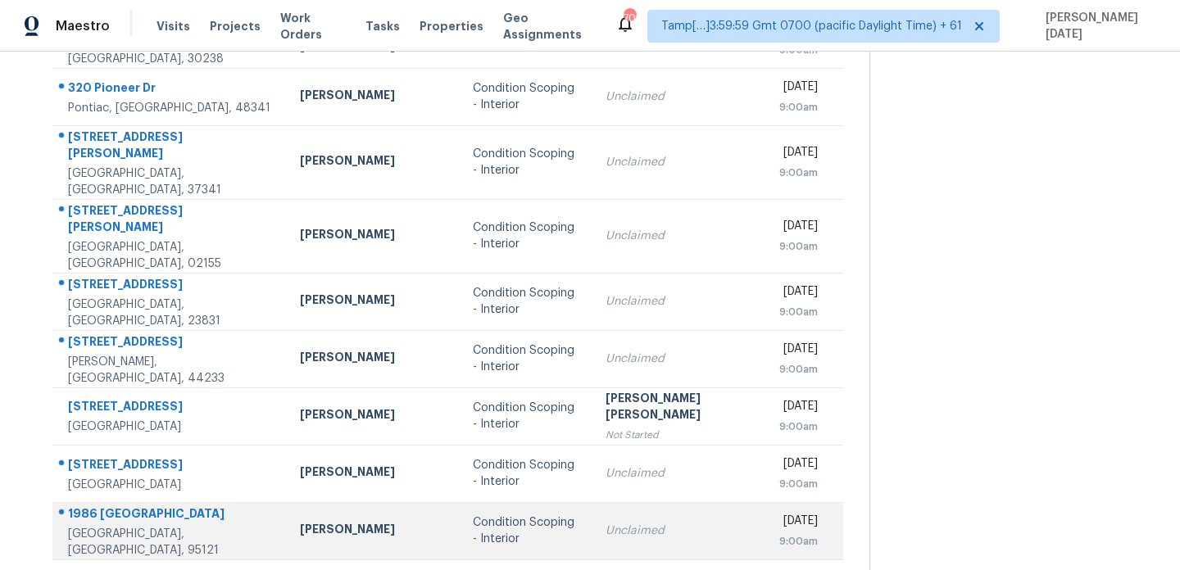
click at [473, 515] on div "Condition Scoping - Interior" at bounding box center [526, 531] width 106 height 33
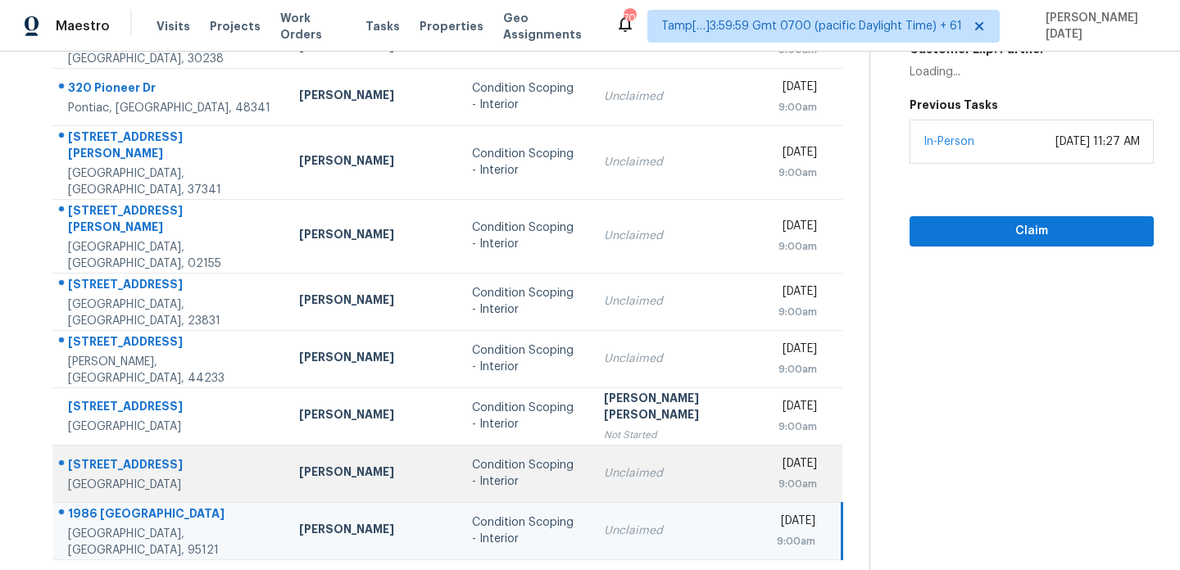
scroll to position [0, 0]
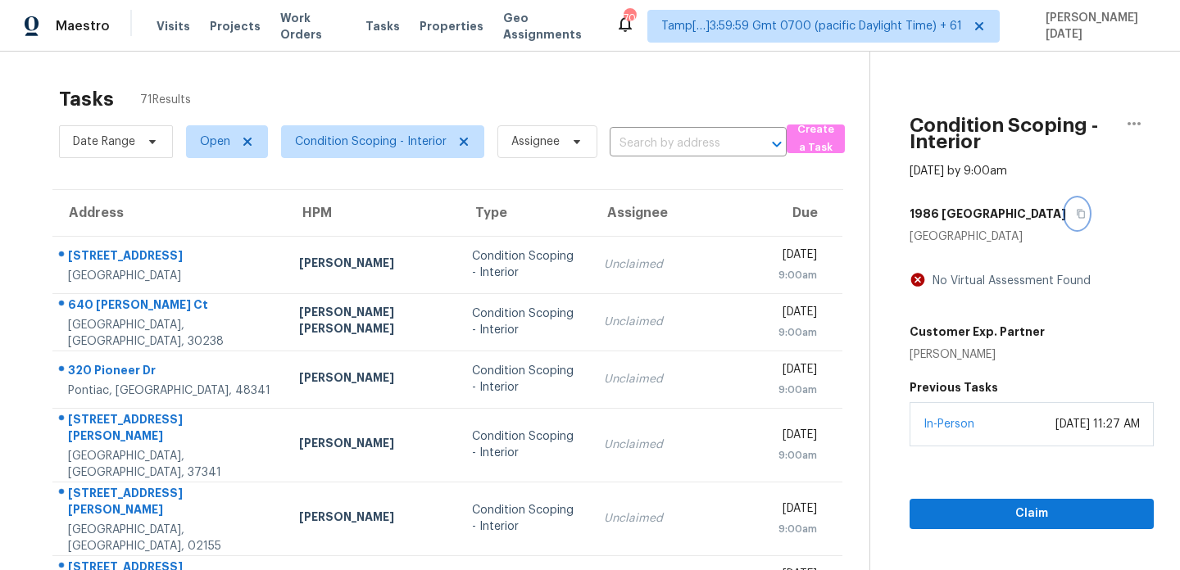
click at [1076, 215] on icon "button" at bounding box center [1081, 214] width 10 height 10
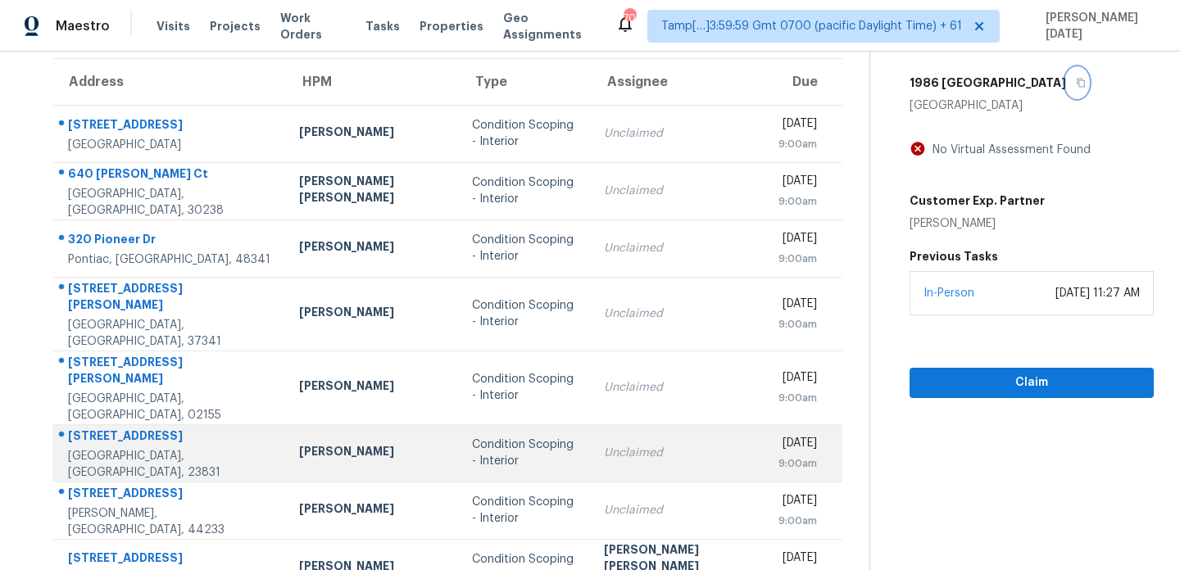
scroll to position [283, 0]
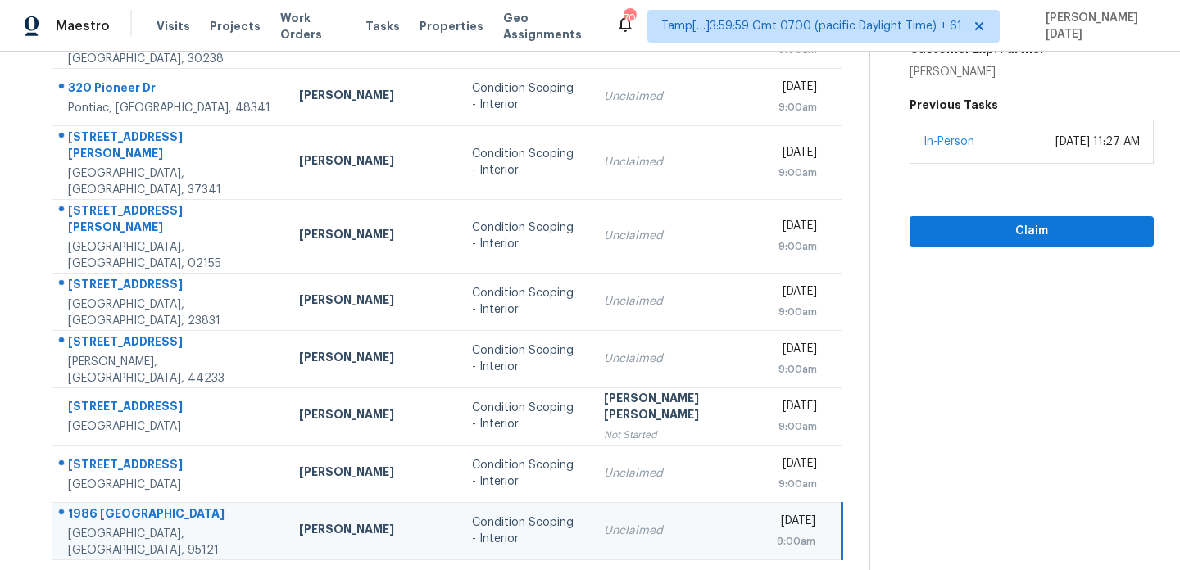
click at [488, 570] on icon at bounding box center [495, 581] width 15 height 15
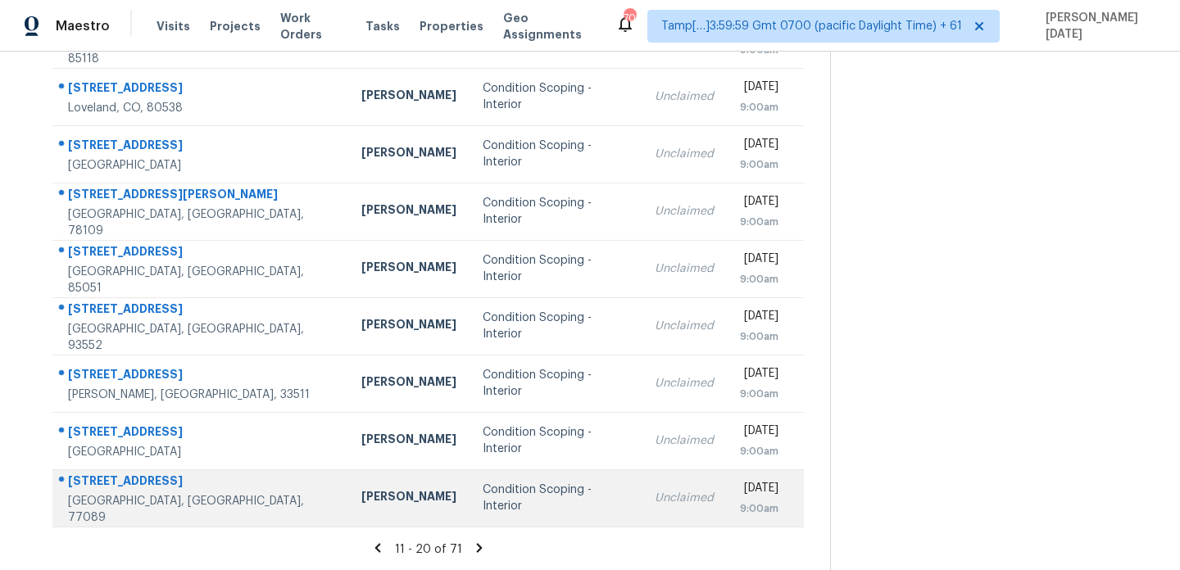
click at [470, 470] on td "Condition Scoping - Interior" at bounding box center [556, 498] width 172 height 57
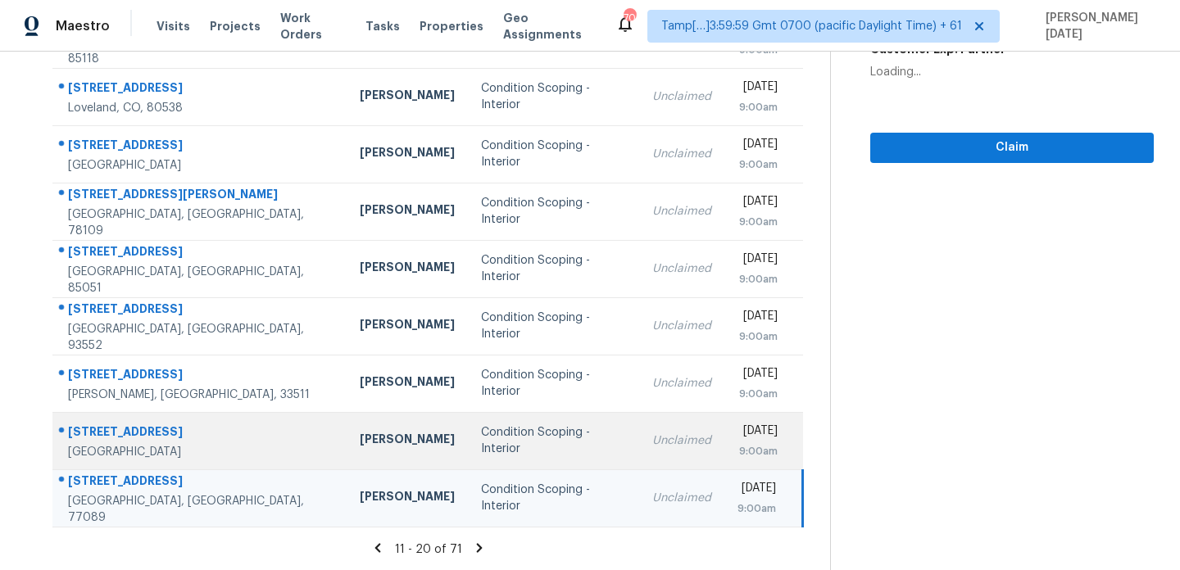
scroll to position [0, 0]
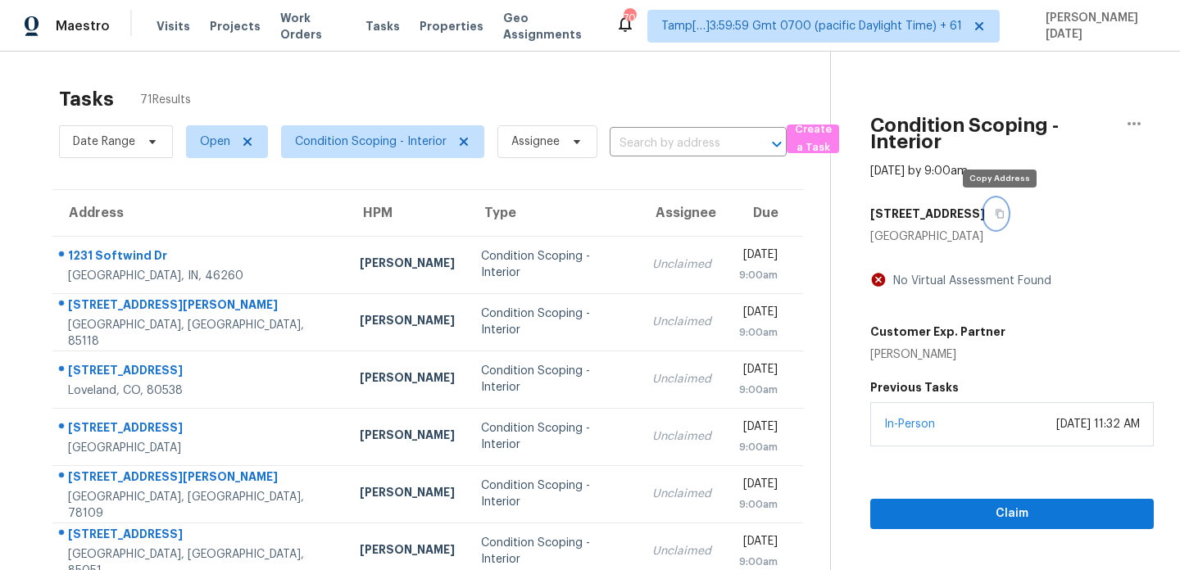
click at [998, 220] on button "button" at bounding box center [996, 214] width 22 height 30
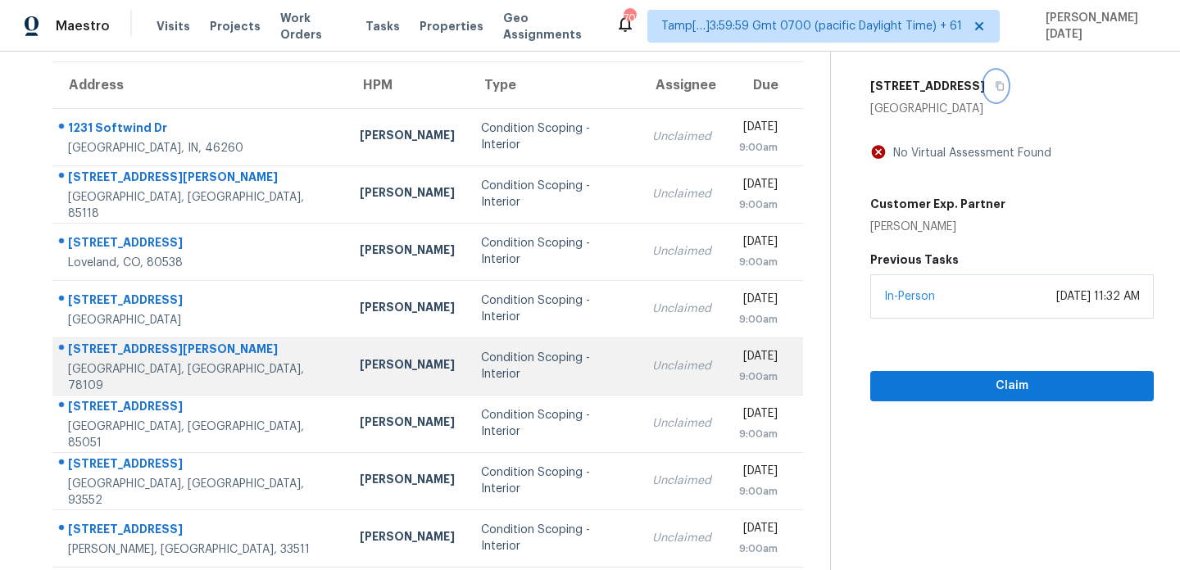
scroll to position [283, 0]
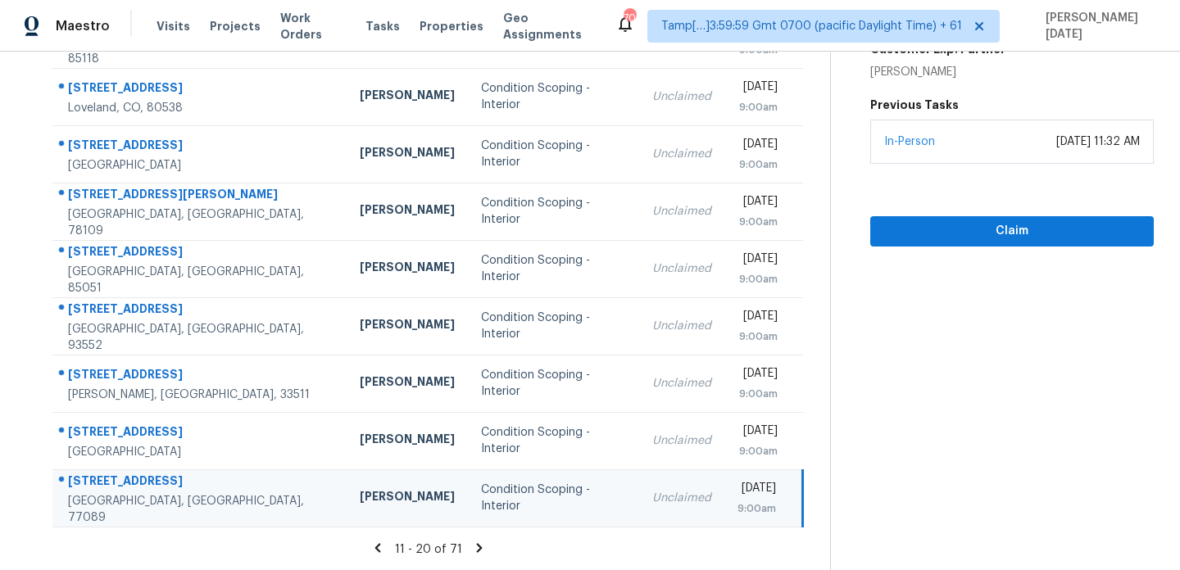
click at [476, 549] on icon at bounding box center [479, 547] width 6 height 9
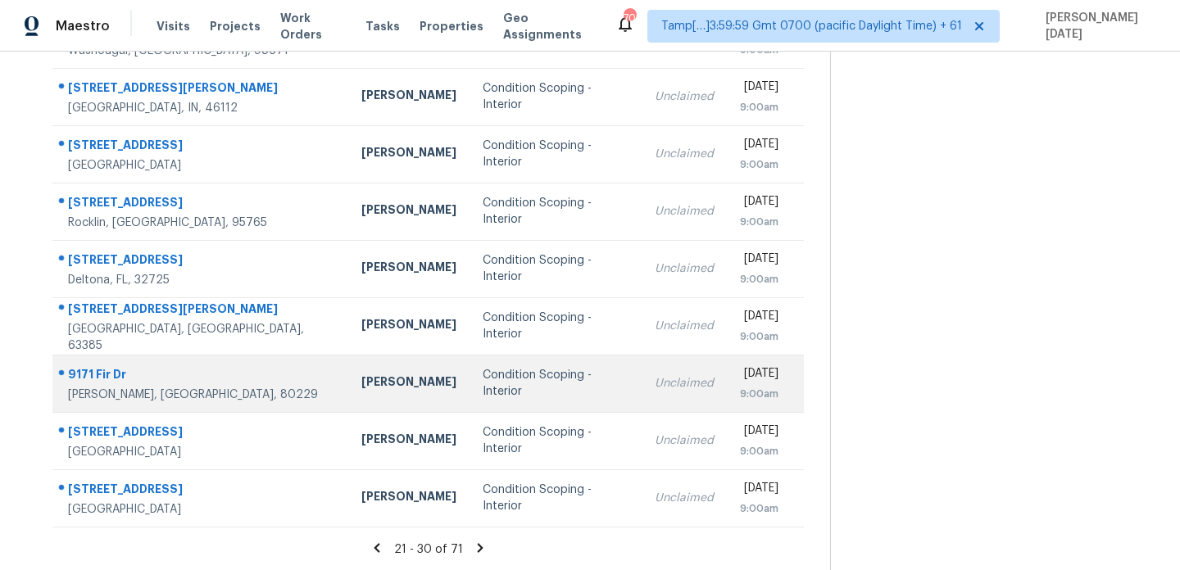
click at [470, 373] on td "Condition Scoping - Interior" at bounding box center [556, 383] width 172 height 57
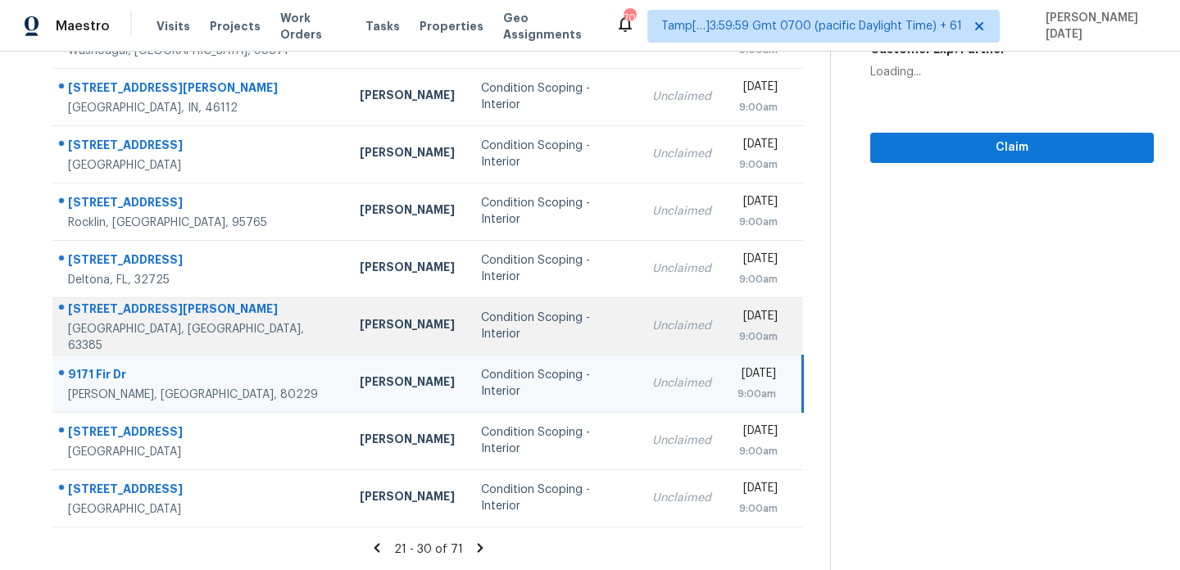
scroll to position [0, 0]
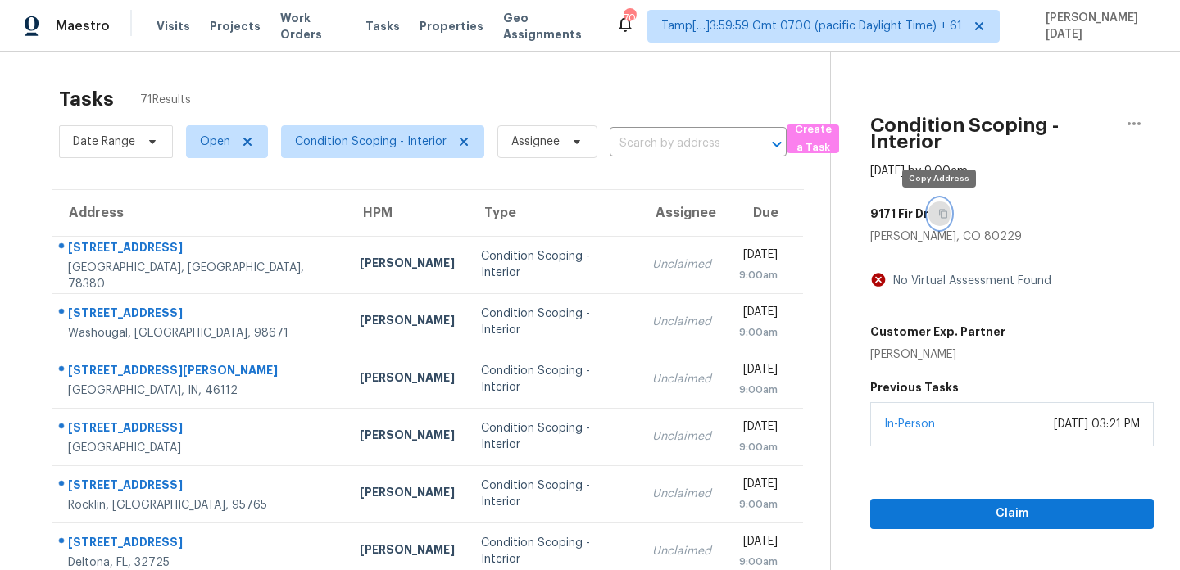
click at [945, 210] on button "button" at bounding box center [940, 214] width 22 height 30
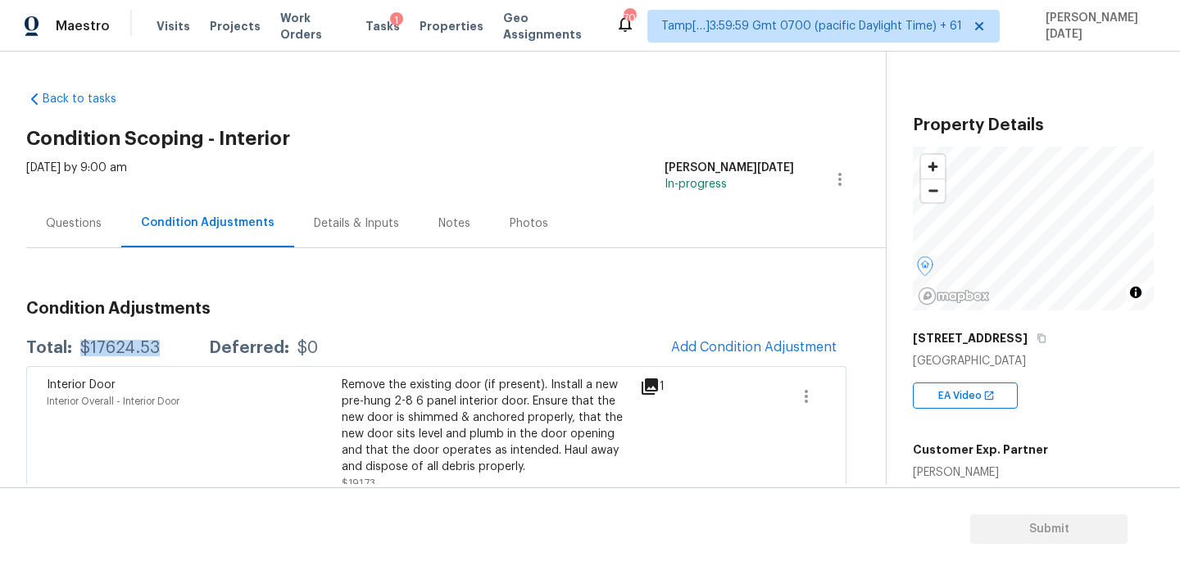
scroll to position [307, 0]
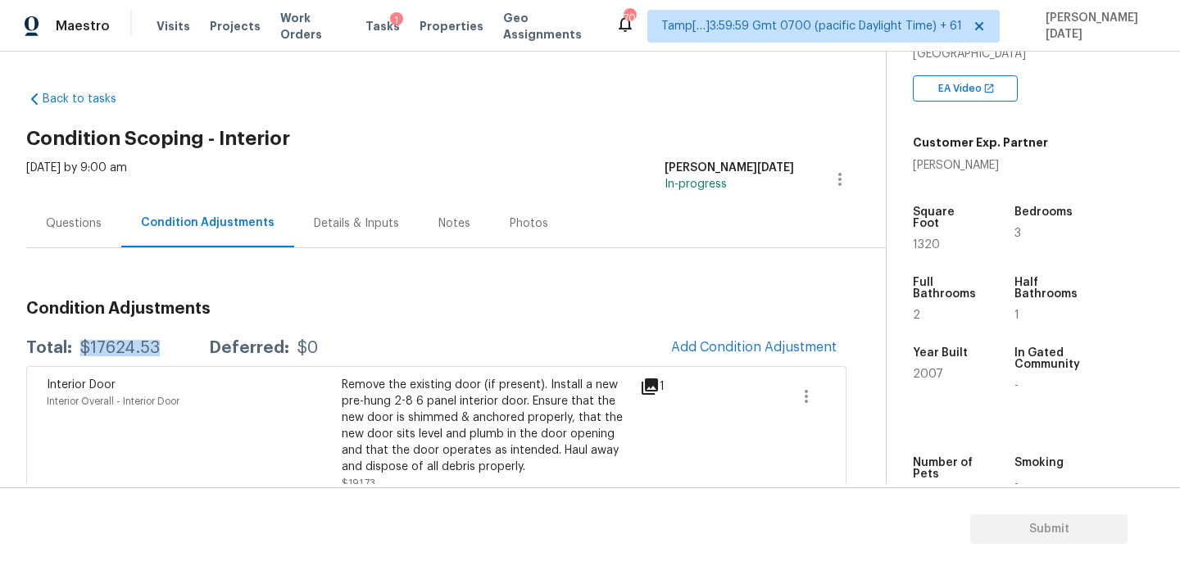
click at [98, 219] on div "Questions" at bounding box center [74, 224] width 56 height 16
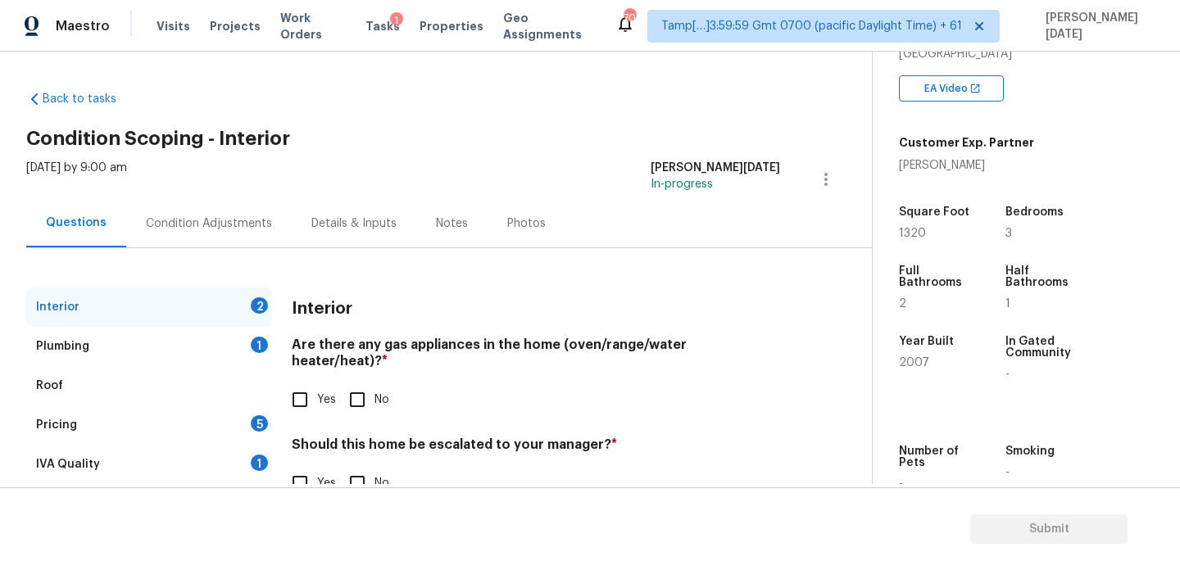
scroll to position [44, 0]
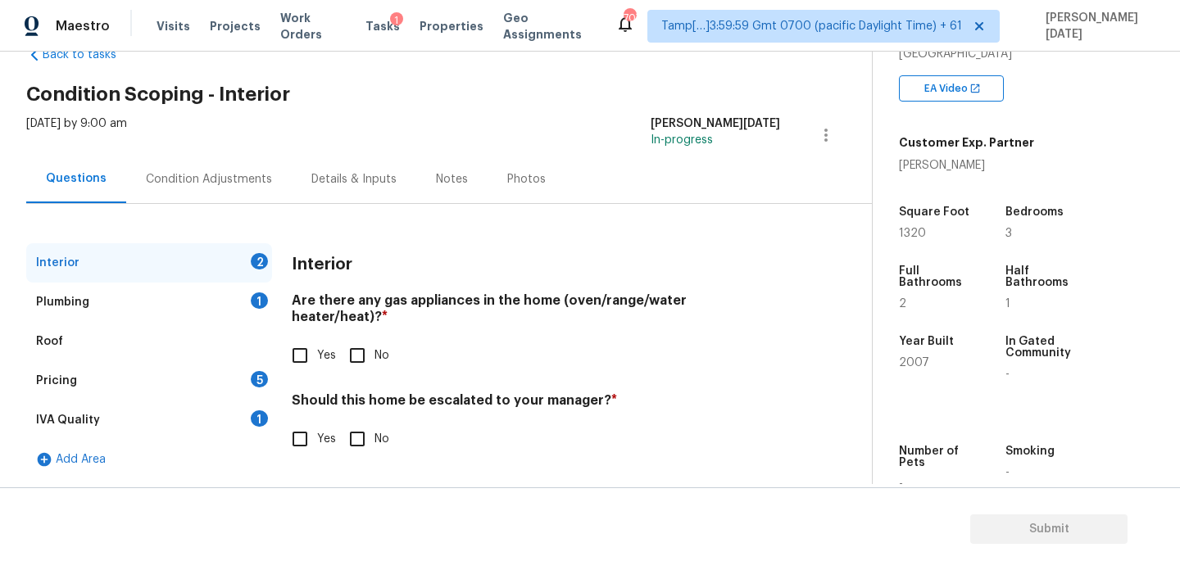
click at [302, 338] on input "Yes" at bounding box center [300, 355] width 34 height 34
checkbox input "true"
click at [370, 425] on input "No" at bounding box center [357, 441] width 34 height 34
checkbox input "true"
click at [256, 307] on div "1" at bounding box center [259, 301] width 17 height 16
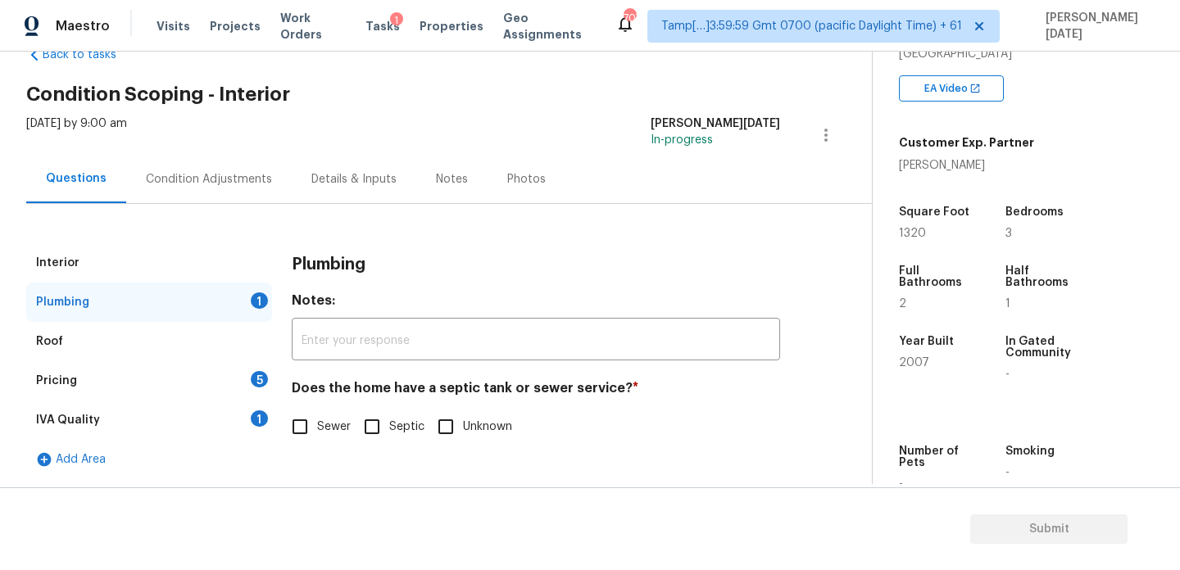
click at [325, 434] on span "Sewer" at bounding box center [334, 427] width 34 height 17
click at [317, 434] on input "Sewer" at bounding box center [300, 427] width 34 height 34
checkbox input "true"
click at [240, 377] on div "Pricing 5" at bounding box center [149, 380] width 246 height 39
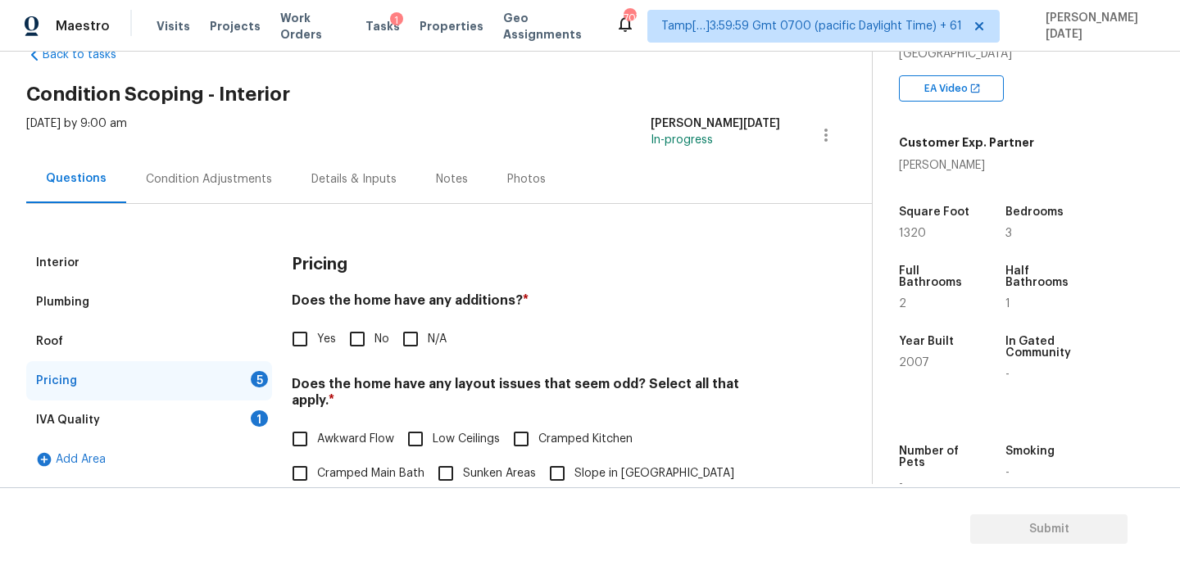
click at [356, 343] on input "No" at bounding box center [357, 339] width 34 height 34
checkbox input "true"
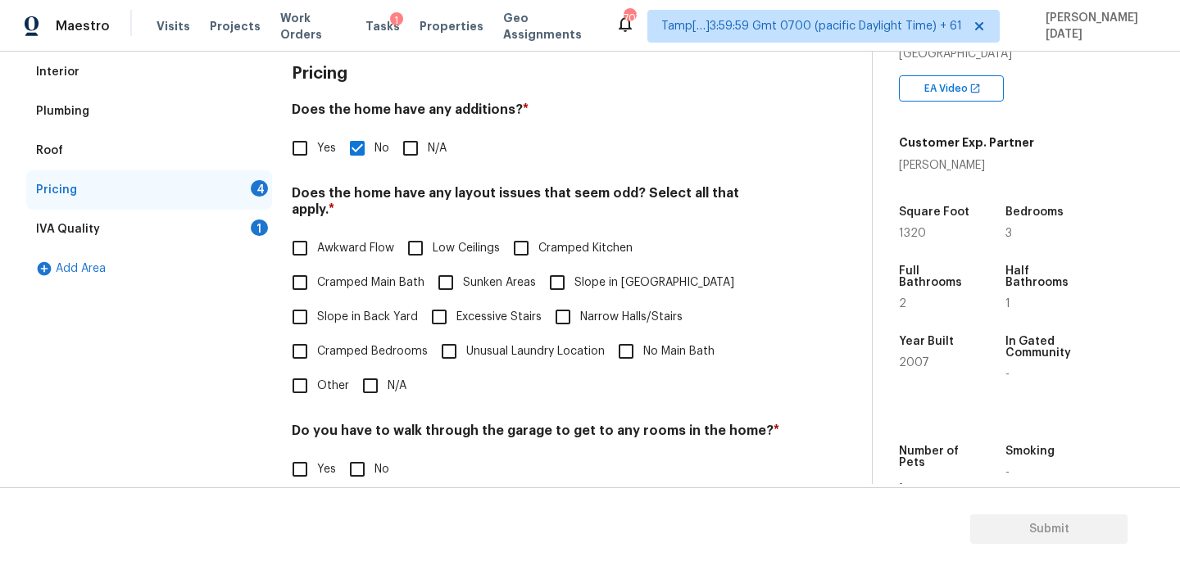
scroll to position [408, 0]
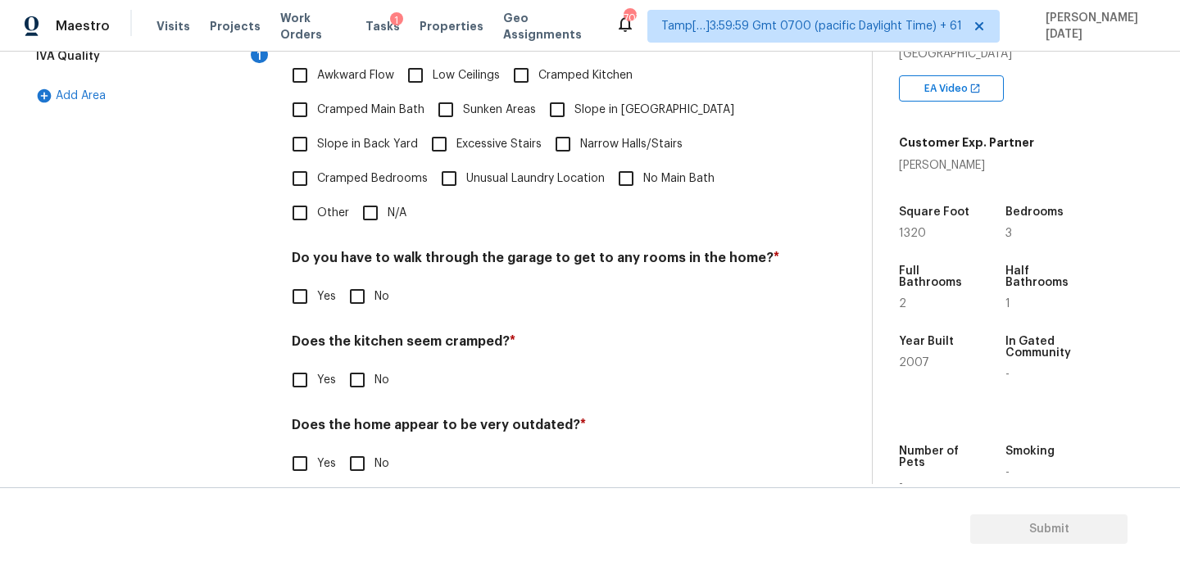
click at [377, 196] on input "N/A" at bounding box center [370, 213] width 34 height 34
checkbox input "true"
click at [370, 298] on div "Pricing Does the home have any additions? * Yes No N/A Does the home have any l…" at bounding box center [536, 191] width 488 height 623
click at [353, 363] on input "No" at bounding box center [357, 380] width 34 height 34
checkbox input "true"
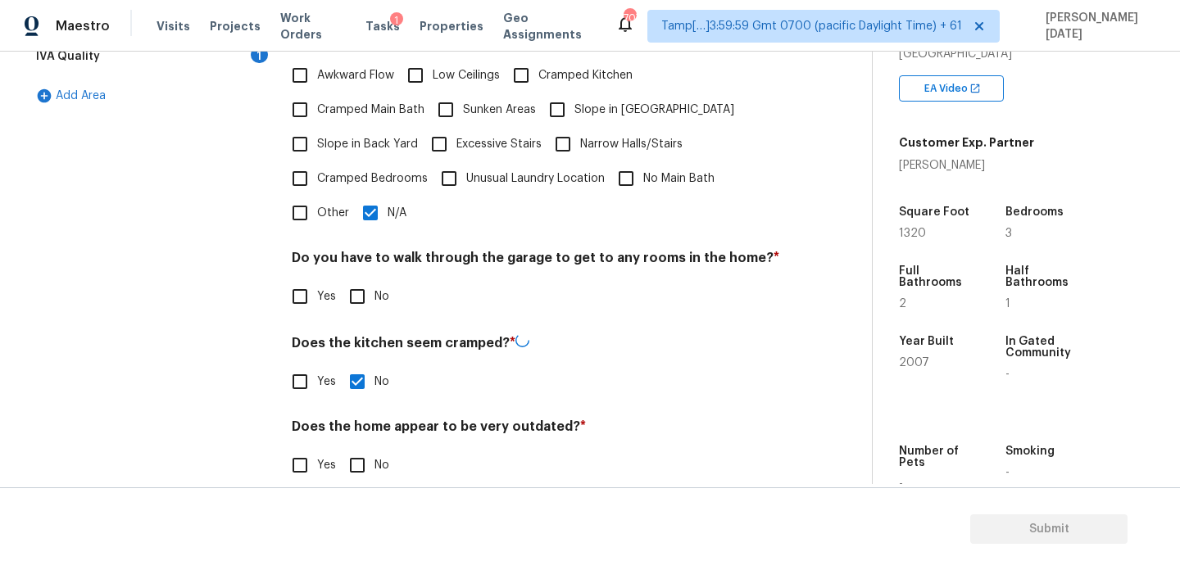
click at [357, 297] on input "No" at bounding box center [357, 296] width 34 height 34
checkbox input "true"
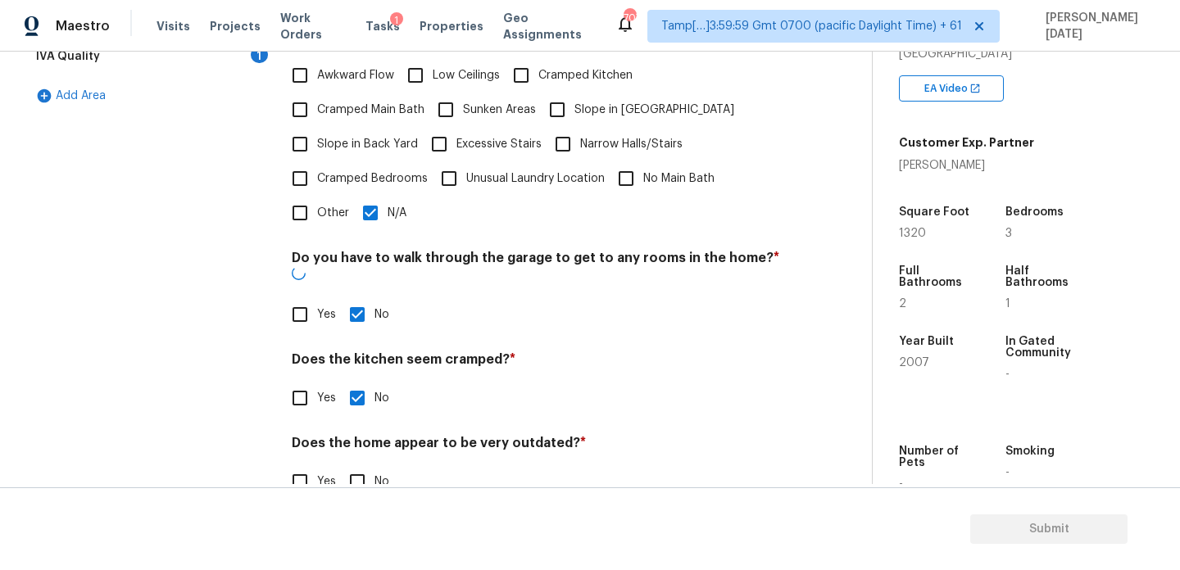
click at [361, 435] on h4 "Does the home appear to be very outdated? *" at bounding box center [536, 446] width 488 height 23
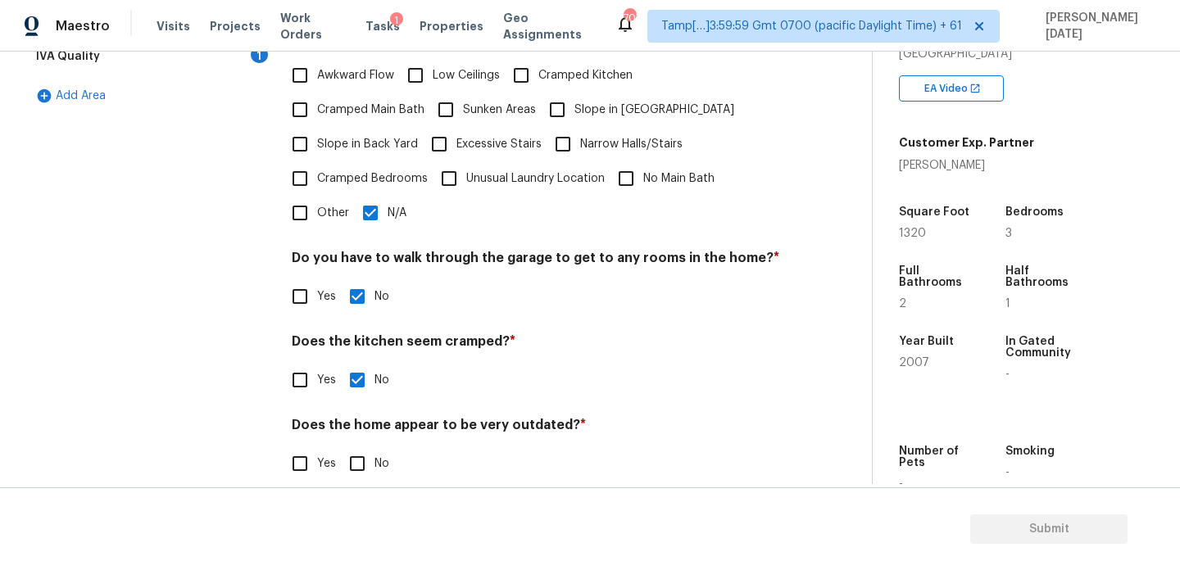
click at [358, 463] on input "No" at bounding box center [357, 464] width 34 height 34
checkbox input "true"
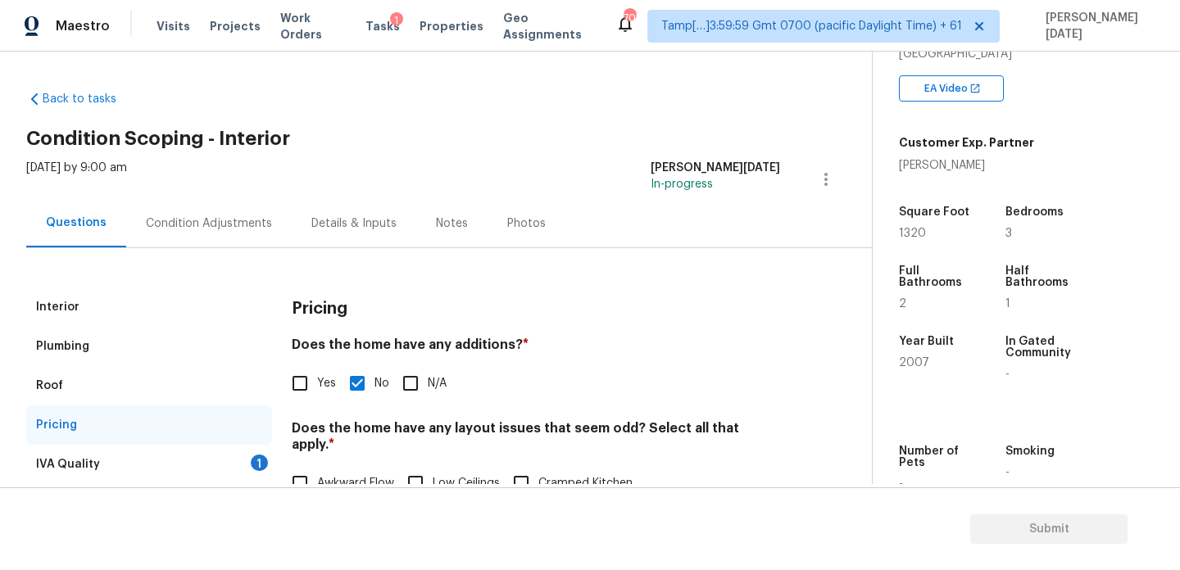
click at [169, 317] on div "Interior" at bounding box center [149, 307] width 246 height 39
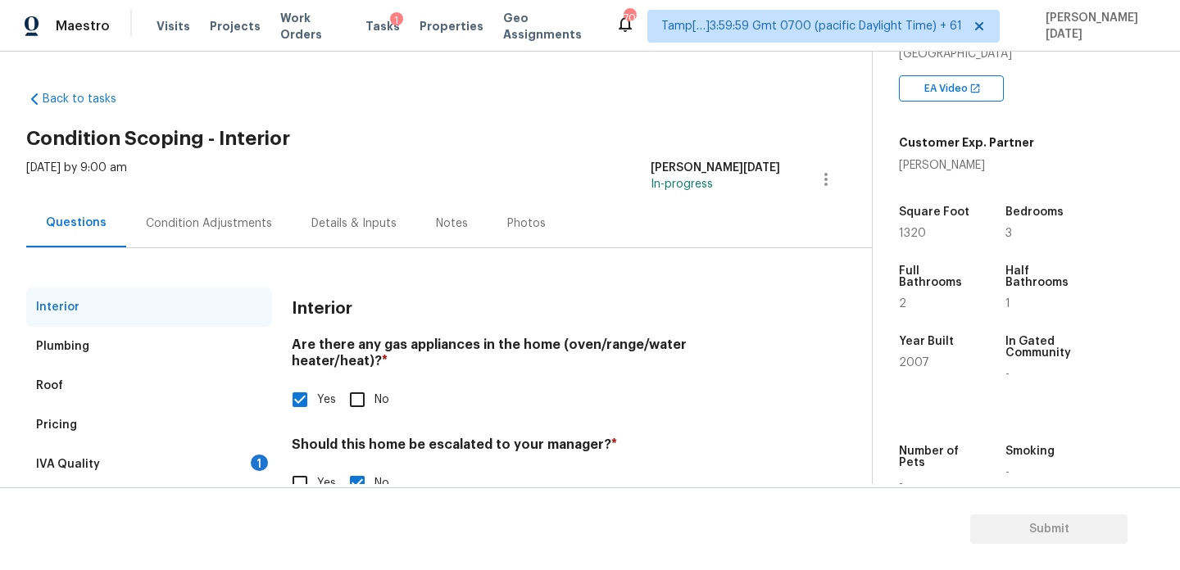
click at [361, 387] on input "No" at bounding box center [357, 400] width 34 height 34
checkbox input "true"
checkbox input "false"
click at [229, 461] on div "IVA Quality 1" at bounding box center [149, 464] width 246 height 39
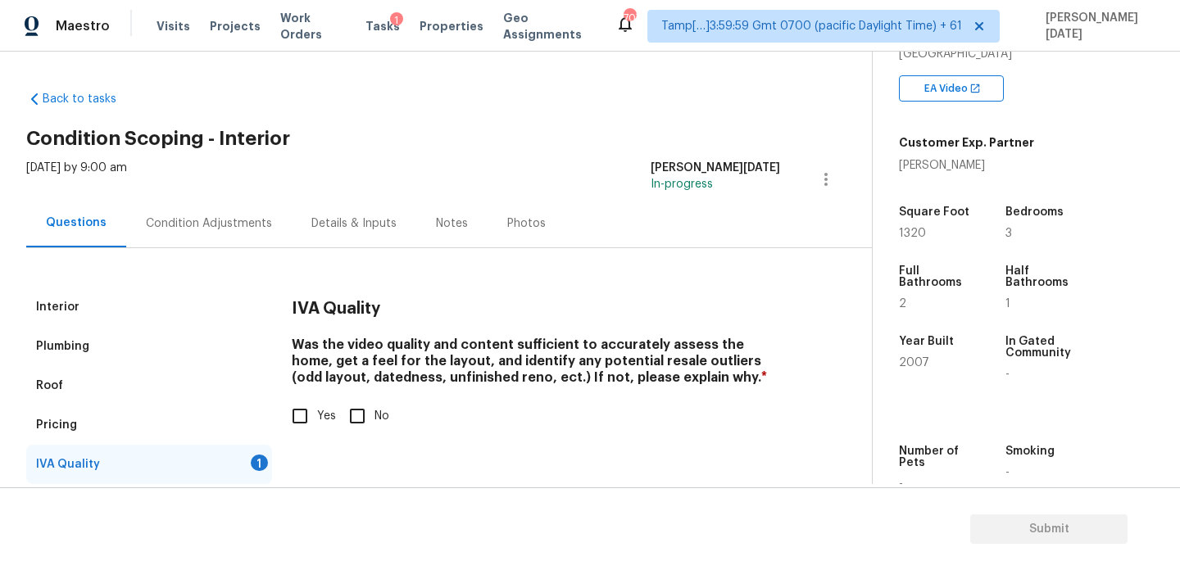
click at [313, 416] on input "Yes" at bounding box center [300, 416] width 34 height 34
checkbox input "true"
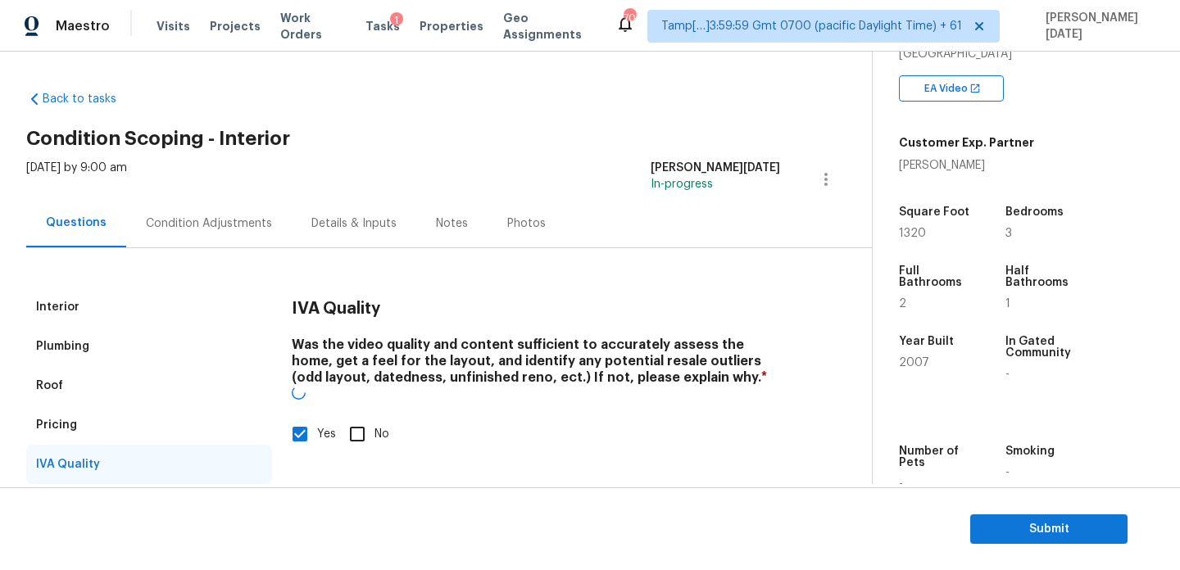
scroll to position [44, 0]
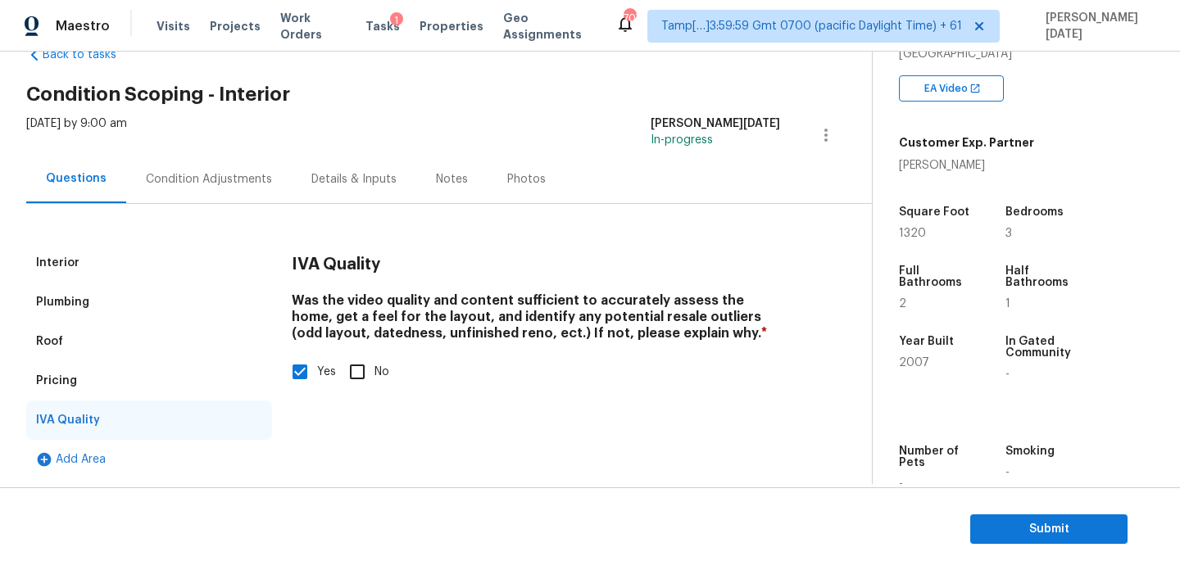
click at [95, 305] on div "Plumbing" at bounding box center [149, 302] width 246 height 39
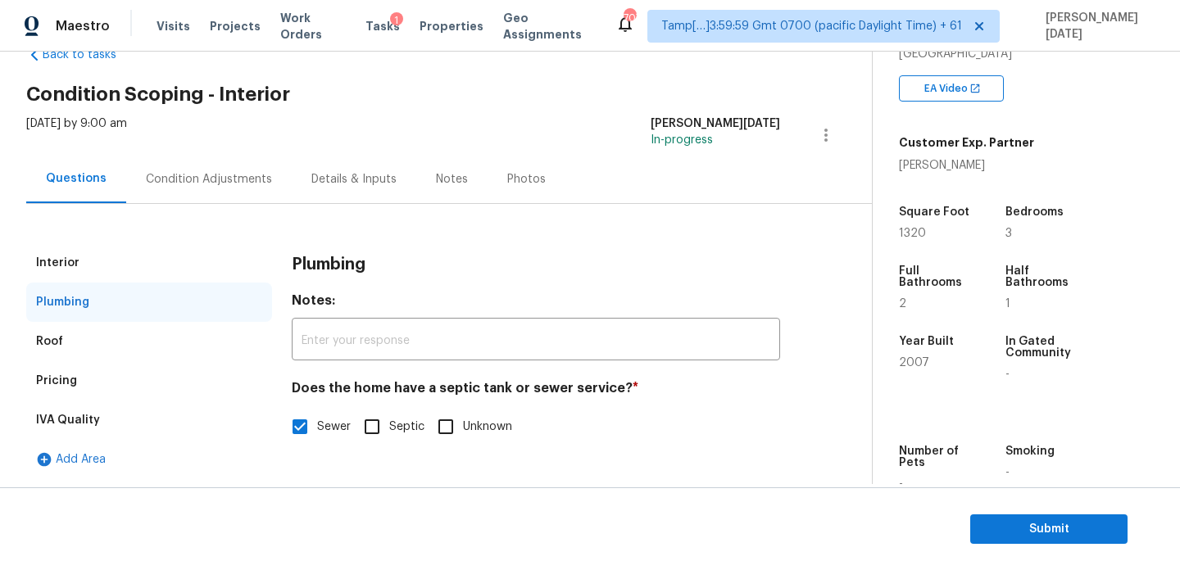
click at [94, 257] on div "Interior" at bounding box center [149, 262] width 246 height 39
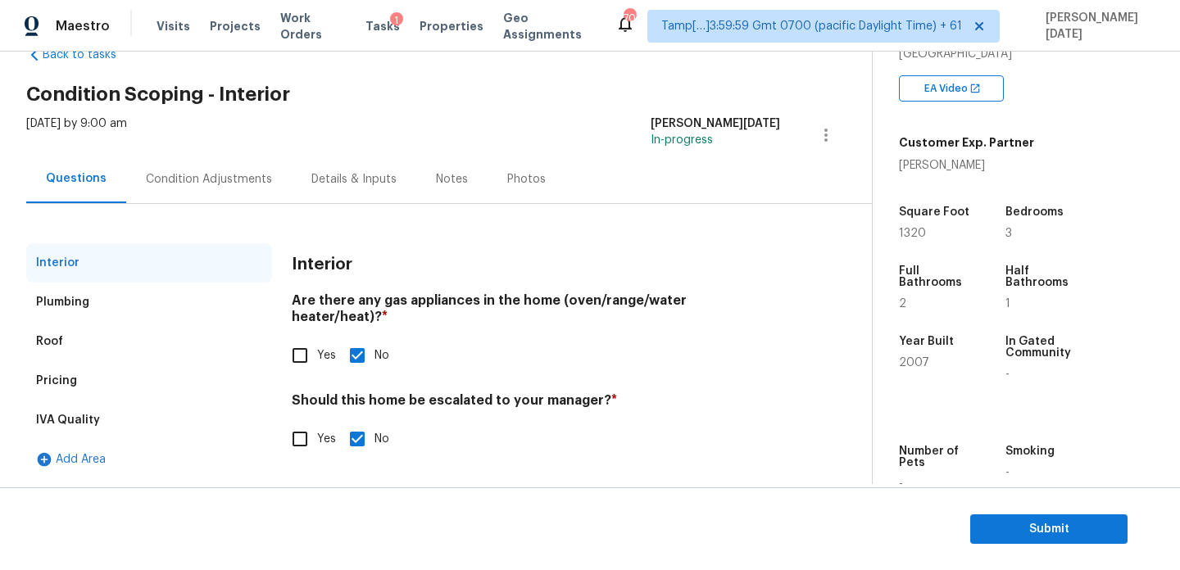
click at [234, 189] on div "Condition Adjustments" at bounding box center [209, 179] width 166 height 48
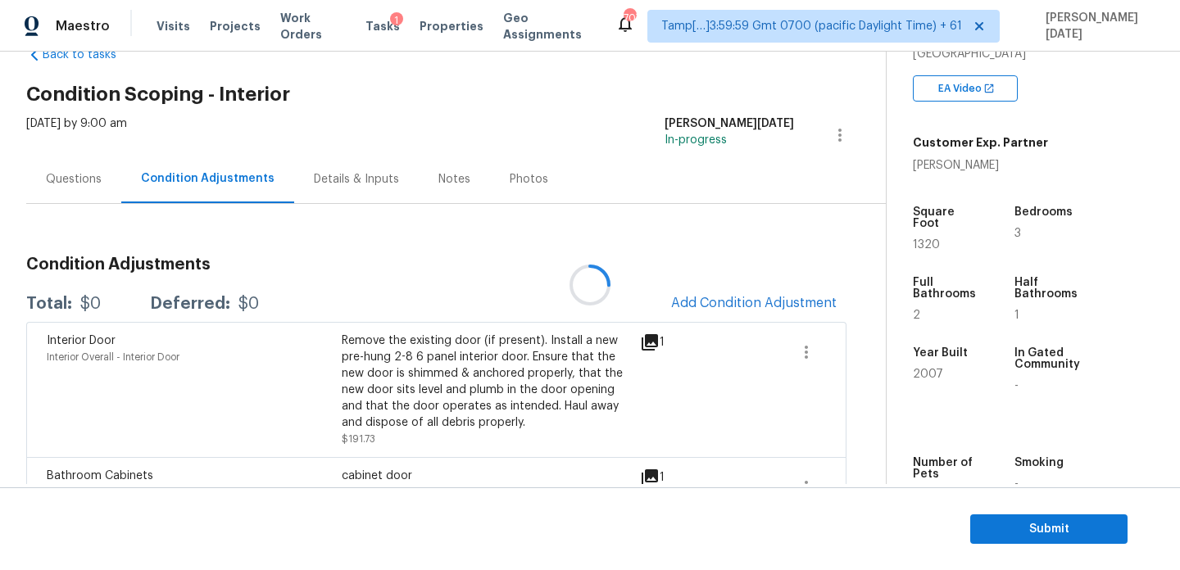
click at [234, 189] on div at bounding box center [590, 285] width 1180 height 570
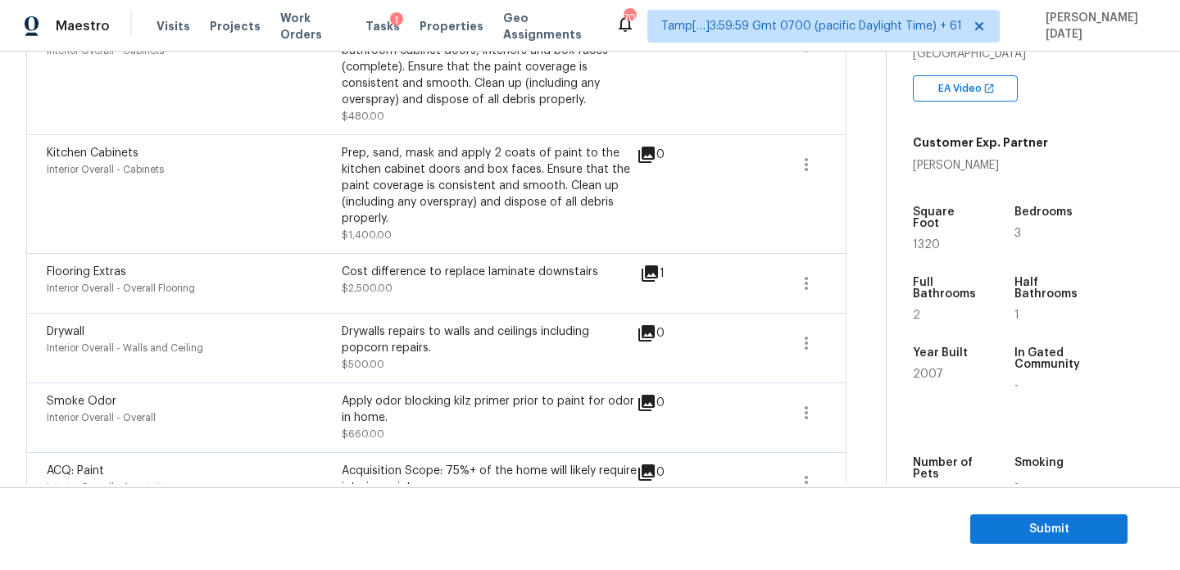
scroll to position [770, 0]
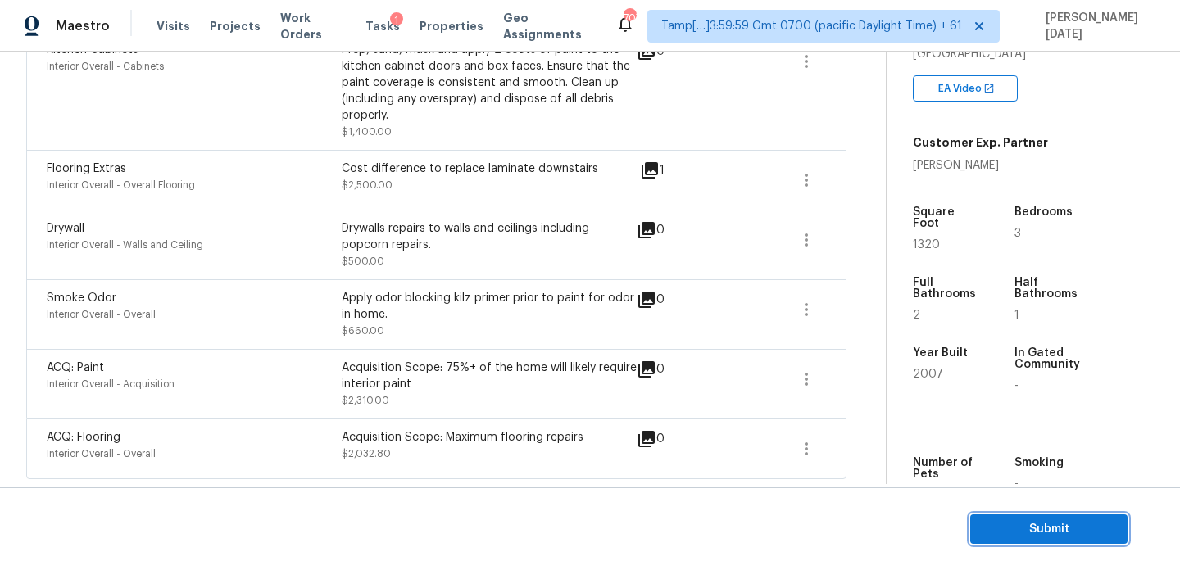
click at [991, 518] on button "Submit" at bounding box center [1048, 530] width 157 height 30
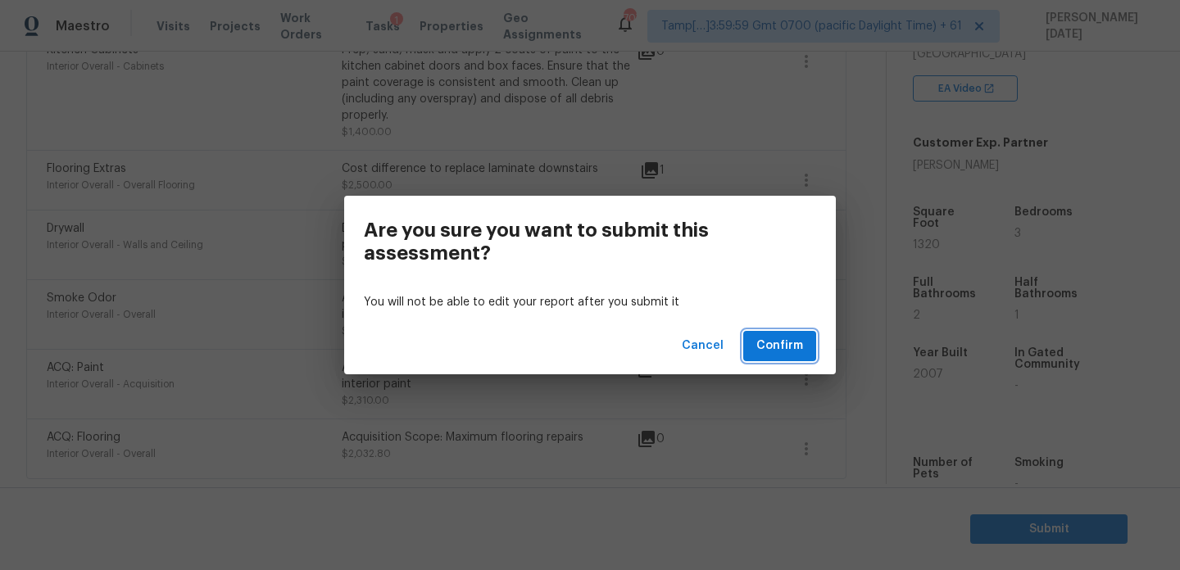
click at [788, 343] on span "Confirm" at bounding box center [779, 346] width 47 height 20
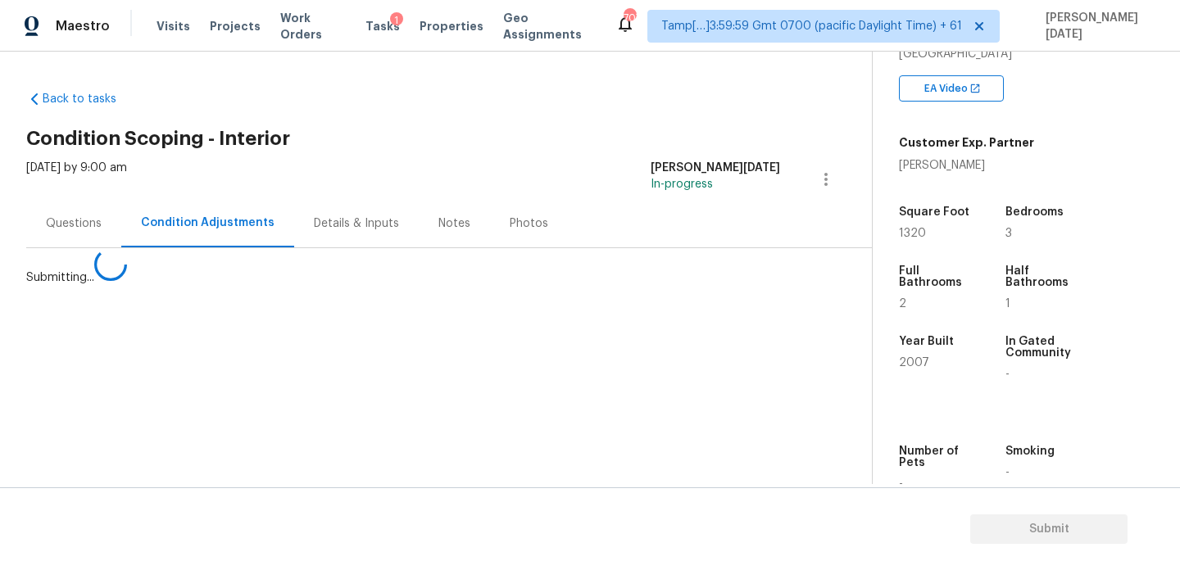
scroll to position [0, 0]
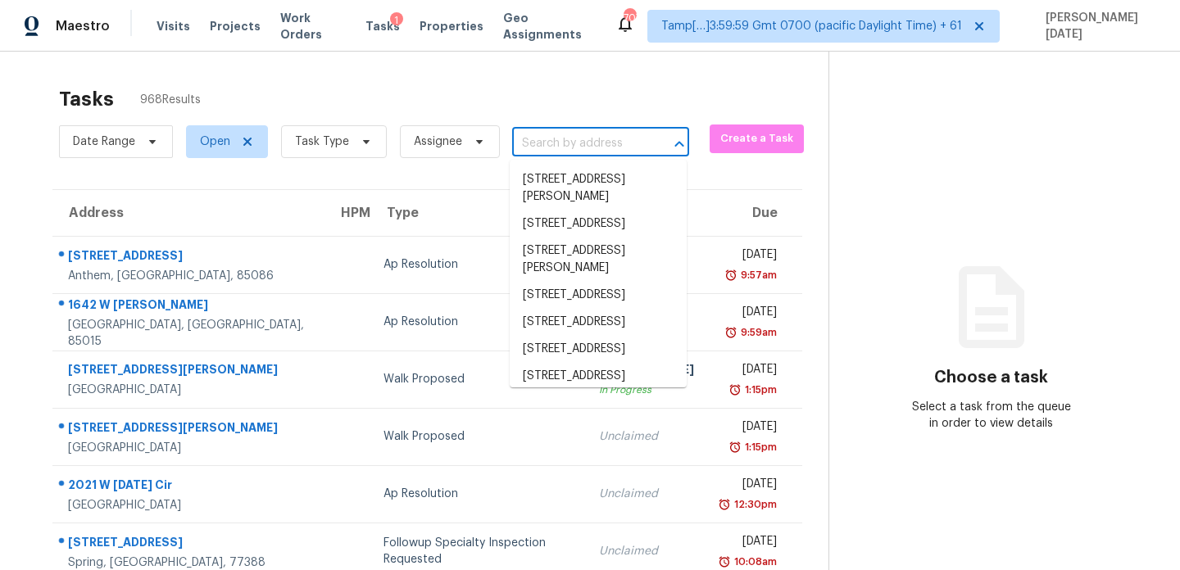
click at [584, 149] on input "text" at bounding box center [577, 143] width 131 height 25
paste input "[STREET_ADDRESS][PERSON_NAME]"
type input "[STREET_ADDRESS][PERSON_NAME]"
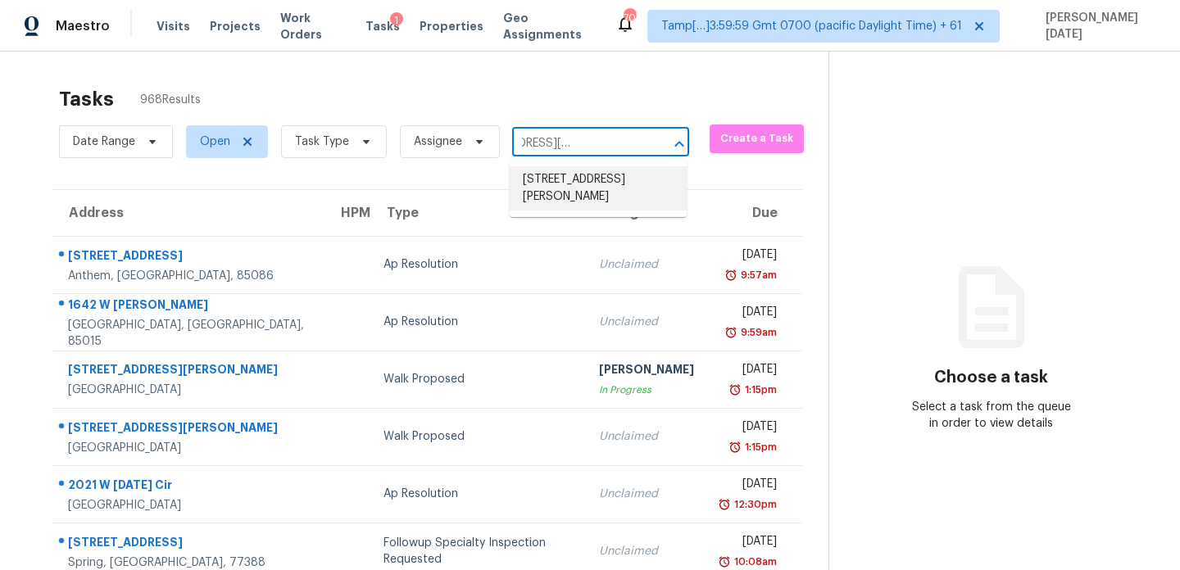
click at [593, 183] on li "[STREET_ADDRESS][PERSON_NAME]" at bounding box center [598, 188] width 177 height 44
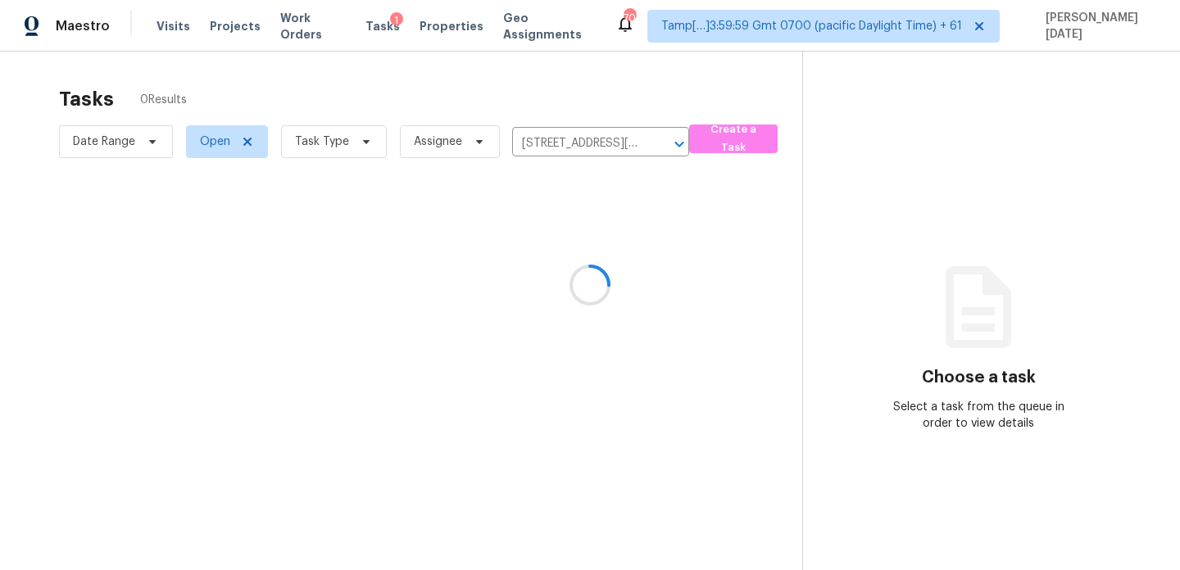
click at [634, 255] on div at bounding box center [590, 285] width 1180 height 570
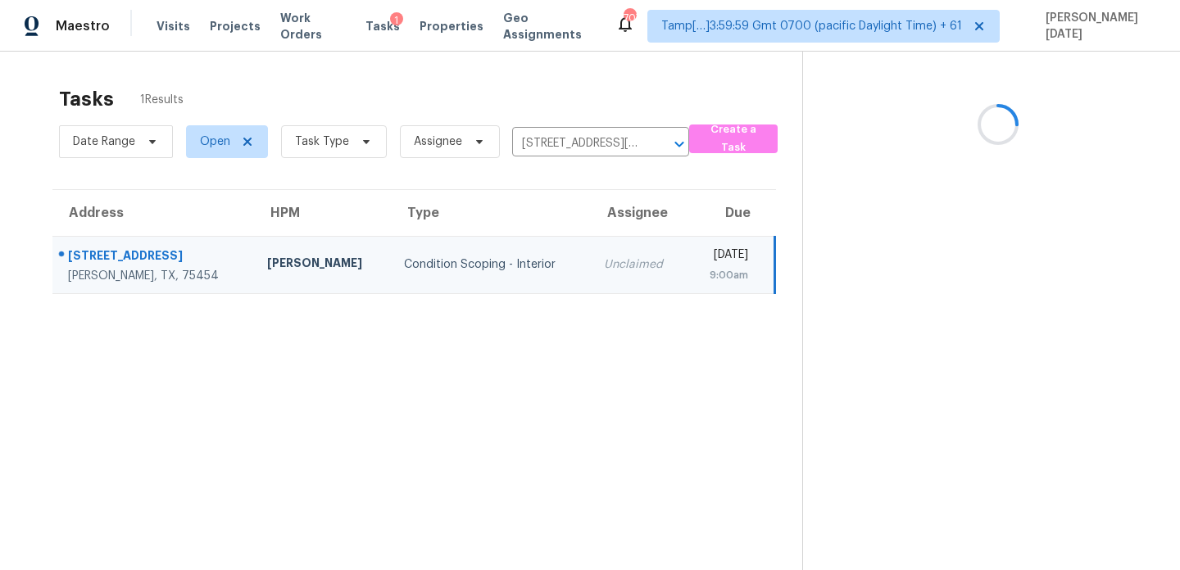
click at [700, 255] on div "[DATE]" at bounding box center [724, 257] width 48 height 20
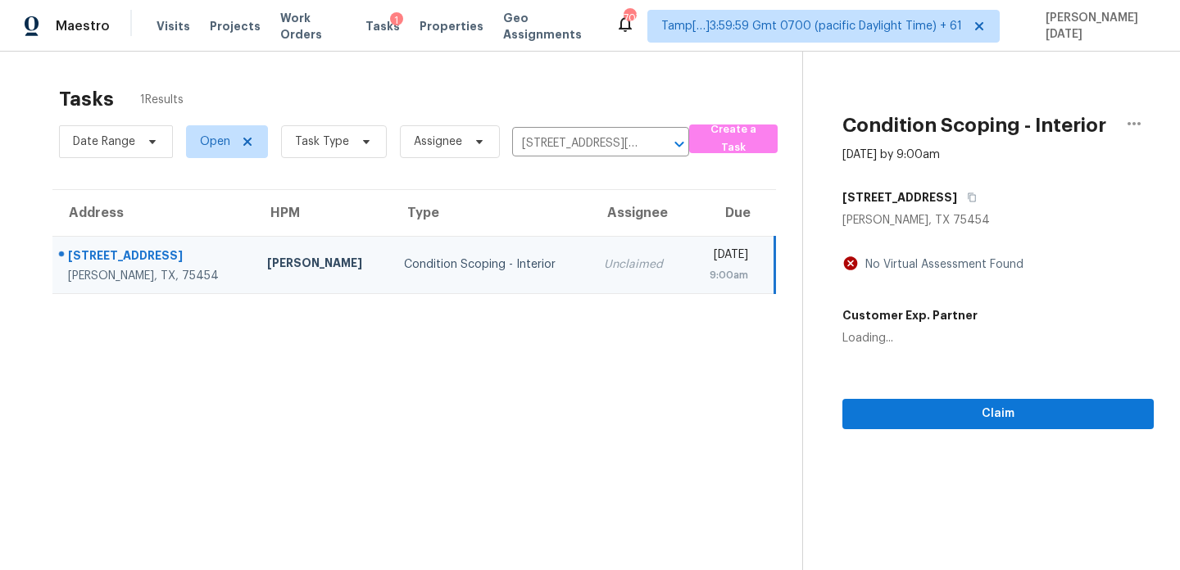
click at [700, 255] on div "[DATE]" at bounding box center [724, 257] width 48 height 20
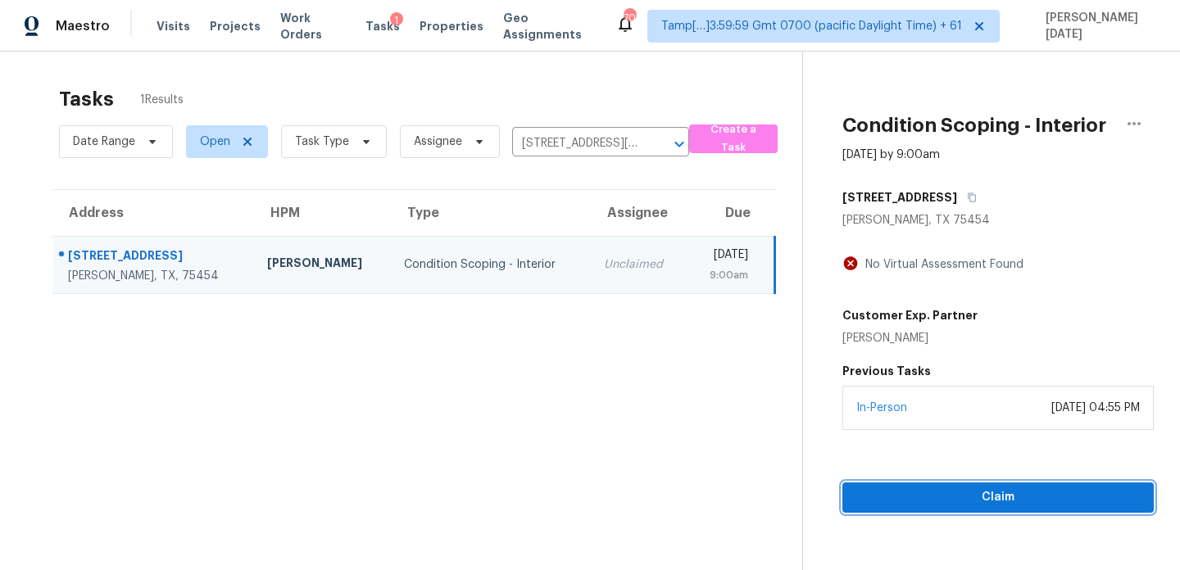
click at [868, 491] on span "Claim" at bounding box center [998, 498] width 285 height 20
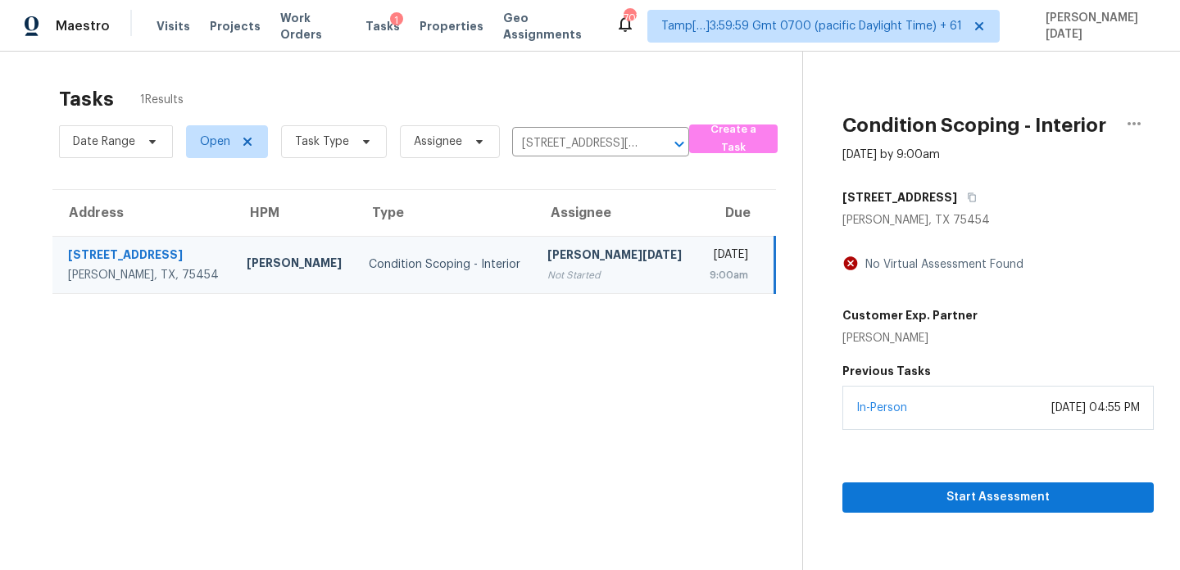
click at [936, 477] on div "Start Assessment" at bounding box center [997, 471] width 311 height 83
click at [936, 504] on span "Start Assessment" at bounding box center [998, 498] width 285 height 20
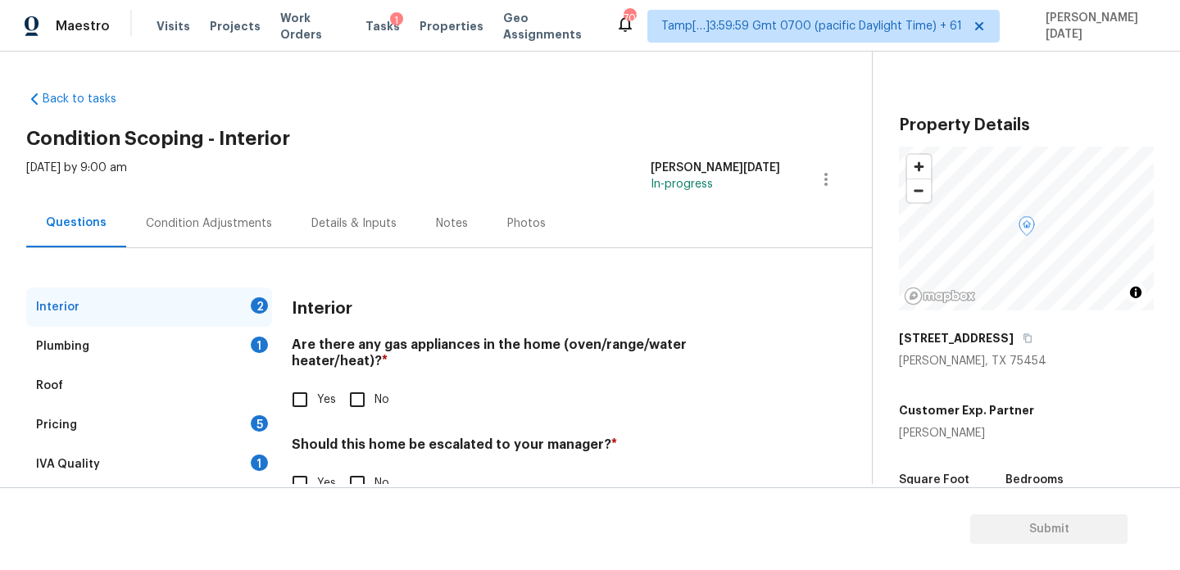
click at [236, 219] on div "Condition Adjustments" at bounding box center [209, 224] width 126 height 16
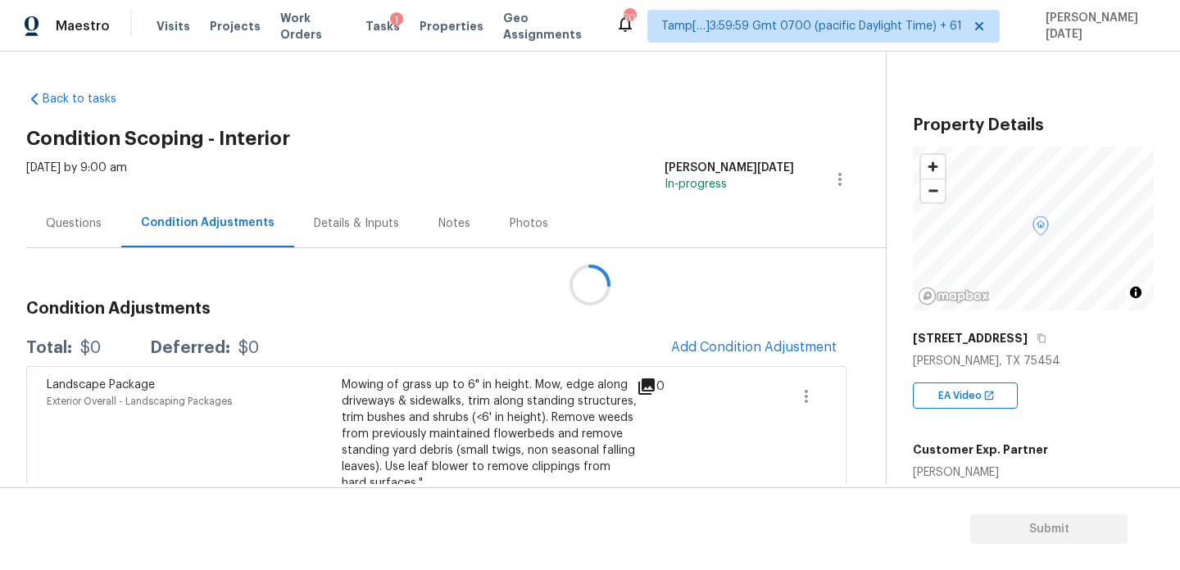
click at [620, 198] on div at bounding box center [590, 285] width 1180 height 570
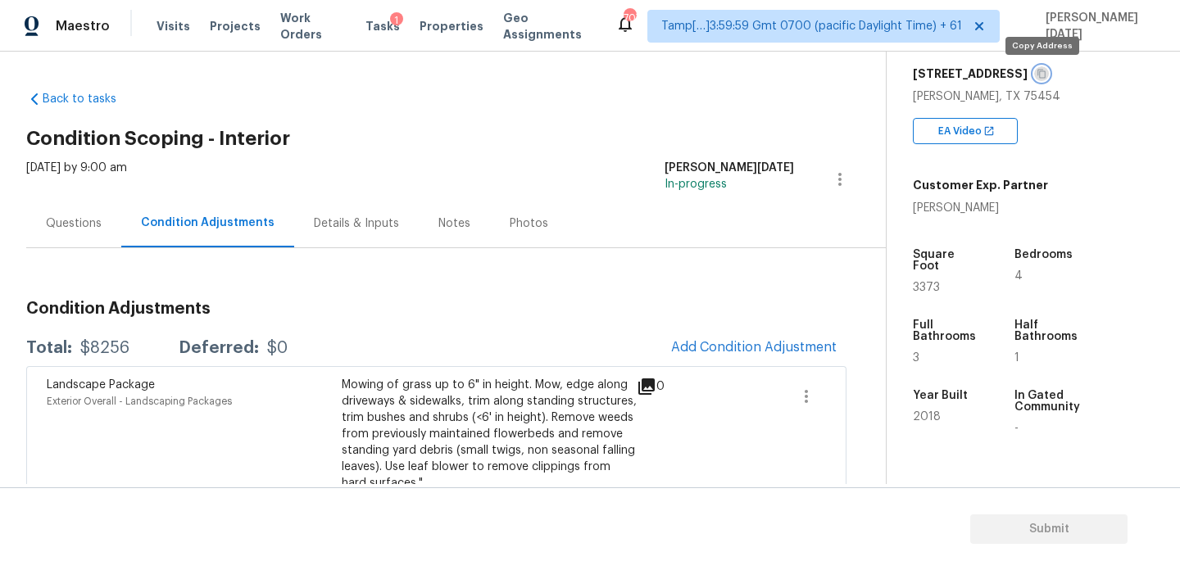
click at [1039, 77] on icon "button" at bounding box center [1042, 74] width 10 height 10
drag, startPoint x: 80, startPoint y: 346, endPoint x: 160, endPoint y: 346, distance: 79.5
click at [160, 346] on div "Total: $8256 Deferred: $0" at bounding box center [156, 348] width 261 height 16
copy div "$8256"
click at [74, 230] on div "Questions" at bounding box center [74, 224] width 56 height 16
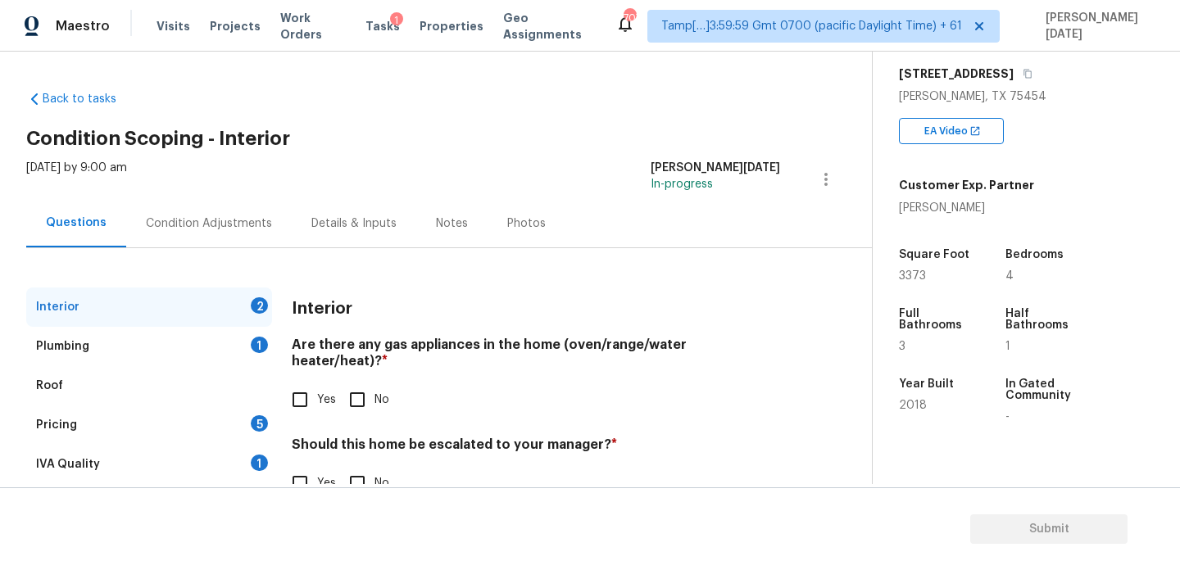
scroll to position [44, 0]
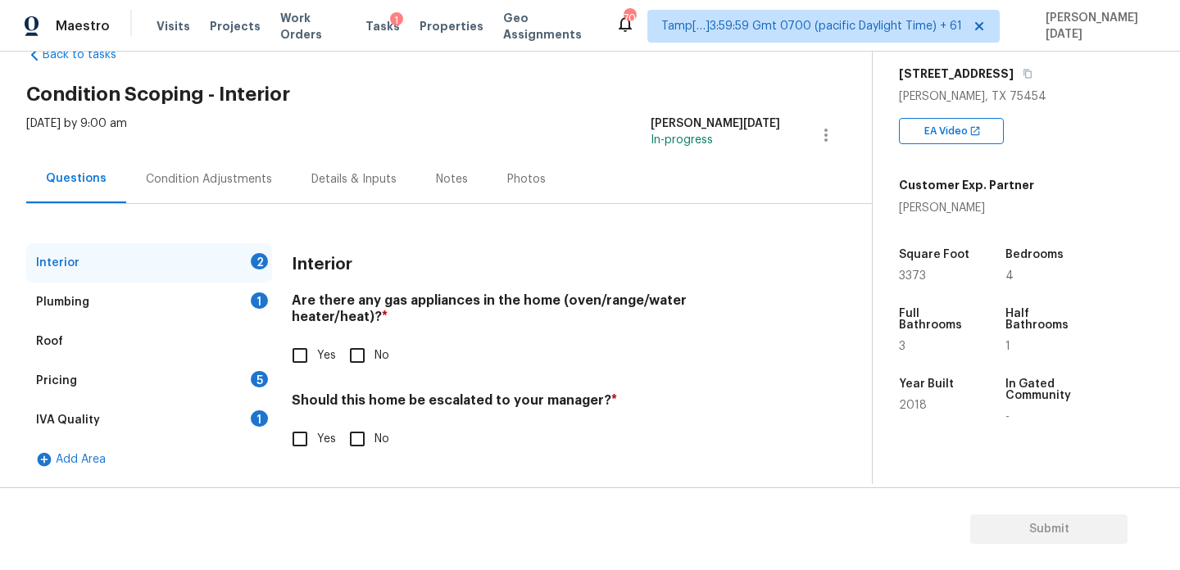
click at [299, 338] on input "Yes" at bounding box center [300, 355] width 34 height 34
checkbox input "true"
click at [390, 453] on div "Yes No" at bounding box center [536, 441] width 488 height 34
click at [364, 431] on input "No" at bounding box center [357, 439] width 34 height 34
checkbox input "true"
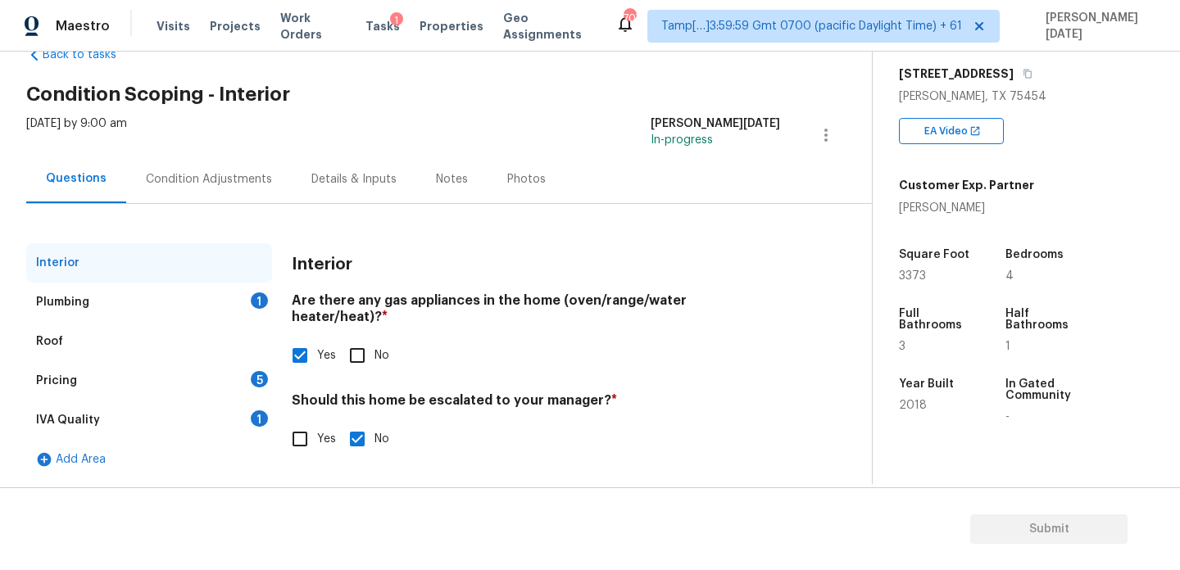
click at [237, 293] on div "Plumbing 1" at bounding box center [149, 302] width 246 height 39
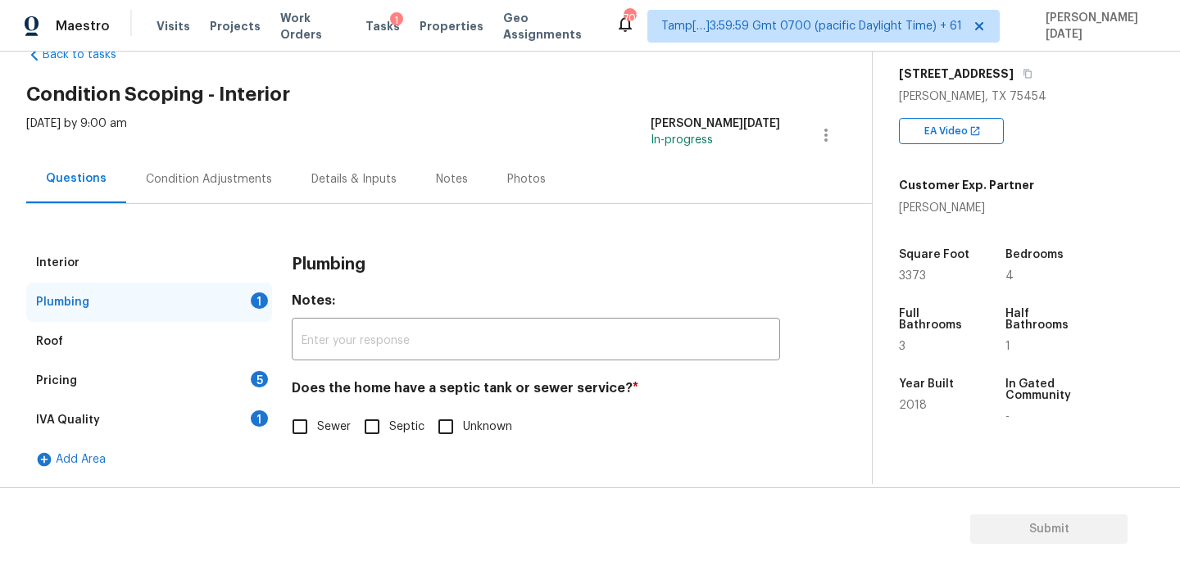
click at [305, 456] on div "Plumbing Notes: ​ Does the home have a septic tank or sewer service? * Sewer Se…" at bounding box center [536, 353] width 488 height 220
click at [302, 434] on input "Sewer" at bounding box center [300, 427] width 34 height 34
checkbox input "true"
click at [251, 379] on div "5" at bounding box center [259, 379] width 17 height 16
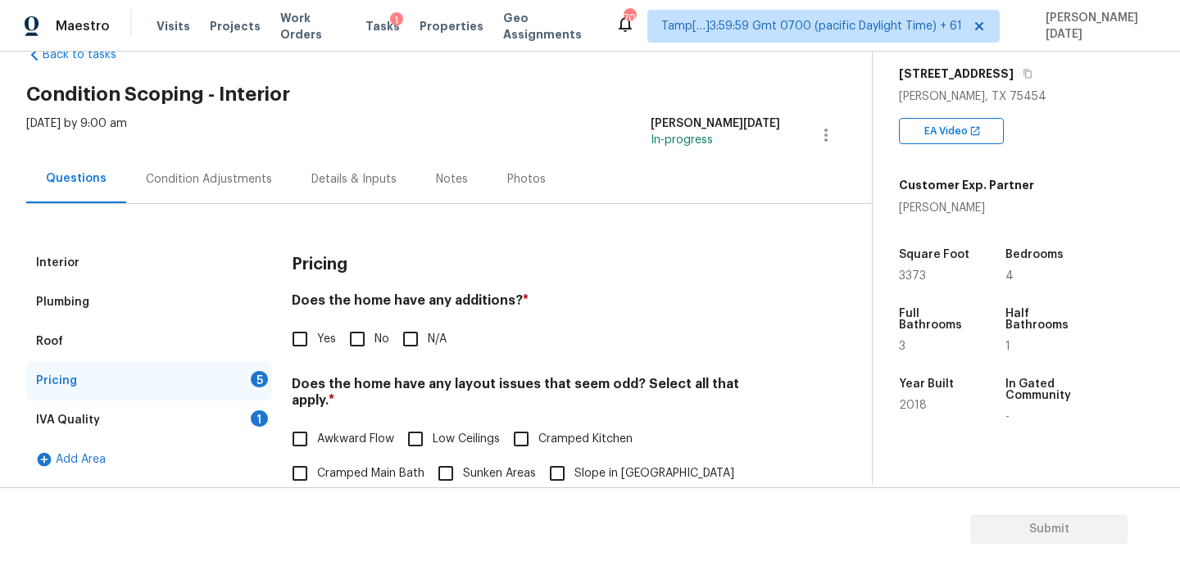
click at [357, 339] on input "No" at bounding box center [357, 339] width 34 height 34
checkbox input "true"
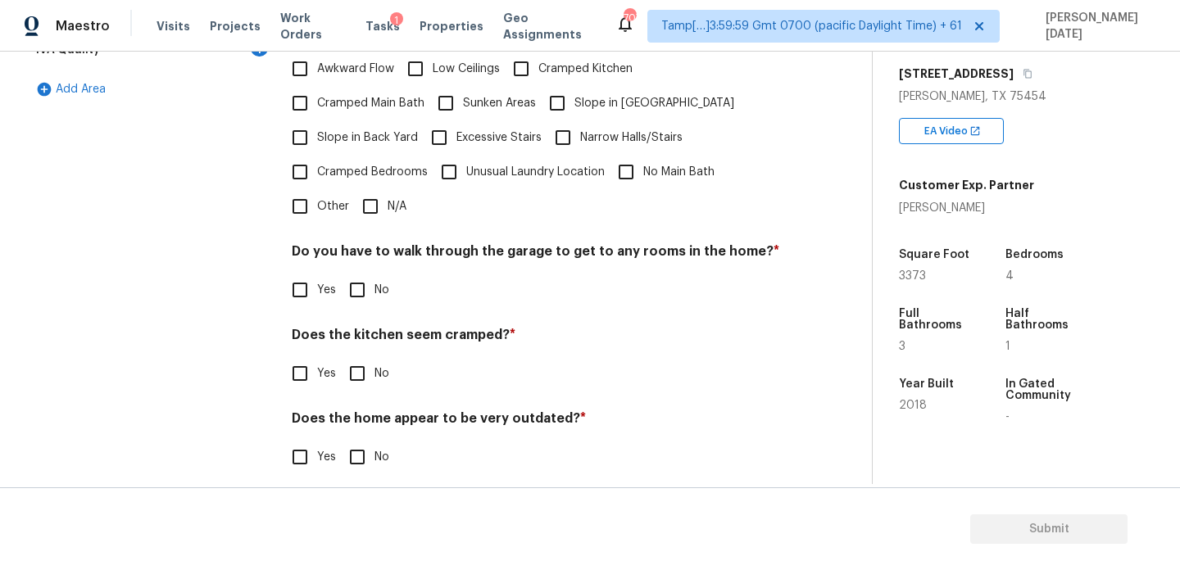
scroll to position [413, 0]
click at [373, 210] on div "Pricing Does the home have any additions? * Yes No N/A Does the home have any l…" at bounding box center [536, 185] width 488 height 621
click at [373, 202] on input "N/A" at bounding box center [370, 208] width 34 height 34
checkbox input "true"
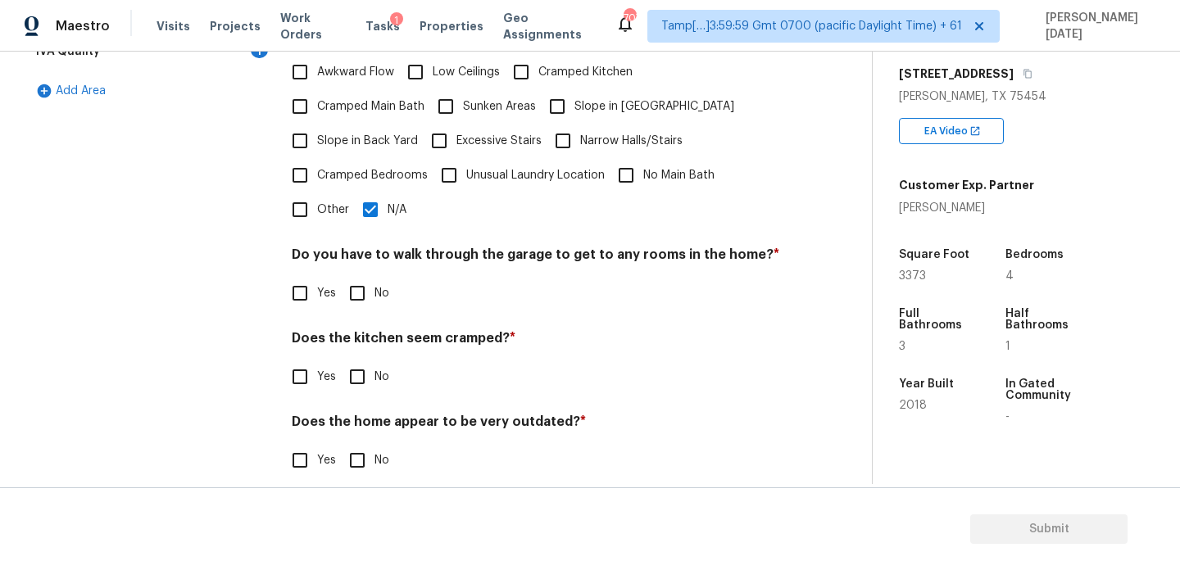
click at [359, 271] on div "Do you have to walk through the garage to get to any rooms in the home? * Yes No" at bounding box center [536, 279] width 488 height 64
click at [369, 275] on input "No" at bounding box center [357, 292] width 34 height 34
checkbox input "true"
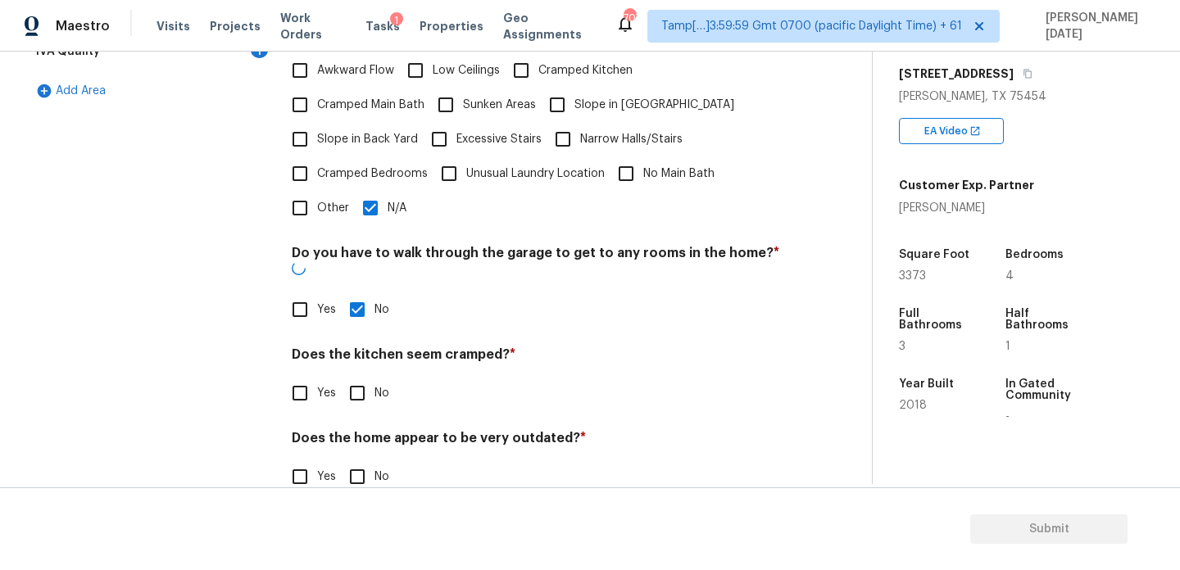
click at [366, 376] on input "No" at bounding box center [357, 393] width 34 height 34
checkbox input "true"
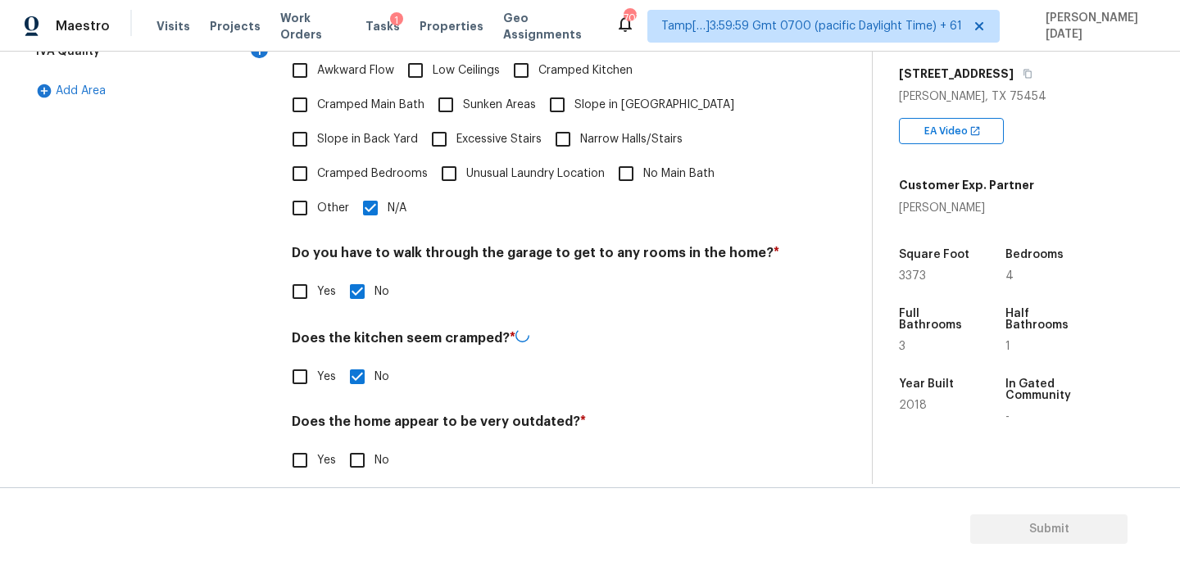
click at [367, 463] on div "Pricing Does the home have any additions? * Yes No N/A Does the home have any l…" at bounding box center [536, 186] width 488 height 623
click at [367, 455] on input "No" at bounding box center [357, 459] width 34 height 34
checkbox input "true"
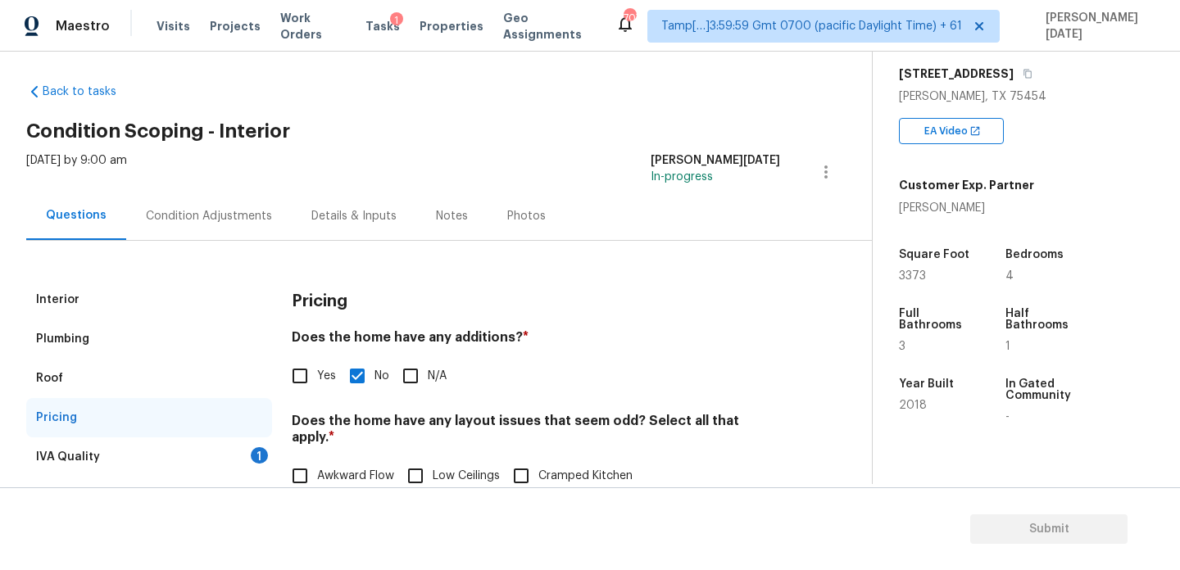
scroll to position [0, 0]
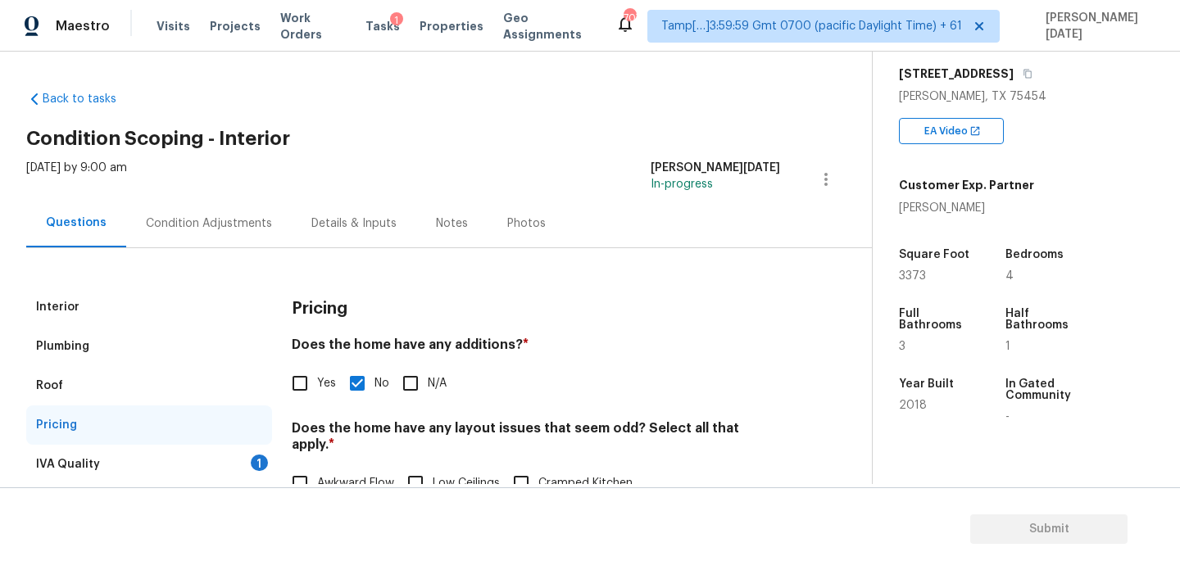
click at [247, 466] on div "IVA Quality 1" at bounding box center [149, 464] width 246 height 39
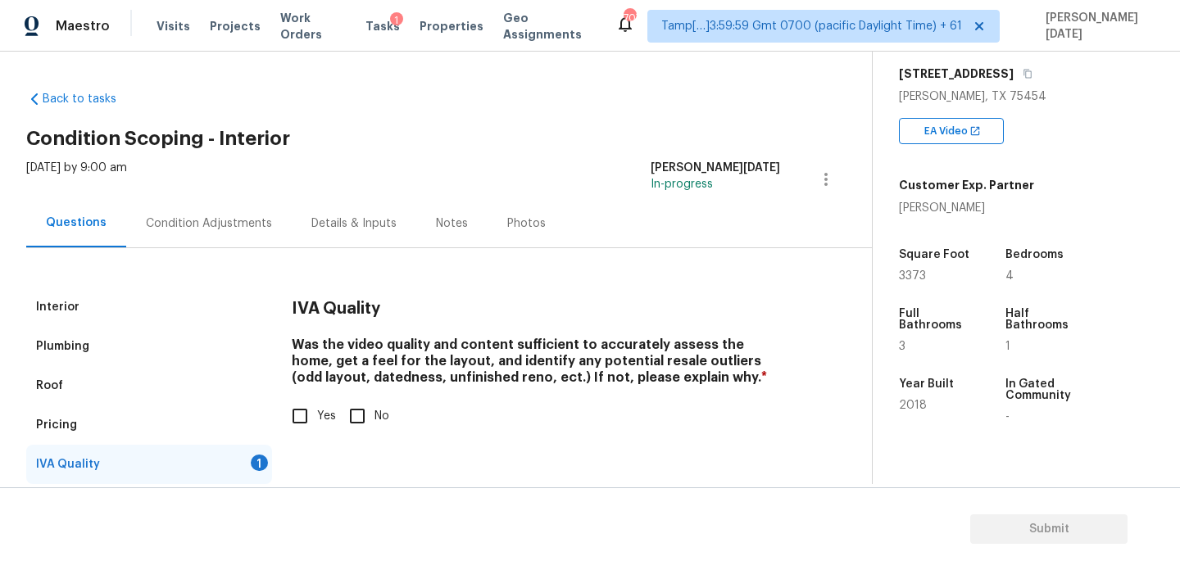
click at [309, 406] on input "Yes" at bounding box center [300, 416] width 34 height 34
checkbox input "true"
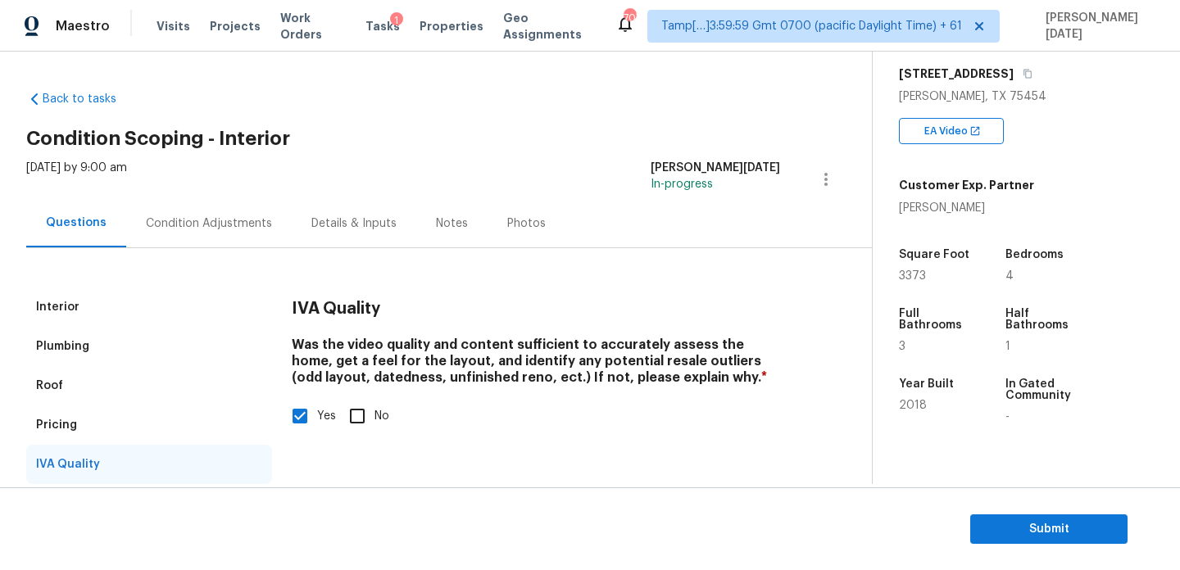
click at [215, 204] on div "Condition Adjustments" at bounding box center [209, 223] width 166 height 48
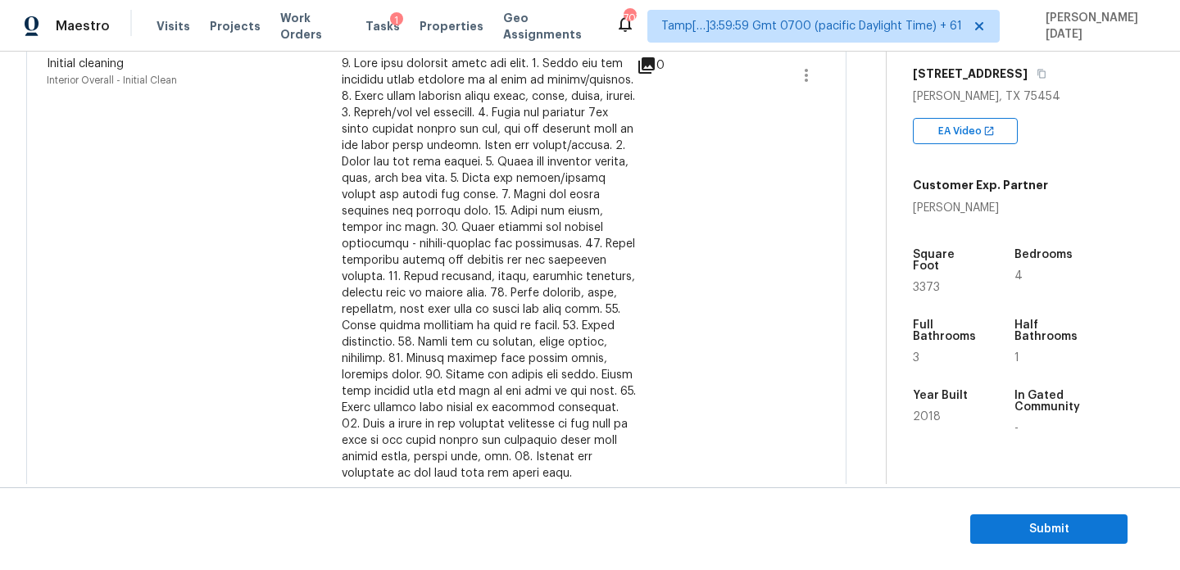
scroll to position [720, 0]
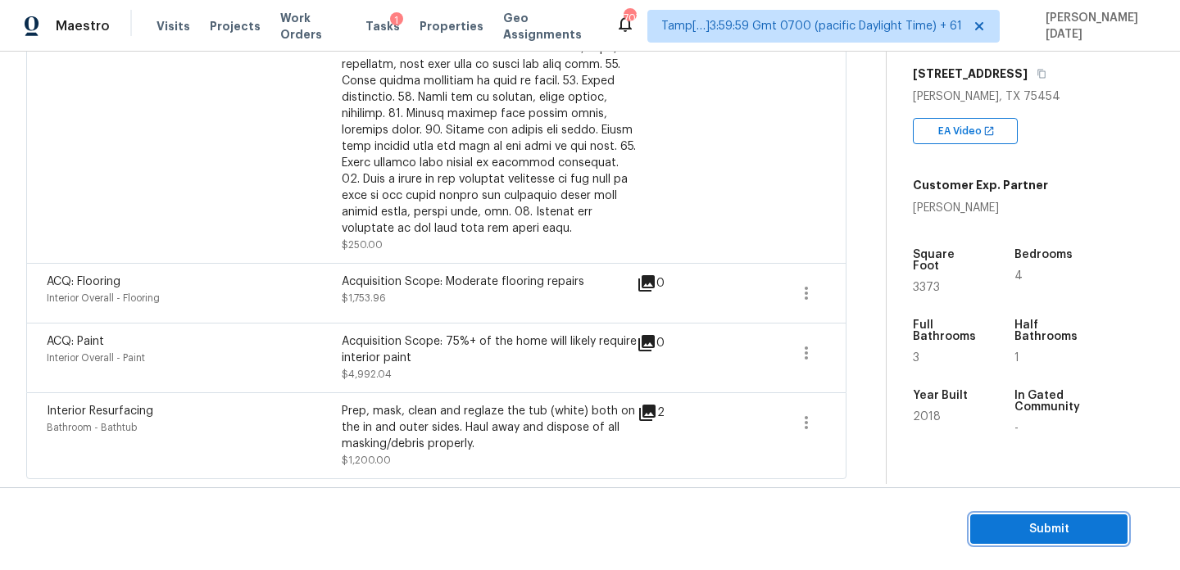
click at [1008, 524] on span "Submit" at bounding box center [1048, 530] width 131 height 20
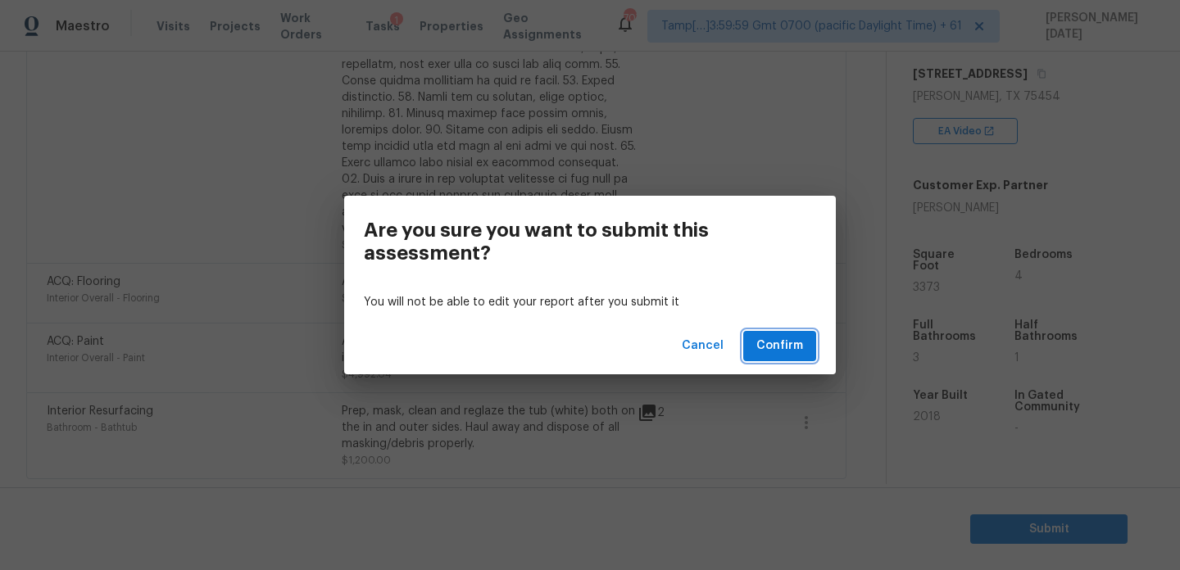
click at [800, 349] on span "Confirm" at bounding box center [779, 346] width 47 height 20
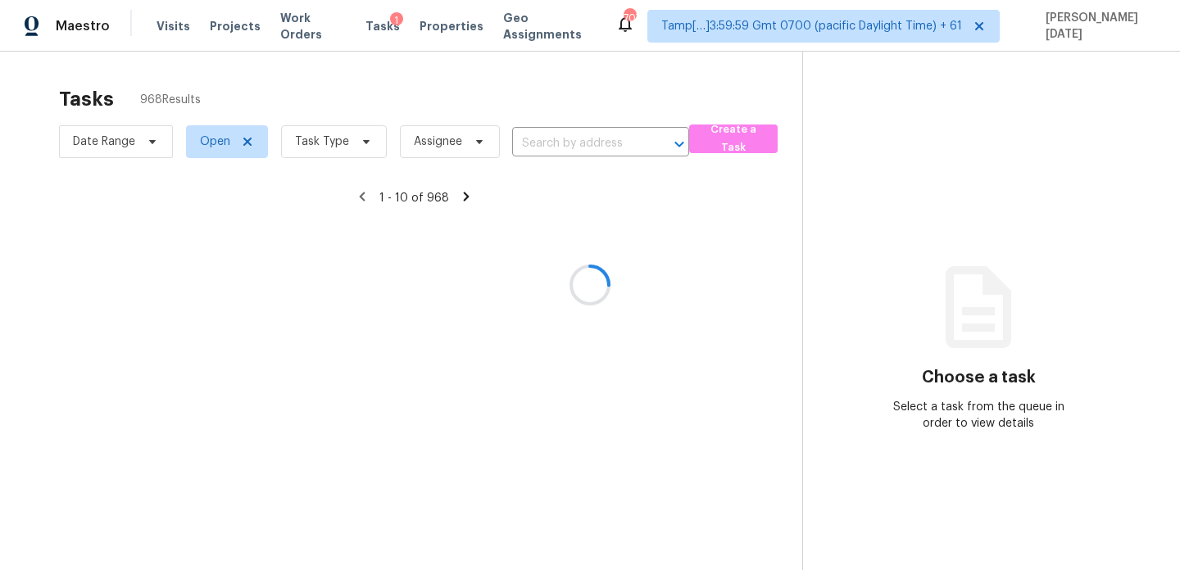
click at [568, 143] on div at bounding box center [590, 285] width 1180 height 570
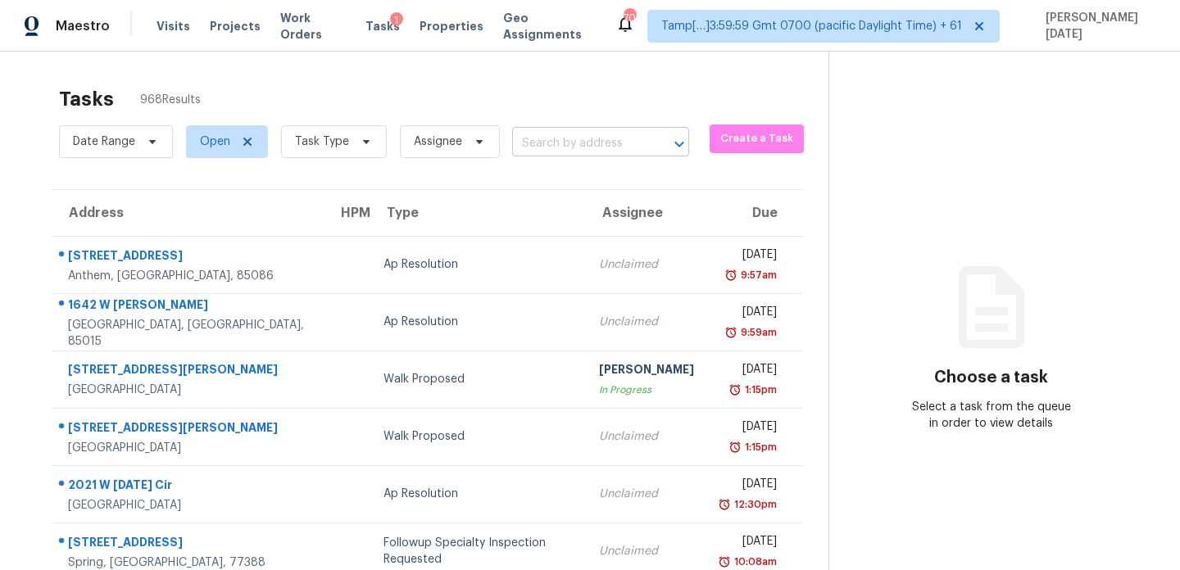
click at [572, 154] on input "text" at bounding box center [577, 143] width 131 height 25
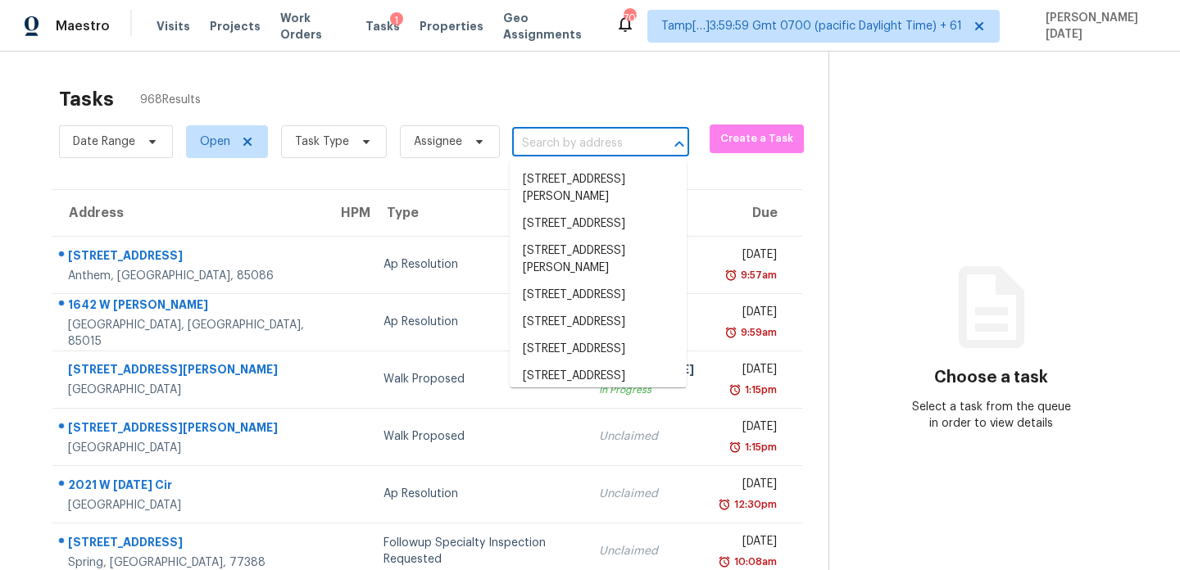
paste input "[STREET_ADDRESS]"
type input "[STREET_ADDRESS]"
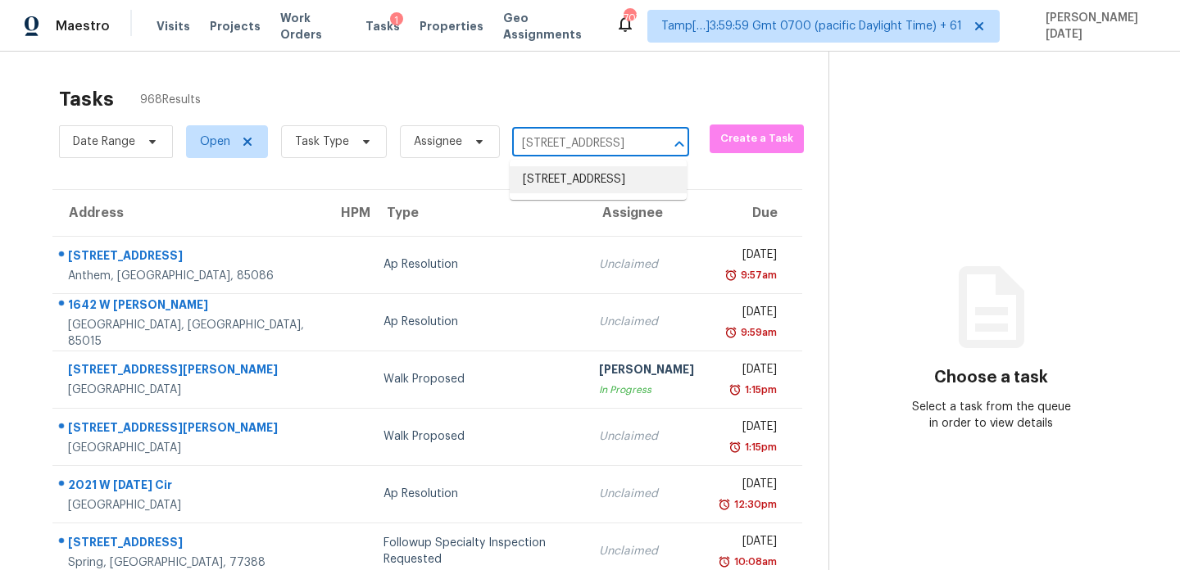
click at [591, 193] on li "[STREET_ADDRESS]" at bounding box center [598, 179] width 177 height 27
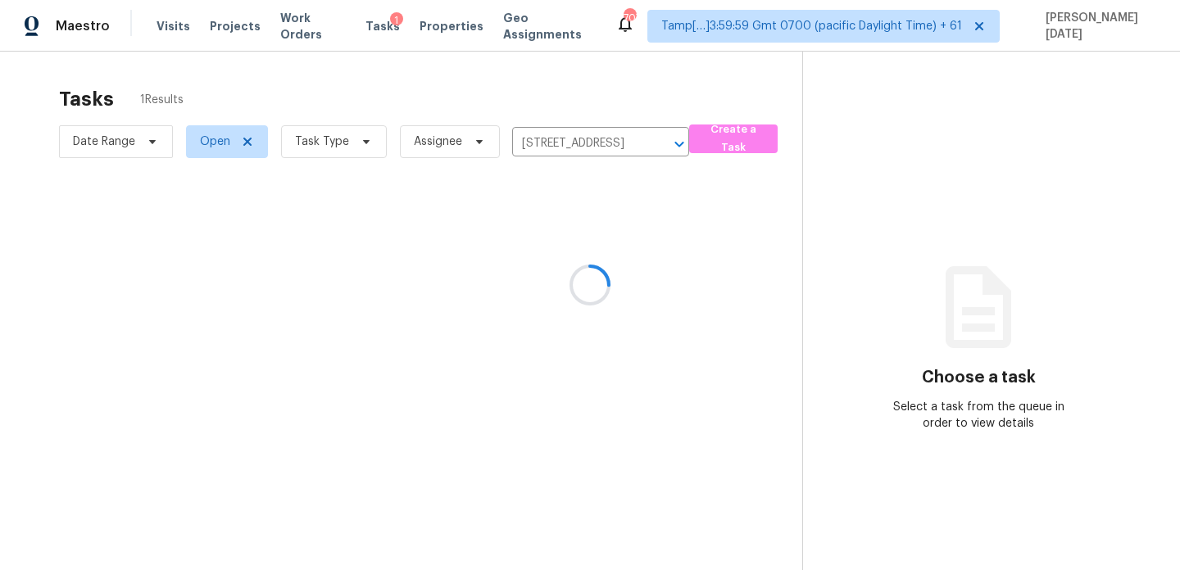
click at [625, 254] on div at bounding box center [590, 285] width 1180 height 570
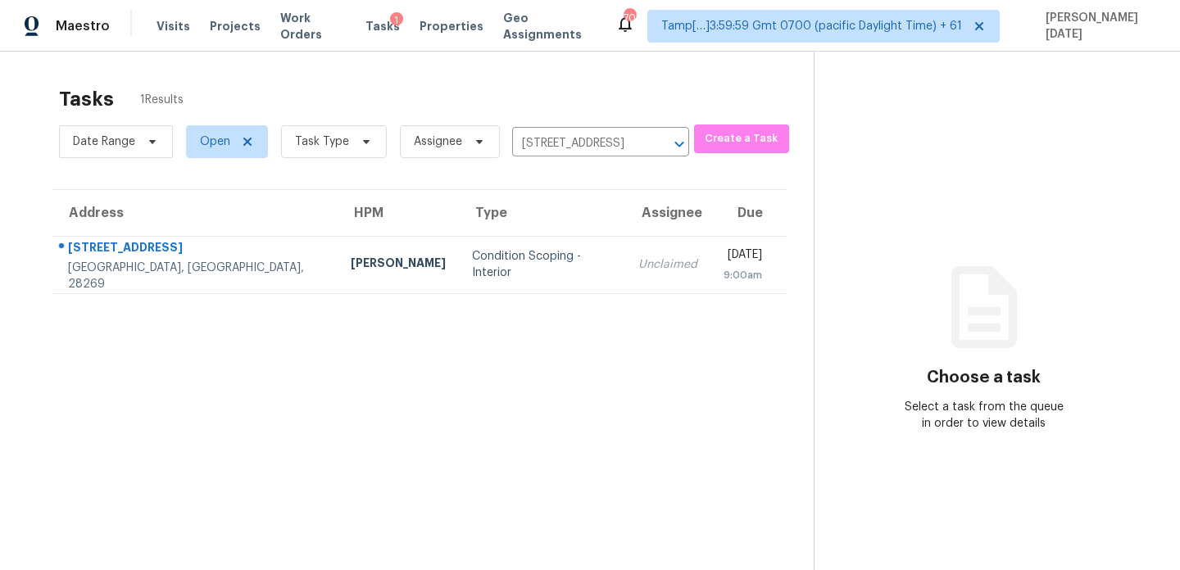
click at [711, 254] on td "[DATE] 9:00am" at bounding box center [749, 264] width 77 height 57
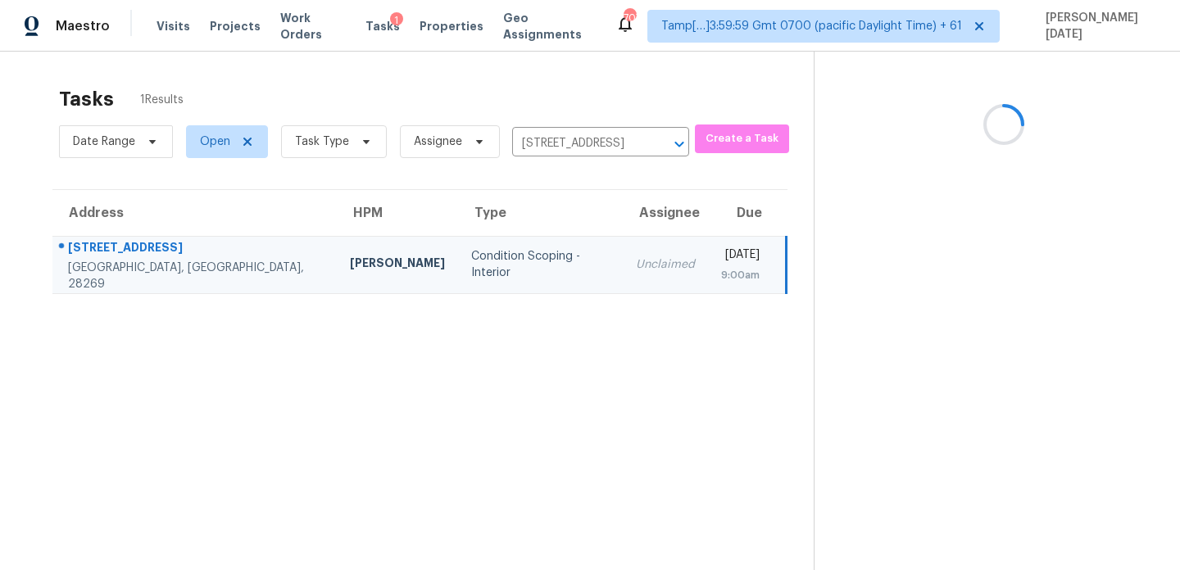
click at [708, 254] on td "[DATE] 9:00am" at bounding box center [747, 264] width 79 height 57
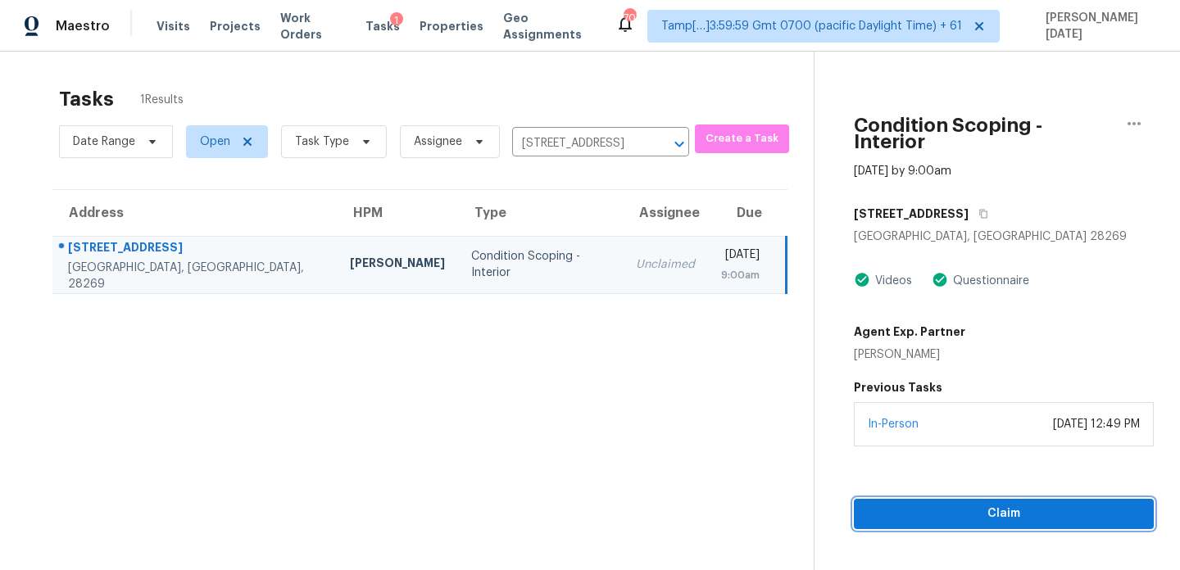
click at [963, 504] on span "Claim" at bounding box center [1004, 514] width 274 height 20
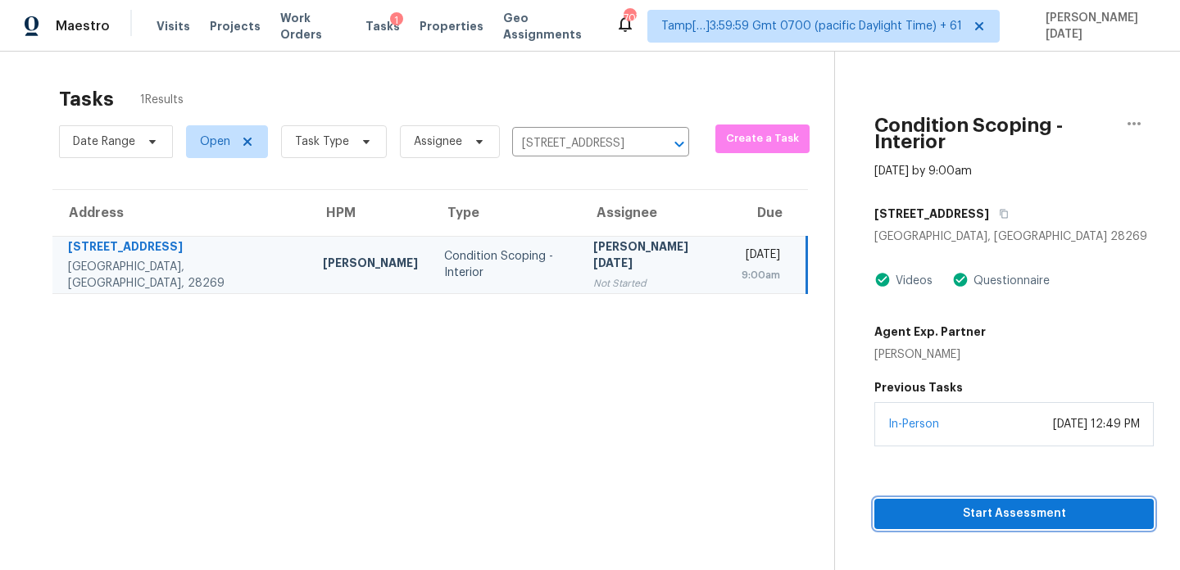
click at [906, 504] on span "Start Assessment" at bounding box center [1014, 514] width 253 height 20
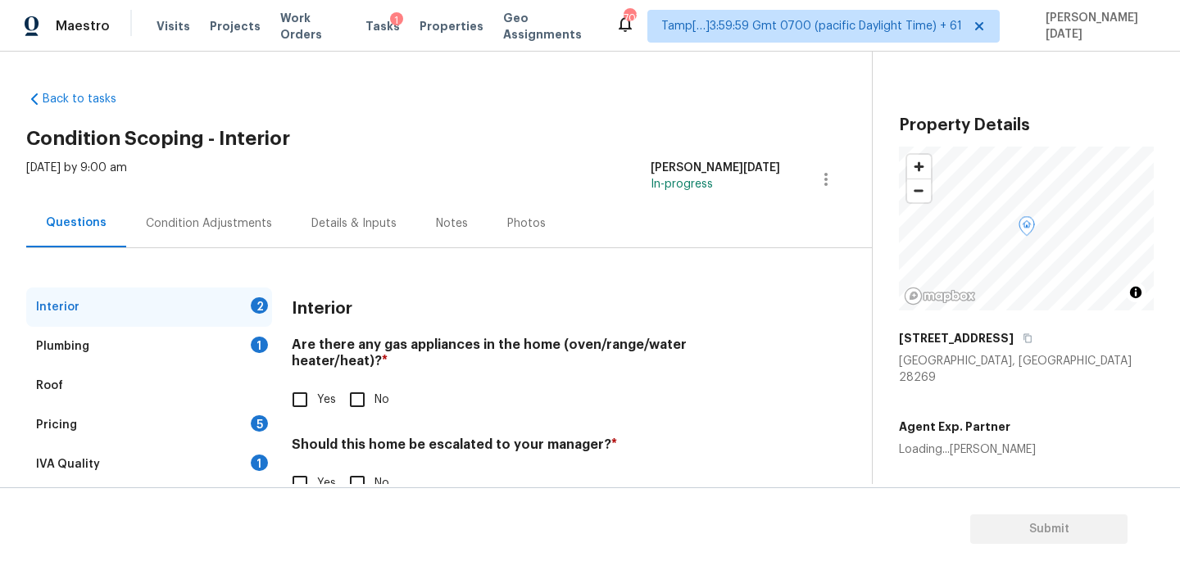
click at [207, 227] on div "Condition Adjustments" at bounding box center [209, 224] width 126 height 16
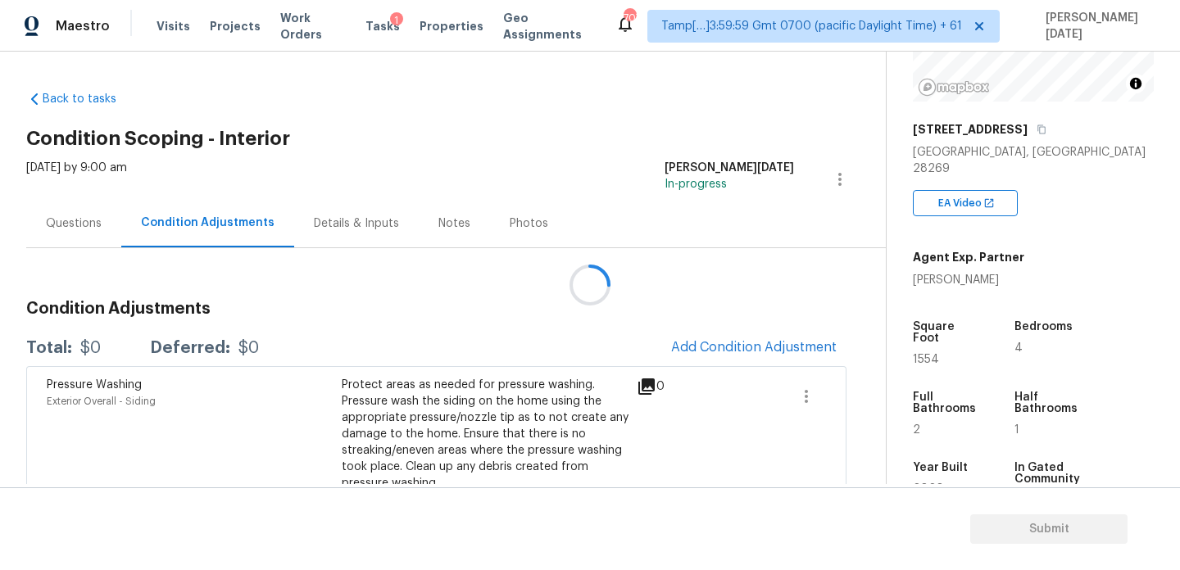
scroll to position [248, 0]
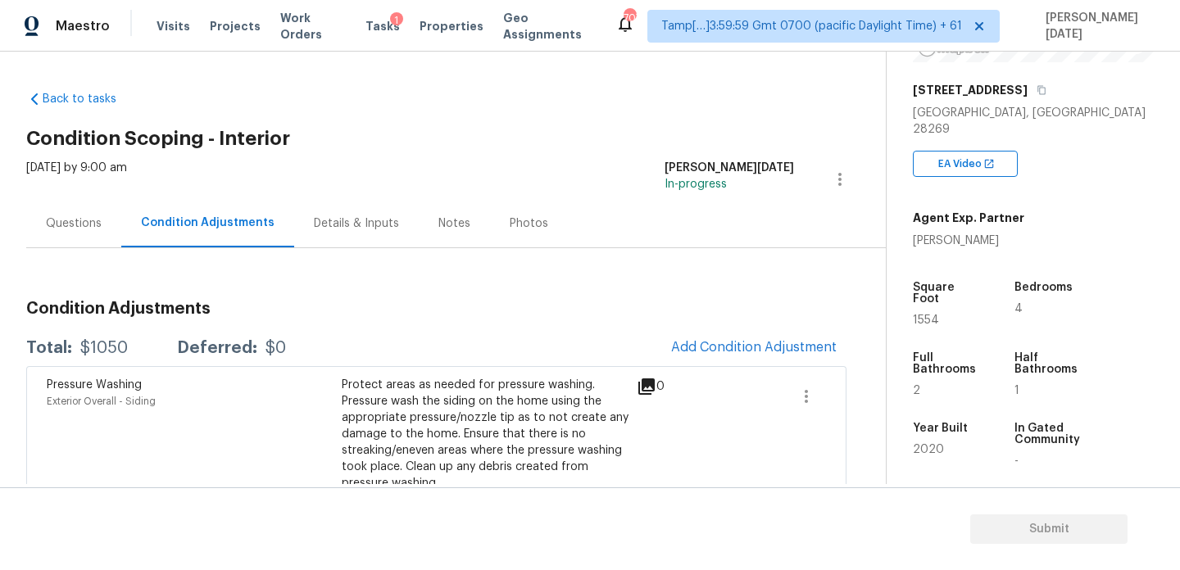
click at [933, 315] on span "1554" at bounding box center [926, 320] width 26 height 11
copy span "1554"
click at [709, 350] on span "Add Condition Adjustment" at bounding box center [754, 347] width 166 height 15
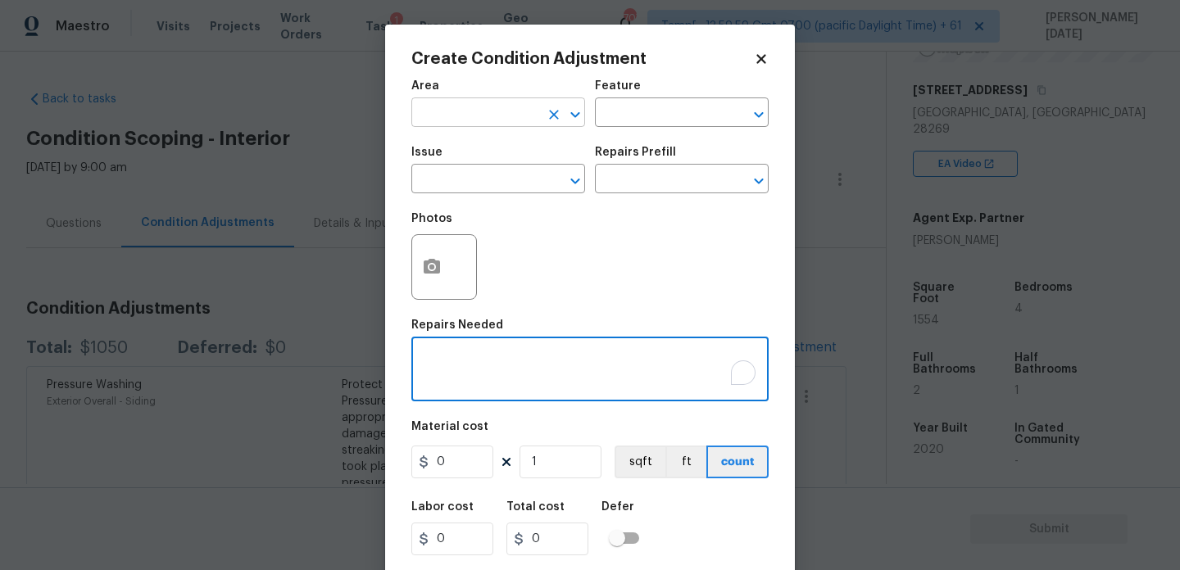
click at [445, 124] on input "text" at bounding box center [475, 114] width 128 height 25
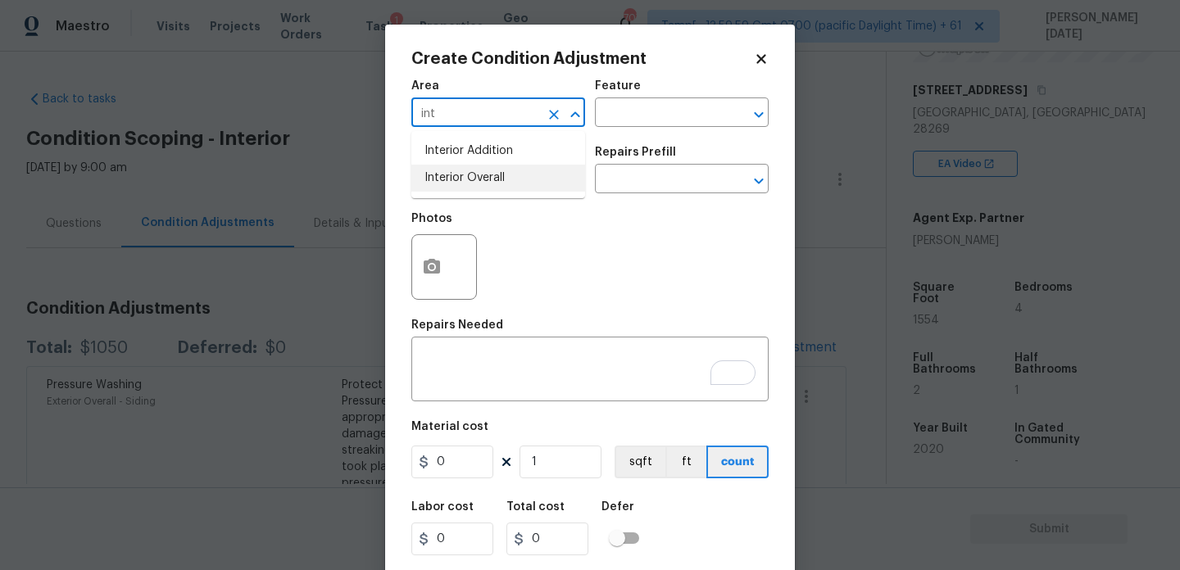
click at [462, 178] on li "Interior Overall" at bounding box center [498, 178] width 174 height 27
type input "Interior Overall"
click at [462, 178] on input "text" at bounding box center [475, 180] width 128 height 25
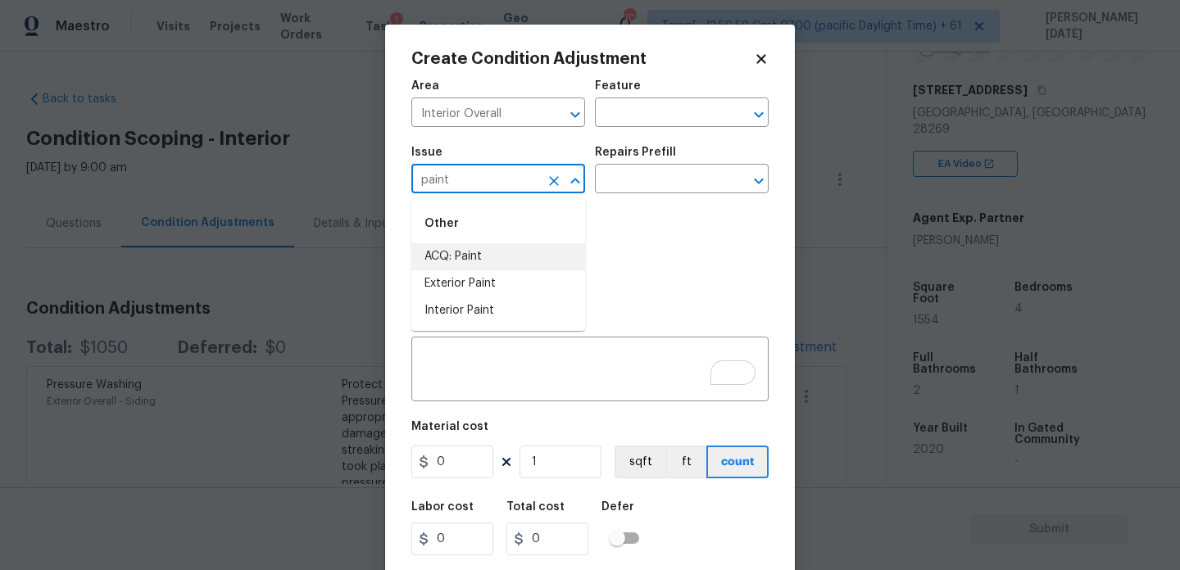
click at [464, 253] on li "ACQ: Paint" at bounding box center [498, 256] width 174 height 27
type input "ACQ: Paint"
click at [674, 181] on input "text" at bounding box center [659, 180] width 128 height 25
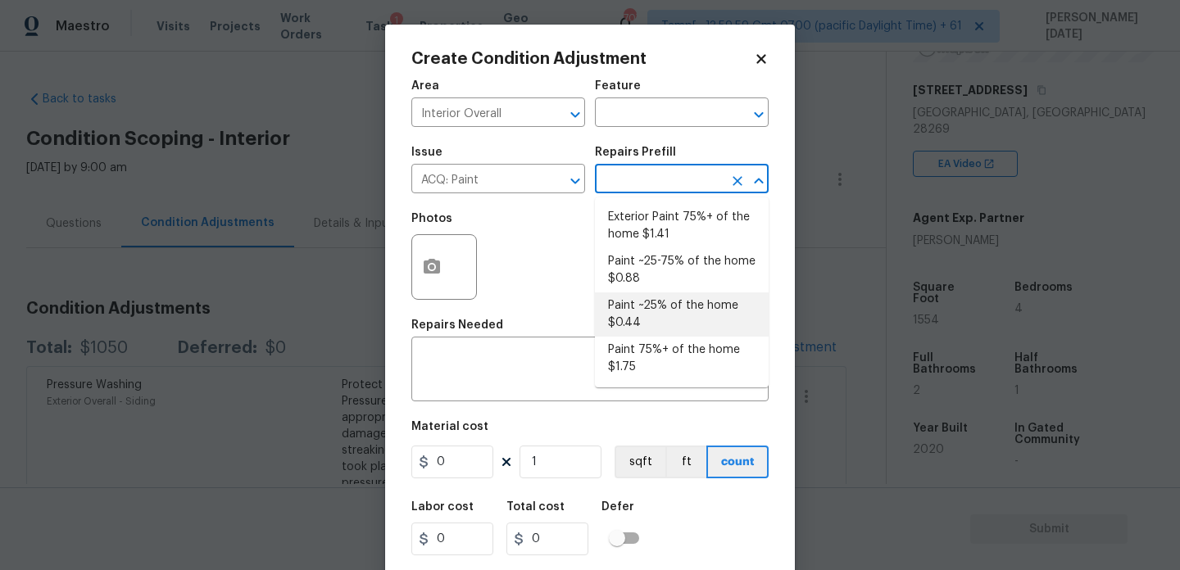
click at [670, 303] on li "Paint ~25% of the home $0.44" at bounding box center [682, 315] width 174 height 44
type input "Acquisition"
type textarea "Acquisition Scope: ~25% of the home needs interior paint"
type input "0.44"
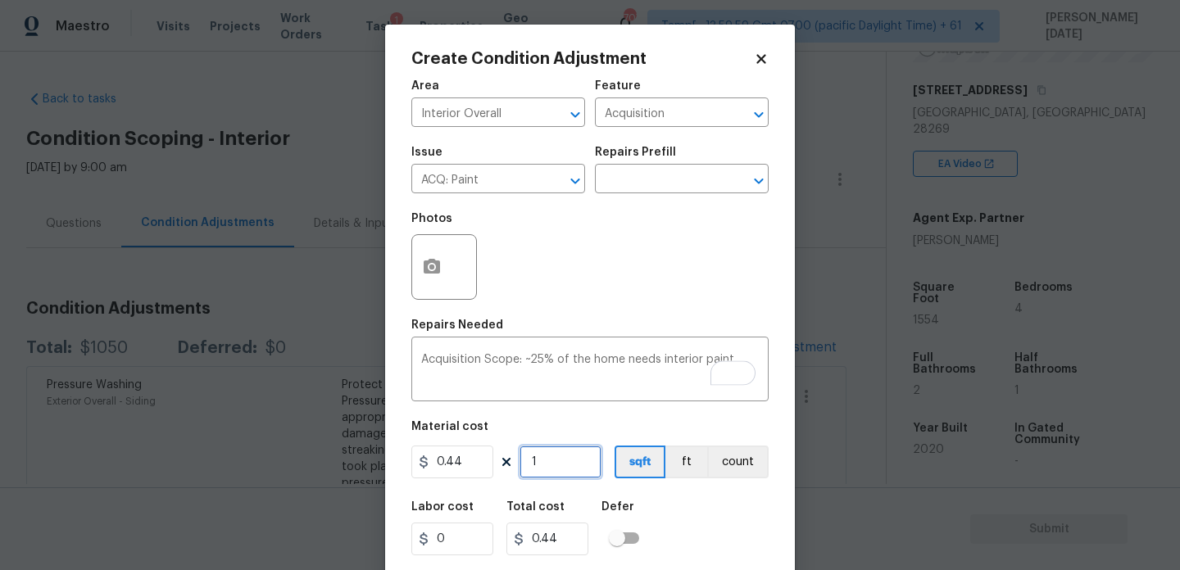
click at [577, 467] on input "1" at bounding box center [561, 462] width 82 height 33
type input "0"
paste input "1554"
type input "1554"
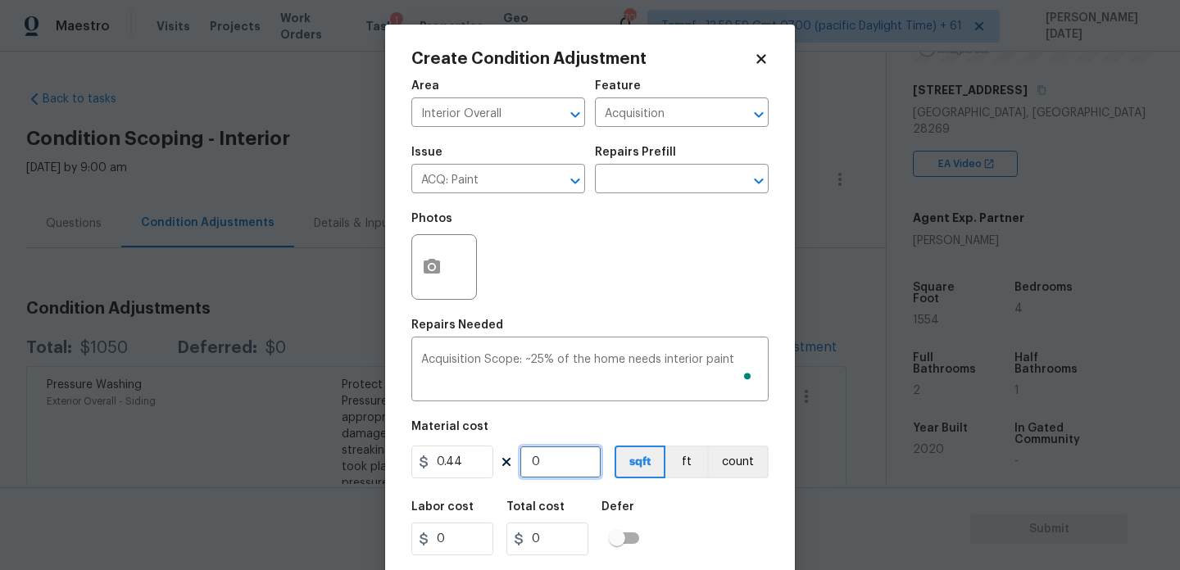
type input "683.76"
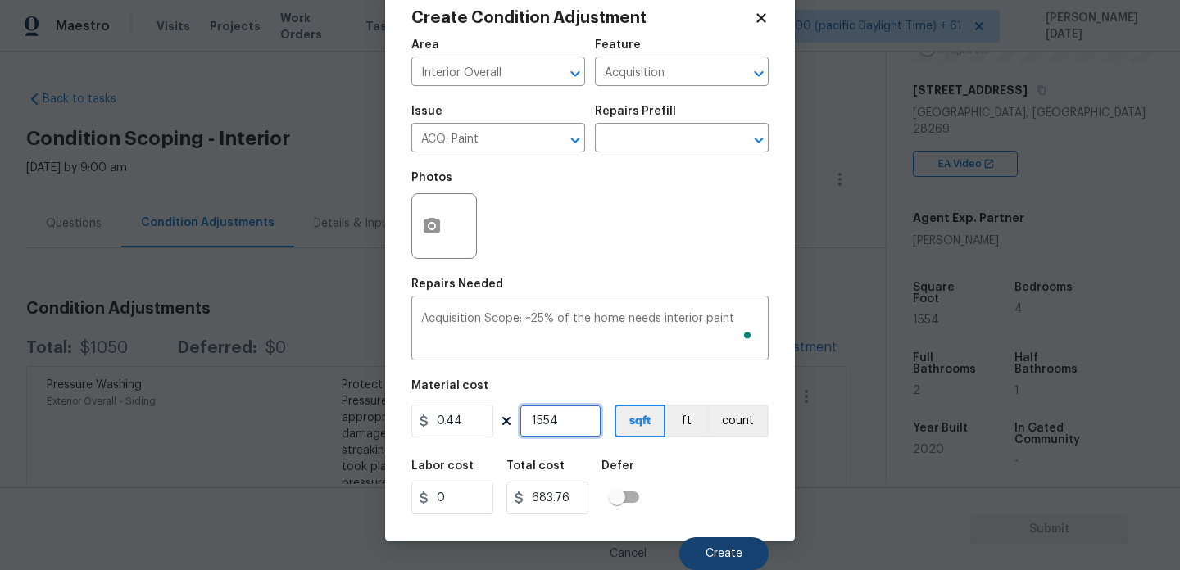
type input "1554"
click at [715, 548] on span "Create" at bounding box center [724, 554] width 37 height 12
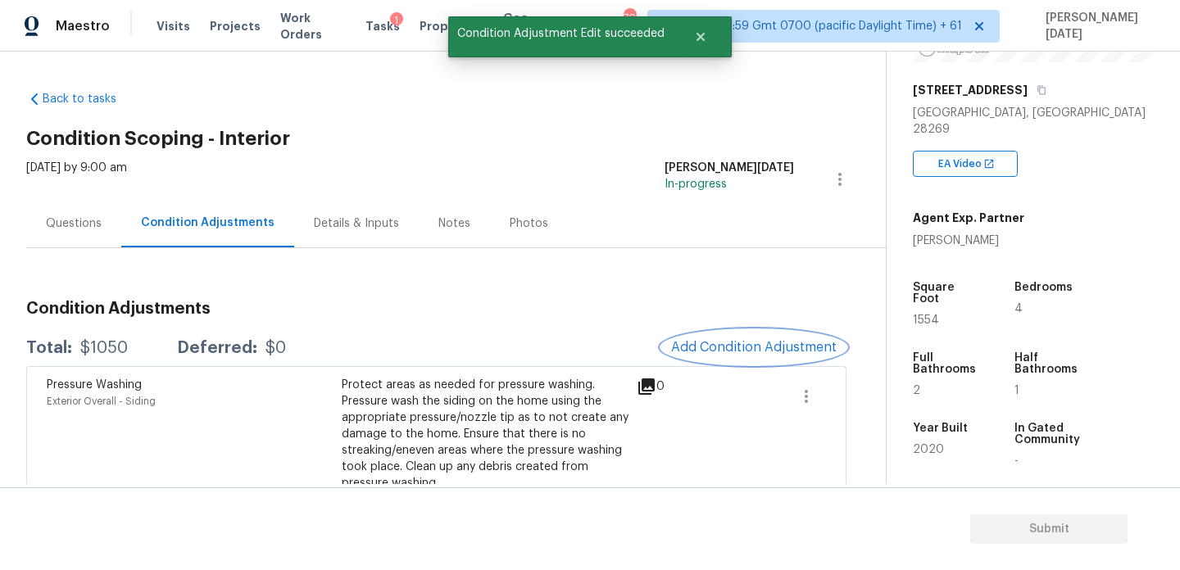
scroll to position [0, 0]
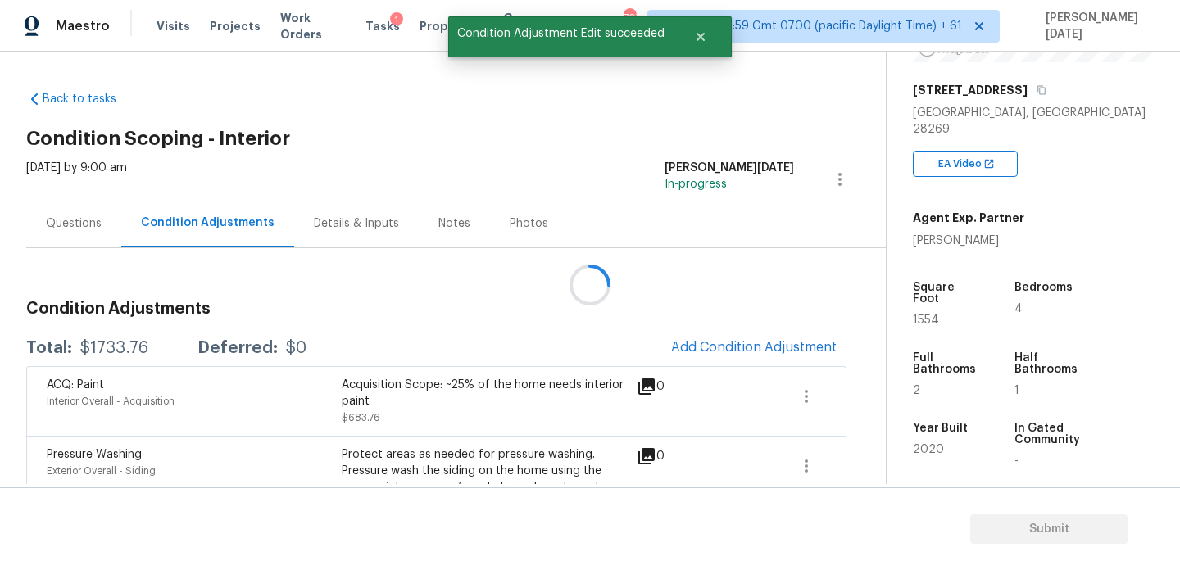
click at [711, 331] on div at bounding box center [590, 285] width 1180 height 570
click at [711, 331] on span "Add Condition Adjustment" at bounding box center [753, 348] width 185 height 36
click at [720, 338] on button "Add Condition Adjustment" at bounding box center [753, 347] width 185 height 34
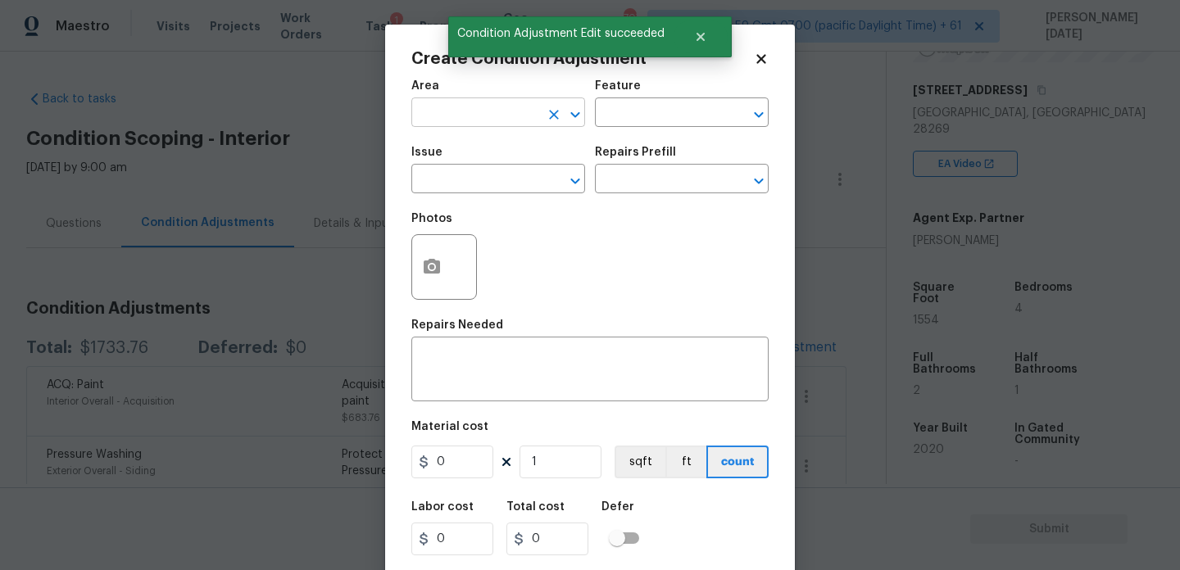
click at [453, 112] on input "text" at bounding box center [475, 114] width 128 height 25
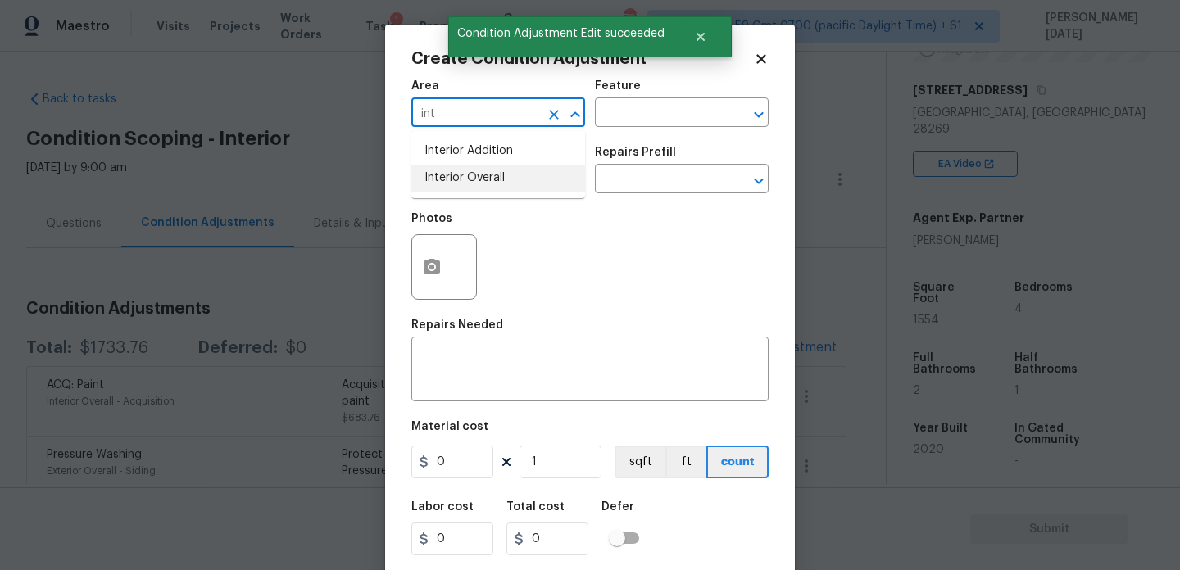
click at [477, 178] on li "Interior Overall" at bounding box center [498, 178] width 174 height 27
type input "Interior Overall"
click at [477, 178] on input "text" at bounding box center [475, 180] width 128 height 25
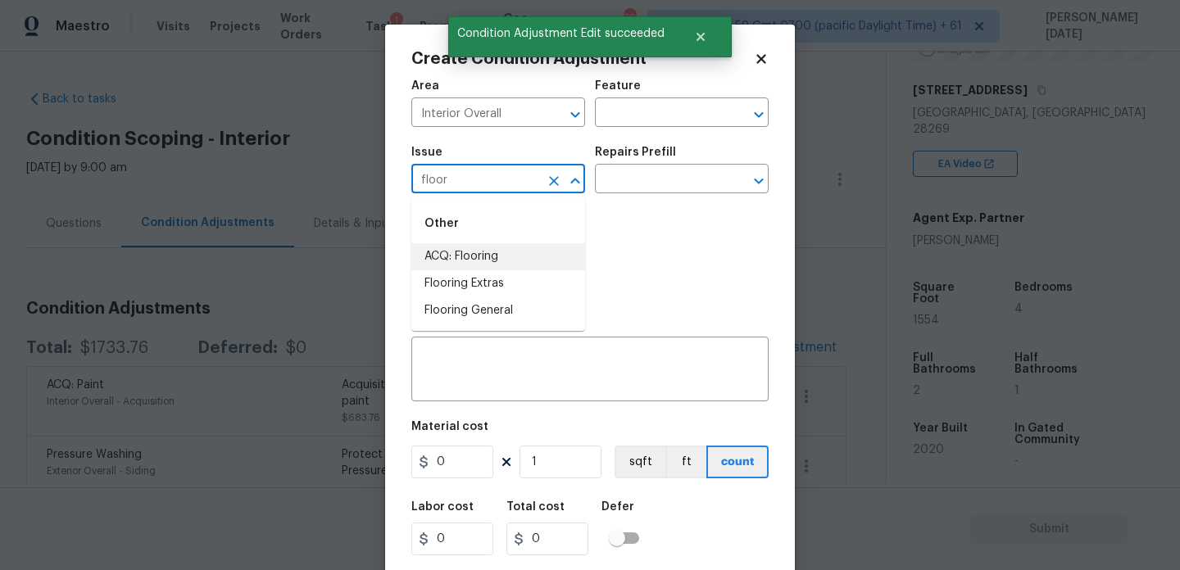
click at [500, 248] on li "ACQ: Flooring" at bounding box center [498, 256] width 174 height 27
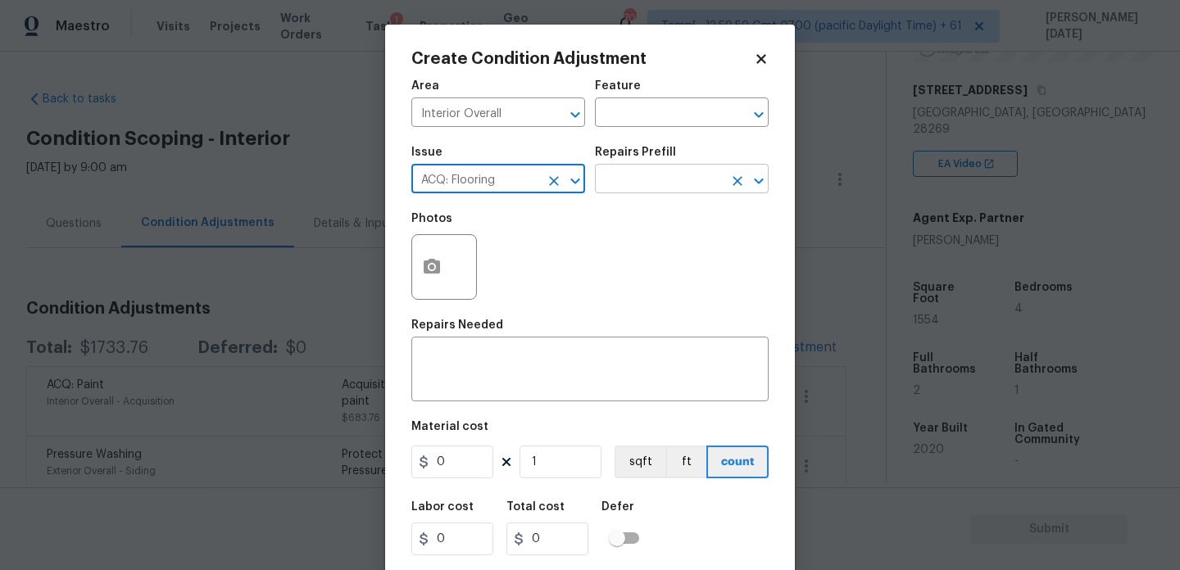
type input "ACQ: Flooring"
click at [670, 175] on input "text" at bounding box center [659, 180] width 128 height 25
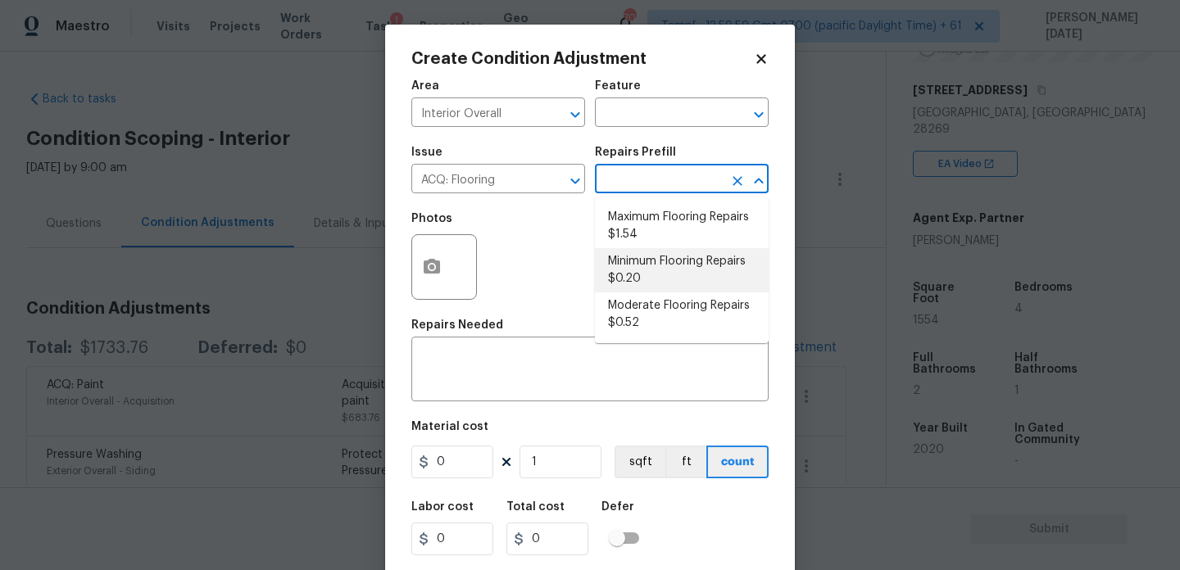
click at [669, 267] on li "Minimum Flooring Repairs $0.20" at bounding box center [682, 270] width 174 height 44
type input "Acquisition"
type textarea "Acquisition Scope: Minimum flooring repairs"
type input "0.2"
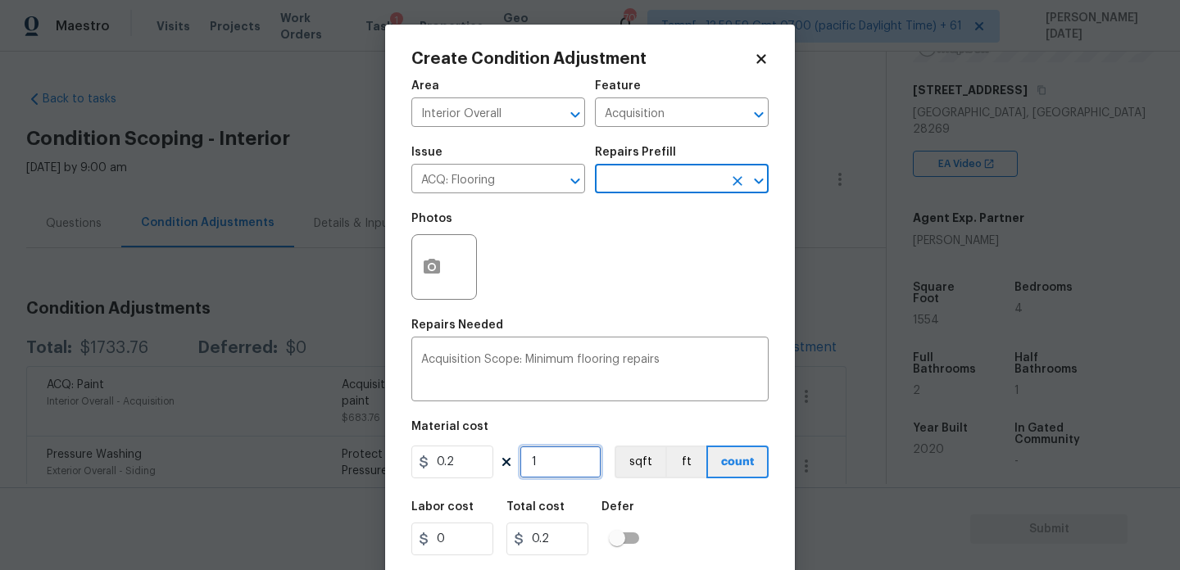
click at [593, 466] on input "1" at bounding box center [561, 462] width 82 height 33
type input "0"
paste input "1554"
type input "1554"
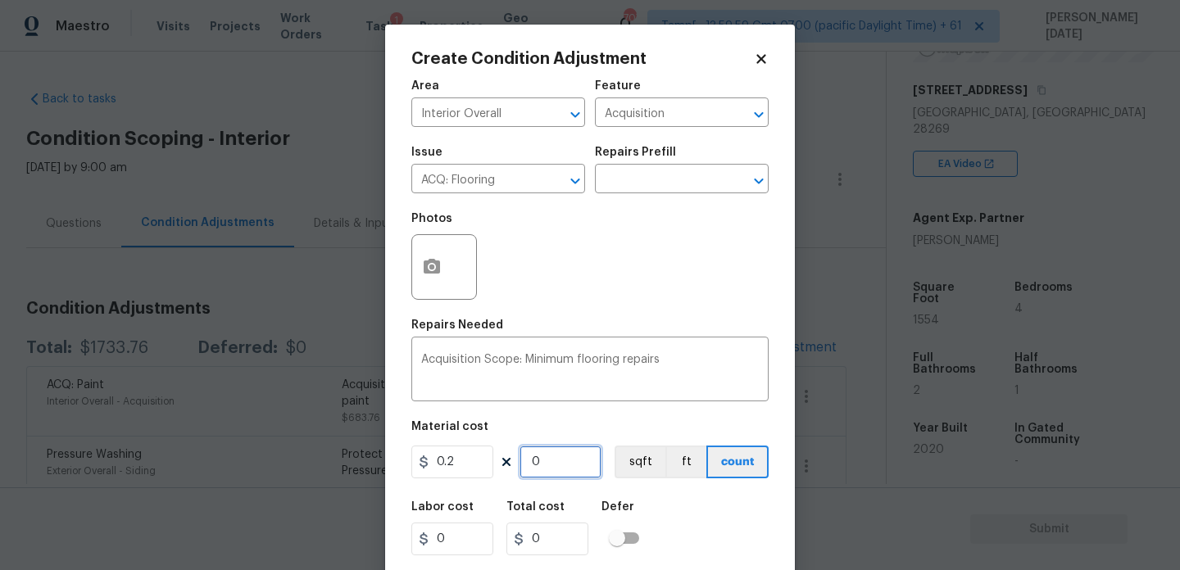
type input "310.8"
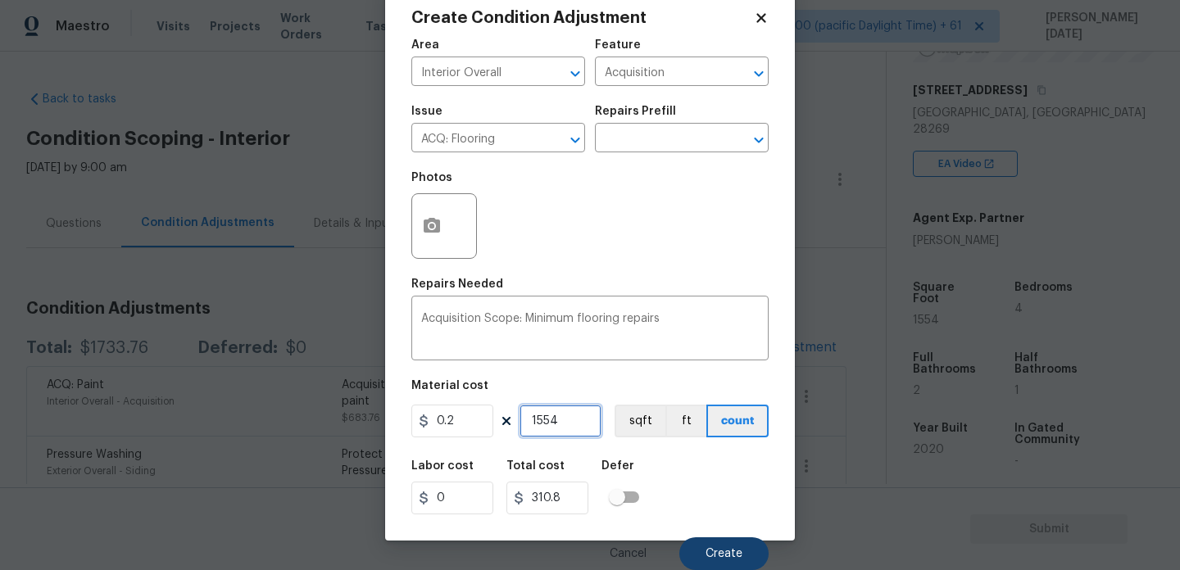
type input "1554"
click at [711, 544] on button "Create" at bounding box center [723, 554] width 89 height 33
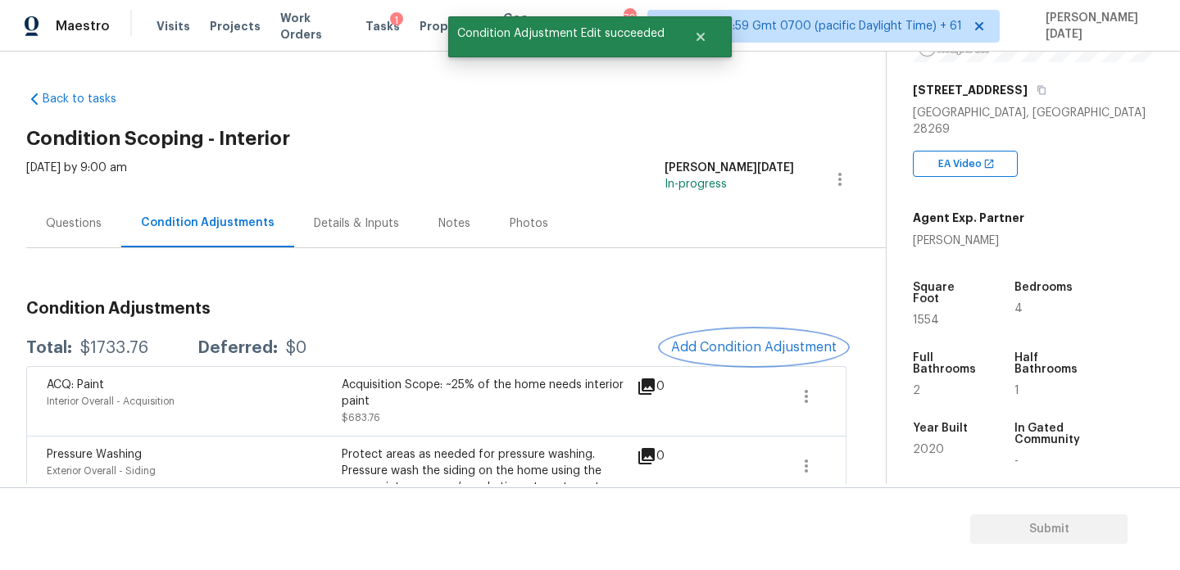
scroll to position [0, 0]
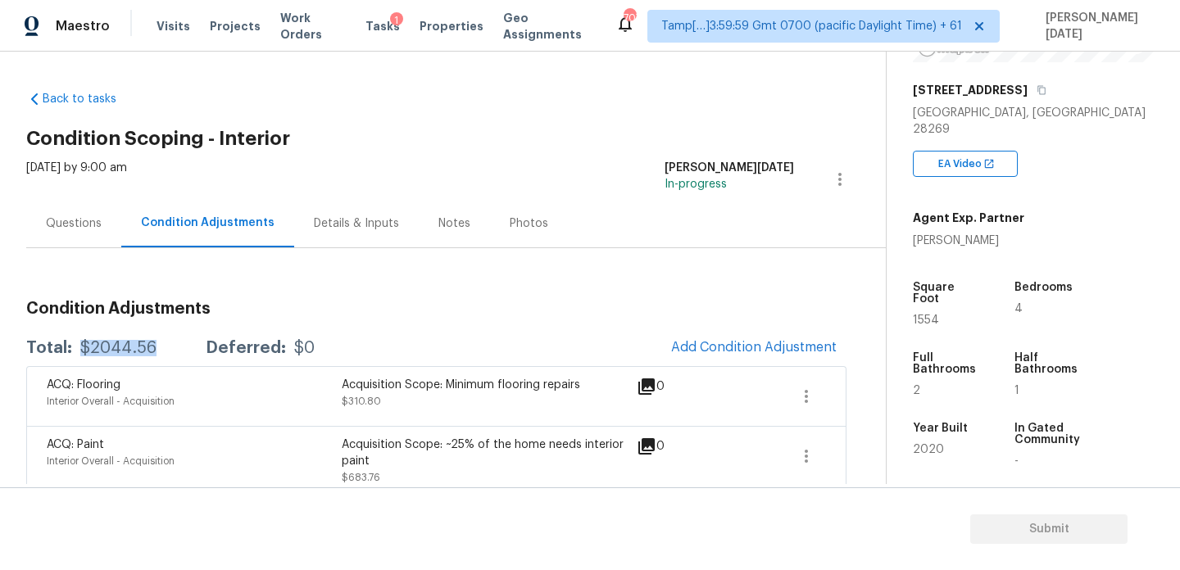
drag, startPoint x: 79, startPoint y: 348, endPoint x: 153, endPoint y: 348, distance: 73.8
click at [153, 348] on div "Total: $2044.56 Deferred: $0" at bounding box center [170, 348] width 288 height 16
copy div "$2044.56"
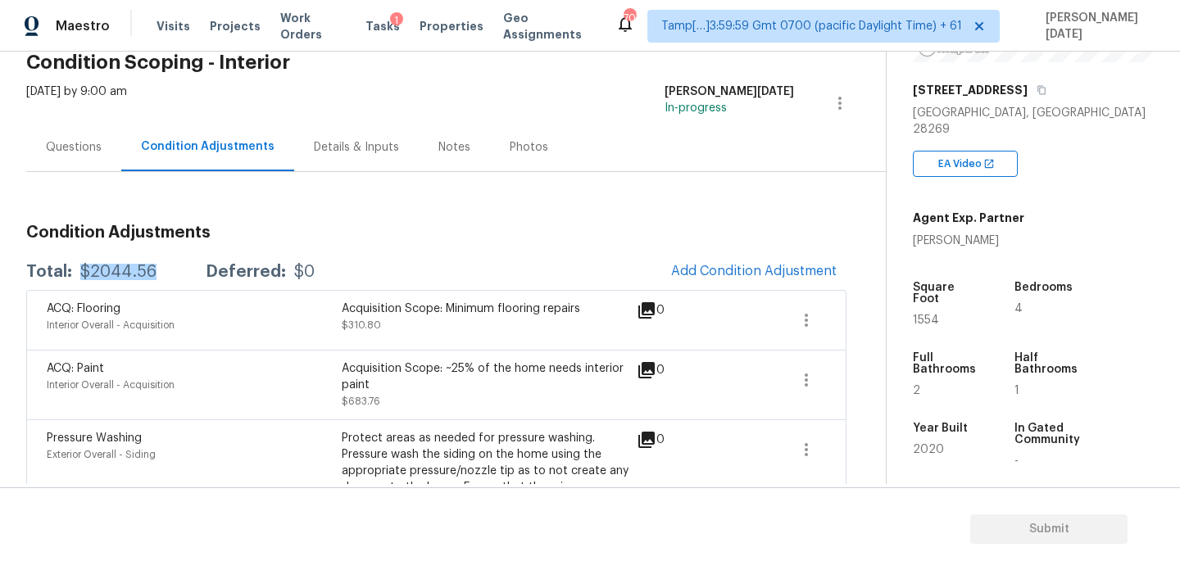
scroll to position [198, 0]
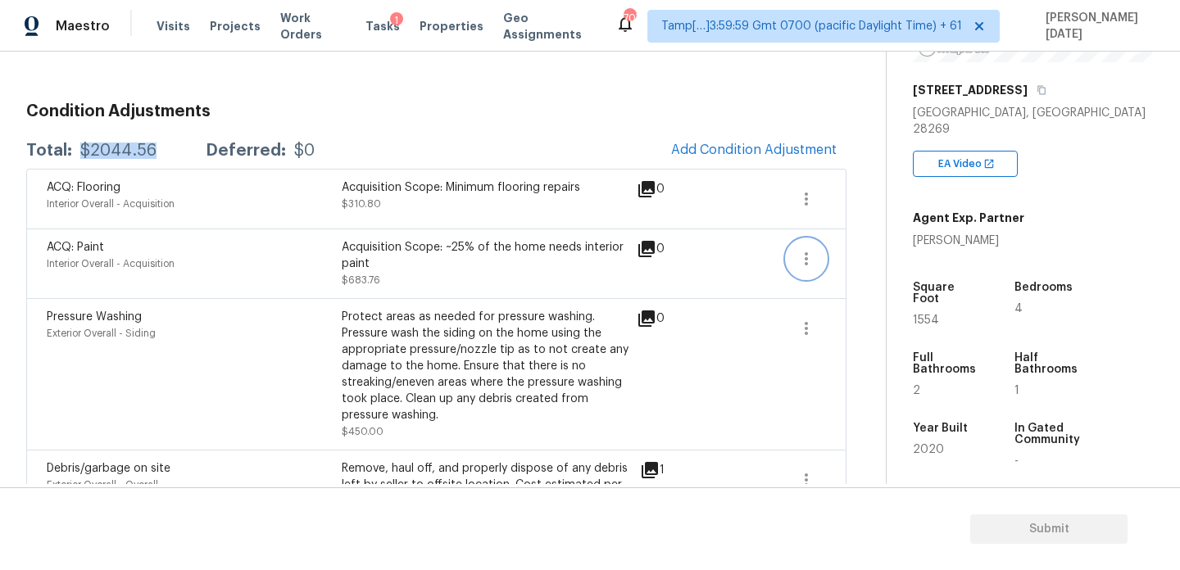
click at [800, 256] on icon "button" at bounding box center [807, 259] width 20 height 20
click at [890, 256] on div "Edit" at bounding box center [900, 256] width 128 height 16
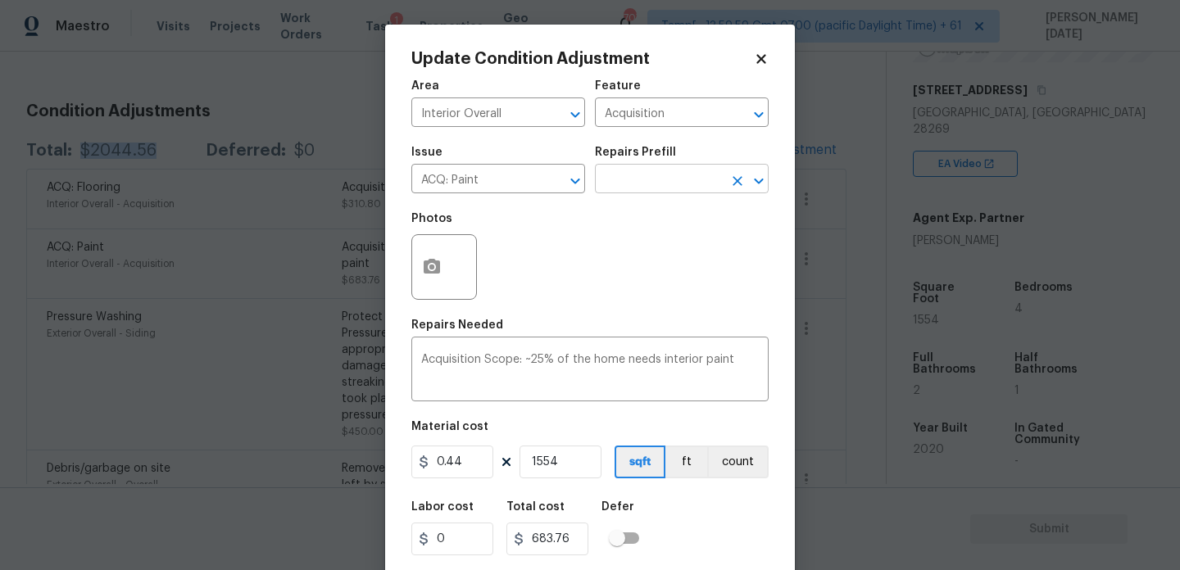
click at [636, 178] on input "text" at bounding box center [659, 180] width 128 height 25
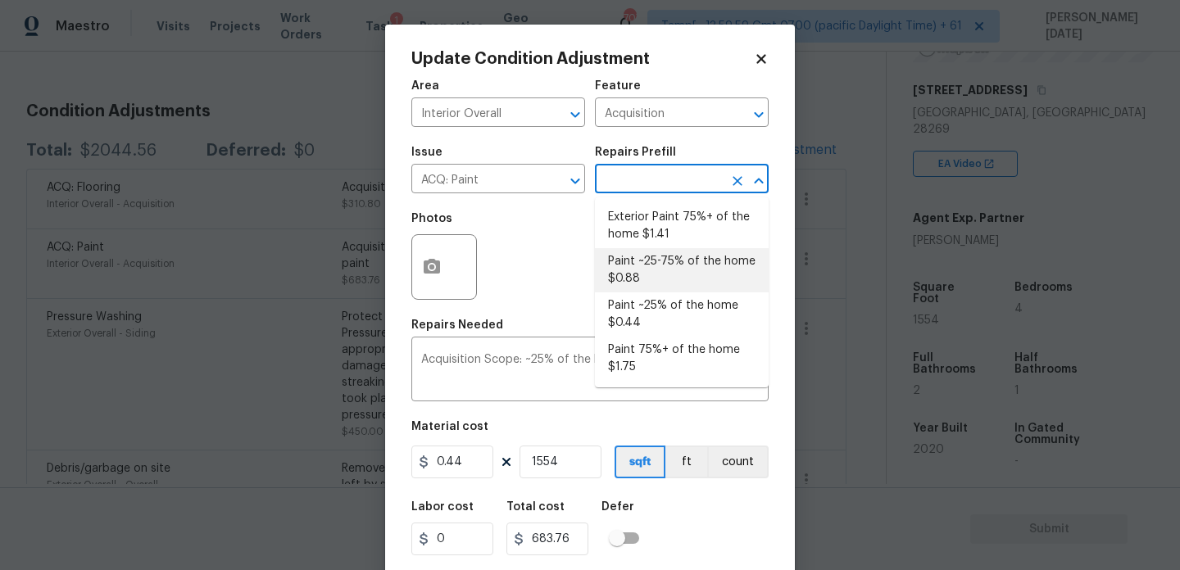
click at [660, 266] on li "Paint ~25-75% of the home $0.88" at bounding box center [682, 270] width 174 height 44
type textarea "Acquisition Scope: ~25 - 75% of the home needs interior paint"
type input "0.88"
type input "1367.52"
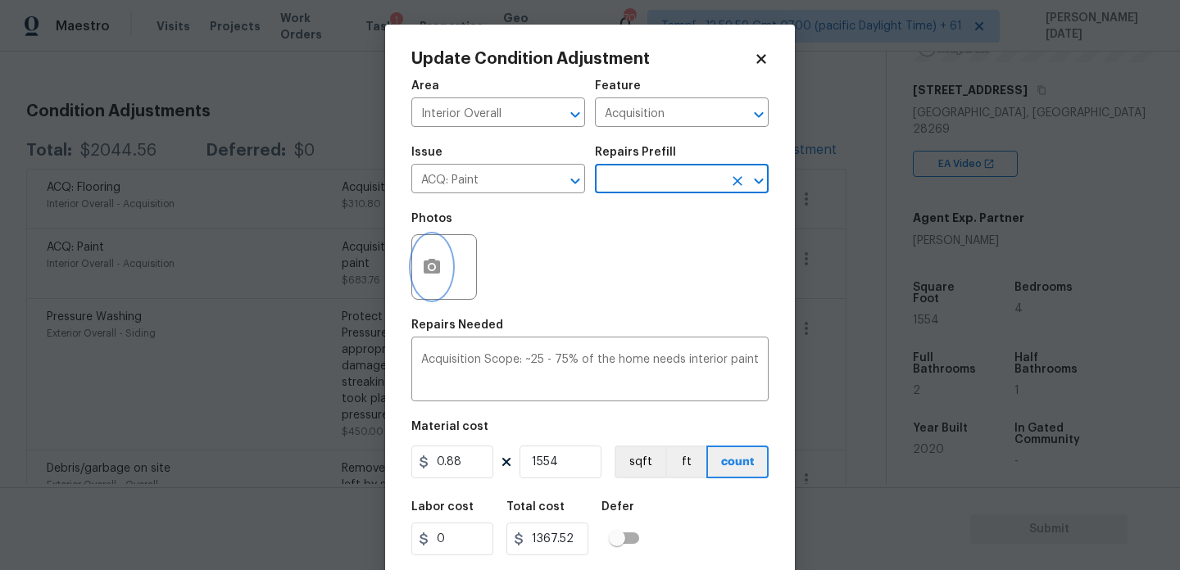
click at [426, 284] on button "button" at bounding box center [431, 267] width 39 height 64
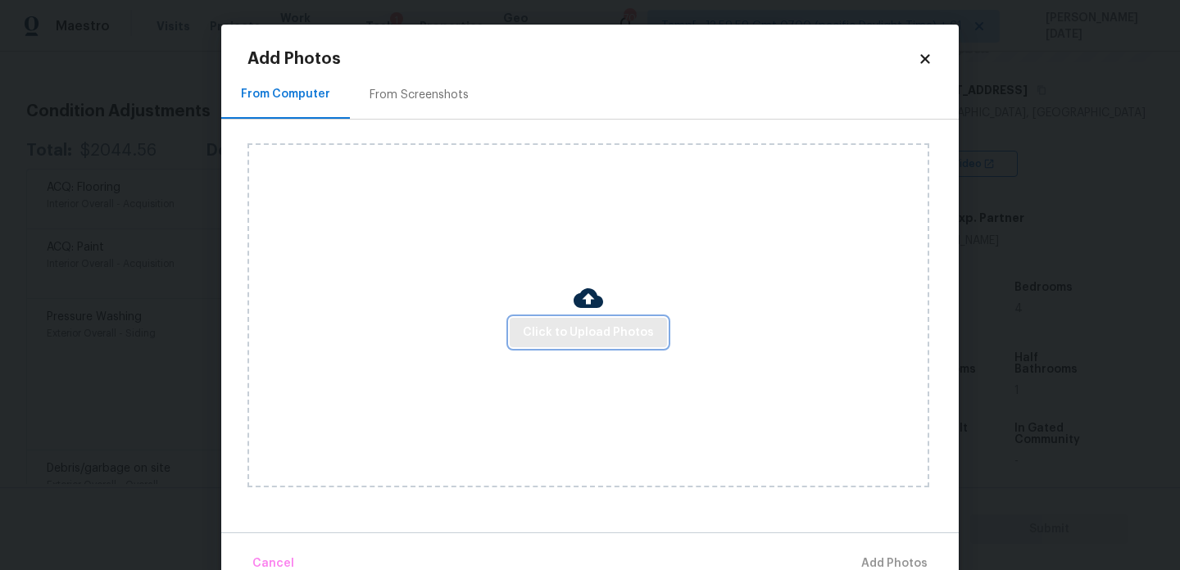
click at [554, 324] on span "Click to Upload Photos" at bounding box center [588, 333] width 131 height 20
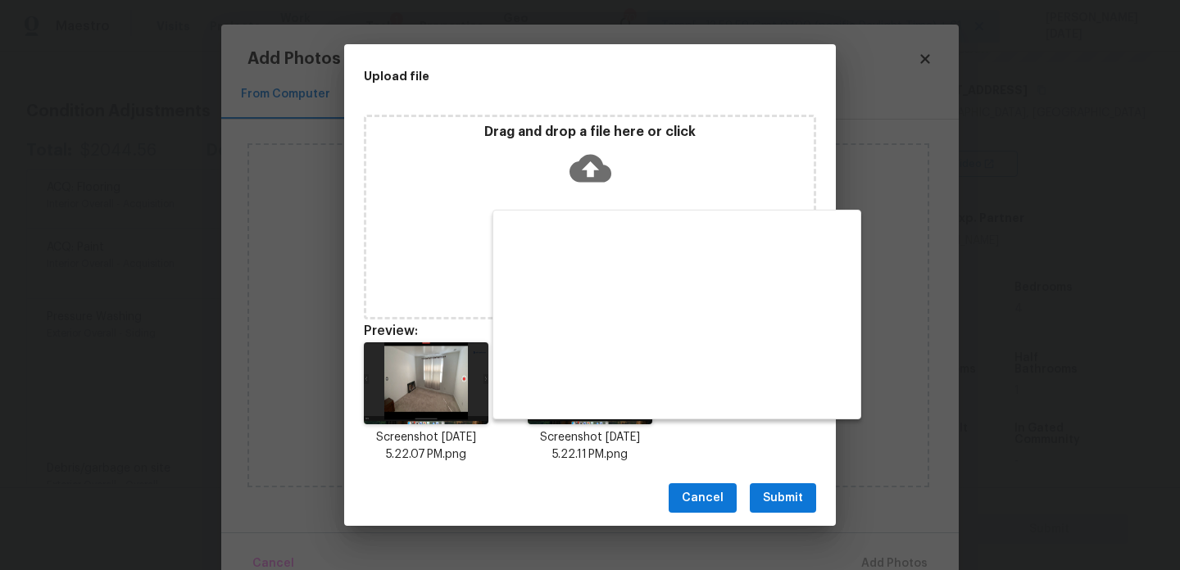
click at [787, 501] on span "Submit" at bounding box center [783, 498] width 40 height 20
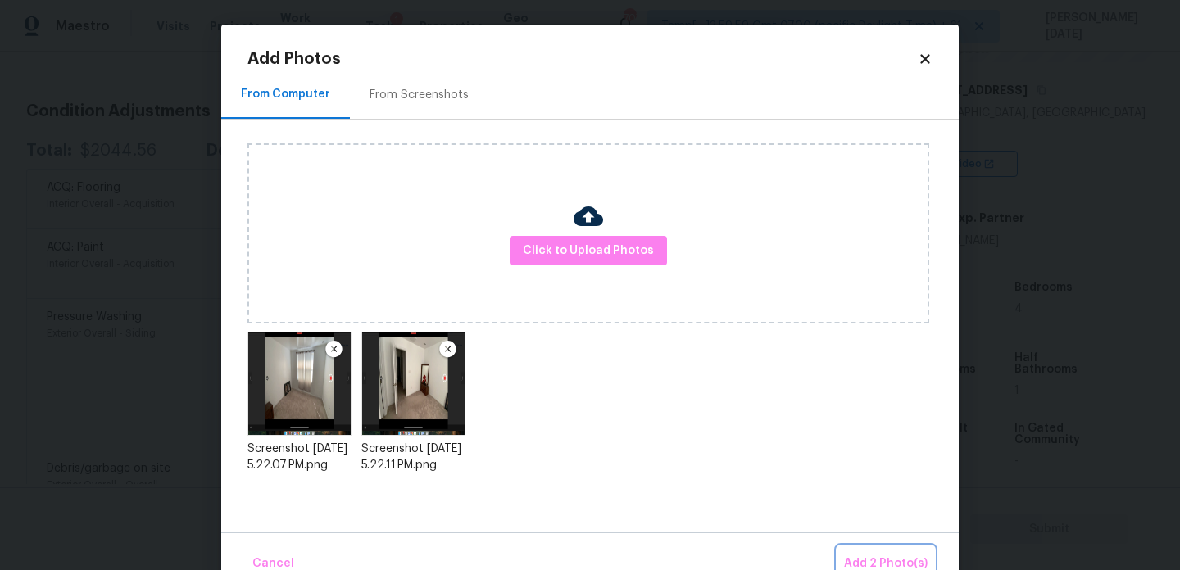
click at [869, 556] on span "Add 2 Photo(s)" at bounding box center [886, 564] width 84 height 20
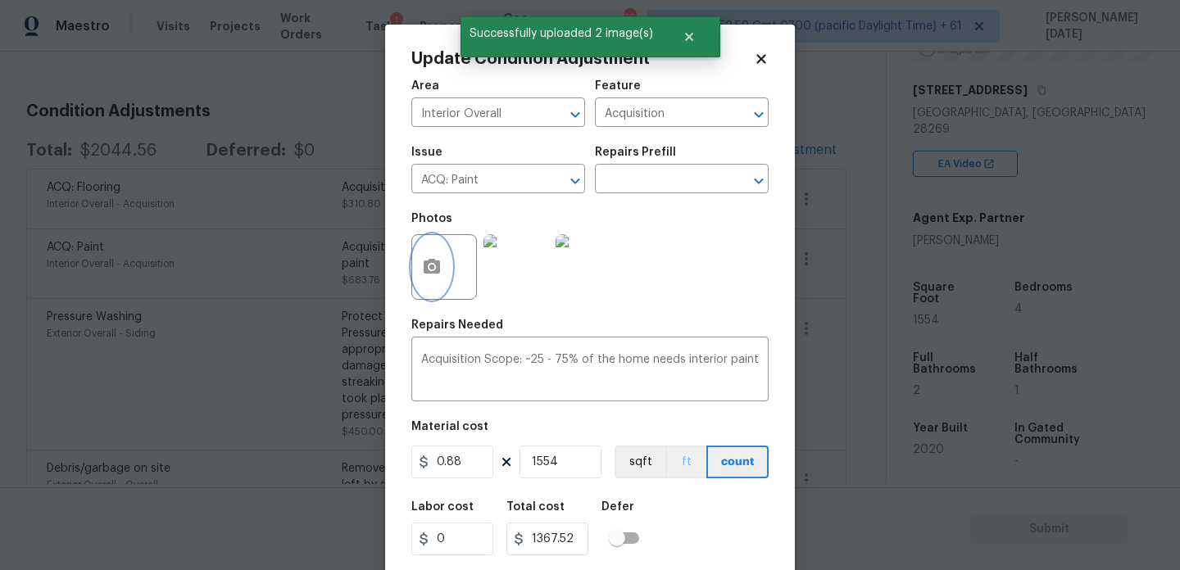
scroll to position [42, 0]
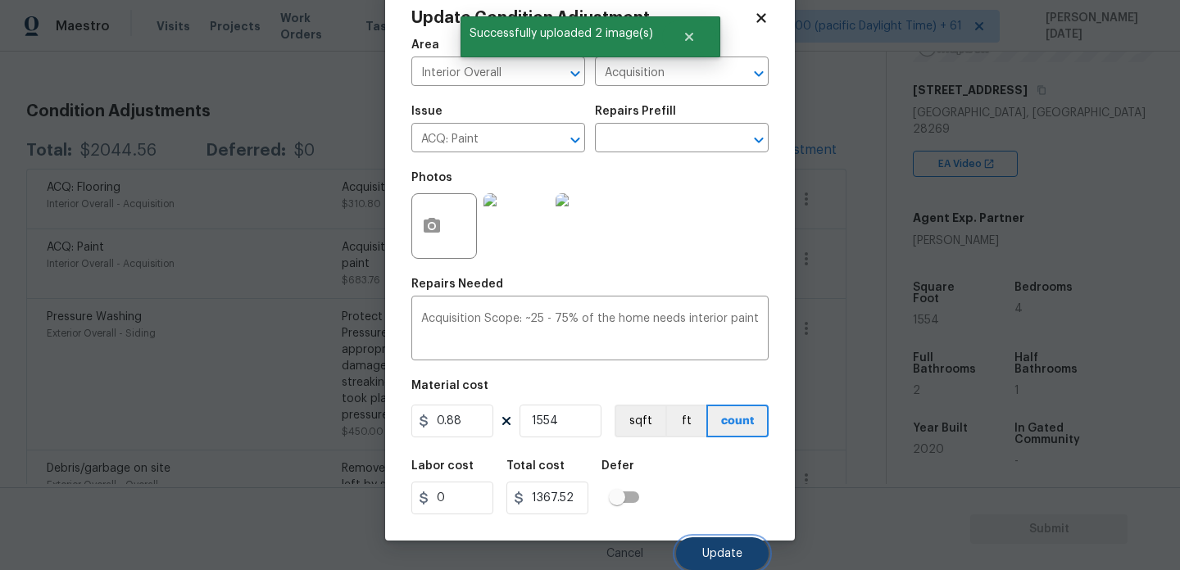
click at [722, 551] on span "Update" at bounding box center [722, 554] width 40 height 12
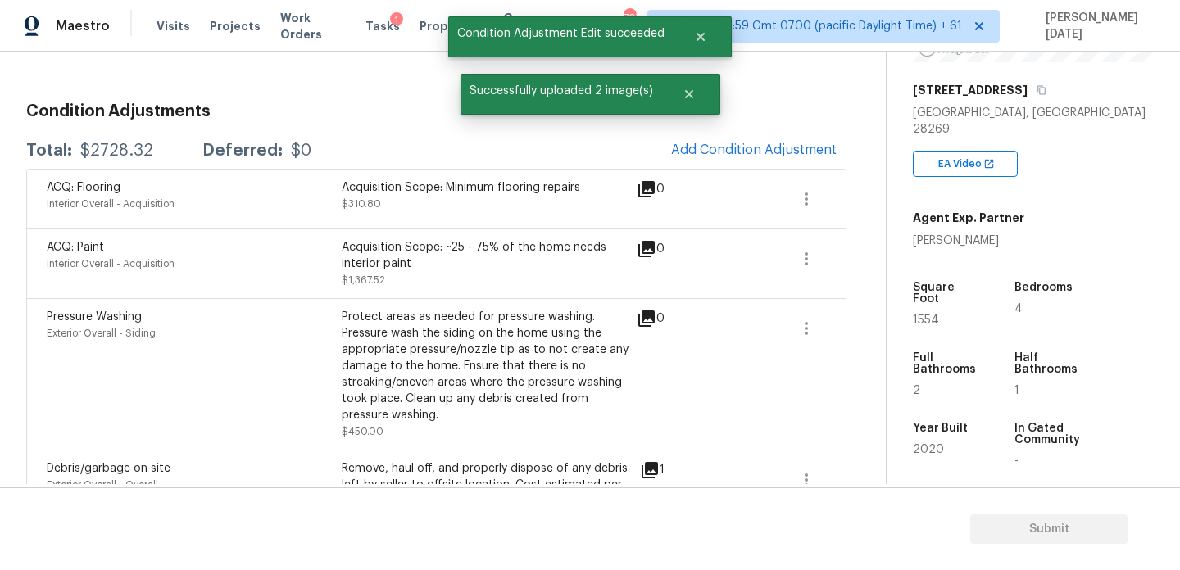
scroll to position [0, 0]
click at [812, 195] on icon "button" at bounding box center [807, 199] width 20 height 20
click at [879, 194] on div "Edit" at bounding box center [900, 196] width 128 height 16
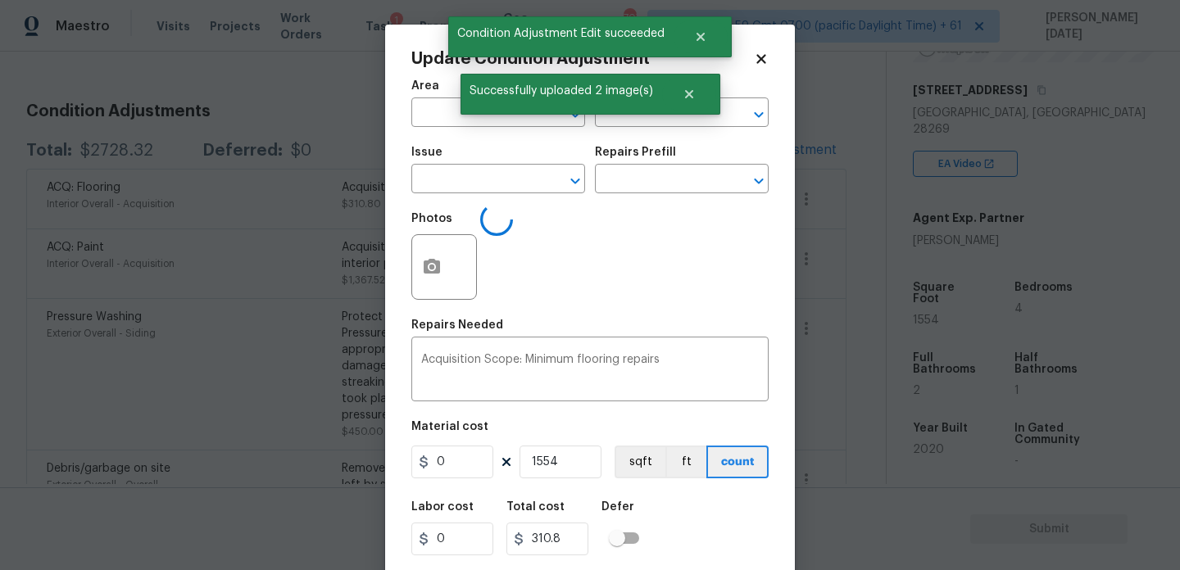
type input "Interior Overall"
type input "Acquisition"
type input "ACQ: Flooring"
type input "0.2"
click at [438, 271] on icon "button" at bounding box center [432, 266] width 16 height 15
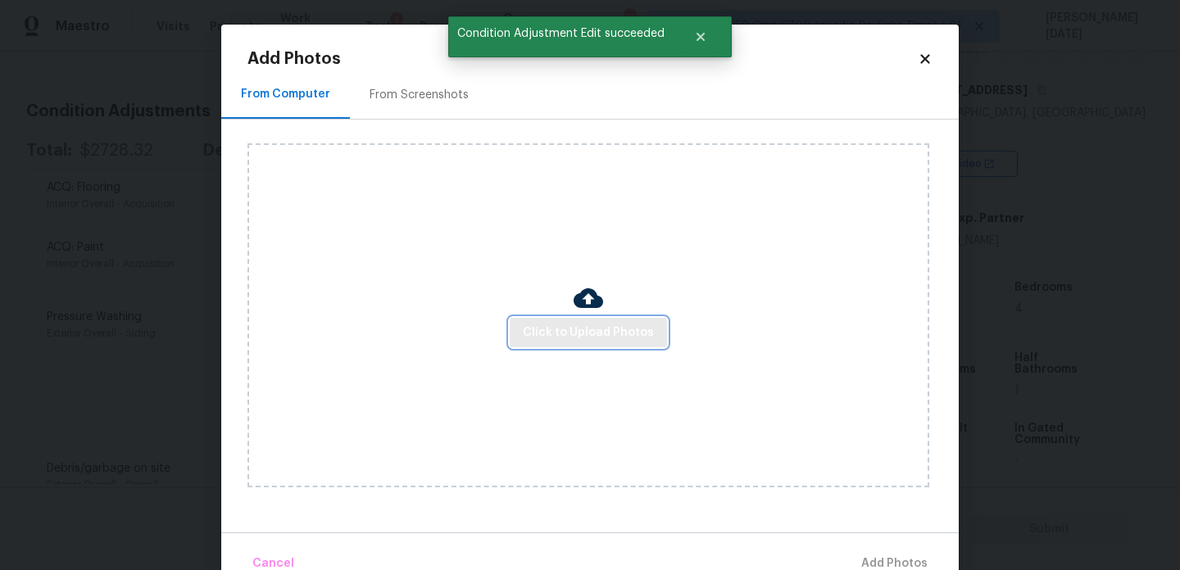
click at [546, 318] on button "Click to Upload Photos" at bounding box center [588, 333] width 157 height 30
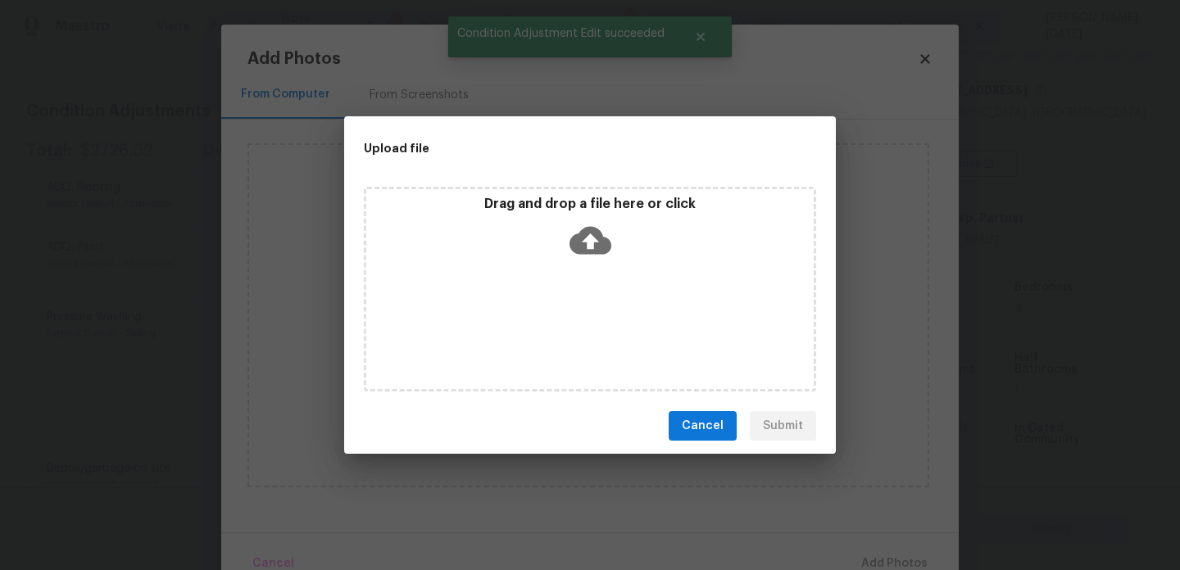
click at [546, 318] on div "Drag and drop a file here or click" at bounding box center [590, 289] width 452 height 205
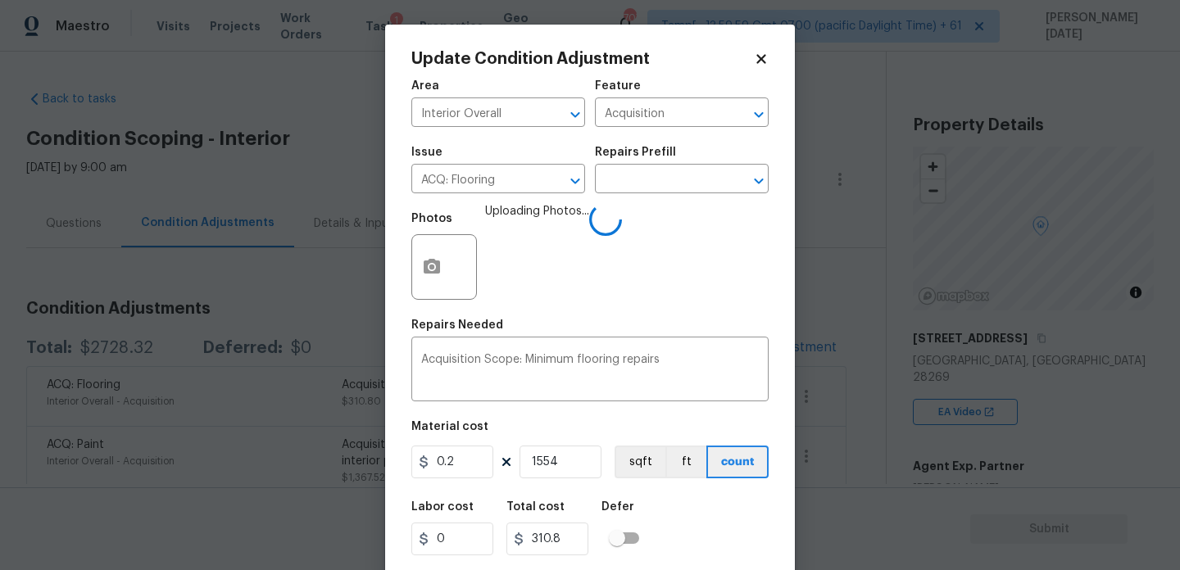
scroll to position [248, 0]
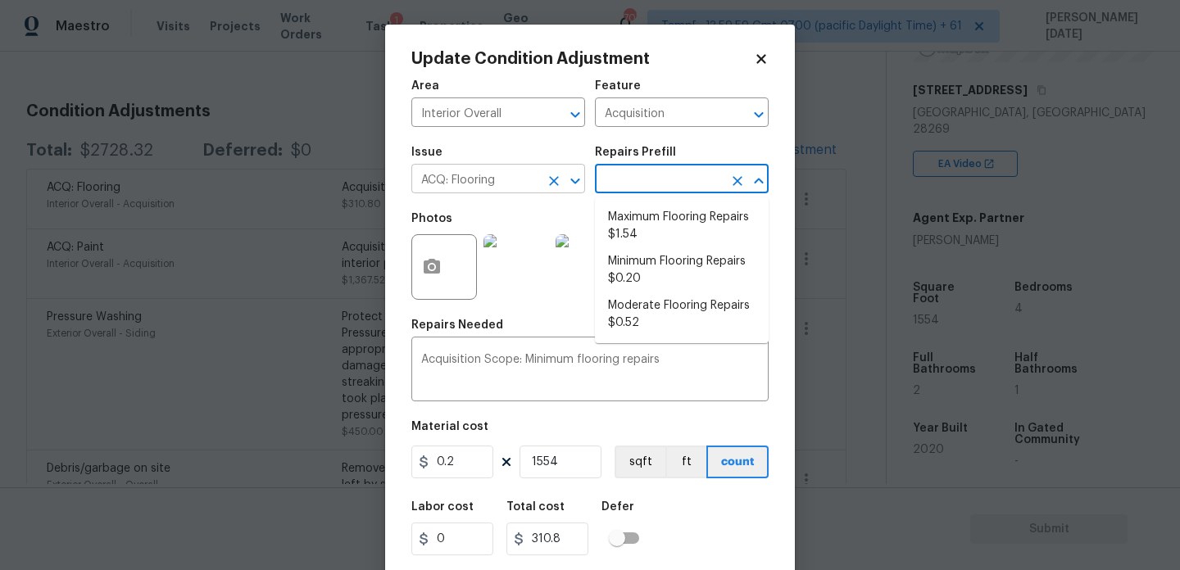
click at [551, 181] on icon "Clear" at bounding box center [554, 181] width 16 height 16
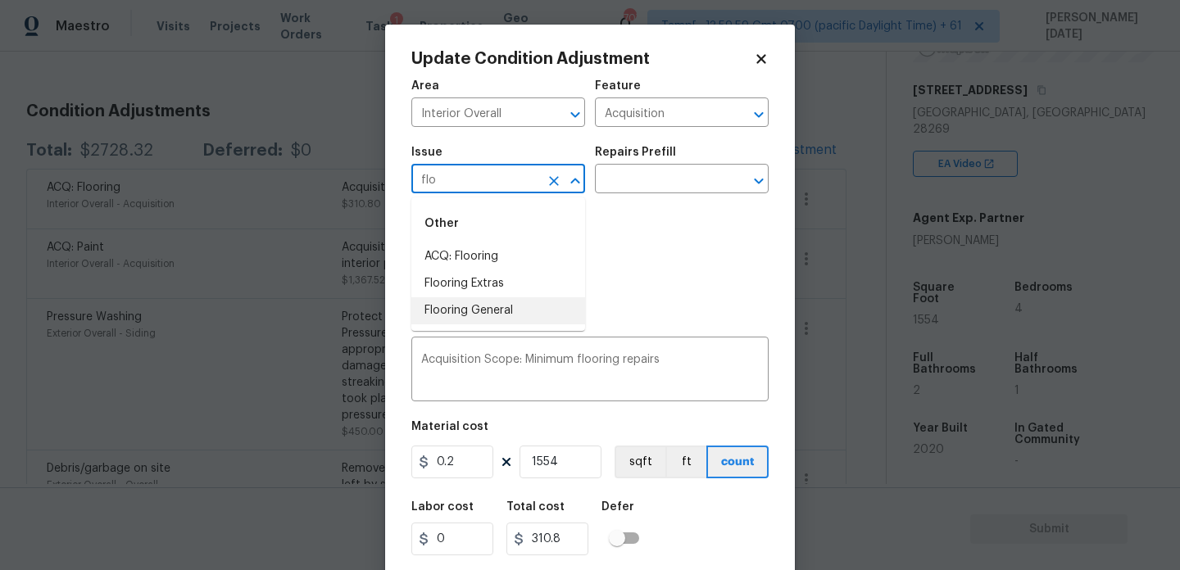
click at [525, 300] on li "Flooring General" at bounding box center [498, 310] width 174 height 27
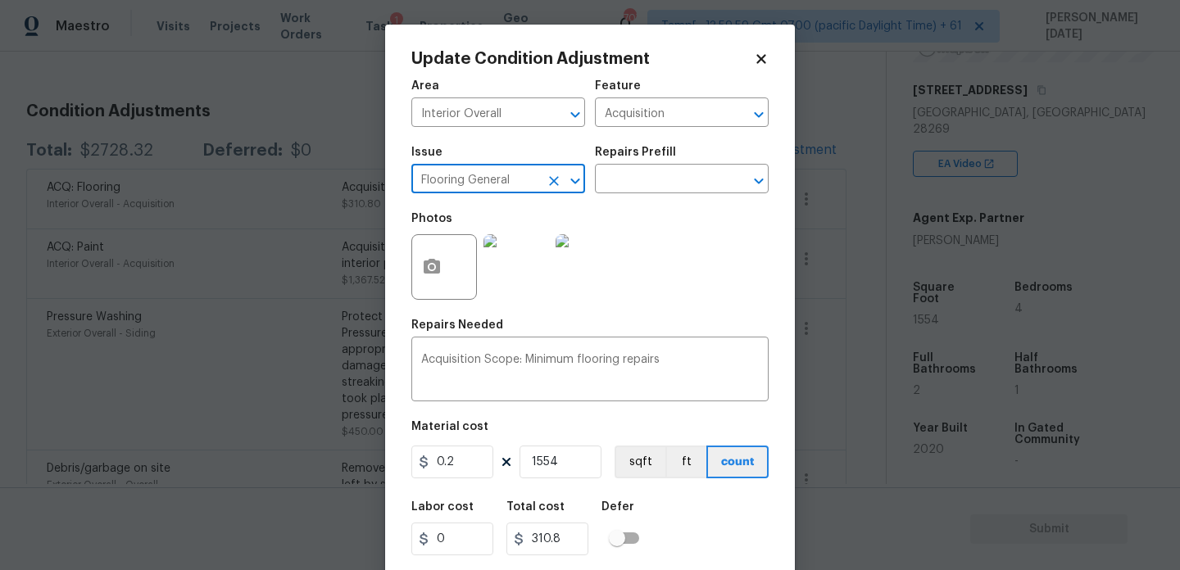
type input "Flooring General"
click at [645, 205] on div "Photos" at bounding box center [589, 256] width 357 height 107
click at [673, 184] on input "text" at bounding box center [659, 180] width 128 height 25
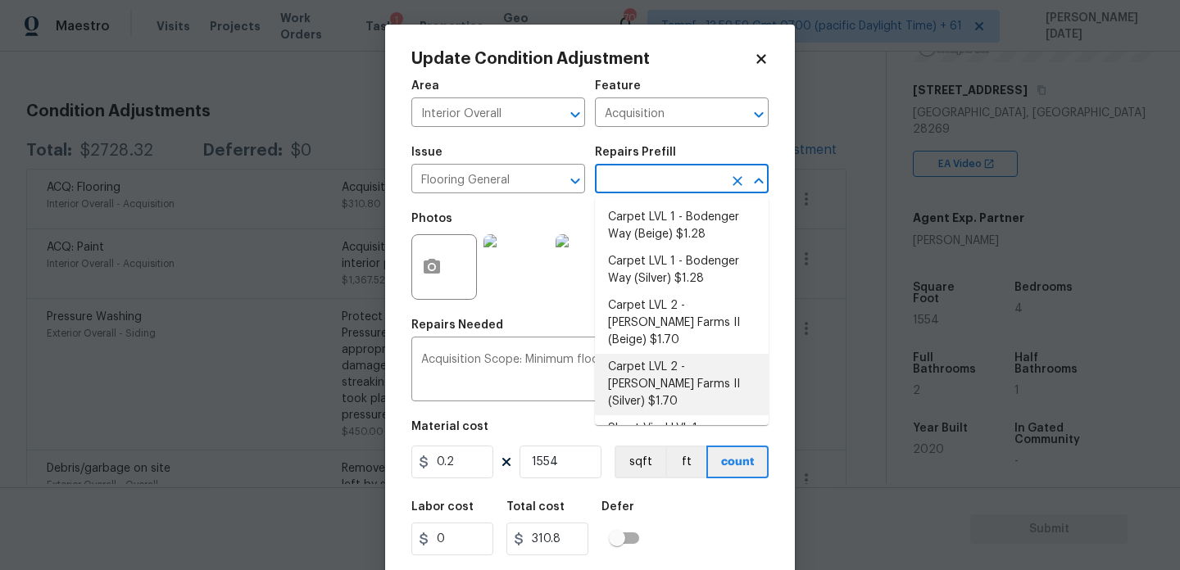
click at [681, 357] on li "Carpet LVL 2 - [PERSON_NAME] Farms II (Silver) $1.70" at bounding box center [682, 384] width 174 height 61
type input "Overall Flooring"
type input "1.7"
type input "2641.8"
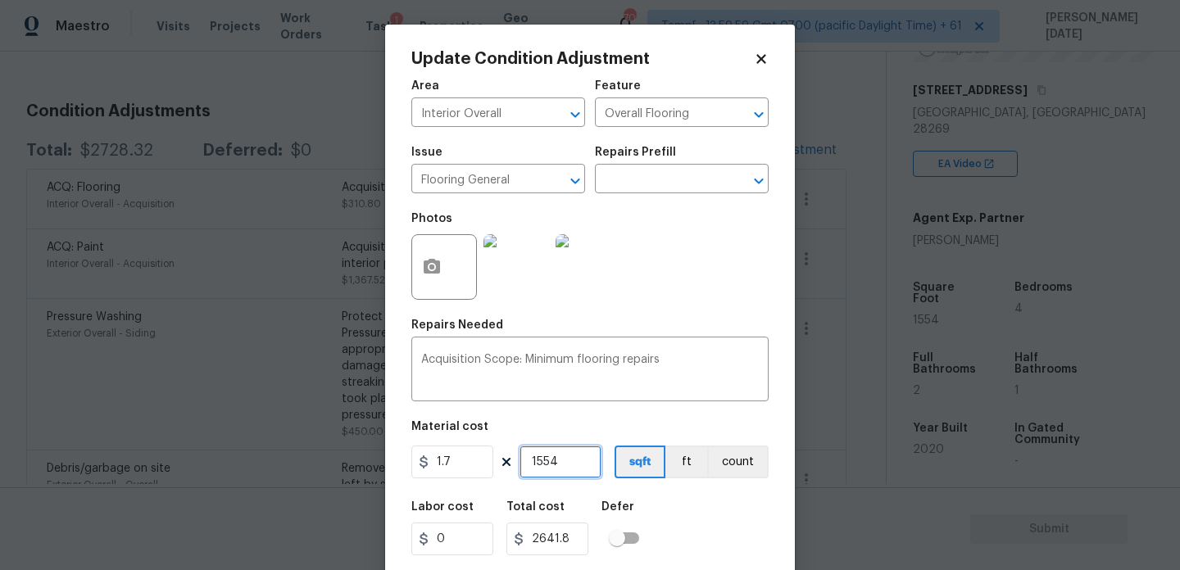
drag, startPoint x: 577, startPoint y: 470, endPoint x: 412, endPoint y: 466, distance: 164.8
click at [412, 466] on div "1.7 1554 sqft ft count" at bounding box center [589, 462] width 357 height 33
type input "0"
type input "8"
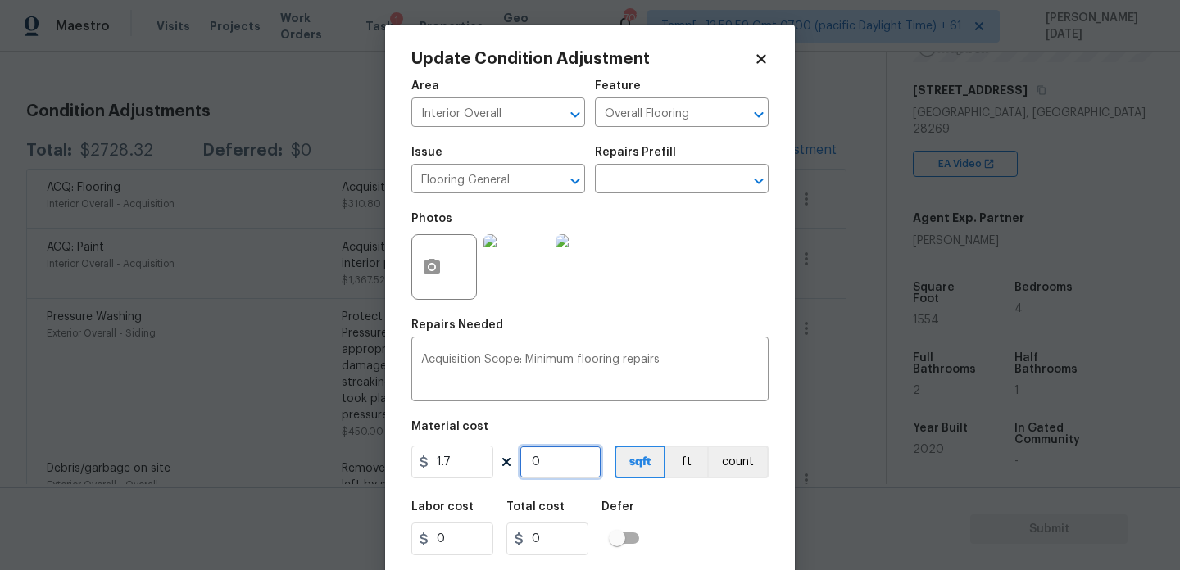
type input "13.6"
type input "80"
type input "136"
type input "800"
type input "1360"
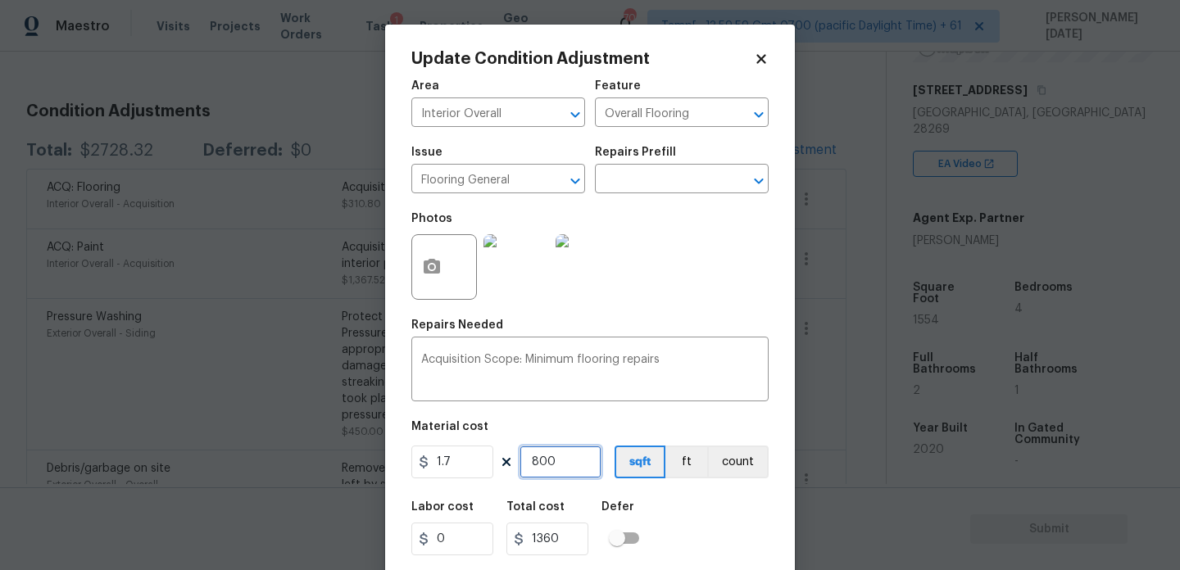
type input "80"
type input "136"
type input "8"
type input "13.6"
type input "0"
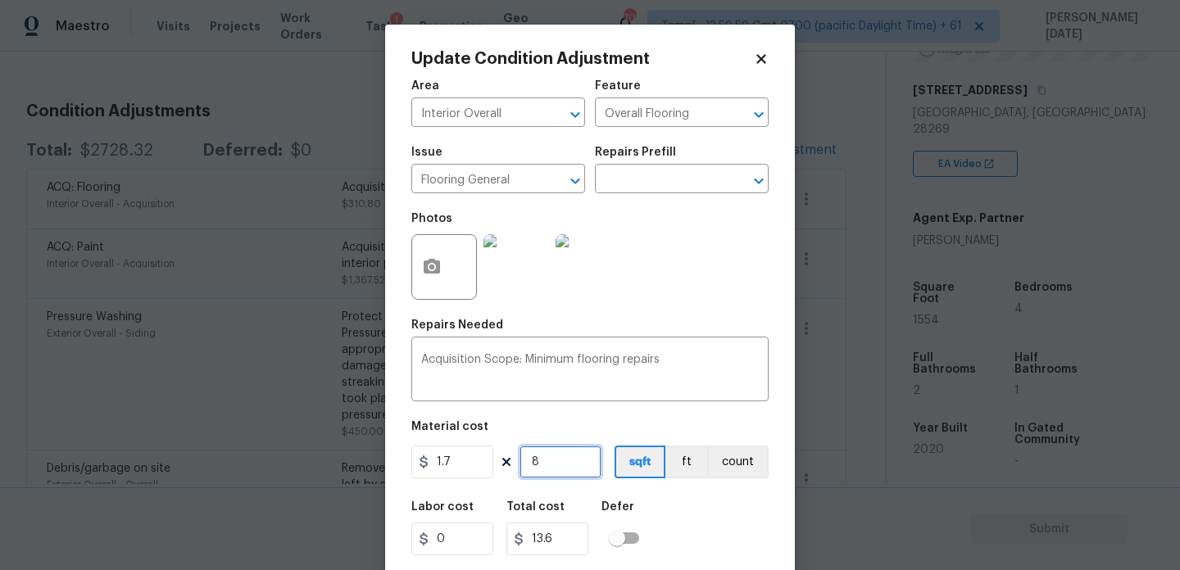
type input "0"
type input "1"
type input "1.7"
type input "10"
type input "17"
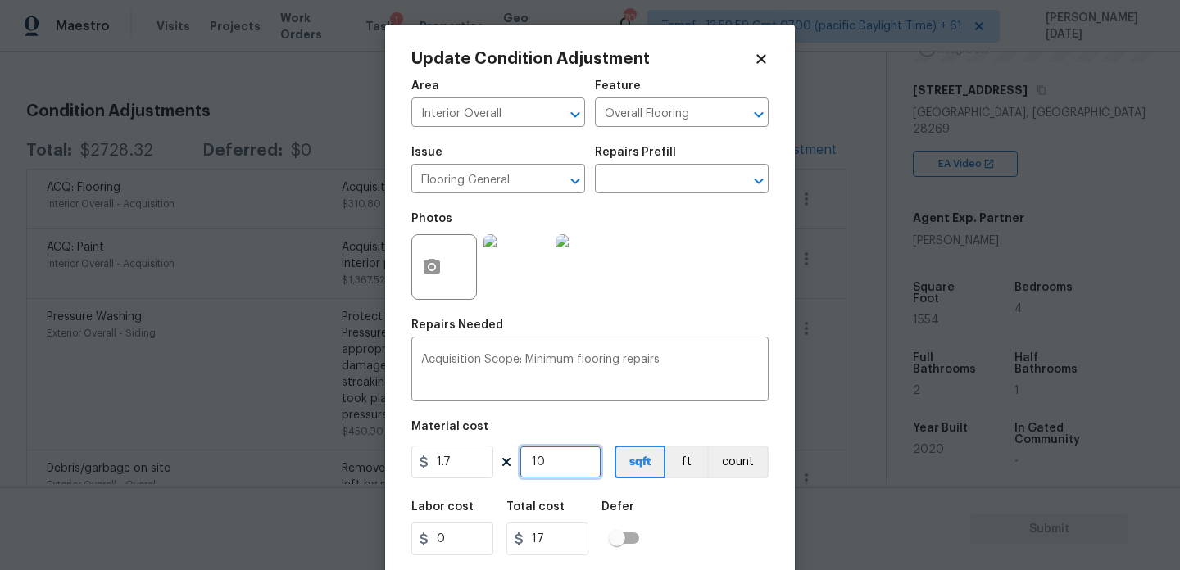
type input "100"
type input "170"
type input "1000"
type input "1700"
drag, startPoint x: 573, startPoint y: 468, endPoint x: 413, endPoint y: 458, distance: 160.1
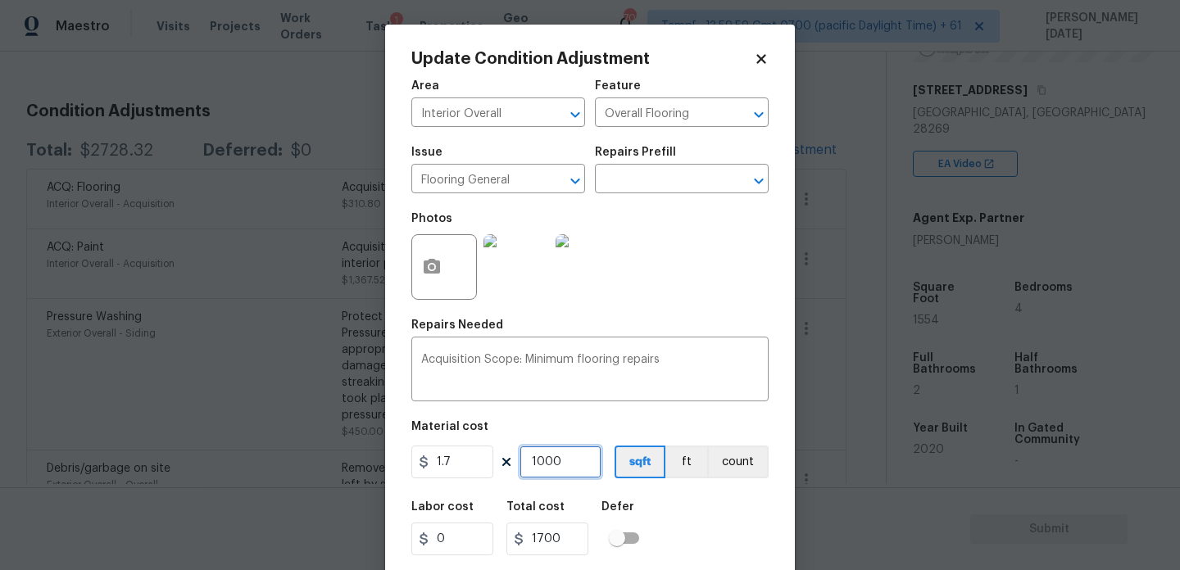
click at [413, 467] on div "1.7 1000 sqft ft count" at bounding box center [589, 462] width 357 height 33
type input "0"
type input "9"
type input "15.3"
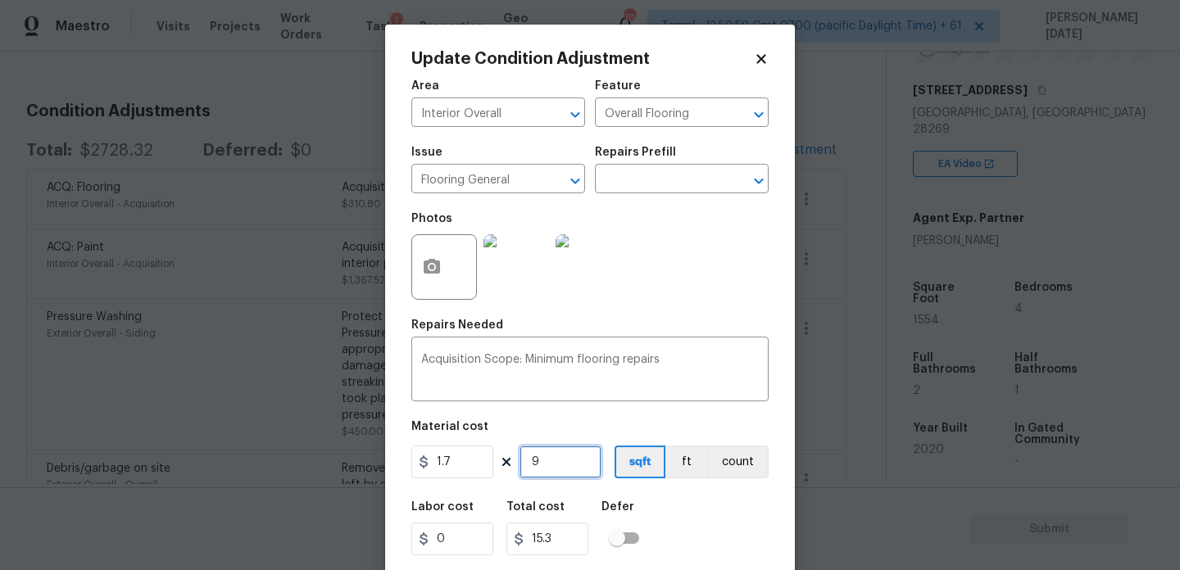
type input "90"
type input "153"
type input "900"
type input "1530"
type input "900"
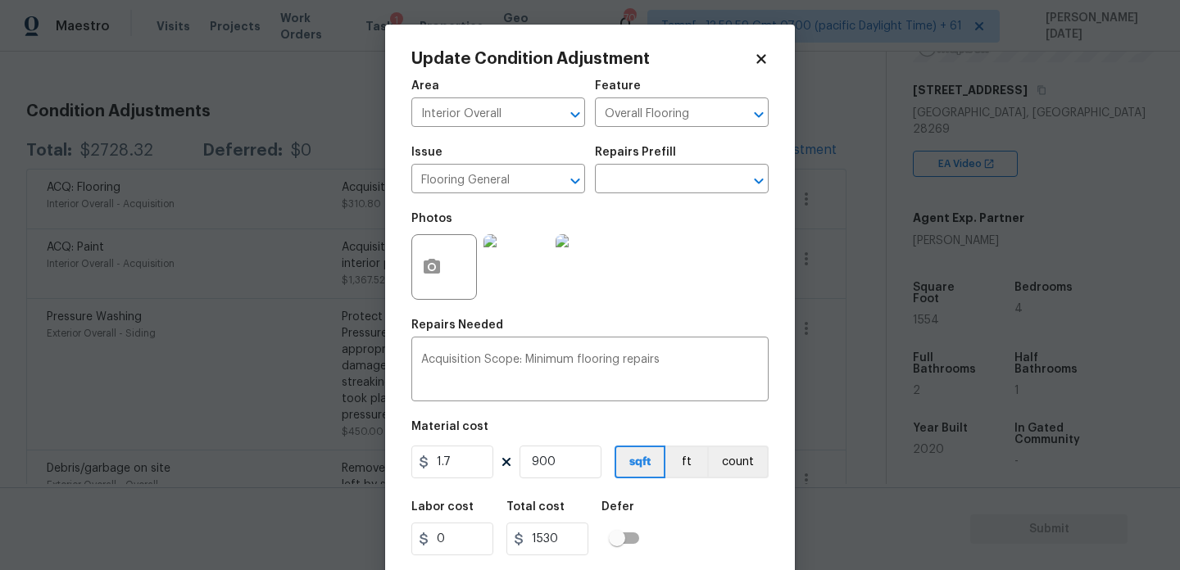
click at [689, 311] on div "Area Interior Overall ​ Feature Overall Flooring ​ Issue Flooring General ​ Rep…" at bounding box center [589, 340] width 357 height 541
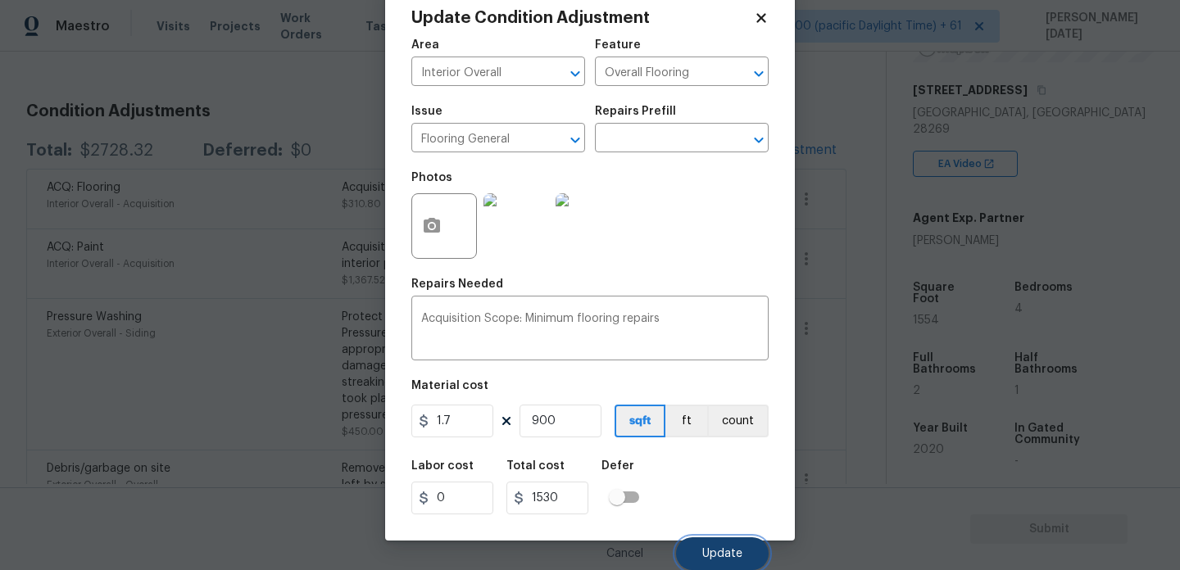
click at [707, 545] on button "Update" at bounding box center [722, 554] width 93 height 33
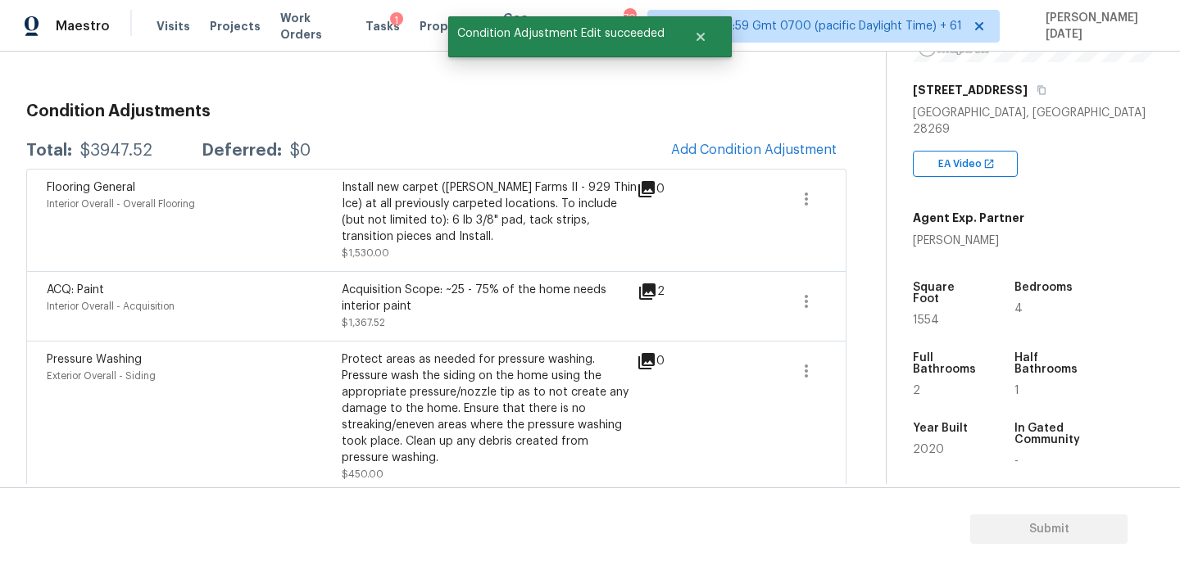
scroll to position [0, 0]
click at [819, 302] on button "button" at bounding box center [806, 301] width 39 height 39
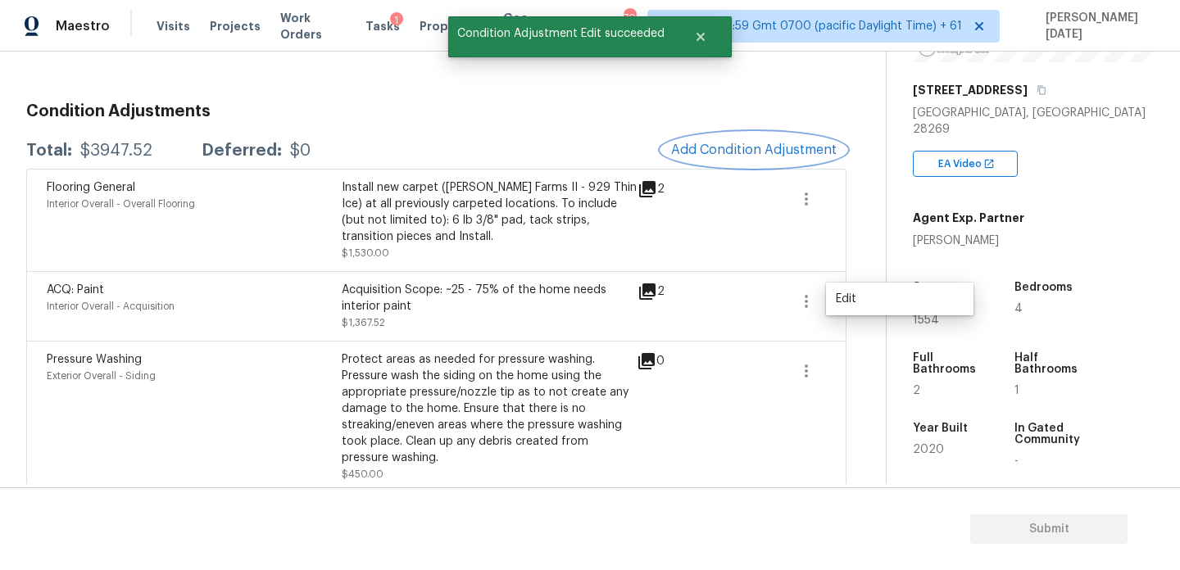
click at [753, 157] on button "Add Condition Adjustment" at bounding box center [753, 150] width 185 height 34
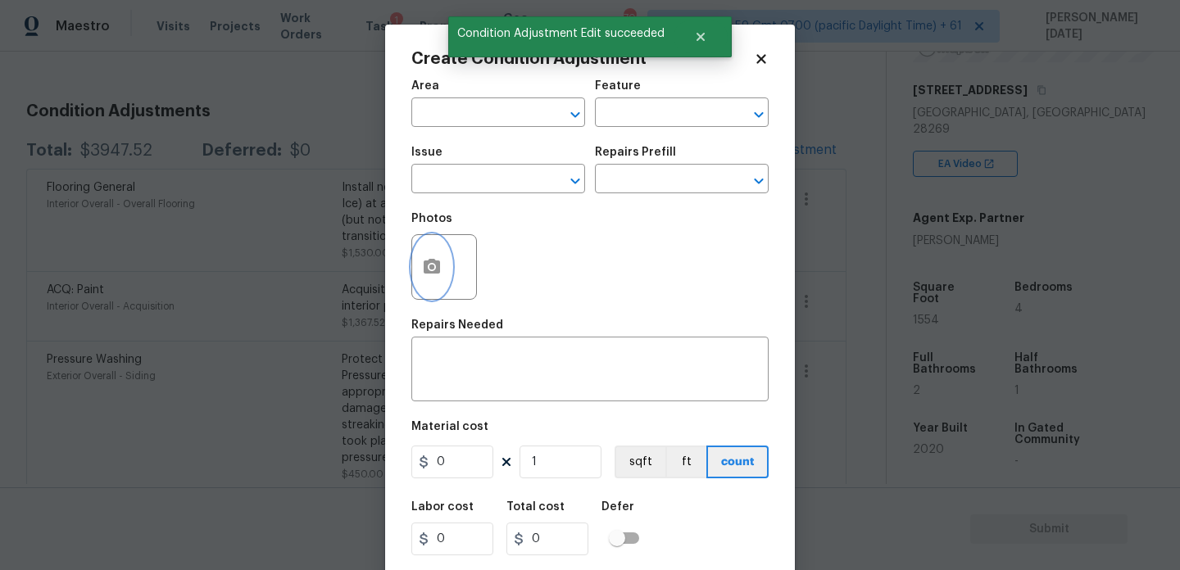
click at [436, 266] on icon "button" at bounding box center [432, 266] width 16 height 15
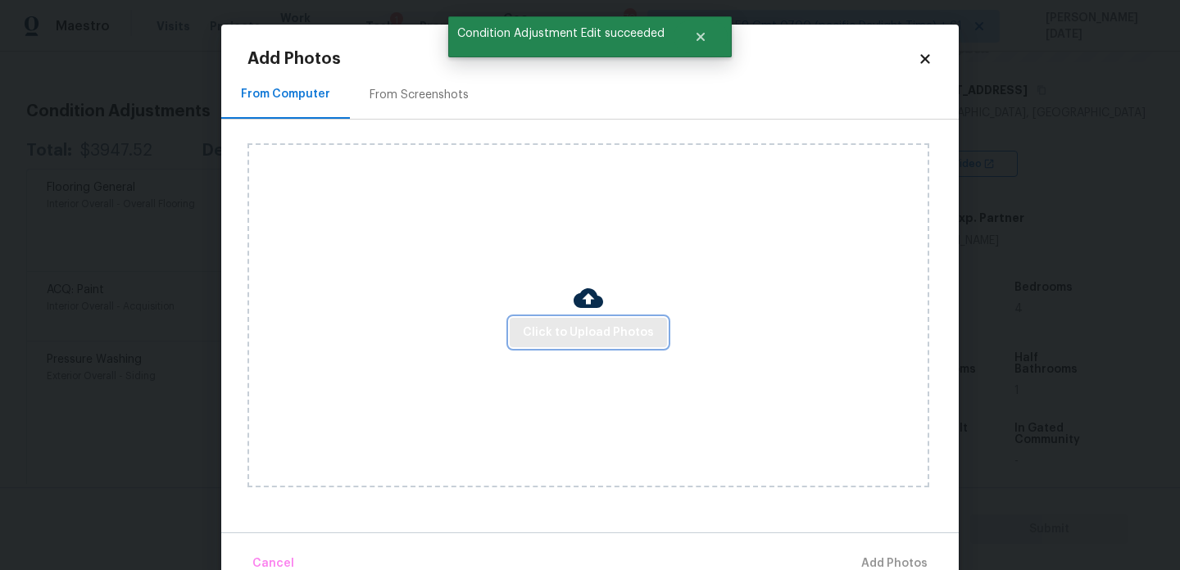
click at [562, 318] on button "Click to Upload Photos" at bounding box center [588, 333] width 157 height 30
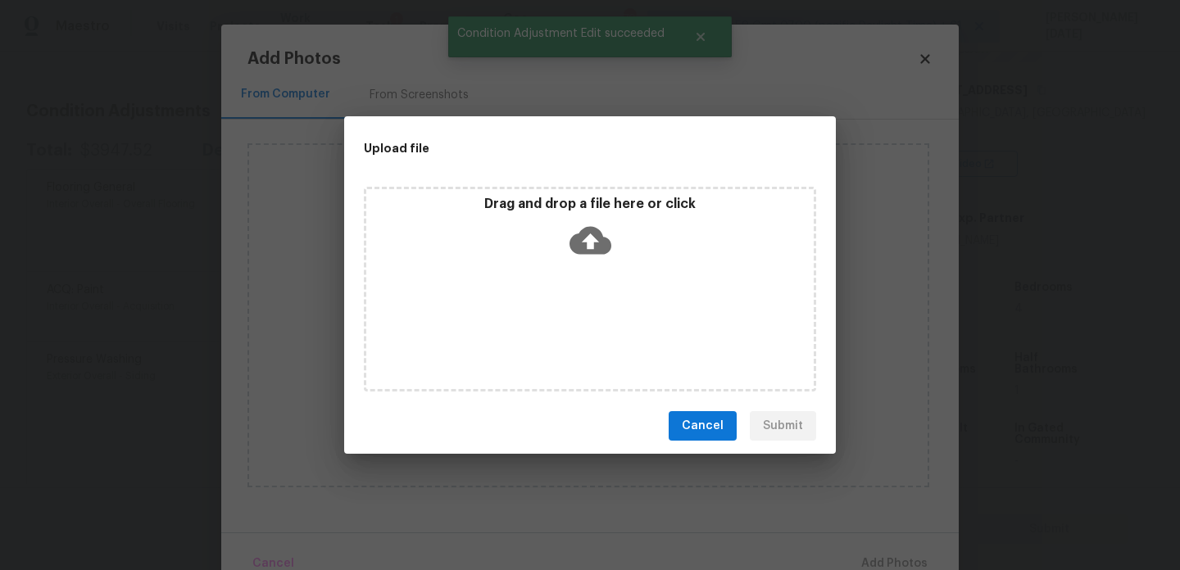
click at [562, 318] on div "Drag and drop a file here or click" at bounding box center [590, 289] width 452 height 205
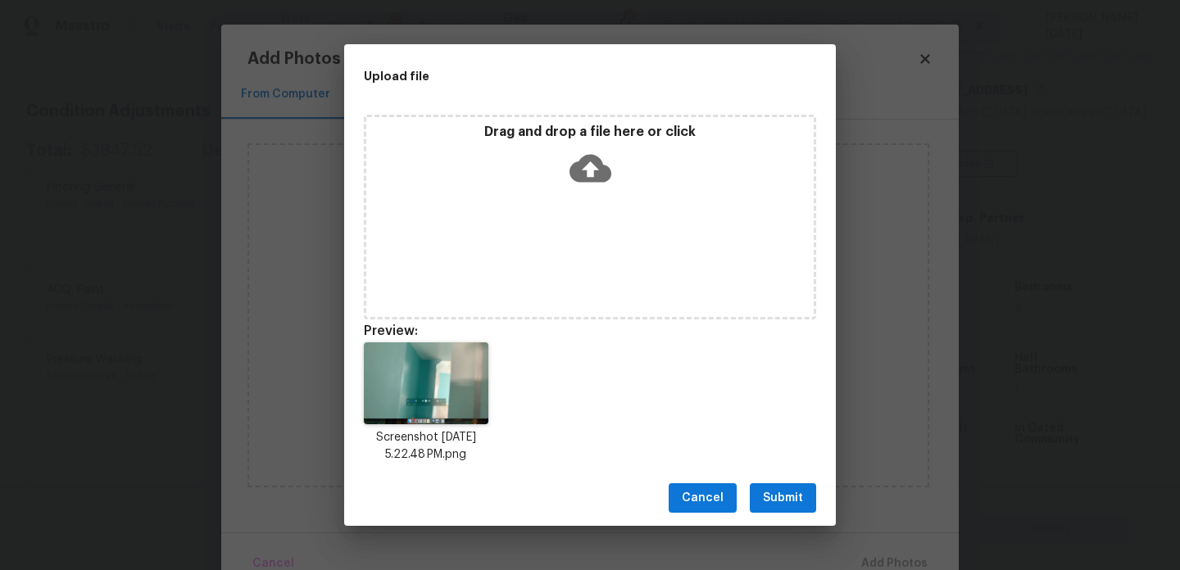
click at [812, 484] on button "Submit" at bounding box center [783, 499] width 66 height 30
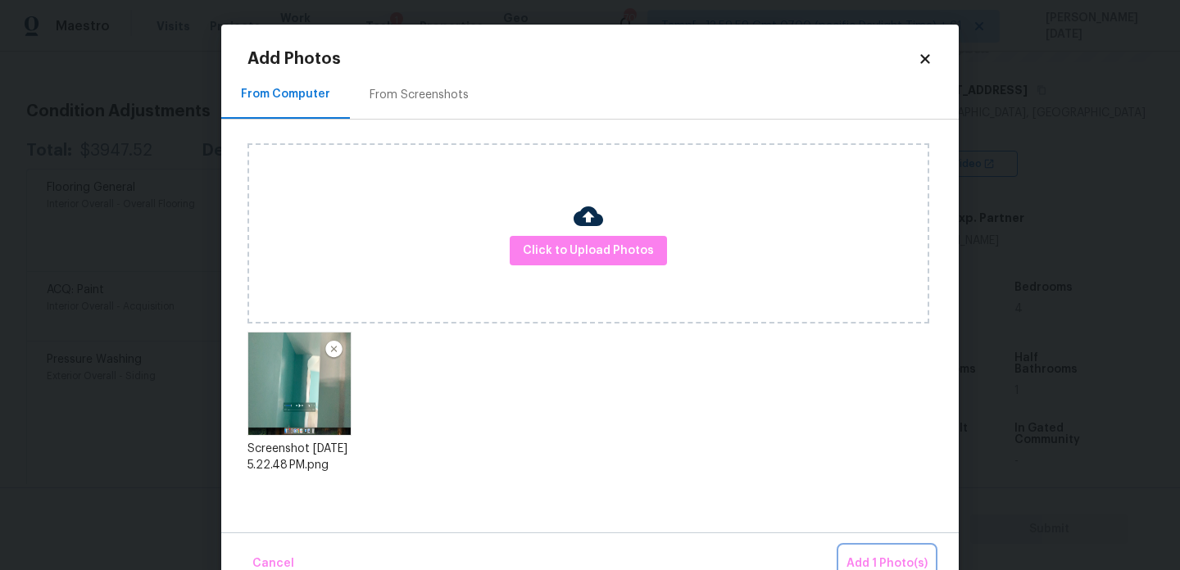
click at [879, 554] on span "Add 1 Photo(s)" at bounding box center [887, 564] width 81 height 20
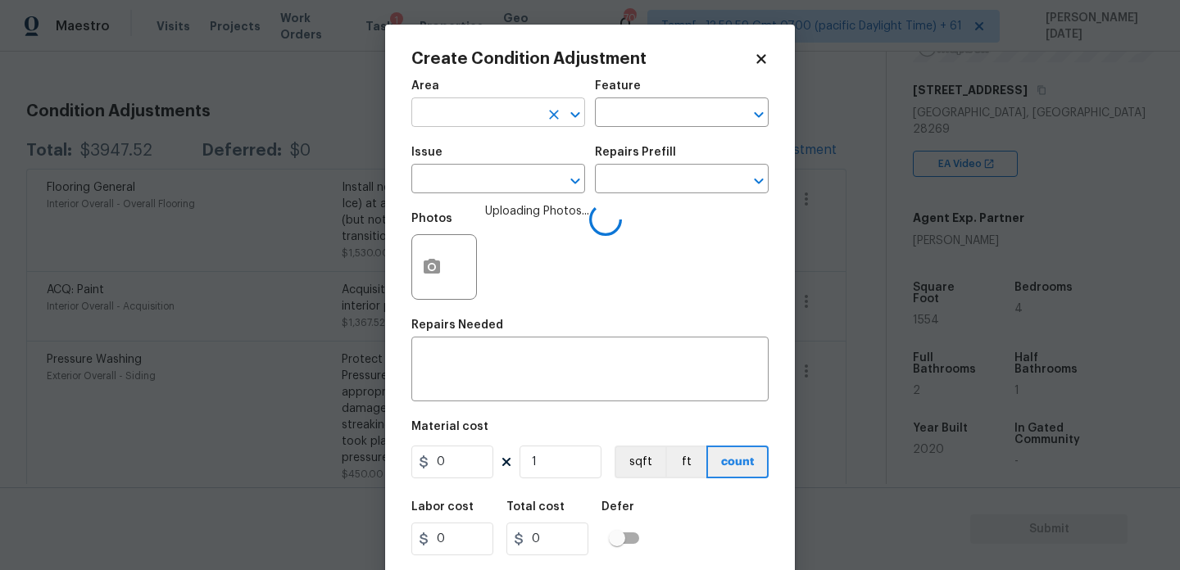
click at [445, 114] on input "text" at bounding box center [475, 114] width 128 height 25
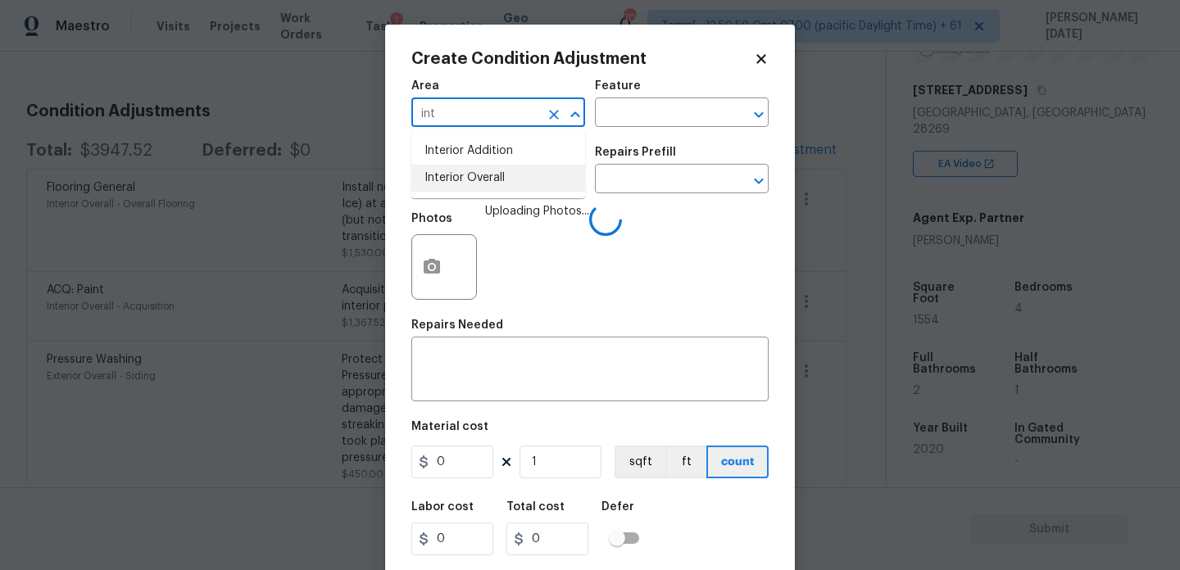
click at [483, 192] on ul "Interior Addition Interior Overall" at bounding box center [498, 164] width 174 height 67
click at [500, 182] on li "Interior Overall" at bounding box center [498, 178] width 174 height 27
type input "Interior Overall"
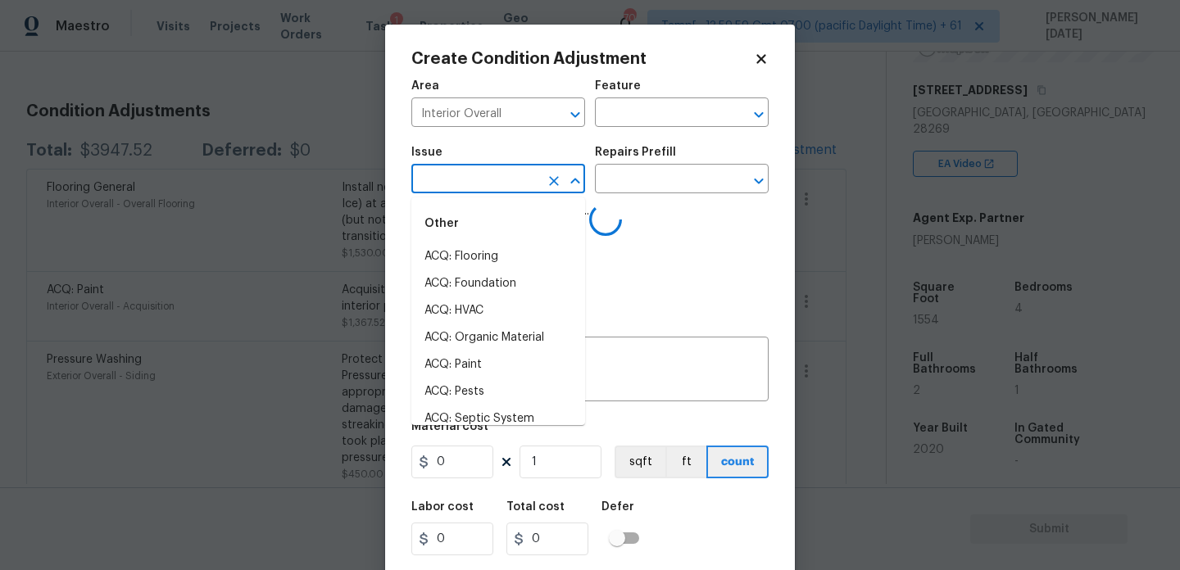
click at [500, 182] on input "text" at bounding box center [475, 180] width 128 height 25
type input "pain"
type input "t"
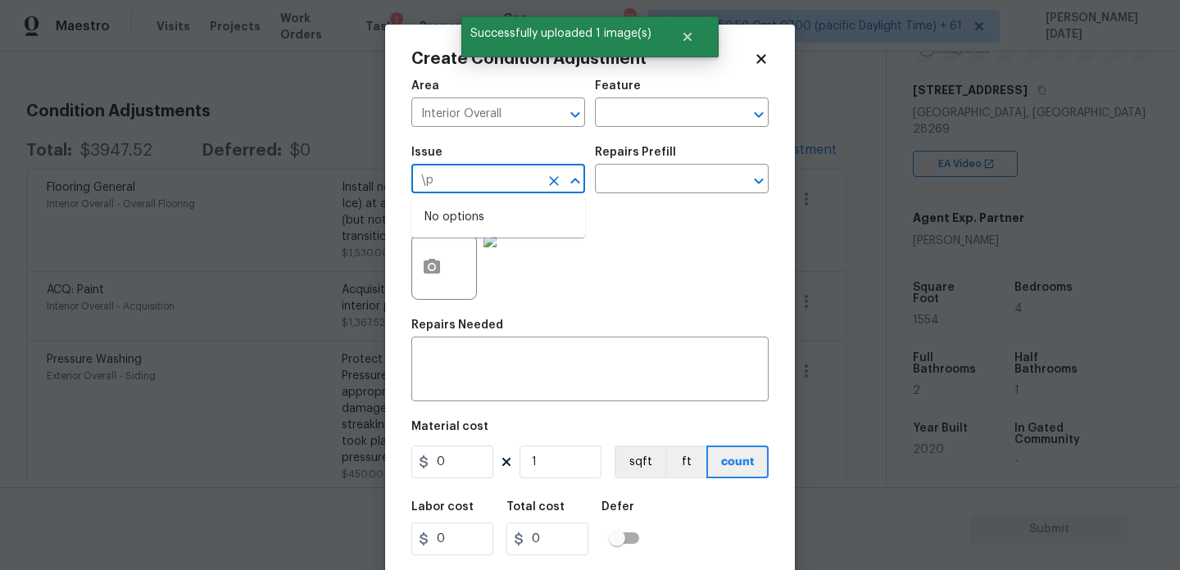
type input "\"
click at [502, 320] on li "Interior Paint" at bounding box center [498, 310] width 174 height 27
type input "Interior Paint"
click at [658, 184] on input "text" at bounding box center [659, 180] width 128 height 25
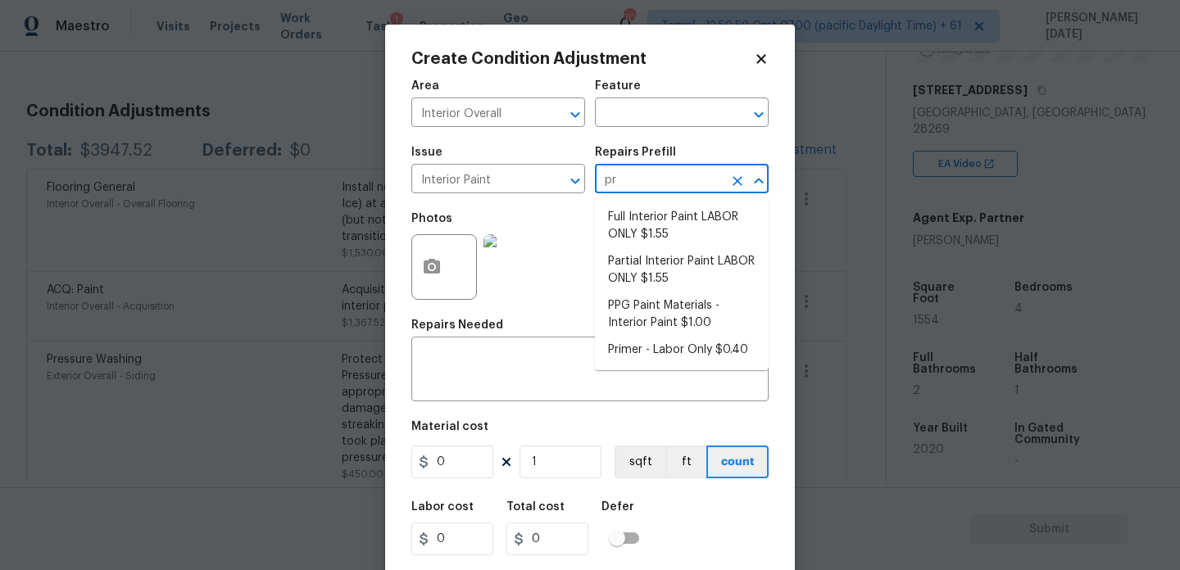
type input "pri"
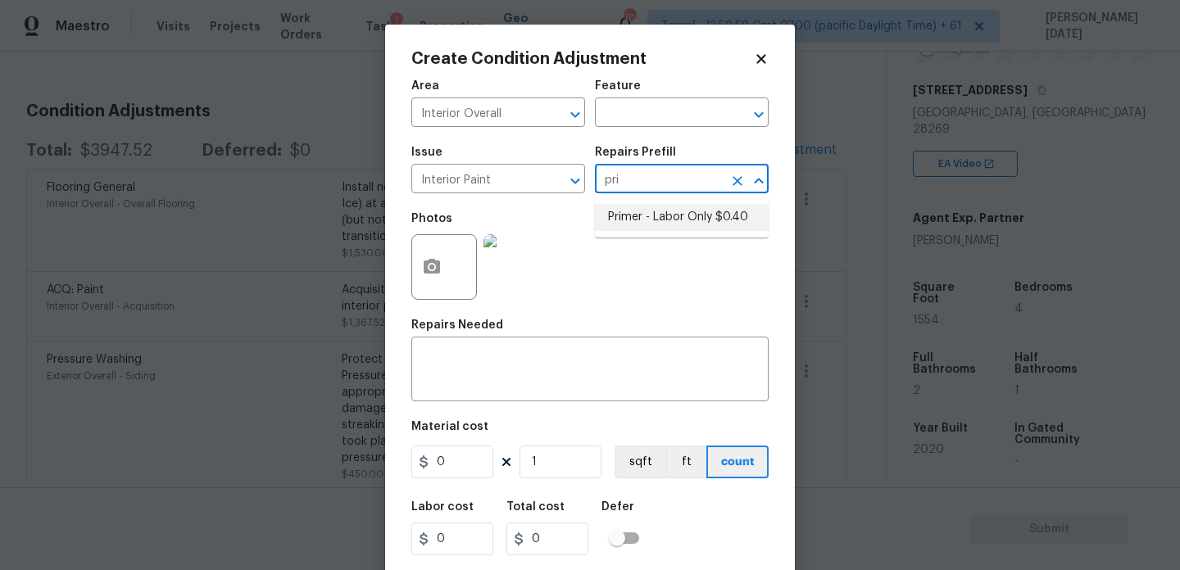
click at [671, 219] on li "Primer - Labor Only $0.40" at bounding box center [682, 217] width 174 height 27
type input "Overall Paint"
type textarea "Interior primer - PRIMER PROVIDED BY OPENDOOR - All nails, screws, drywall anch…"
type input "0.4"
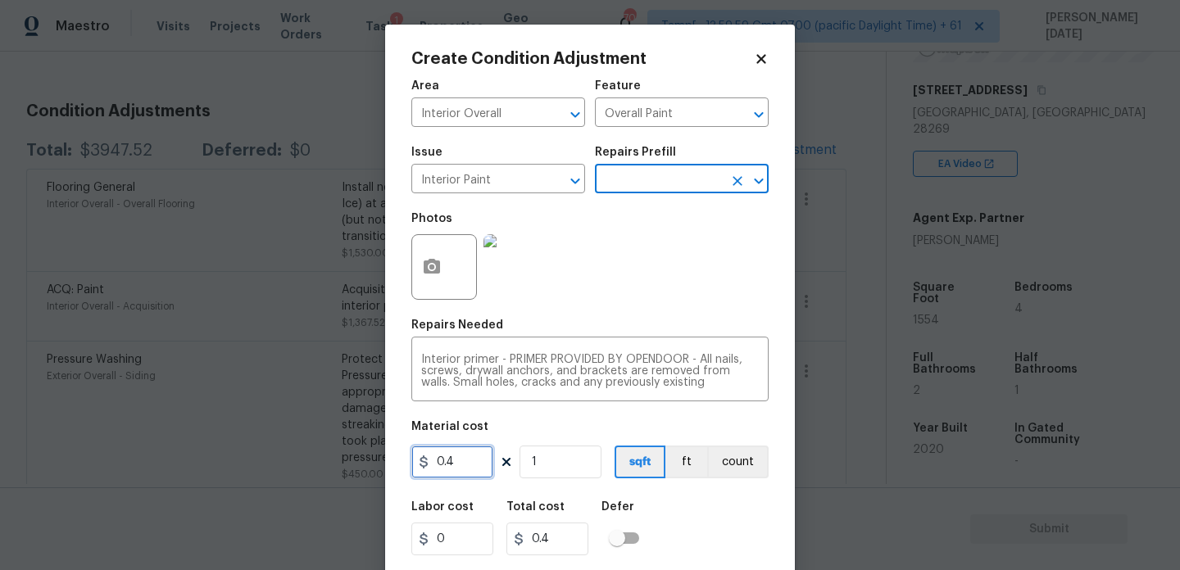
drag, startPoint x: 483, startPoint y: 472, endPoint x: 379, endPoint y: 469, distance: 104.1
click at [379, 469] on div "Create Condition Adjustment Area Interior Overall ​ Feature Overall Paint ​ Iss…" at bounding box center [590, 285] width 1180 height 570
type input "200"
click at [690, 295] on div "Photos" at bounding box center [589, 256] width 357 height 107
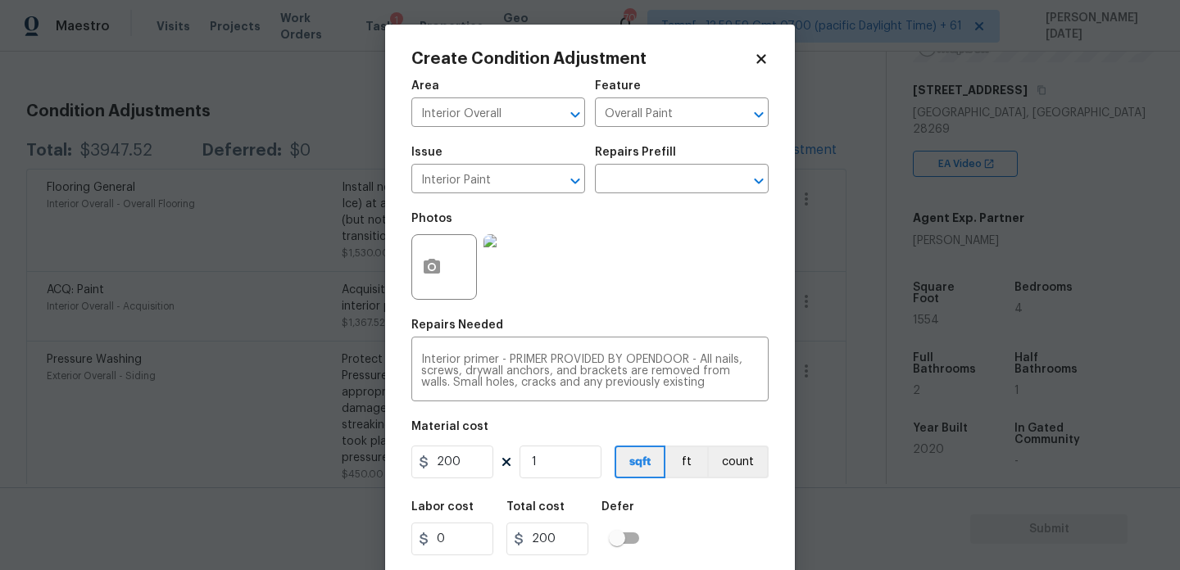
scroll to position [42, 0]
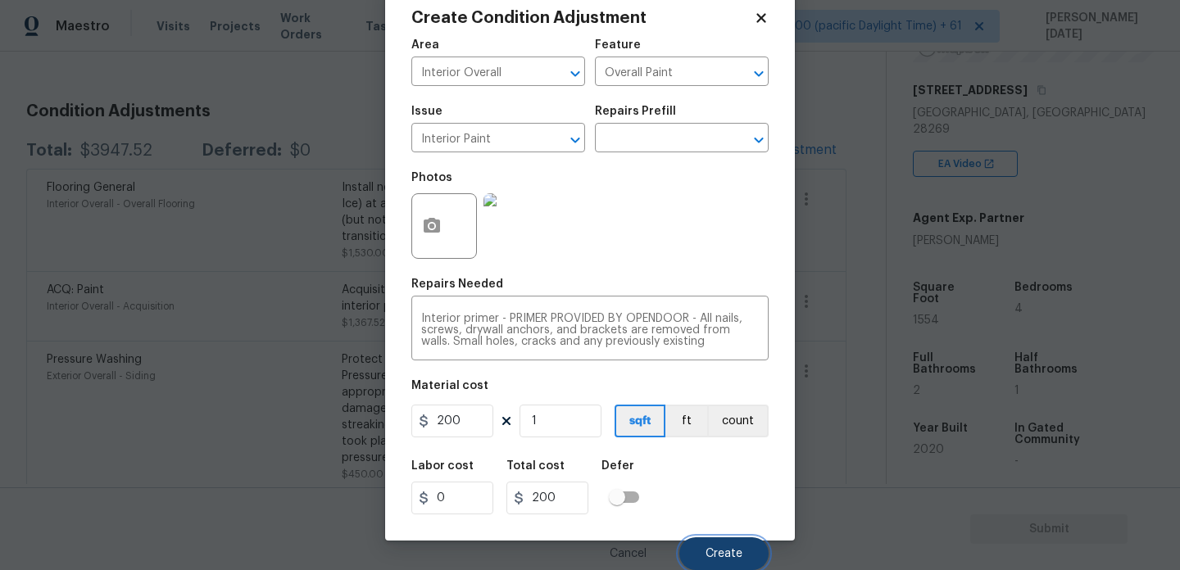
click at [729, 556] on span "Create" at bounding box center [724, 554] width 37 height 12
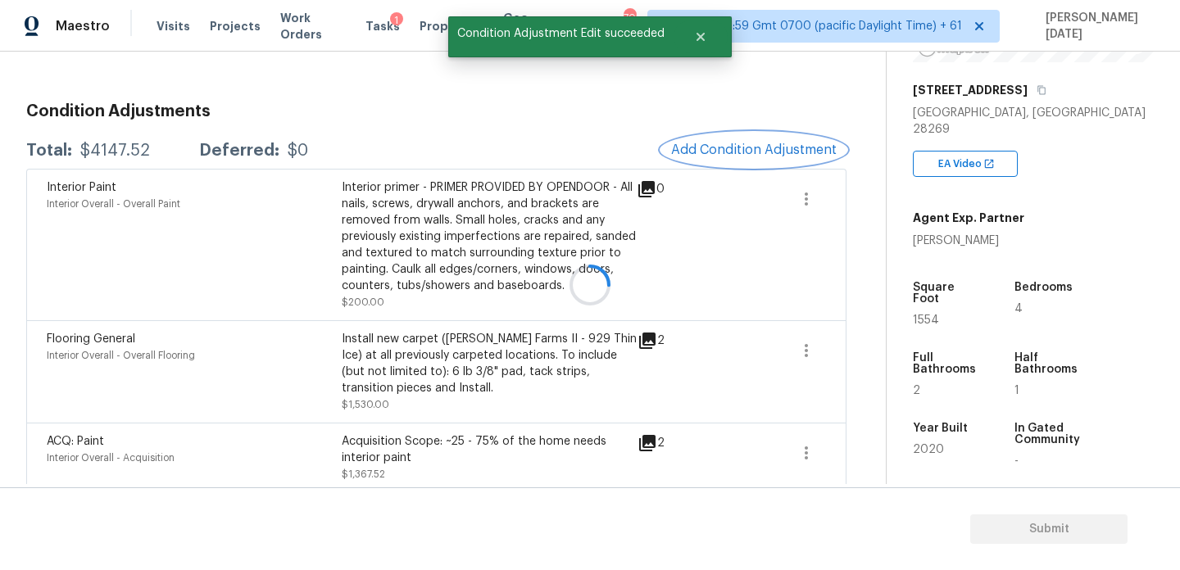
scroll to position [0, 0]
drag, startPoint x: 79, startPoint y: 148, endPoint x: 147, endPoint y: 148, distance: 67.2
click at [147, 148] on div "Total: $4147.52 Deferred: $0" at bounding box center [167, 151] width 282 height 16
copy div "$4147.52"
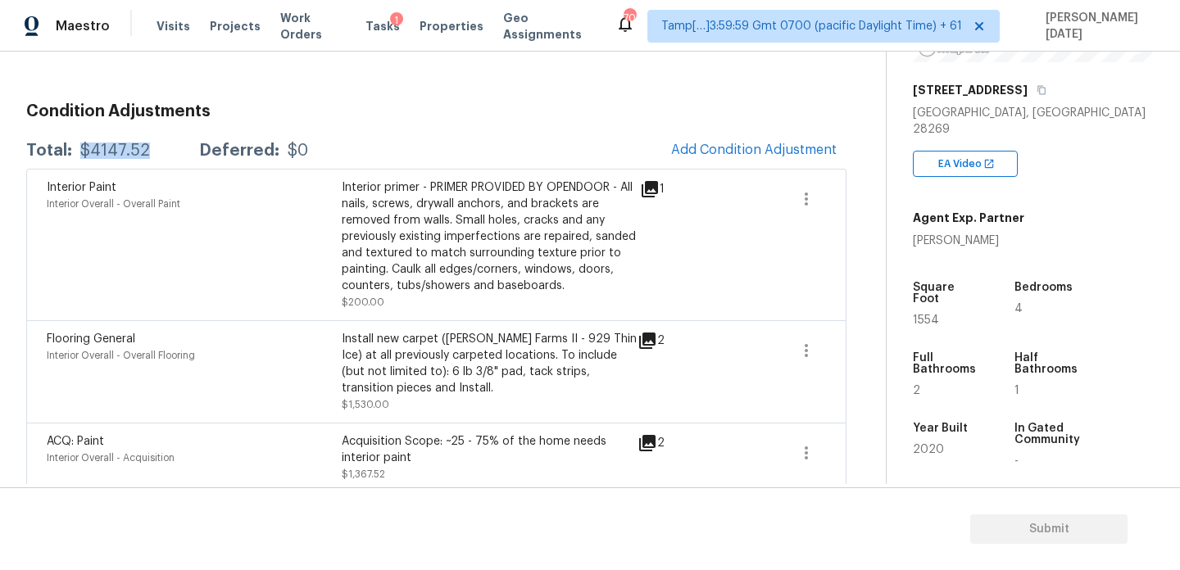
scroll to position [20, 0]
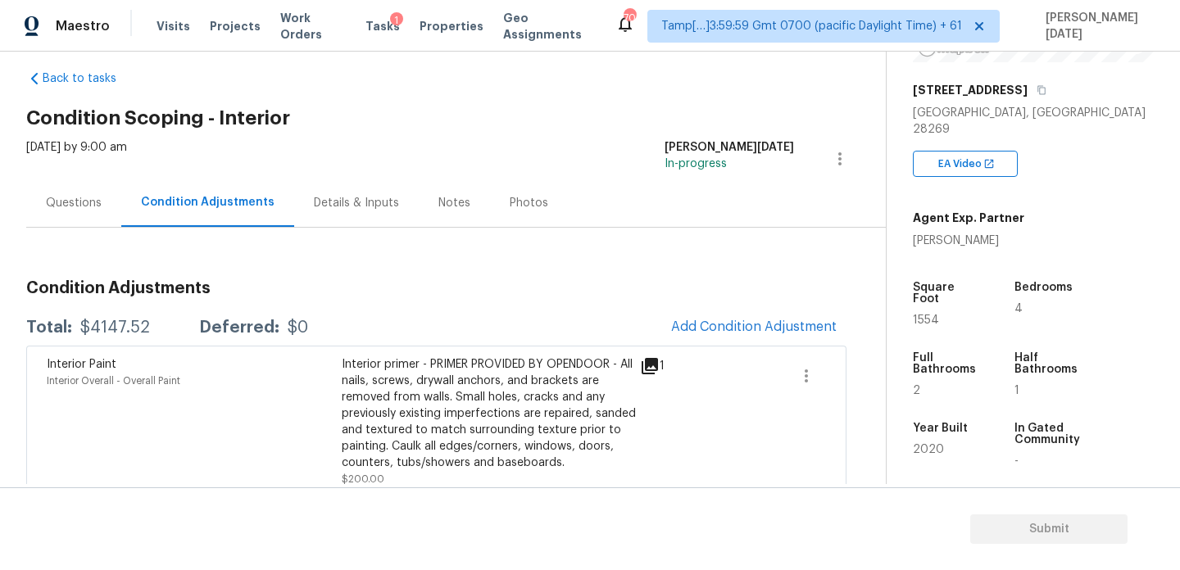
click at [76, 216] on div "Questions" at bounding box center [73, 203] width 95 height 48
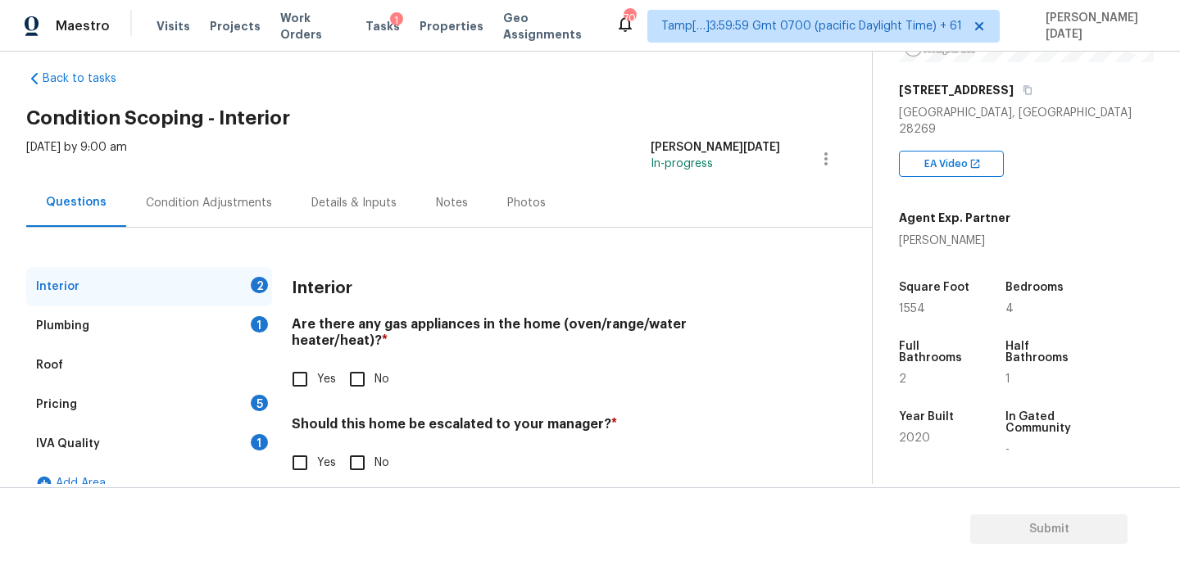
click at [352, 365] on input "No" at bounding box center [357, 379] width 34 height 34
checkbox input "true"
click at [367, 452] on input "No" at bounding box center [357, 463] width 34 height 34
checkbox input "true"
click at [248, 334] on div "Plumbing 1" at bounding box center [149, 326] width 246 height 39
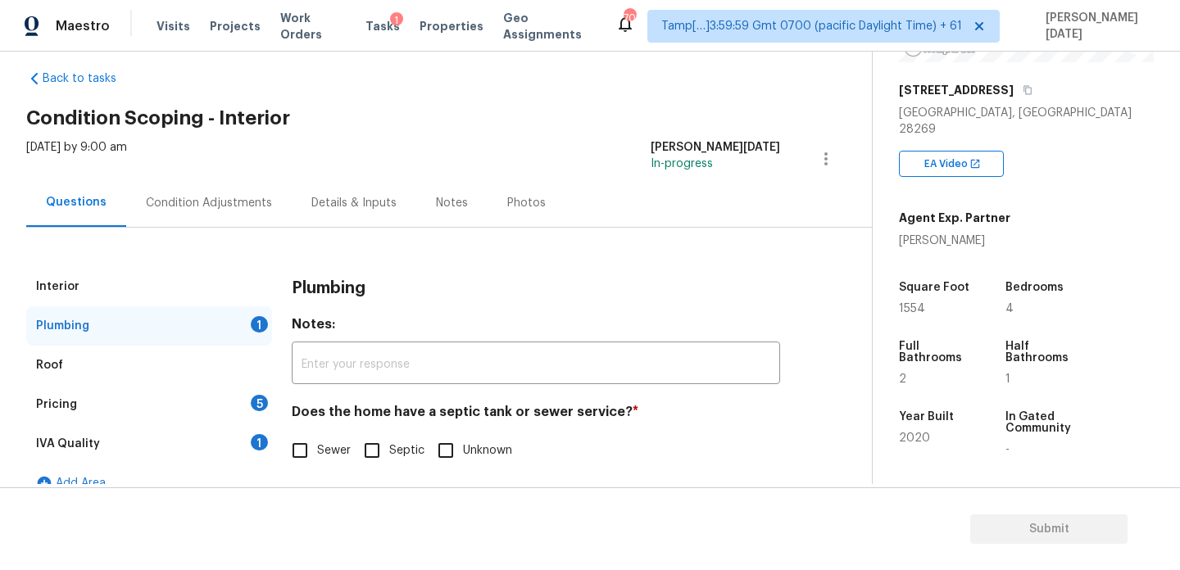
click at [319, 467] on label "Sewer" at bounding box center [317, 451] width 68 height 34
click at [317, 467] on input "Sewer" at bounding box center [300, 451] width 34 height 34
checkbox input "true"
click at [249, 393] on div "Pricing 5" at bounding box center [149, 404] width 246 height 39
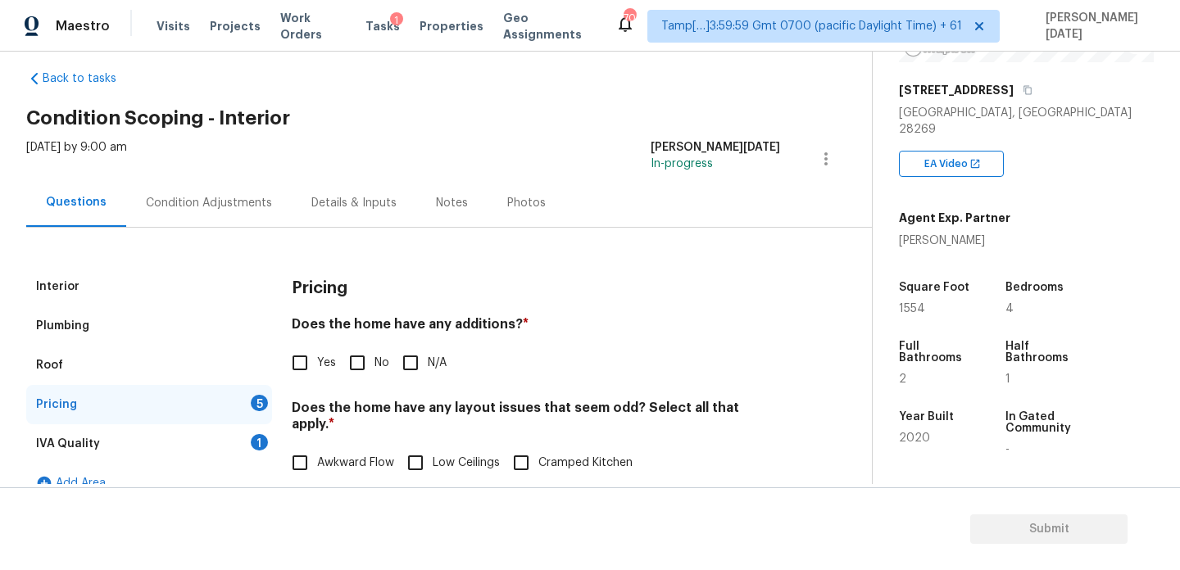
click at [360, 365] on input "No" at bounding box center [357, 363] width 34 height 34
checkbox input "true"
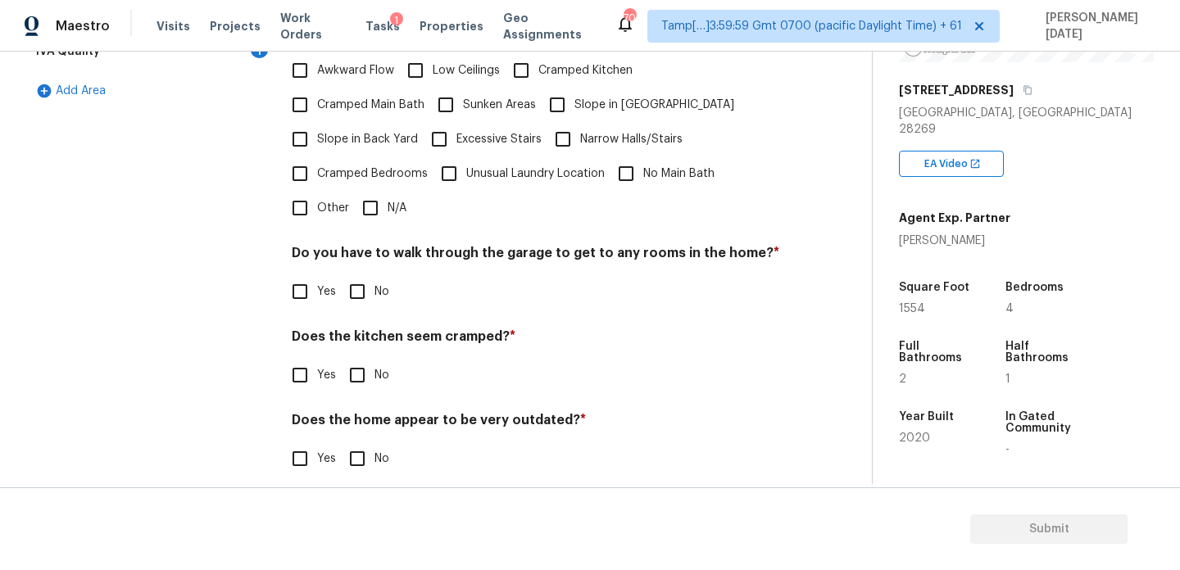
click at [374, 199] on input "N/A" at bounding box center [370, 208] width 34 height 34
checkbox input "true"
click at [365, 270] on div "Do you have to walk through the garage to get to any rooms in the home? * Yes No" at bounding box center [536, 279] width 488 height 64
click at [365, 279] on input "No" at bounding box center [357, 292] width 34 height 34
checkbox input "true"
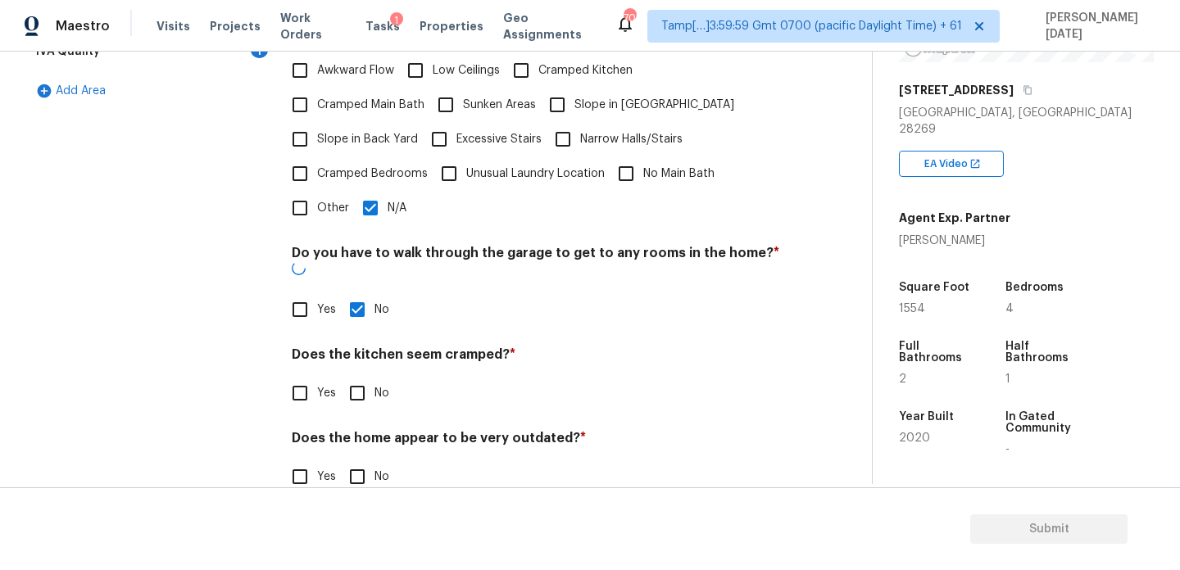
click at [365, 376] on input "No" at bounding box center [357, 393] width 34 height 34
checkbox input "true"
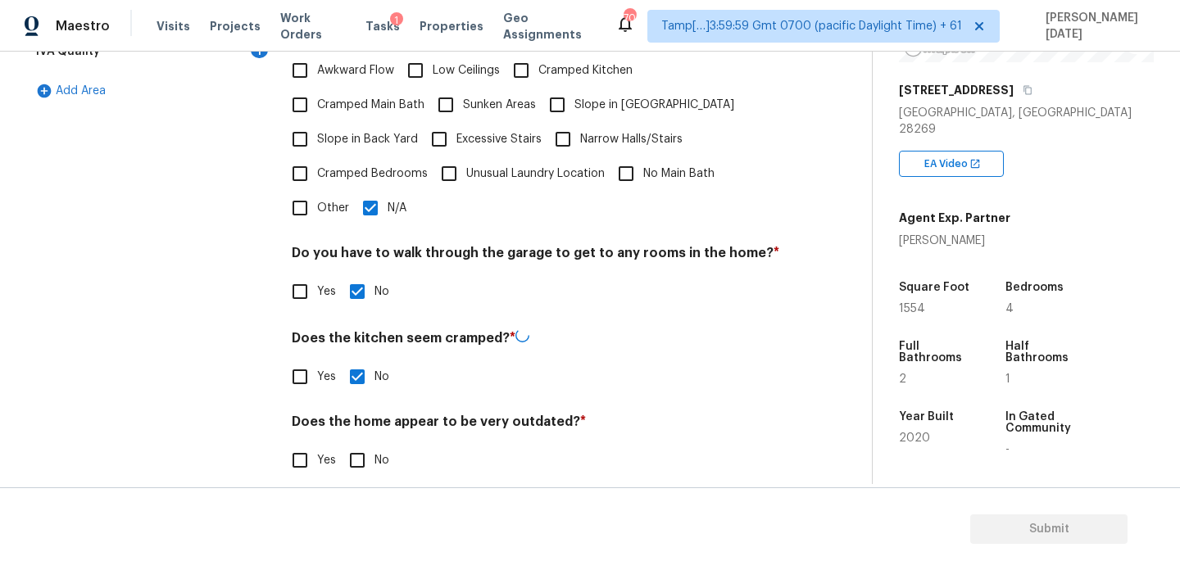
click at [366, 447] on input "No" at bounding box center [357, 460] width 34 height 34
checkbox input "true"
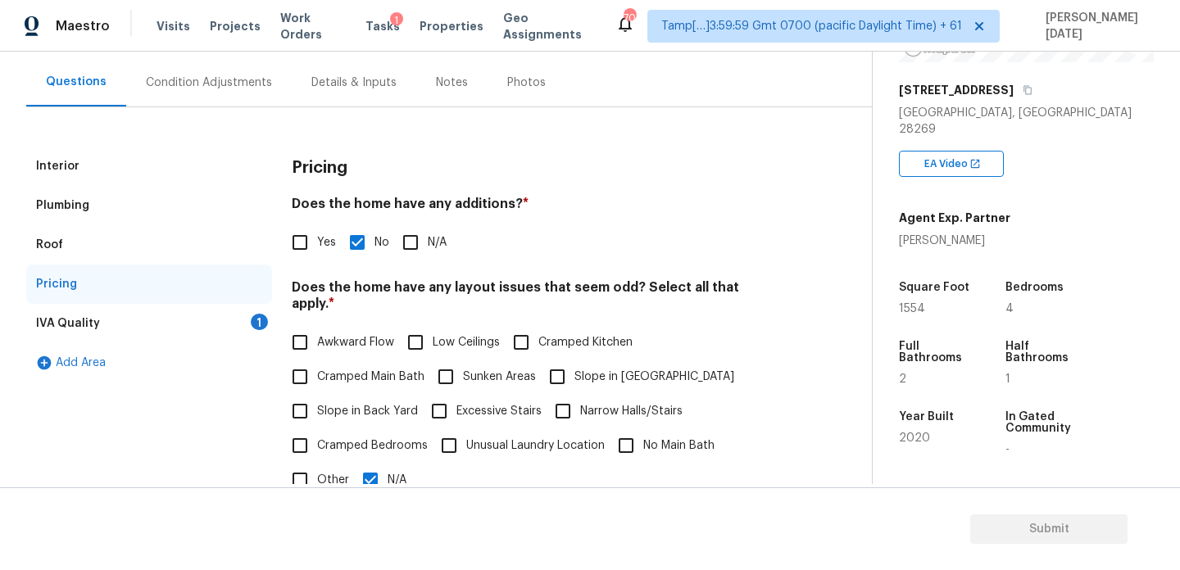
click at [266, 320] on div "1" at bounding box center [259, 322] width 17 height 16
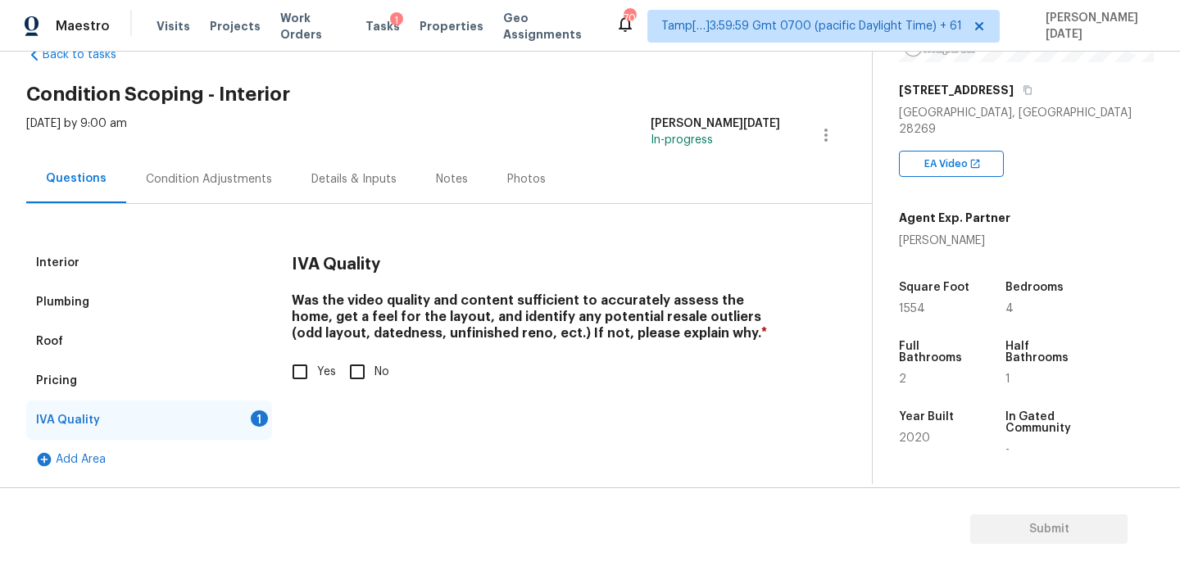
click at [301, 366] on input "Yes" at bounding box center [300, 372] width 34 height 34
checkbox input "true"
click at [213, 170] on div "Condition Adjustments" at bounding box center [209, 179] width 166 height 48
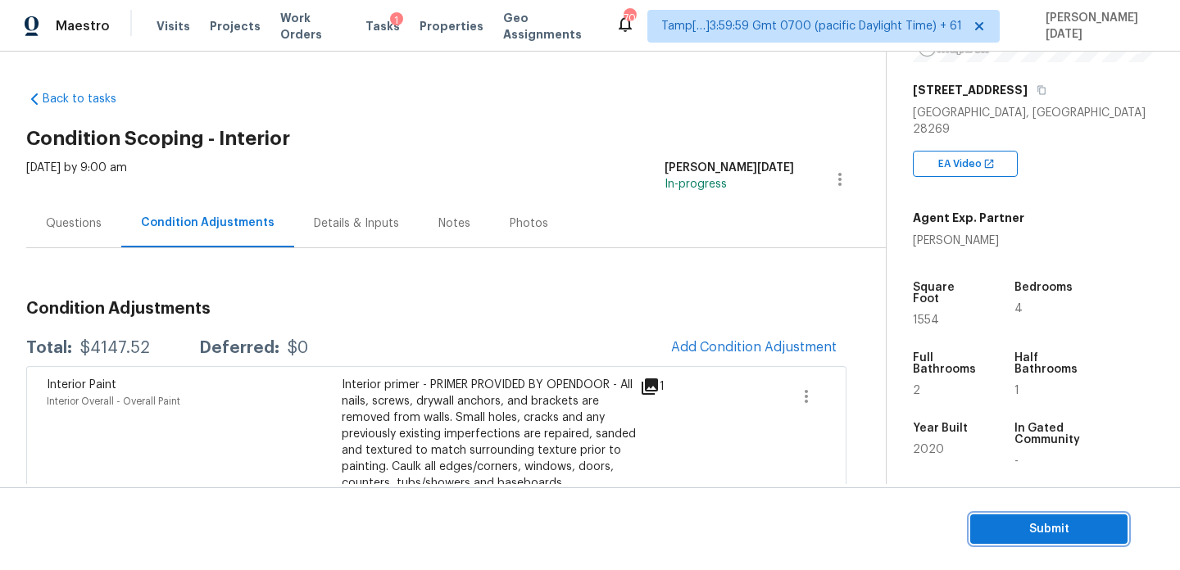
click at [1006, 525] on span "Submit" at bounding box center [1048, 530] width 131 height 20
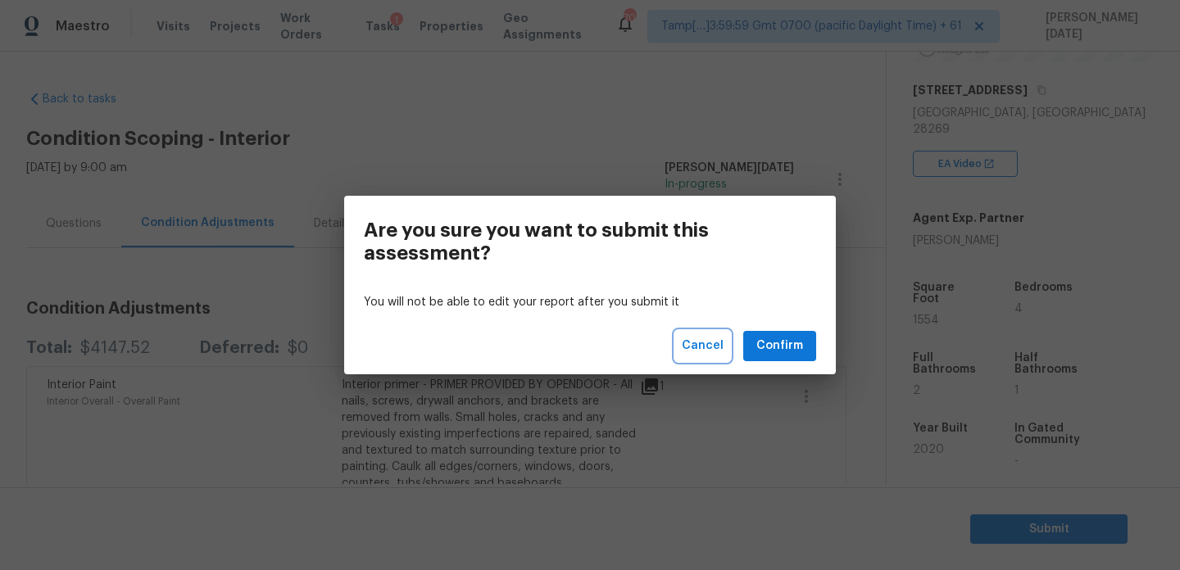
click at [692, 340] on span "Cancel" at bounding box center [703, 346] width 42 height 20
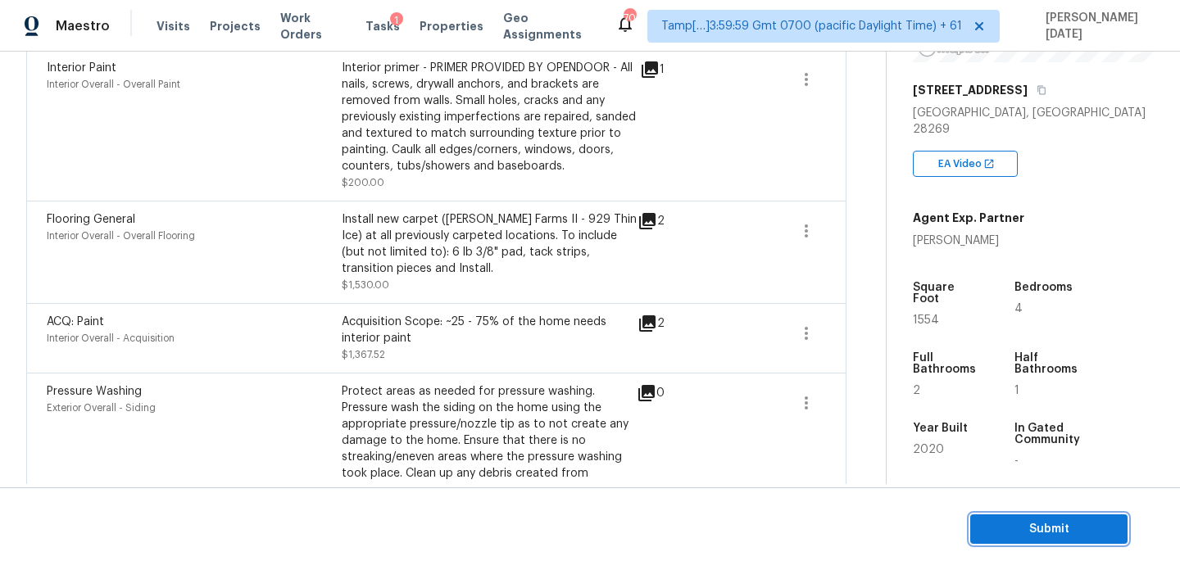
scroll to position [324, 0]
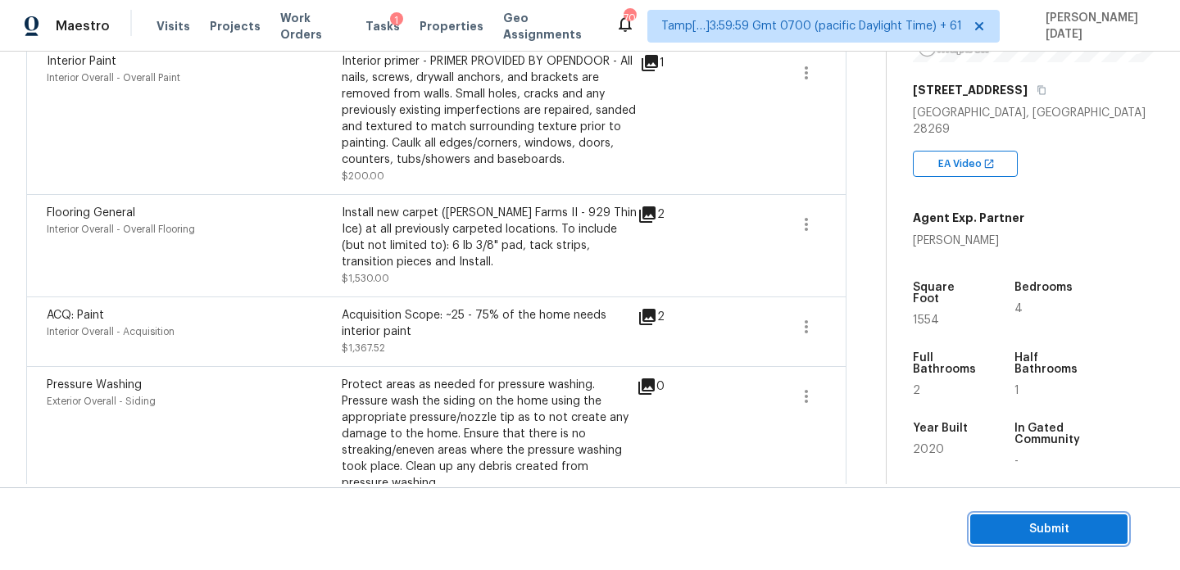
click at [1025, 529] on span "Submit" at bounding box center [1048, 530] width 131 height 20
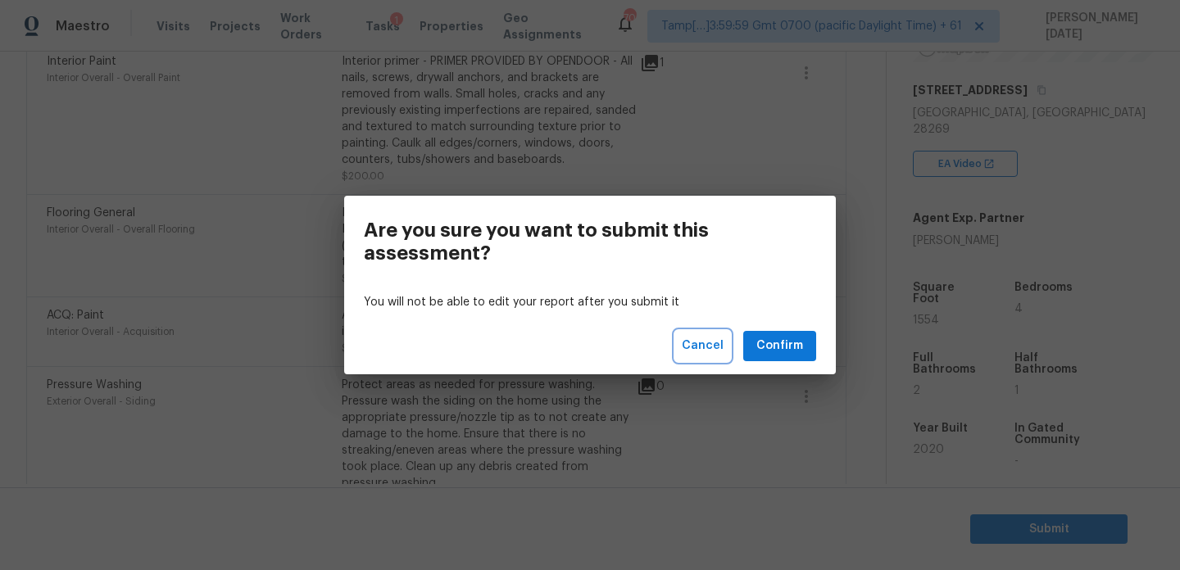
click at [697, 358] on button "Cancel" at bounding box center [702, 346] width 55 height 30
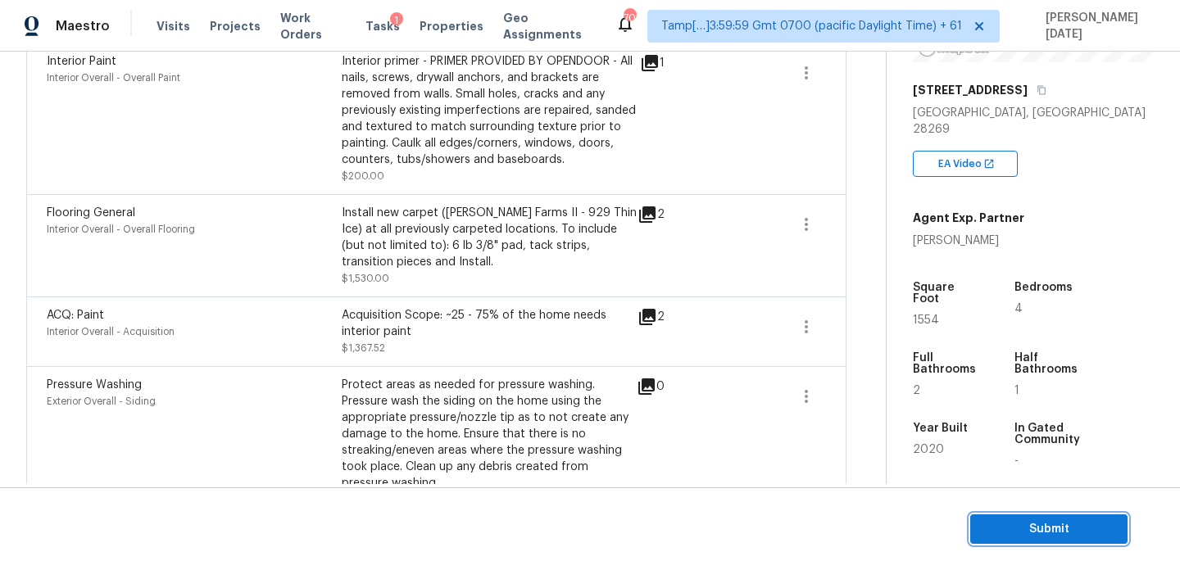
click at [1025, 531] on span "Submit" at bounding box center [1048, 530] width 131 height 20
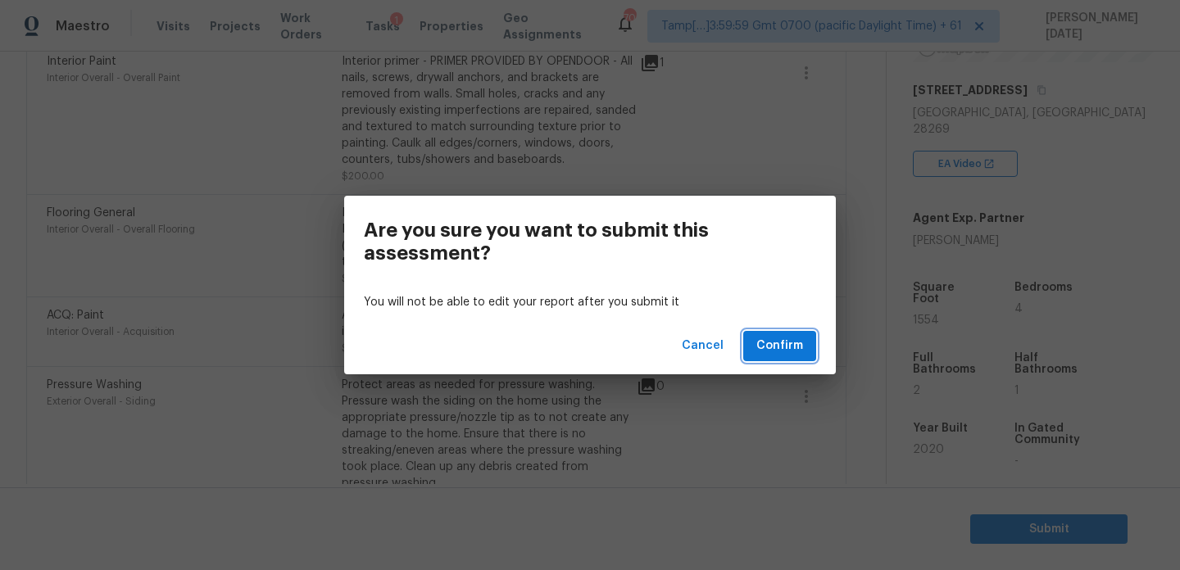
click at [785, 340] on span "Confirm" at bounding box center [779, 346] width 47 height 20
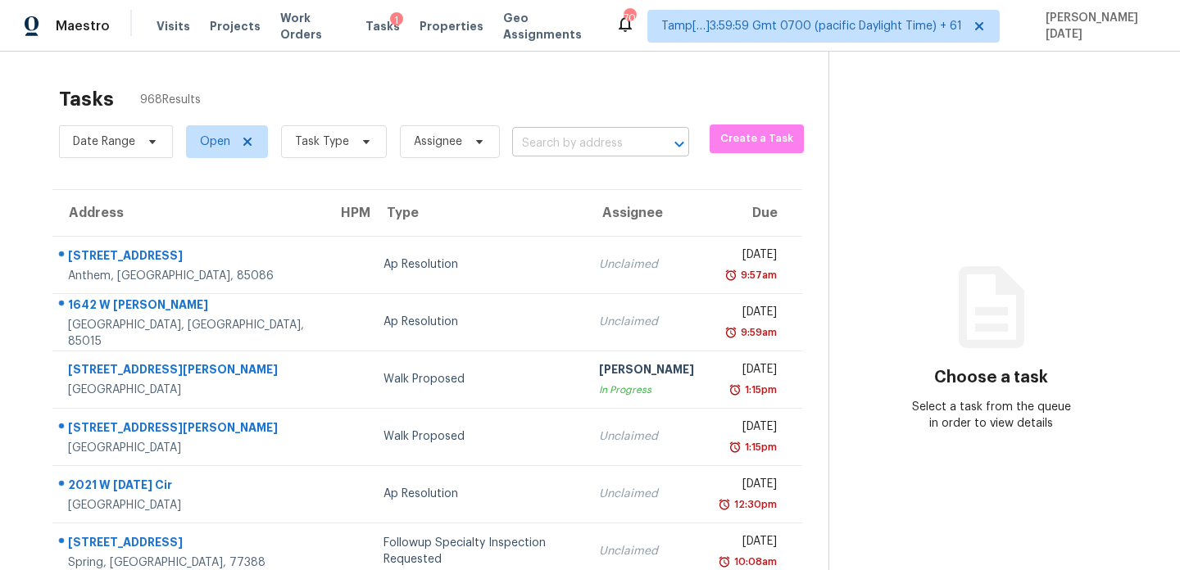
click at [556, 143] on input "text" at bounding box center [577, 143] width 131 height 25
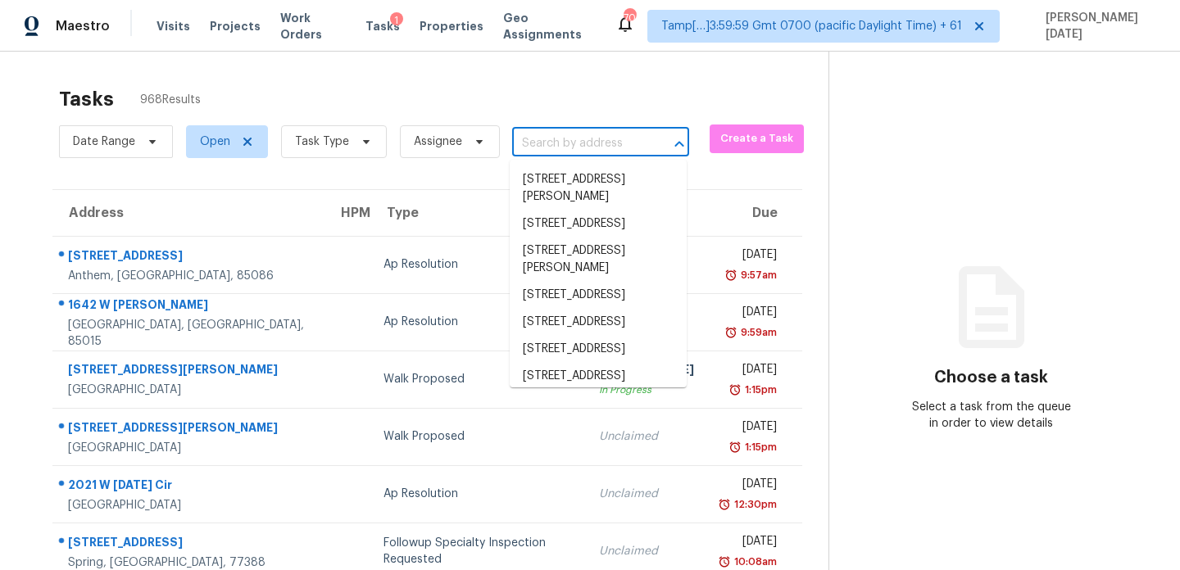
paste input "9171 Fir Dr"
type input "9171 Fir Dr"
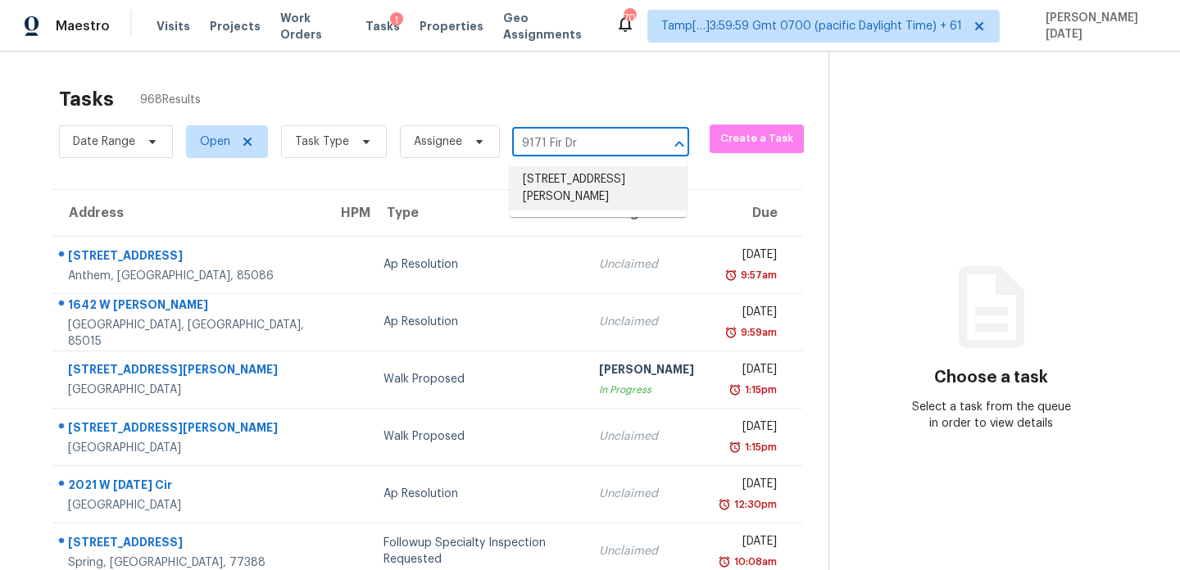
click at [580, 191] on li "9171 Fir Dr, Thornton, CO 80229" at bounding box center [598, 188] width 177 height 44
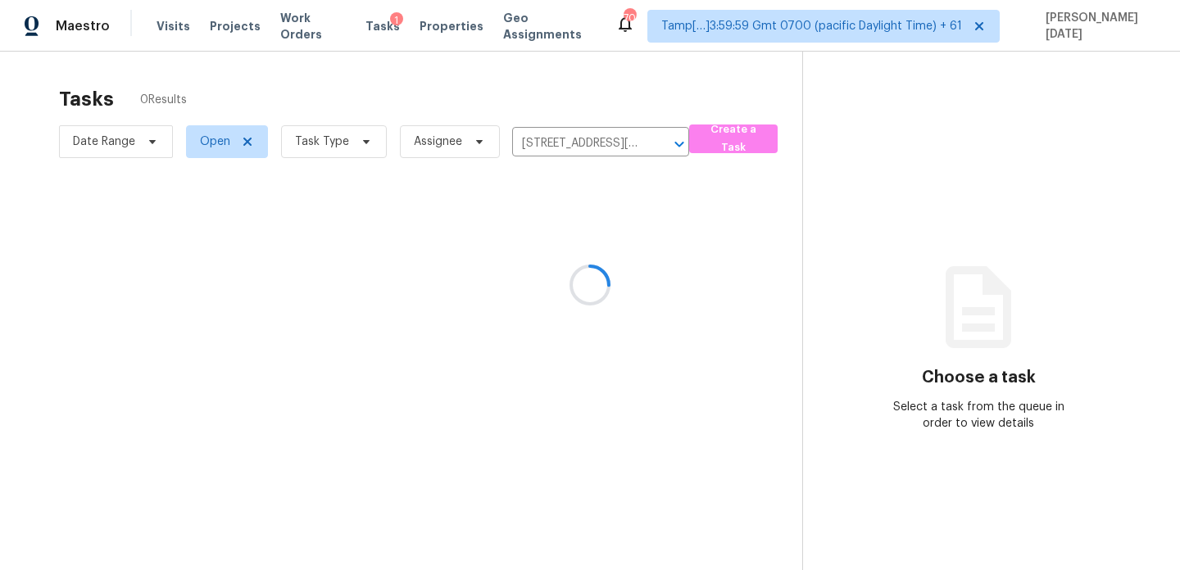
click at [607, 229] on div at bounding box center [590, 285] width 1180 height 570
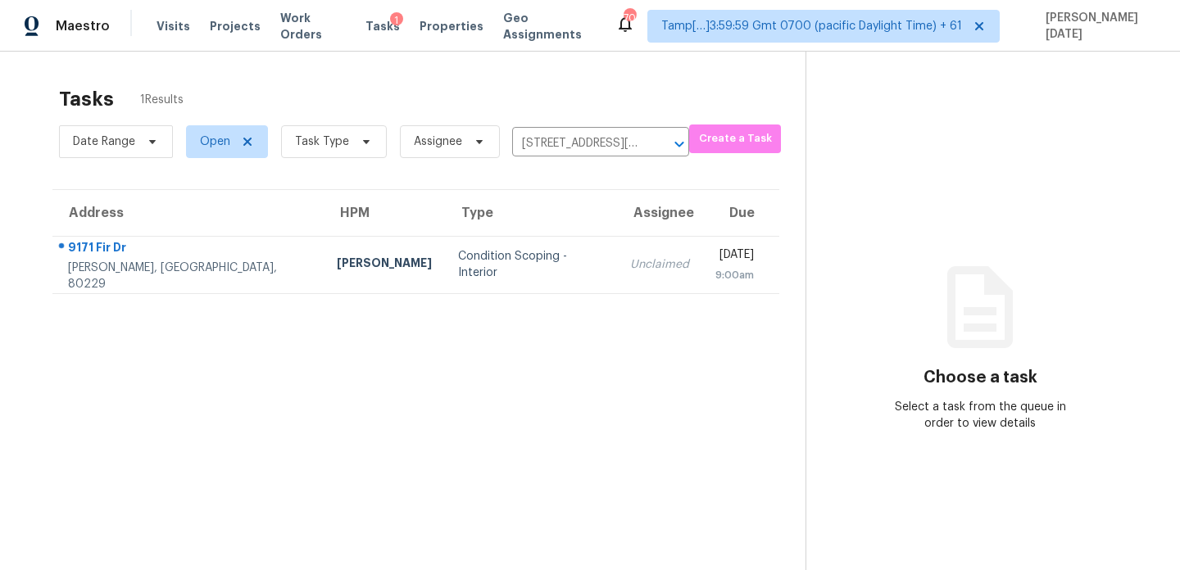
click at [618, 252] on td "Unclaimed" at bounding box center [659, 264] width 85 height 57
click at [702, 252] on td "Mon, Sep 15th 2025 9:00am" at bounding box center [740, 264] width 77 height 57
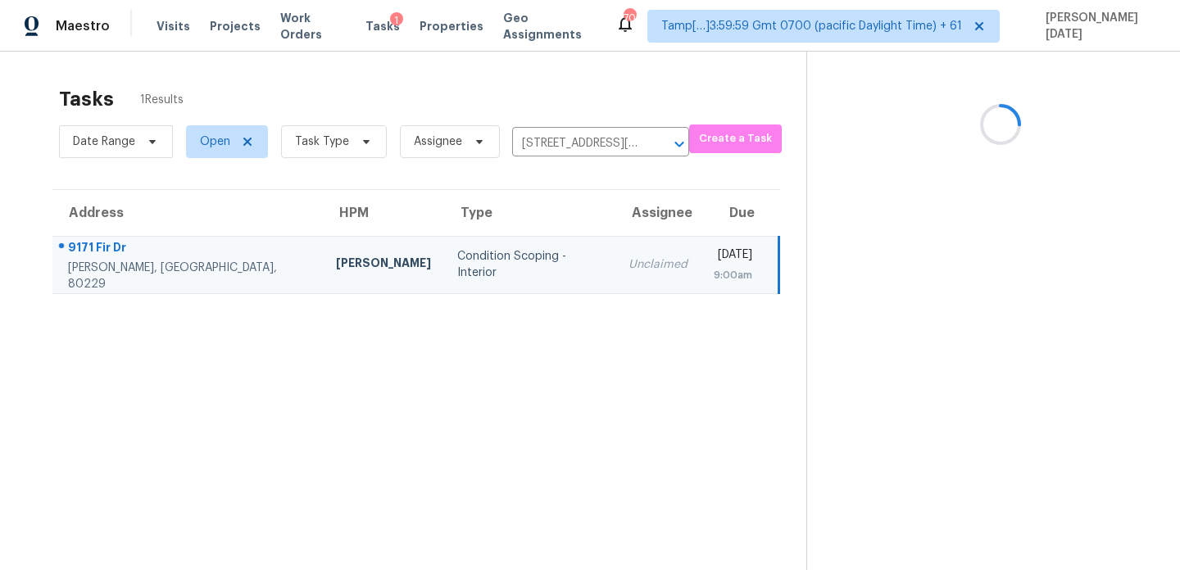
click at [701, 252] on td "Mon, Sep 15th 2025 9:00am" at bounding box center [740, 264] width 79 height 57
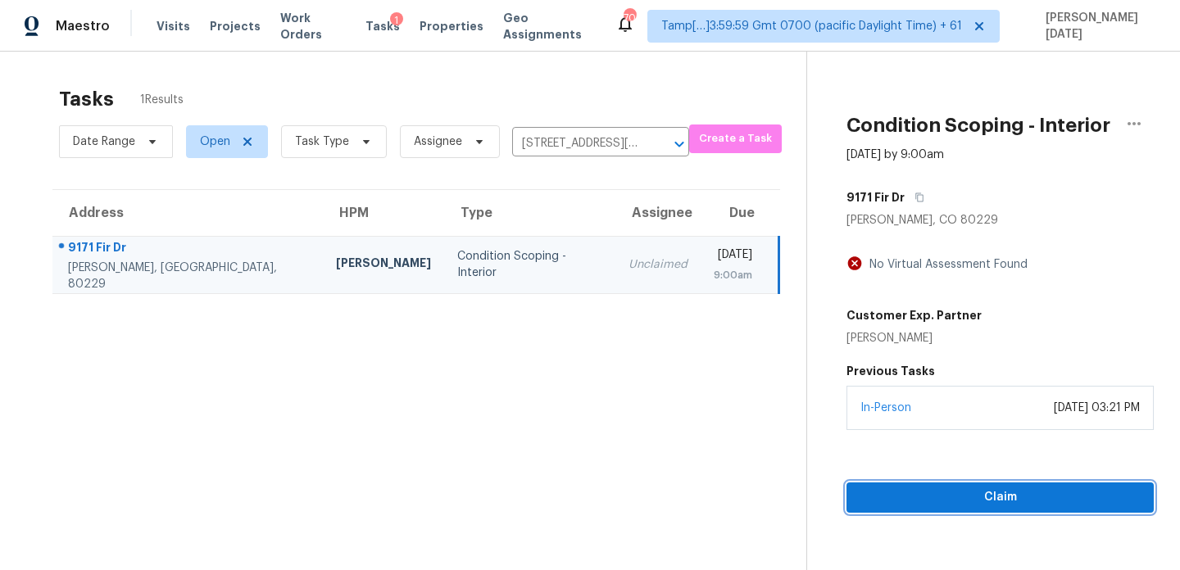
click at [949, 484] on button "Claim" at bounding box center [1000, 498] width 307 height 30
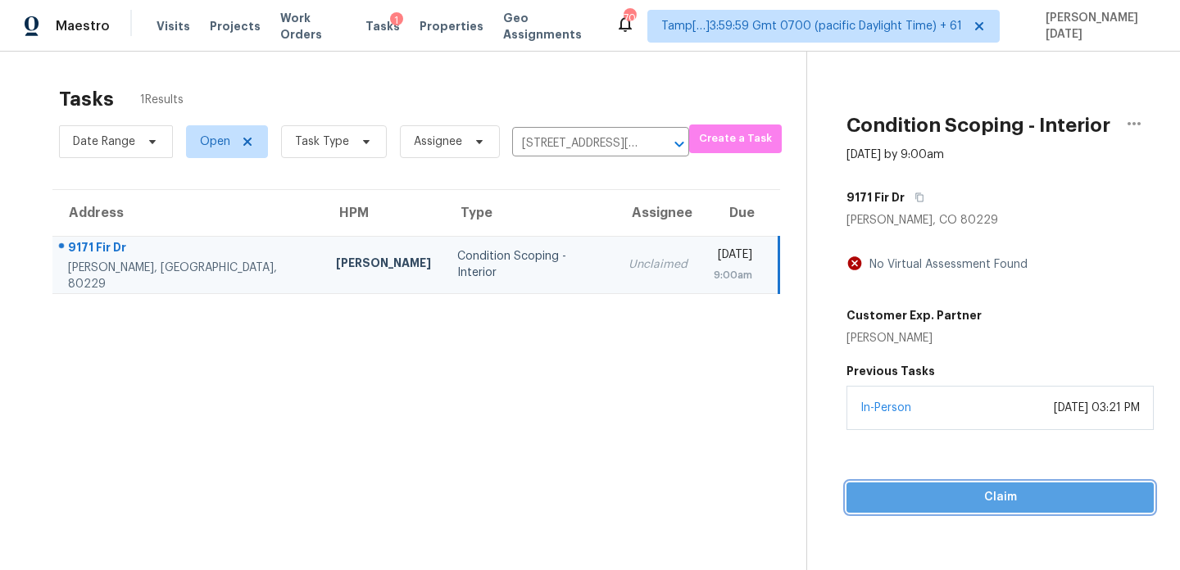
click at [960, 498] on span "Claim" at bounding box center [1000, 498] width 281 height 20
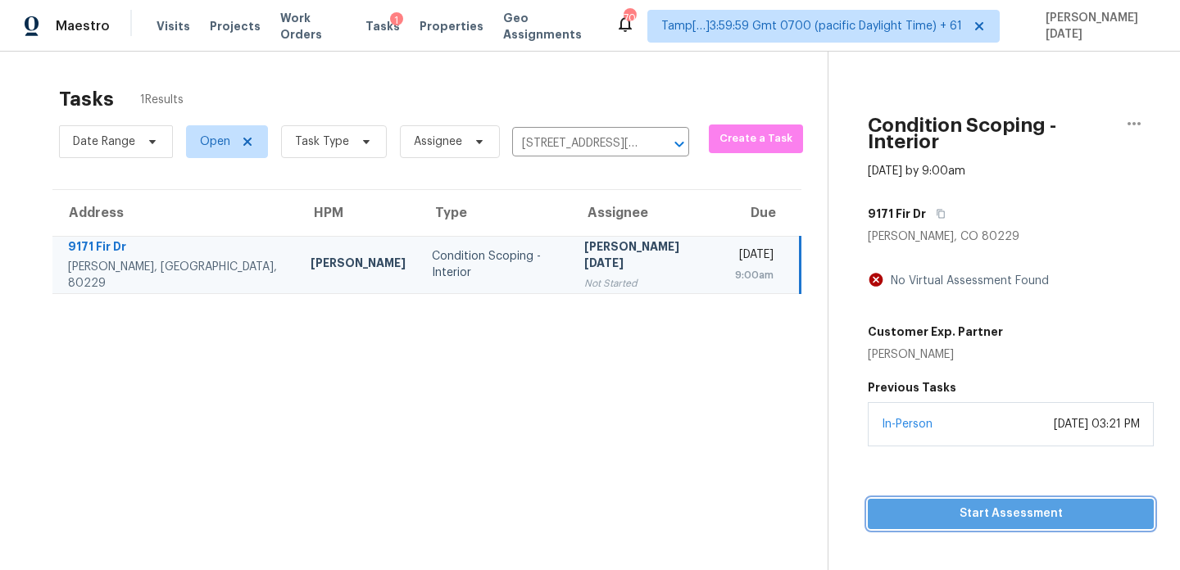
click at [992, 504] on span "Start Assessment" at bounding box center [1011, 514] width 260 height 20
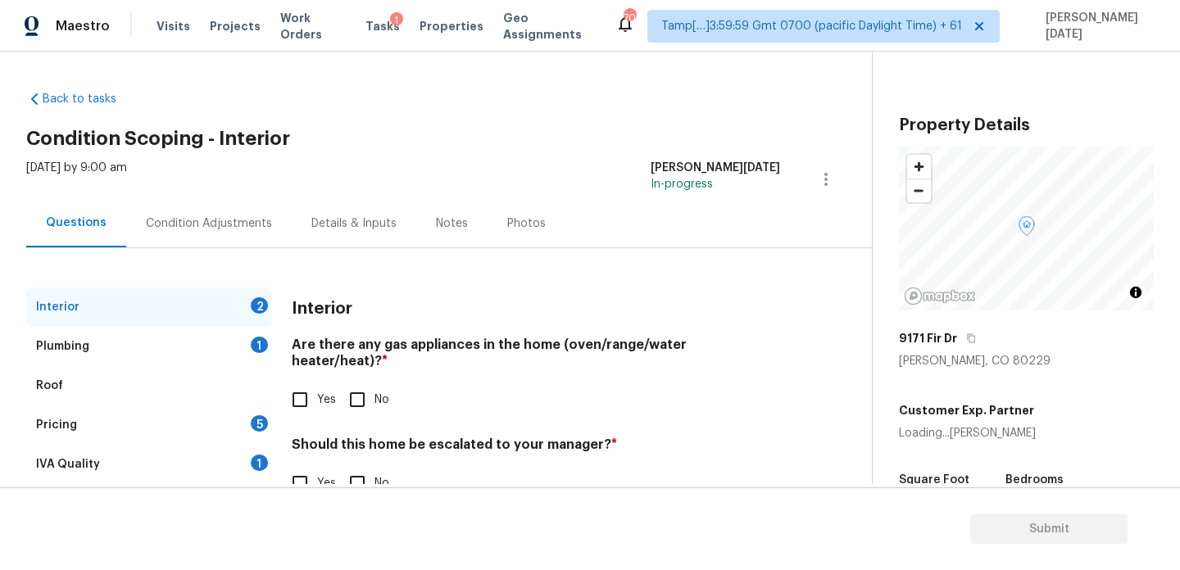
click at [201, 220] on div "Condition Adjustments" at bounding box center [209, 224] width 126 height 16
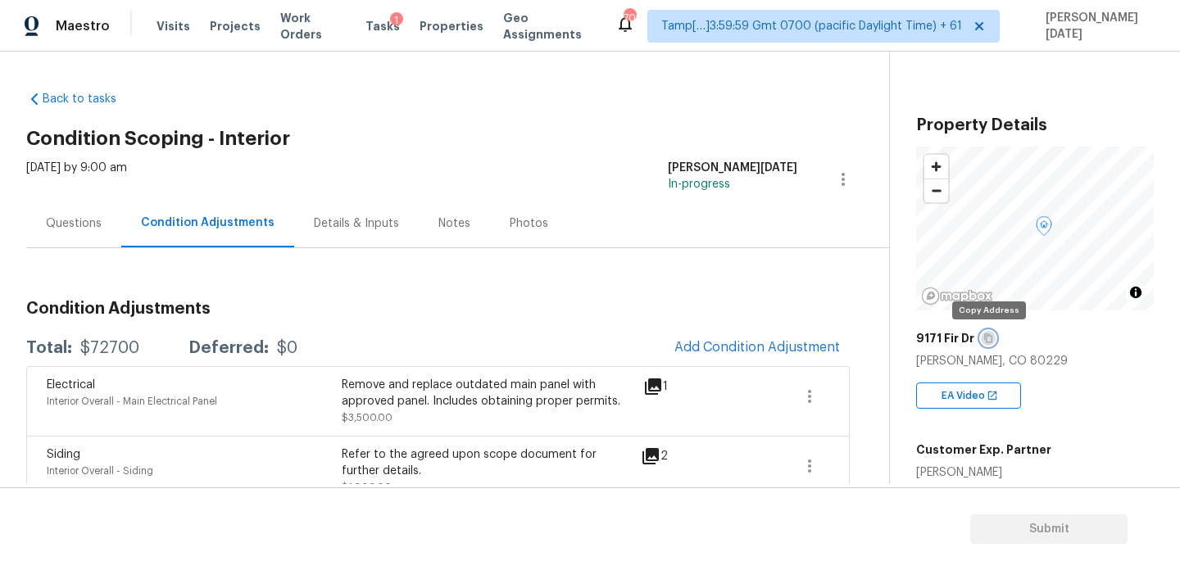
click at [990, 339] on icon "button" at bounding box center [988, 338] width 8 height 9
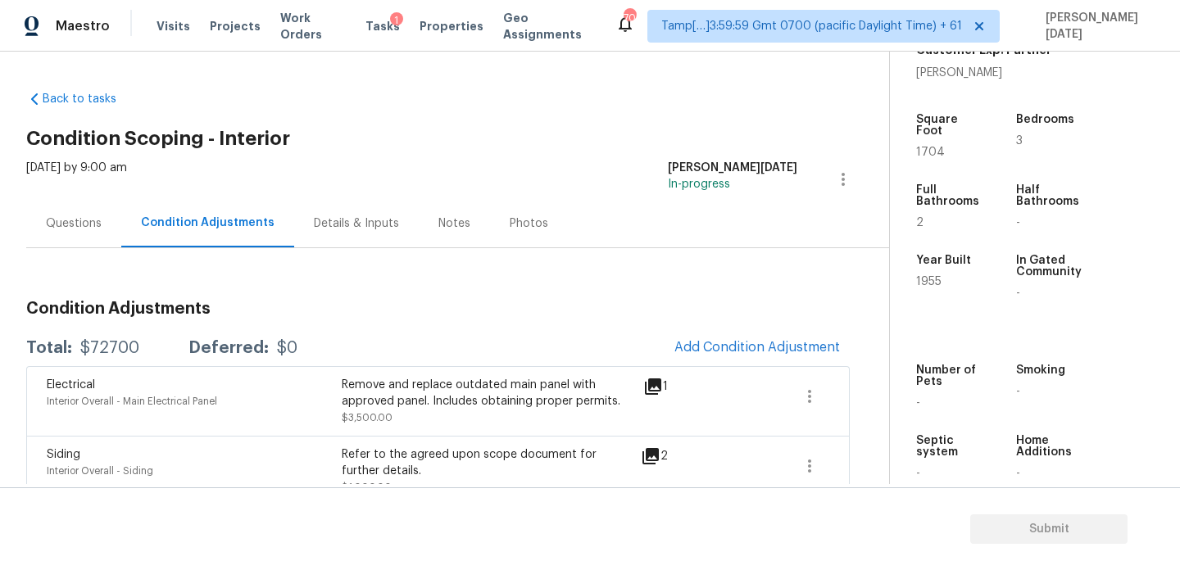
click at [452, 218] on div "Notes" at bounding box center [454, 224] width 32 height 16
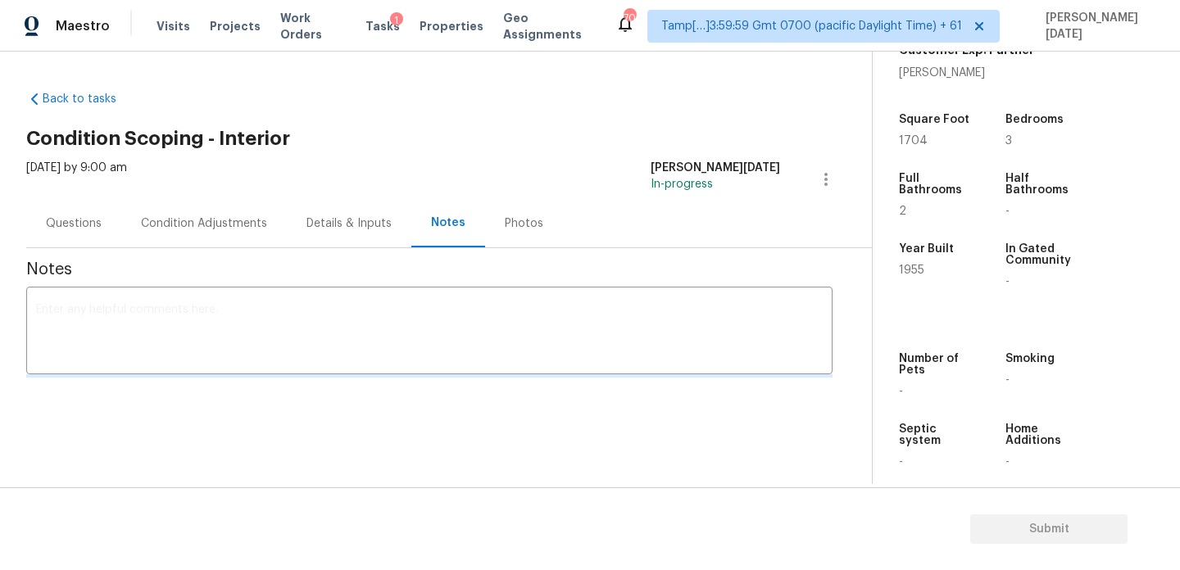
click at [230, 329] on textarea at bounding box center [429, 332] width 787 height 57
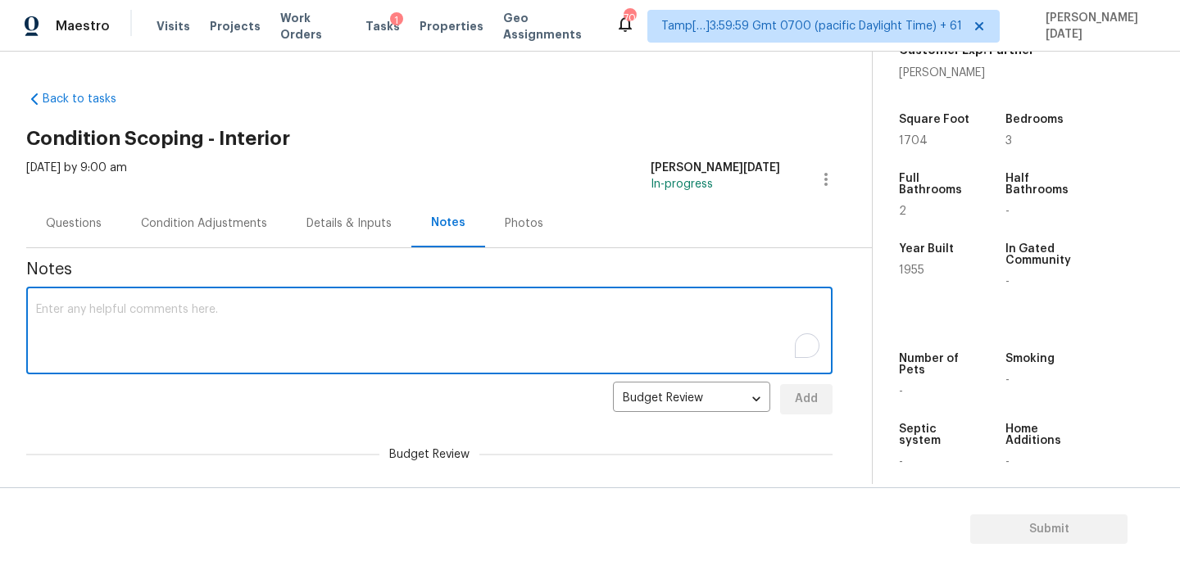
click at [230, 329] on textarea "To enrich screen reader interactions, please activate Accessibility in Grammarl…" at bounding box center [429, 332] width 787 height 57
paste textarea "IVA Completed.."
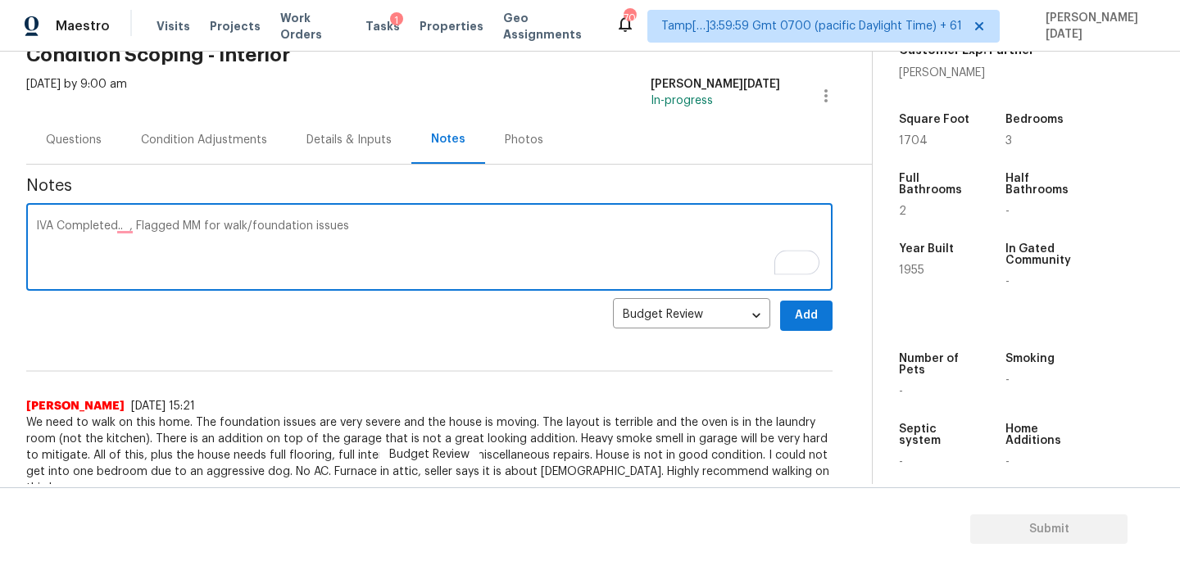
type textarea "IVA Completed.. , Flagged MM for walk/foundation issues"
click at [819, 317] on span "Add" at bounding box center [806, 316] width 26 height 20
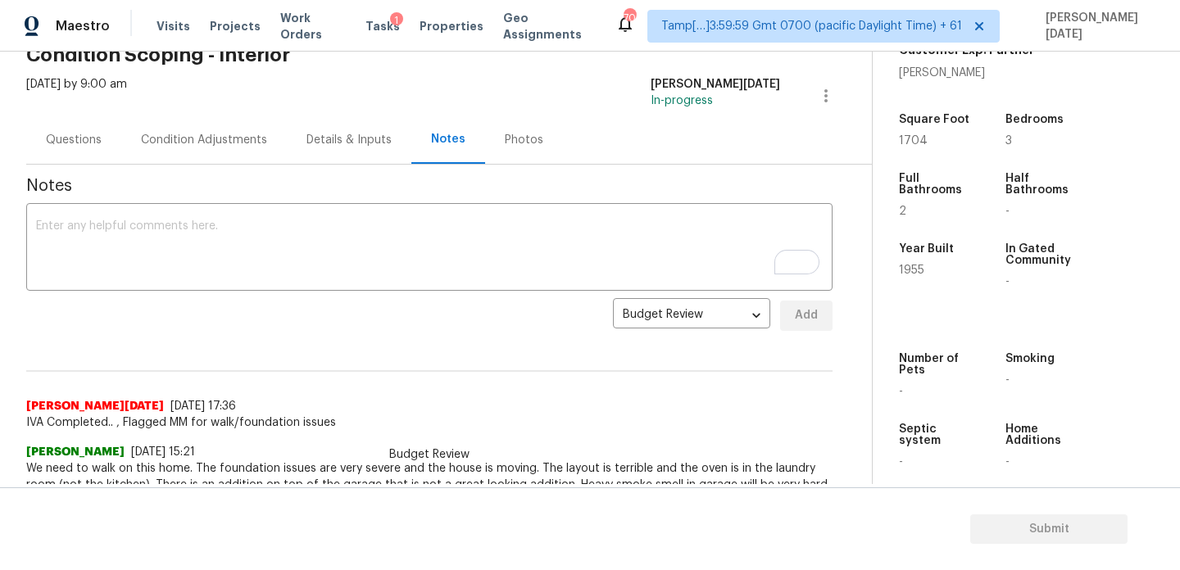
click at [191, 133] on div "Condition Adjustments" at bounding box center [204, 140] width 126 height 16
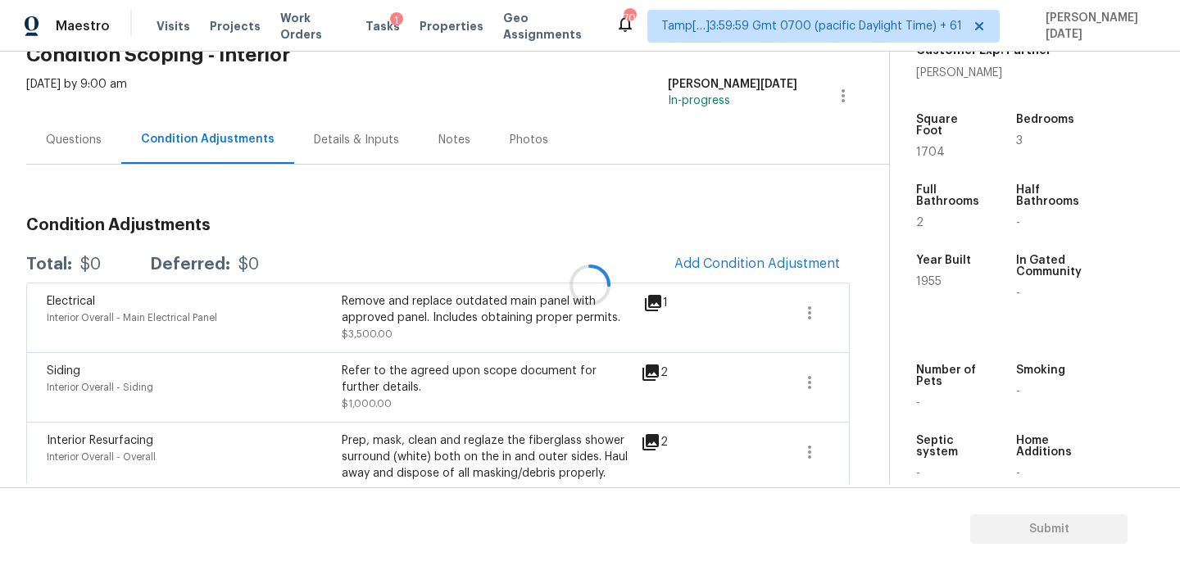
click at [52, 149] on div at bounding box center [590, 285] width 1180 height 570
drag, startPoint x: 78, startPoint y: 264, endPoint x: 148, endPoint y: 264, distance: 69.7
click at [148, 264] on div "Total: $72700 Deferred: $0" at bounding box center [161, 265] width 271 height 16
copy div "$72700"
click at [77, 133] on div "Questions" at bounding box center [74, 140] width 56 height 16
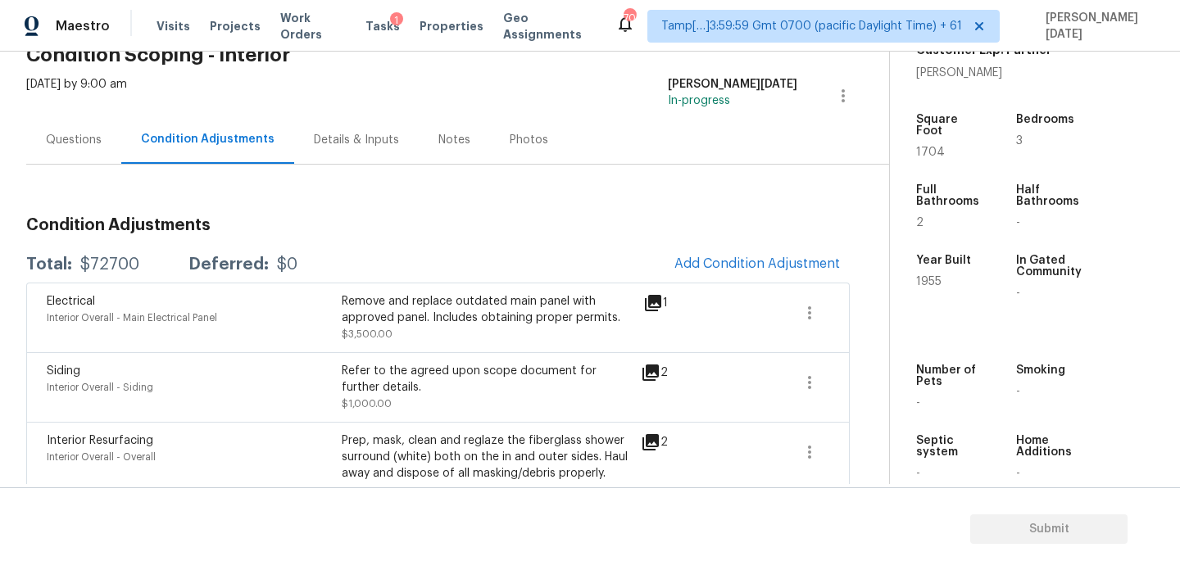
scroll to position [44, 0]
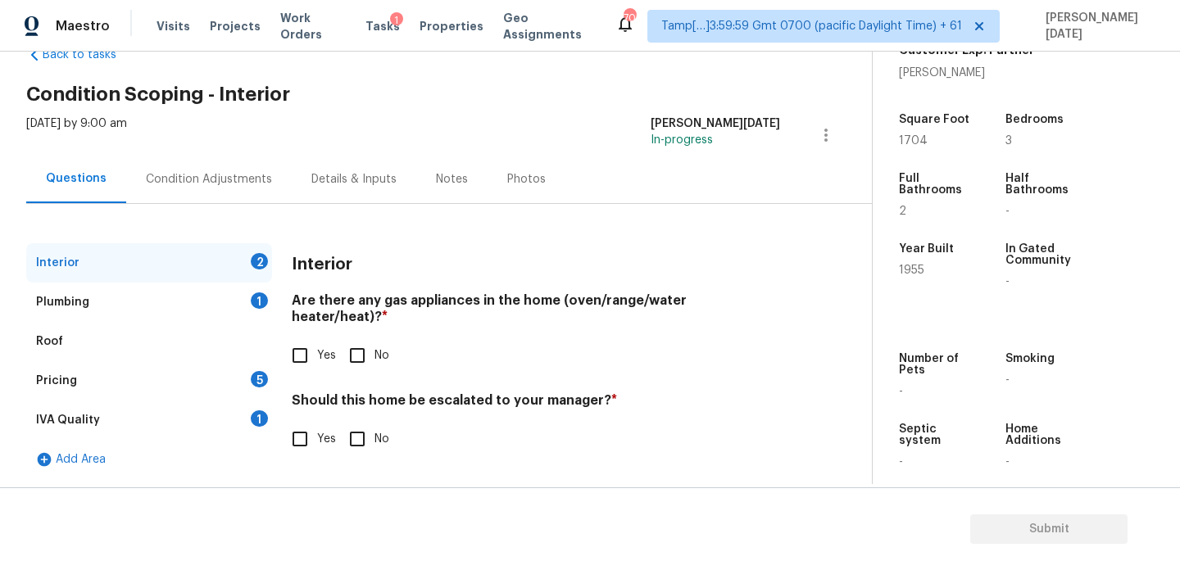
click at [301, 338] on input "Yes" at bounding box center [300, 355] width 34 height 34
checkbox input "true"
click at [366, 440] on div "Interior Are there any gas appliances in the home (oven/range/water heater/heat…" at bounding box center [536, 360] width 488 height 234
click at [325, 434] on label "Yes" at bounding box center [309, 439] width 53 height 34
click at [317, 434] on input "Yes" at bounding box center [300, 439] width 34 height 34
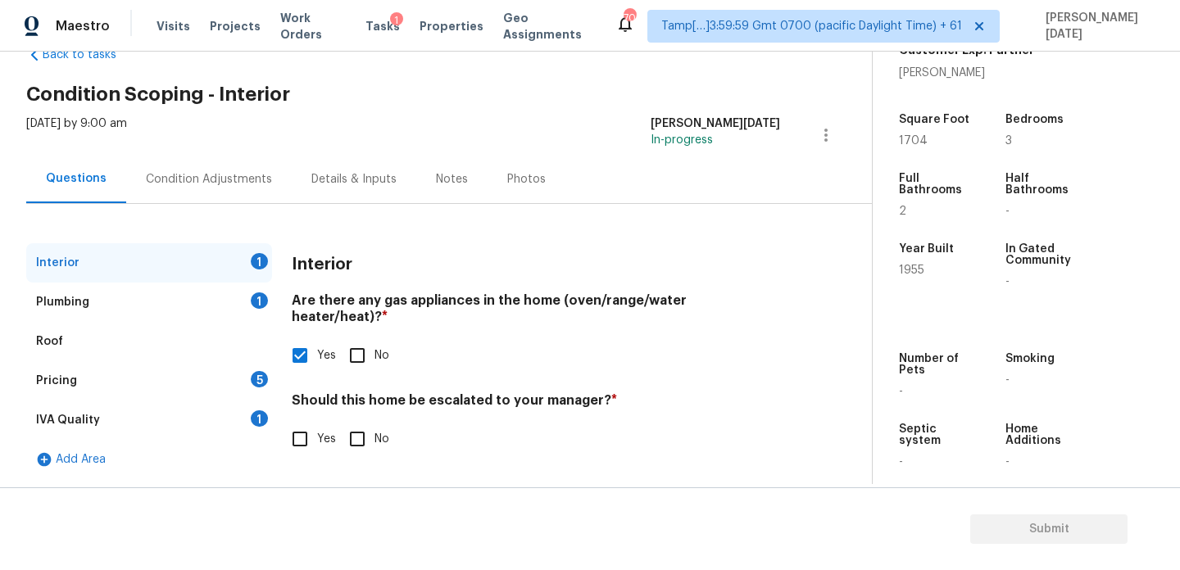
checkbox input "true"
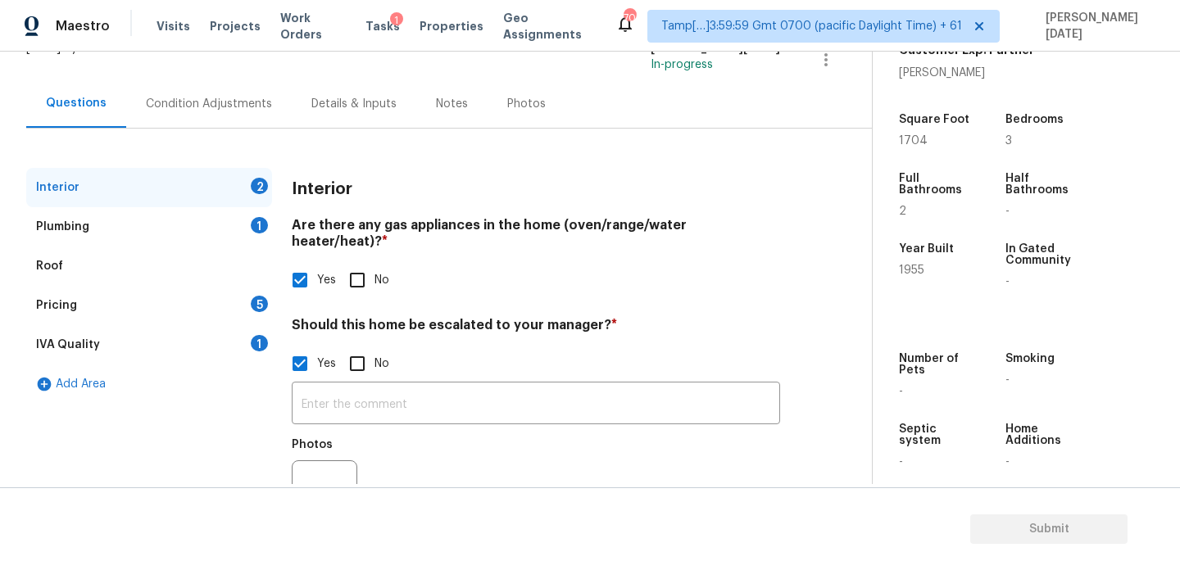
scroll to position [179, 0]
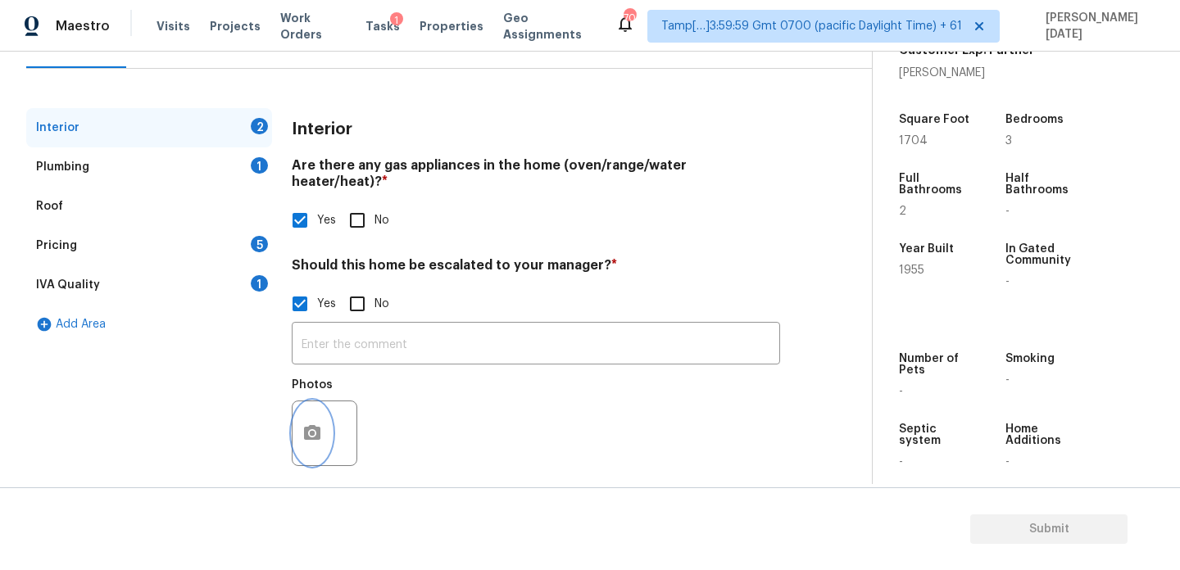
click at [322, 406] on button "button" at bounding box center [312, 434] width 39 height 64
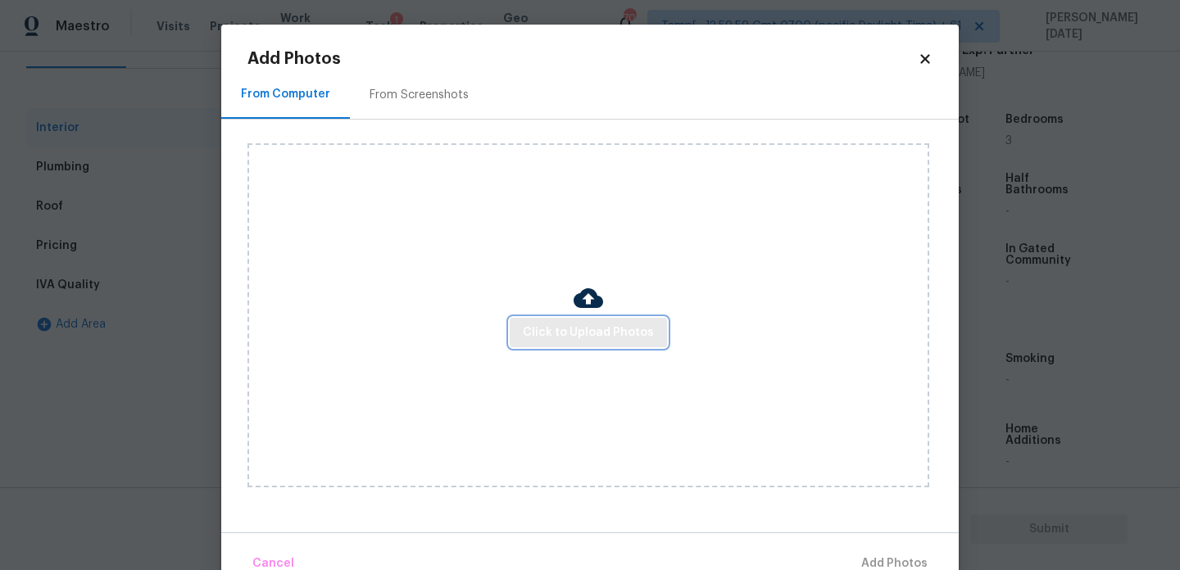
click at [597, 342] on span "Click to Upload Photos" at bounding box center [588, 333] width 131 height 20
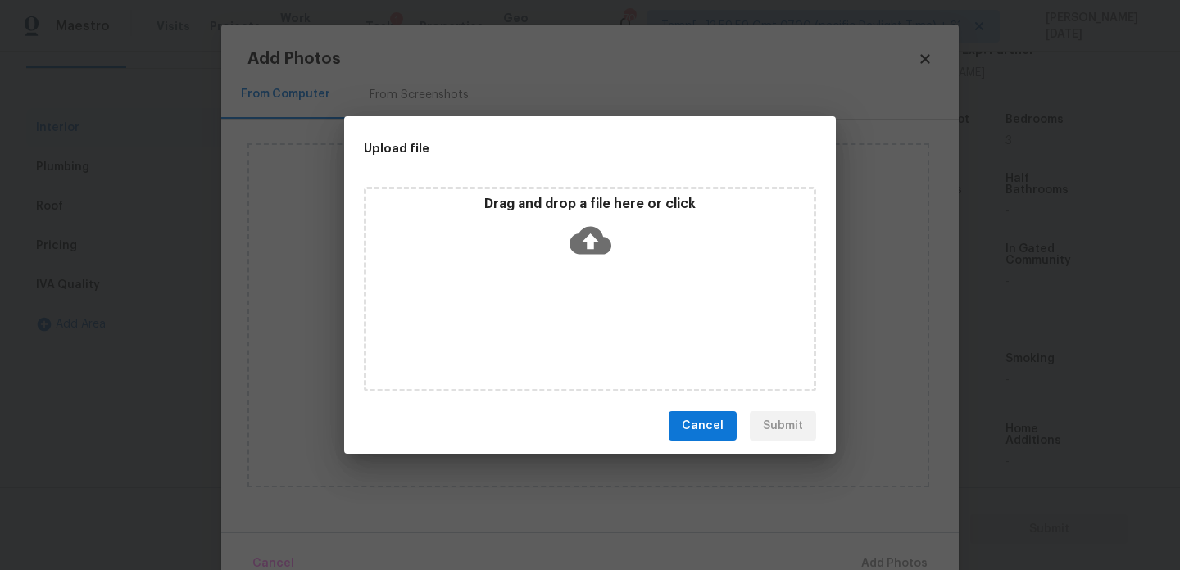
click at [597, 342] on div "Drag and drop a file here or click" at bounding box center [590, 289] width 452 height 205
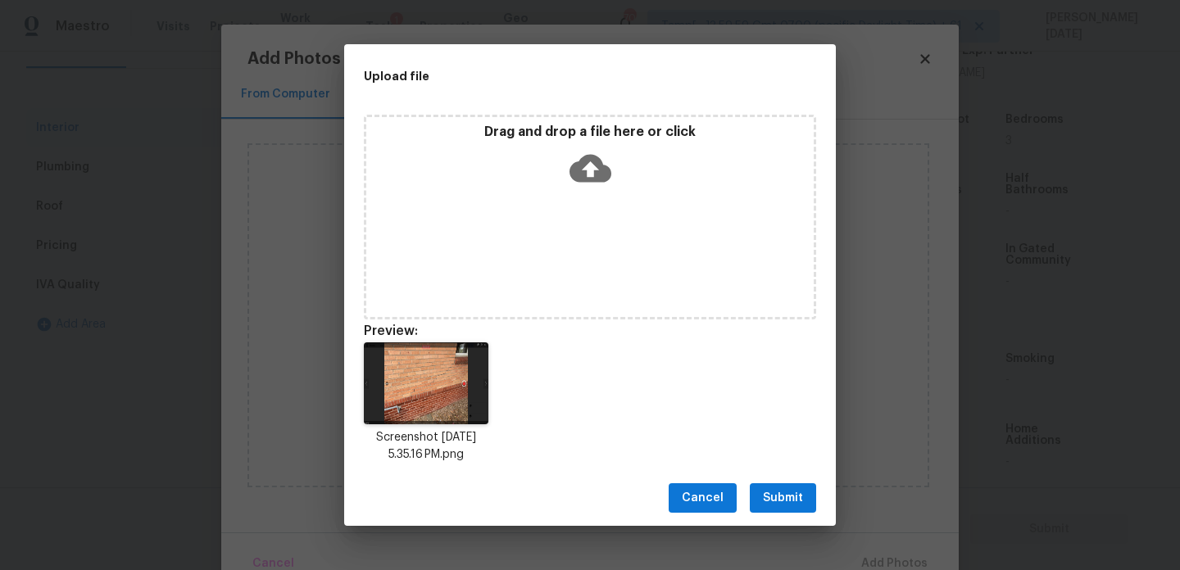
click at [787, 493] on span "Submit" at bounding box center [783, 498] width 40 height 20
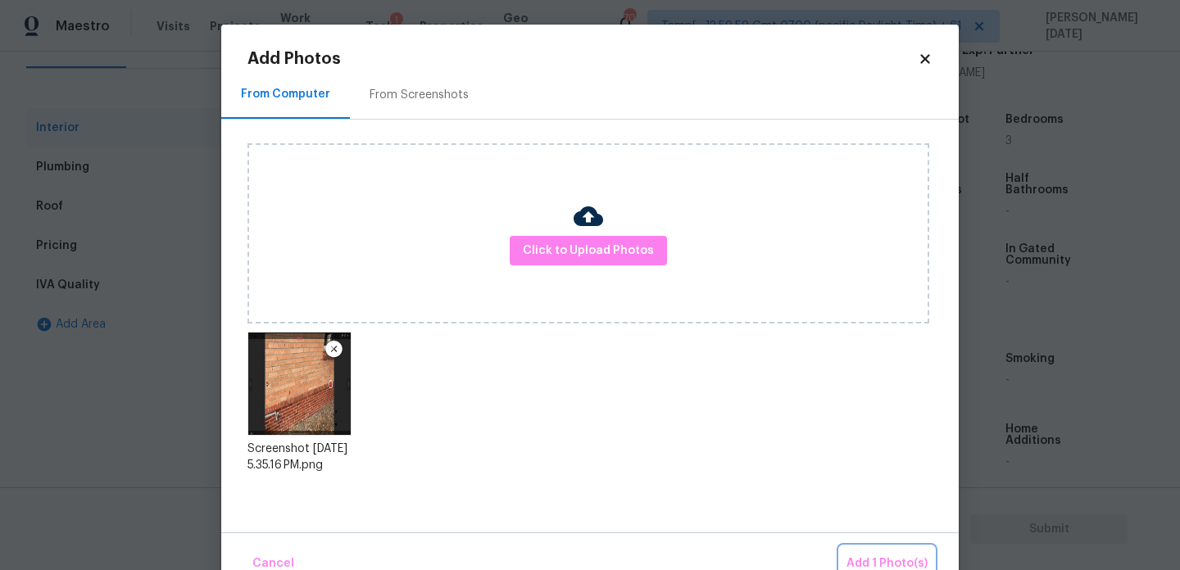
click at [891, 561] on span "Add 1 Photo(s)" at bounding box center [887, 564] width 81 height 20
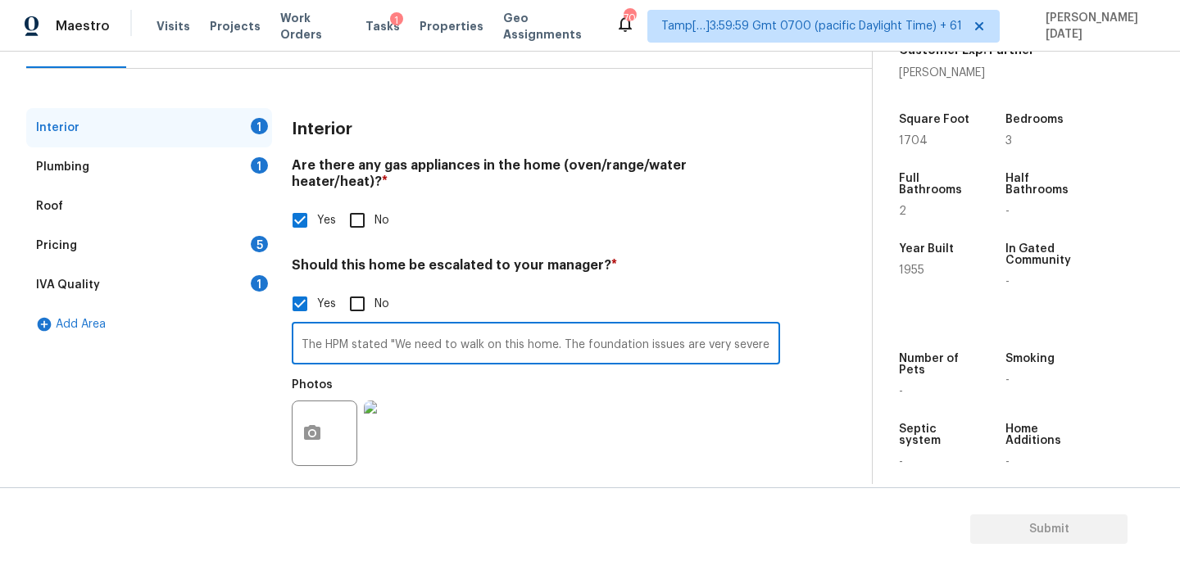
scroll to position [0, 2768]
type input "The HPM stated "We need to walk on this home. The foundation issues are very se…"
click at [584, 385] on div "Photos" at bounding box center [536, 423] width 488 height 107
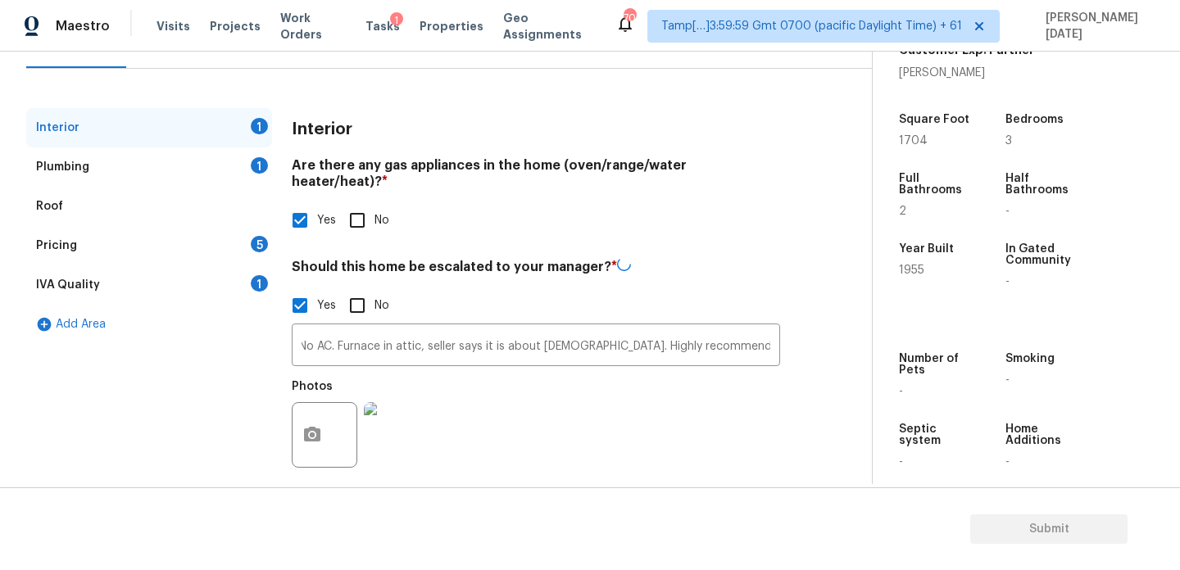
scroll to position [0, 0]
click at [248, 164] on div "Plumbing 1" at bounding box center [149, 167] width 246 height 39
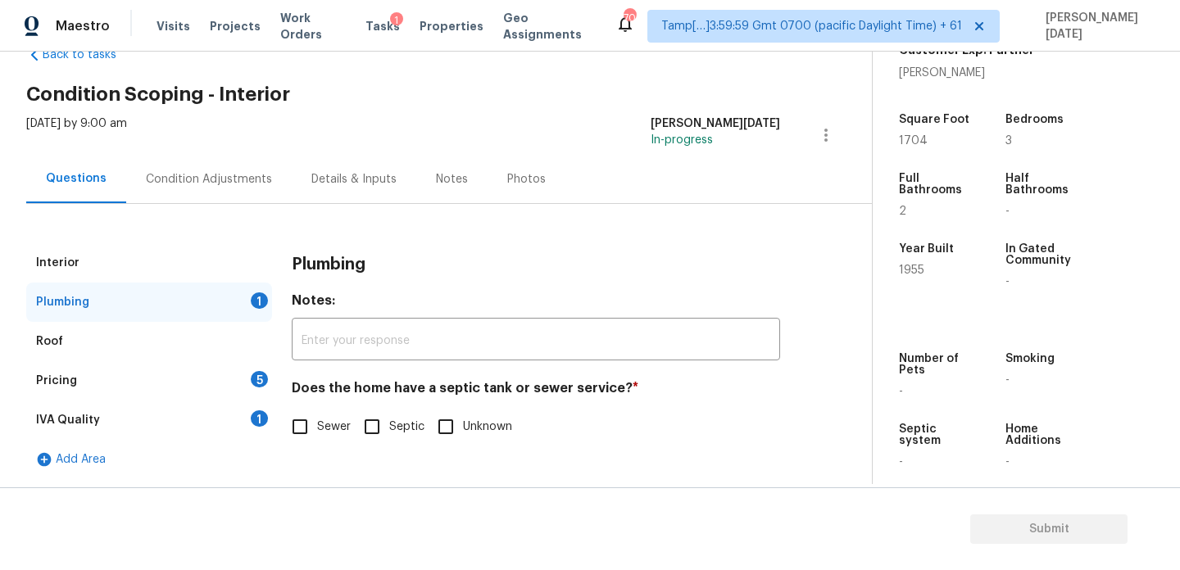
click at [311, 432] on input "Sewer" at bounding box center [300, 427] width 34 height 34
checkbox input "true"
click at [248, 371] on div "Pricing 5" at bounding box center [149, 380] width 246 height 39
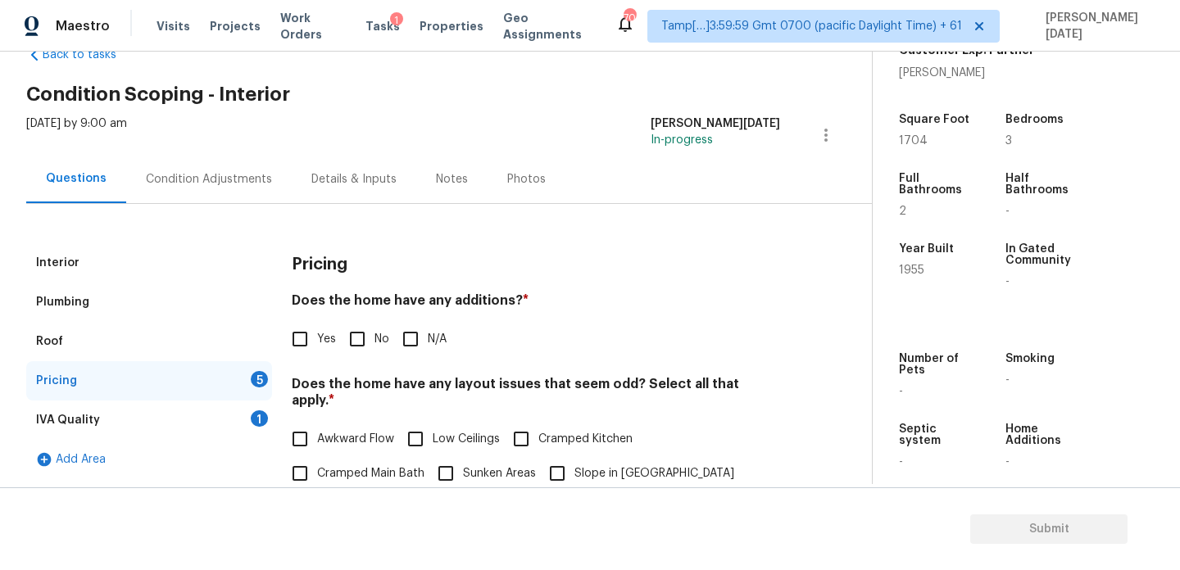
click at [361, 347] on input "No" at bounding box center [357, 339] width 34 height 34
checkbox input "true"
click at [443, 310] on h4 "Does the home have any additions? *" at bounding box center [536, 305] width 488 height 25
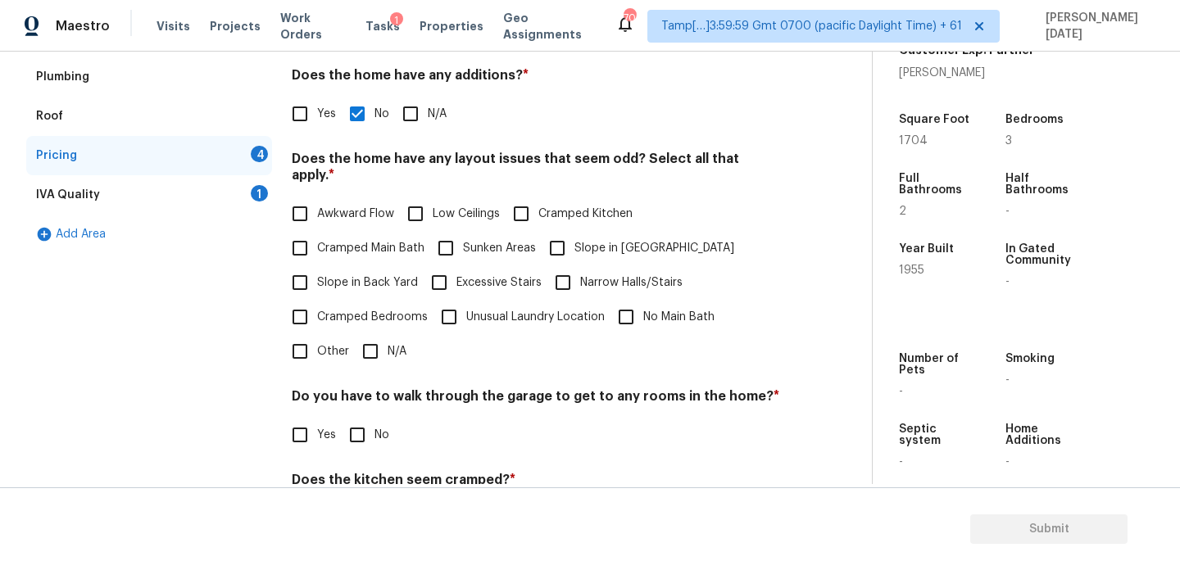
scroll to position [401, 0]
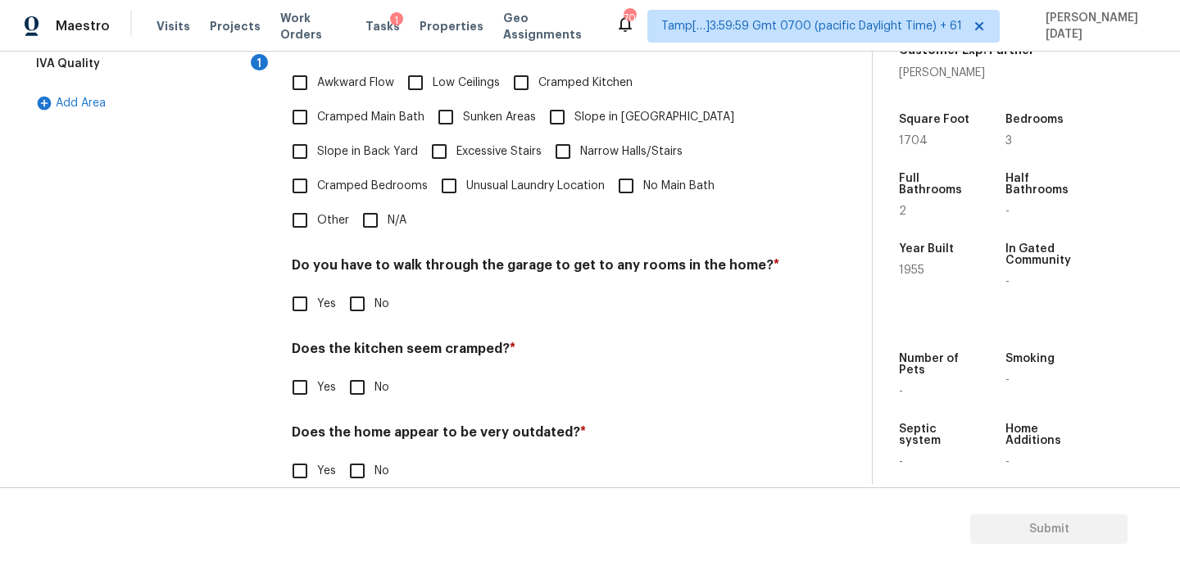
click at [317, 75] on span "Awkward Flow" at bounding box center [355, 83] width 77 height 17
click at [317, 70] on input "Awkward Flow" at bounding box center [300, 83] width 34 height 34
checkbox input "true"
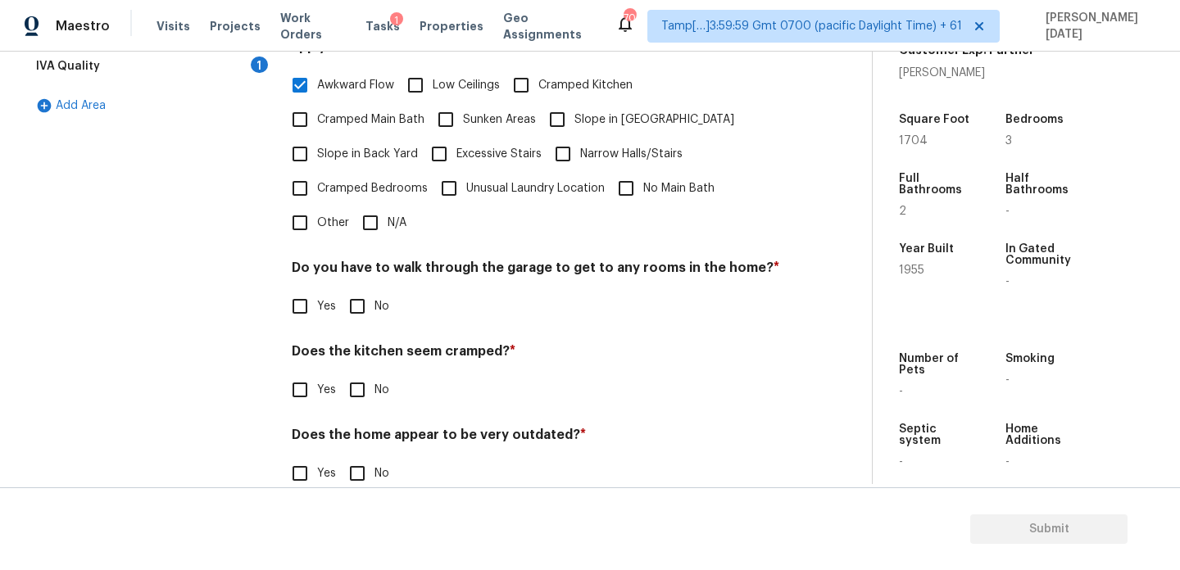
click at [429, 102] on input "Sunken Areas" at bounding box center [446, 119] width 34 height 34
checkbox input "true"
click at [340, 111] on label "Cramped Main Bath" at bounding box center [354, 119] width 142 height 34
click at [317, 111] on input "Cramped Main Bath" at bounding box center [300, 119] width 34 height 34
checkbox input "true"
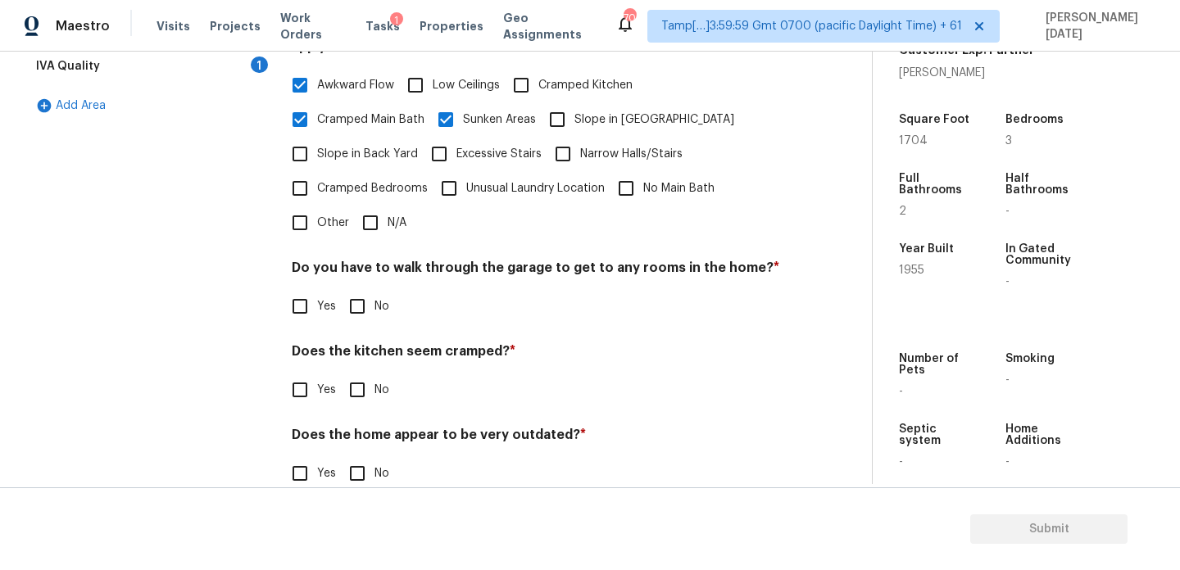
click at [347, 180] on span "Cramped Bedrooms" at bounding box center [372, 188] width 111 height 17
click at [317, 172] on input "Cramped Bedrooms" at bounding box center [300, 188] width 34 height 34
checkbox input "true"
click at [549, 102] on input "Slope in Front Yard" at bounding box center [557, 119] width 34 height 34
checkbox input "true"
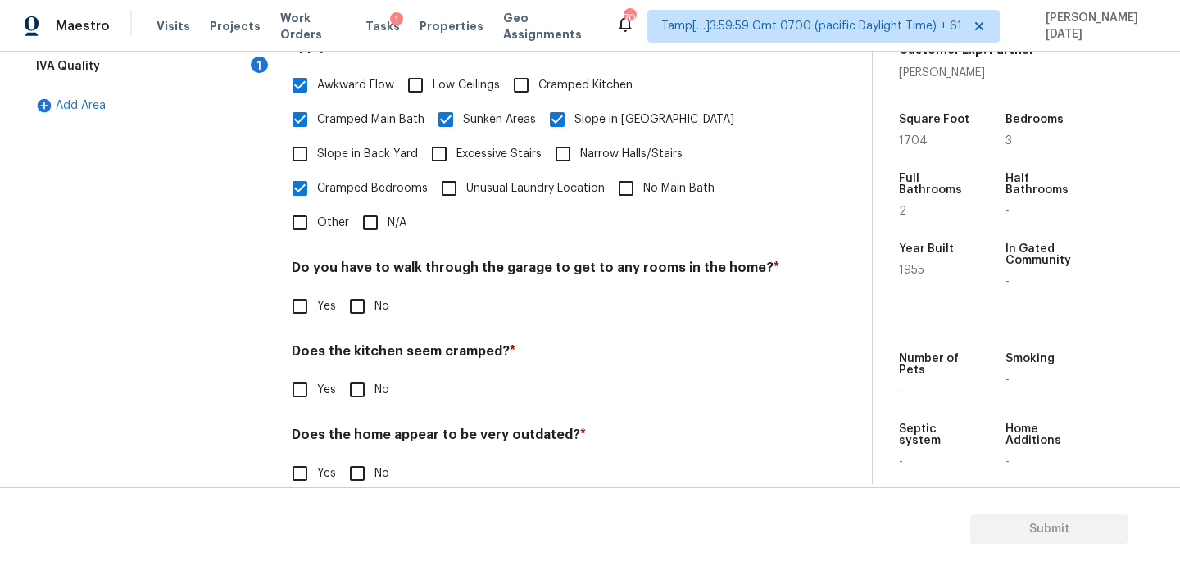
click at [563, 79] on label "Cramped Kitchen" at bounding box center [568, 85] width 129 height 34
click at [538, 79] on input "Cramped Kitchen" at bounding box center [521, 85] width 34 height 34
checkbox input "true"
click at [583, 113] on label "Slope in Front Yard" at bounding box center [637, 119] width 194 height 34
click at [575, 113] on input "Slope in Front Yard" at bounding box center [557, 119] width 34 height 34
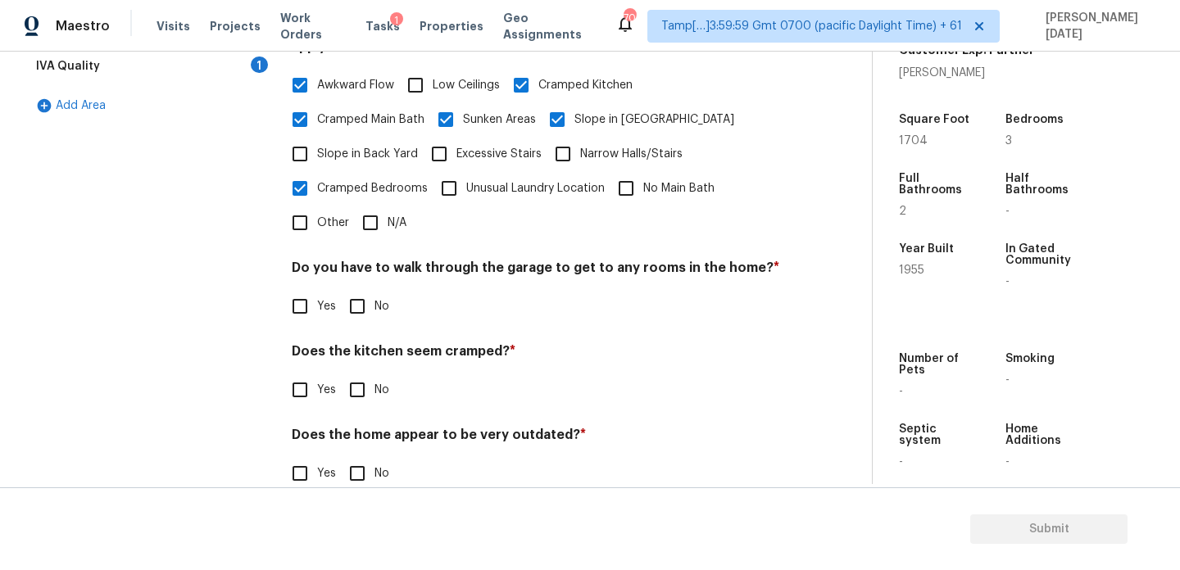
checkbox input "false"
click at [370, 296] on input "No" at bounding box center [357, 306] width 34 height 34
checkbox input "true"
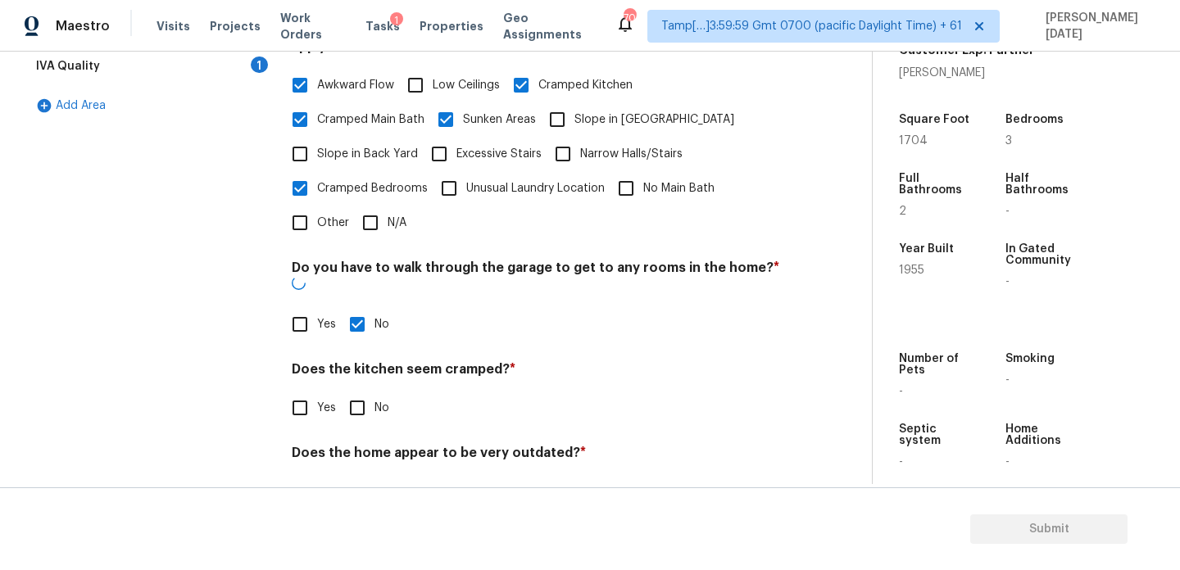
click at [362, 391] on input "No" at bounding box center [357, 408] width 34 height 34
checkbox input "true"
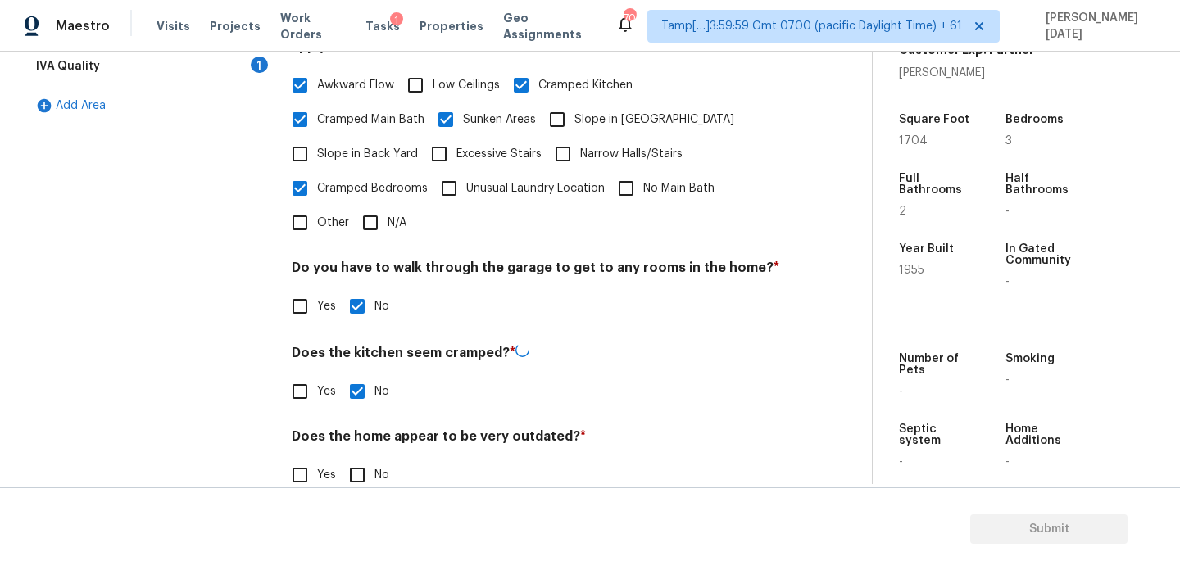
click at [350, 462] on input "No" at bounding box center [357, 475] width 34 height 34
checkbox input "true"
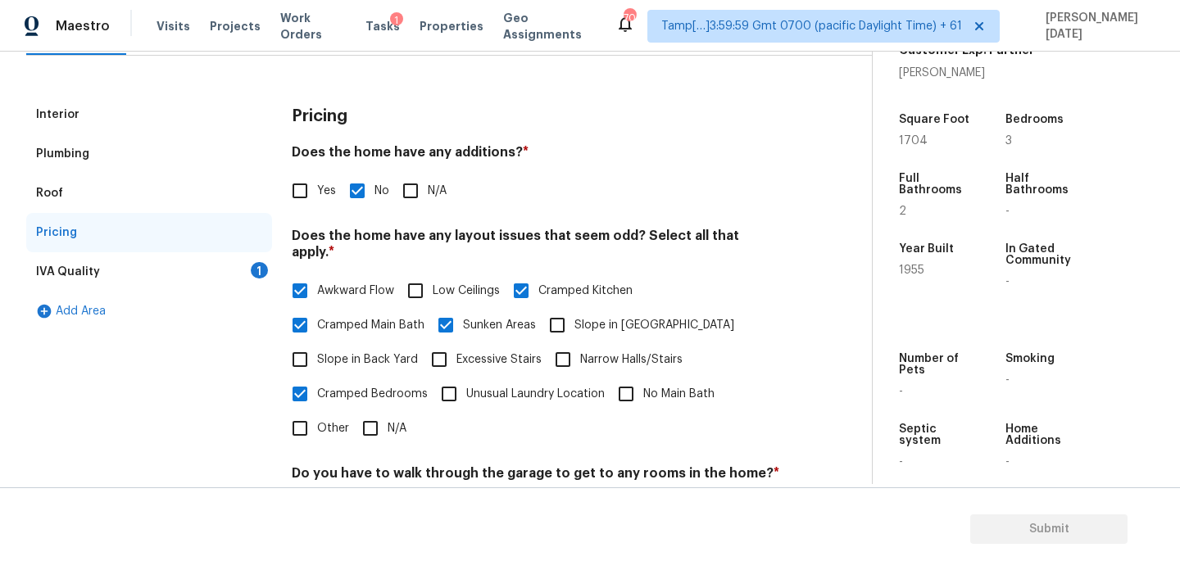
click at [255, 266] on div "1" at bounding box center [259, 270] width 17 height 16
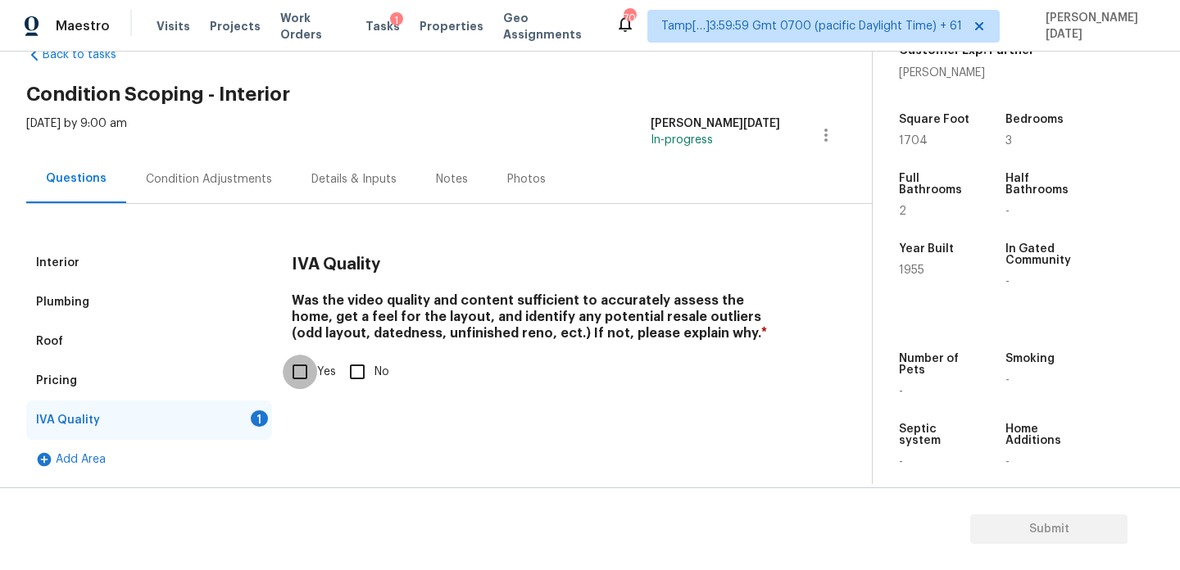
click at [309, 370] on input "Yes" at bounding box center [300, 372] width 34 height 34
checkbox input "true"
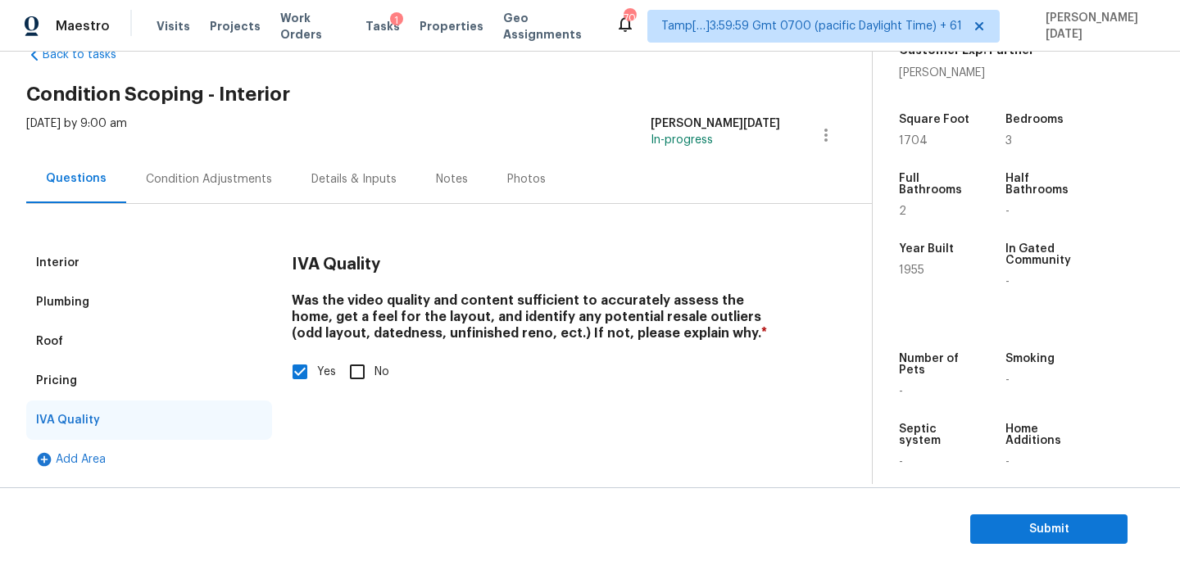
scroll to position [0, 0]
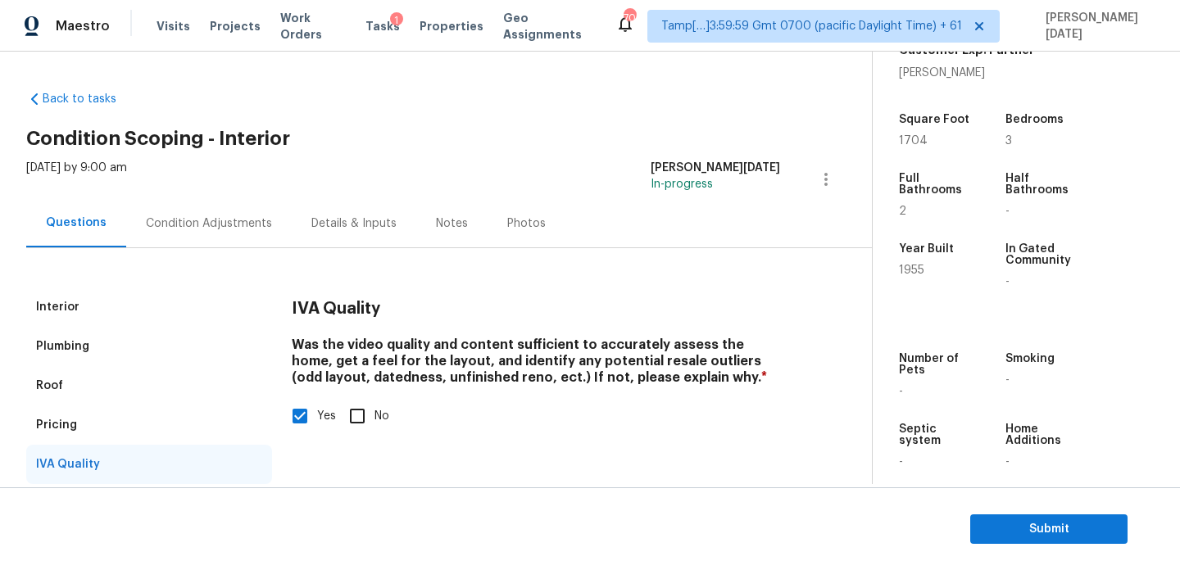
click at [189, 216] on div "Condition Adjustments" at bounding box center [209, 224] width 126 height 16
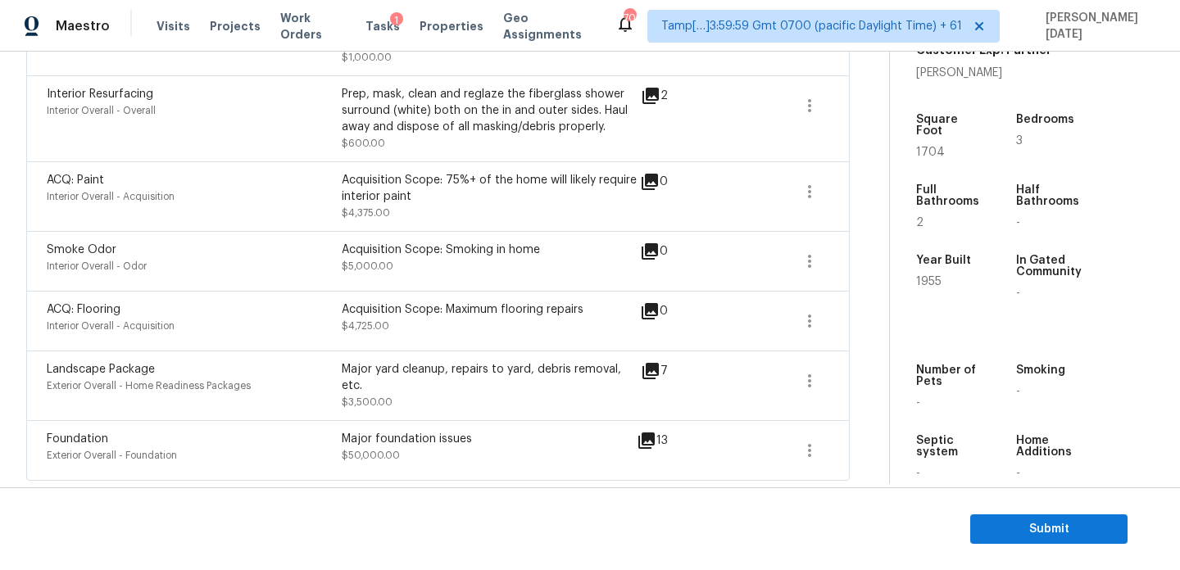
scroll to position [434, 0]
click at [994, 517] on button "Submit" at bounding box center [1048, 530] width 157 height 30
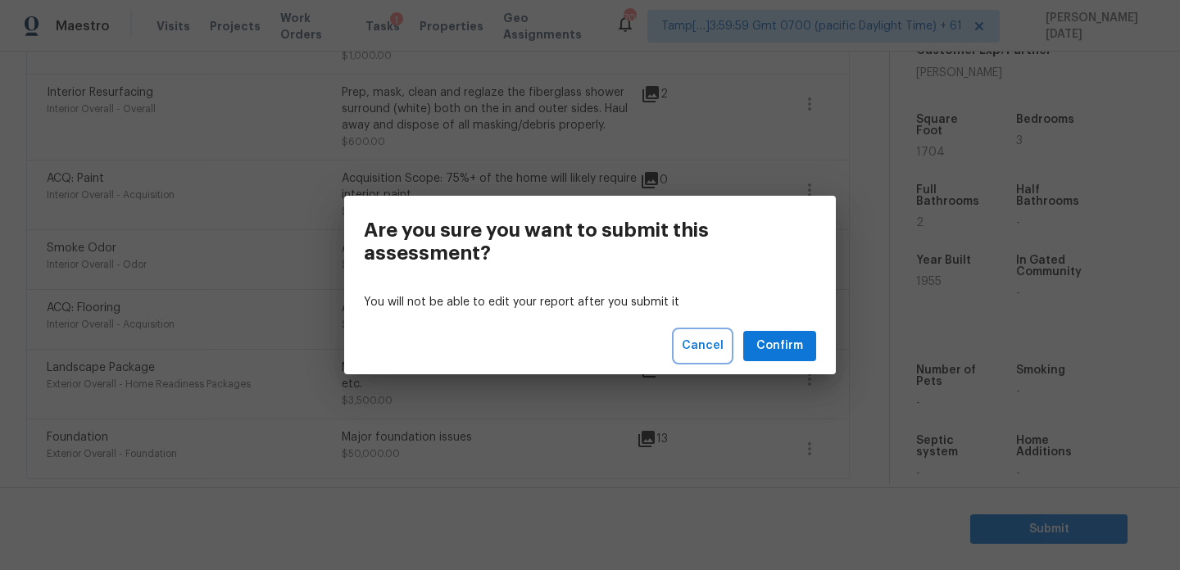
click at [710, 349] on span "Cancel" at bounding box center [703, 346] width 42 height 20
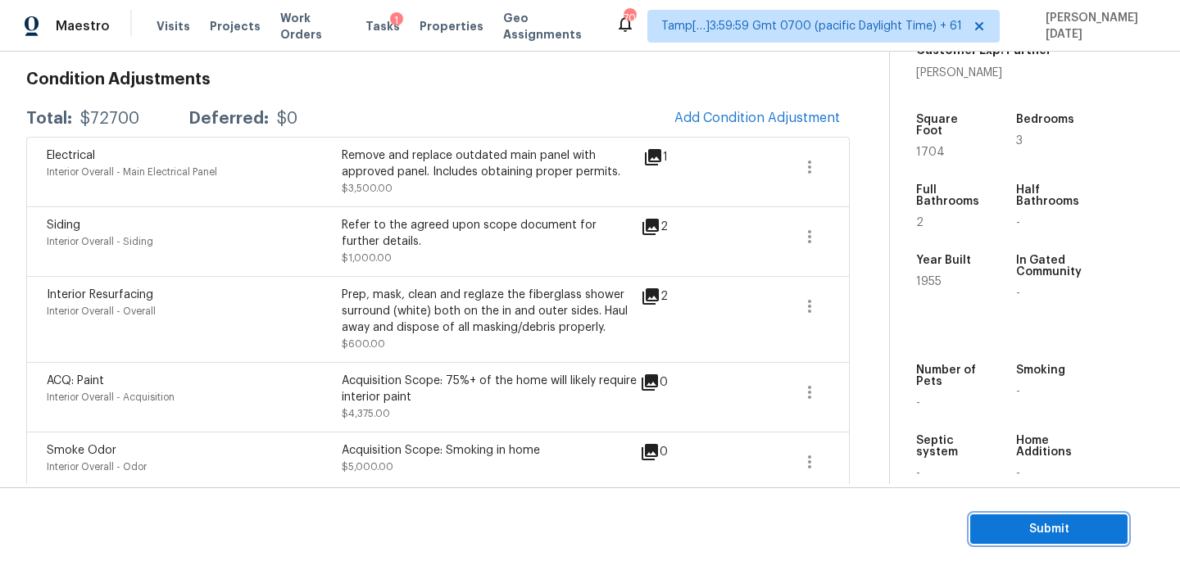
scroll to position [182, 0]
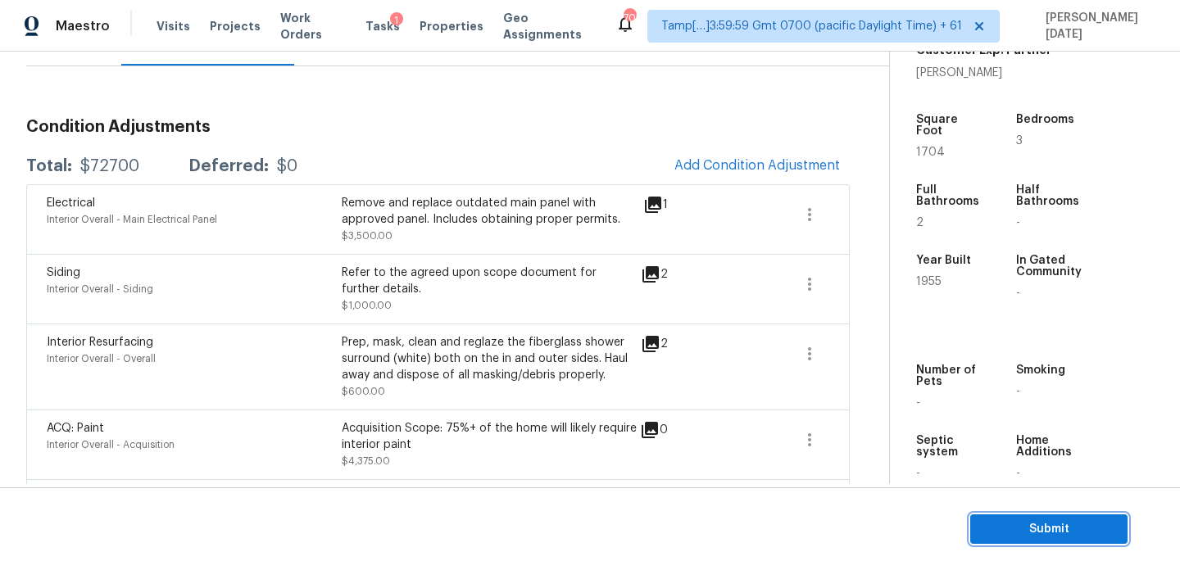
click at [984, 526] on span "Submit" at bounding box center [1048, 530] width 131 height 20
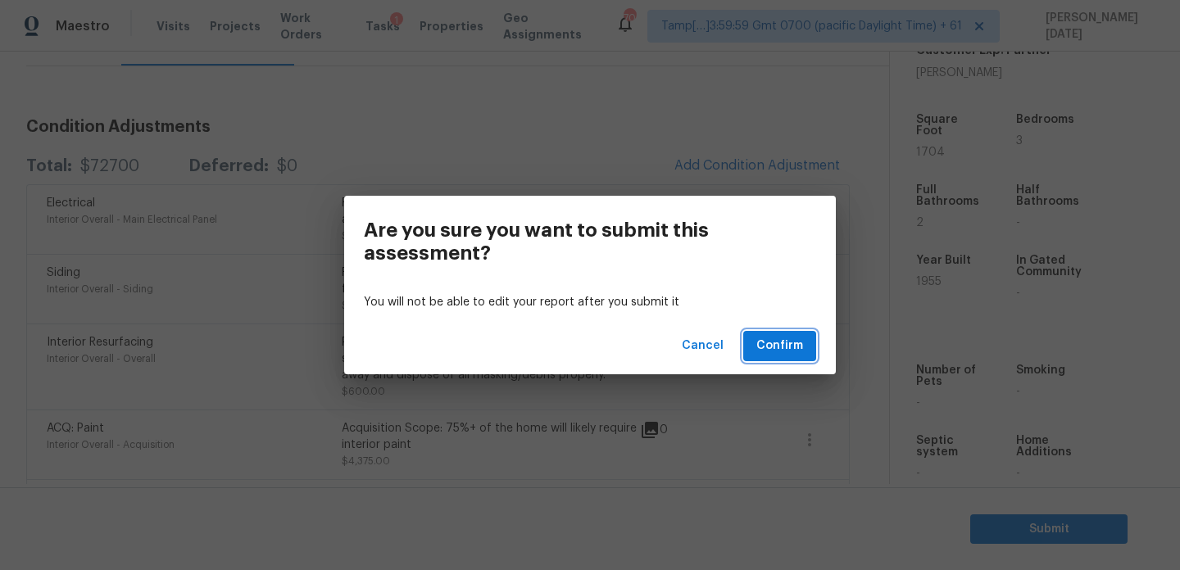
click at [787, 342] on span "Confirm" at bounding box center [779, 346] width 47 height 20
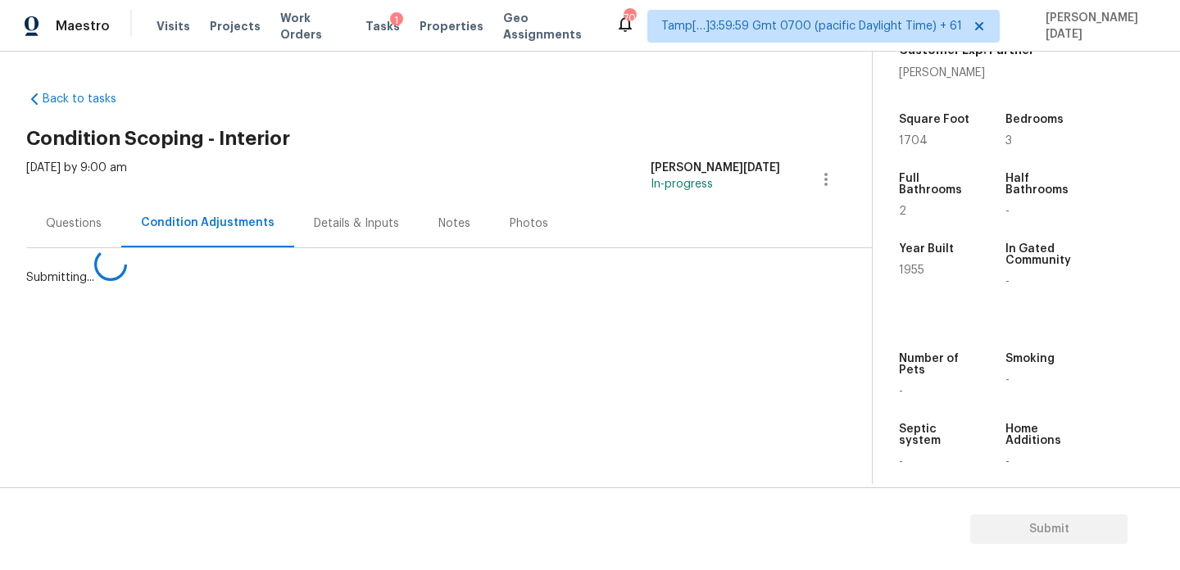
scroll to position [0, 0]
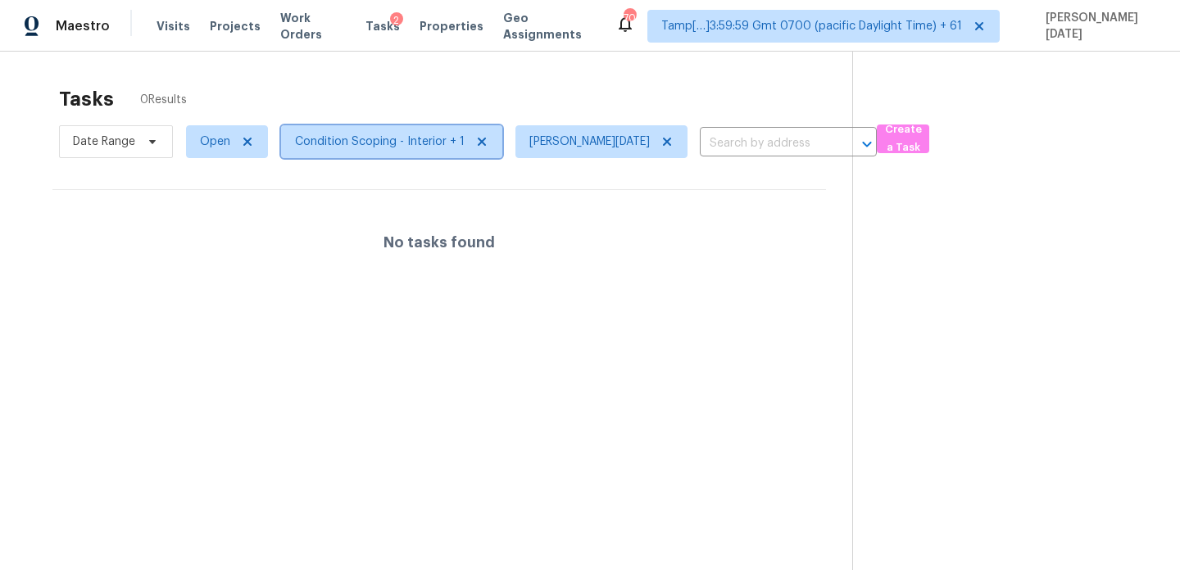
click at [377, 148] on span "Condition Scoping - Interior + 1" at bounding box center [380, 142] width 170 height 16
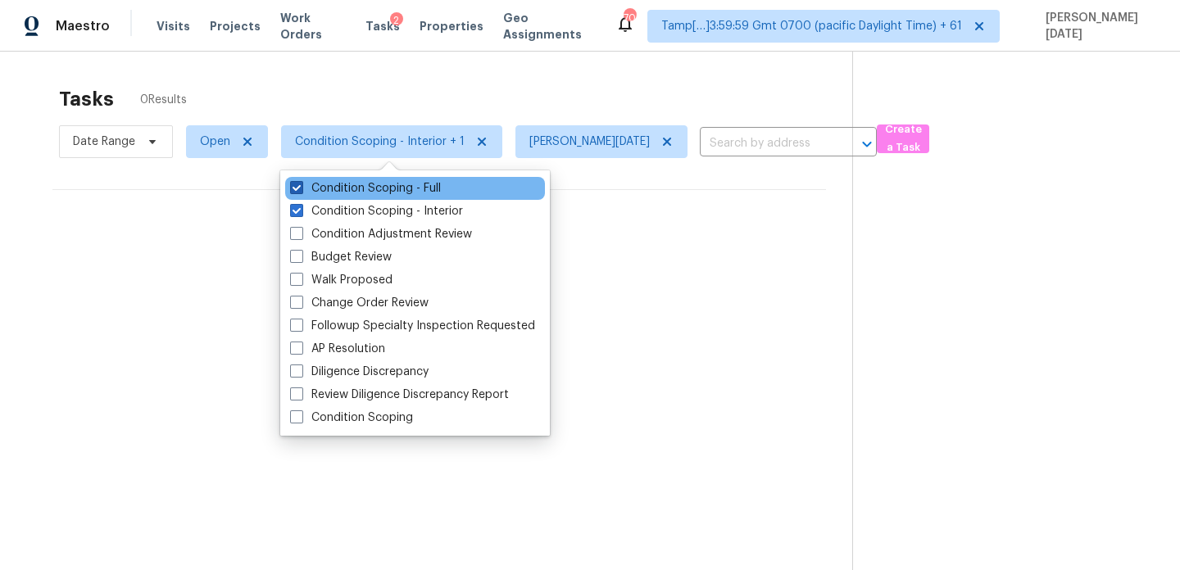
click at [347, 196] on label "Condition Scoping - Full" at bounding box center [365, 188] width 151 height 16
click at [301, 191] on input "Condition Scoping - Full" at bounding box center [295, 185] width 11 height 11
click at [347, 196] on label "Condition Scoping - Full" at bounding box center [365, 188] width 151 height 16
click at [301, 191] on input "Condition Scoping - Full" at bounding box center [295, 185] width 11 height 11
checkbox input "true"
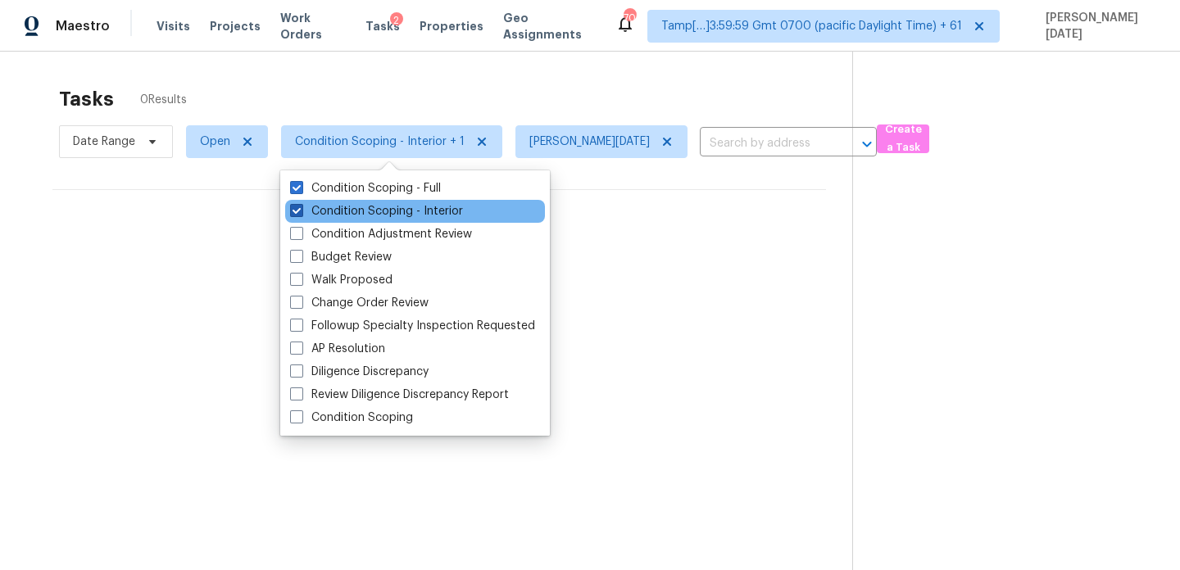
click at [348, 208] on label "Condition Scoping - Interior" at bounding box center [376, 211] width 173 height 16
click at [301, 208] on input "Condition Scoping - Interior" at bounding box center [295, 208] width 11 height 11
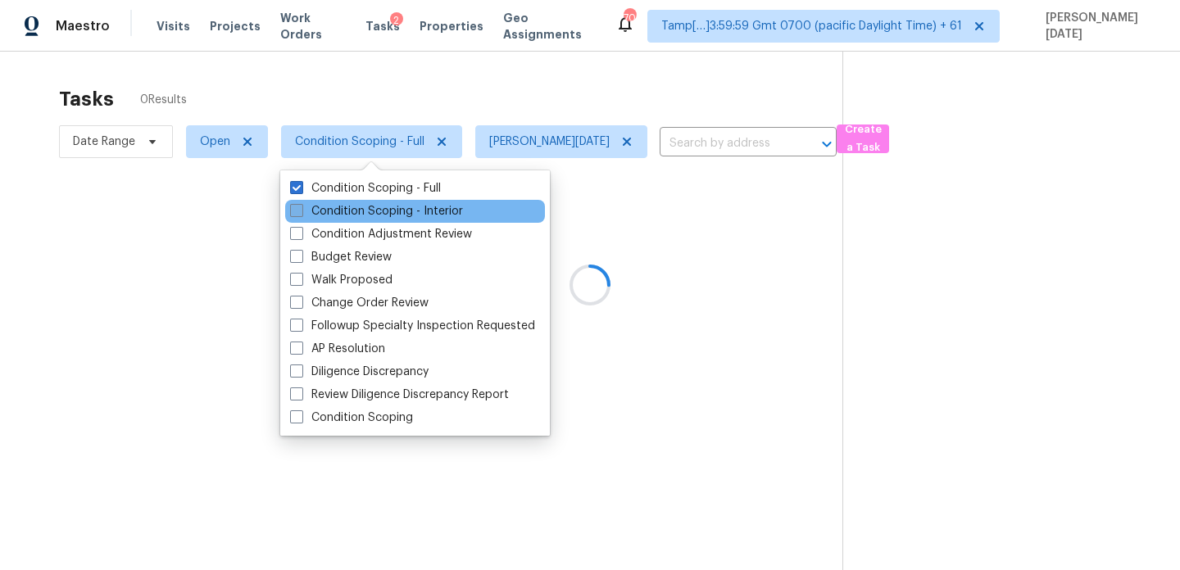
click at [348, 208] on label "Condition Scoping - Interior" at bounding box center [376, 211] width 173 height 16
click at [301, 208] on input "Condition Scoping - Interior" at bounding box center [295, 208] width 11 height 11
checkbox input "true"
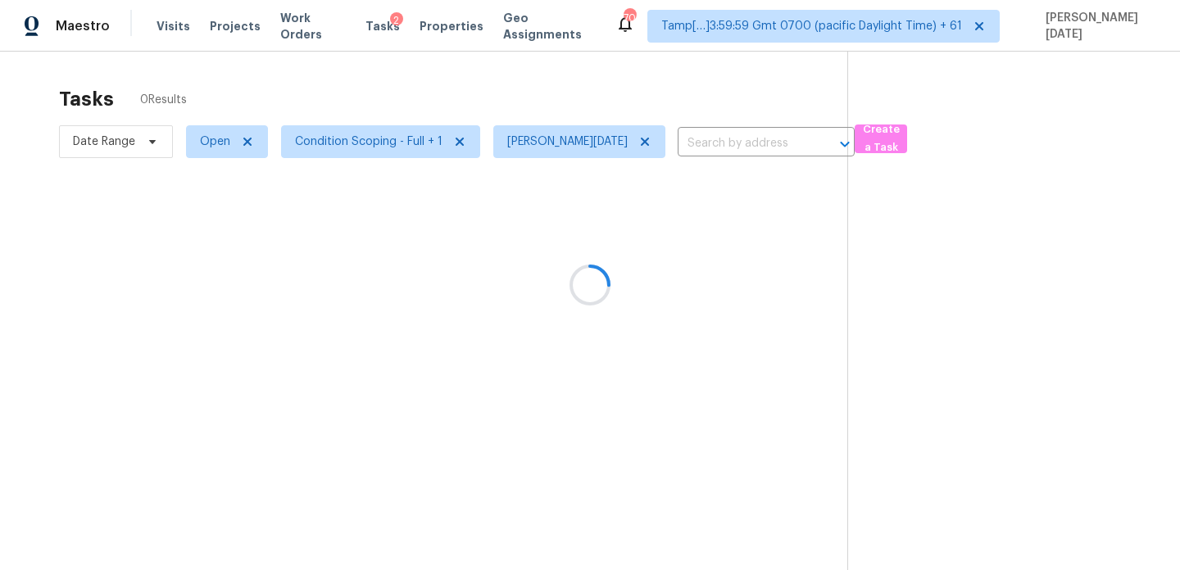
click at [533, 83] on div at bounding box center [590, 285] width 1180 height 570
